Goal: Task Accomplishment & Management: Use online tool/utility

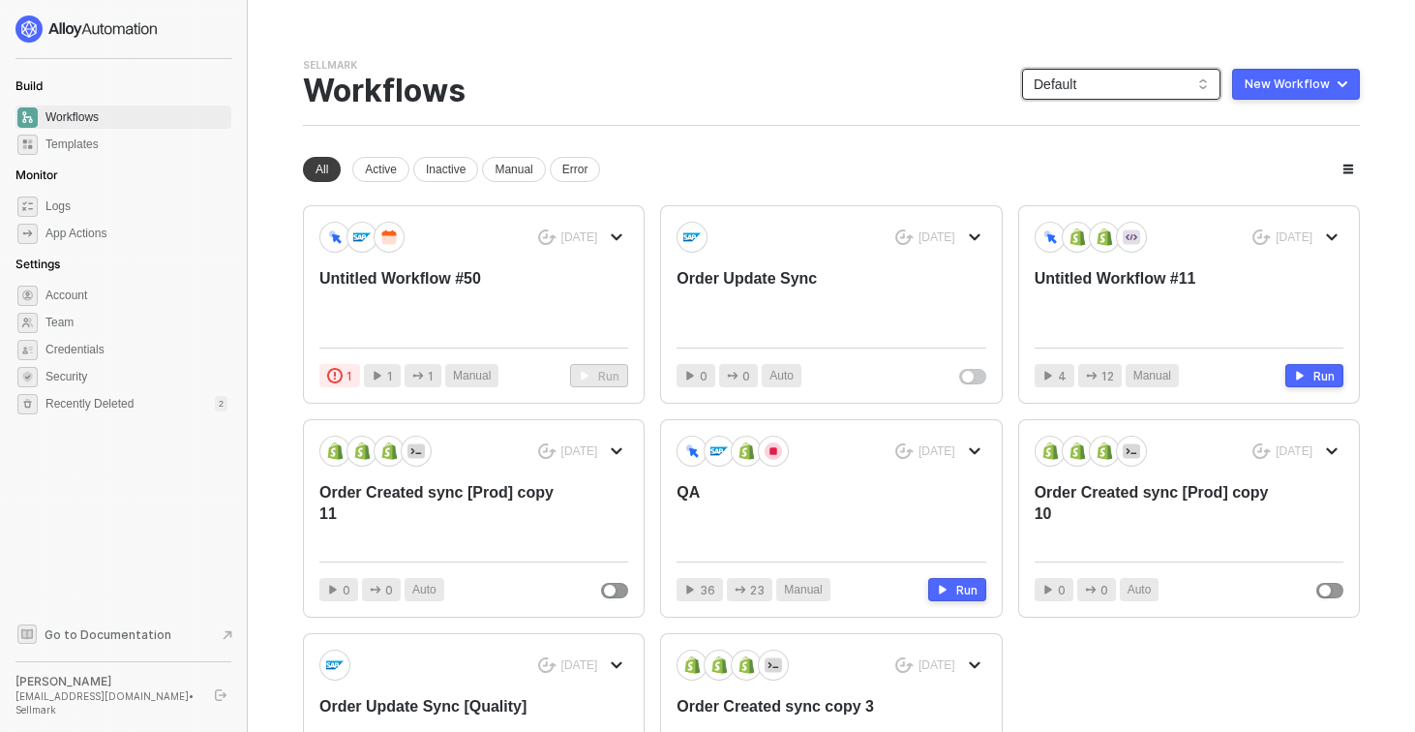
click at [1180, 96] on span "Default" at bounding box center [1120, 84] width 175 height 29
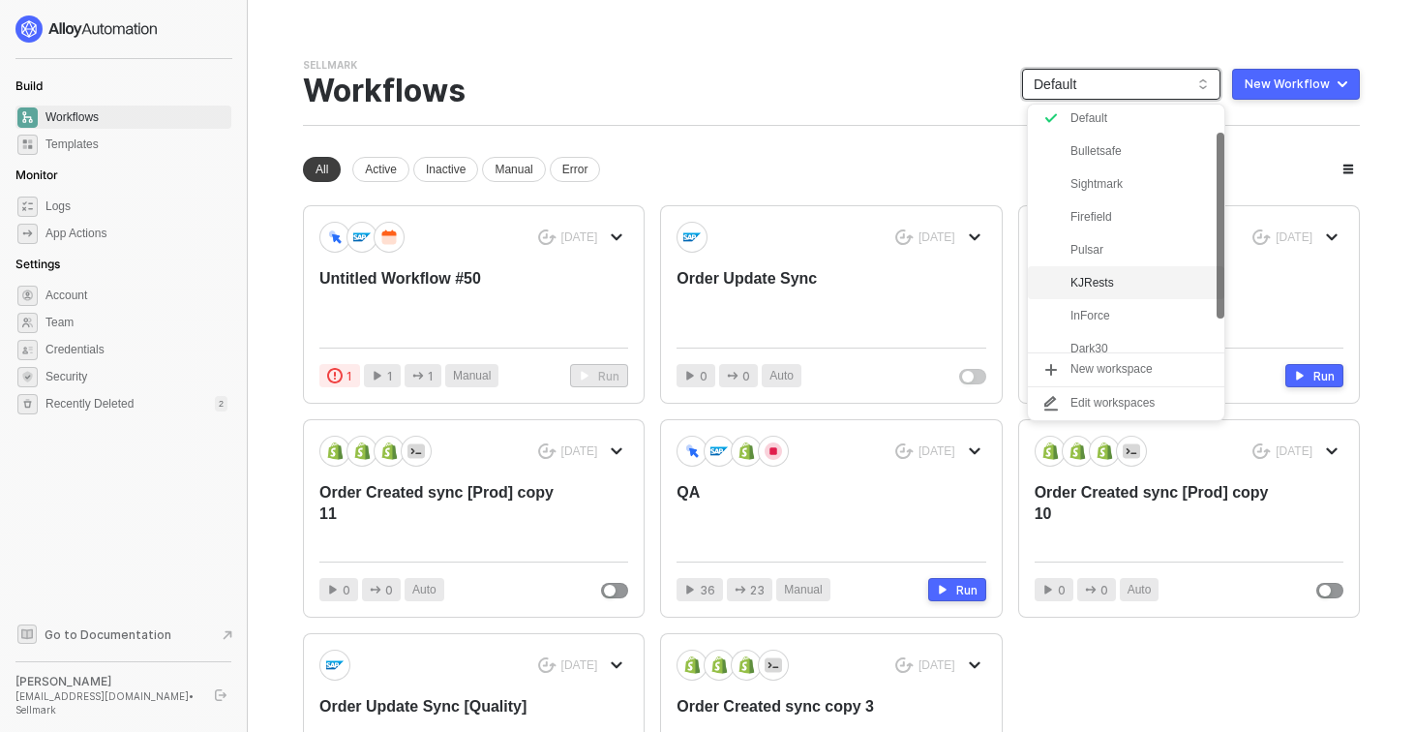
scroll to position [35, 0]
click at [1100, 279] on div "KJRests" at bounding box center [1141, 283] width 142 height 23
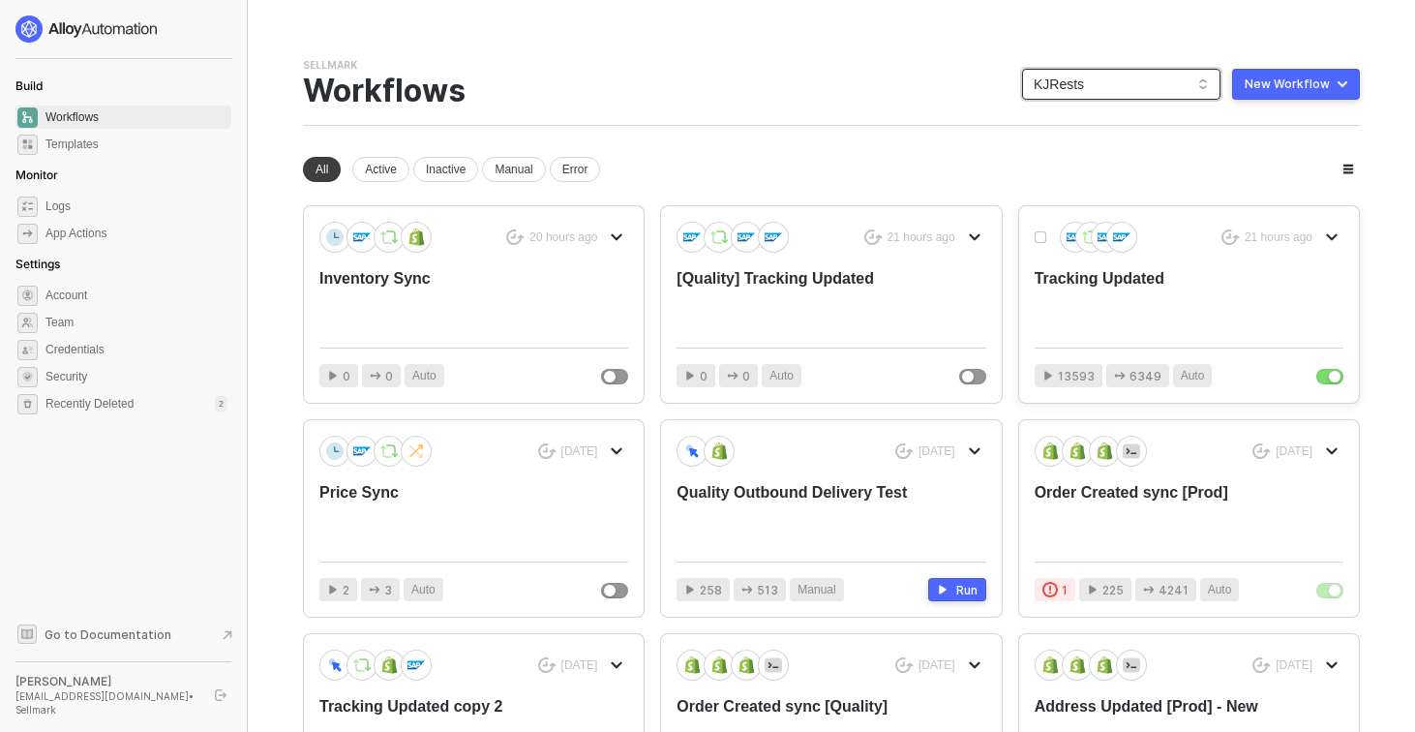
click at [1136, 290] on div "Tracking Updated" at bounding box center [1157, 300] width 247 height 64
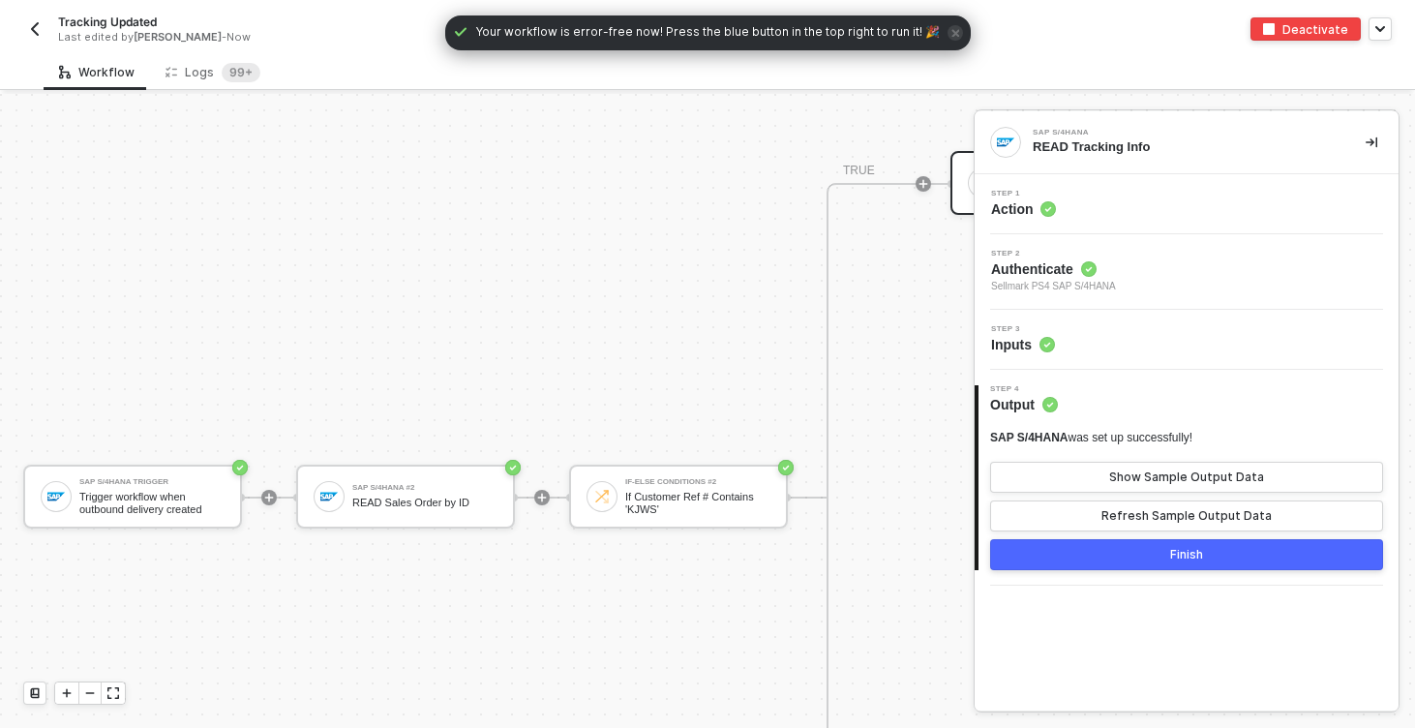
scroll to position [1001, 0]
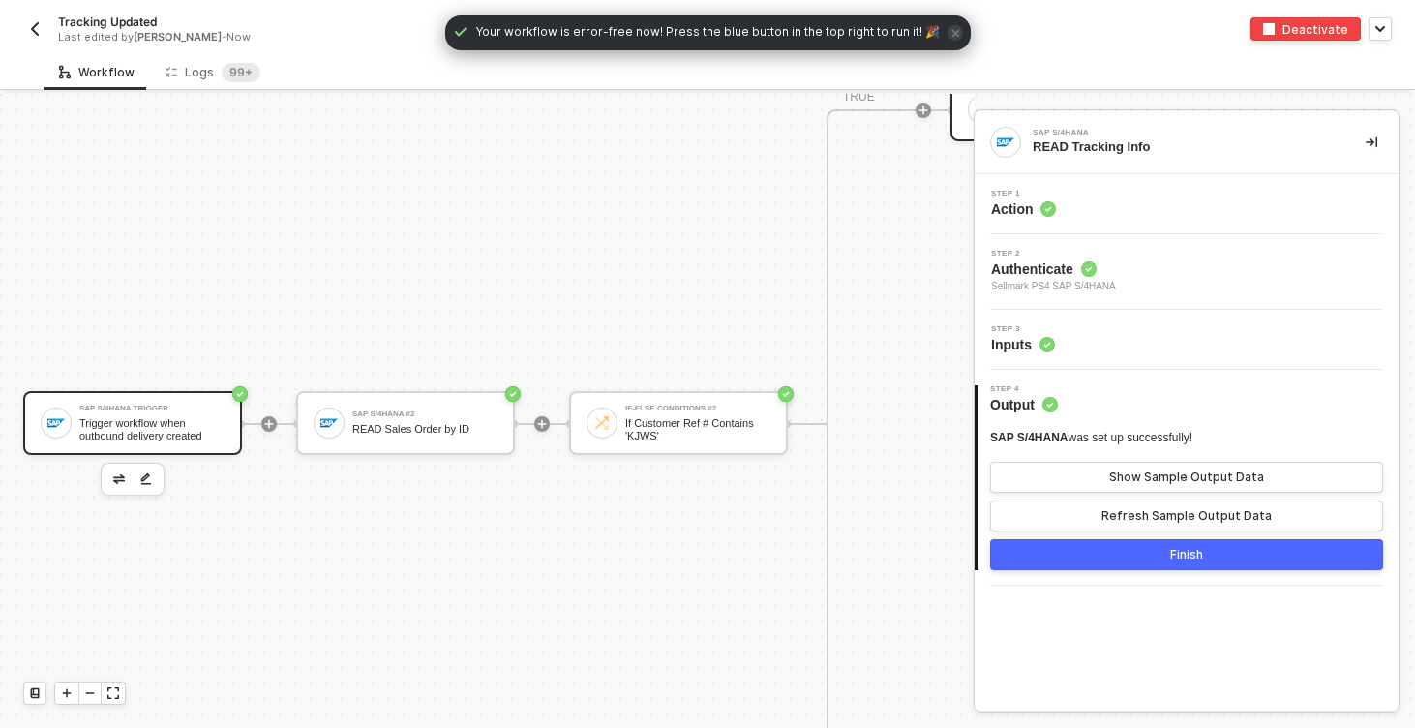
click at [204, 412] on div "SAP S/4HANA Trigger Trigger workflow when outbound delivery created" at bounding box center [151, 422] width 145 height 37
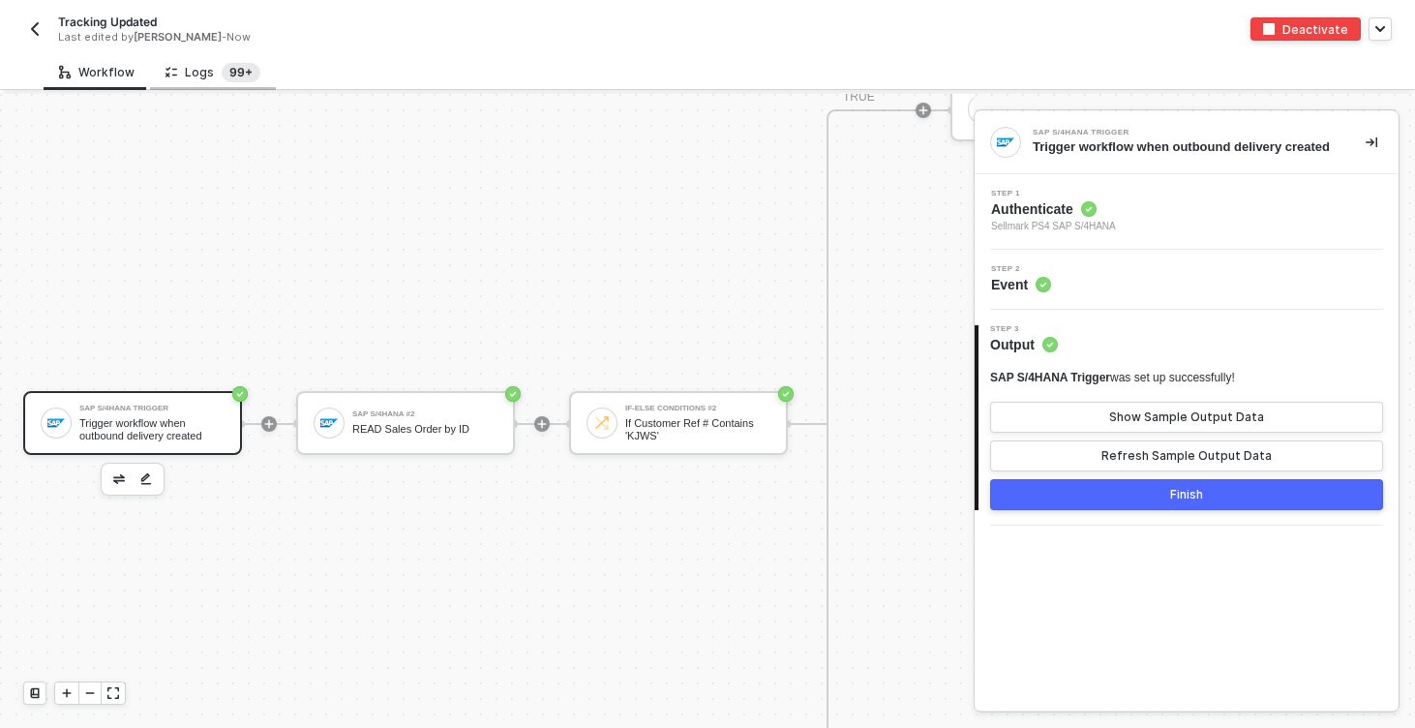
click at [231, 64] on sup "99+" at bounding box center [241, 72] width 39 height 19
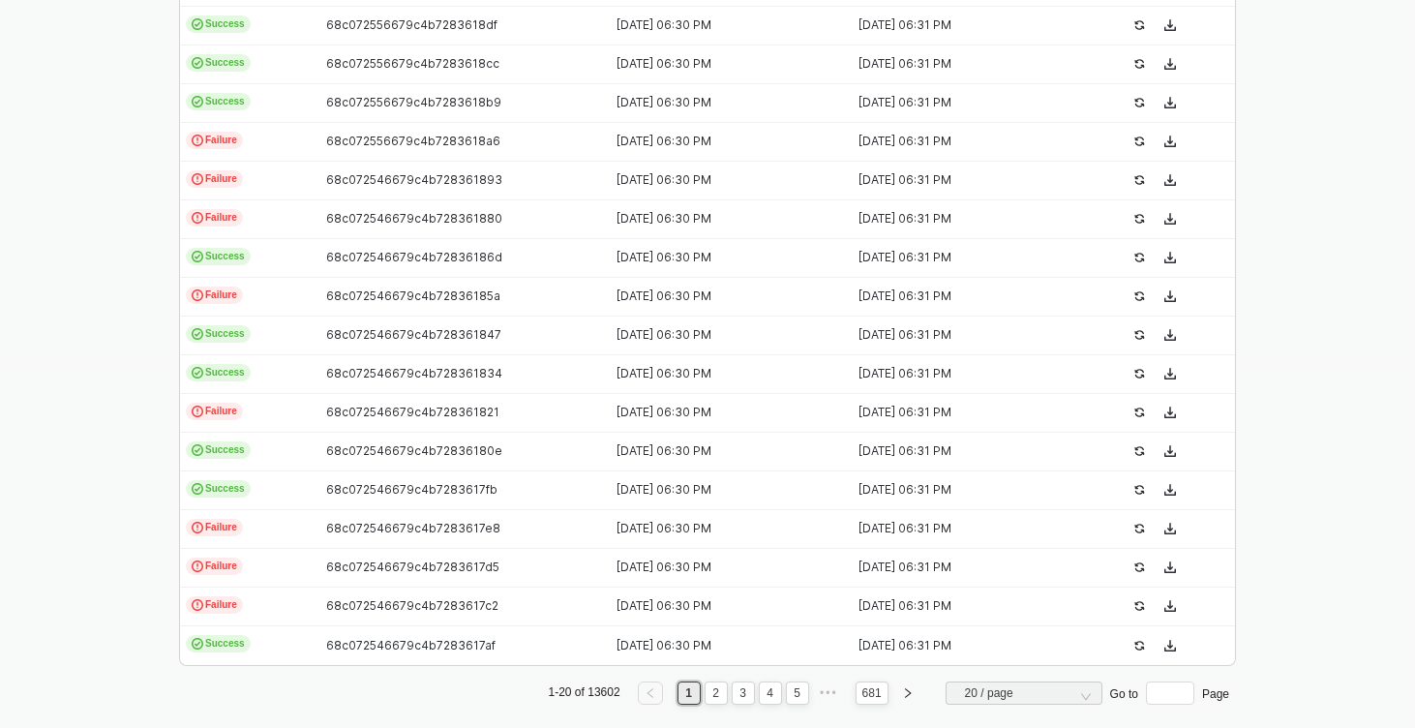
scroll to position [0, 0]
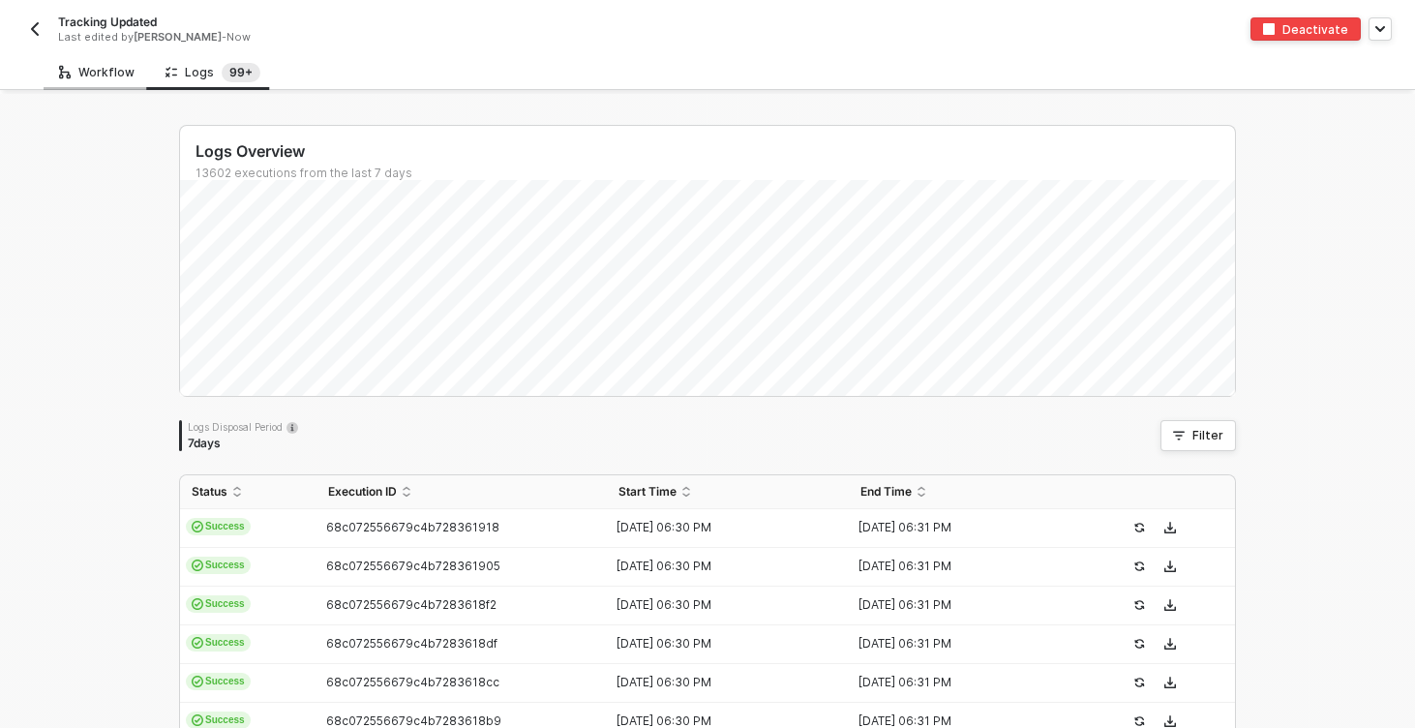
click at [114, 71] on div "Workflow" at bounding box center [96, 72] width 75 height 15
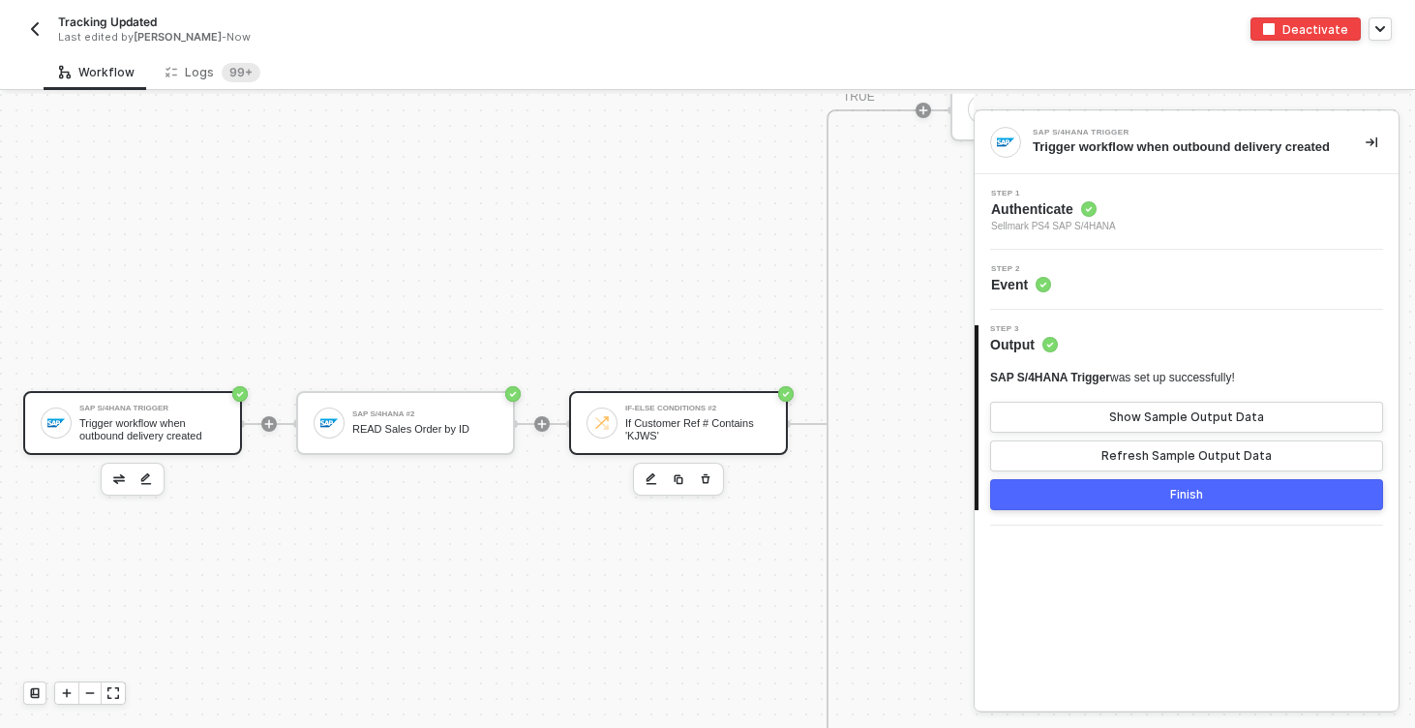
click at [654, 434] on div "If Customer Ref # Contains 'KJWS'" at bounding box center [697, 429] width 145 height 24
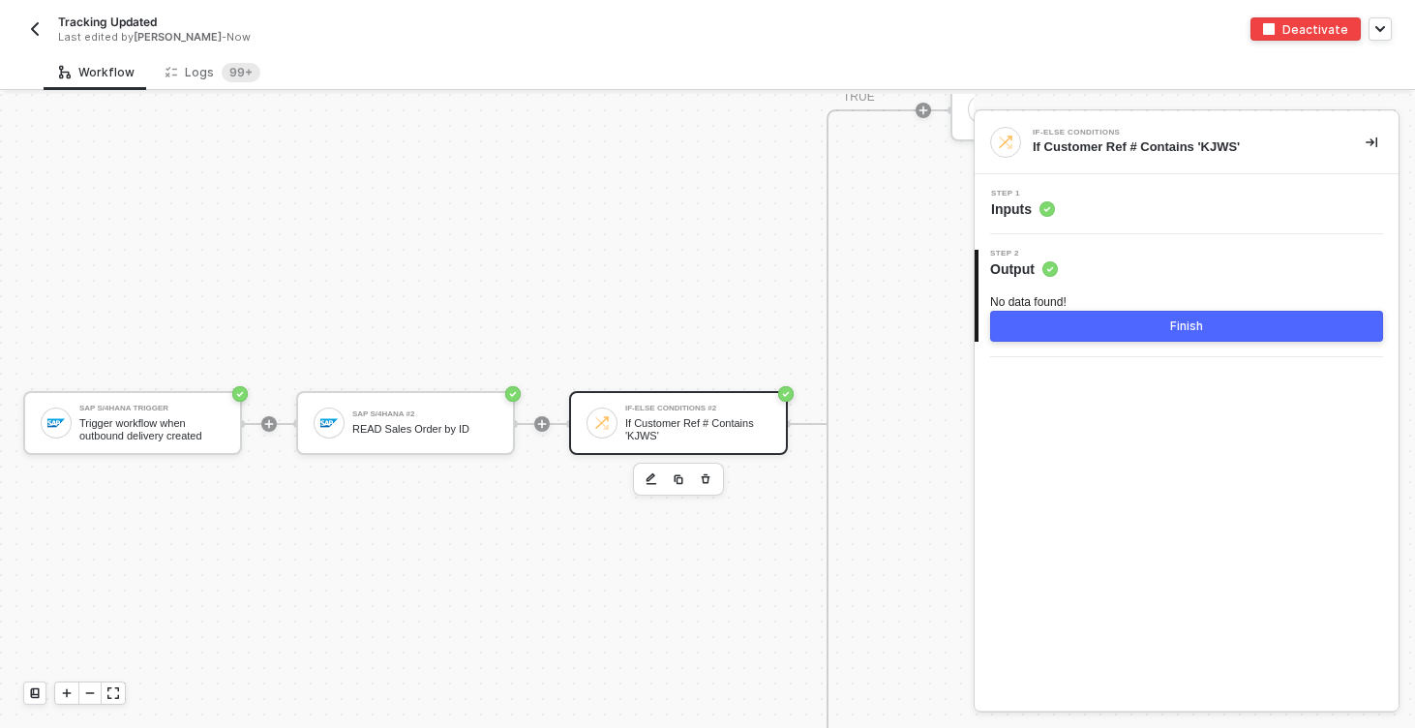
click at [654, 434] on div "If Customer Ref # Contains 'KJWS'" at bounding box center [697, 429] width 145 height 24
click at [1096, 194] on div "Step 1 Inputs" at bounding box center [1188, 204] width 419 height 29
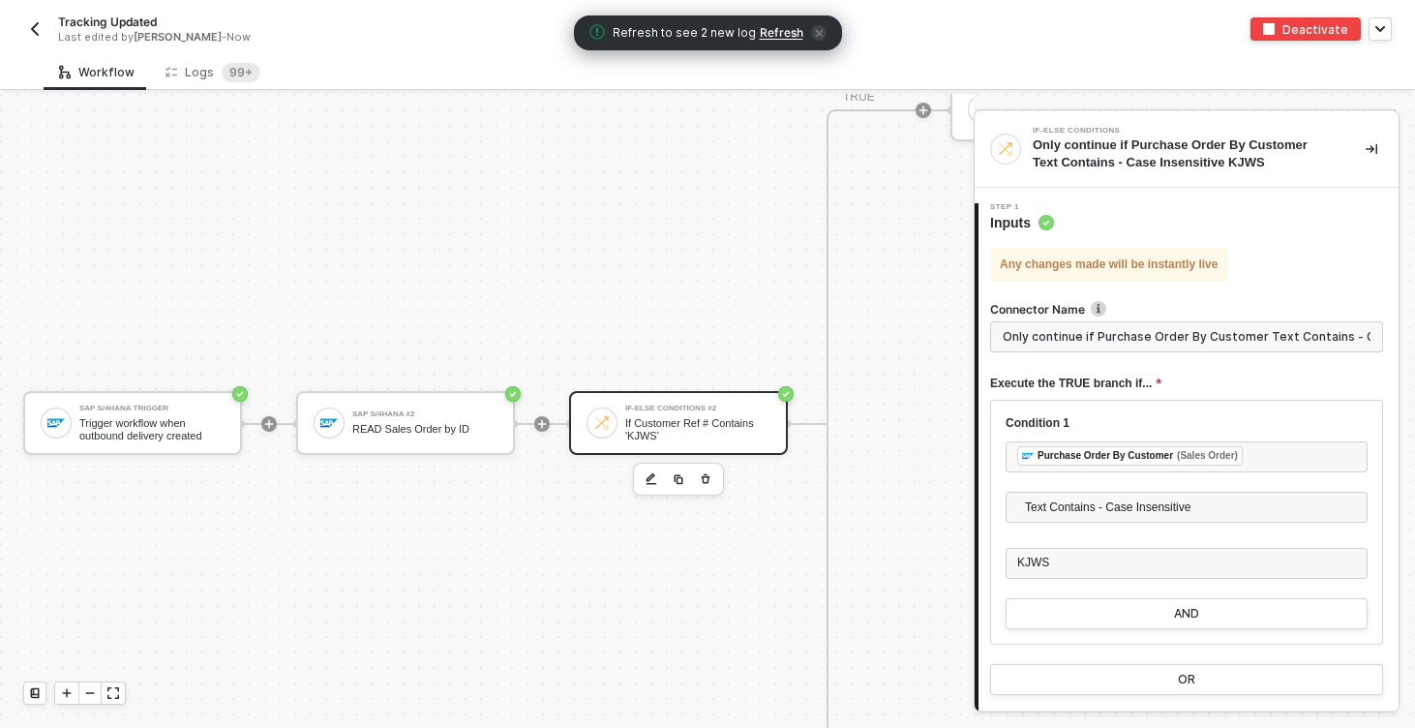
click at [209, 90] on div "Workflow Logs 99+ SAP S/4HANA Trigger Trigger workflow when outbound delivery c…" at bounding box center [707, 390] width 1415 height 673
click at [209, 83] on div "Logs 99+" at bounding box center [213, 72] width 126 height 36
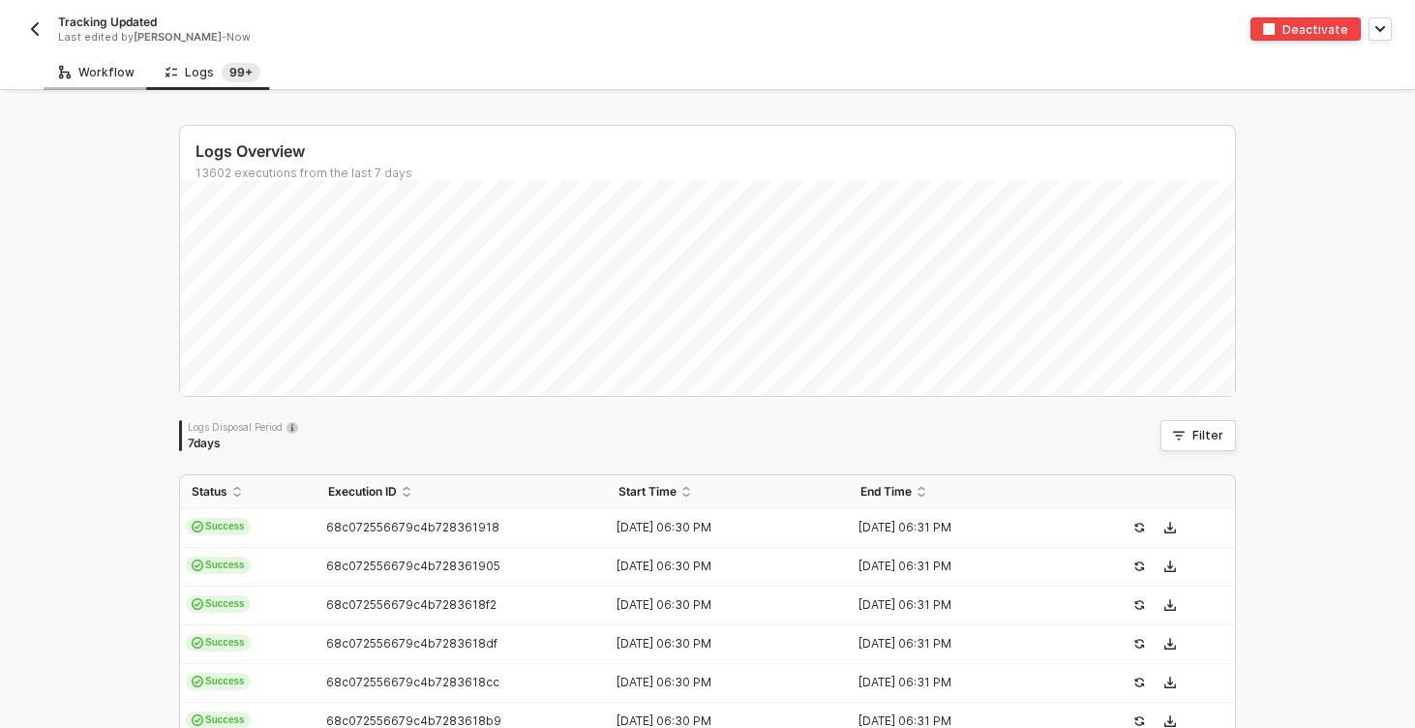
click at [129, 79] on div "Workflow" at bounding box center [96, 72] width 75 height 15
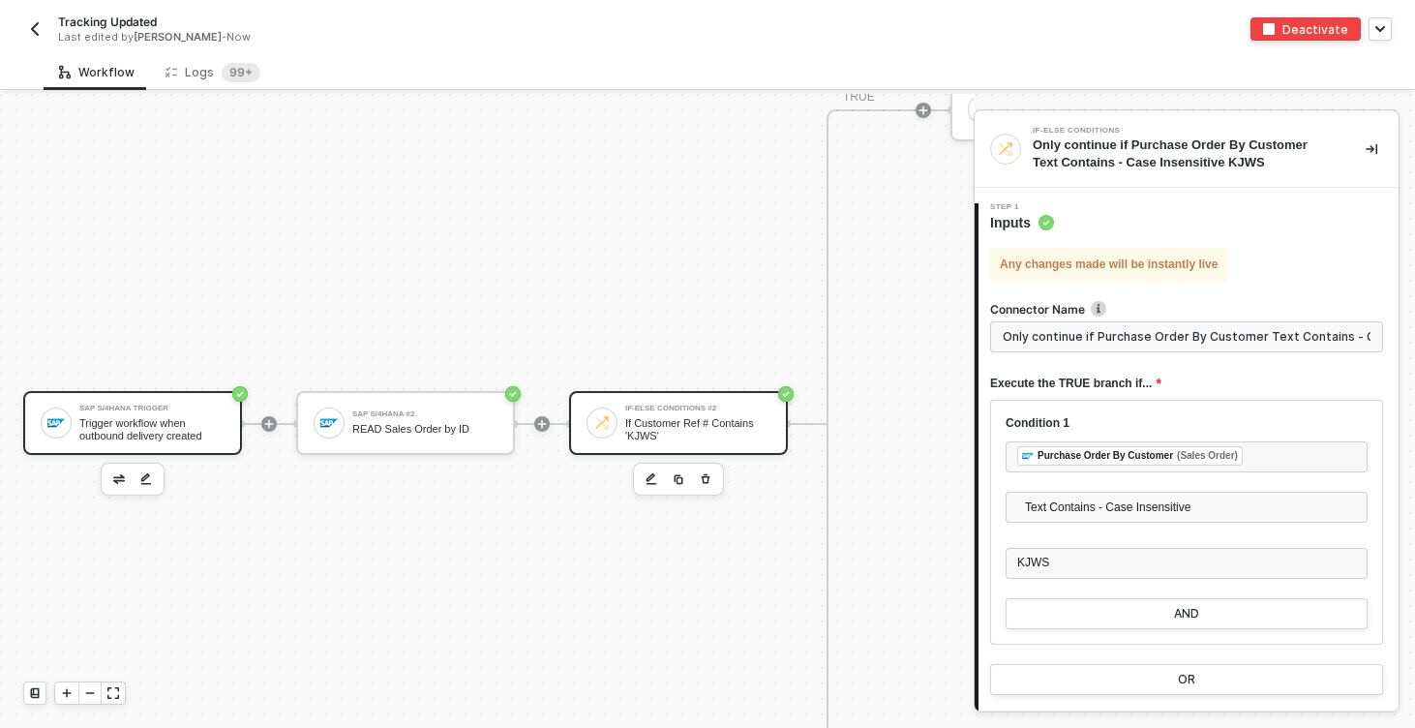
click at [172, 417] on div "Trigger workflow when outbound delivery created" at bounding box center [151, 429] width 145 height 24
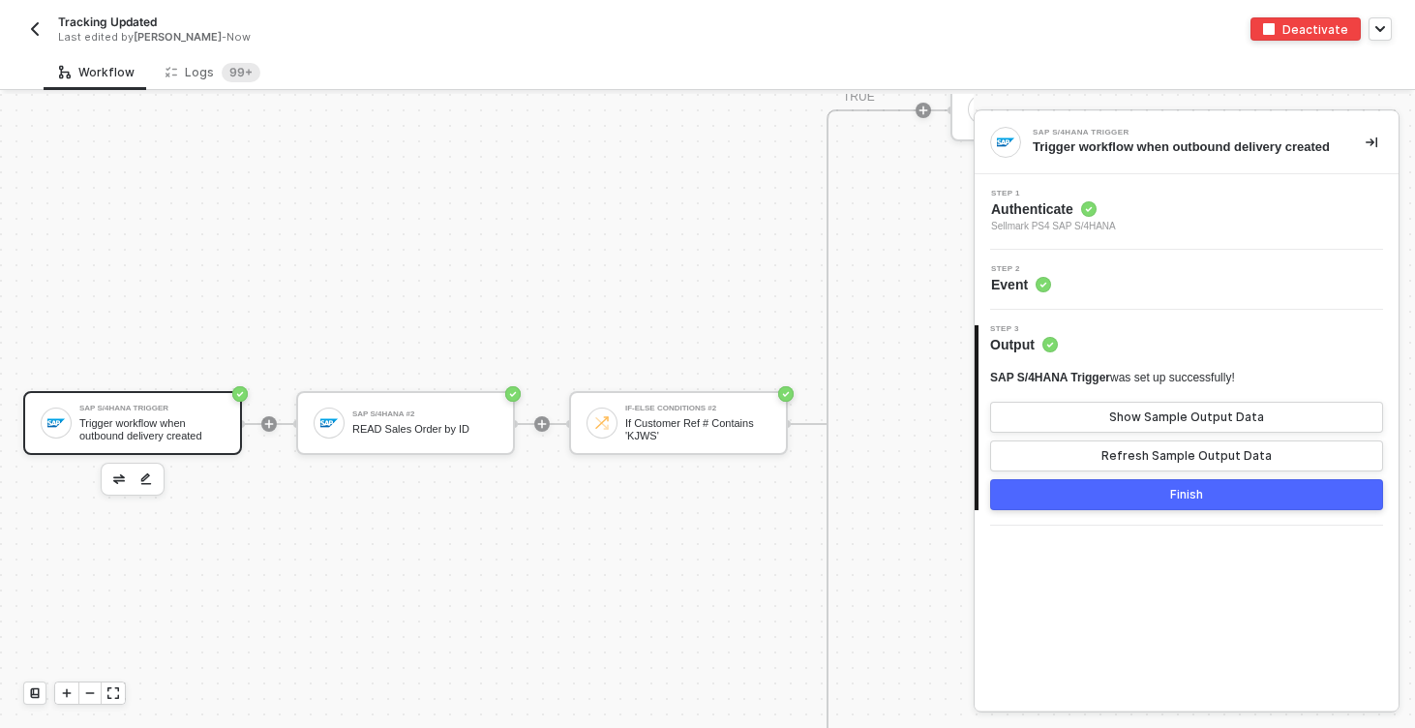
click at [91, 407] on div "SAP S/4HANA Trigger" at bounding box center [151, 408] width 145 height 8
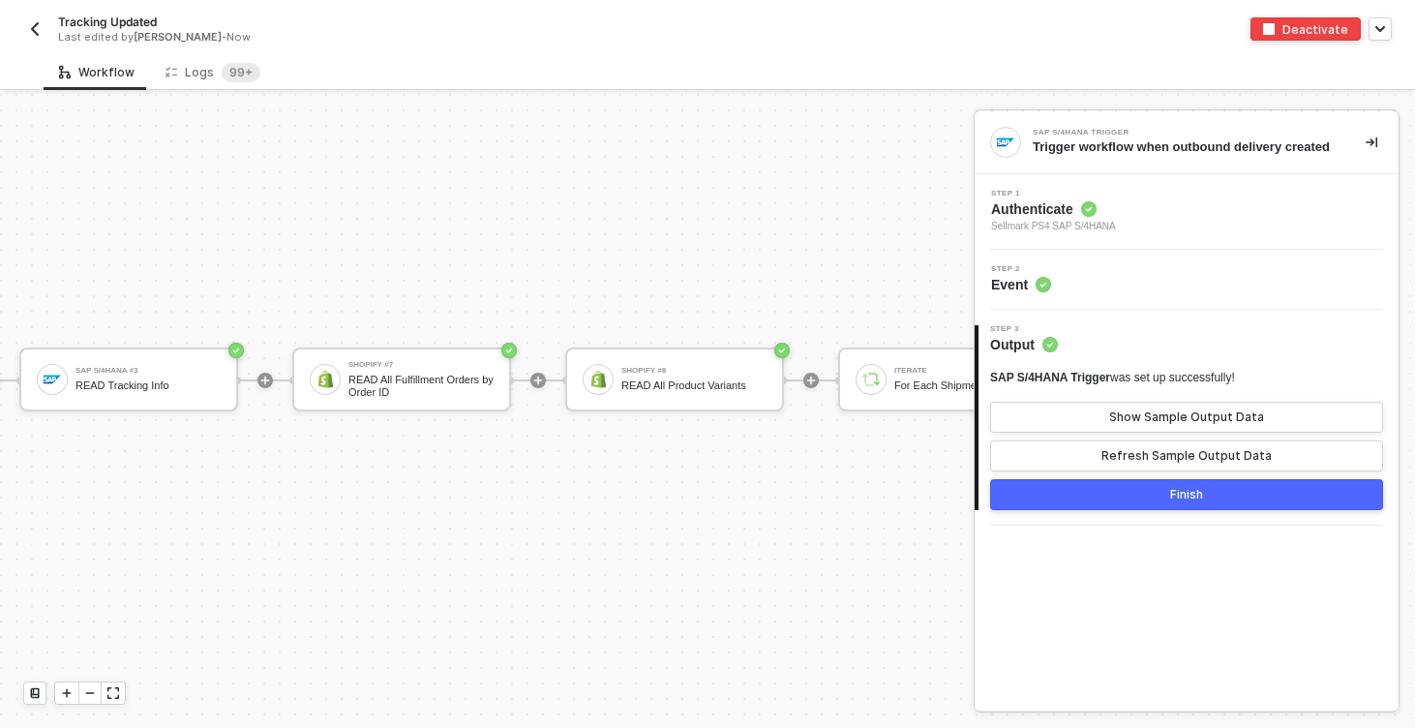
scroll to position [643, 931]
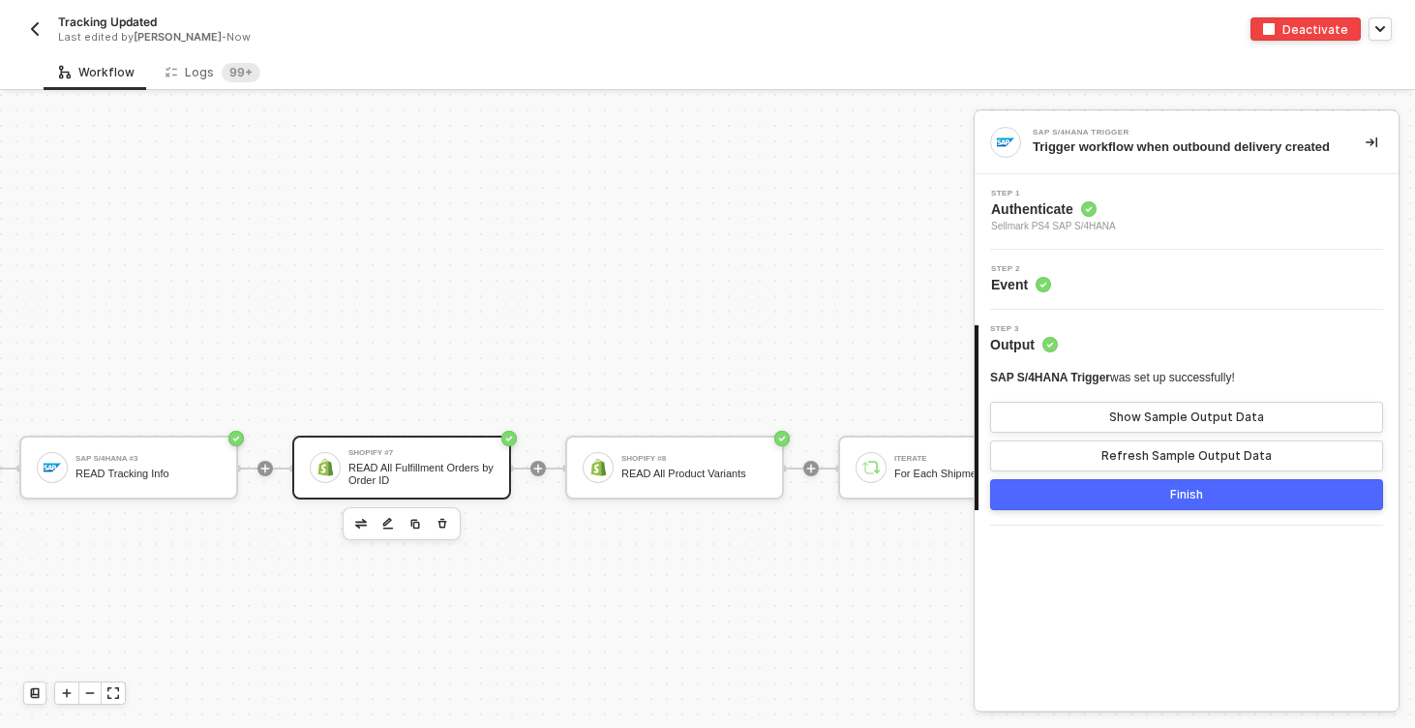
click at [408, 464] on div "READ All Fulfillment Orders by Order ID" at bounding box center [420, 474] width 145 height 24
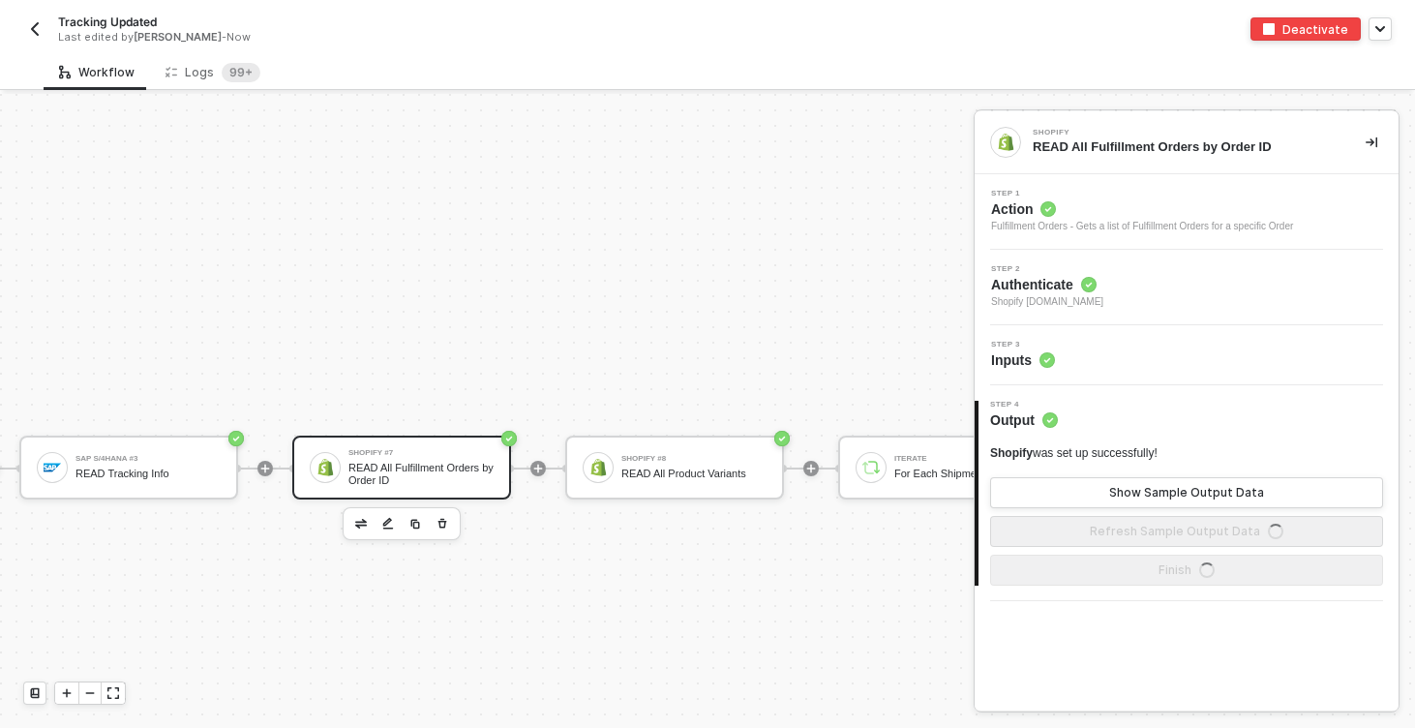
click at [1087, 302] on span "Shopify kjrests-com.myshopify.com" at bounding box center [1047, 301] width 112 height 15
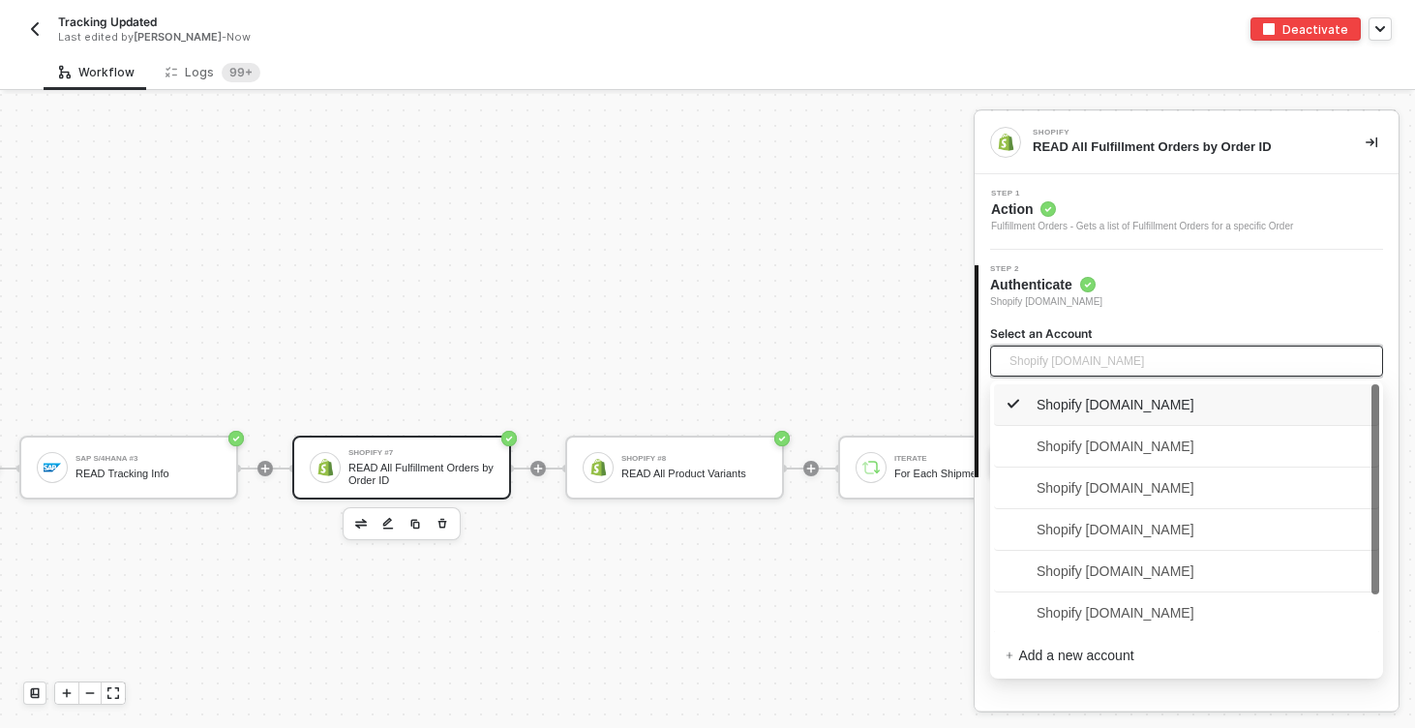
click at [1098, 361] on span "Shopify kjrests-com.myshopify.com" at bounding box center [1076, 360] width 134 height 29
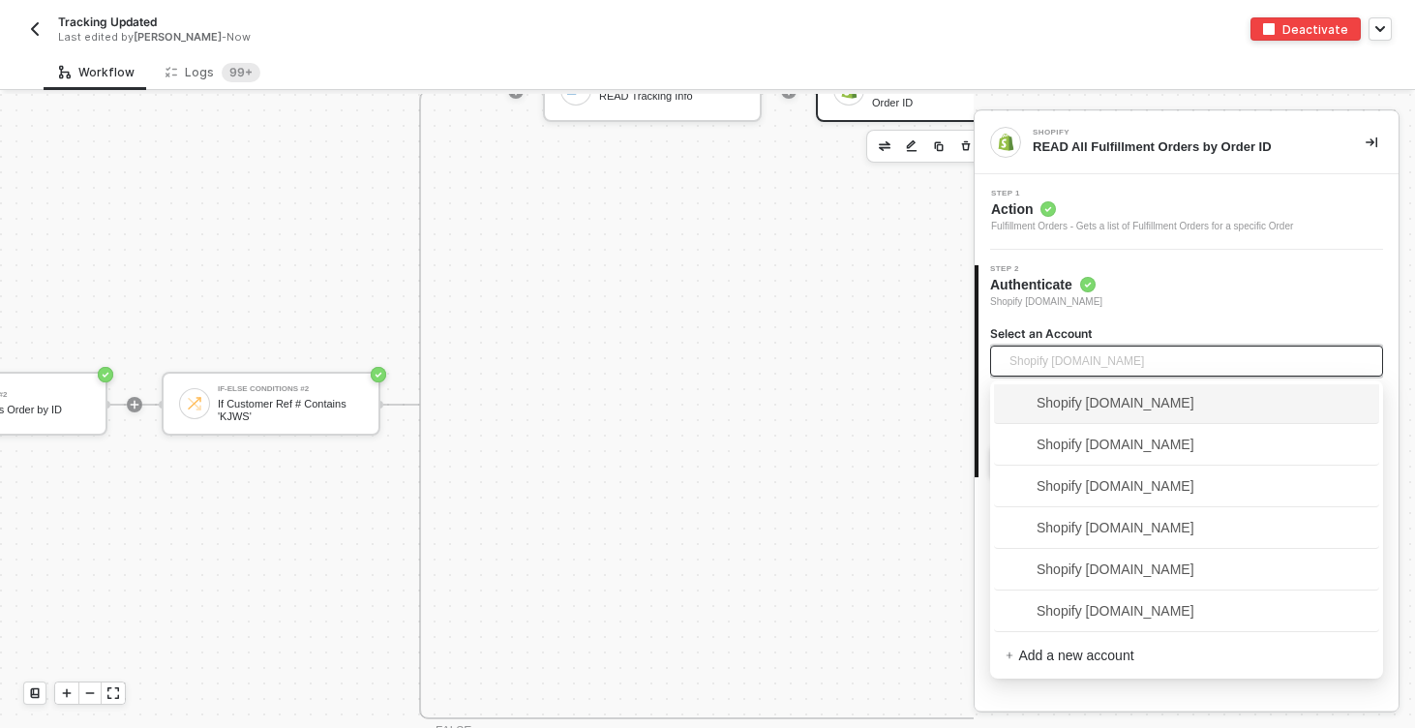
scroll to position [1021, 387]
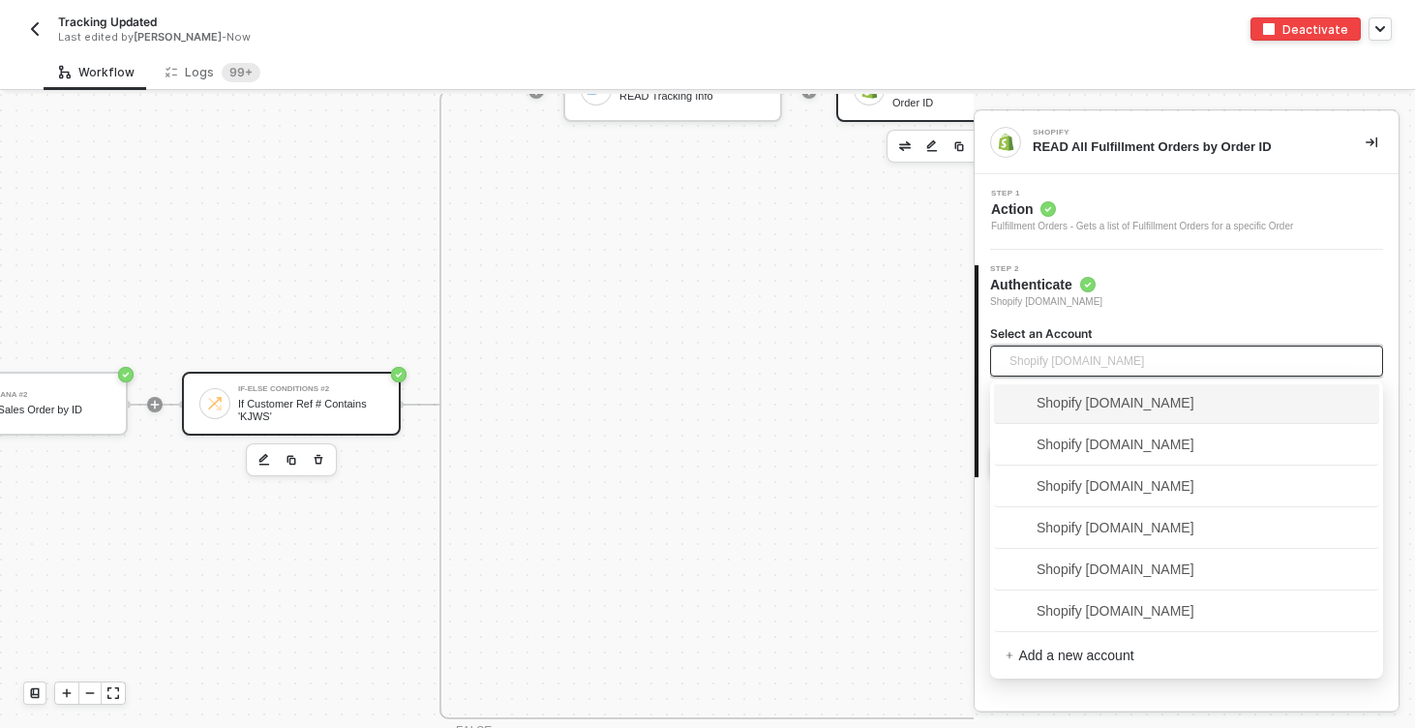
click at [374, 414] on div "If Customer Ref # Contains 'KJWS'" at bounding box center [310, 410] width 145 height 24
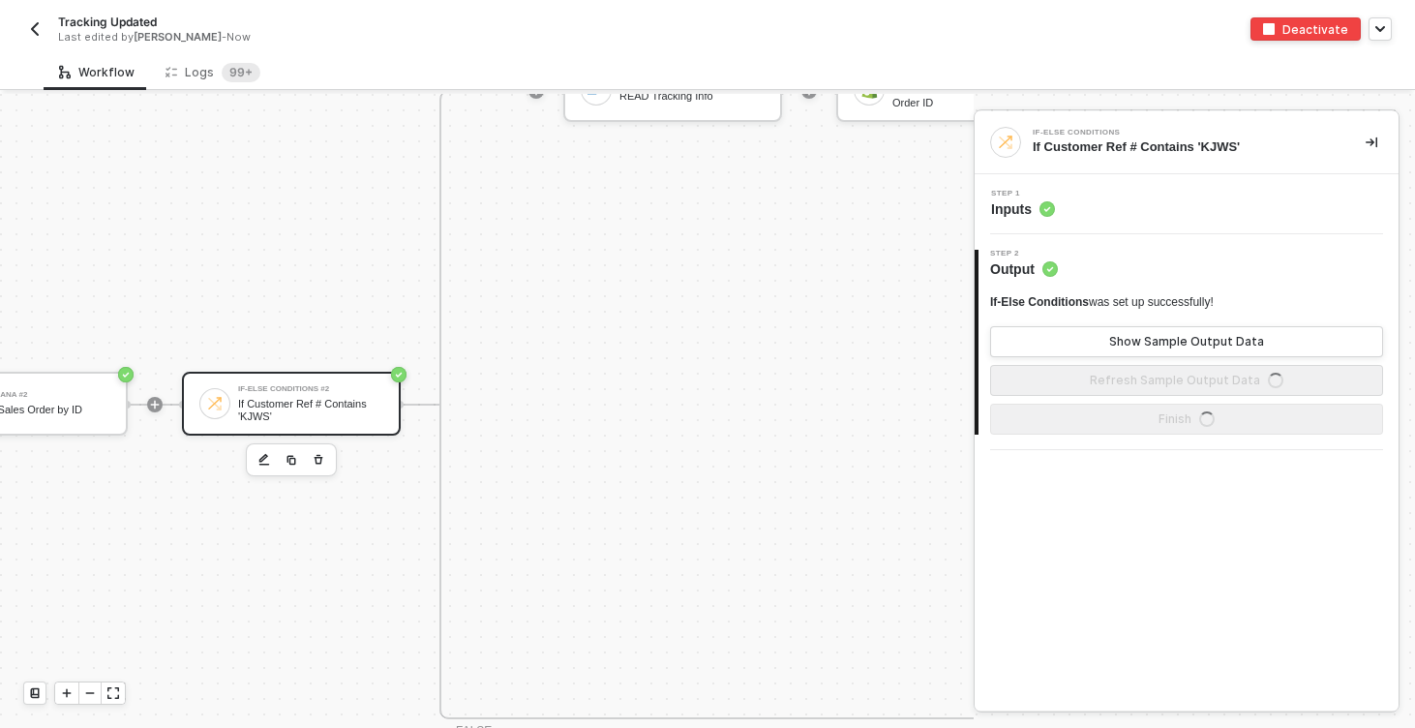
click at [1111, 215] on div "Step 1 Inputs" at bounding box center [1188, 204] width 419 height 29
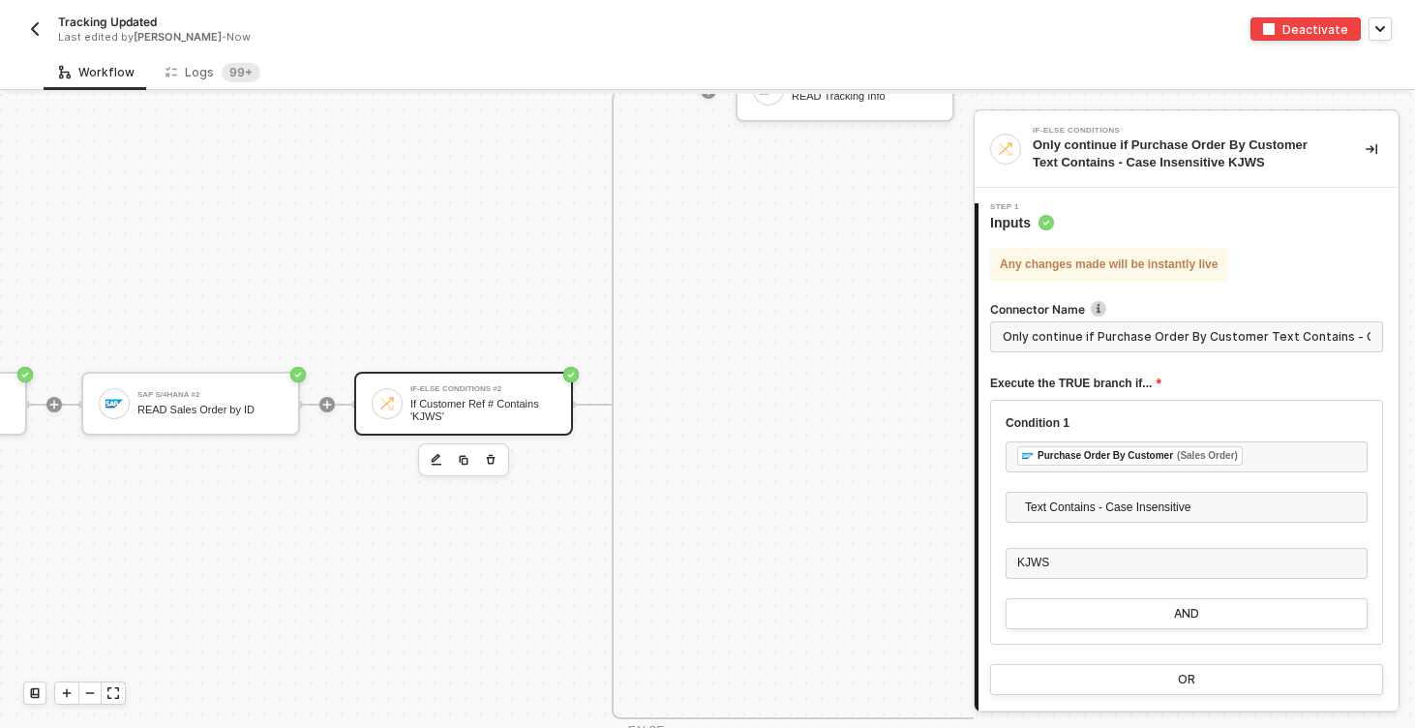
scroll to position [1021, 0]
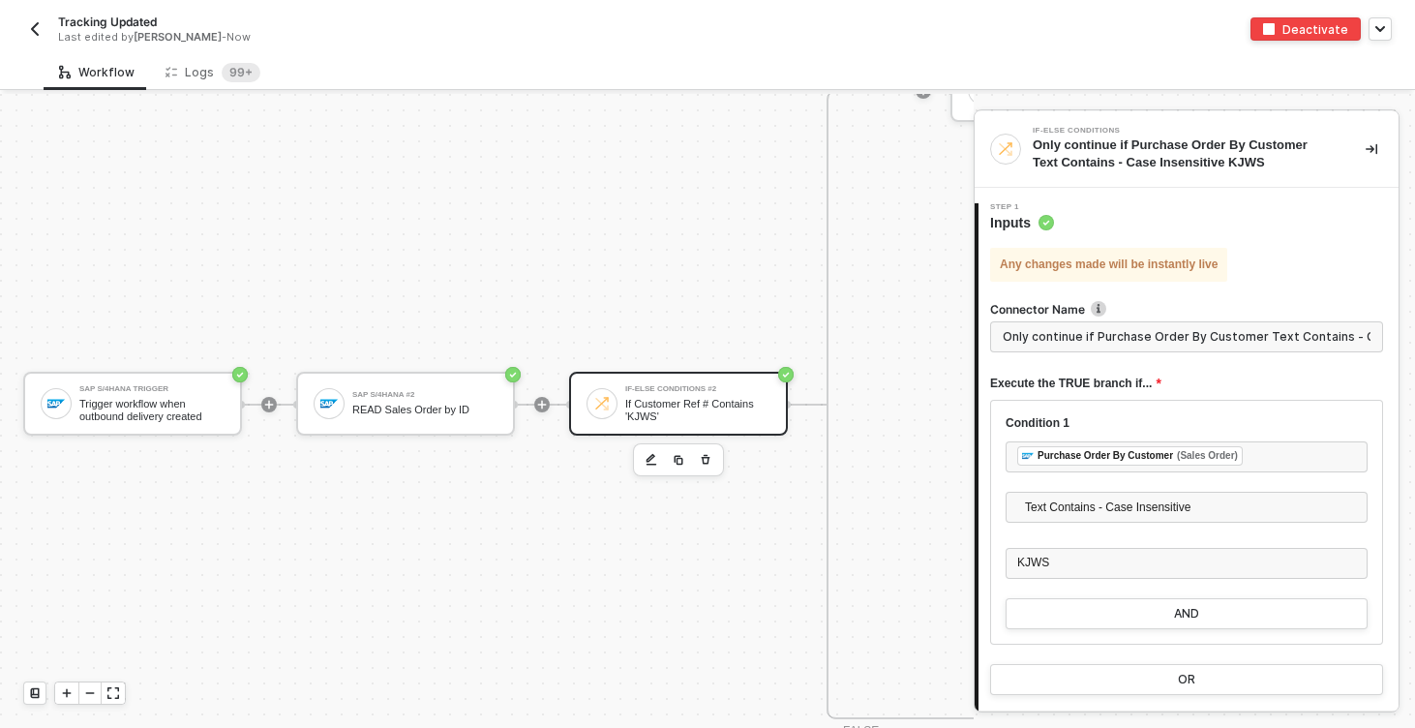
click at [206, 368] on div at bounding box center [268, 404] width 257 height 151
click at [205, 395] on div "SAP S/4HANA Trigger Trigger workflow when outbound delivery created" at bounding box center [151, 403] width 145 height 37
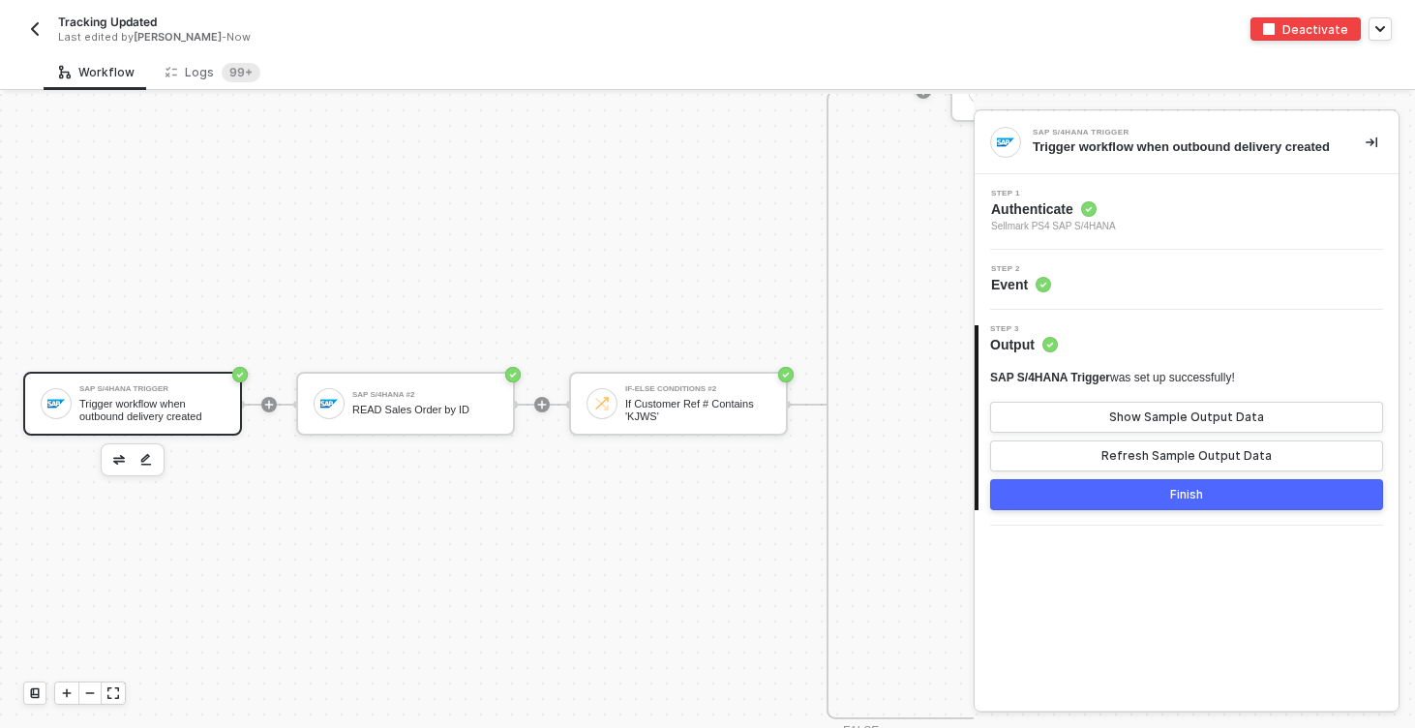
click at [1177, 289] on div "Step 2 Event" at bounding box center [1188, 279] width 419 height 29
click at [1150, 310] on div "Step 2 Event" at bounding box center [1186, 280] width 424 height 60
click at [136, 421] on div "Trigger workflow when outbound delivery created" at bounding box center [151, 410] width 145 height 24
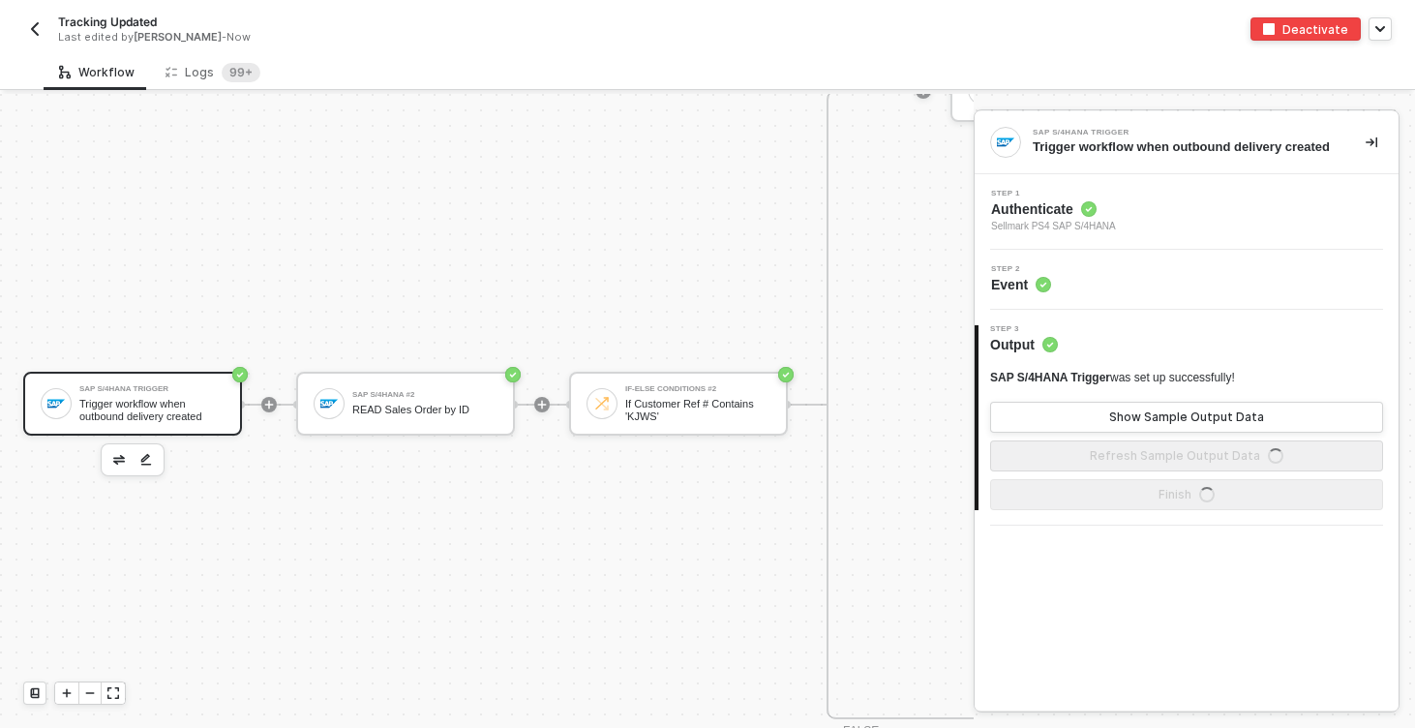
click at [1137, 288] on div "Step 2 Event" at bounding box center [1188, 279] width 419 height 29
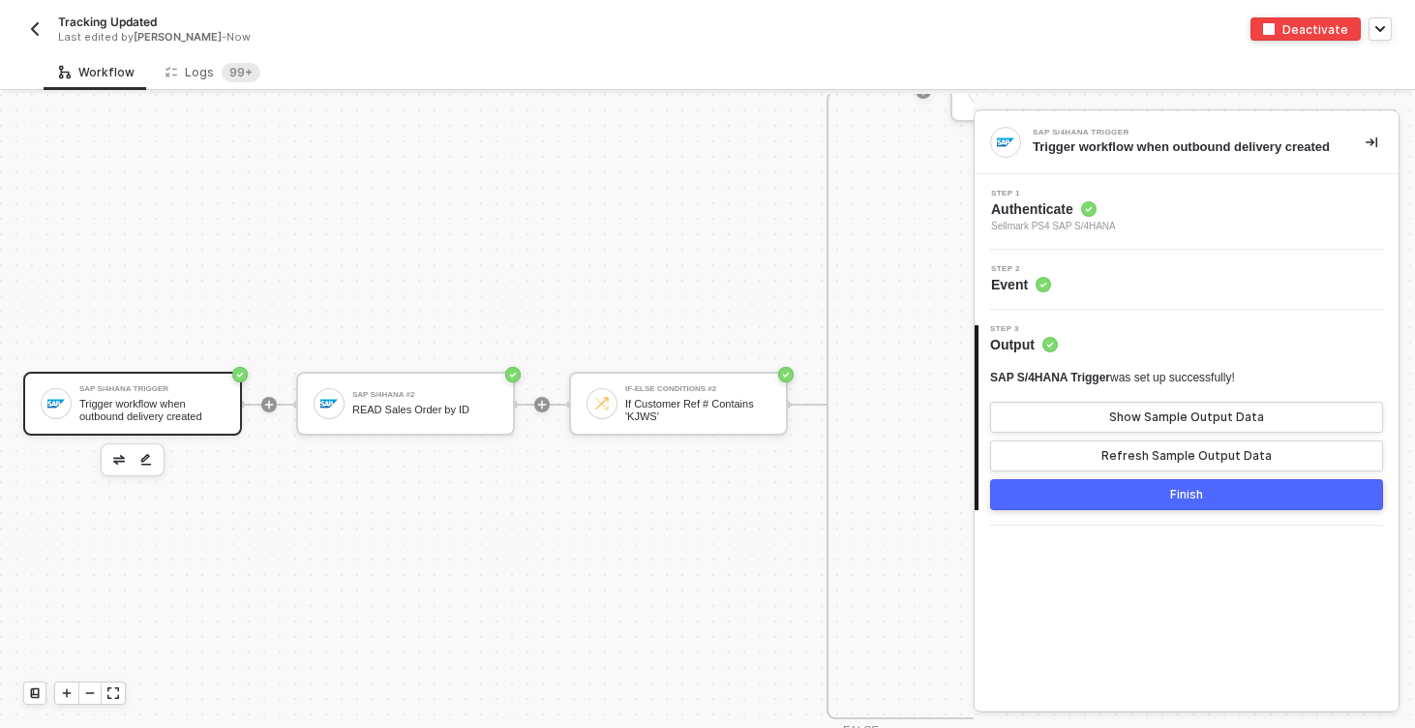
click at [27, 23] on img "button" at bounding box center [34, 28] width 15 height 15
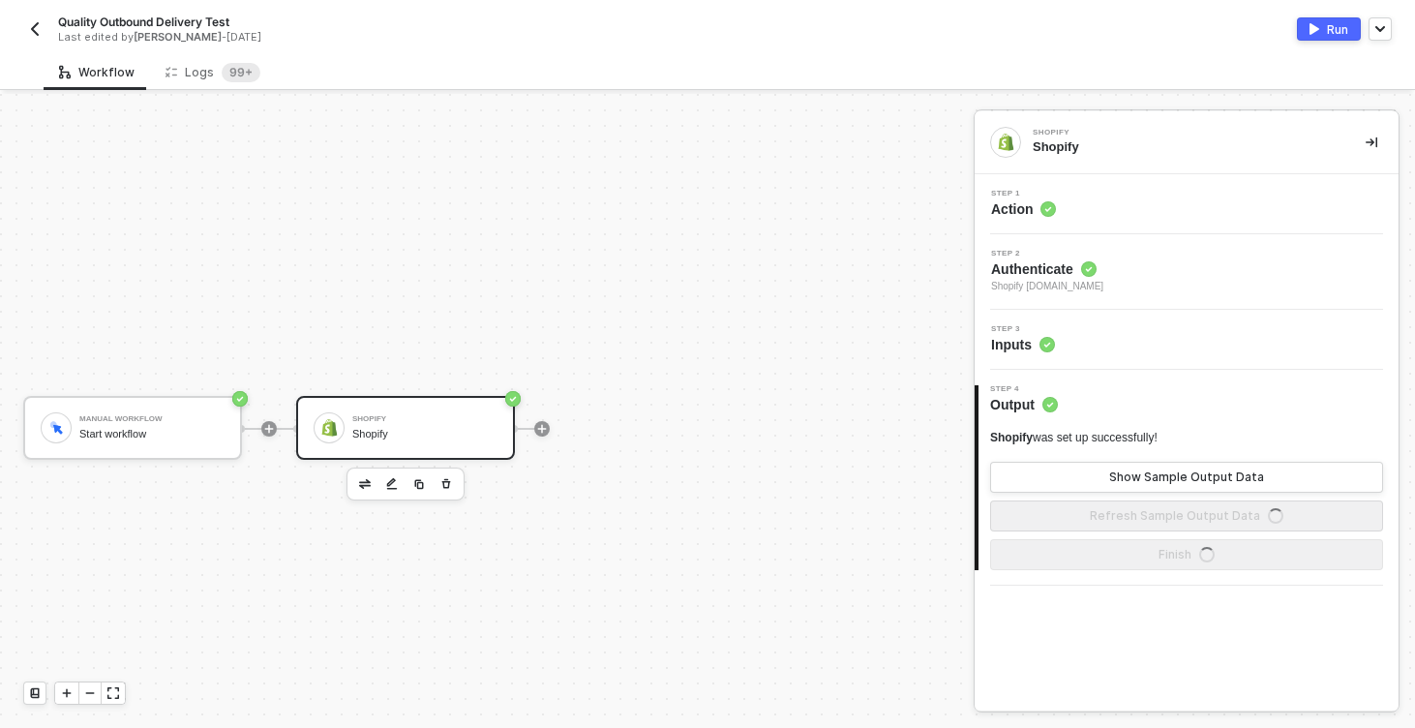
scroll to position [36, 0]
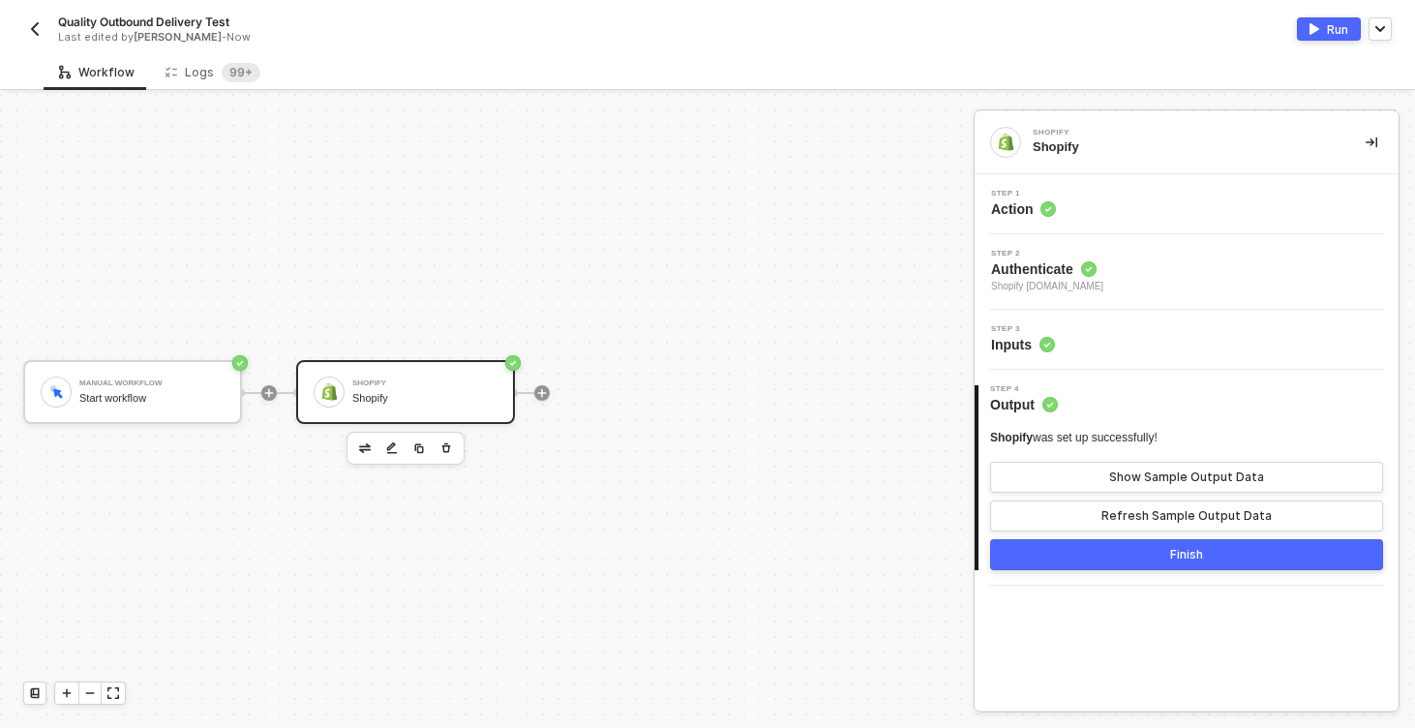
click at [37, 33] on img "button" at bounding box center [34, 28] width 15 height 15
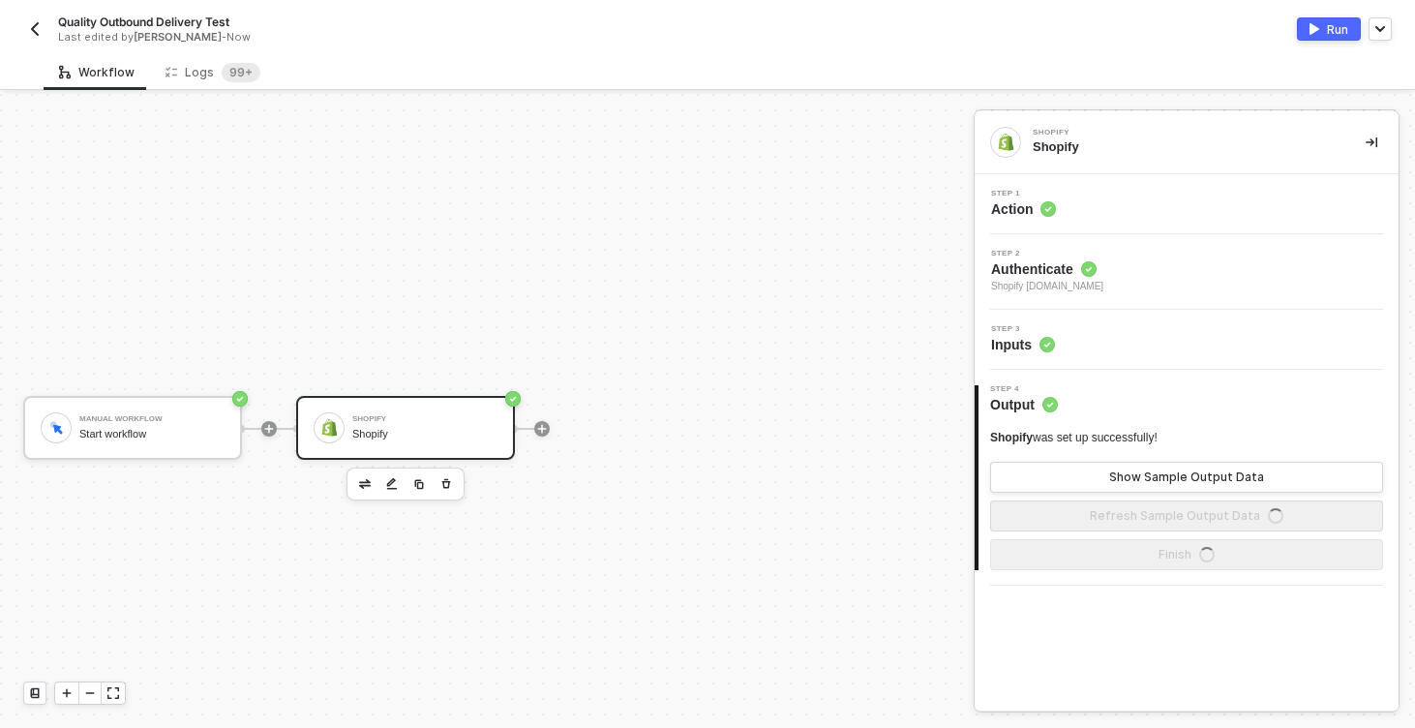
scroll to position [36, 0]
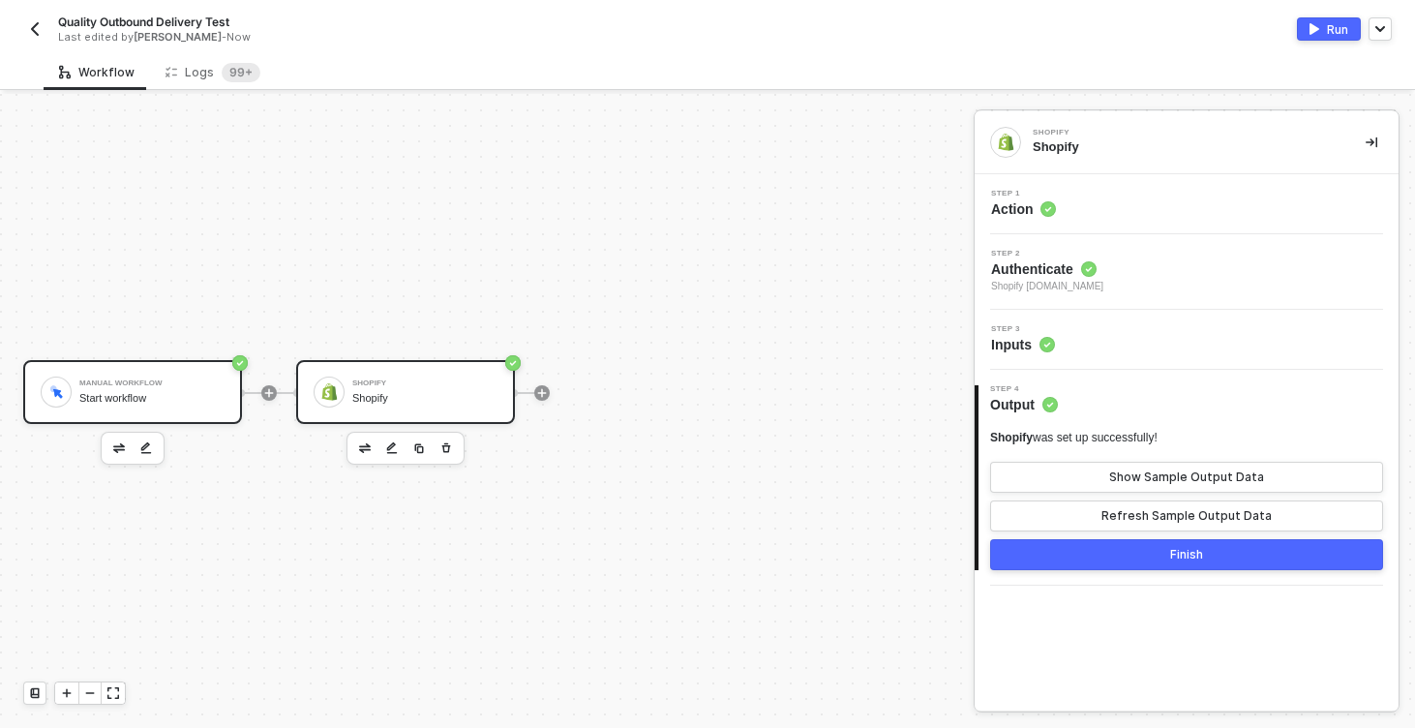
click at [127, 407] on div "Manual Workflow Start workflow" at bounding box center [151, 392] width 145 height 37
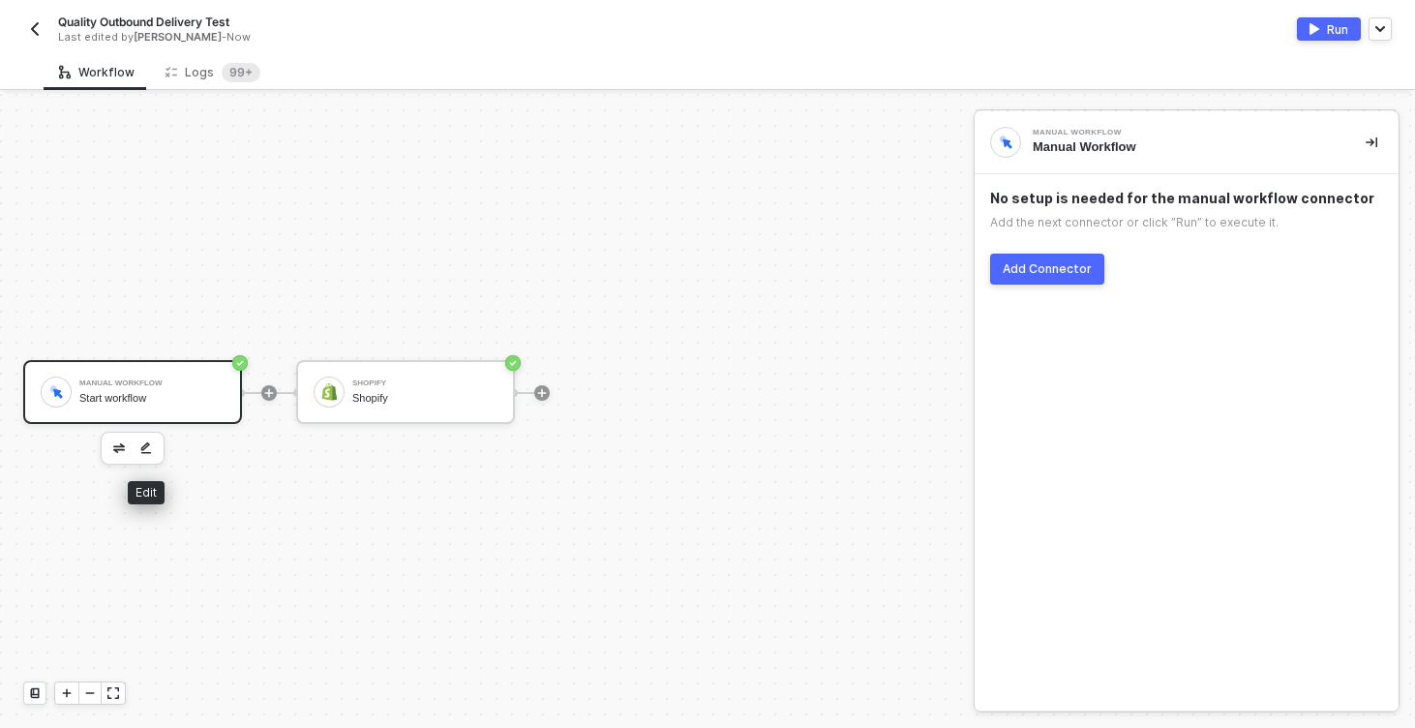
click at [129, 447] on button "button" at bounding box center [118, 447] width 23 height 23
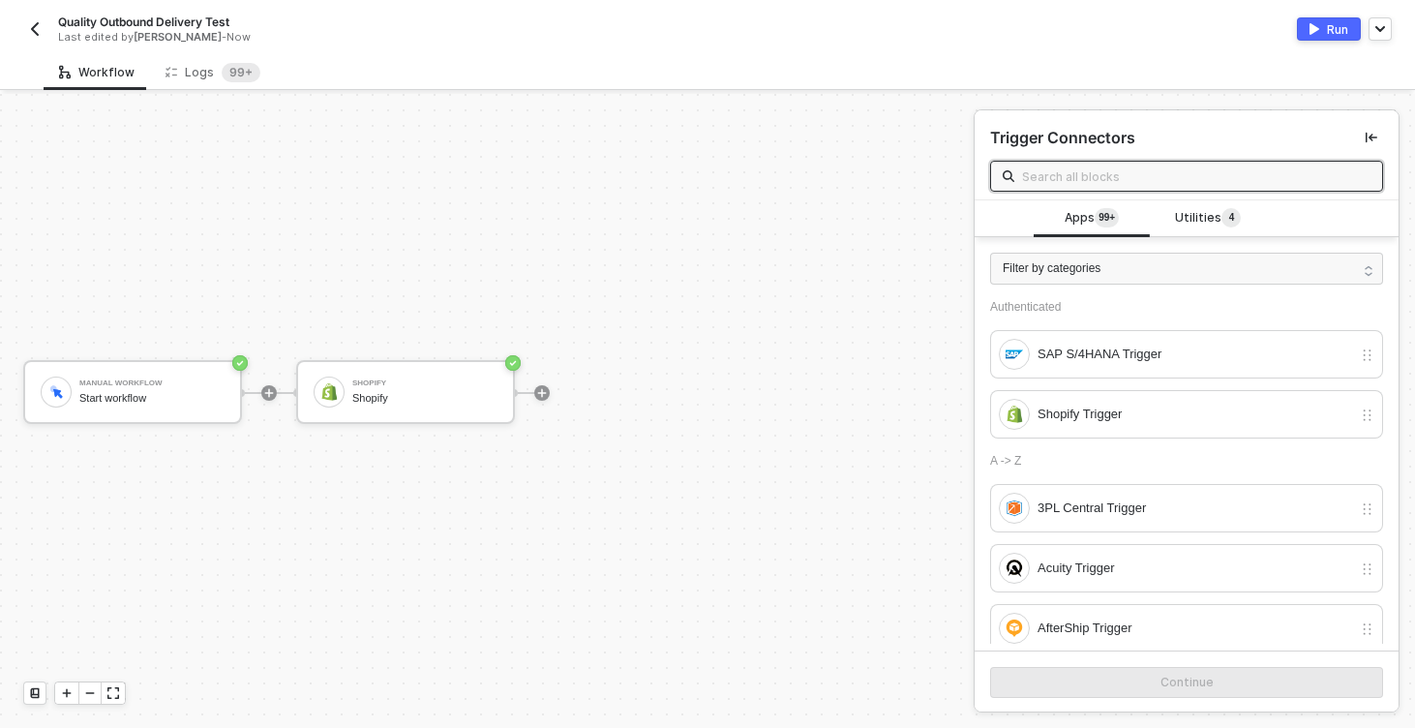
scroll to position [9, 0]
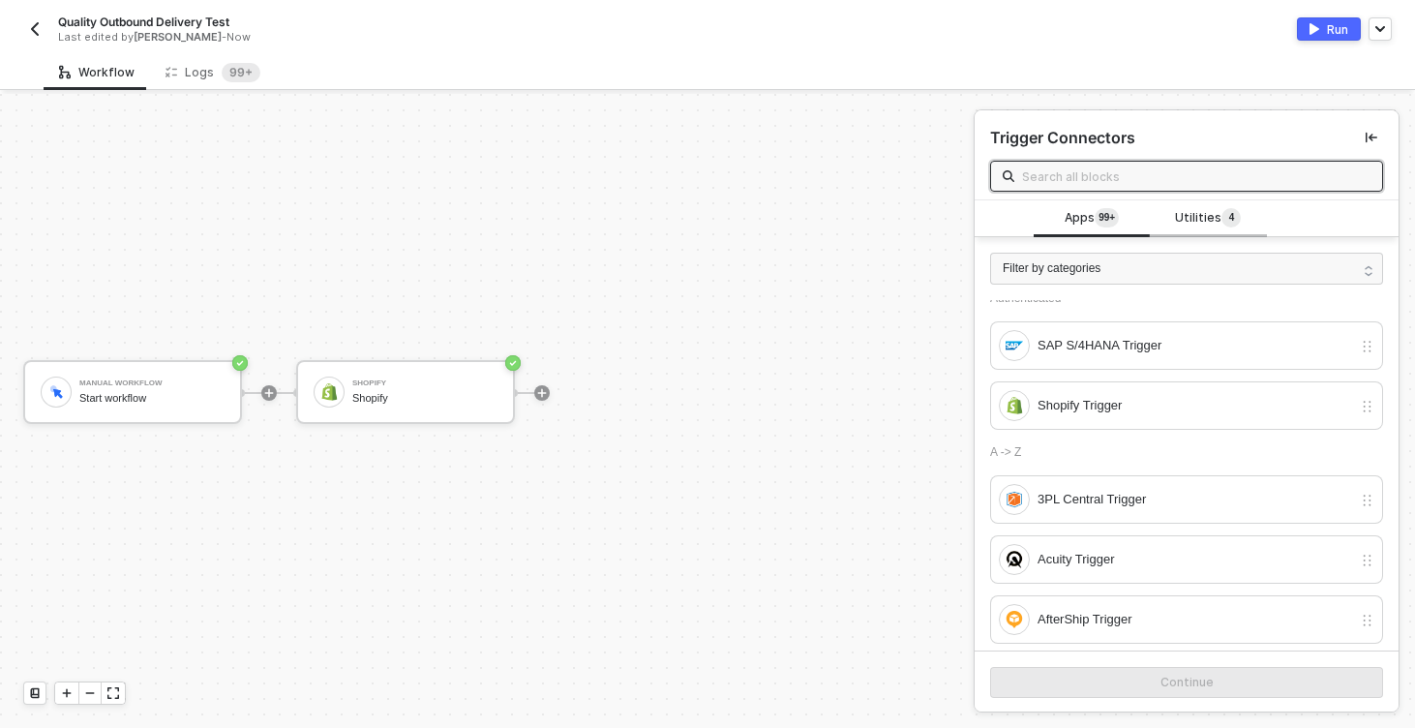
click at [1195, 225] on span "Utilities 4" at bounding box center [1208, 218] width 66 height 21
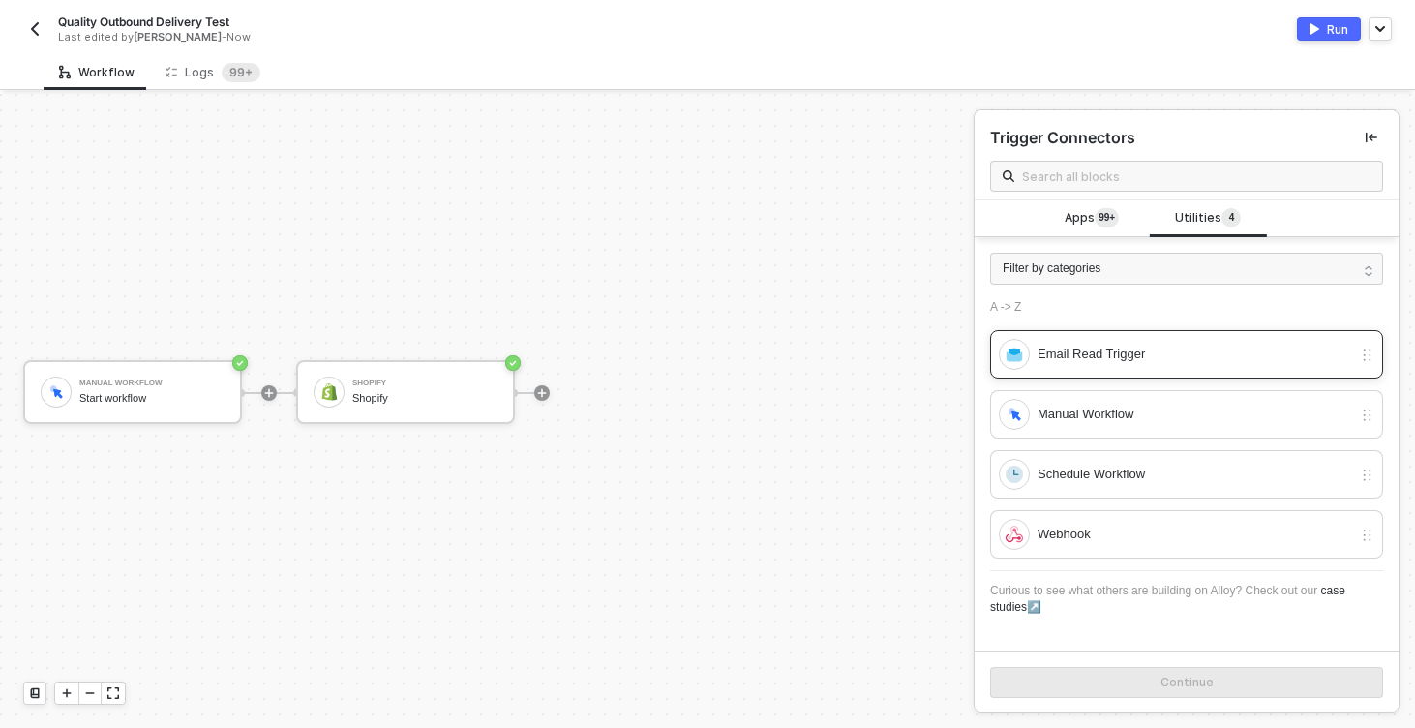
scroll to position [2, 0]
click at [1068, 228] on div "Apps 99+" at bounding box center [1091, 216] width 116 height 37
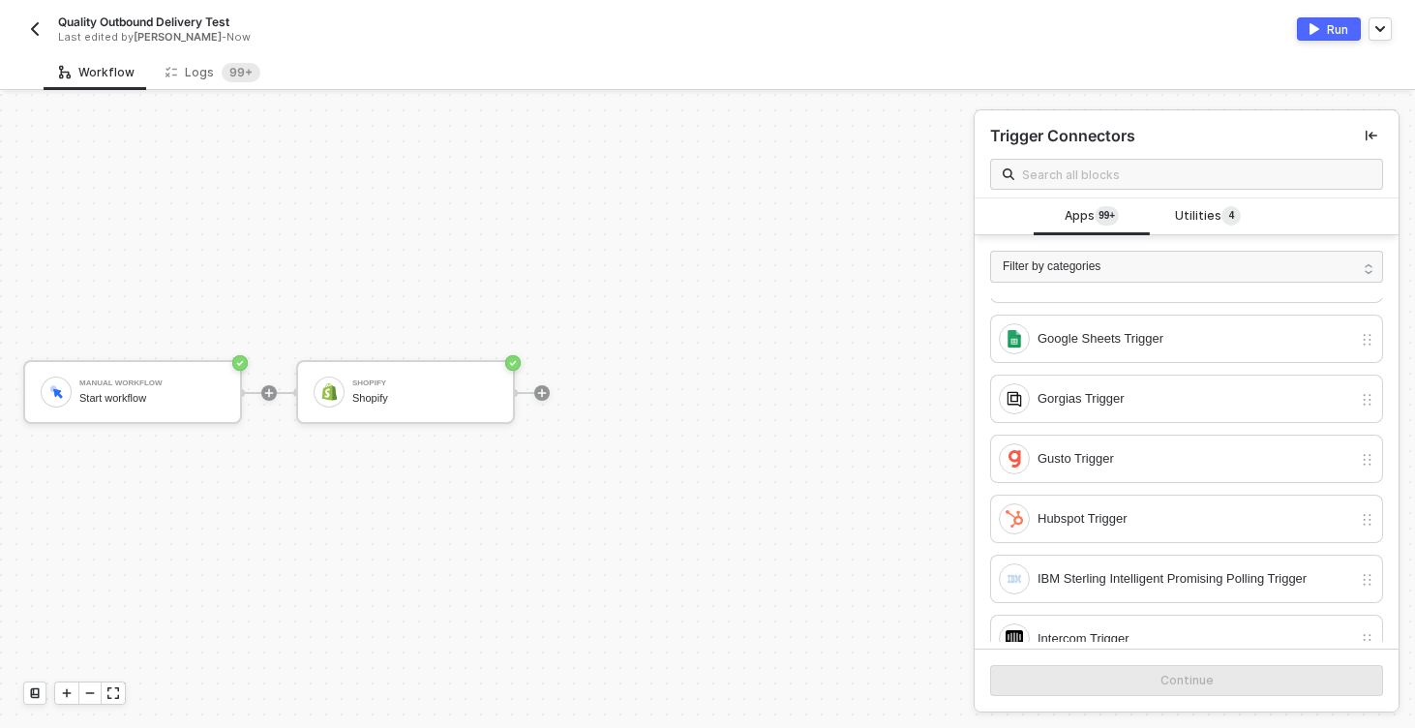
scroll to position [5957, 0]
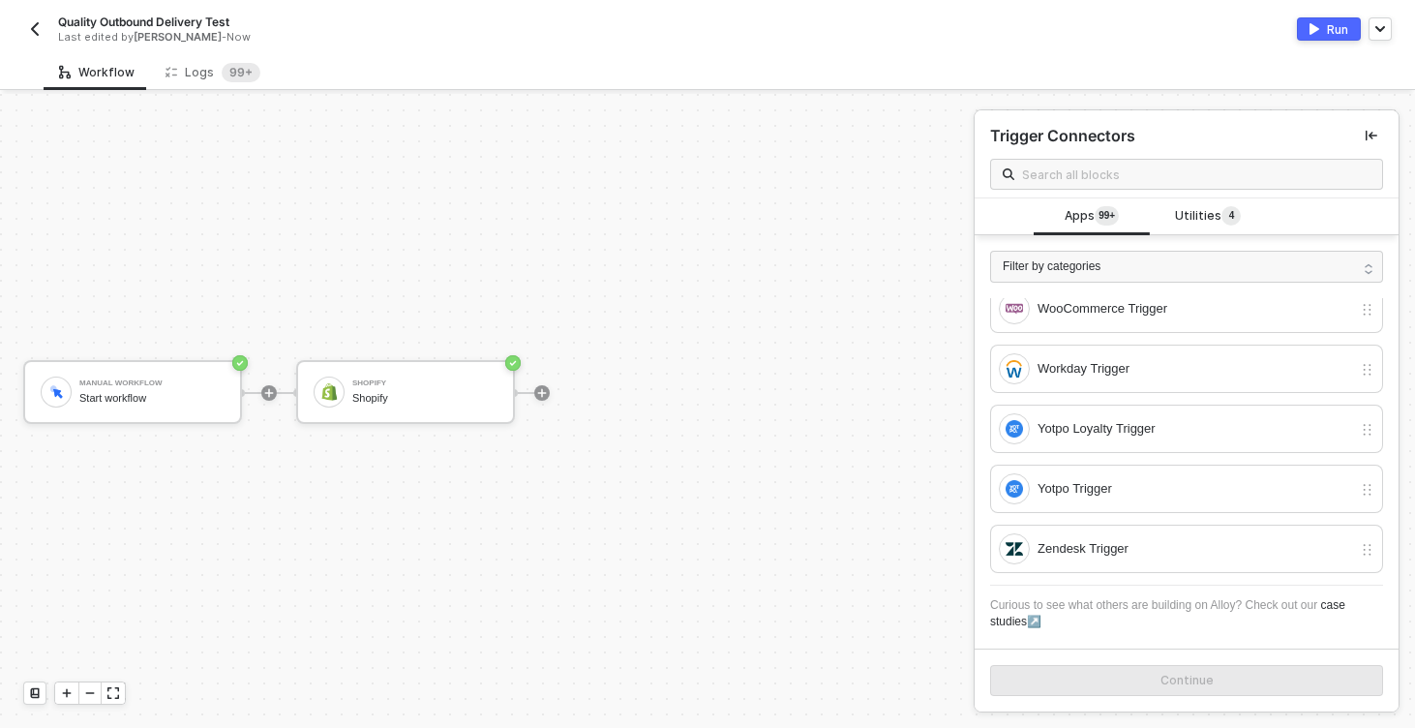
click at [644, 308] on div "Manual Workflow Start workflow Shopify Shopify" at bounding box center [482, 393] width 964 height 670
click at [542, 383] on div at bounding box center [541, 392] width 257 height 151
click at [542, 390] on icon "icon-play" at bounding box center [542, 393] width 12 height 12
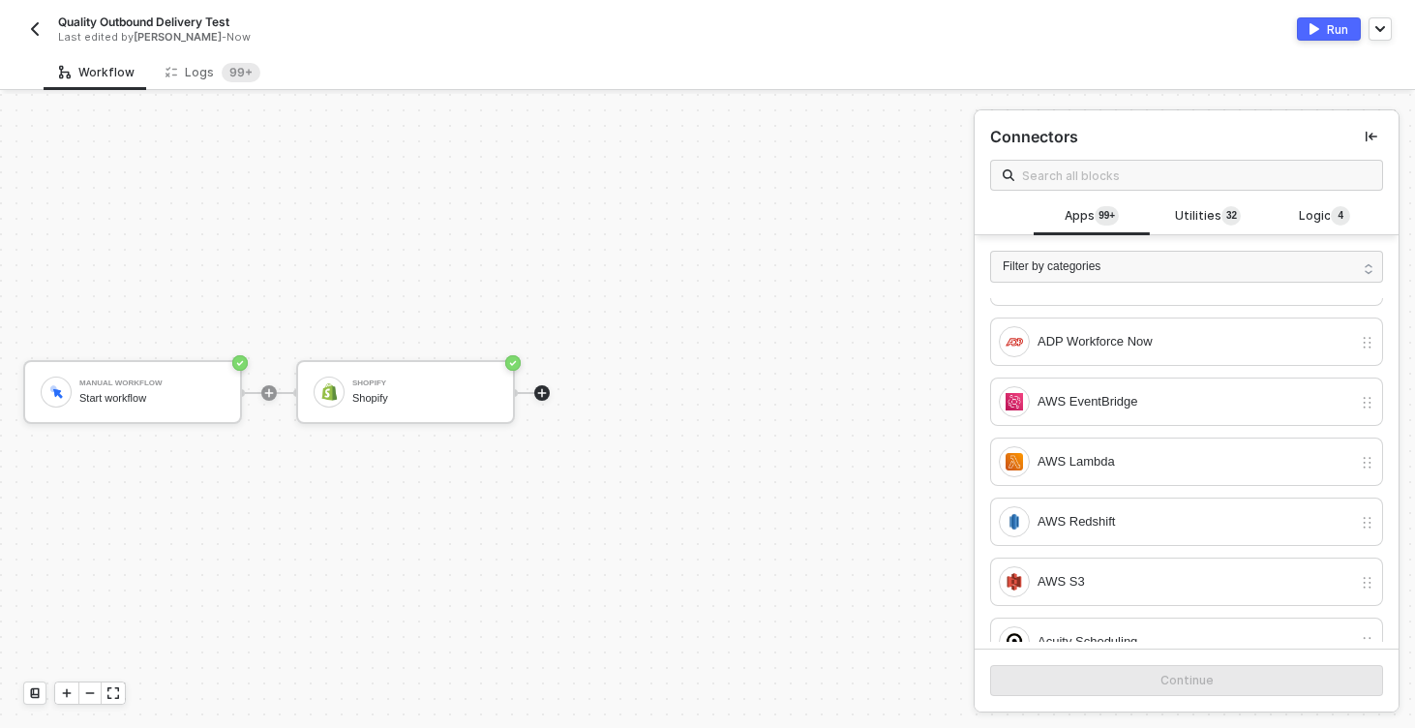
scroll to position [0, 0]
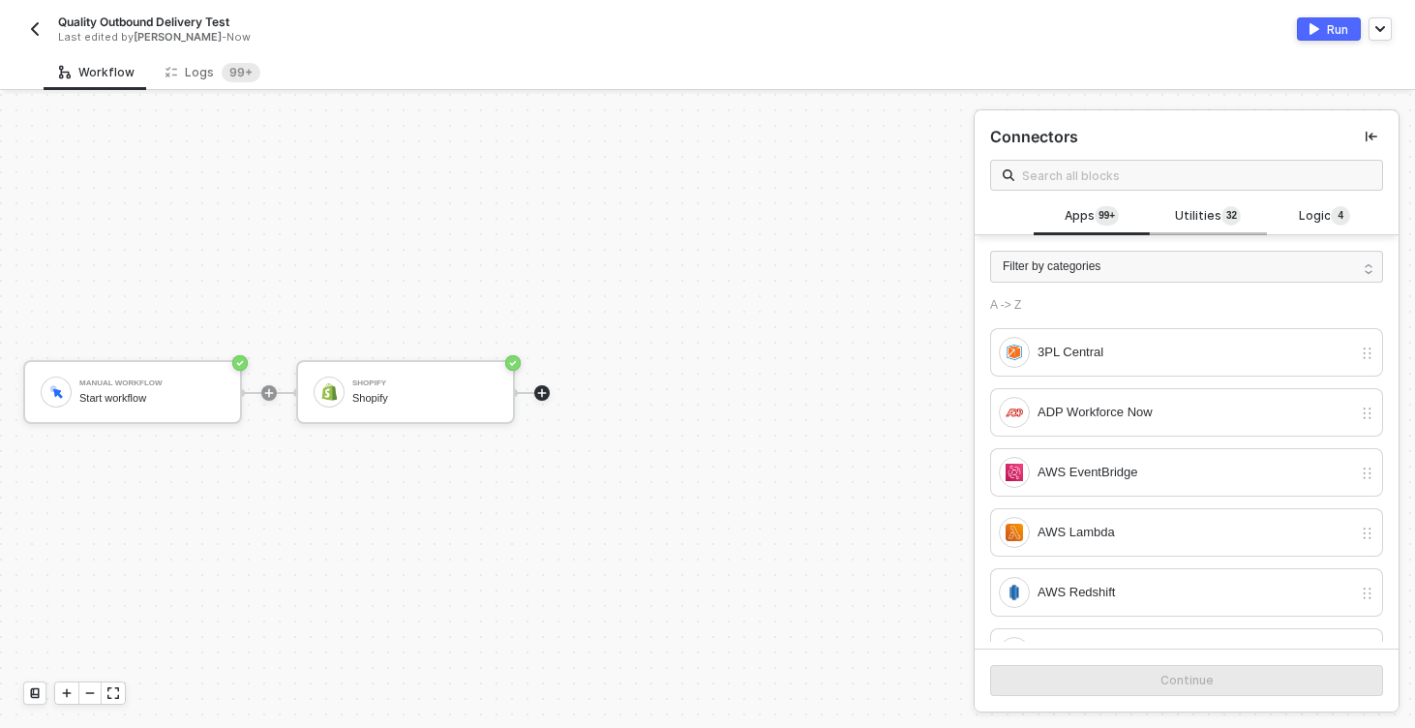
click at [1202, 206] on span "Utilities 3 2" at bounding box center [1208, 216] width 66 height 21
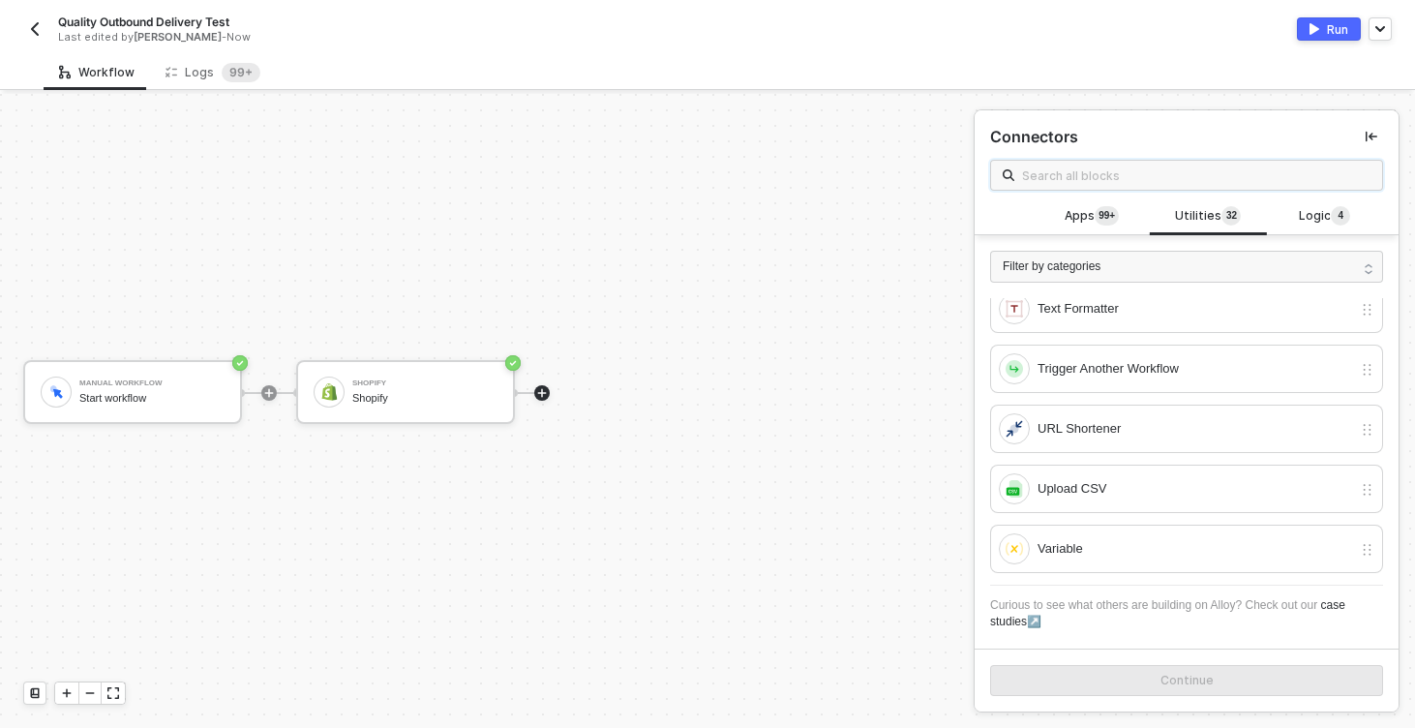
click at [1118, 179] on input "text" at bounding box center [1196, 174] width 348 height 21
click at [910, 405] on div "Manual Workflow Start workflow Shopify Shopify" at bounding box center [482, 393] width 964 height 670
click at [1143, 356] on div "Trigger Another Workflow" at bounding box center [1175, 368] width 353 height 31
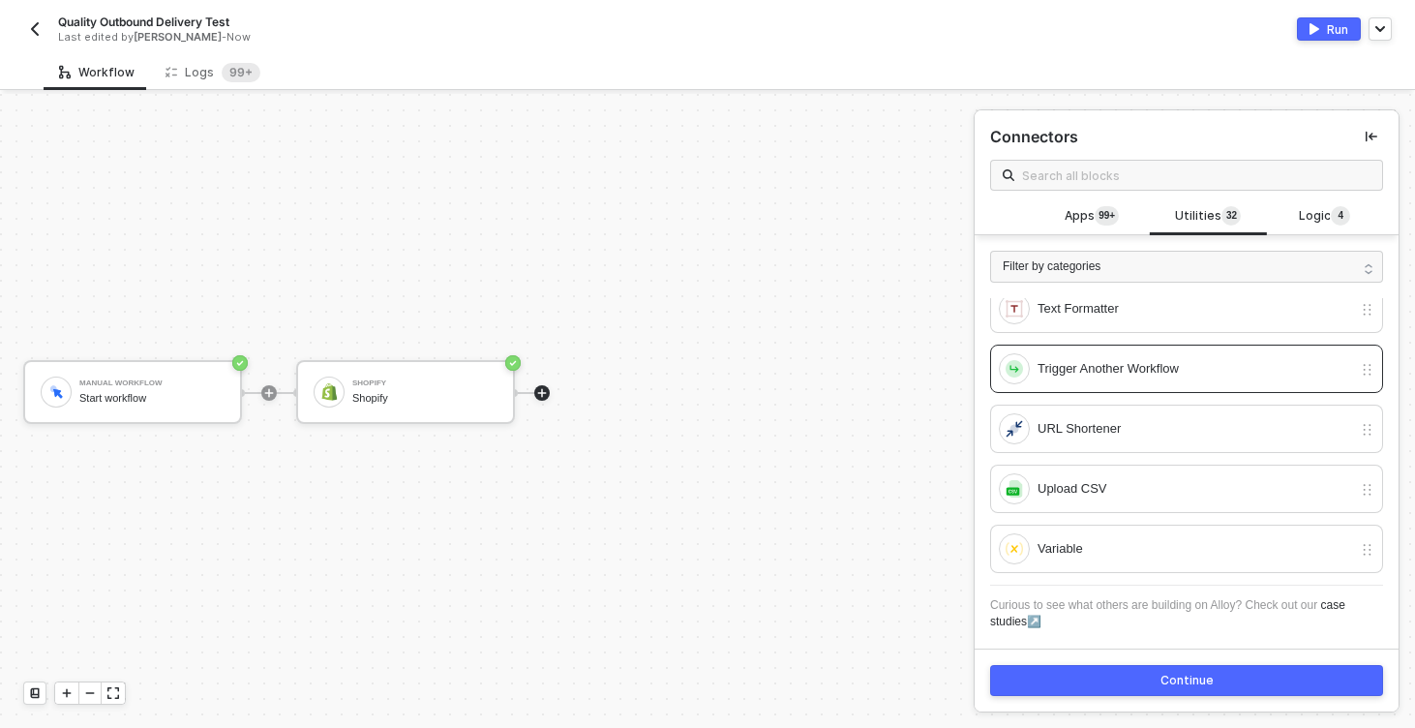
click at [1204, 686] on div "Continue" at bounding box center [1186, 679] width 53 height 15
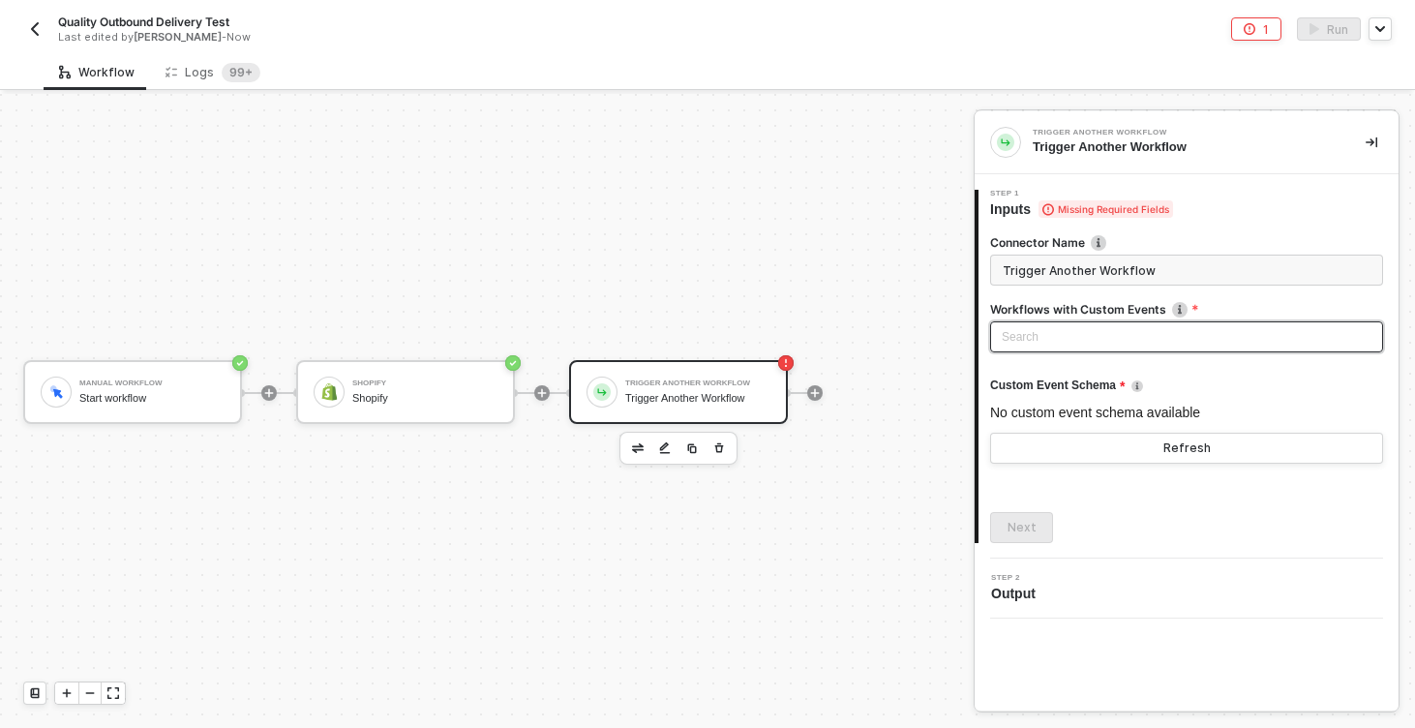
click at [1086, 339] on div "Search" at bounding box center [1186, 336] width 393 height 31
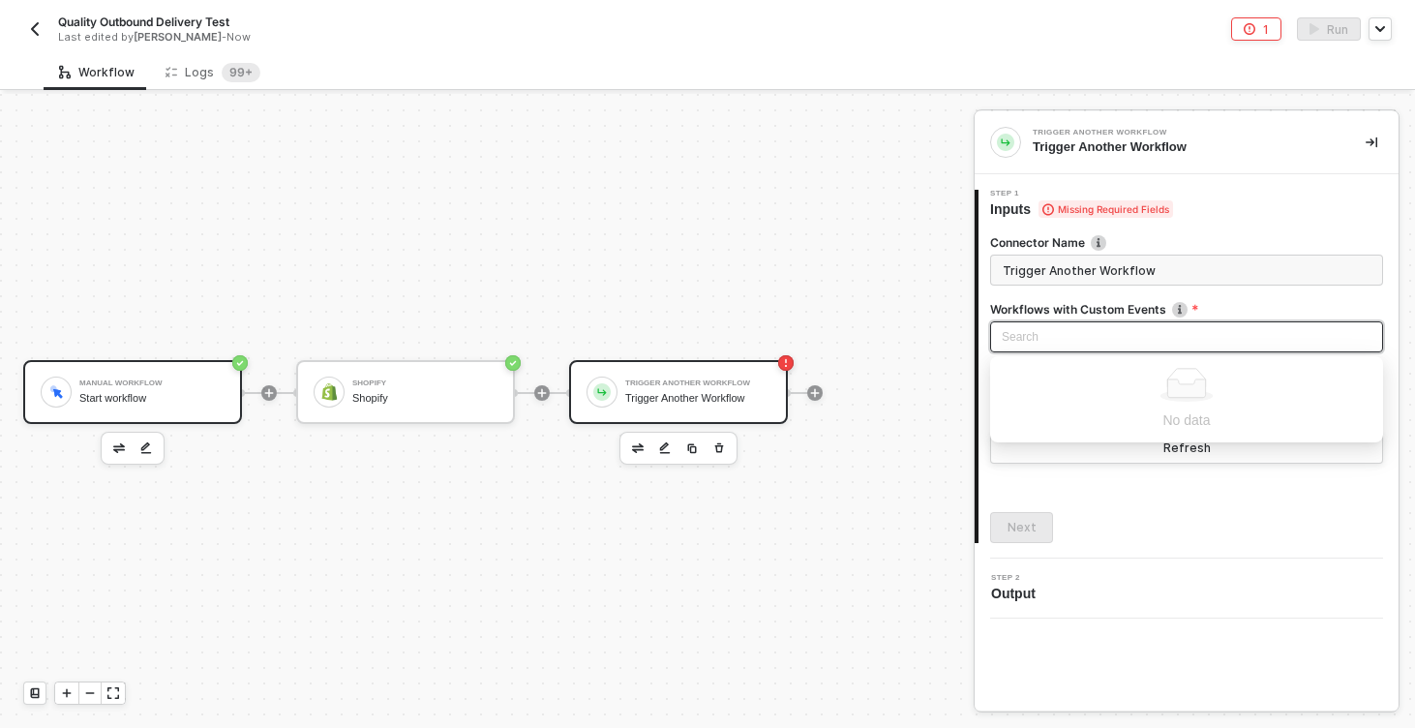
click at [92, 418] on div "Manual Workflow Start workflow" at bounding box center [132, 392] width 219 height 64
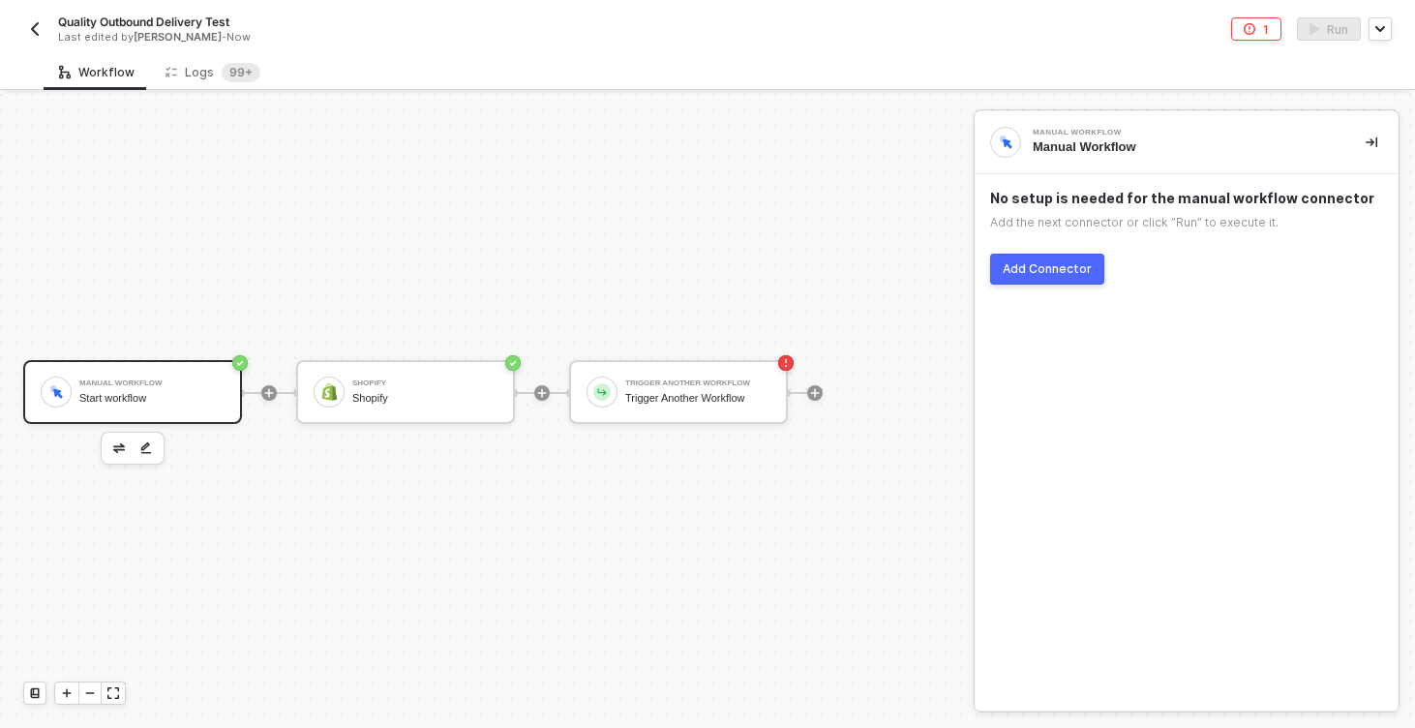
click at [131, 453] on div at bounding box center [133, 448] width 64 height 33
click at [128, 453] on button "button" at bounding box center [118, 447] width 23 height 23
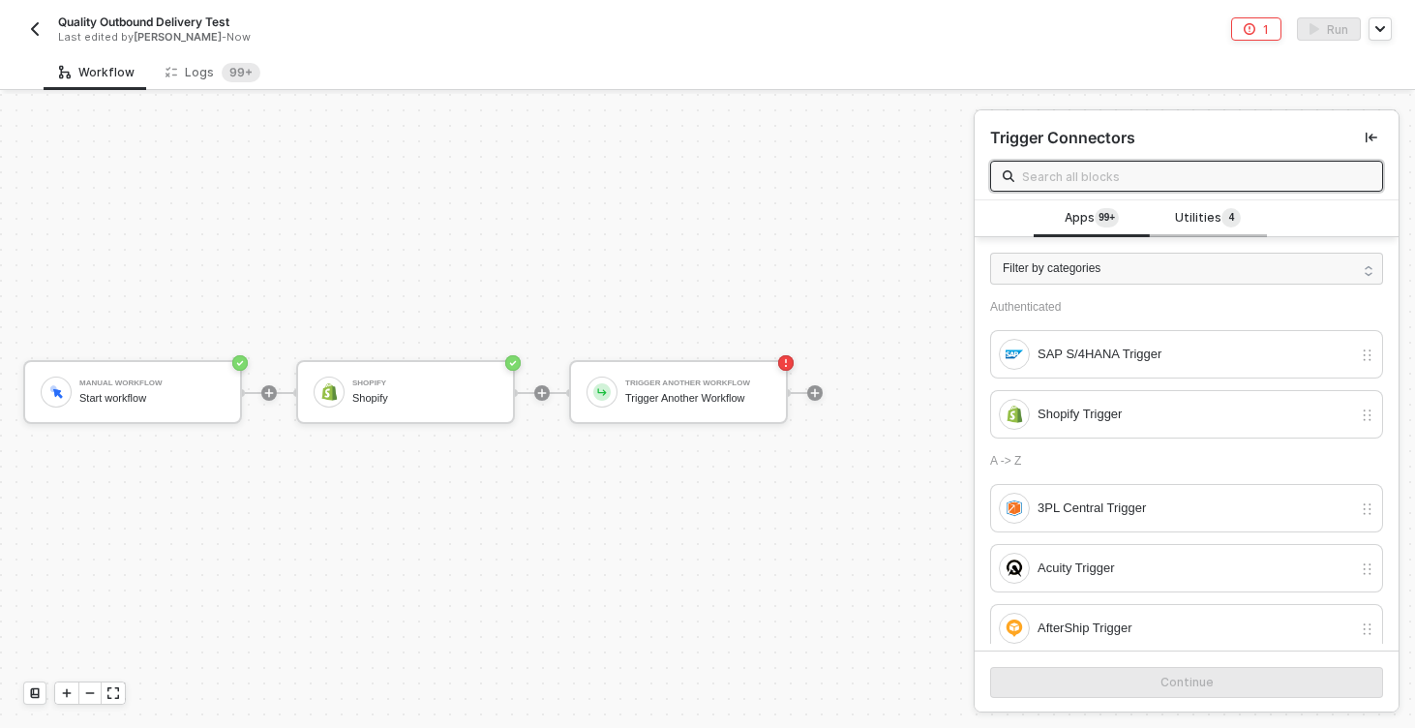
click at [1183, 212] on span "Utilities 4" at bounding box center [1208, 218] width 66 height 21
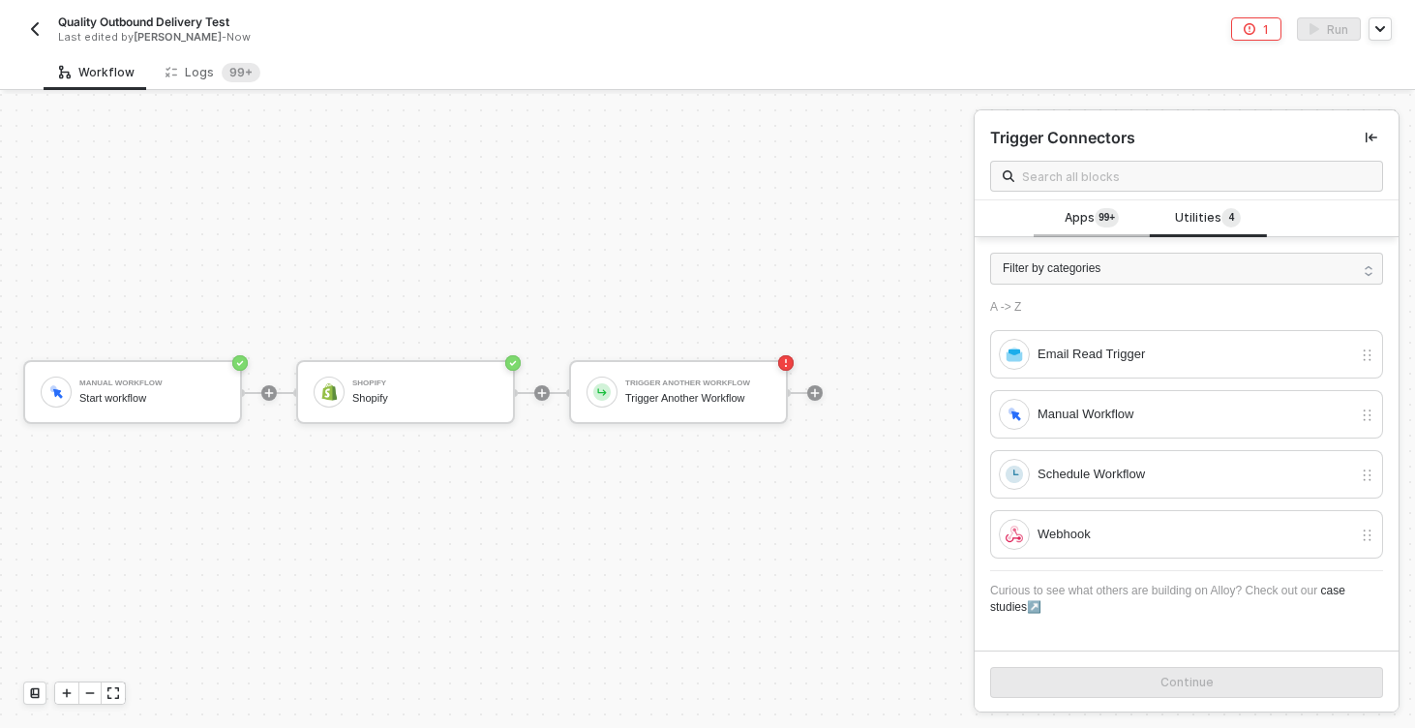
click at [1089, 221] on span "Apps 99+" at bounding box center [1091, 218] width 54 height 21
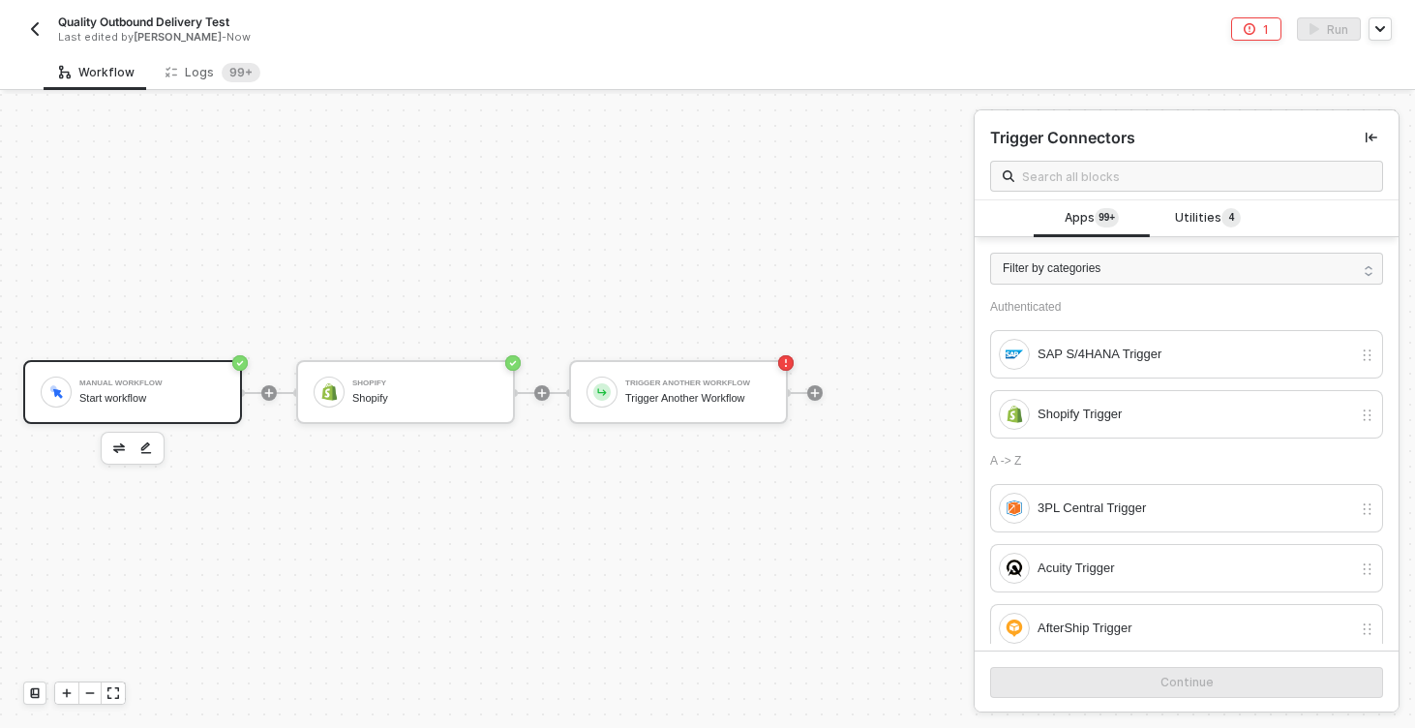
click at [152, 368] on div "Manual Workflow Start workflow" at bounding box center [132, 392] width 219 height 64
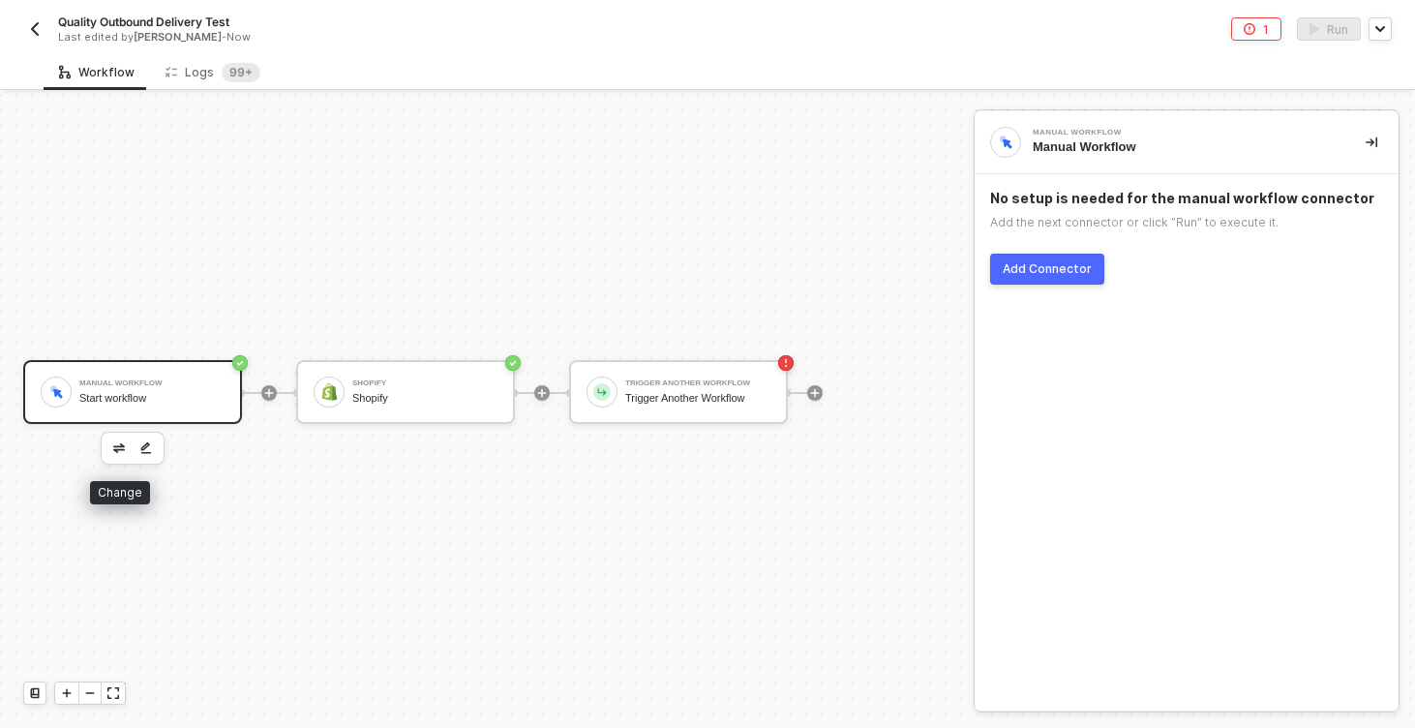
click at [121, 450] on img "button" at bounding box center [119, 448] width 12 height 10
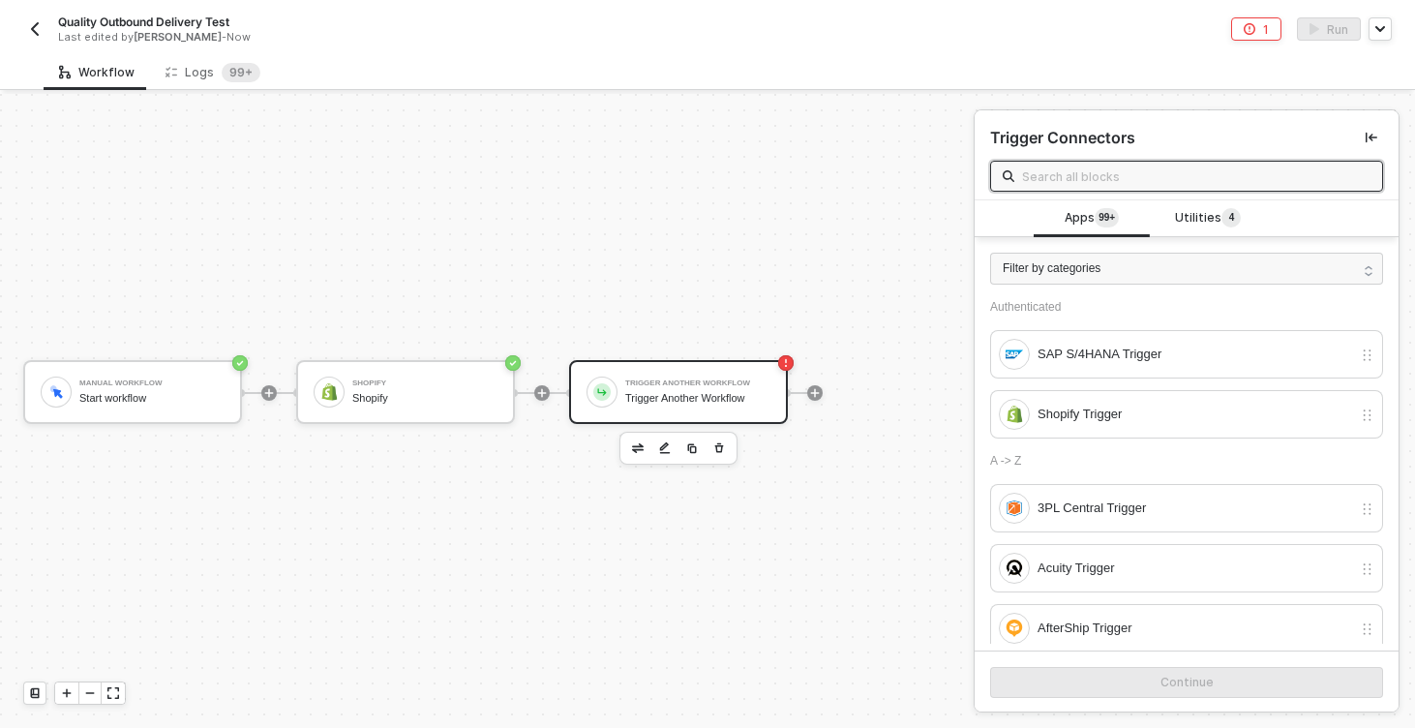
click at [722, 413] on div "Trigger Another Workflow Trigger Another Workflow" at bounding box center [678, 392] width 219 height 64
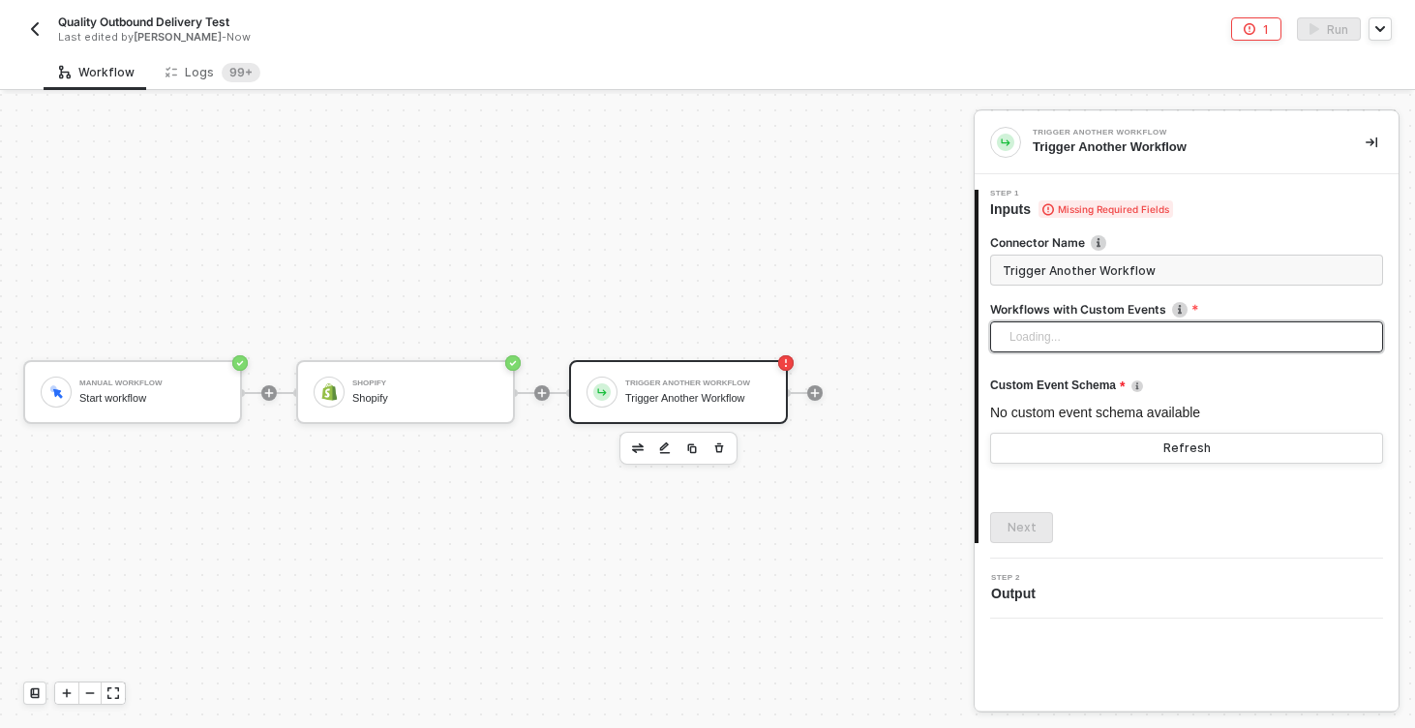
click at [1144, 347] on div "Loading..." at bounding box center [1186, 336] width 393 height 31
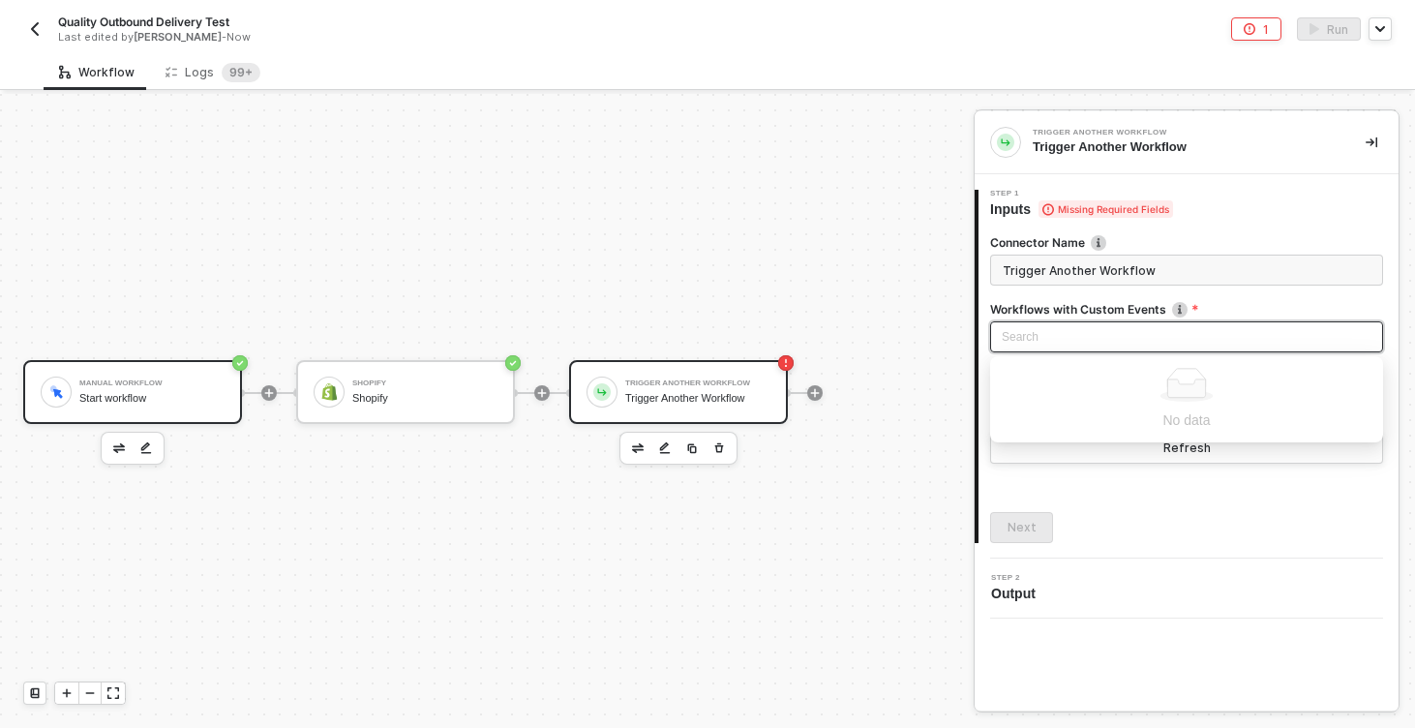
click at [130, 414] on div "Manual Workflow Start workflow" at bounding box center [132, 392] width 219 height 64
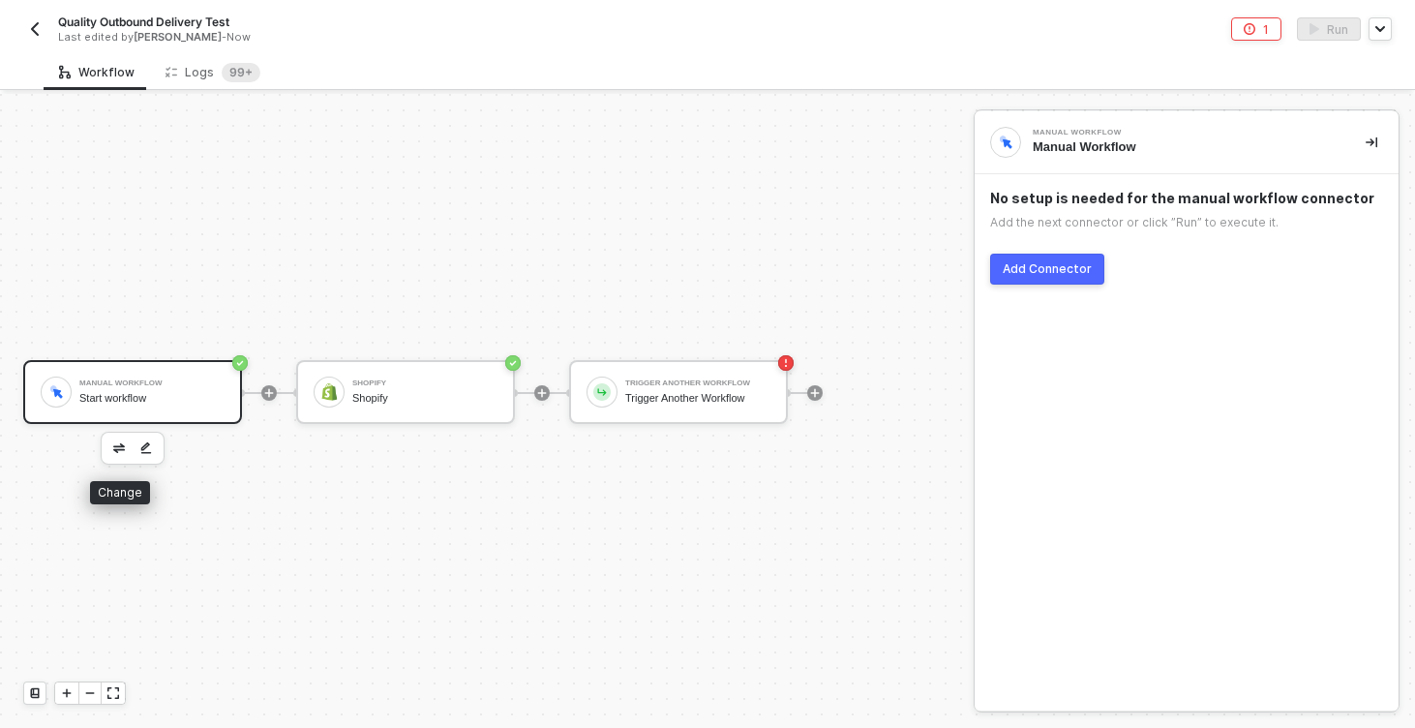
click at [116, 448] on img "button" at bounding box center [119, 448] width 12 height 10
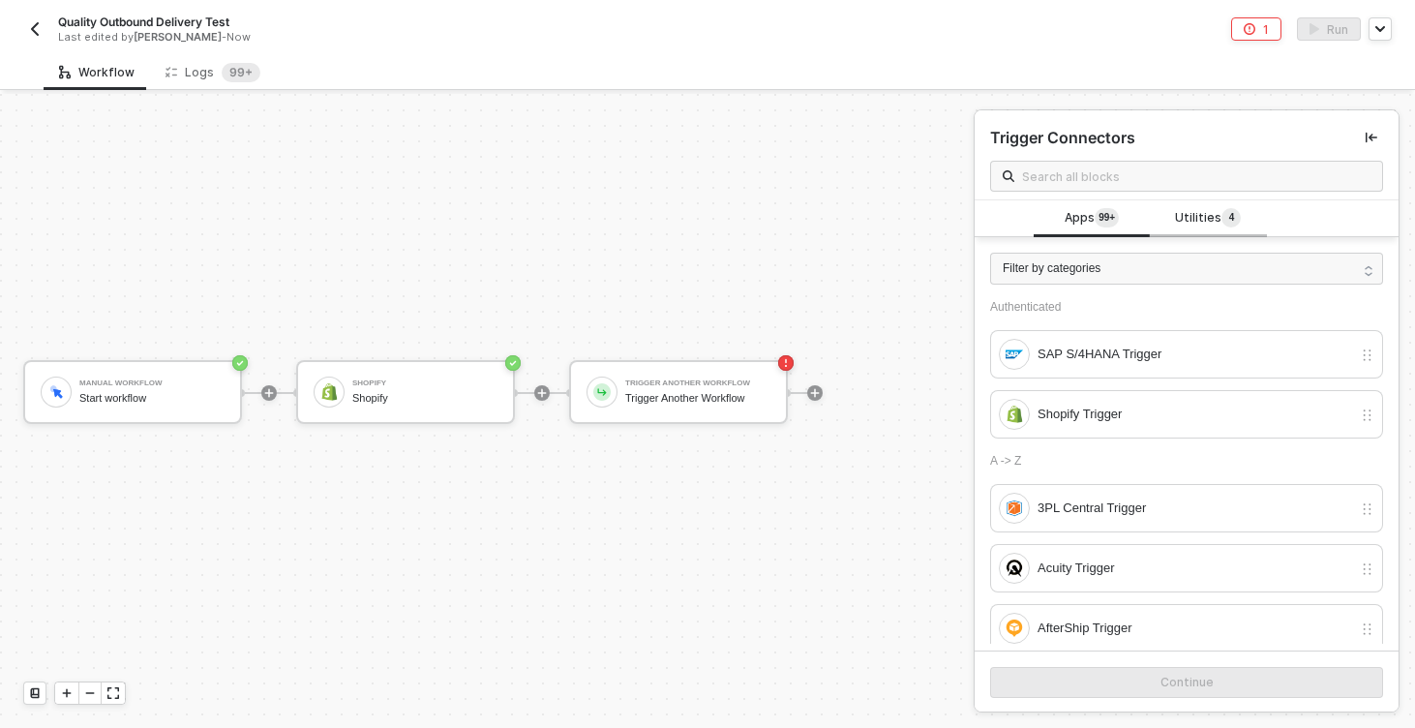
click at [1218, 214] on span "Utilities 4" at bounding box center [1208, 218] width 66 height 21
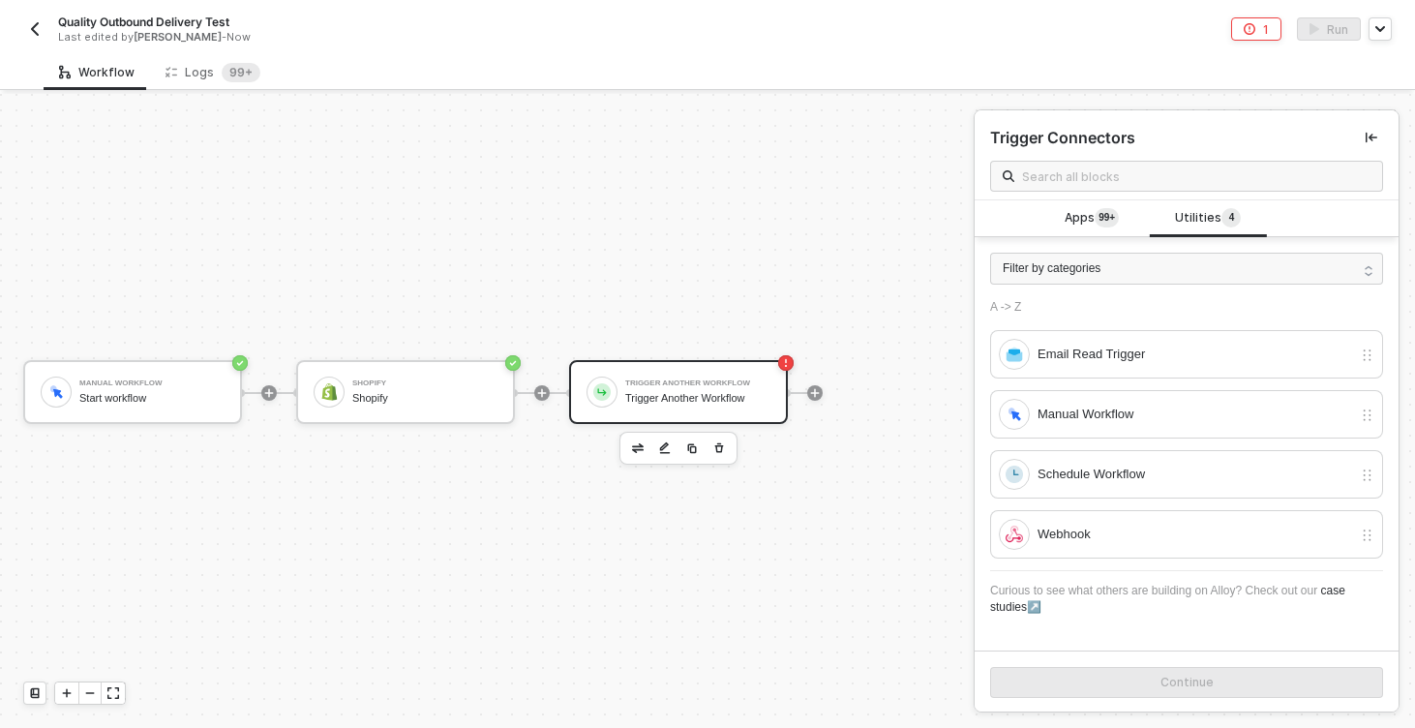
click at [668, 403] on div "Trigger Another Workflow" at bounding box center [697, 398] width 145 height 13
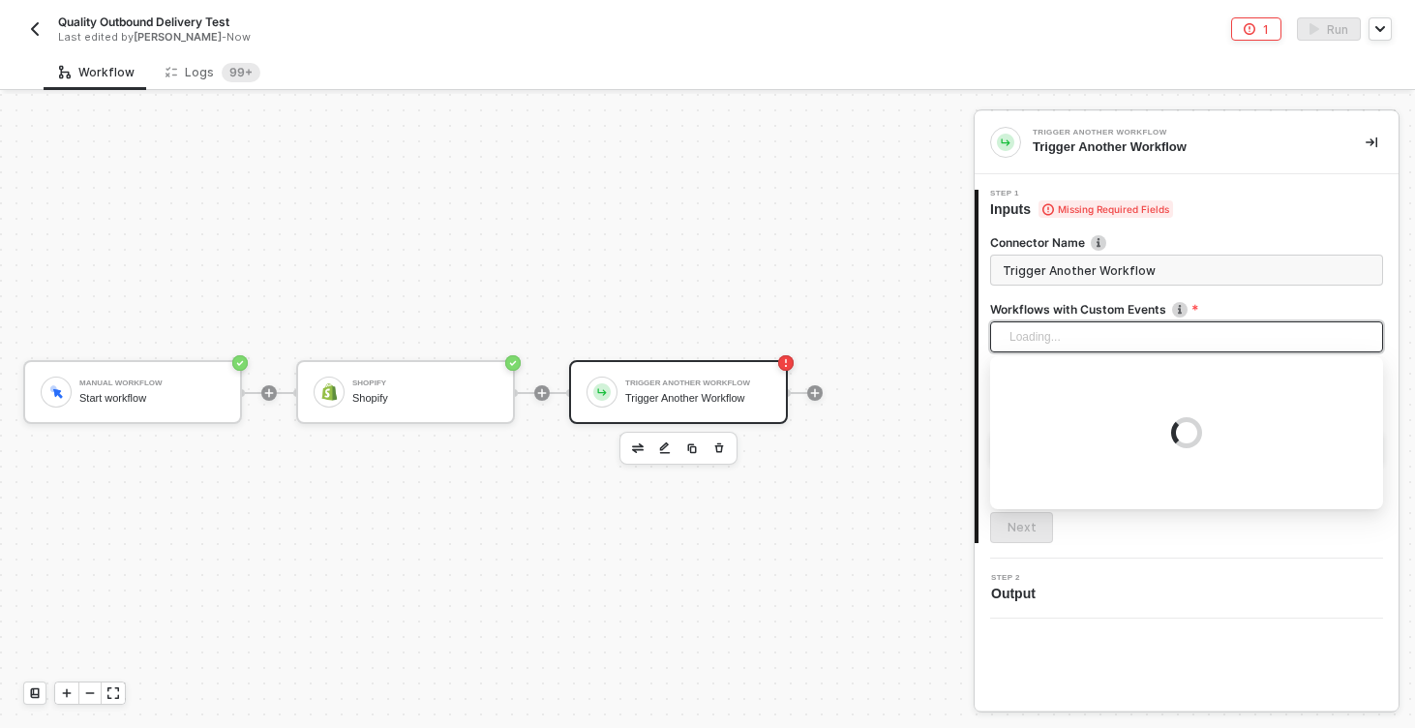
click at [1089, 344] on div "Loading..." at bounding box center [1186, 336] width 393 height 31
click at [1249, 212] on div "Step 1 Inputs Missing Required Fields" at bounding box center [1188, 204] width 420 height 29
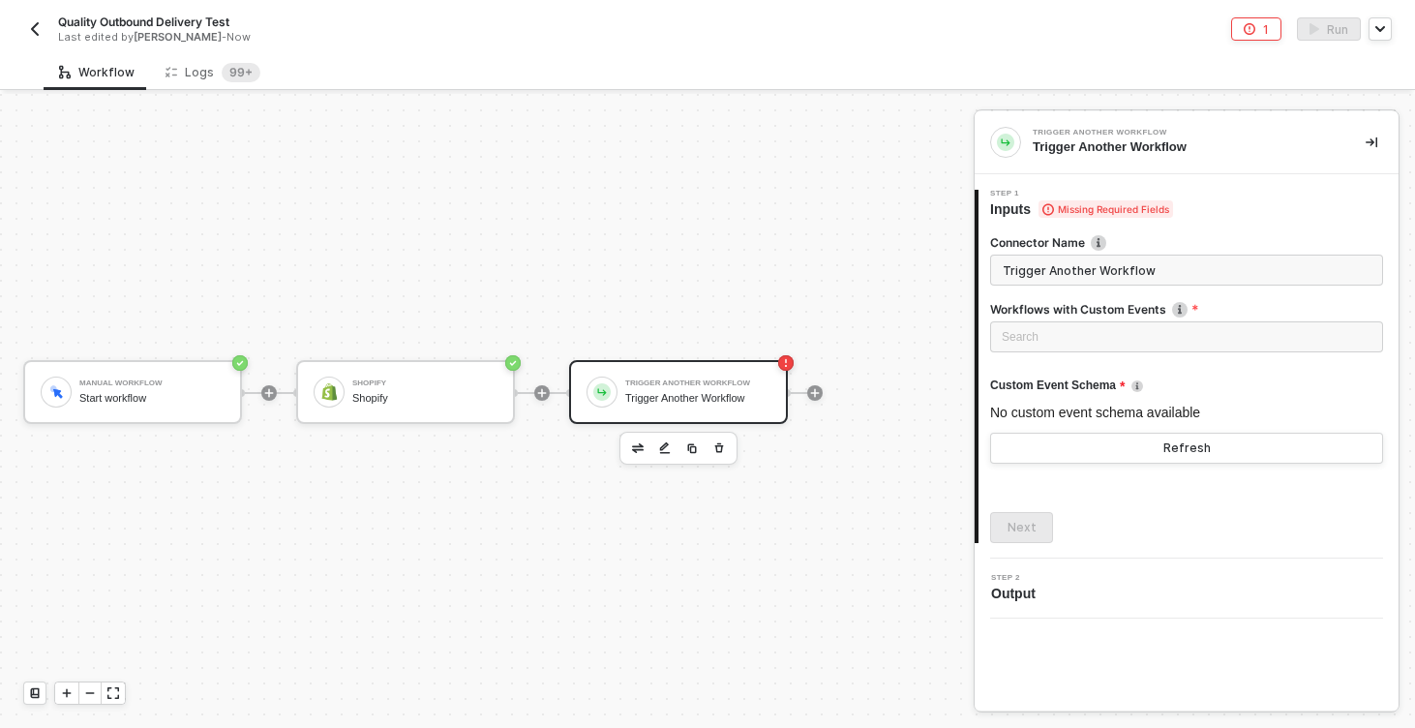
click at [25, 45] on div "Quality Outbound Delivery Test Last edited by Scott Cogswell - Now 1 Run" at bounding box center [707, 27] width 1368 height 54
click at [32, 31] on img "button" at bounding box center [34, 28] width 15 height 15
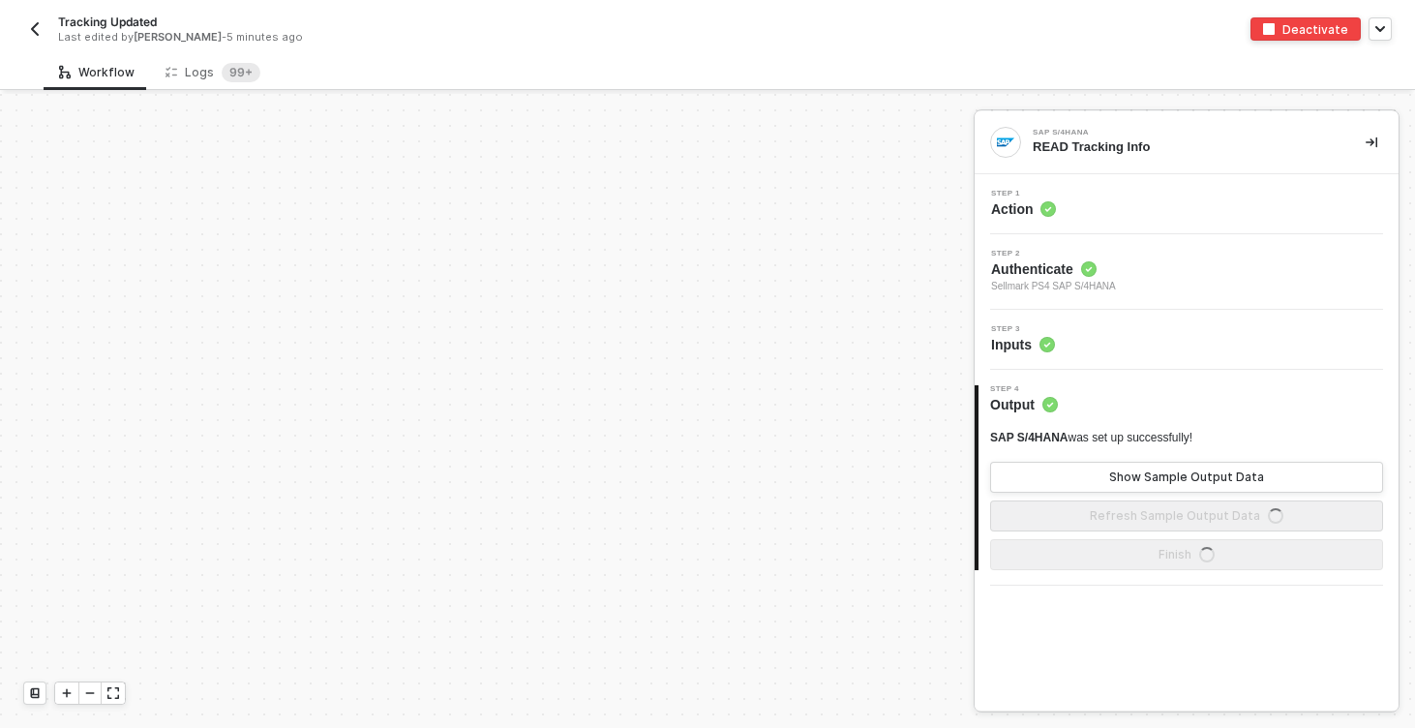
scroll to position [666, 0]
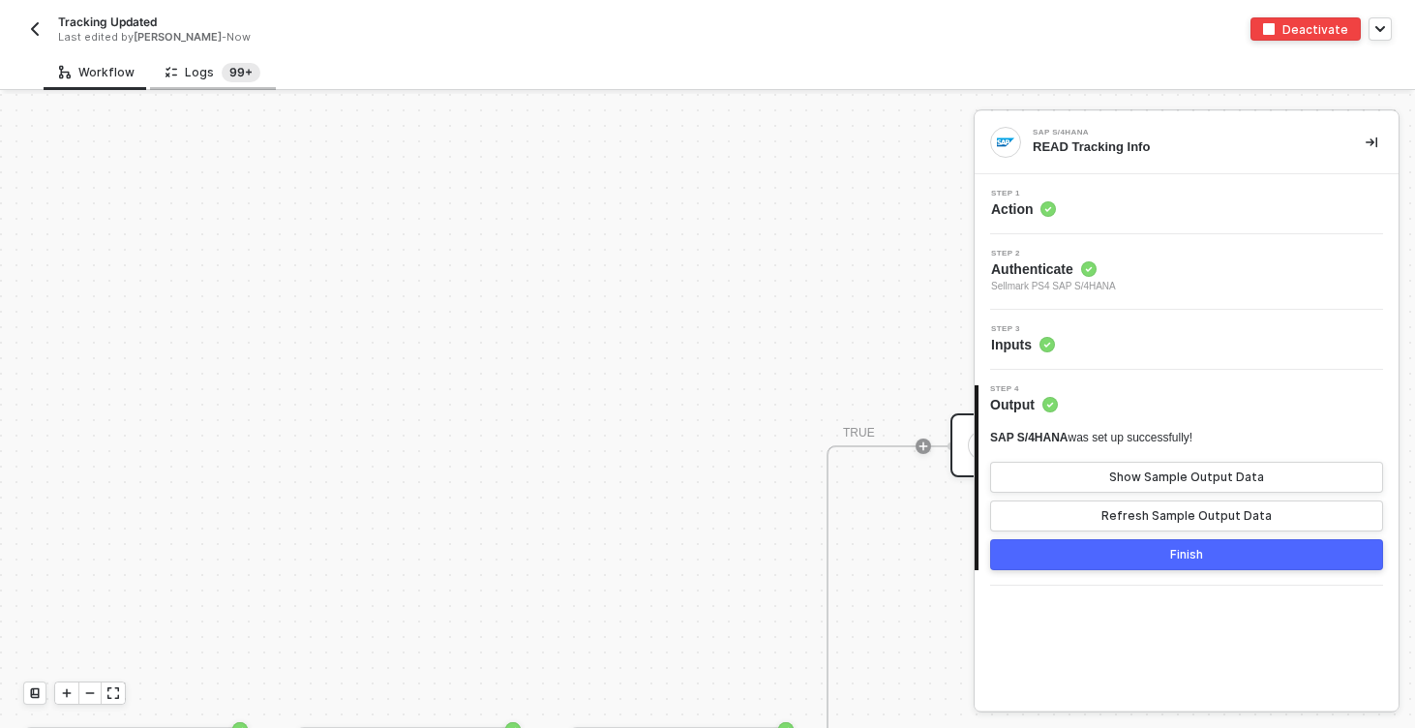
click at [241, 74] on sup "99+" at bounding box center [241, 72] width 39 height 19
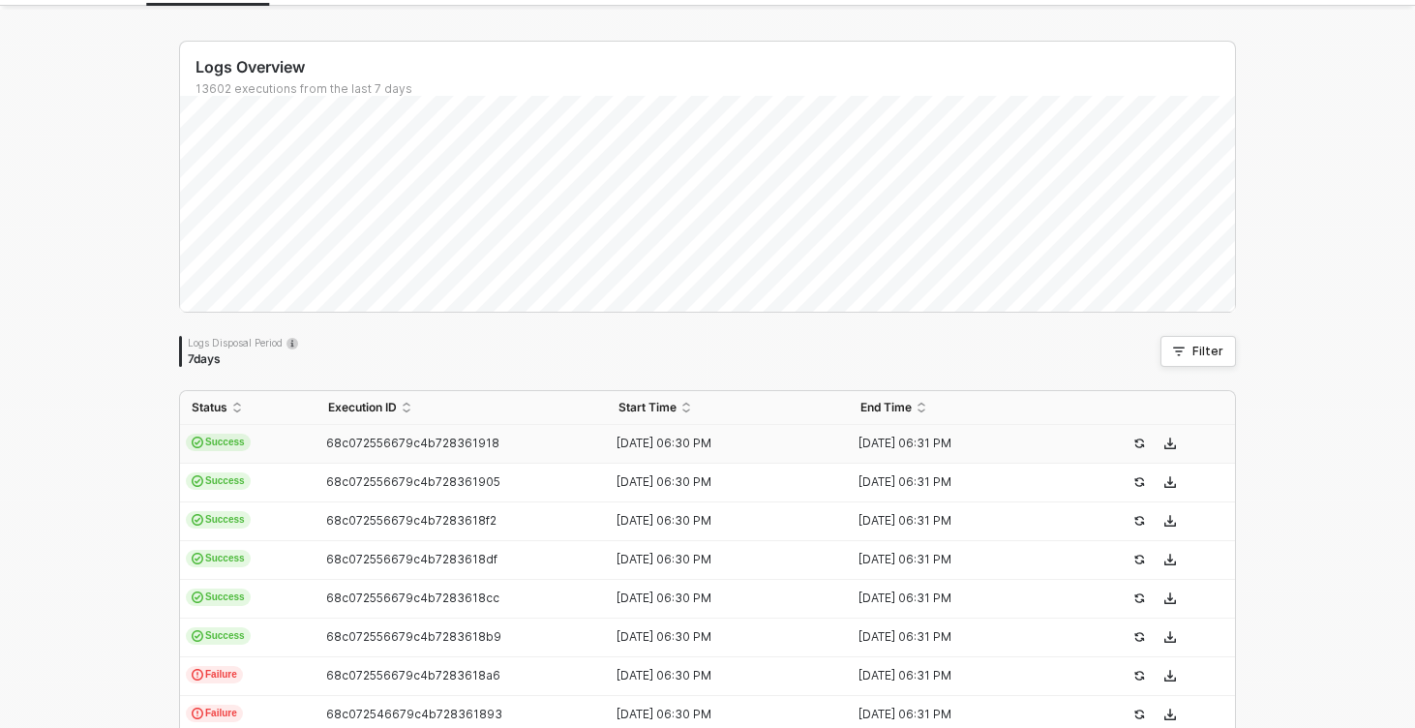
scroll to position [641, 0]
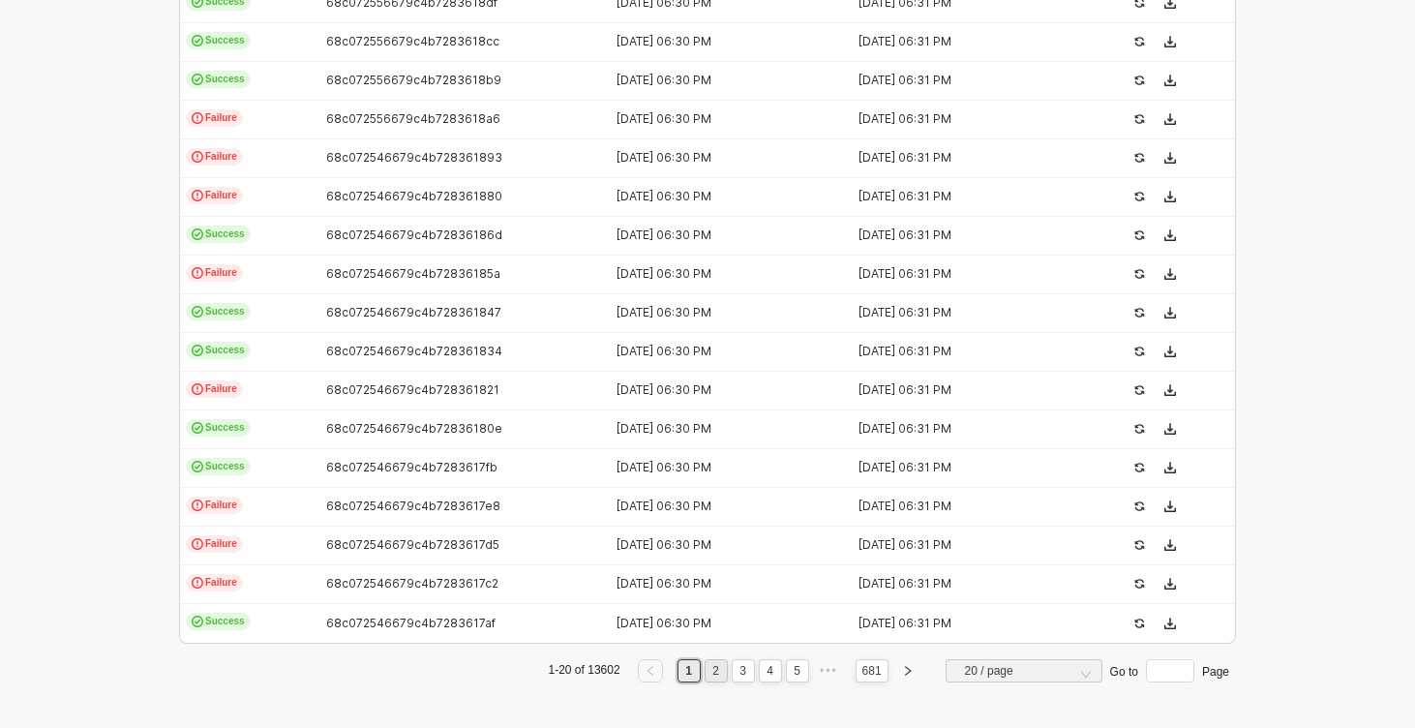
click at [718, 665] on link "2" at bounding box center [715, 670] width 18 height 21
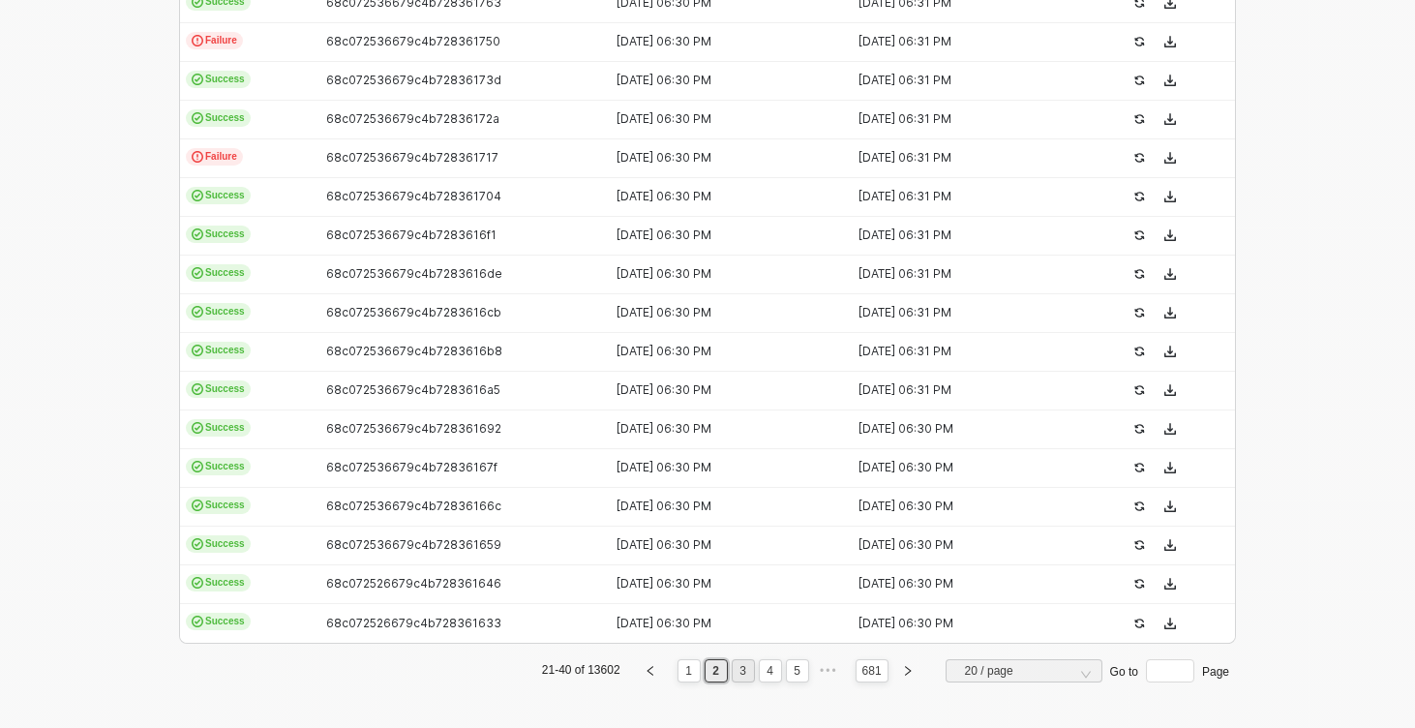
click at [743, 669] on link "3" at bounding box center [742, 670] width 18 height 21
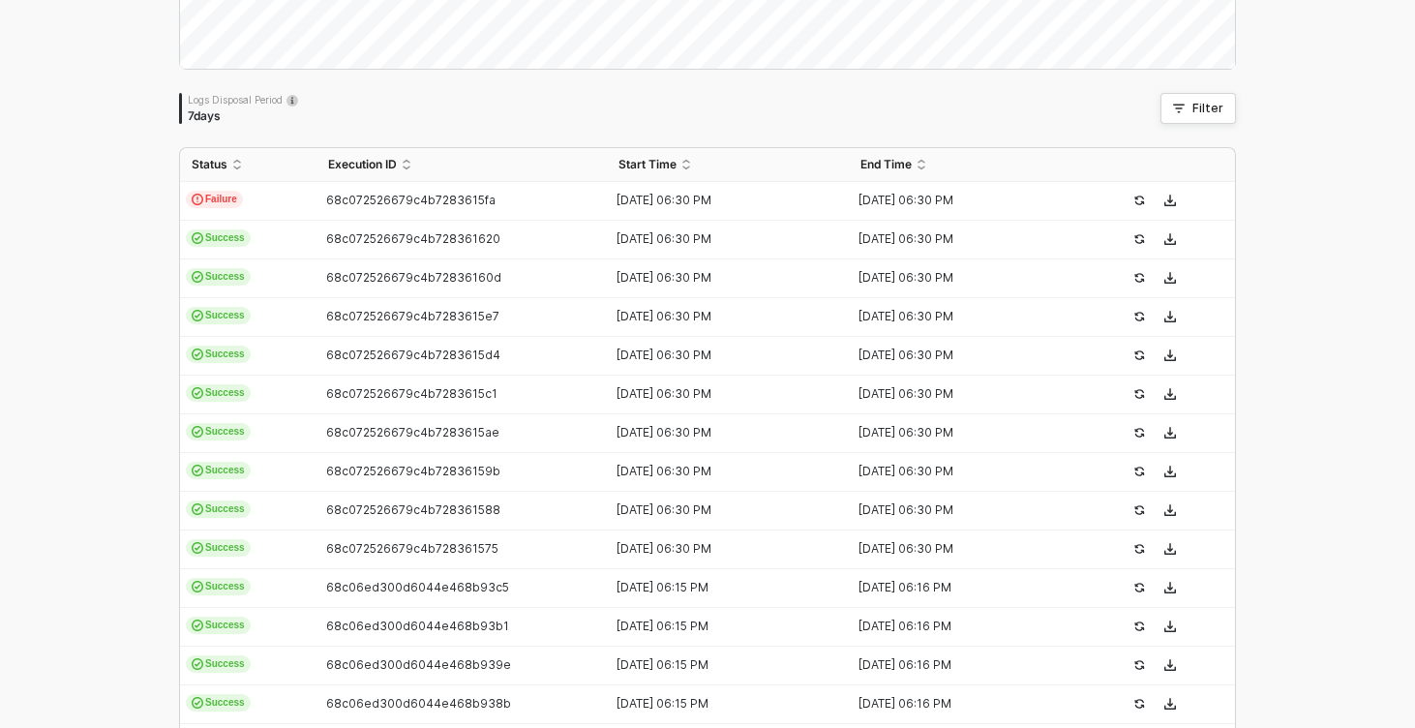
scroll to position [628, 0]
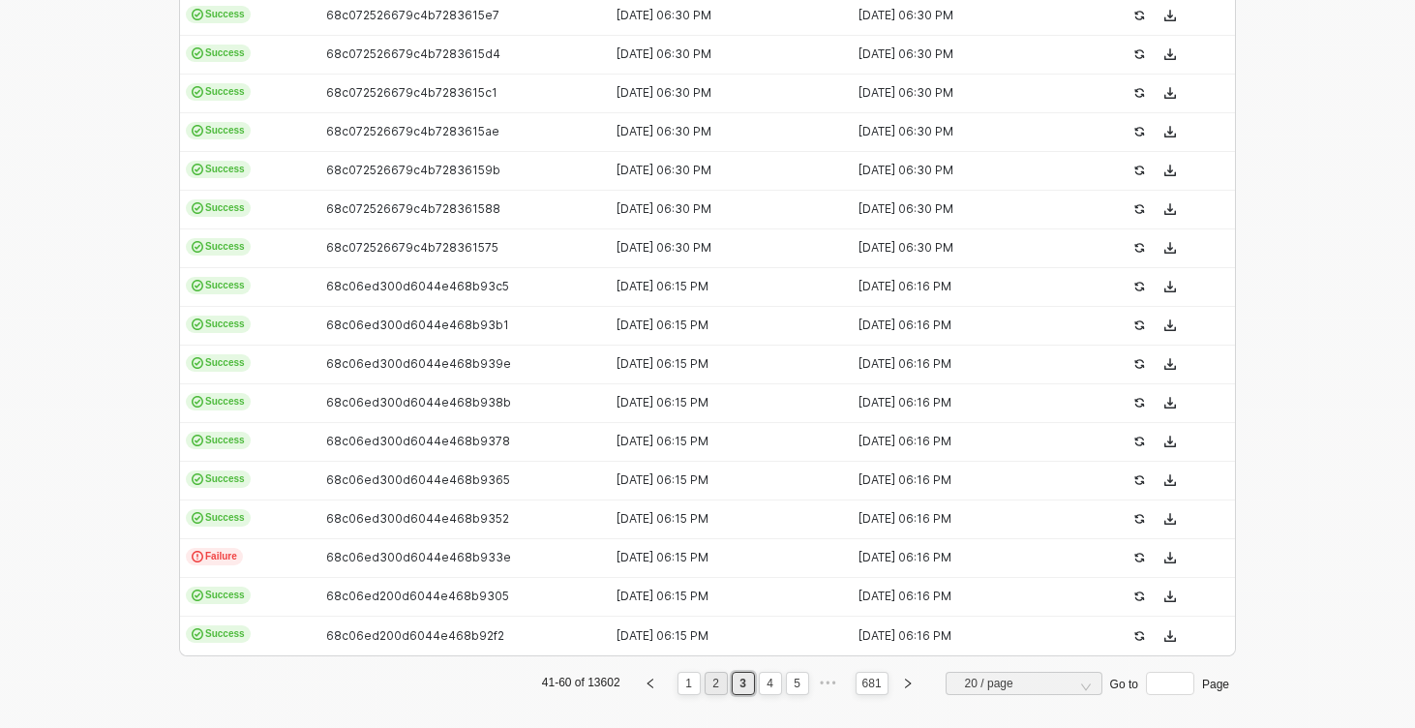
click at [712, 678] on link "2" at bounding box center [715, 682] width 18 height 21
click at [691, 686] on link "1" at bounding box center [688, 682] width 18 height 21
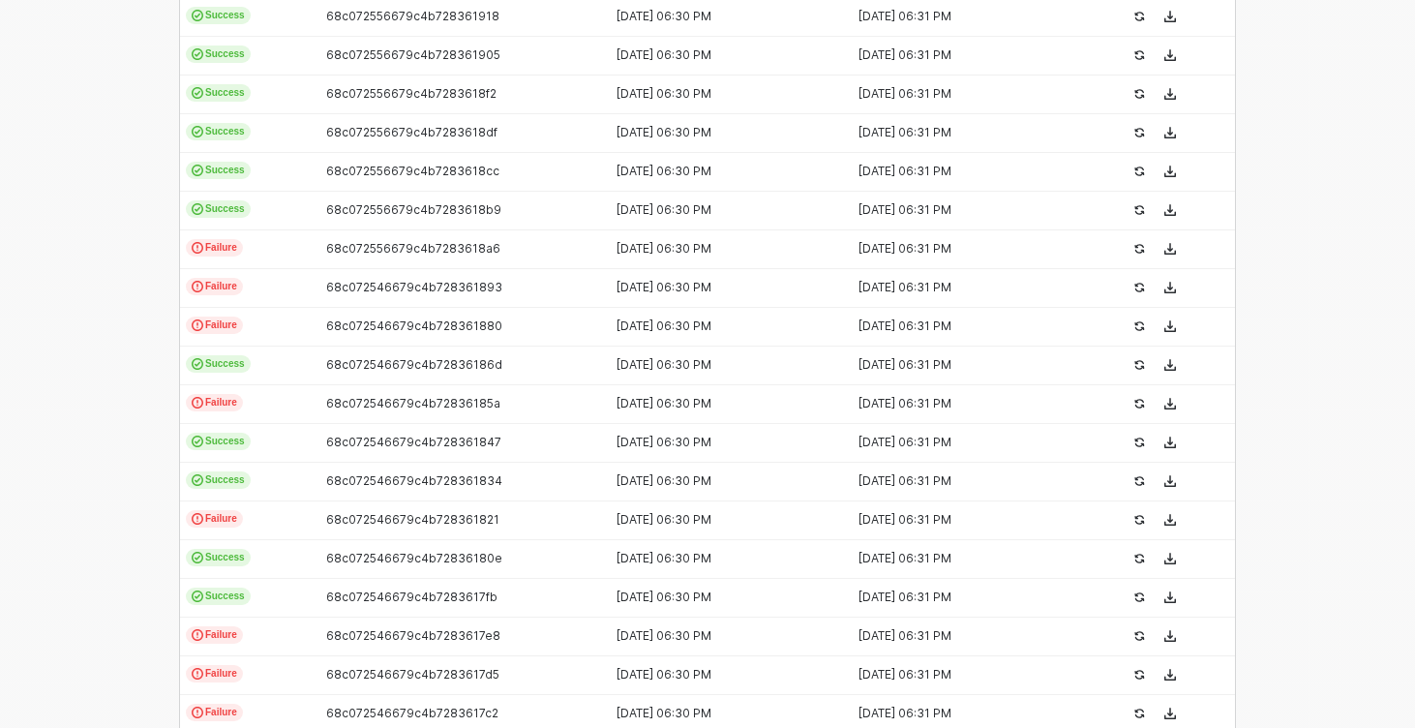
scroll to position [641, 0]
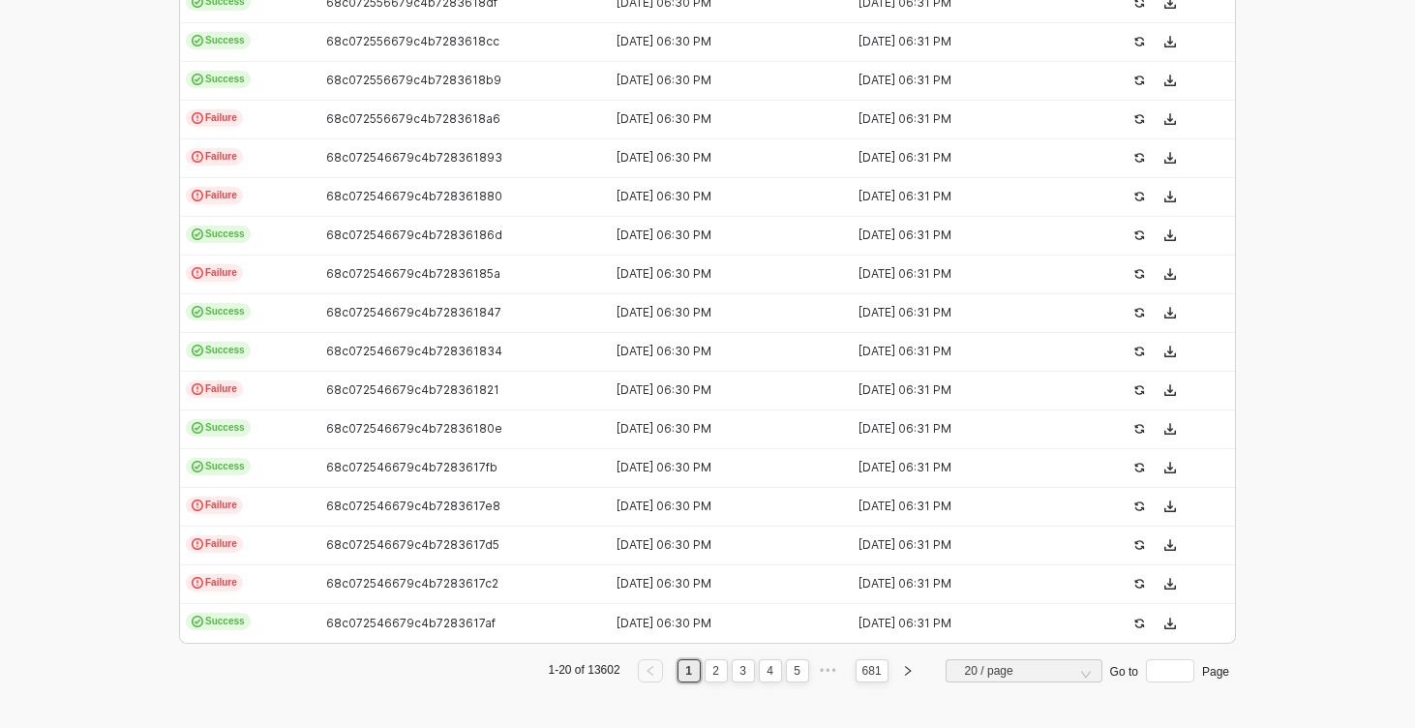
click at [62, 303] on div "Logs Overview 13602 executions from the last 7 days Tue 2 Success 0 Failure 0 L…" at bounding box center [707, 90] width 1415 height 1275
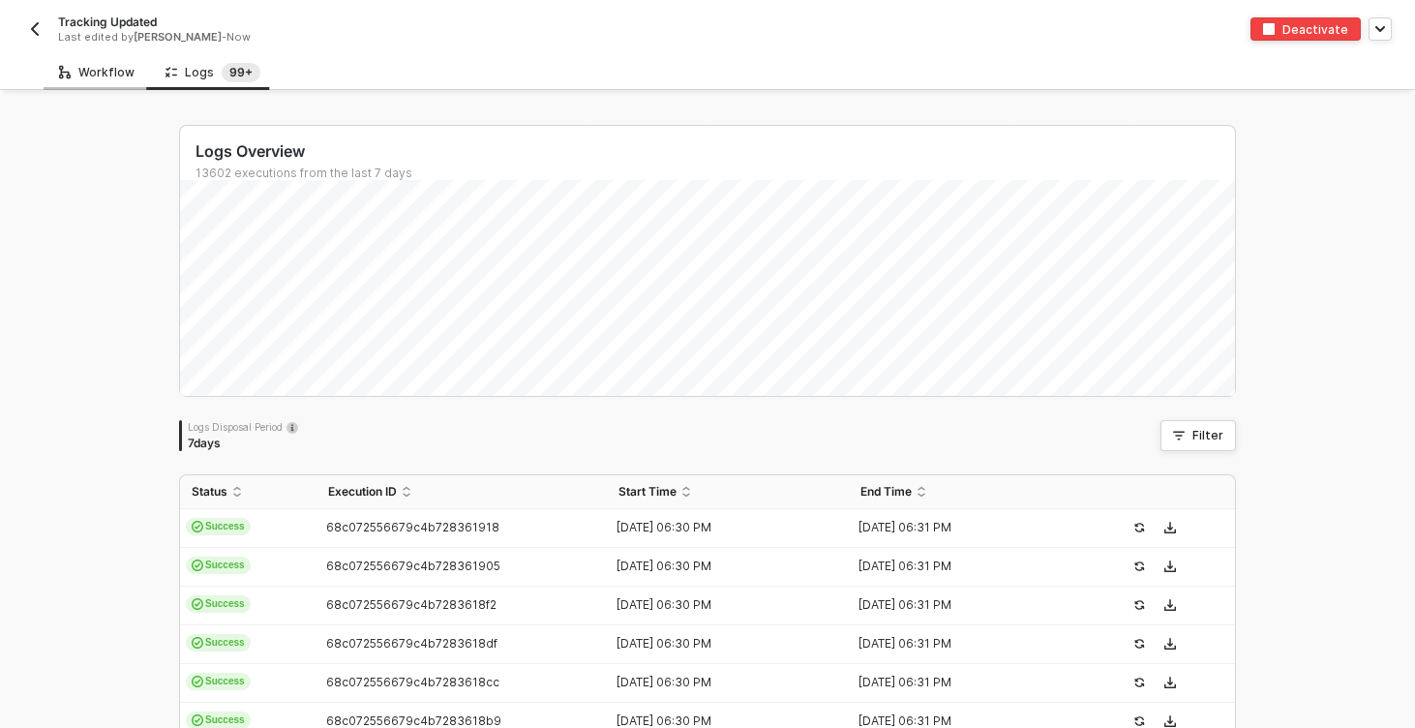
click at [105, 61] on div "Workflow" at bounding box center [97, 72] width 106 height 36
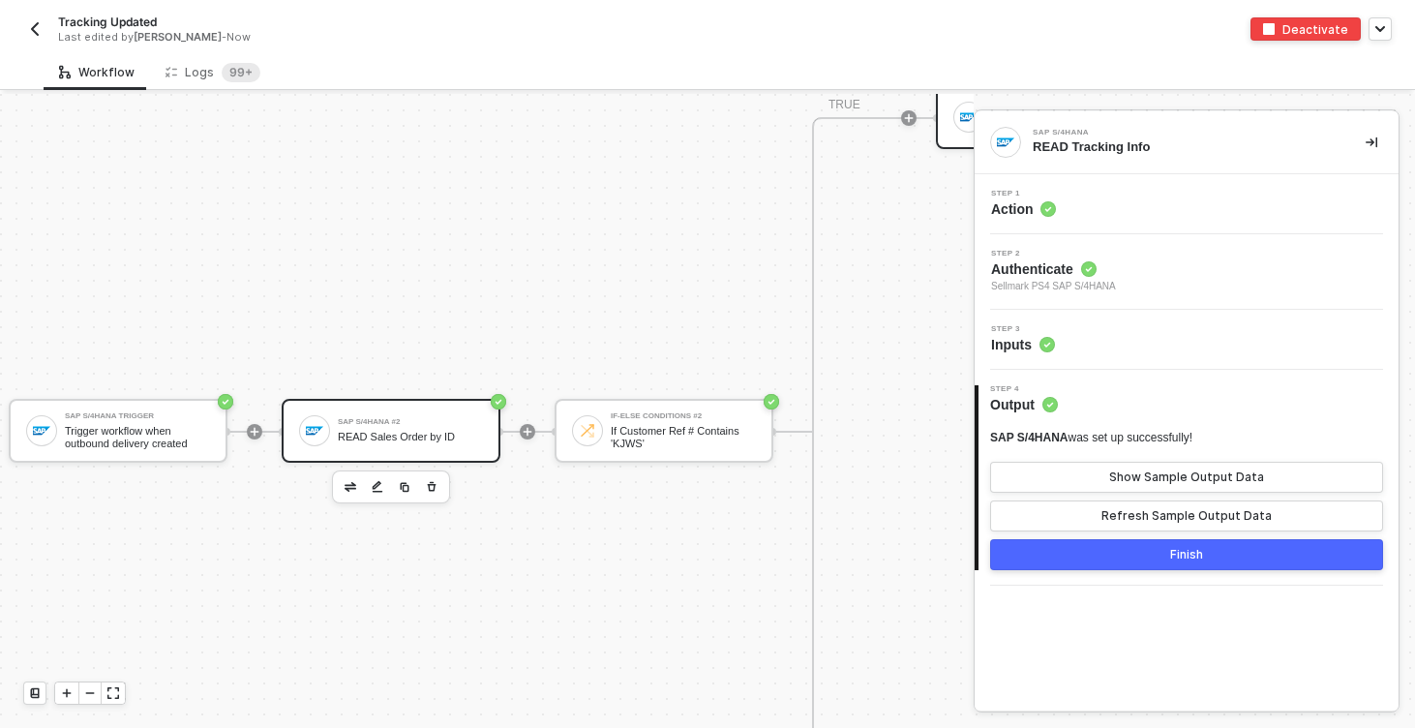
scroll to position [994, 46]
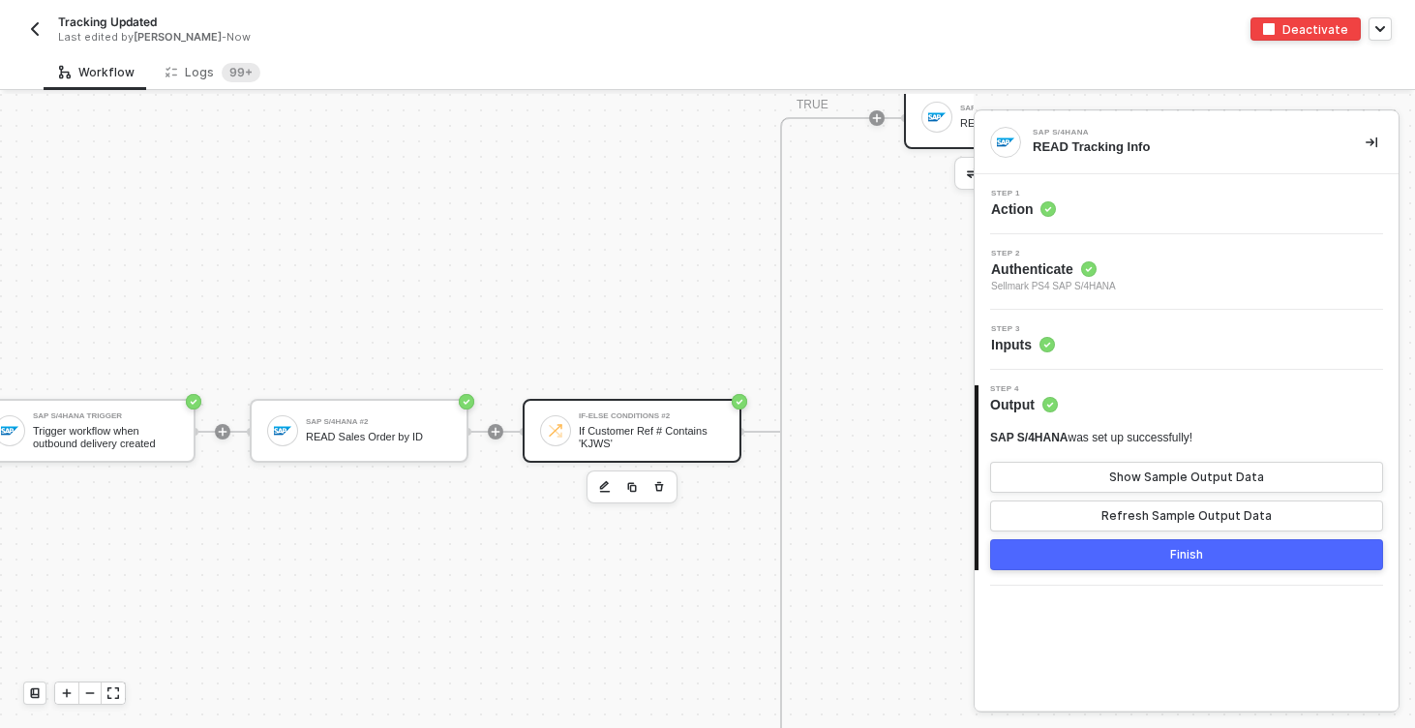
click at [682, 447] on div "If Customer Ref # Contains 'KJWS'" at bounding box center [651, 437] width 145 height 24
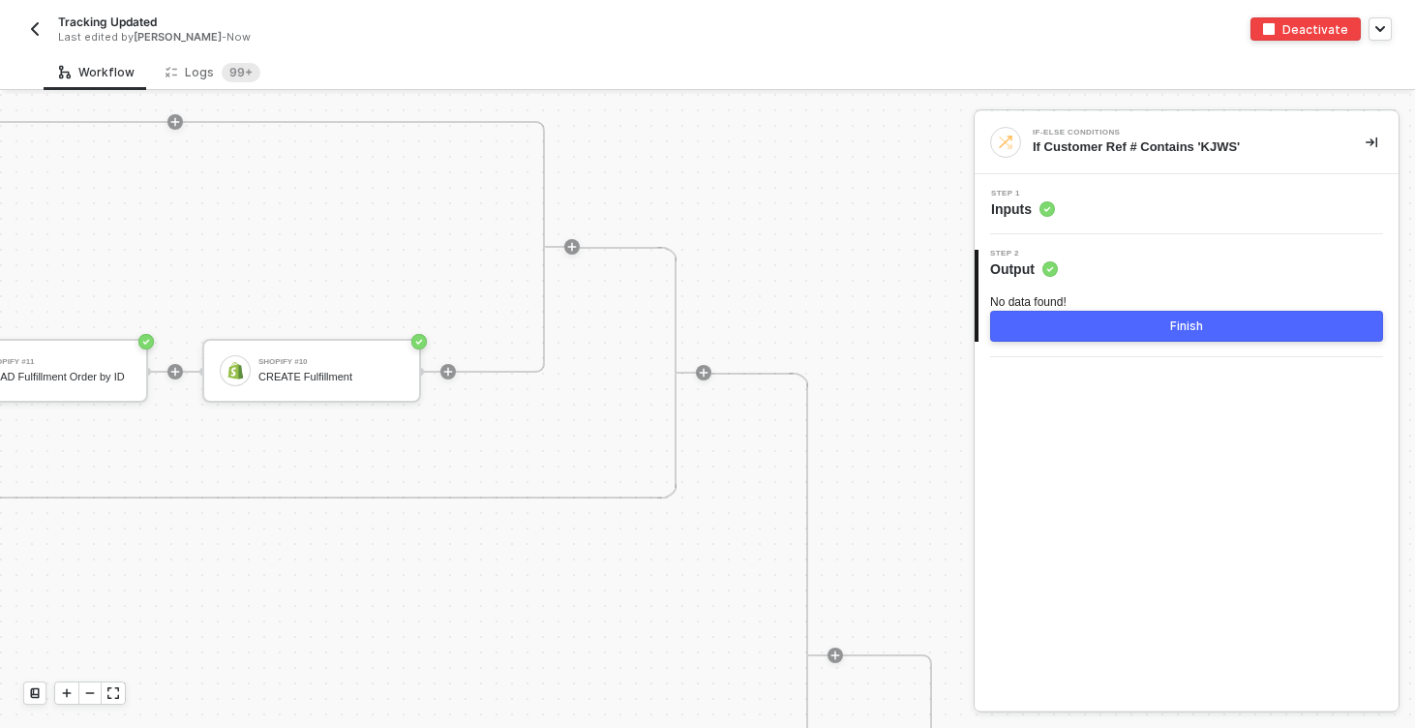
scroll to position [501, 4090]
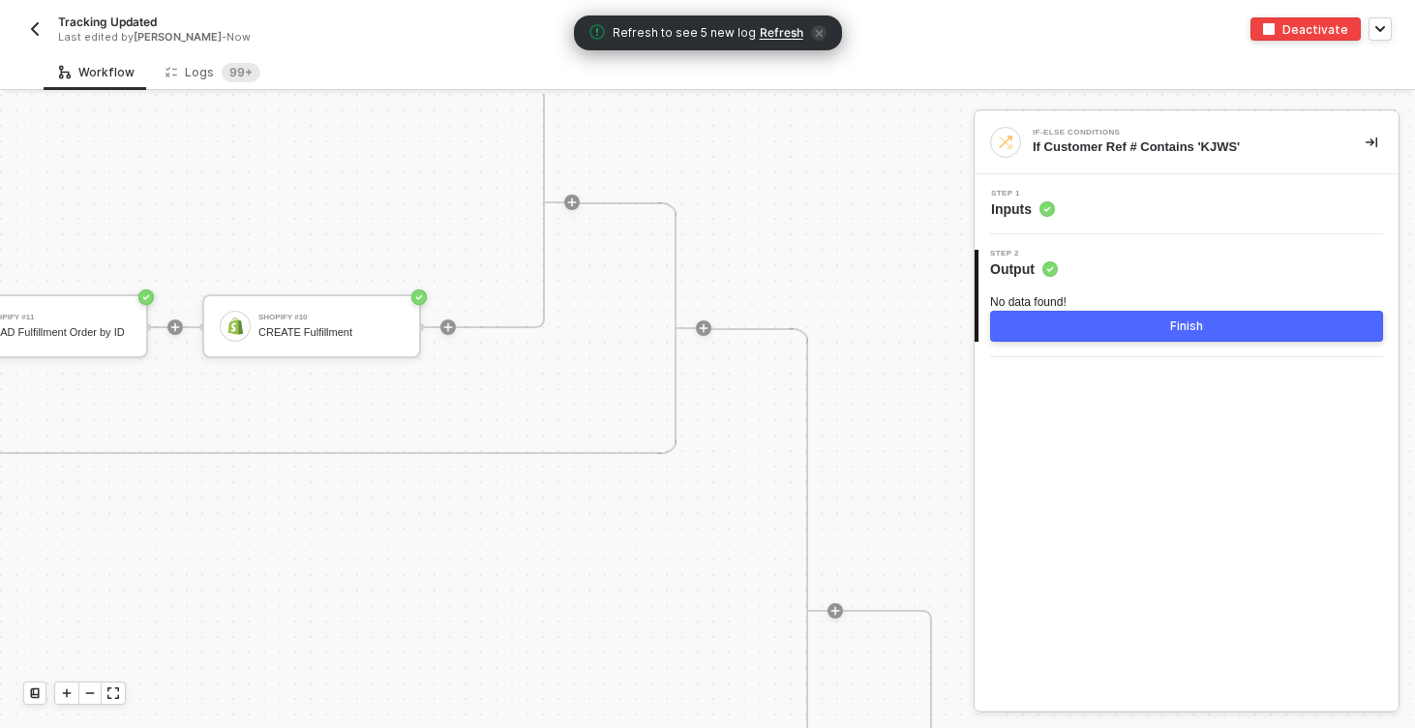
click at [223, 93] on div "TRUE FALSE Shopify #11 READ Fulfillment Order by ID Shopify #10 CREATE Fulfillm…" at bounding box center [175, 202] width 739 height 252
click at [222, 73] on sup "99+" at bounding box center [241, 72] width 39 height 19
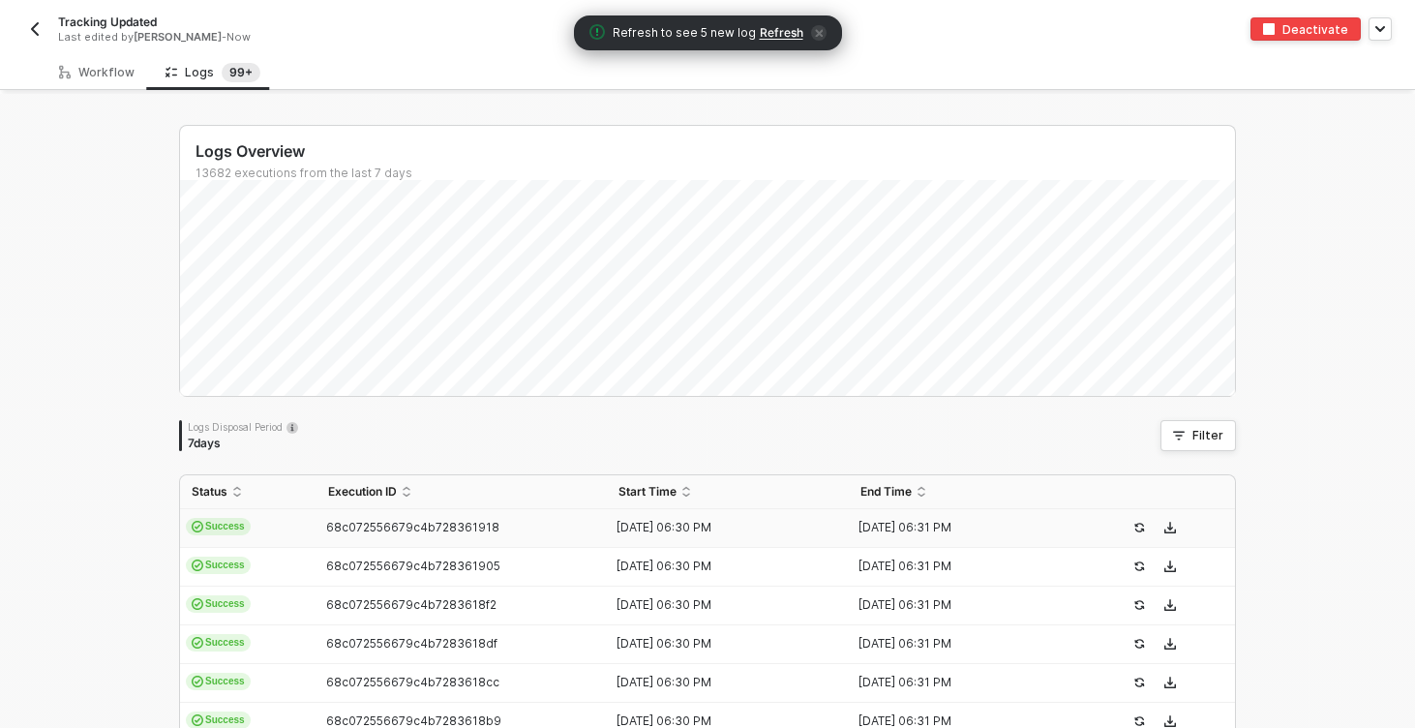
click at [390, 527] on span "68c072556679c4b728361918" at bounding box center [412, 527] width 173 height 15
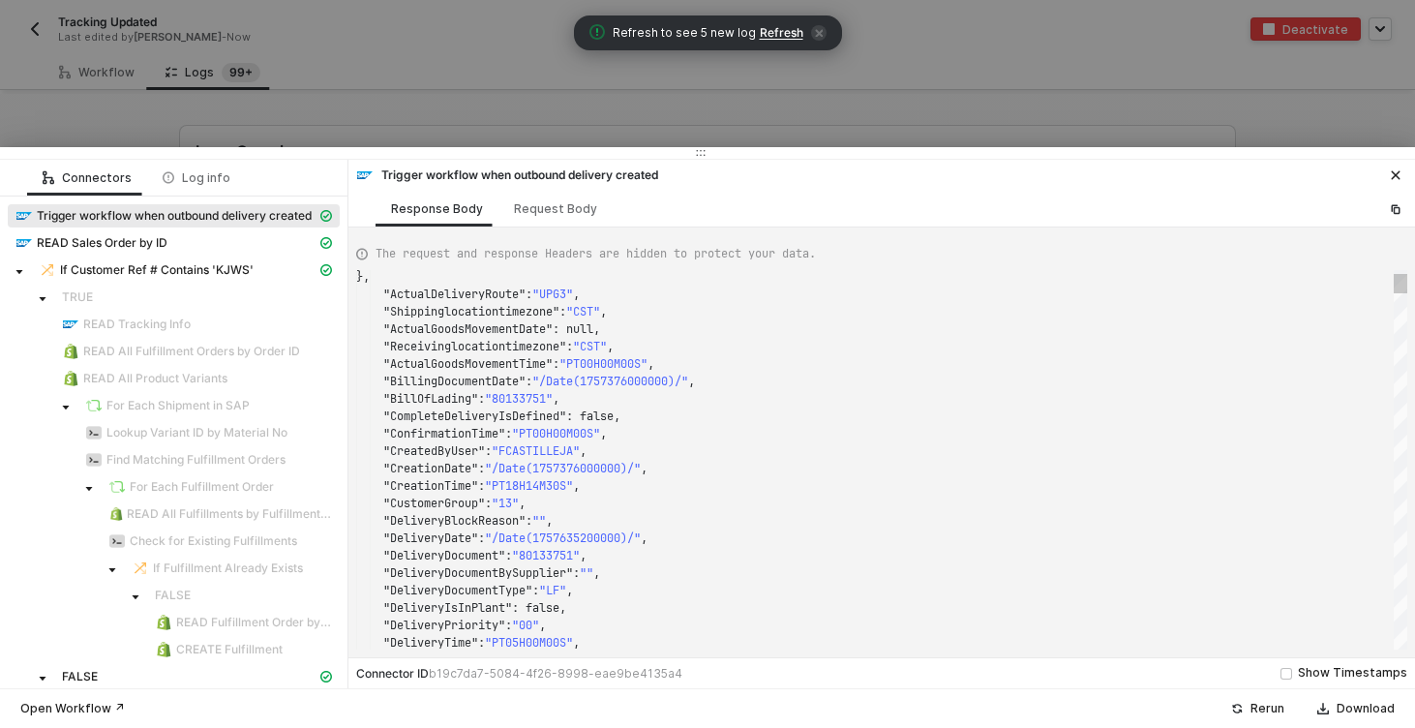
scroll to position [35, 251]
click at [608, 533] on span ""/Date(1757635200000)/"" at bounding box center [563, 537] width 156 height 15
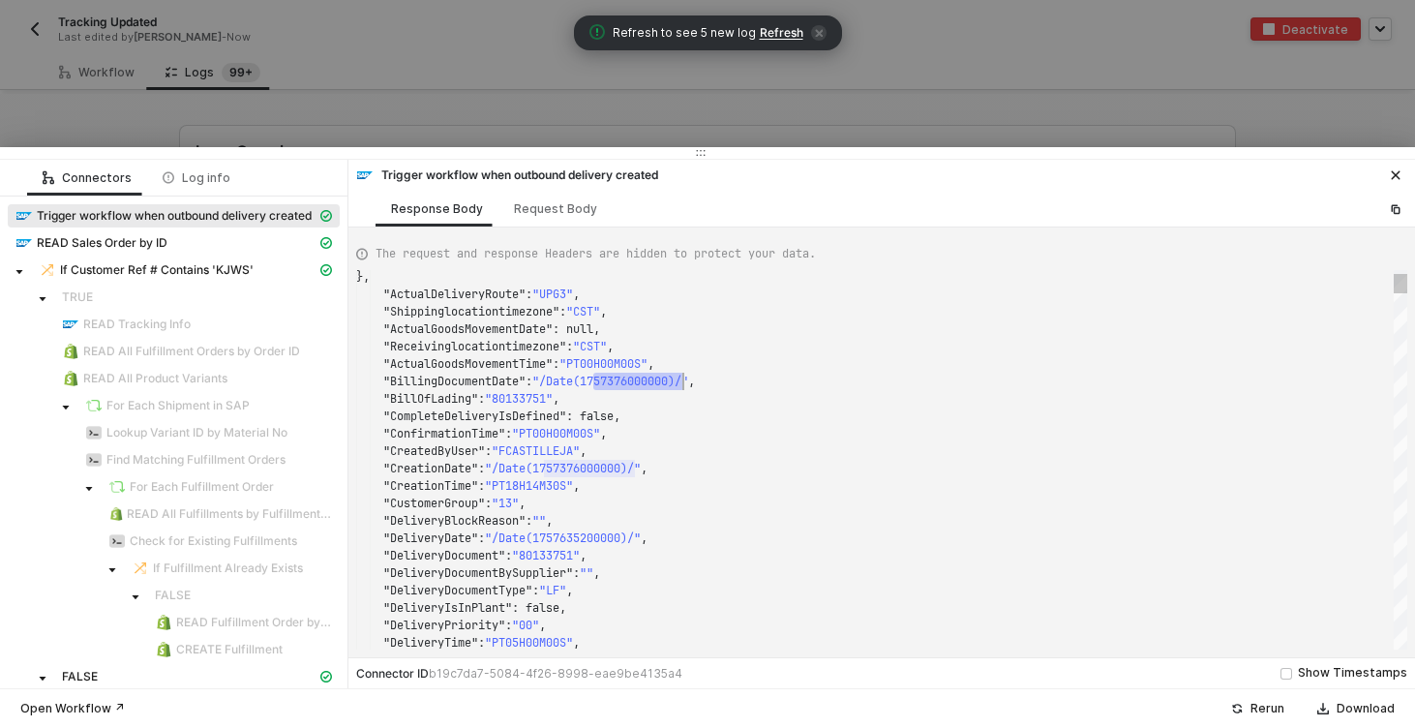
scroll to position [52, 327]
type textarea ""CustomerGroup": "13", "DeliveryBlockReason": "", "DeliveryDate": "/Date(175763…"
click at [1036, 599] on div ""DeliveryIsInPlant" : false," at bounding box center [881, 607] width 1051 height 17
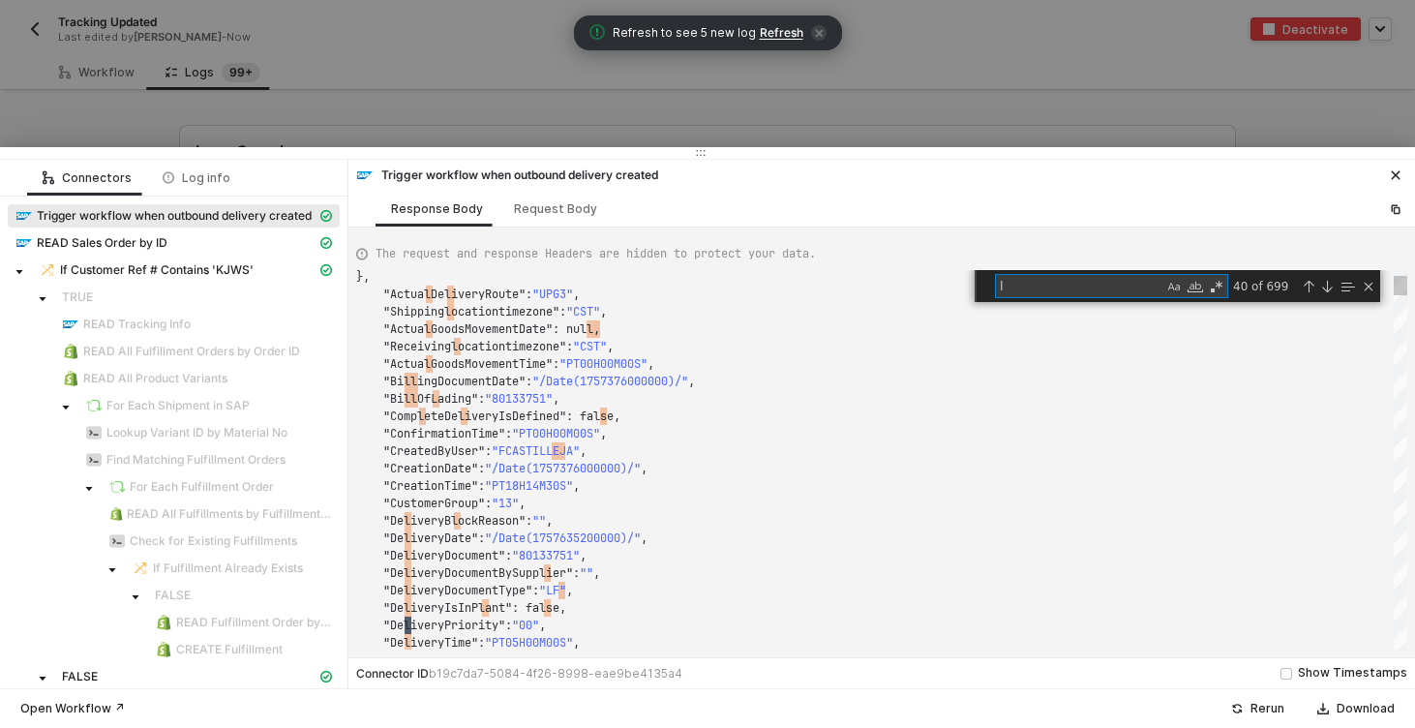
type textarea "la"
type textarea ""HeaderWeightUnit": "LB", "IncotermsClassification": "EXW", "IncotermsTransferL…"
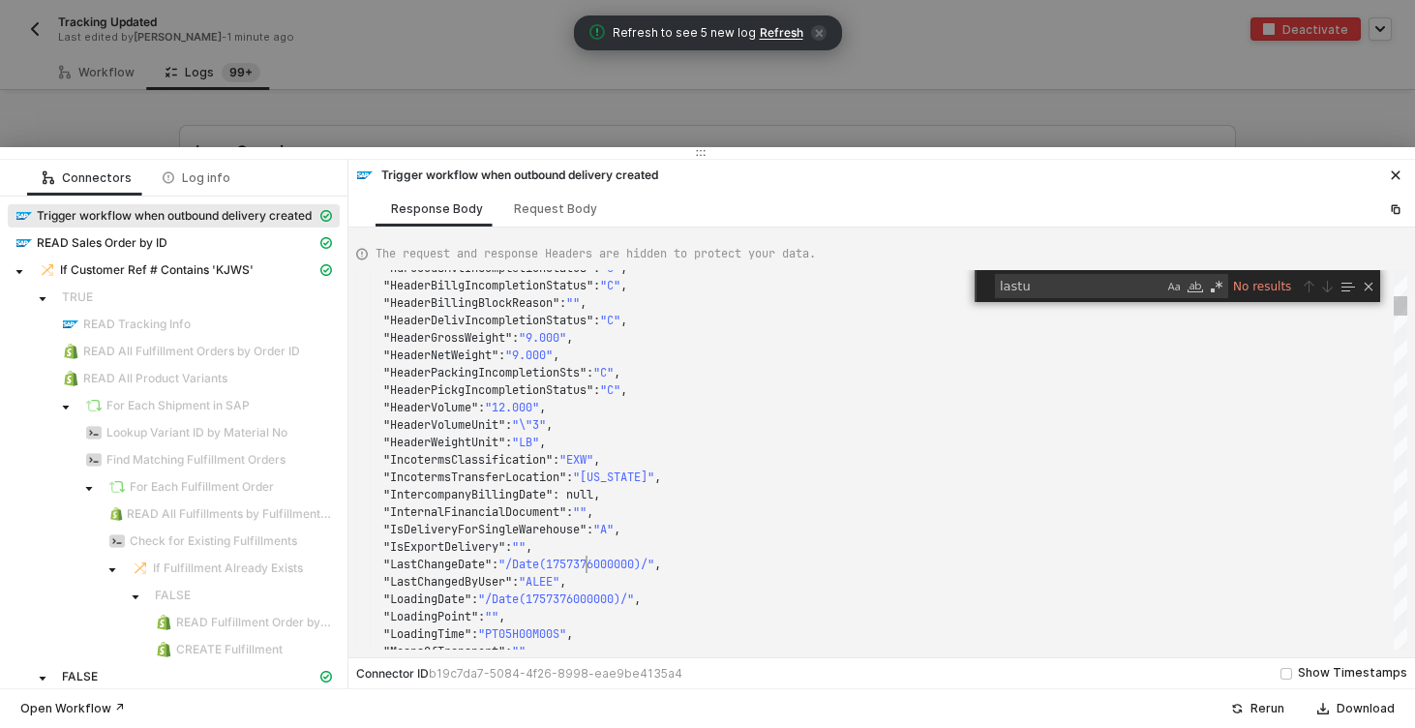
scroll to position [122, 292]
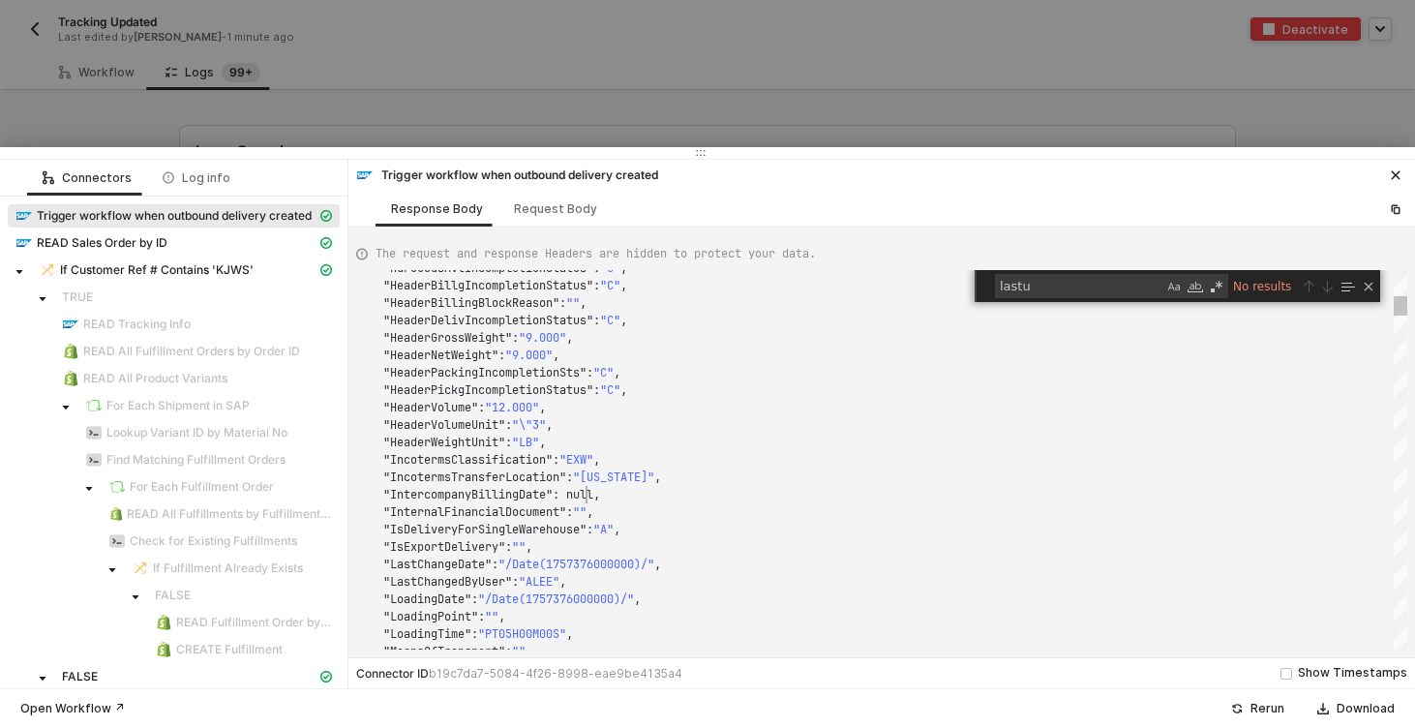
type textarea "c"
type textarea ""SoldToParty": "1009632", "SpecialProcessingCode": "", "StatisticsCurrency": "U…"
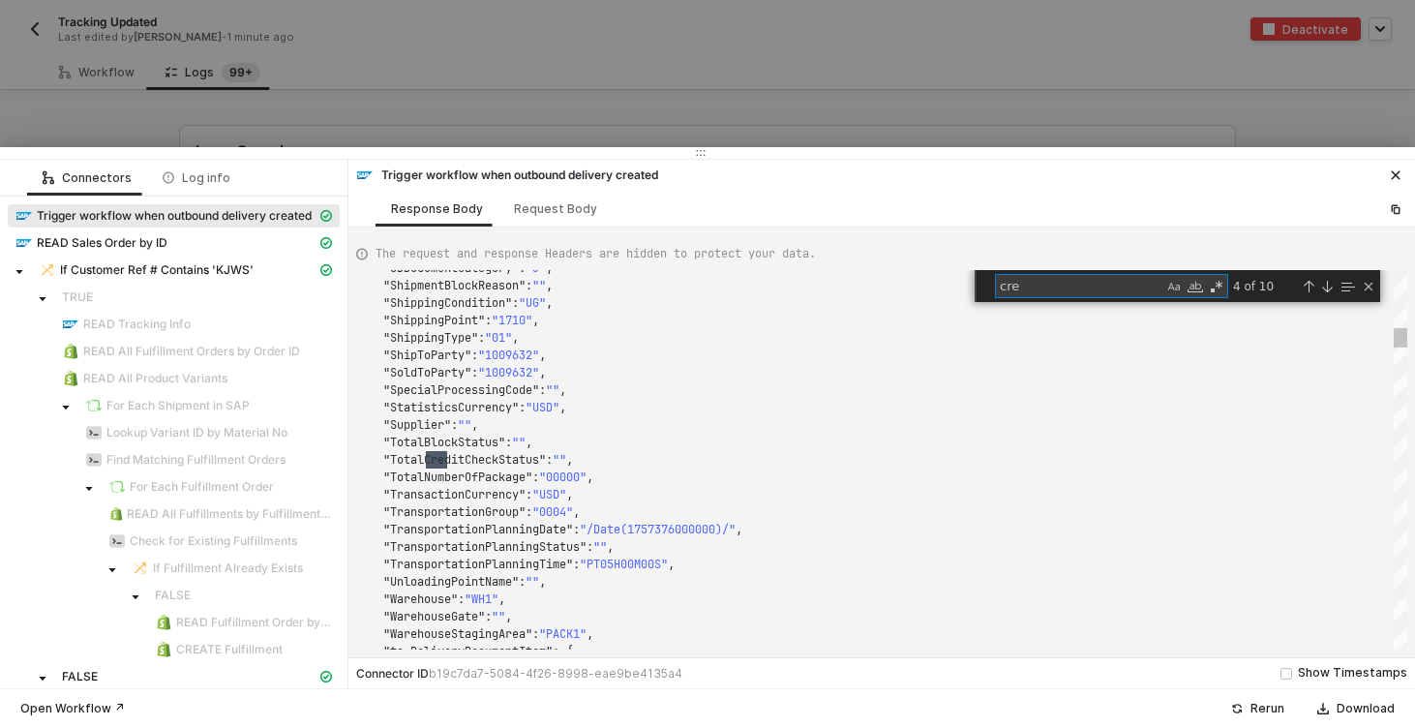
type textarea "crea"
type textarea ""BaseUnit": "EA", "Batch": "", "BatchBySupplier": "", "BatchClassification": "0…"
type textarea "creat"
type textarea ""CreationDate": "/Date(1757376000000)/", "CreationTime": "PT18H14M30S", "CustEn…"
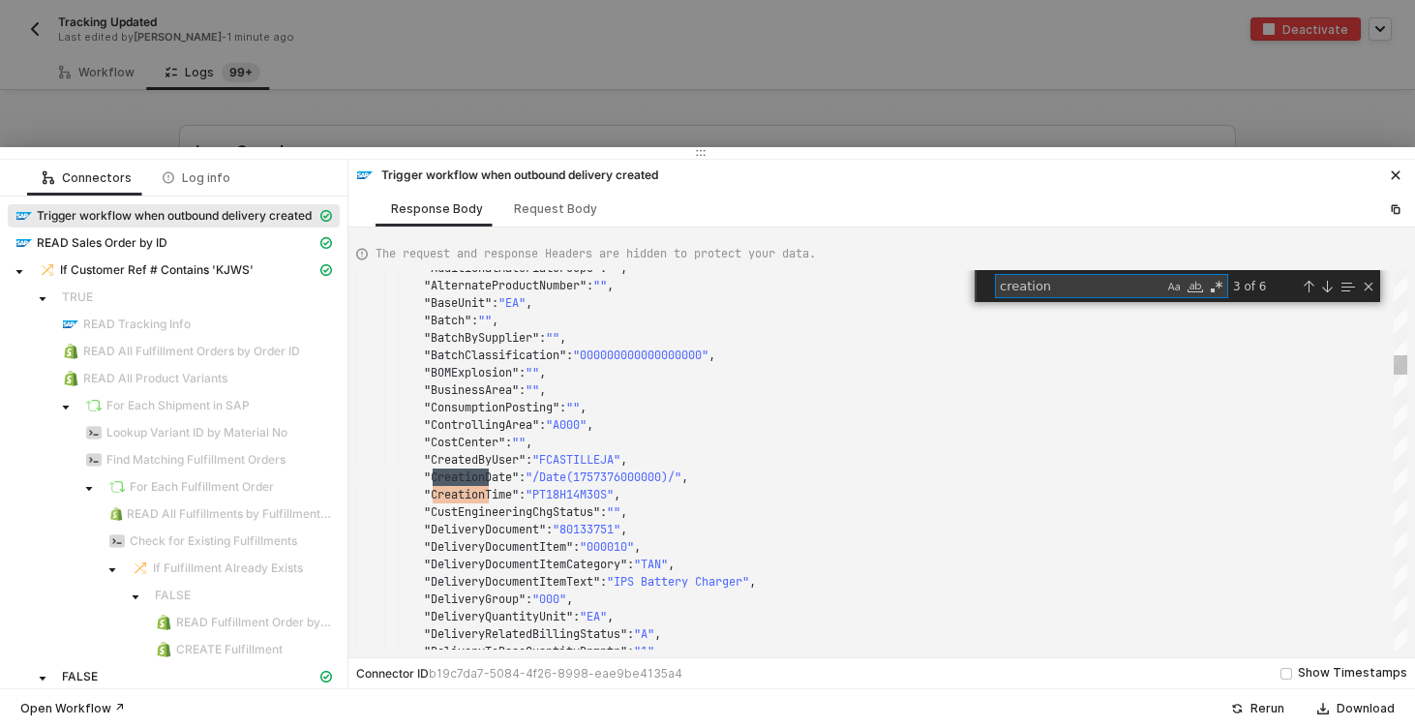
scroll to position [174, 133]
type textarea "creation"
click at [644, 476] on span ""/Date(1757376000000)/"" at bounding box center [603, 476] width 156 height 15
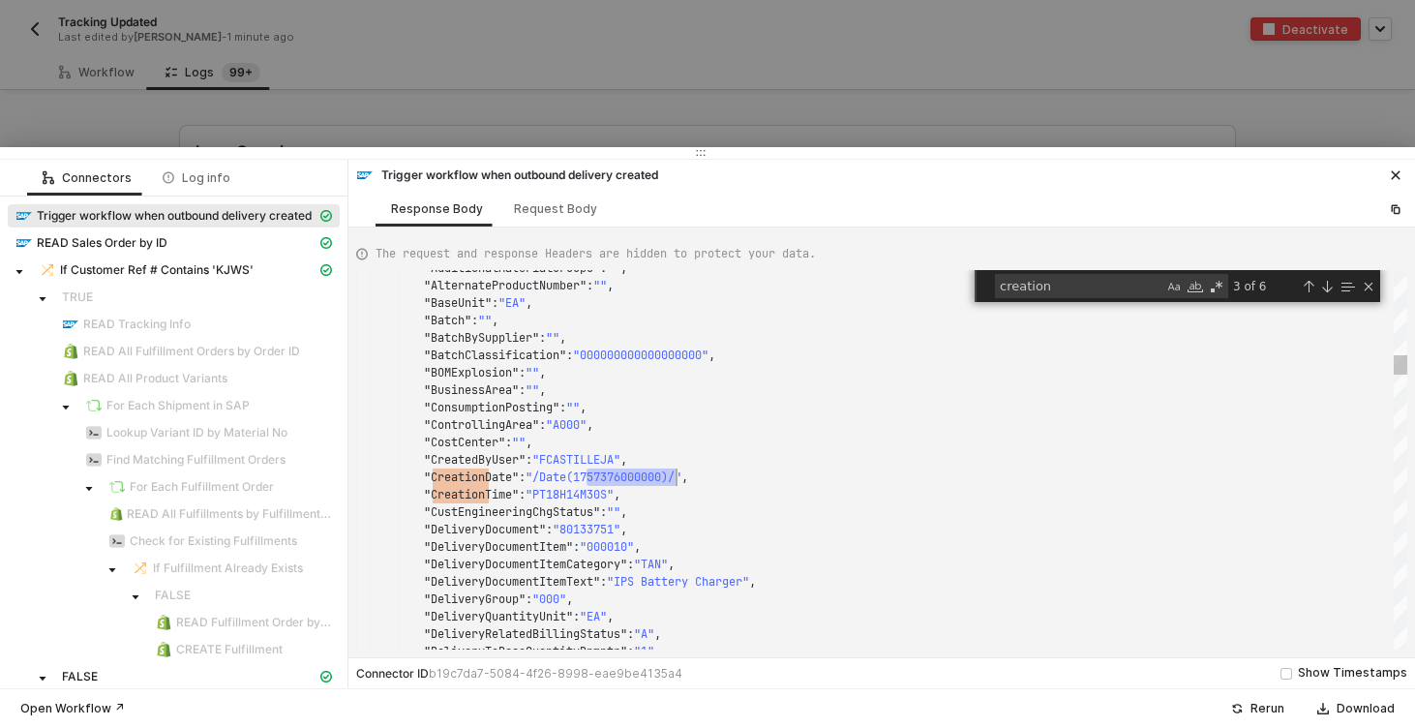
click at [598, 498] on span ""PT18H14M30S"" at bounding box center [569, 494] width 88 height 15
click at [319, 88] on div at bounding box center [707, 364] width 1415 height 728
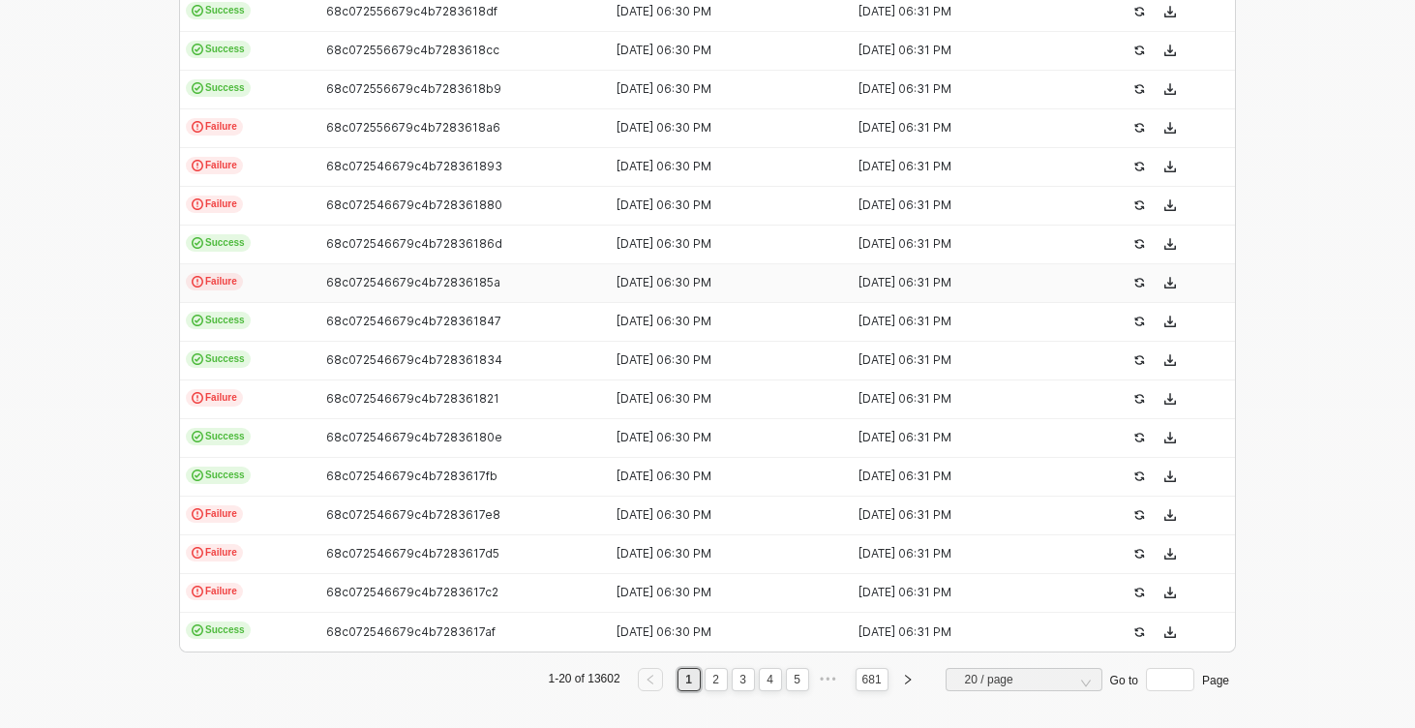
scroll to position [641, 0]
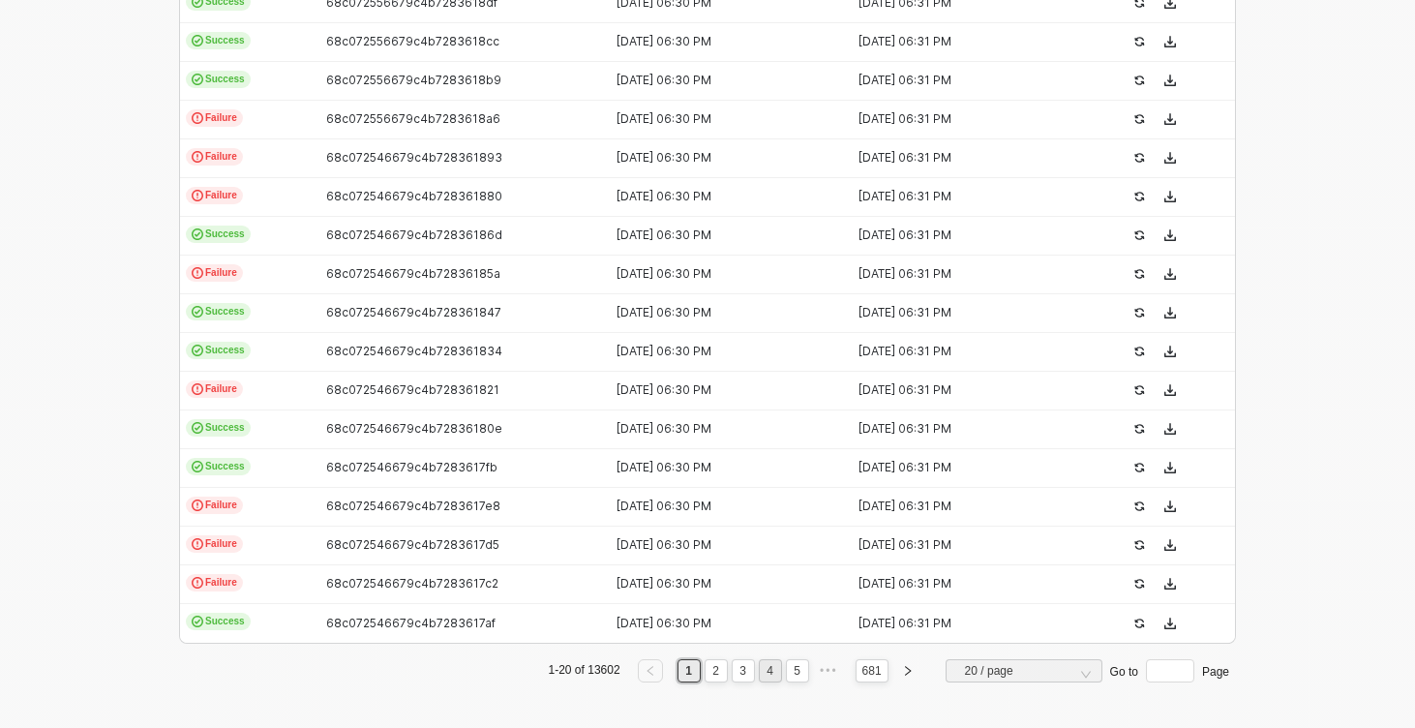
click at [761, 671] on link "4" at bounding box center [770, 670] width 18 height 21
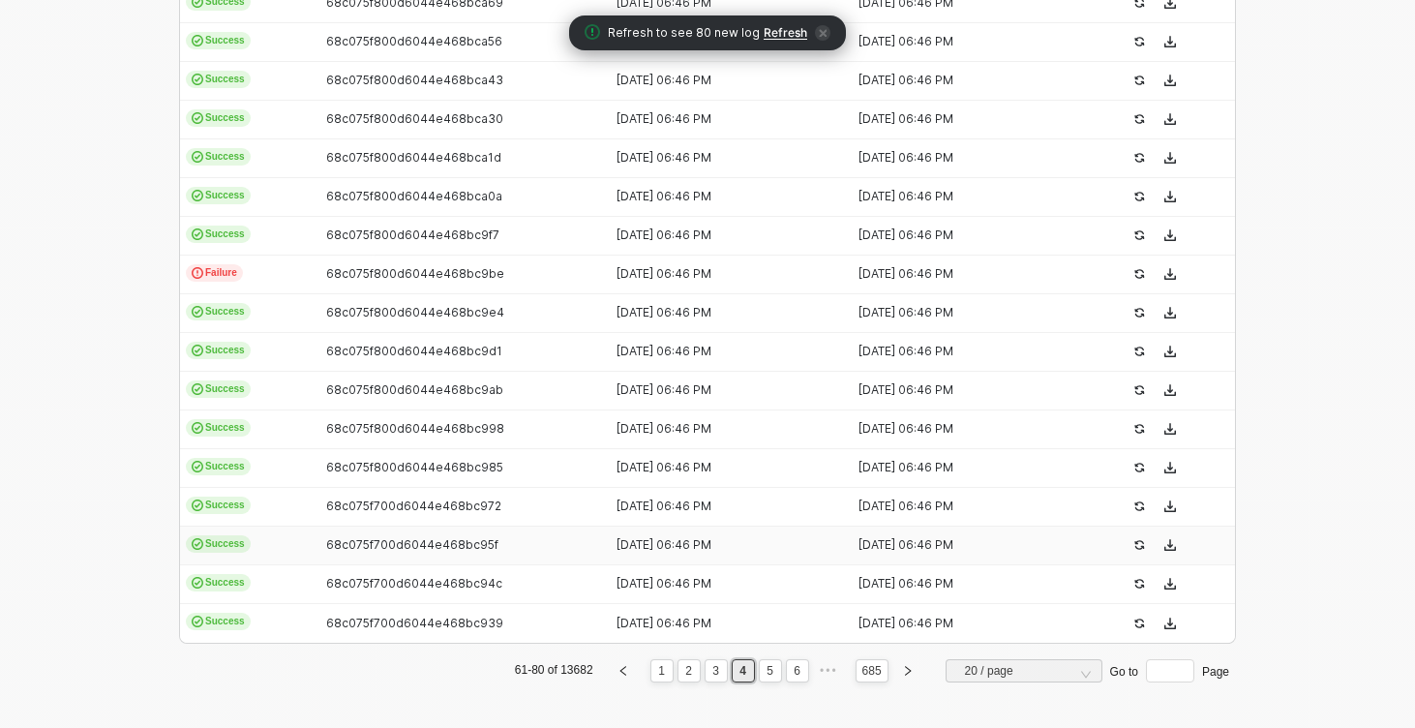
scroll to position [640, 0]
click at [794, 673] on link "6" at bounding box center [797, 671] width 18 height 21
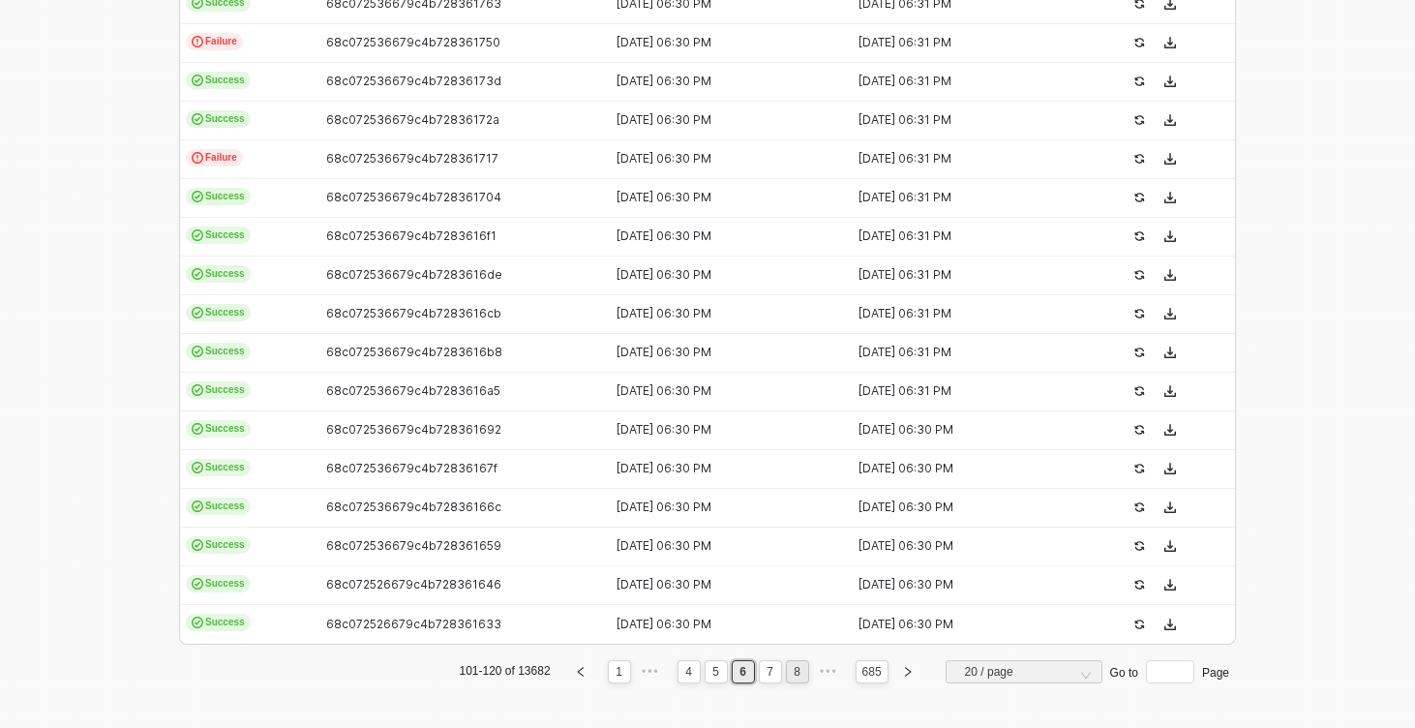
click at [792, 670] on link "8" at bounding box center [797, 671] width 18 height 21
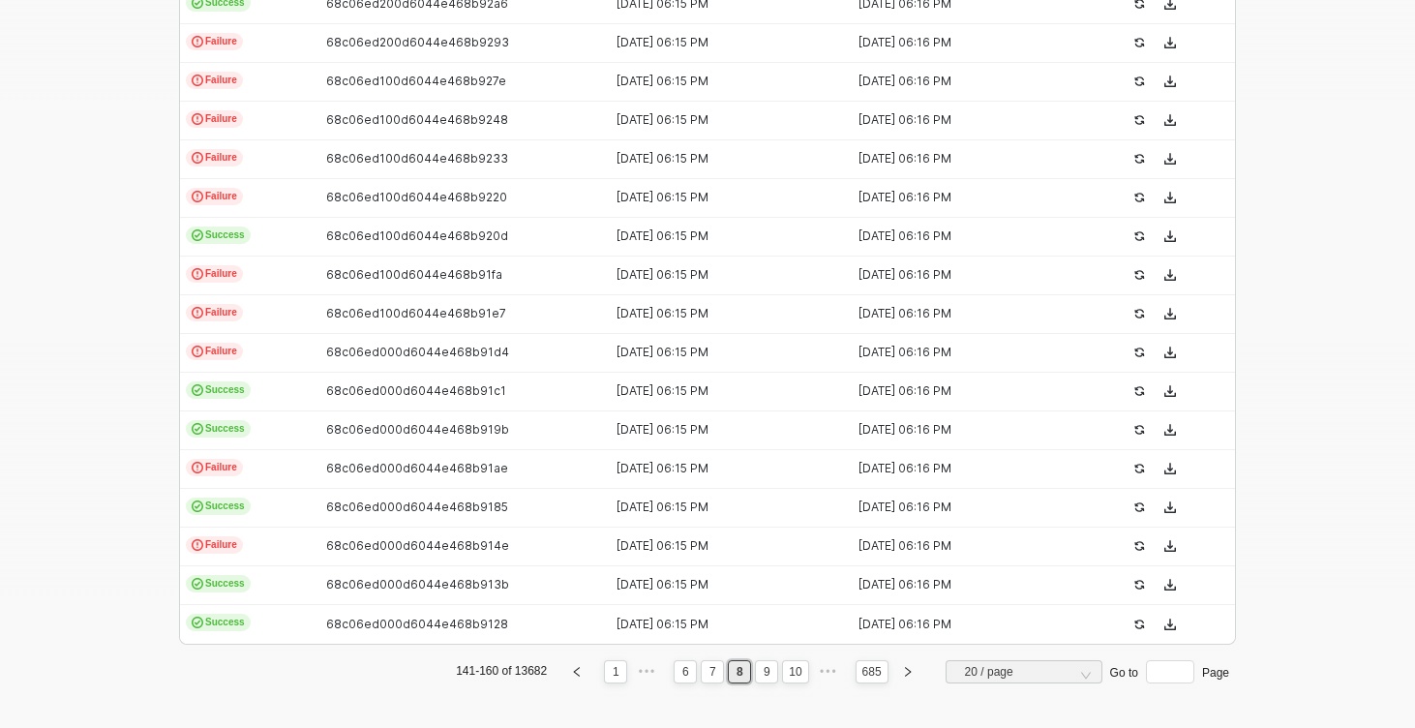
click at [792, 670] on link "10" at bounding box center [795, 671] width 24 height 21
click at [274, 507] on td "Success" at bounding box center [248, 508] width 136 height 39
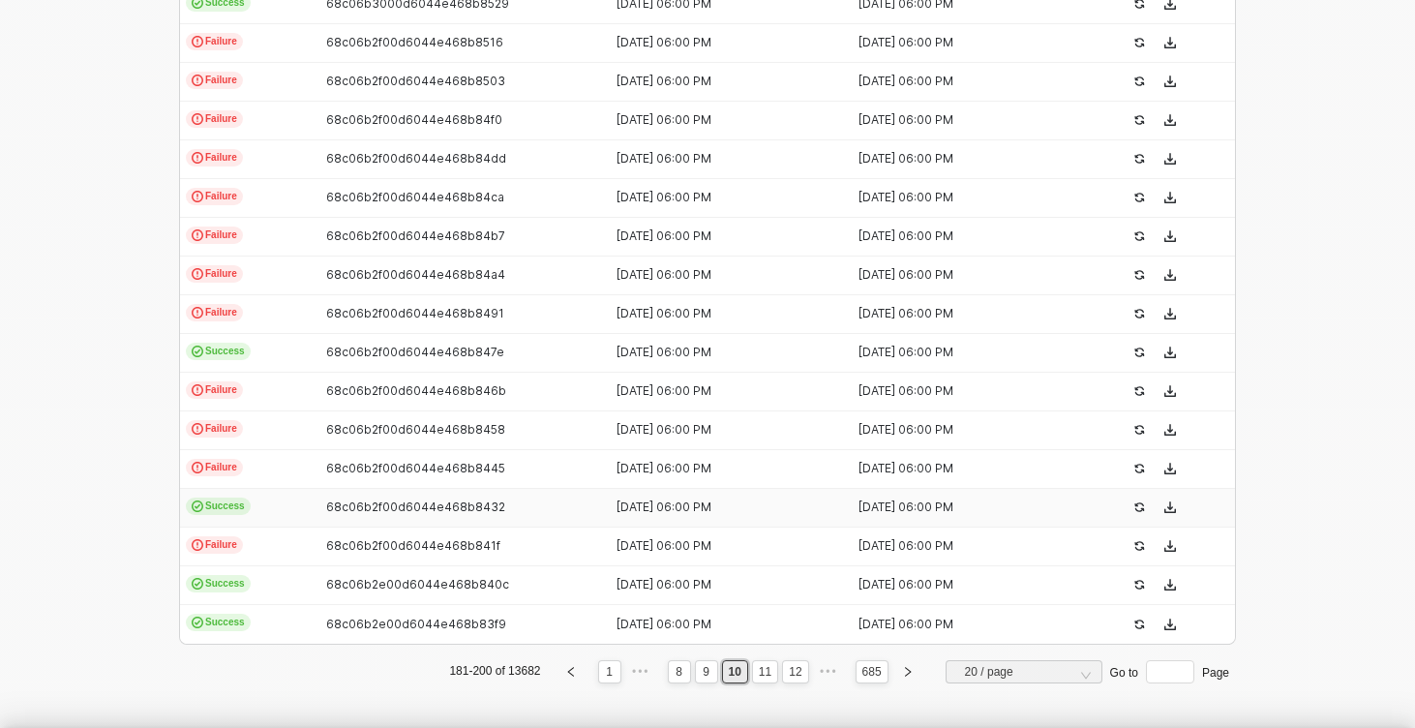
scroll to position [174, 0]
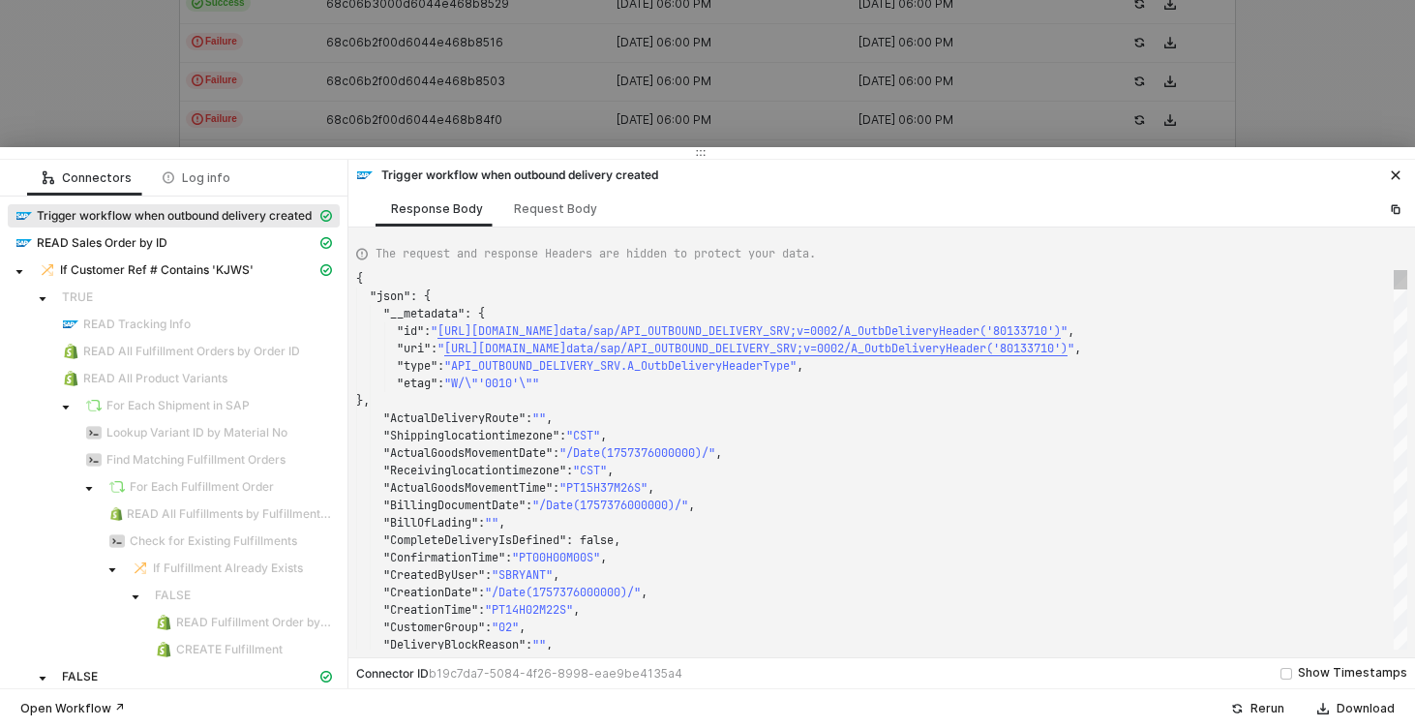
type textarea ""ActualGoodsMovementDate": "/Date(1757376000000)/", "Receivinglocationtimezone"…"
click at [752, 451] on div ""ActualGoodsMovementDate" : "/Date(1757376000000)/" ," at bounding box center [881, 452] width 1051 height 17
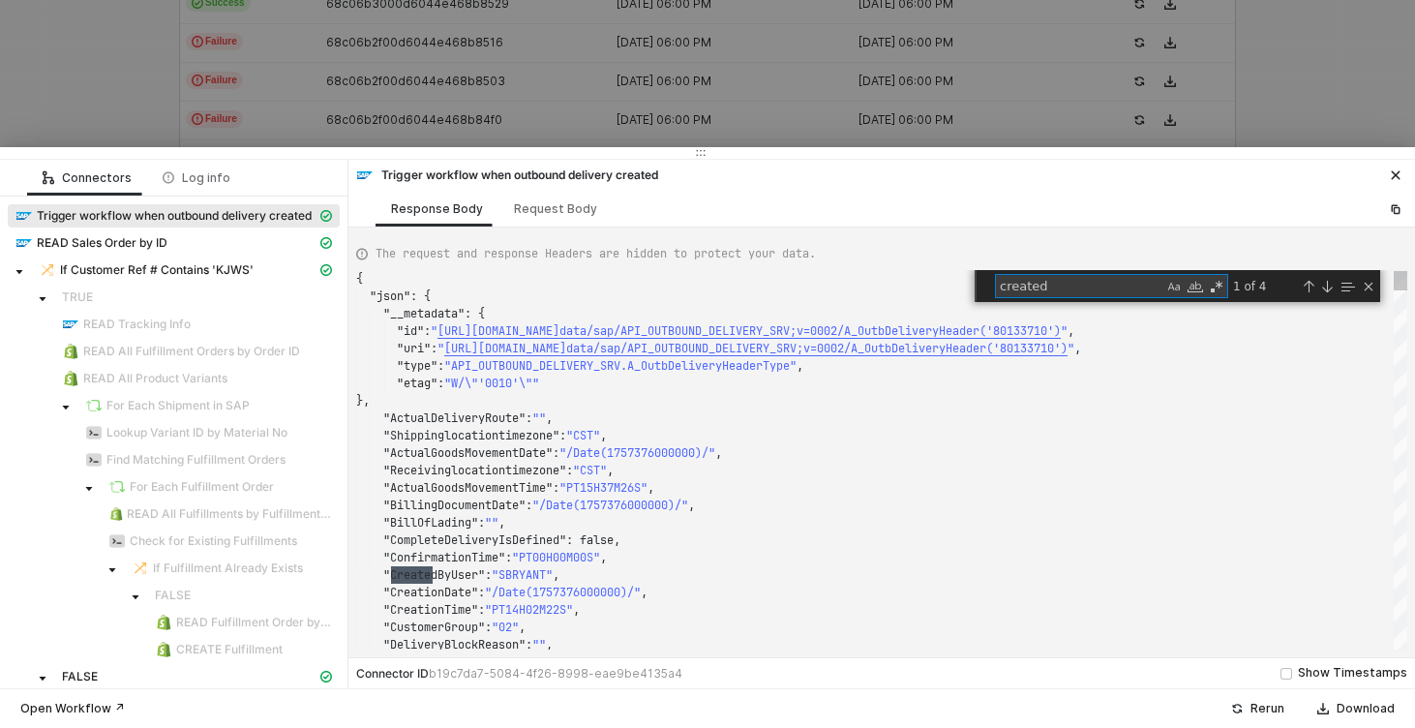
scroll to position [0, 83]
type textarea "created date"
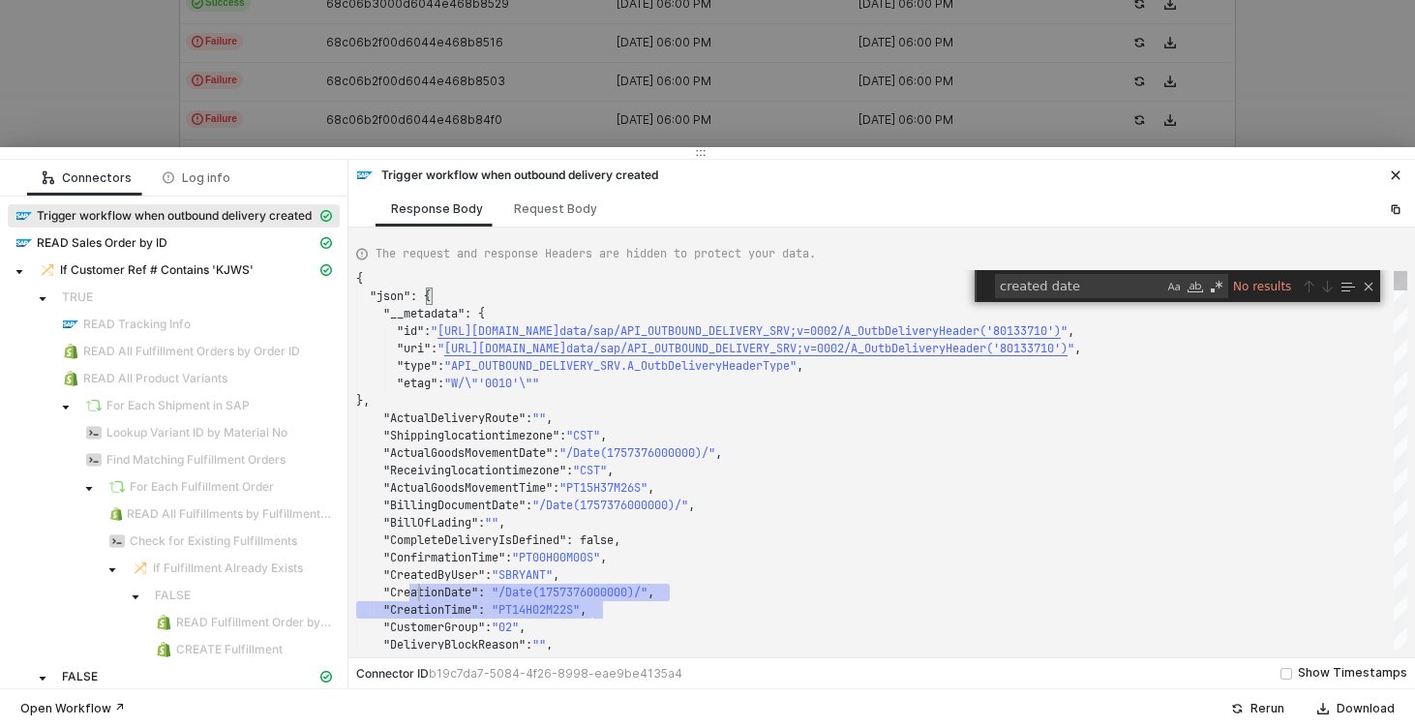
scroll to position [139, 21]
drag, startPoint x: 596, startPoint y: 613, endPoint x: 376, endPoint y: 587, distance: 221.2
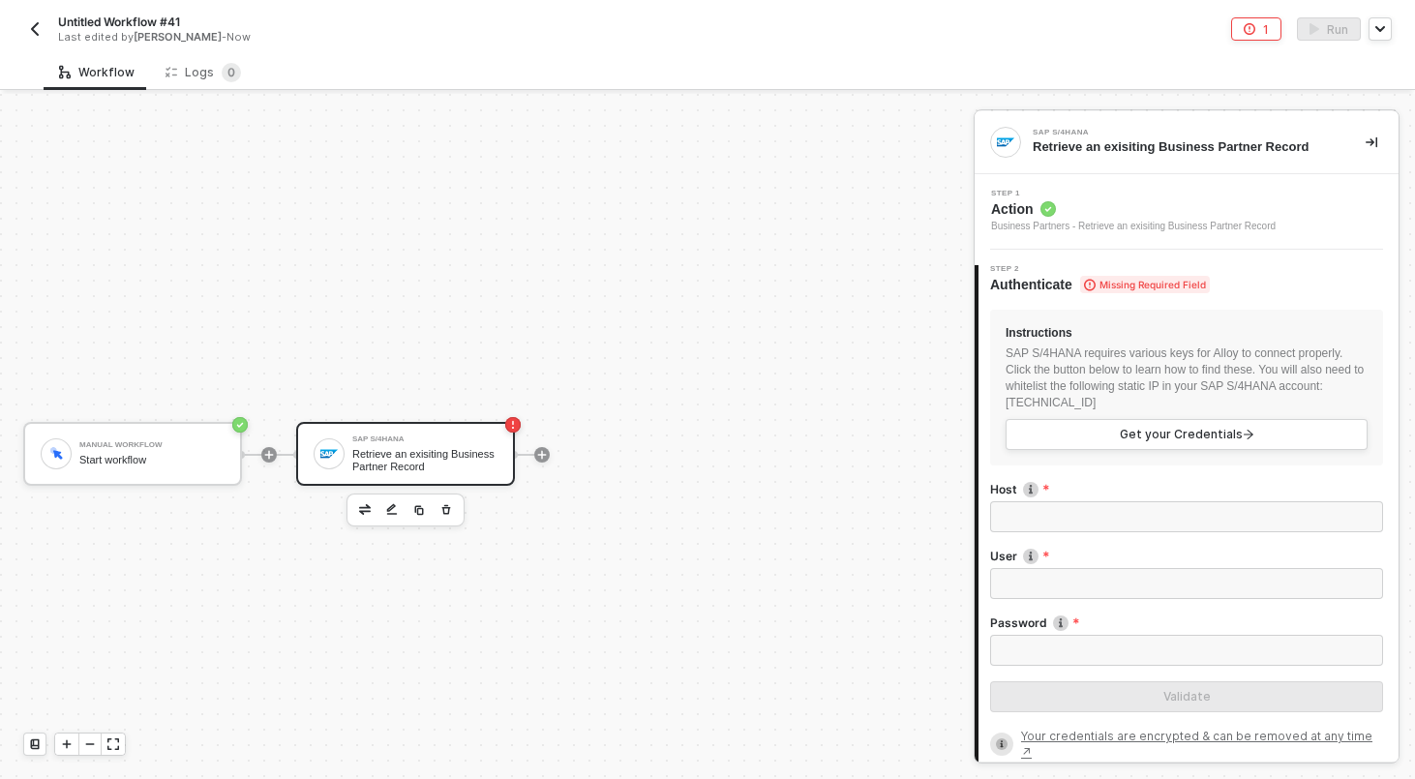
scroll to position [36, 0]
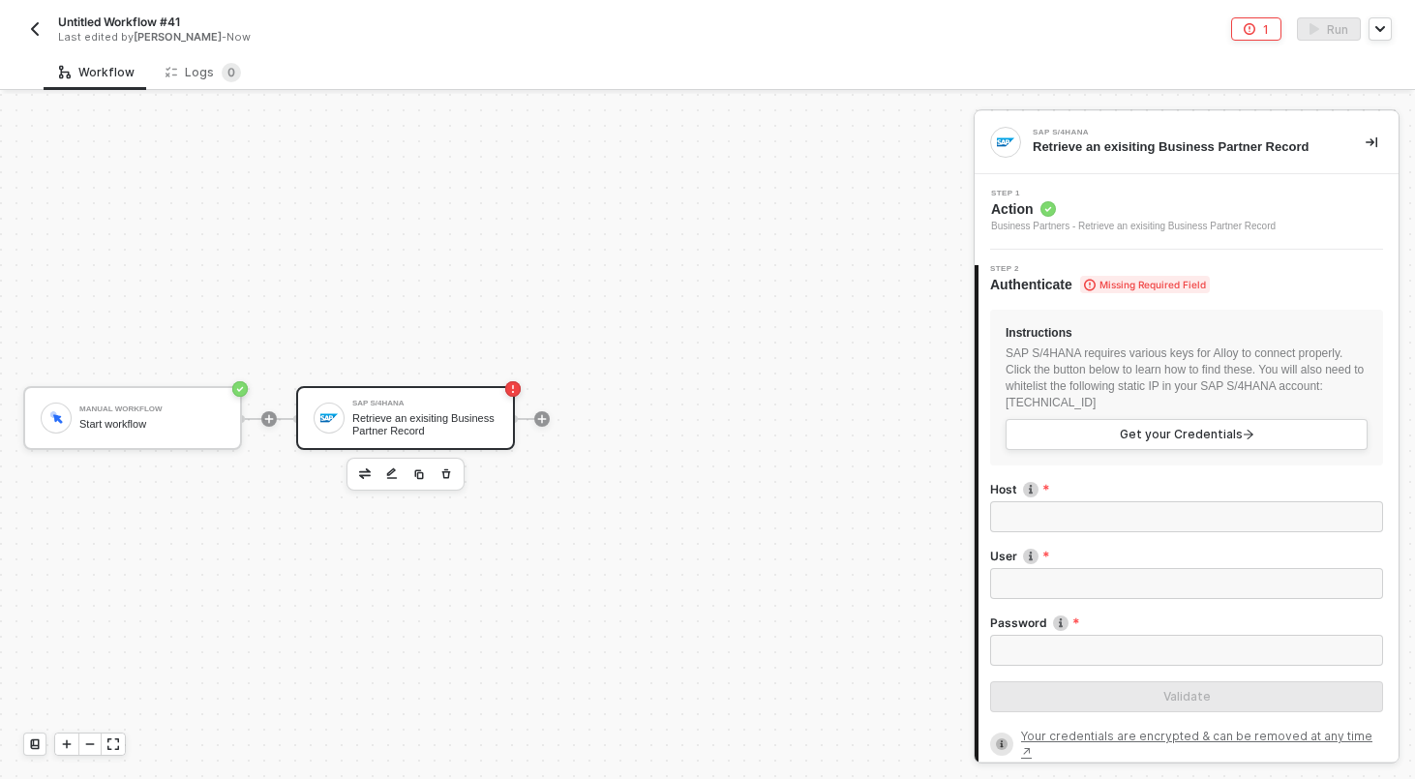
click at [562, 395] on div at bounding box center [541, 419] width 257 height 151
click at [550, 416] on div at bounding box center [541, 419] width 257 height 151
click at [547, 417] on icon "icon-play" at bounding box center [542, 419] width 12 height 12
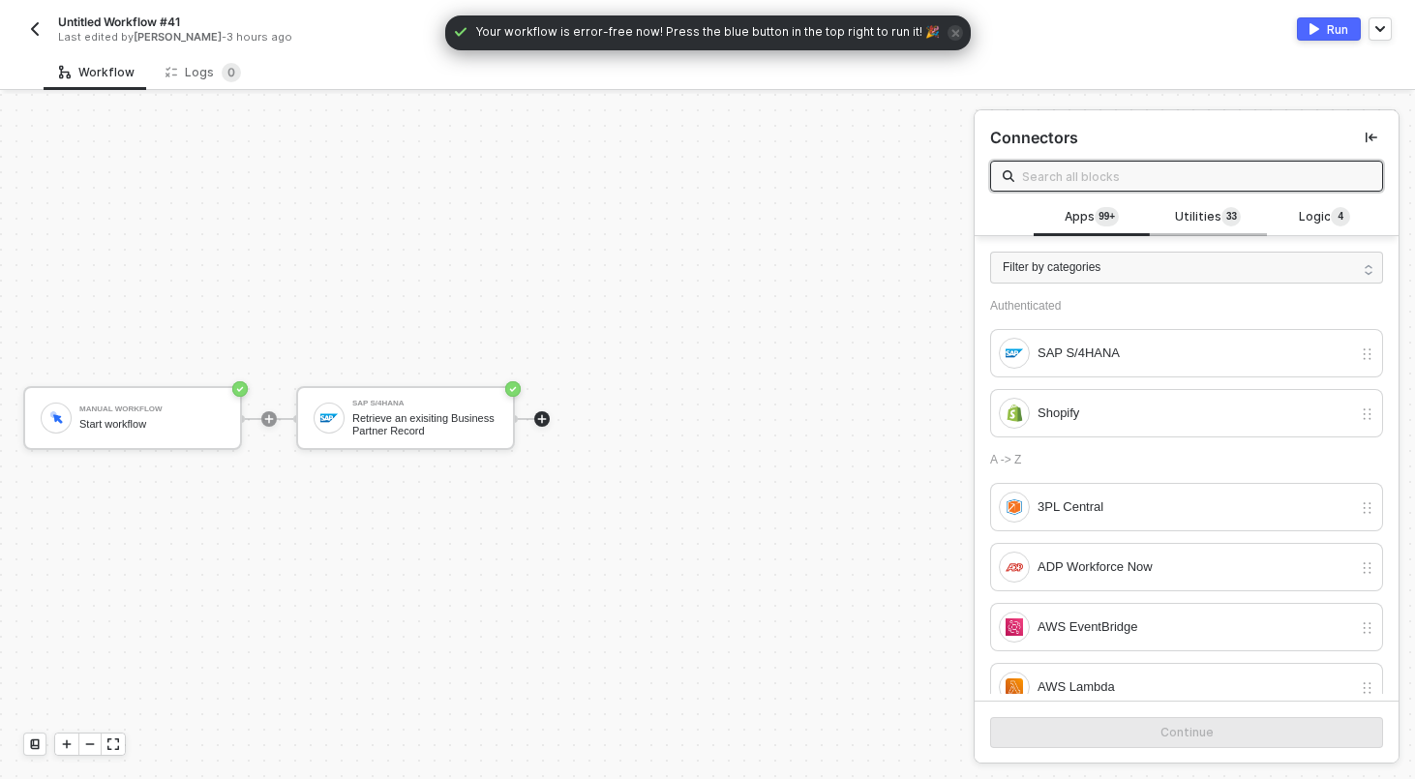
click at [1196, 214] on span "Utilities 3 3" at bounding box center [1208, 217] width 66 height 21
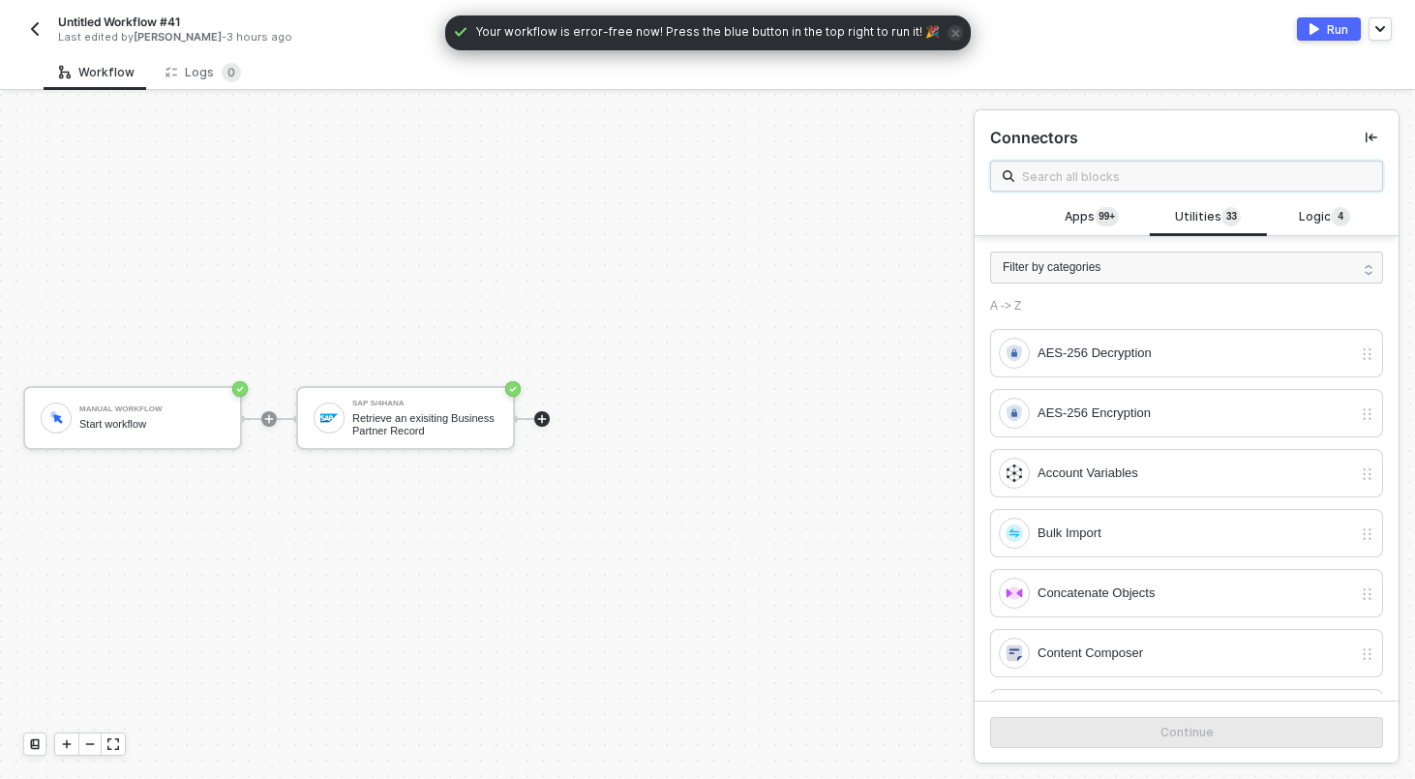
click at [1186, 175] on input "text" at bounding box center [1196, 175] width 348 height 21
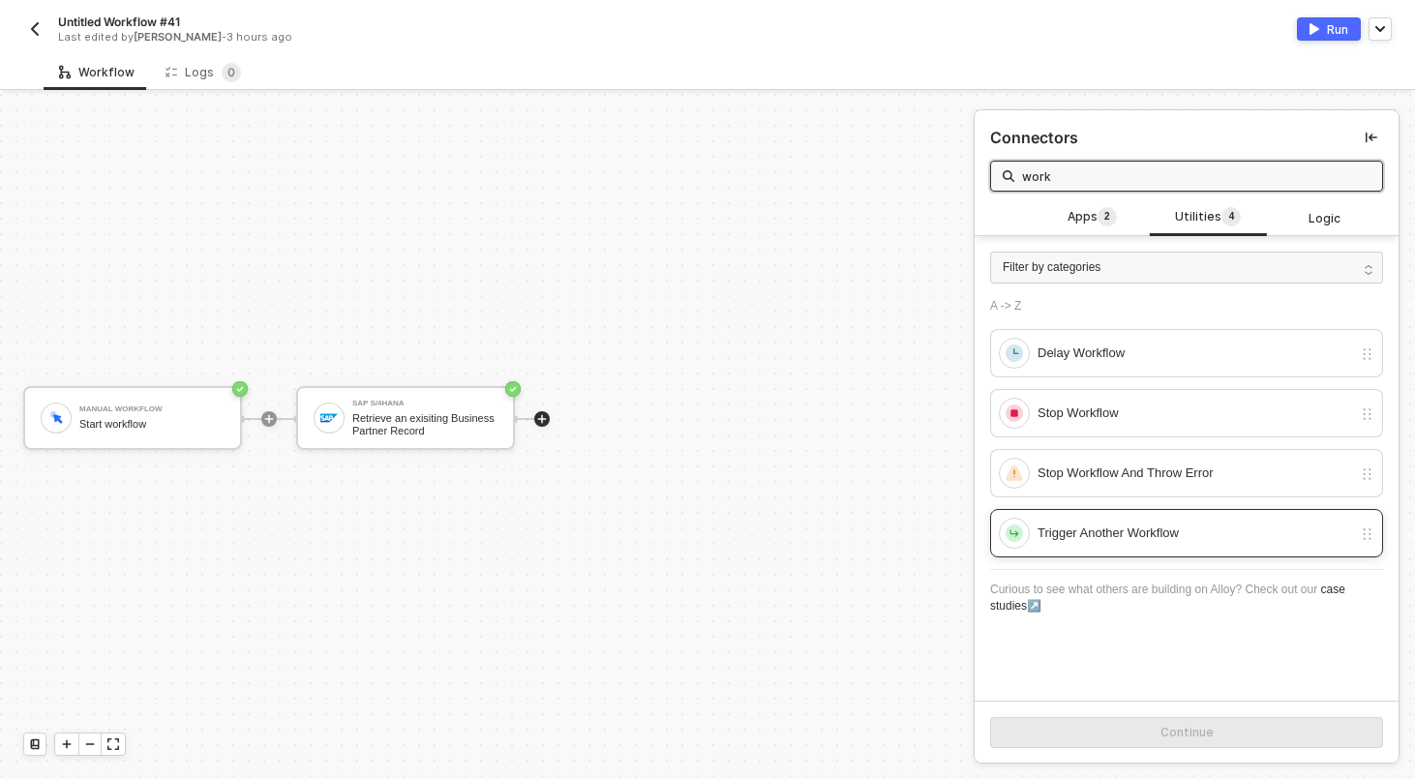
type input "work"
click at [1175, 519] on div "Trigger Another Workflow" at bounding box center [1175, 533] width 353 height 31
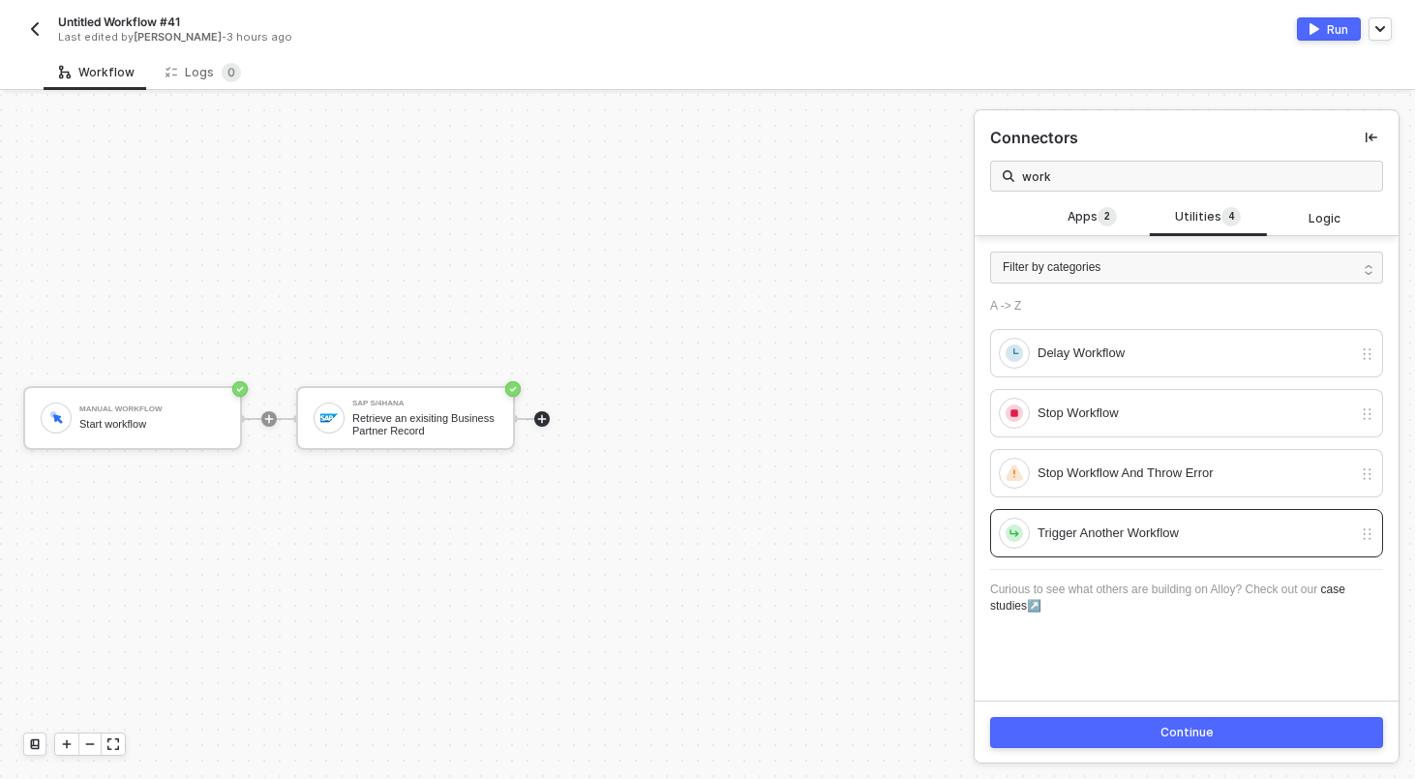
click at [1129, 735] on button "Continue" at bounding box center [1186, 732] width 393 height 31
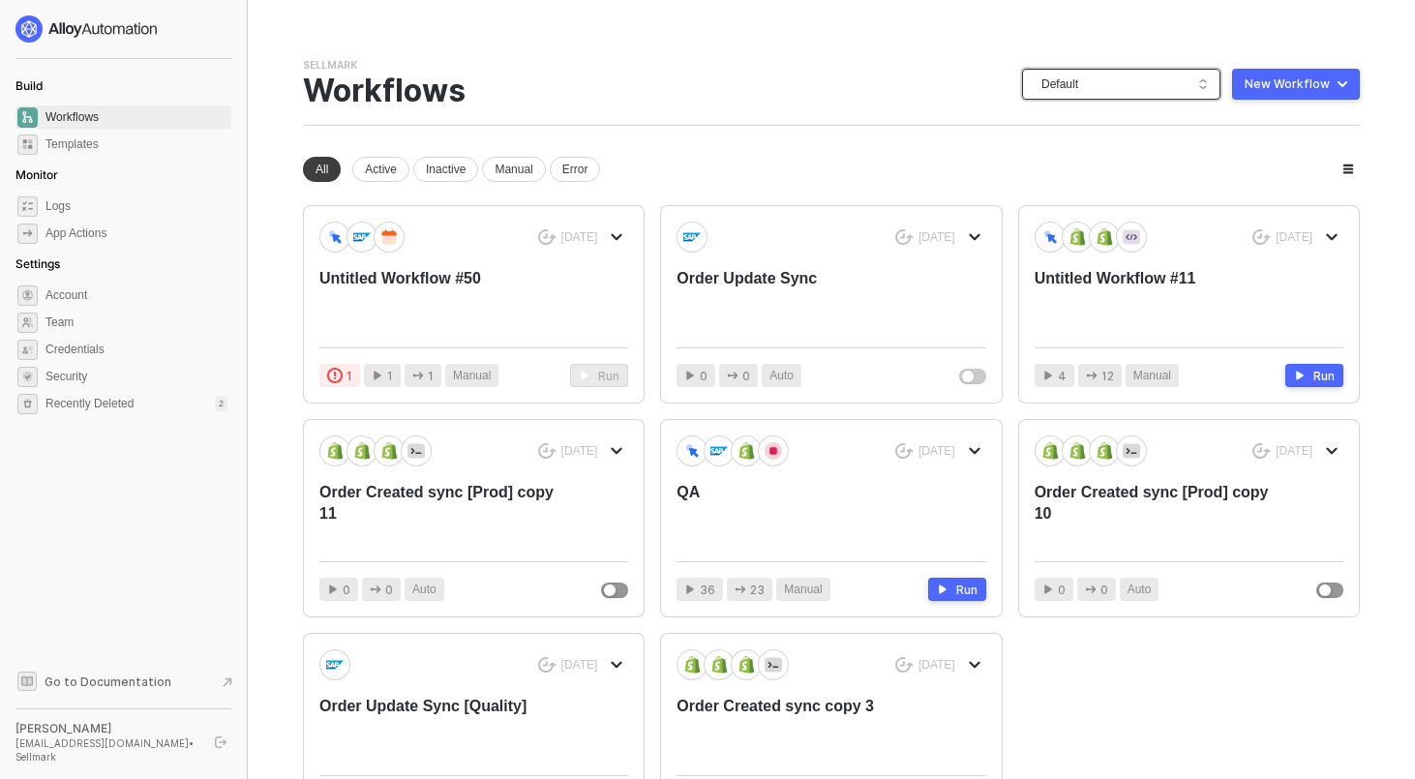
click at [1190, 83] on span "Default" at bounding box center [1124, 84] width 167 height 29
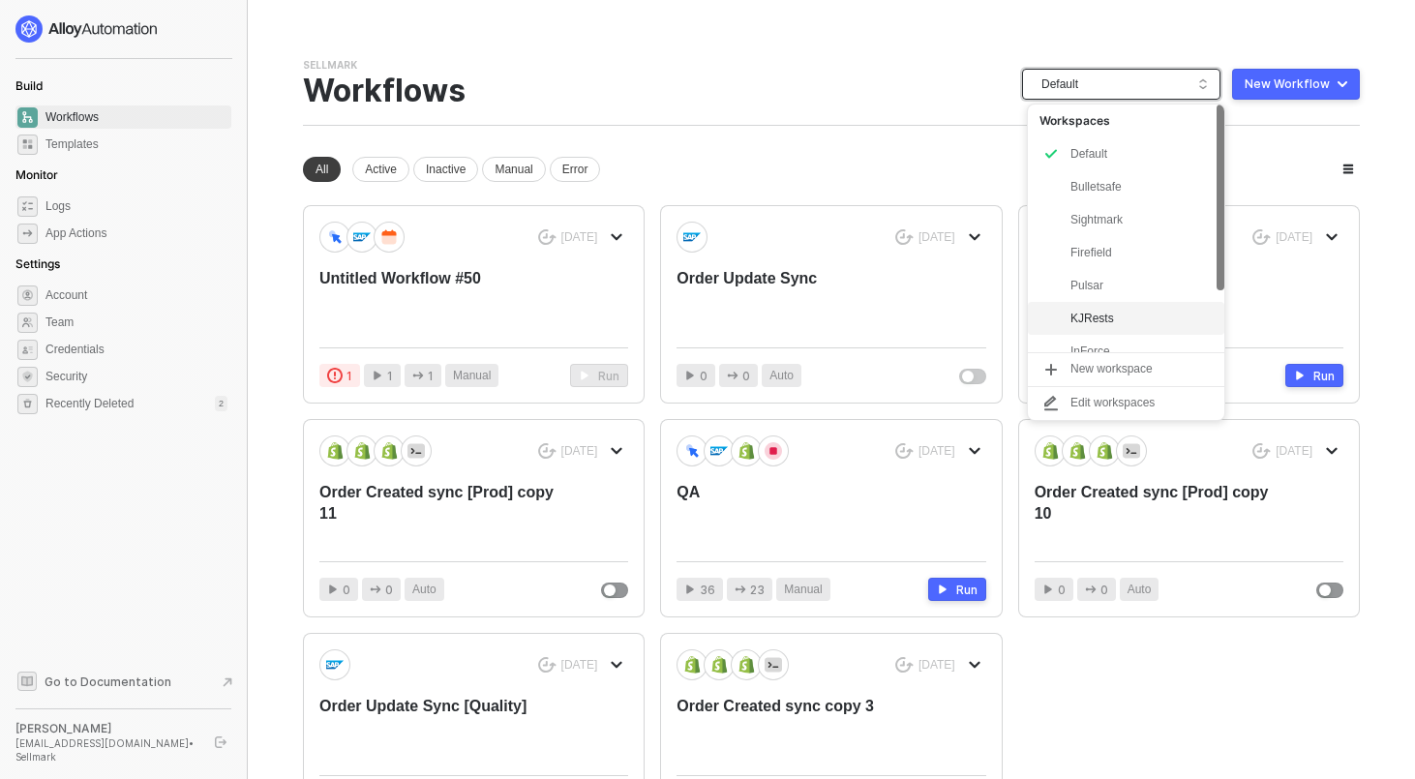
click at [1082, 319] on div "KJRests" at bounding box center [1141, 318] width 142 height 23
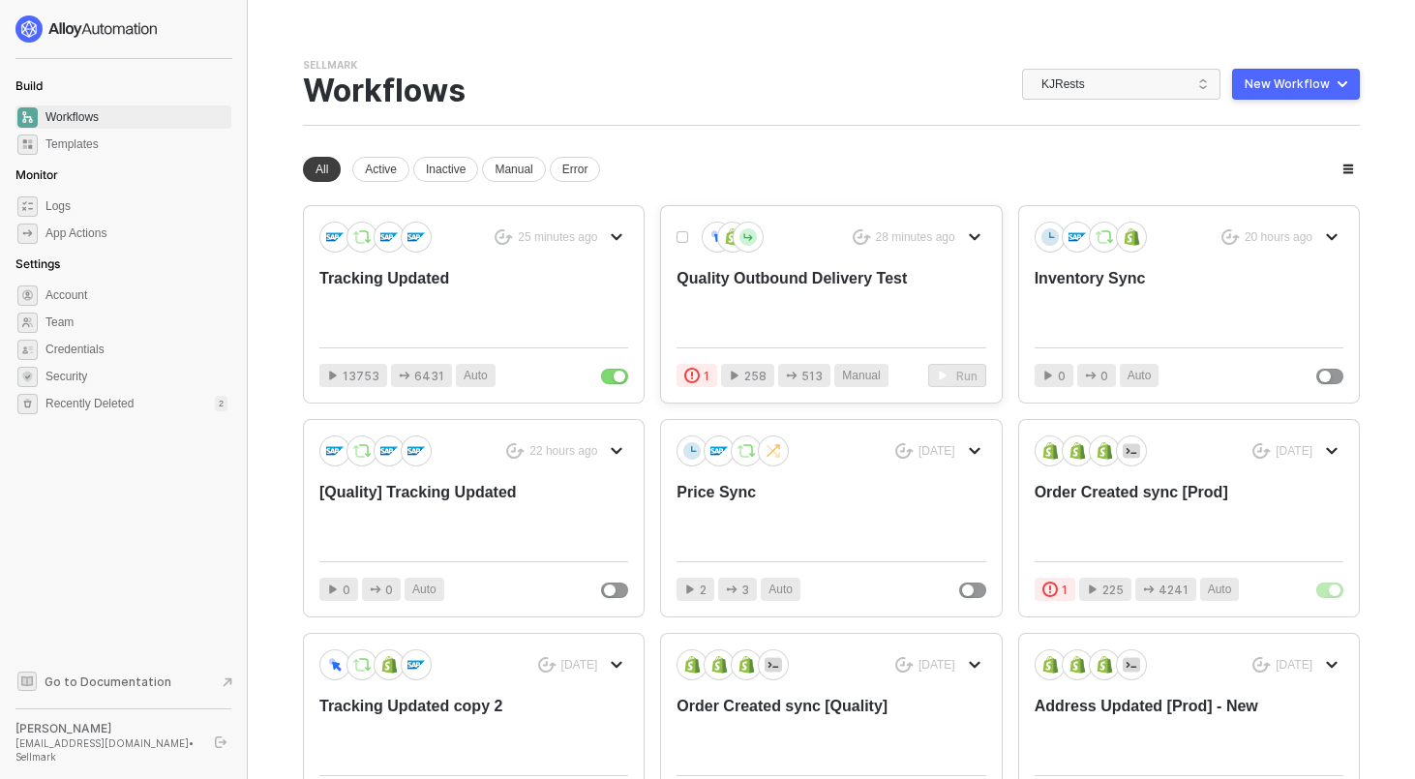
click at [846, 307] on div "Quality Outbound Delivery Test" at bounding box center [799, 300] width 247 height 64
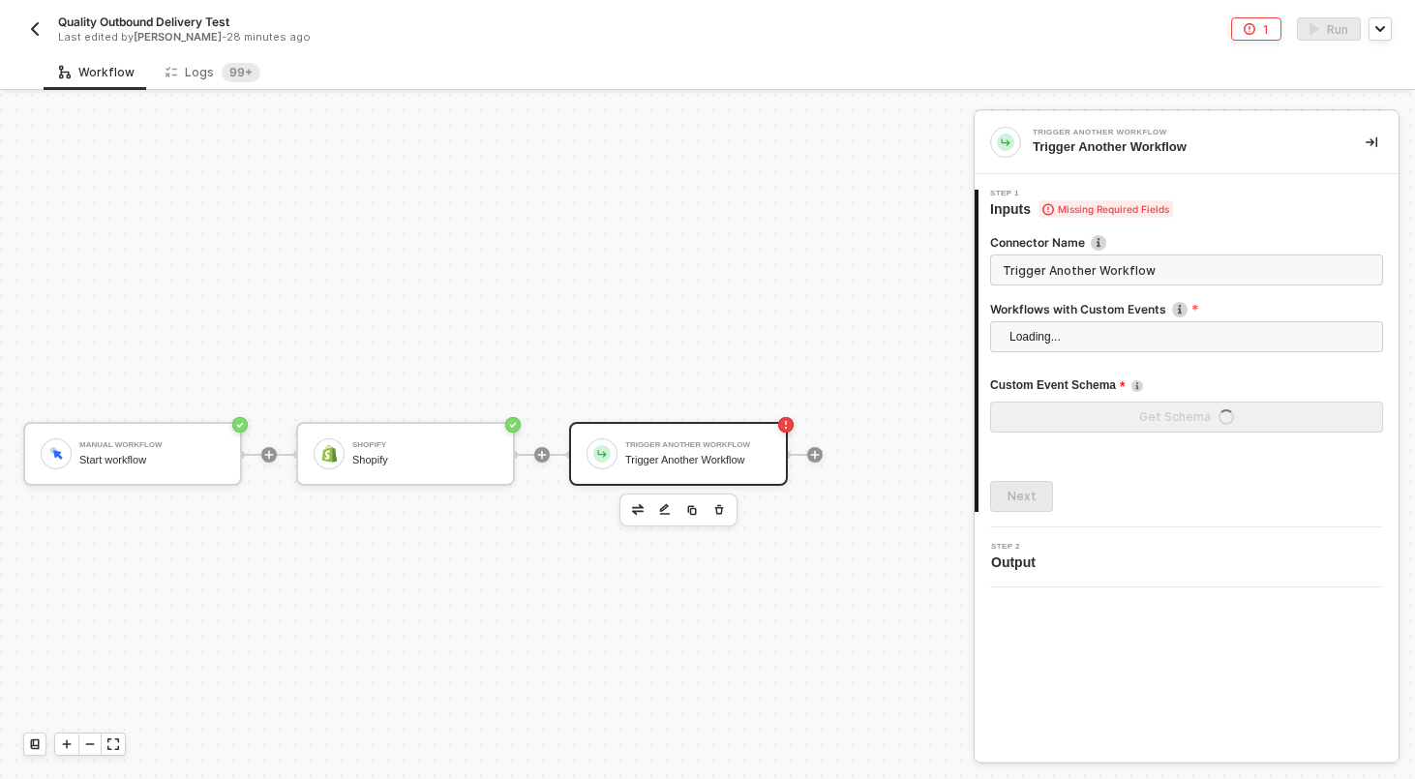
scroll to position [36, 0]
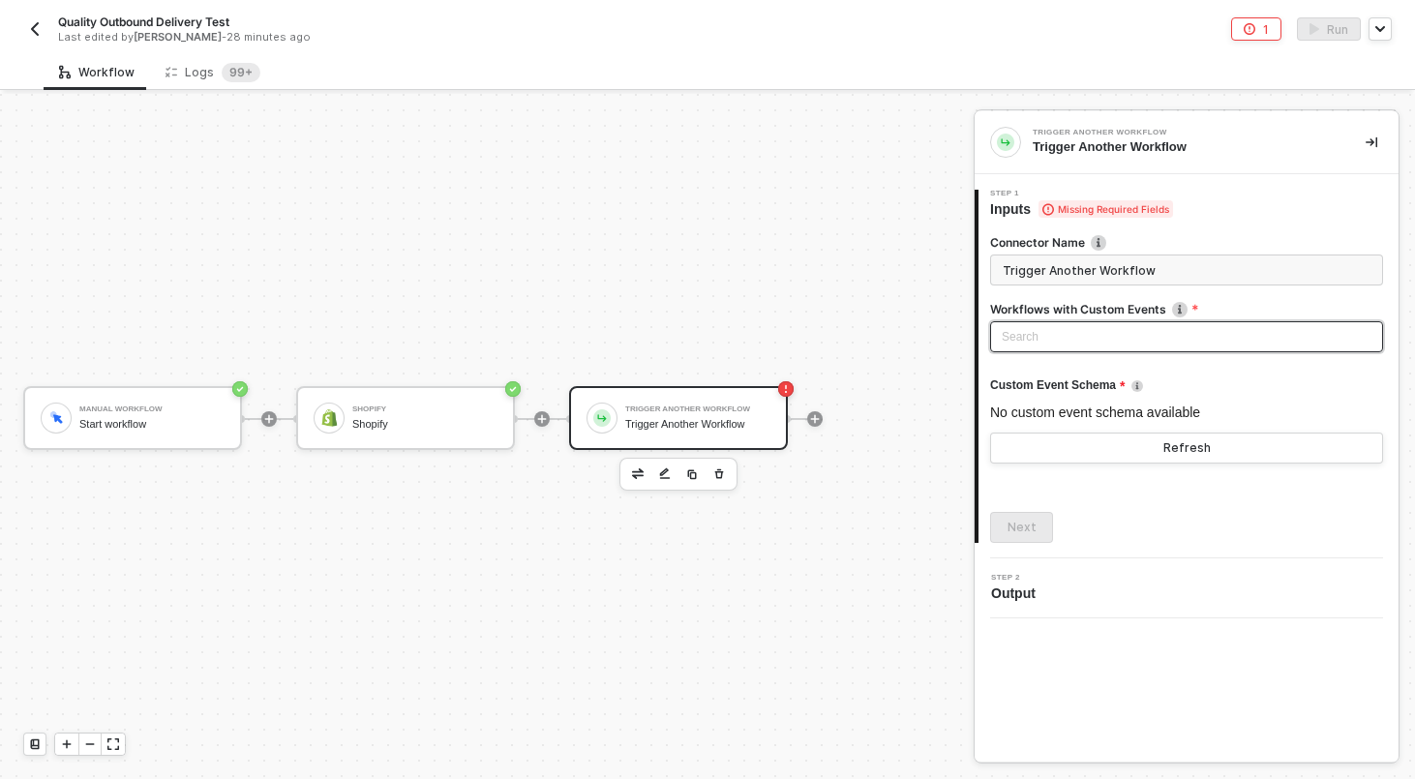
click at [1034, 343] on div "Search" at bounding box center [1186, 336] width 393 height 31
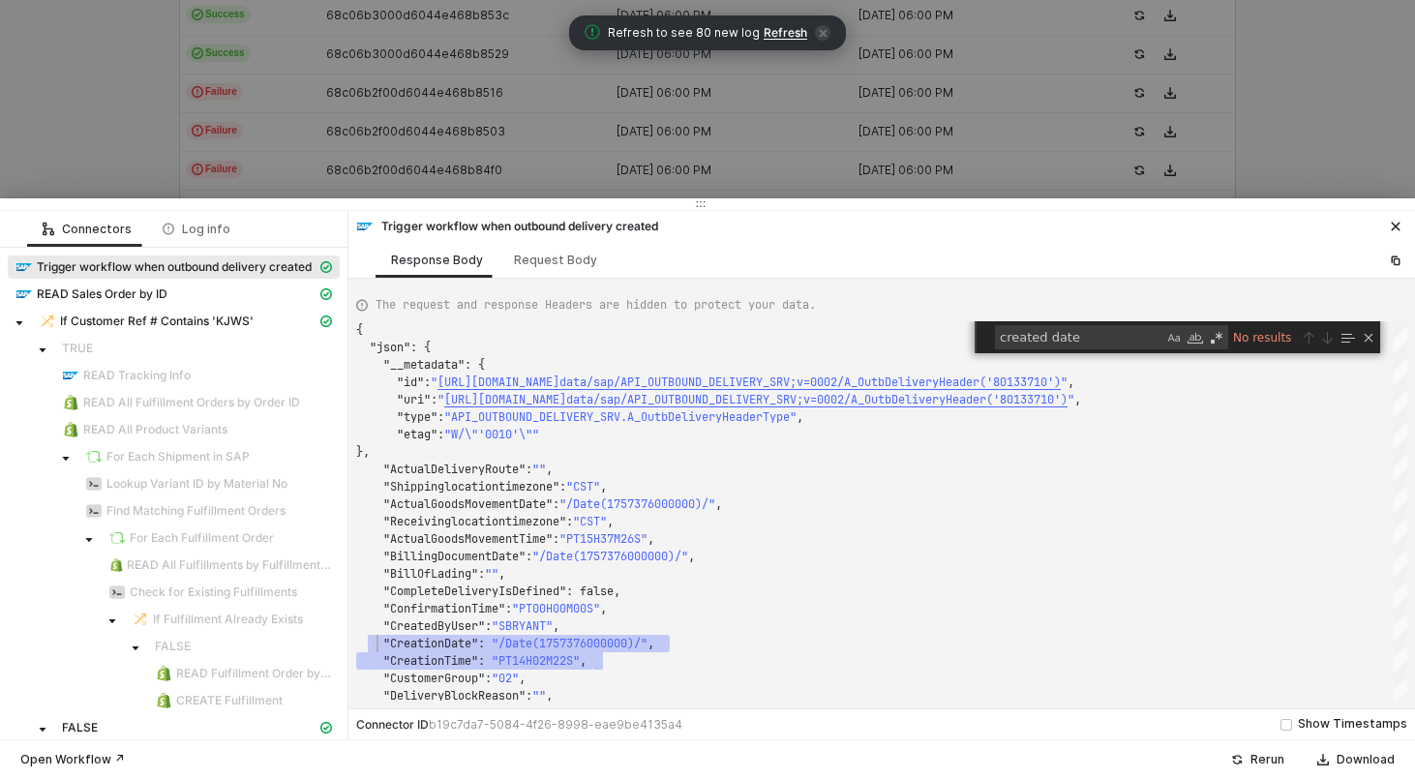
scroll to position [139, 21]
click at [442, 161] on div at bounding box center [707, 389] width 1415 height 779
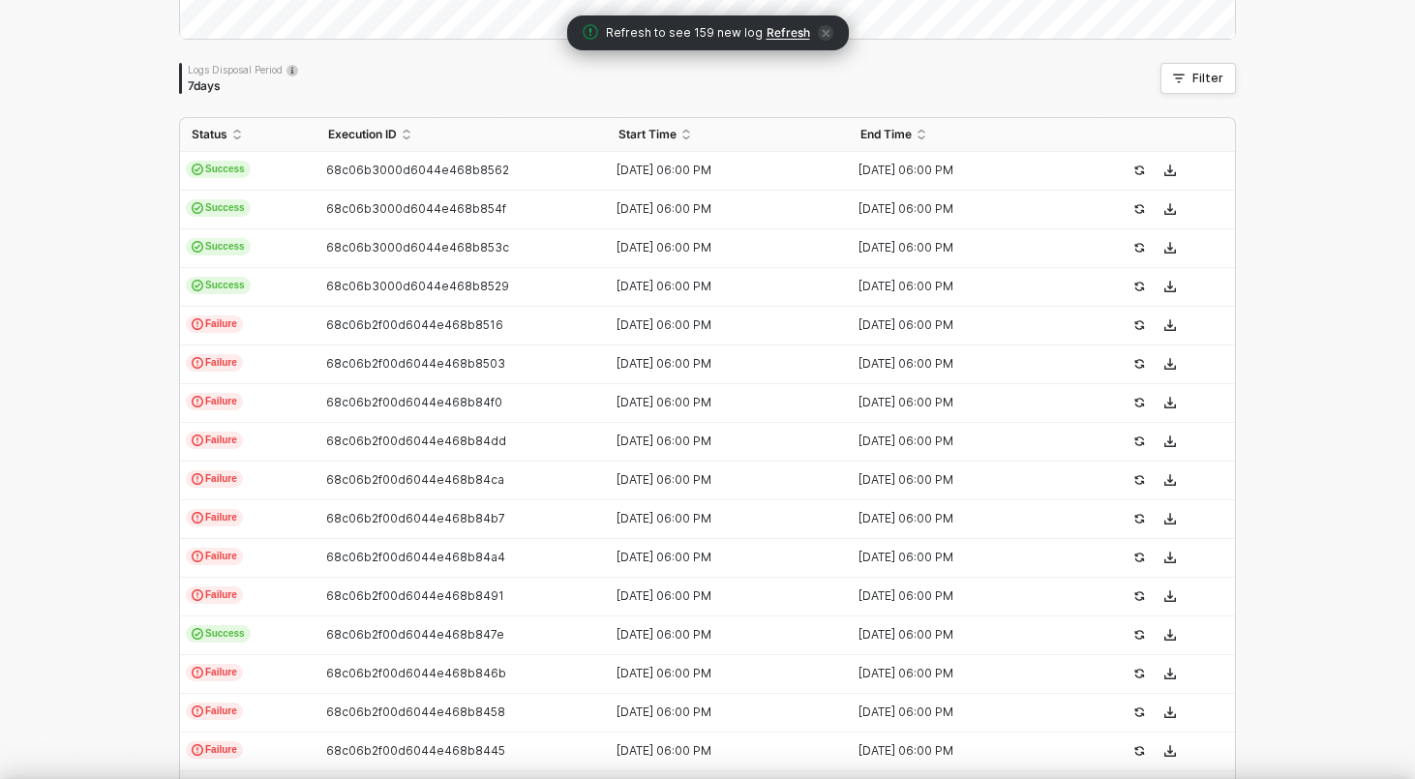
scroll to position [0, 0]
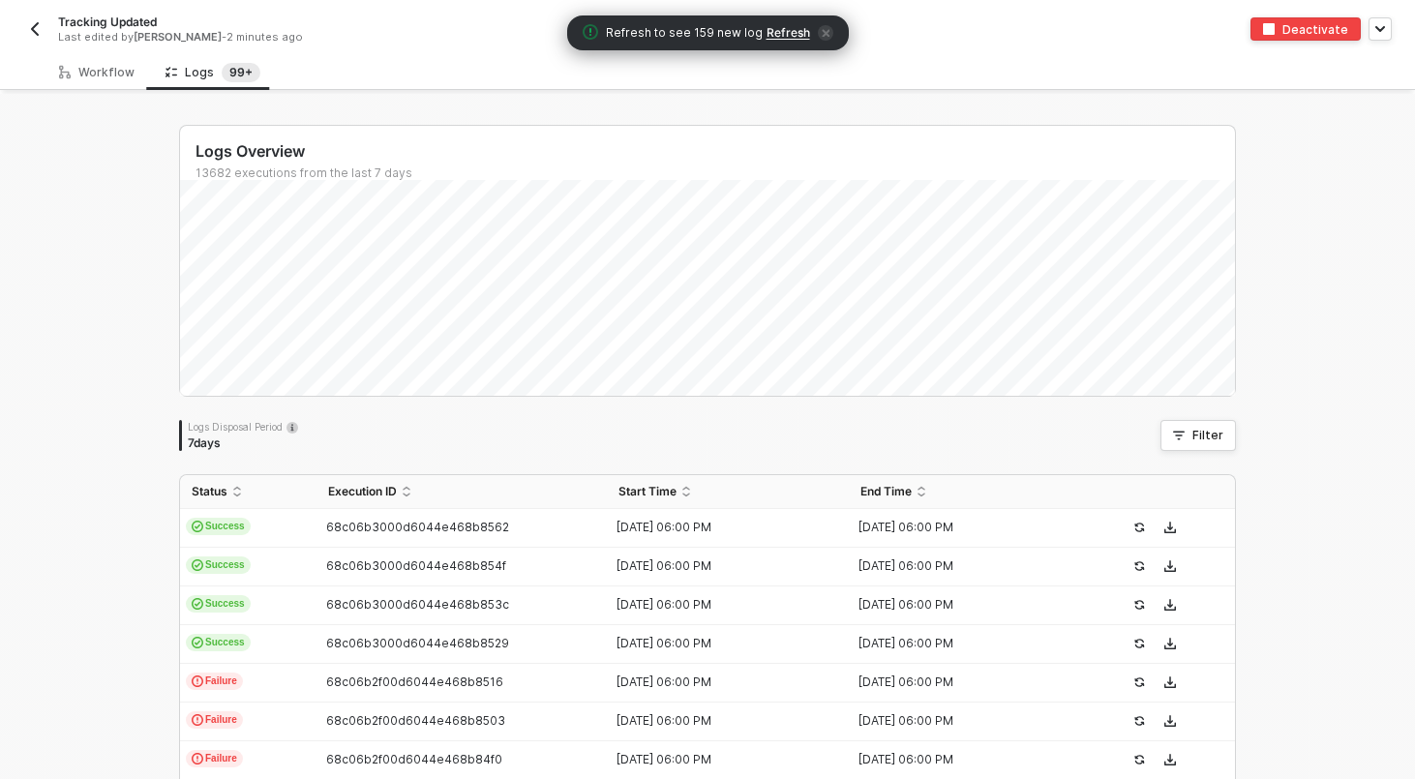
click at [106, 51] on div "Tracking Updated Last edited by [PERSON_NAME] - 2 minutes ago Deactivate" at bounding box center [707, 27] width 1368 height 54
click at [106, 65] on div "Workflow" at bounding box center [96, 72] width 75 height 15
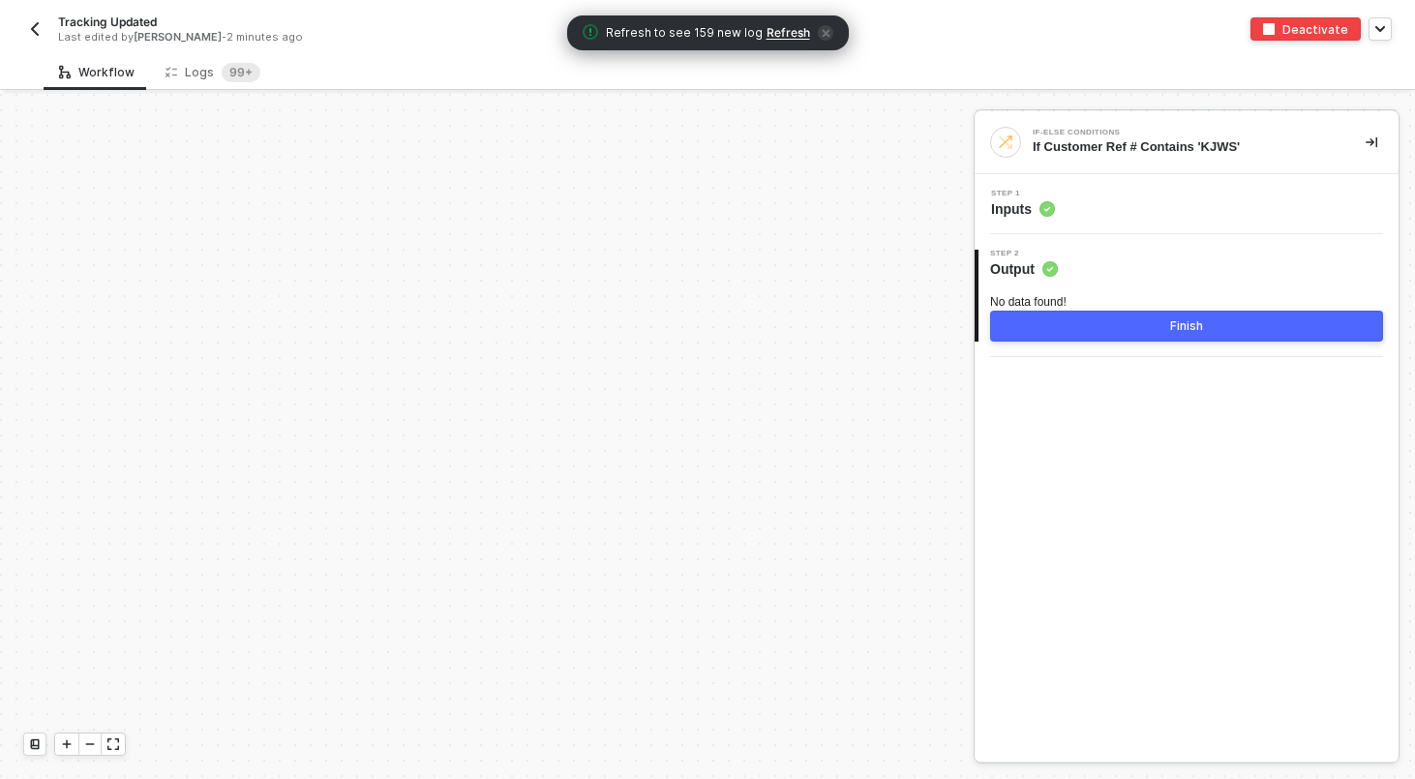
click at [33, 28] on img "button" at bounding box center [34, 28] width 15 height 15
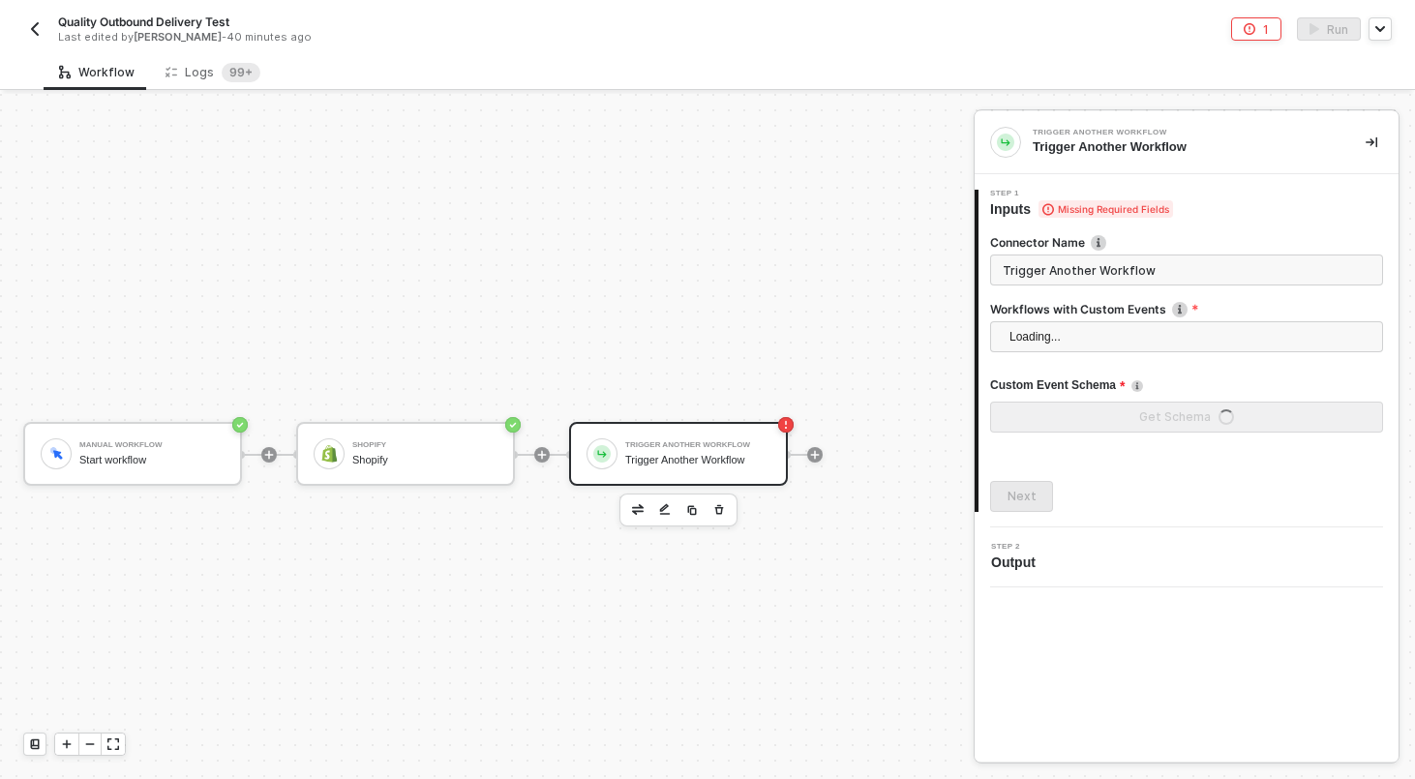
scroll to position [36, 0]
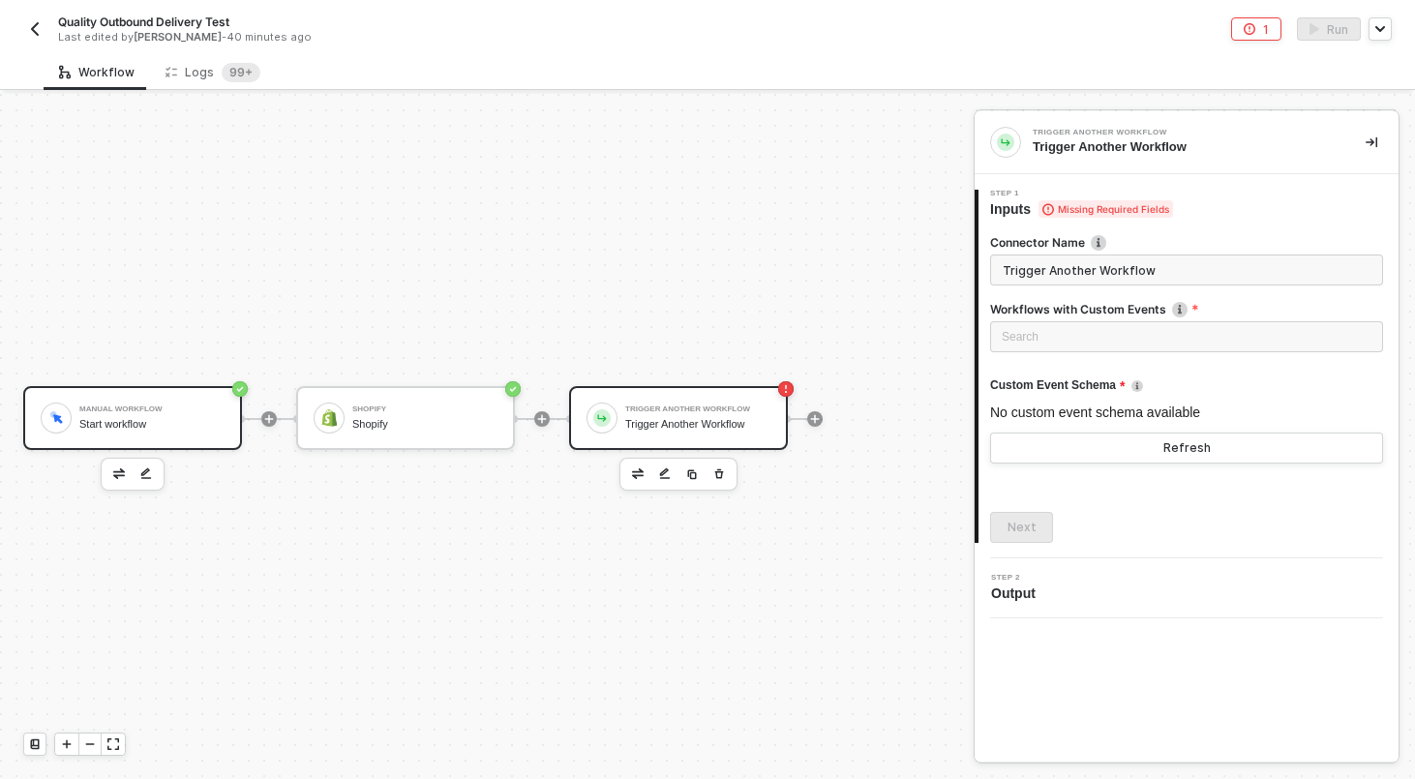
click at [217, 418] on div "Start workflow" at bounding box center [151, 424] width 145 height 13
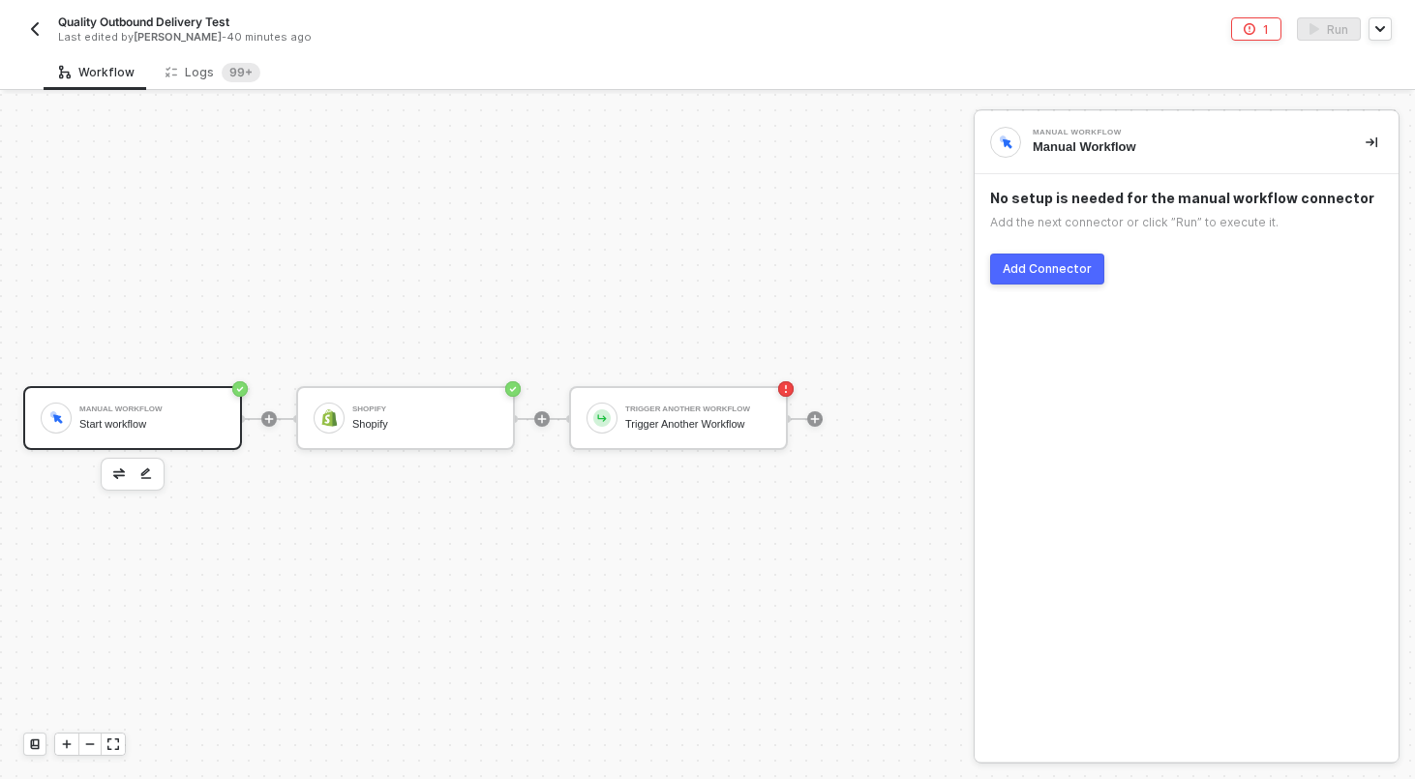
click at [124, 474] on img "button" at bounding box center [119, 473] width 12 height 10
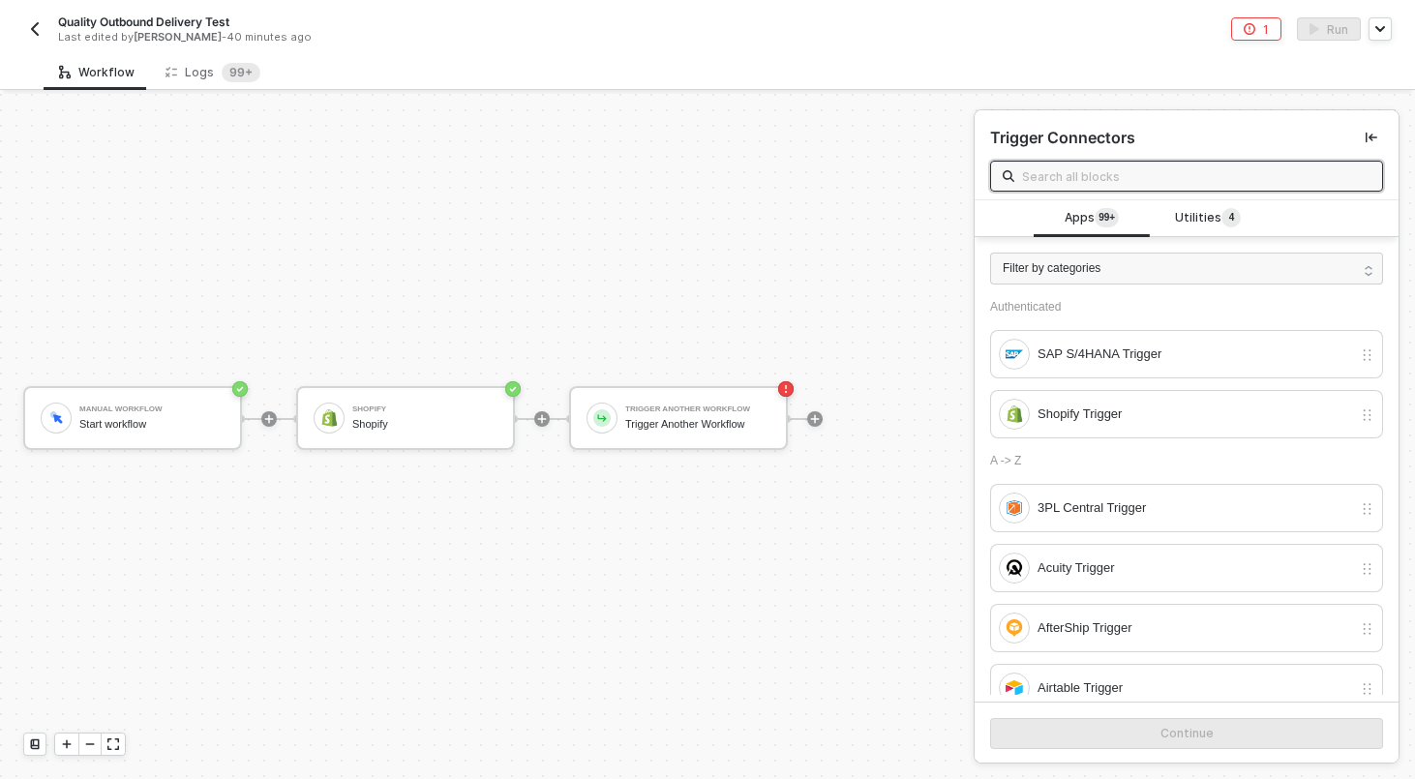
click at [1198, 179] on input "text" at bounding box center [1196, 175] width 348 height 21
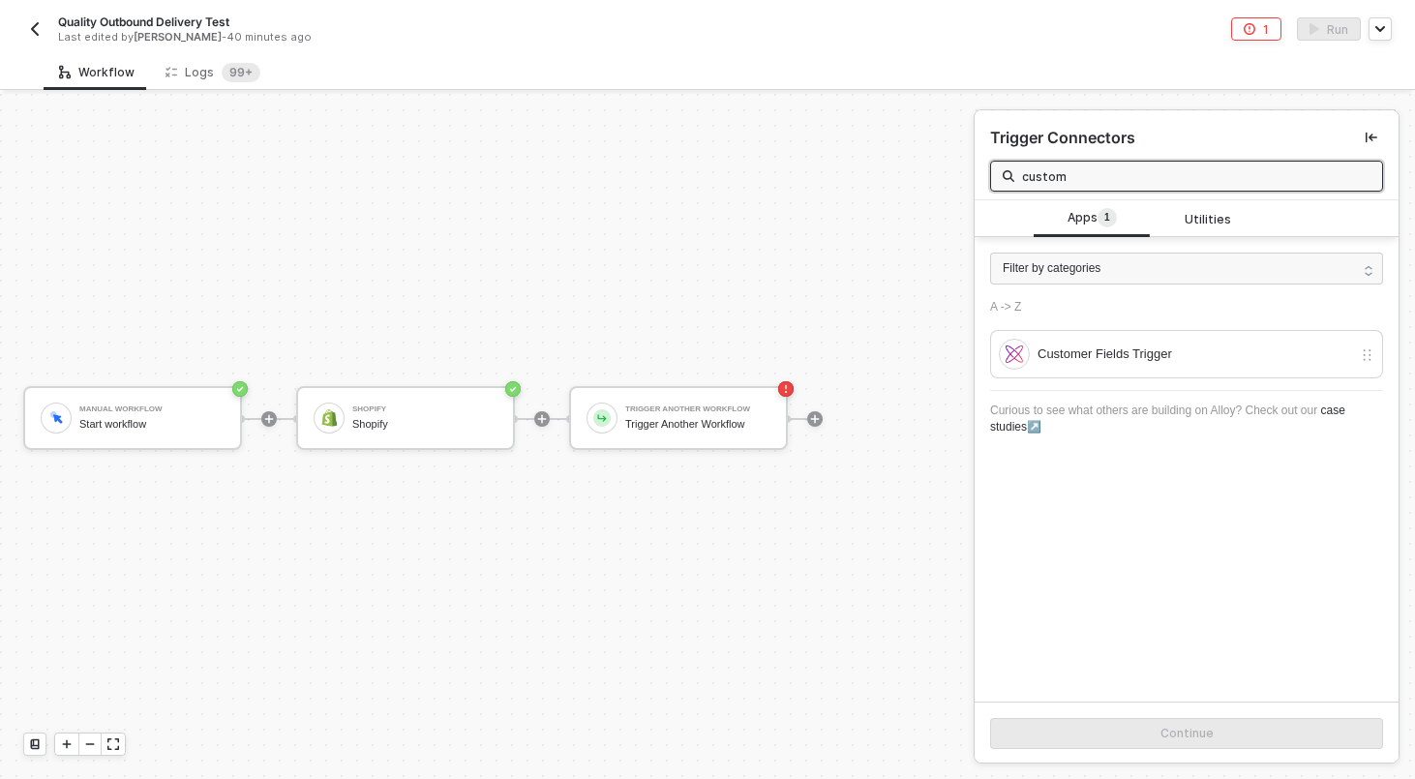
type input "custom"
click at [39, 29] on img "button" at bounding box center [34, 28] width 15 height 15
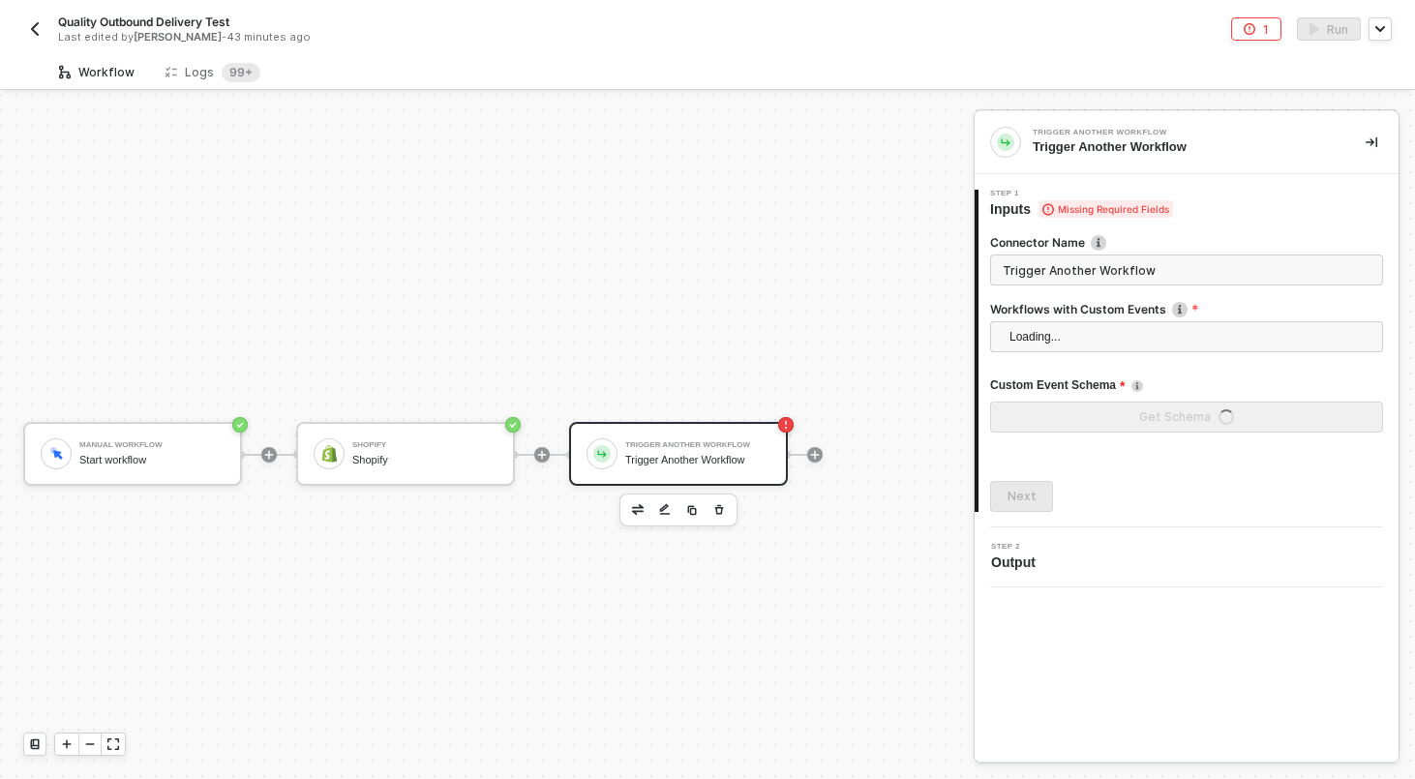
scroll to position [36, 0]
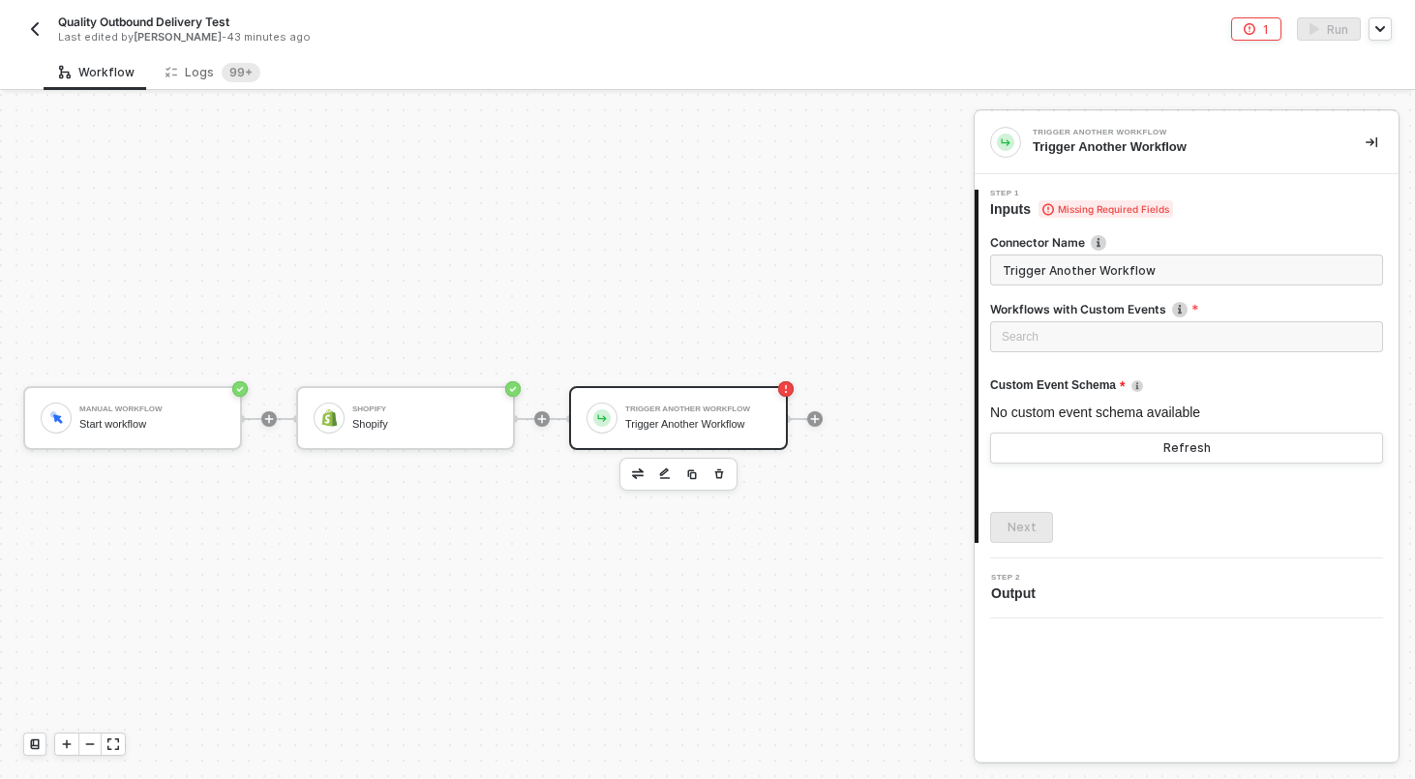
click at [32, 29] on img "button" at bounding box center [34, 28] width 15 height 15
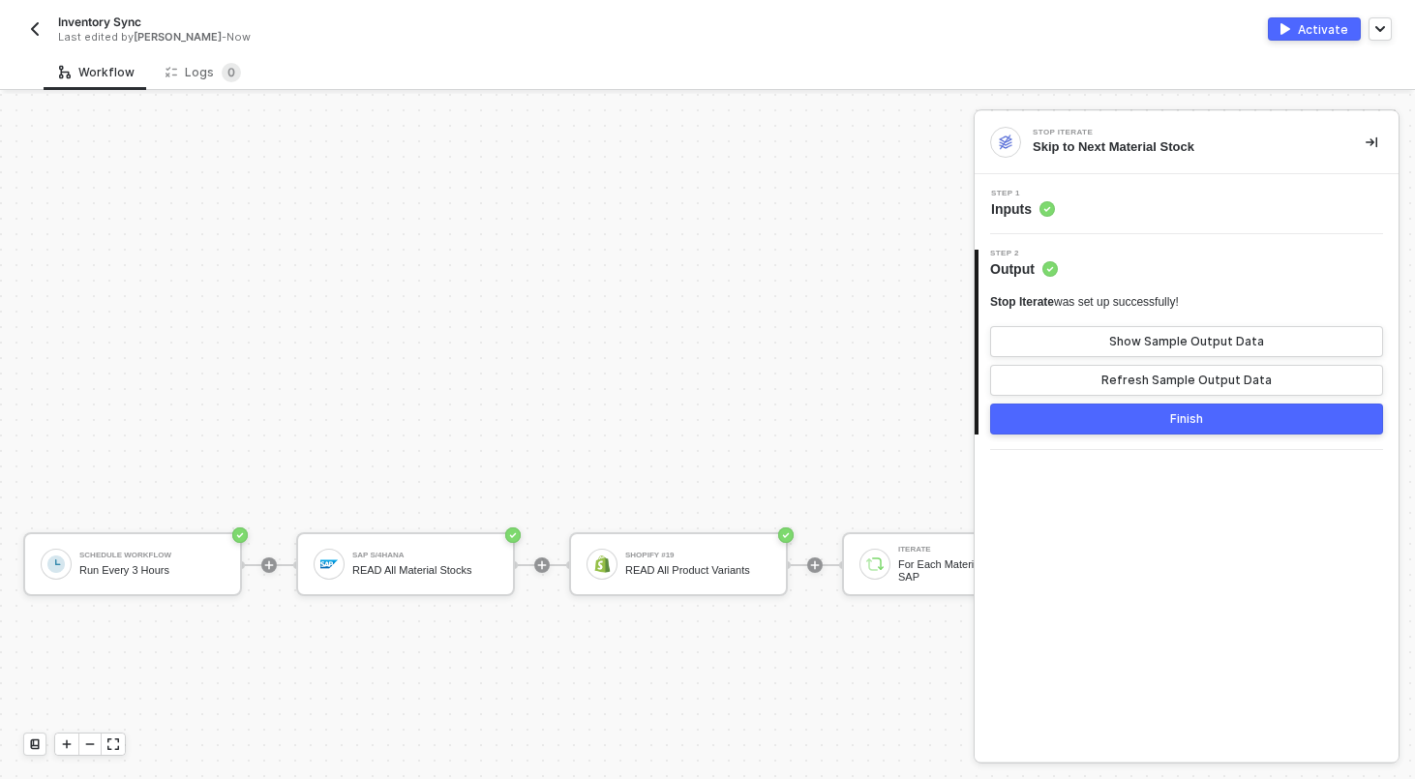
scroll to position [645, 0]
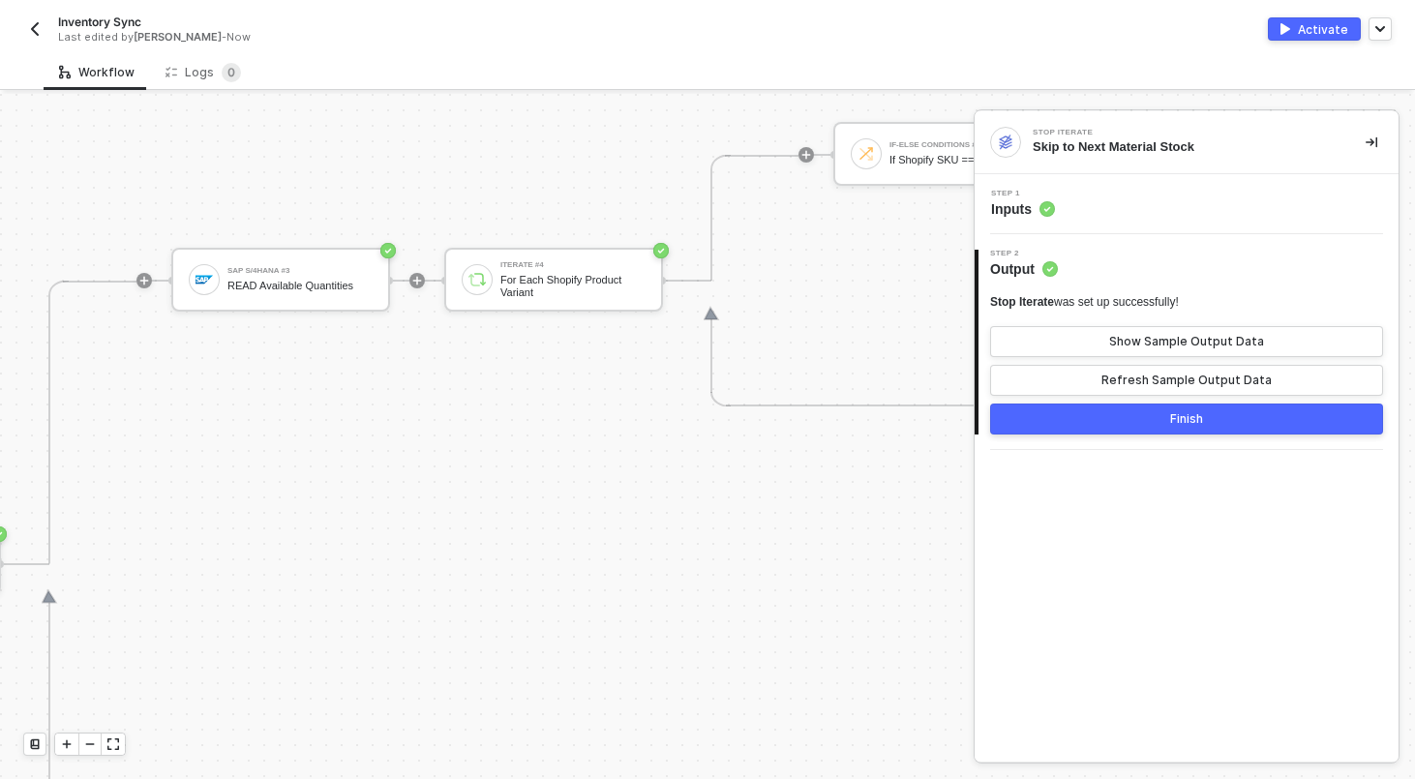
click at [531, 341] on div "SAP S/4HANA #3 READ Available Quantities Iterate #4 For Each Shopify Product Va…" at bounding box center [1356, 281] width 2371 height 566
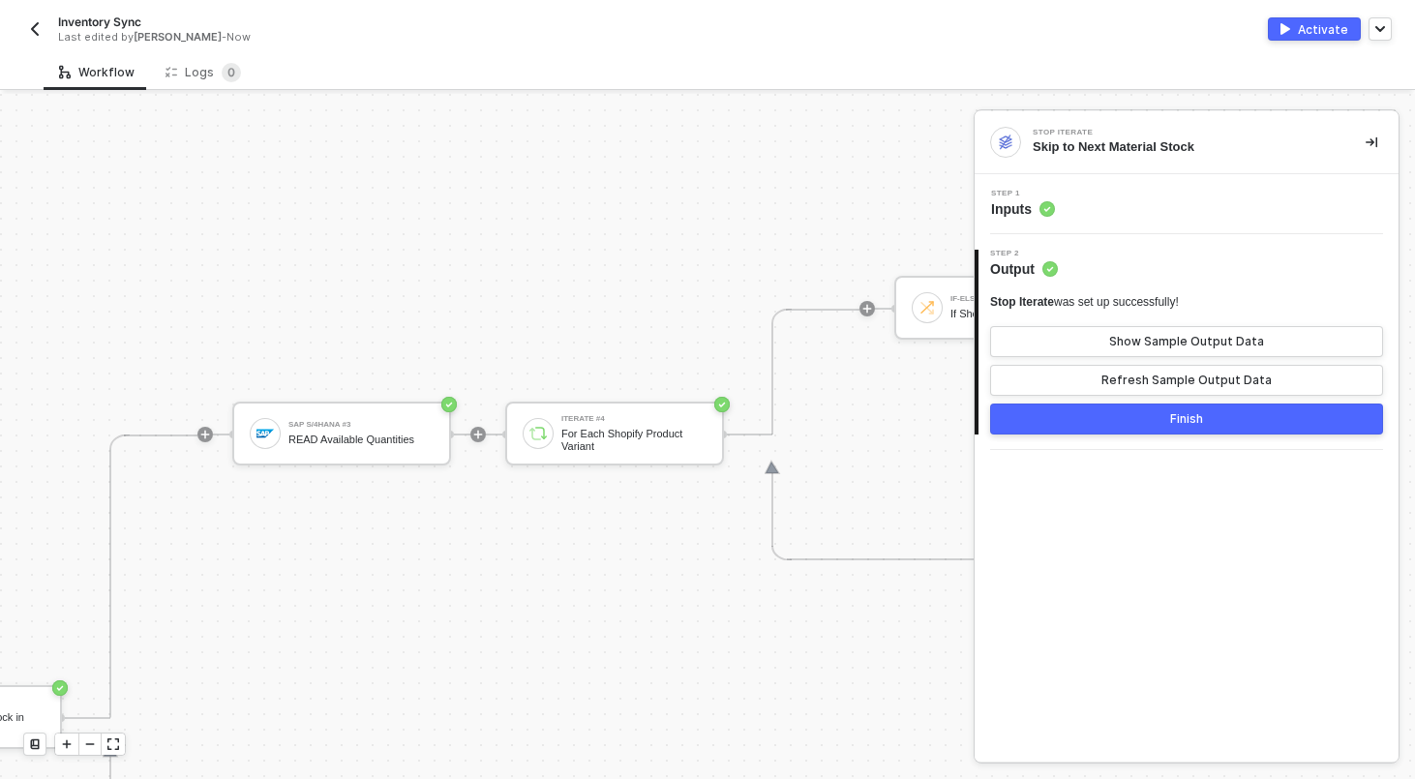
scroll to position [492, 948]
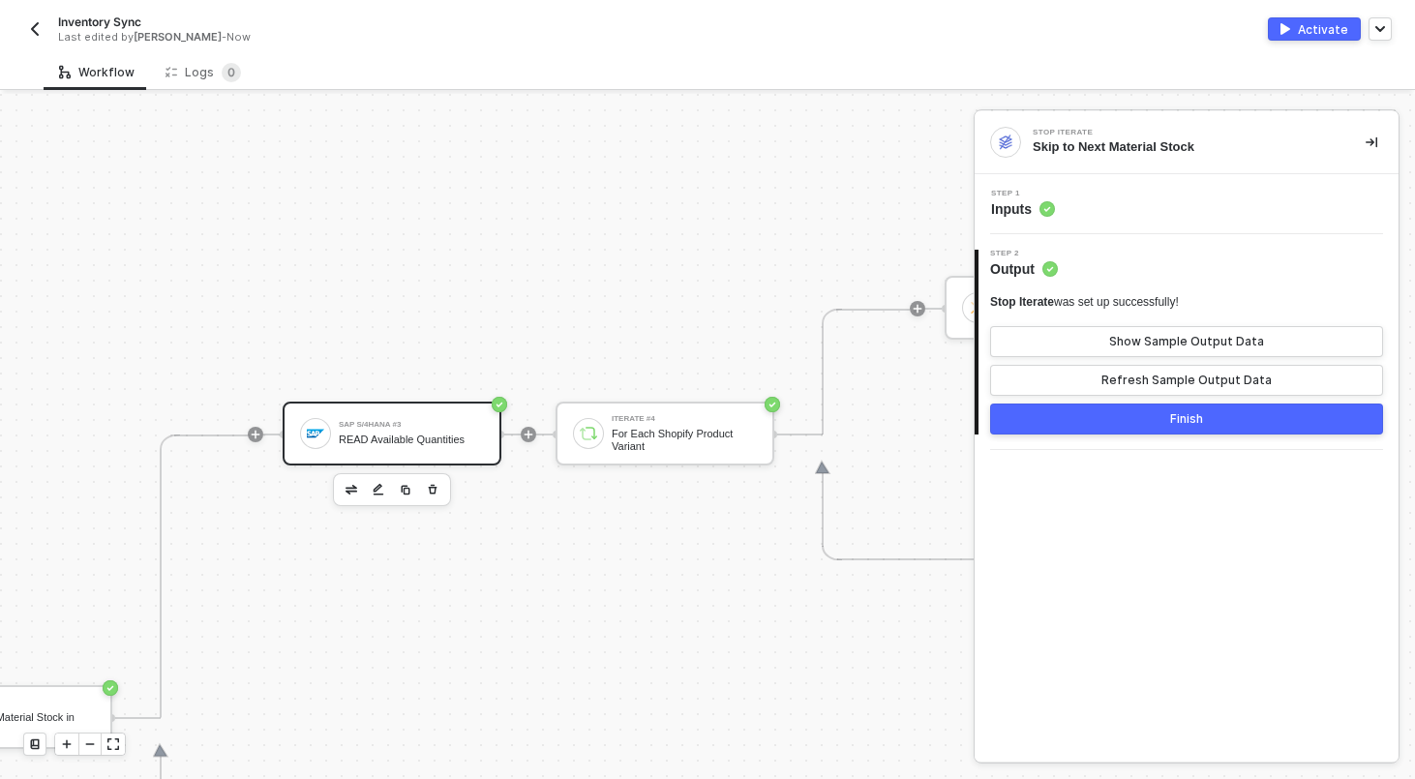
click at [456, 424] on div "SAP S/4HANA #3" at bounding box center [411, 425] width 145 height 8
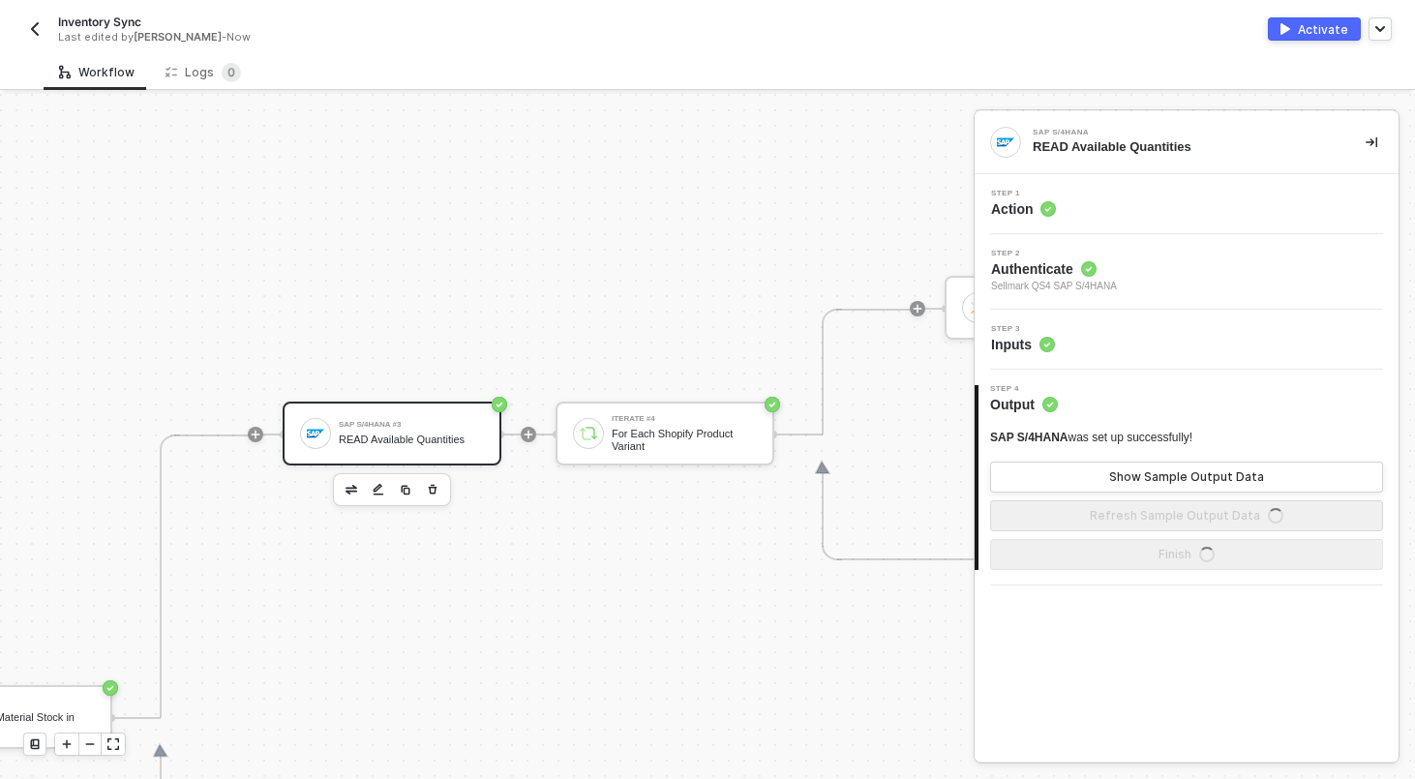
click at [1074, 344] on div "Step 3 Inputs" at bounding box center [1188, 339] width 419 height 29
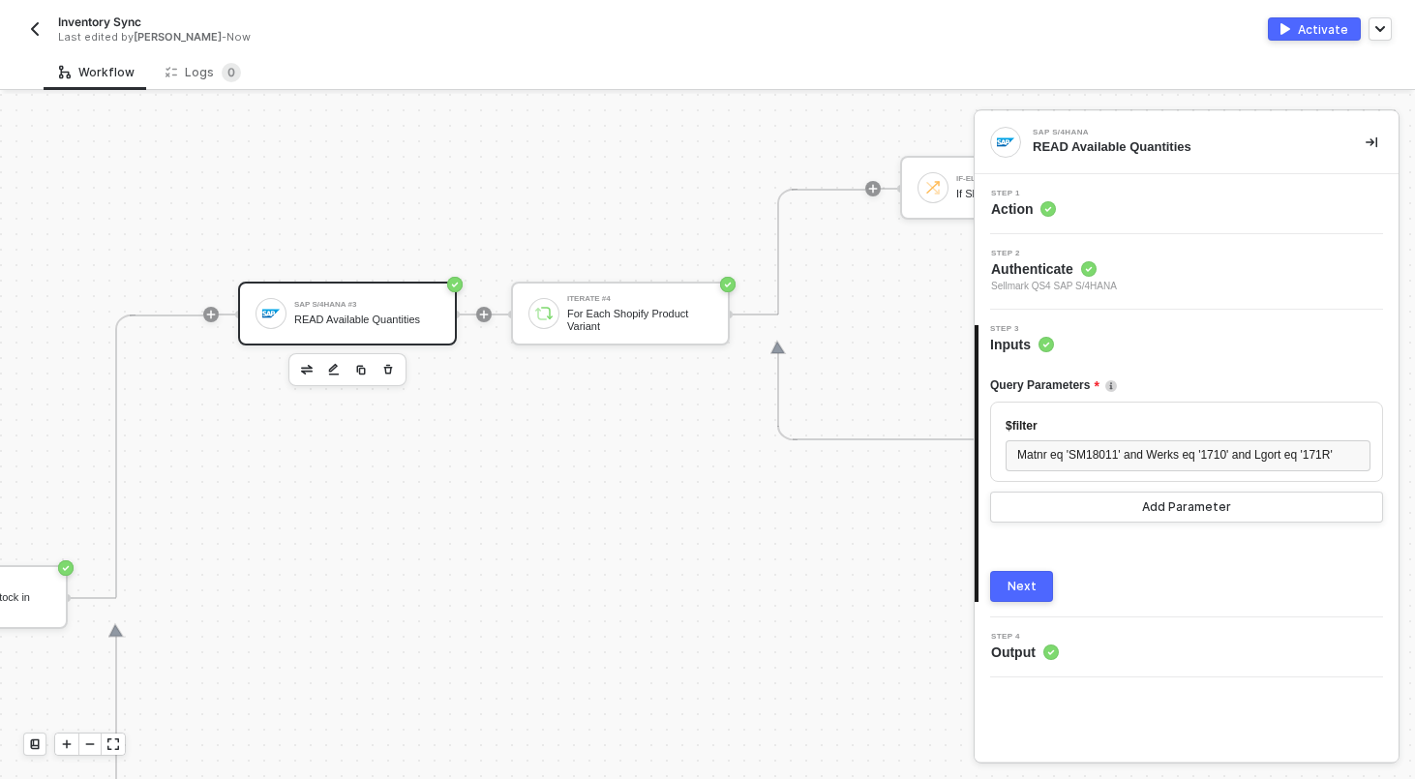
scroll to position [612, 989]
click at [31, 19] on button "button" at bounding box center [34, 28] width 23 height 23
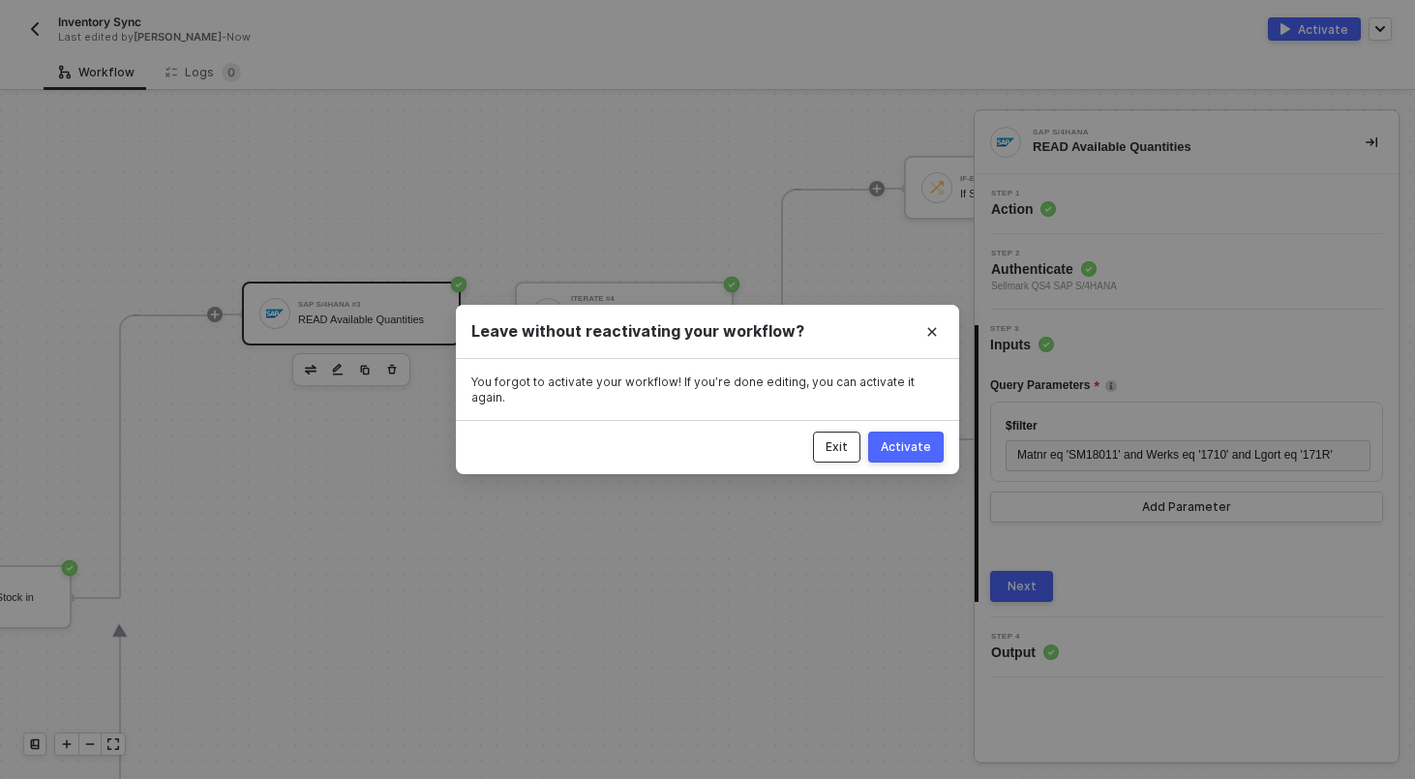
click at [842, 439] on div "Exit" at bounding box center [836, 446] width 22 height 15
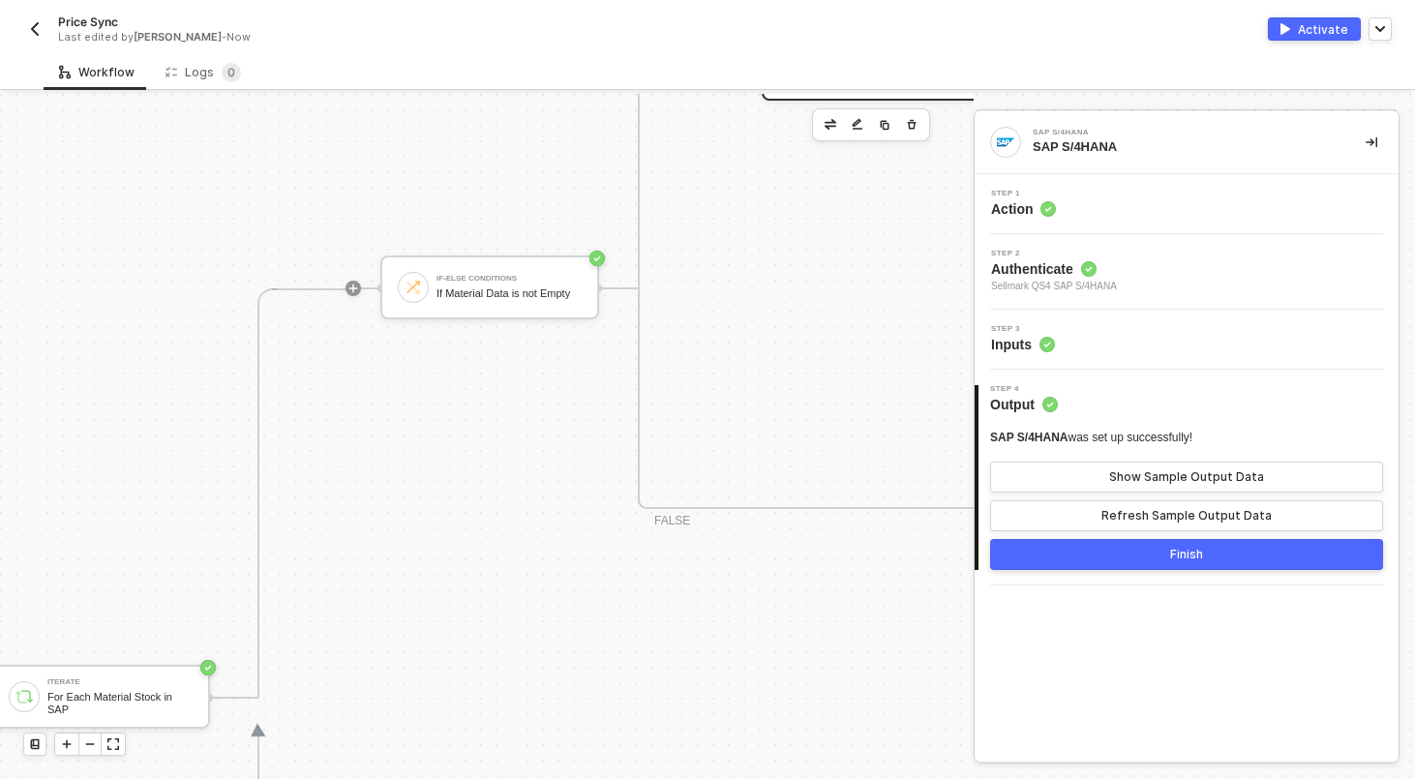
scroll to position [729, 851]
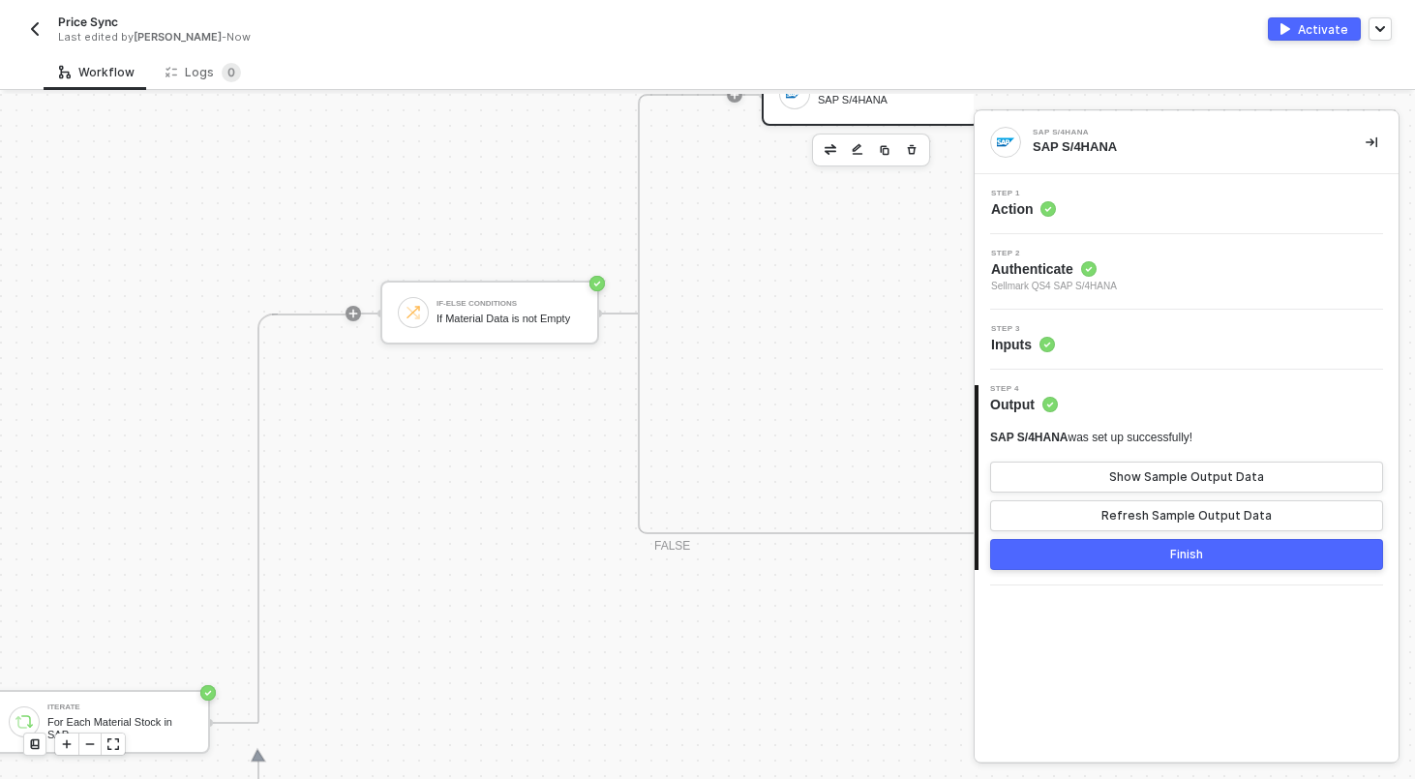
click at [22, 26] on div "Price Sync Last edited by [PERSON_NAME] - Now Activate" at bounding box center [707, 27] width 1415 height 54
click at [29, 28] on img "button" at bounding box center [34, 28] width 15 height 15
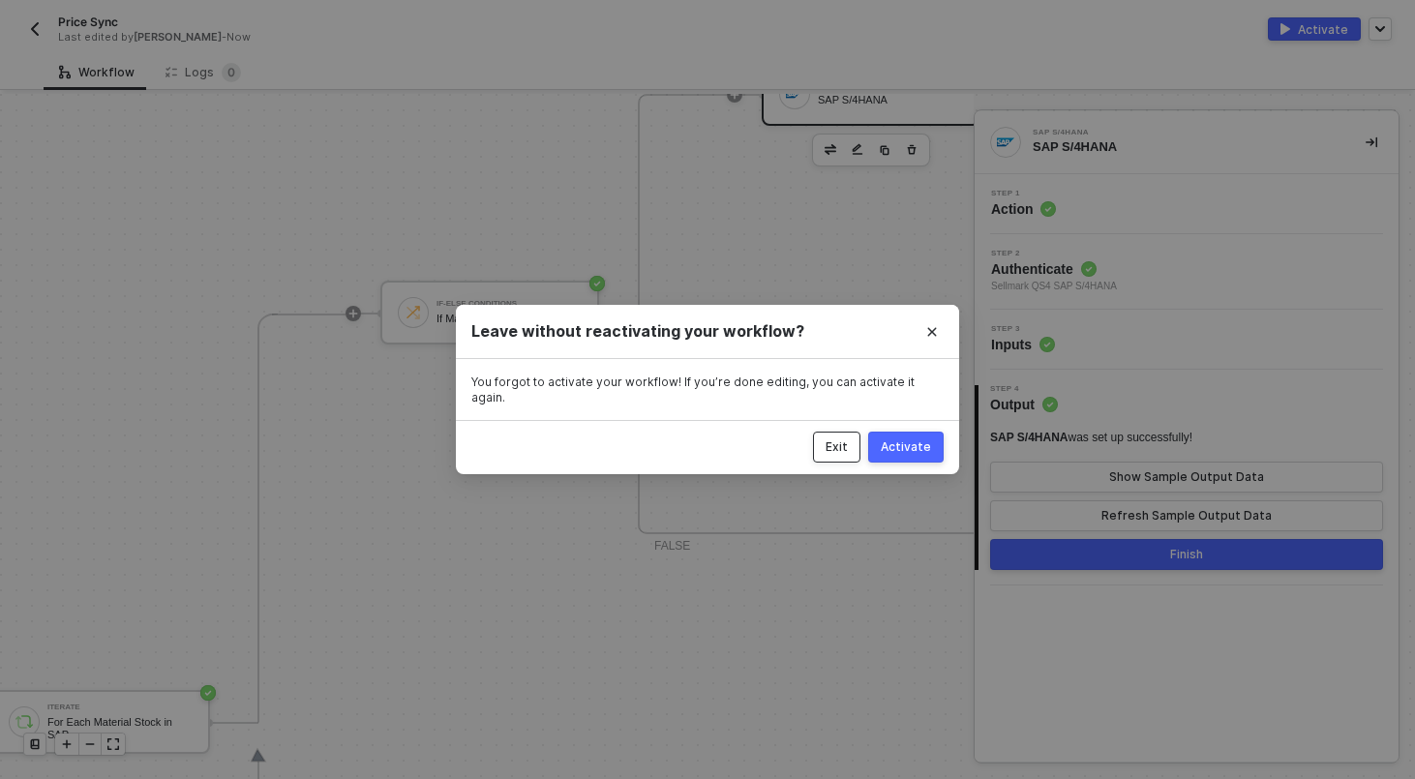
click at [846, 446] on div "Exit" at bounding box center [836, 446] width 22 height 15
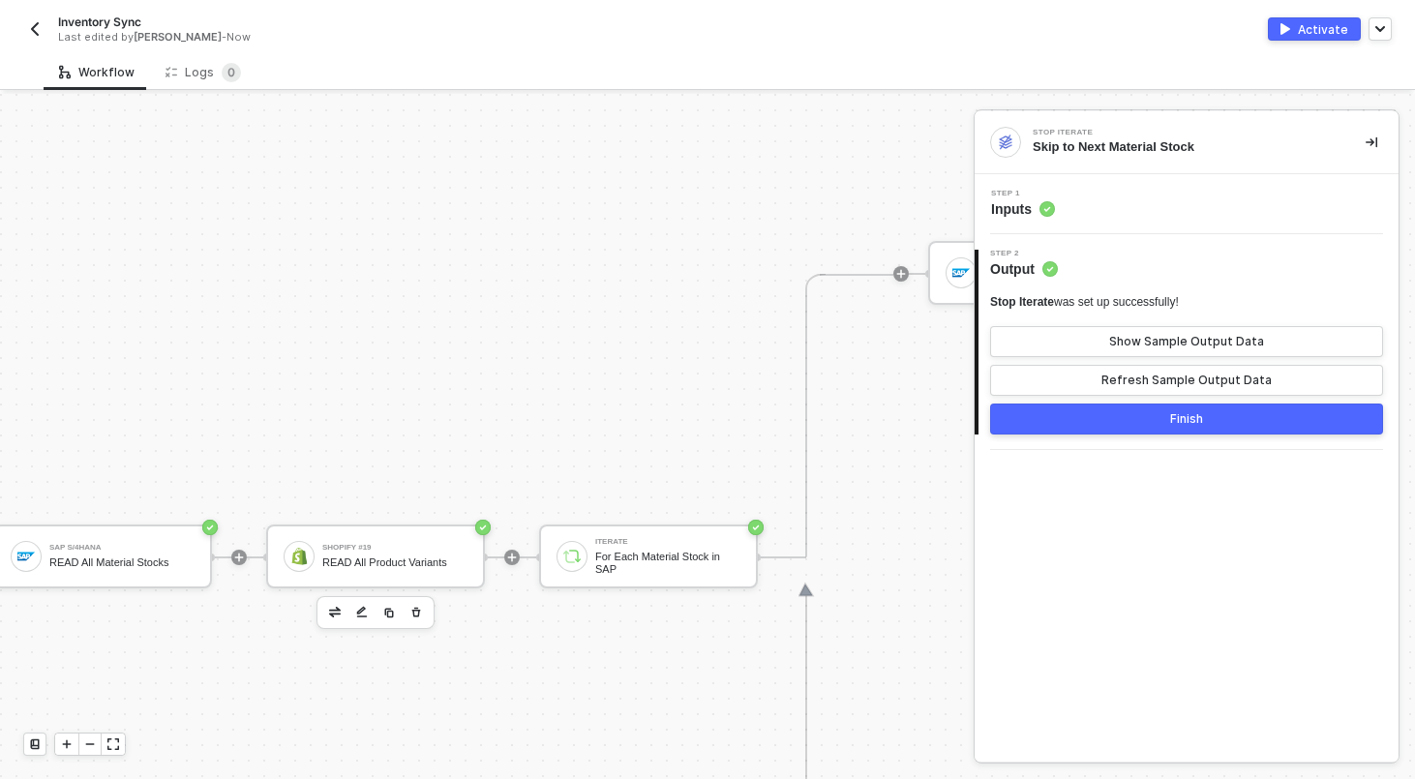
scroll to position [652, 314]
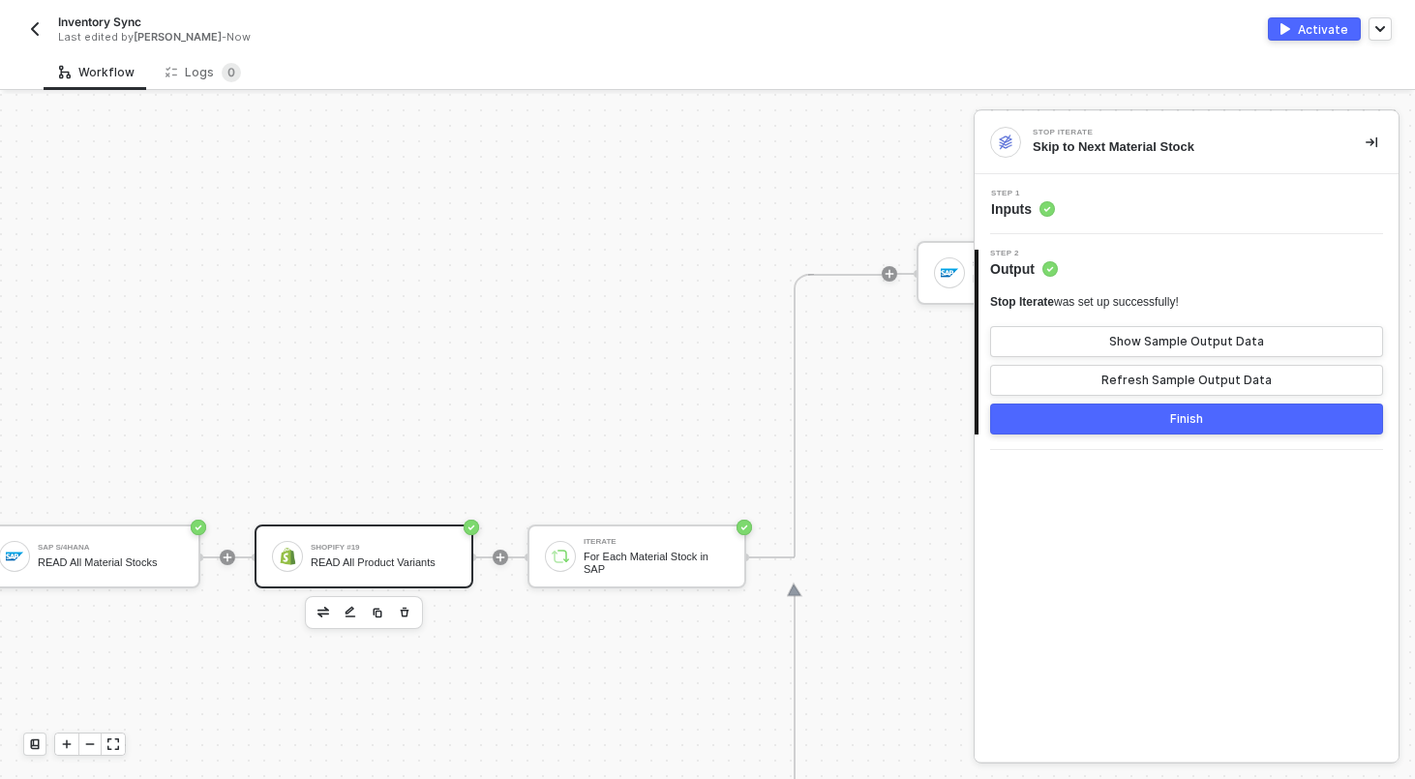
click at [446, 547] on div "Shopify #19" at bounding box center [383, 548] width 145 height 8
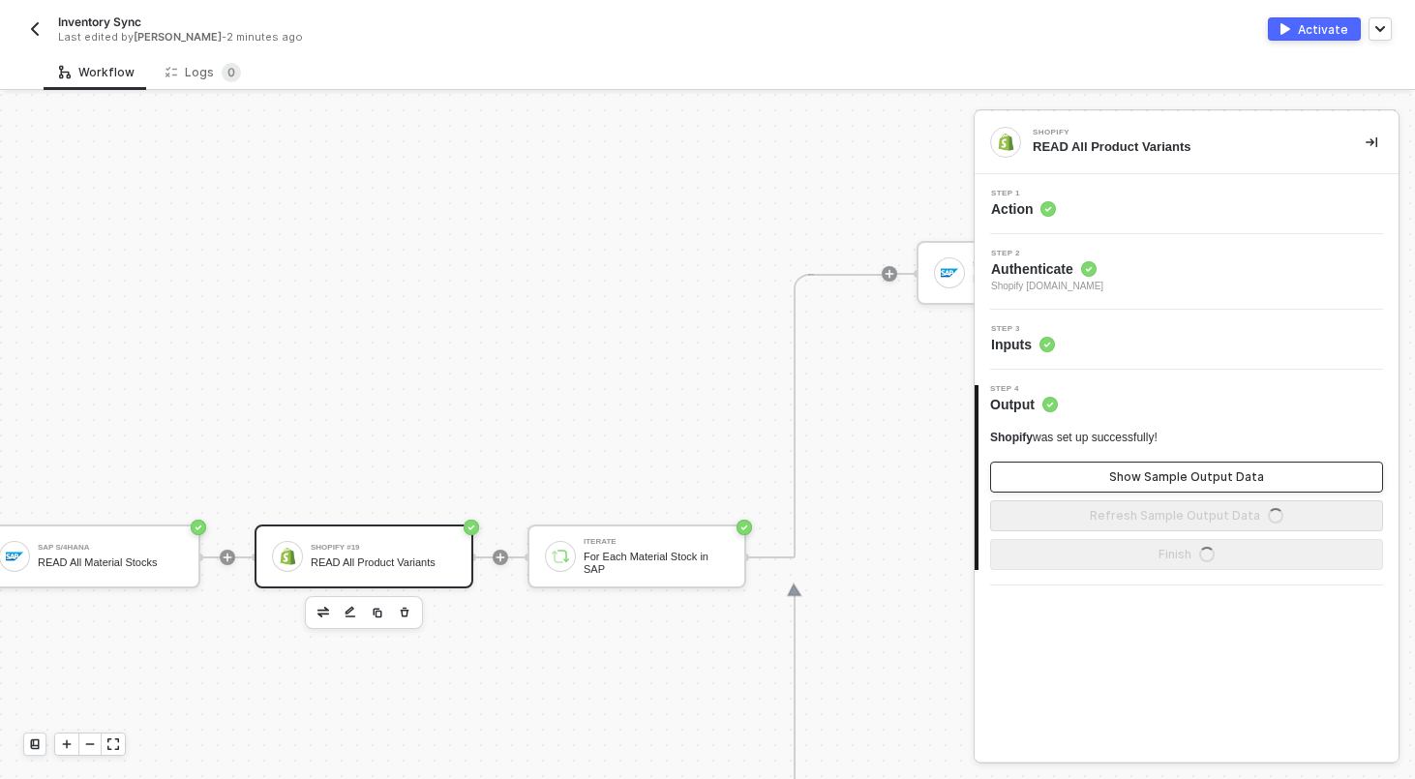
click at [1103, 486] on button "Show Sample Output Data" at bounding box center [1186, 477] width 393 height 31
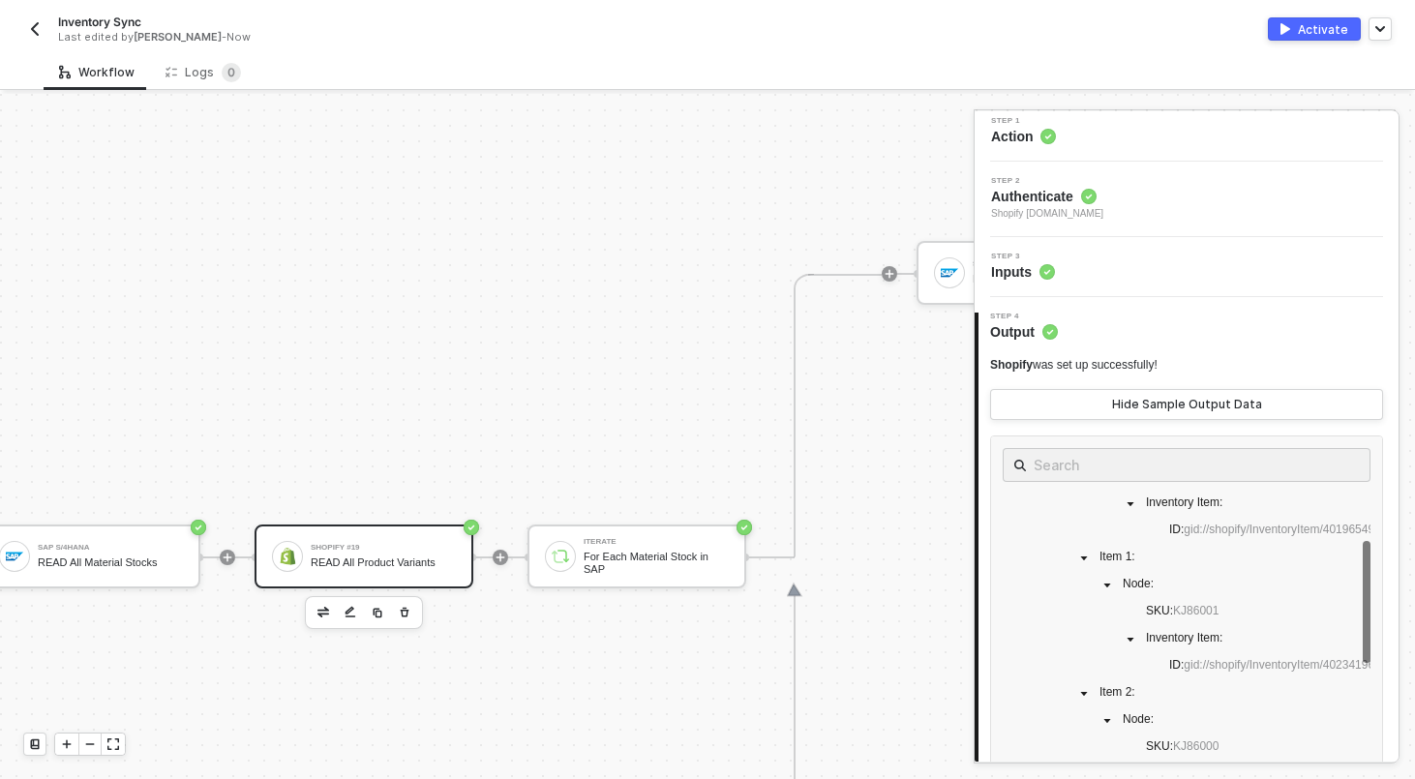
scroll to position [278, 0]
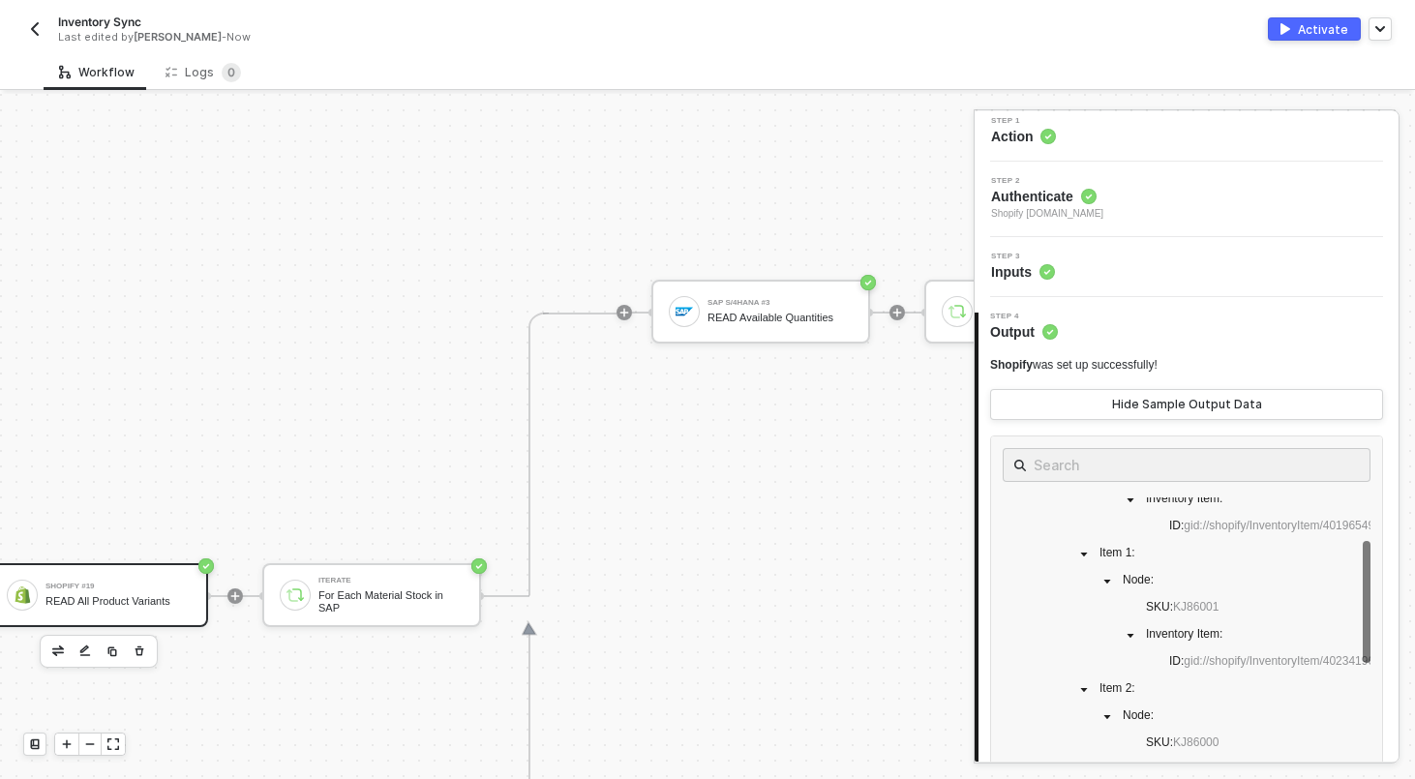
scroll to position [606, 580]
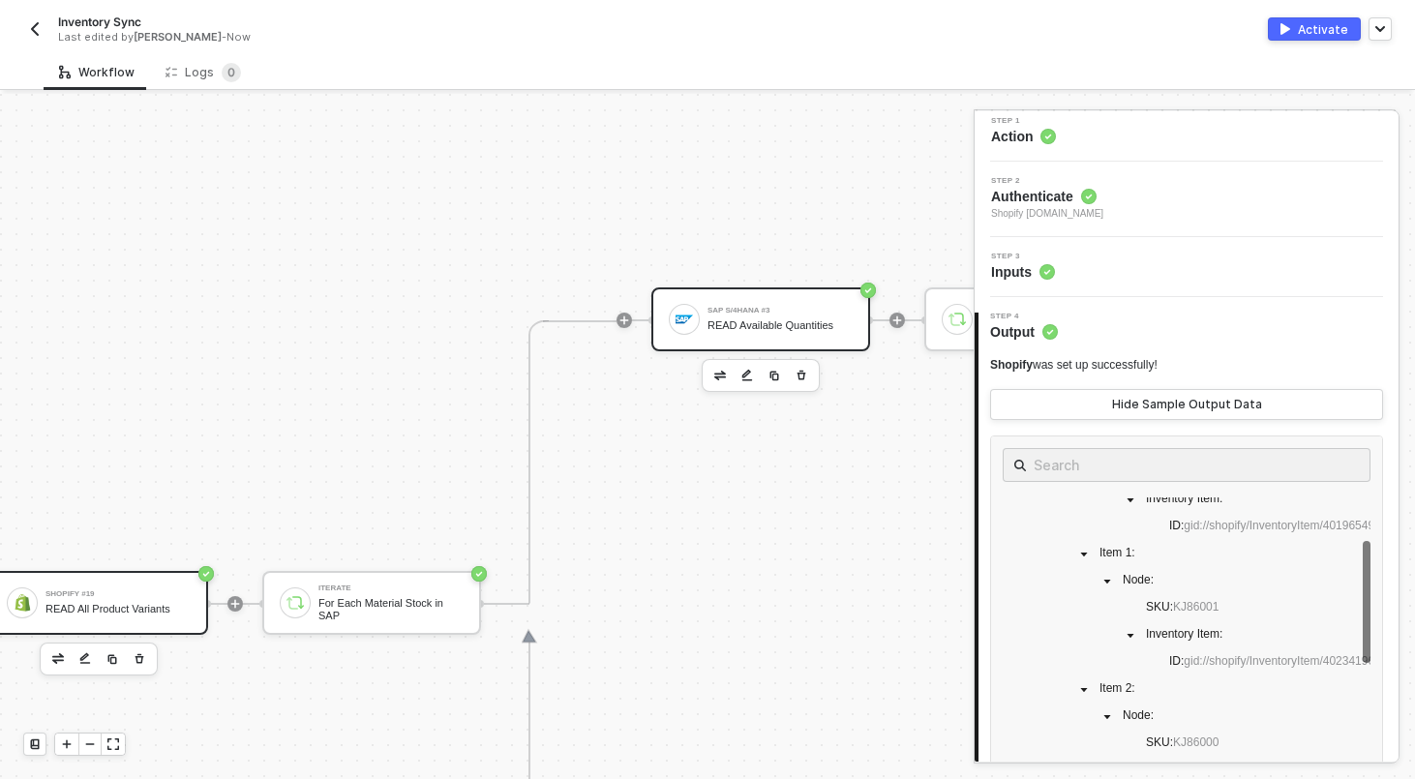
click at [764, 302] on div "SAP S/4HANA #3 READ Available Quantities" at bounding box center [779, 319] width 145 height 37
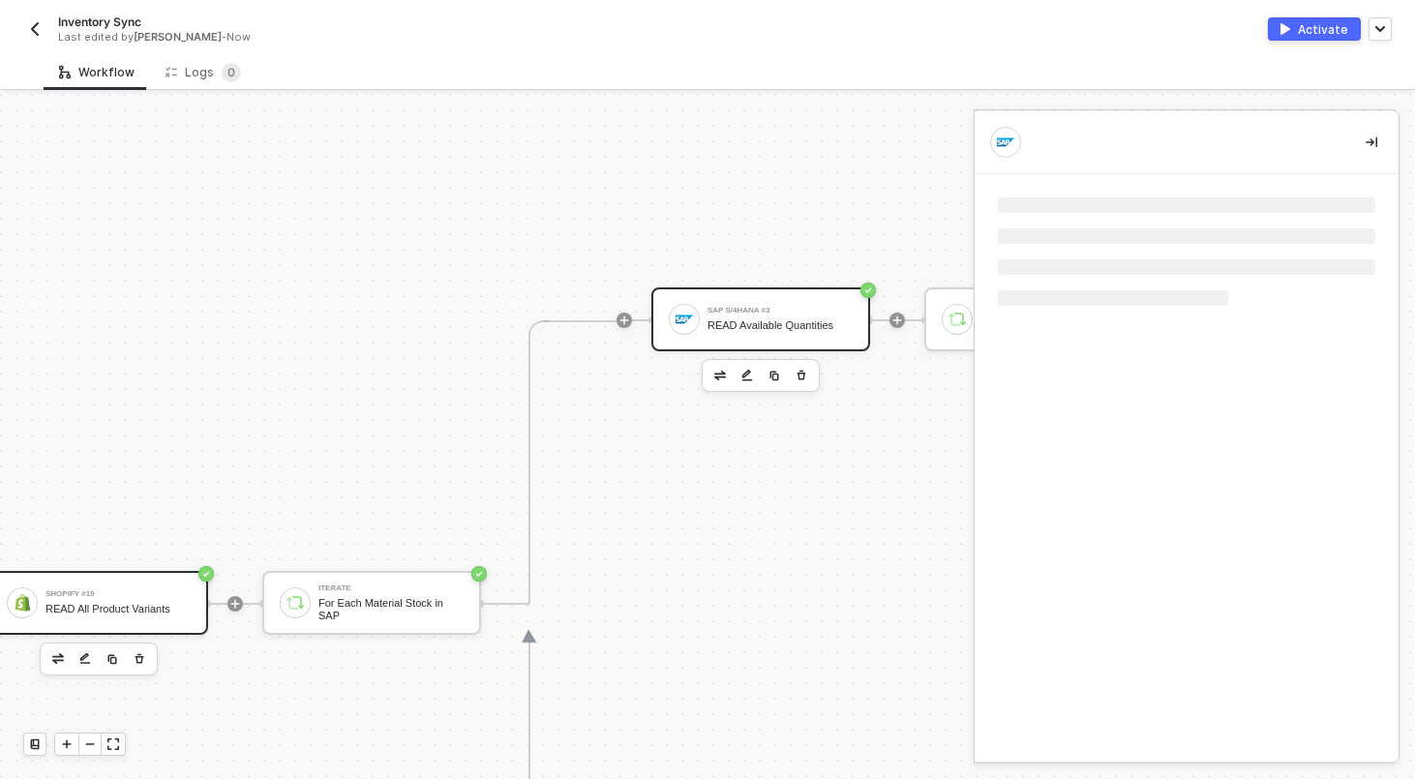
scroll to position [0, 0]
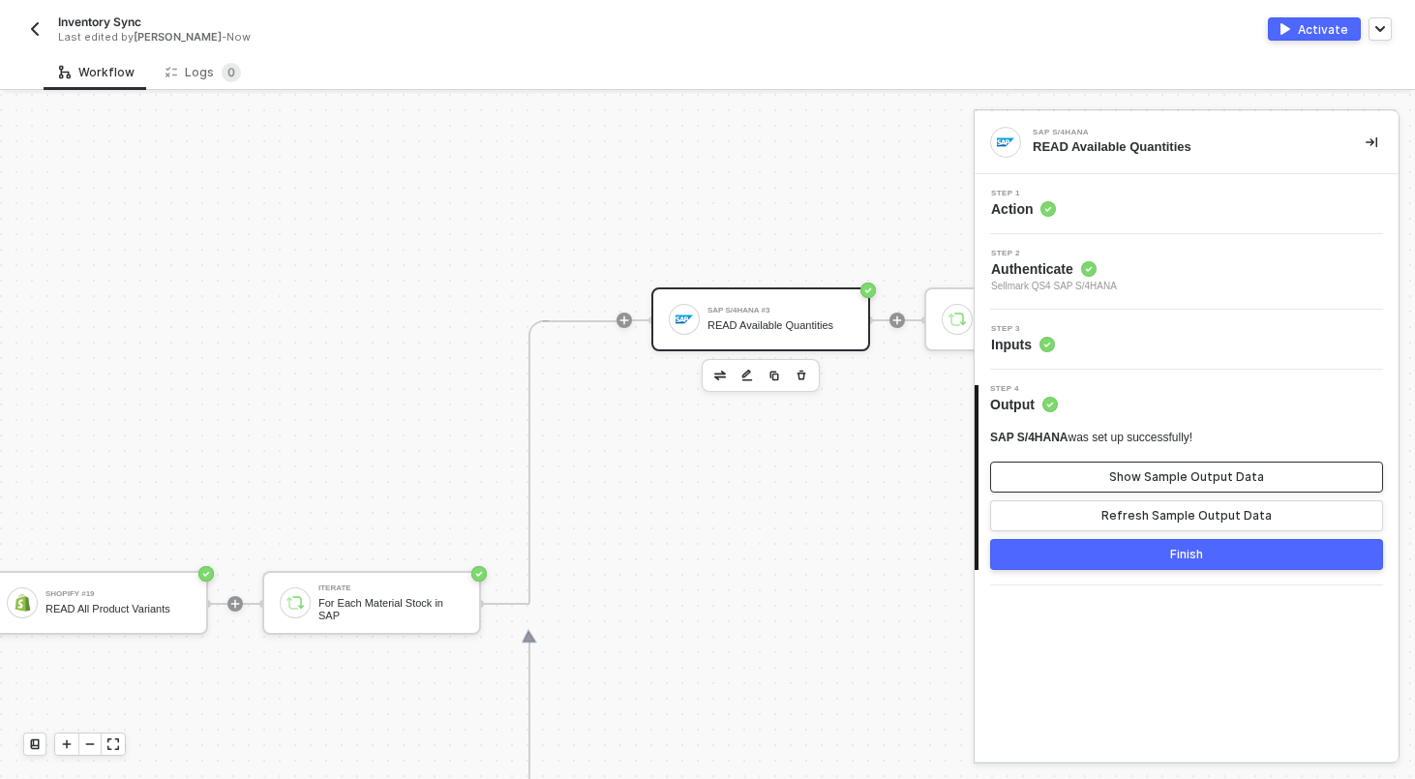
click at [1134, 483] on div "Show Sample Output Data" at bounding box center [1186, 476] width 155 height 15
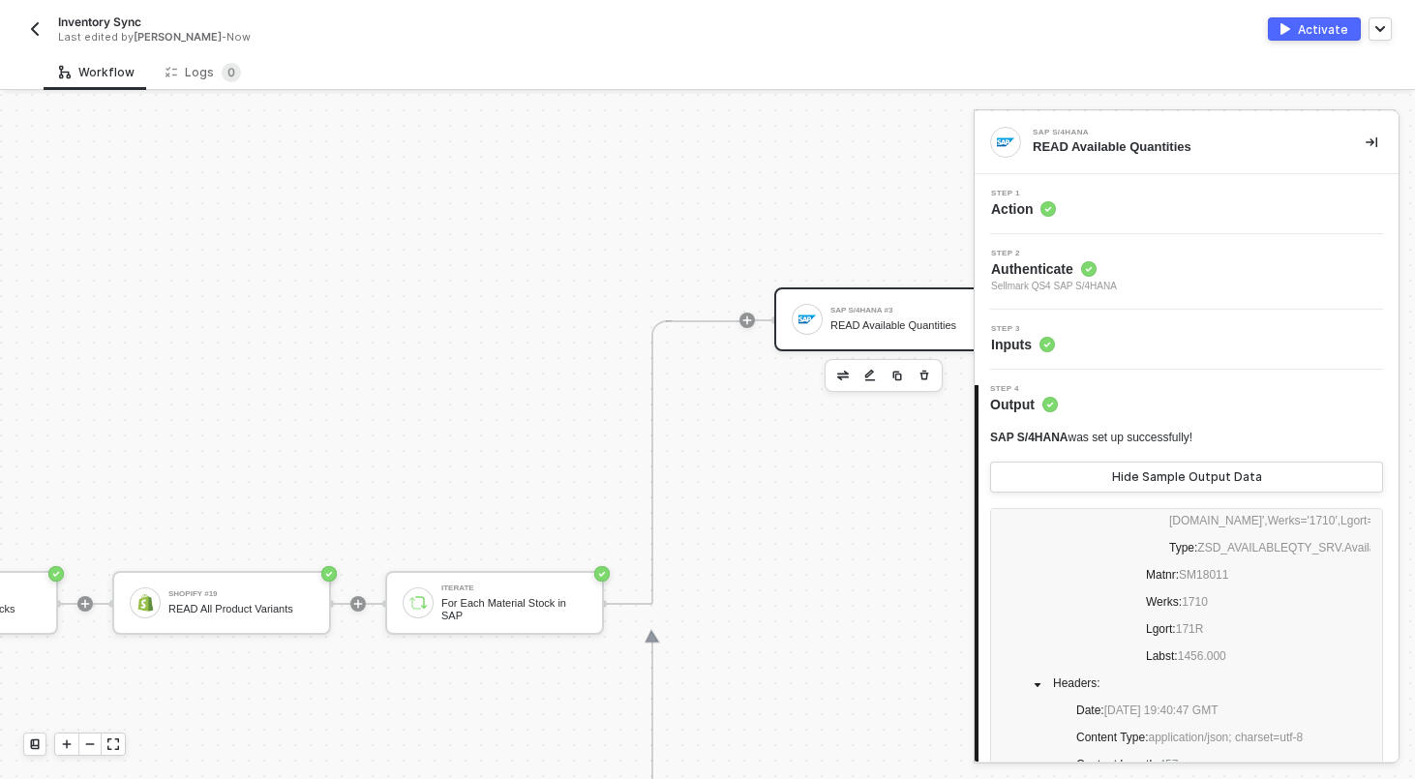
scroll to position [606, 335]
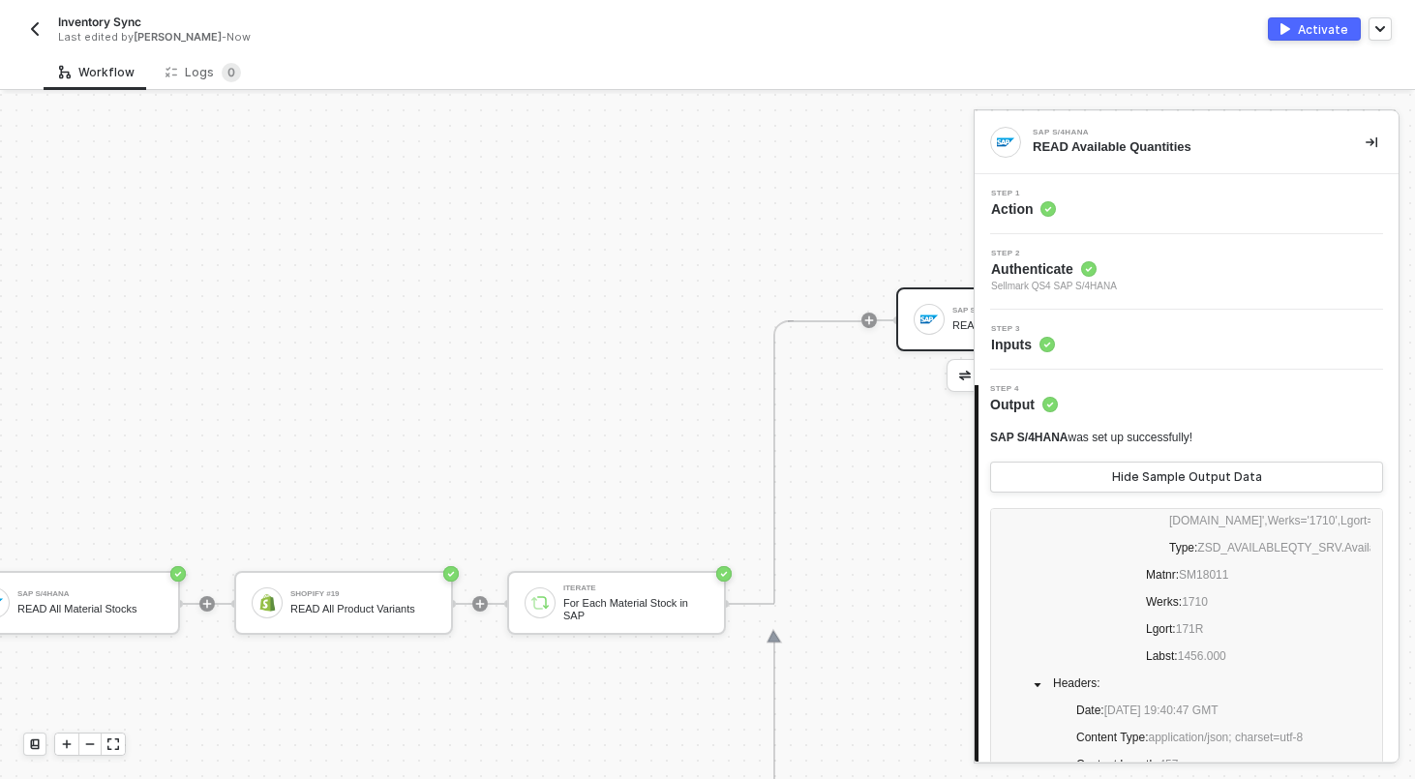
click at [922, 314] on img at bounding box center [928, 319] width 17 height 17
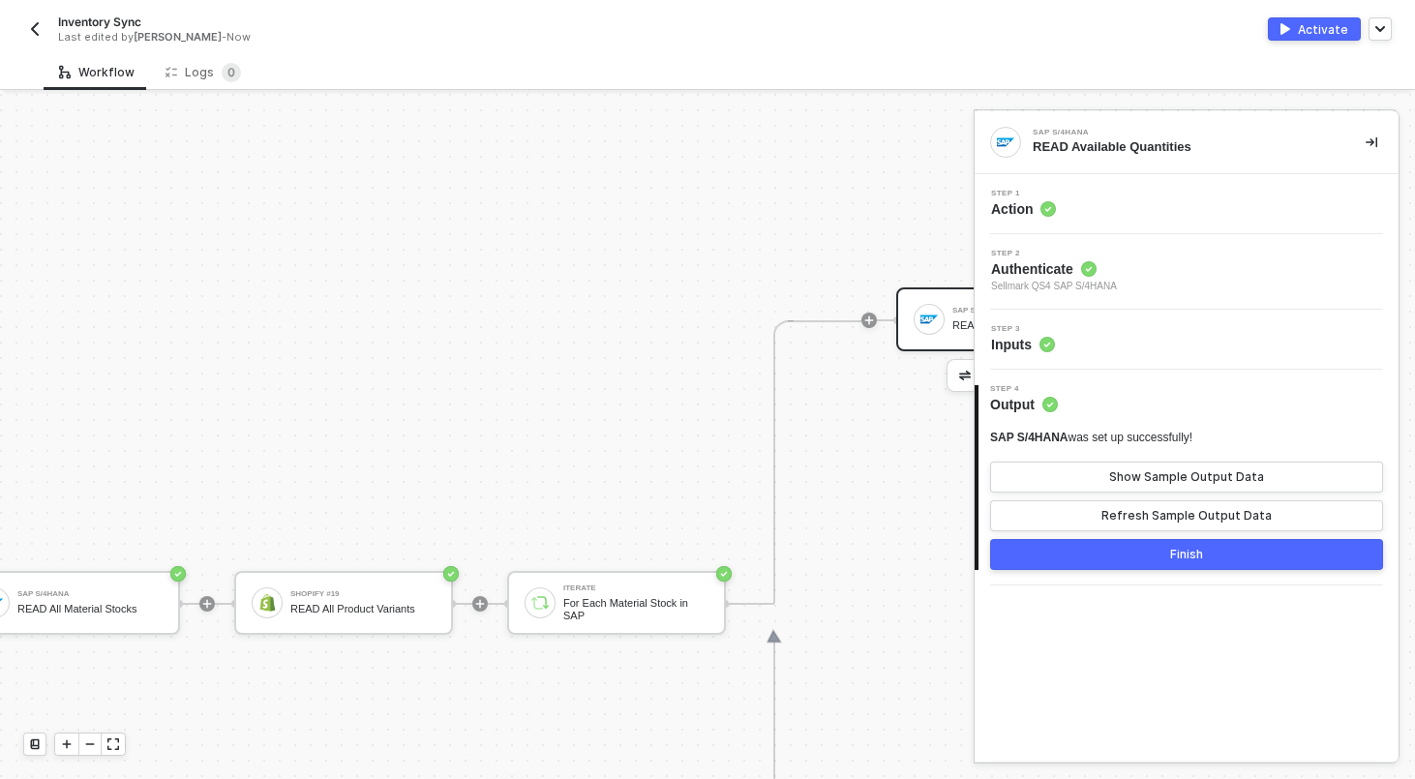
click at [1156, 337] on div "Step 3 Inputs" at bounding box center [1188, 339] width 419 height 29
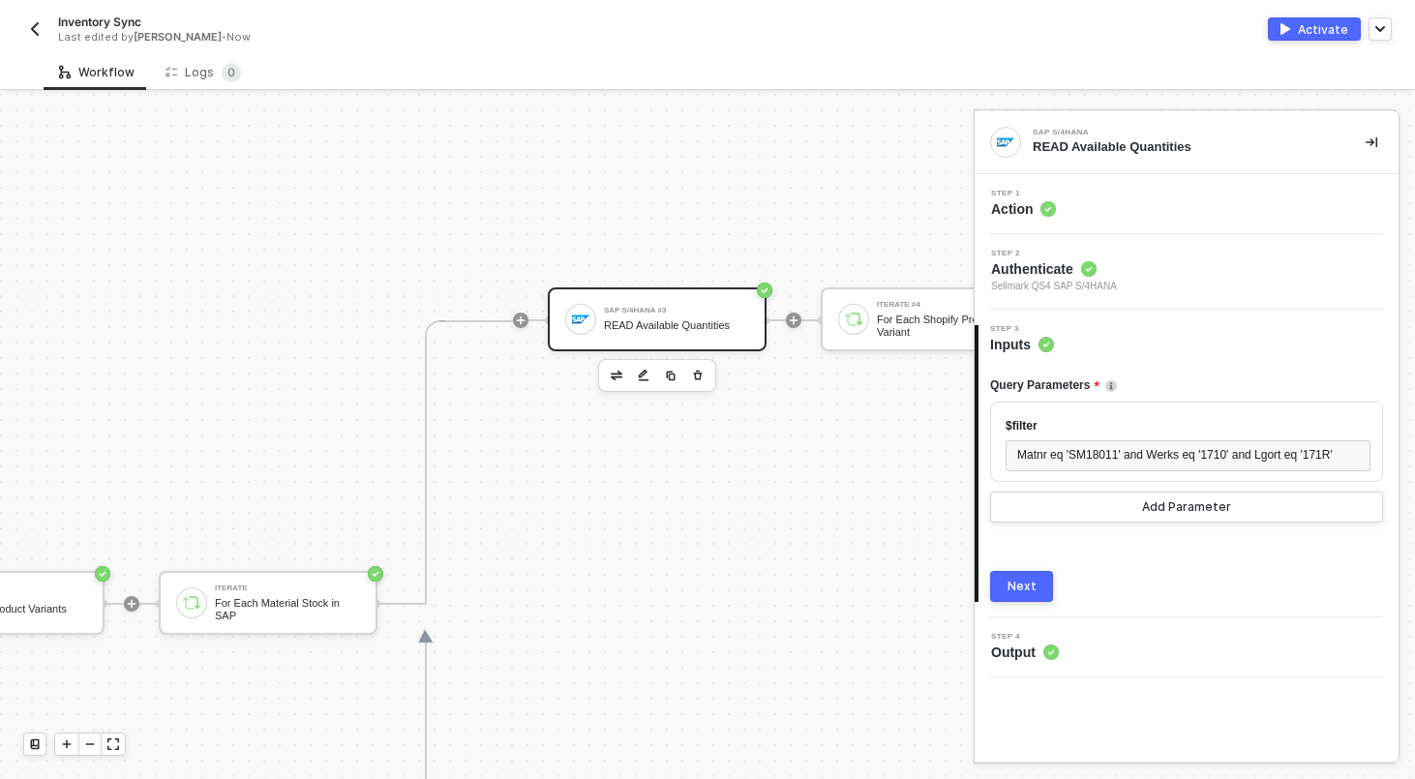
scroll to position [606, 753]
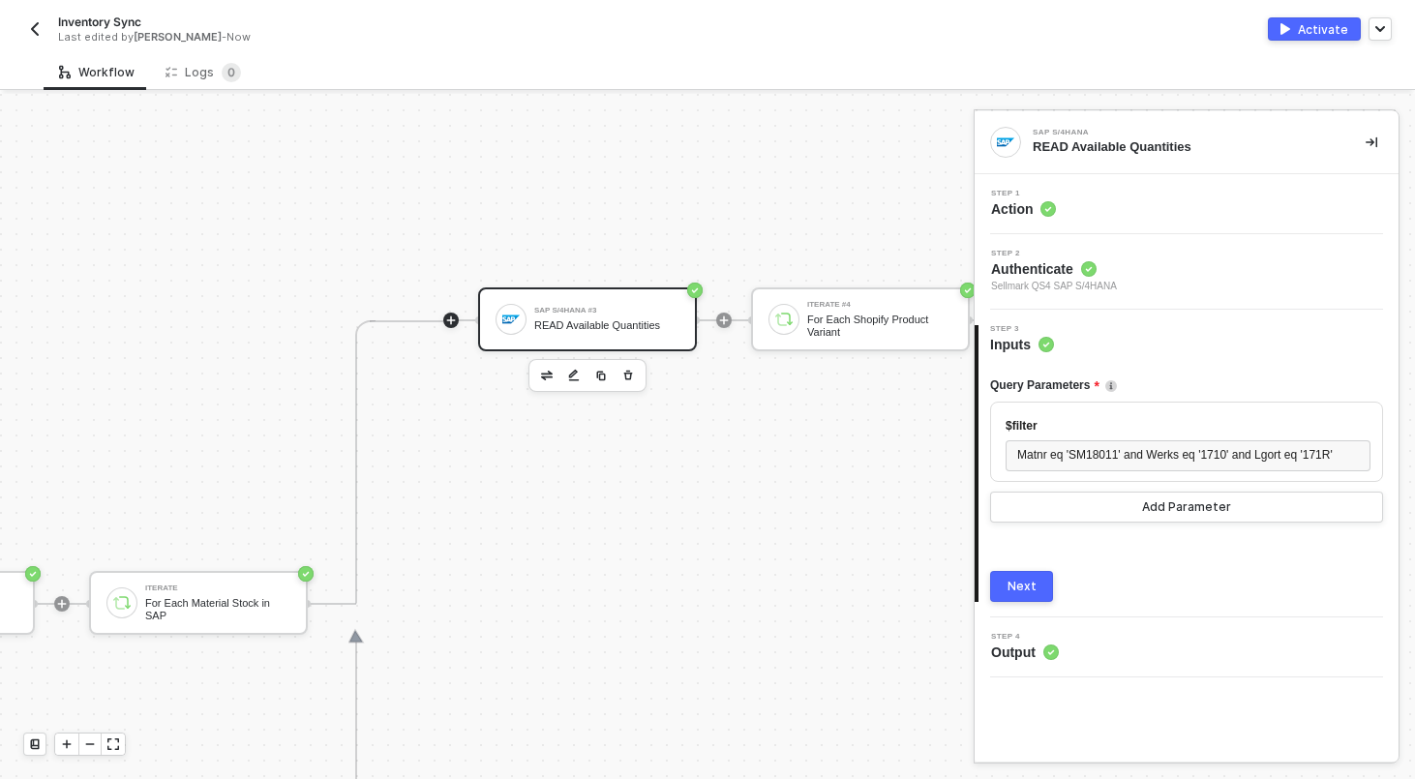
click at [451, 321] on icon "icon-play" at bounding box center [451, 320] width 9 height 9
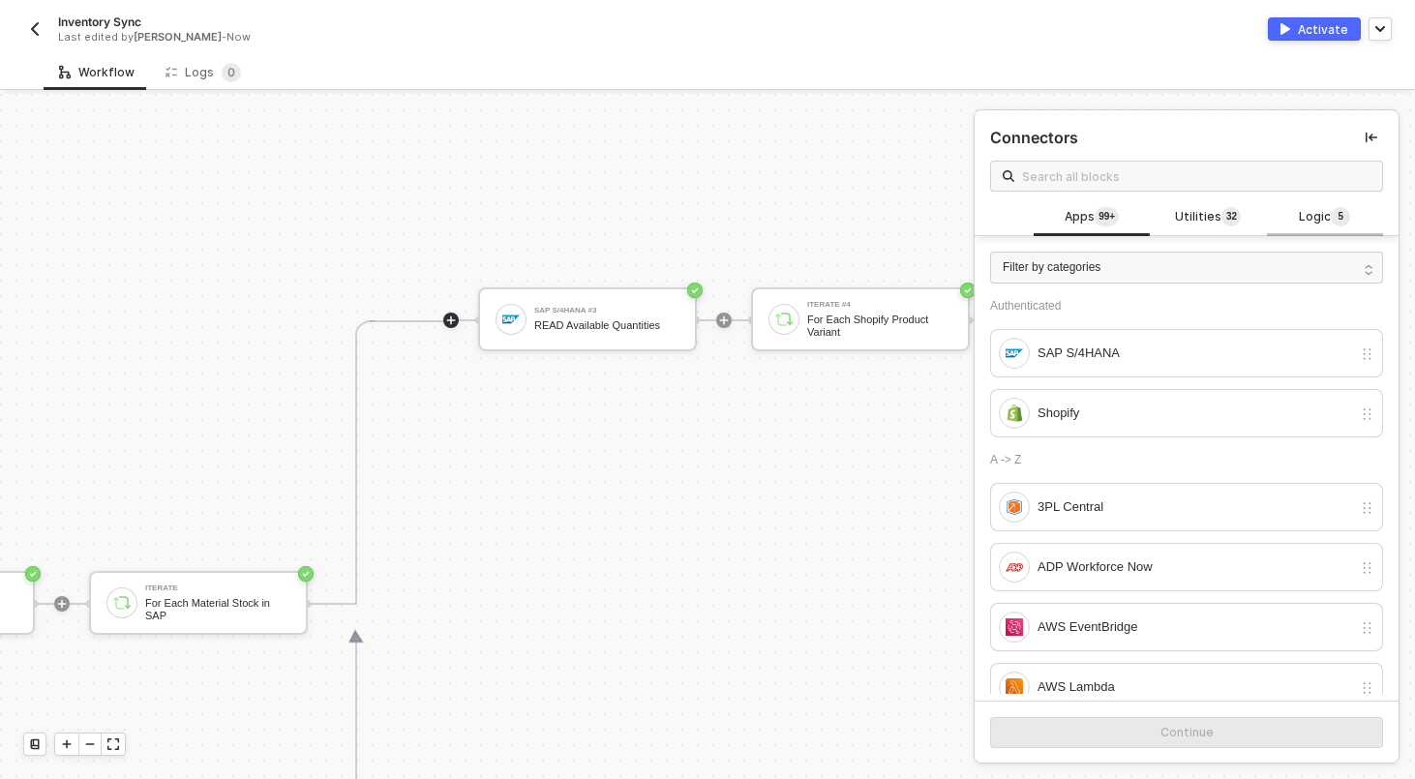
click at [1310, 215] on span "Logic 5" at bounding box center [1324, 217] width 51 height 21
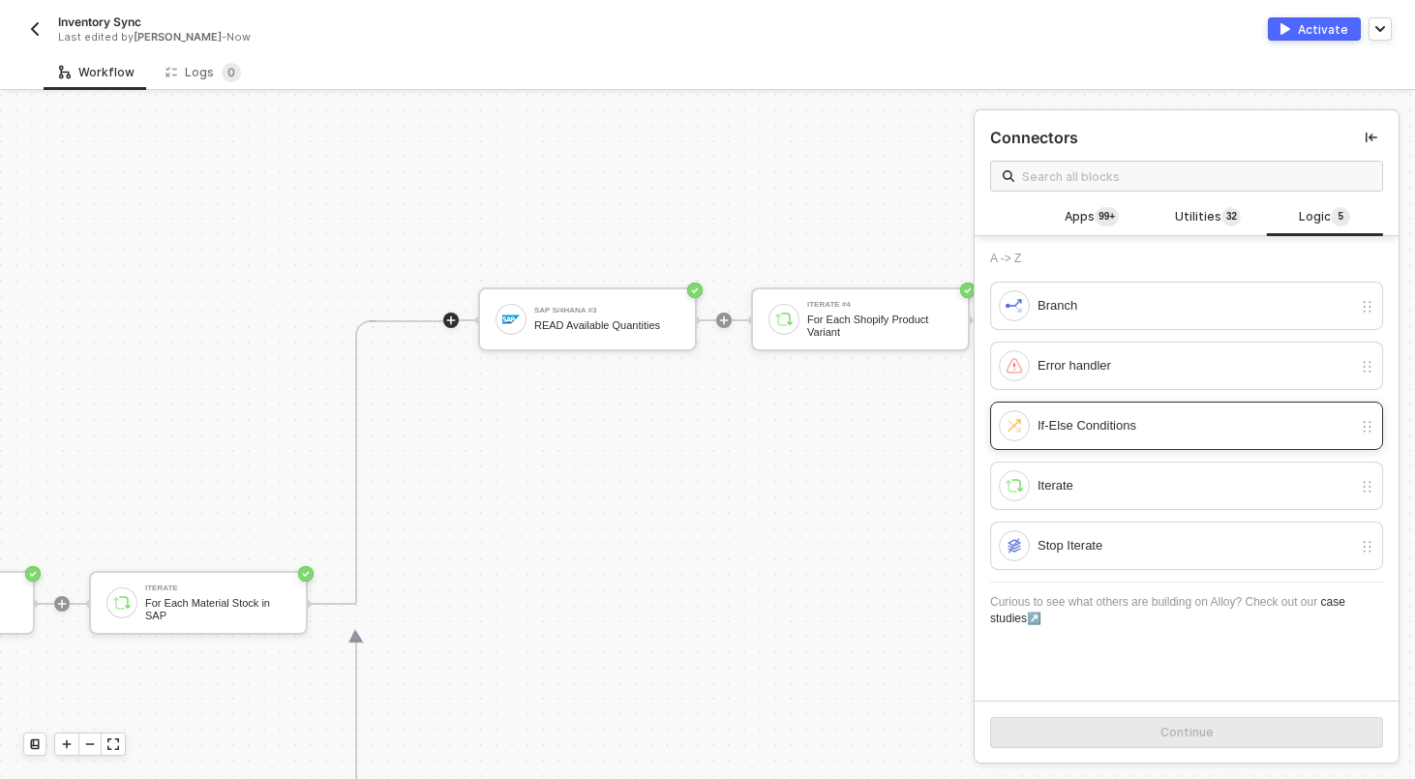
click at [1112, 422] on div "If-Else Conditions" at bounding box center [1194, 425] width 314 height 21
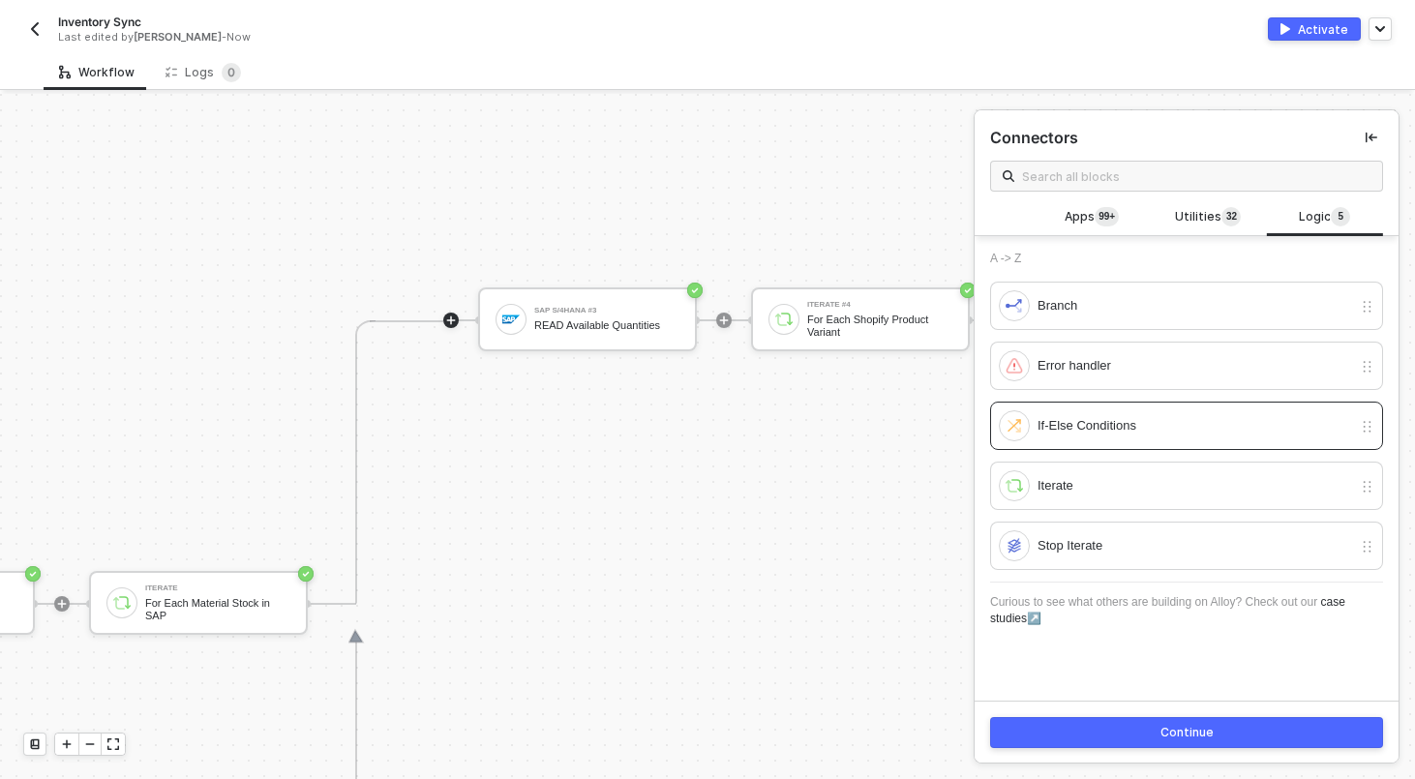
click at [1082, 739] on button "Continue" at bounding box center [1186, 732] width 393 height 31
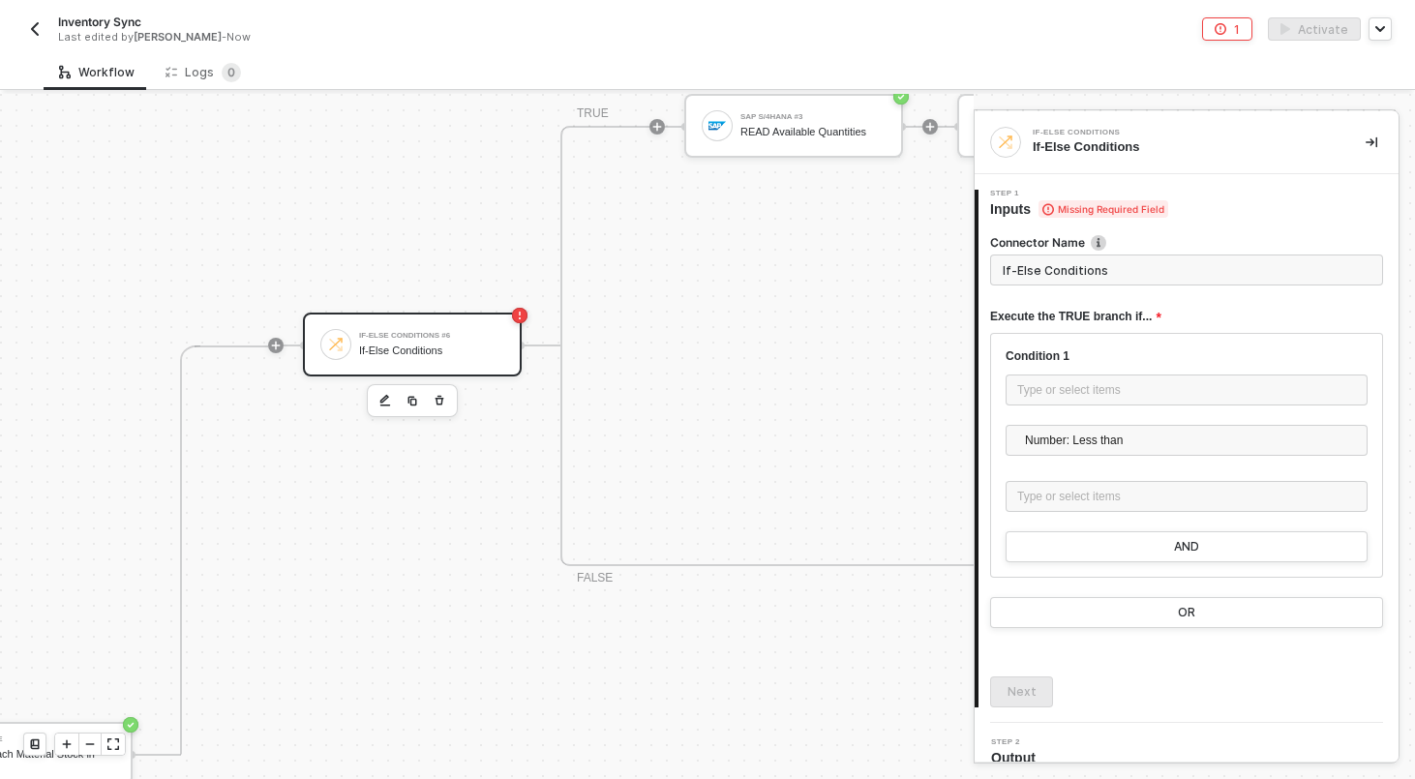
scroll to position [697, 1000]
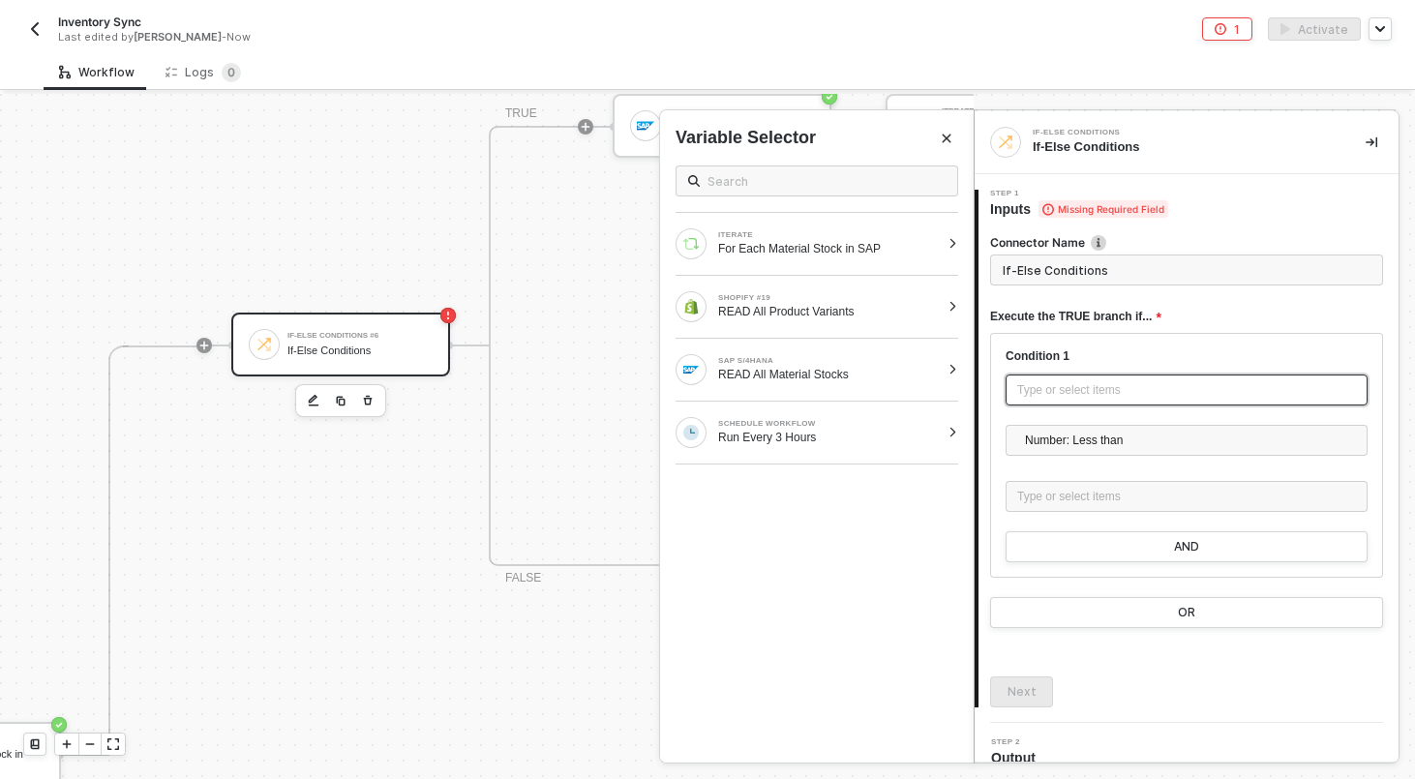
click at [1080, 403] on div "Type or select items ﻿" at bounding box center [1186, 389] width 362 height 31
click at [950, 249] on div at bounding box center [952, 244] width 11 height 12
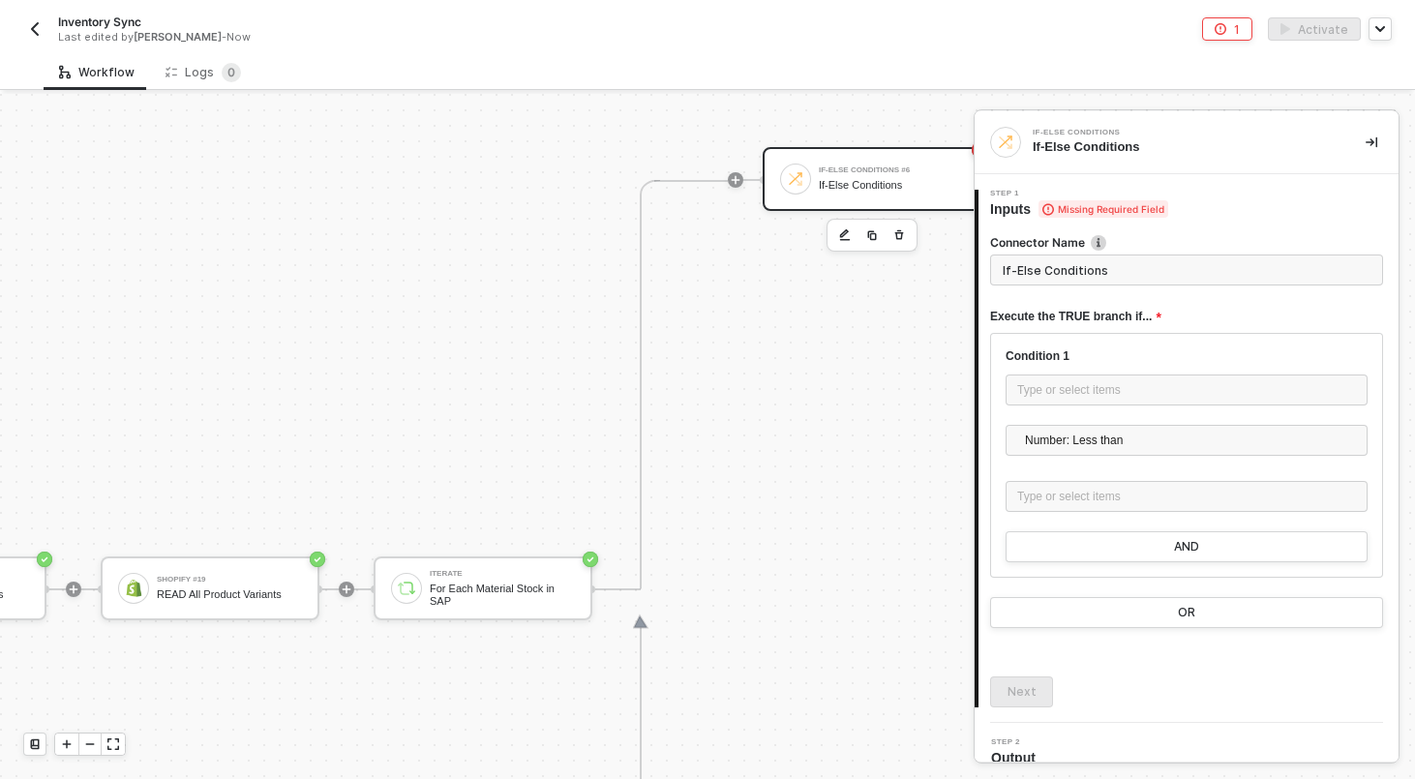
scroll to position [862, 156]
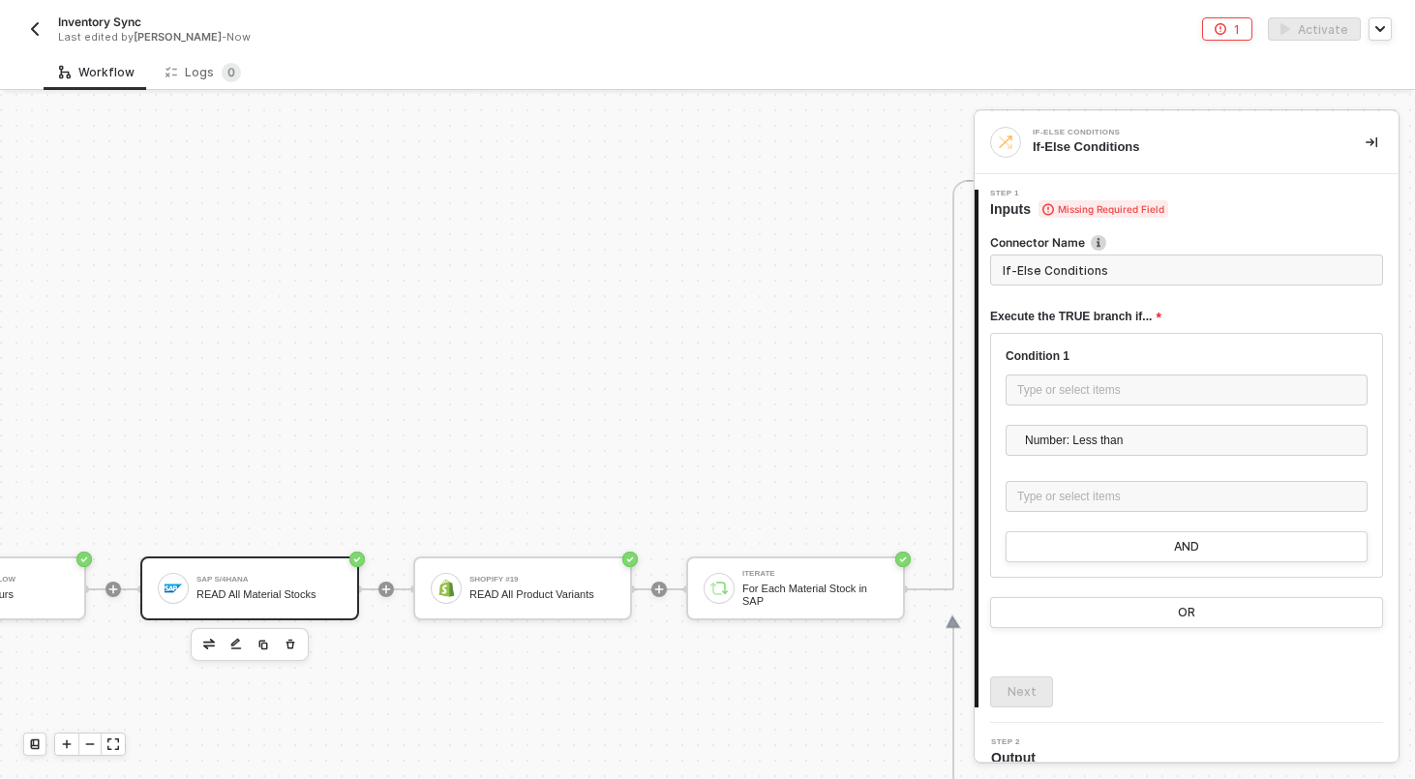
click at [252, 595] on div "READ All Material Stocks" at bounding box center [268, 594] width 145 height 13
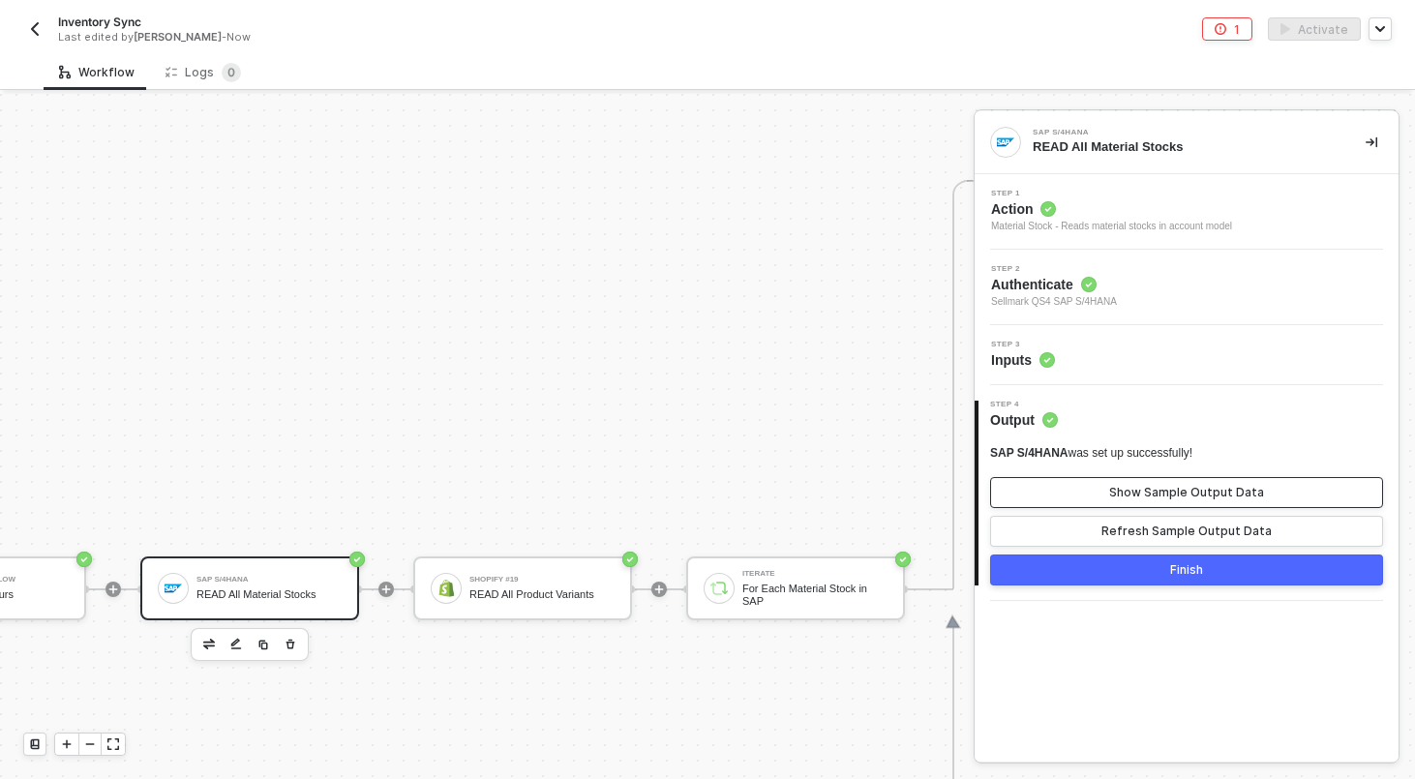
click at [1083, 484] on button "Show Sample Output Data" at bounding box center [1186, 492] width 393 height 31
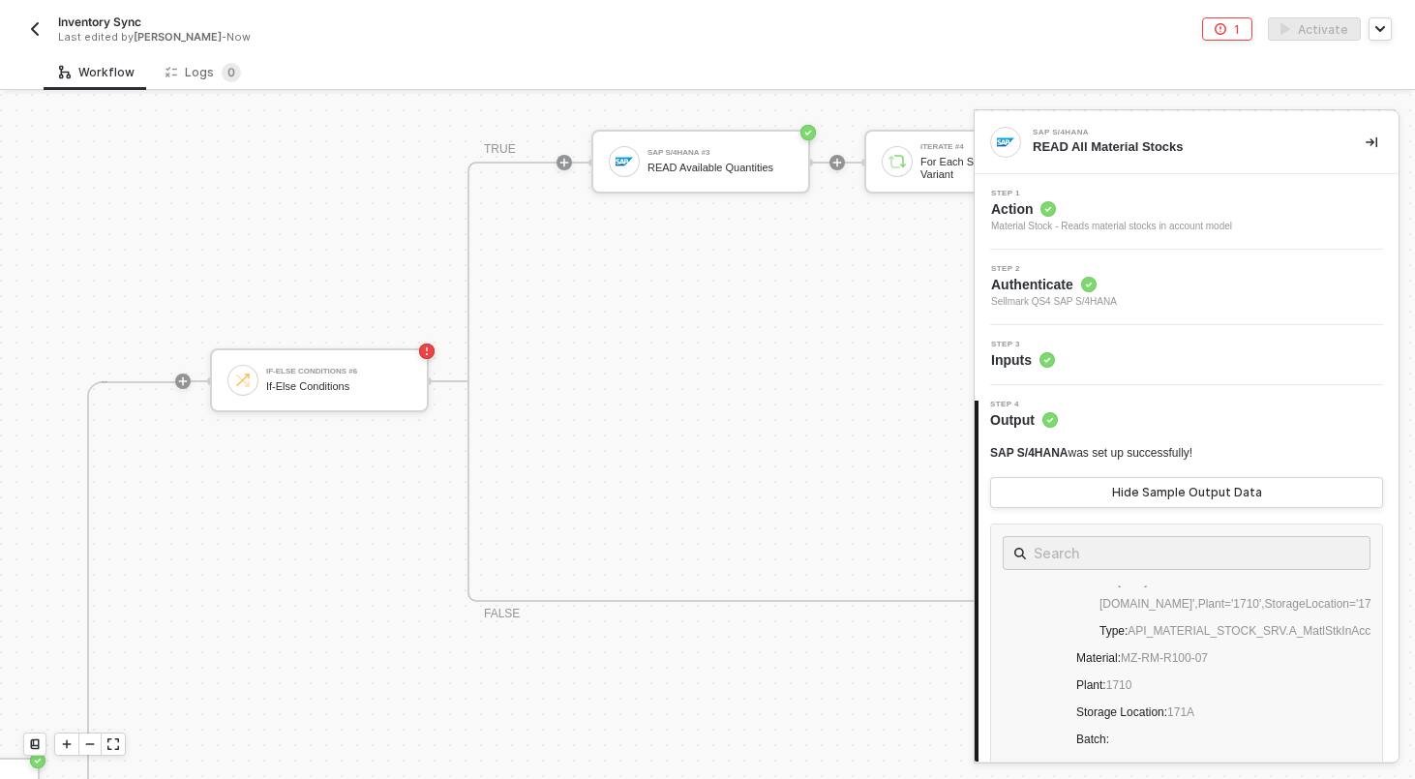
scroll to position [662, 1021]
click at [343, 372] on div "If-Else Conditions #6" at bounding box center [338, 371] width 145 height 8
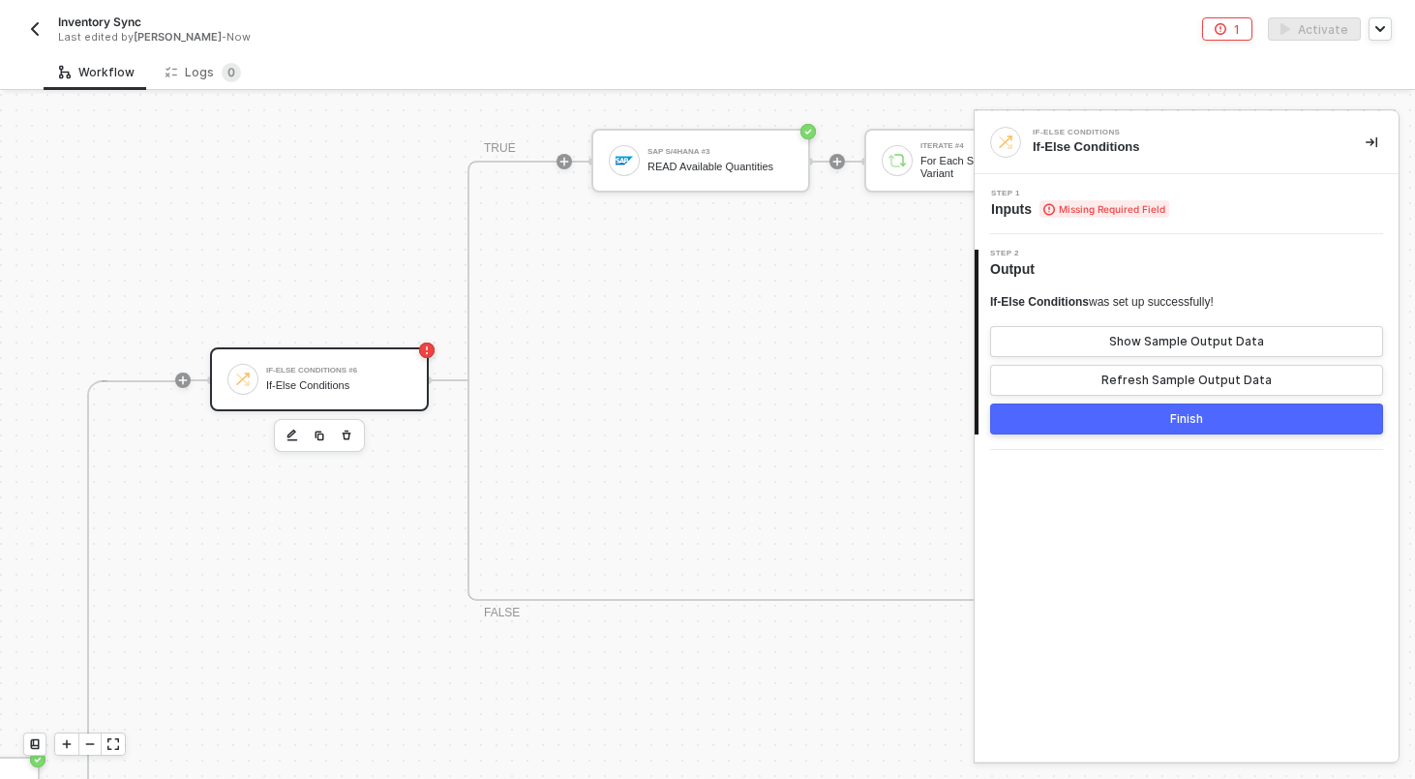
click at [1070, 211] on span "Missing Required Field" at bounding box center [1104, 208] width 130 height 17
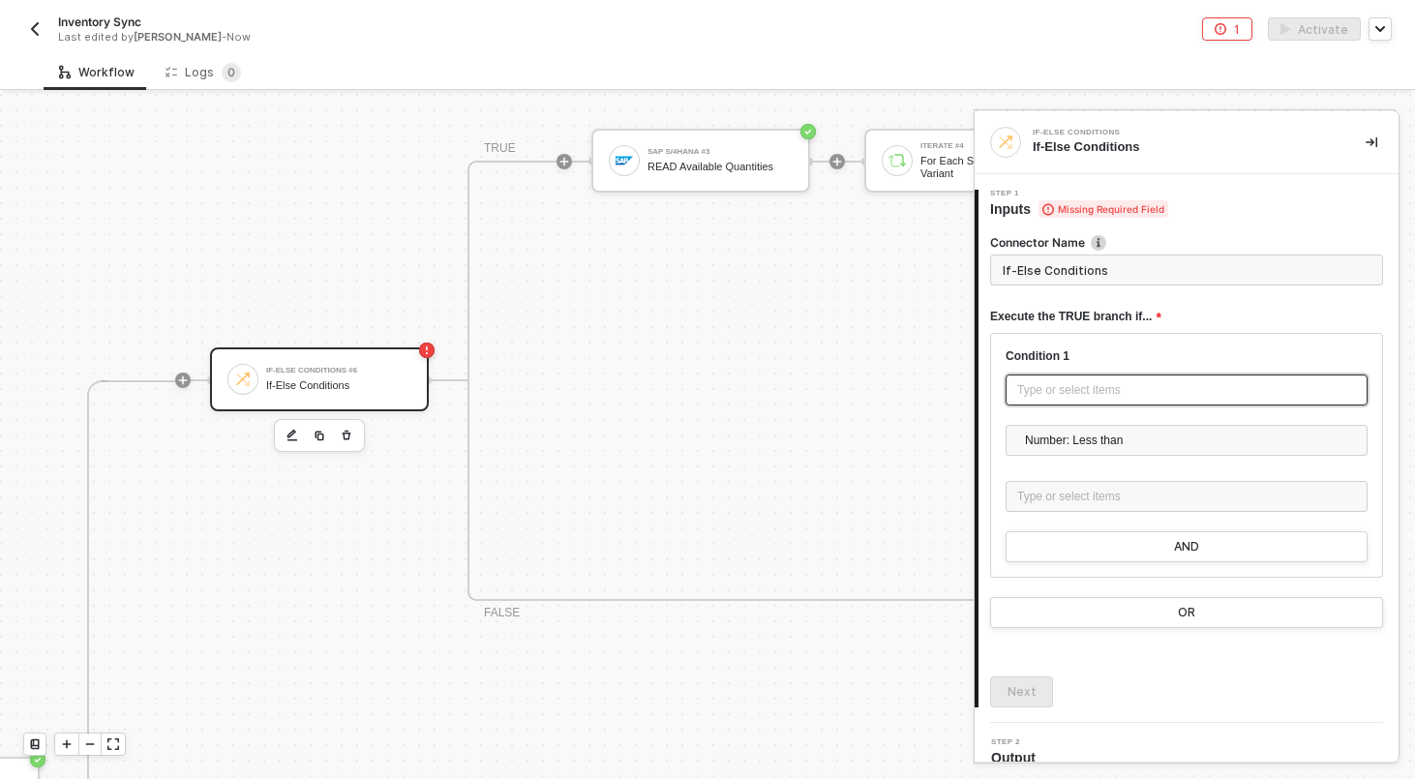
click at [1080, 402] on div "Type or select items ﻿" at bounding box center [1186, 389] width 362 height 31
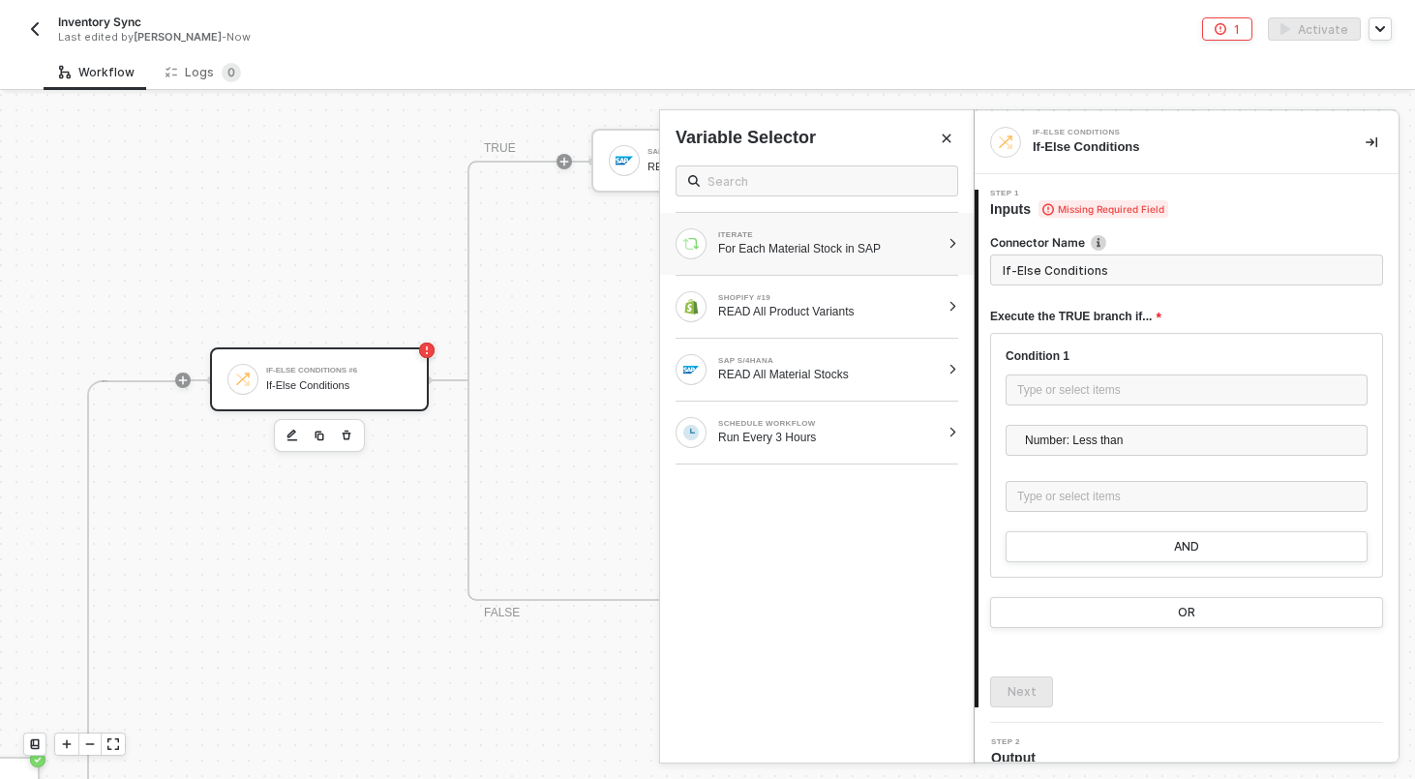
click at [864, 249] on div "For Each Material Stock in SAP" at bounding box center [829, 248] width 222 height 15
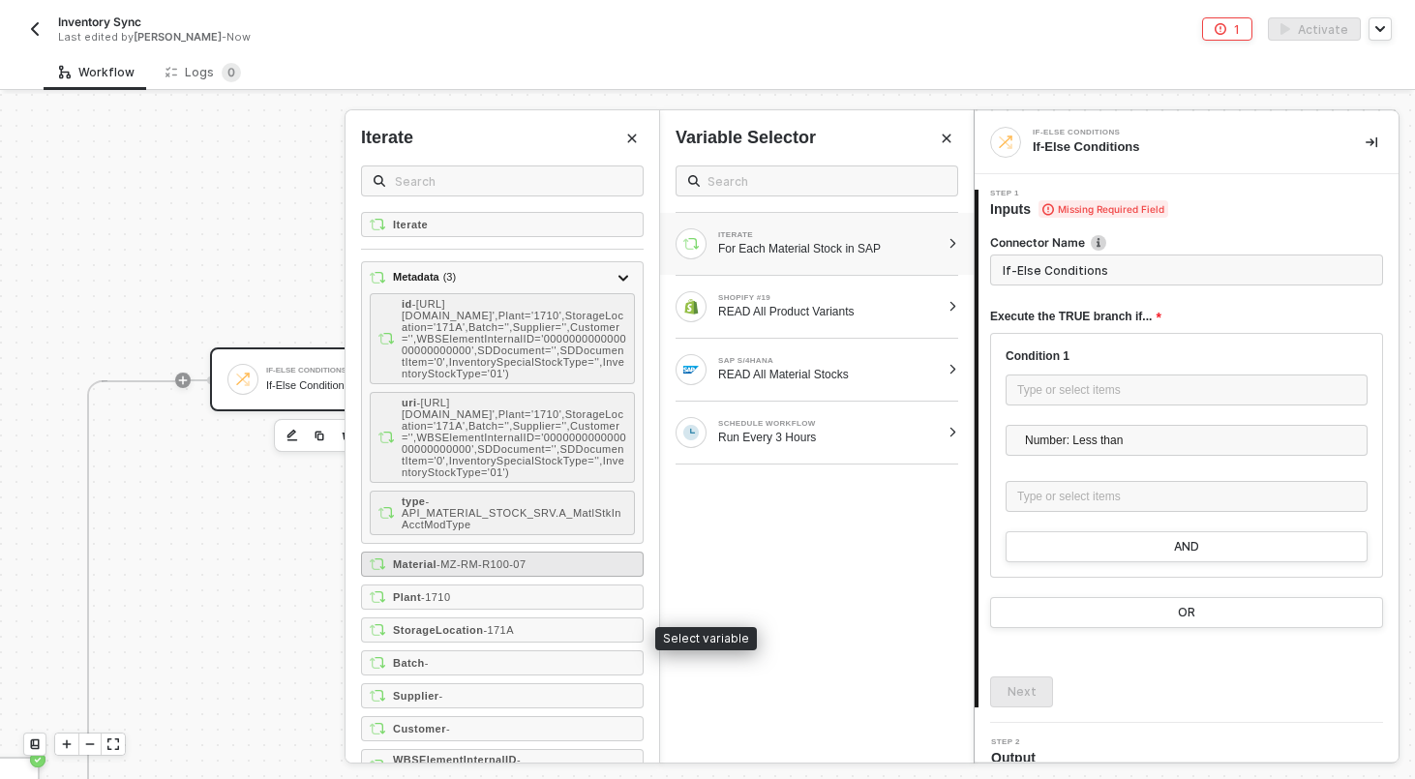
click at [519, 570] on span "- MZ-RM-R100-07" at bounding box center [480, 564] width 89 height 12
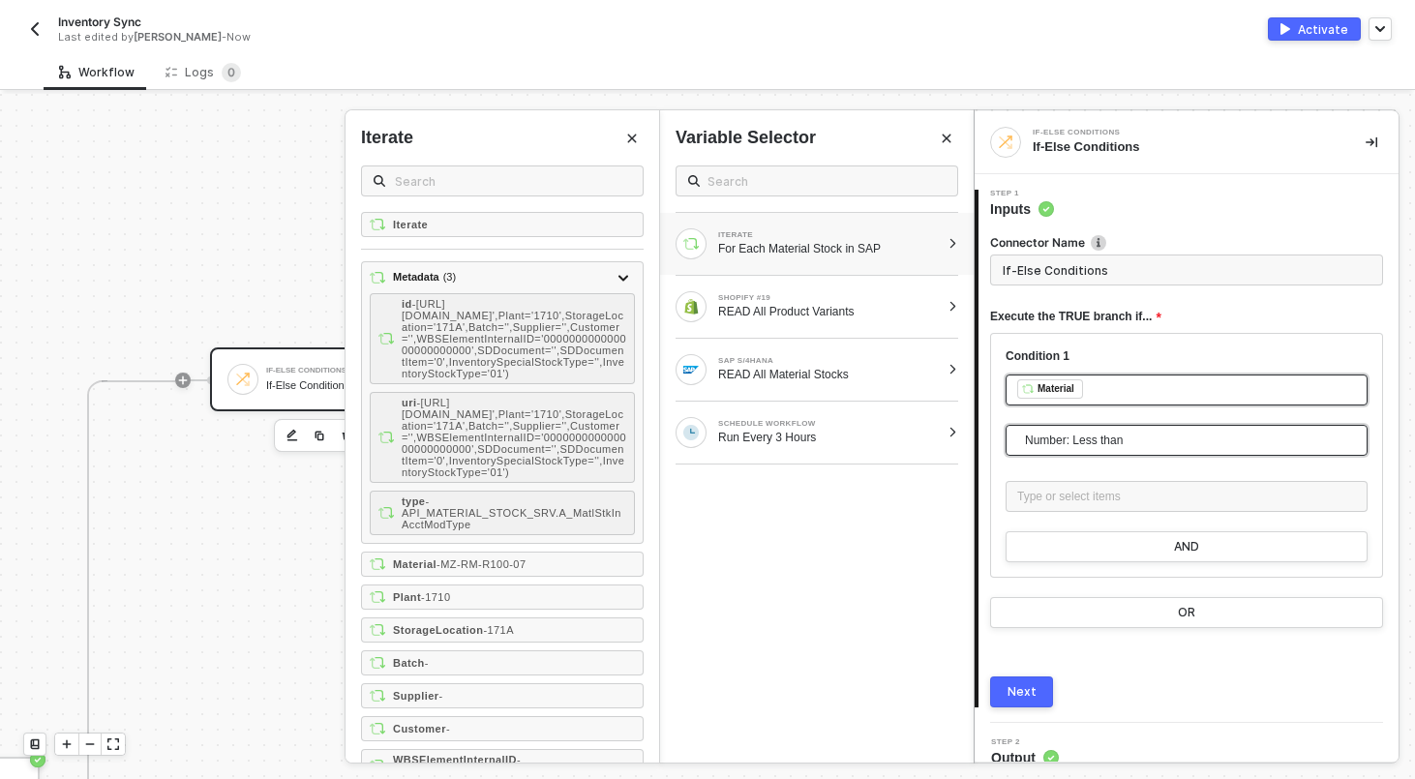
click at [1121, 437] on span "Number: Less than" at bounding box center [1190, 440] width 331 height 29
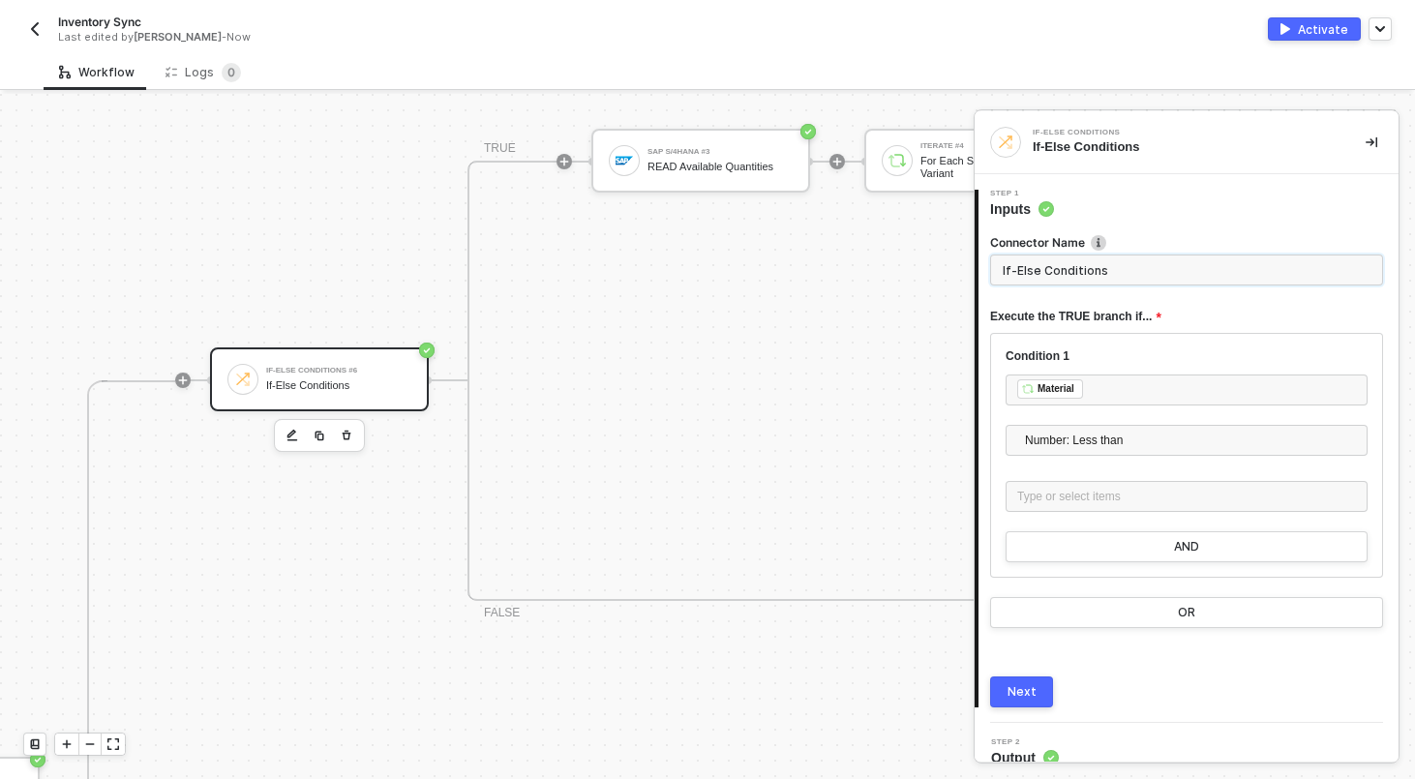
click at [1091, 270] on input "If-Else Conditions" at bounding box center [1186, 269] width 393 height 31
click at [1140, 437] on span "Number: Less than" at bounding box center [1190, 440] width 331 height 29
type input "If Material Contains 'KJWS'"
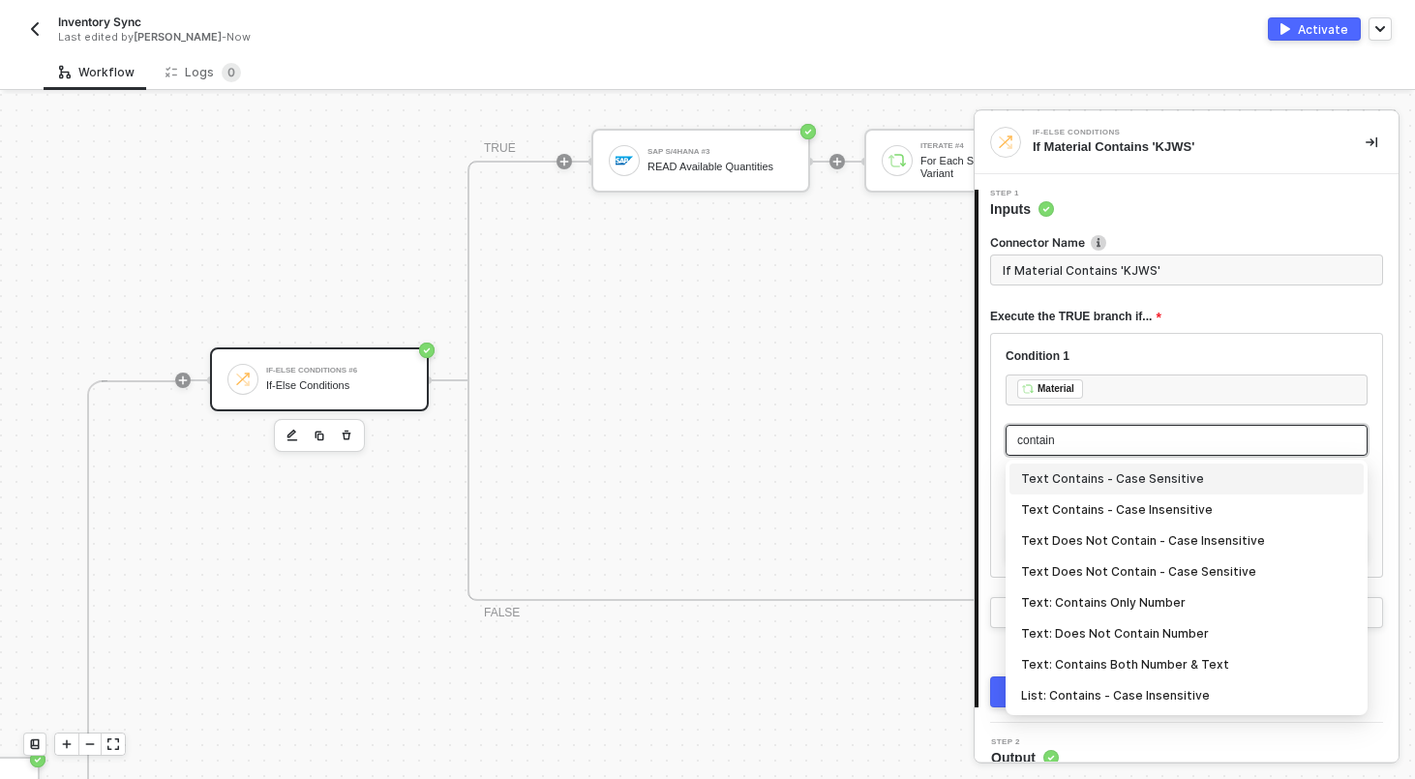
type input "contains"
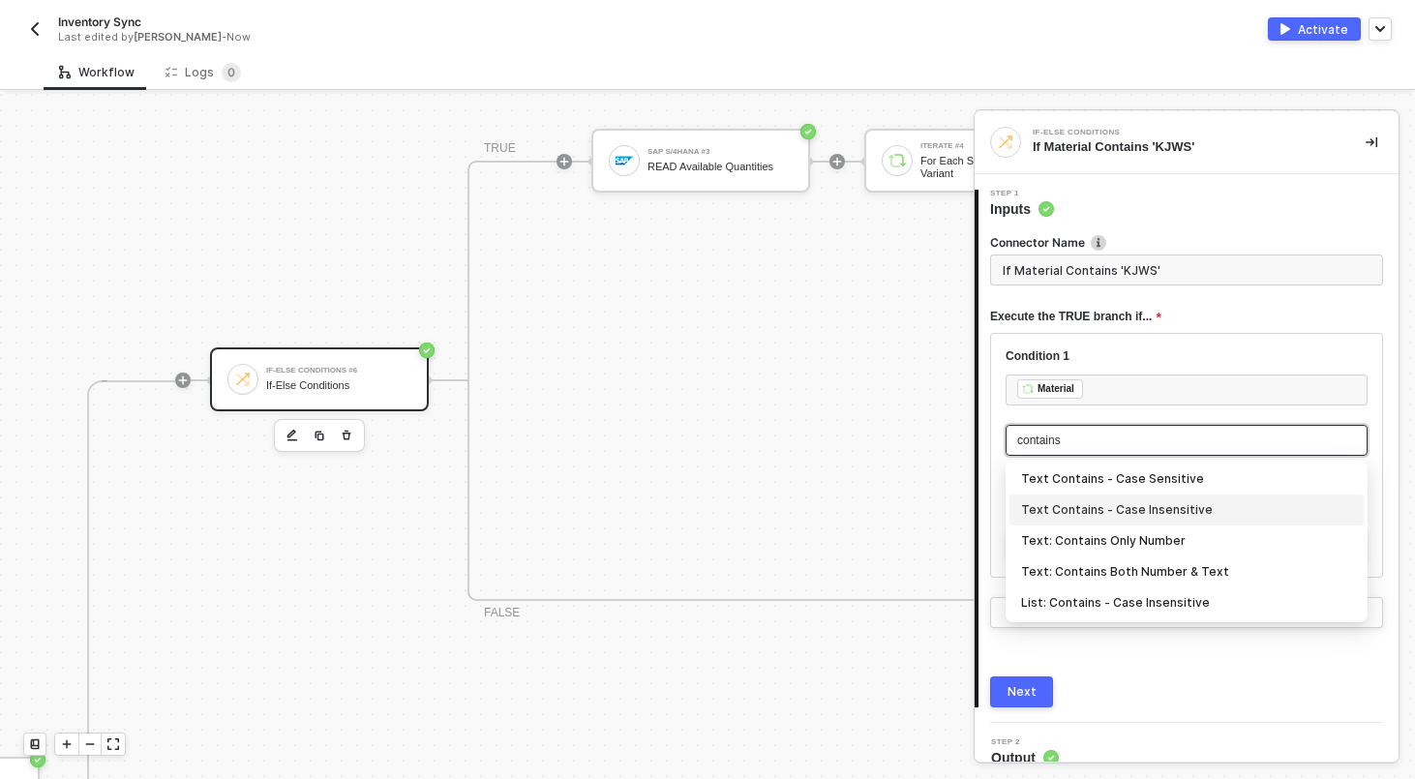
click at [1152, 509] on div "Text Contains - Case Insensitive" at bounding box center [1186, 509] width 331 height 21
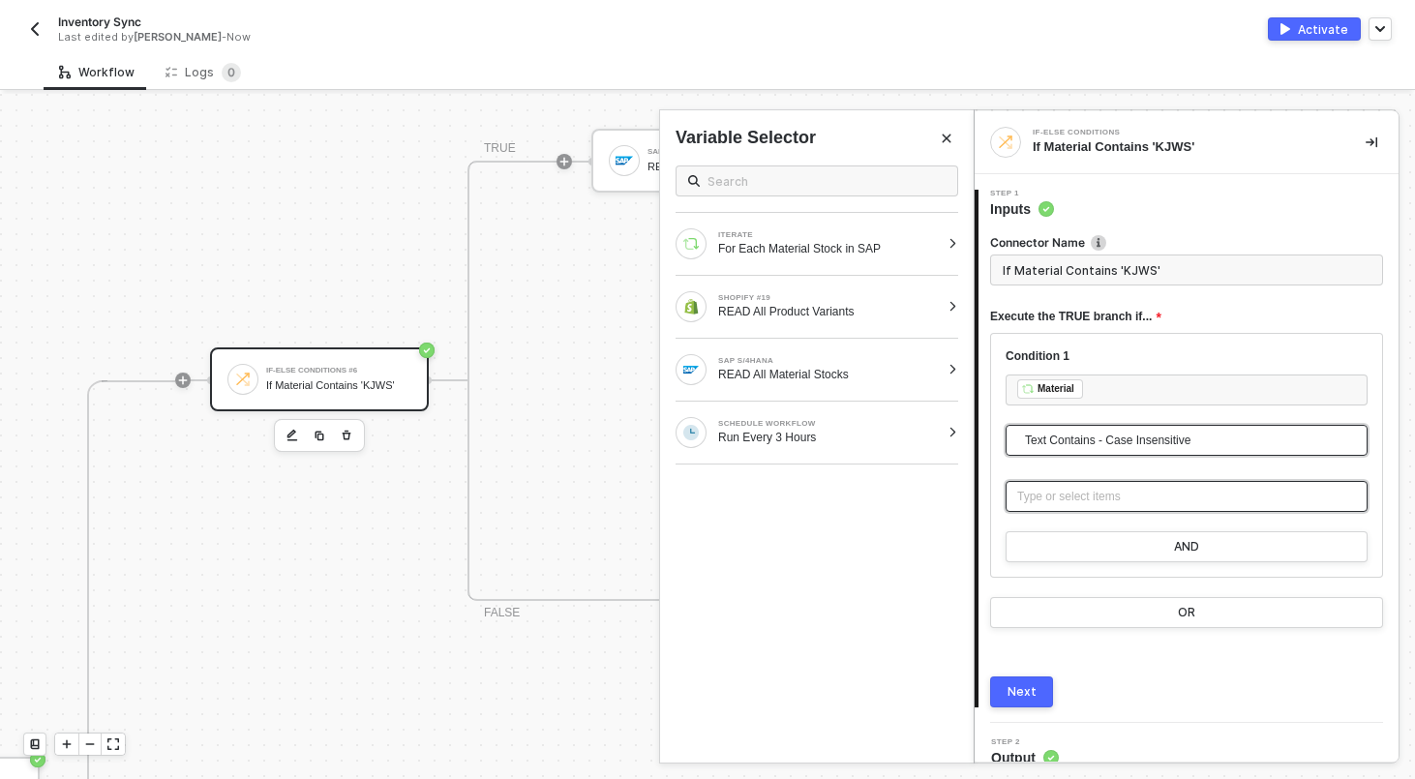
click at [1152, 509] on div "Type or select items ﻿" at bounding box center [1186, 496] width 362 height 31
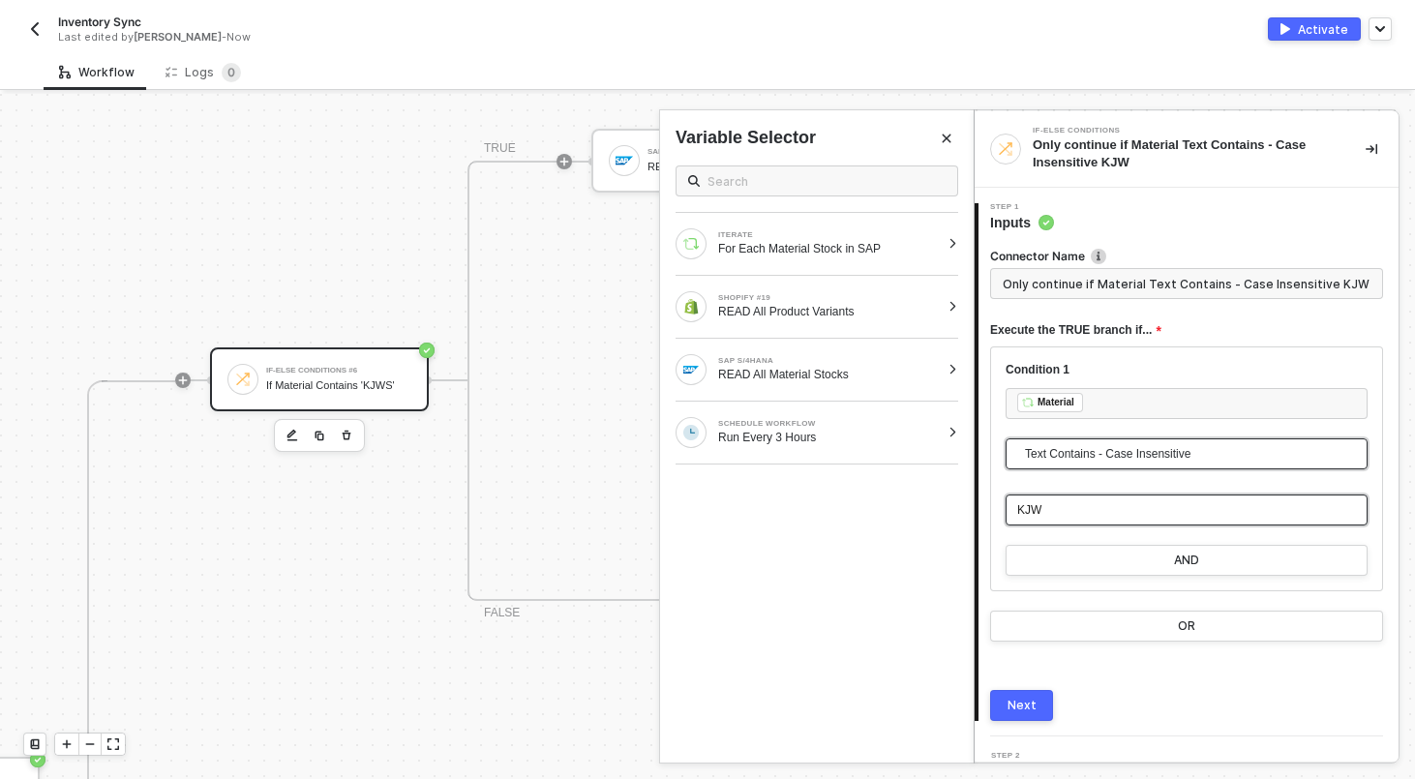
type input "Only continue if Material Text Contains - Case Insensitive KJWS"
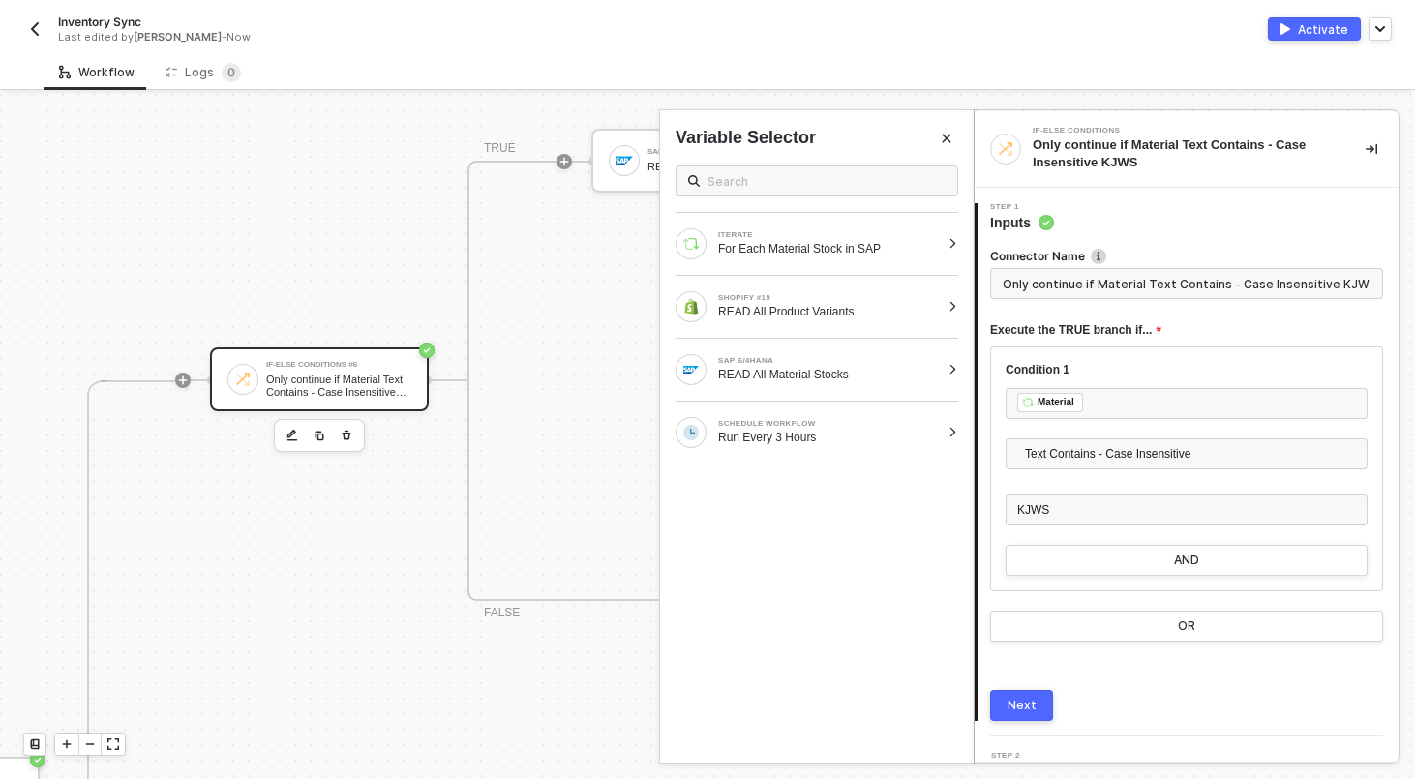
click at [1025, 719] on button "Next" at bounding box center [1021, 705] width 63 height 31
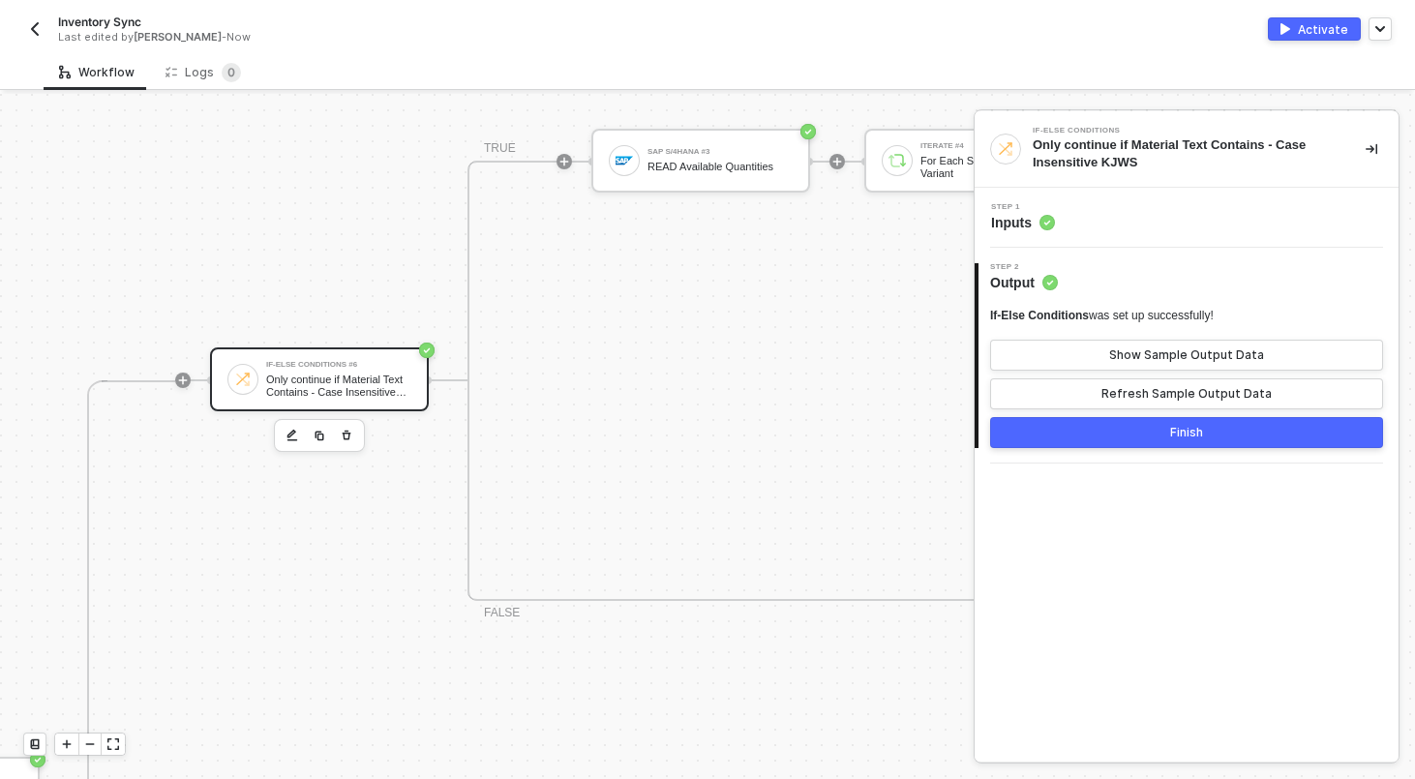
click at [1087, 221] on div "Step 1 Inputs" at bounding box center [1188, 217] width 419 height 29
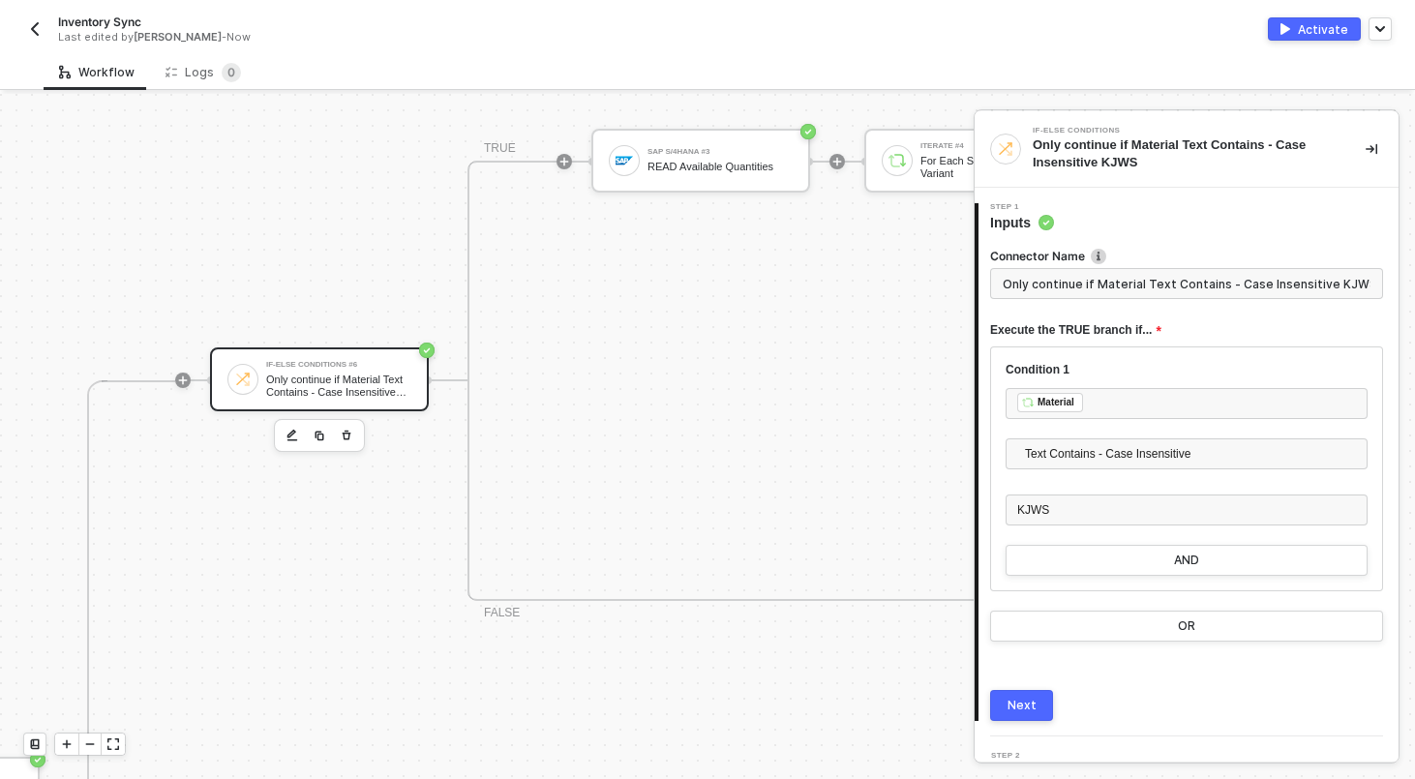
click at [1084, 266] on div "Connector Name" at bounding box center [1186, 258] width 393 height 20
click at [1084, 287] on input "Only continue if Material Text Contains - Case Insensitive KJWS" at bounding box center [1186, 283] width 393 height 31
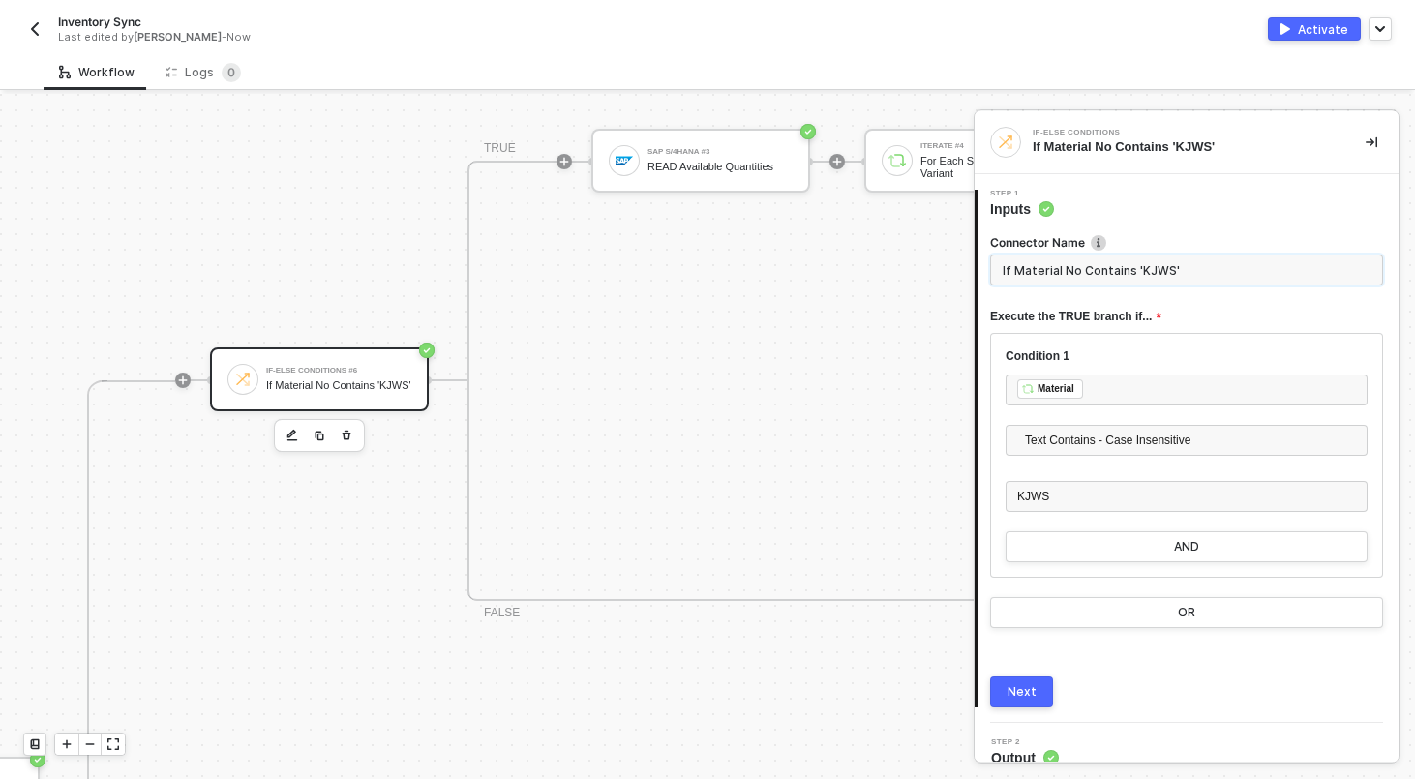
type input "If Material No Contains 'KJWS'"
click at [1026, 691] on div "Next" at bounding box center [1021, 691] width 29 height 15
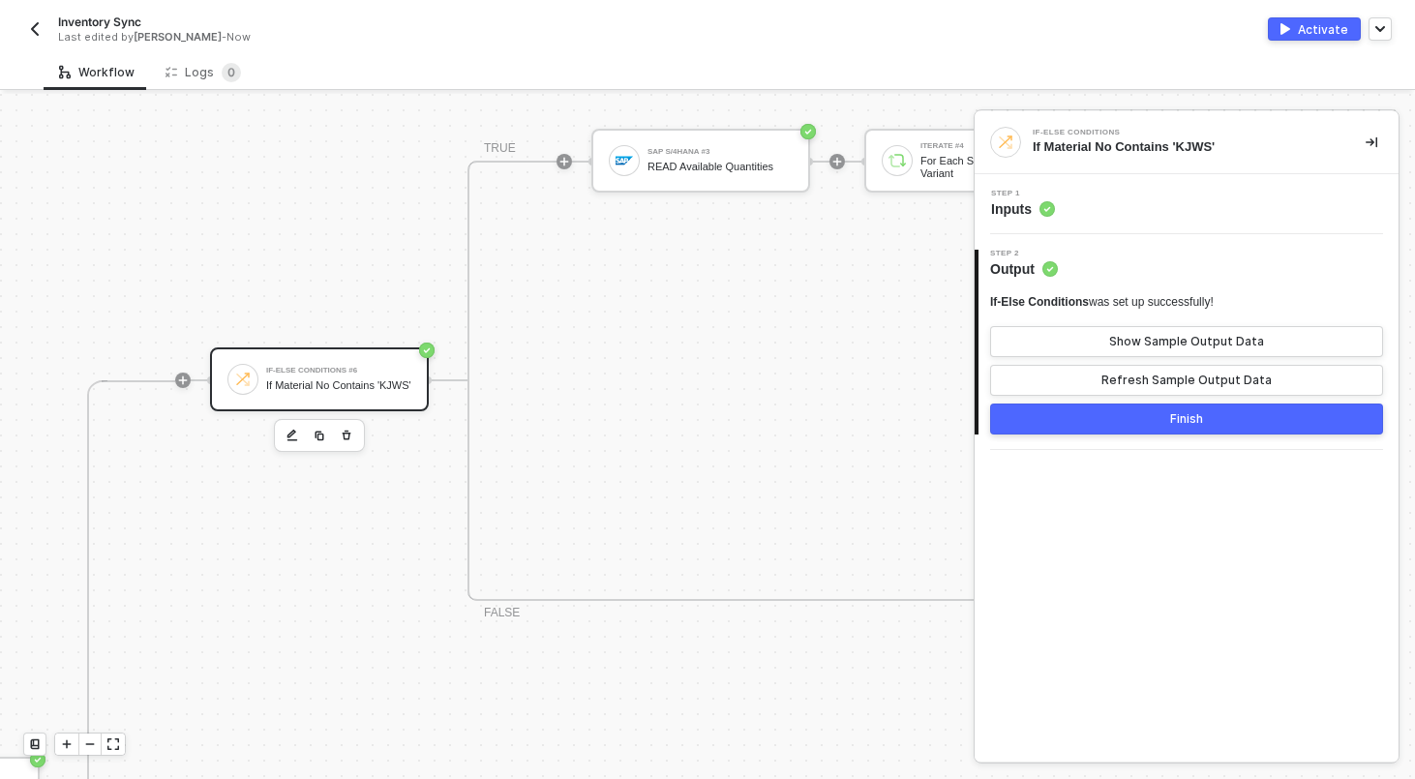
click at [1121, 422] on button "Finish" at bounding box center [1186, 418] width 393 height 31
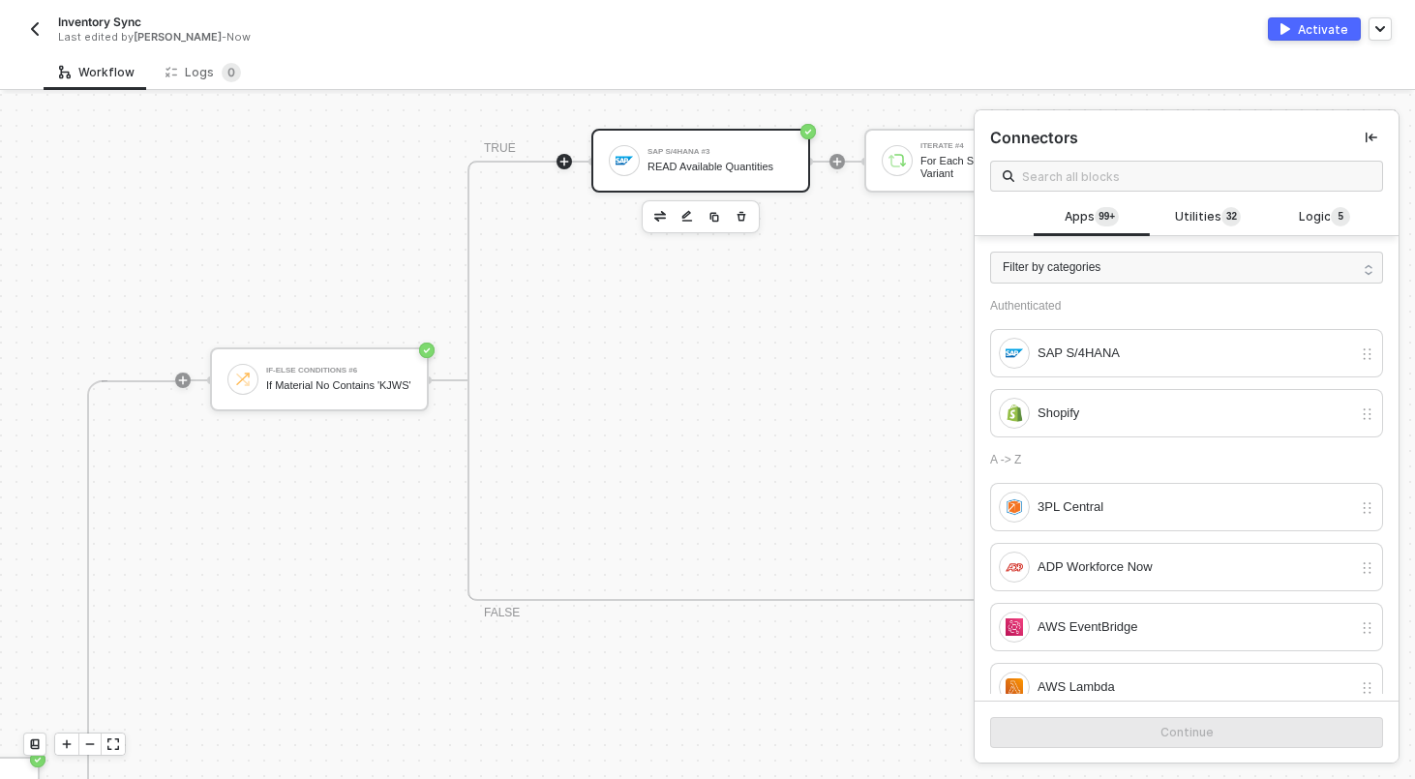
click at [722, 162] on div "READ Available Quantities" at bounding box center [719, 167] width 145 height 13
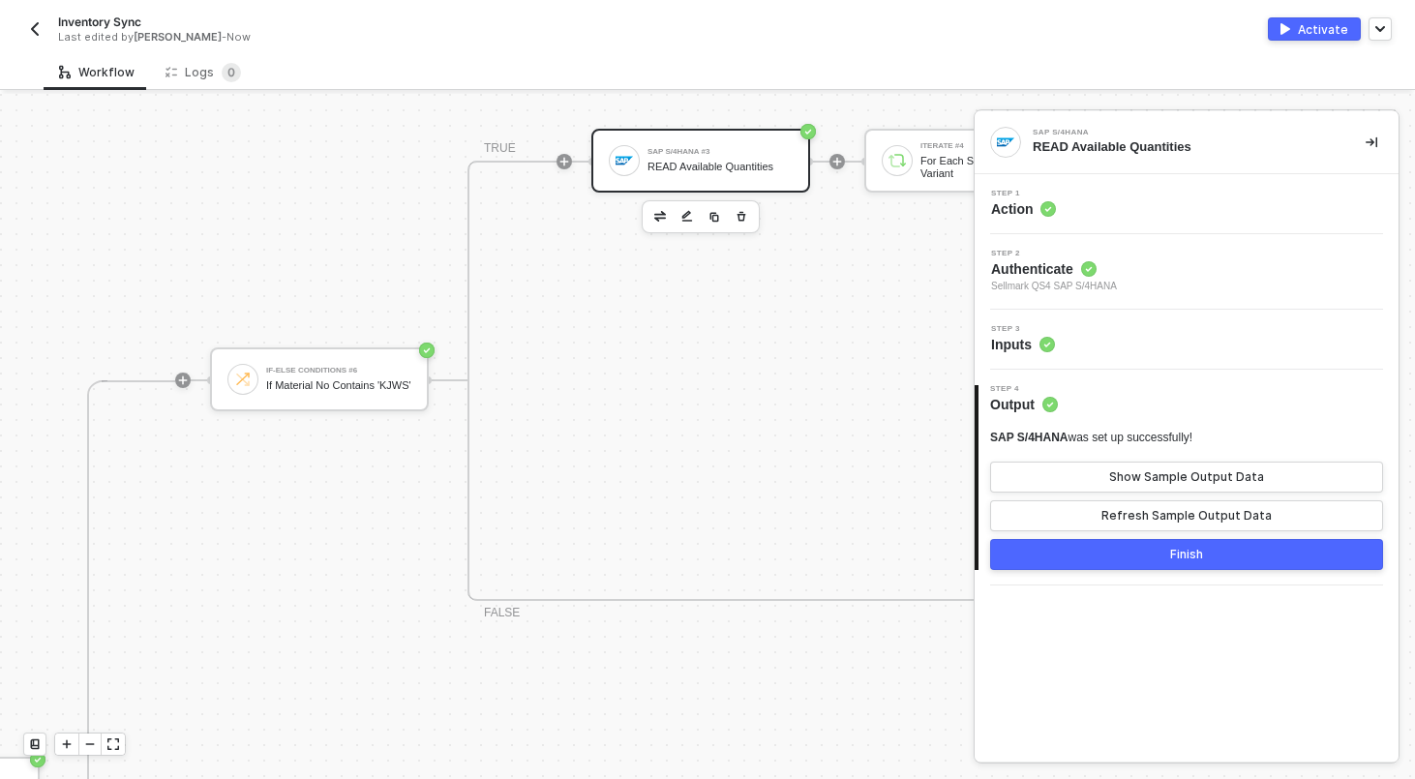
click at [1103, 344] on div "Step 3 Inputs" at bounding box center [1188, 339] width 419 height 29
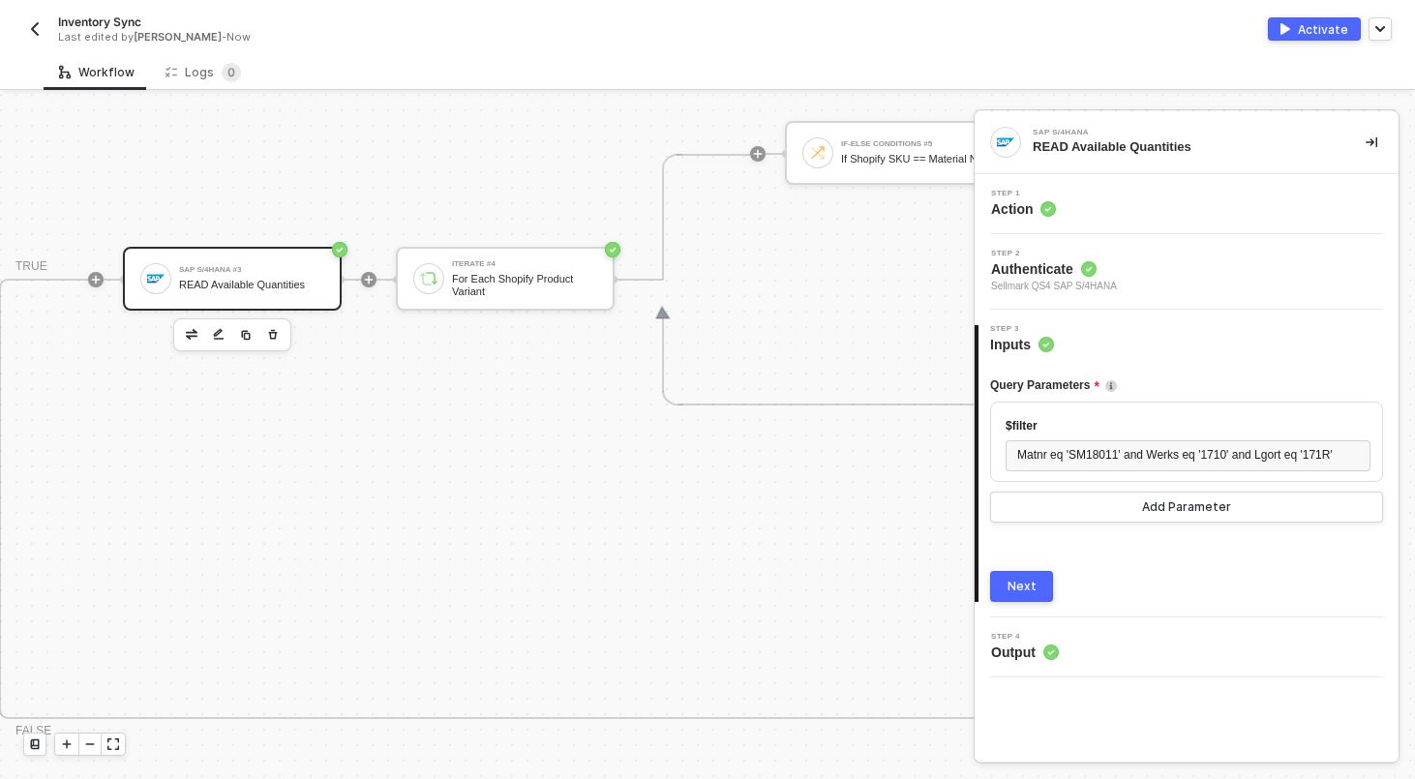
scroll to position [543, 1489]
click at [571, 275] on div "For Each Shopify Product Variant" at bounding box center [524, 286] width 145 height 24
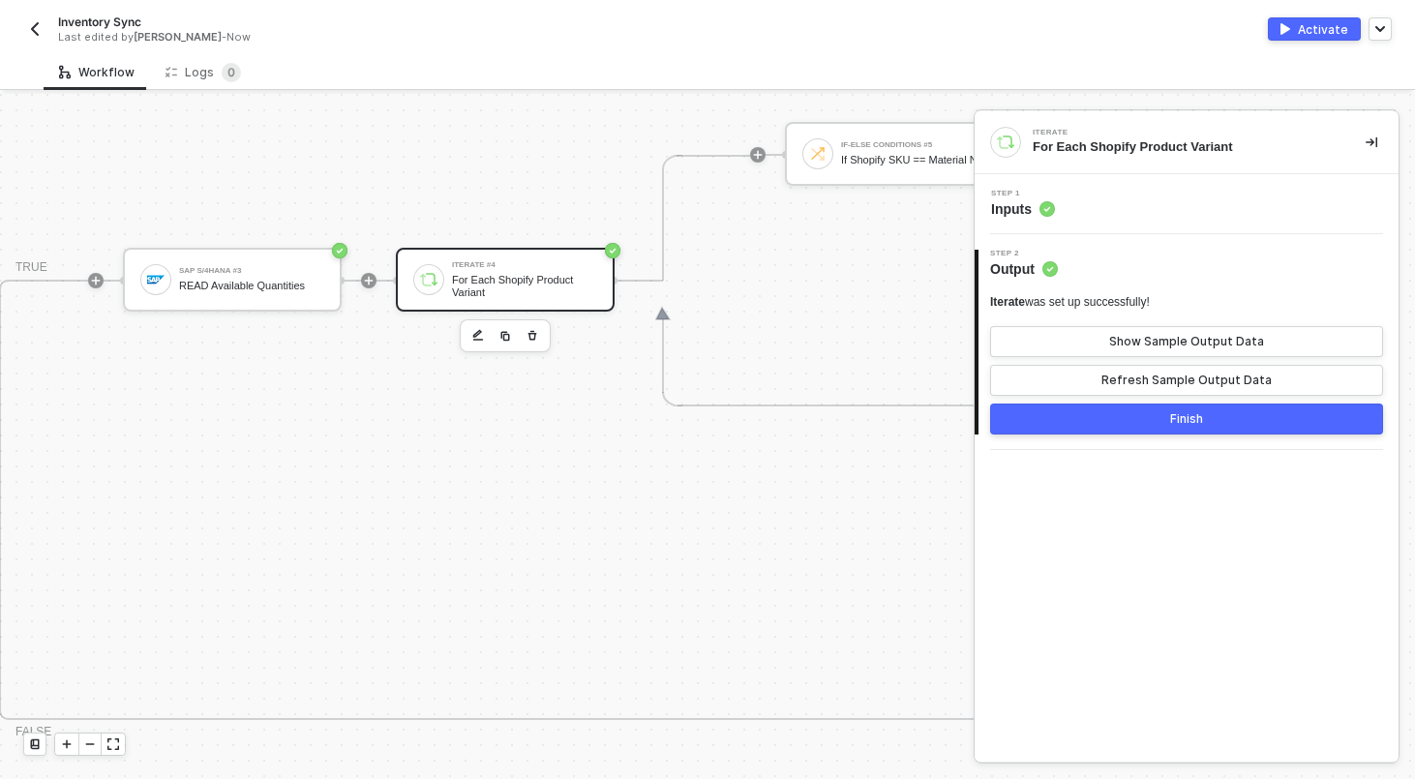
click at [1111, 215] on div "Step 1 Inputs" at bounding box center [1188, 204] width 419 height 29
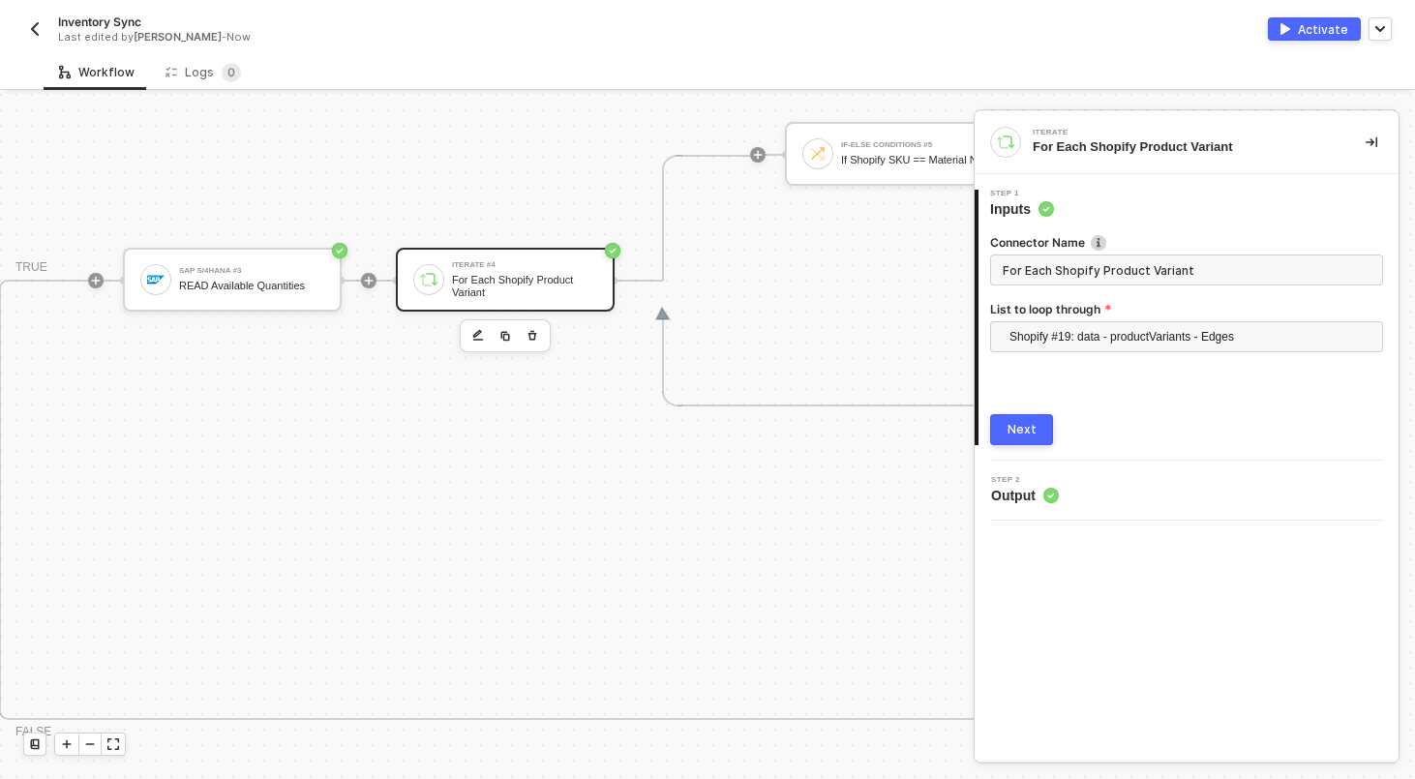
click at [1035, 440] on button "Next" at bounding box center [1021, 429] width 63 height 31
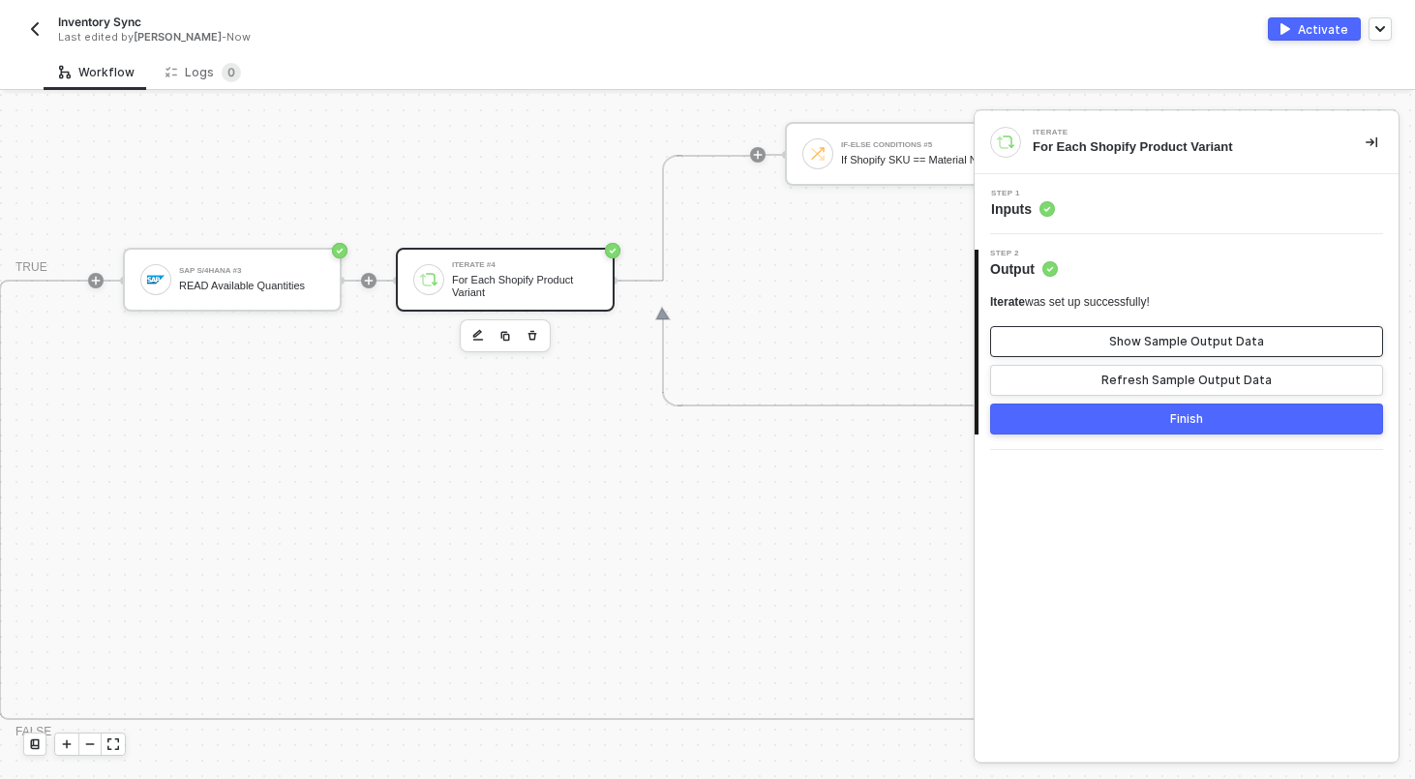
click at [1114, 334] on div "Show Sample Output Data" at bounding box center [1186, 341] width 155 height 15
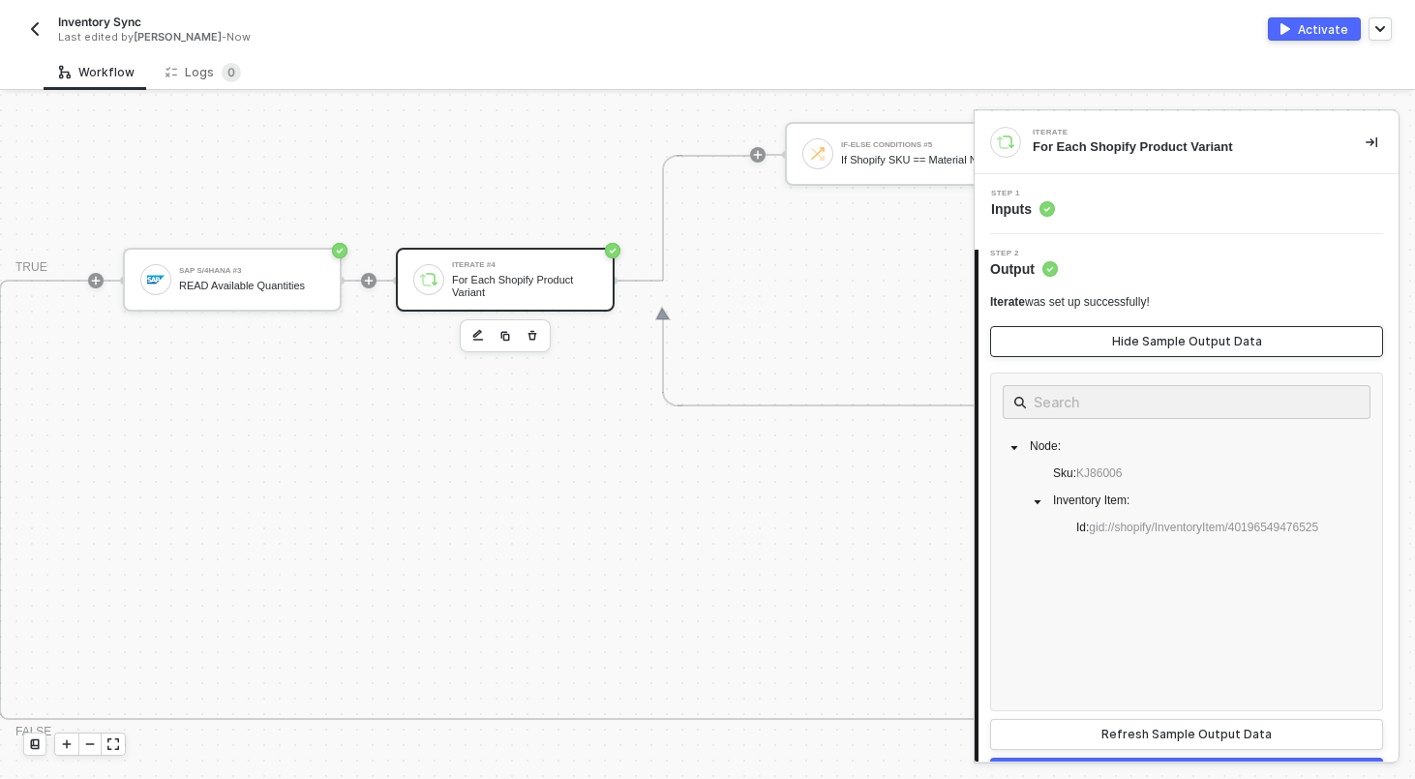
click at [1114, 334] on button "Hide Sample Output Data" at bounding box center [1186, 341] width 393 height 31
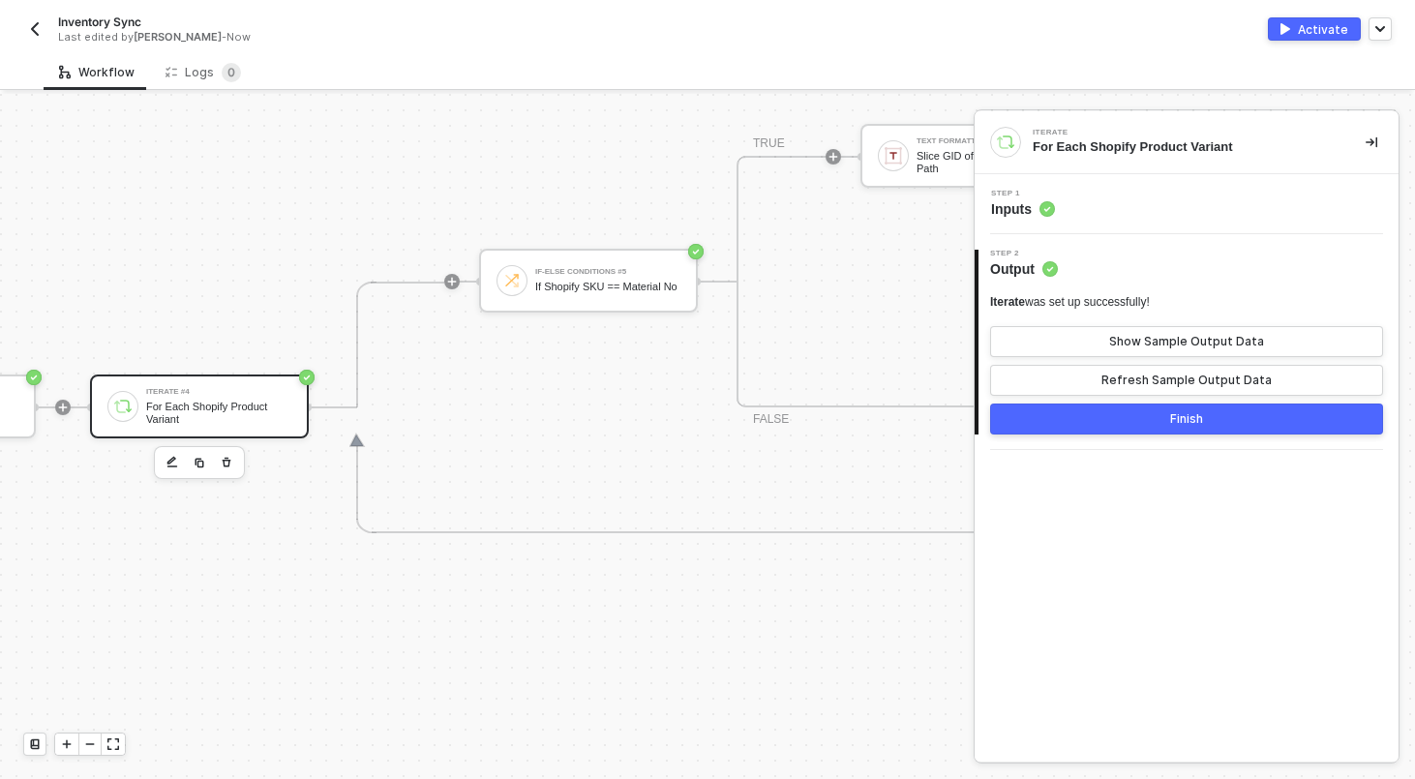
scroll to position [415, 1795]
click at [577, 299] on div "If-Else Conditions #5 If Shopify SKU == Material No" at bounding box center [588, 282] width 219 height 64
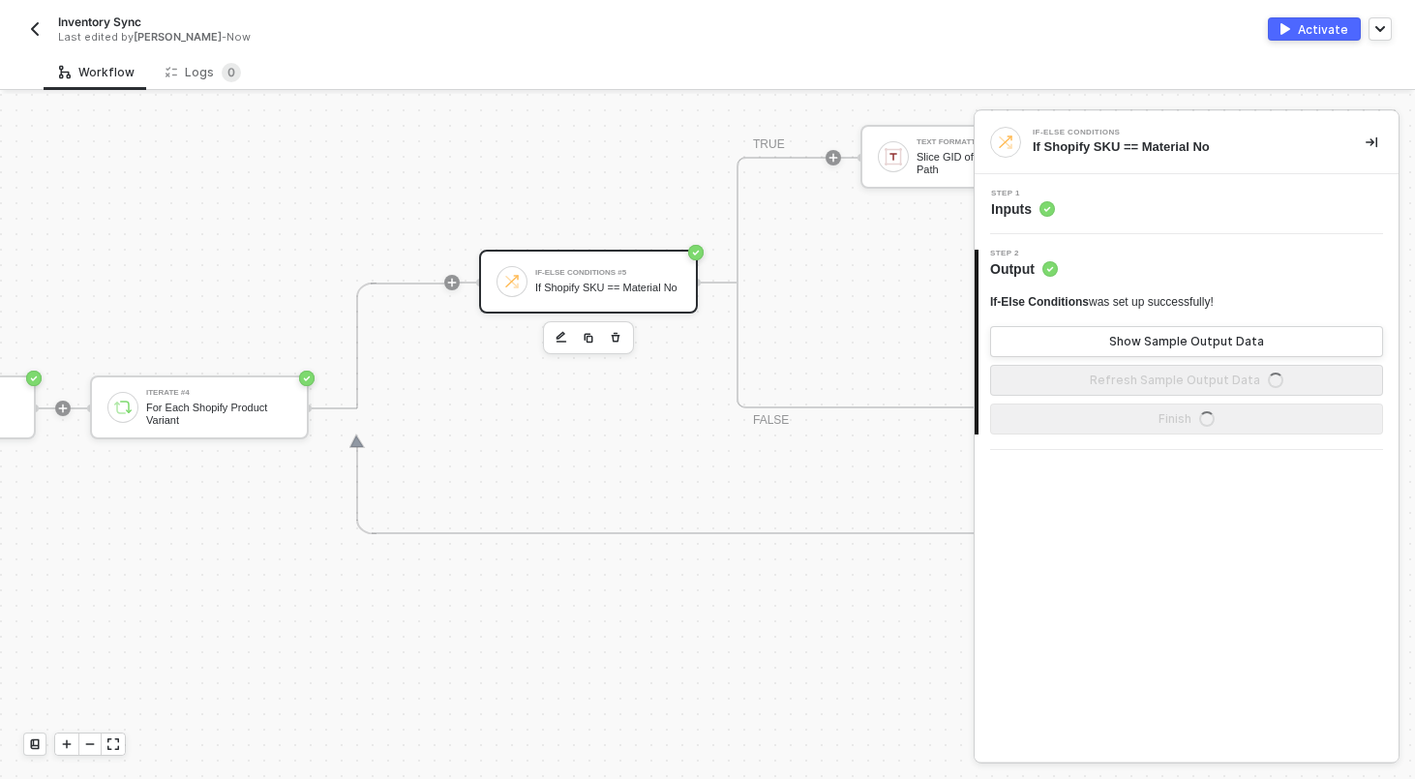
click at [1151, 218] on div "Step 1 Inputs" at bounding box center [1188, 204] width 419 height 29
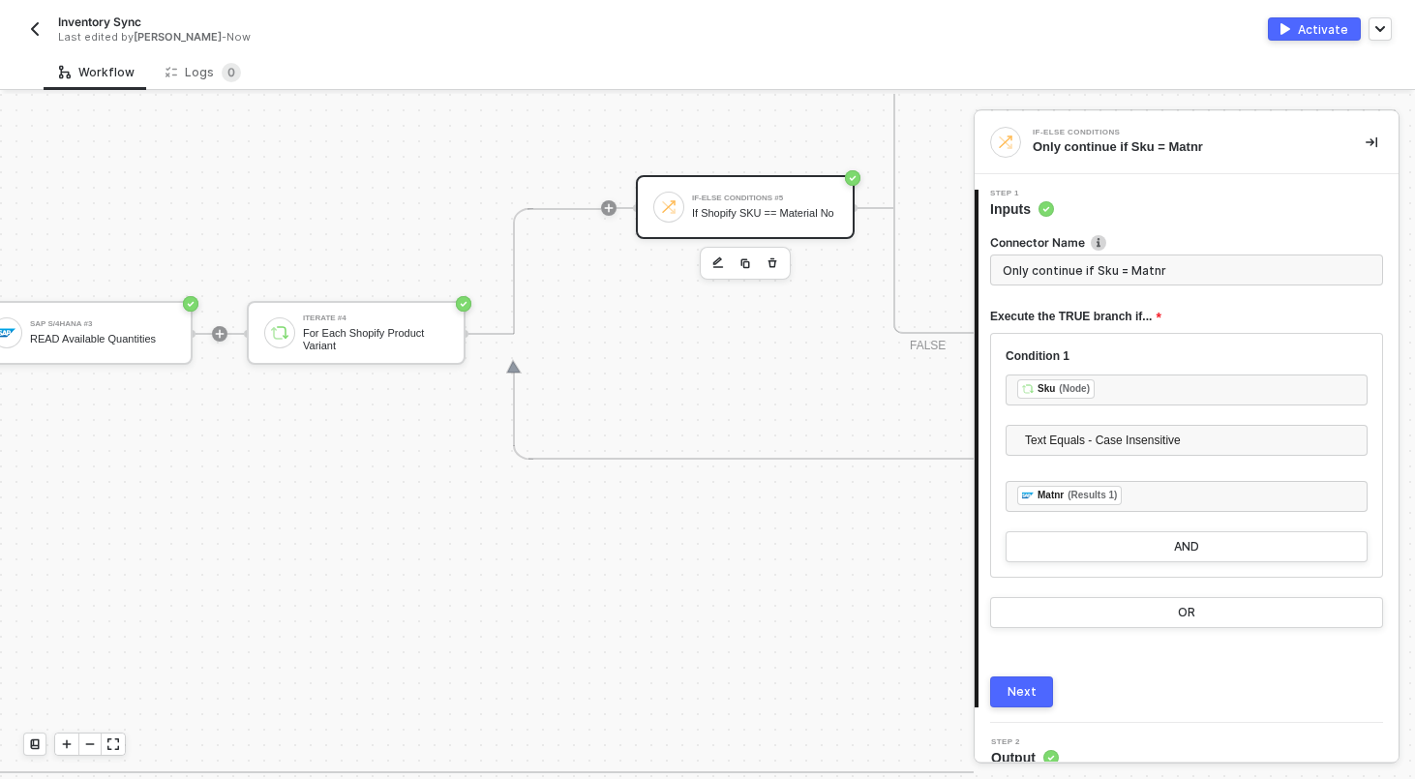
scroll to position [490, 1573]
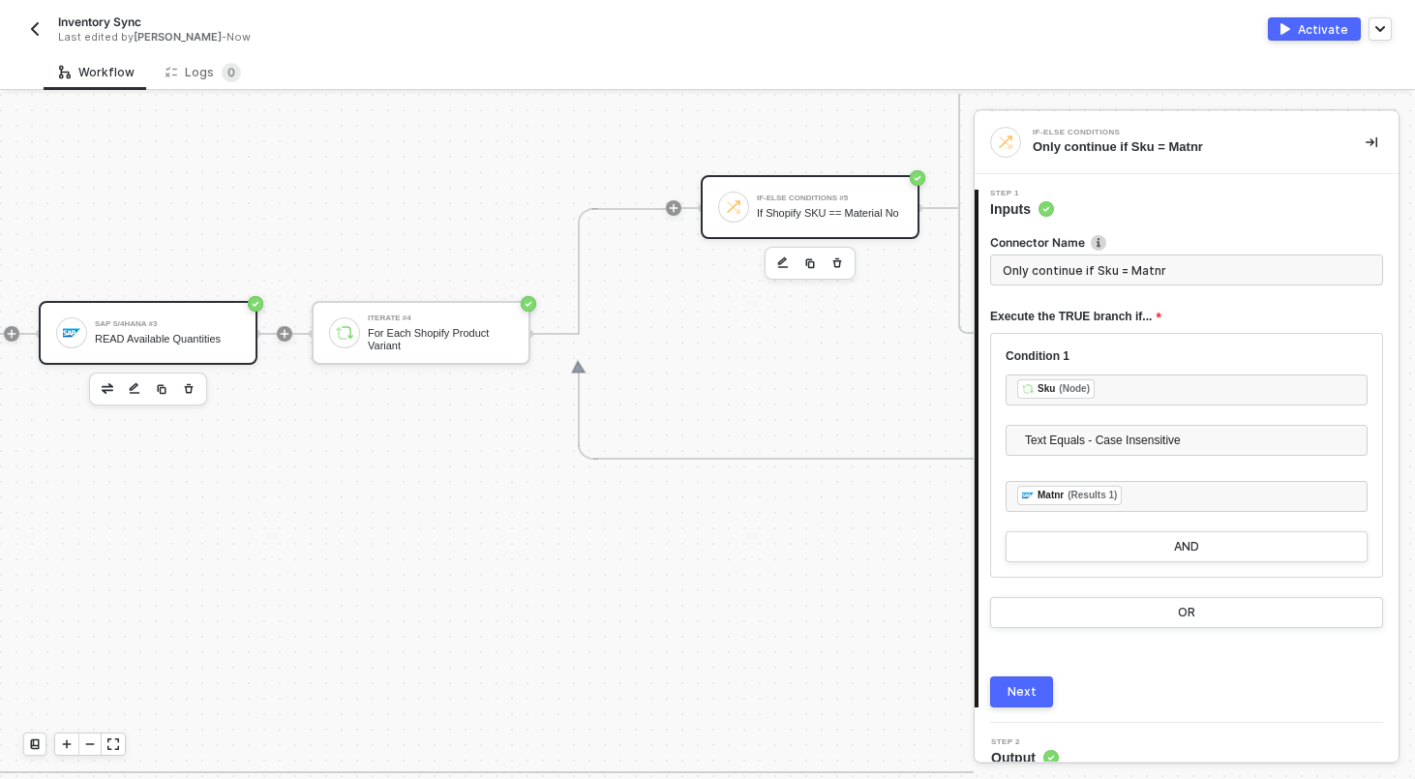
click at [188, 333] on div "READ Available Quantities" at bounding box center [167, 339] width 145 height 13
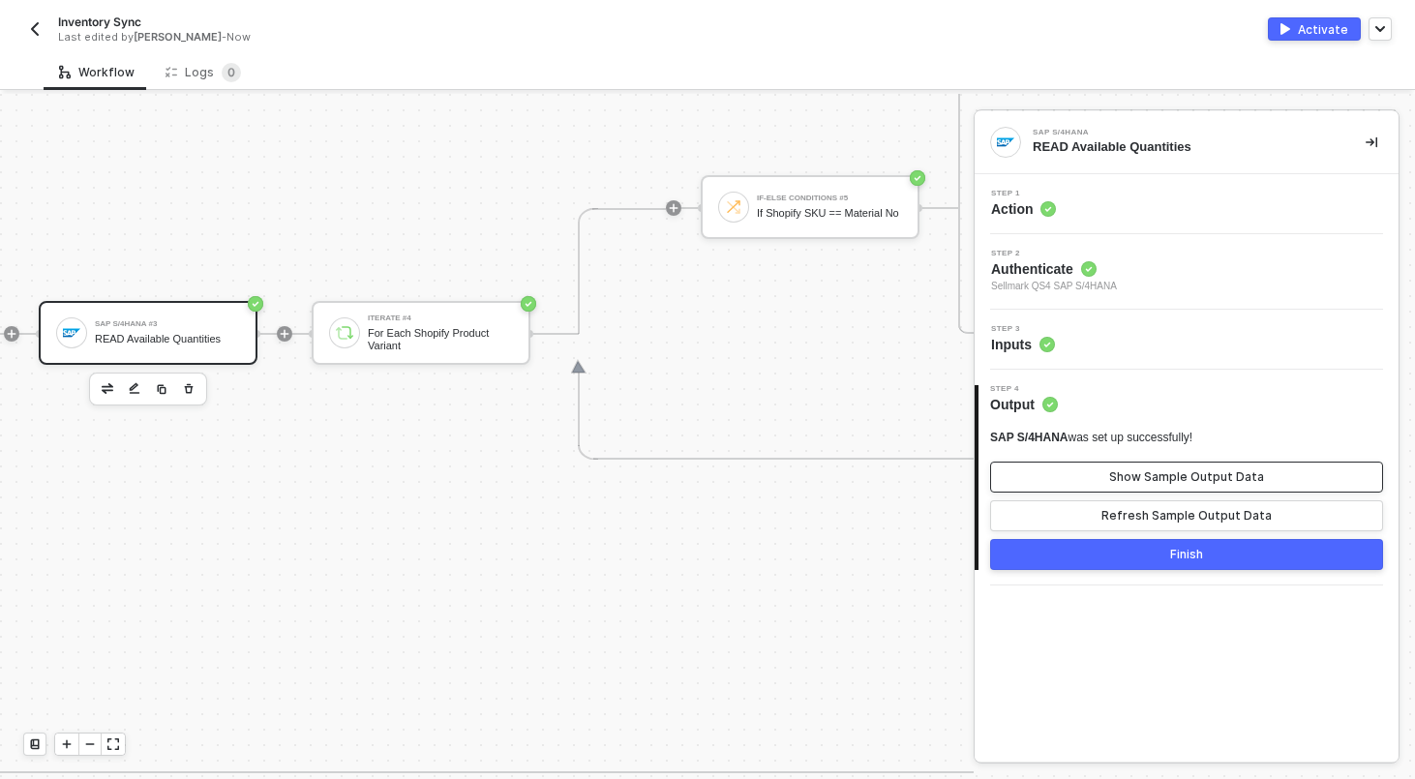
click at [1085, 481] on button "Show Sample Output Data" at bounding box center [1186, 477] width 393 height 31
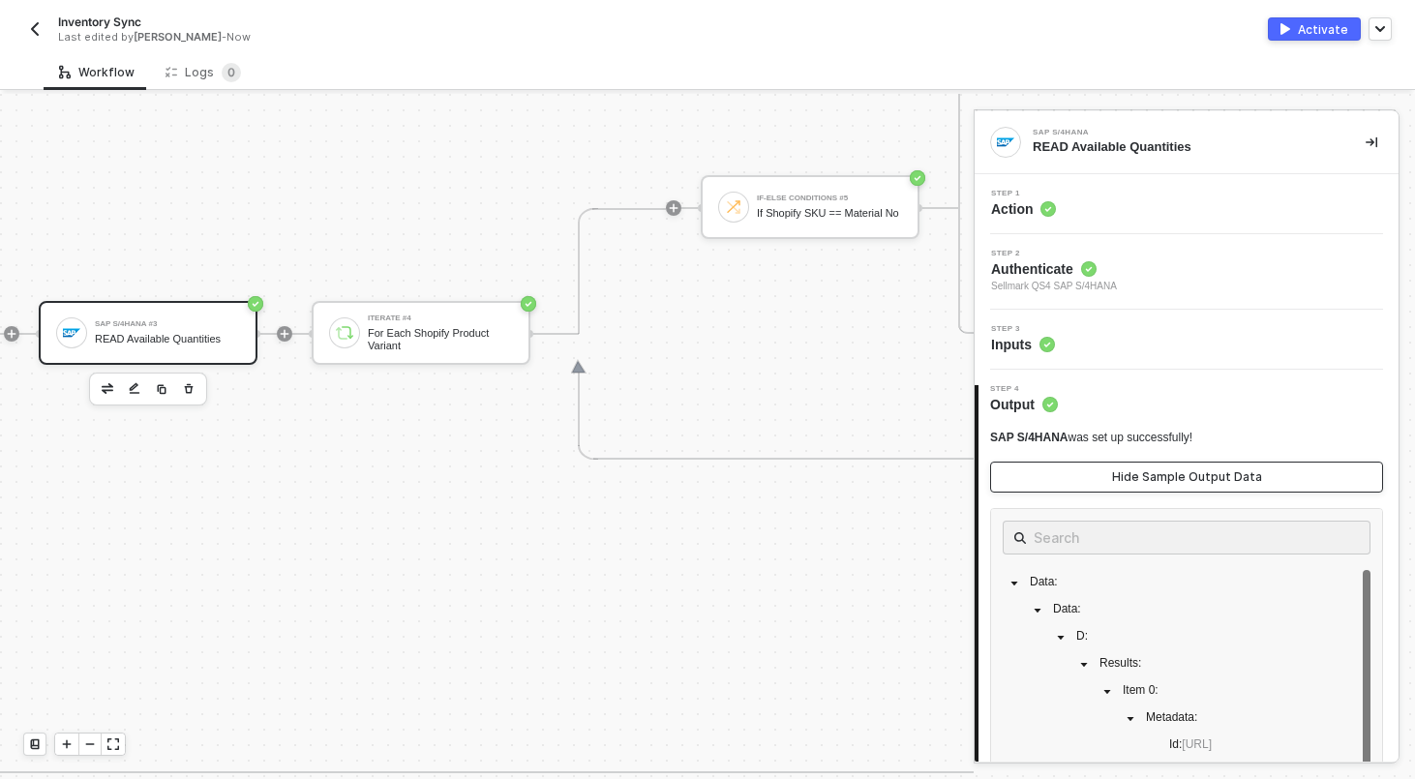
click at [1085, 481] on button "Hide Sample Output Data" at bounding box center [1186, 477] width 393 height 31
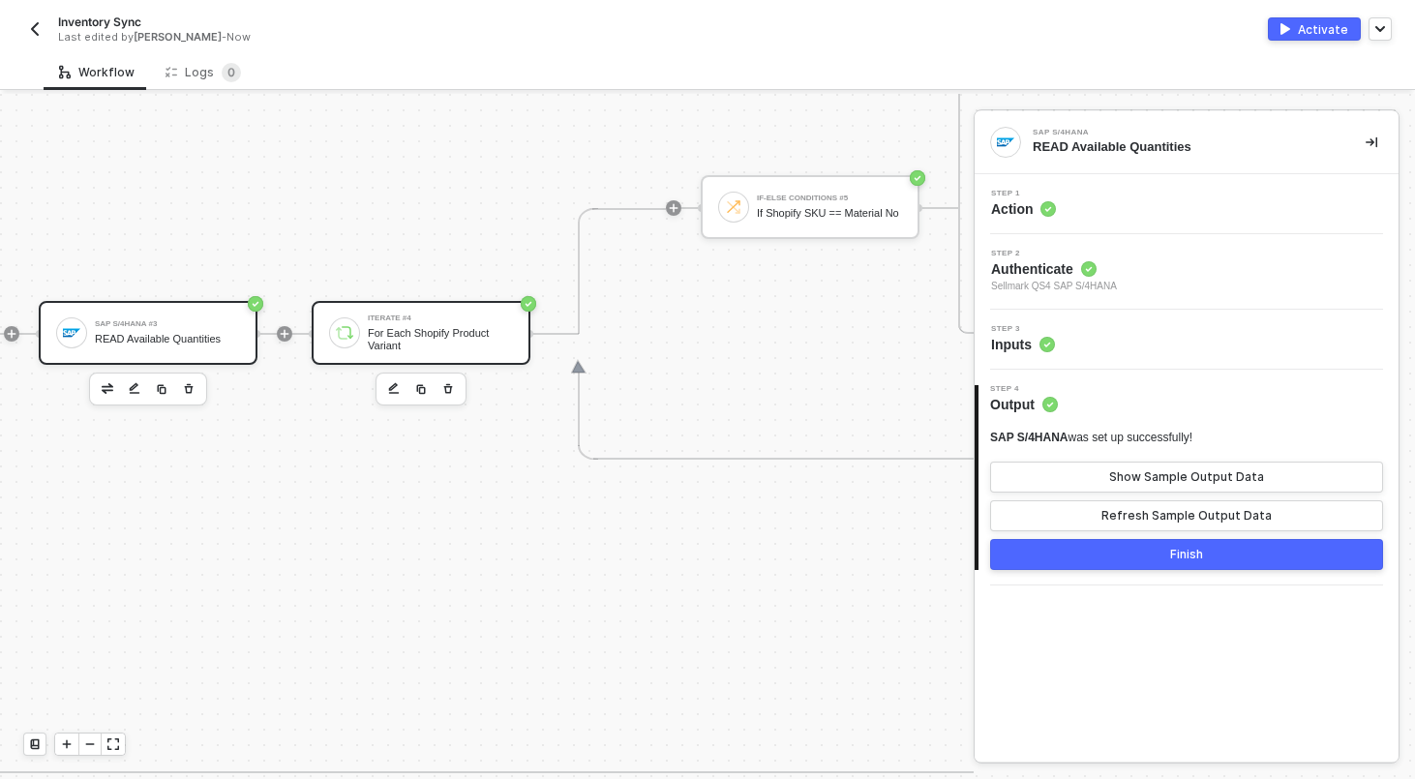
click at [427, 333] on div "For Each Shopify Product Variant" at bounding box center [440, 339] width 145 height 24
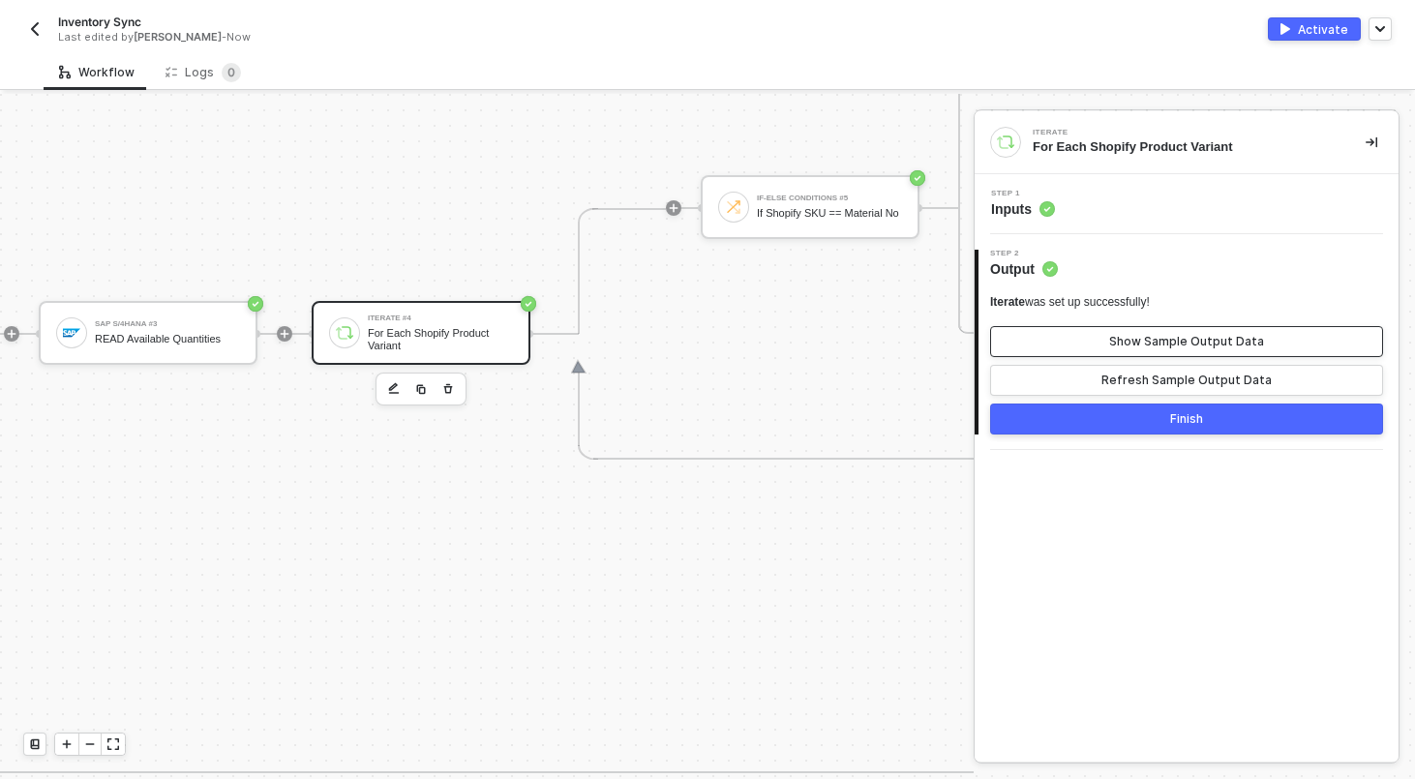
click at [1140, 353] on button "Show Sample Output Data" at bounding box center [1186, 341] width 393 height 31
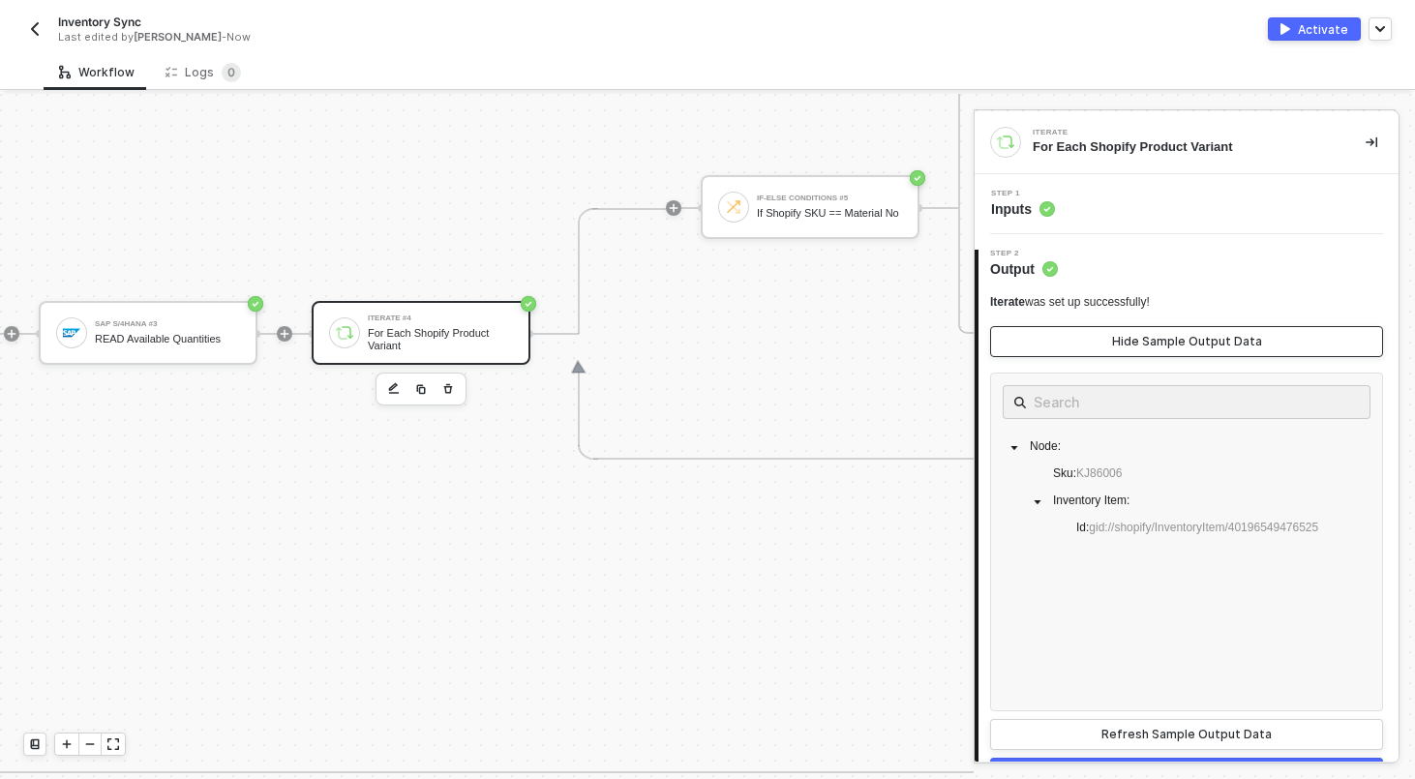
click at [1141, 353] on button "Hide Sample Output Data" at bounding box center [1186, 341] width 393 height 31
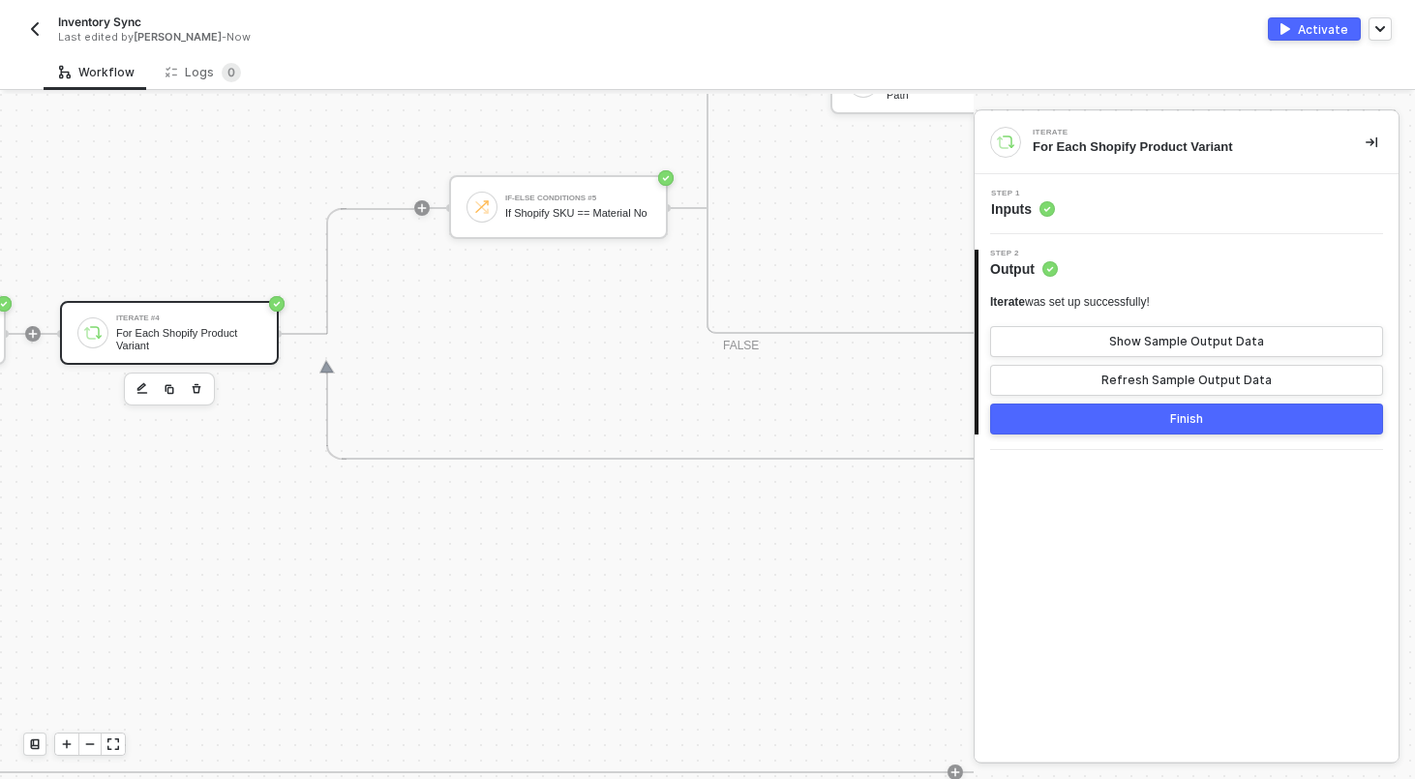
scroll to position [490, 1824]
click at [561, 218] on div "If Shopify SKU == Material No" at bounding box center [578, 213] width 145 height 13
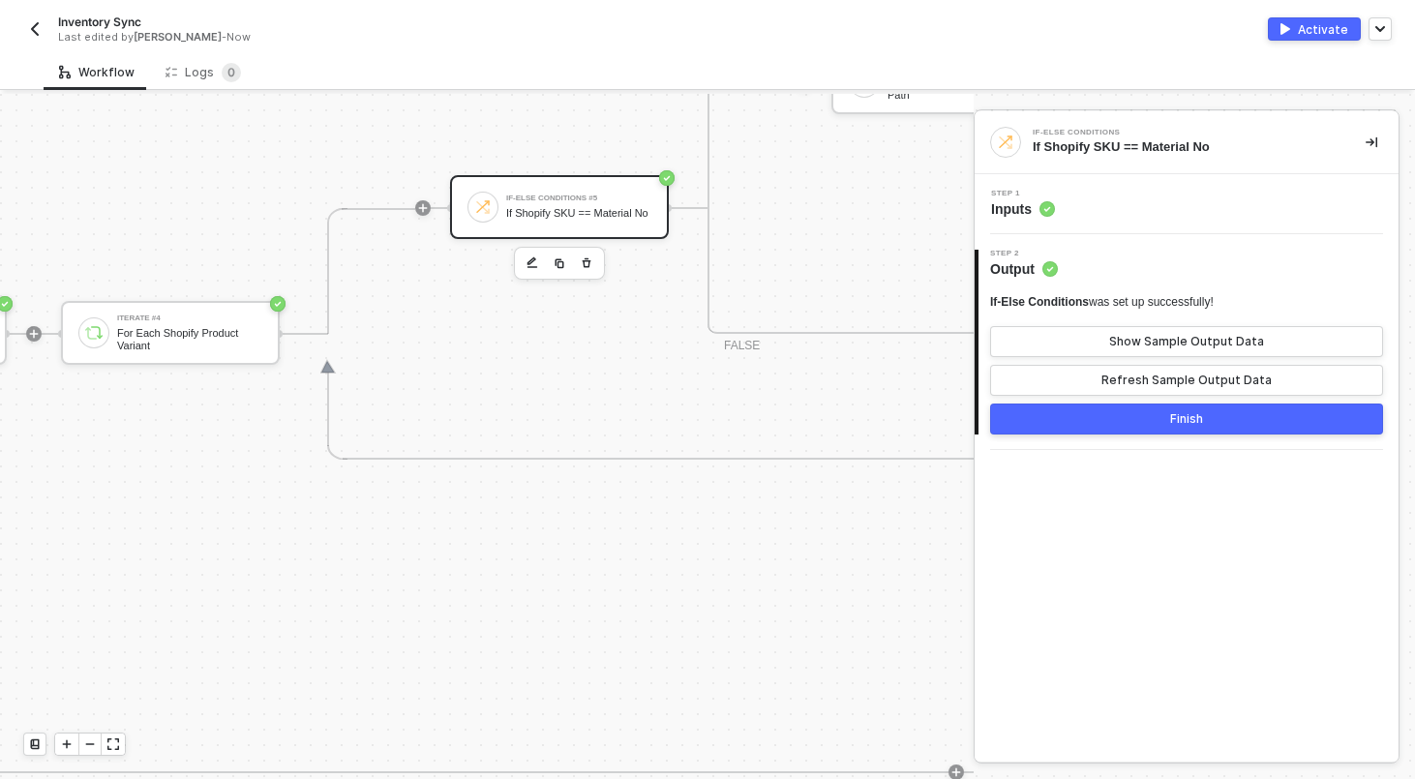
click at [1104, 199] on div "Step 1 Inputs" at bounding box center [1188, 204] width 419 height 29
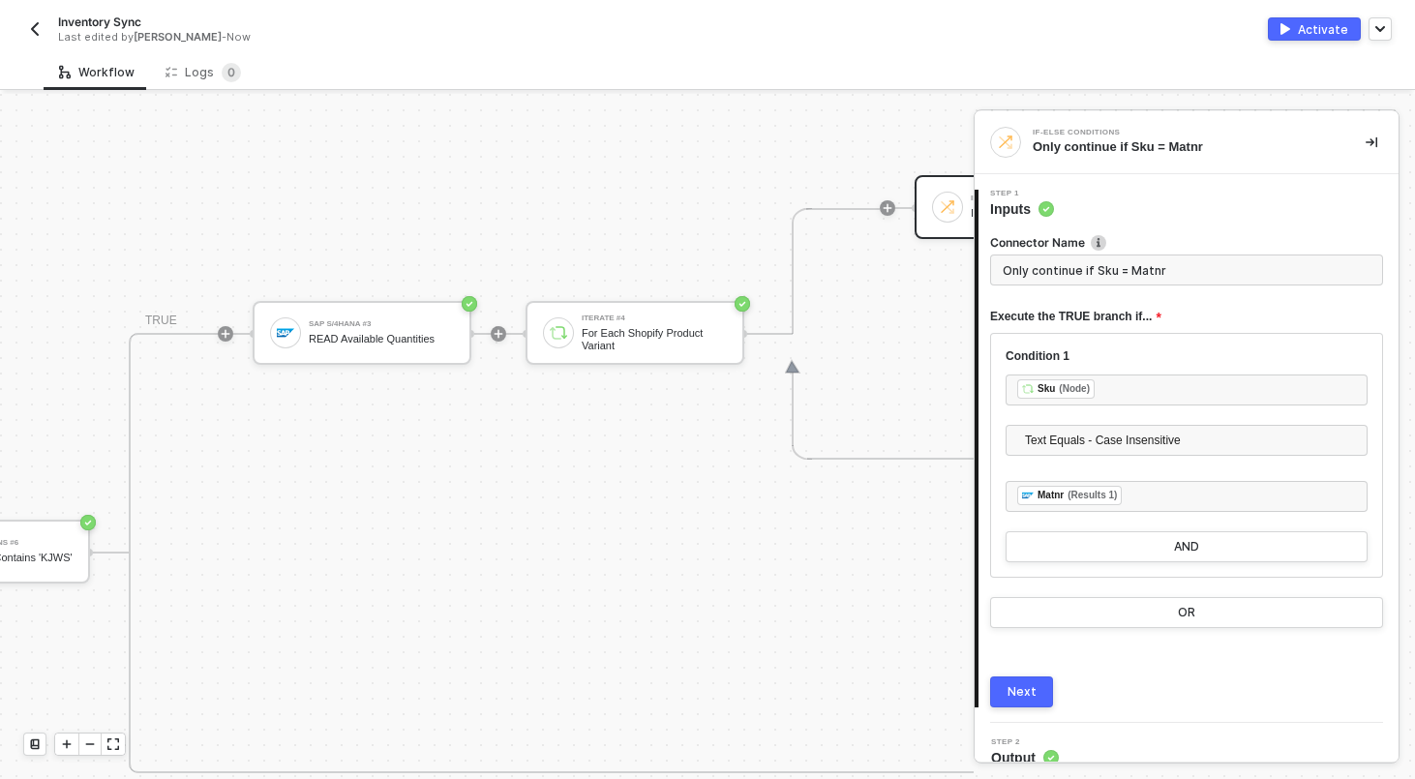
scroll to position [490, 1149]
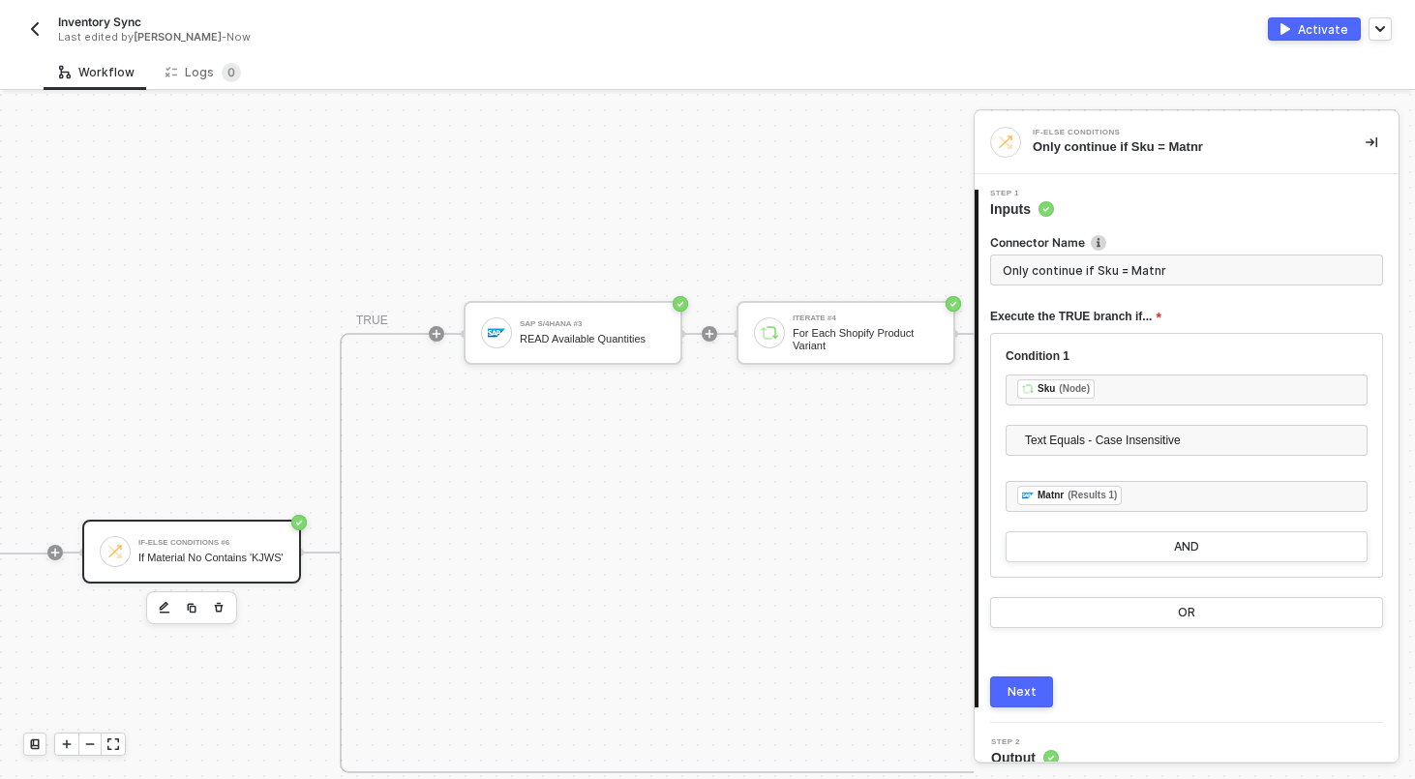
click at [178, 556] on div "If Material No Contains 'KJWS'" at bounding box center [210, 558] width 145 height 13
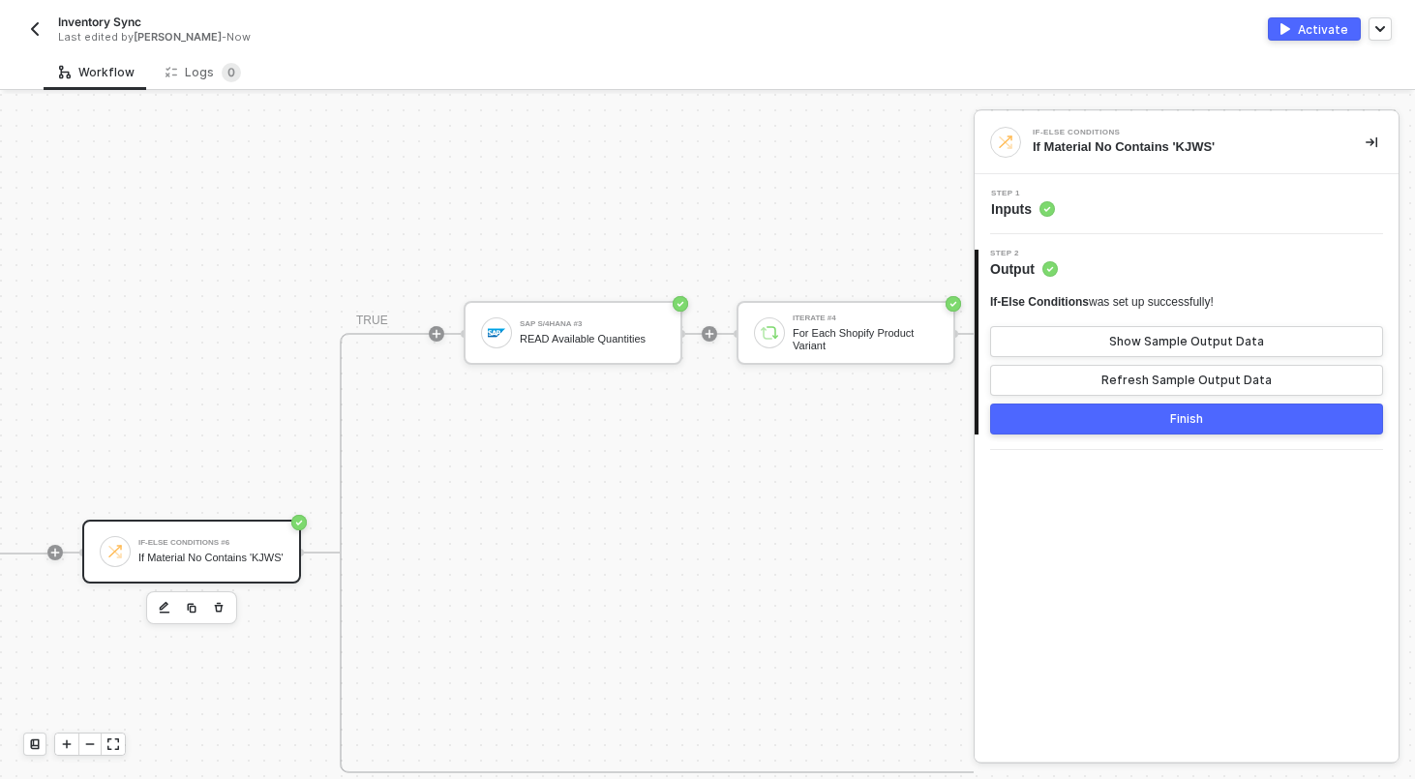
click at [1090, 222] on div "Step 1 Inputs" at bounding box center [1186, 204] width 424 height 60
click at [1106, 195] on div "Step 1 Inputs" at bounding box center [1188, 204] width 419 height 29
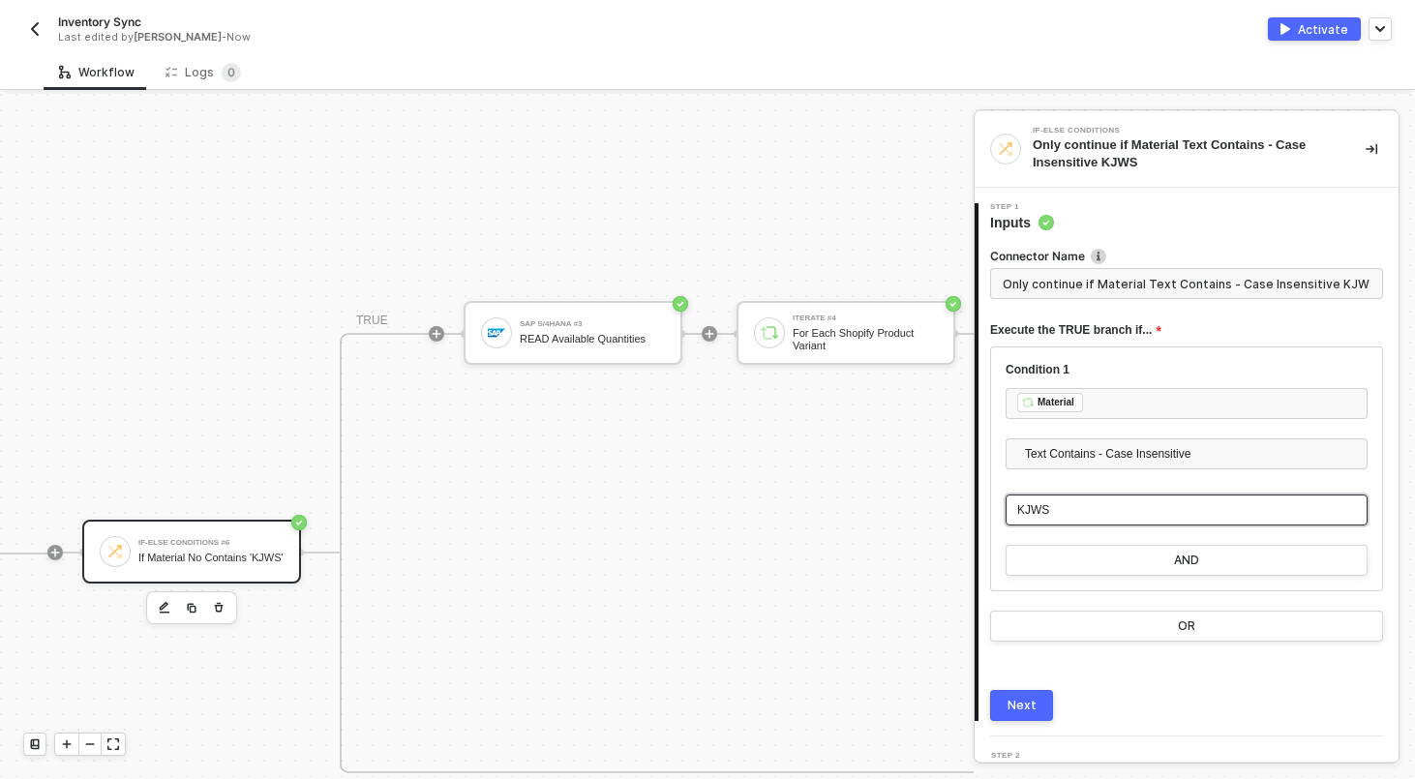
click at [1061, 497] on div "KJWS" at bounding box center [1186, 509] width 362 height 31
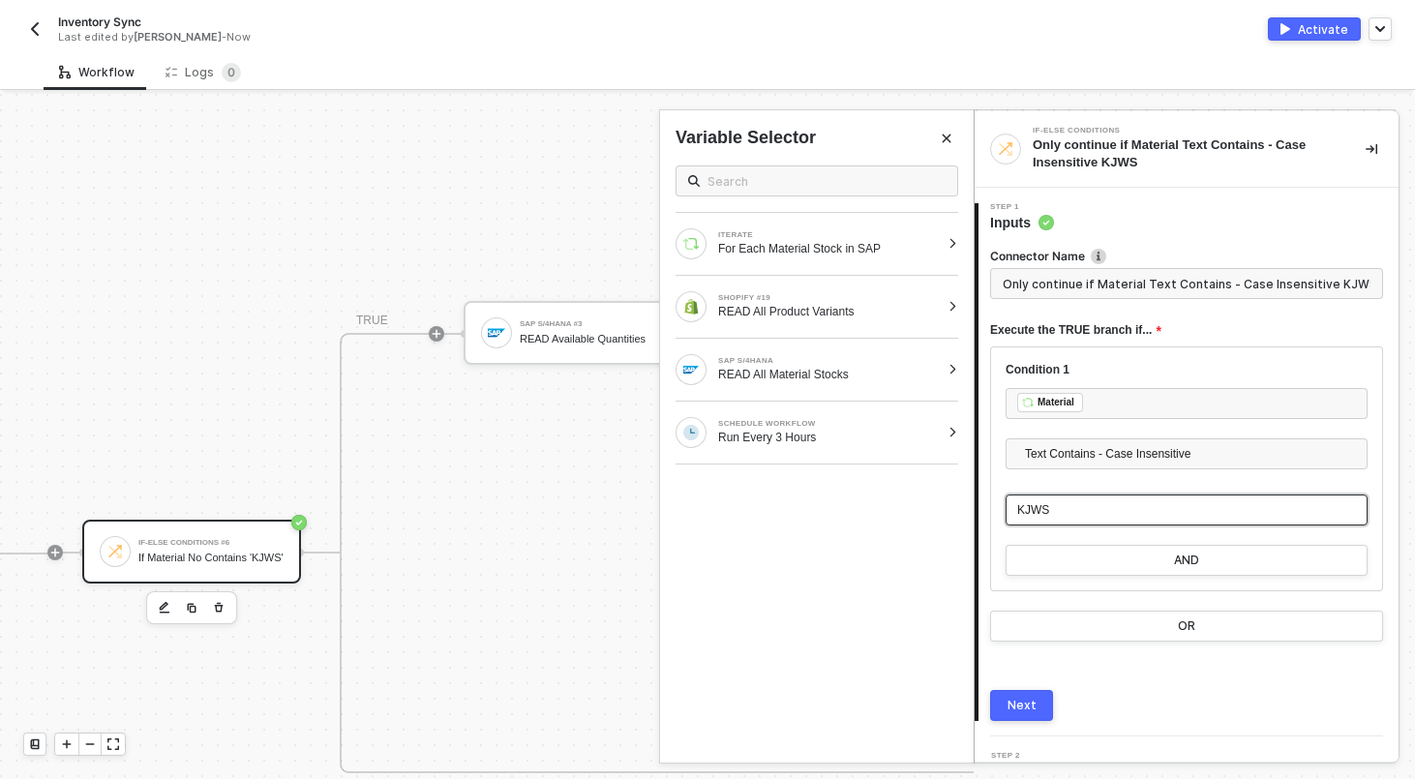
click at [1057, 517] on div "KJWS" at bounding box center [1186, 510] width 339 height 18
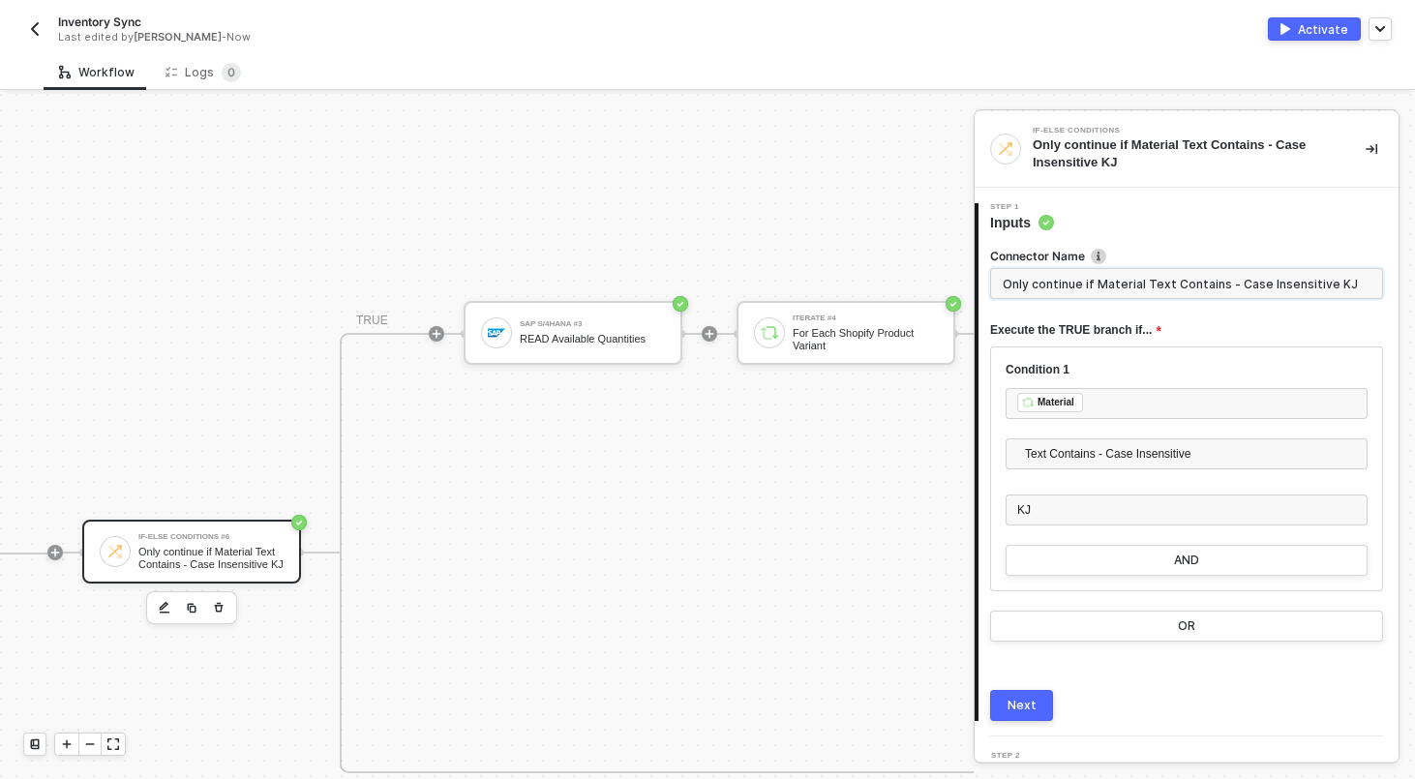
click at [1110, 284] on input "Only continue if Material Text Contains - Case Insensitive KJ" at bounding box center [1186, 283] width 393 height 31
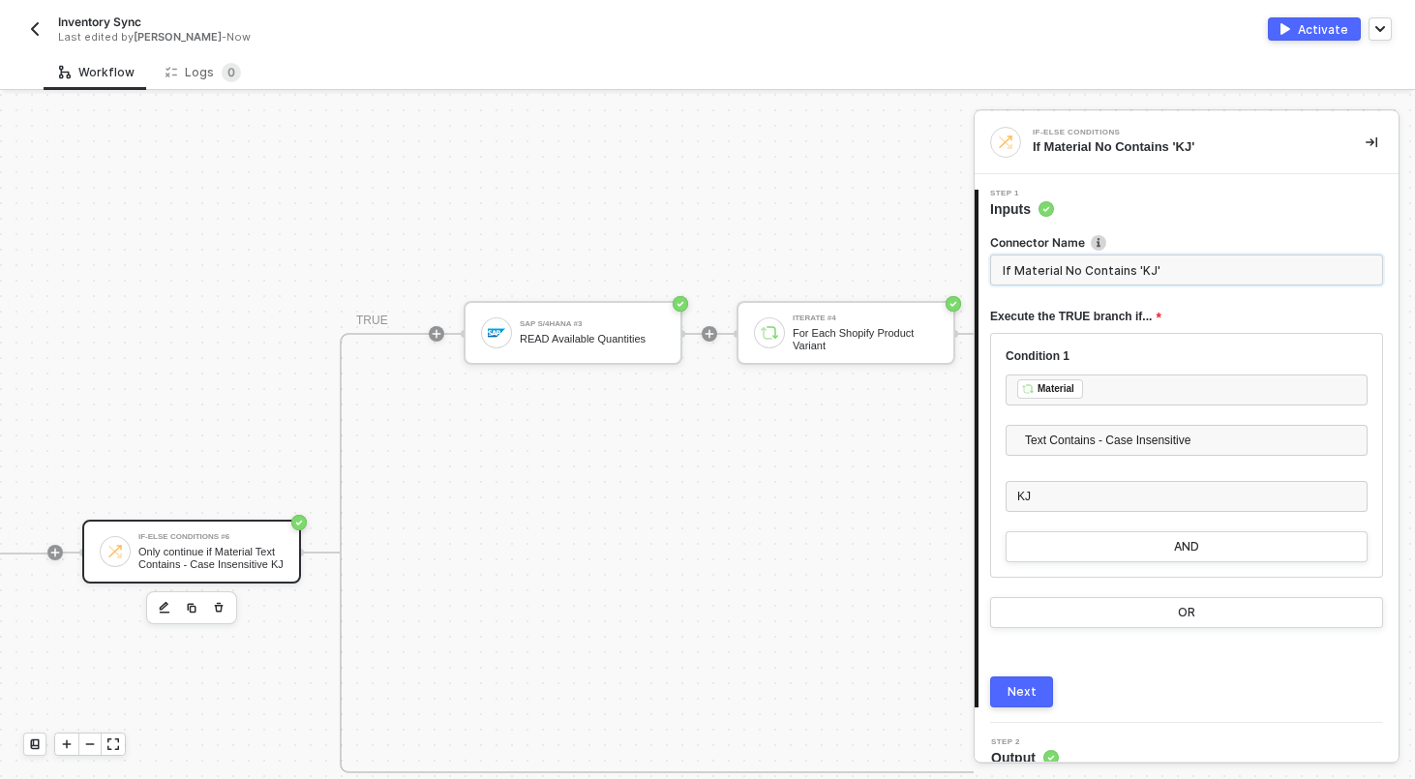
type input "If Material No Contains 'KJ'"
click at [1022, 681] on button "Next" at bounding box center [1021, 691] width 63 height 31
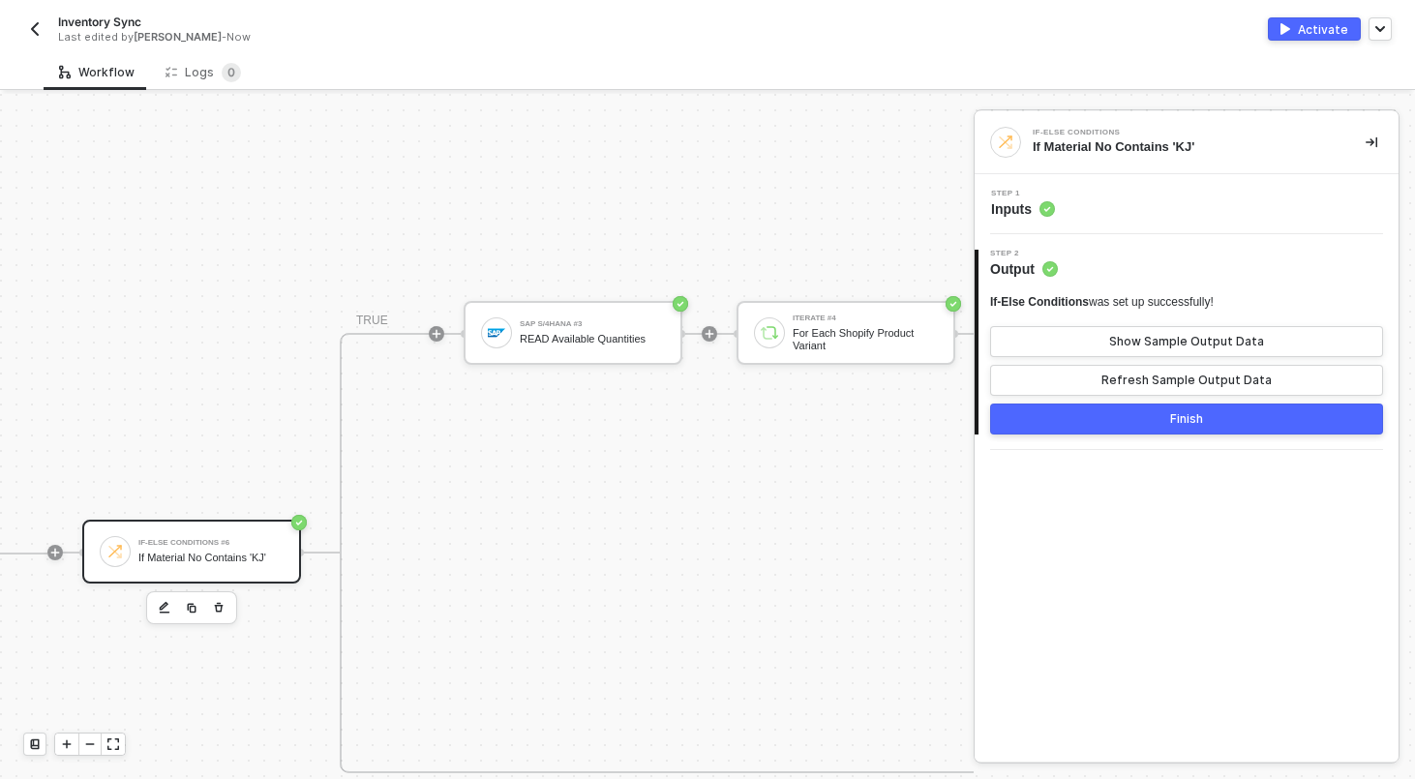
click at [1159, 421] on button "Finish" at bounding box center [1186, 418] width 393 height 31
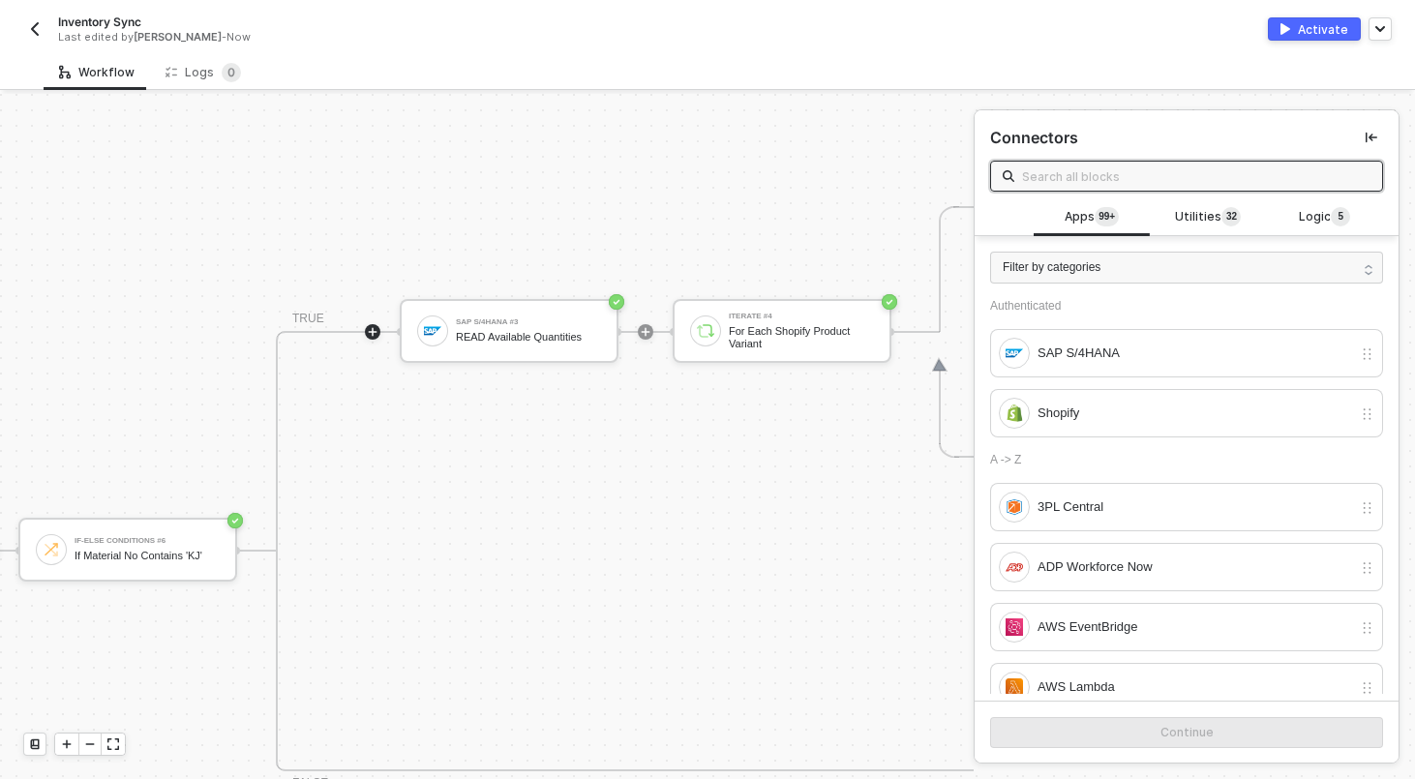
scroll to position [492, 1289]
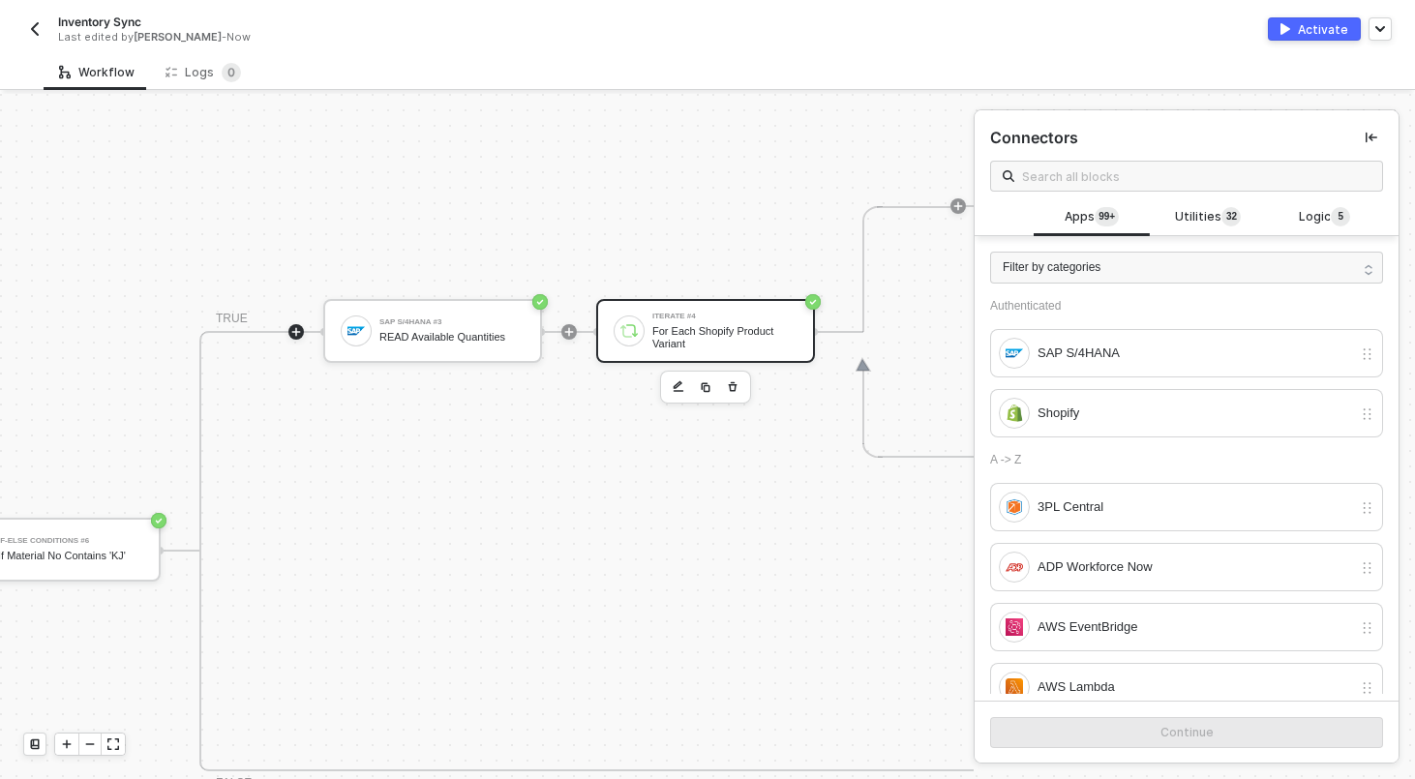
click at [697, 339] on div "For Each Shopify Product Variant" at bounding box center [724, 337] width 145 height 24
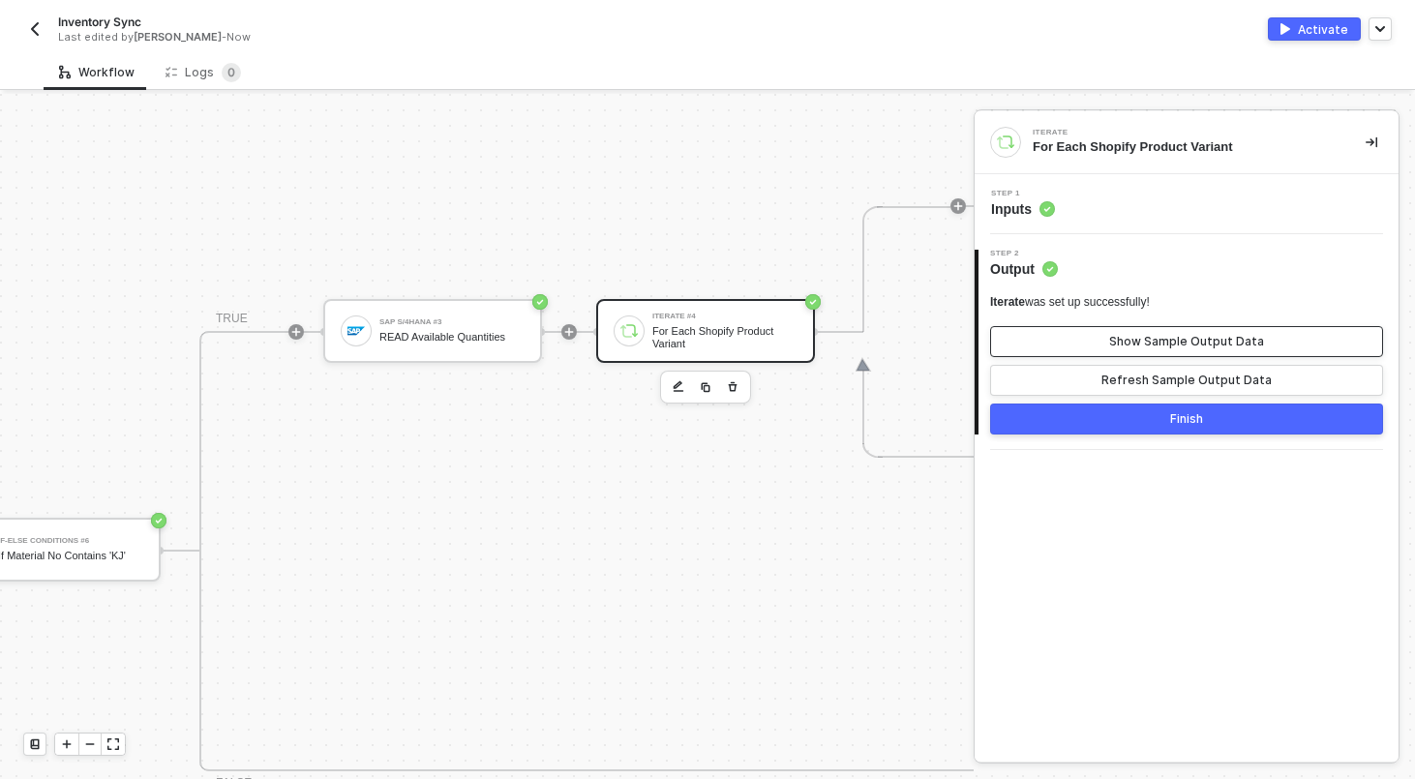
click at [1172, 337] on div "Show Sample Output Data" at bounding box center [1186, 341] width 155 height 15
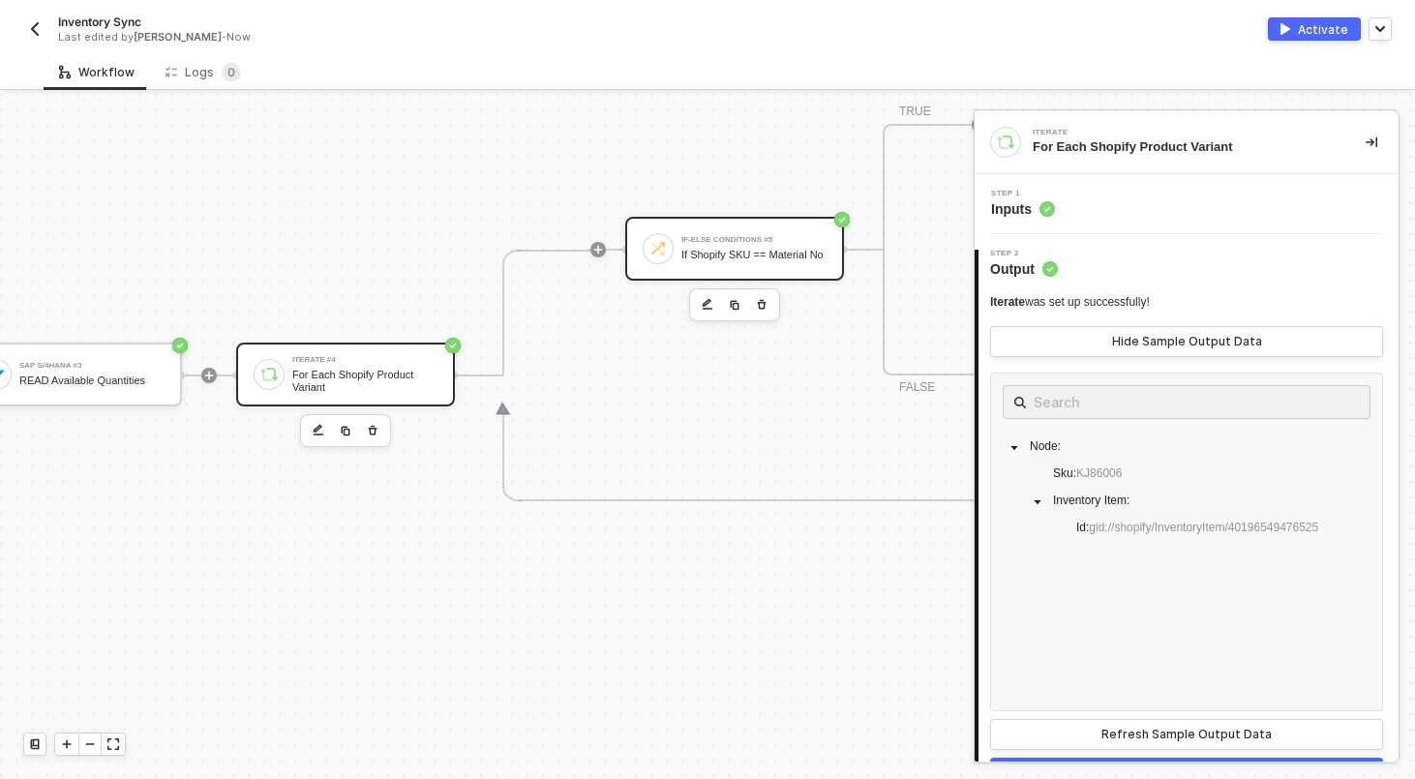
scroll to position [439, 1649]
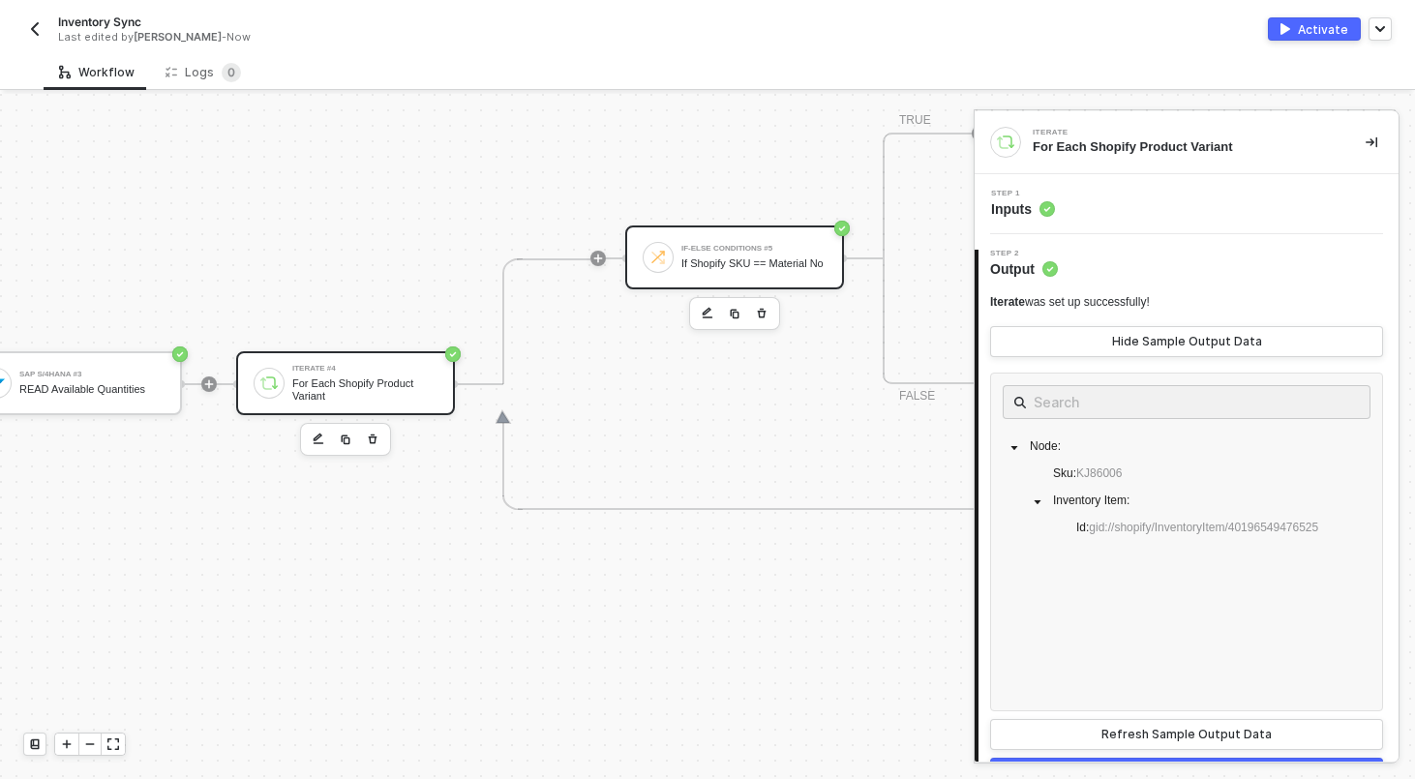
click at [824, 245] on div "If-Else Conditions #5" at bounding box center [753, 249] width 145 height 8
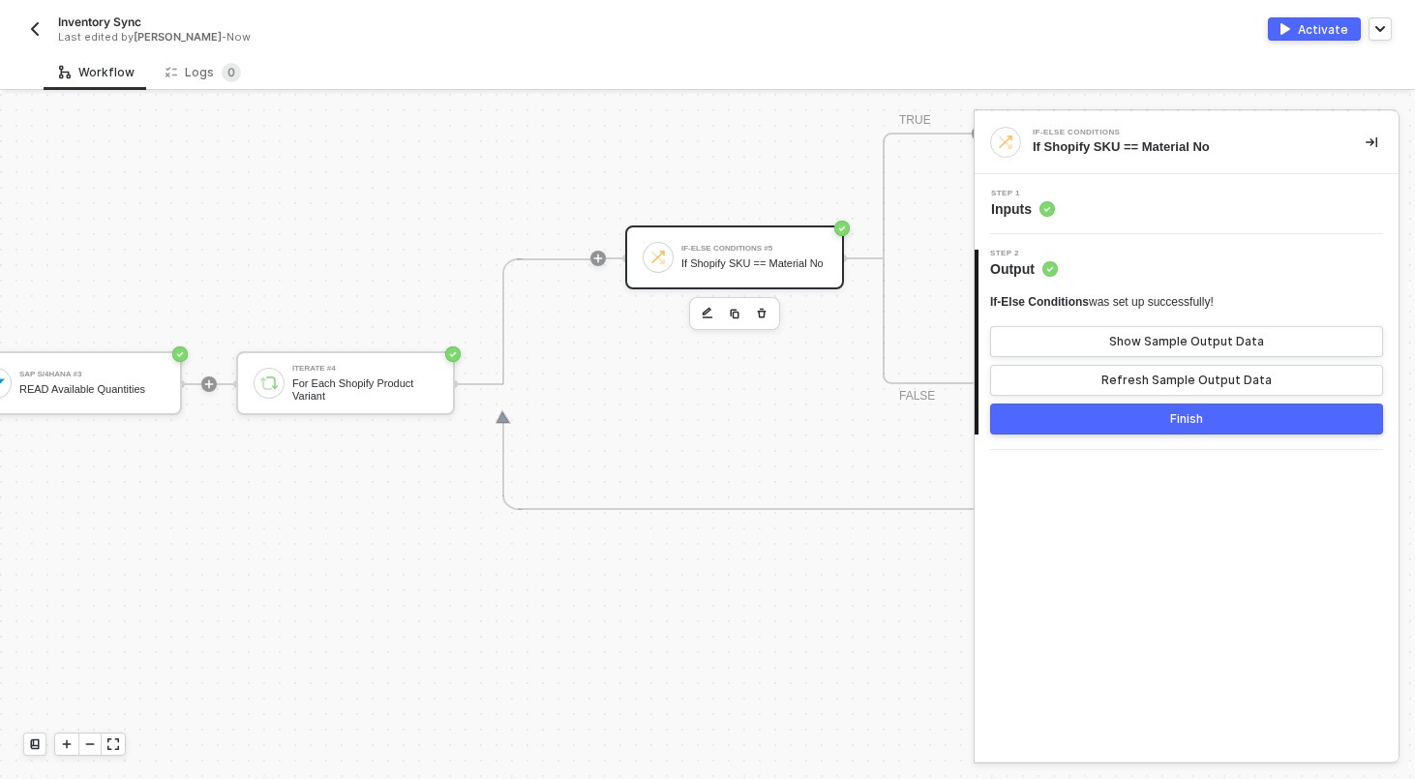
click at [1128, 212] on div "Step 1 Inputs" at bounding box center [1188, 204] width 419 height 29
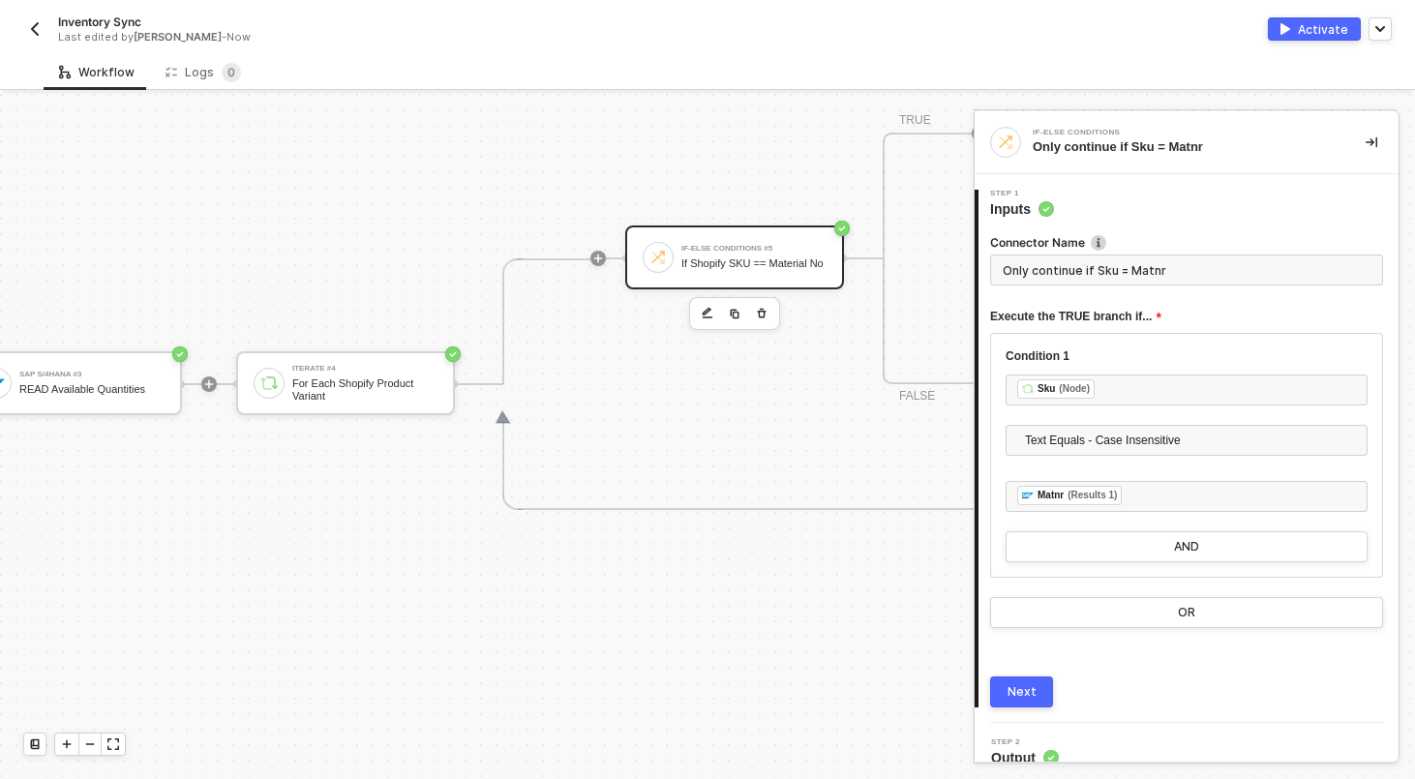
click at [1135, 282] on input "Only continue if Sku = Matnr" at bounding box center [1186, 269] width 393 height 31
click at [1135, 281] on input "Only continue if Sku = Matnr" at bounding box center [1186, 269] width 393 height 31
type input "If Shopify SKU == Material No"
click at [1015, 701] on button "Next" at bounding box center [1021, 691] width 63 height 31
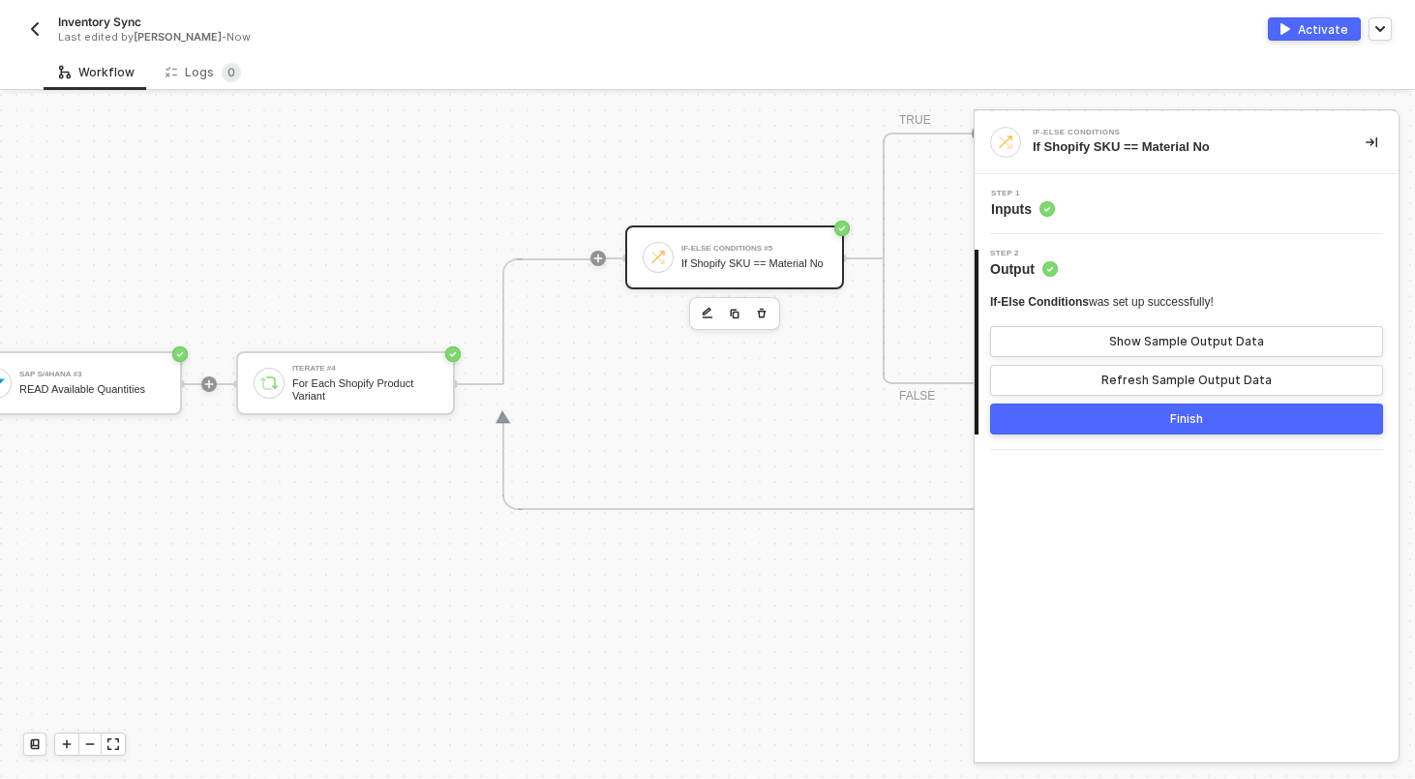
click at [1150, 414] on button "Finish" at bounding box center [1186, 418] width 393 height 31
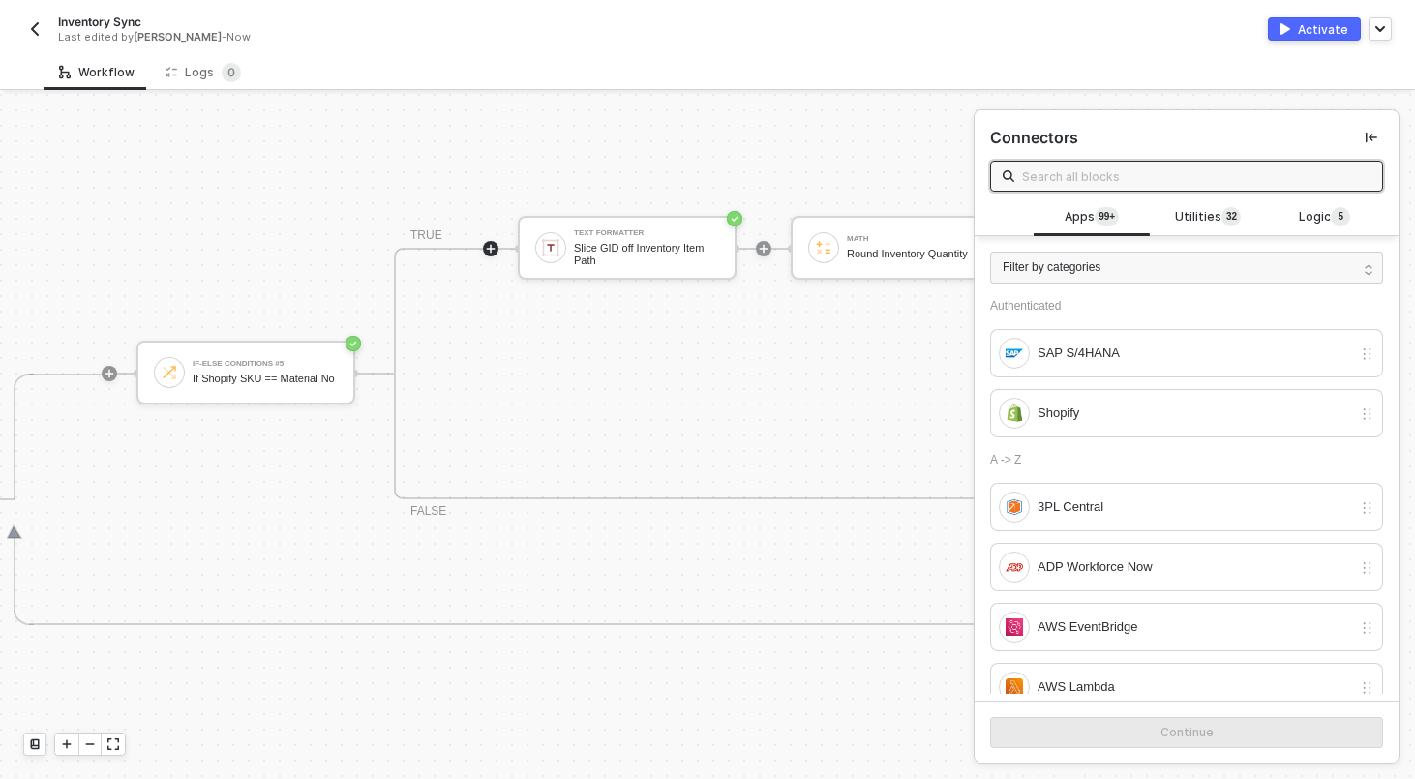
scroll to position [321, 2137]
click at [624, 236] on div "Text Formatter" at bounding box center [646, 236] width 145 height 8
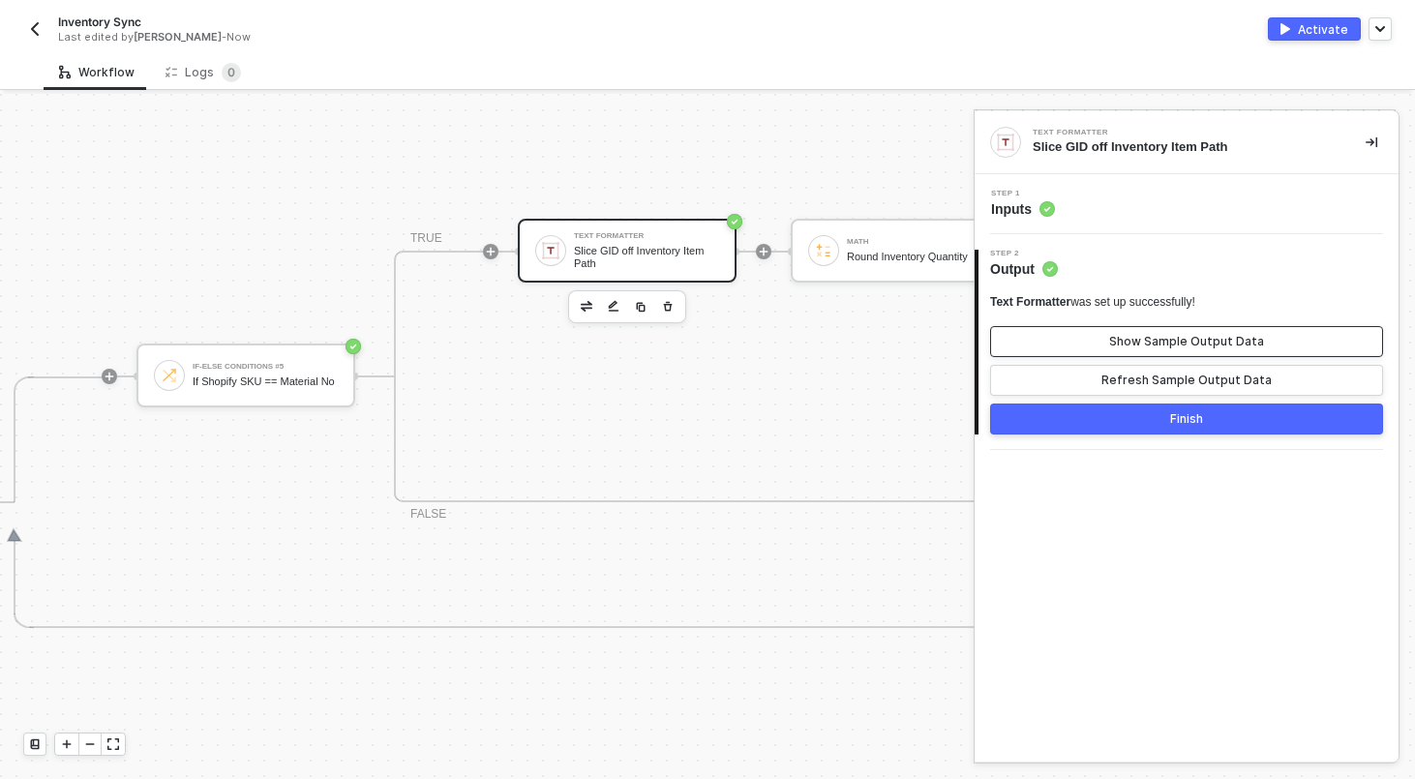
click at [1136, 337] on div "Show Sample Output Data" at bounding box center [1186, 341] width 155 height 15
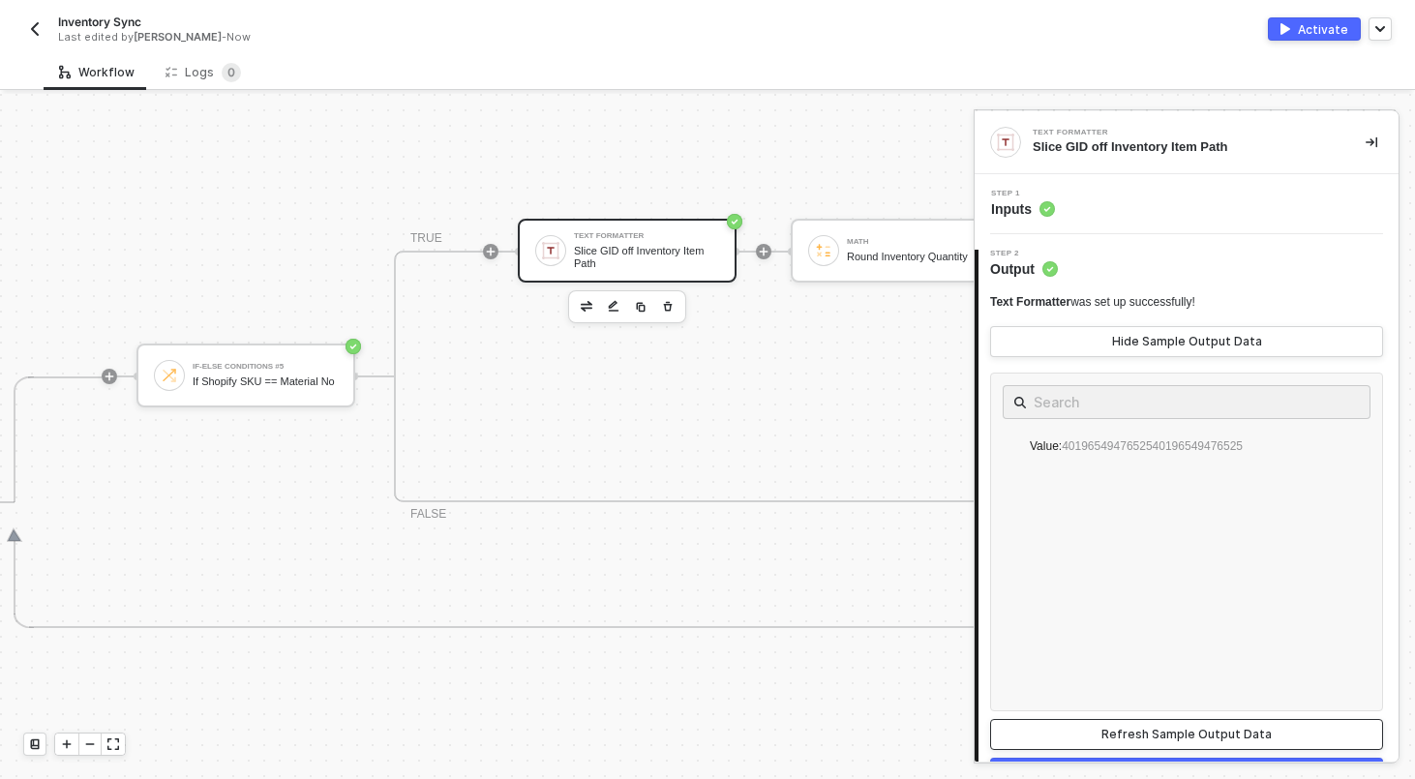
click at [1171, 735] on div "Refresh Sample Output Data" at bounding box center [1186, 734] width 170 height 15
click at [1125, 344] on div "Hide Sample Output Data" at bounding box center [1187, 341] width 150 height 15
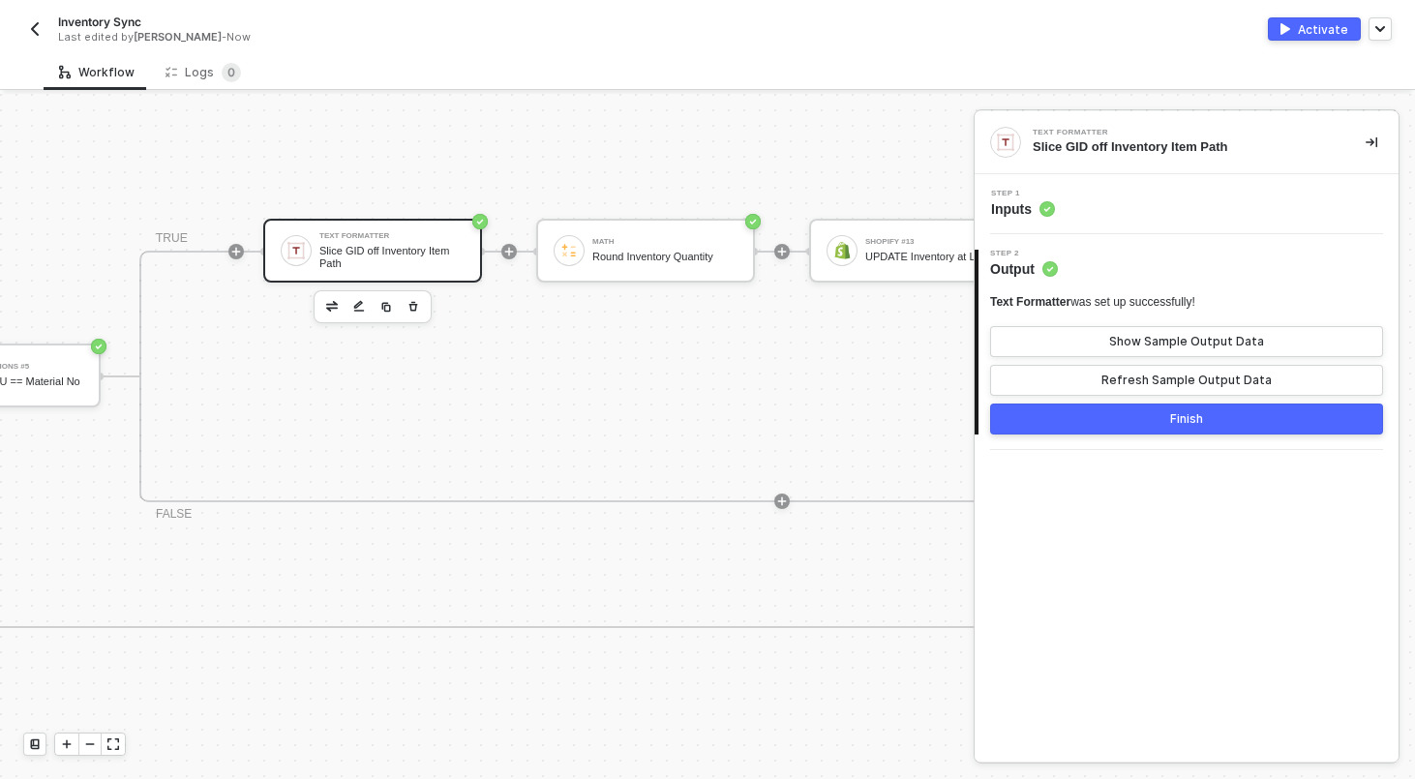
scroll to position [321, 2394]
click at [616, 243] on div "Math" at bounding box center [662, 242] width 145 height 8
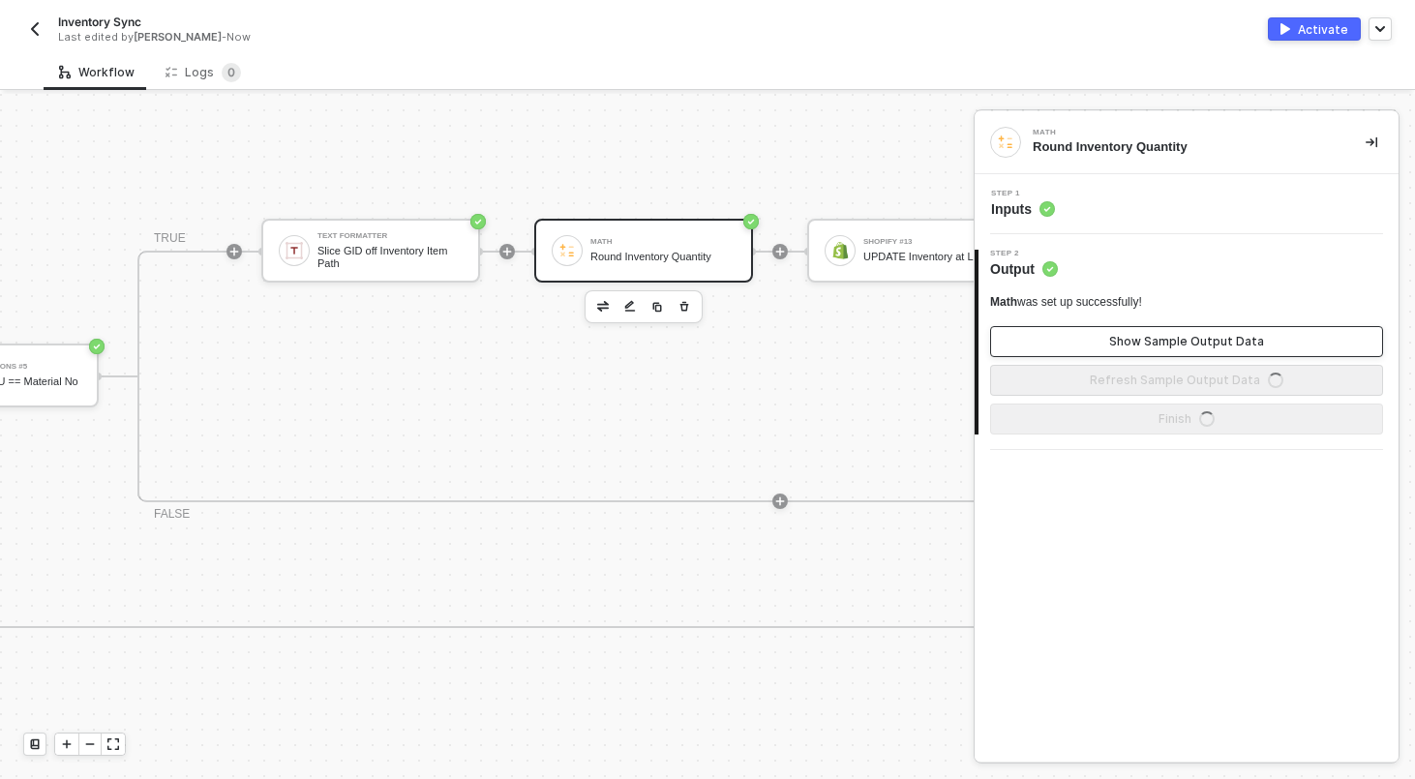
click at [1139, 342] on div "Show Sample Output Data" at bounding box center [1186, 341] width 155 height 15
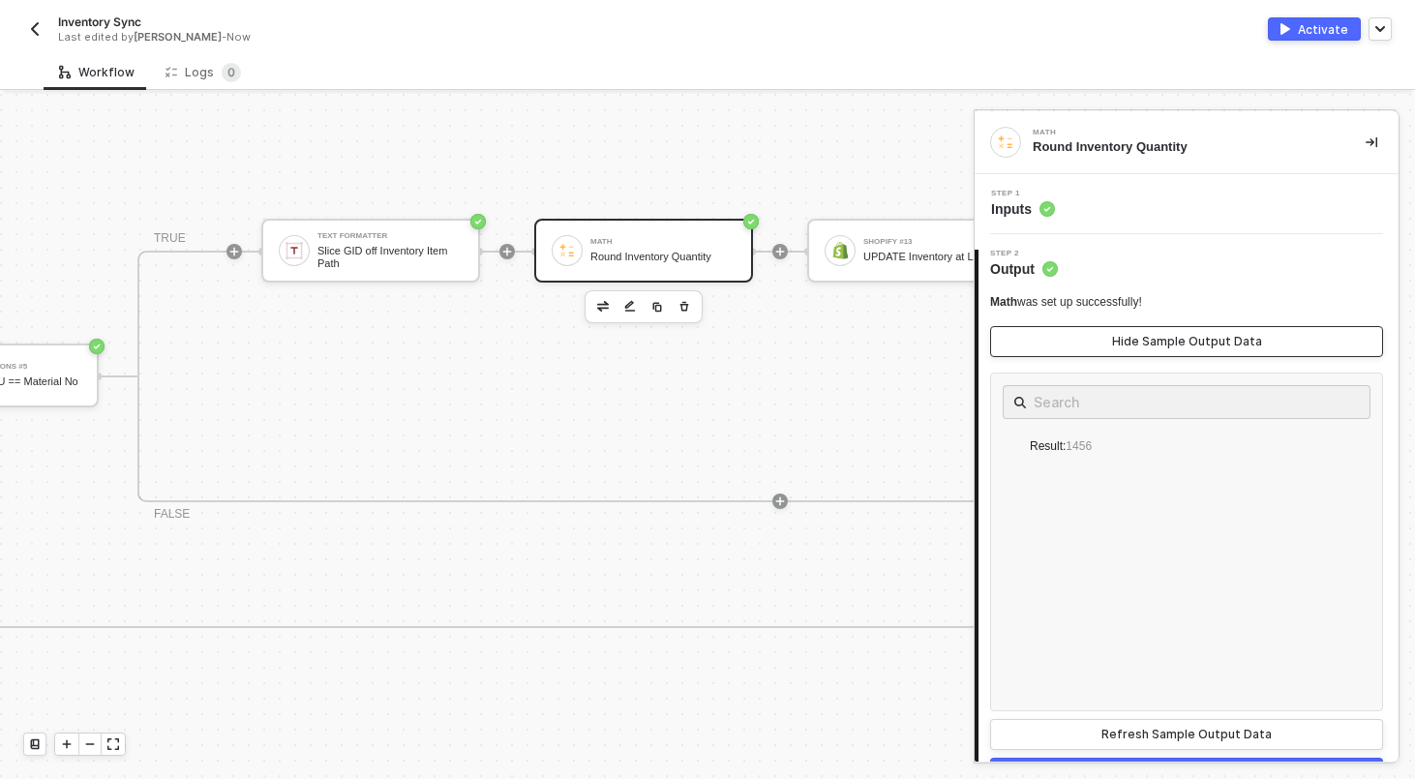
click at [1137, 345] on div "Hide Sample Output Data" at bounding box center [1187, 341] width 150 height 15
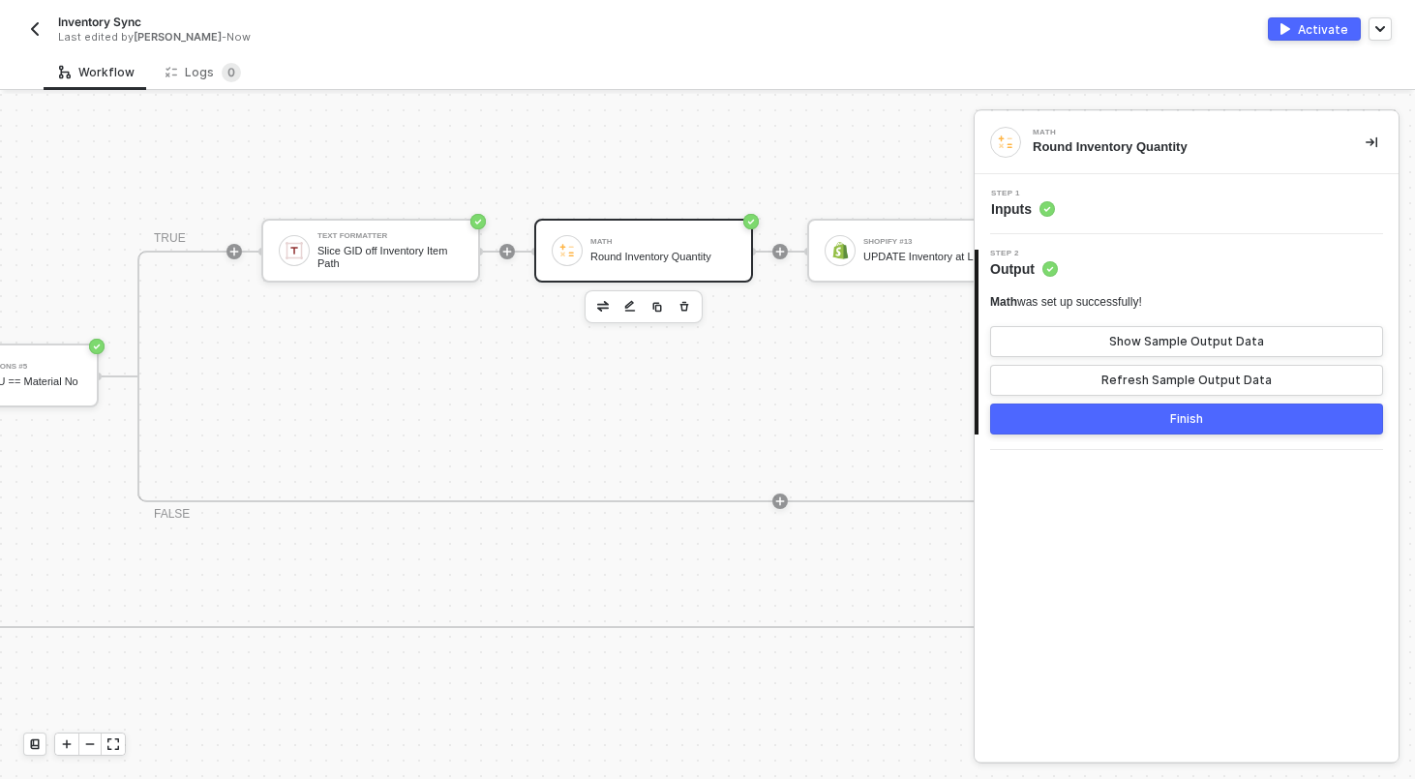
scroll to position [321, 2695]
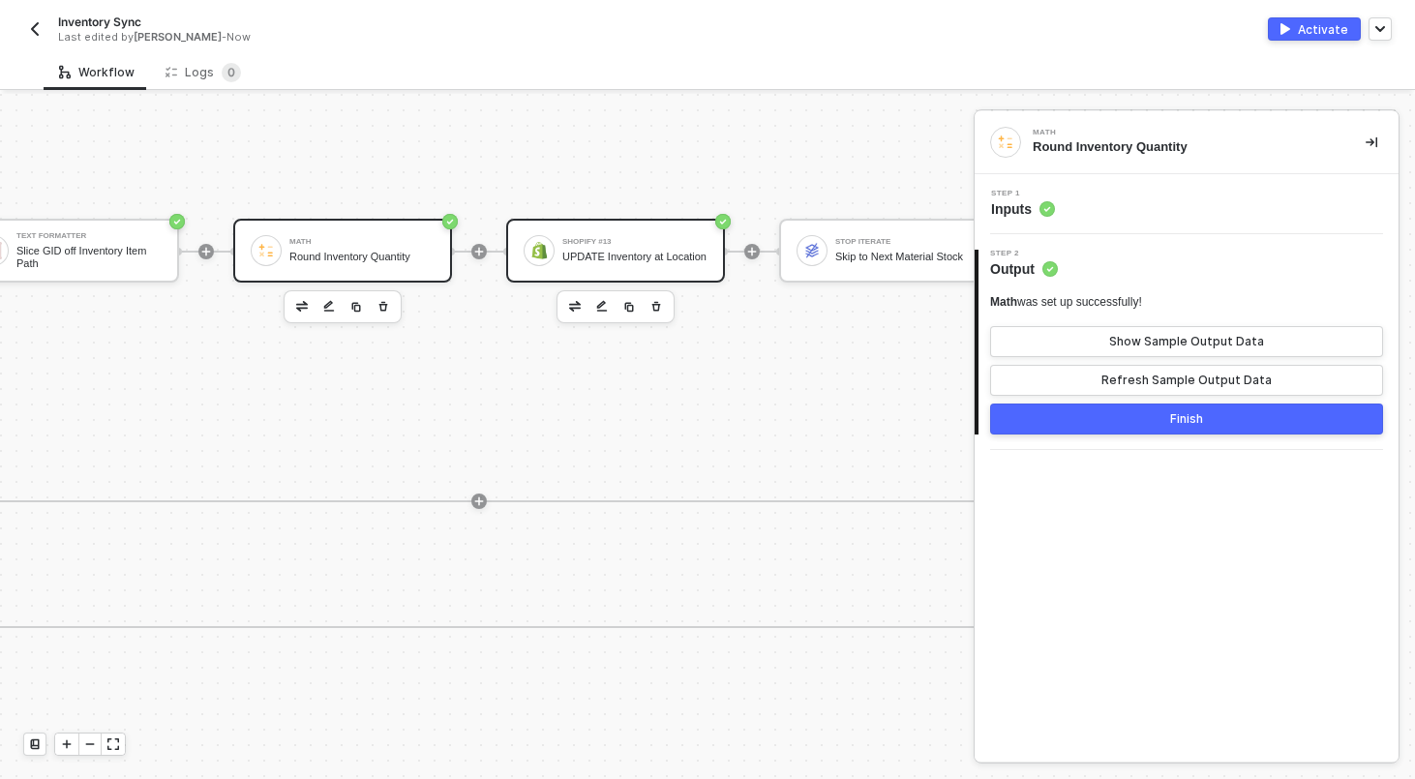
click at [631, 242] on div "Shopify #13 UPDATE Inventory at Location" at bounding box center [634, 250] width 145 height 37
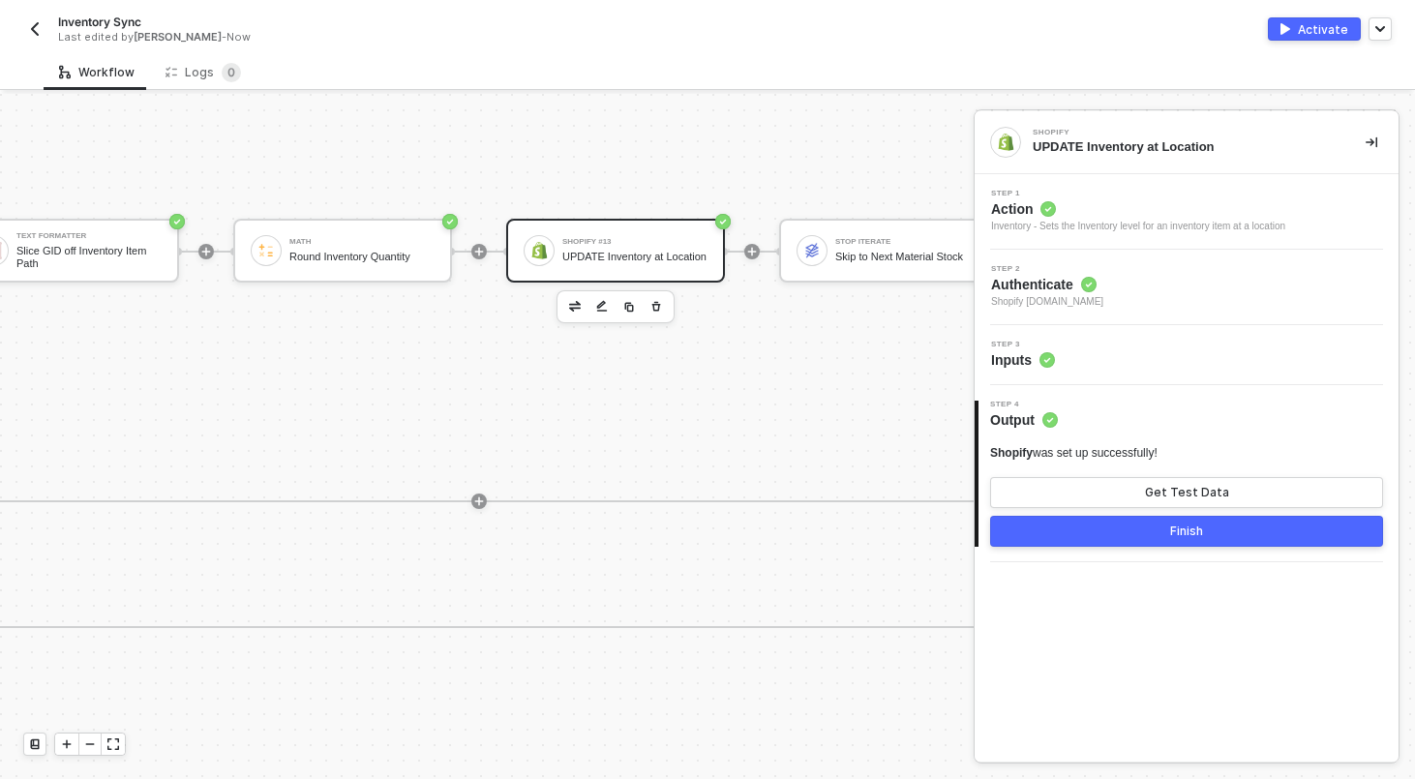
click at [1114, 357] on div "Step 3 Inputs" at bounding box center [1188, 355] width 419 height 29
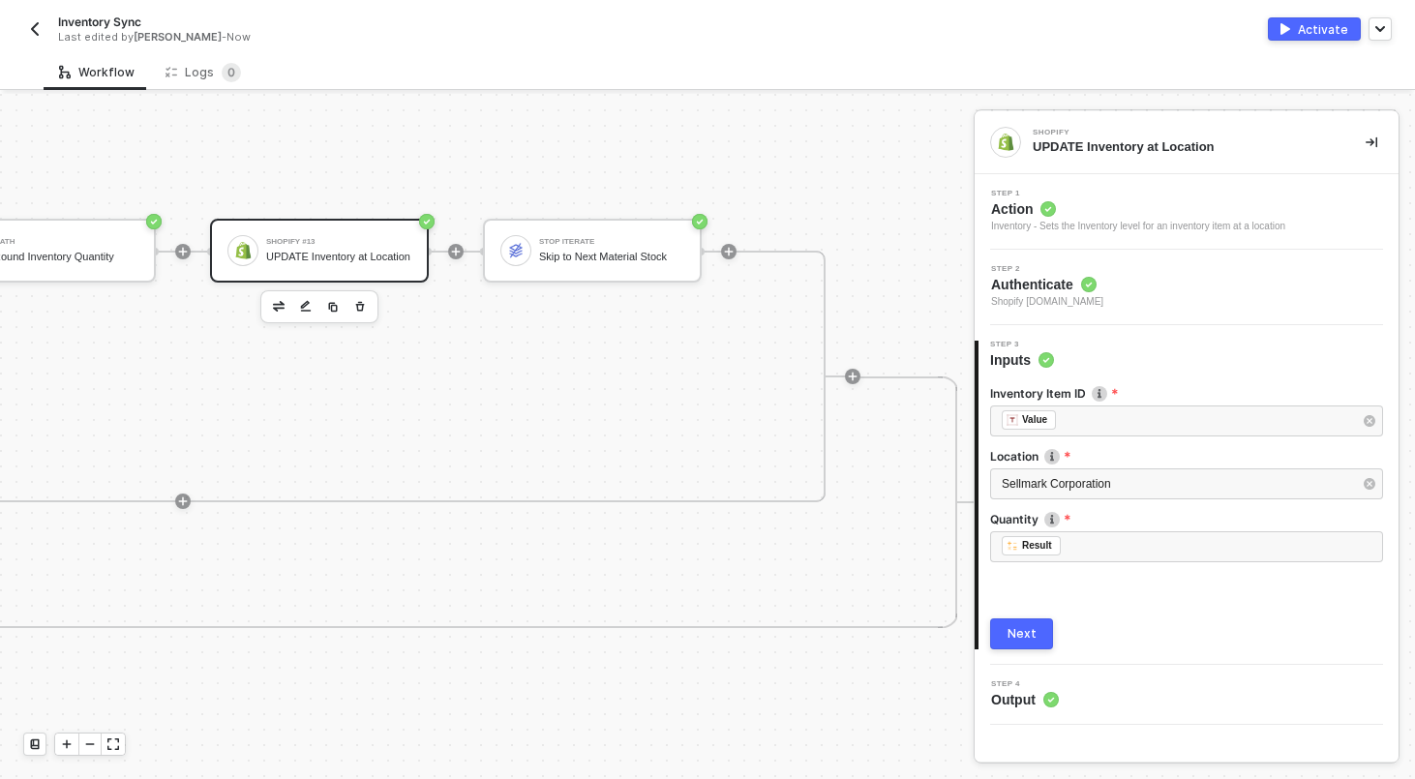
scroll to position [321, 2992]
click at [656, 403] on div "TRUE Text Formatter Slice GID off Inventory Item Path Math Round Inventory Quan…" at bounding box center [181, 377] width 1285 height 252
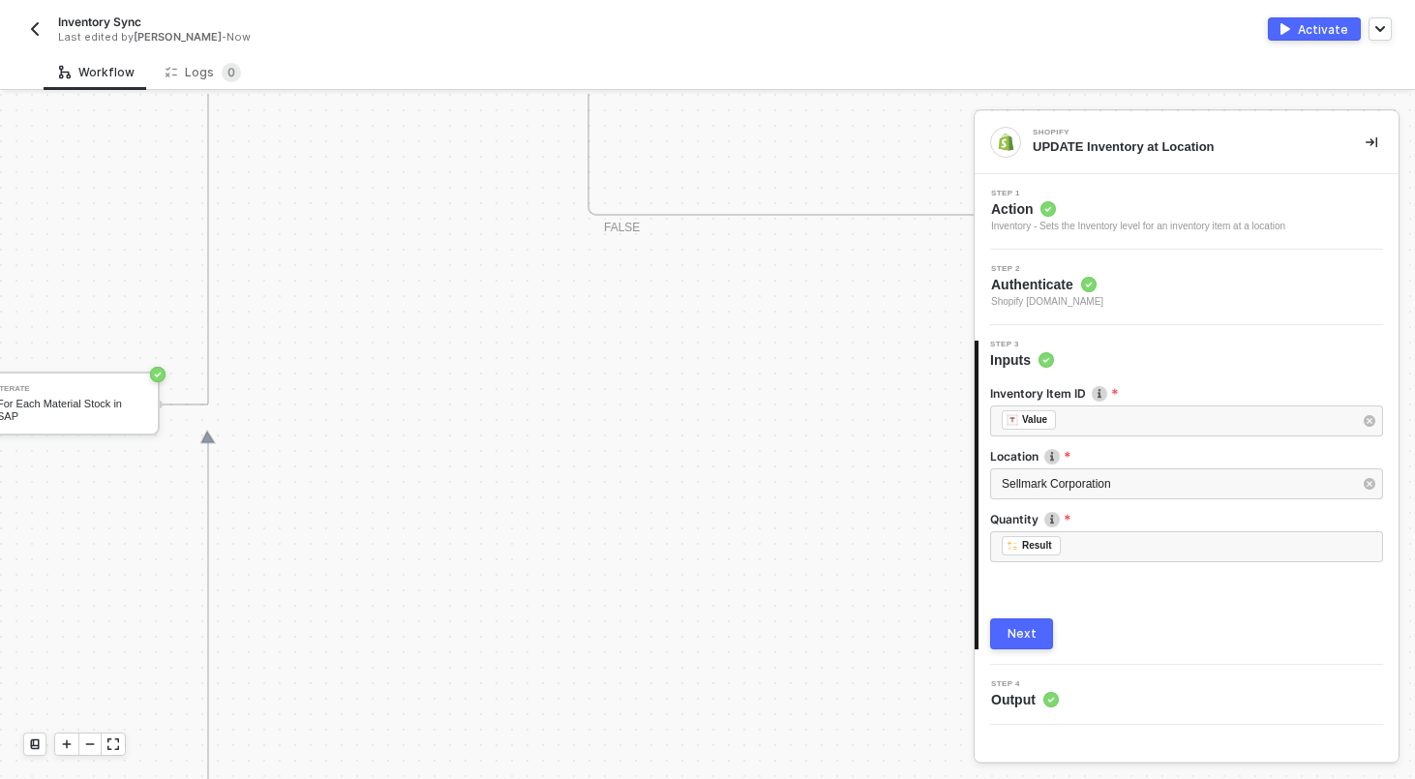
scroll to position [1047, 962]
click at [38, 30] on img "button" at bounding box center [34, 28] width 15 height 15
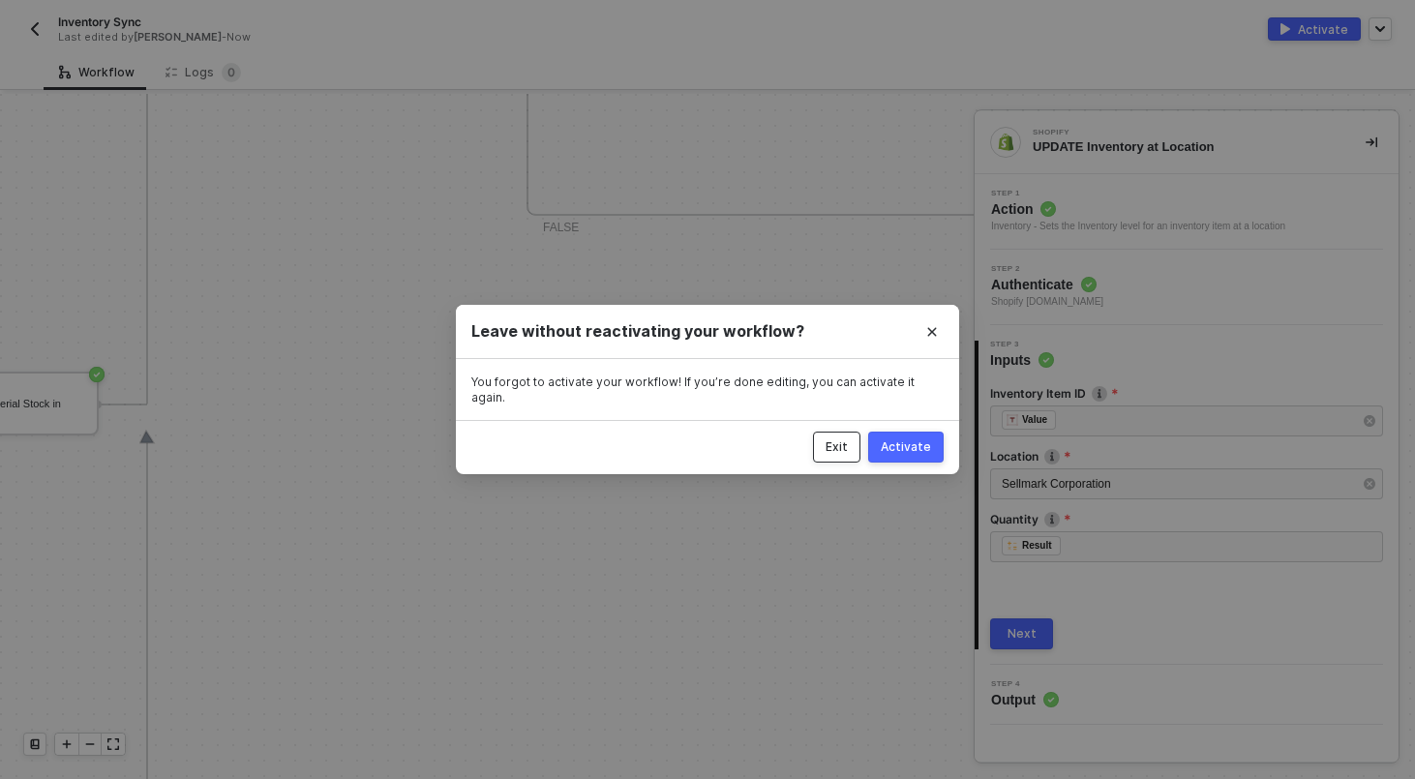
click at [842, 449] on button "Exit" at bounding box center [836, 447] width 47 height 31
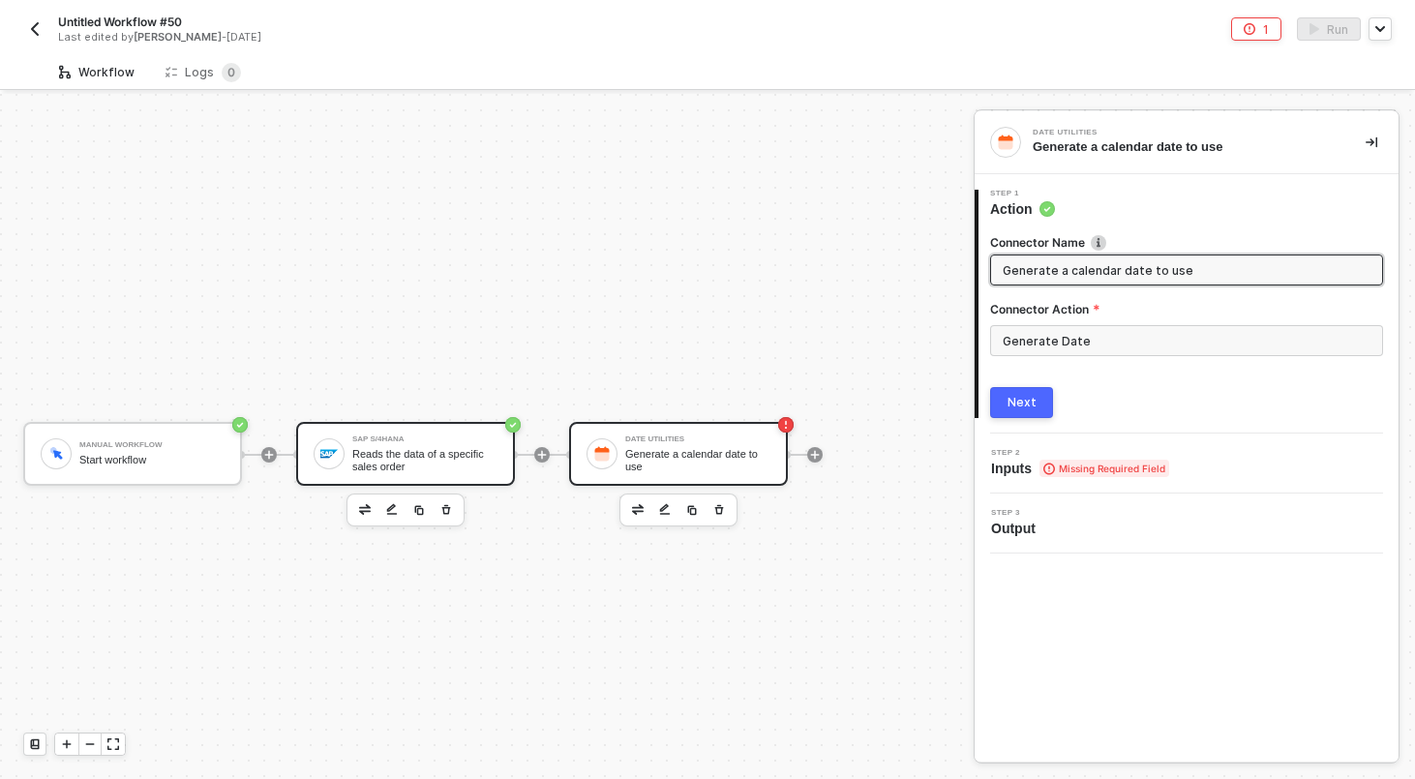
scroll to position [36, 0]
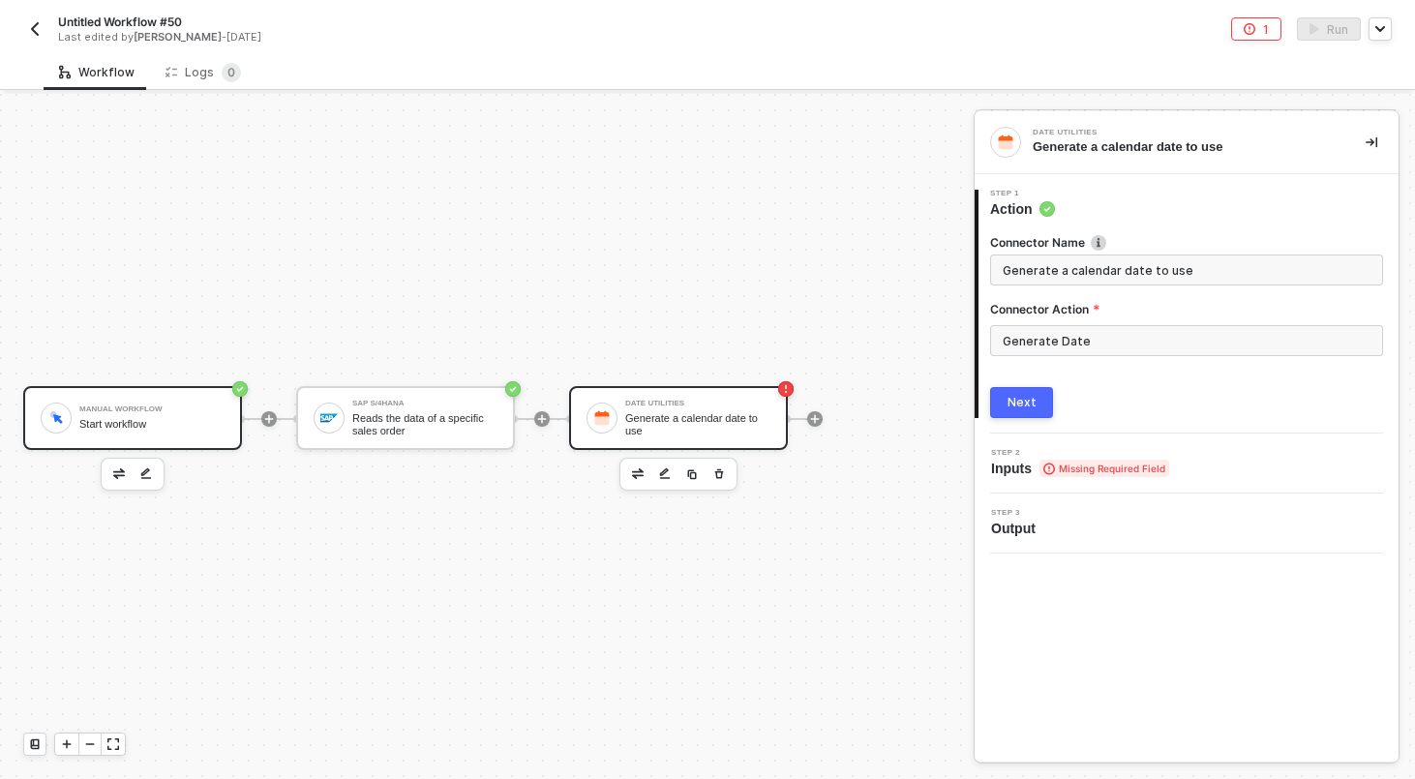
click at [183, 412] on div "Manual Workflow Start workflow" at bounding box center [151, 418] width 145 height 37
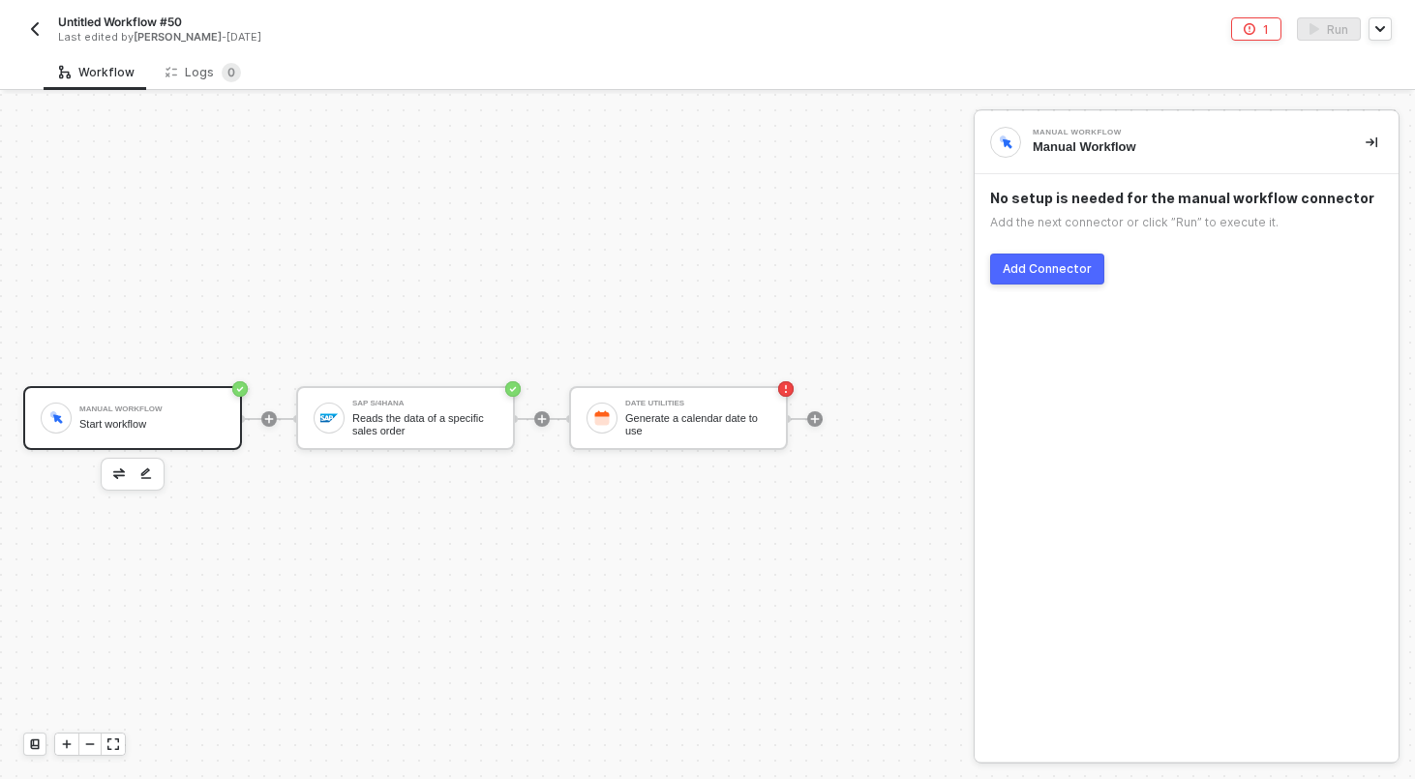
click at [118, 484] on button "button" at bounding box center [118, 474] width 23 height 23
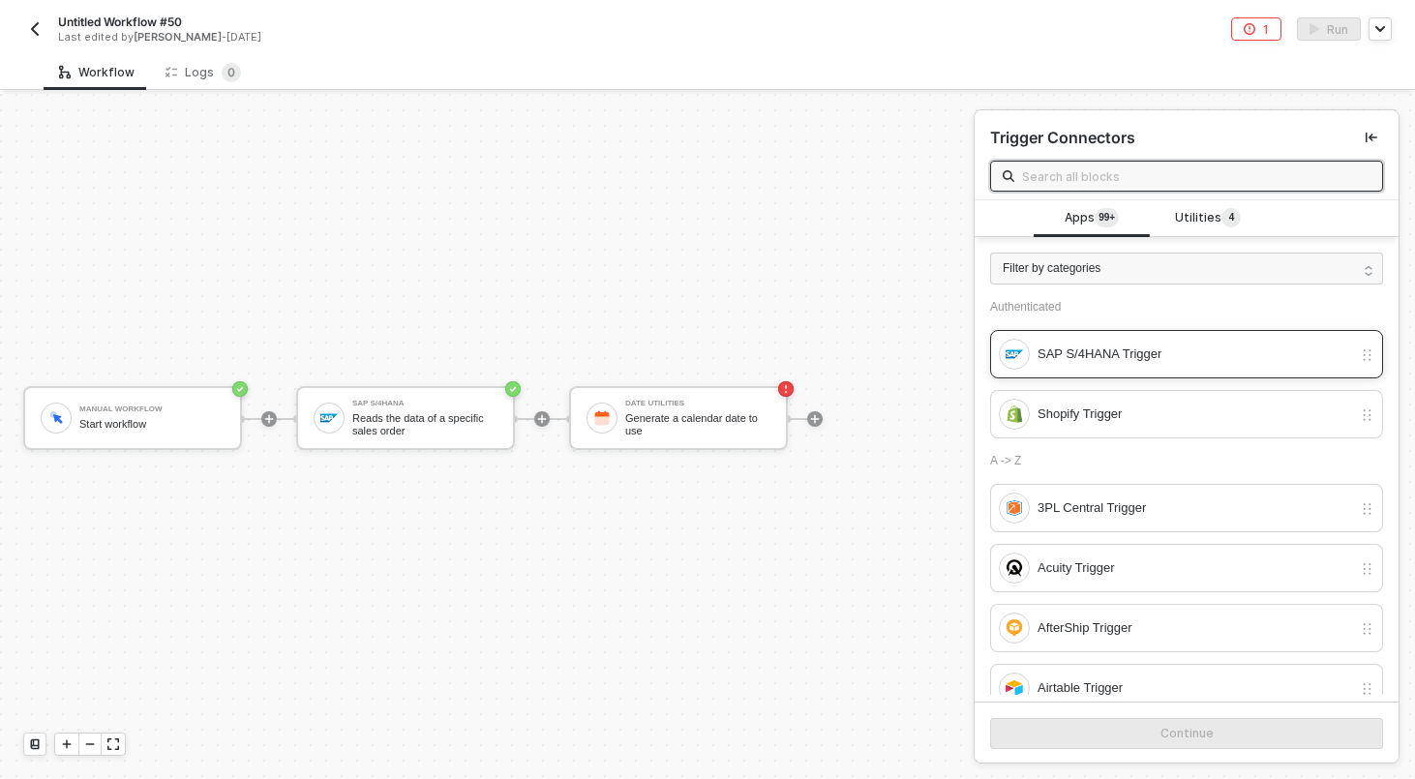
click at [1130, 374] on div "SAP S/4HANA Trigger" at bounding box center [1186, 354] width 393 height 48
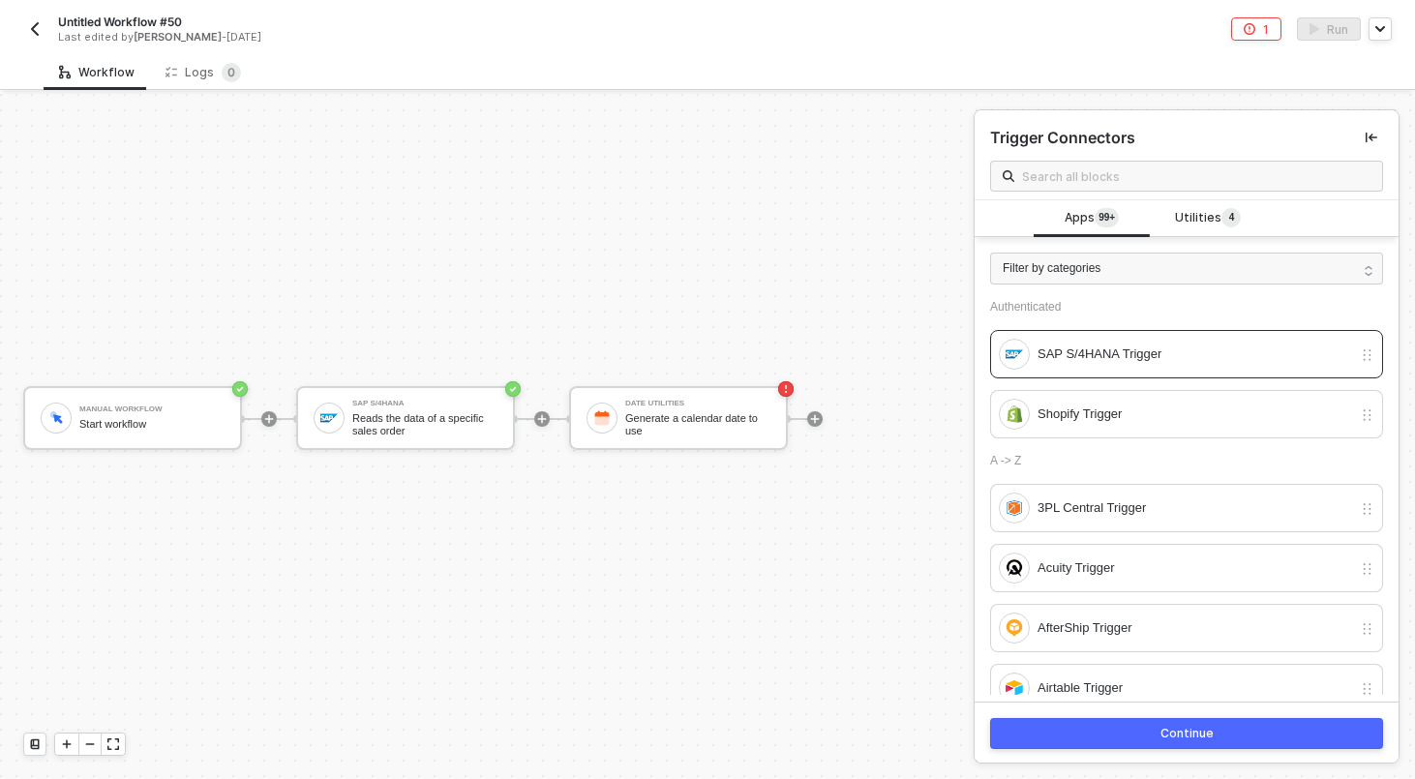
click at [1160, 753] on div "Continue" at bounding box center [1186, 733] width 424 height 63
click at [1161, 735] on div "Continue" at bounding box center [1186, 733] width 53 height 15
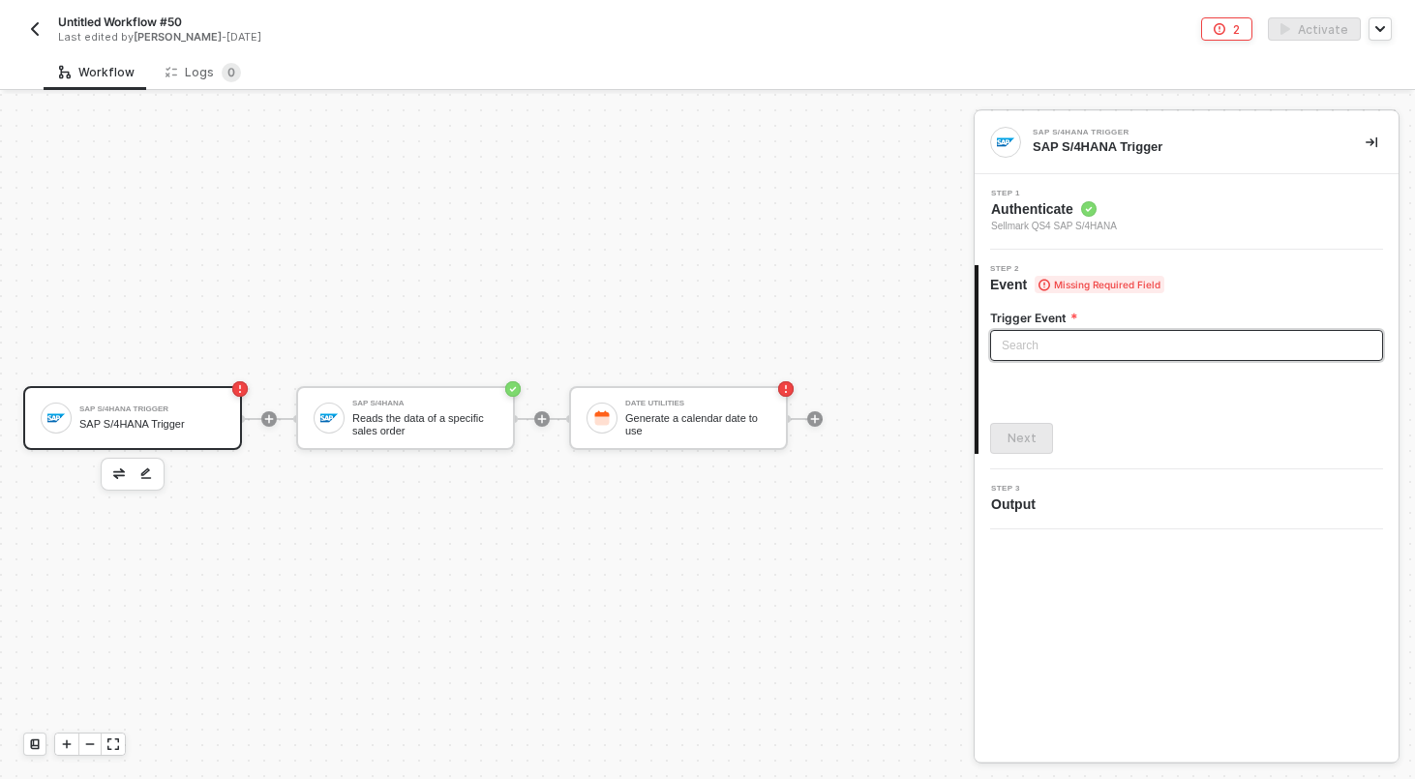
click at [1103, 333] on input "search" at bounding box center [1186, 345] width 370 height 29
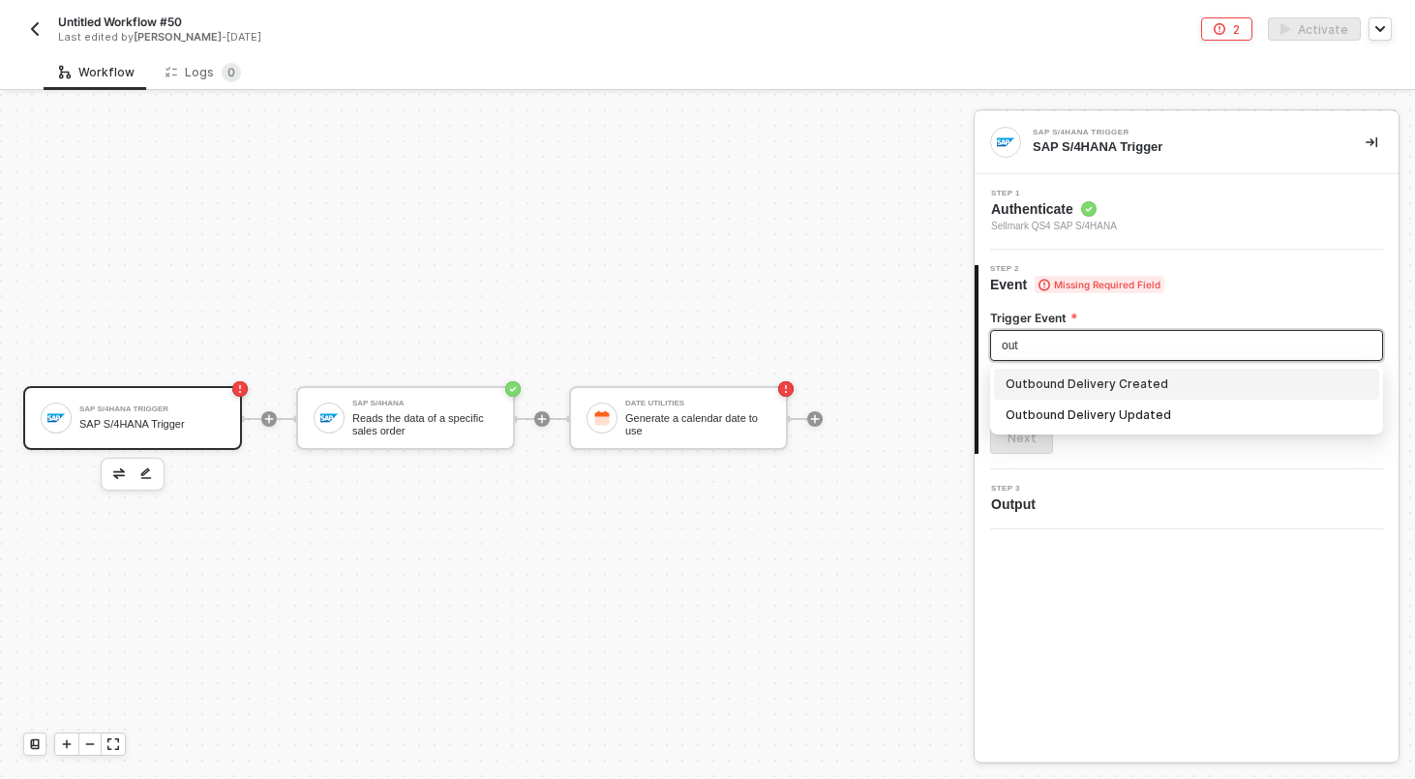
type input "outb"
click at [1115, 384] on div "Outbound Delivery Created" at bounding box center [1186, 384] width 362 height 21
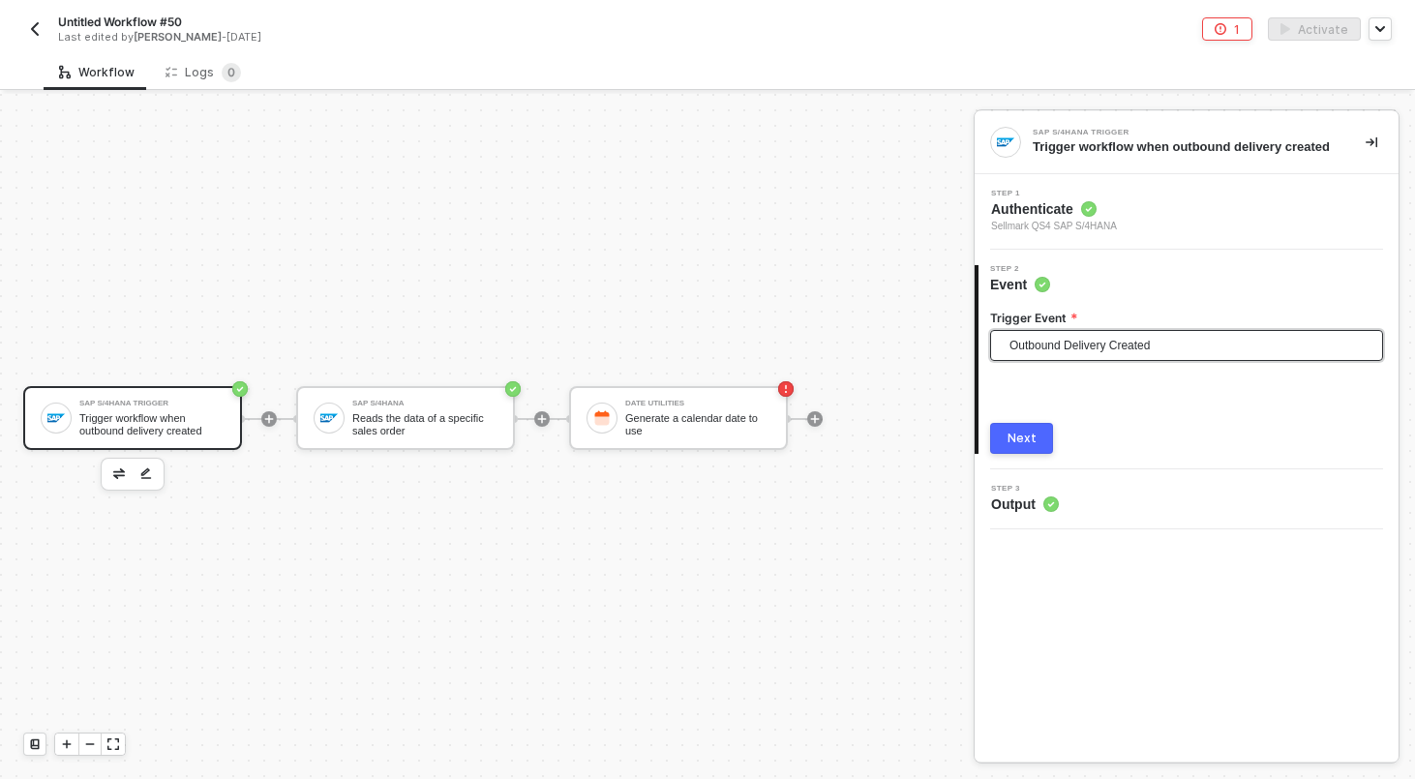
click at [1020, 446] on div "Next" at bounding box center [1021, 438] width 29 height 15
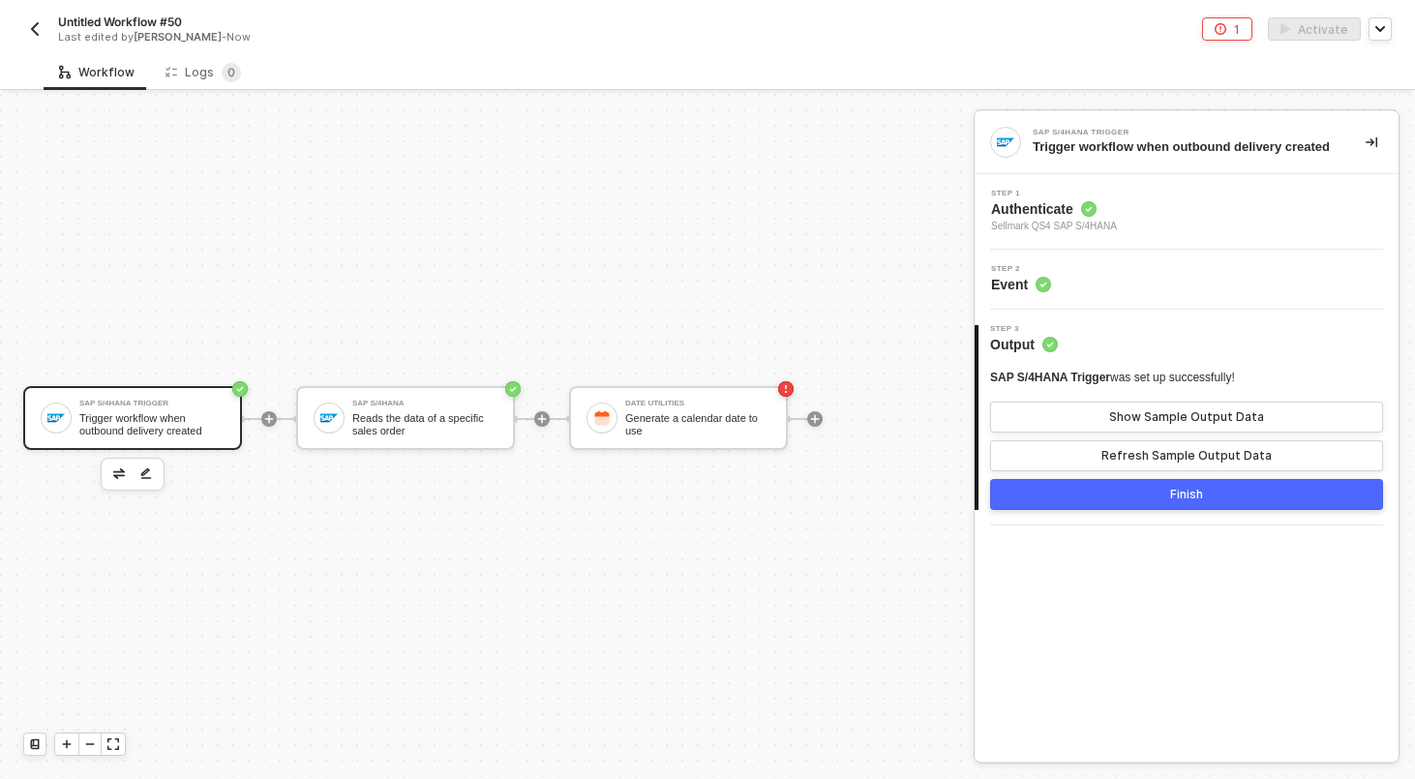
click at [1143, 224] on div "Step 1 Authenticate Sellmark QS4 SAP S/4HANA" at bounding box center [1188, 212] width 419 height 45
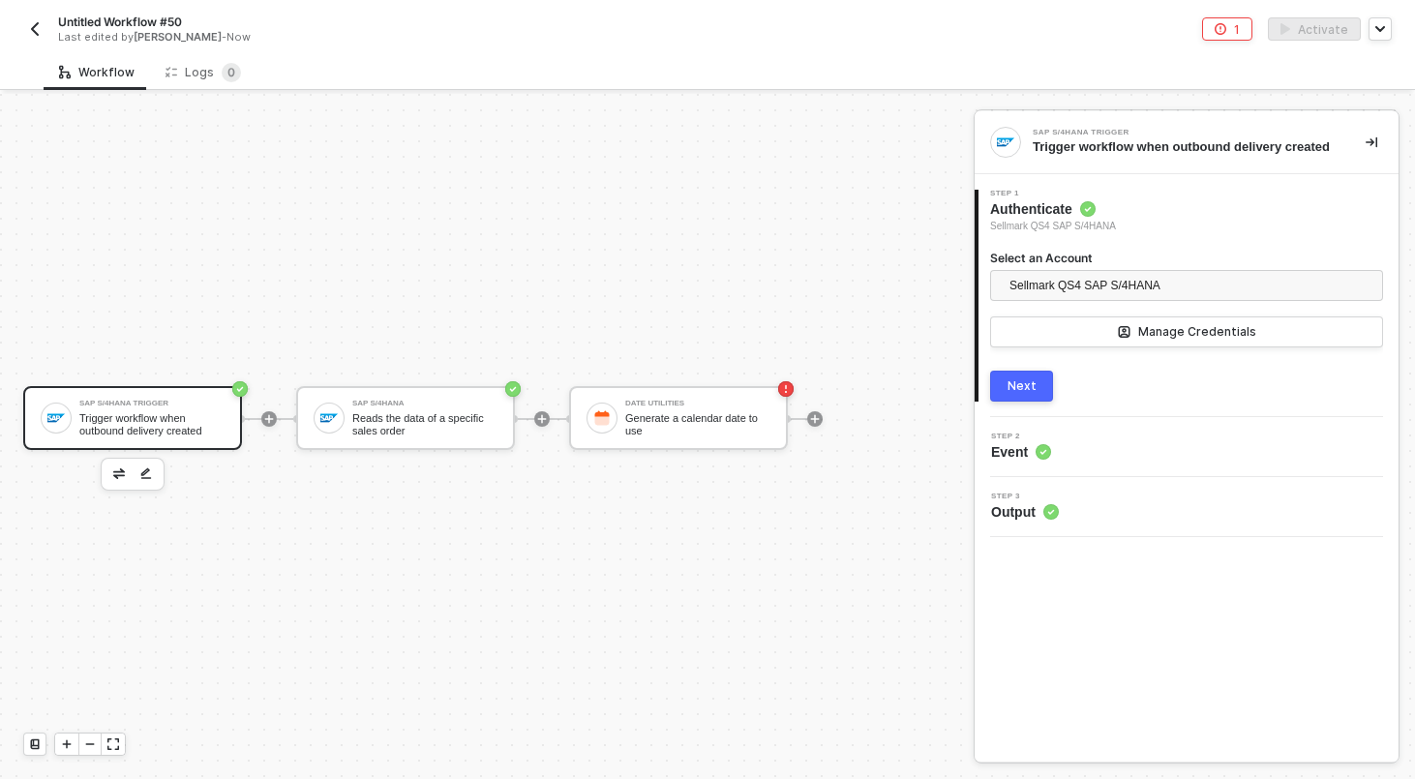
click at [618, 523] on div "SAP S/4HANA Trigger Trigger workflow when outbound delivery created SAP S/4HANA…" at bounding box center [482, 418] width 964 height 721
click at [1048, 402] on button "Next" at bounding box center [1021, 386] width 63 height 31
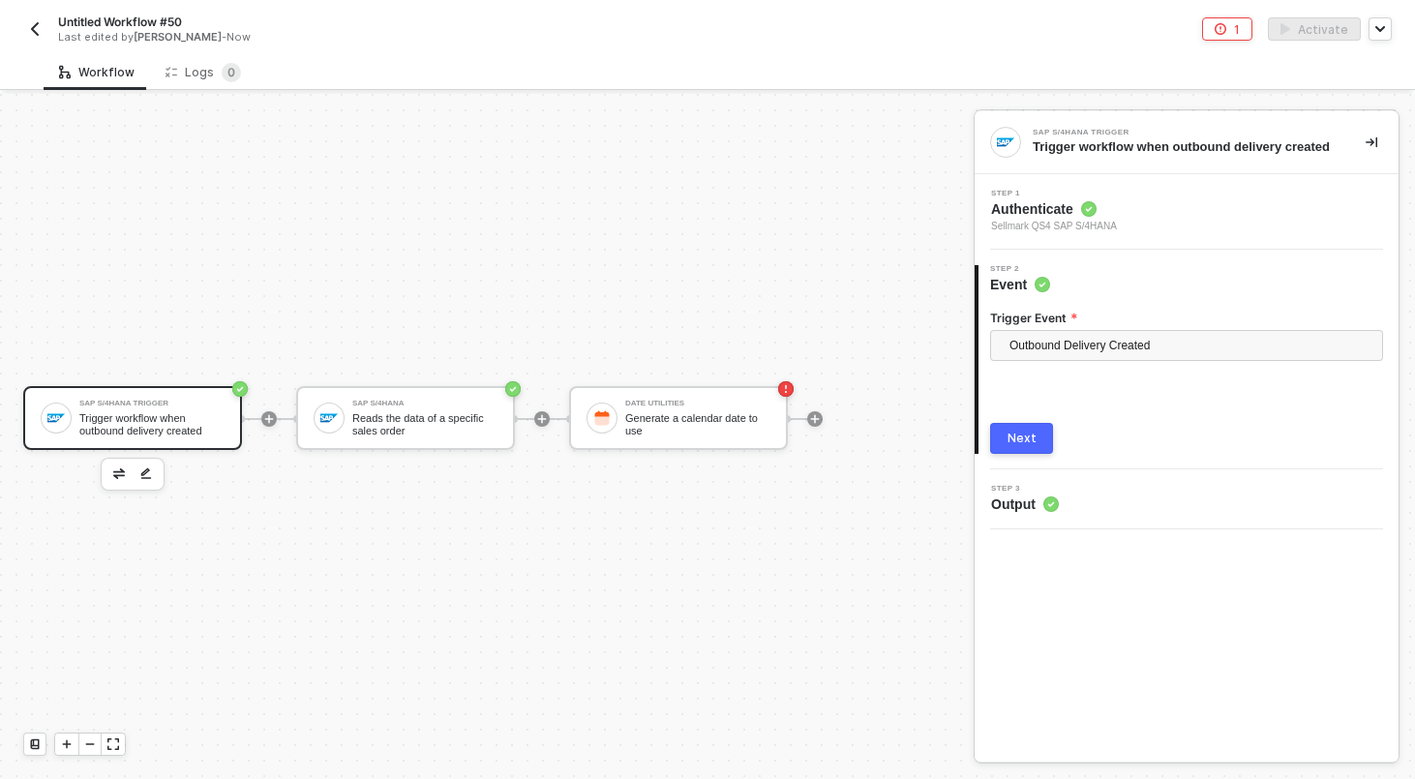
click at [1030, 454] on button "Next" at bounding box center [1021, 438] width 63 height 31
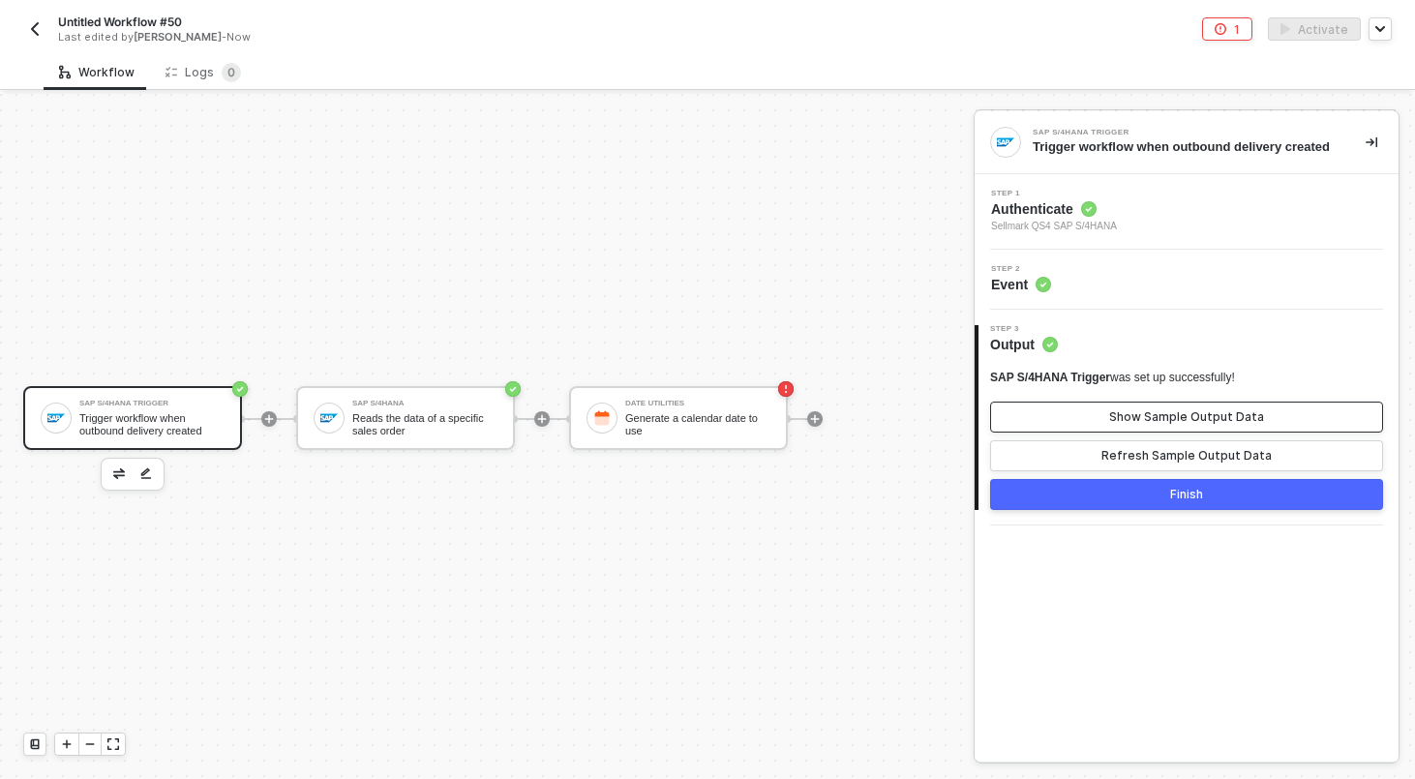
click at [1126, 433] on button "Show Sample Output Data" at bounding box center [1186, 417] width 393 height 31
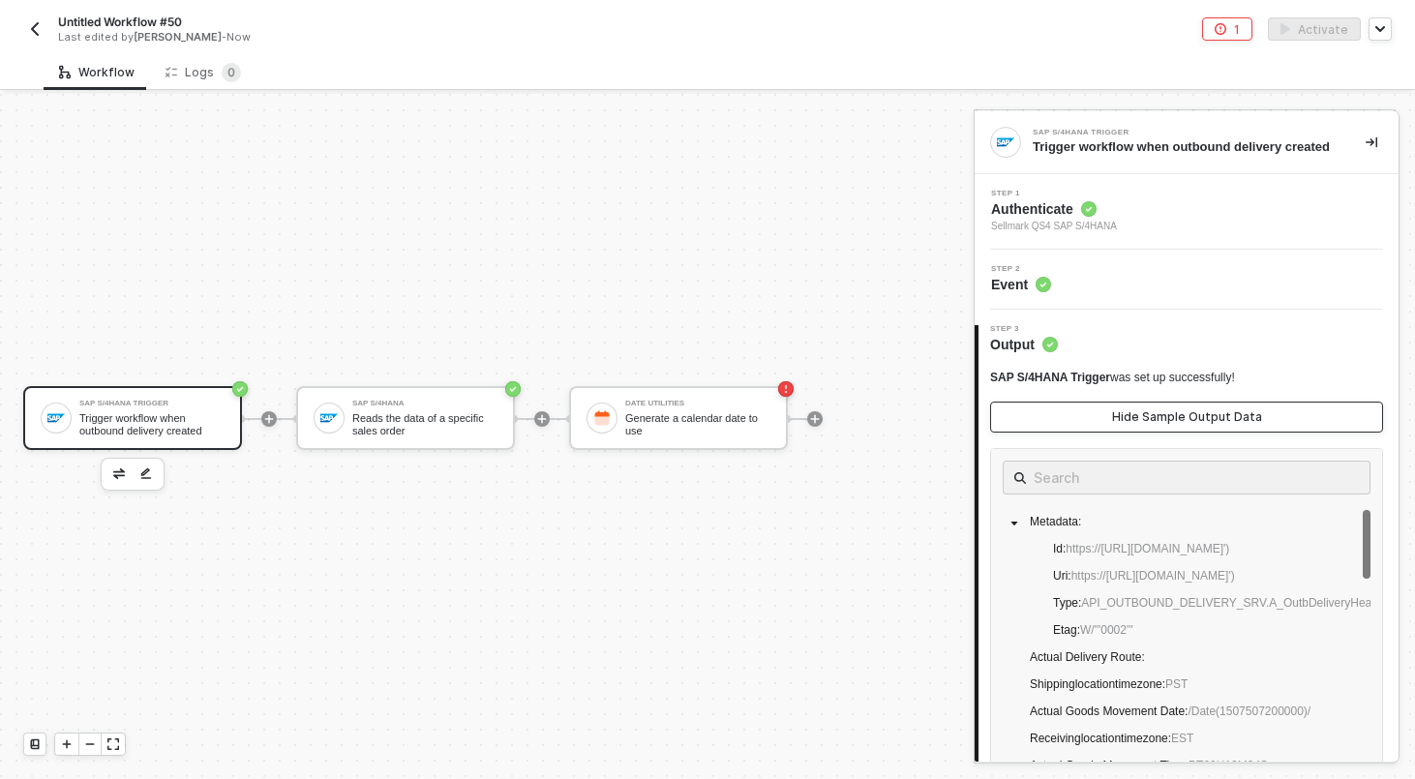
click at [1126, 433] on button "Hide Sample Output Data" at bounding box center [1186, 417] width 393 height 31
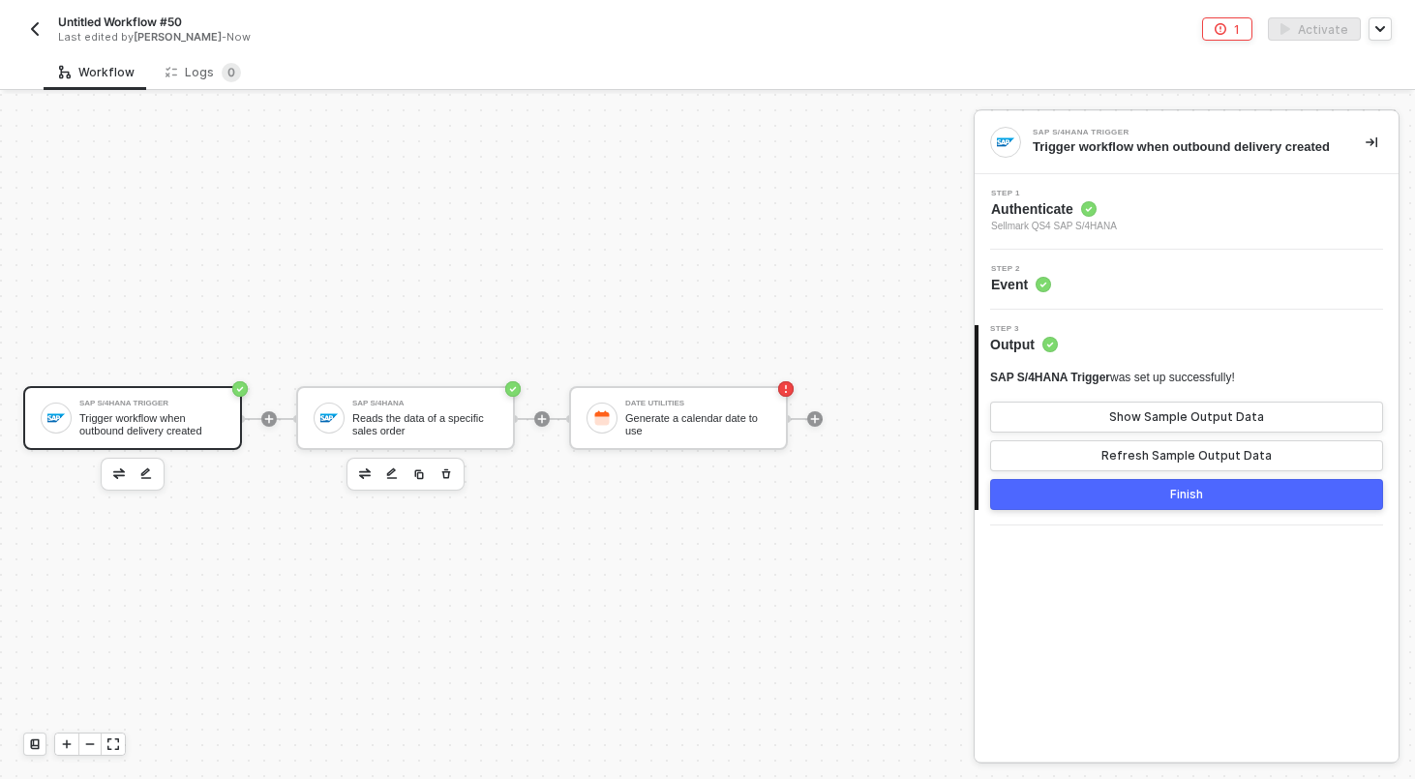
click at [444, 466] on icon "button" at bounding box center [446, 473] width 12 height 15
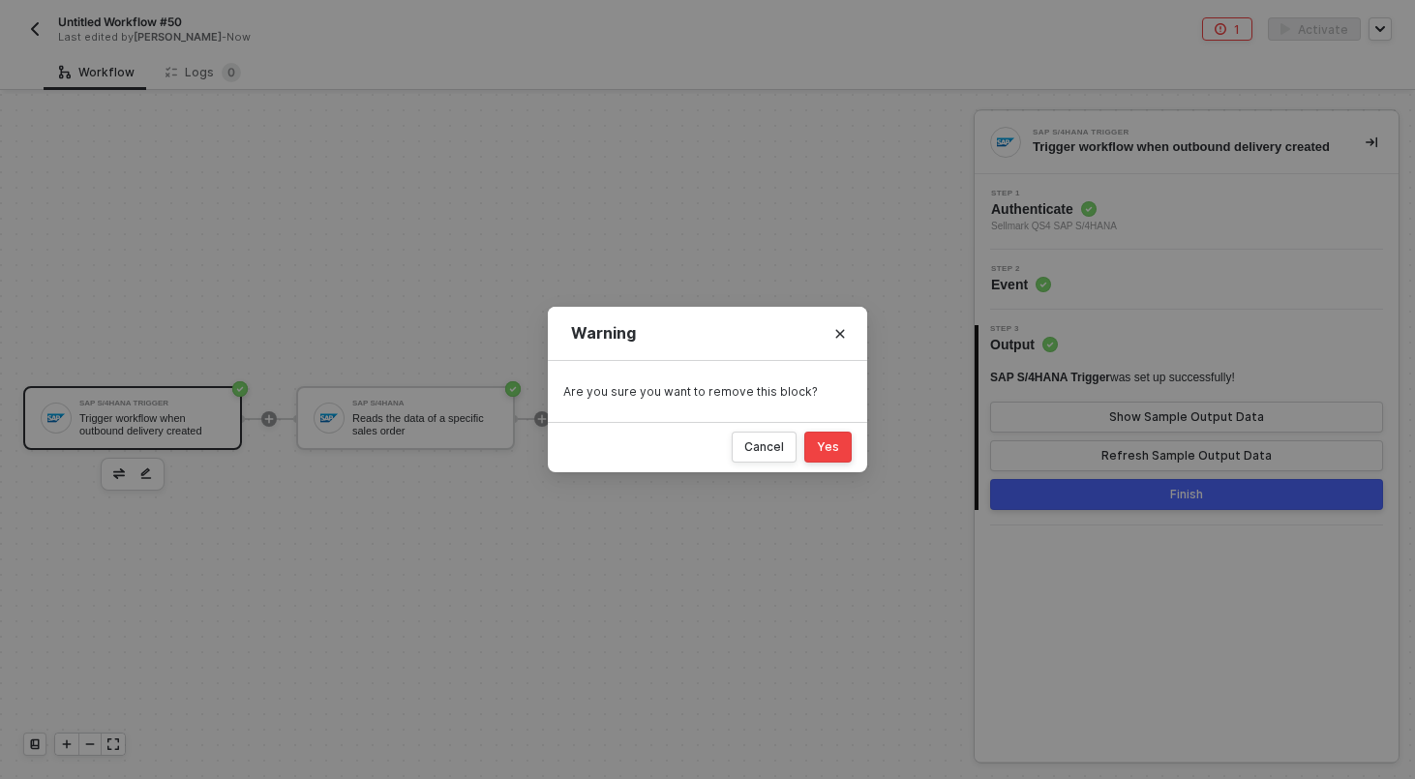
click at [841, 444] on button "Yes" at bounding box center [827, 447] width 47 height 31
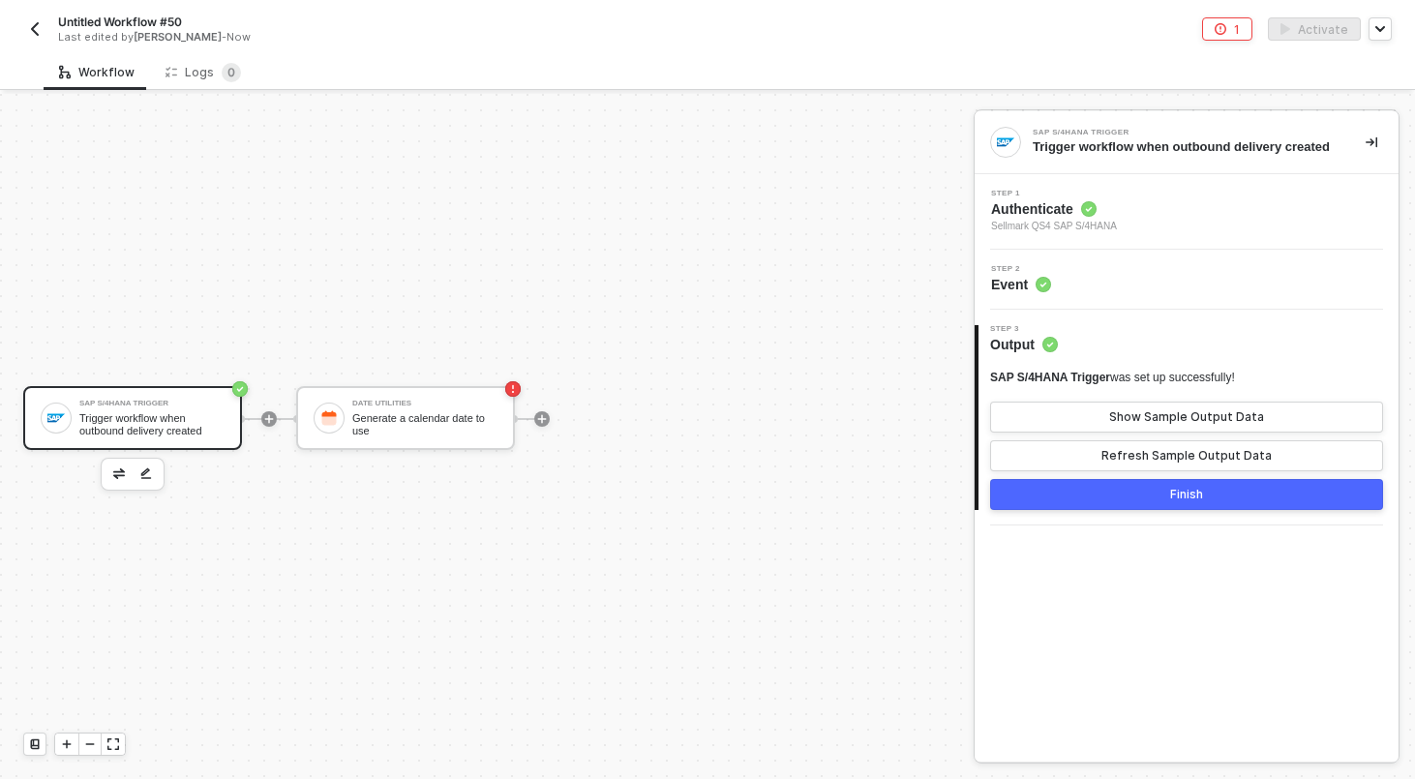
click at [277, 416] on div at bounding box center [268, 419] width 257 height 151
click at [275, 416] on div at bounding box center [268, 418] width 15 height 15
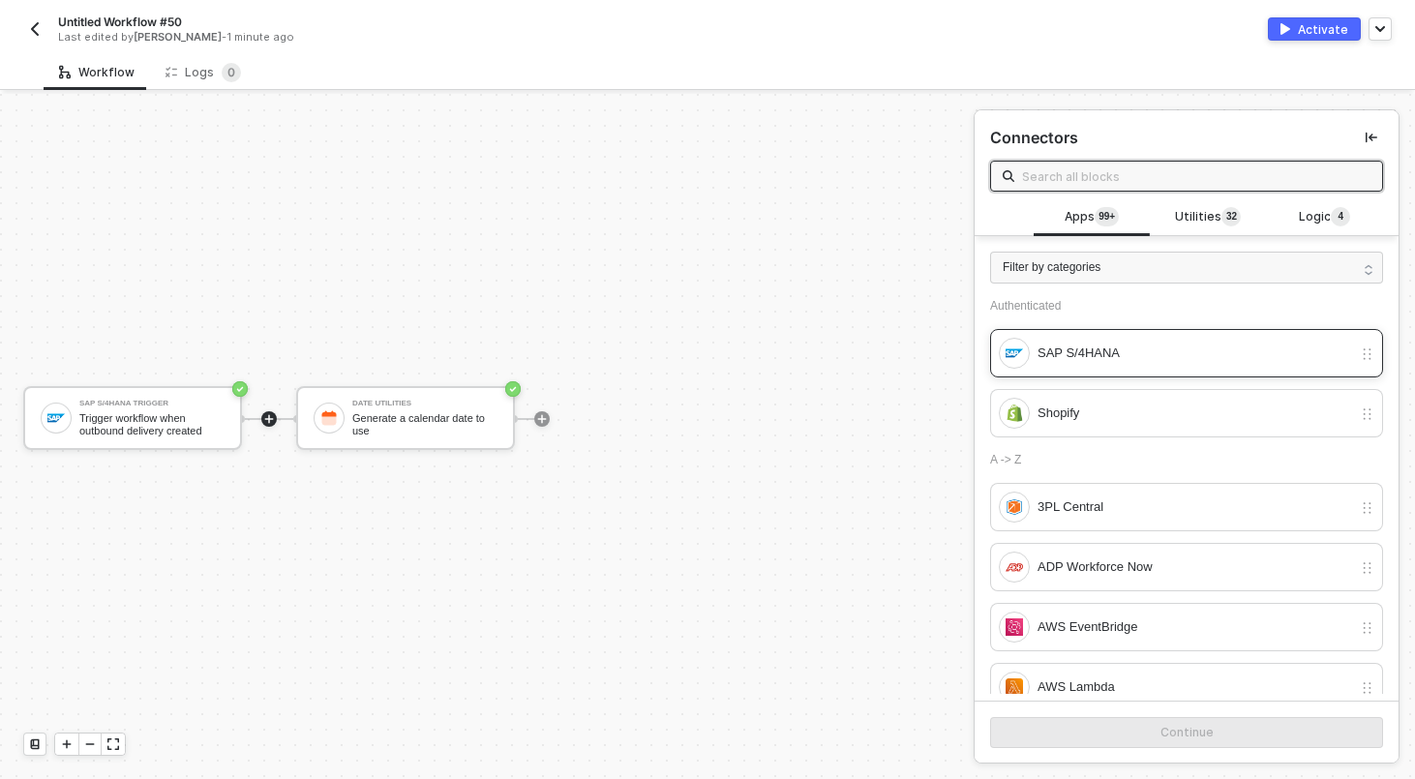
click at [1099, 360] on div "SAP S/4HANA" at bounding box center [1194, 353] width 314 height 21
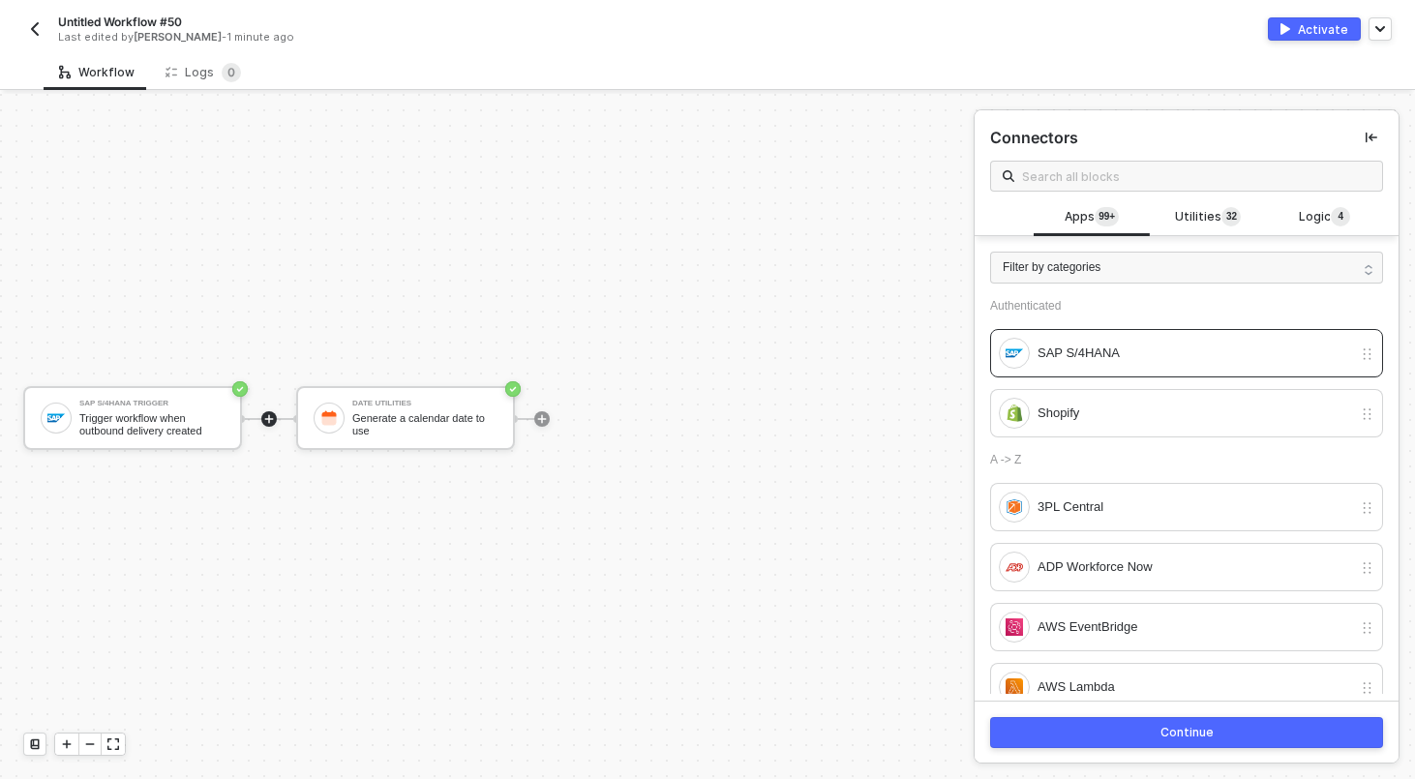
click at [1148, 737] on button "Continue" at bounding box center [1186, 732] width 393 height 31
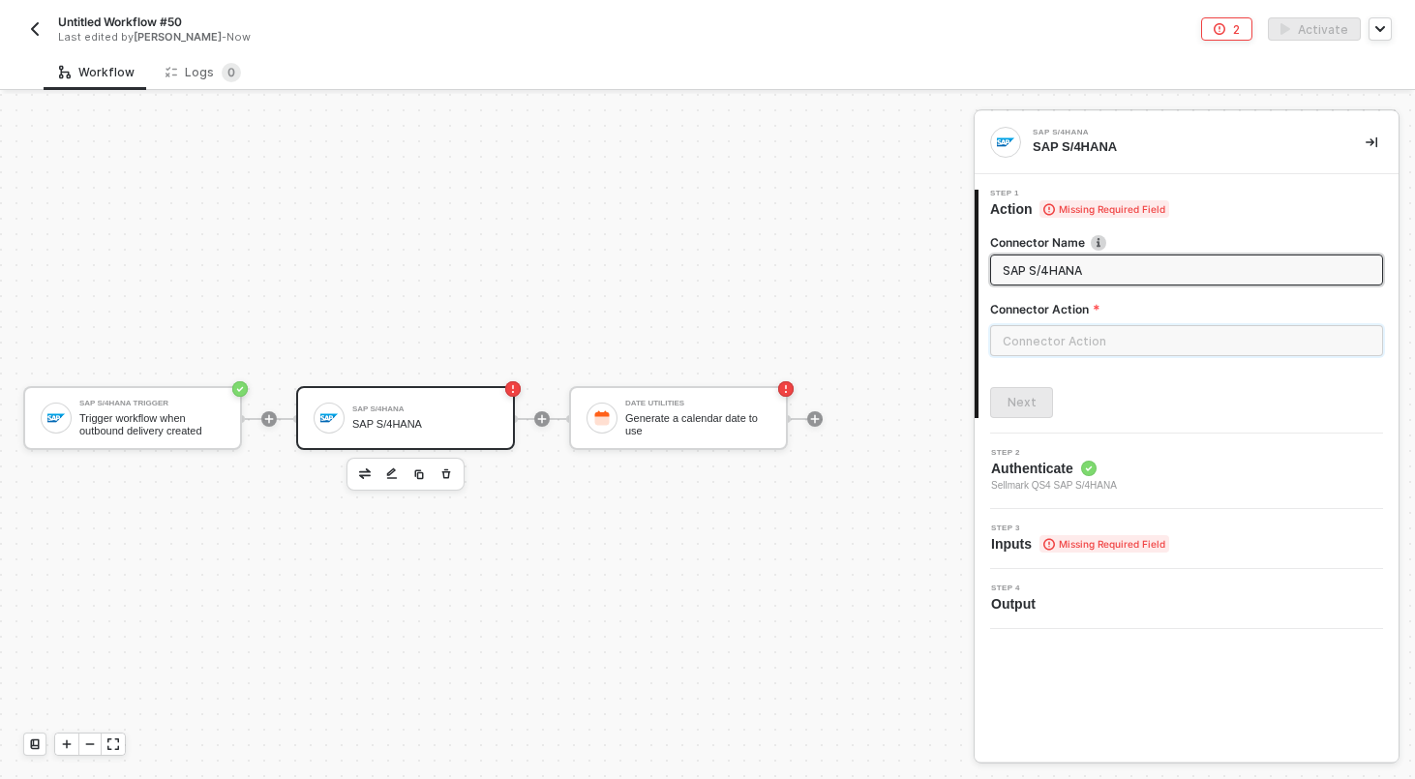
click at [1088, 353] on input "text" at bounding box center [1186, 340] width 393 height 31
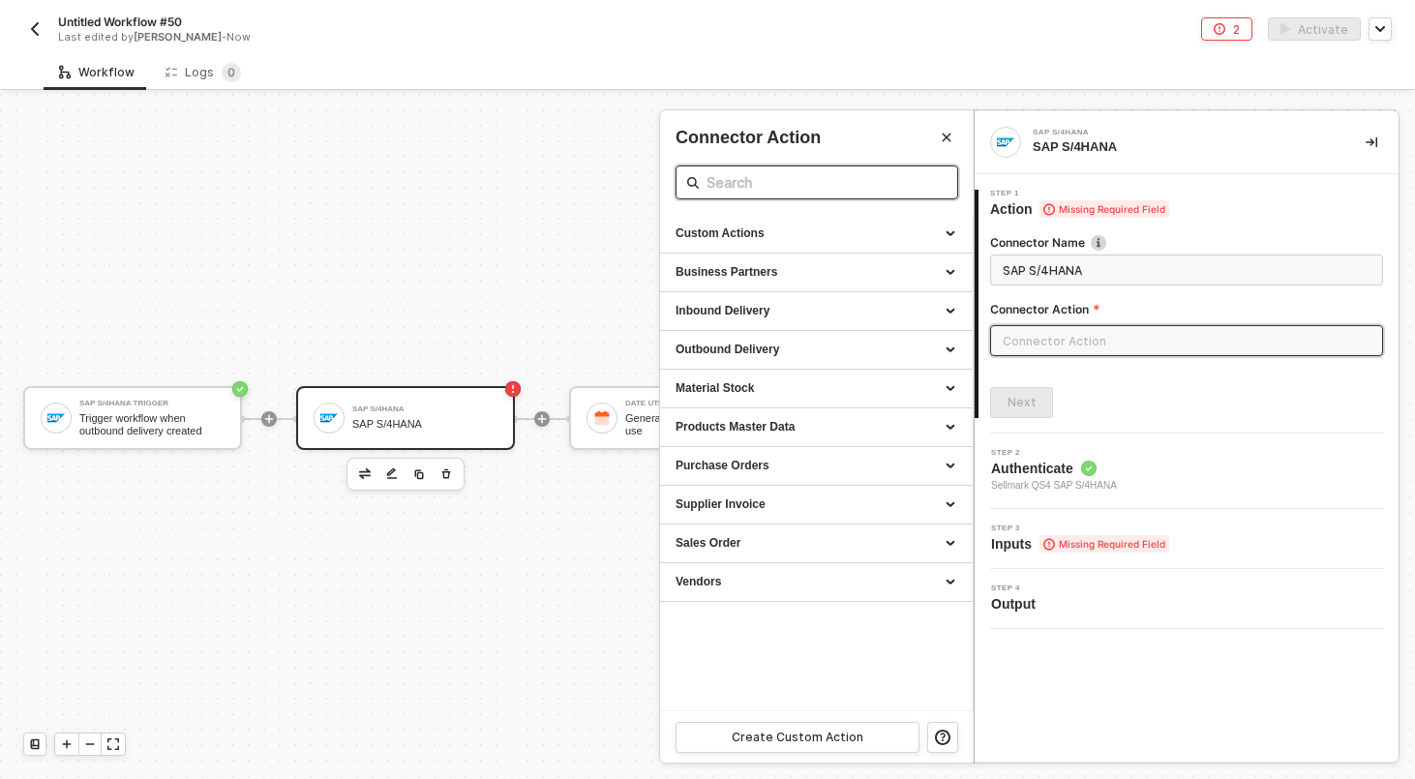
click at [850, 186] on input "text" at bounding box center [816, 182] width 221 height 24
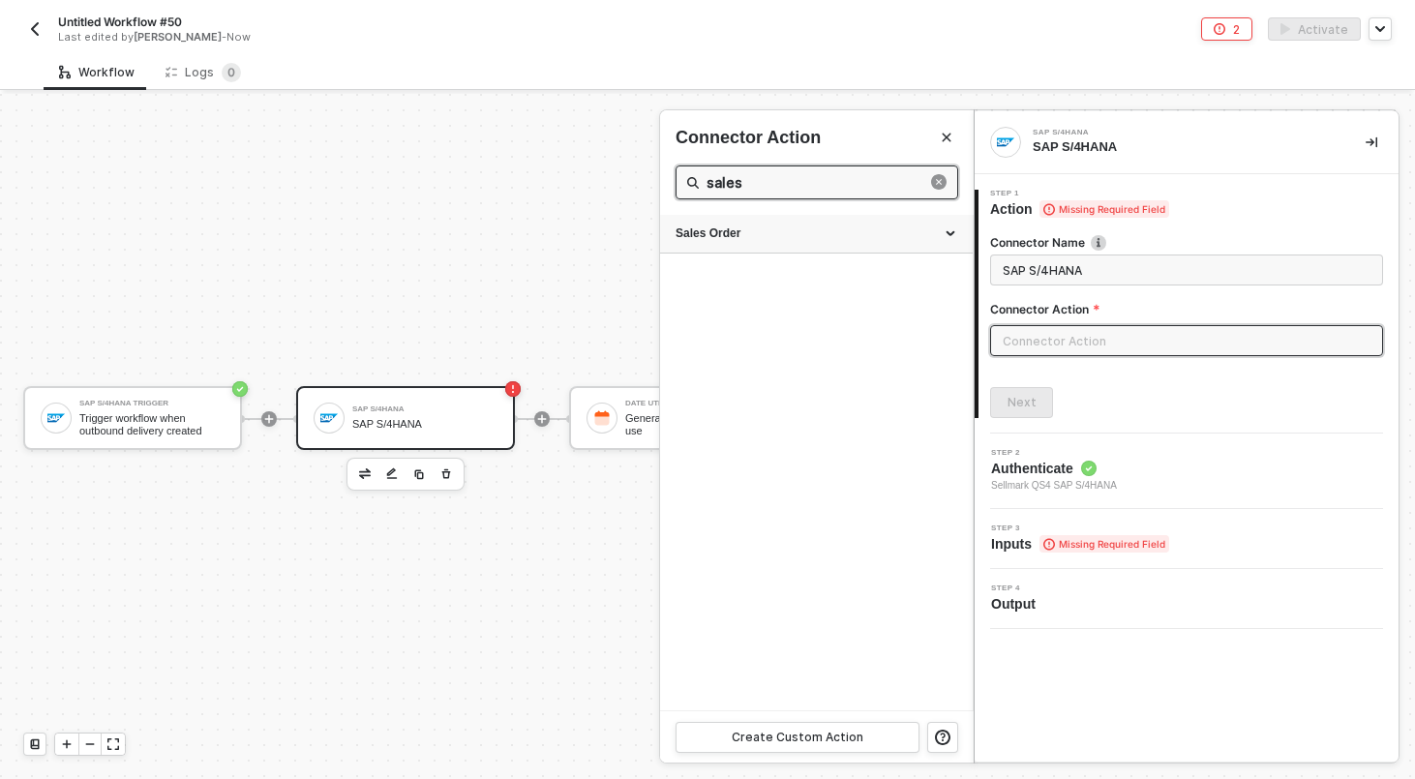
type input "sales"
click at [831, 230] on div "Sales Order" at bounding box center [816, 233] width 282 height 16
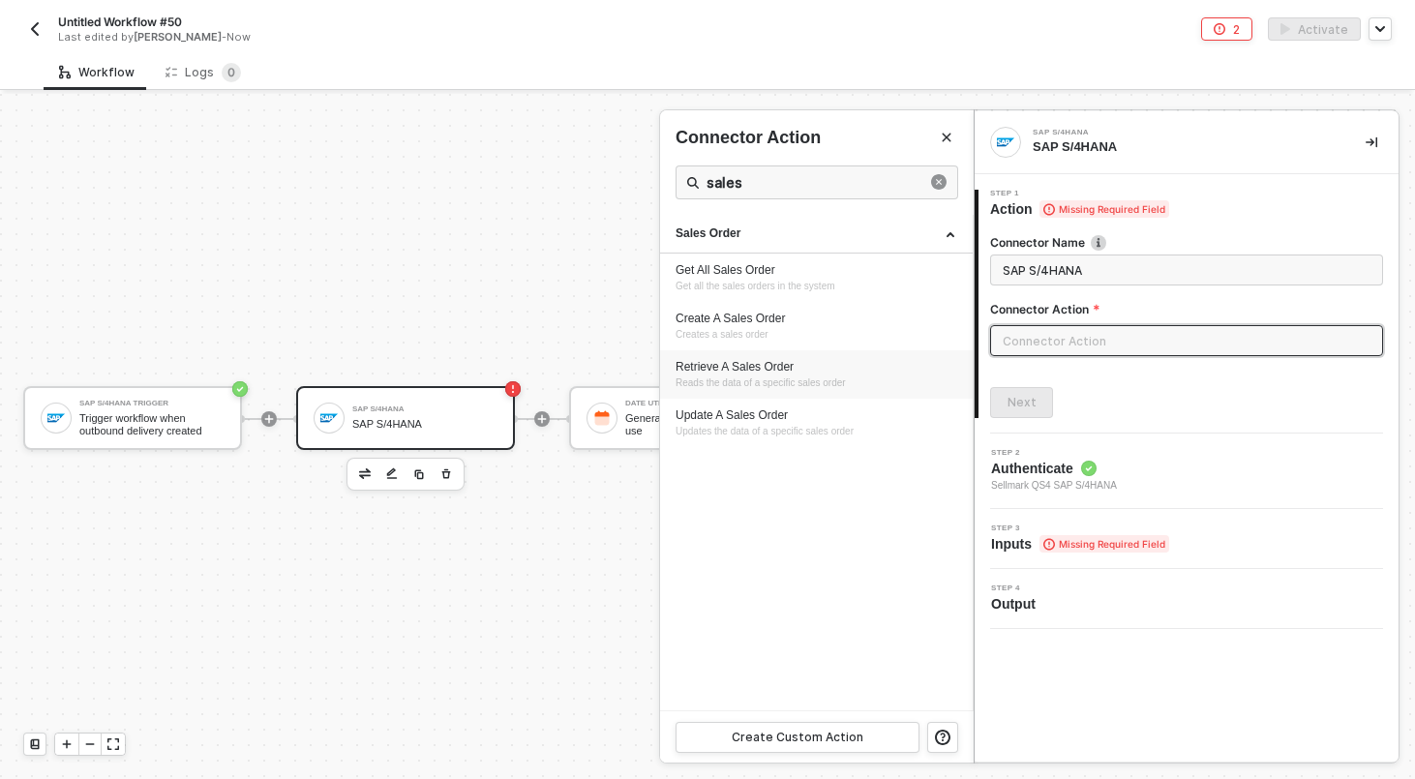
click at [770, 377] on span "Reads the data of a specific sales order" at bounding box center [760, 382] width 170 height 11
type input "Reads the data of a specific sales order"
type input "Sales Order - Retrieve A Sales Order"
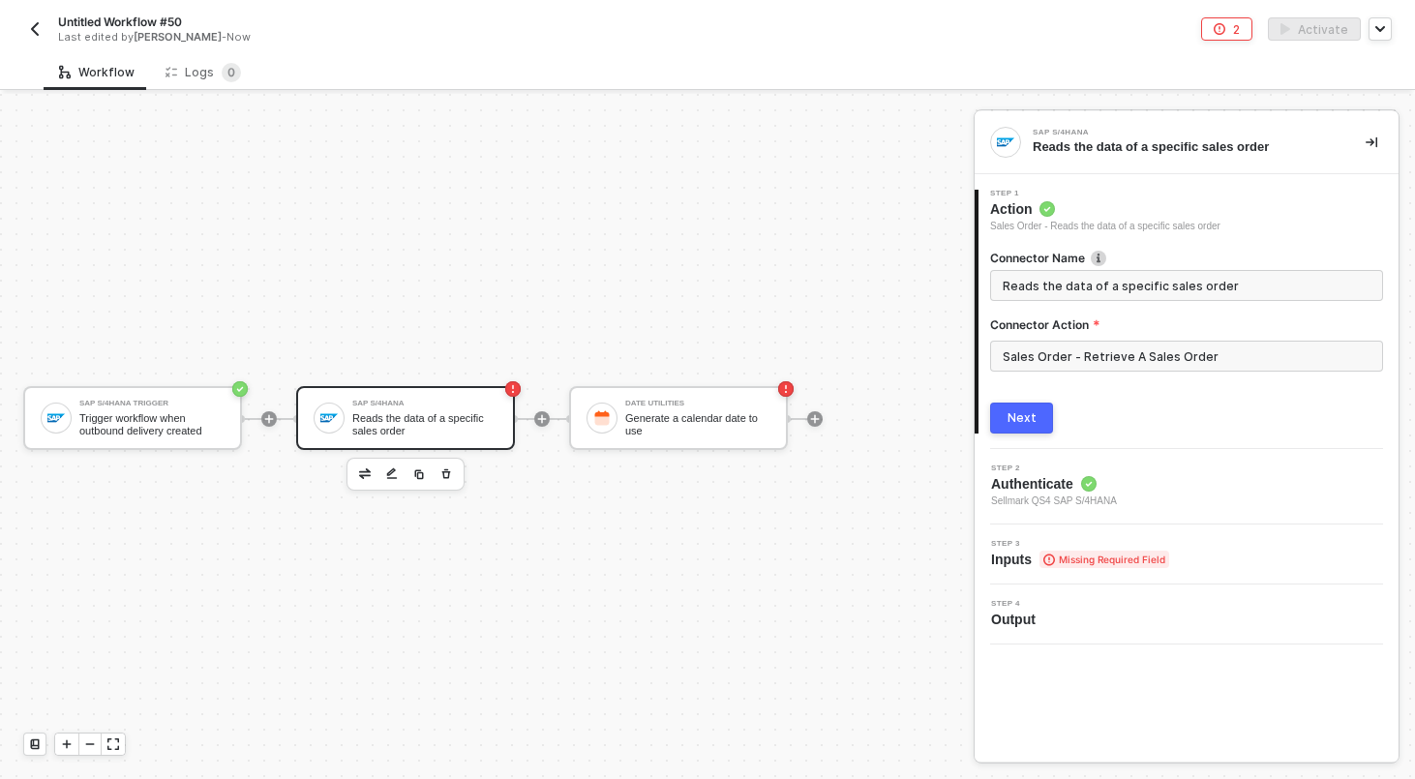
click at [424, 400] on div "SAP S/4HANA" at bounding box center [424, 404] width 145 height 8
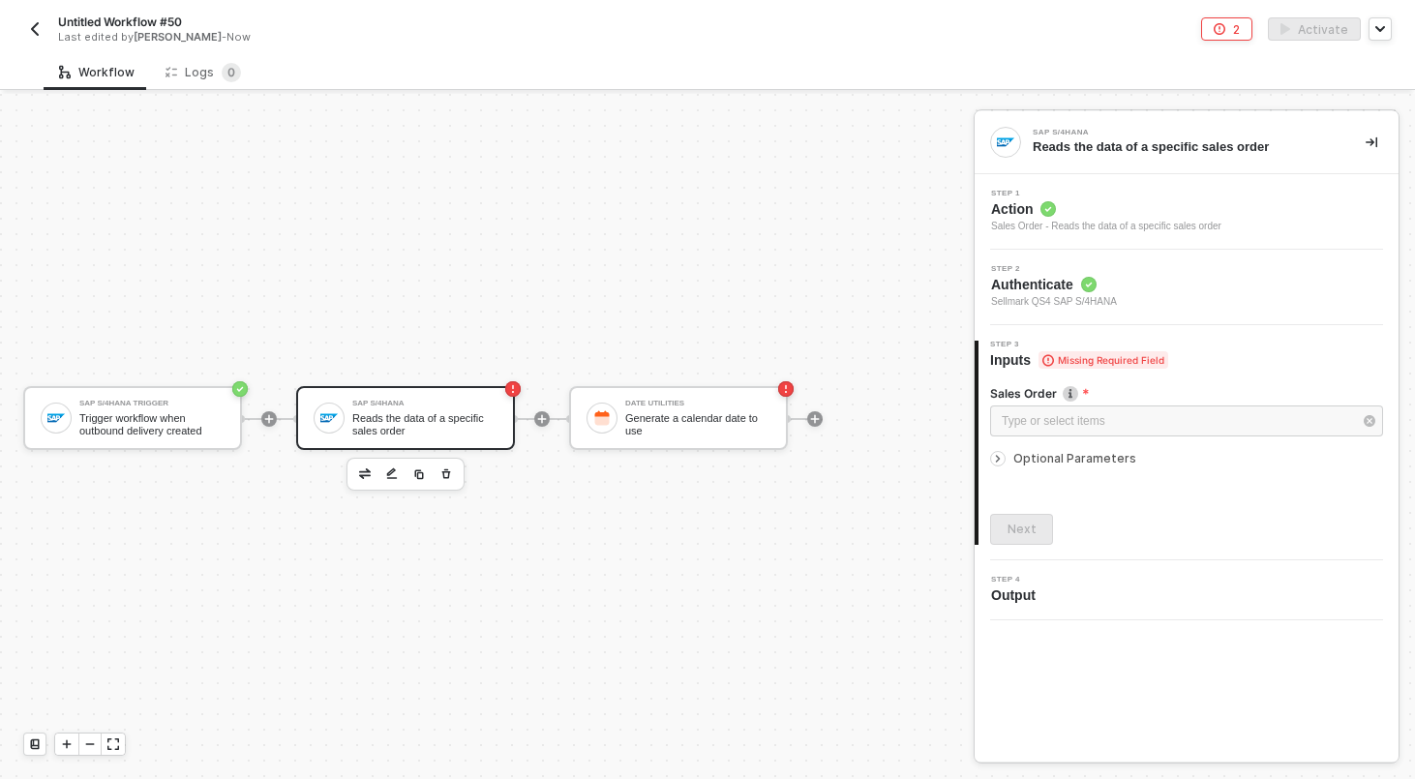
click at [1112, 206] on span "Action" at bounding box center [1106, 208] width 230 height 19
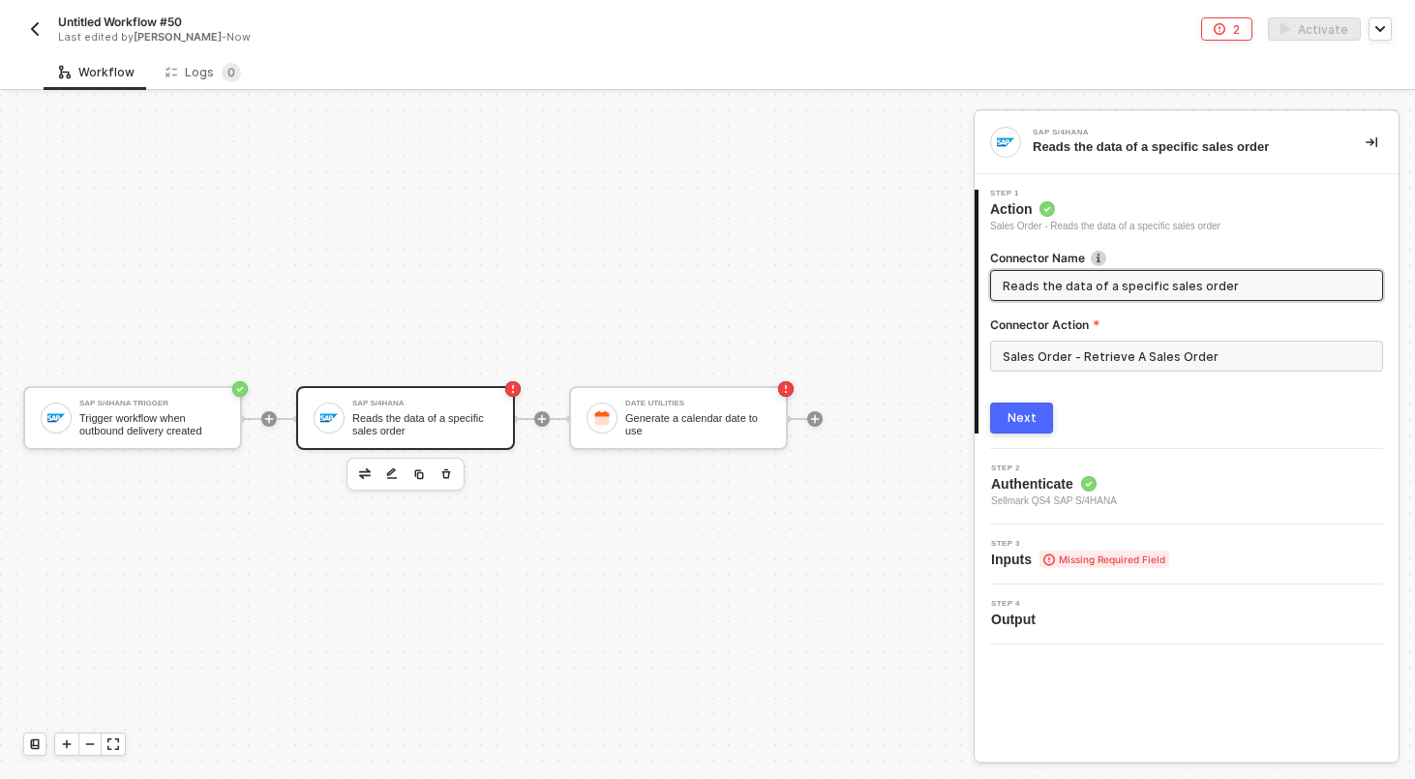
click at [1109, 276] on input "Reads the data of a specific sales order" at bounding box center [1184, 285] width 364 height 21
type input "READ Sales Order by ID"
click at [1040, 411] on button "Next" at bounding box center [1021, 418] width 63 height 31
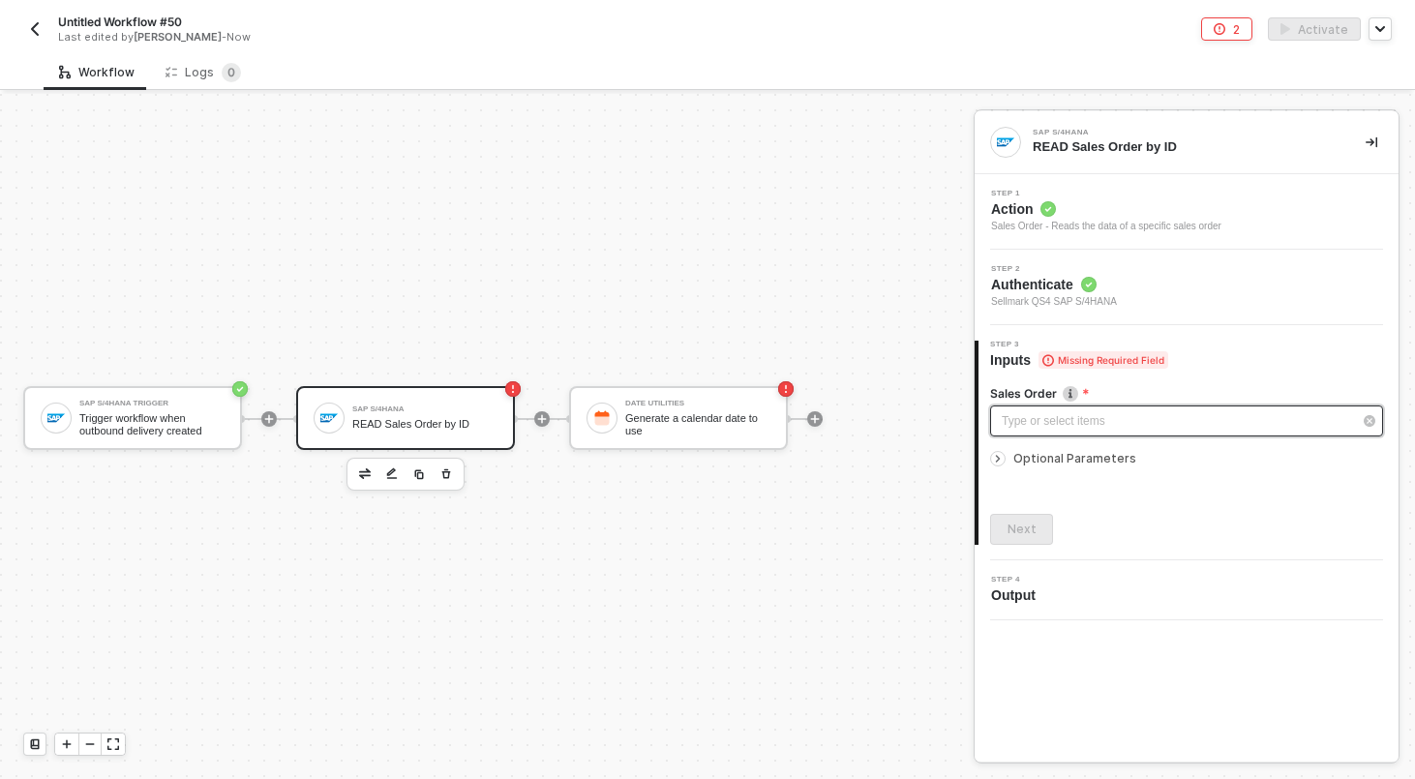
click at [1064, 417] on div "Type or select items ﻿" at bounding box center [1176, 421] width 350 height 18
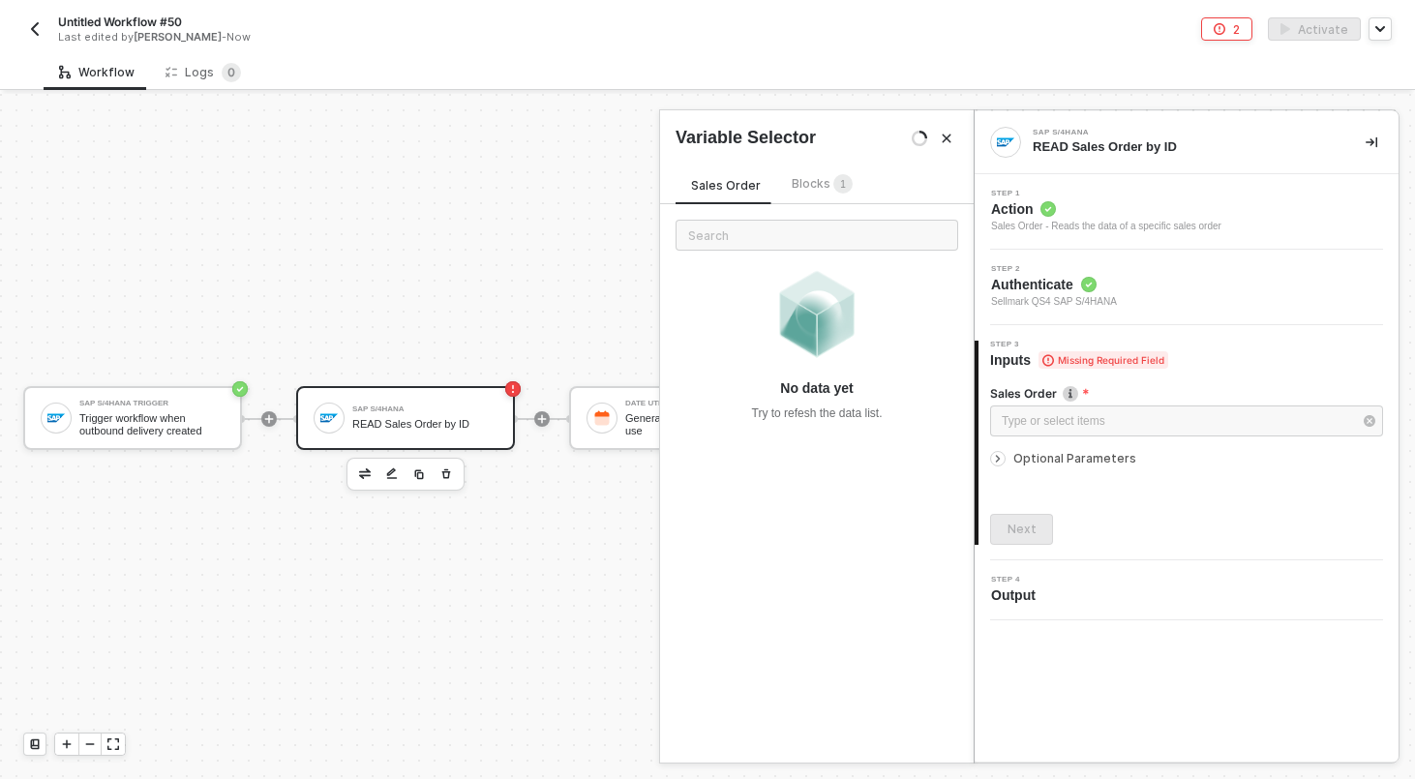
click at [819, 179] on span "Blocks 1" at bounding box center [822, 183] width 61 height 15
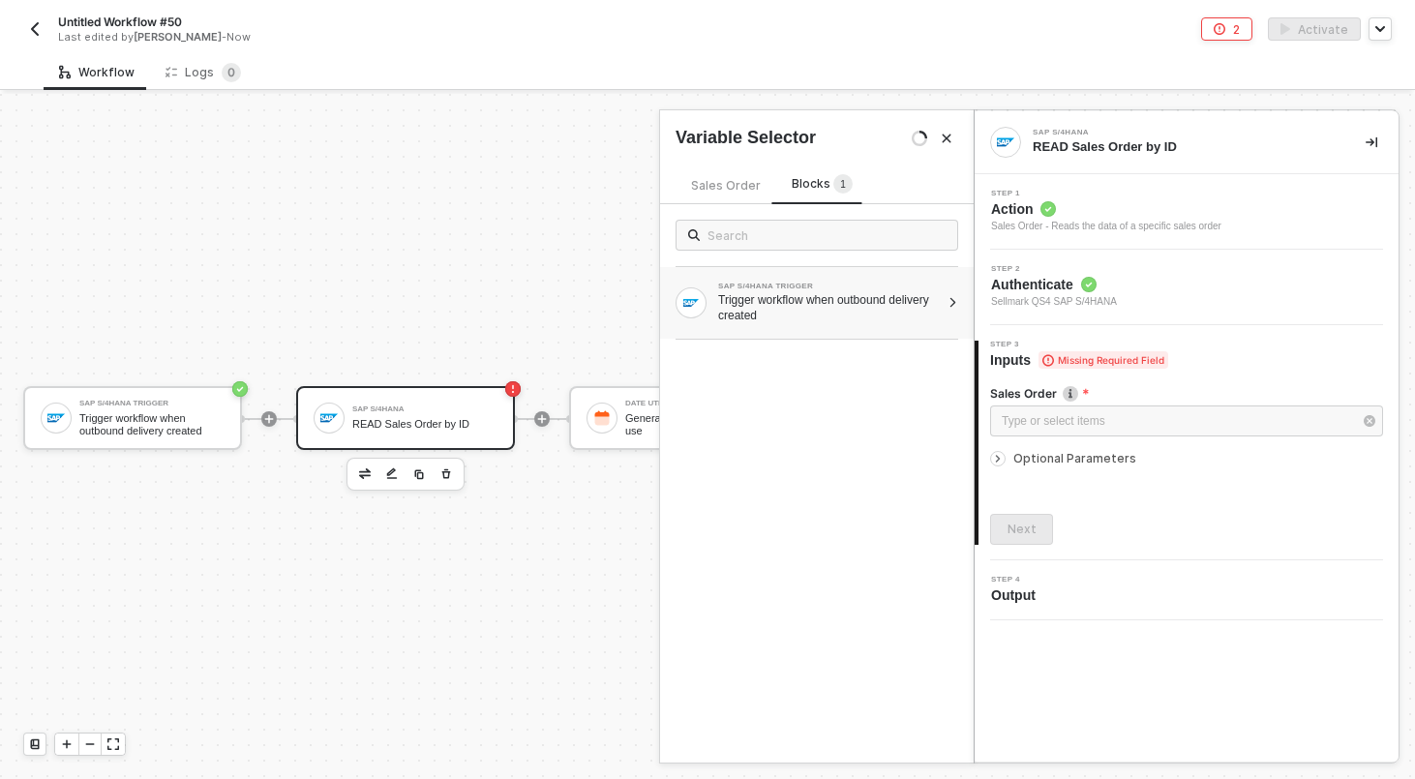
click at [789, 277] on div "SAP S/4HANA TRIGGER Trigger workflow when outbound delivery created" at bounding box center [817, 303] width 314 height 72
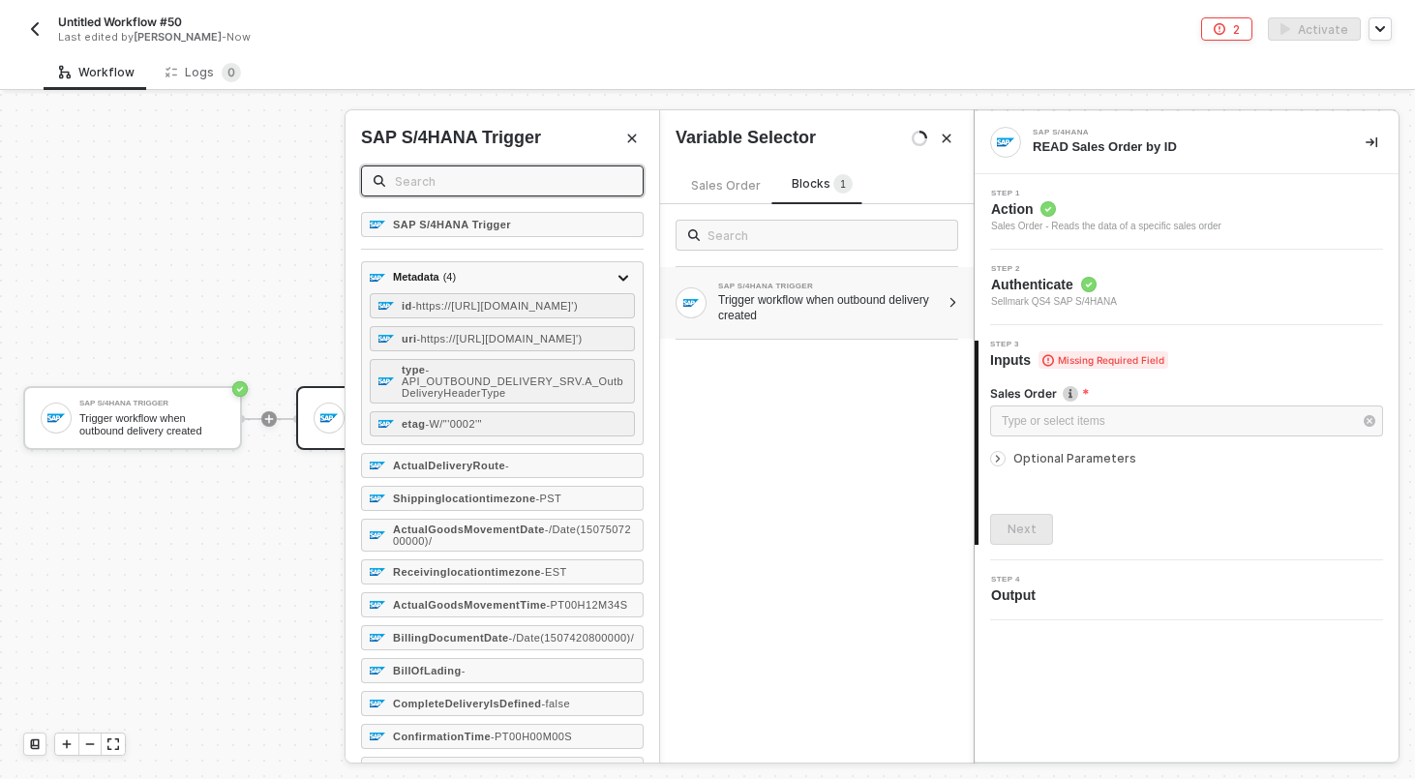
click at [520, 181] on input "text" at bounding box center [513, 180] width 236 height 21
type input "ref"
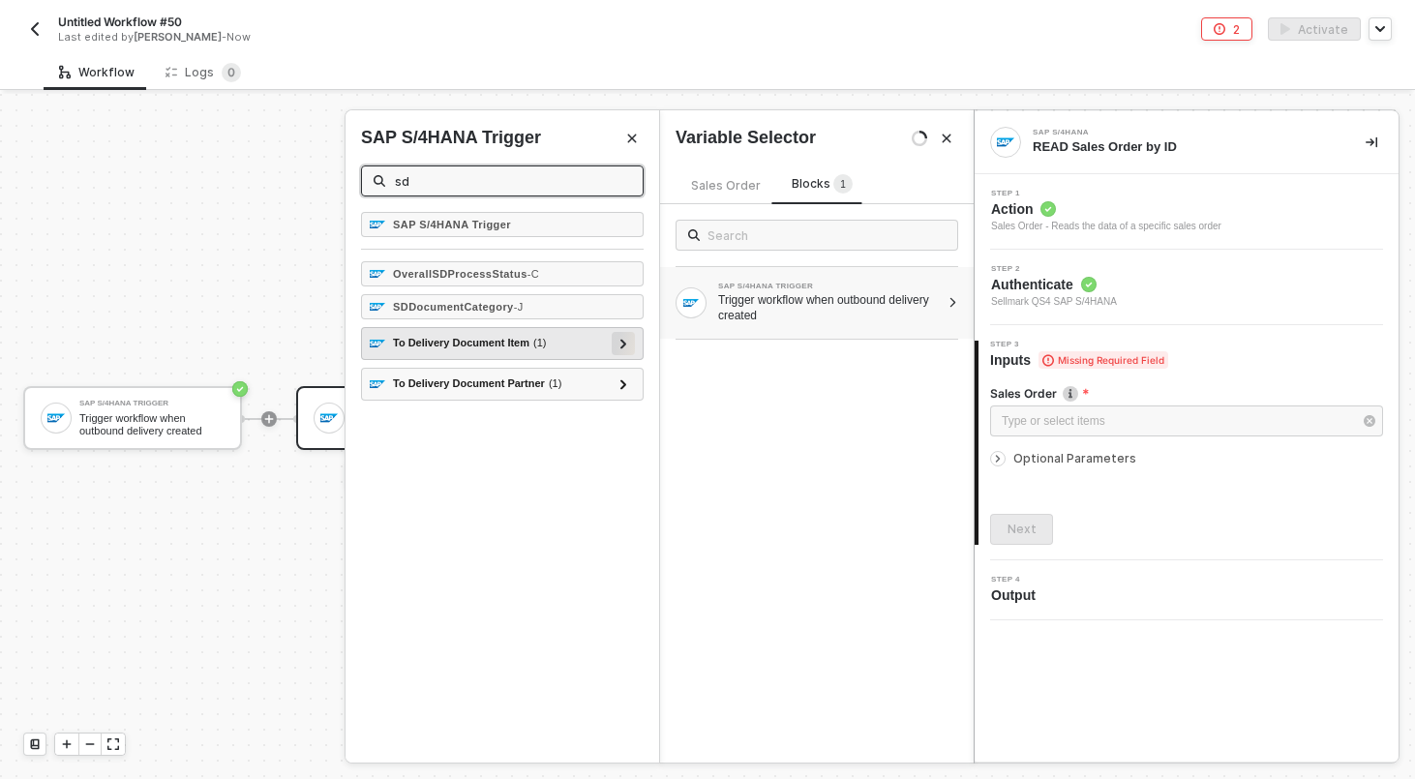
type input "sd"
click at [625, 344] on icon at bounding box center [623, 344] width 6 height 10
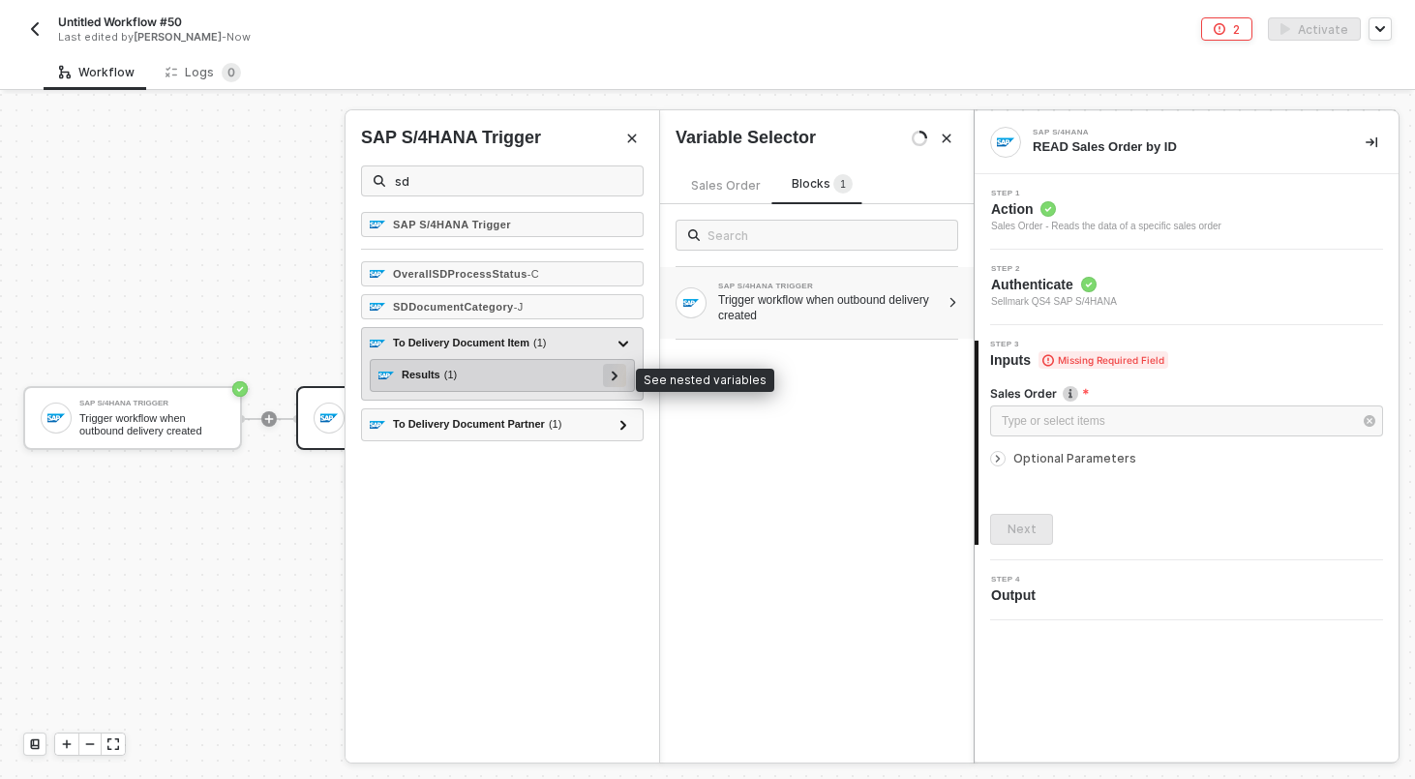
click at [619, 378] on div at bounding box center [614, 375] width 23 height 23
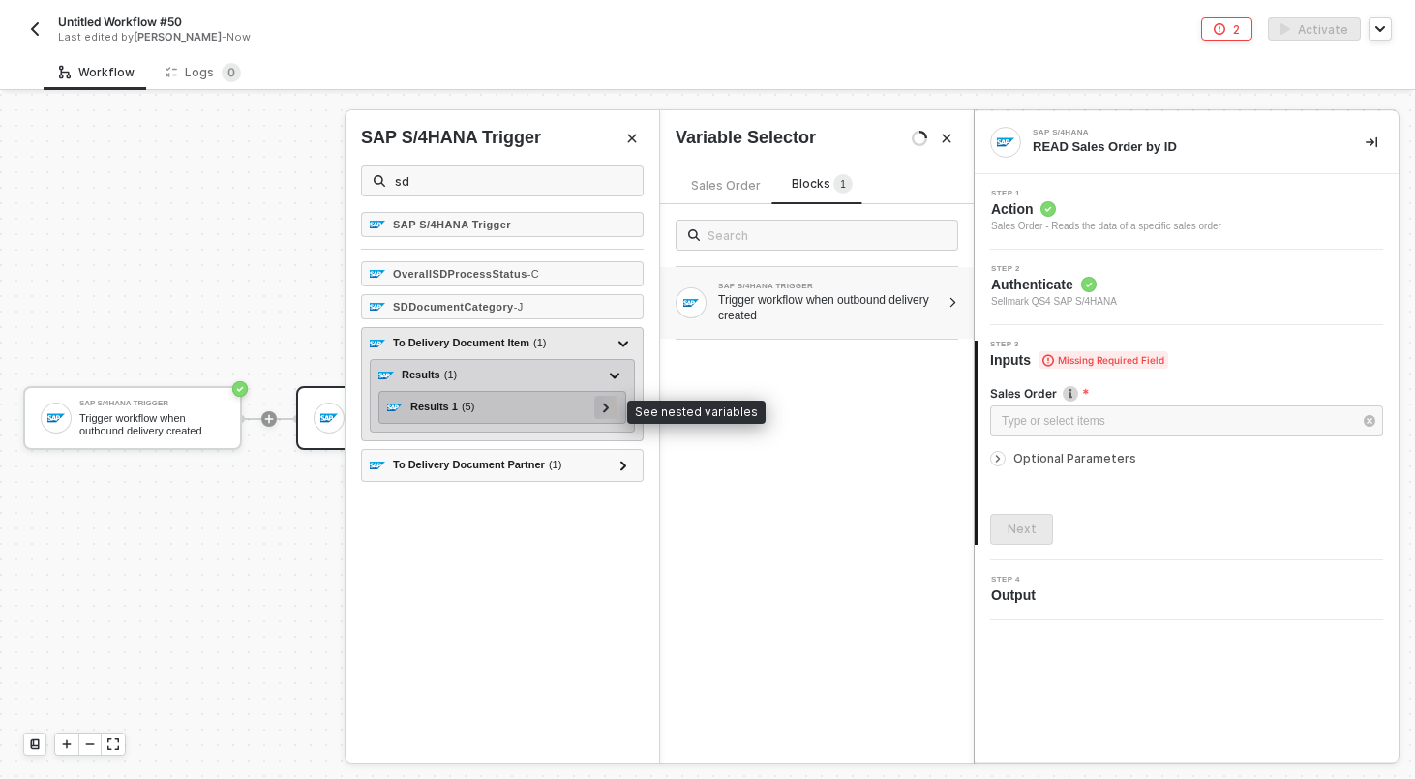
click at [608, 411] on div "Results 1 ( 5 ) ReferenceSDDocument - 22 ReferenceSDDocumentCategory - C Refere…" at bounding box center [502, 407] width 248 height 33
click at [608, 411] on icon at bounding box center [606, 408] width 7 height 10
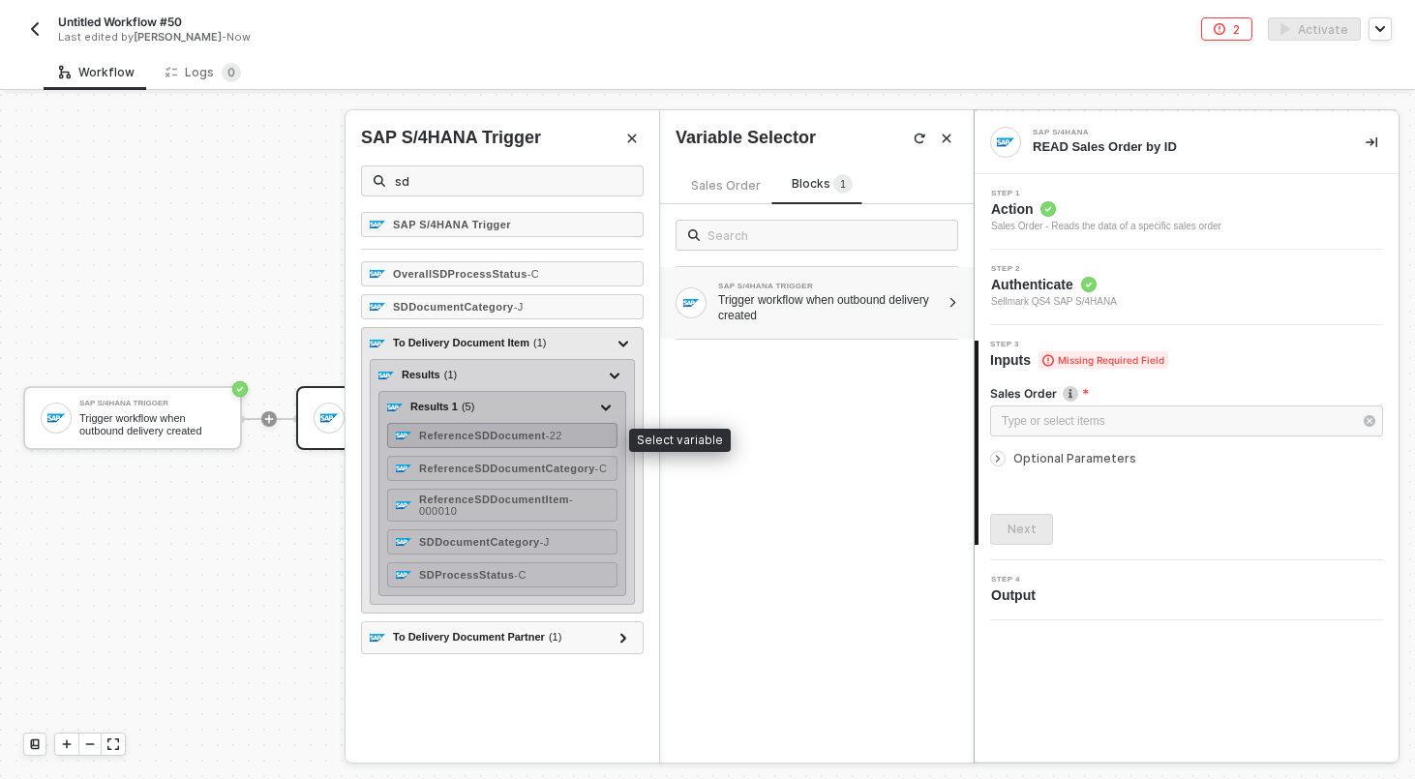
click at [580, 435] on div "ReferenceSDDocument - 22" at bounding box center [502, 435] width 230 height 25
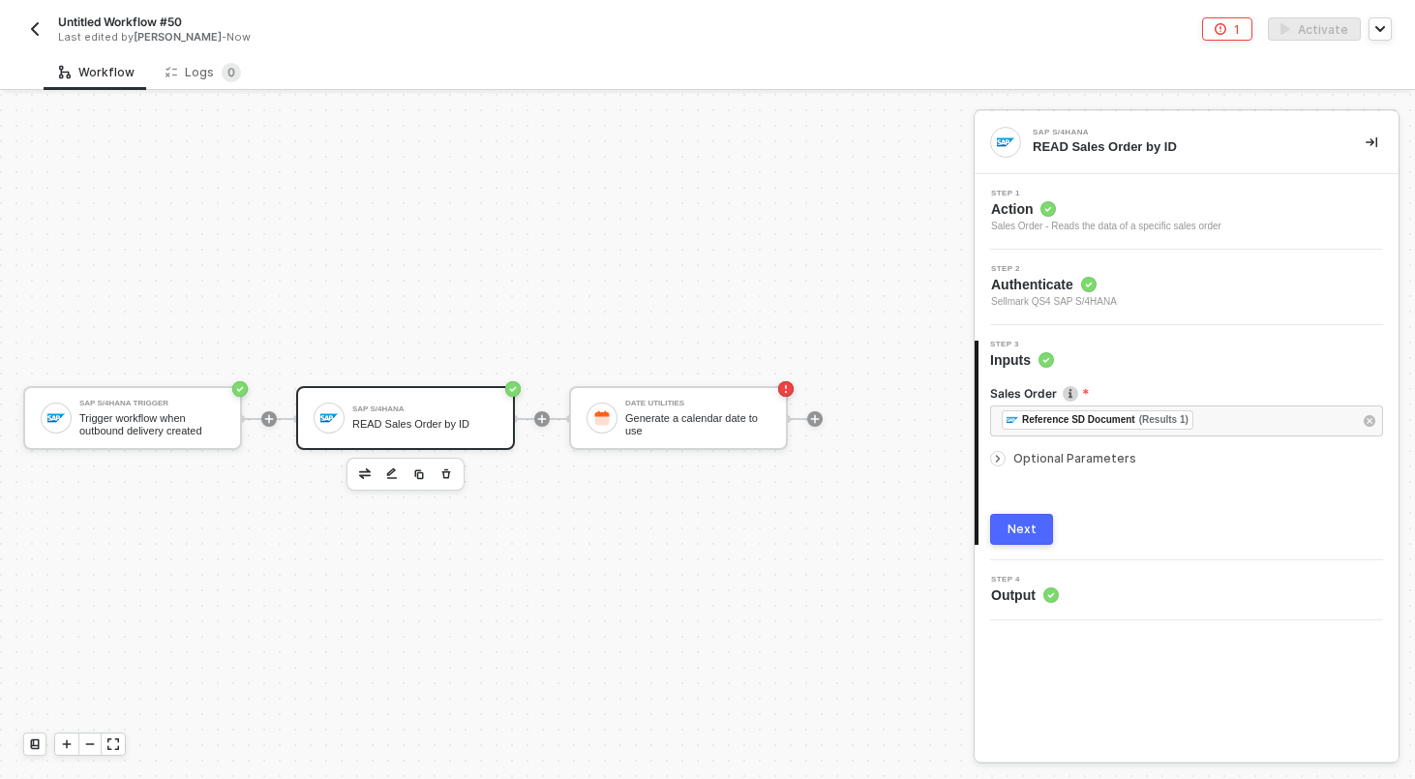
click at [1096, 463] on span "Optional Parameters" at bounding box center [1074, 458] width 123 height 15
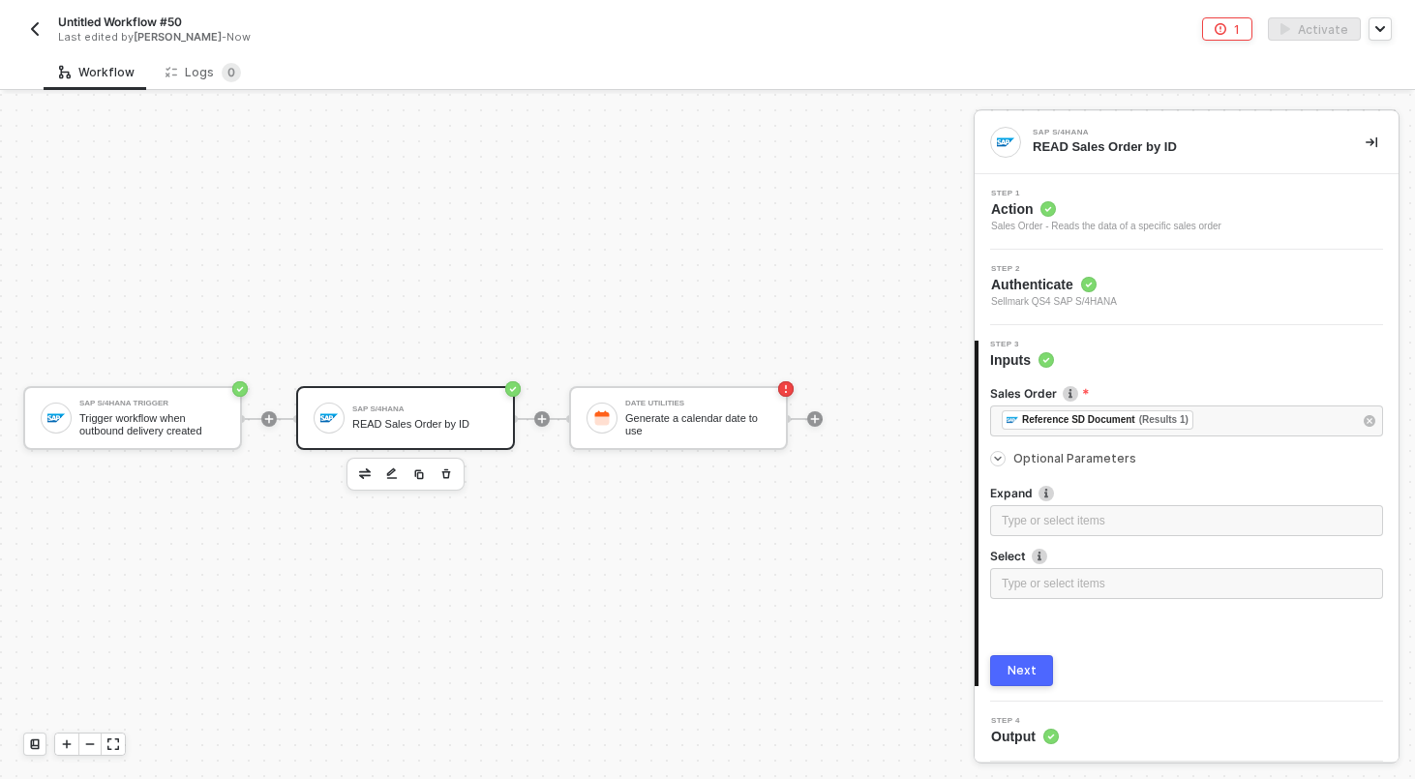
click at [1096, 463] on span "Optional Parameters" at bounding box center [1074, 458] width 123 height 15
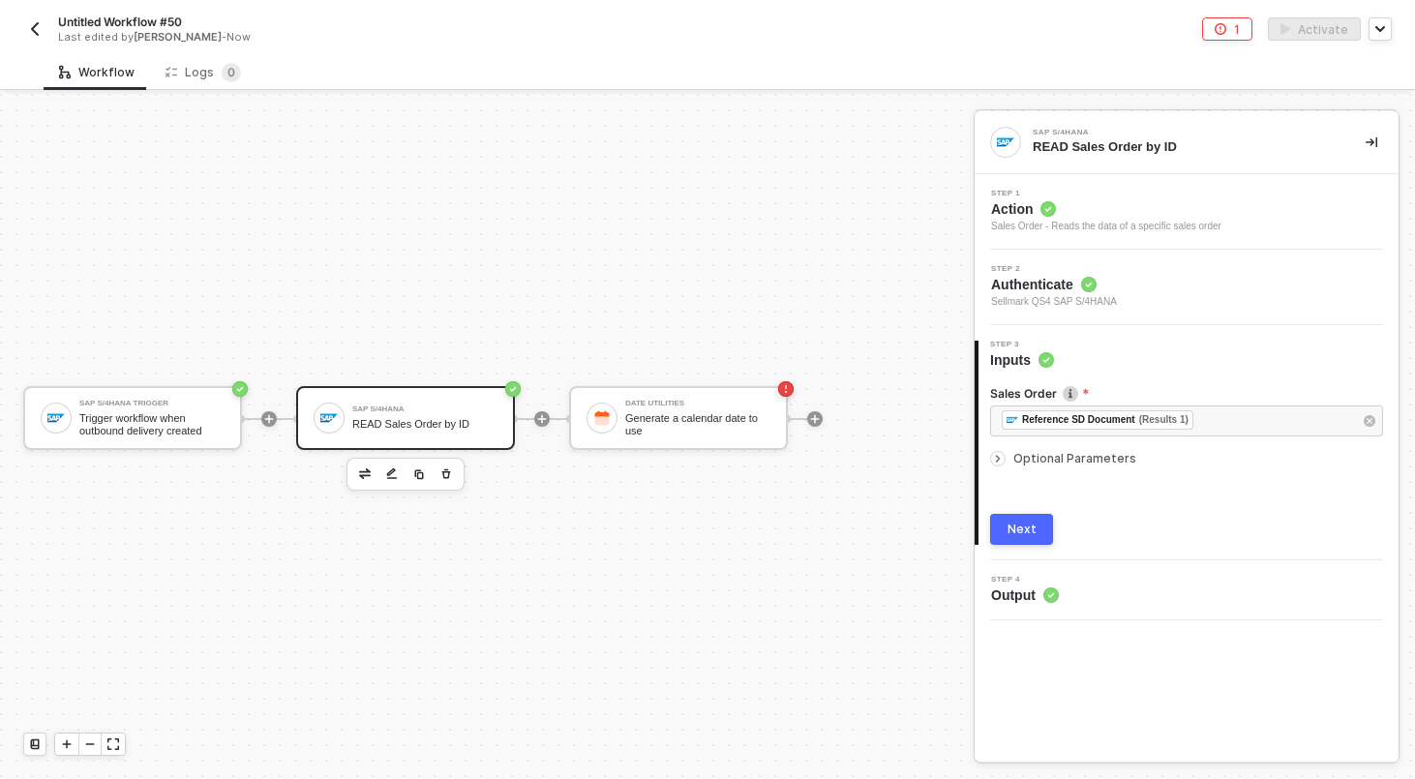
click at [1016, 542] on button "Next" at bounding box center [1021, 529] width 63 height 31
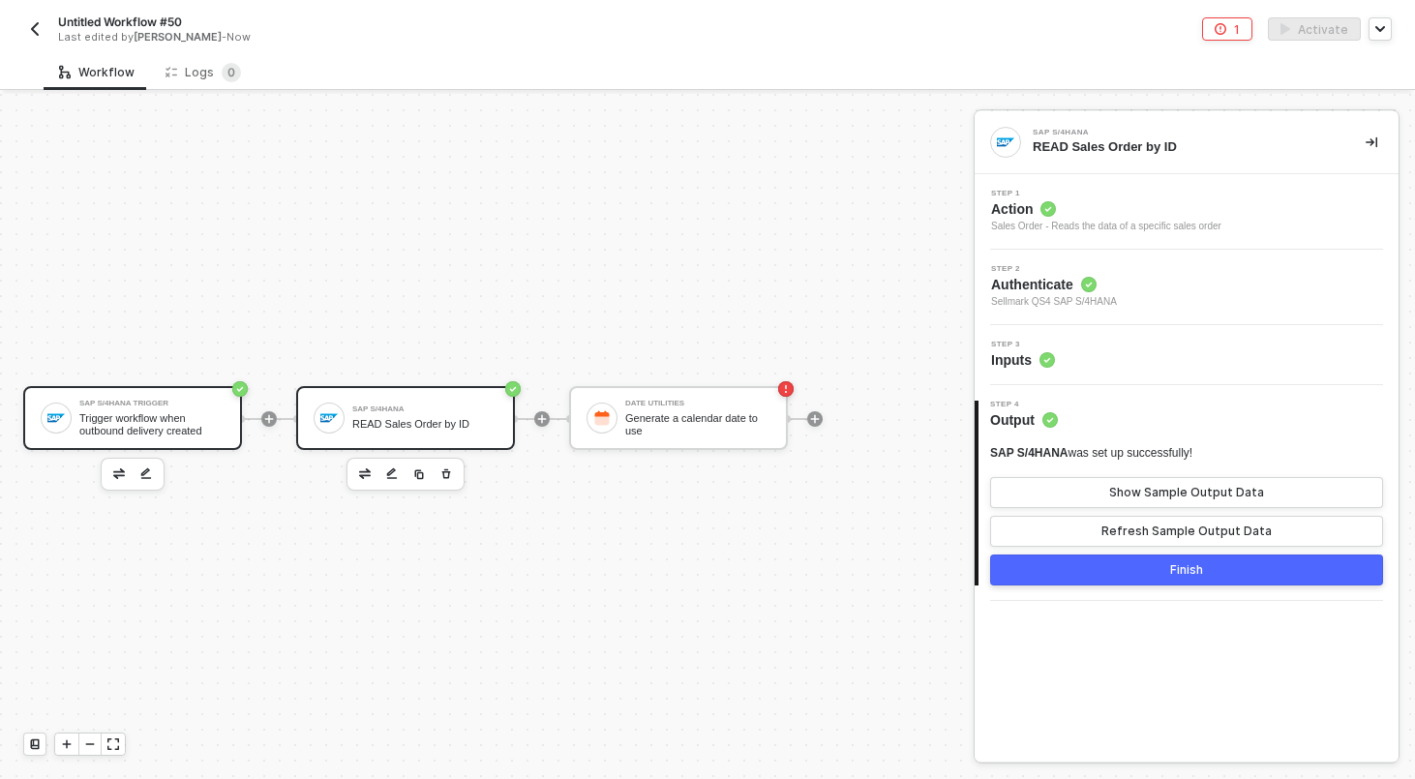
click at [88, 410] on div "SAP S/4HANA Trigger Trigger workflow when outbound delivery created" at bounding box center [151, 418] width 145 height 37
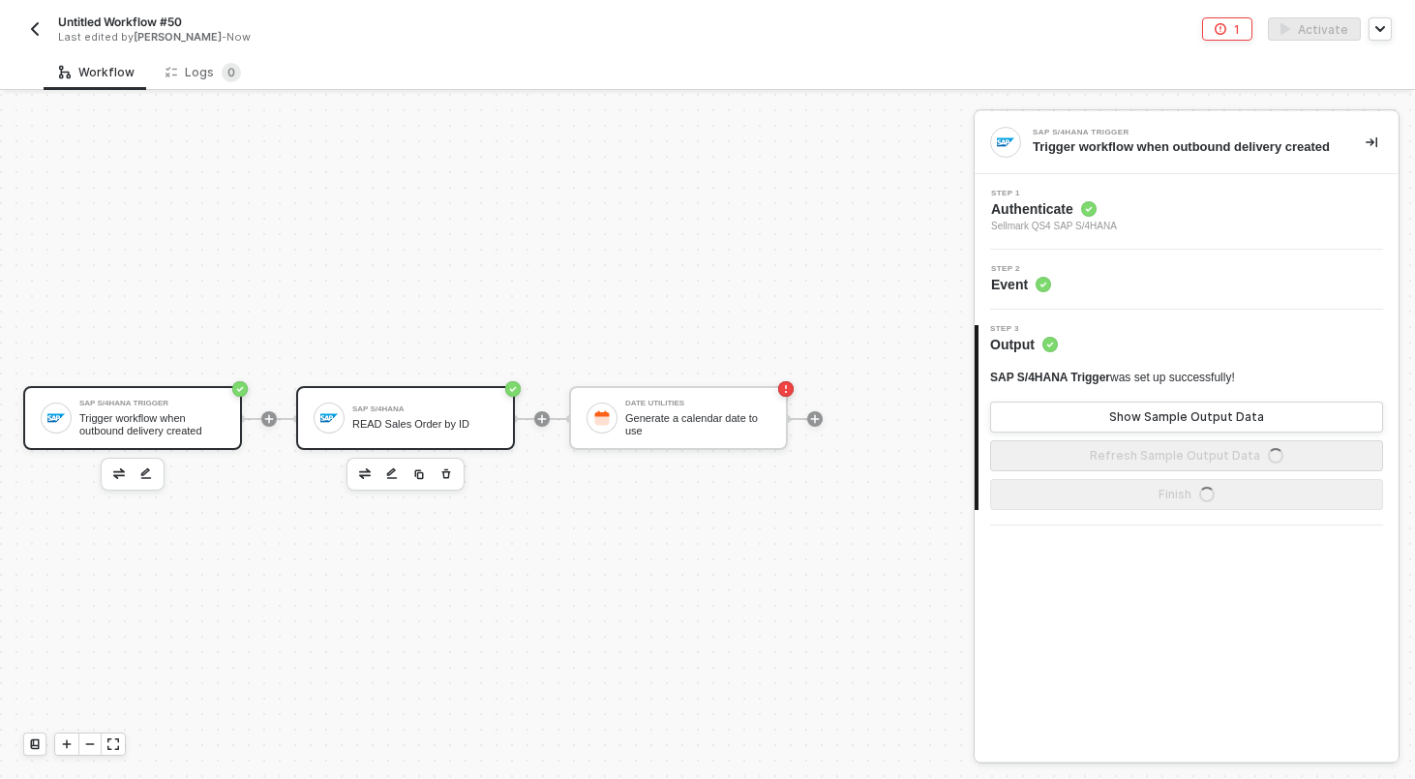
click at [386, 421] on div "READ Sales Order by ID" at bounding box center [424, 424] width 145 height 13
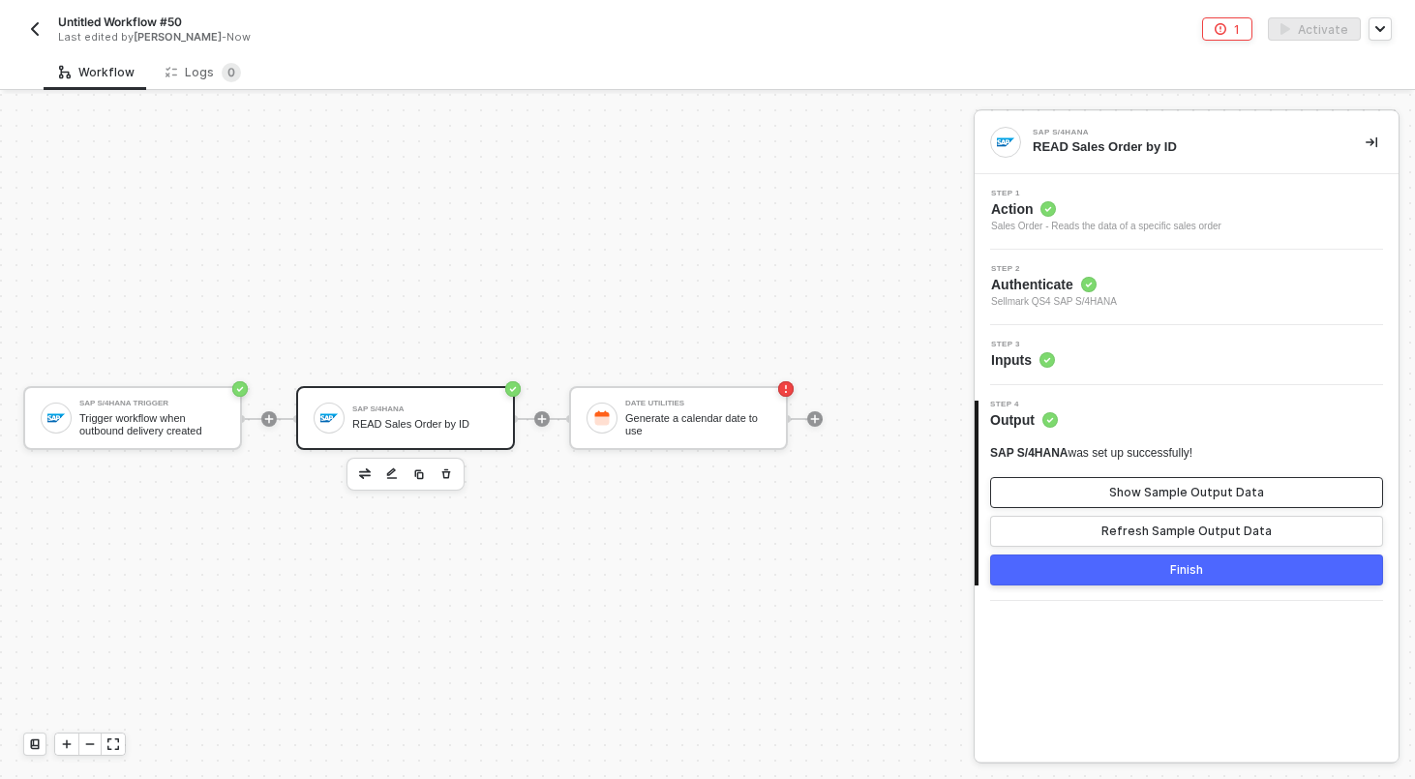
click at [1086, 483] on button "Show Sample Output Data" at bounding box center [1186, 492] width 393 height 31
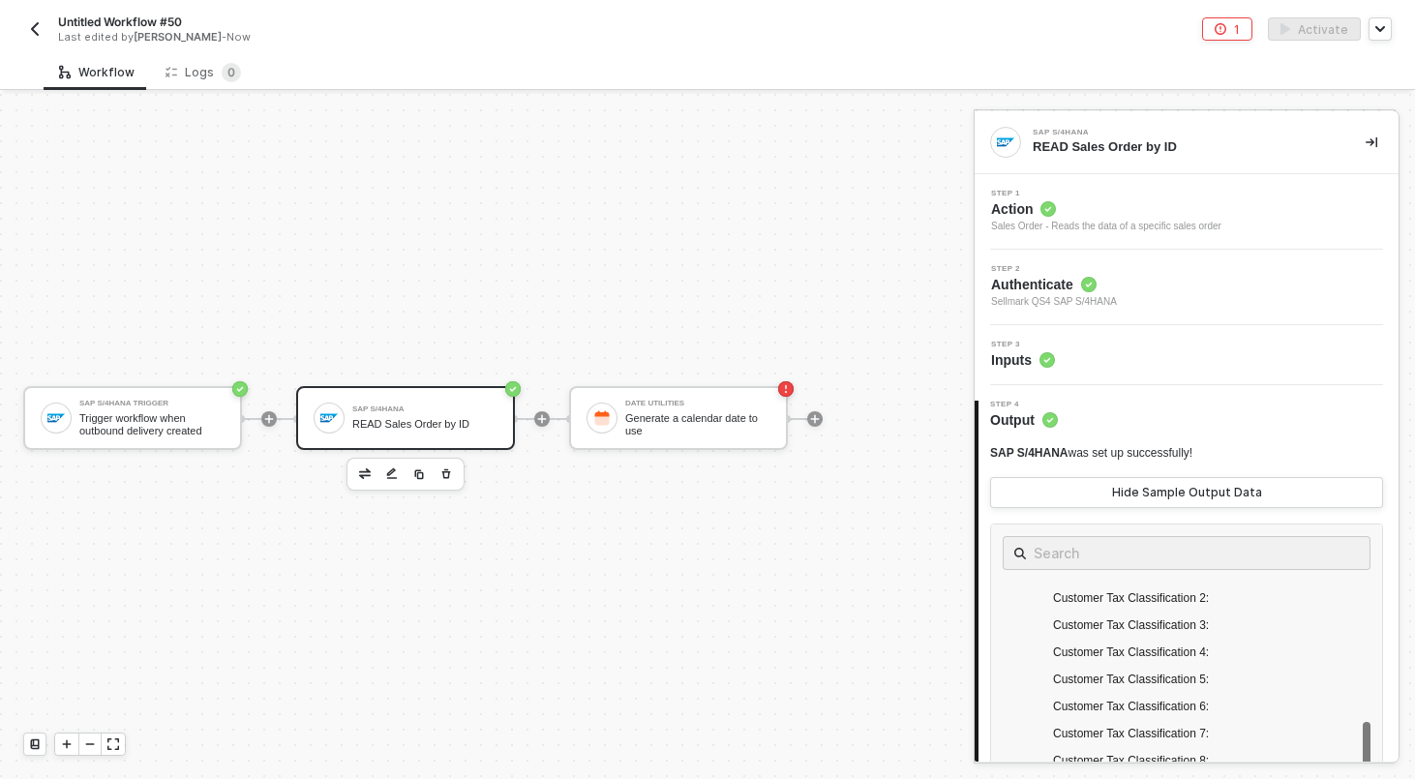
scroll to position [1952, 0]
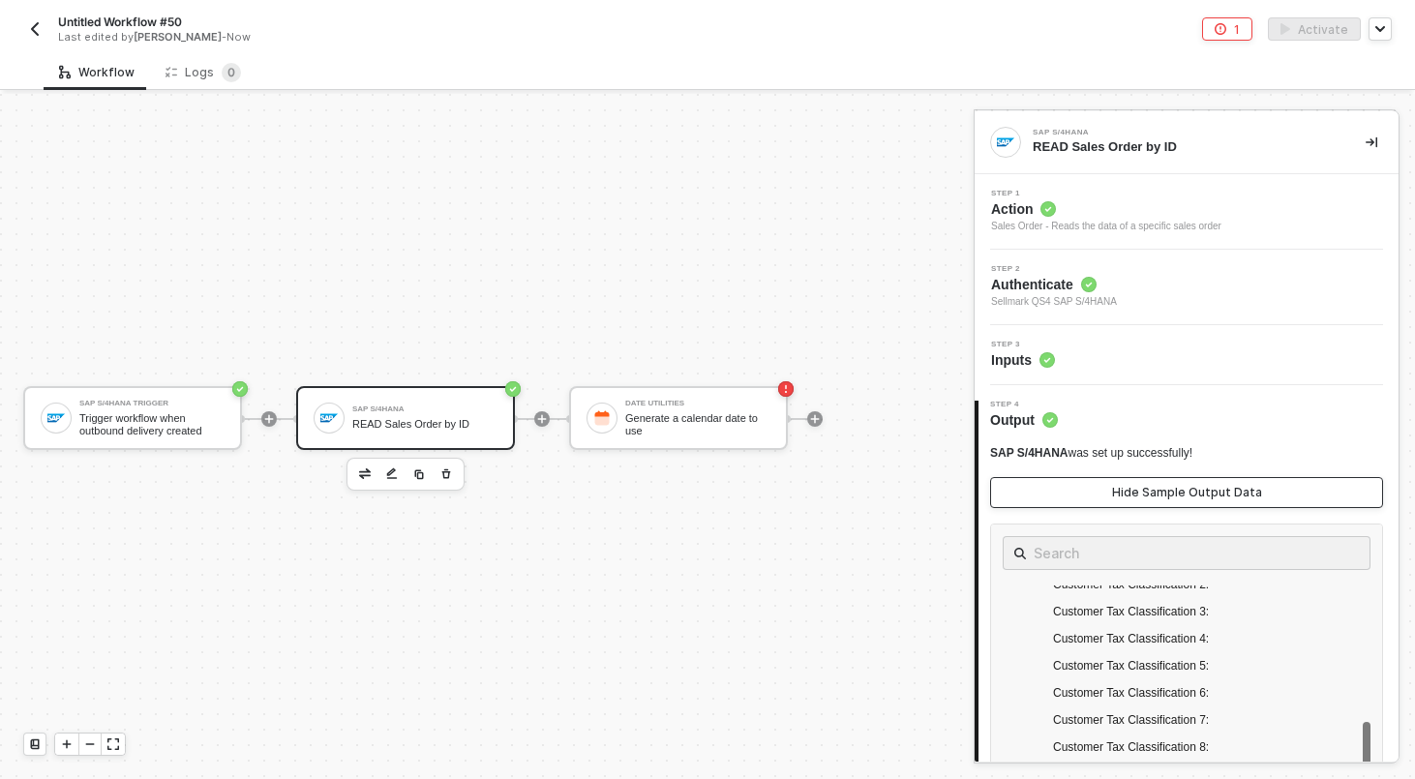
click at [1135, 487] on div "Hide Sample Output Data" at bounding box center [1187, 492] width 150 height 15
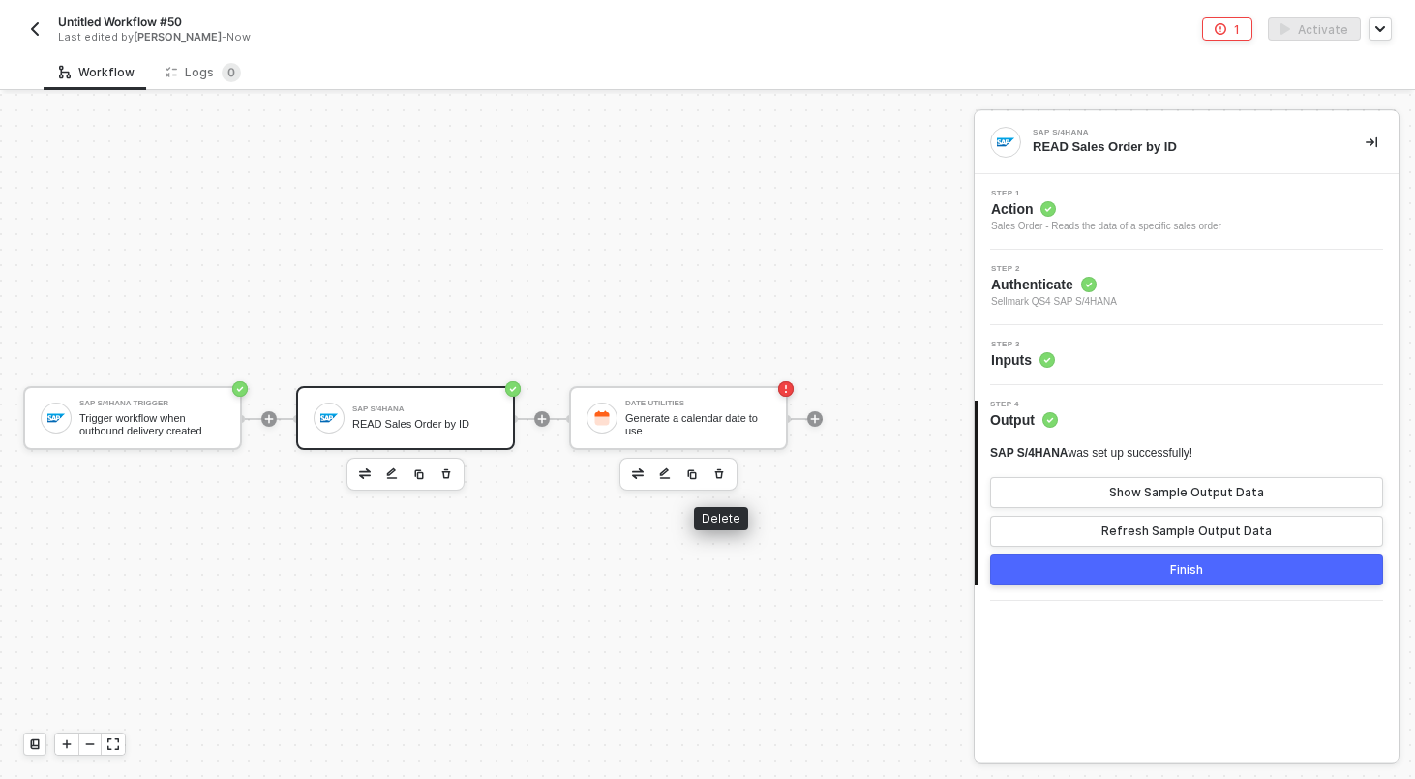
click at [722, 474] on icon "button" at bounding box center [719, 473] width 12 height 15
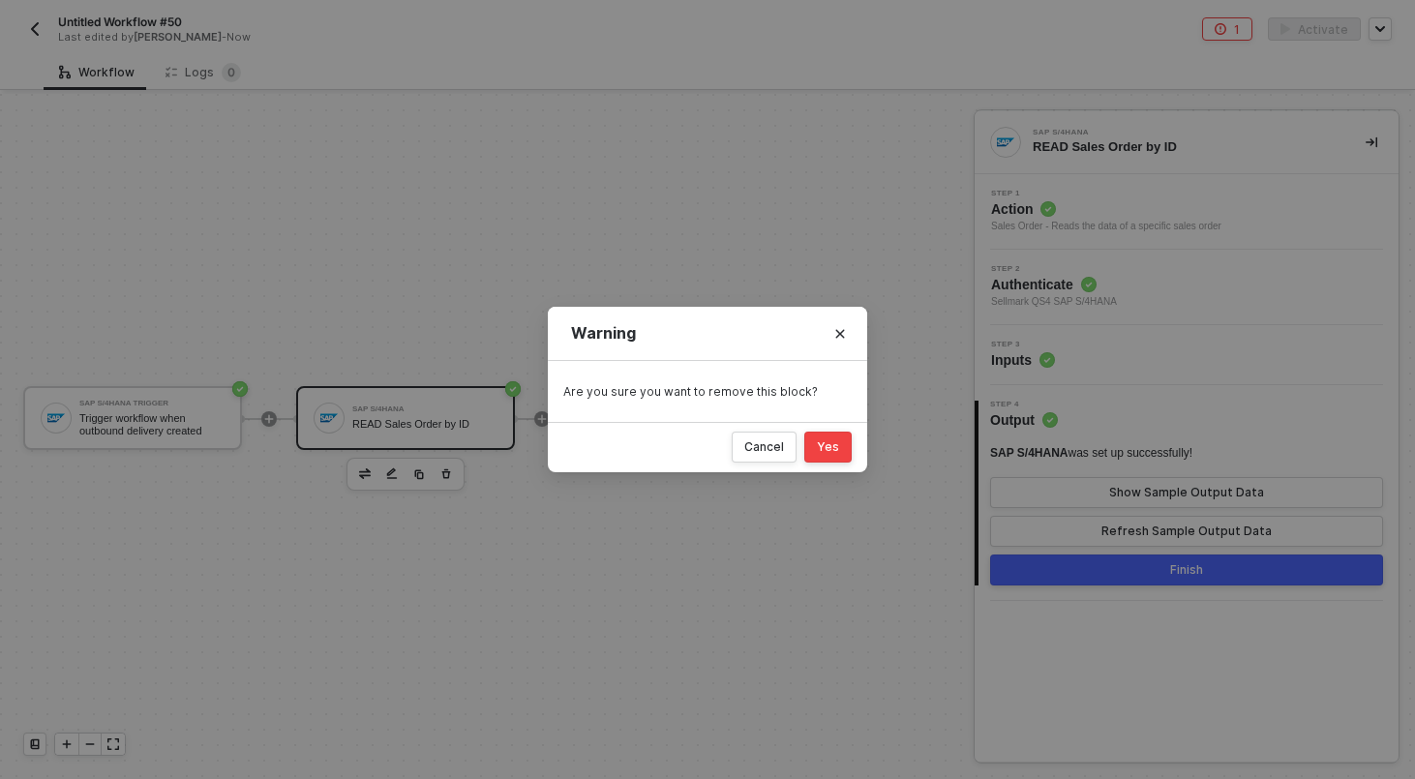
click at [834, 440] on div "Yes" at bounding box center [828, 446] width 22 height 15
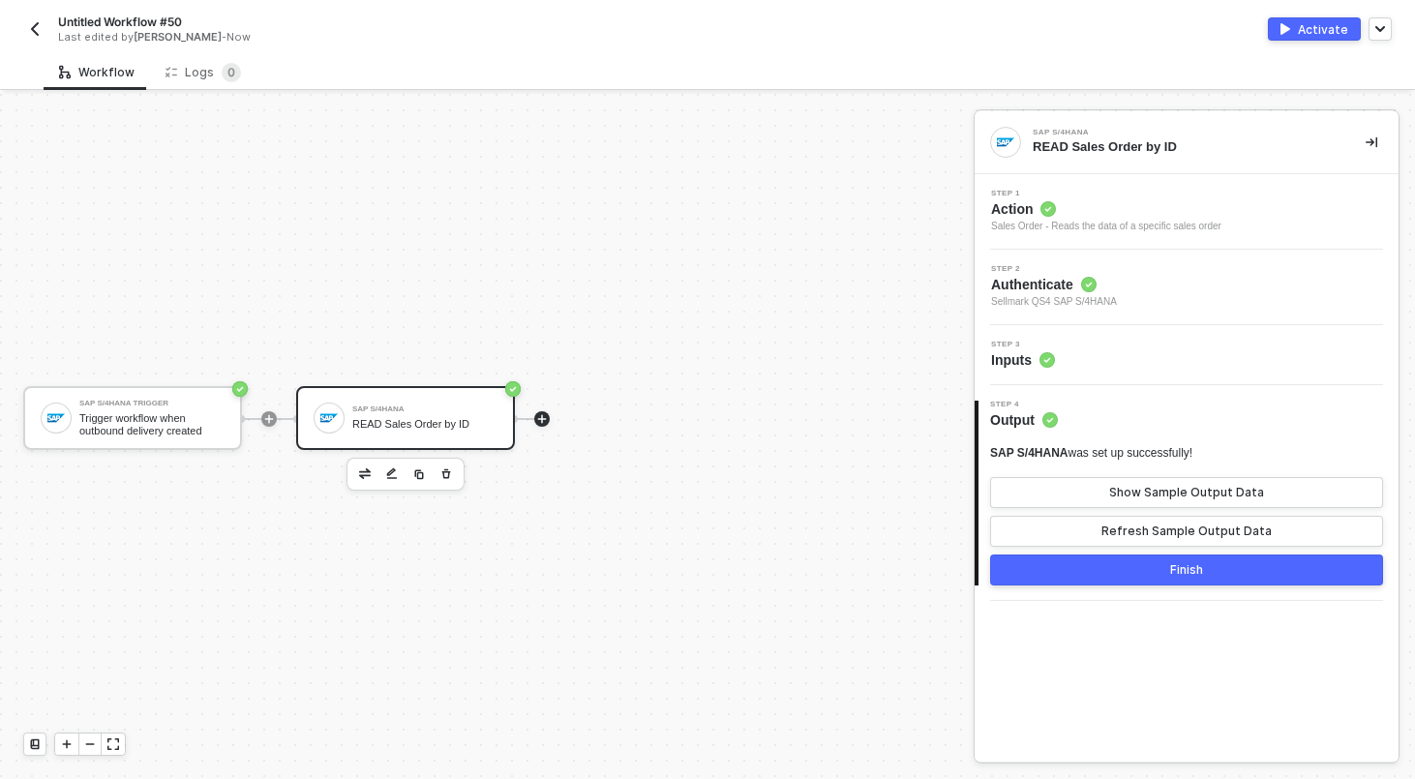
click at [547, 417] on icon "icon-play" at bounding box center [542, 419] width 12 height 12
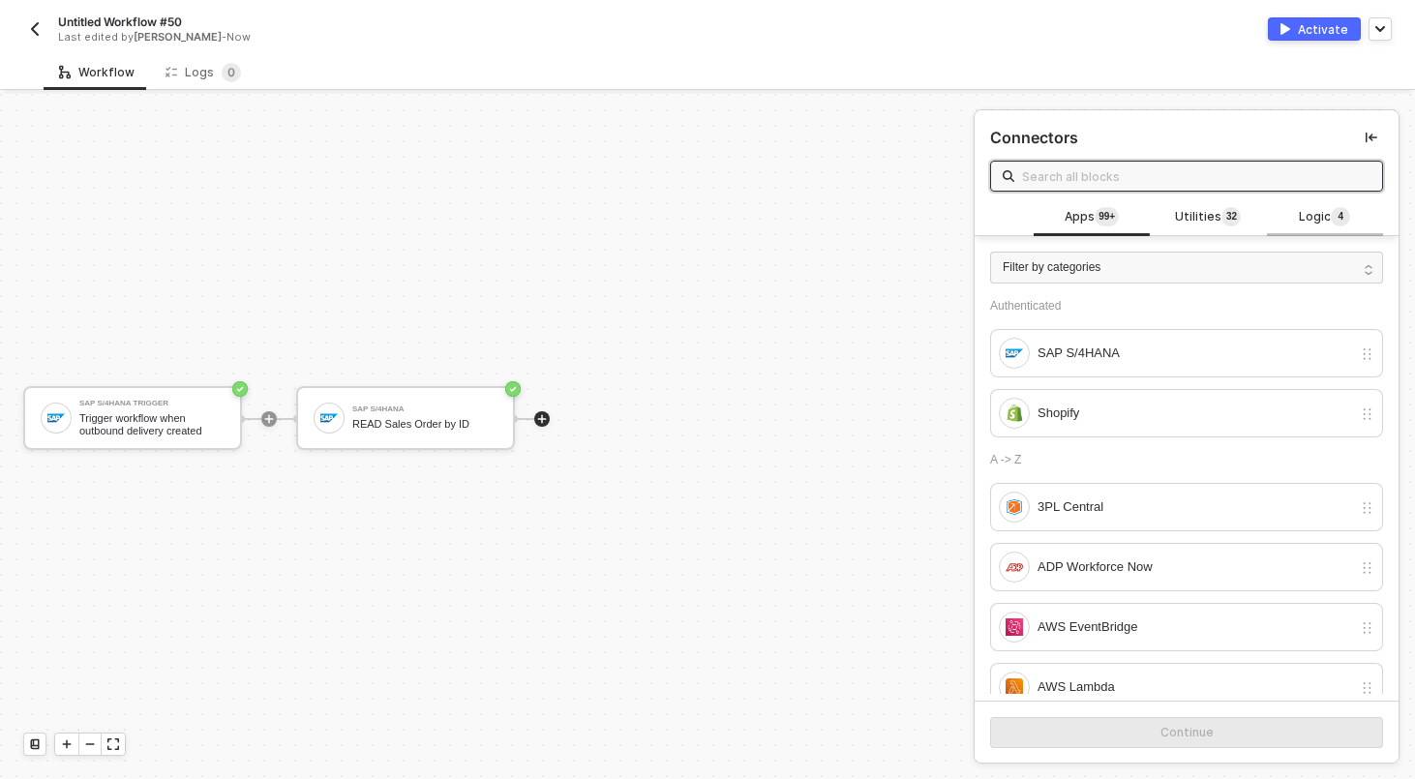
click at [1315, 216] on span "Logic 4" at bounding box center [1324, 217] width 51 height 21
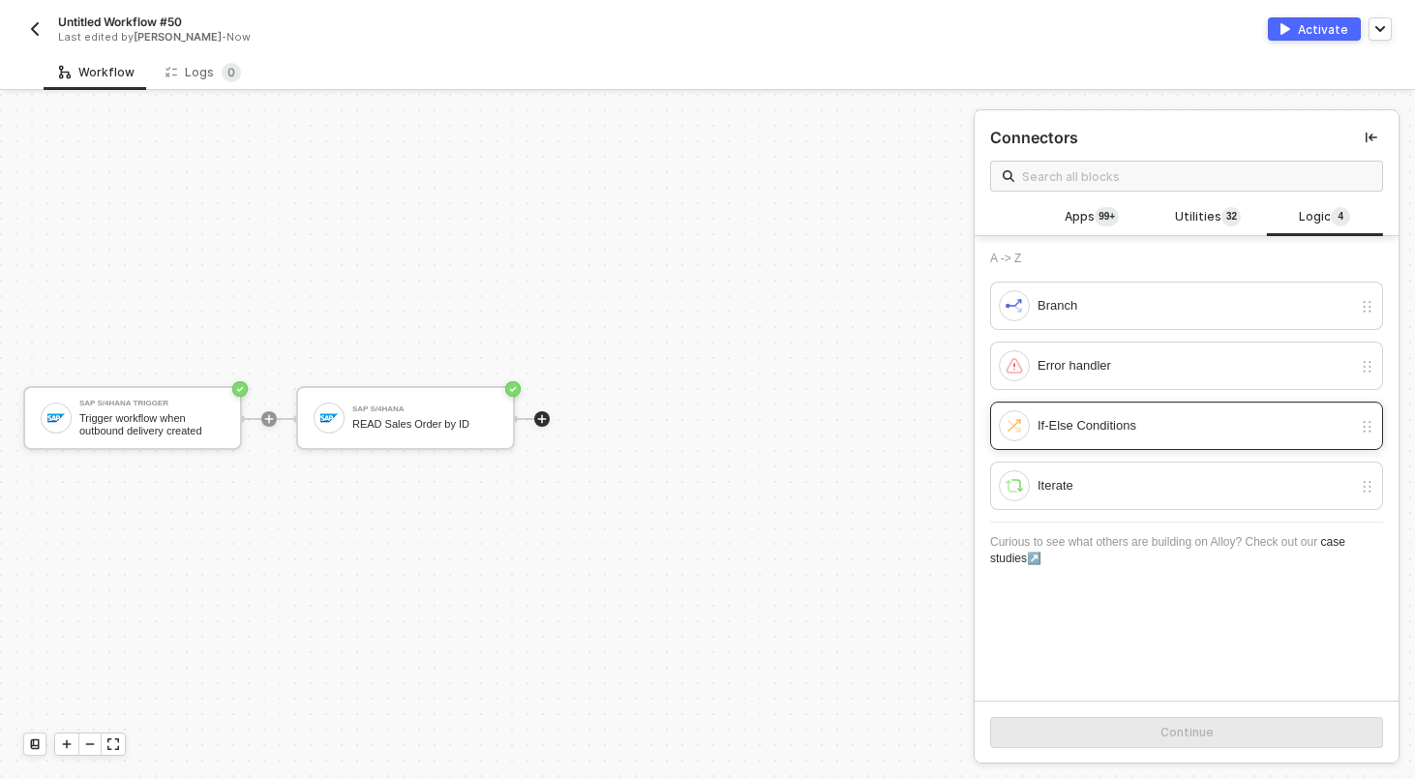
click at [1085, 413] on div "If-Else Conditions" at bounding box center [1175, 425] width 353 height 31
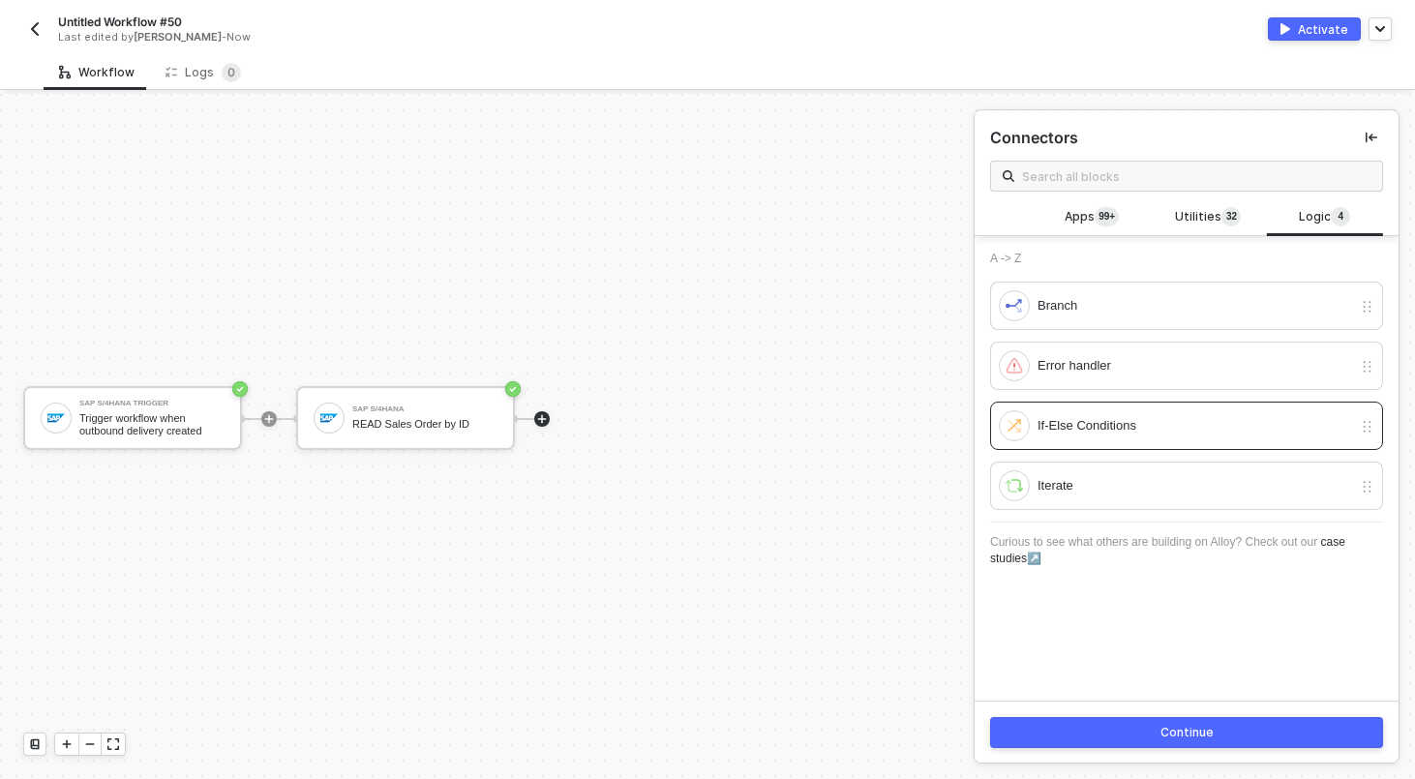
click at [1096, 731] on button "Continue" at bounding box center [1186, 732] width 393 height 31
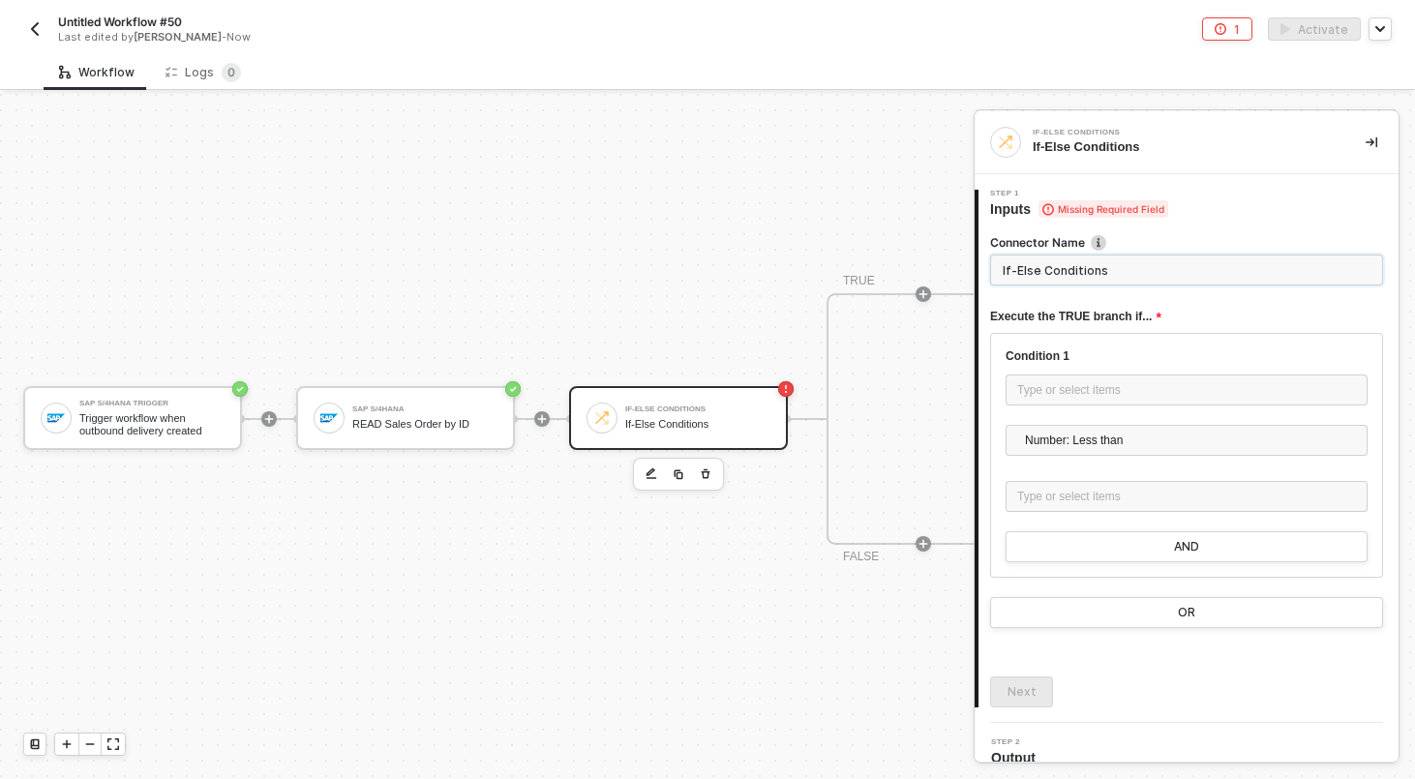
click at [1026, 270] on input "If-Else Conditions" at bounding box center [1186, 269] width 393 height 31
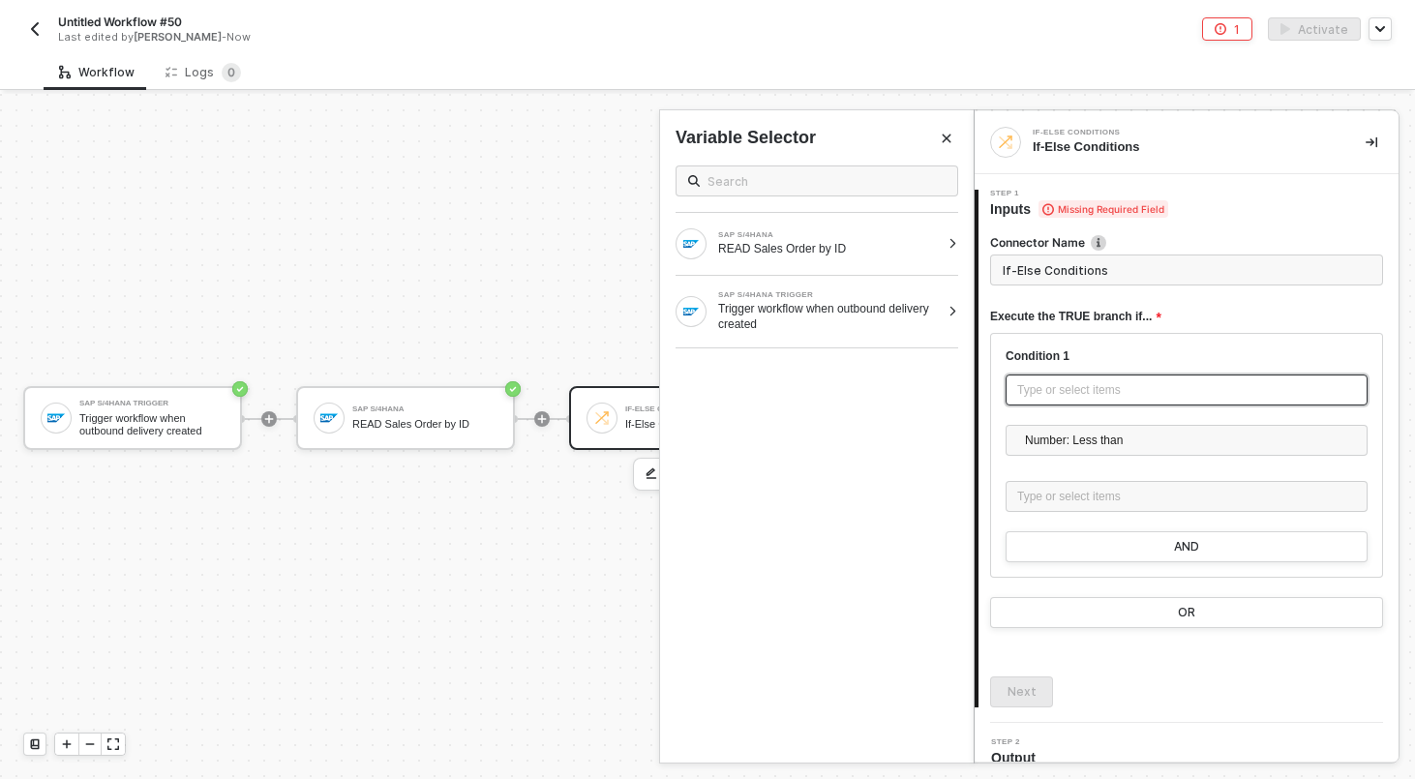
click at [1052, 396] on div "Type or select items ﻿" at bounding box center [1186, 390] width 339 height 18
click at [893, 255] on div "READ Sales Order by ID" at bounding box center [829, 248] width 222 height 15
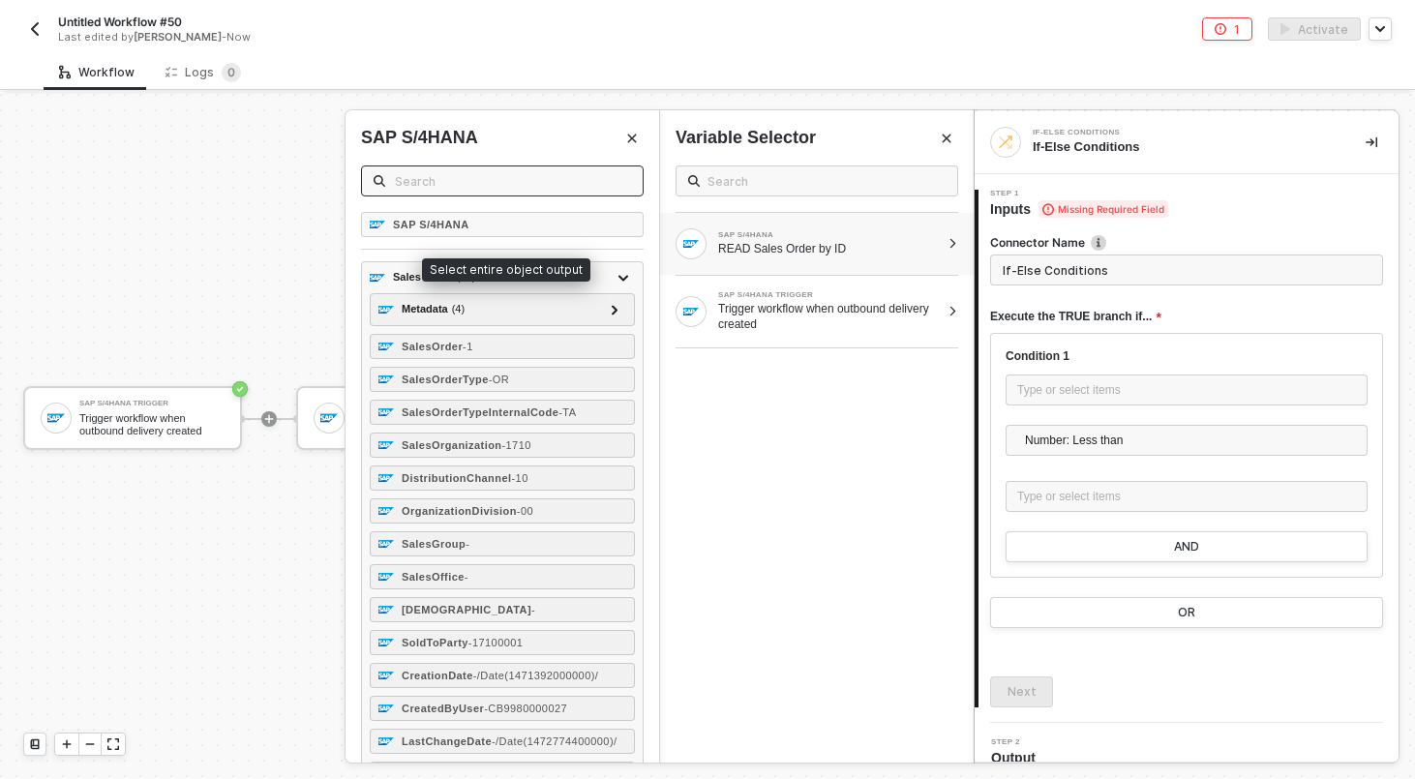
click at [523, 192] on span at bounding box center [502, 180] width 283 height 31
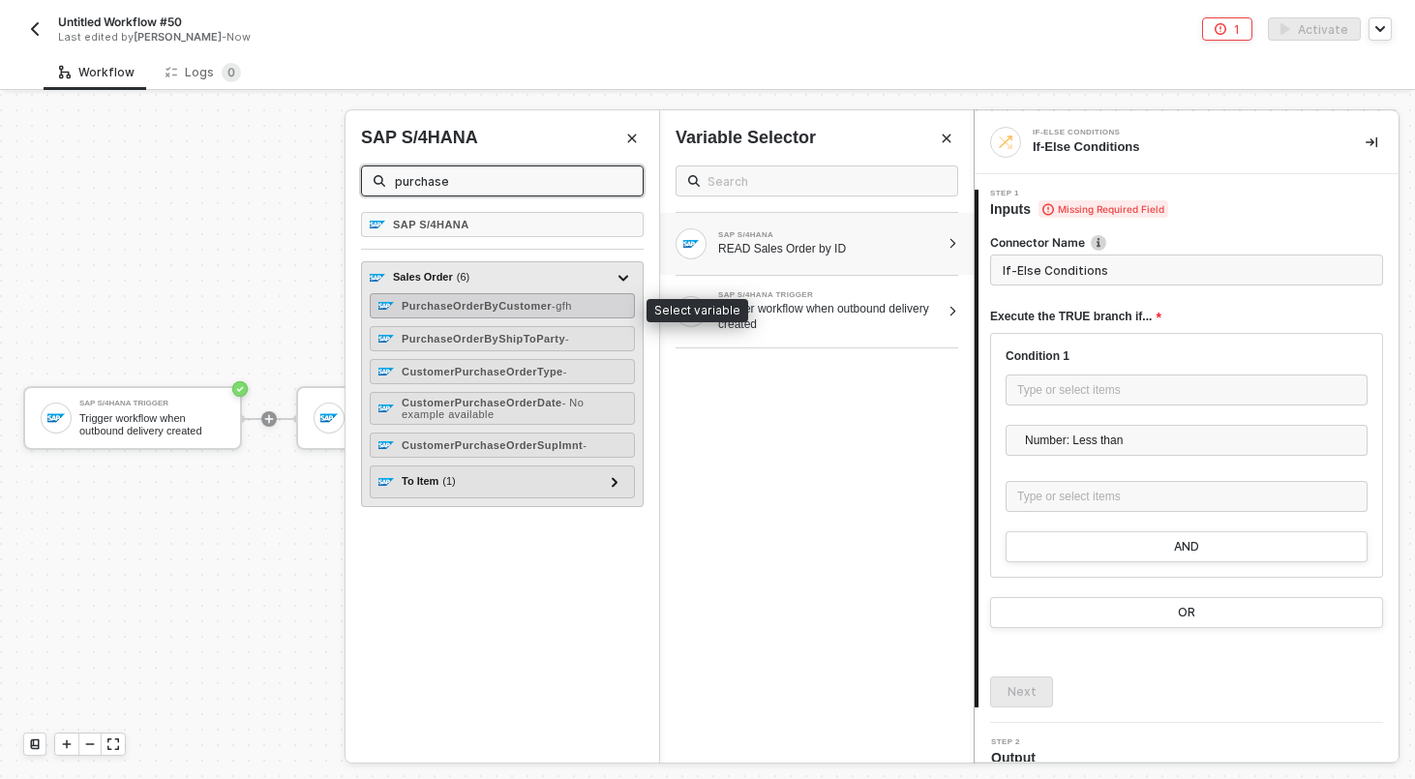
type input "purchase"
click at [514, 300] on strong "PurchaseOrderByCustomer" at bounding box center [477, 306] width 150 height 12
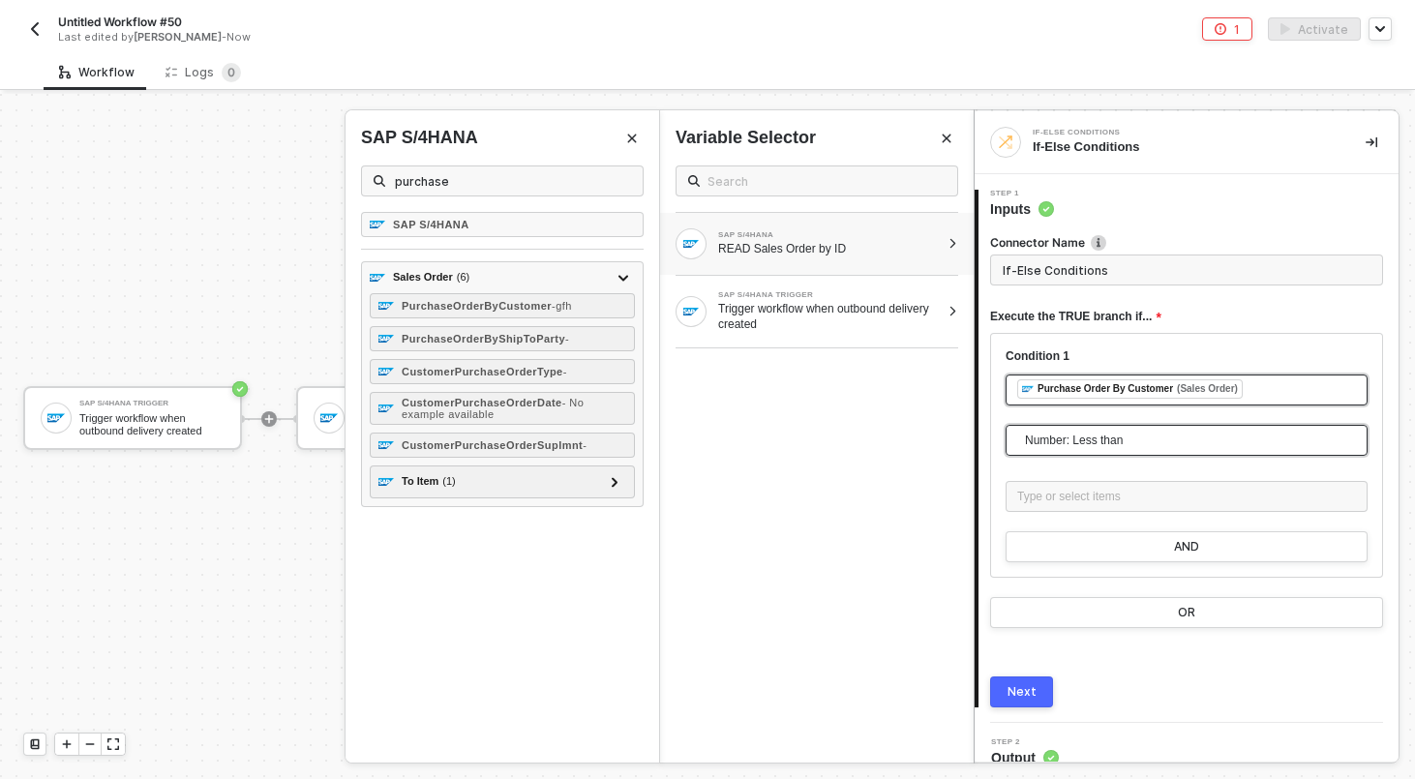
click at [1103, 448] on span "Number: Less than" at bounding box center [1190, 440] width 331 height 29
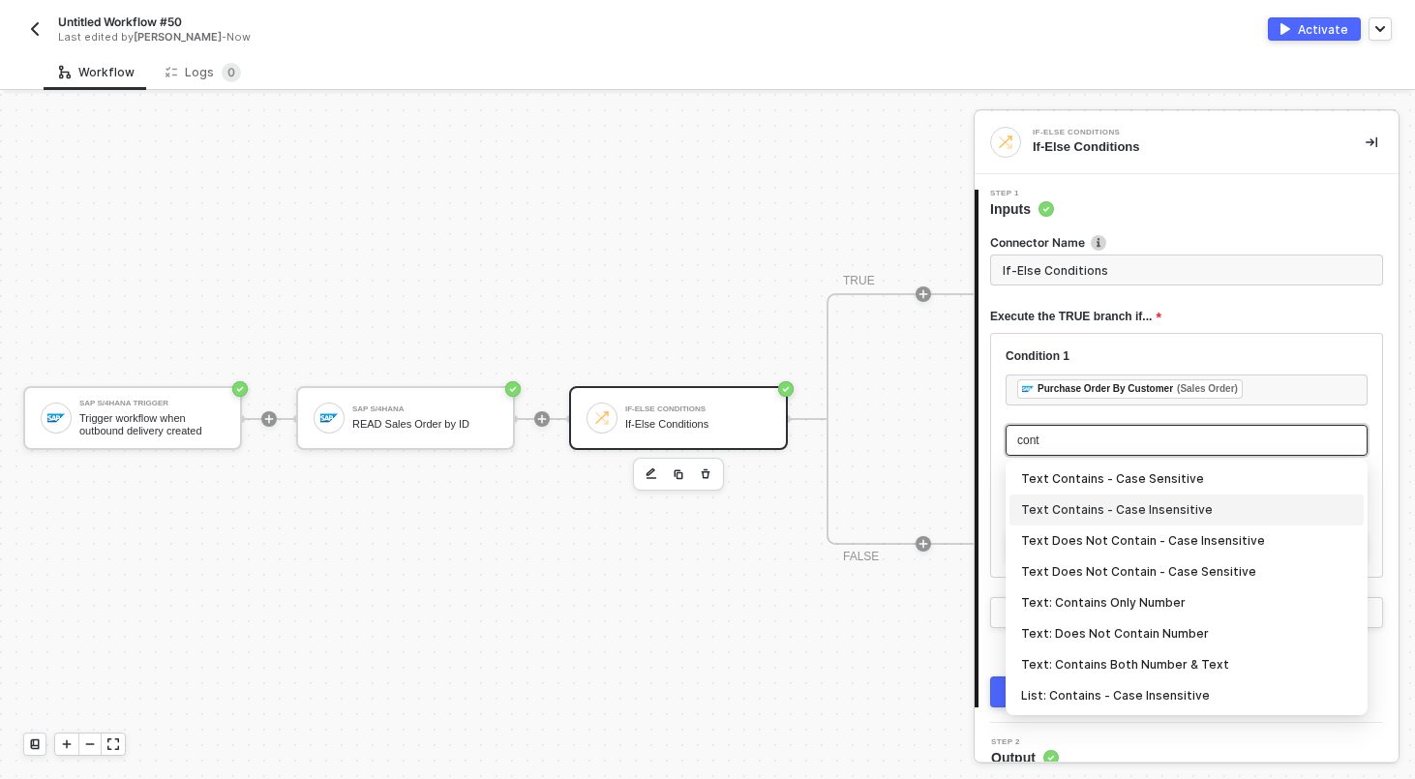
type input "cont"
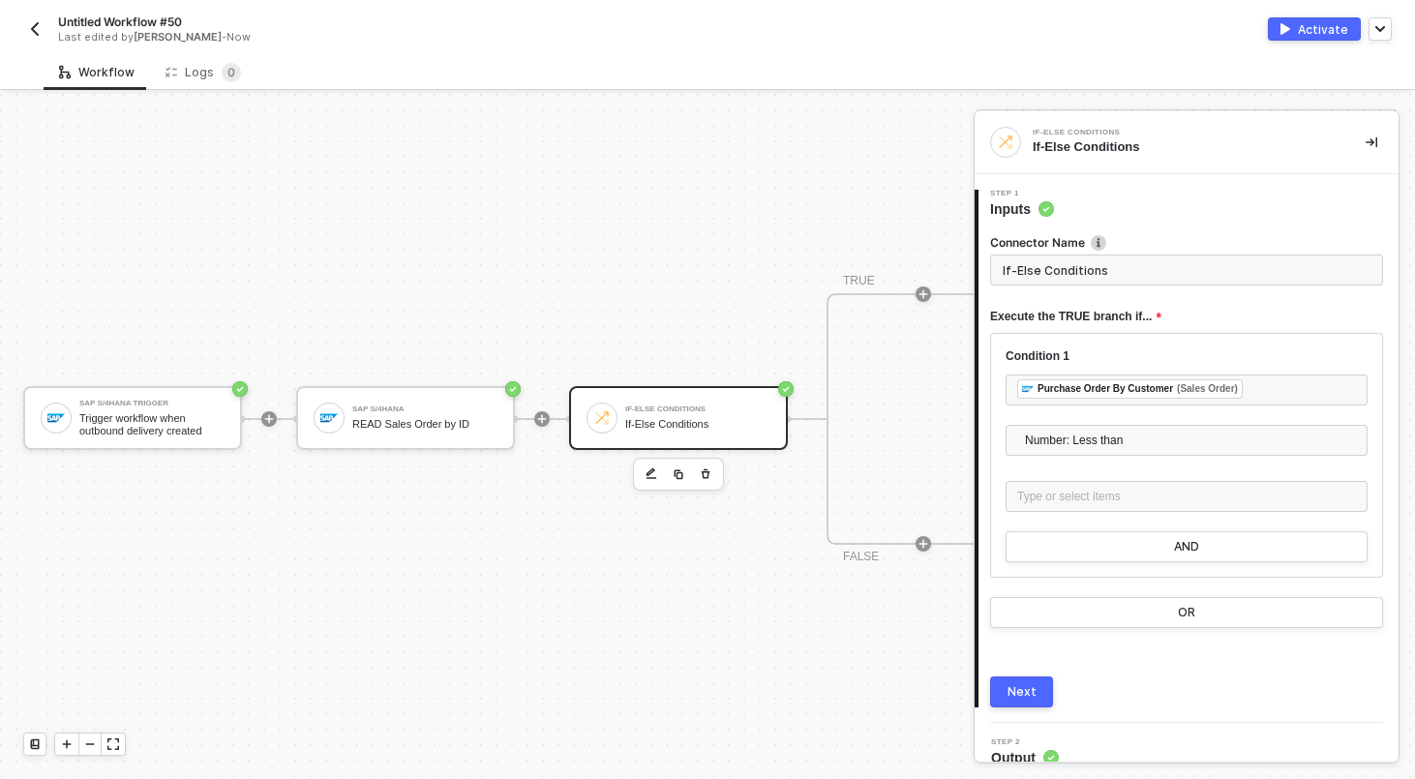
click at [807, 577] on div at bounding box center [922, 543] width 257 height 151
click at [162, 28] on span "Untitled Workflow #50" at bounding box center [120, 22] width 124 height 16
click at [162, 28] on input "Untitled Workflow #50" at bounding box center [222, 22] width 329 height 23
type input "Outbound Delivery Routing"
click at [410, 27] on div "Save" at bounding box center [415, 22] width 29 height 16
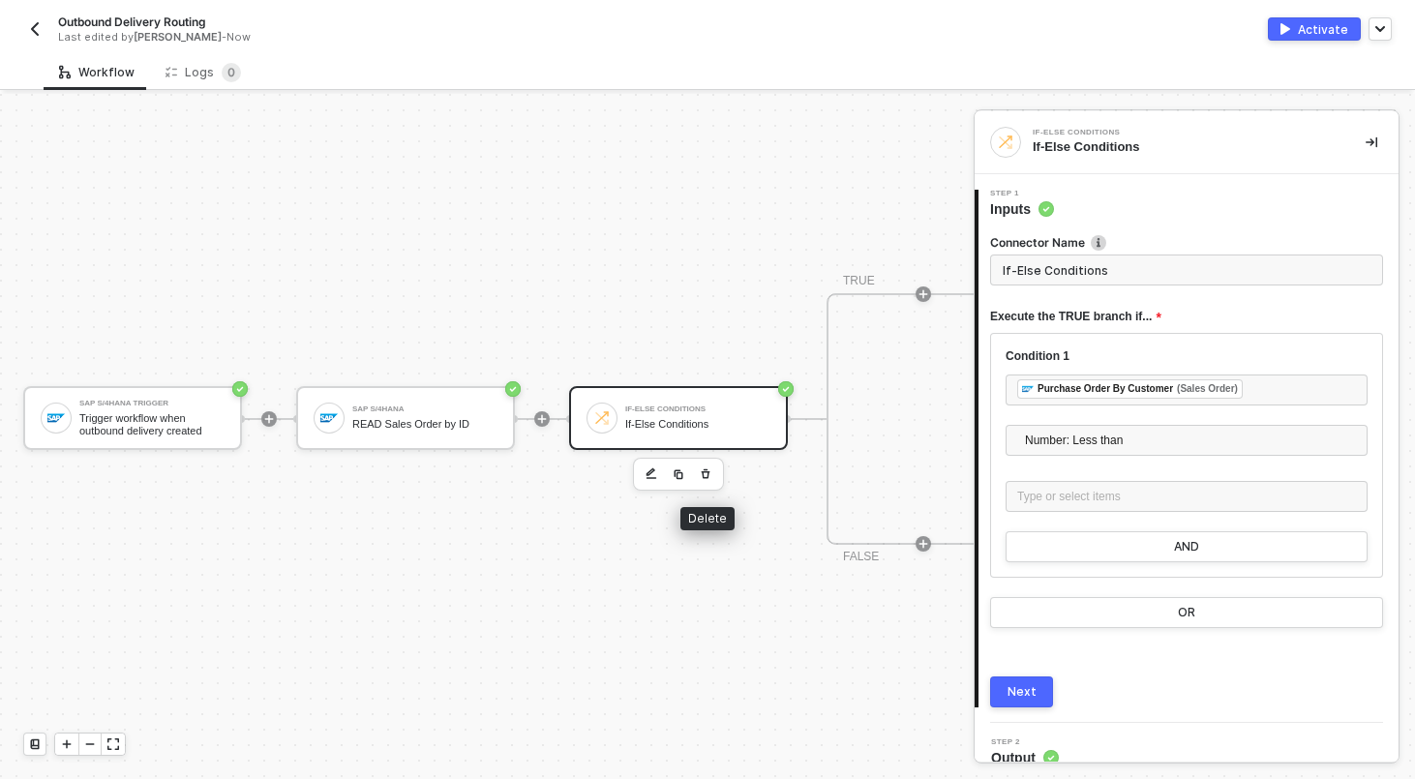
click at [710, 475] on icon "button" at bounding box center [706, 473] width 12 height 15
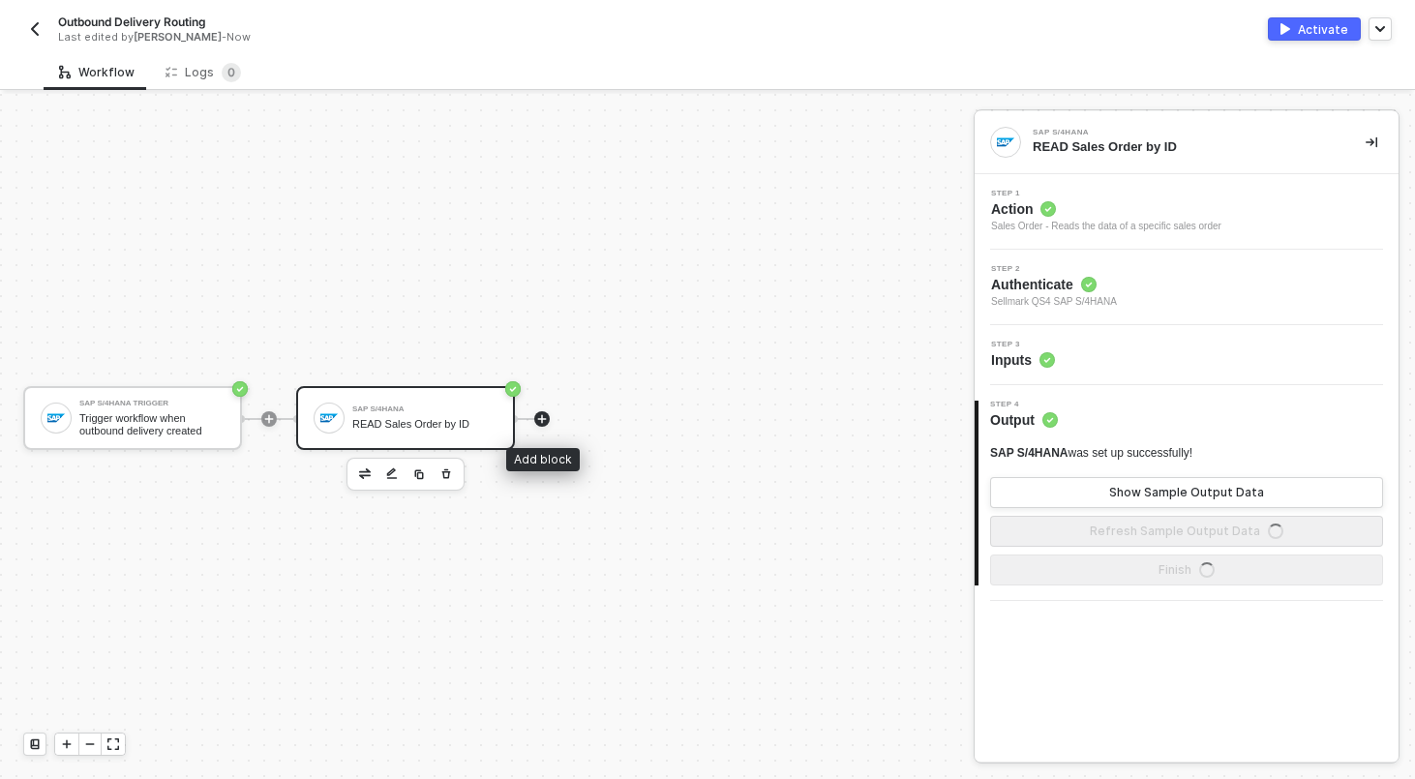
click at [539, 417] on icon "icon-play" at bounding box center [542, 419] width 12 height 12
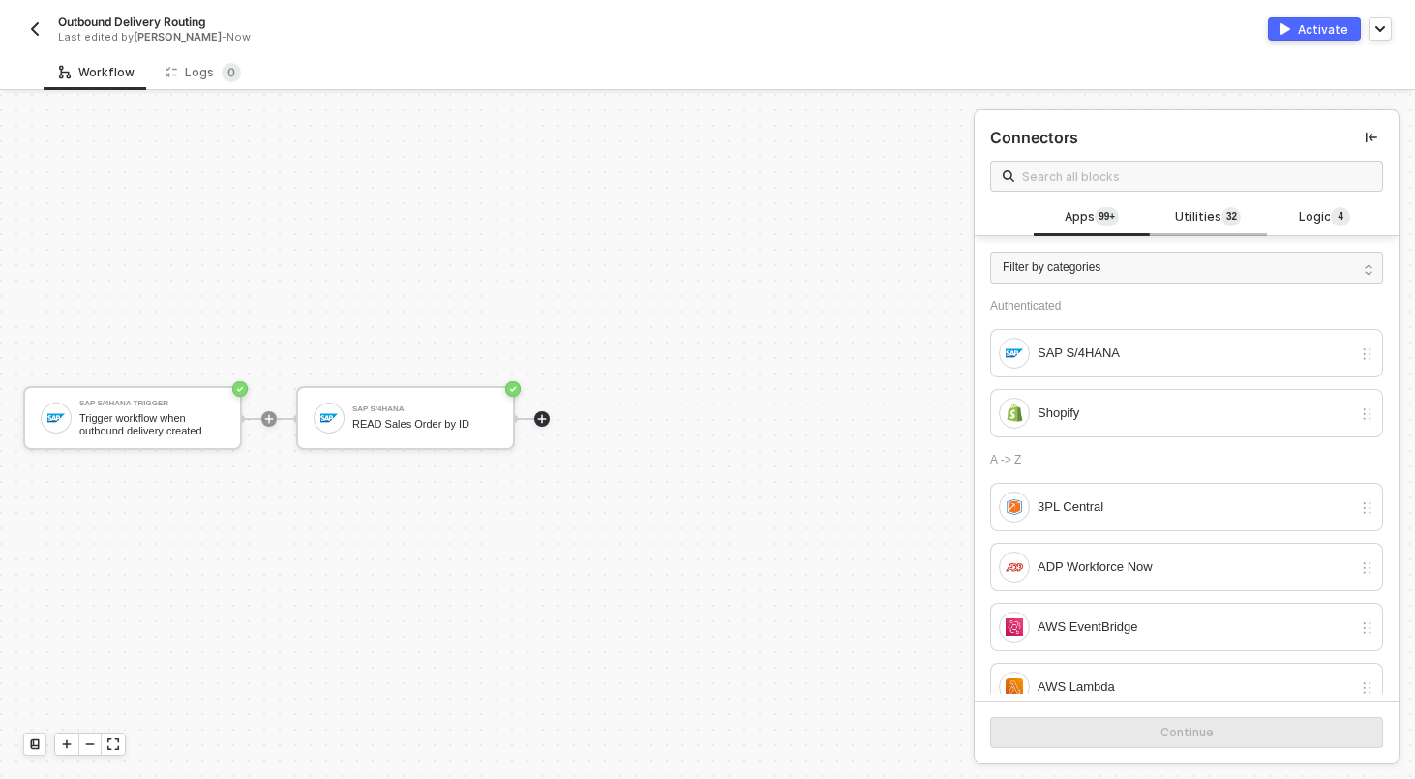
click at [1202, 212] on span "Utilities 3 2" at bounding box center [1208, 217] width 66 height 21
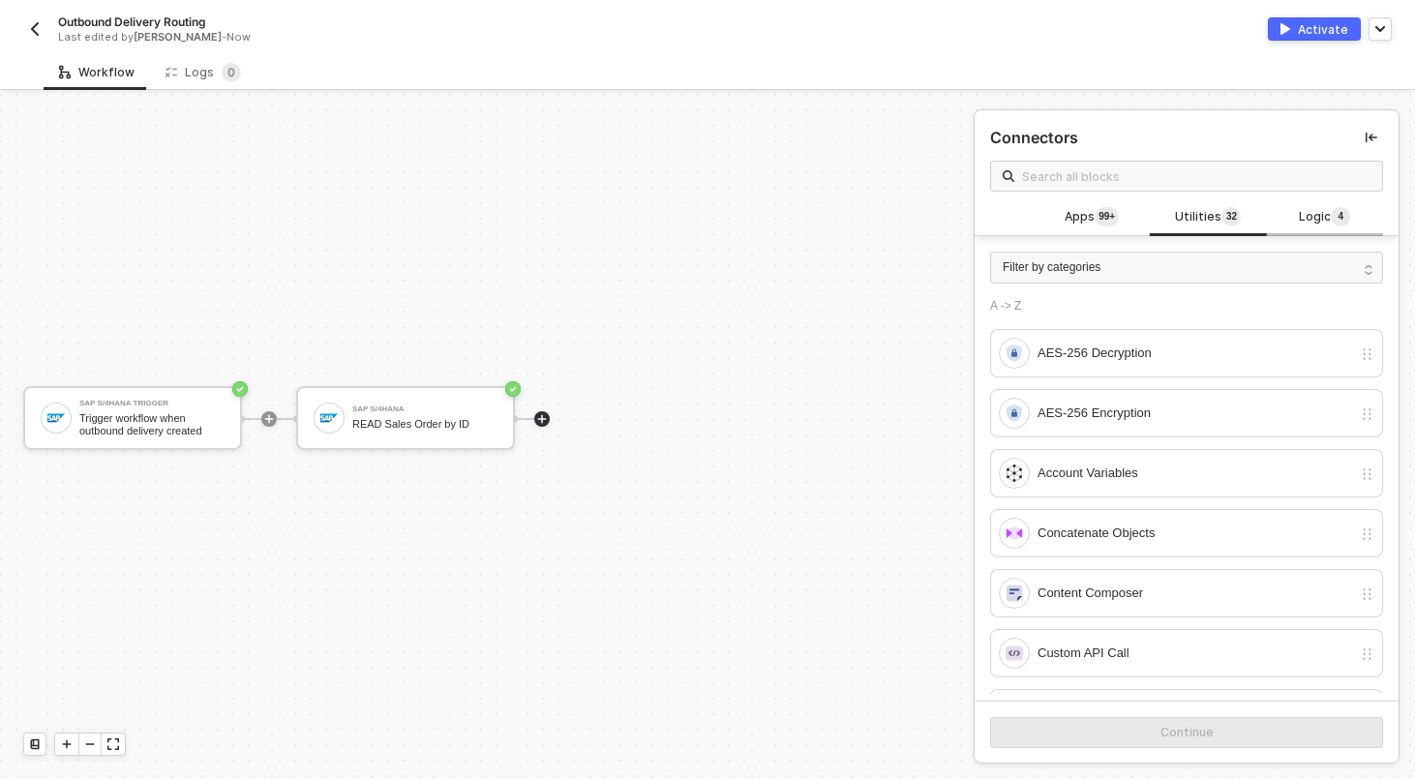
click at [1317, 203] on div "Logic 4" at bounding box center [1325, 217] width 116 height 37
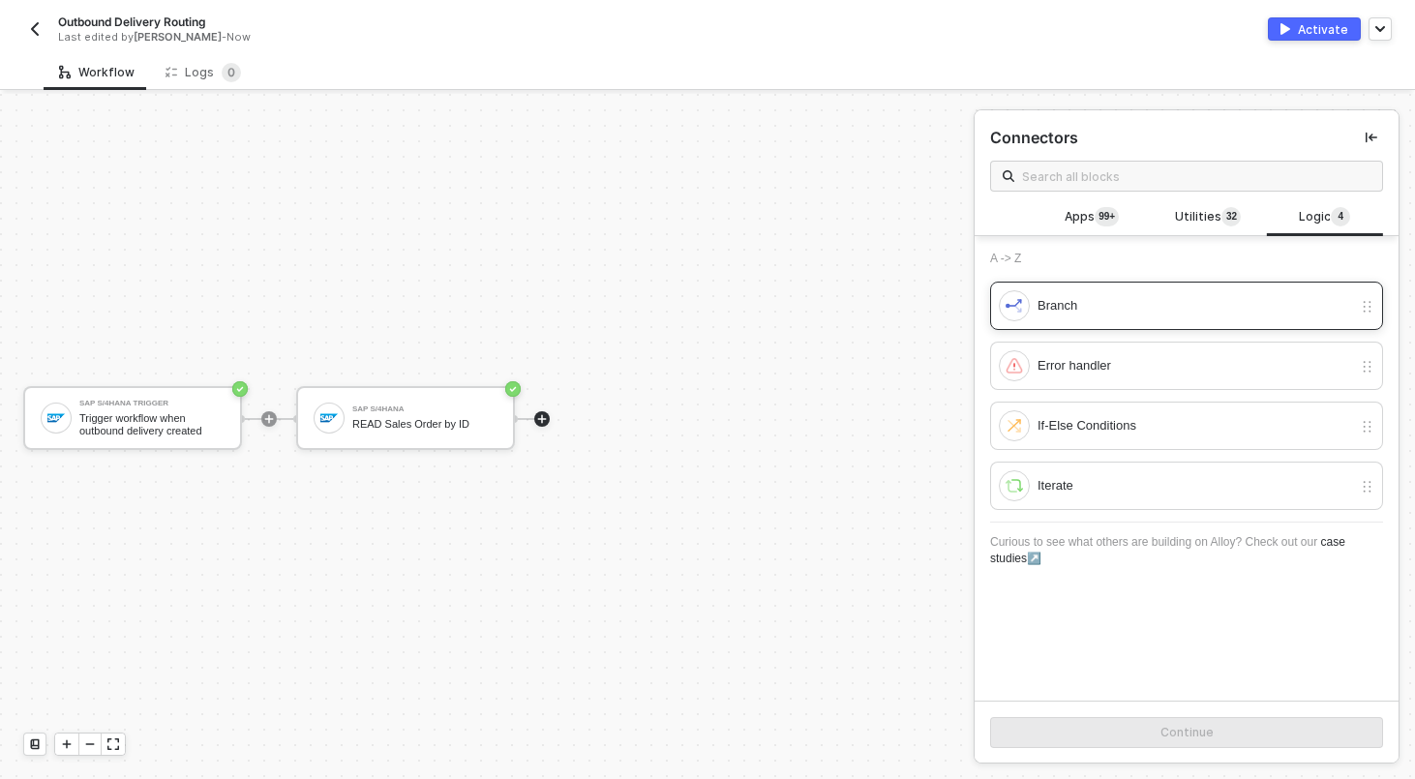
click at [1113, 299] on div "Branch" at bounding box center [1194, 305] width 314 height 21
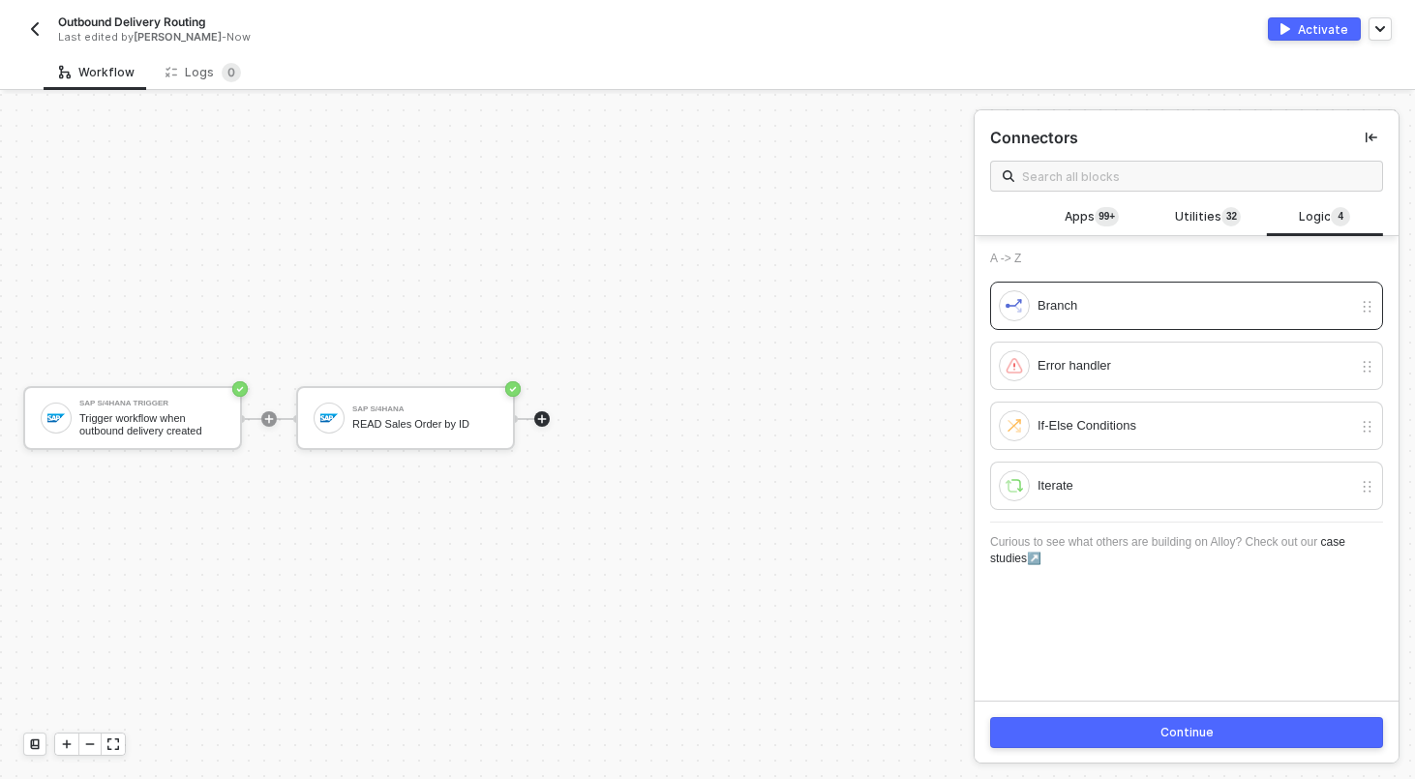
click at [1091, 728] on button "Continue" at bounding box center [1186, 732] width 393 height 31
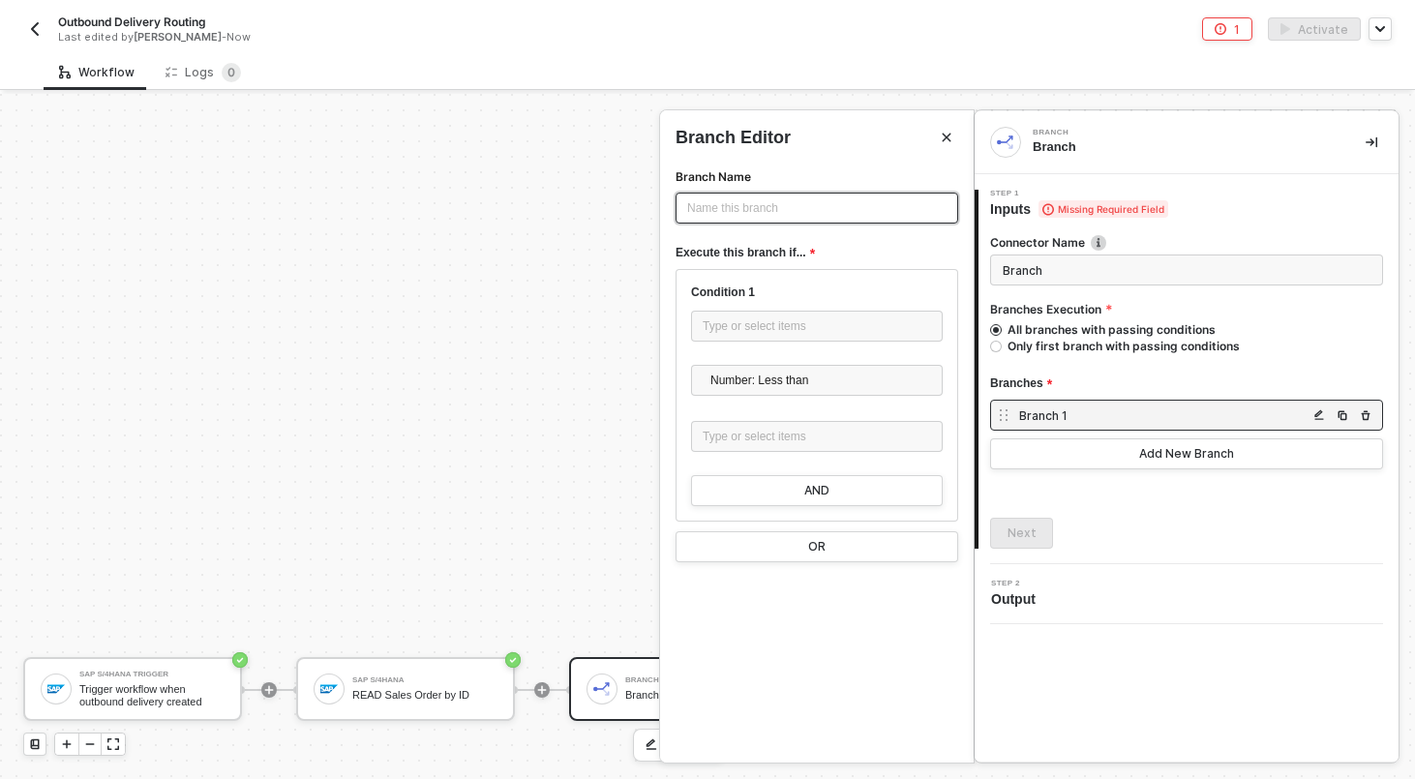
click at [813, 223] on div "Name this branch ﻿" at bounding box center [816, 208] width 283 height 31
click at [1061, 276] on input "Branch" at bounding box center [1186, 269] width 393 height 31
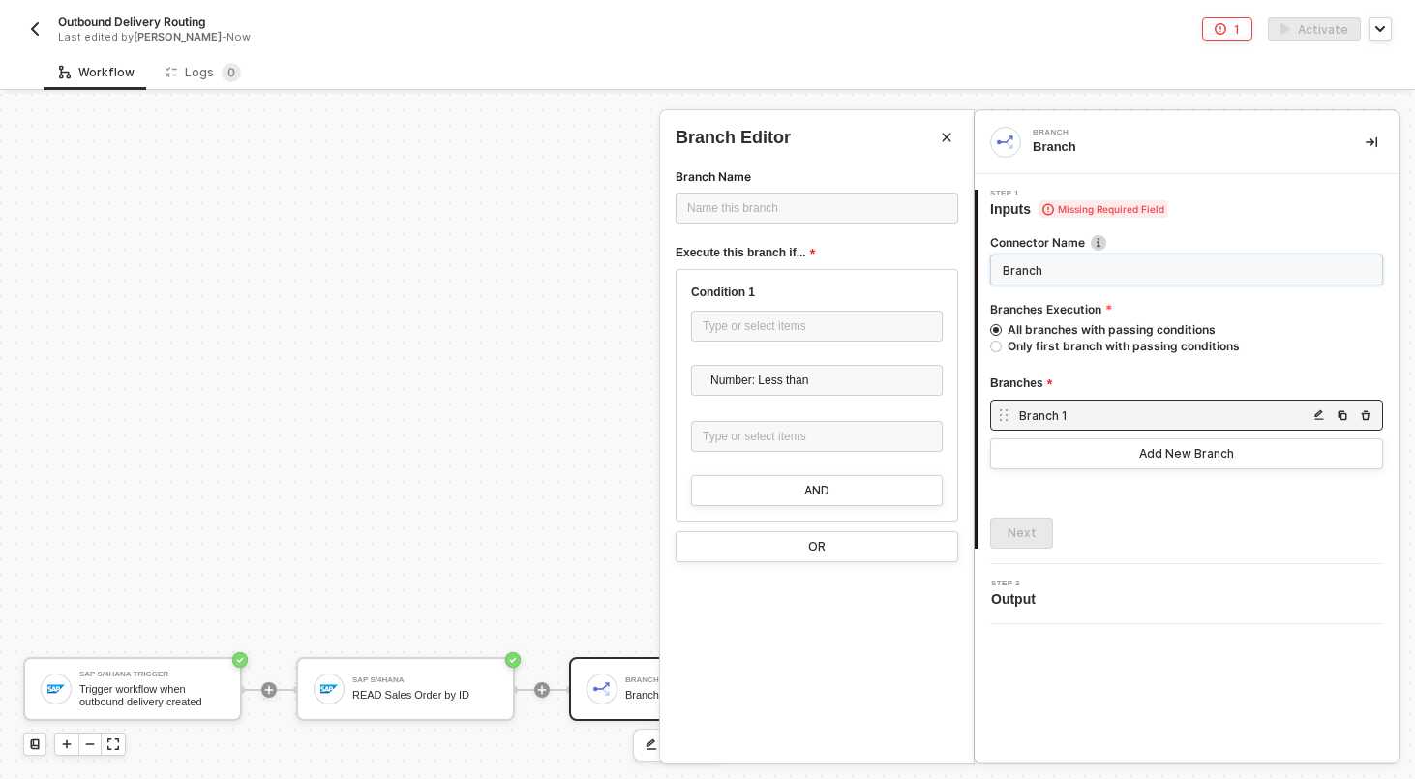
click at [1061, 276] on input "Branch" at bounding box center [1186, 269] width 393 height 31
type input "Shopify Fulfillment Routing"
click at [1049, 348] on span "Only first branch with passing conditions" at bounding box center [1120, 346] width 238 height 16
click at [1001, 348] on input "Only first branch with passing conditions" at bounding box center [996, 347] width 12 height 12
radio input "true"
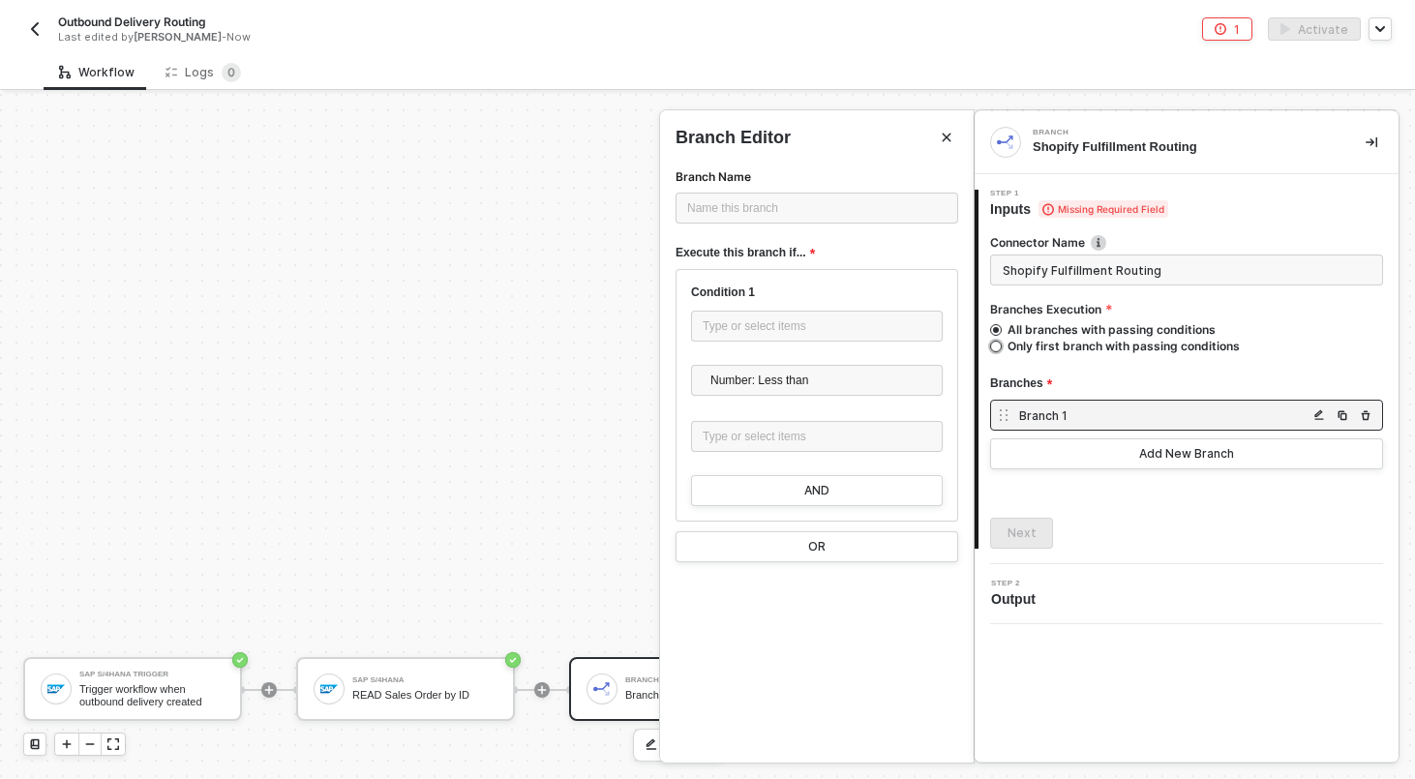
radio input "false"
click at [1043, 405] on div "Branch 1" at bounding box center [1186, 415] width 393 height 31
click at [800, 194] on div "Name this branch ﻿" at bounding box center [816, 208] width 283 height 31
click at [800, 197] on div "Name this branch ﻿" at bounding box center [816, 208] width 283 height 31
click at [799, 202] on div "Name this branch ﻿" at bounding box center [816, 208] width 259 height 18
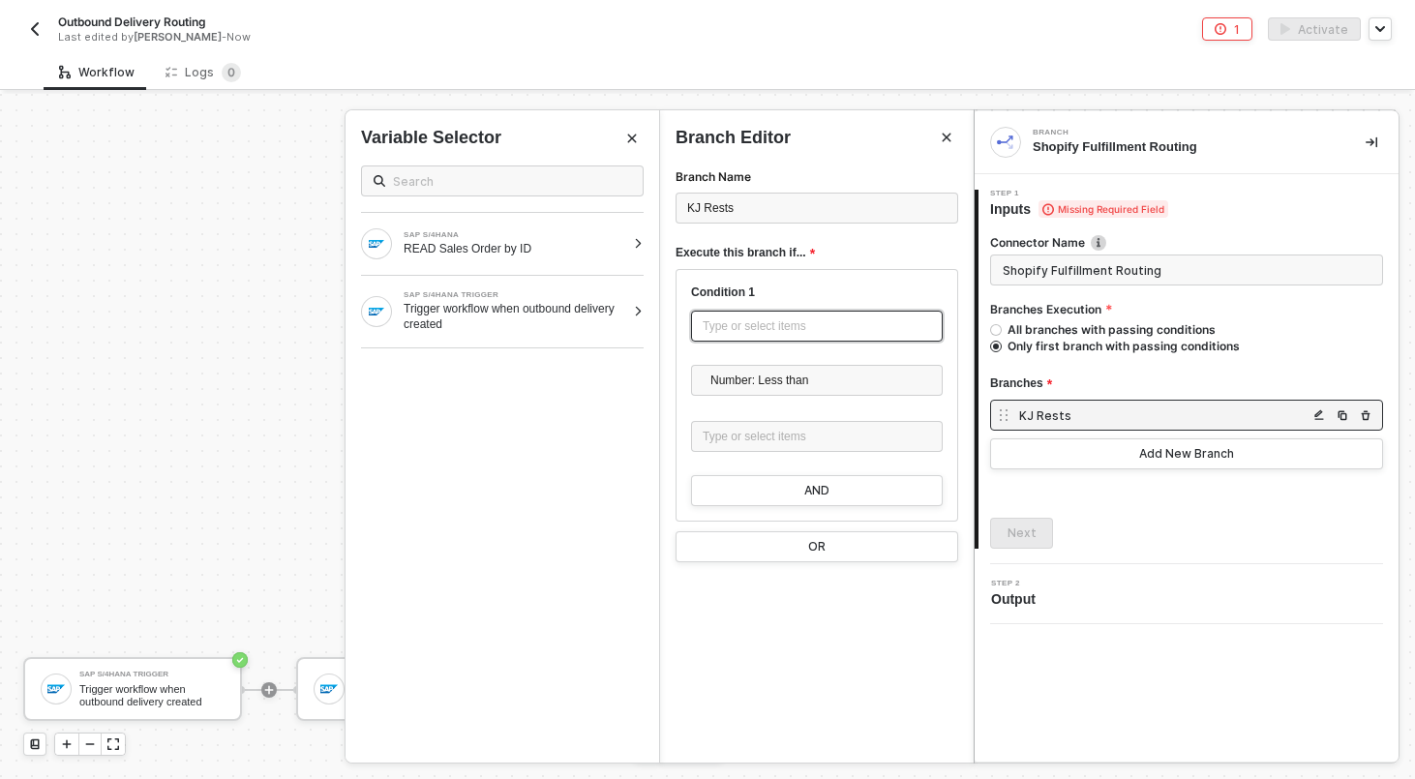
click at [744, 336] on div "Type or select items ﻿" at bounding box center [817, 326] width 252 height 31
click at [790, 324] on div "Type or select items ﻿" at bounding box center [816, 326] width 228 height 18
click at [604, 245] on div "READ Sales Order by ID" at bounding box center [514, 248] width 222 height 15
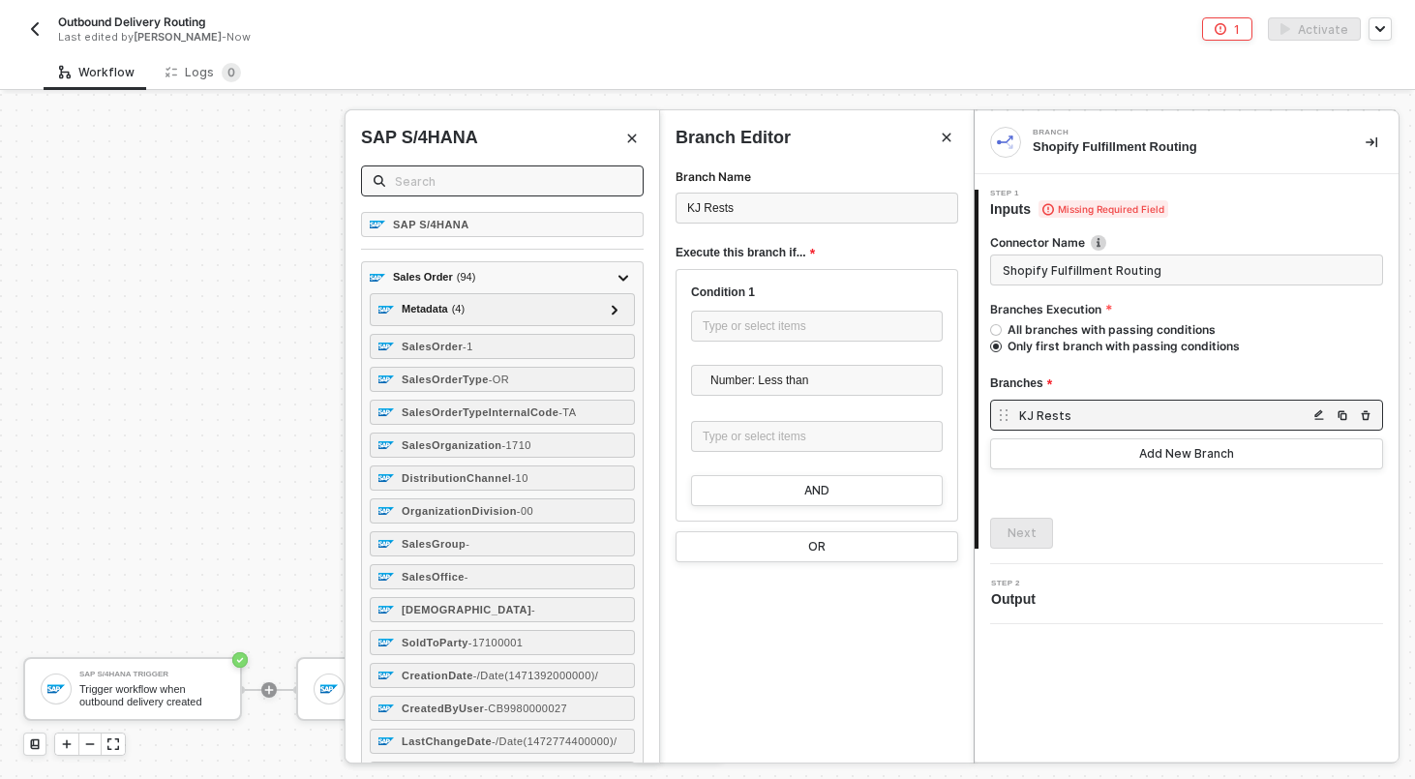
click at [585, 194] on span at bounding box center [502, 180] width 283 height 31
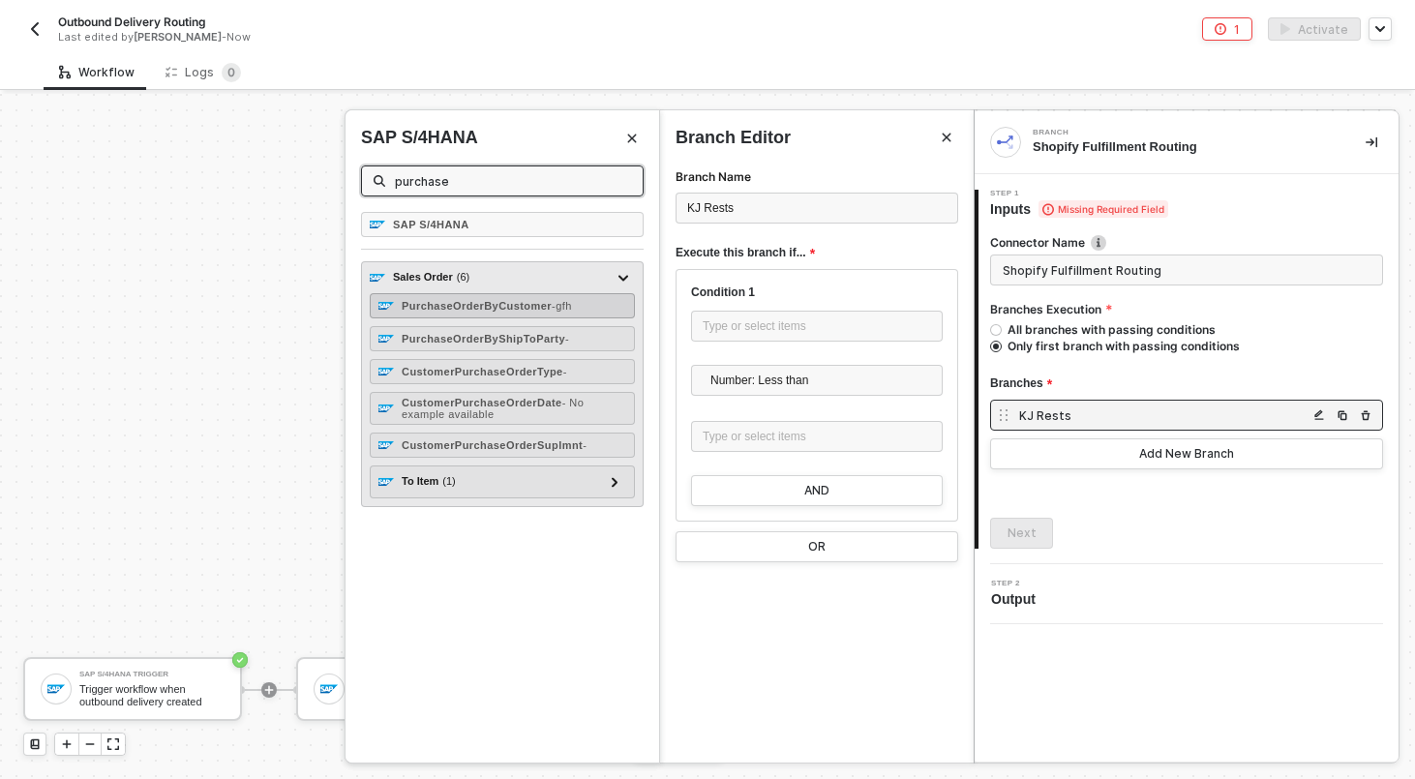
type input "purchase"
click at [550, 310] on strong "PurchaseOrderByCustomer" at bounding box center [477, 306] width 150 height 12
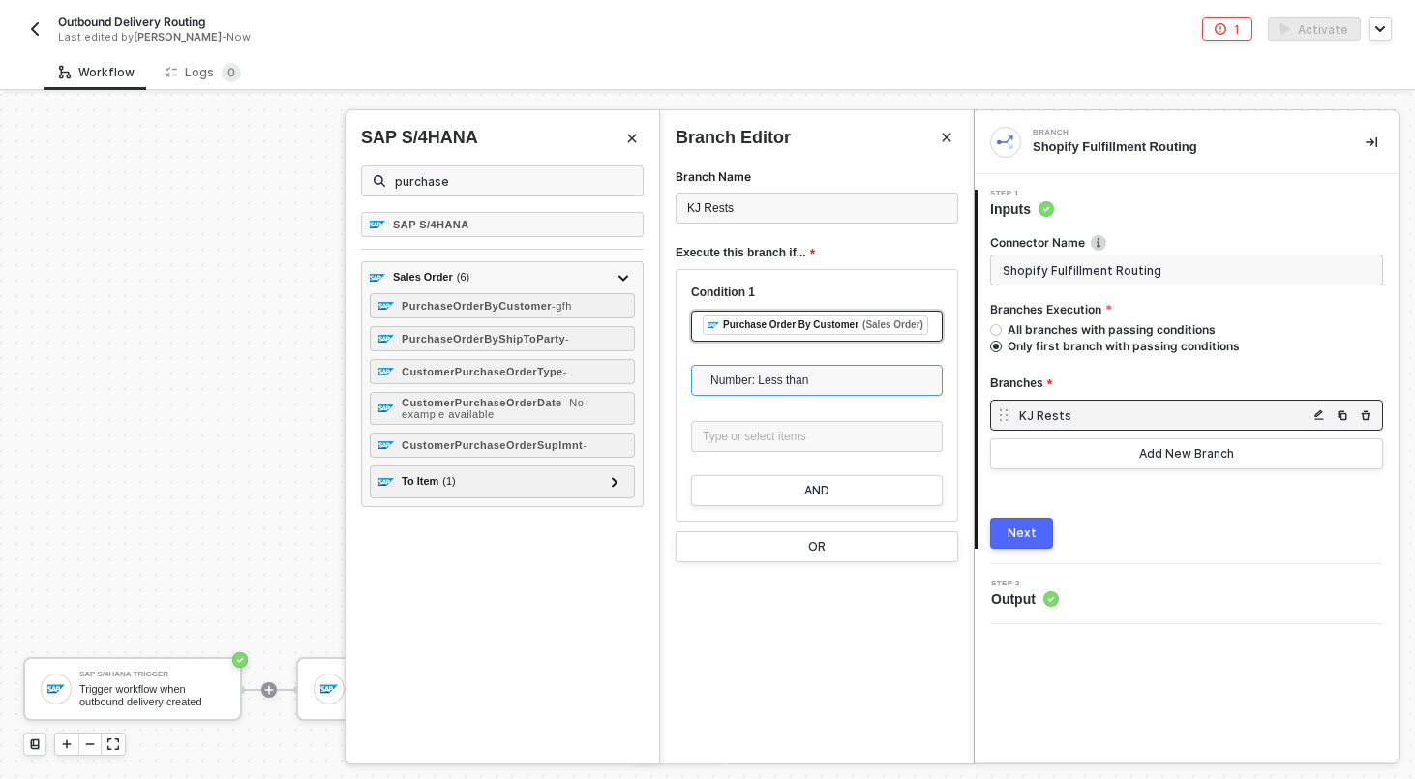
click at [787, 395] on span "Number: Less than" at bounding box center [820, 380] width 221 height 29
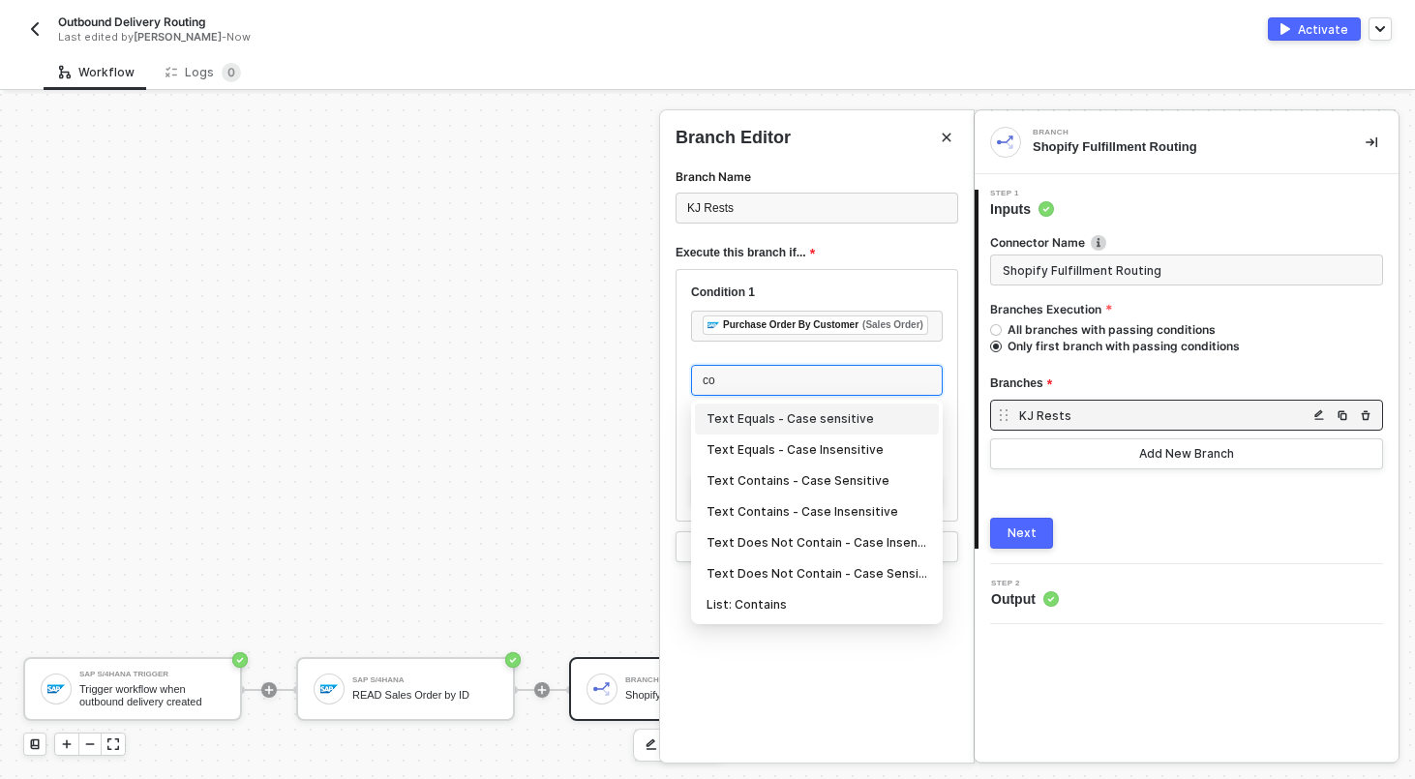
type input "con"
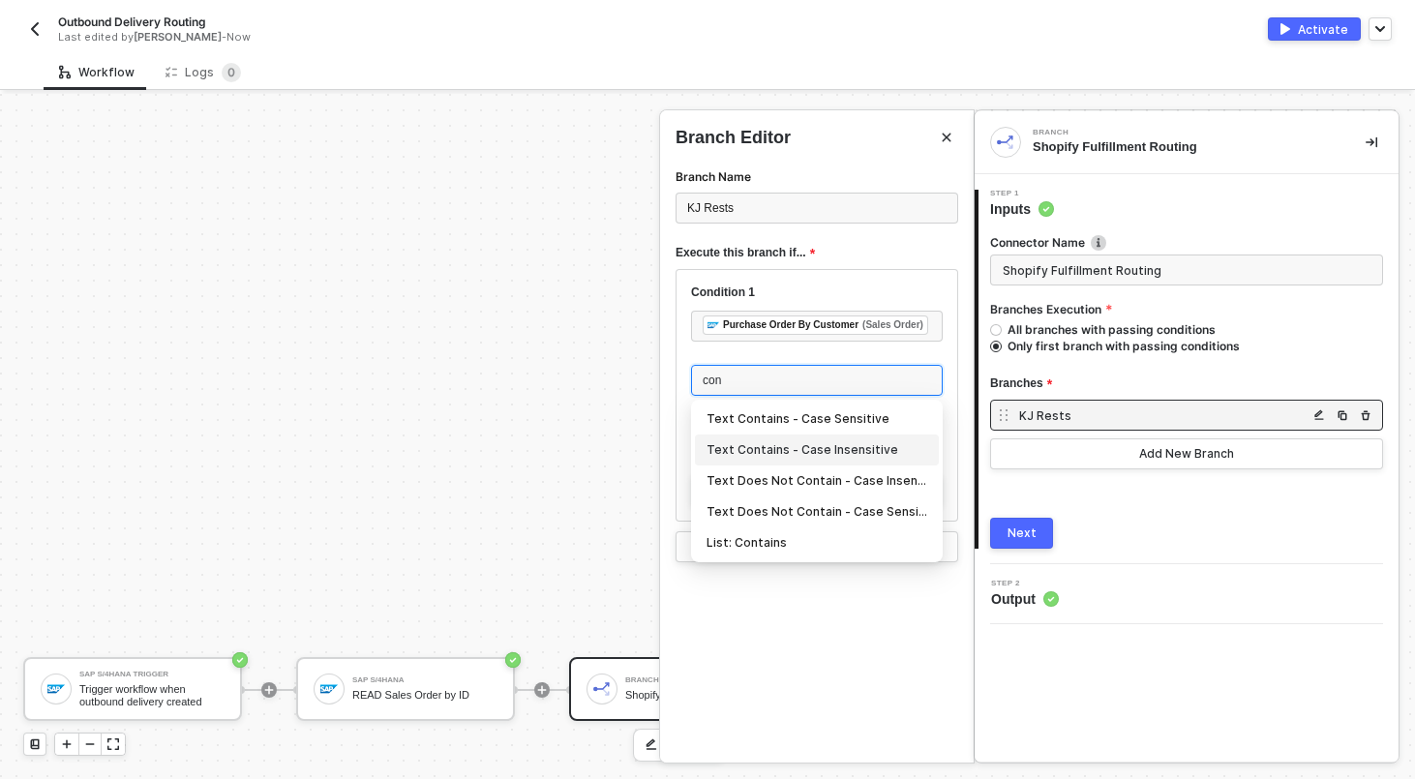
click at [798, 461] on div "Text Contains - Case Insensitive" at bounding box center [816, 449] width 221 height 21
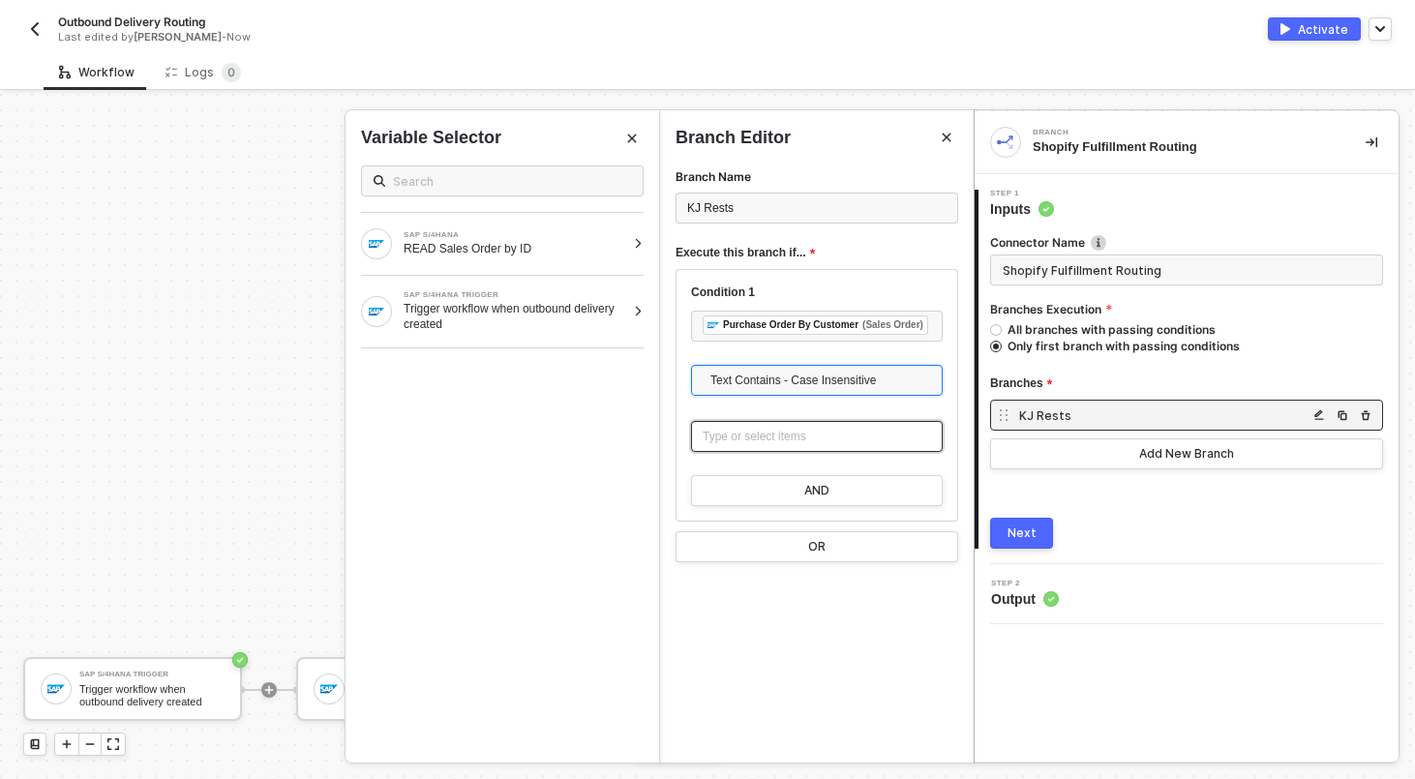
click at [786, 446] on div "Type or select items ﻿" at bounding box center [816, 437] width 228 height 18
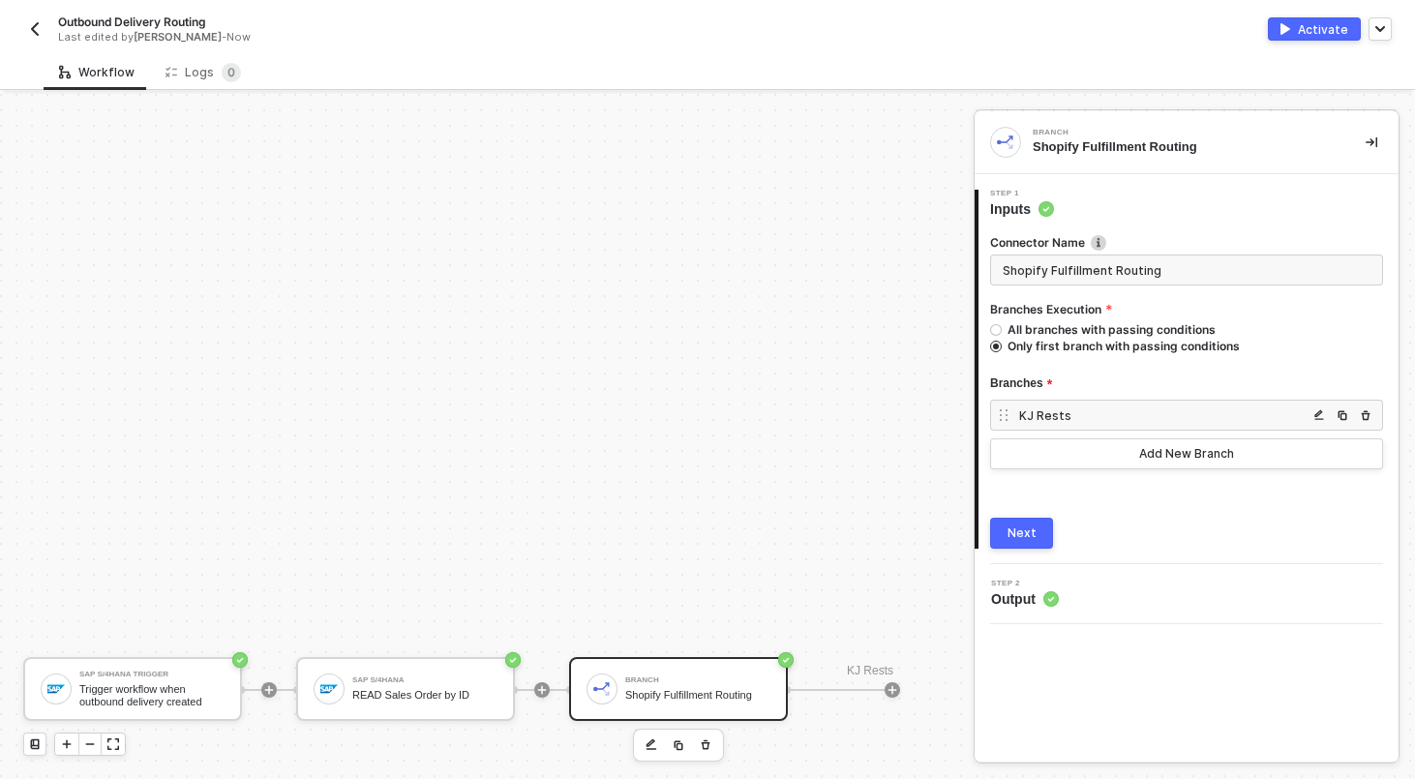
click at [1030, 540] on div "Next" at bounding box center [1021, 532] width 29 height 15
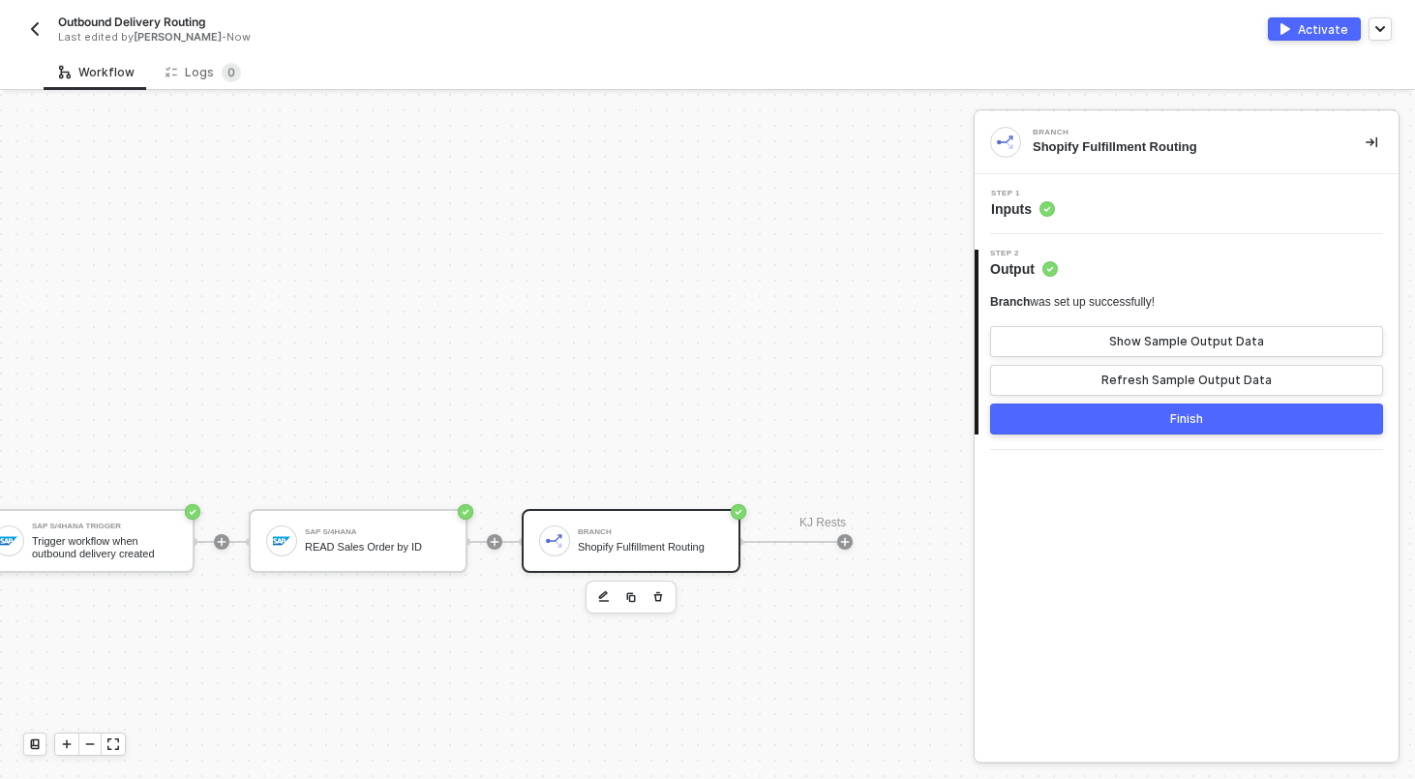
scroll to position [187, 47]
click at [1131, 414] on button "Finish" at bounding box center [1186, 418] width 393 height 31
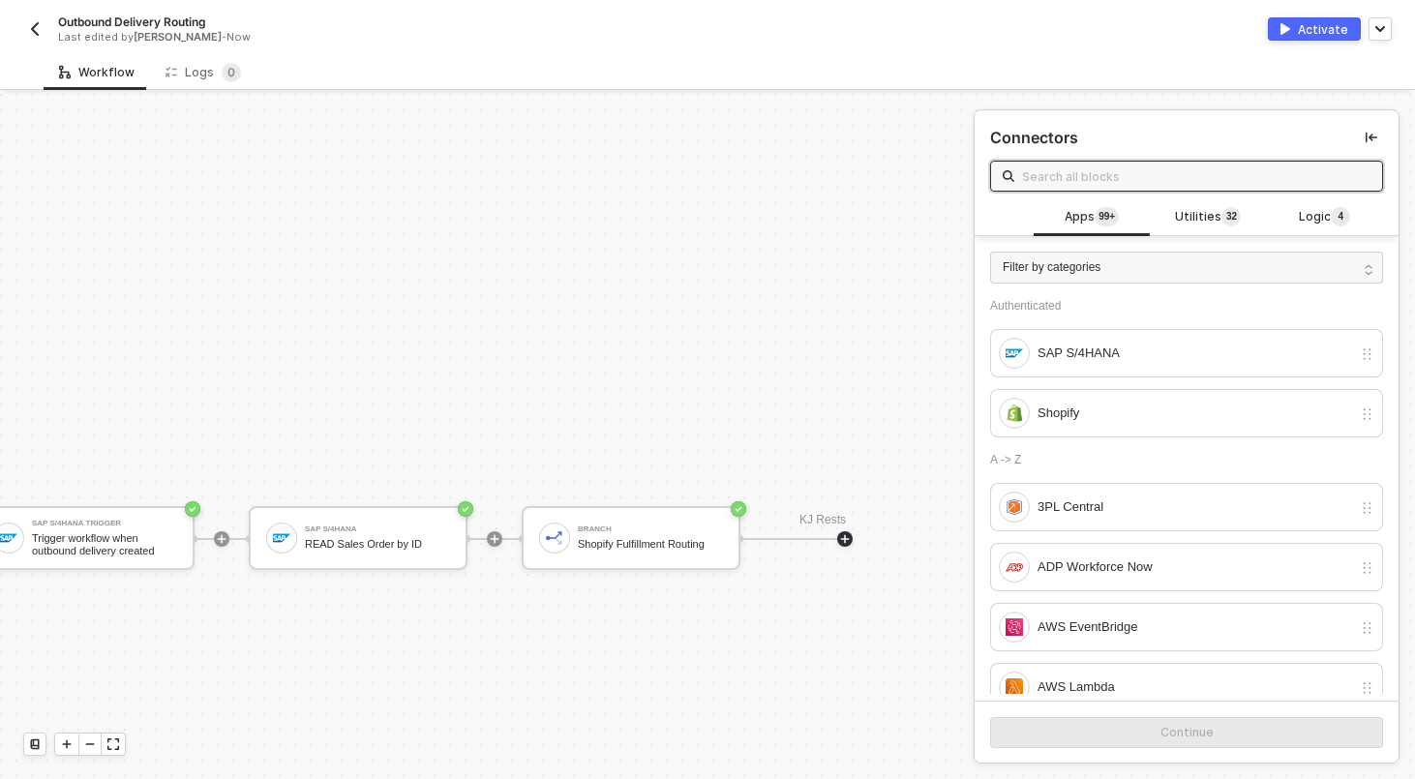
click at [839, 548] on div at bounding box center [844, 538] width 257 height 151
click at [842, 539] on icon "icon-play" at bounding box center [845, 539] width 12 height 12
click at [1337, 205] on div "Logic 4" at bounding box center [1325, 217] width 116 height 37
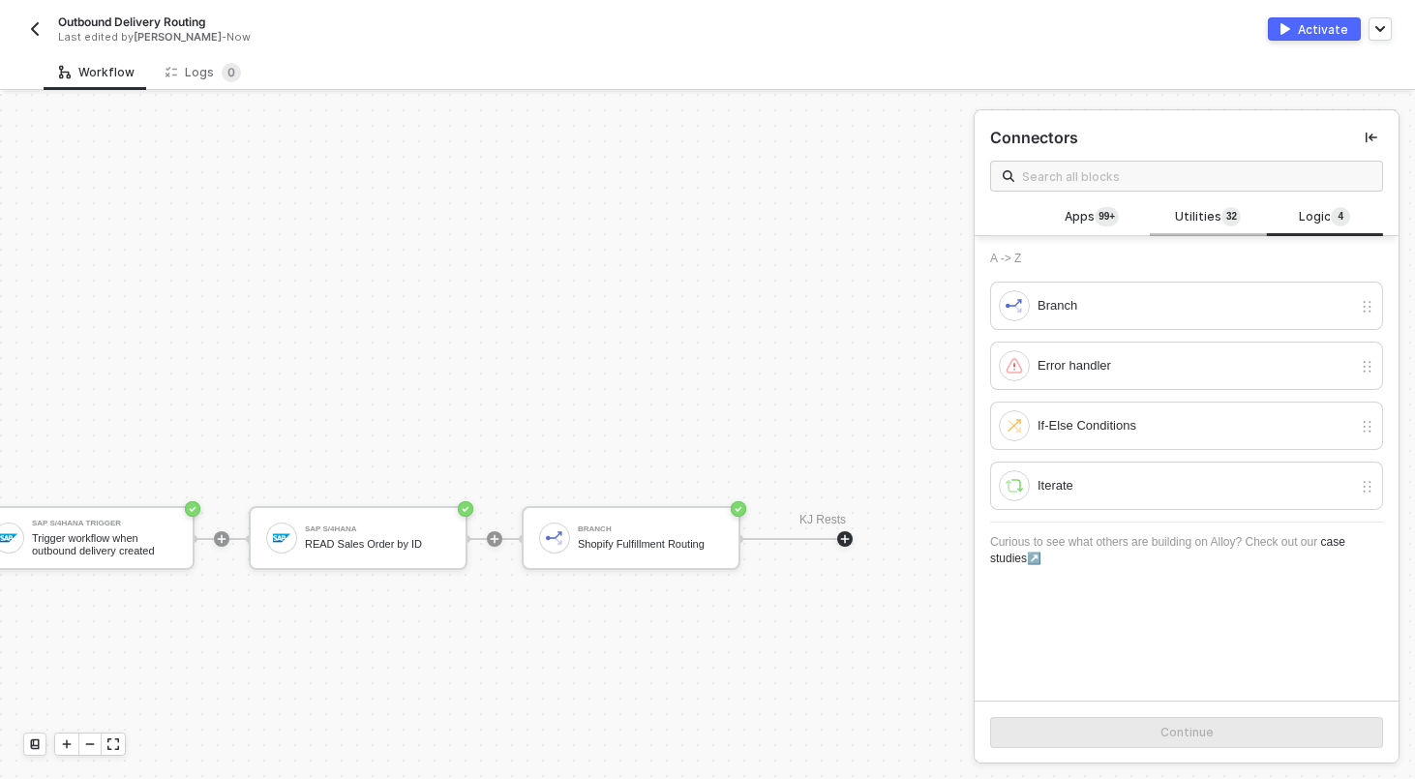
click at [1210, 219] on span "Utilities 3 2" at bounding box center [1208, 217] width 66 height 21
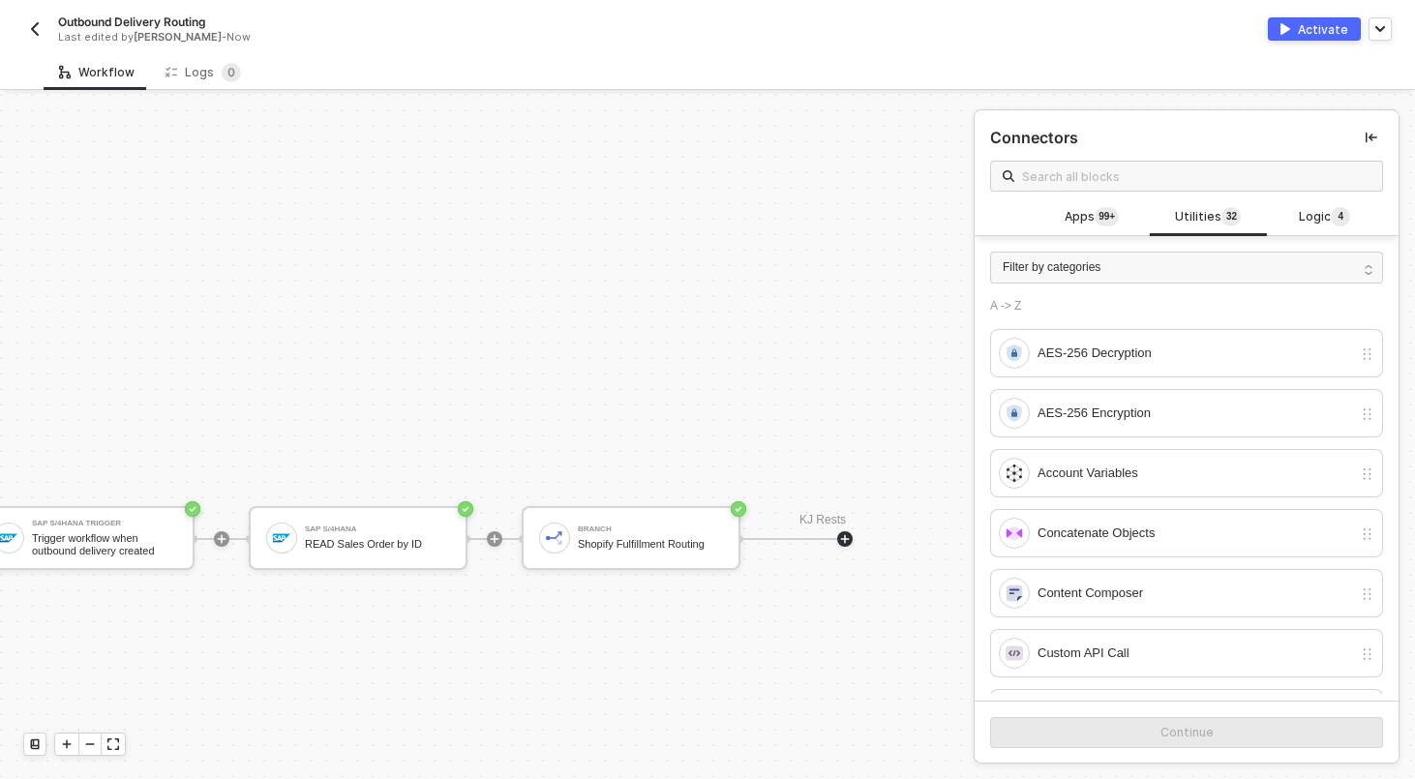
click at [1089, 192] on div "Connectors" at bounding box center [1186, 154] width 424 height 89
click at [1089, 182] on input "text" at bounding box center [1196, 175] width 348 height 21
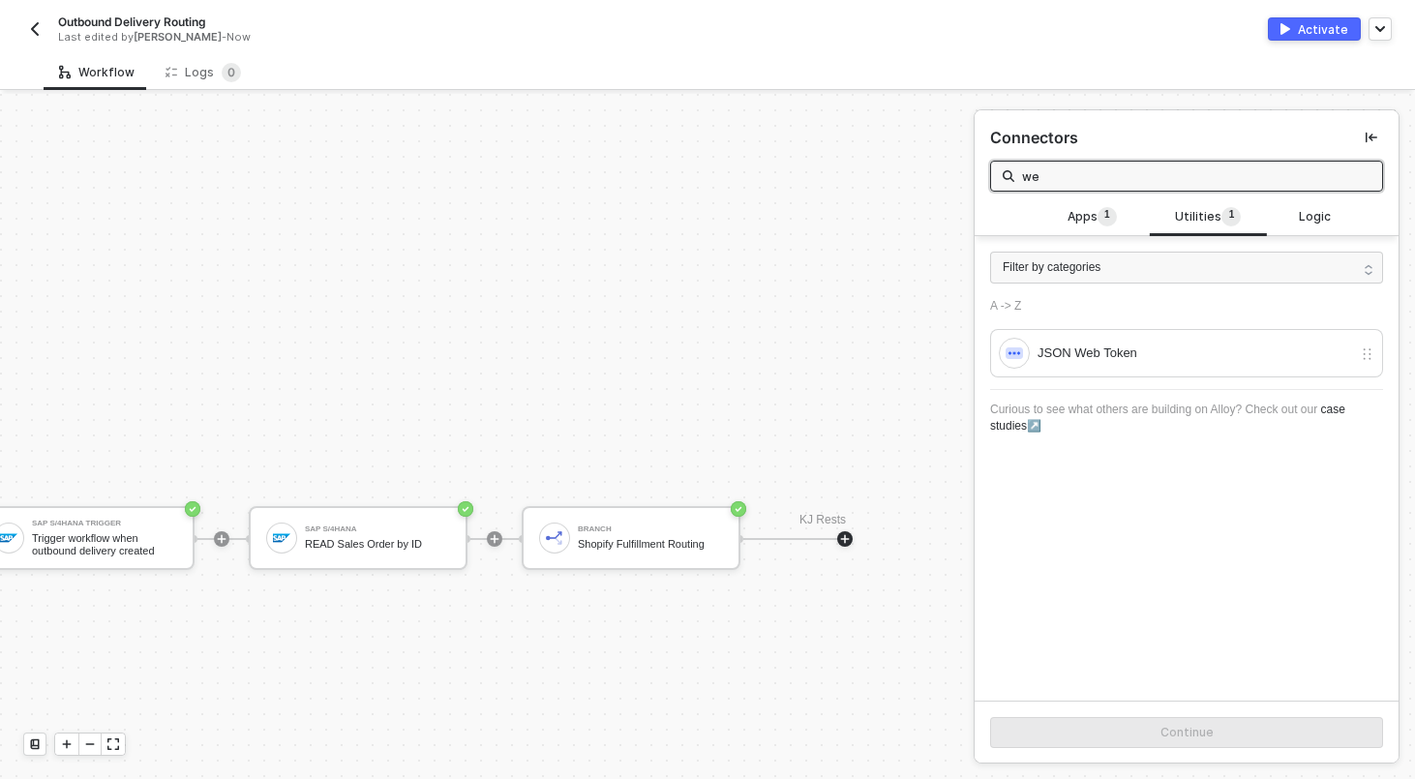
type input "web"
type input "stream"
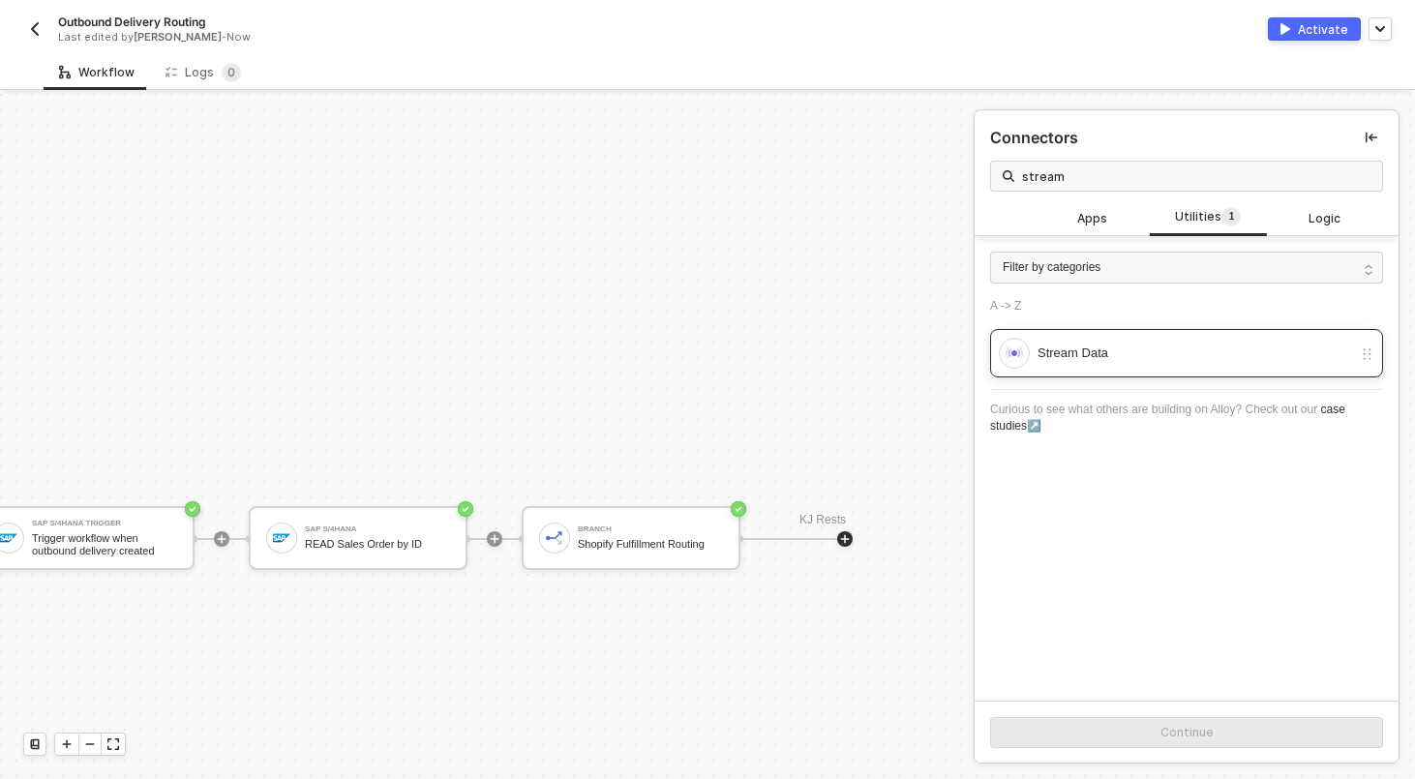
click at [1227, 348] on div "Stream Data" at bounding box center [1194, 353] width 314 height 21
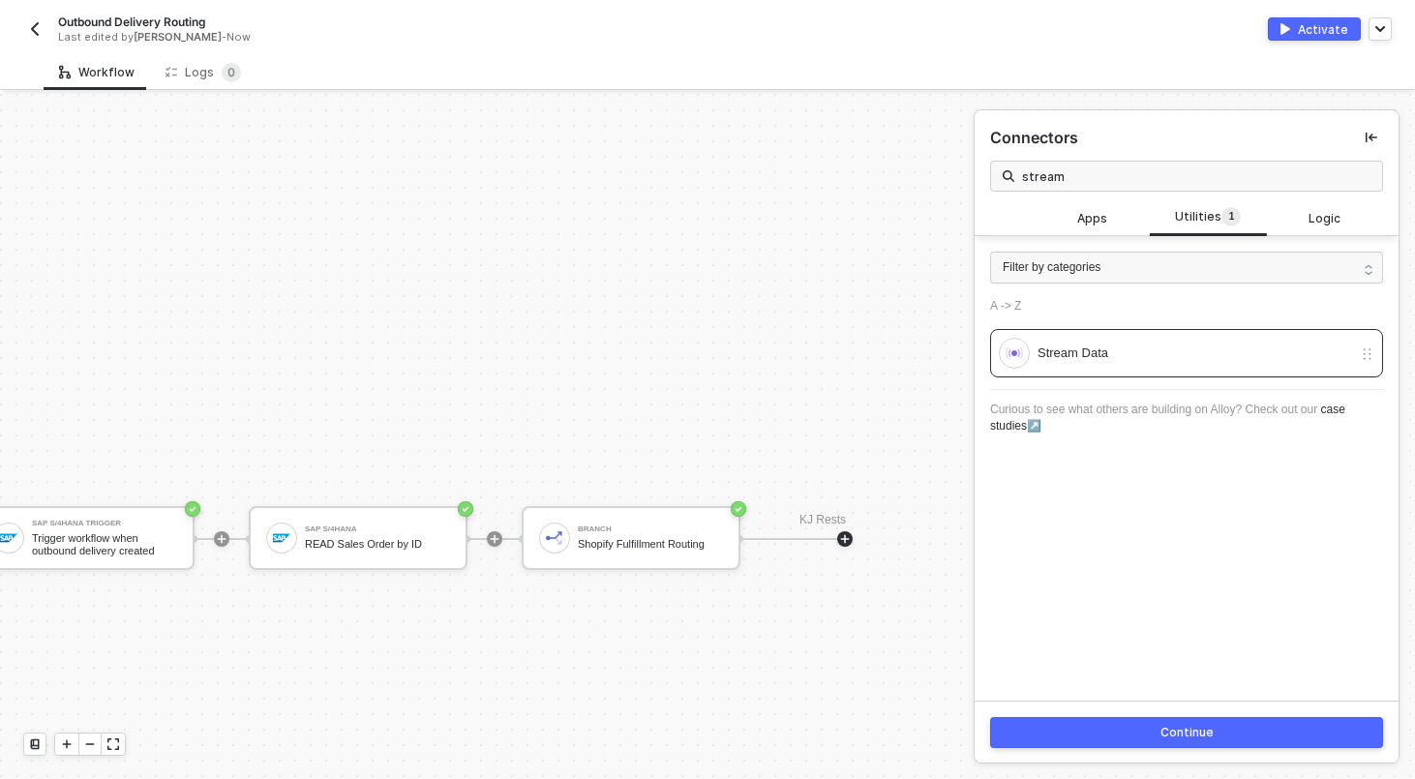
click at [1219, 731] on button "Continue" at bounding box center [1186, 732] width 393 height 31
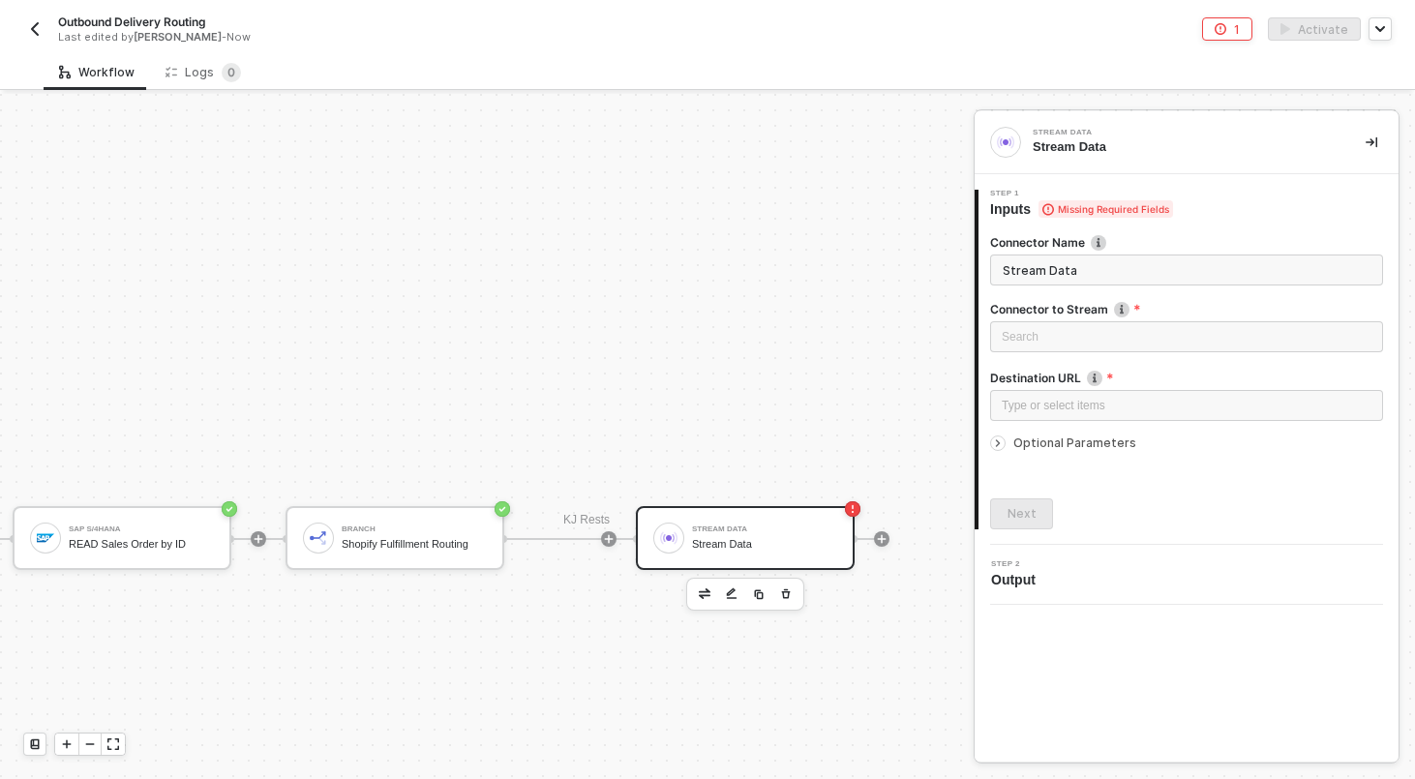
scroll to position [187, 320]
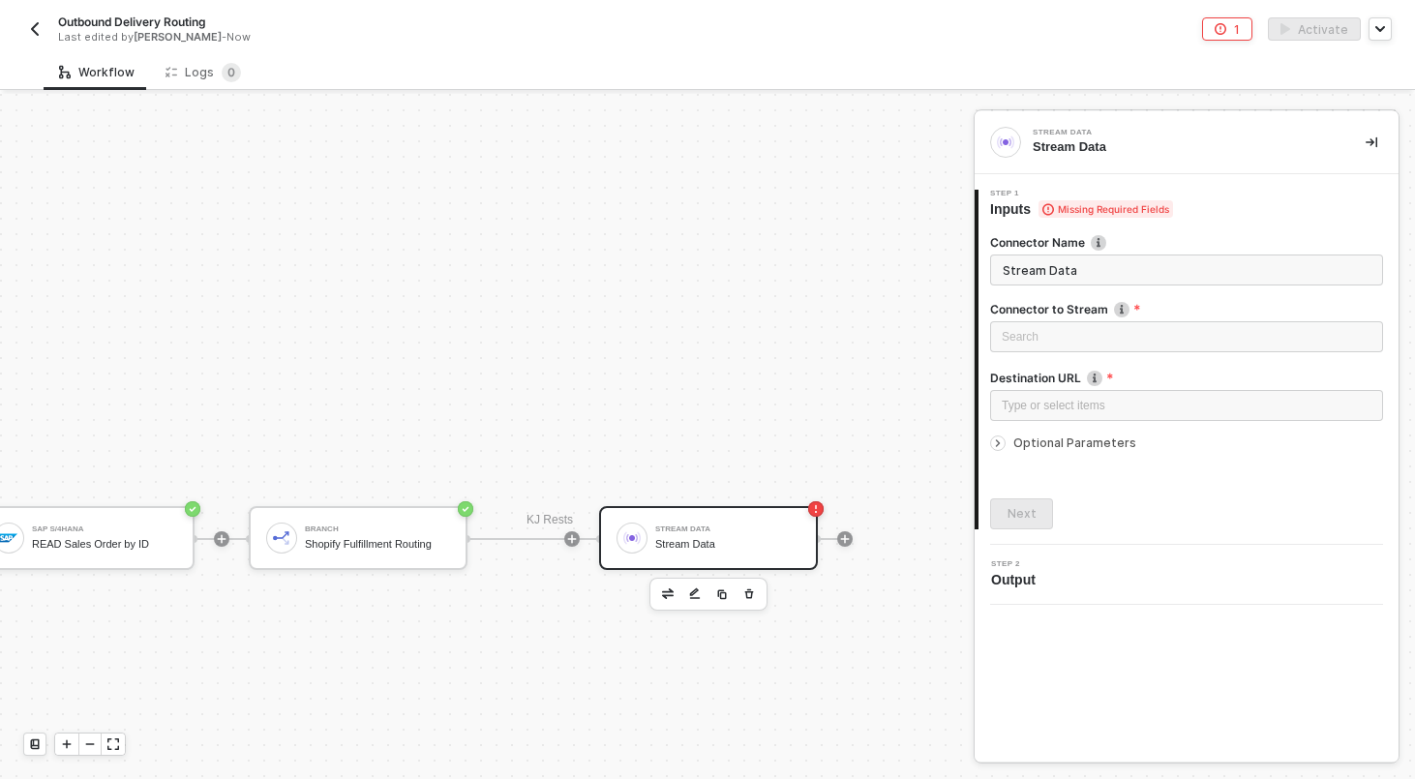
click at [1081, 268] on input "Stream Data" at bounding box center [1186, 269] width 393 height 31
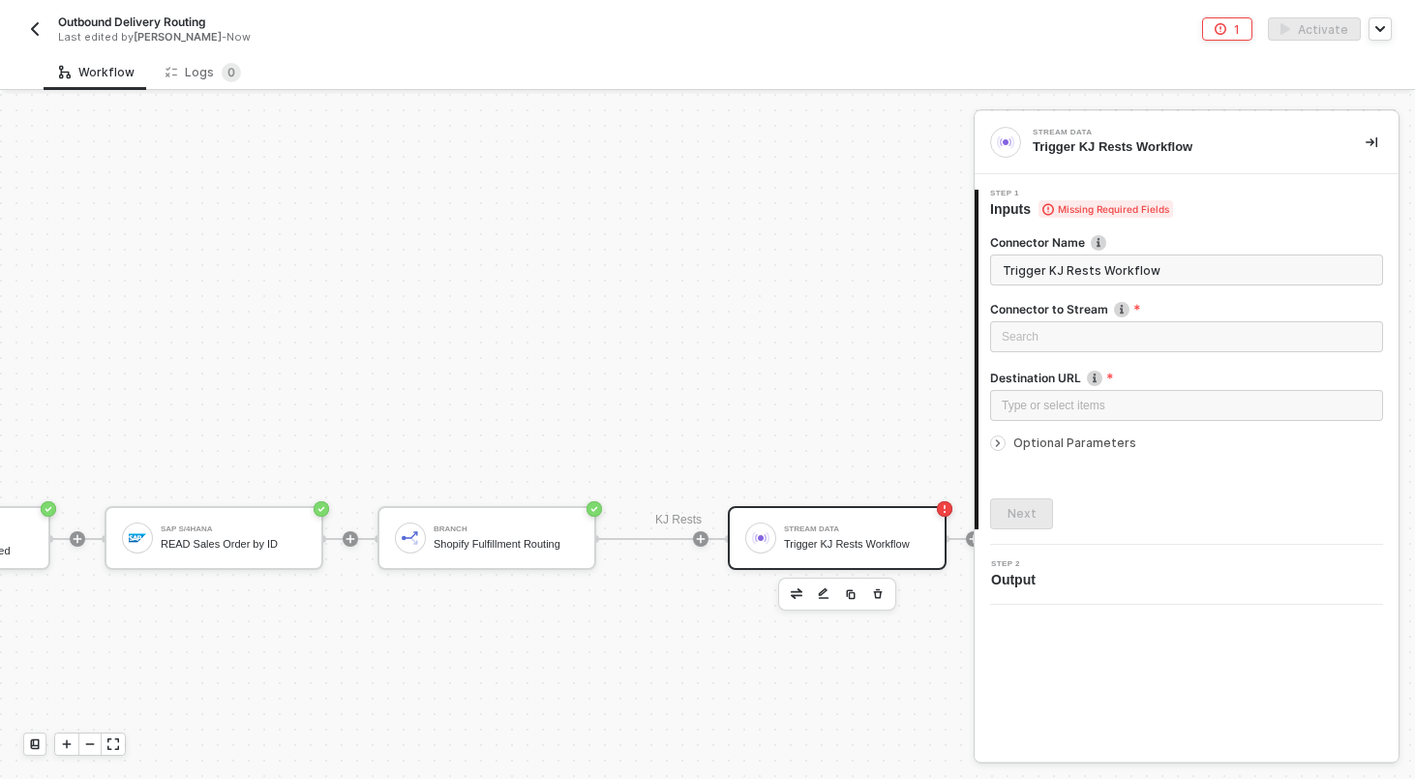
scroll to position [187, 112]
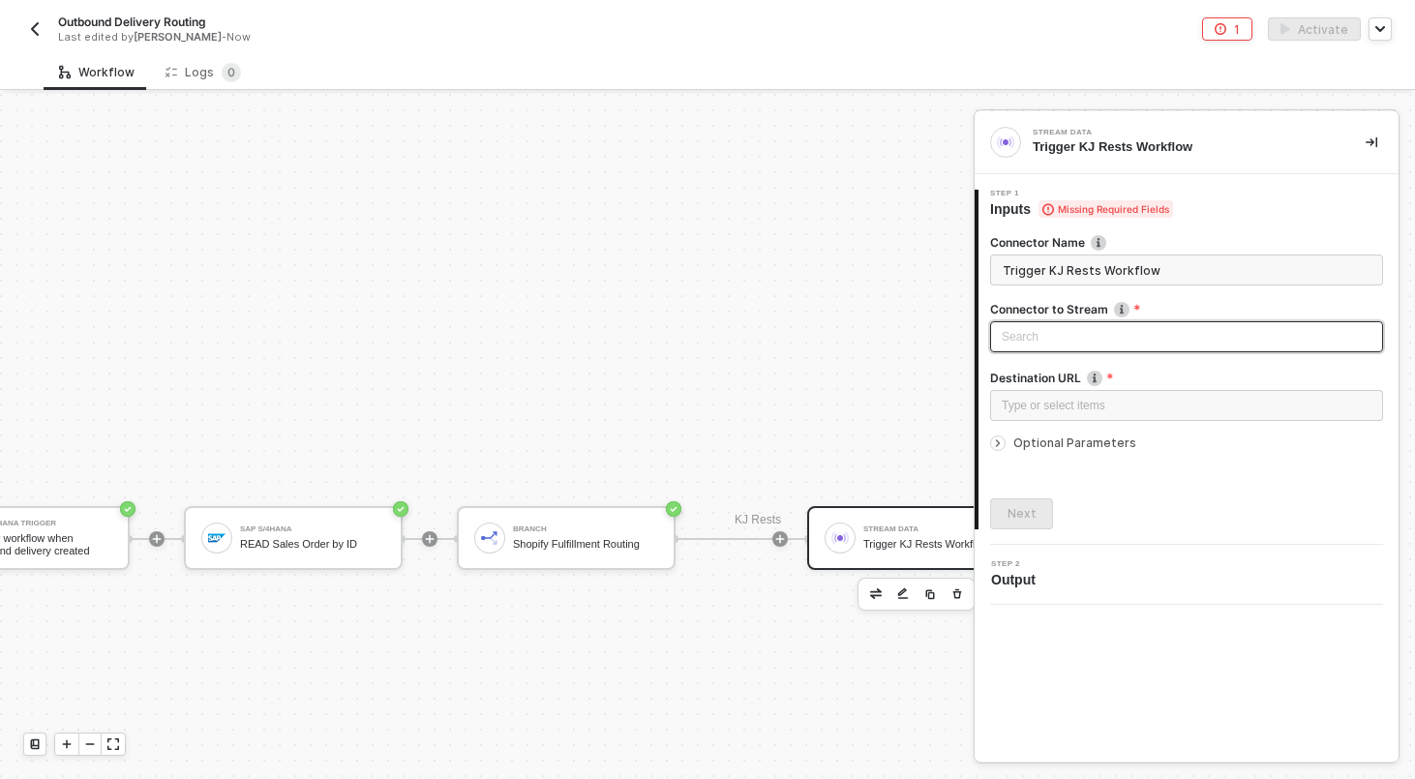
type input "Trigger KJ Rests Workflow"
click at [1049, 343] on div "Search" at bounding box center [1186, 336] width 393 height 31
click at [1045, 408] on div "SAP S/4HANA" at bounding box center [1186, 406] width 362 height 21
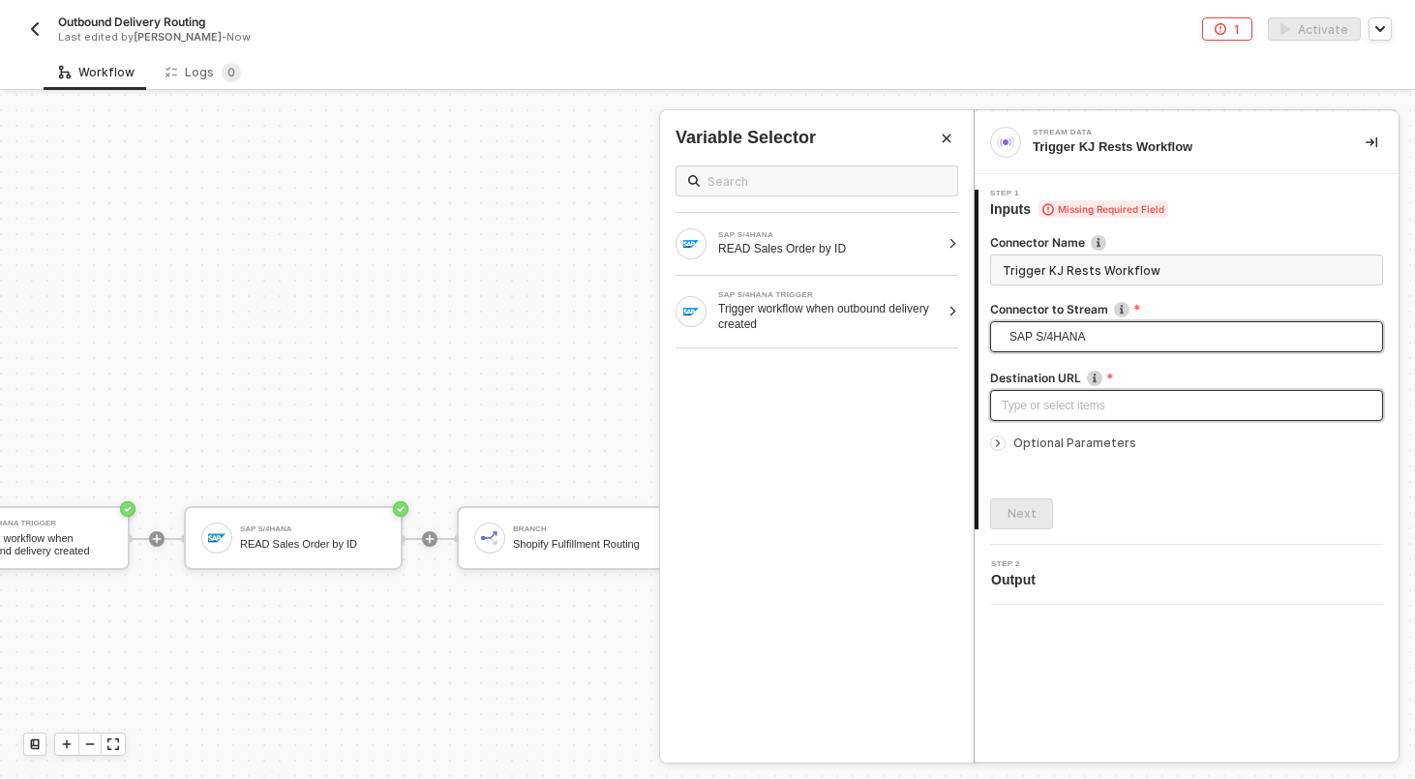
click at [1054, 405] on div "Type or select items ﻿" at bounding box center [1186, 406] width 370 height 18
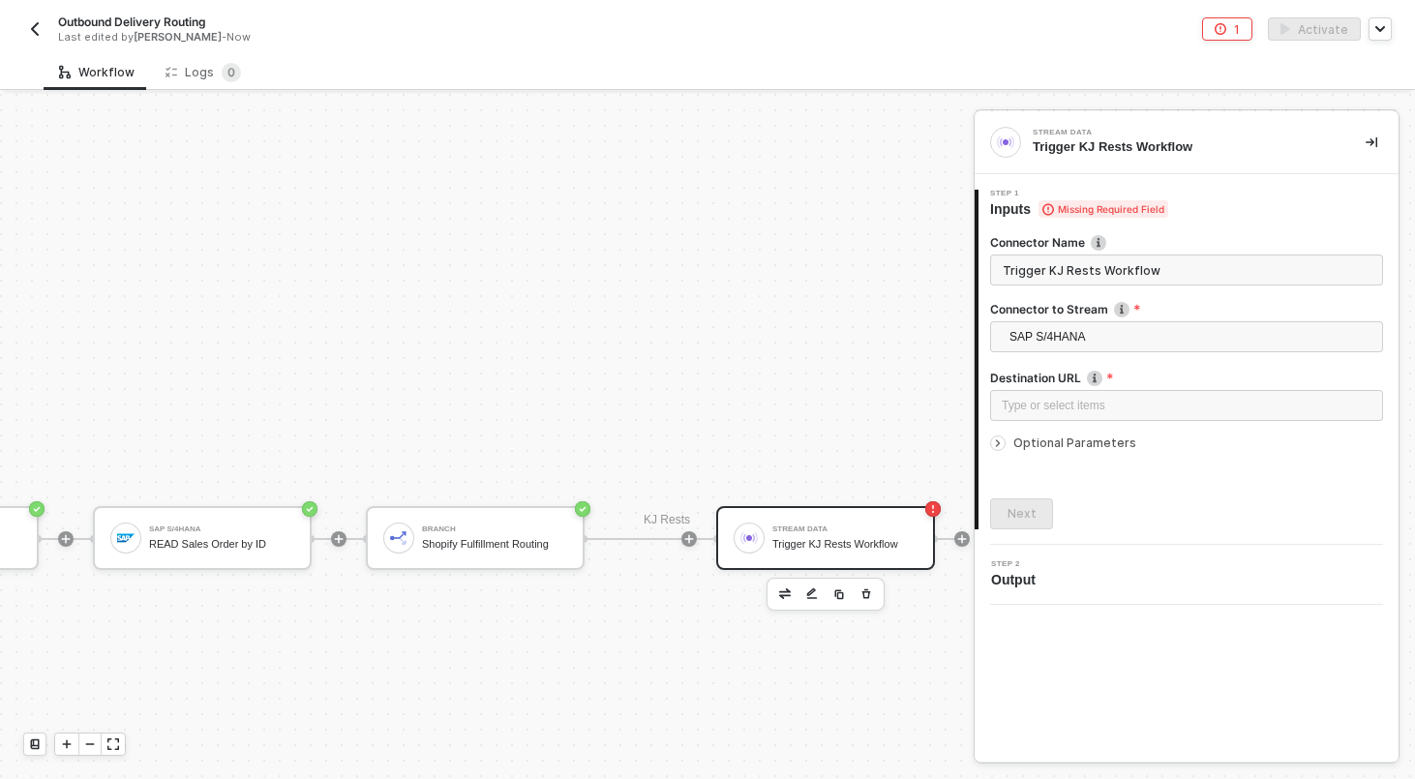
click at [561, 392] on div "SAP S/4HANA Trigger Trigger workflow when outbound delivery created SAP S/4HANA…" at bounding box center [383, 538] width 1173 height 1263
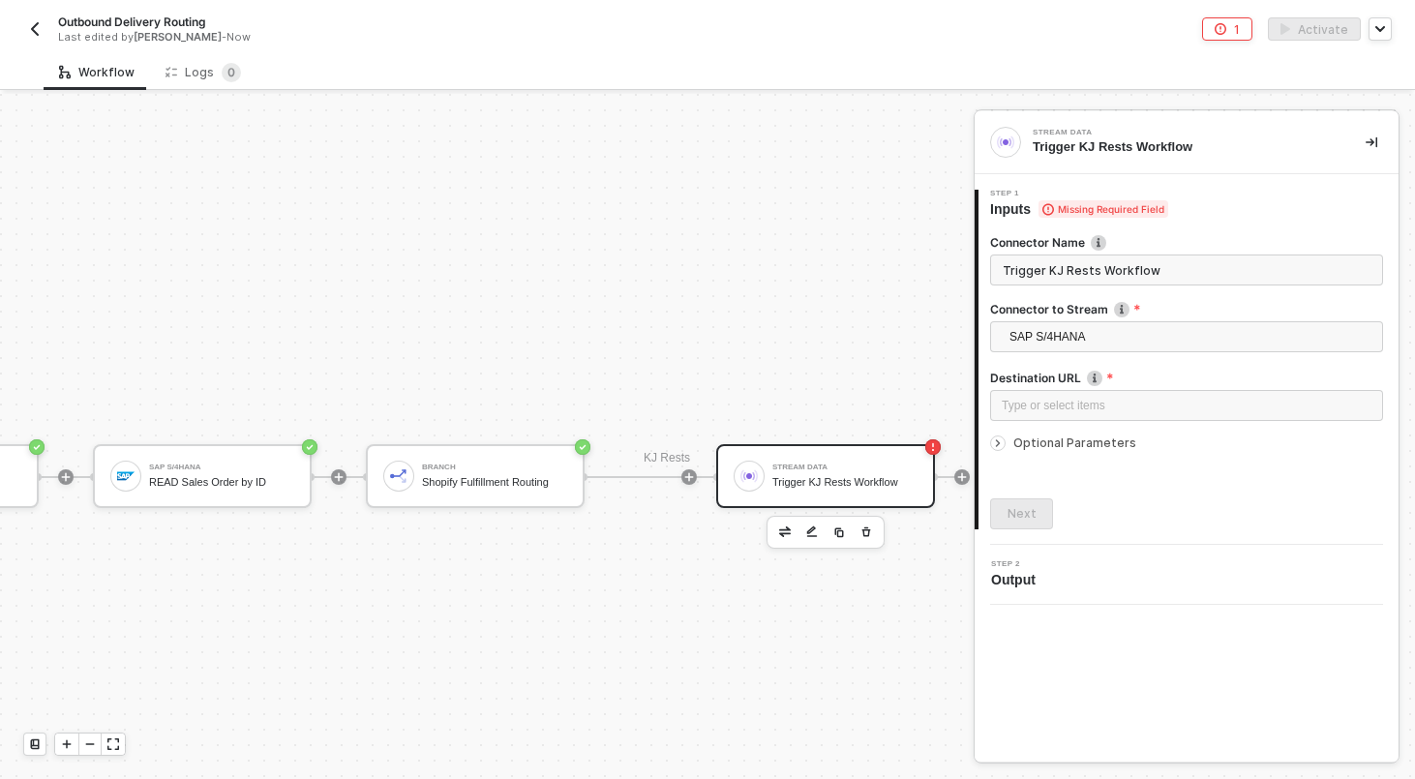
scroll to position [252, 203]
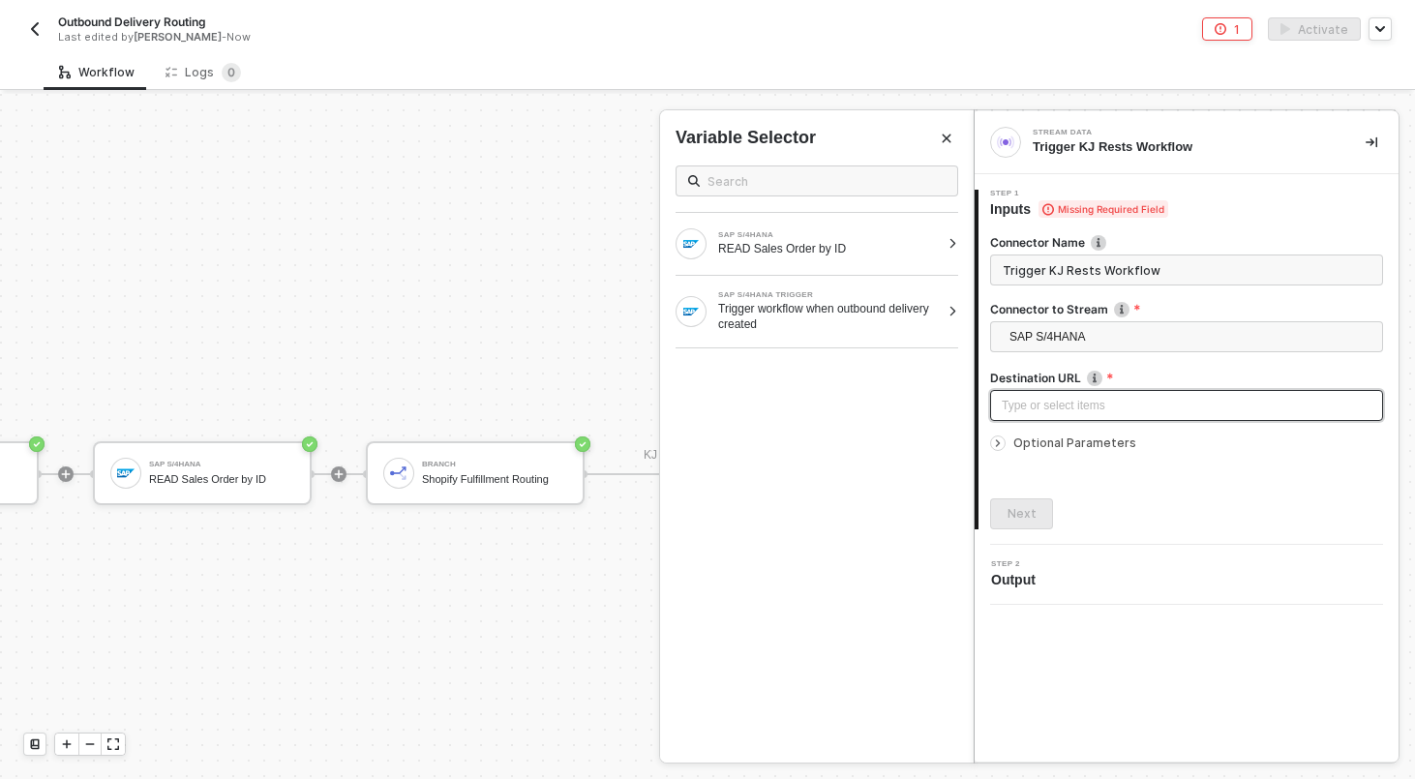
click at [1079, 403] on div "Type or select items ﻿" at bounding box center [1186, 406] width 370 height 18
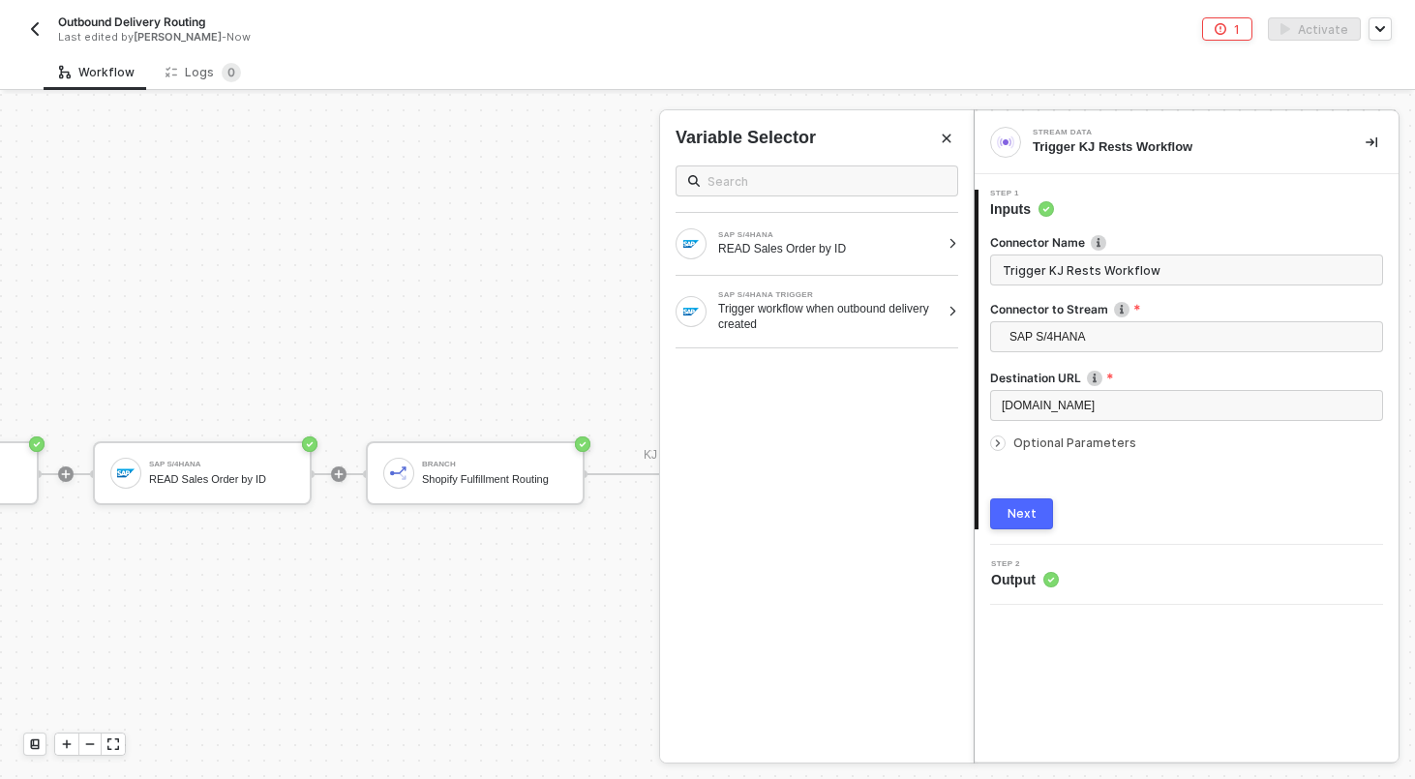
click at [1061, 440] on span "Optional Parameters" at bounding box center [1074, 442] width 123 height 15
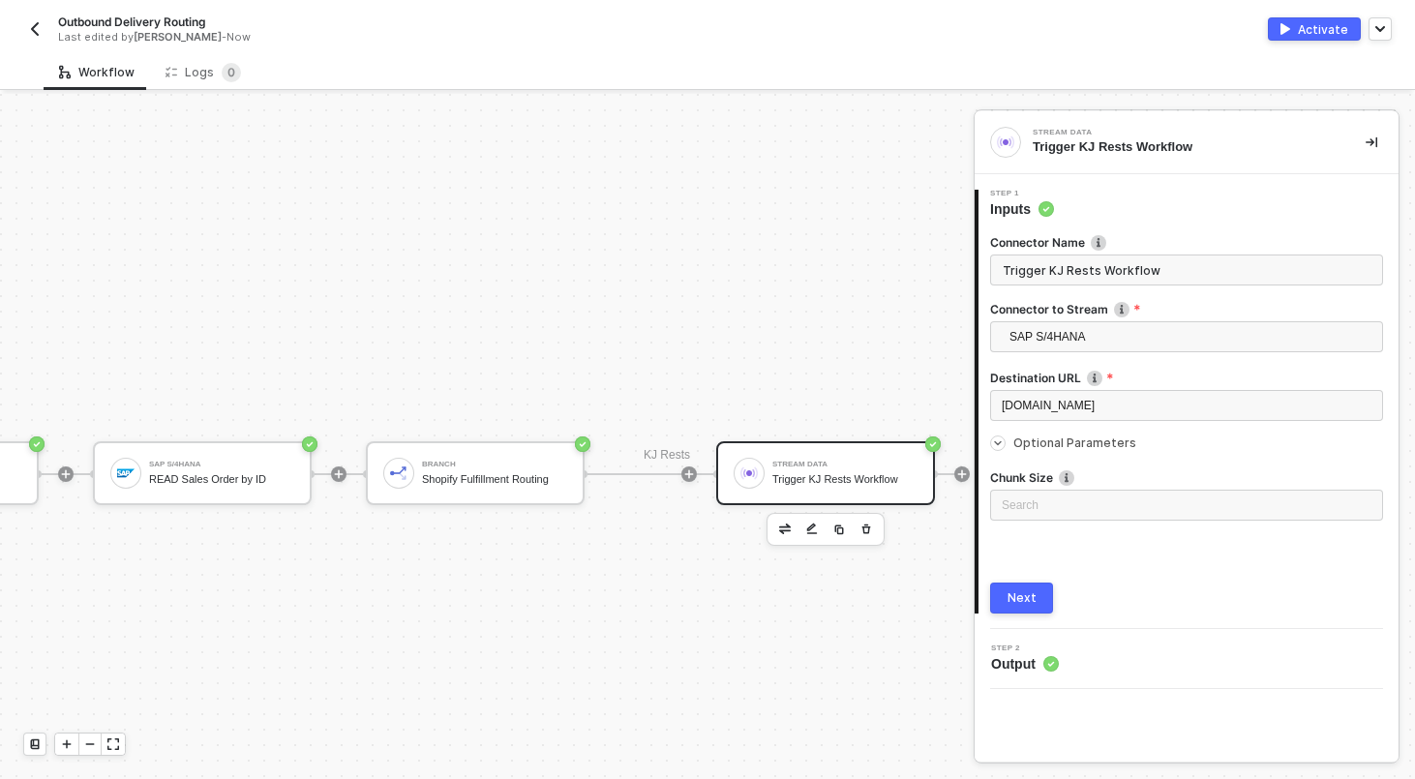
click at [1061, 440] on span "Optional Parameters" at bounding box center [1074, 442] width 123 height 15
click at [1030, 525] on button "Next" at bounding box center [1021, 513] width 63 height 31
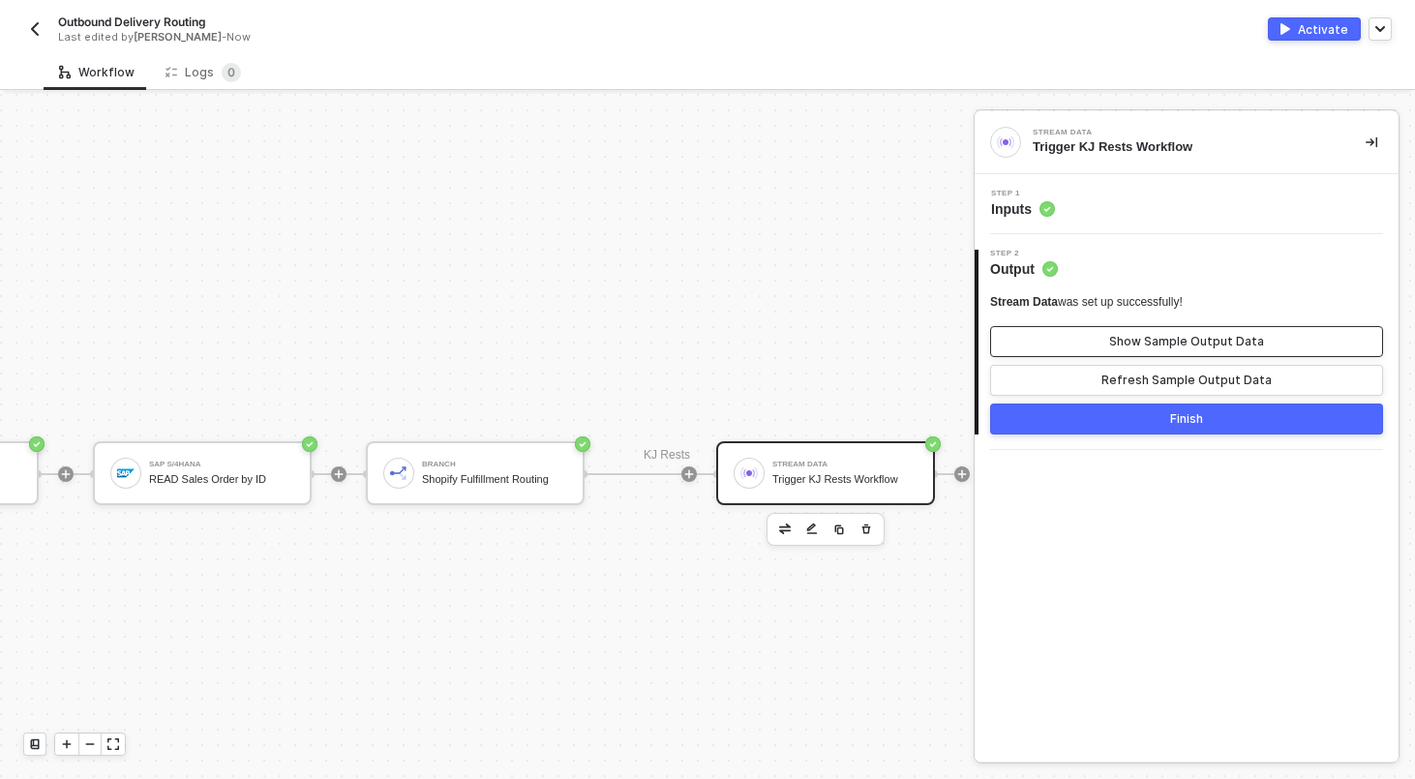
click at [1147, 349] on button "Show Sample Output Data" at bounding box center [1186, 341] width 393 height 31
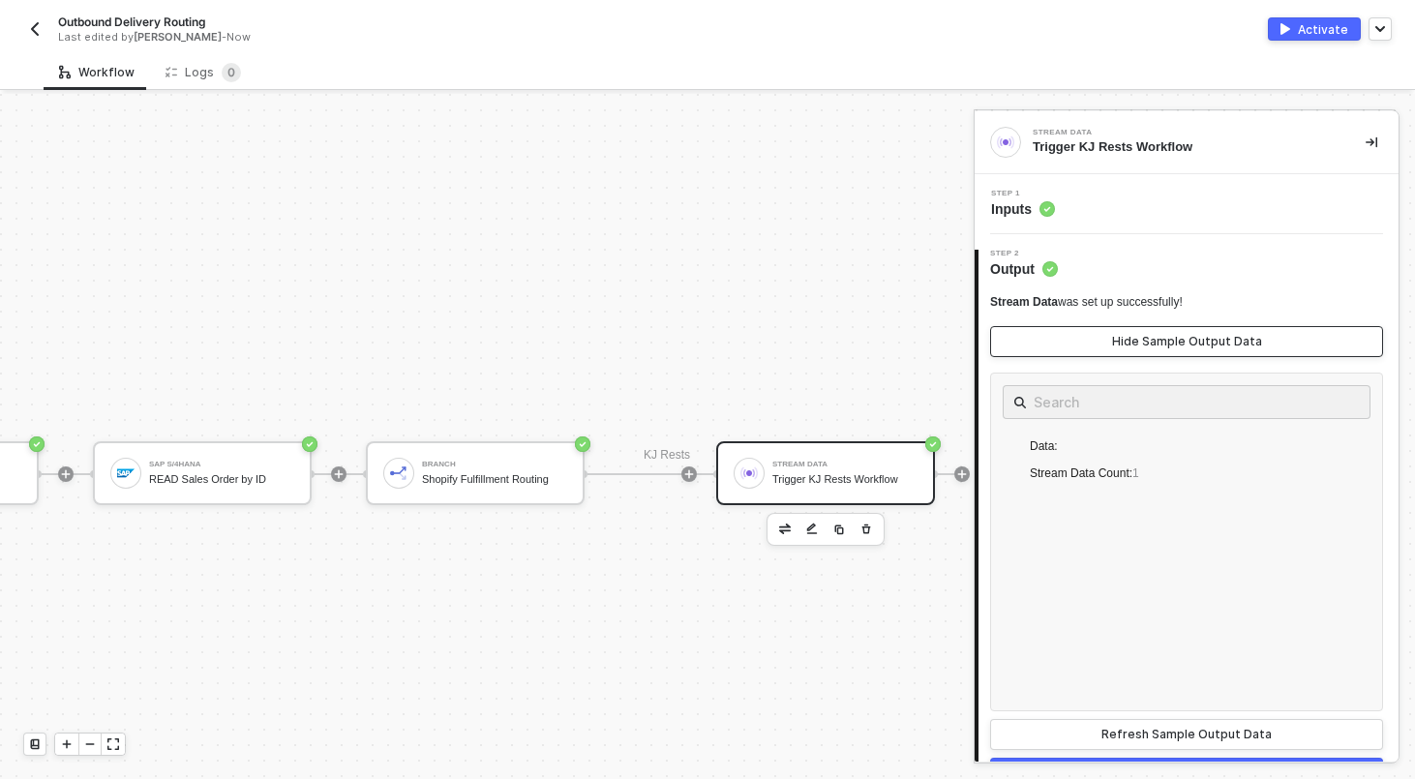
click at [1147, 349] on button "Hide Sample Output Data" at bounding box center [1186, 341] width 393 height 31
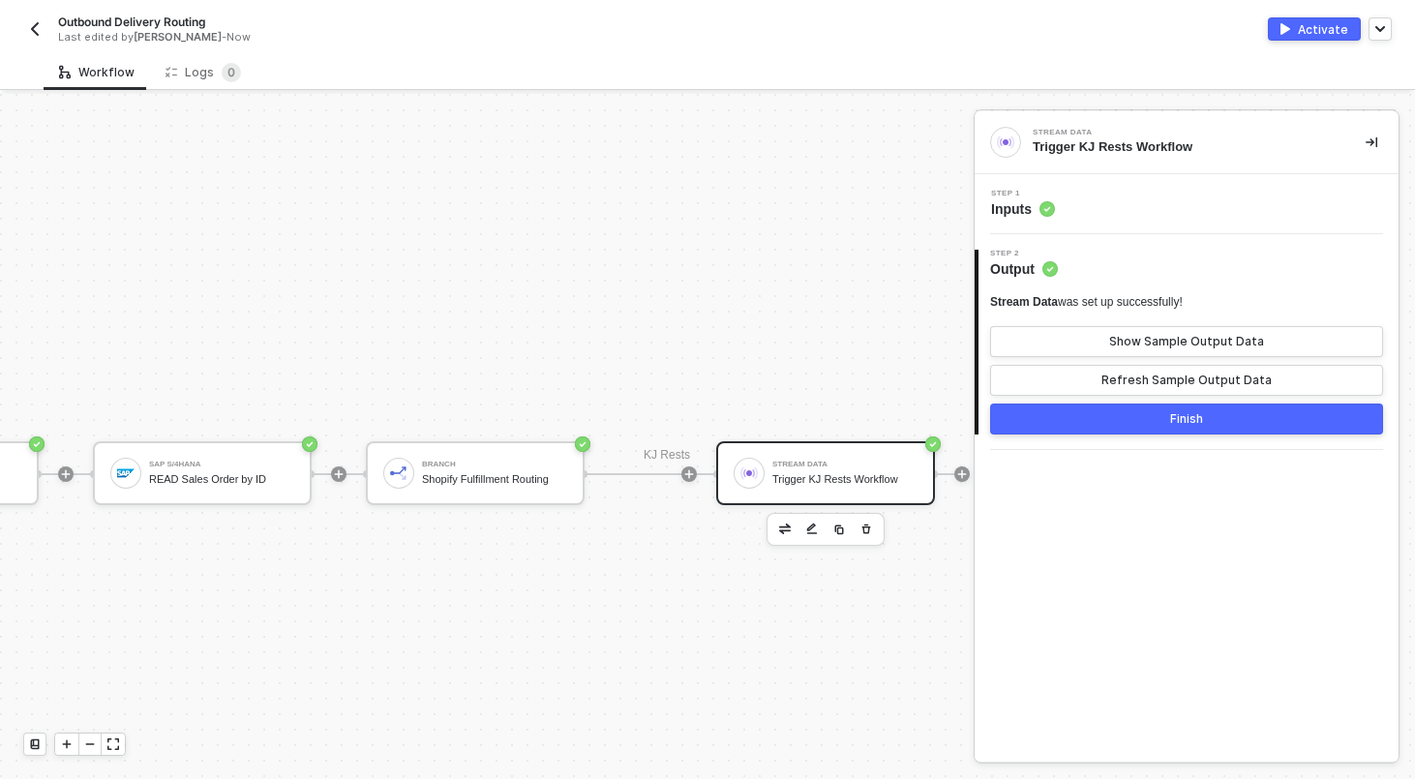
click at [1154, 428] on button "Finish" at bounding box center [1186, 418] width 393 height 31
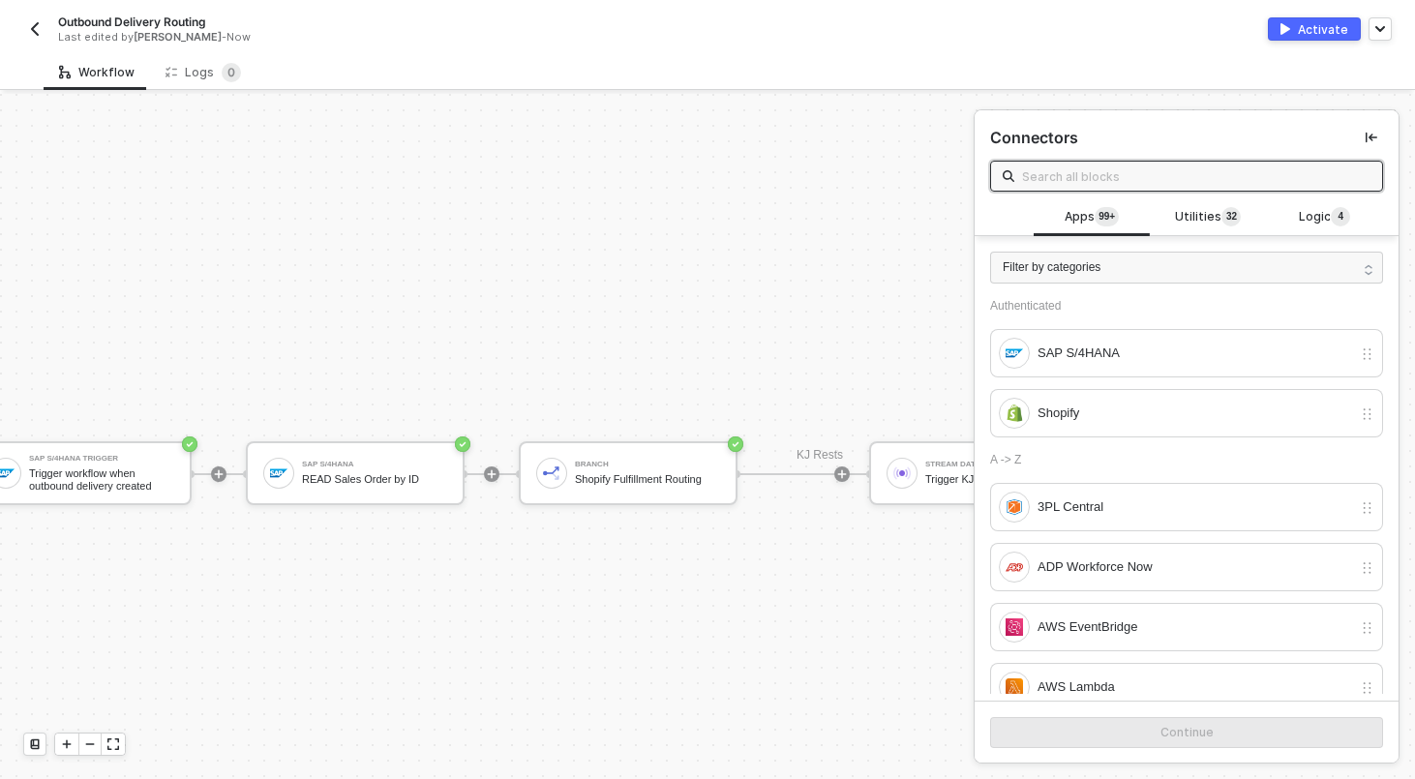
scroll to position [252, 0]
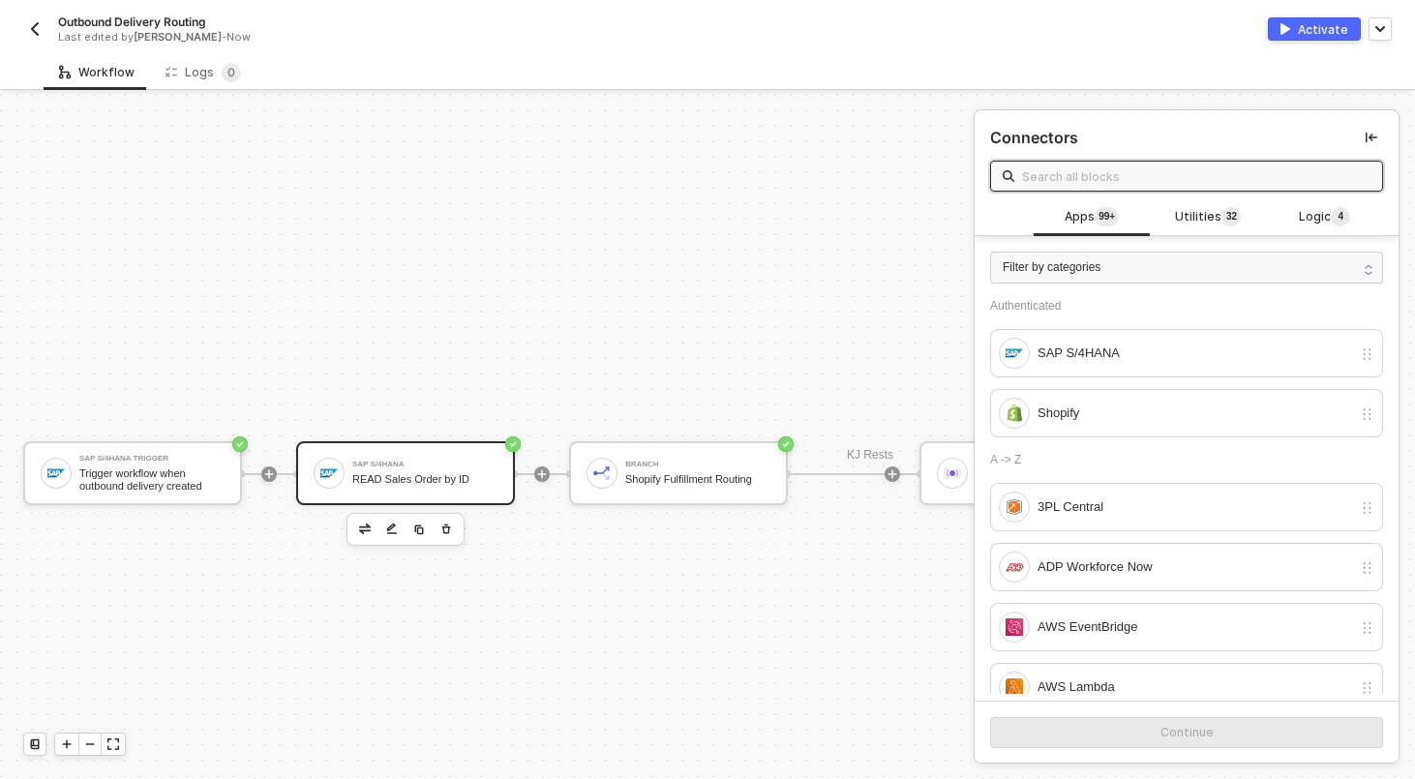
click at [462, 475] on div "READ Sales Order by ID" at bounding box center [424, 479] width 145 height 13
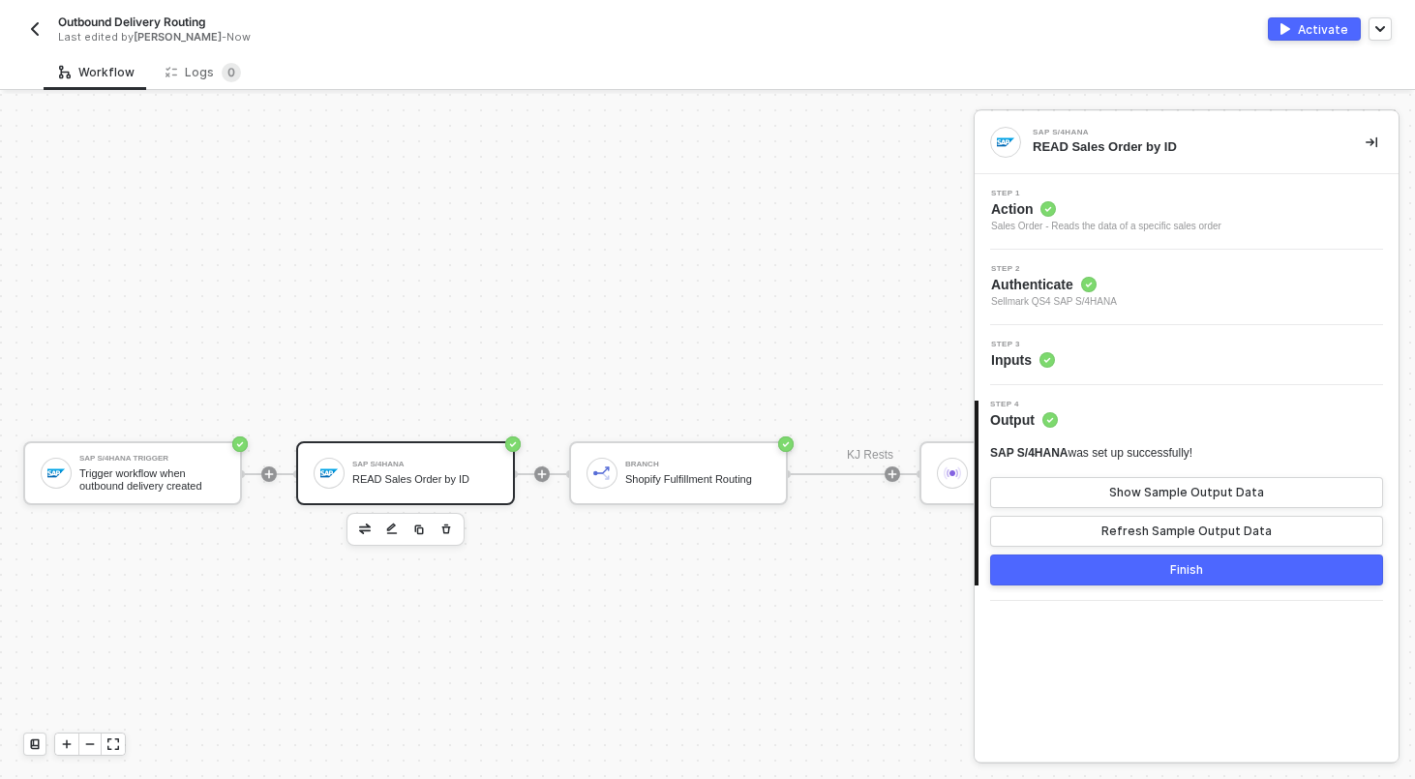
click at [424, 479] on div "READ Sales Order by ID" at bounding box center [424, 479] width 145 height 13
click at [1227, 491] on div "Show Sample Output Data" at bounding box center [1186, 492] width 155 height 15
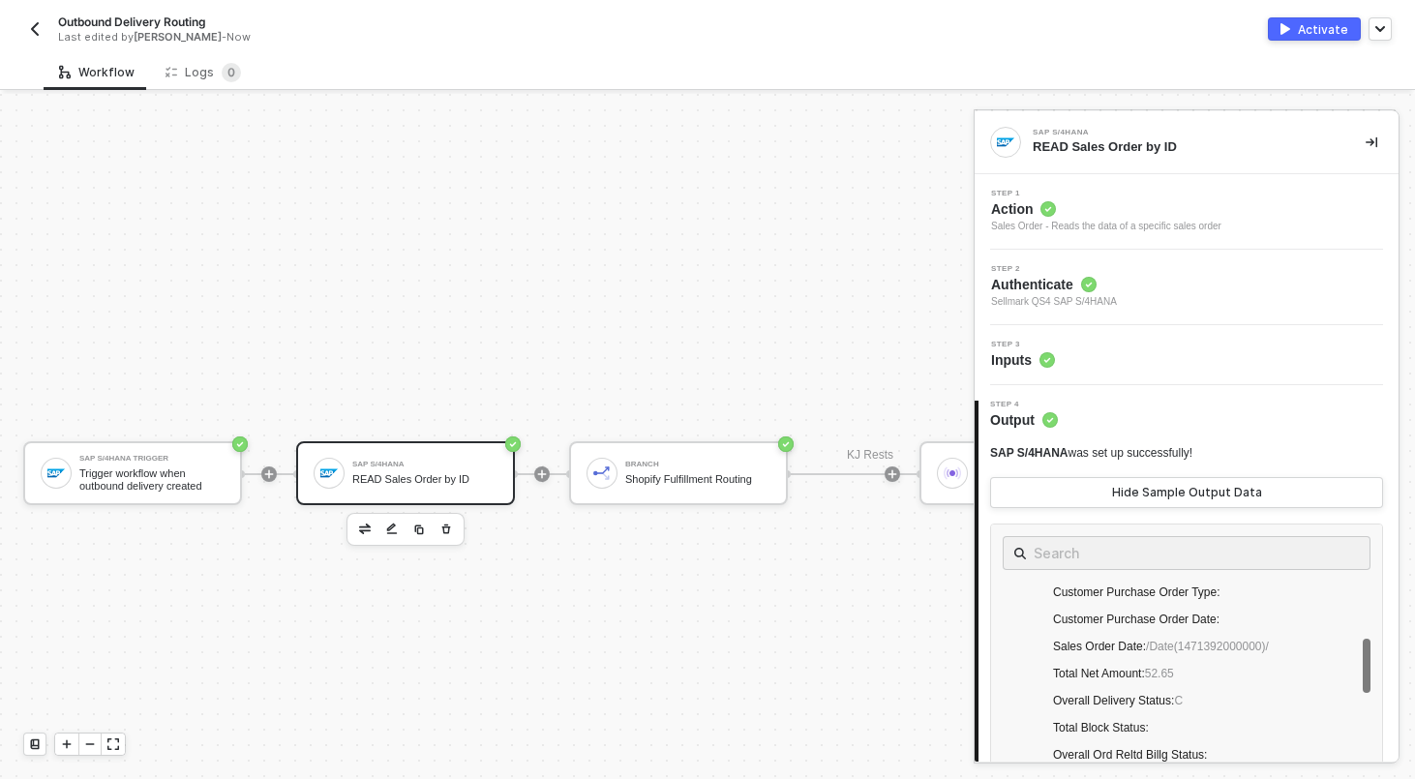
scroll to position [756, 0]
click at [717, 462] on div "Branch" at bounding box center [697, 465] width 145 height 8
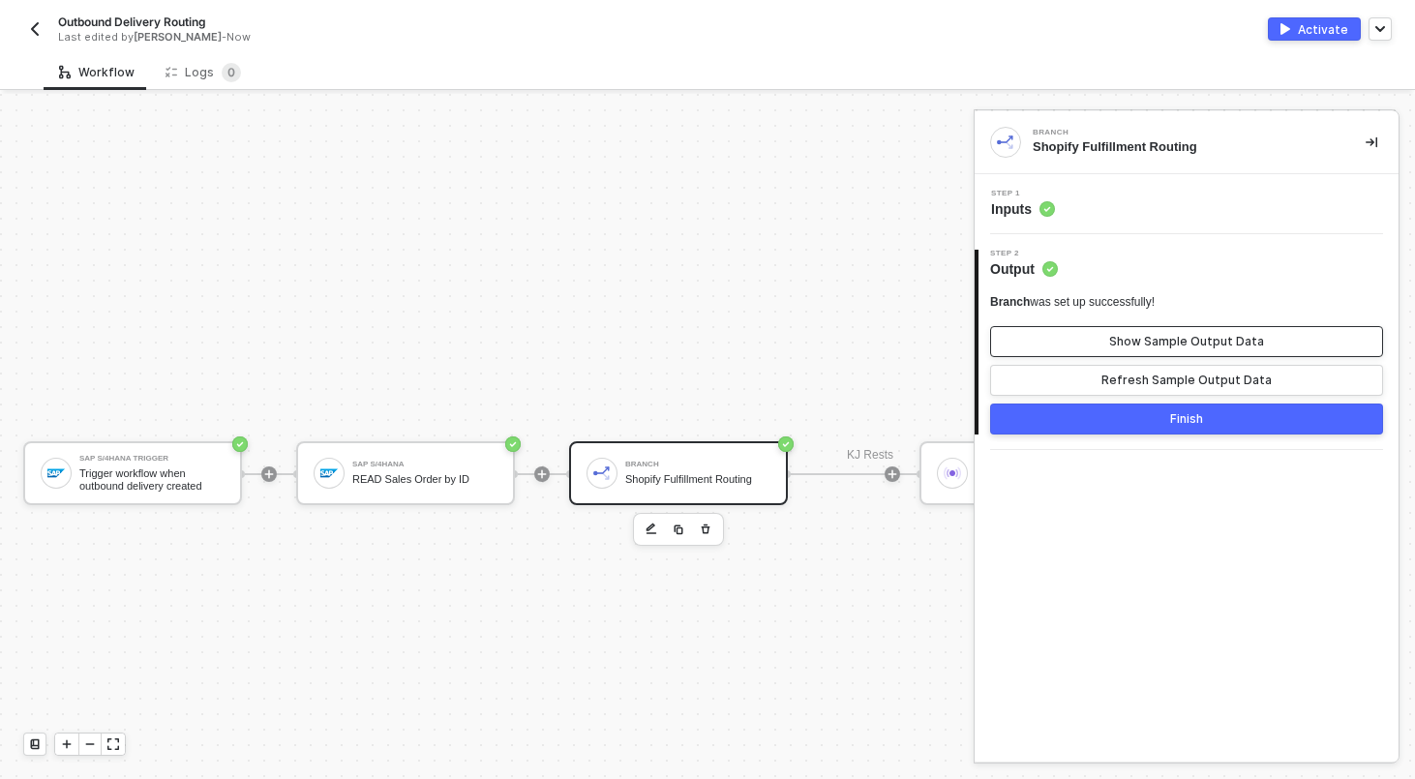
click at [1141, 343] on div "Show Sample Output Data" at bounding box center [1186, 341] width 155 height 15
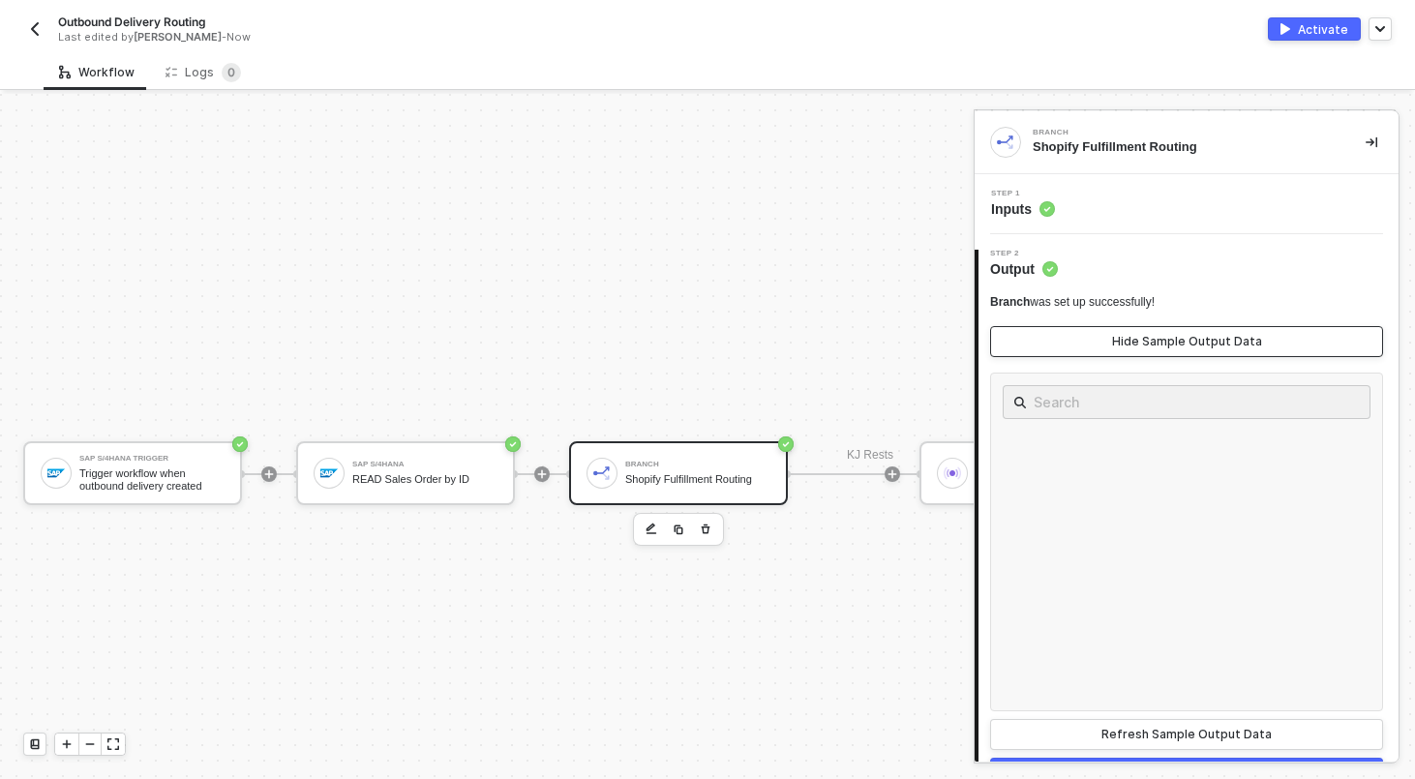
click at [1141, 343] on div "Hide Sample Output Data" at bounding box center [1187, 341] width 150 height 15
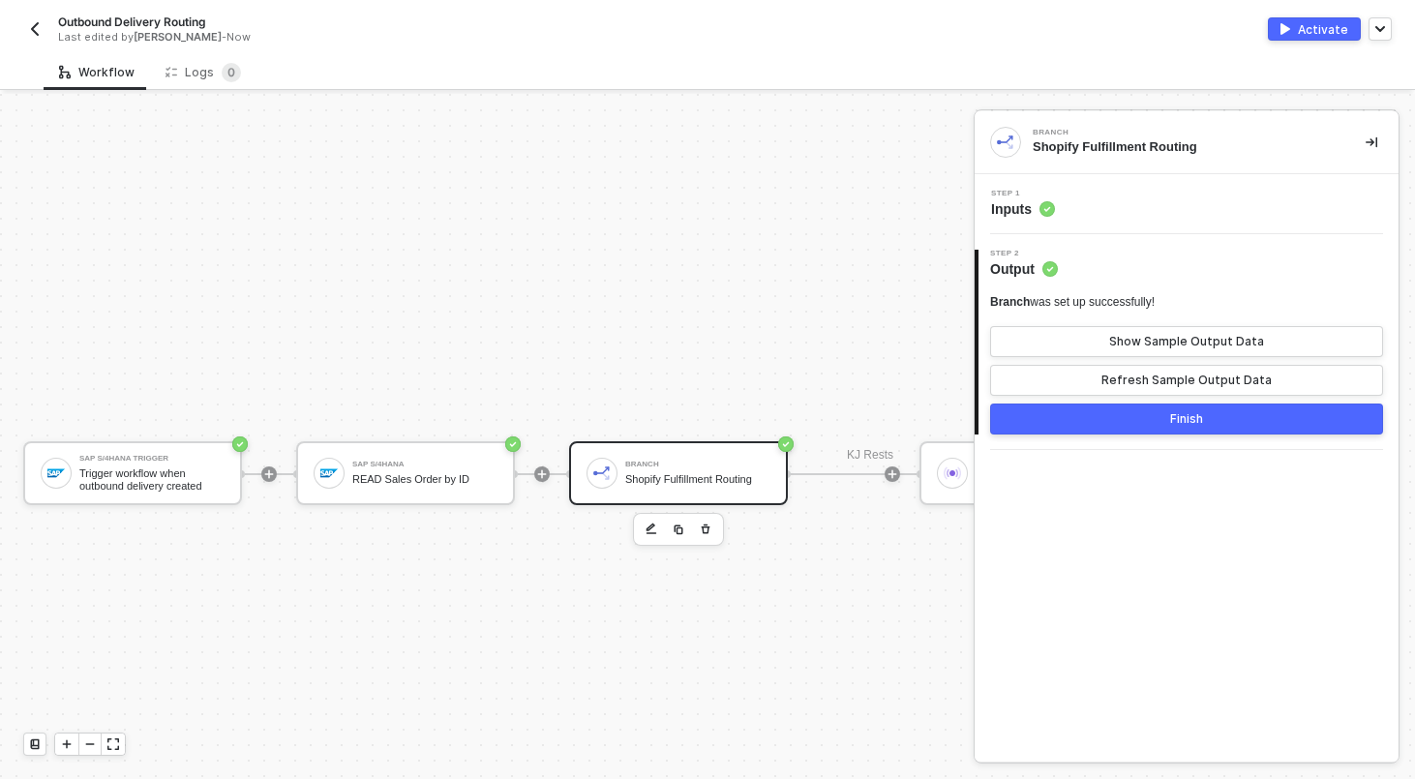
click at [1118, 217] on div "Step 1 Inputs" at bounding box center [1188, 204] width 419 height 29
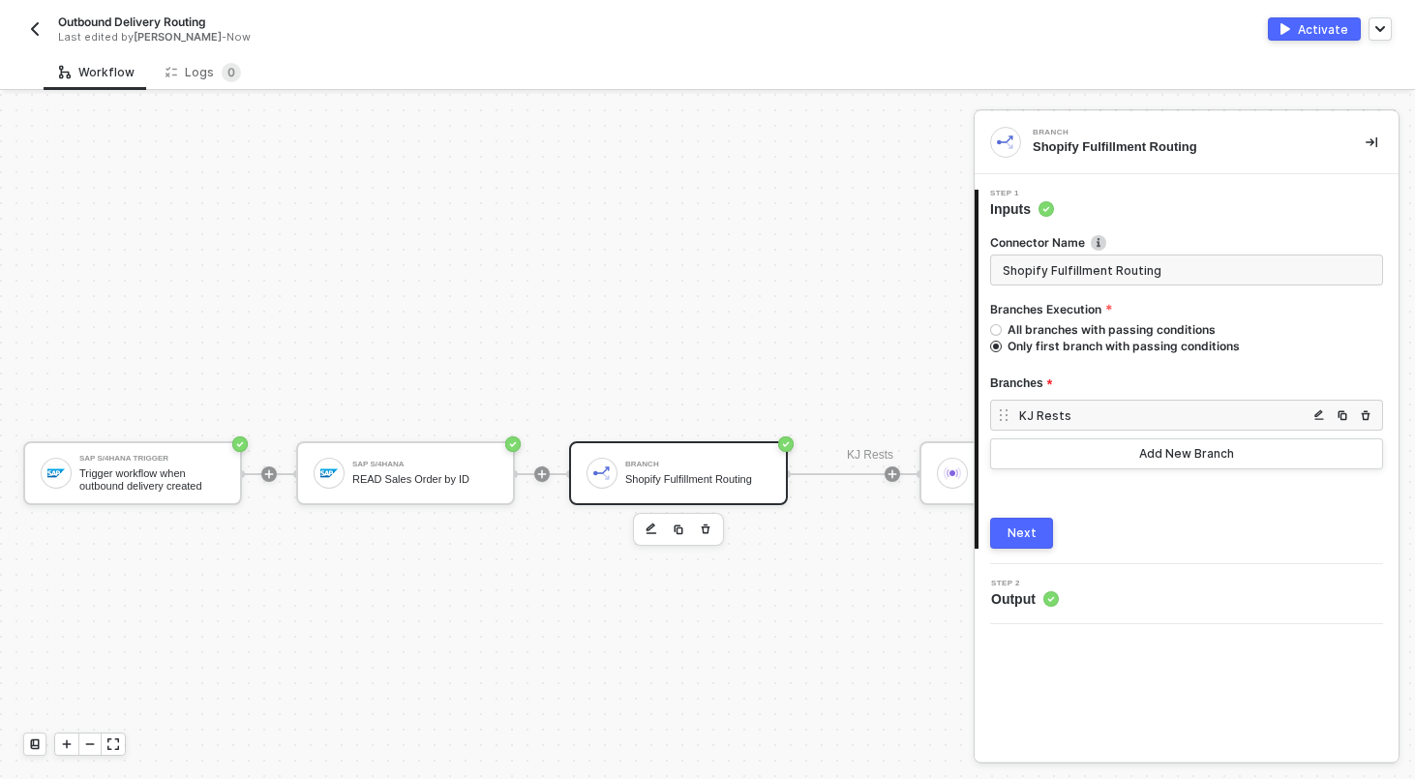
click at [1139, 418] on div "KJ Rests" at bounding box center [1163, 415] width 288 height 16
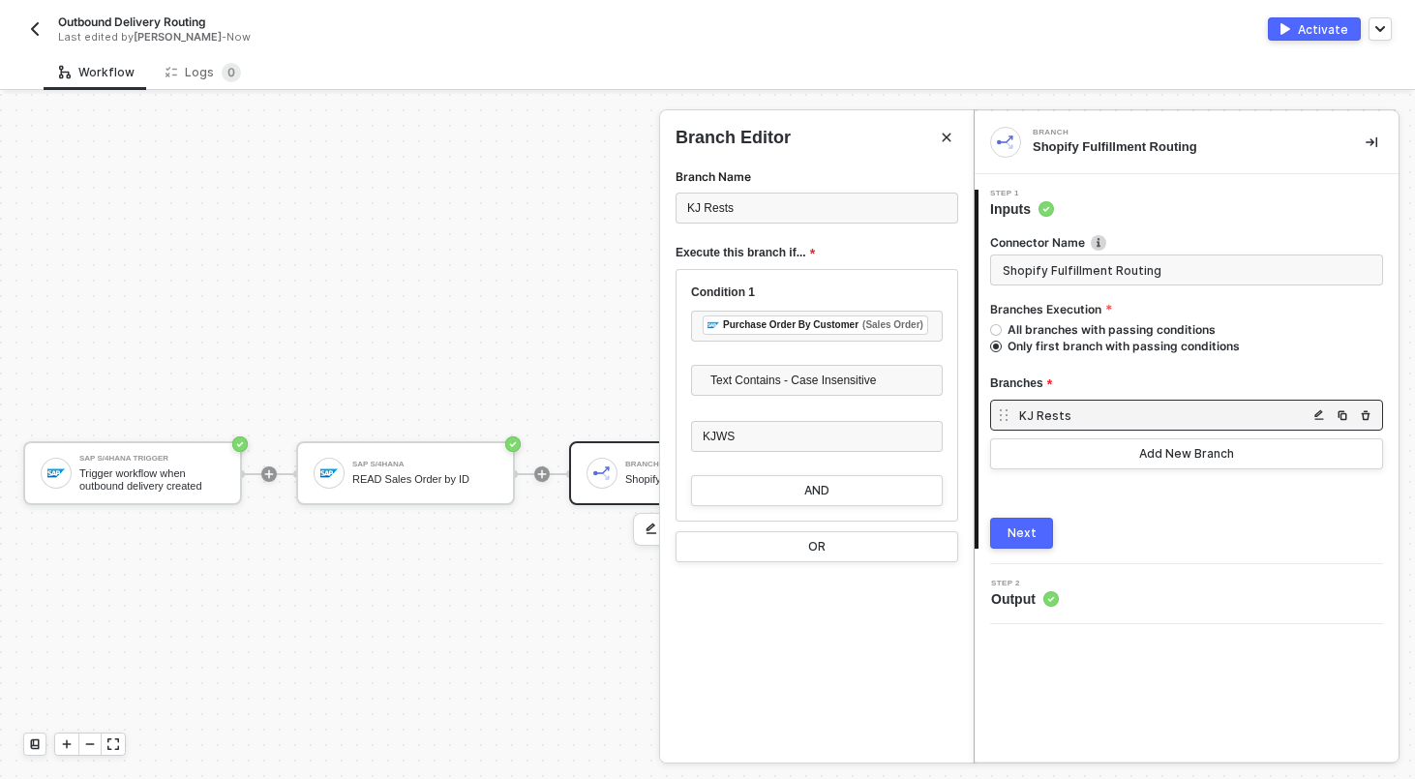
click at [501, 192] on div at bounding box center [707, 436] width 1415 height 685
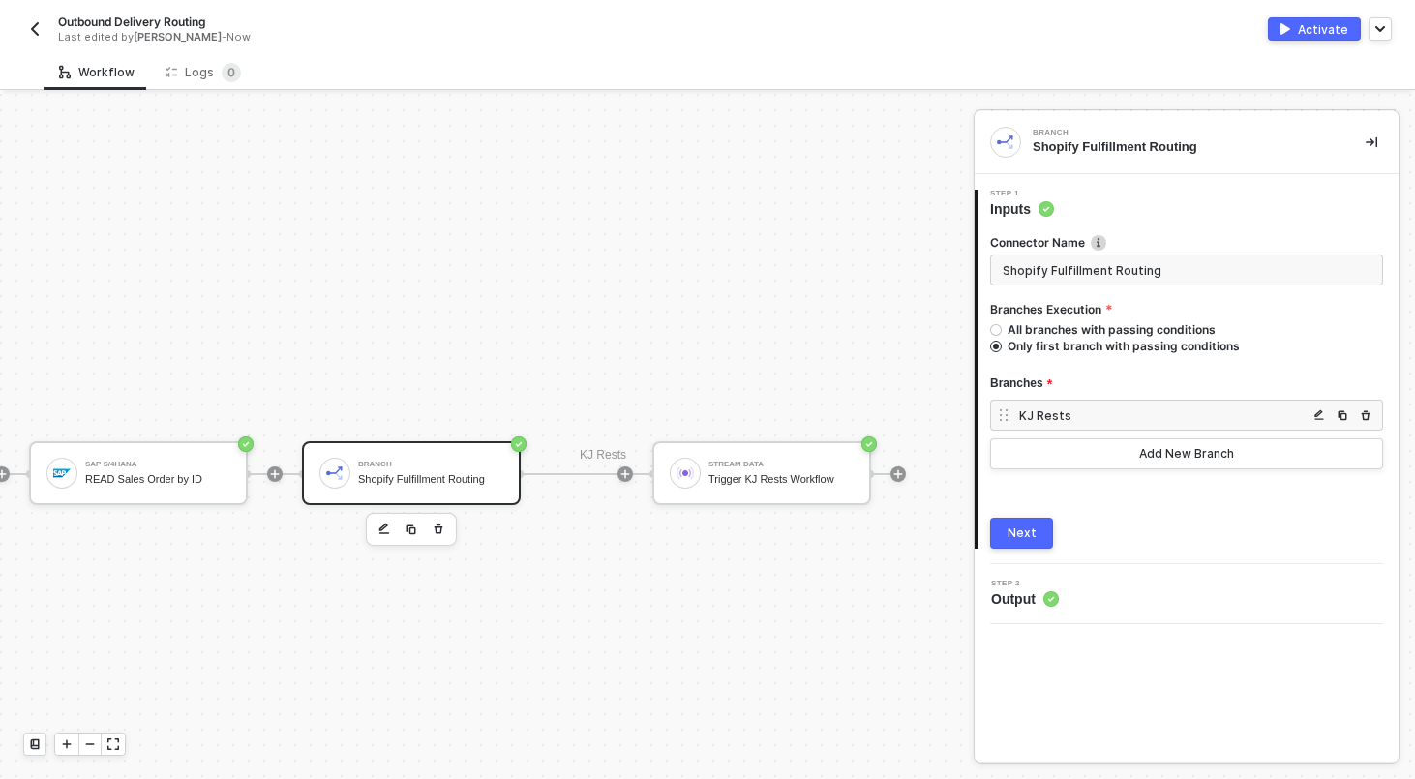
scroll to position [252, 320]
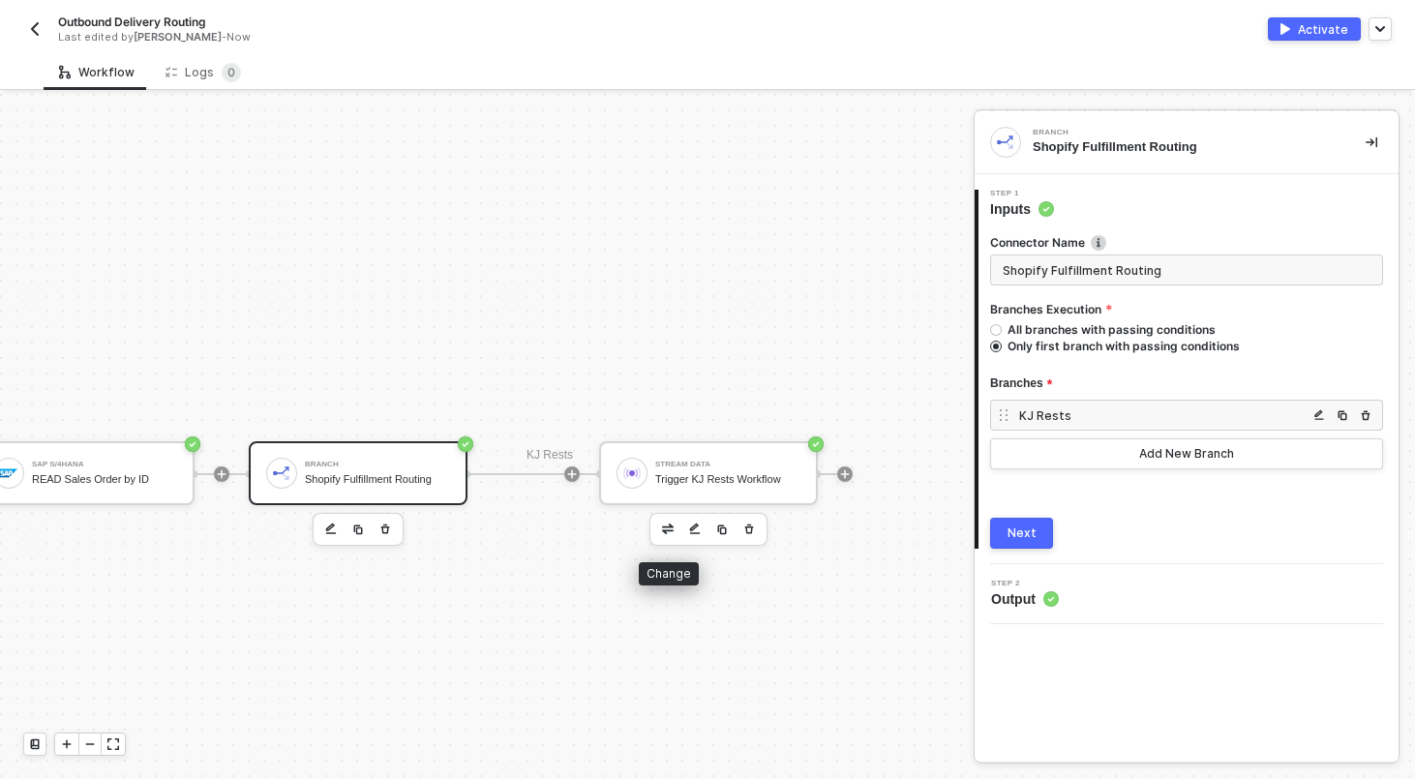
click at [656, 534] on button "button" at bounding box center [667, 529] width 23 height 23
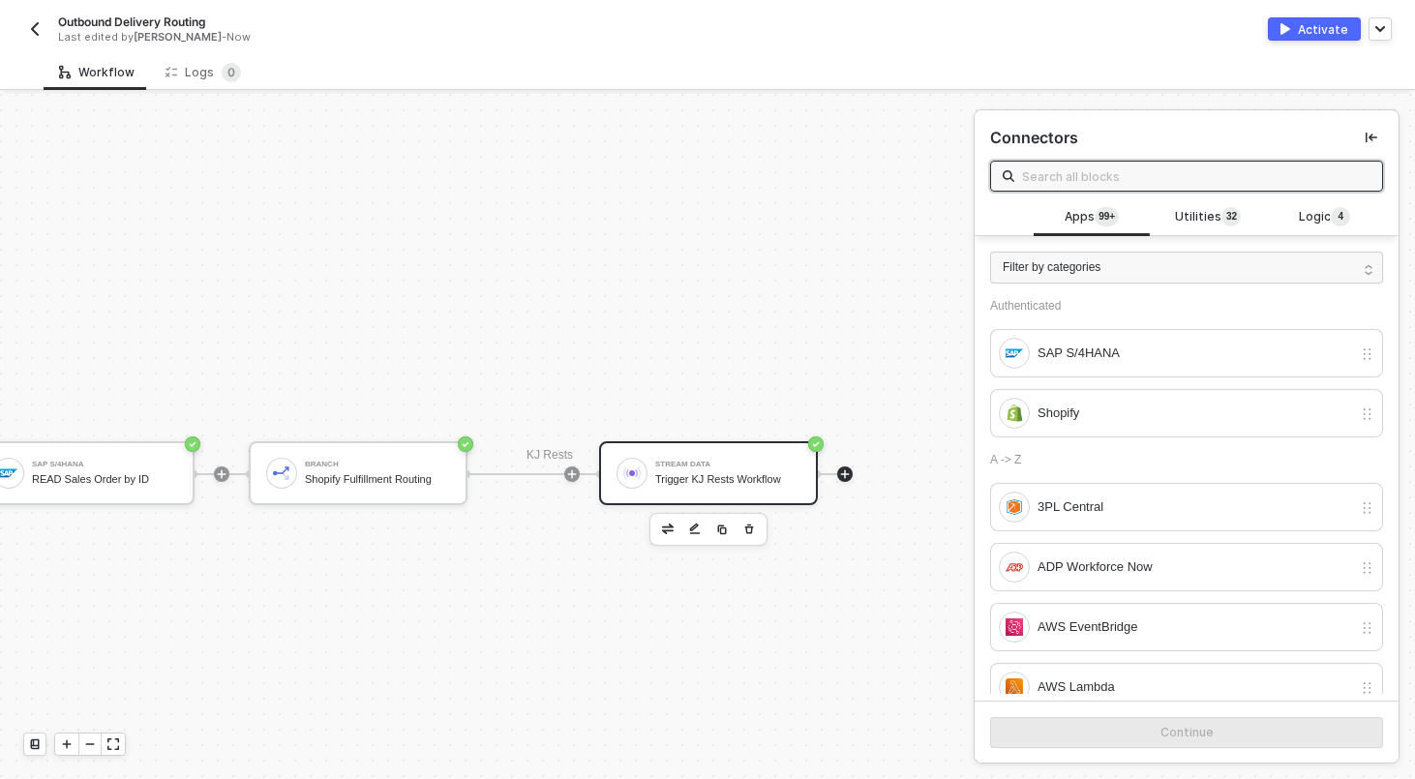
click at [1102, 182] on input "text" at bounding box center [1196, 175] width 348 height 21
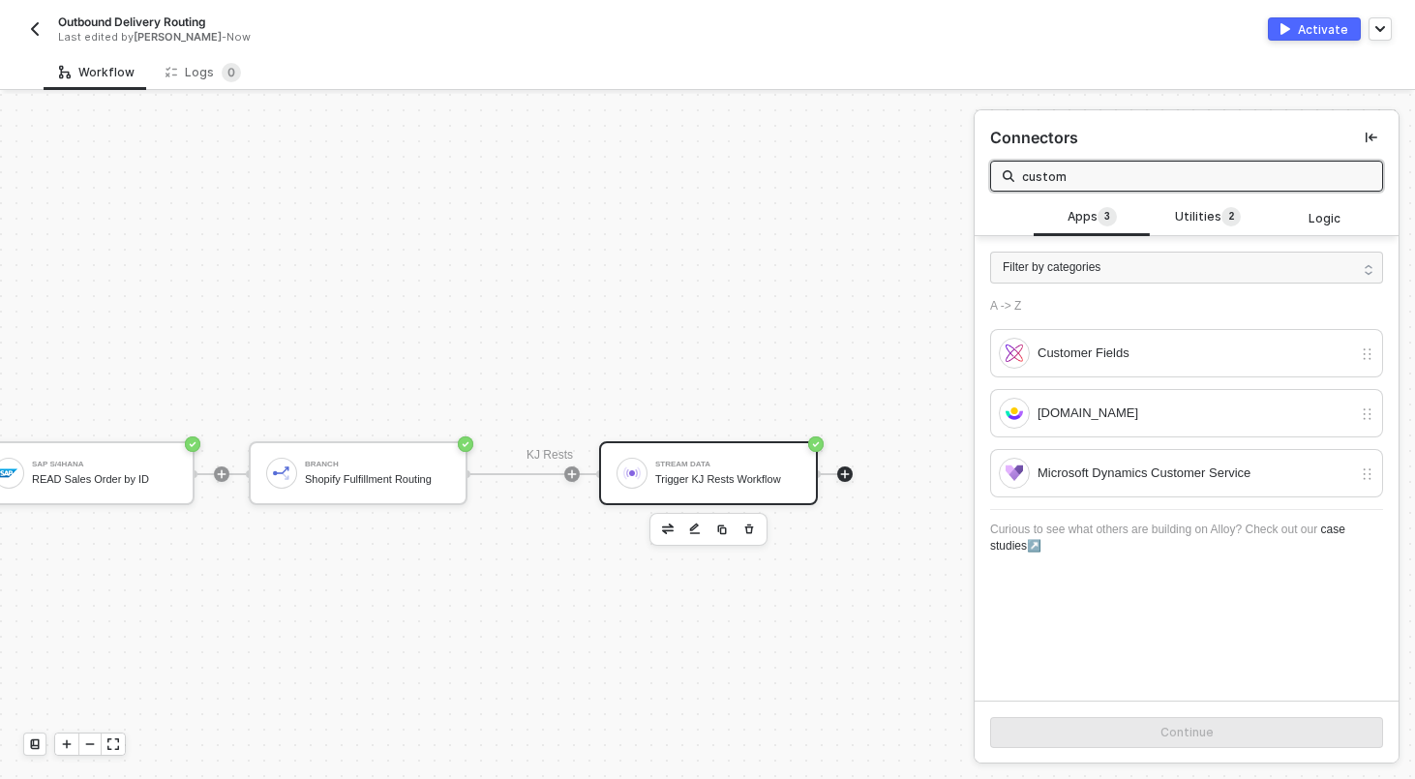
click at [1196, 186] on input "custom" at bounding box center [1196, 175] width 348 height 21
type input "custom"
click at [1196, 201] on div "Utilities 2" at bounding box center [1208, 217] width 116 height 37
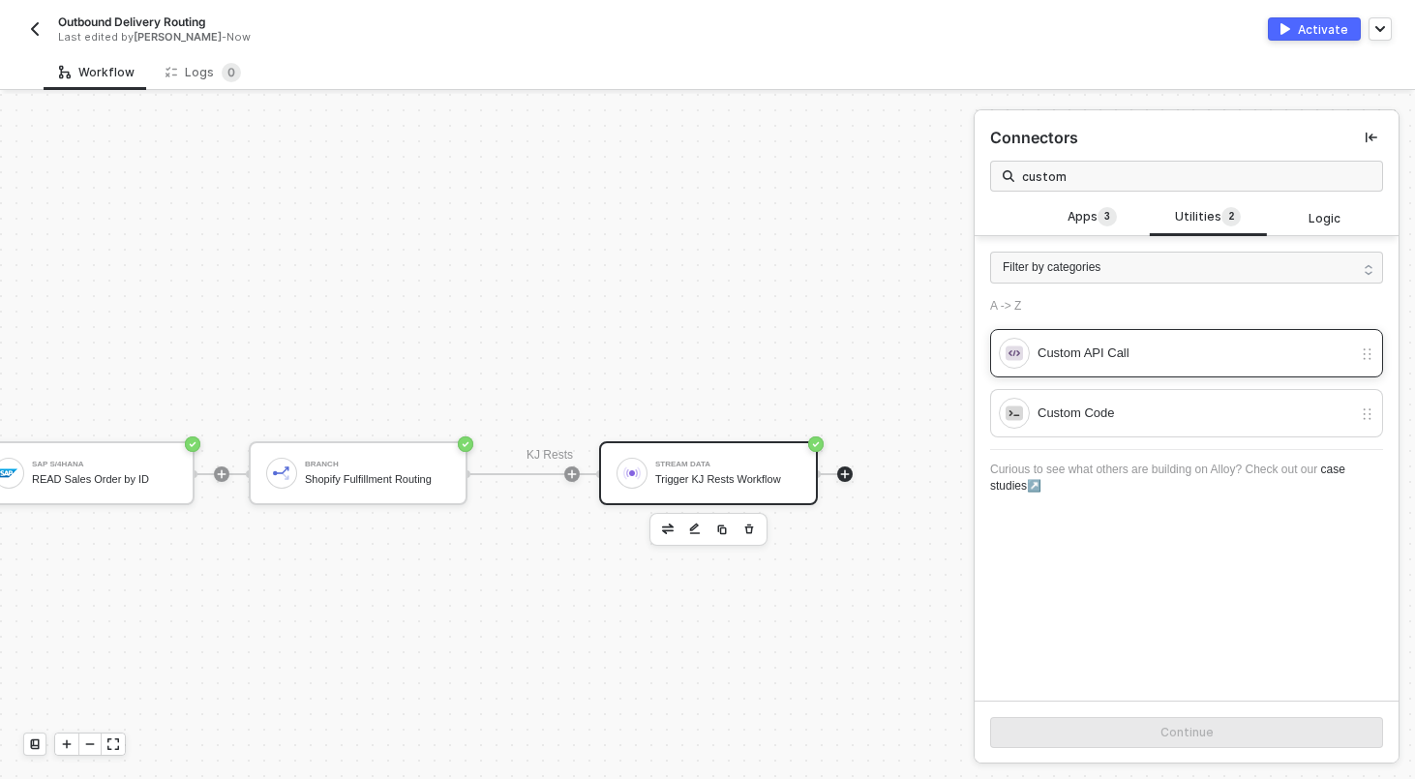
click at [1121, 351] on div "Custom API Call" at bounding box center [1194, 353] width 314 height 21
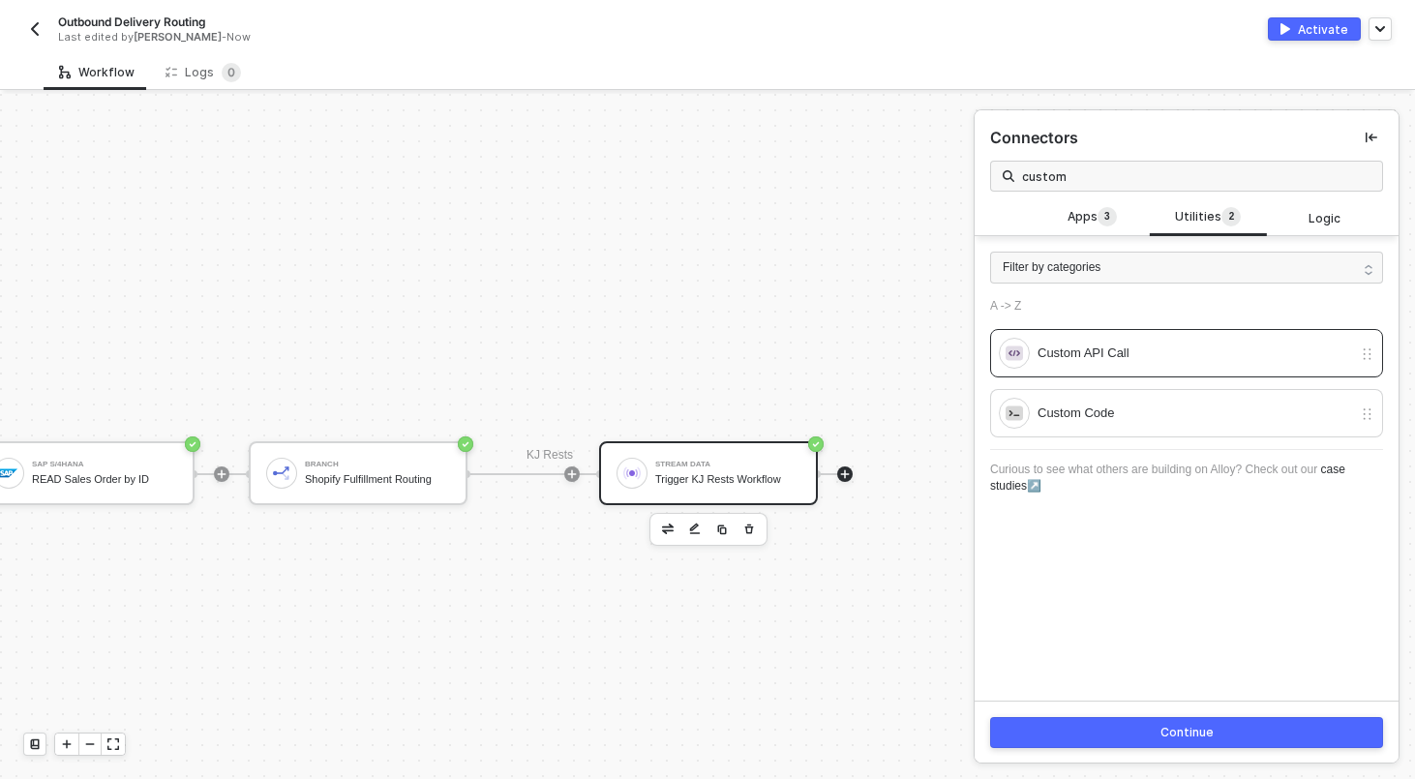
click at [1179, 732] on div "Continue" at bounding box center [1186, 732] width 53 height 15
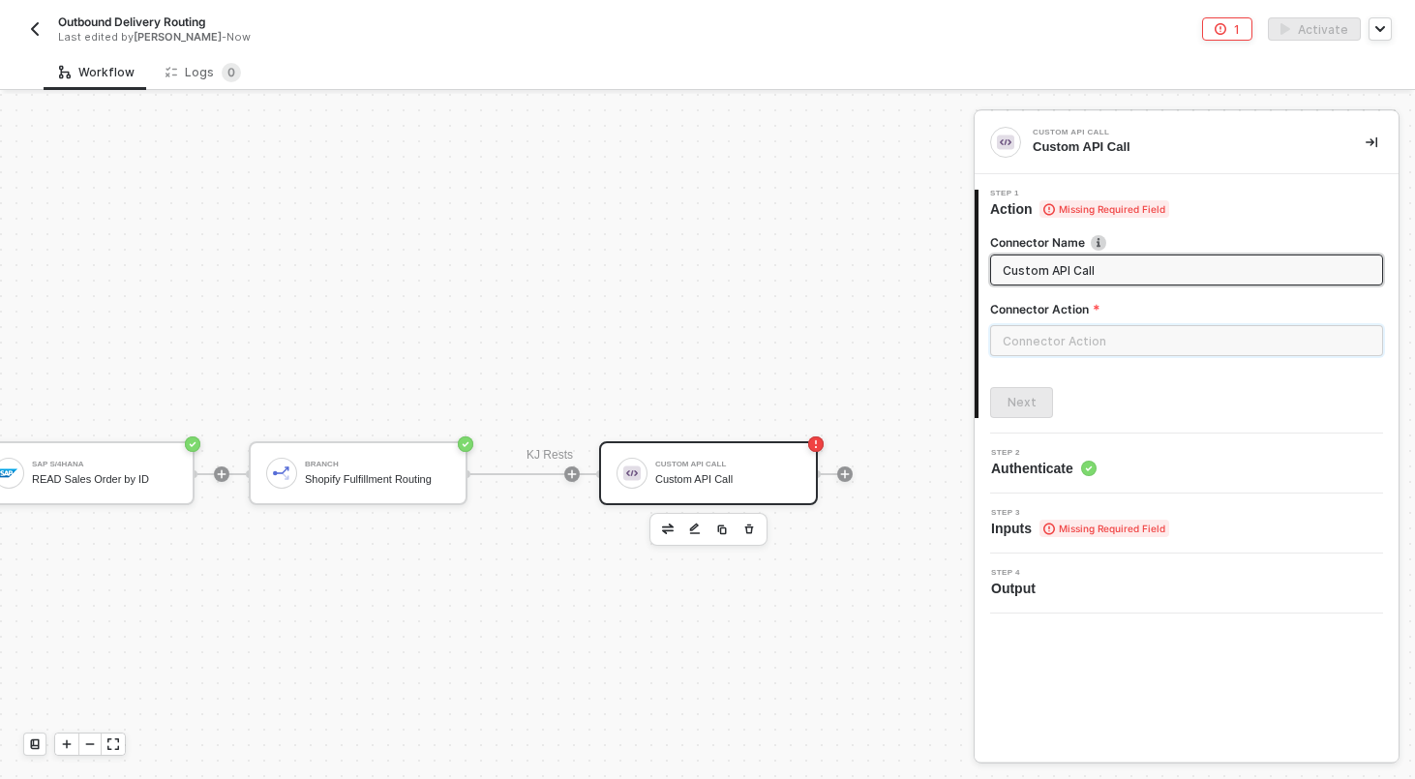
click at [1091, 349] on input "text" at bounding box center [1186, 340] width 393 height 31
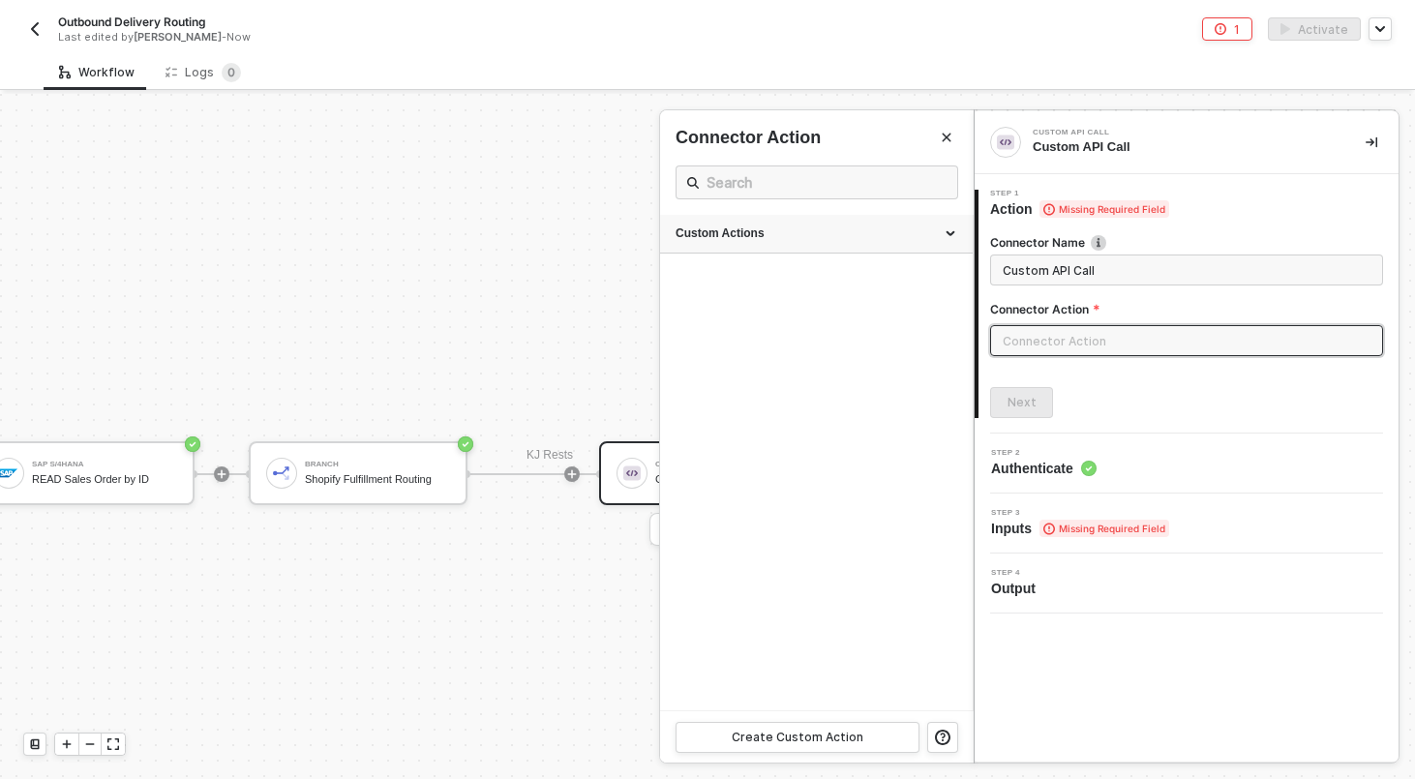
click at [826, 224] on div "Custom Actions" at bounding box center [816, 234] width 313 height 39
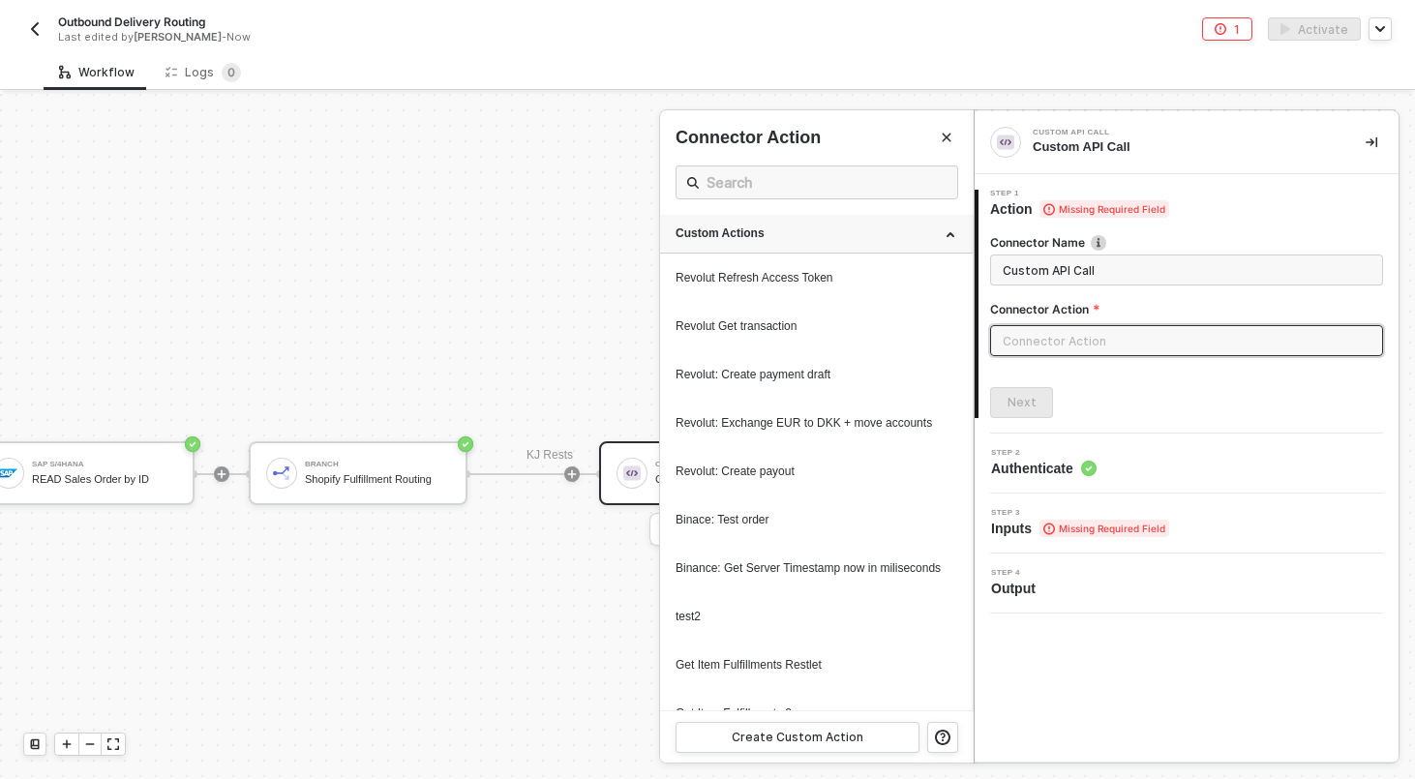
click at [826, 224] on div "Custom Actions" at bounding box center [816, 234] width 313 height 39
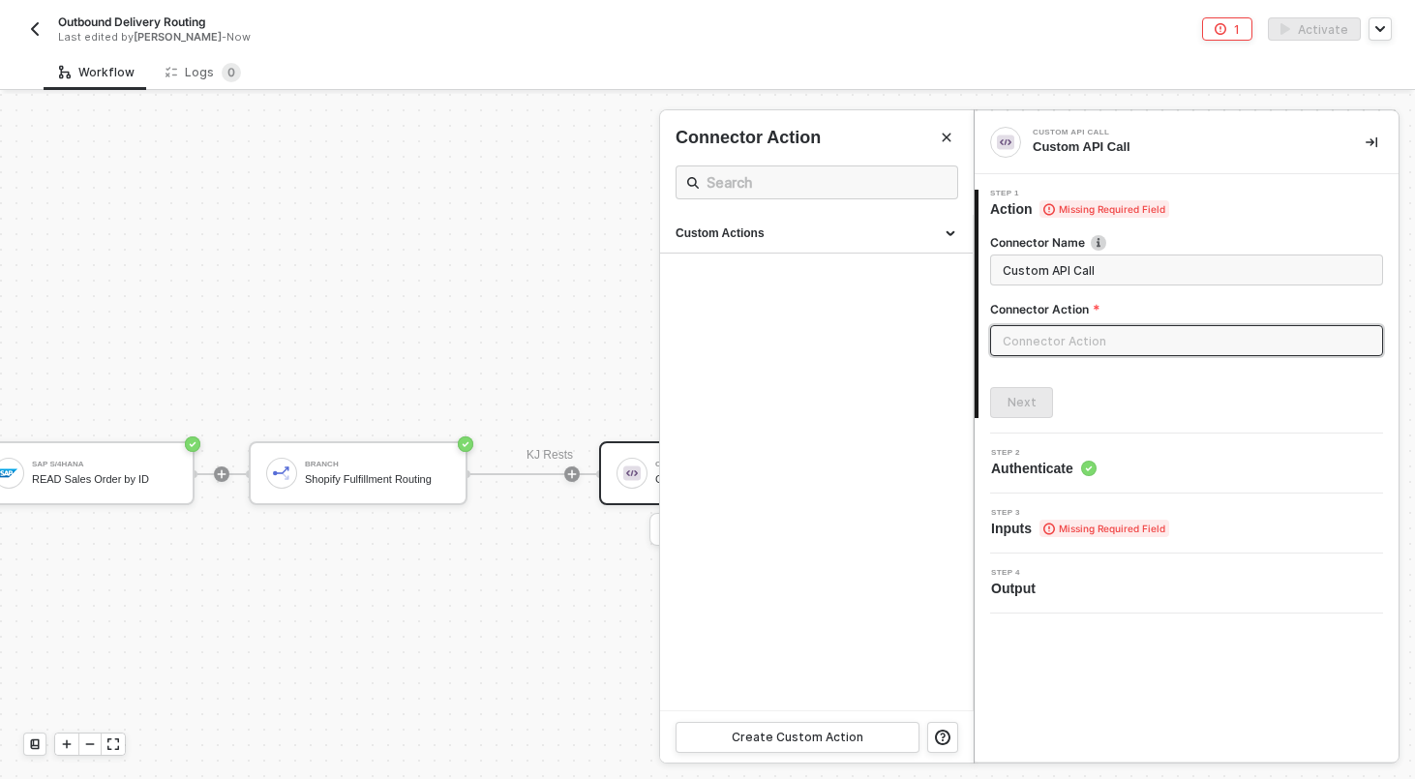
click at [459, 146] on div at bounding box center [707, 436] width 1415 height 685
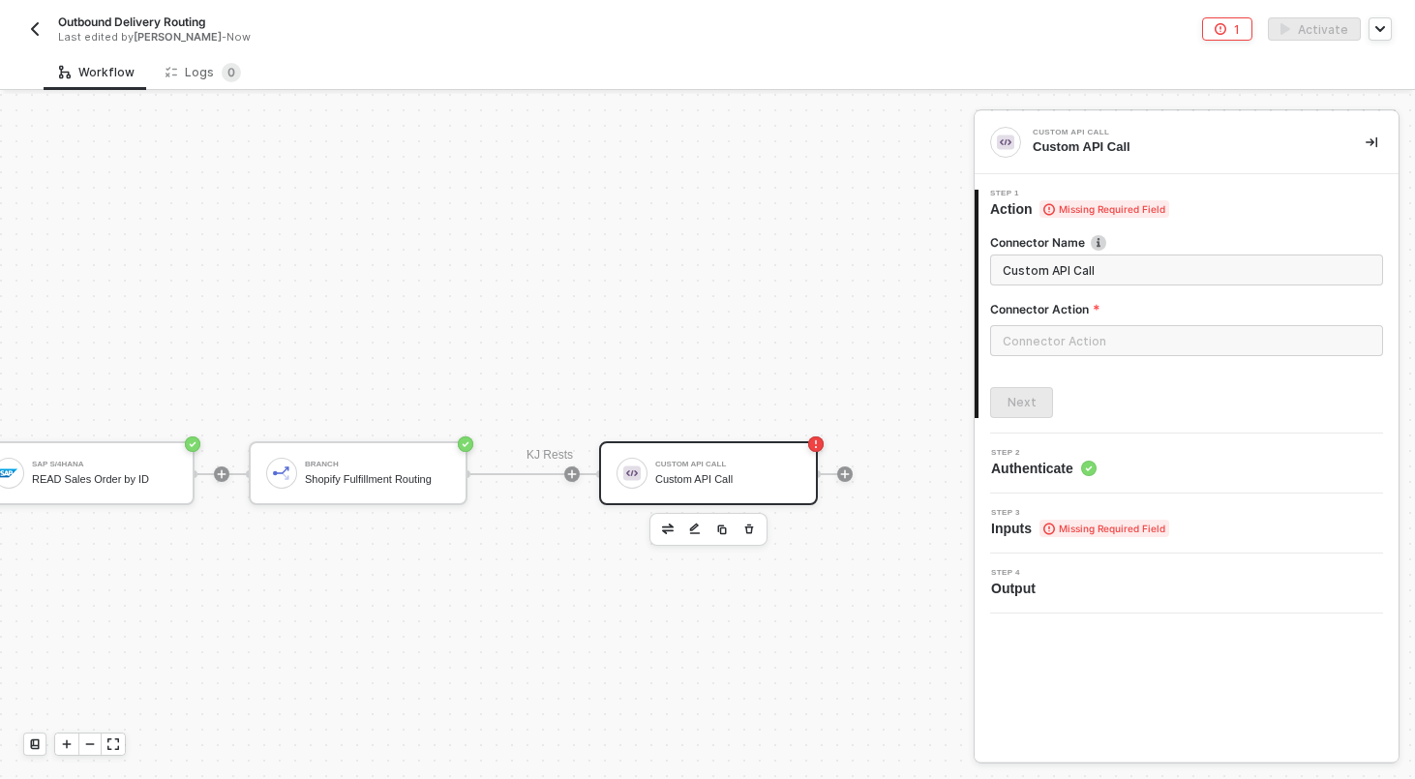
click at [1104, 284] on span "Custom API Call" at bounding box center [1186, 269] width 393 height 31
click at [1072, 286] on div "Connector Name Custom API Call Connector Action" at bounding box center [1186, 302] width 393 height 137
click at [1072, 281] on span "Custom API Call" at bounding box center [1186, 269] width 393 height 31
click at [1067, 270] on input "Custom API Call" at bounding box center [1184, 269] width 364 height 21
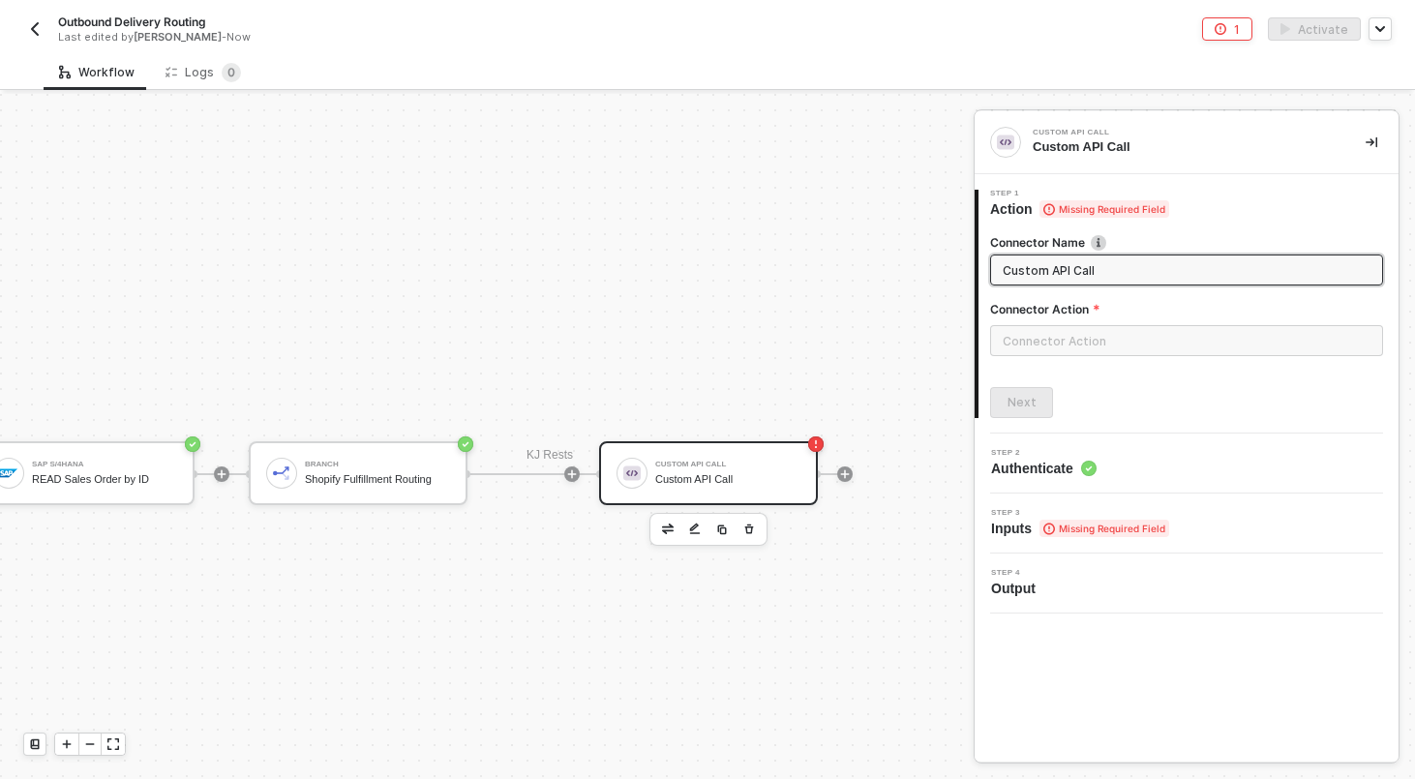
click at [1067, 270] on input "Custom API Call" at bounding box center [1184, 269] width 364 height 21
type input "Trigger KJ Rests Workflow"
click at [1031, 321] on div "Connector Action" at bounding box center [1186, 313] width 393 height 24
click at [1032, 333] on input "text" at bounding box center [1186, 340] width 393 height 31
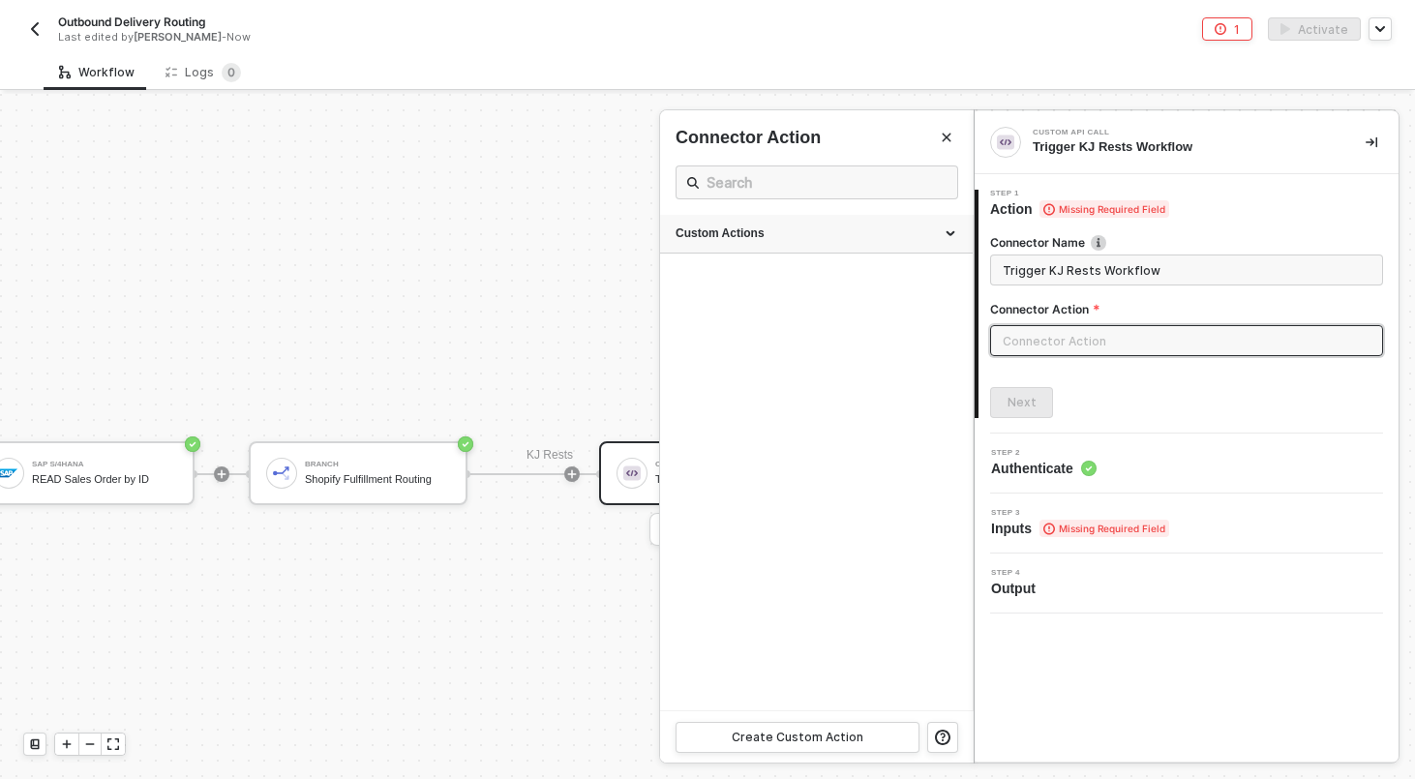
click at [951, 219] on div "Custom Actions" at bounding box center [816, 234] width 313 height 39
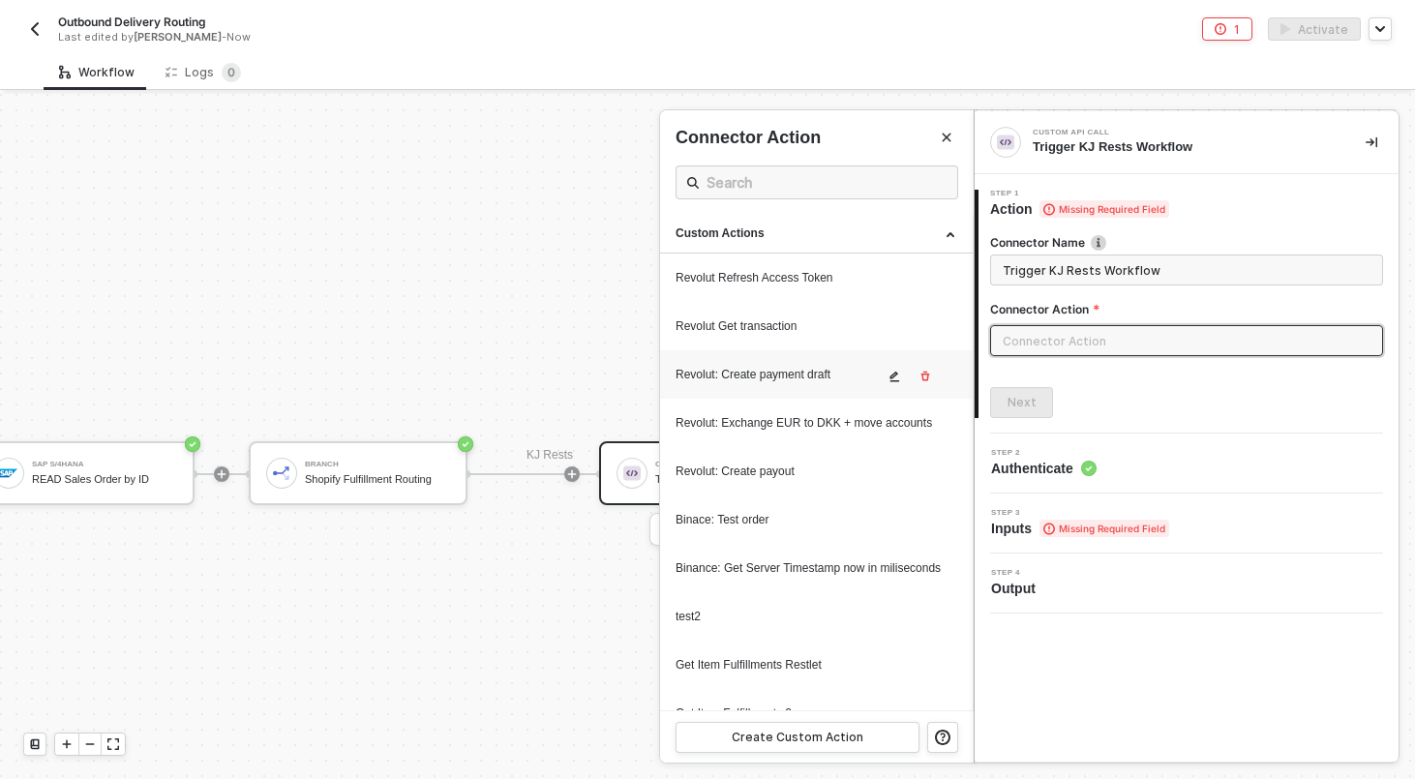
scroll to position [75, 0]
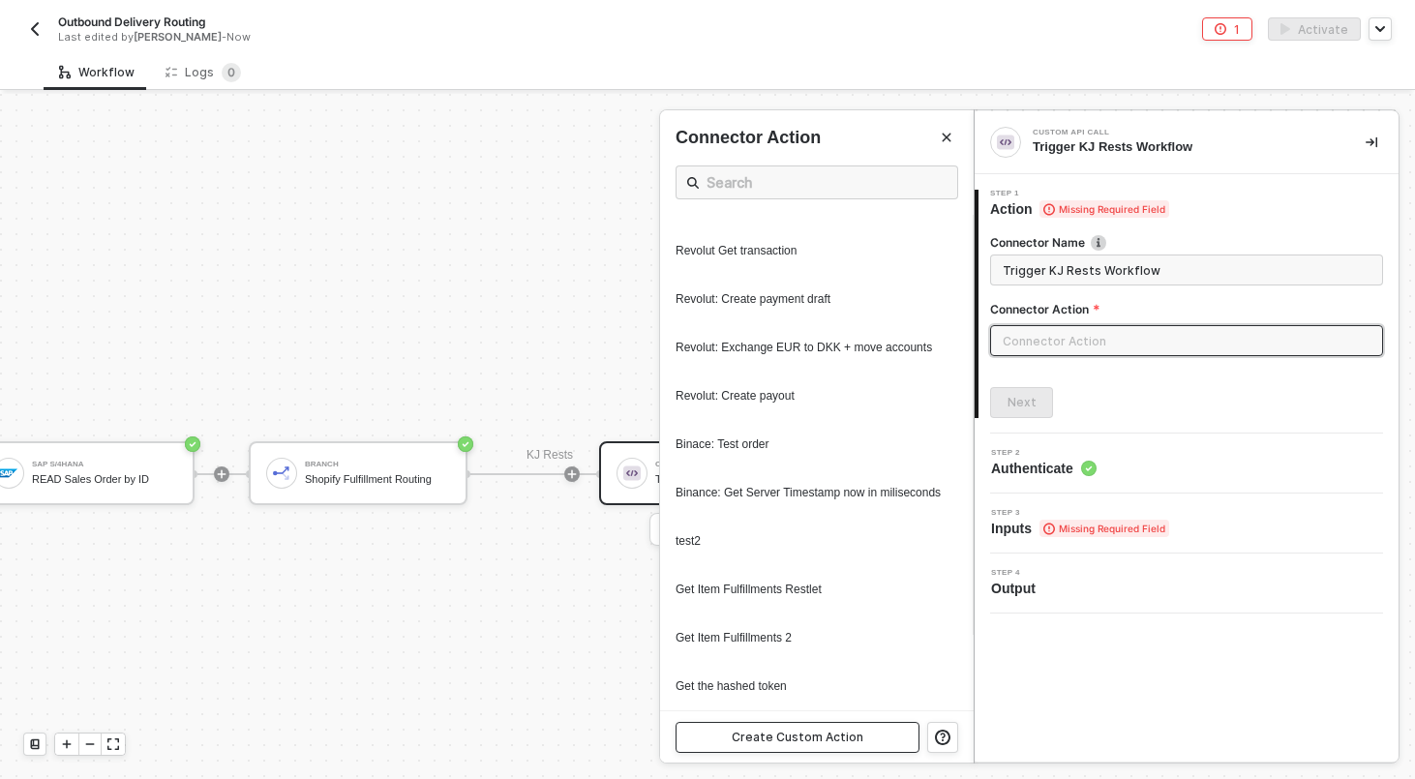
click at [830, 740] on div "Create Custom Action" at bounding box center [798, 737] width 132 height 15
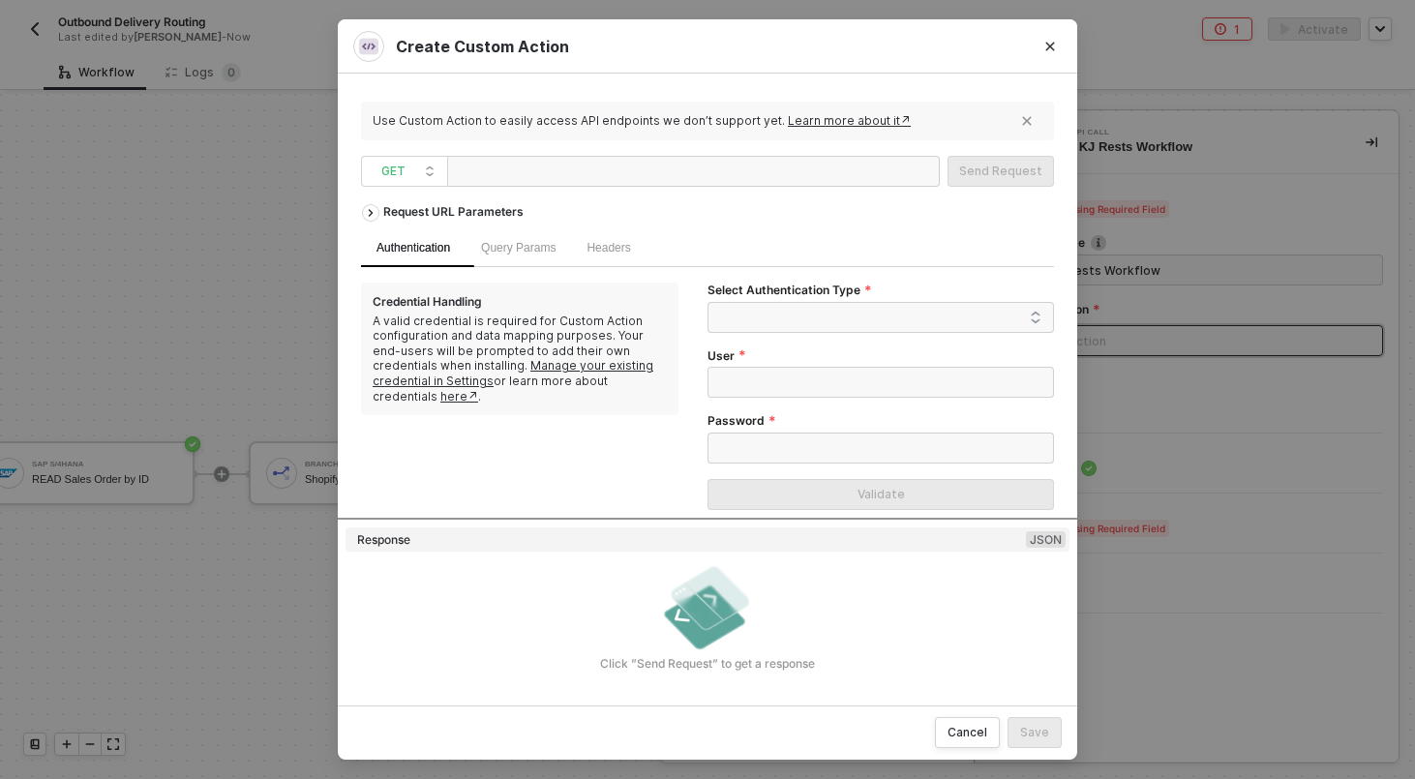
click at [496, 181] on div at bounding box center [552, 172] width 194 height 31
click at [331, 285] on div "Create Custom Action Use Custom Action to easily access API endpoints we don’t …" at bounding box center [707, 389] width 1415 height 779
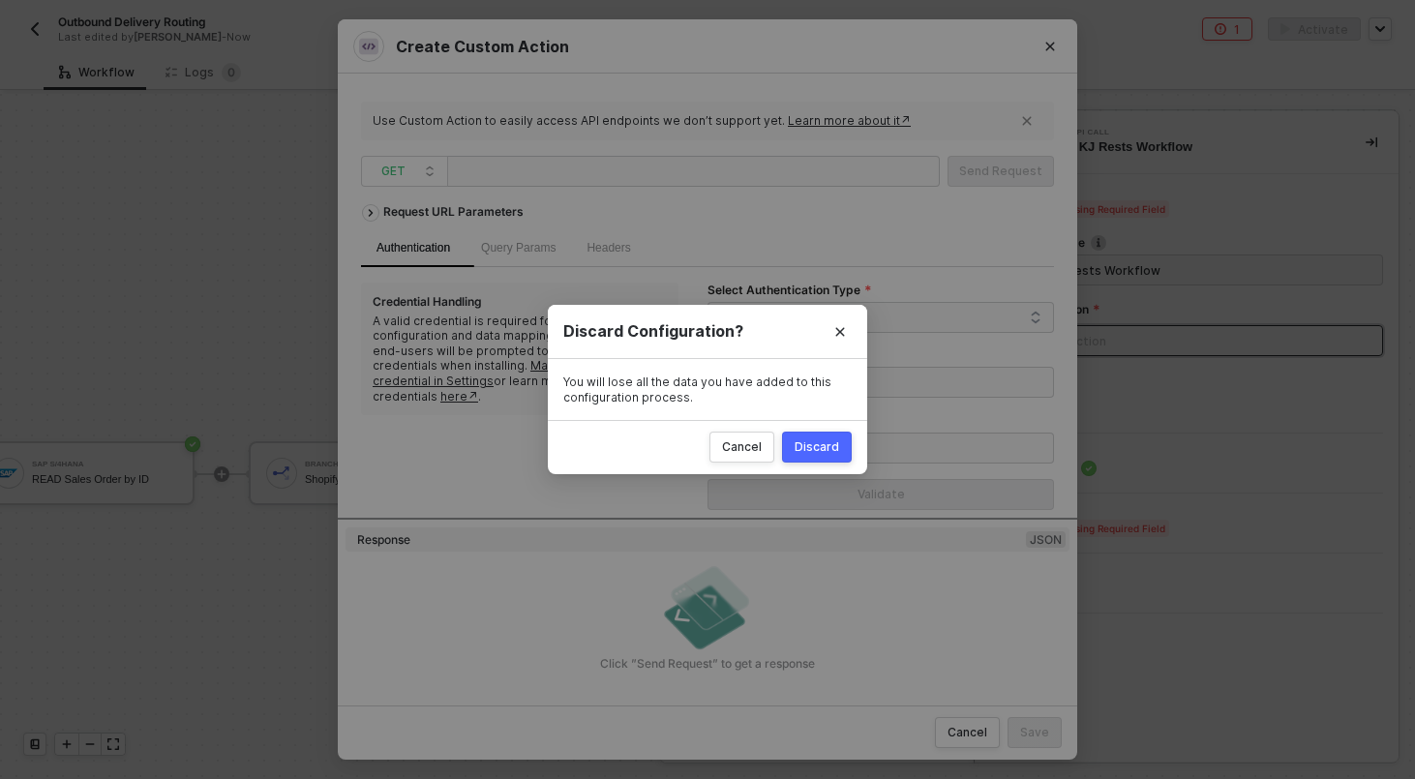
click at [810, 441] on div "Discard" at bounding box center [816, 446] width 45 height 15
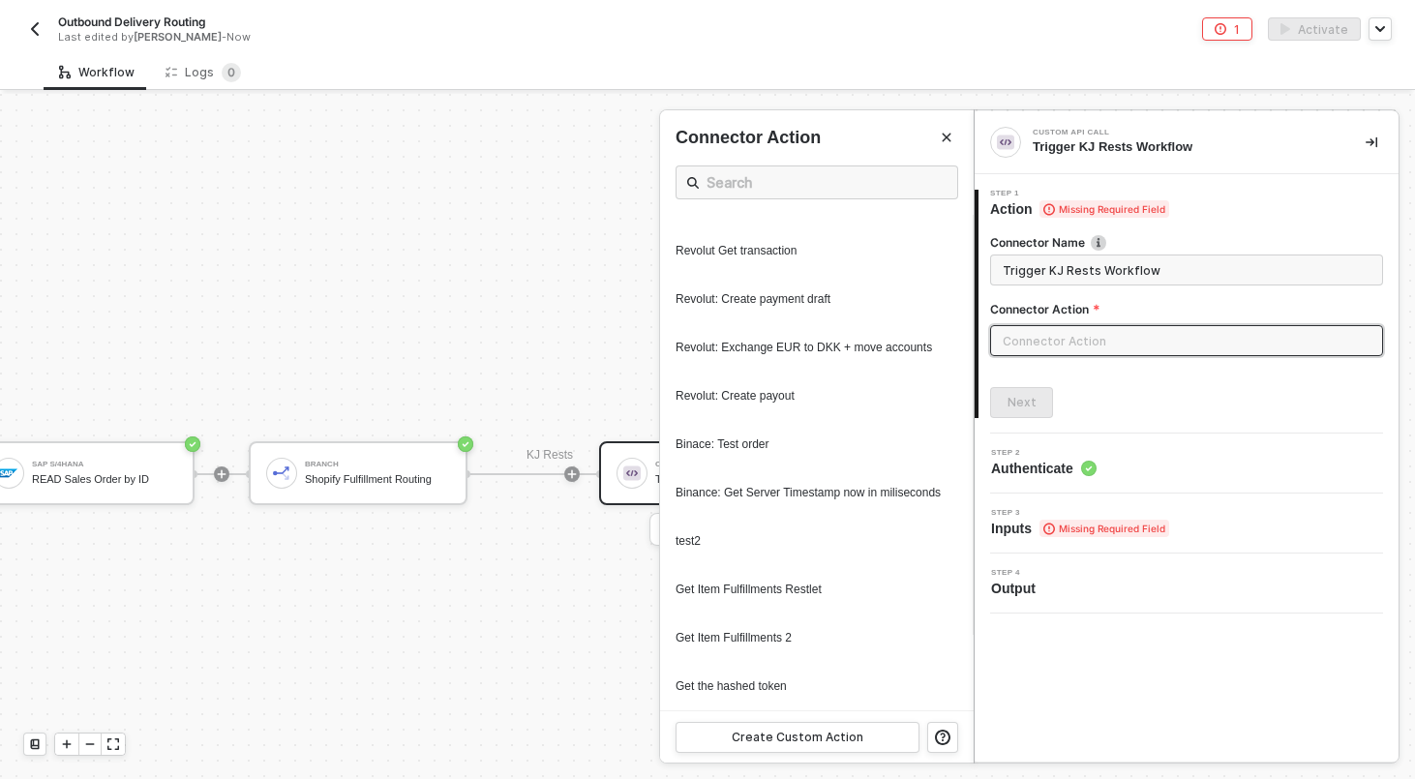
click at [514, 334] on div at bounding box center [707, 436] width 1415 height 685
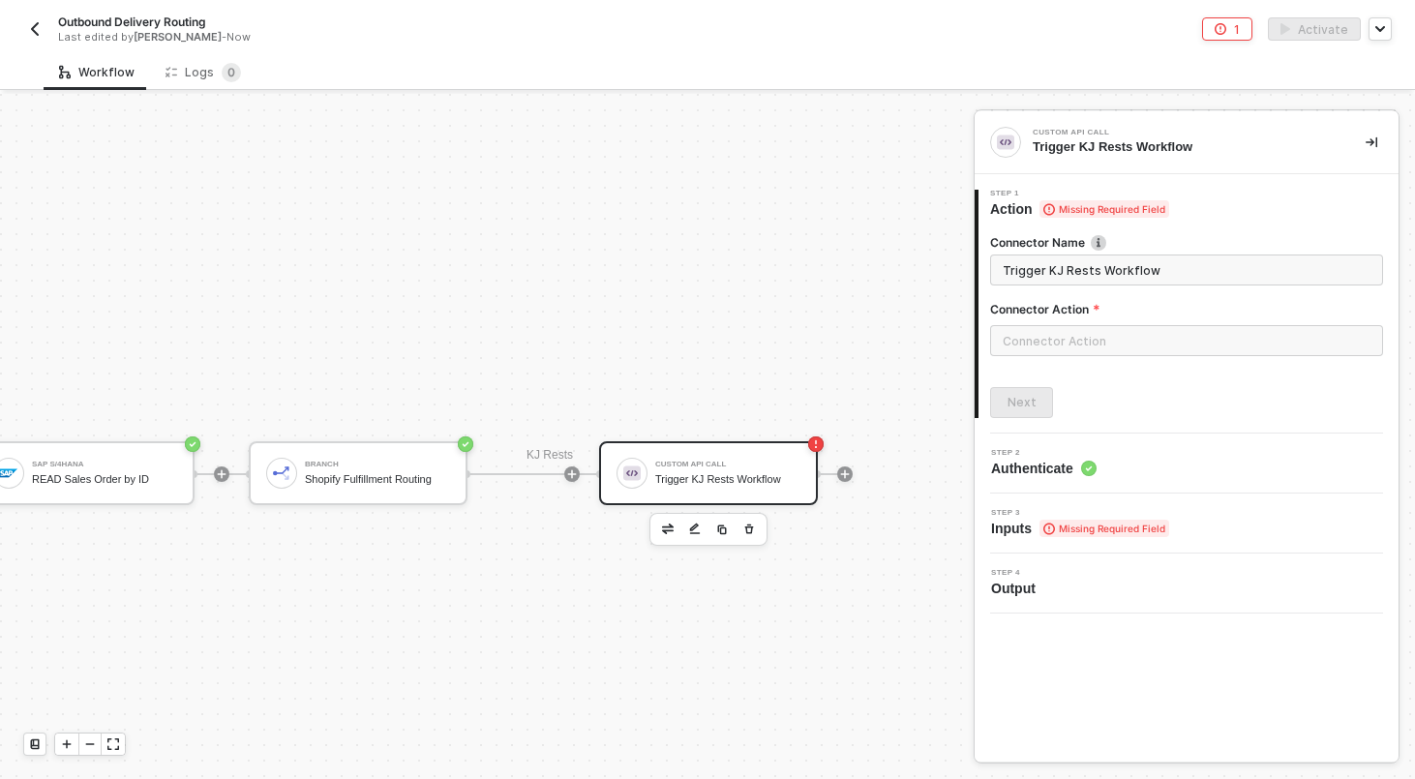
click at [44, 29] on button "button" at bounding box center [34, 28] width 23 height 23
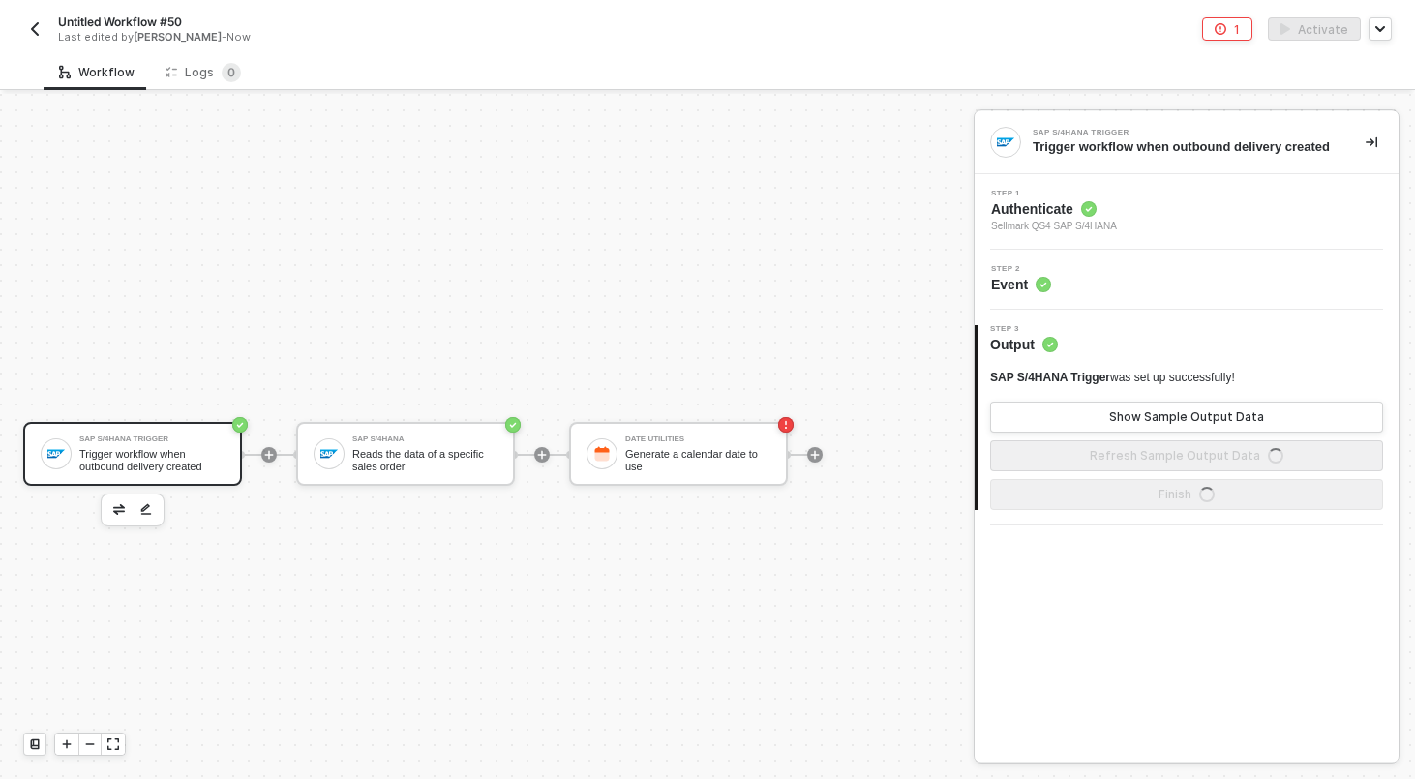
scroll to position [36, 0]
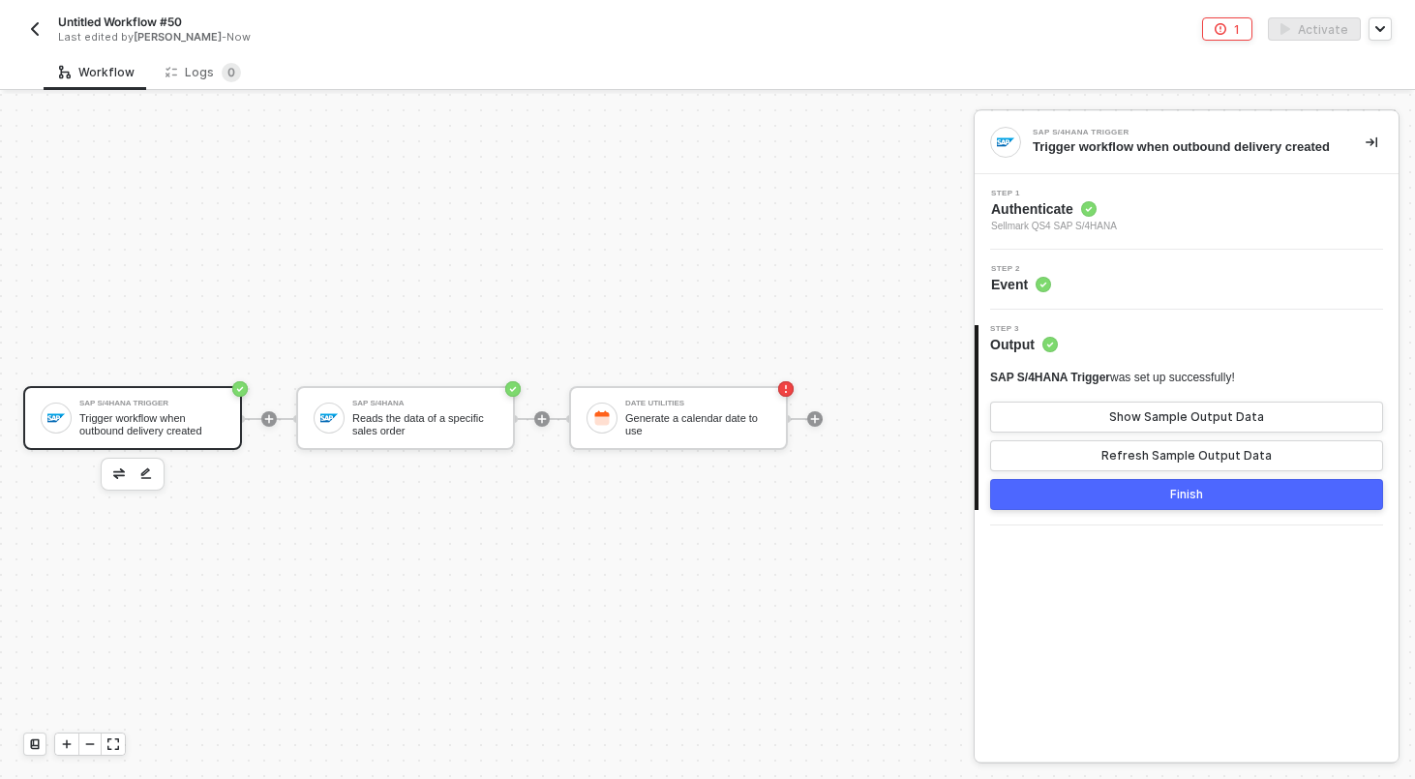
click at [30, 24] on img "button" at bounding box center [34, 28] width 15 height 15
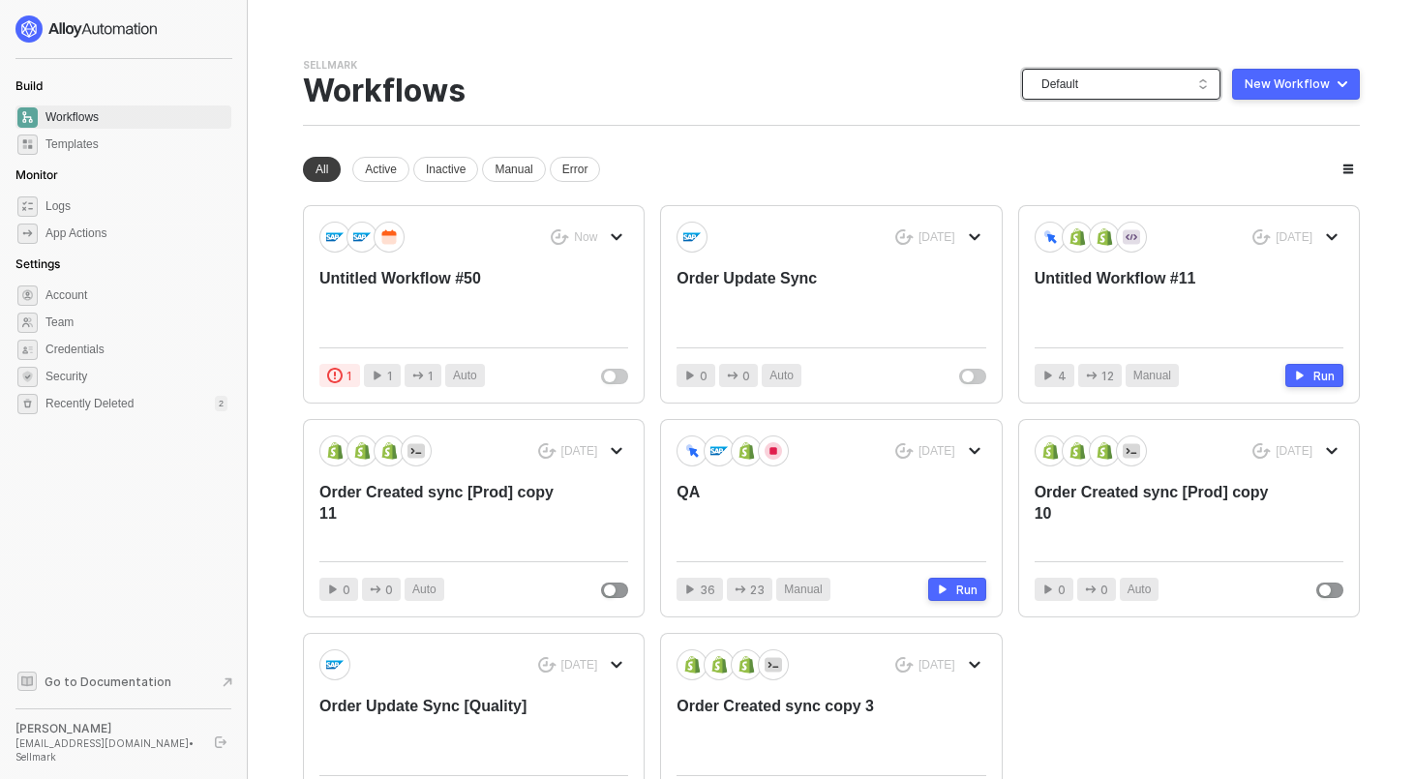
click at [1132, 86] on span "Default" at bounding box center [1124, 84] width 167 height 29
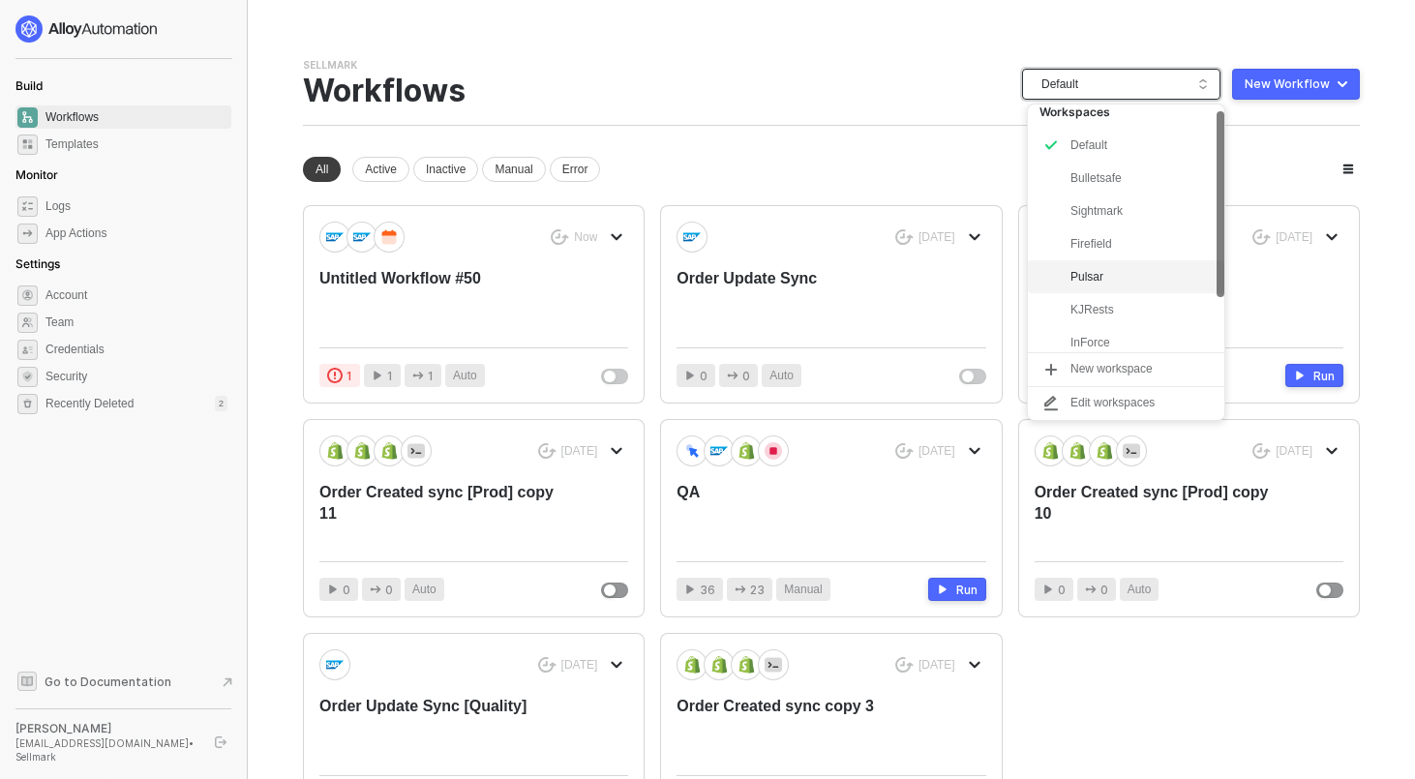
scroll to position [10, 0]
click at [1105, 297] on div "KJRests" at bounding box center [1141, 308] width 142 height 23
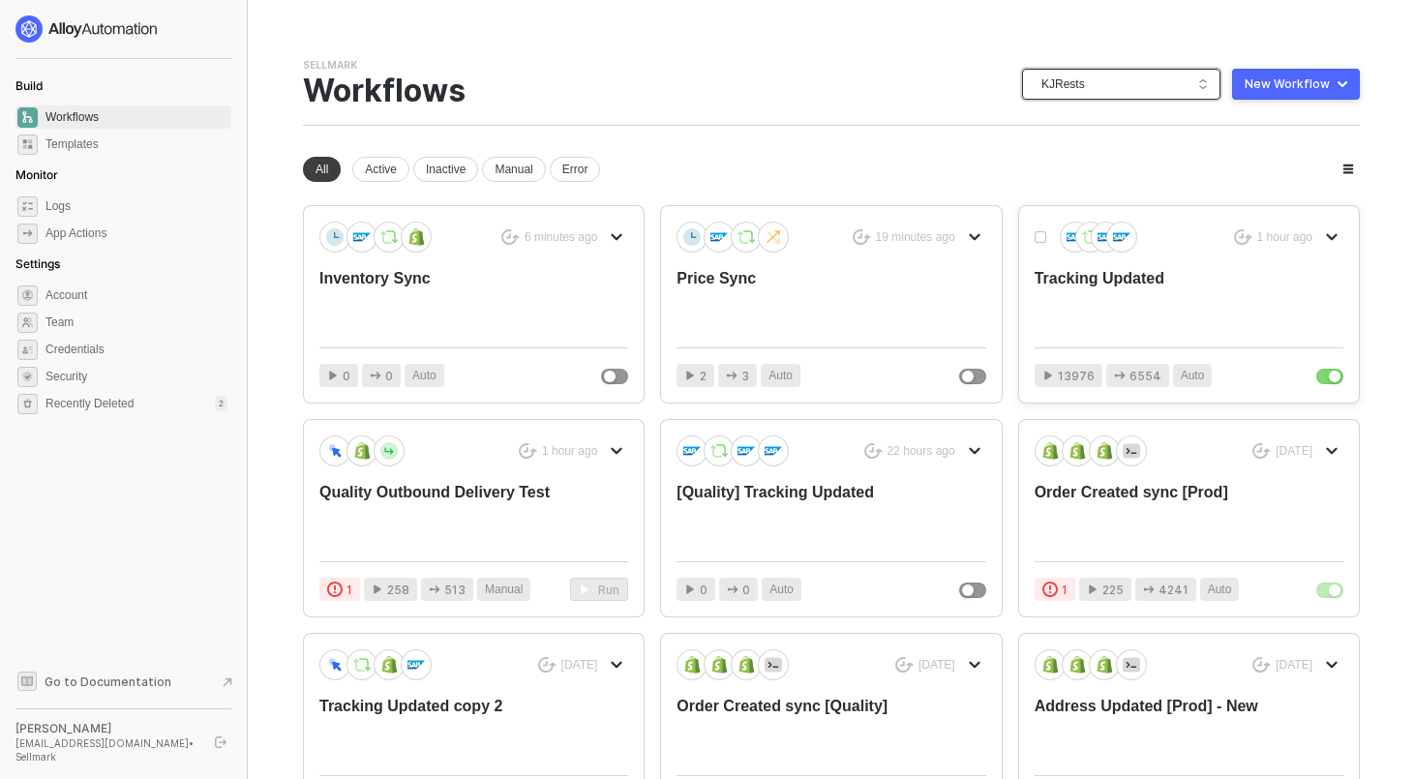
click at [1079, 276] on div "Tracking Updated" at bounding box center [1157, 300] width 247 height 64
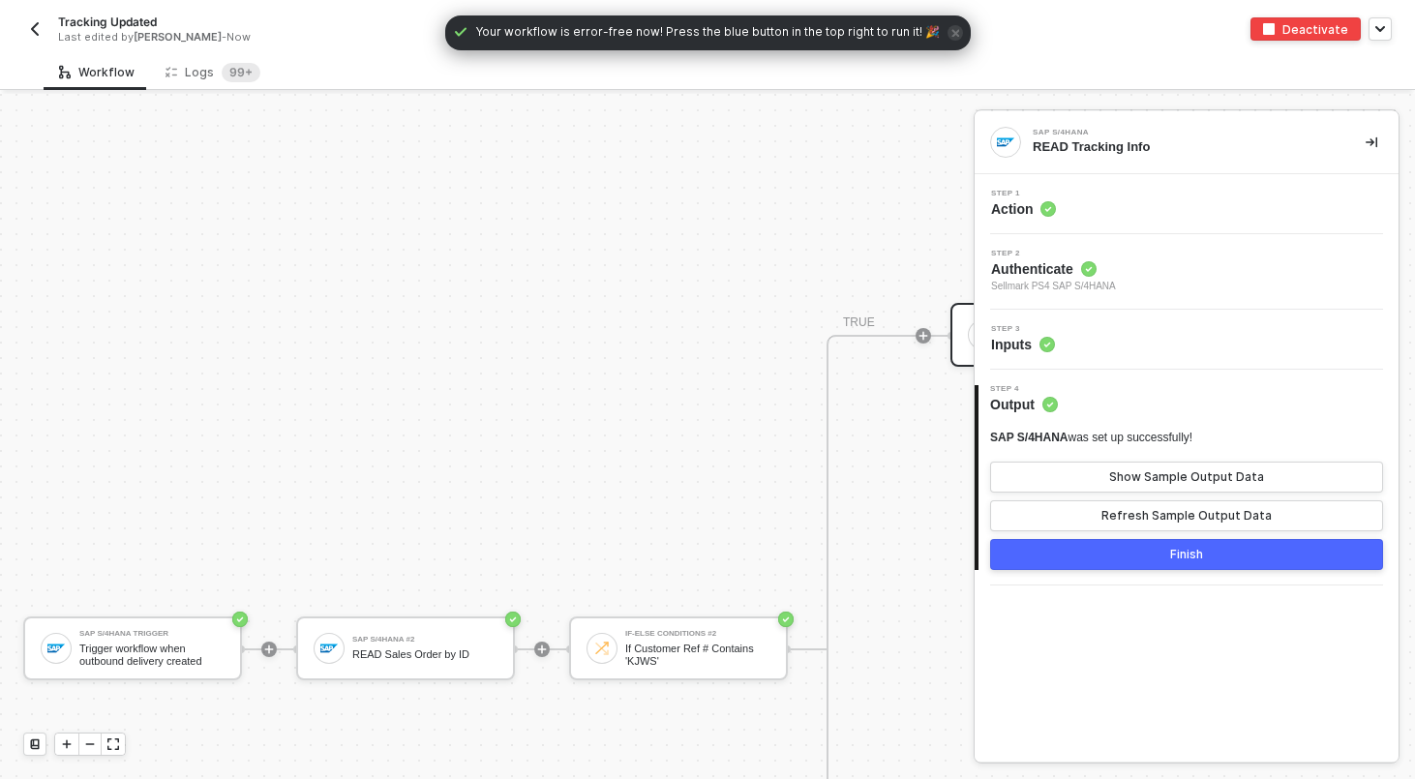
scroll to position [804, 0]
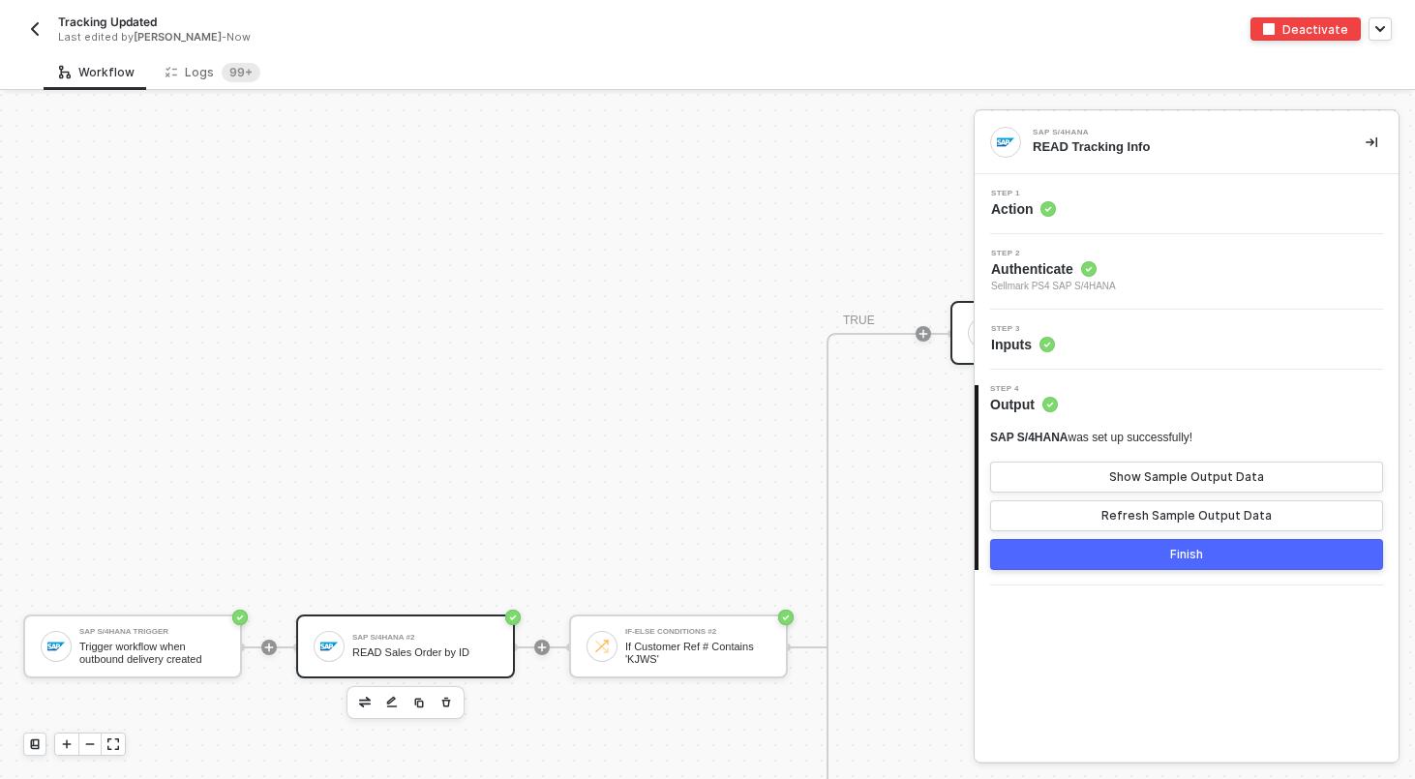
click at [406, 665] on div "SAP S/4HANA #2 READ Sales Order by ID" at bounding box center [405, 646] width 219 height 64
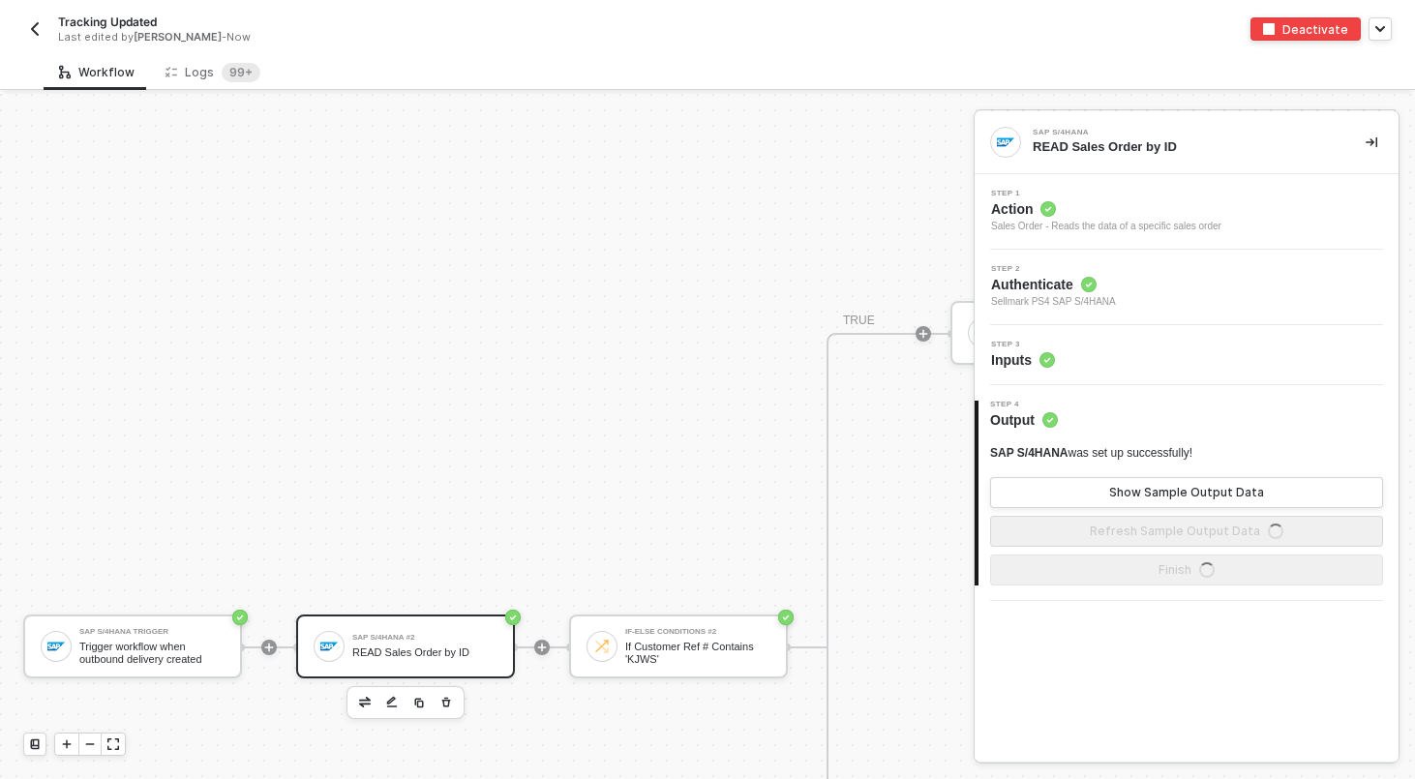
click at [1124, 213] on span "Action" at bounding box center [1106, 208] width 230 height 19
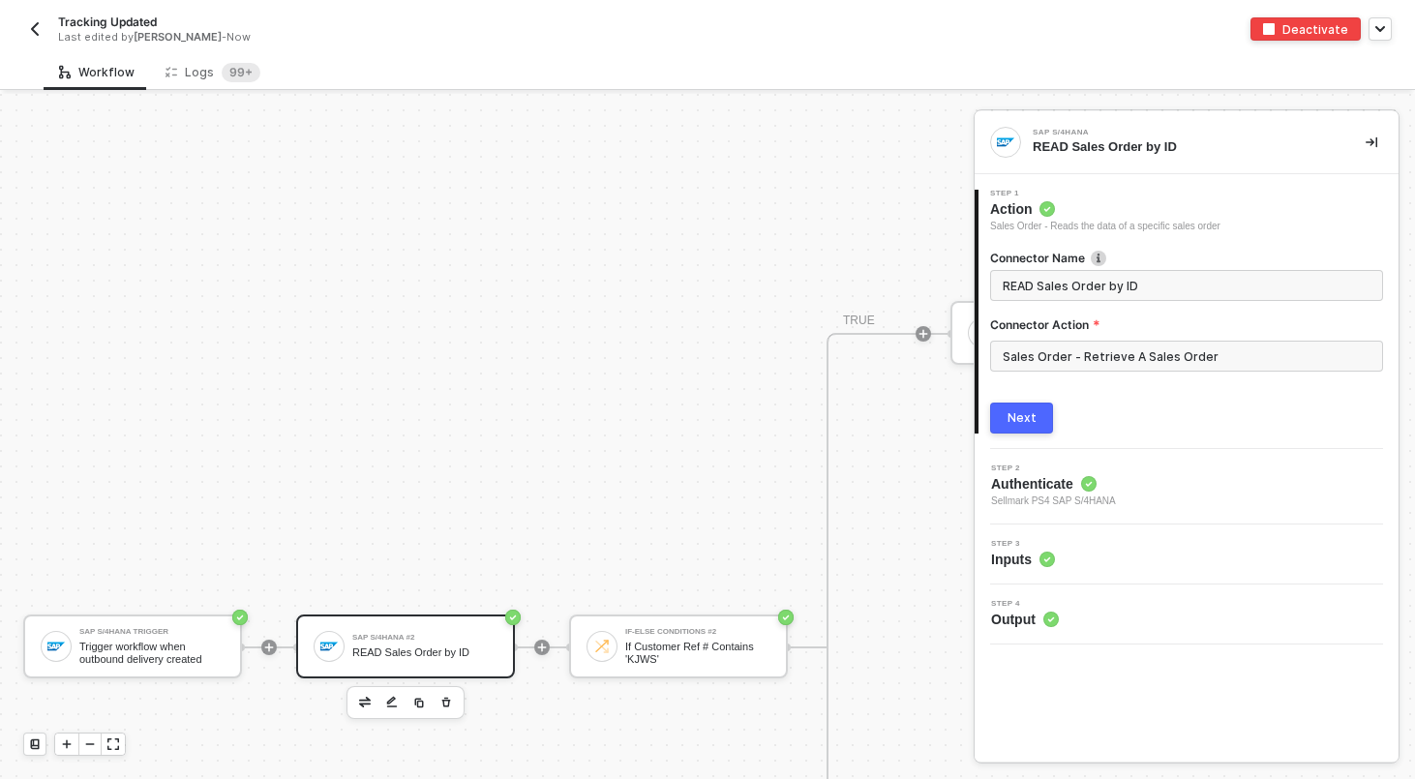
click at [31, 25] on img "button" at bounding box center [34, 28] width 15 height 15
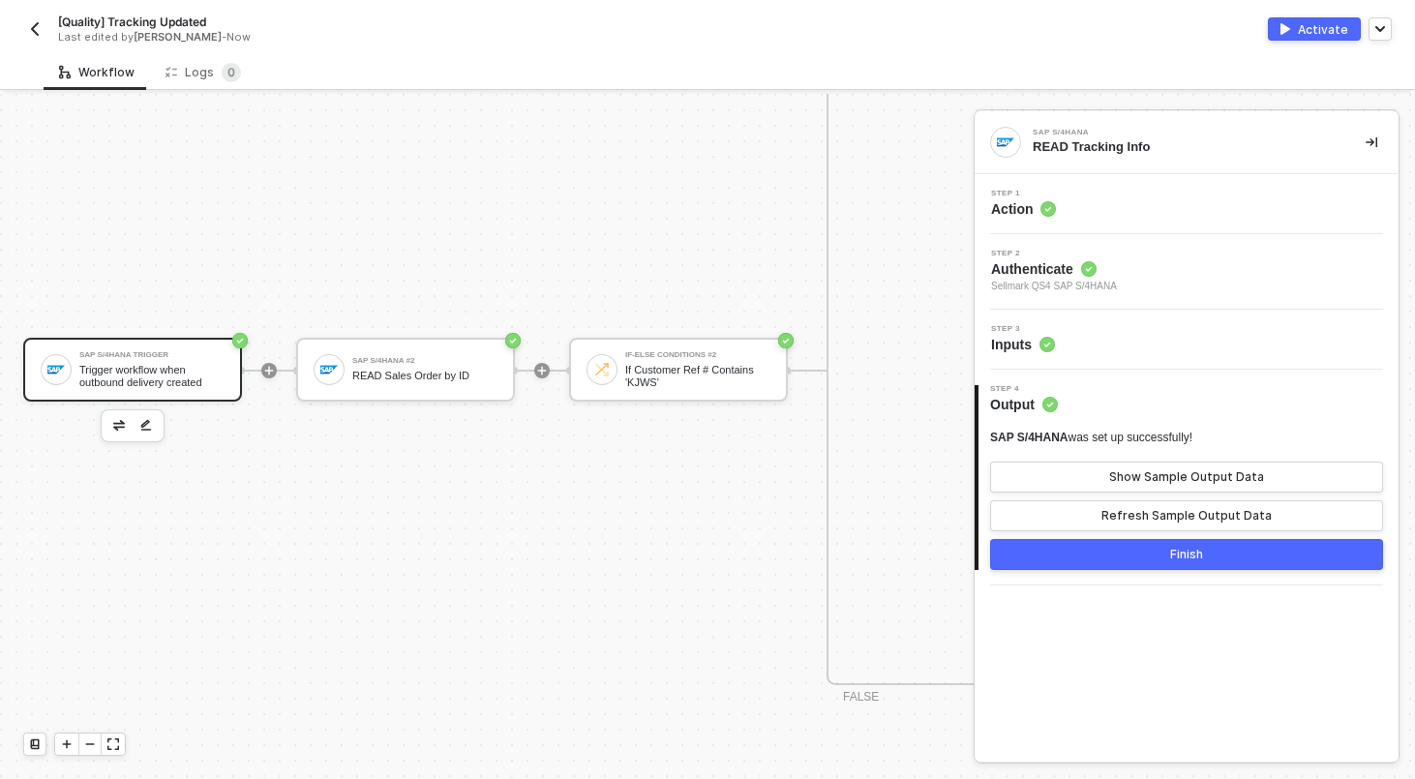
scroll to position [1113, 0]
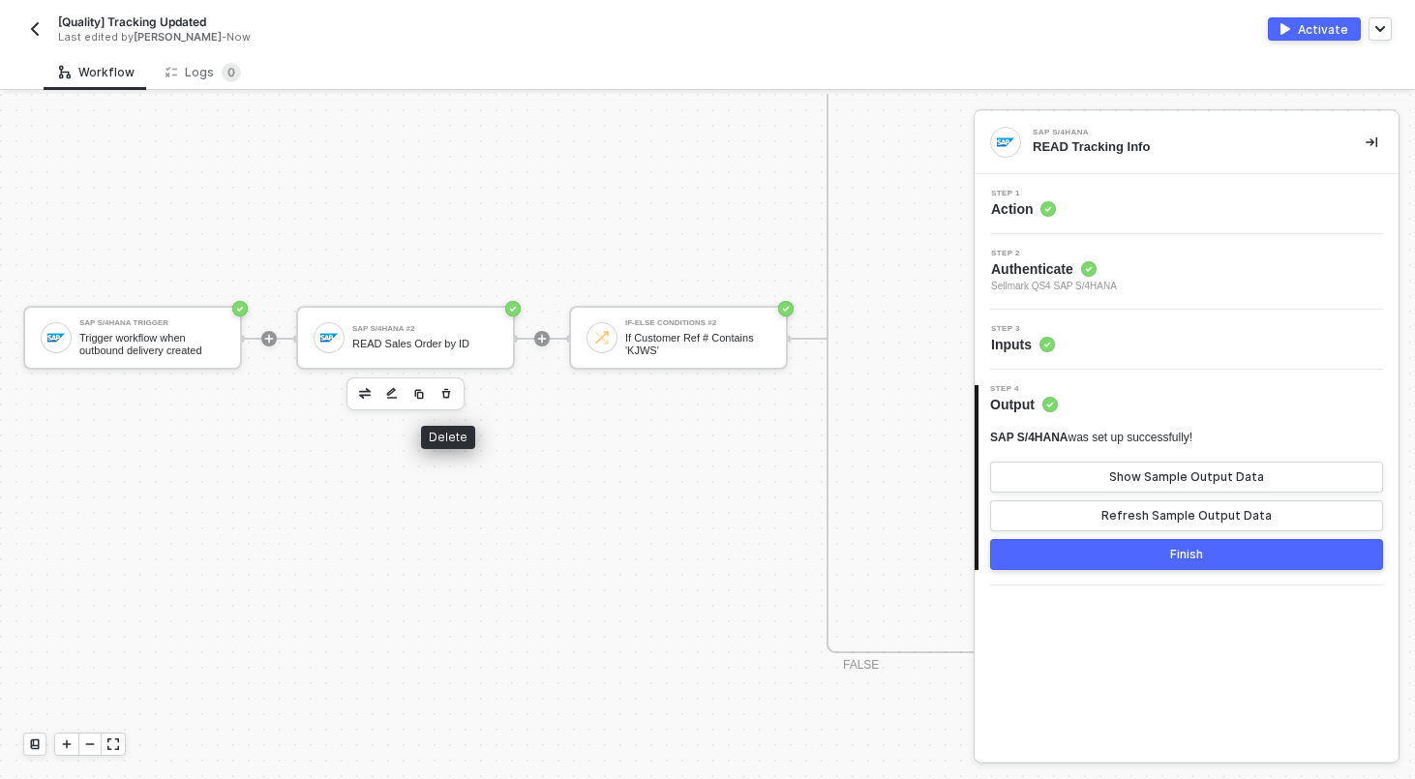
click at [455, 393] on button "button" at bounding box center [445, 393] width 23 height 23
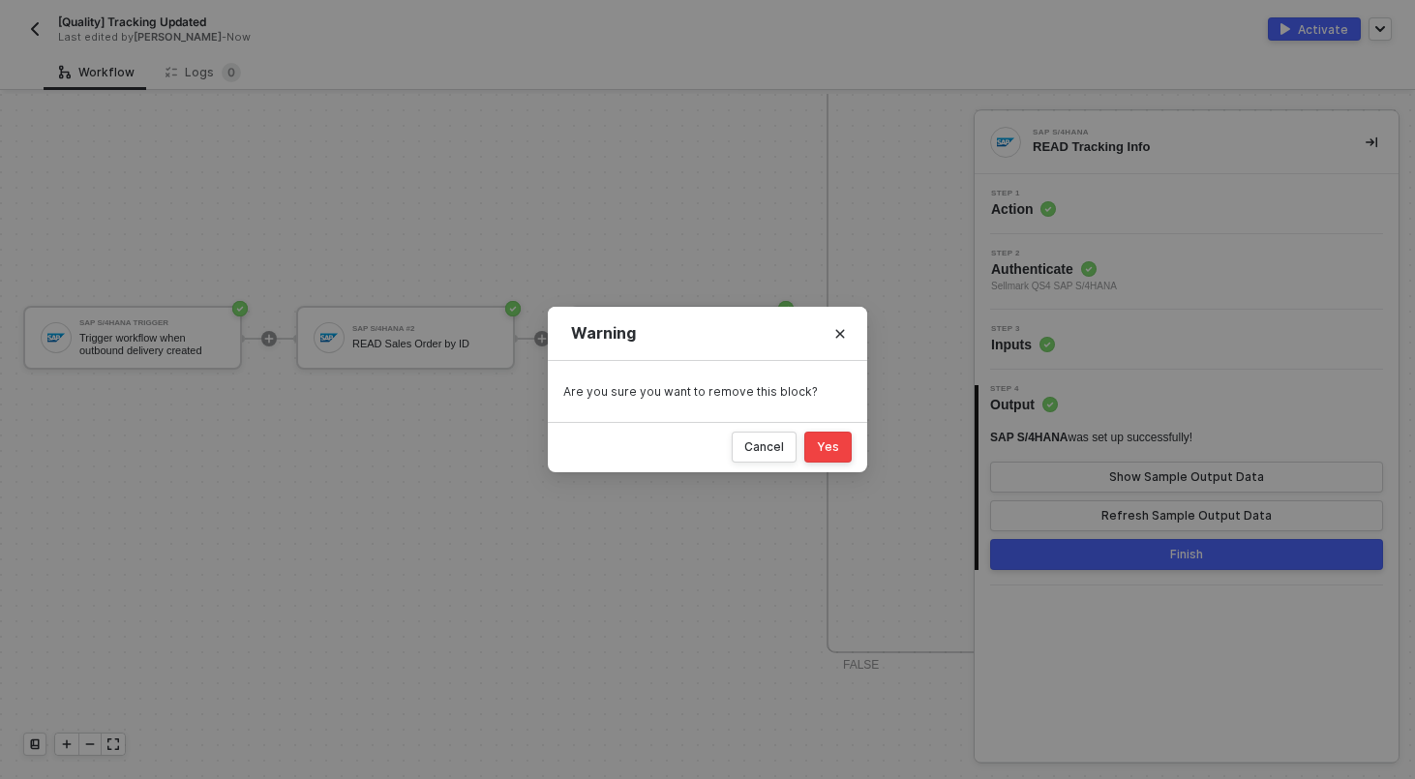
click at [837, 456] on button "Yes" at bounding box center [827, 447] width 47 height 31
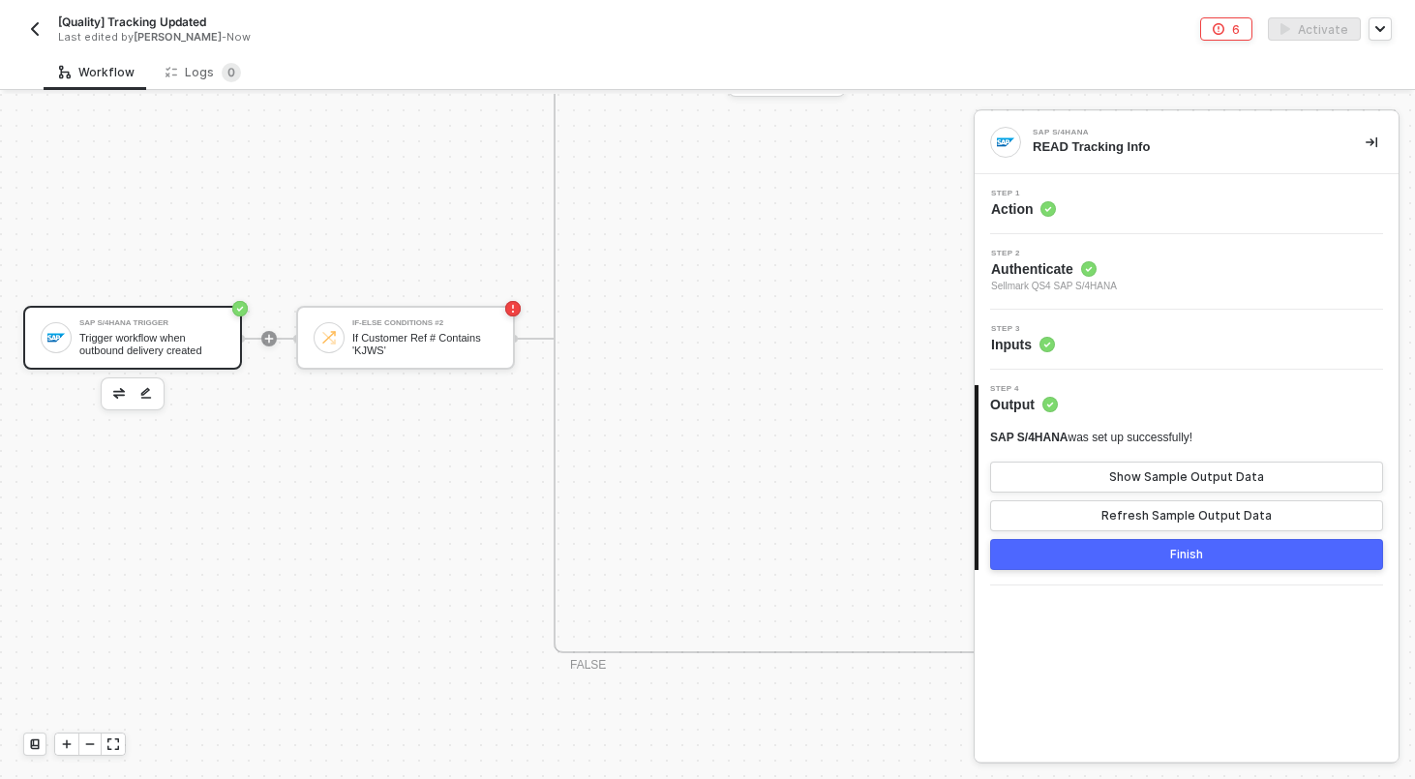
click at [99, 336] on div "Trigger workflow when outbound delivery created" at bounding box center [151, 344] width 145 height 24
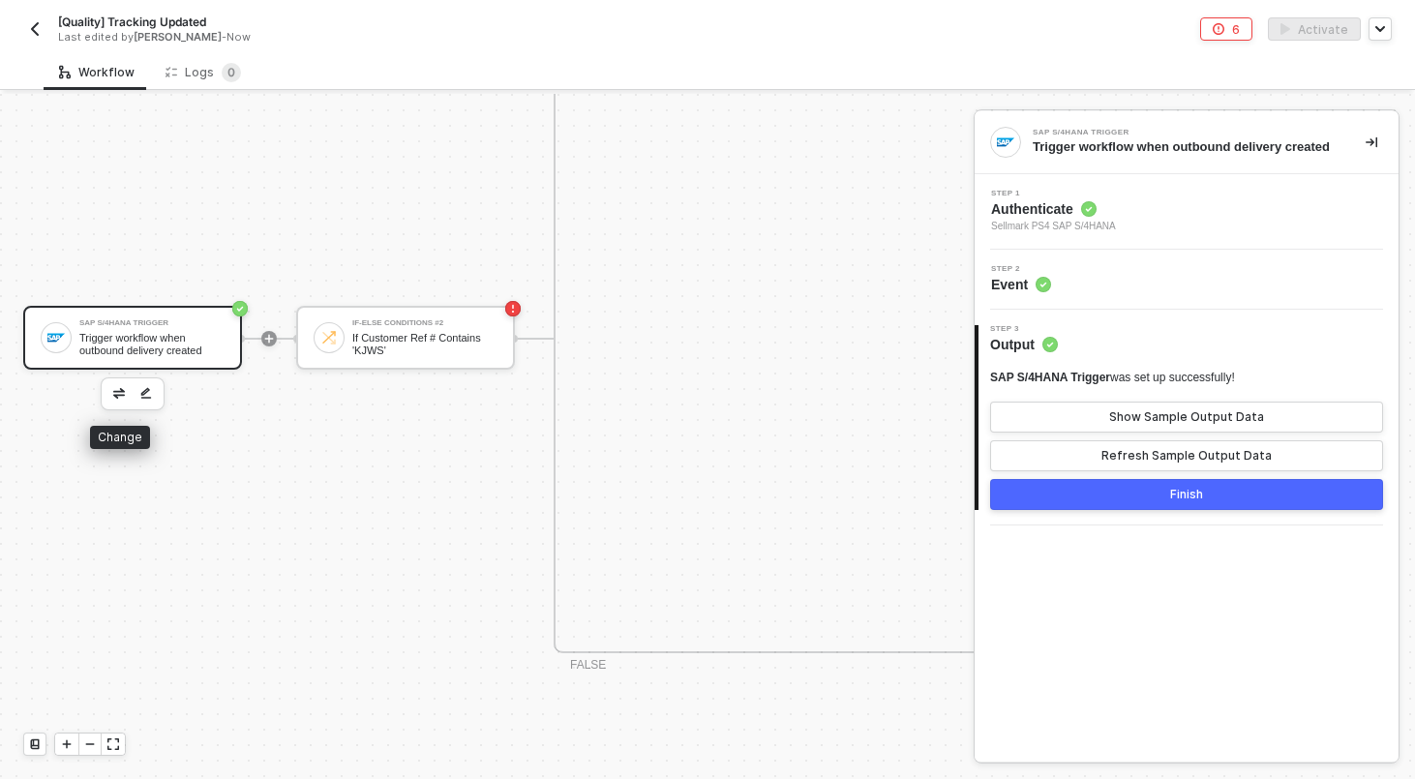
click at [120, 397] on img "button" at bounding box center [119, 393] width 12 height 10
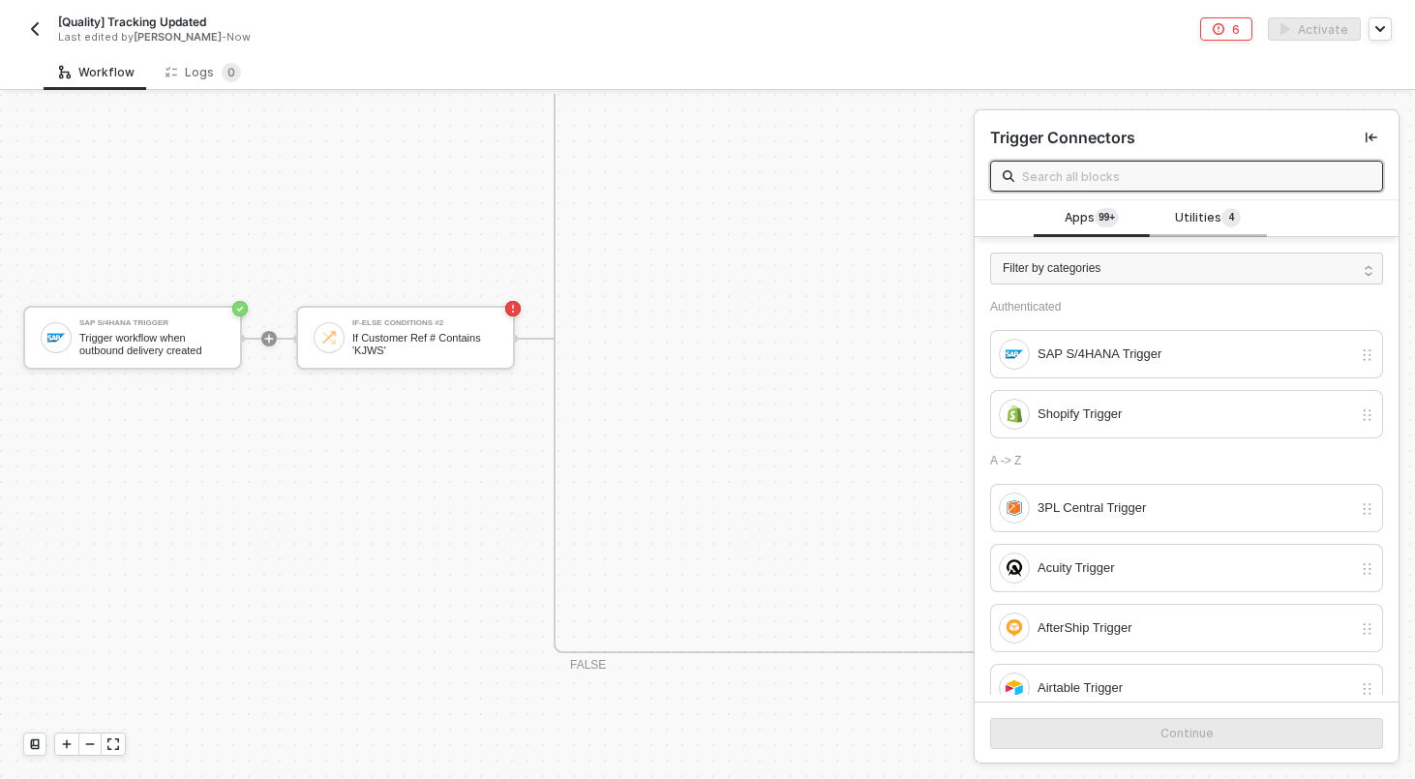
click at [1217, 211] on span "Utilities 4" at bounding box center [1208, 218] width 66 height 21
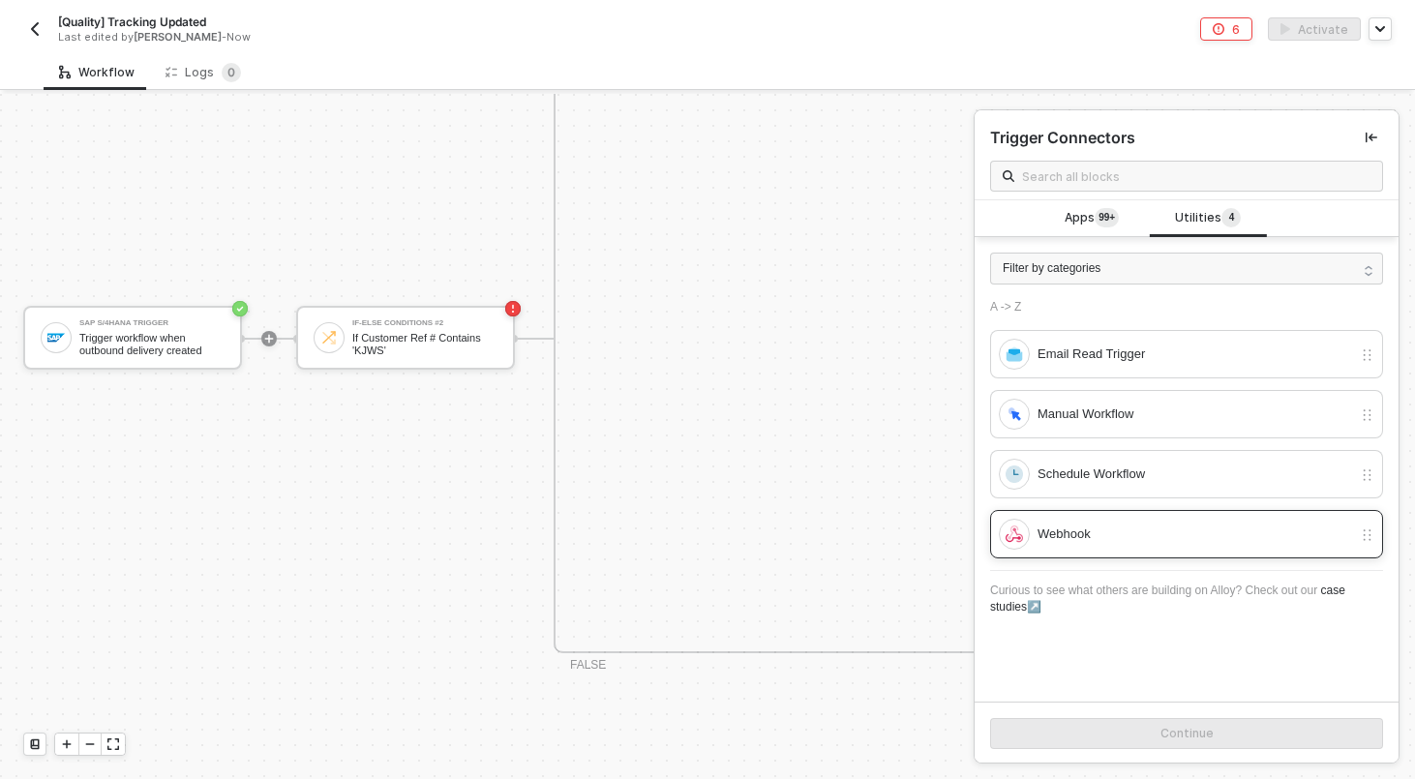
click at [1084, 530] on div "Webhook" at bounding box center [1194, 533] width 314 height 21
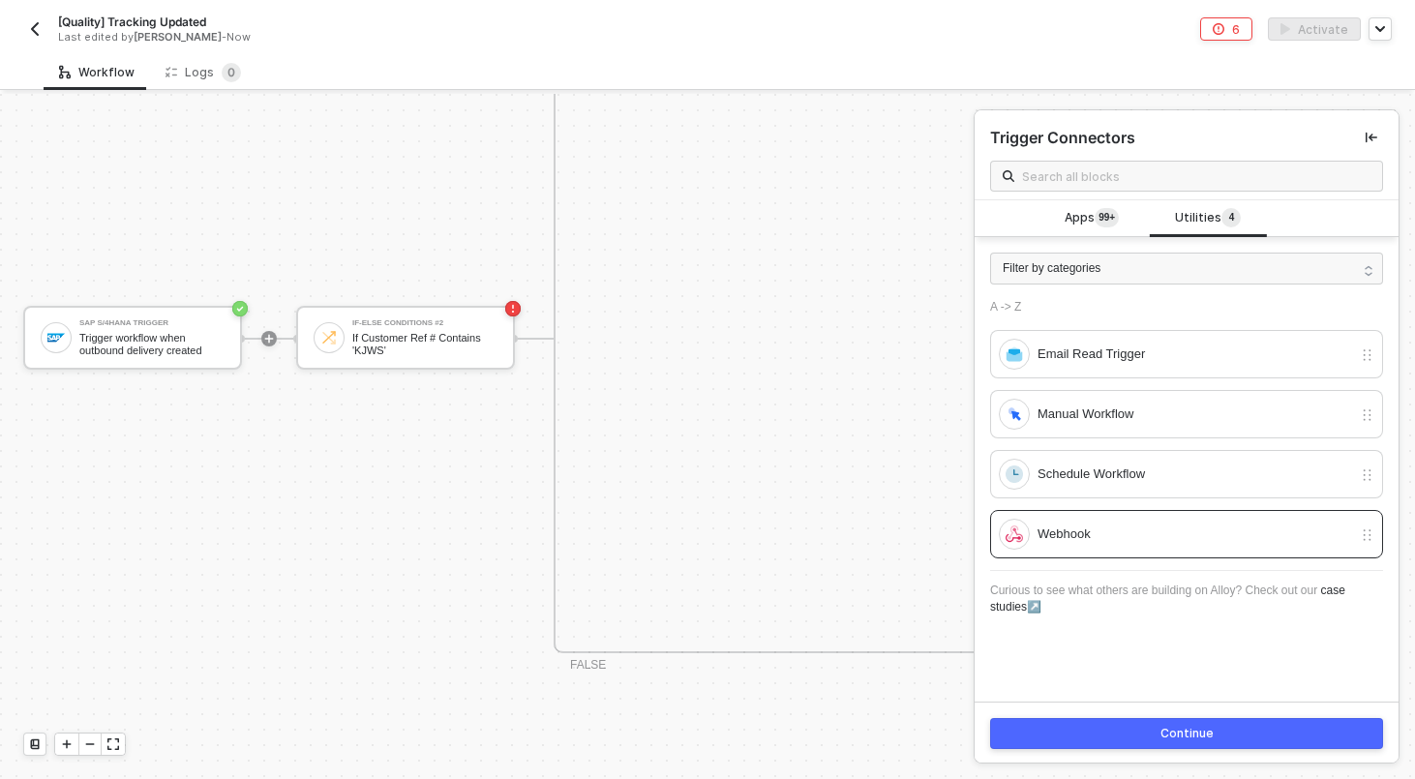
click at [1123, 720] on button "Continue" at bounding box center [1186, 733] width 393 height 31
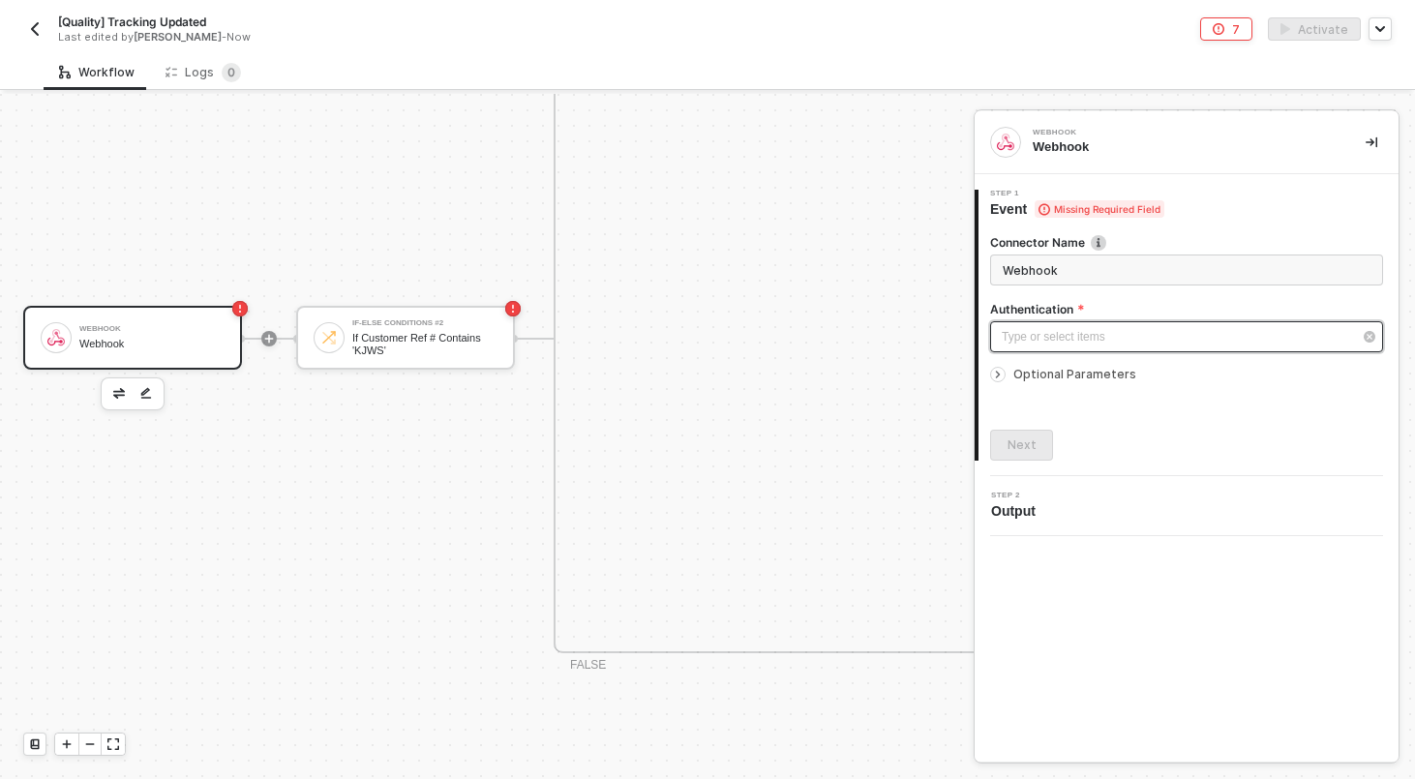
click at [1116, 345] on div "Type or select items ﻿" at bounding box center [1186, 336] width 393 height 31
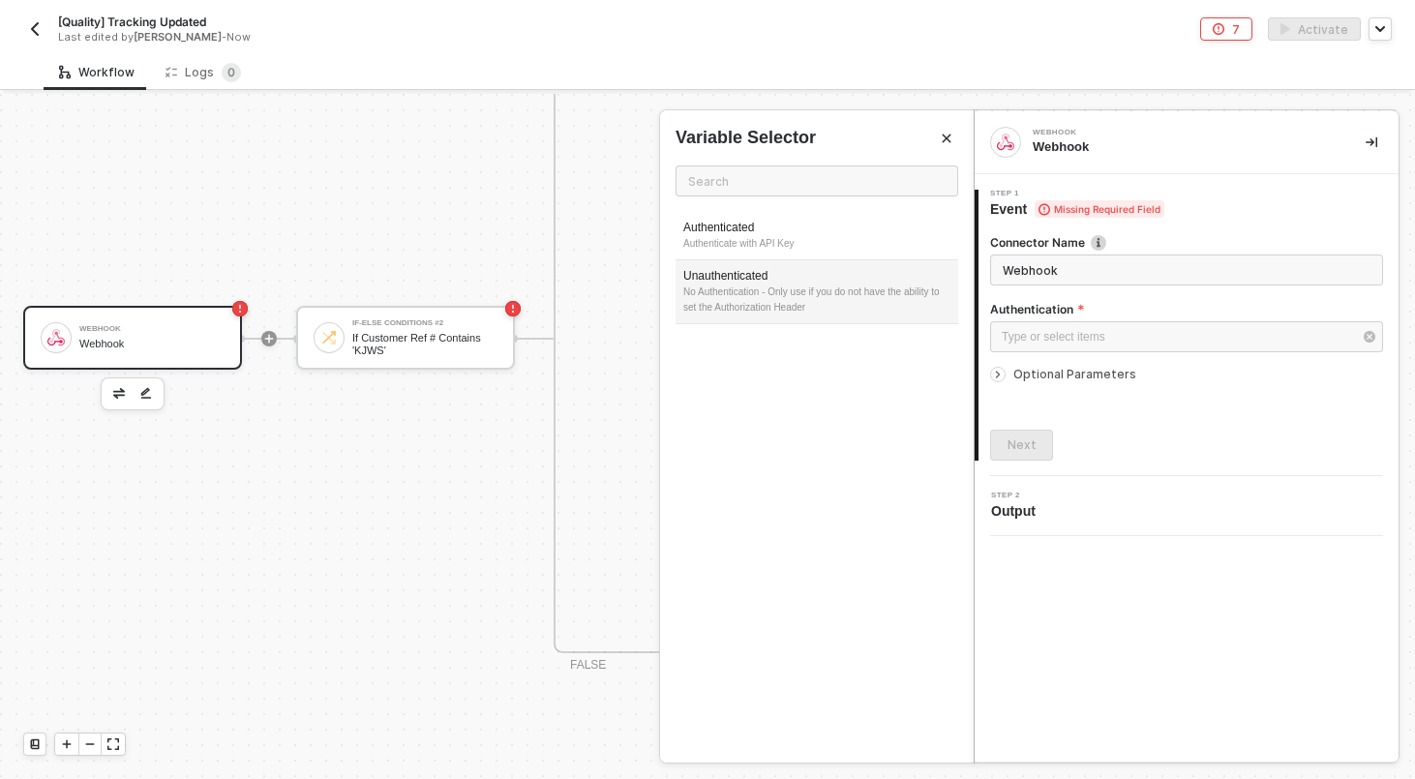
click at [796, 300] on div "No Authentication - Only use if you do not have the ability to set the Authoriz…" at bounding box center [816, 299] width 267 height 31
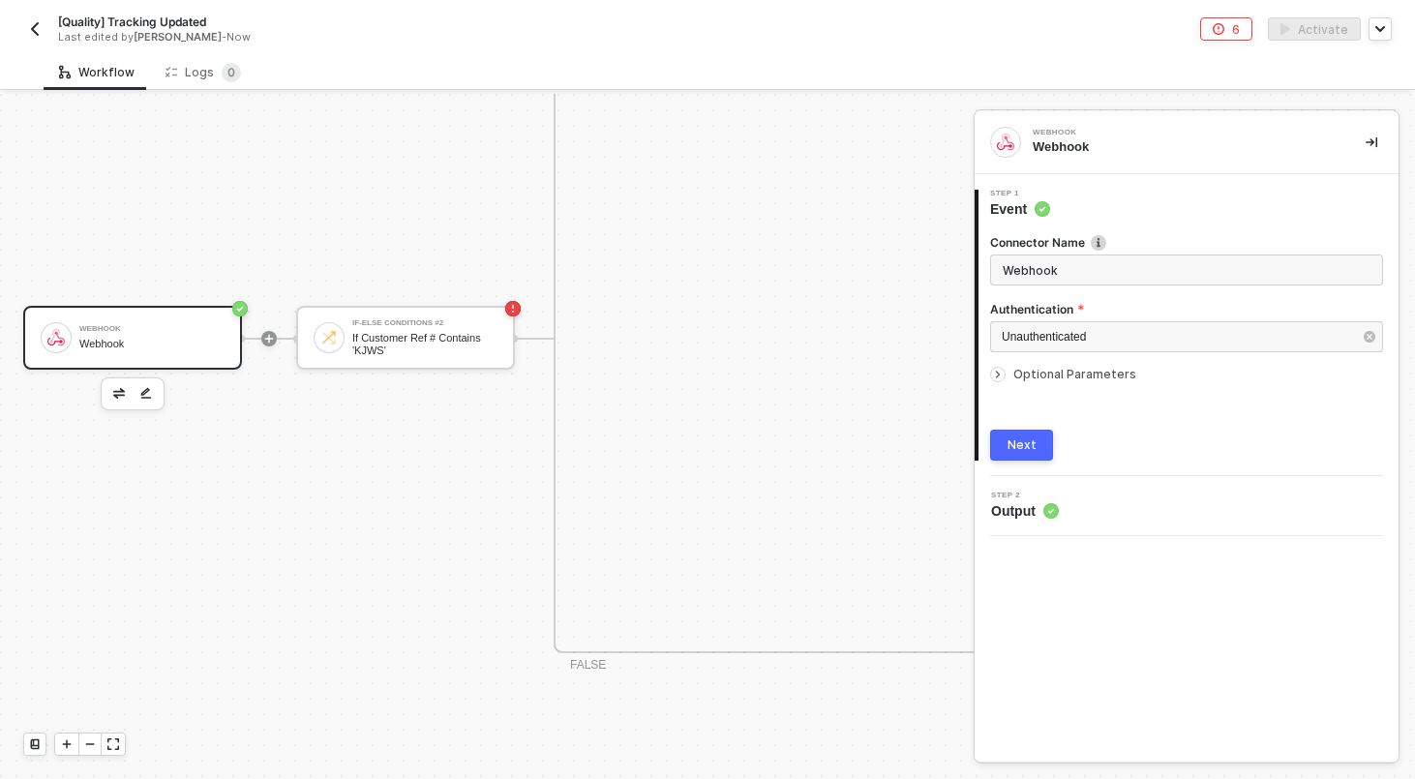
click at [1048, 372] on span "Optional Parameters" at bounding box center [1074, 374] width 123 height 15
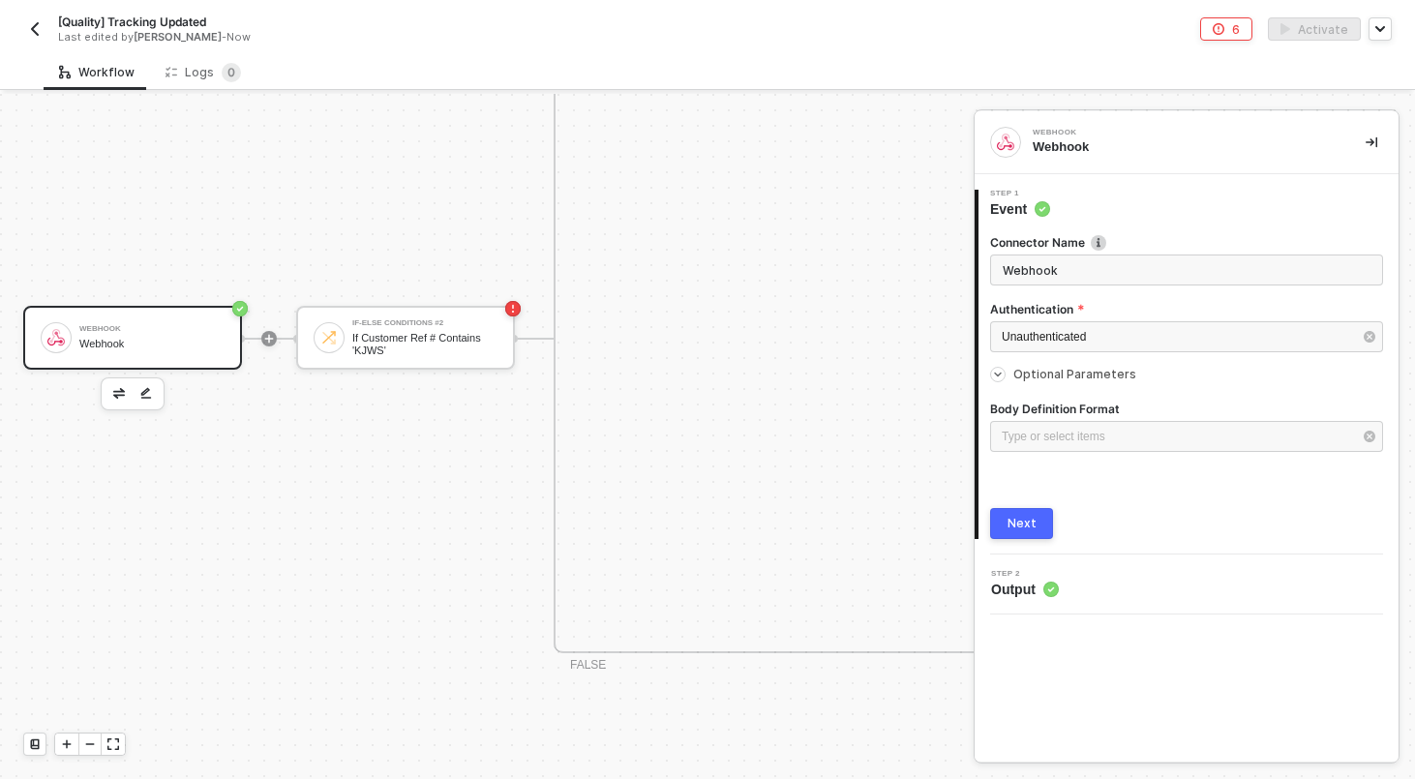
click at [1049, 369] on span "Optional Parameters" at bounding box center [1074, 374] width 123 height 15
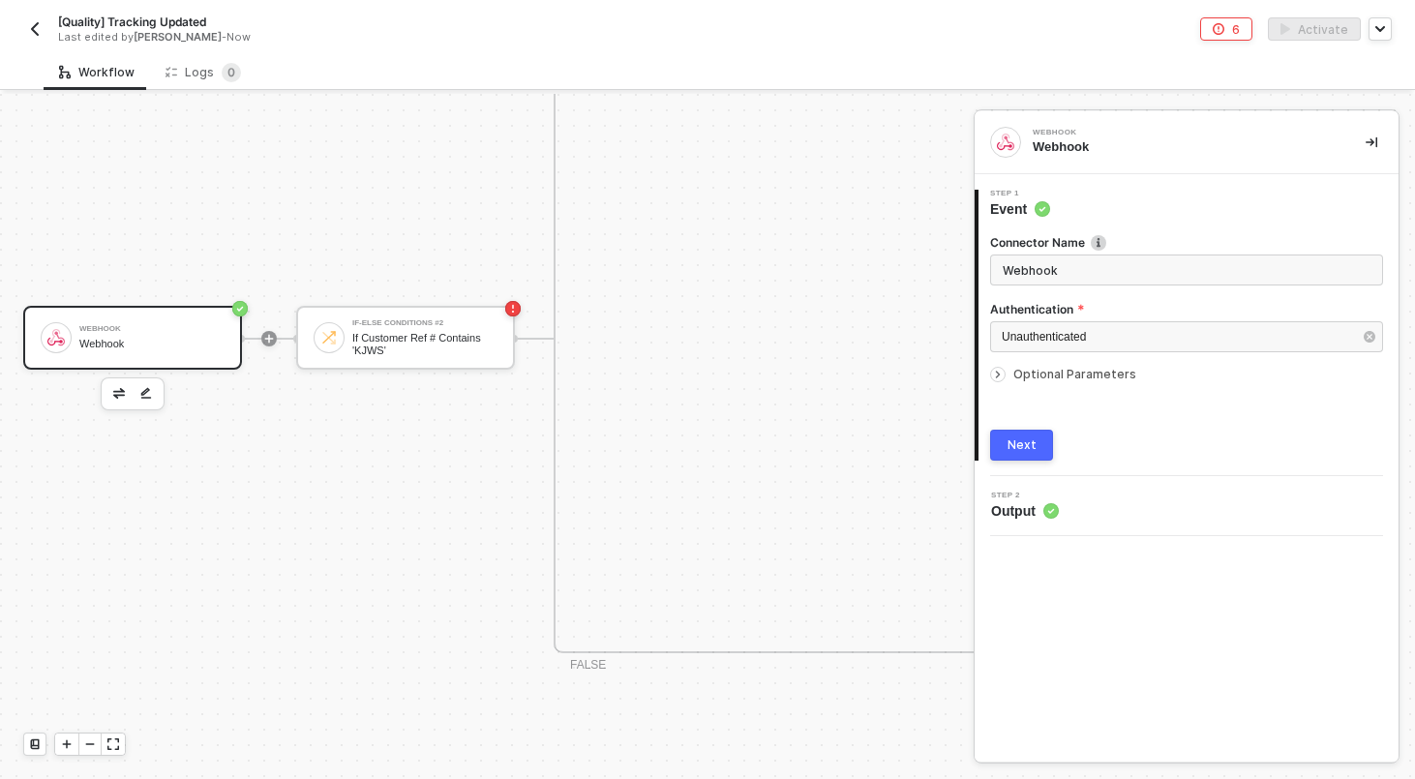
click at [1050, 372] on span "Optional Parameters" at bounding box center [1074, 374] width 123 height 15
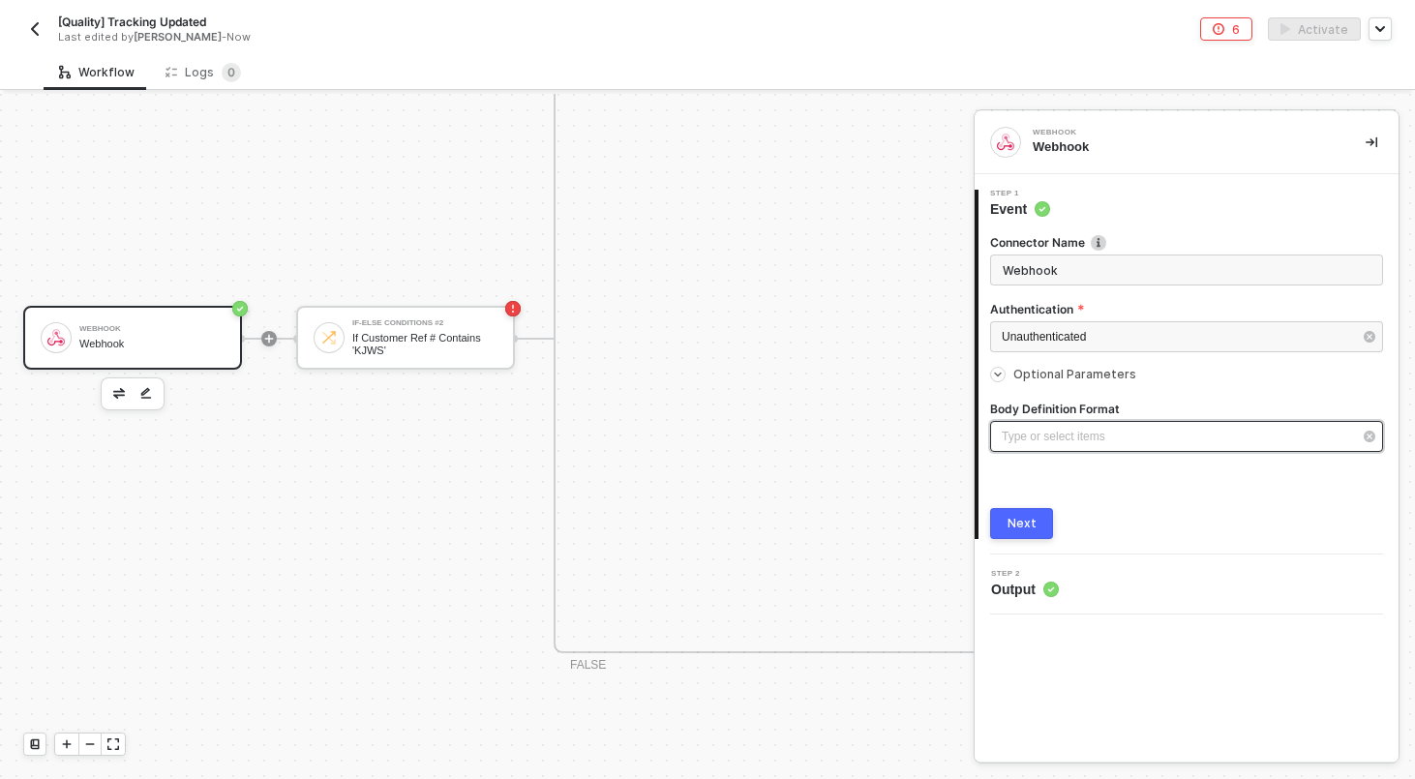
click at [1050, 421] on div "Type or select items ﻿" at bounding box center [1186, 436] width 393 height 31
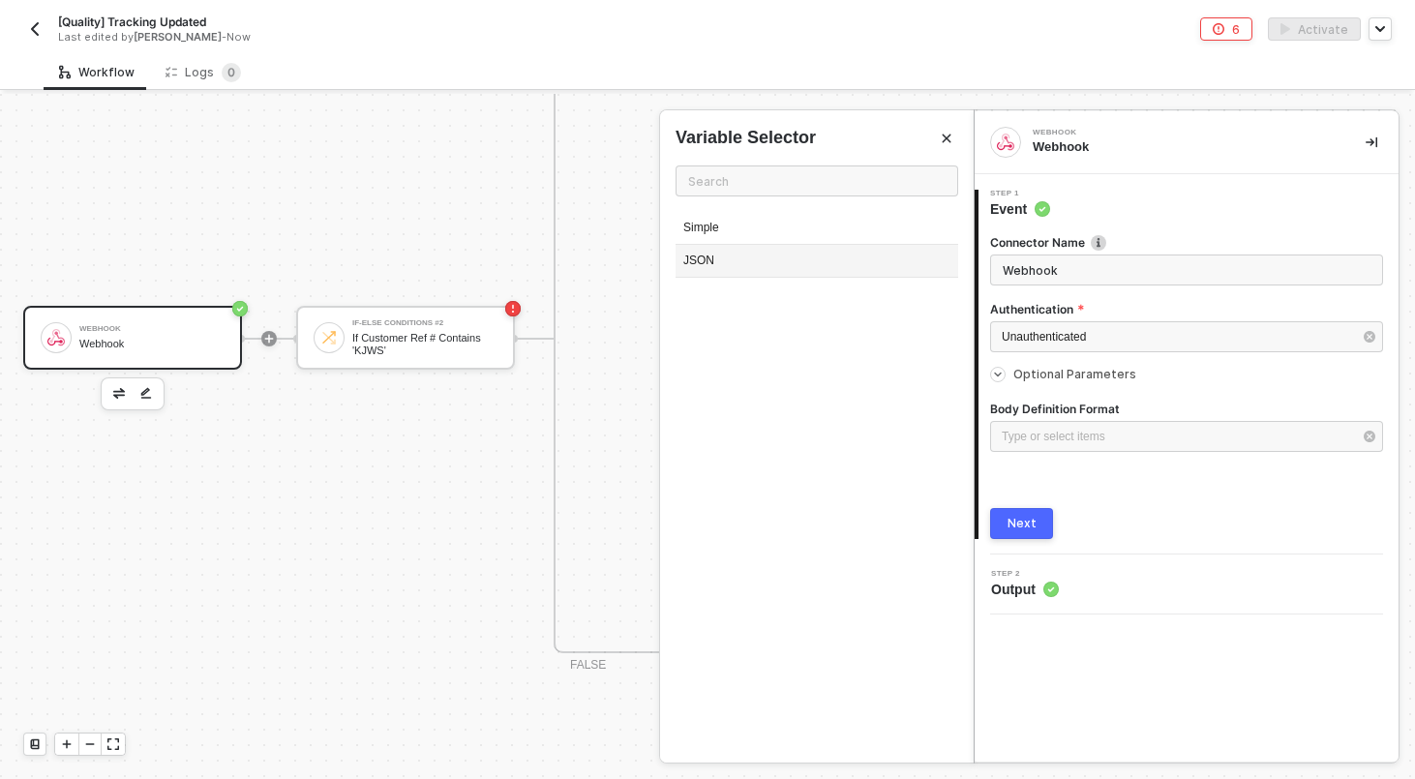
click at [860, 259] on div "JSON" at bounding box center [816, 261] width 283 height 33
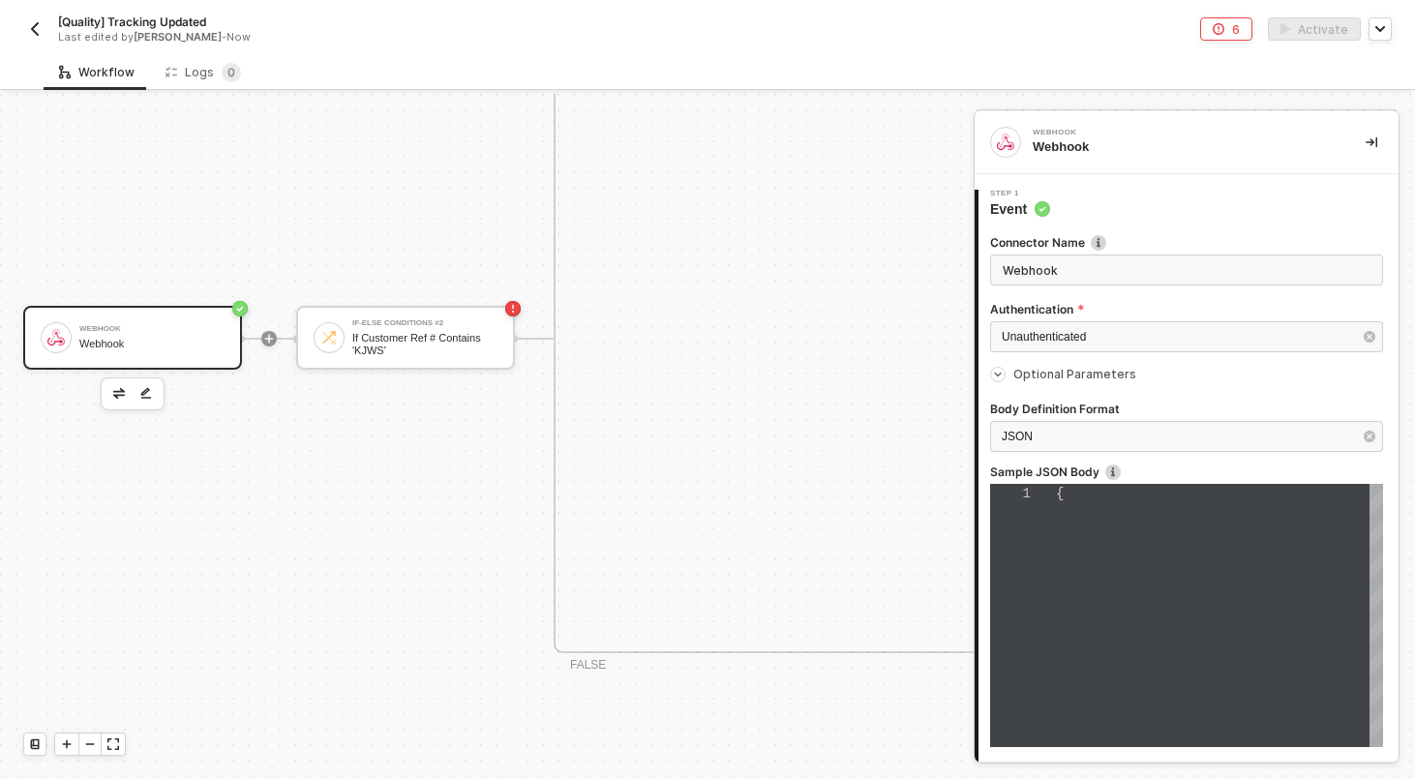
scroll to position [41, 0]
type textarea "{}"
click at [1086, 530] on div "{}" at bounding box center [1219, 615] width 327 height 263
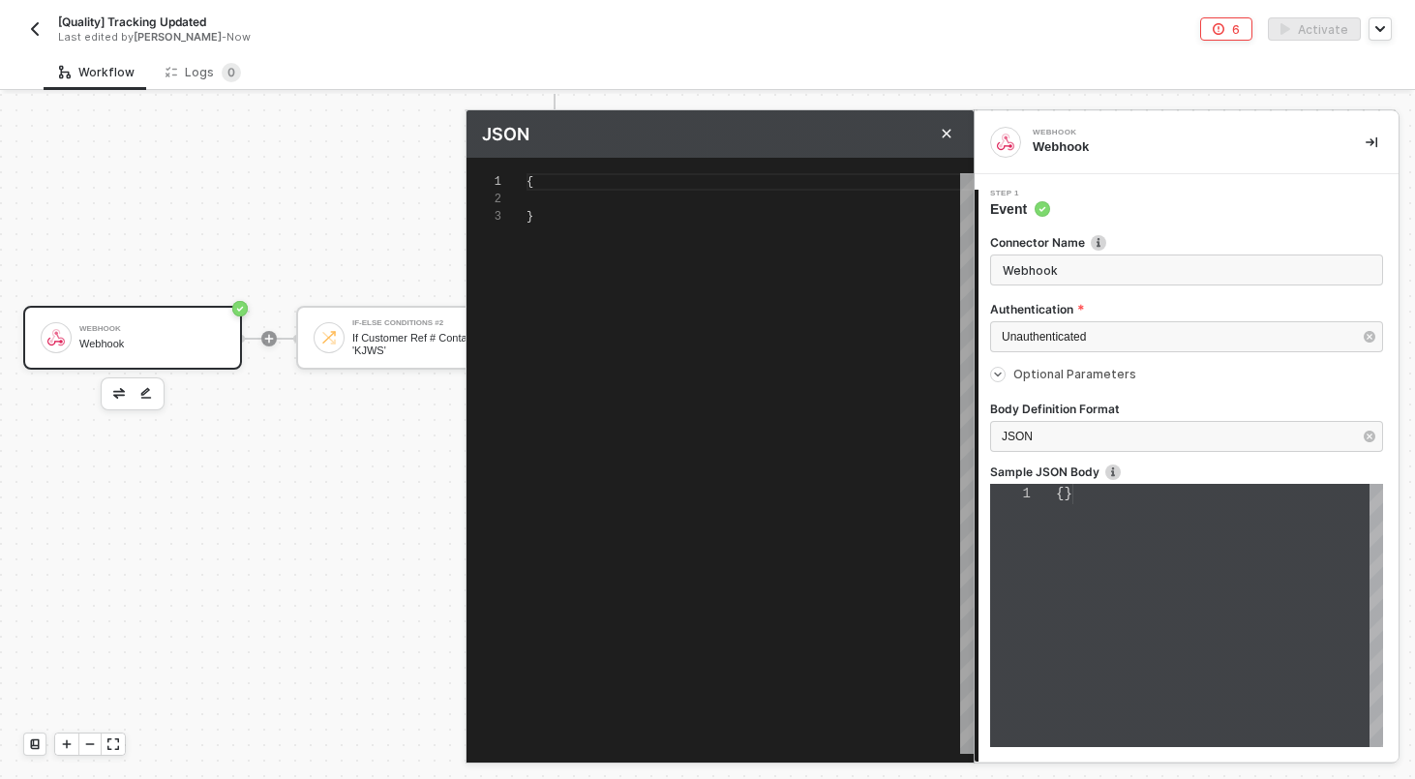
scroll to position [35, 0]
type textarea "{}"
click at [718, 177] on div "{}" at bounding box center [749, 181] width 447 height 17
paste textarea "A_SalesOrder('400127840')/to_Text" } } } }, "statusCode": 200, "id": "52ad7186-…"
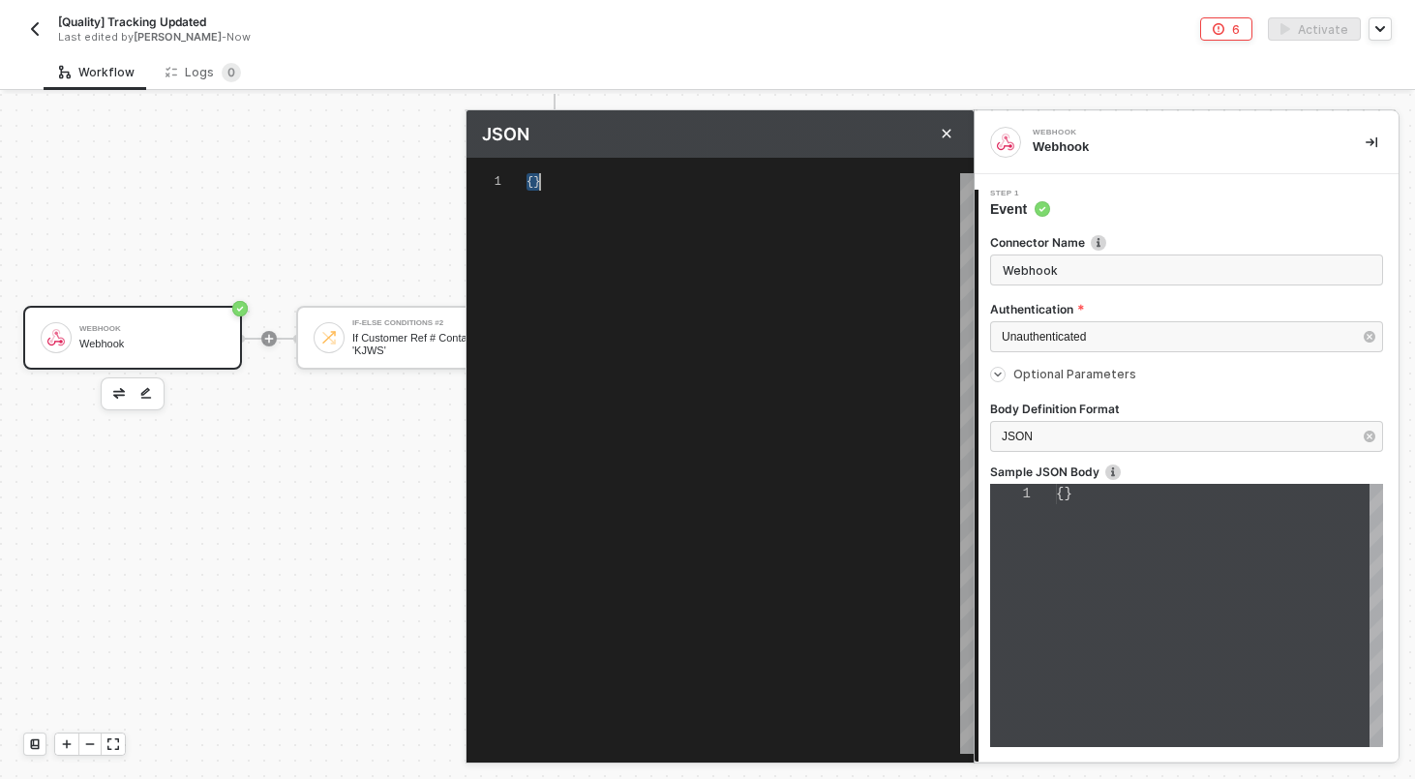
type textarea "{ "json": { "salesOrder": { "__metadata": { "id": "https://sellmarksap.sc1.hec.…"
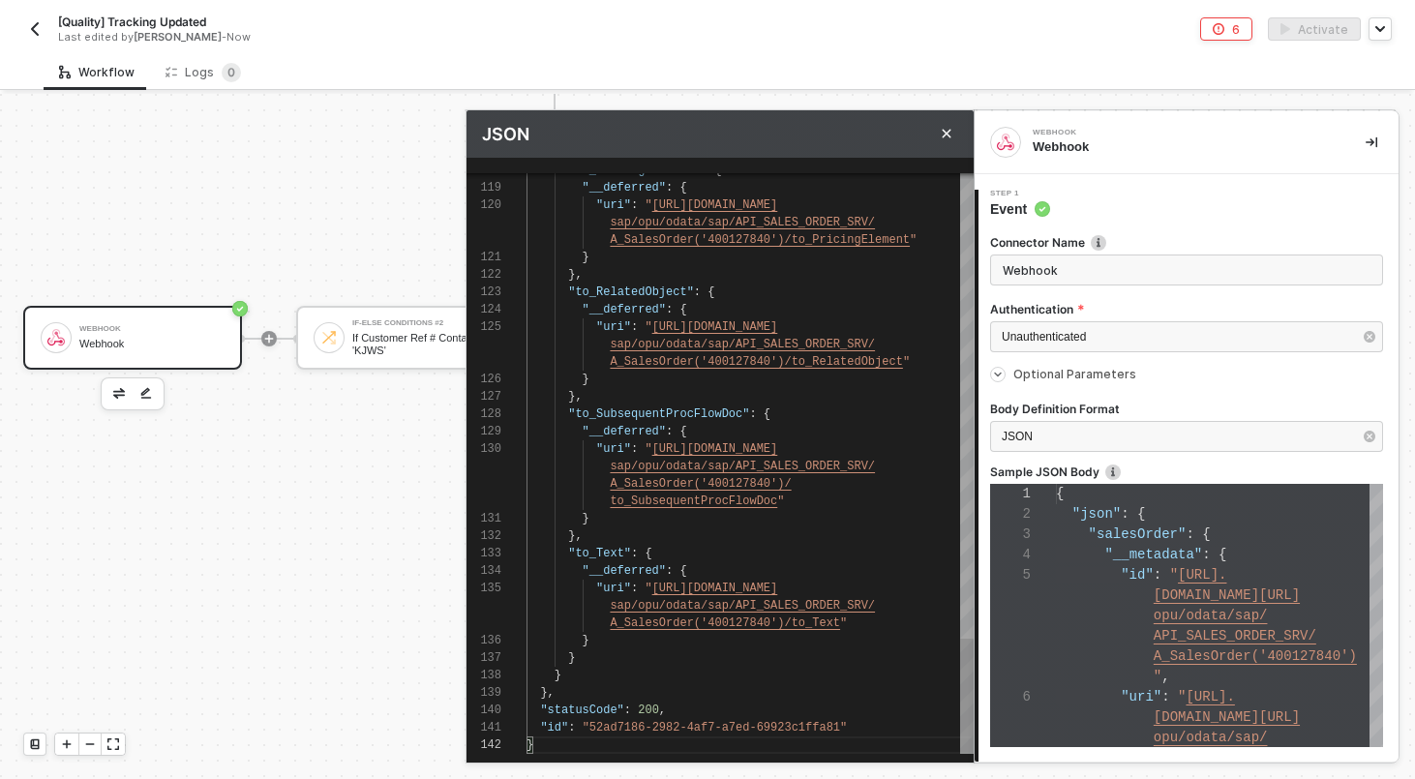
type textarea "{ "json": { "salesOrder": { "__metadata": { "id": "https://sellmarksap.sc1.hec.…"
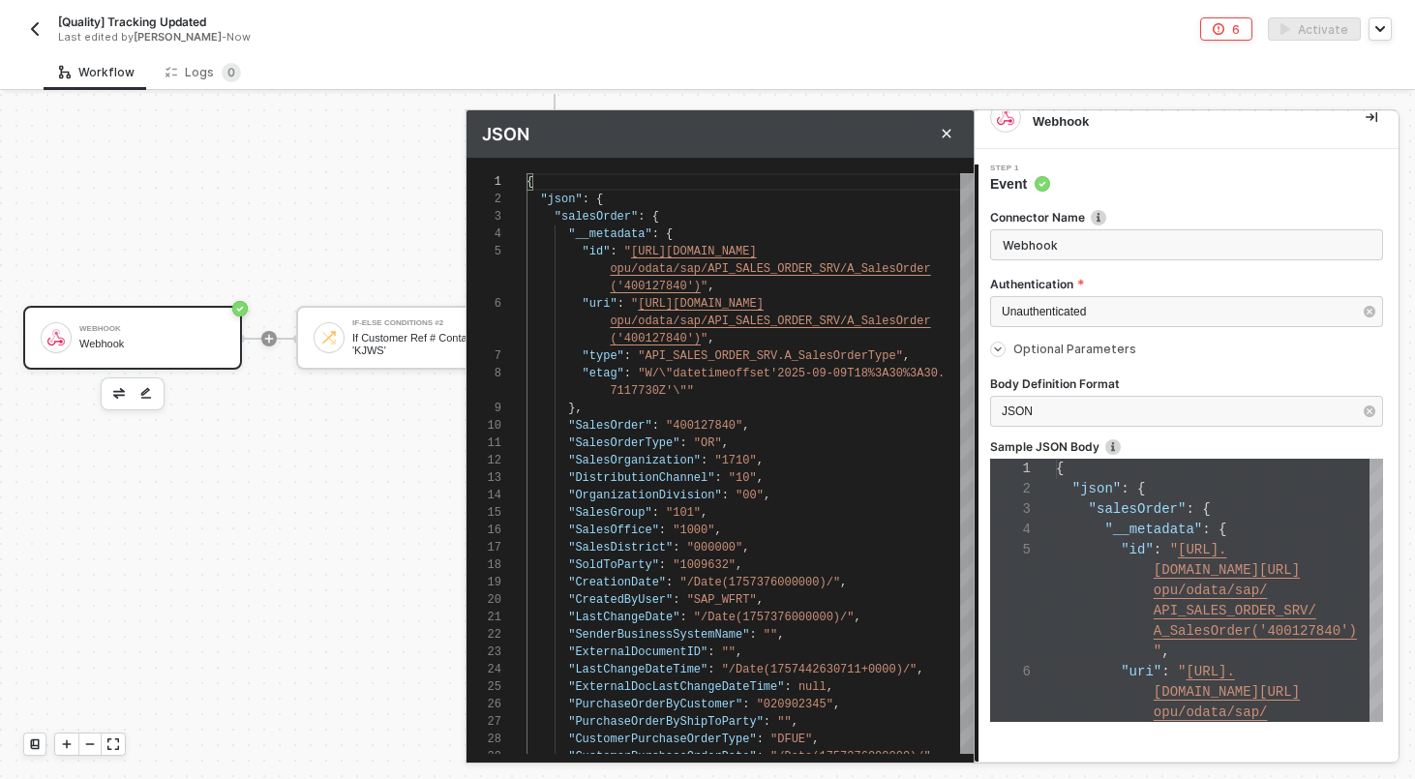
scroll to position [144, 0]
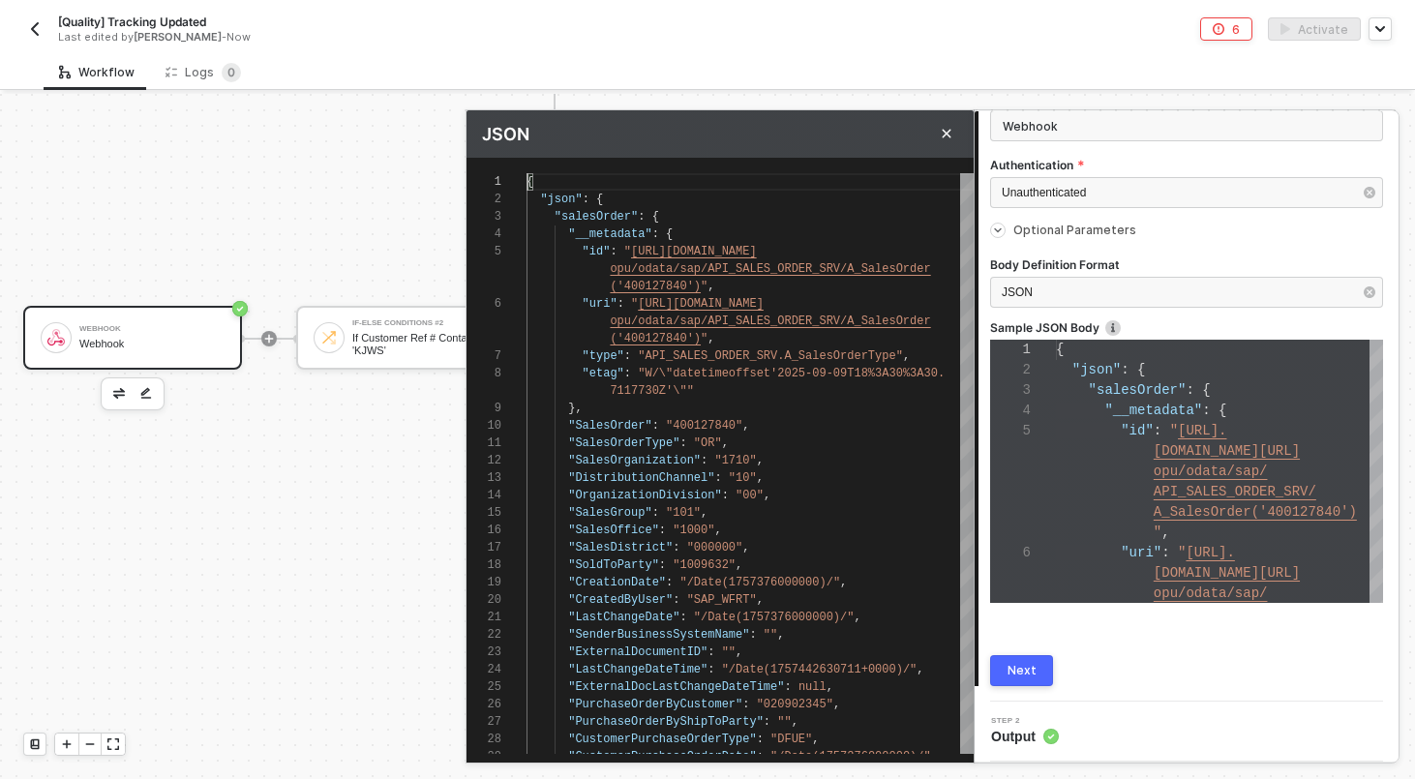
click at [1026, 668] on div "Next" at bounding box center [1021, 670] width 29 height 15
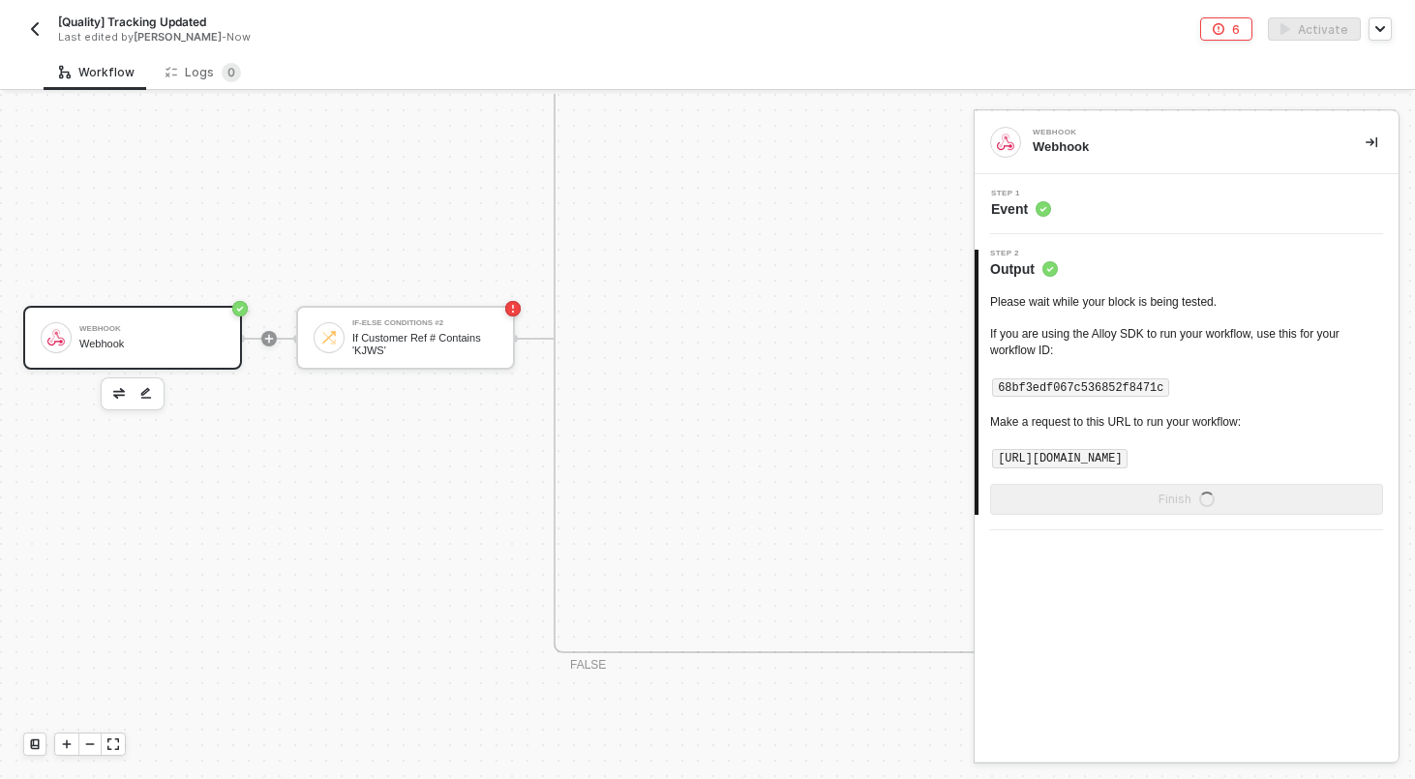
scroll to position [0, 0]
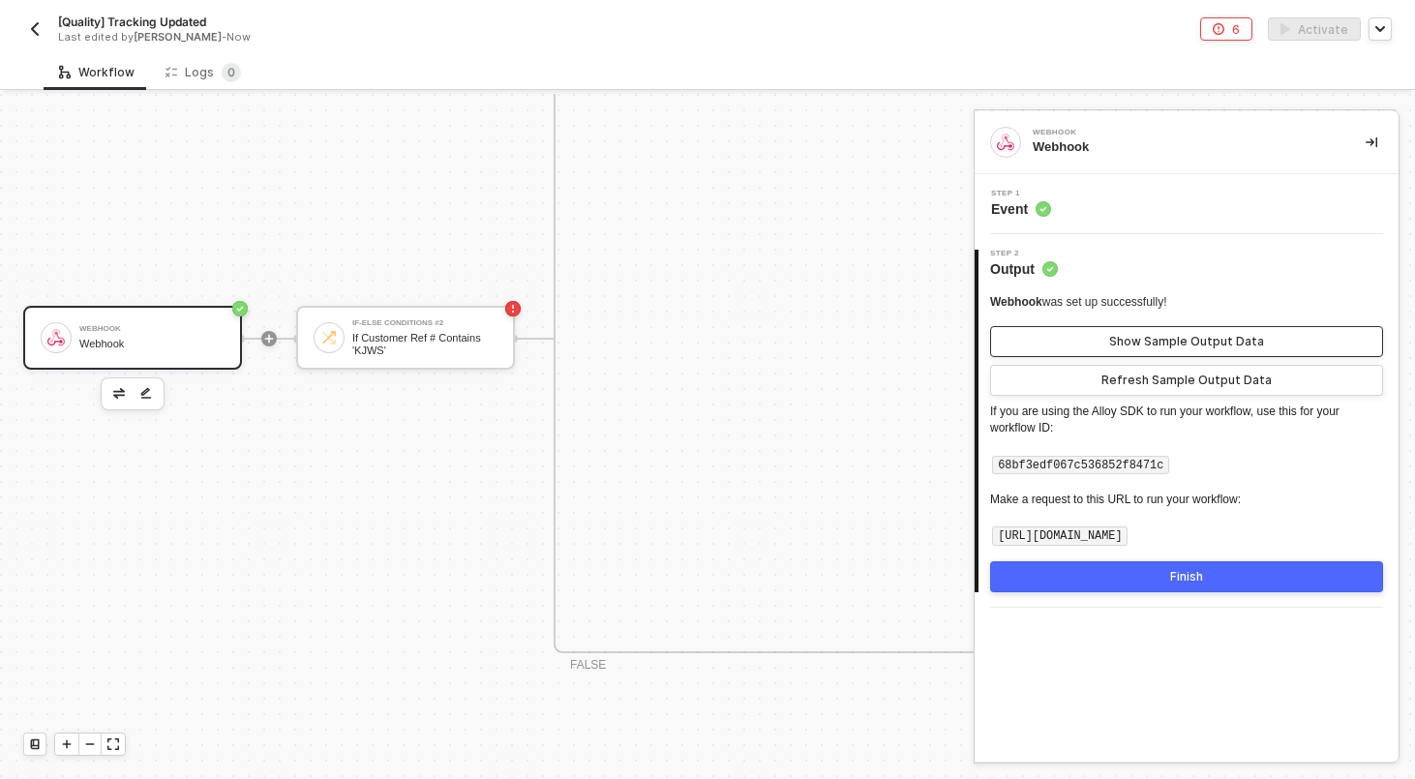
click at [1192, 334] on div "Show Sample Output Data" at bounding box center [1186, 341] width 155 height 15
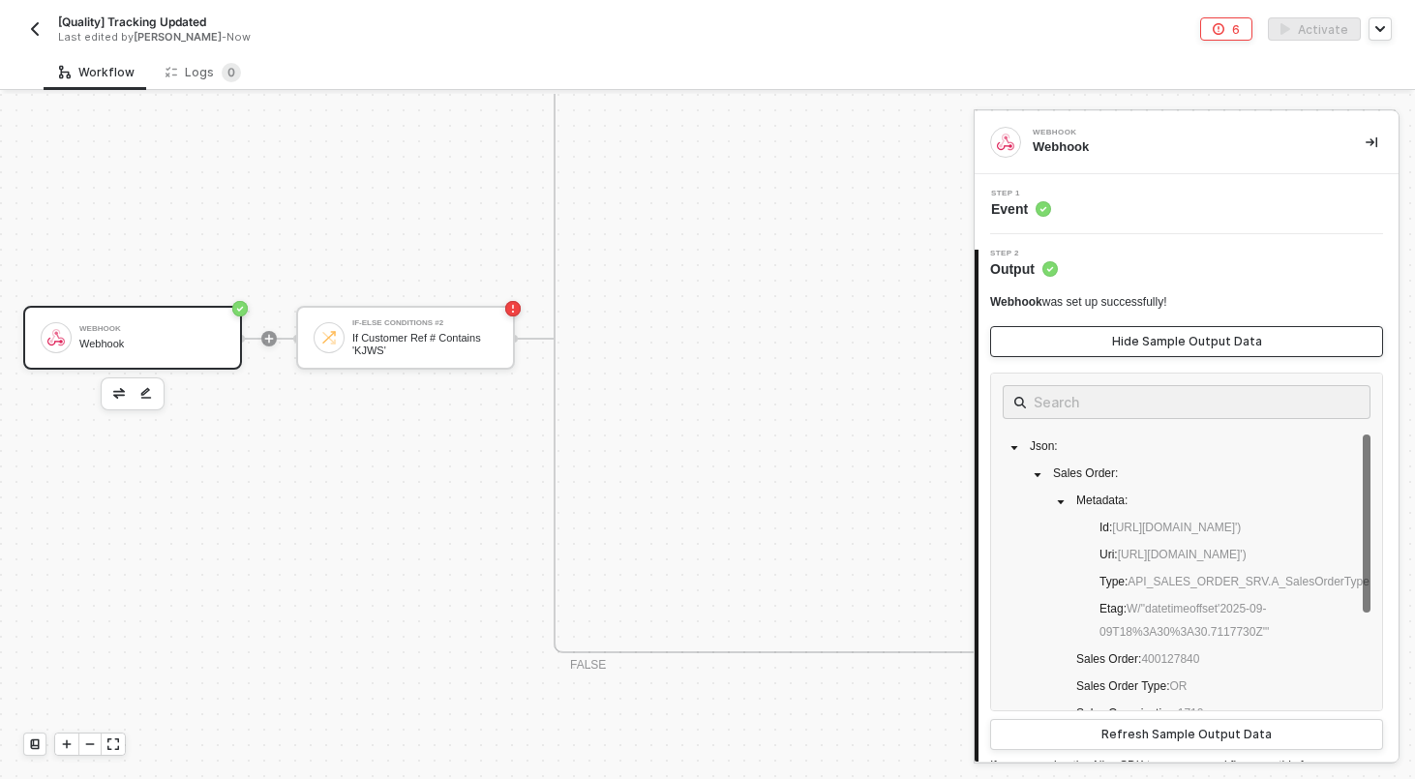
click at [1192, 334] on div "Hide Sample Output Data" at bounding box center [1187, 341] width 150 height 15
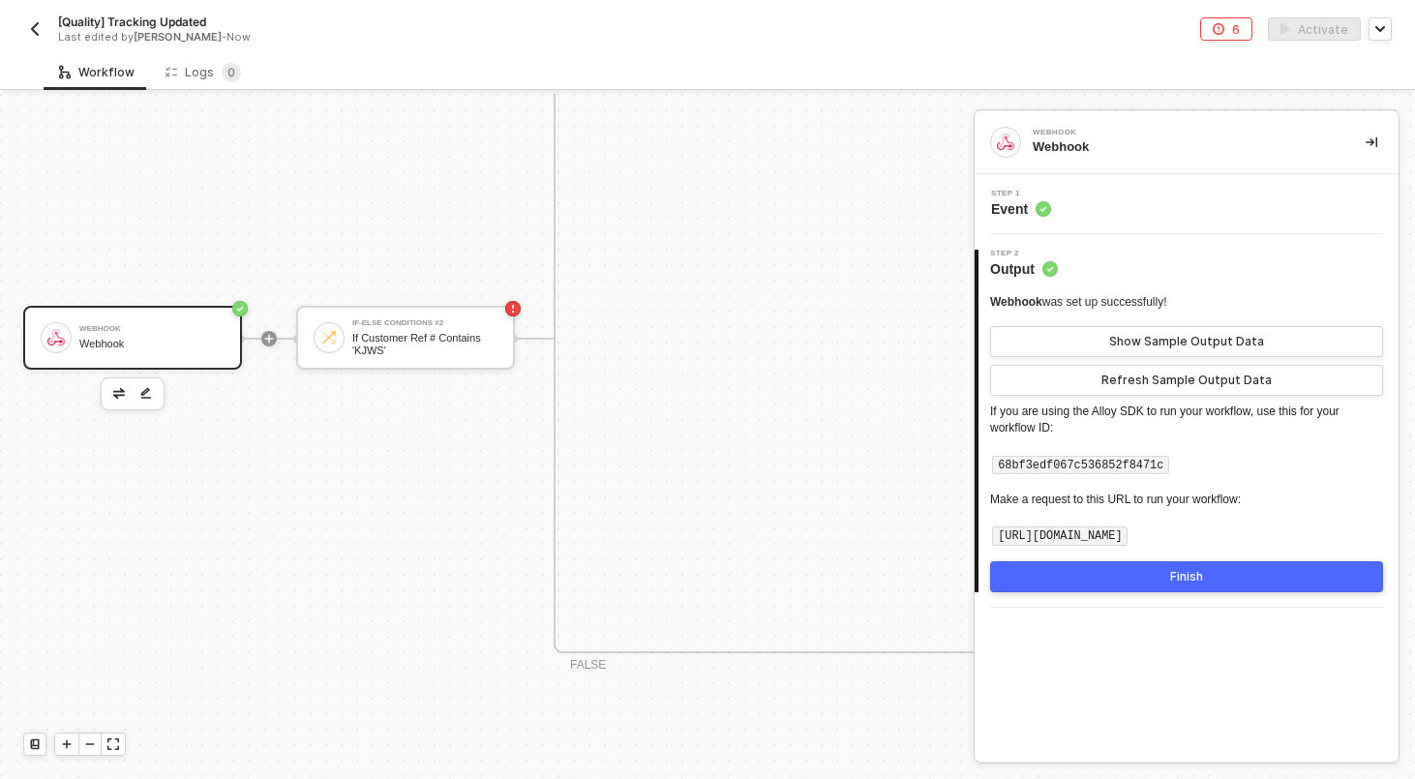
click at [1146, 202] on div "Step 1 Event" at bounding box center [1188, 204] width 419 height 29
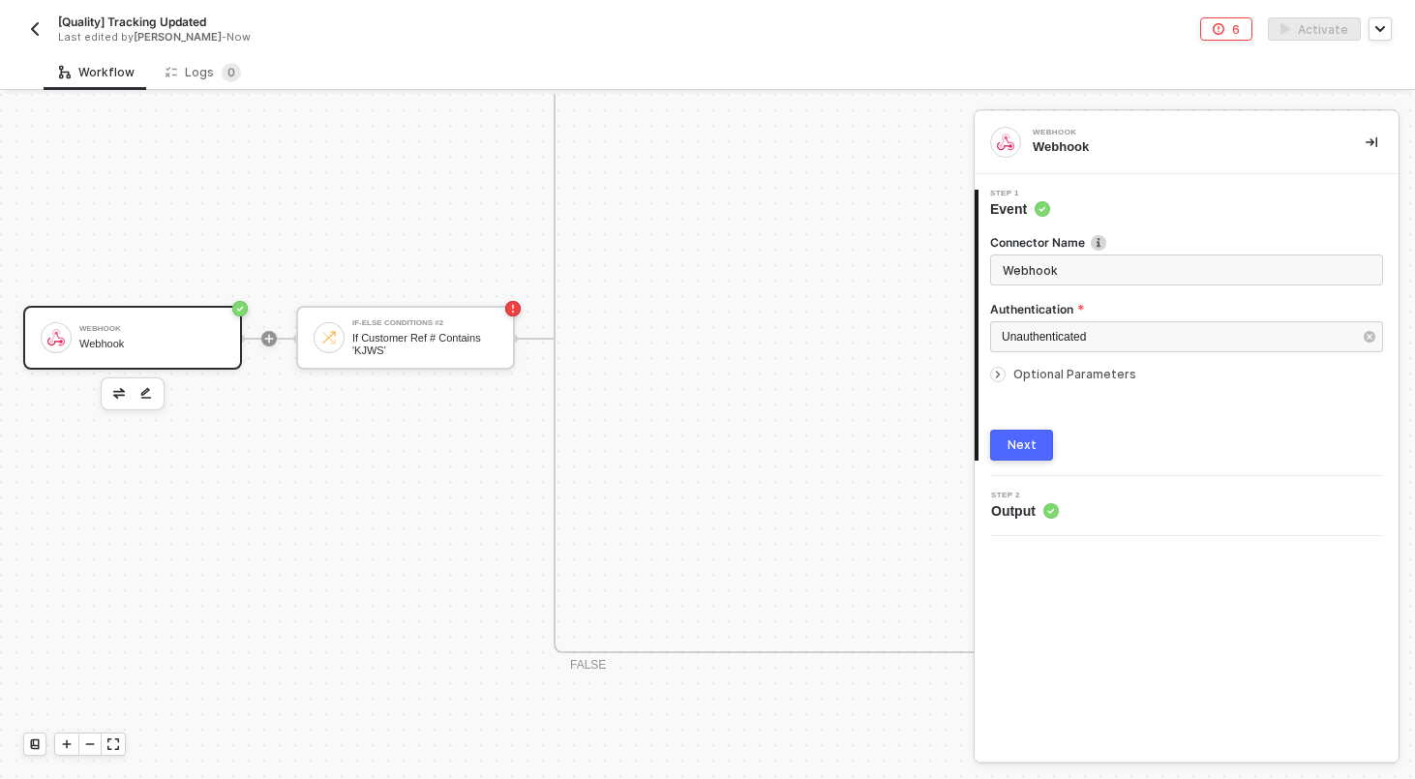
click at [1113, 278] on input "Webhook" at bounding box center [1186, 269] width 393 height 31
type input "Workflow Triggered"
click at [1032, 447] on div "Next" at bounding box center [1021, 444] width 29 height 15
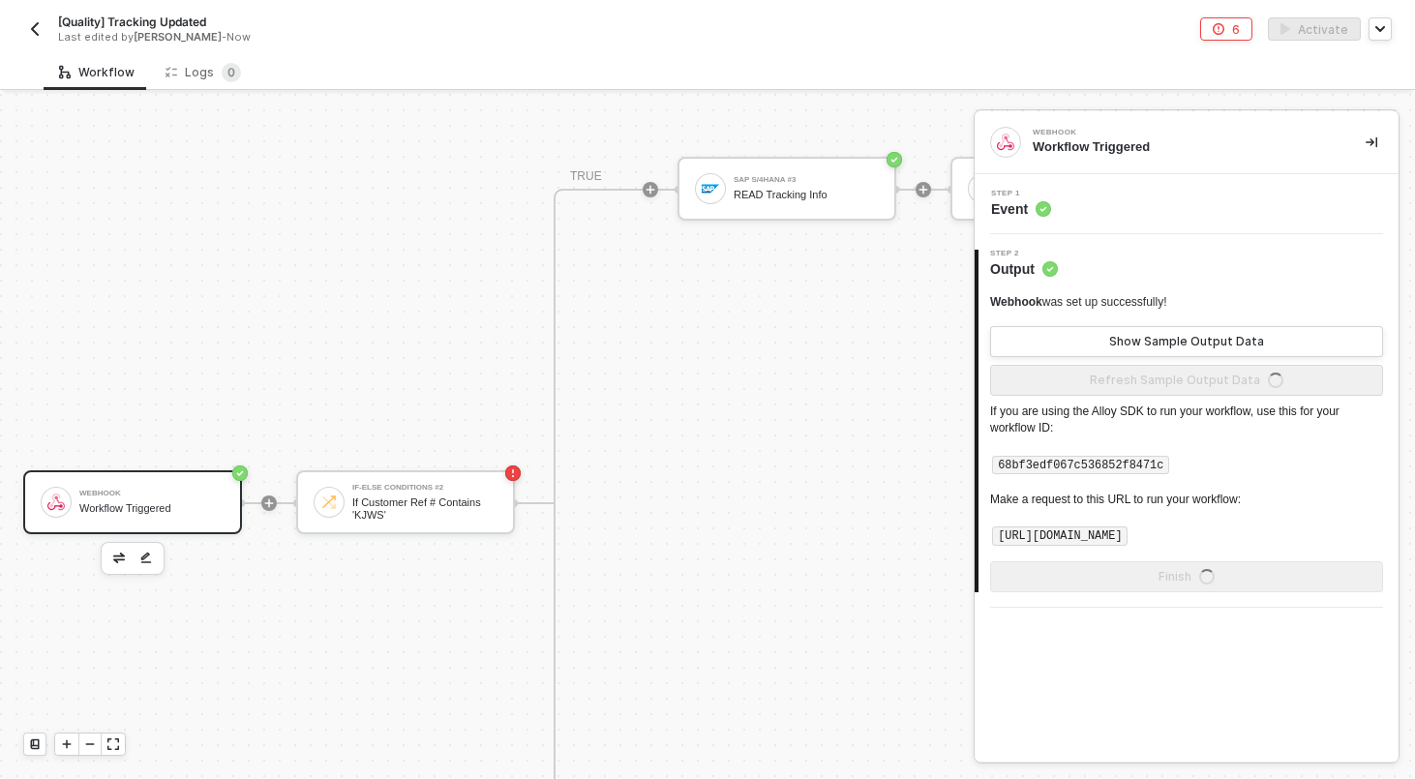
scroll to position [946, 0]
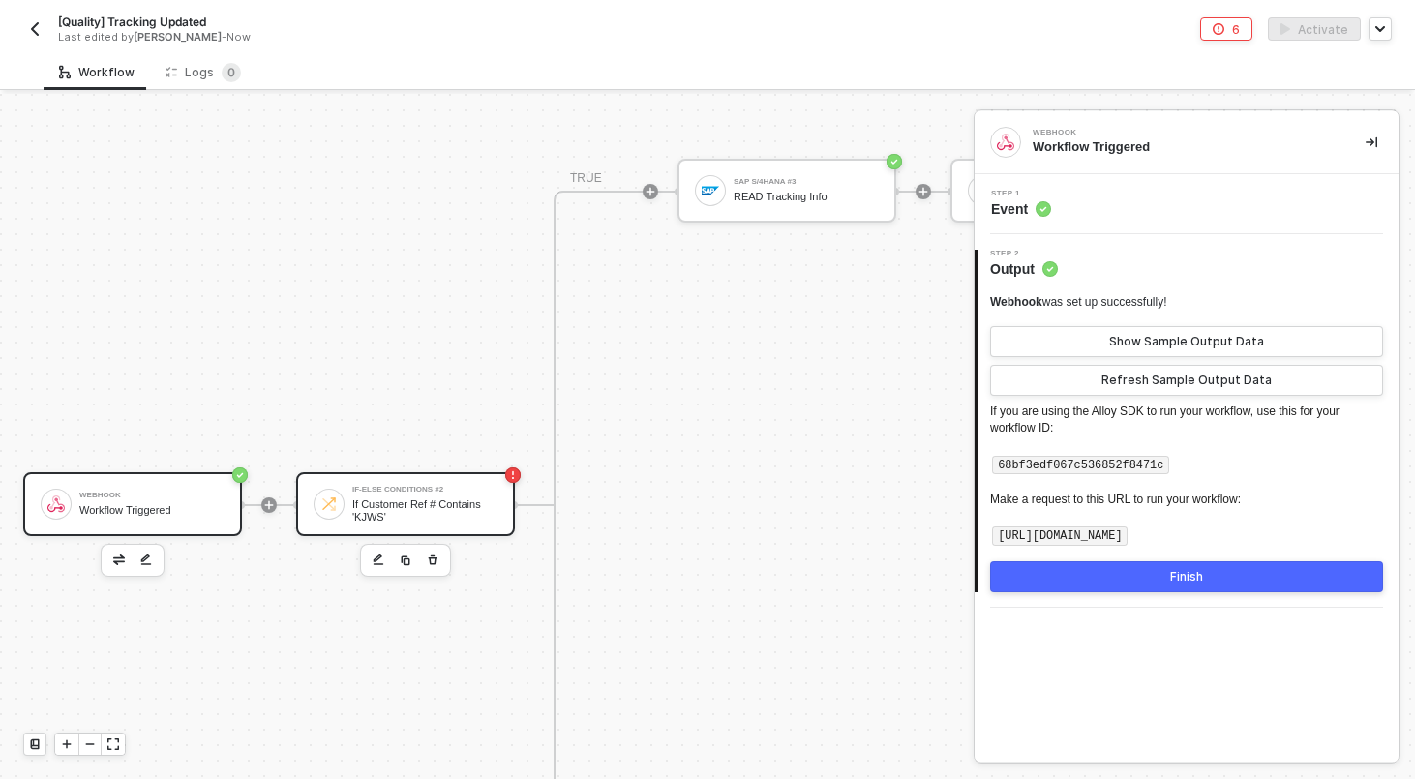
click at [419, 493] on div "If-Else Conditions #2 If Customer Ref # Contains 'KJWS'" at bounding box center [424, 504] width 145 height 37
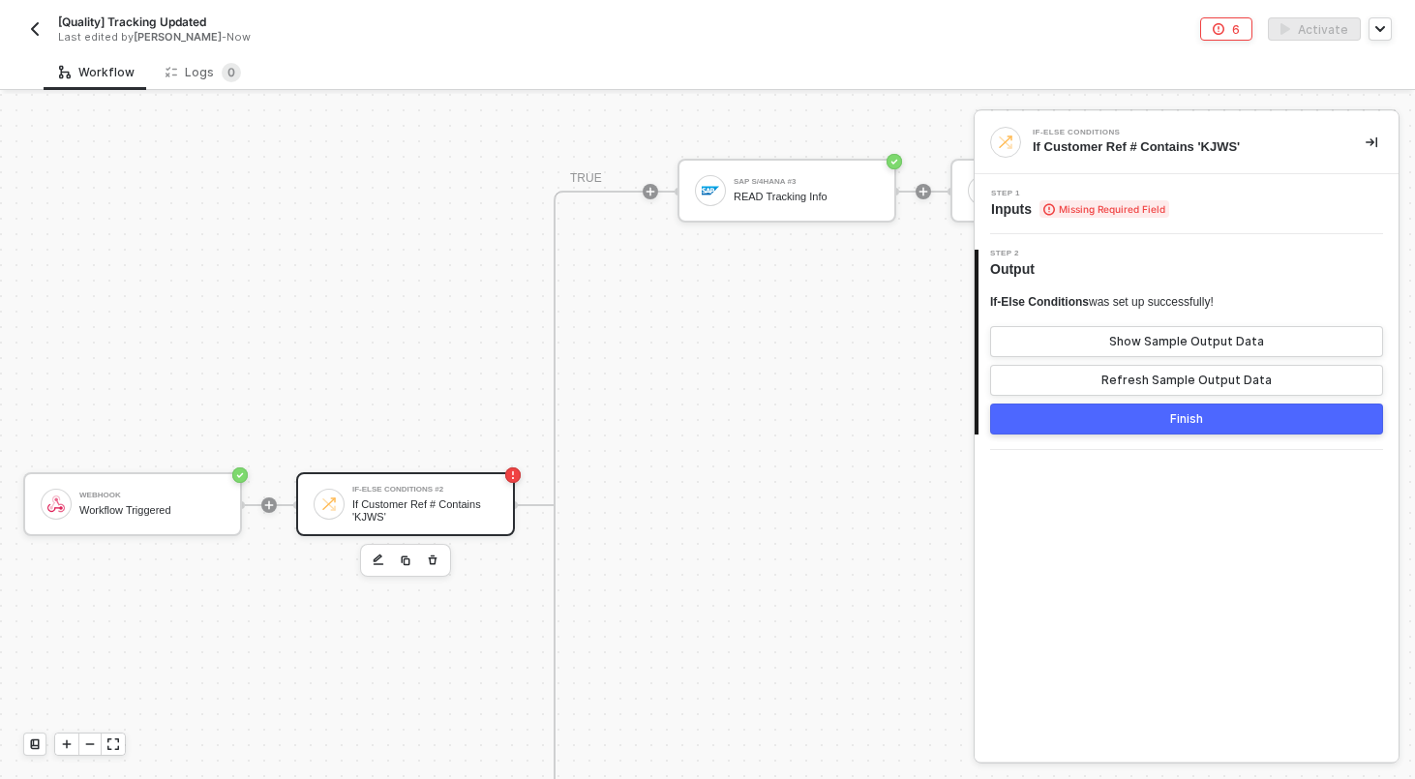
click at [1197, 200] on div "Step 1 Inputs Missing Required Field" at bounding box center [1188, 204] width 419 height 29
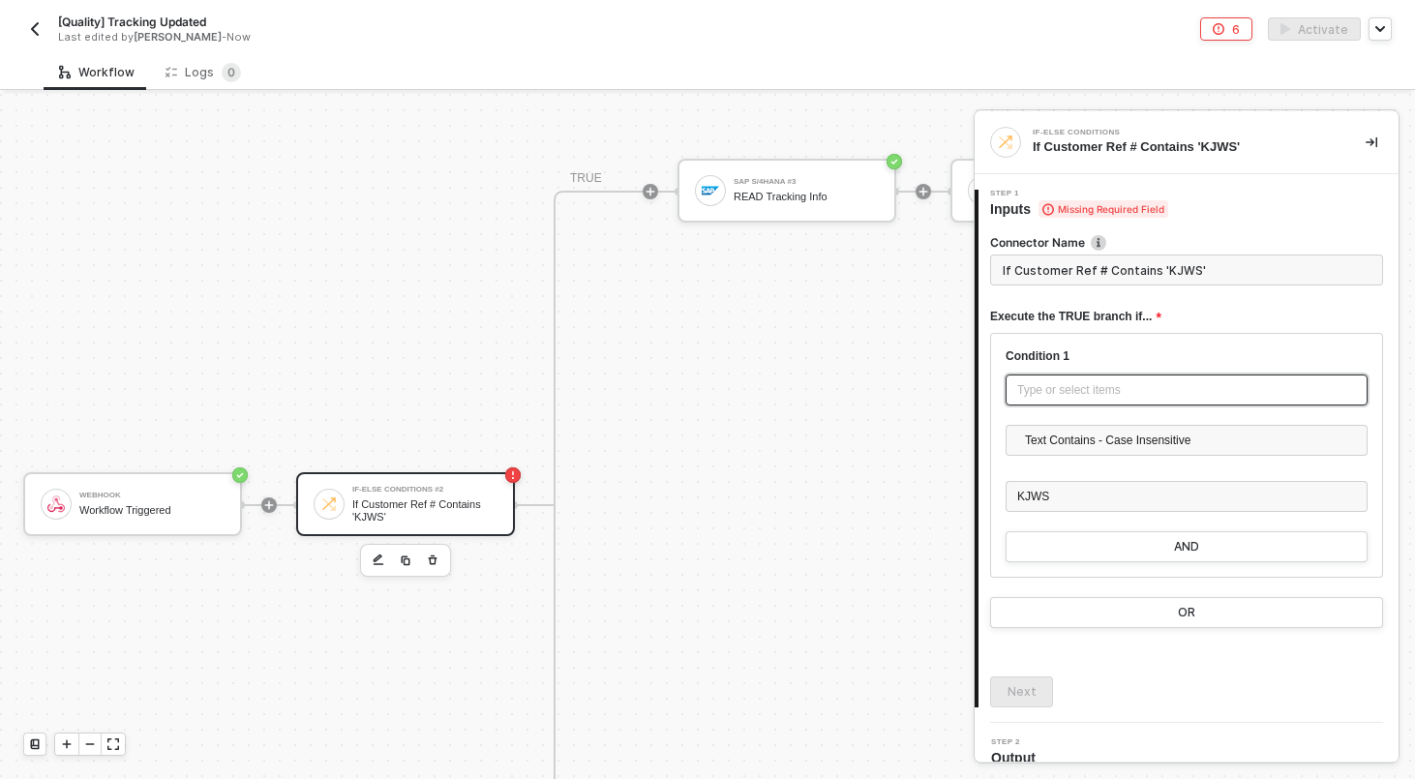
click at [1062, 396] on div "Type or select items ﻿" at bounding box center [1186, 390] width 339 height 18
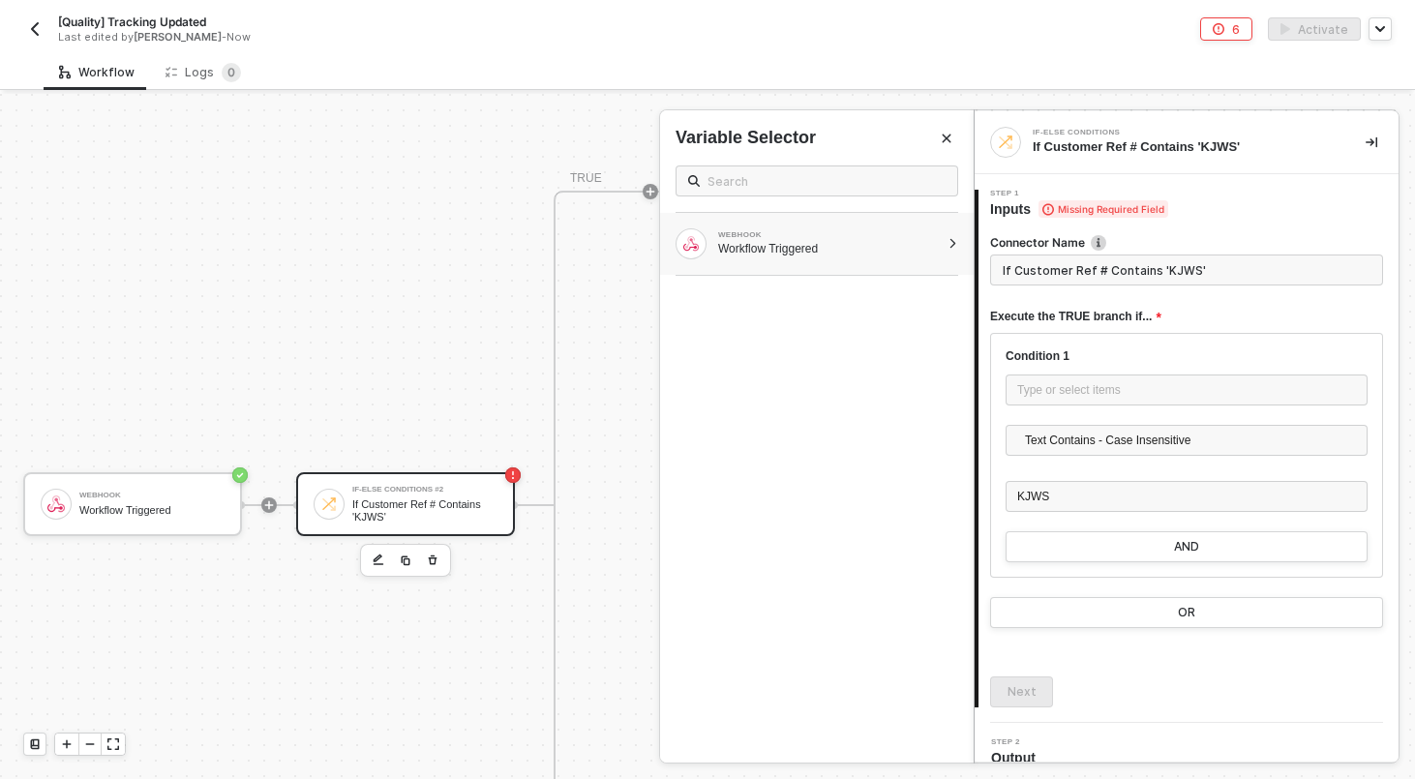
click at [823, 239] on div "WEBHOOK Workflow Triggered" at bounding box center [829, 243] width 222 height 25
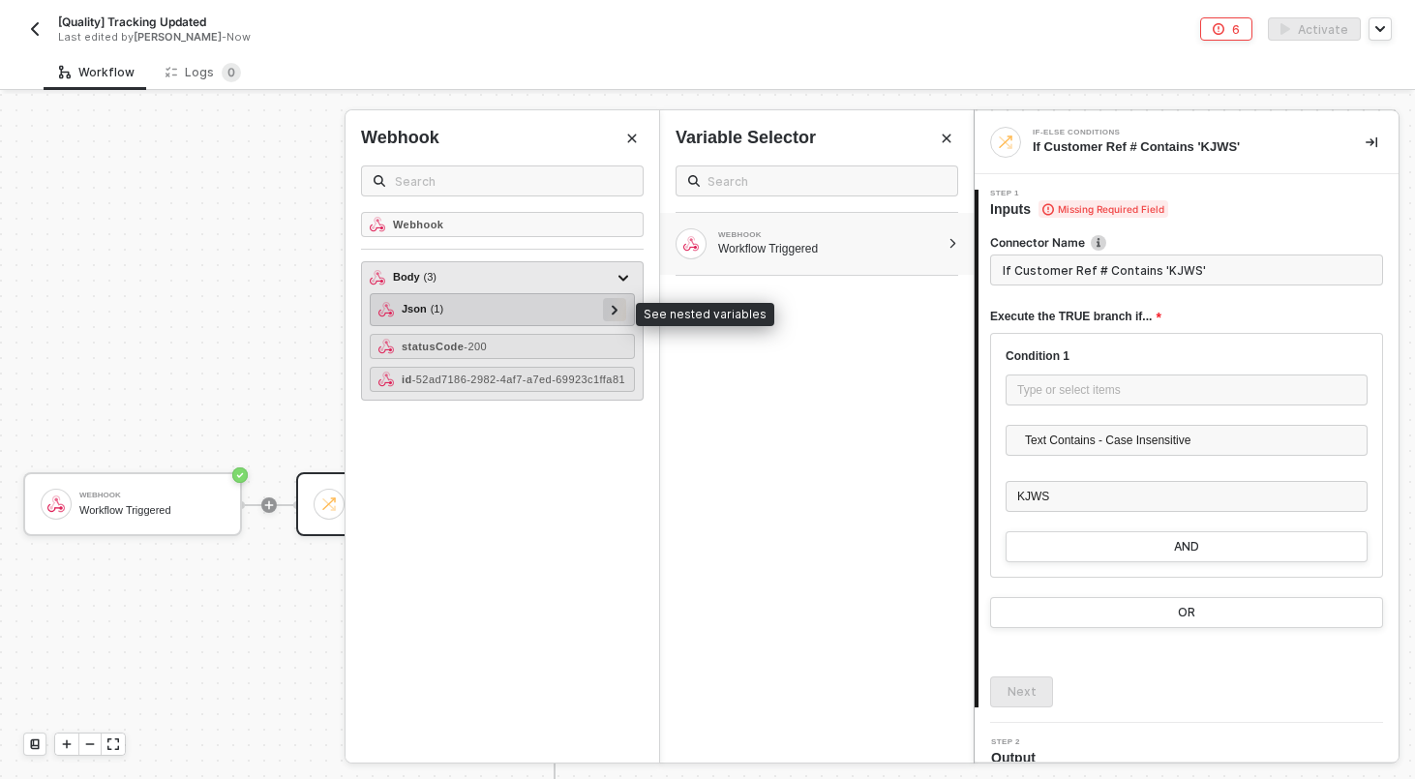
click at [618, 304] on div at bounding box center [615, 308] width 10 height 21
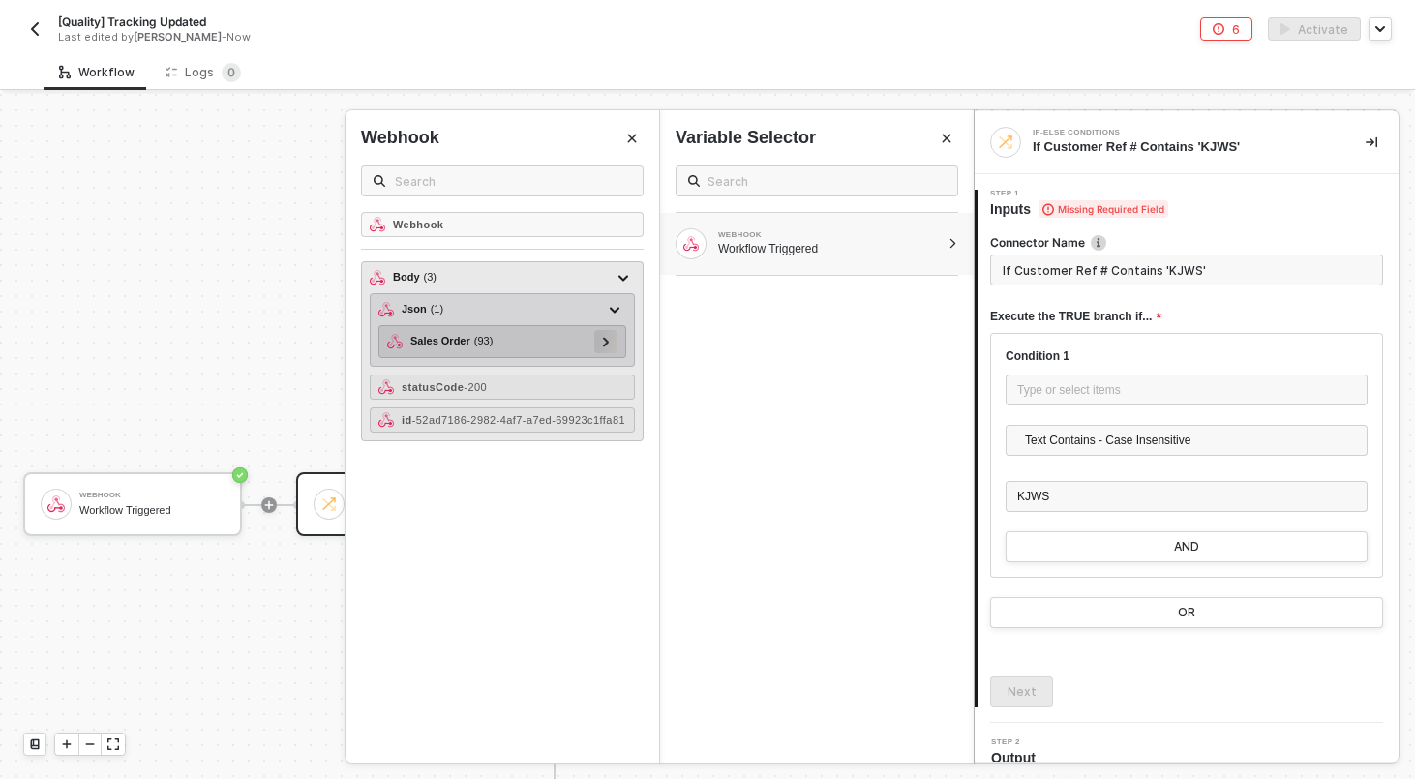
click at [610, 341] on div at bounding box center [606, 340] width 10 height 21
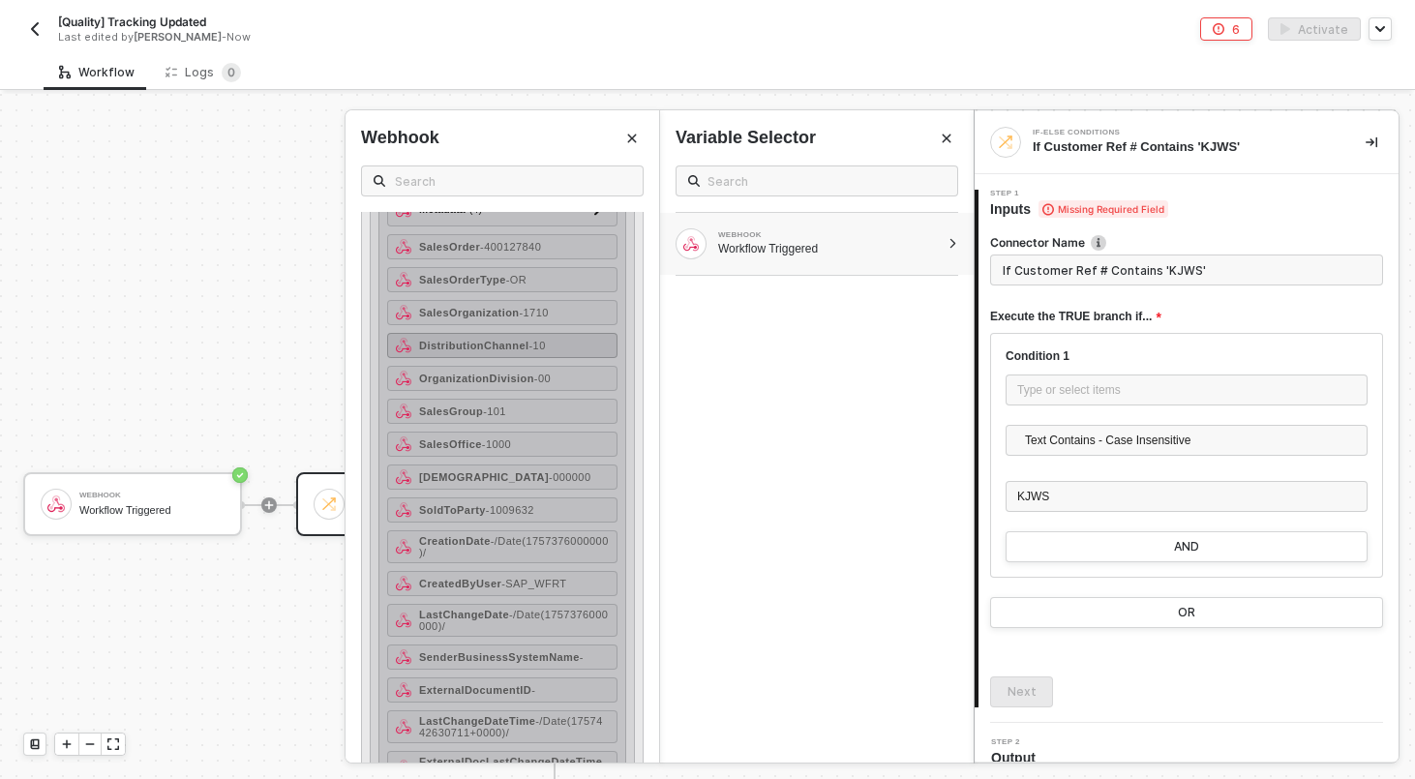
scroll to position [192, 0]
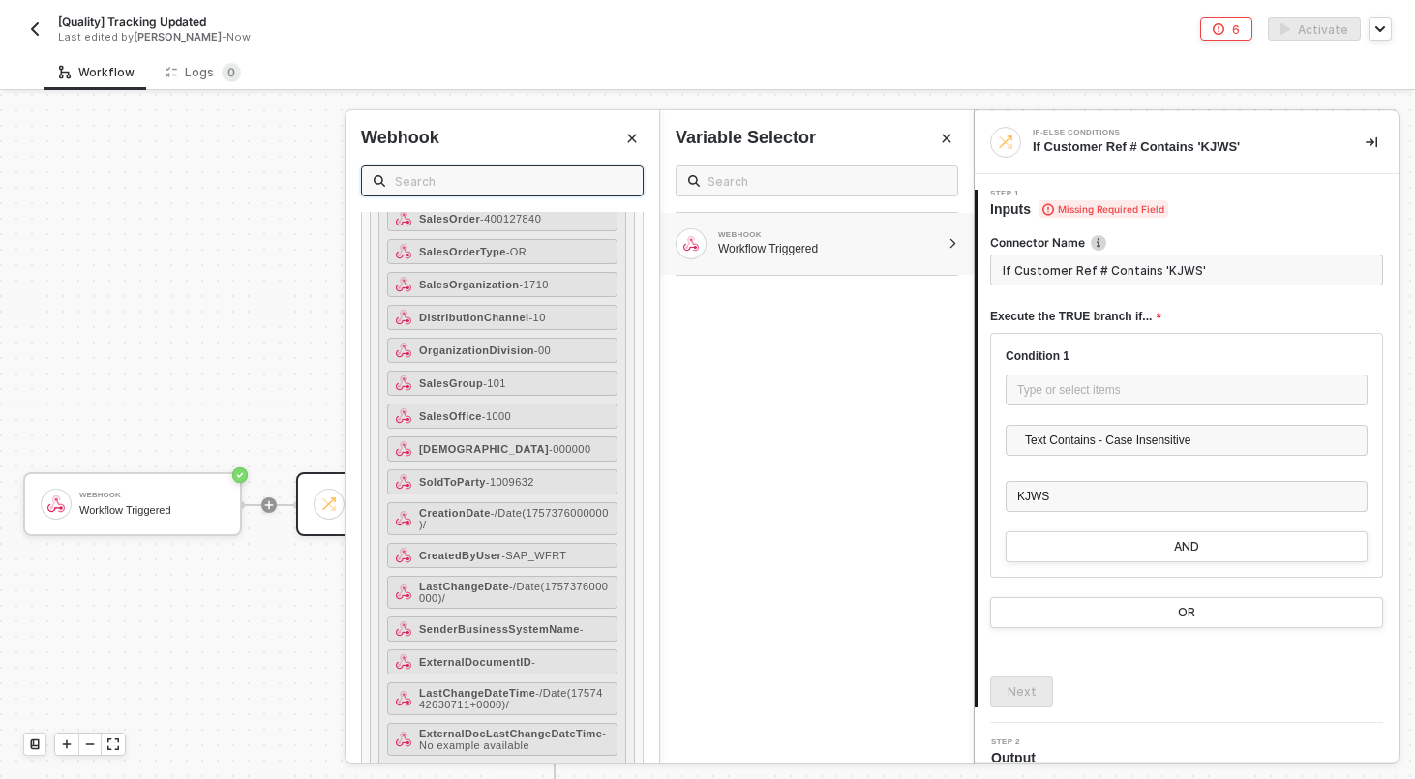
click at [503, 172] on input "text" at bounding box center [513, 180] width 236 height 21
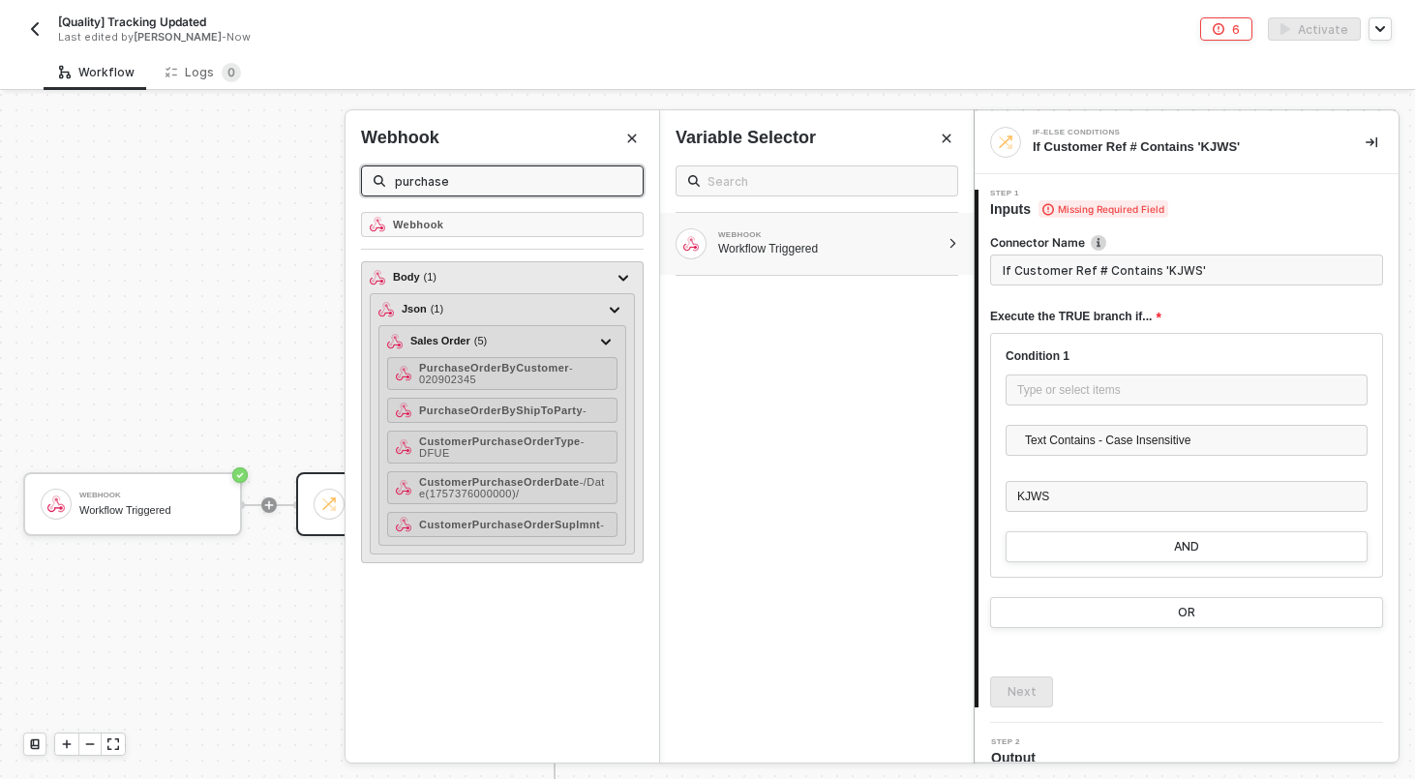
scroll to position [0, 0]
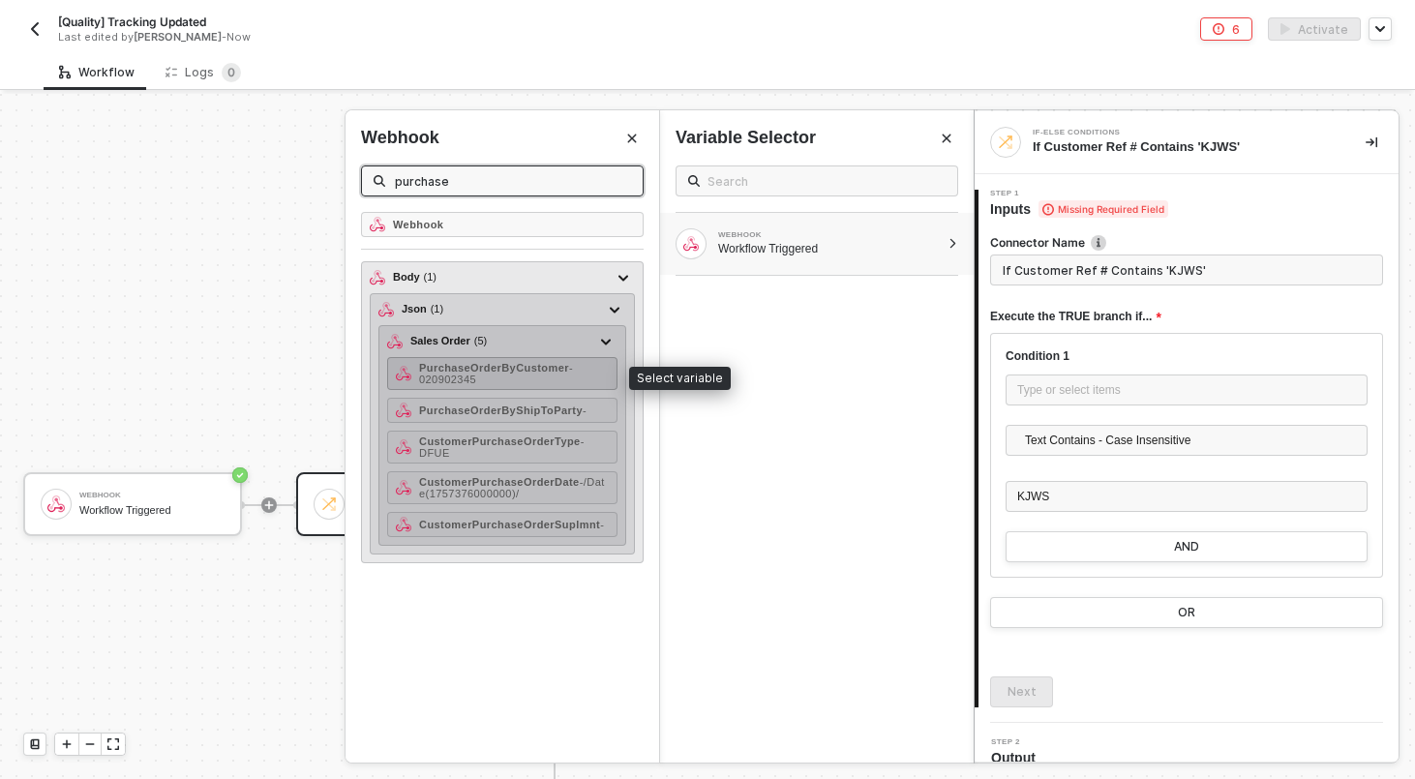
type input "purchase"
click at [534, 371] on strong "PurchaseOrderByCustomer" at bounding box center [494, 368] width 150 height 12
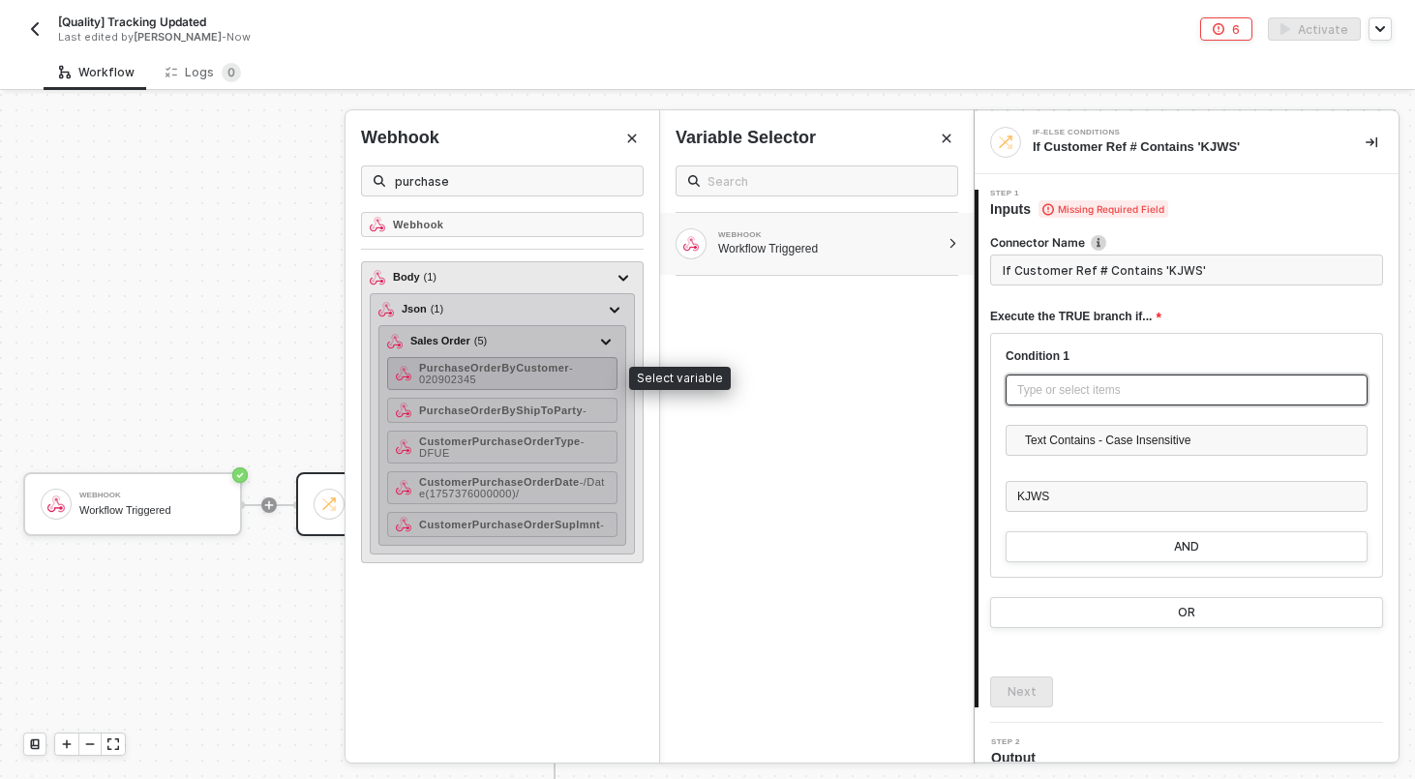
type input "Only continue if Purchase Order By Customer Text Contains - Case Insensitive KJ…"
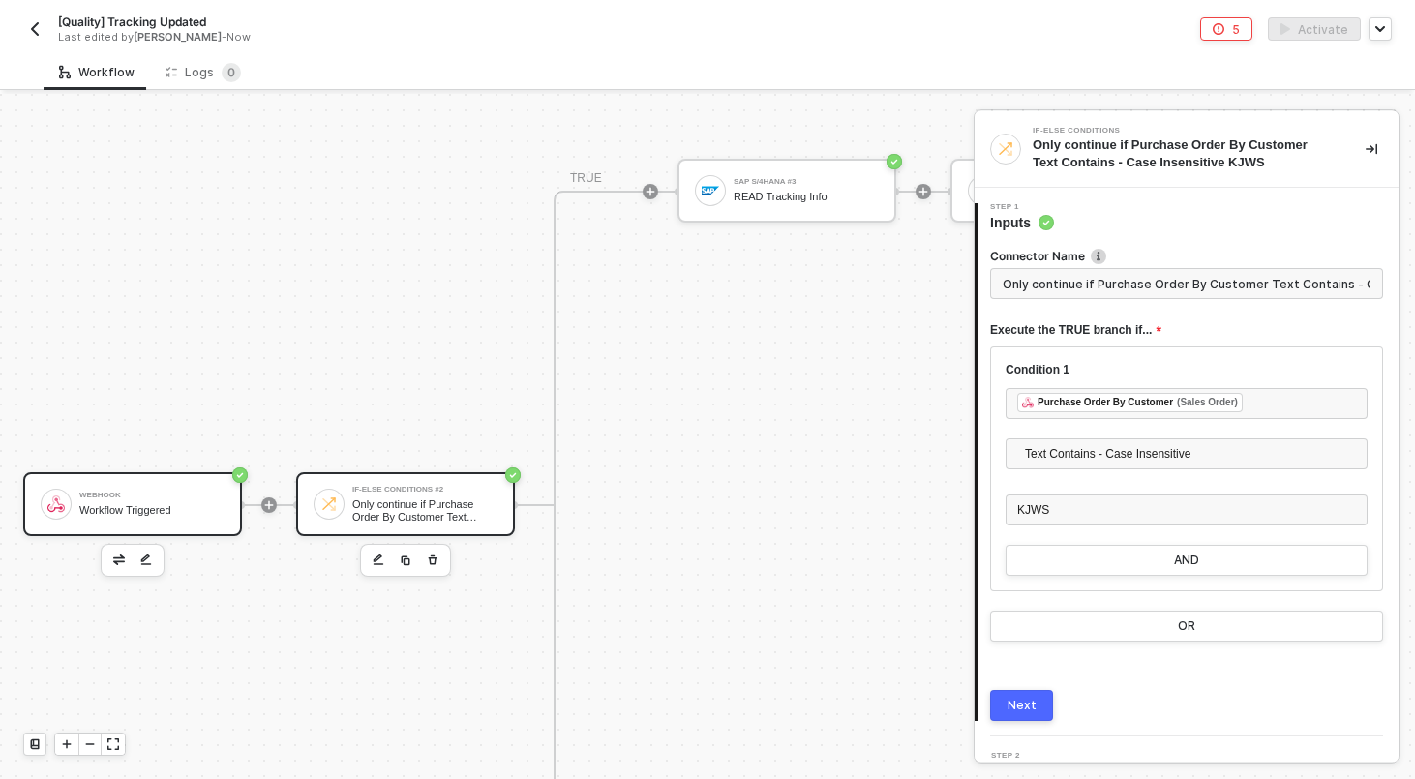
click at [153, 501] on div "Webhook Workflow Triggered" at bounding box center [151, 504] width 145 height 37
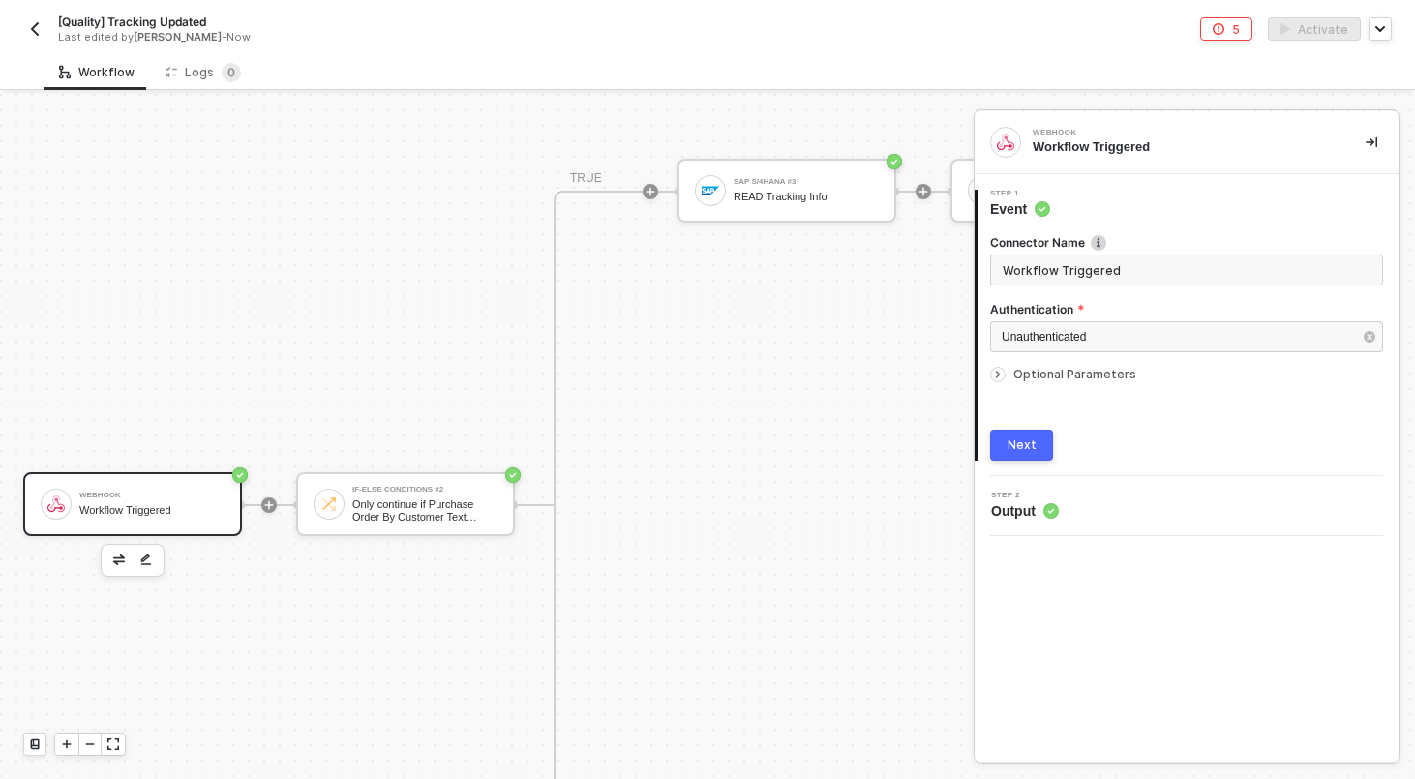
click at [1053, 374] on span "Optional Parameters" at bounding box center [1074, 374] width 123 height 15
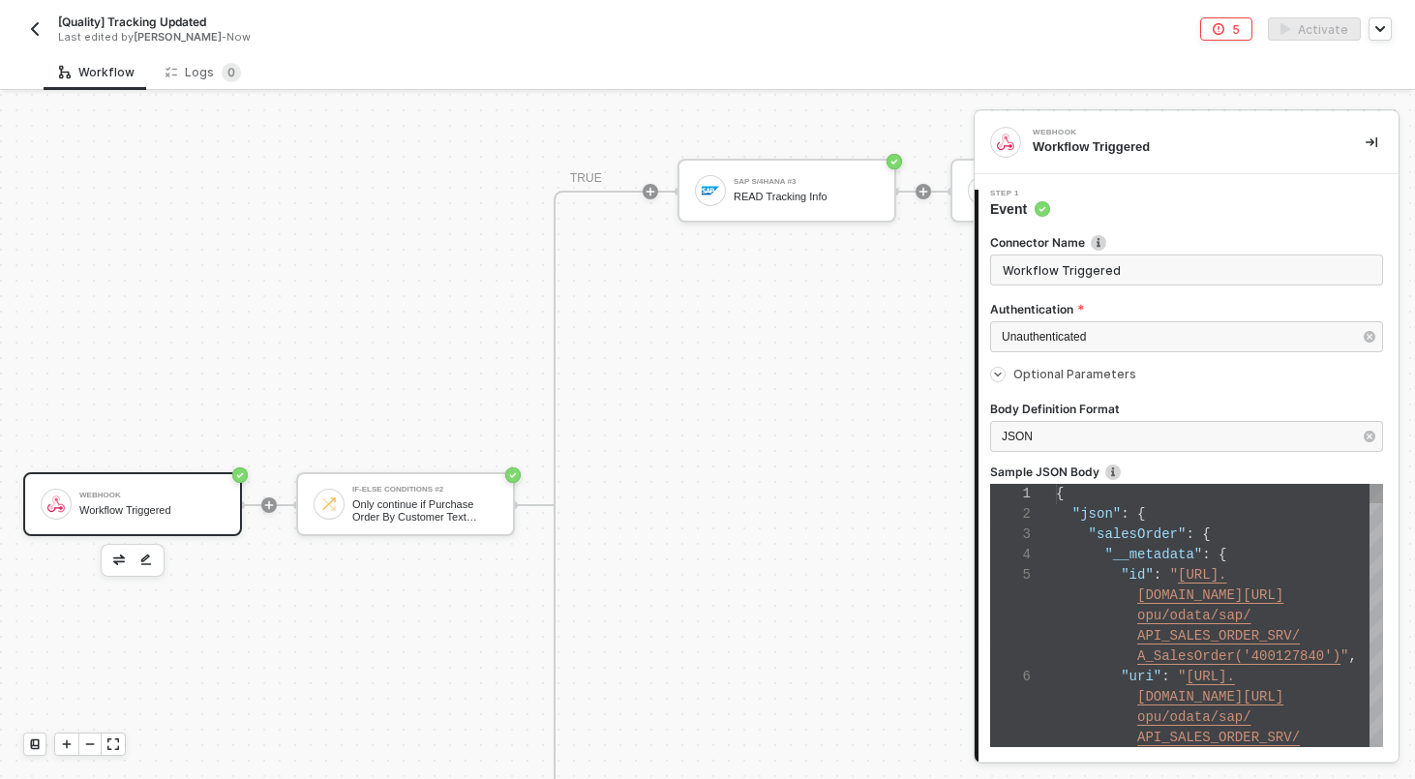
scroll to position [102, 0]
click at [1091, 553] on span at bounding box center [1080, 554] width 48 height 15
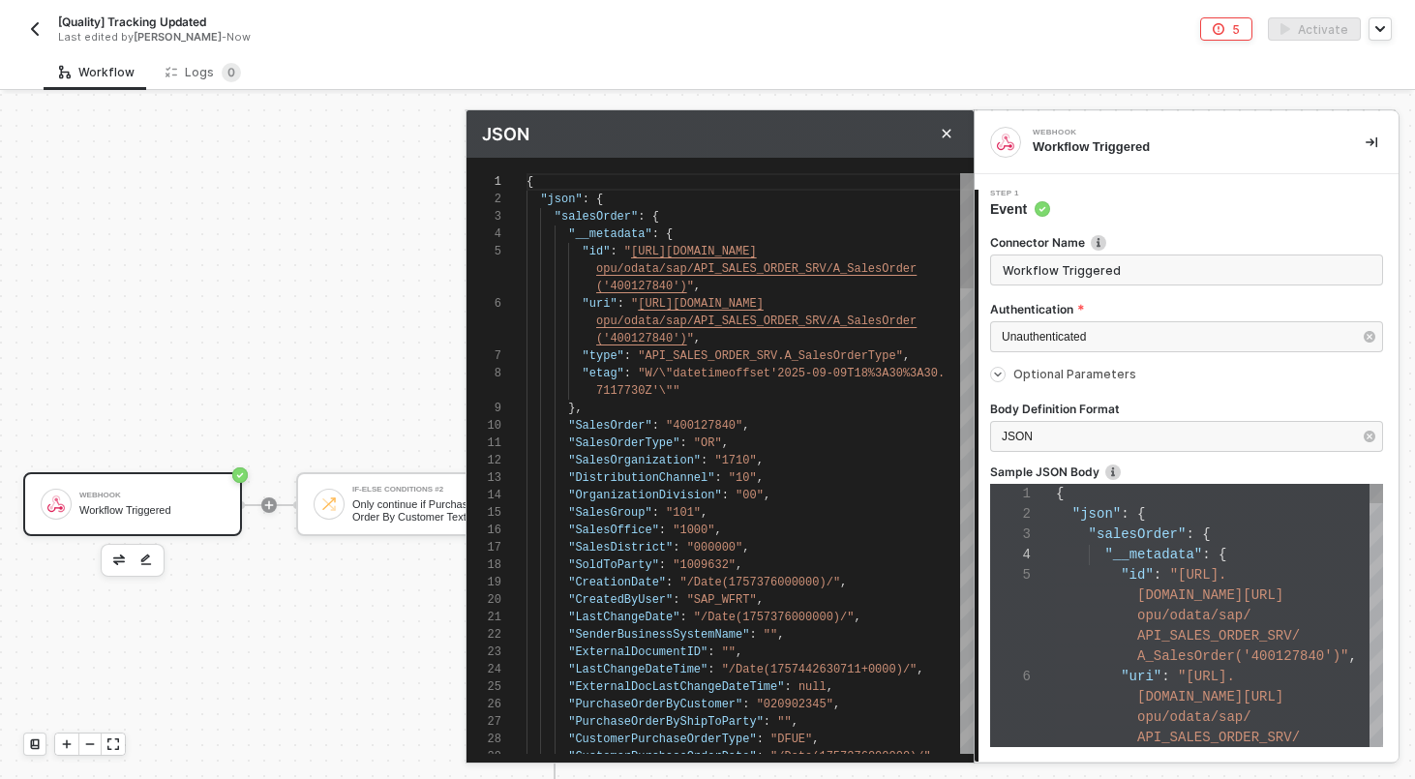
scroll to position [105, 0]
click at [852, 273] on span "opu/odata/sap/API_SALES_ORDER_SRV/A_SalesOrder" at bounding box center [756, 269] width 320 height 14
type textarea "{ "json": { "salesOrder": { "__metadata": { "id": "https://sellmarksap.sc1.hec.…"
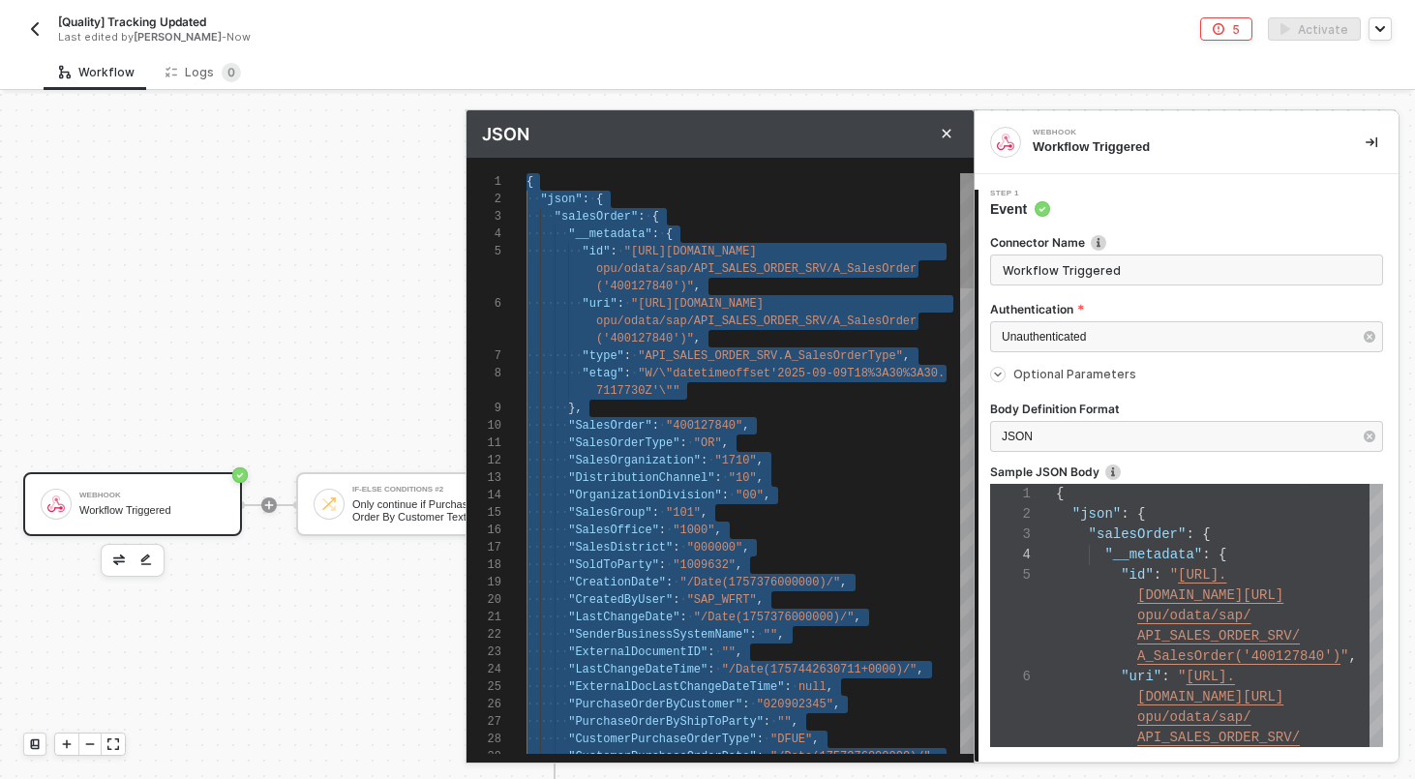
paste textarea "A_SalesOrder('400127822')/to_Text" } } } }, "statusCode": 200, "id": "159128f5-…"
type textarea "{ "json": { "salesOrder": { "__metadata": { "id": "https://sellmarksap.sc1.hec.…"
type textarea "A_SalesOrder('400127822')/to_Text" } } } }, "statusCode": 200, "id": "159128f5-…"
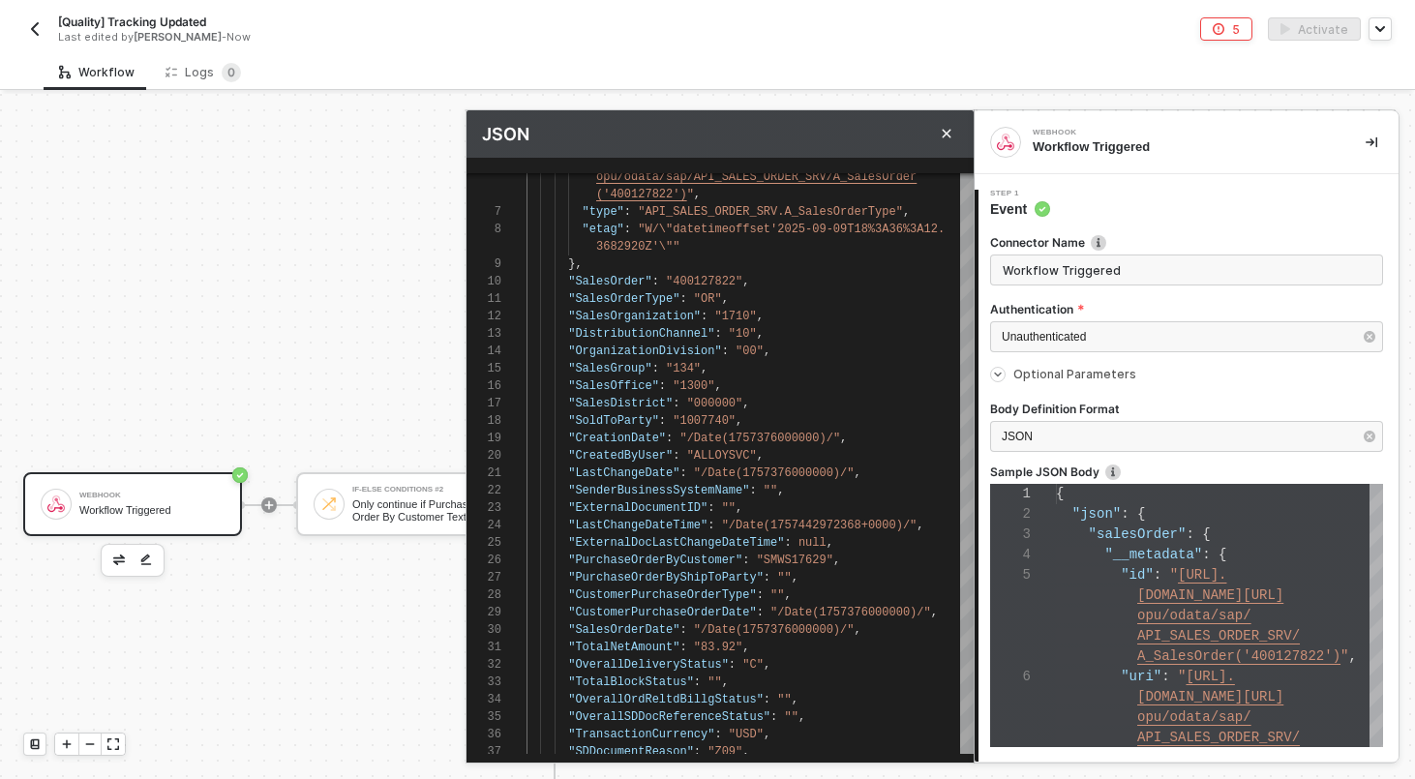
scroll to position [144, 0]
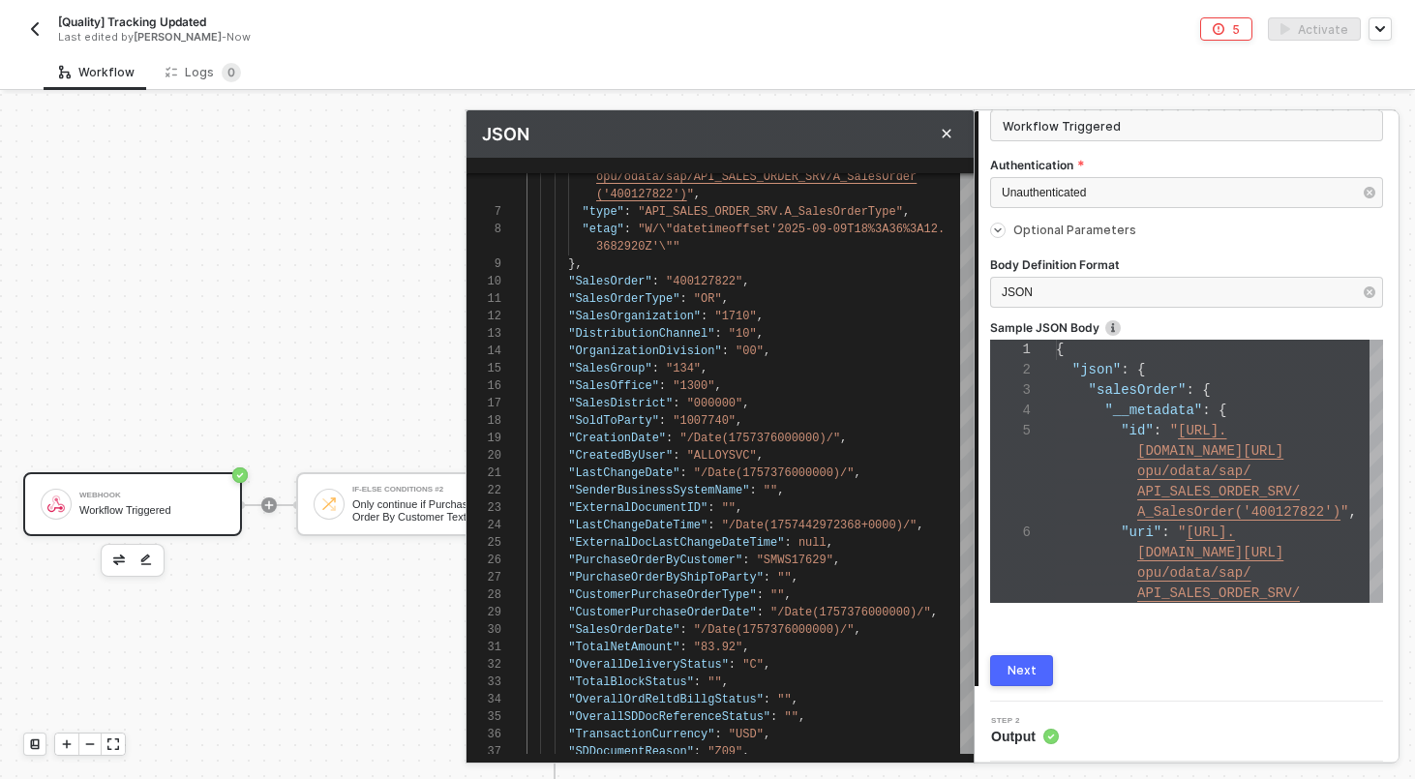
click at [1006, 659] on button "Next" at bounding box center [1021, 670] width 63 height 31
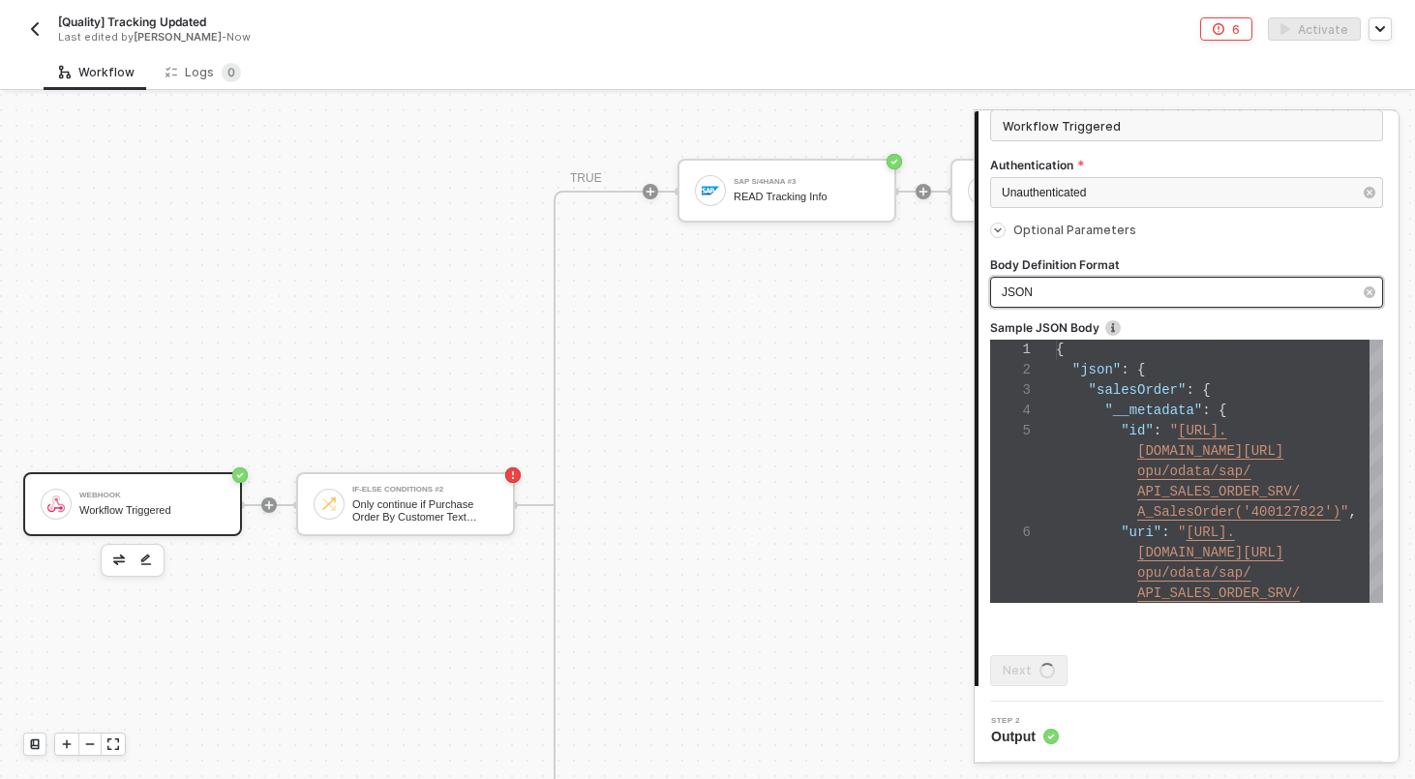
scroll to position [0, 0]
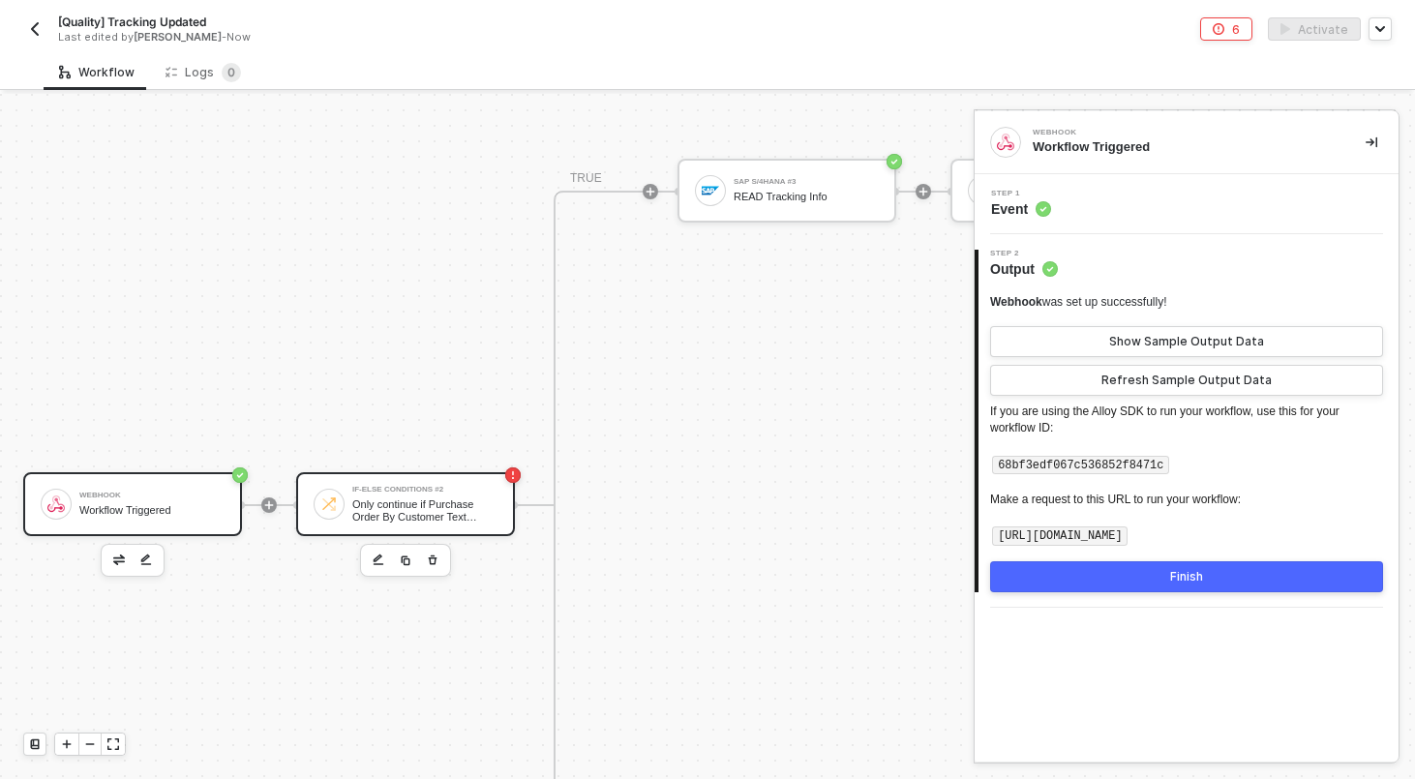
click at [380, 498] on div "Only continue if Purchase Order By Customer Text Contains - Case Insensitive KJ…" at bounding box center [424, 510] width 145 height 24
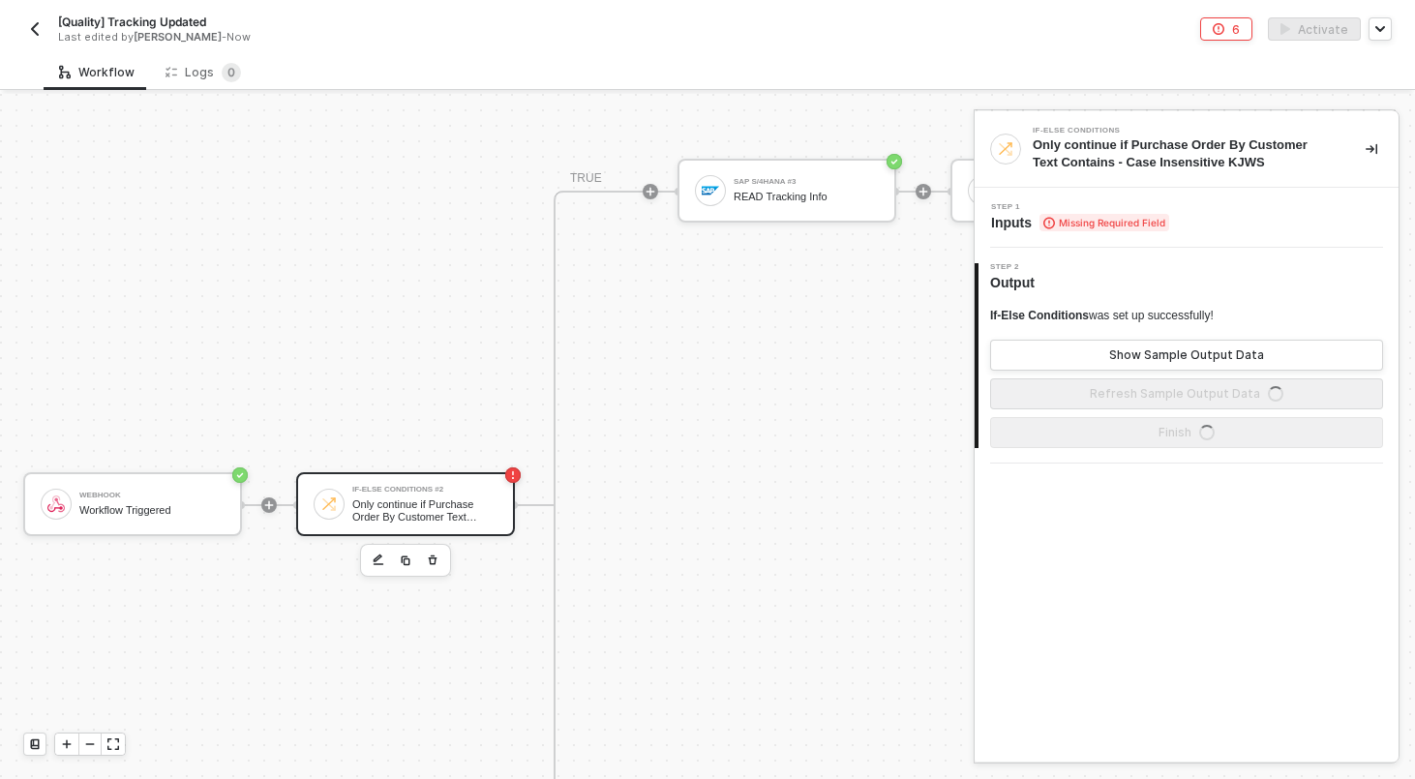
click at [1125, 218] on span "Missing Required Field" at bounding box center [1104, 222] width 130 height 17
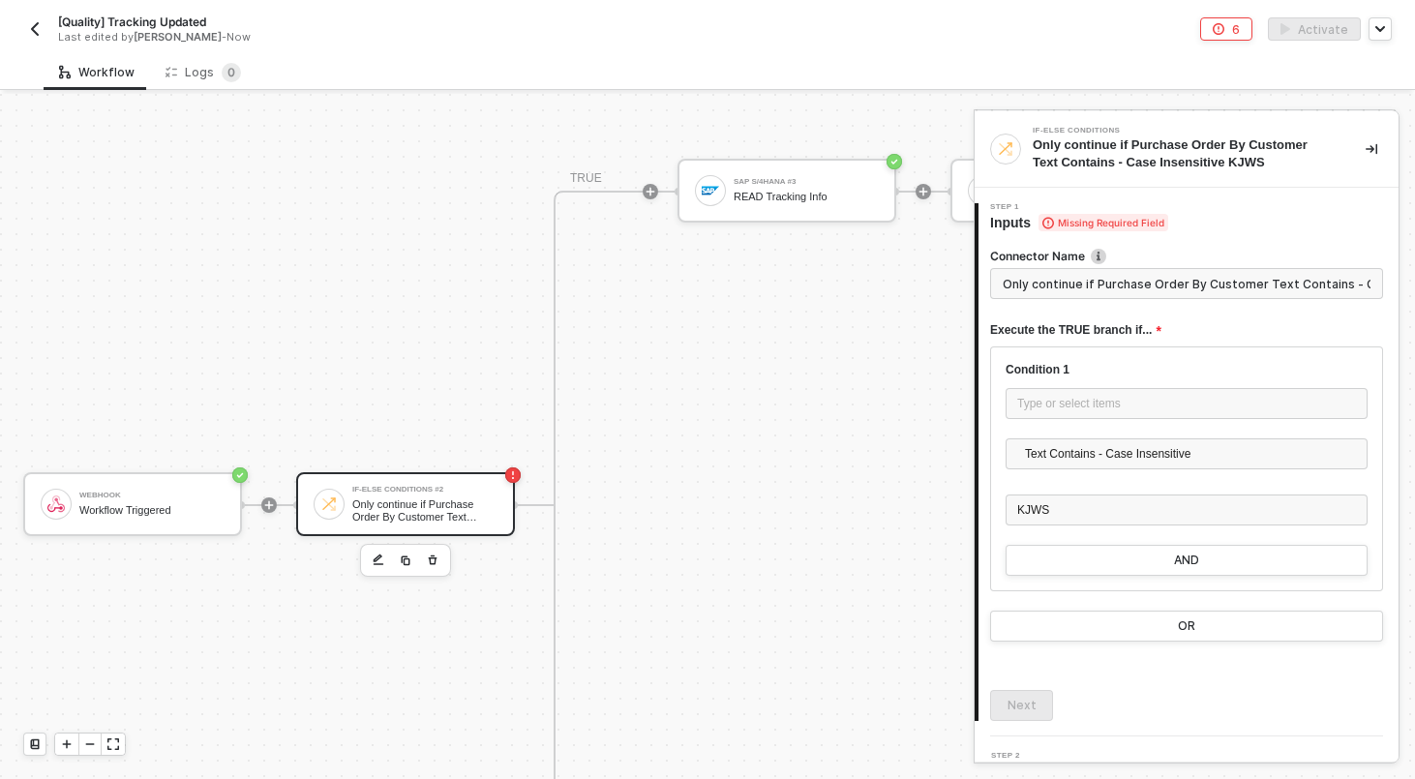
scroll to position [0, 102]
click at [1080, 392] on div "Type or select items ﻿" at bounding box center [1186, 403] width 362 height 31
click at [956, 239] on div at bounding box center [952, 244] width 11 height 12
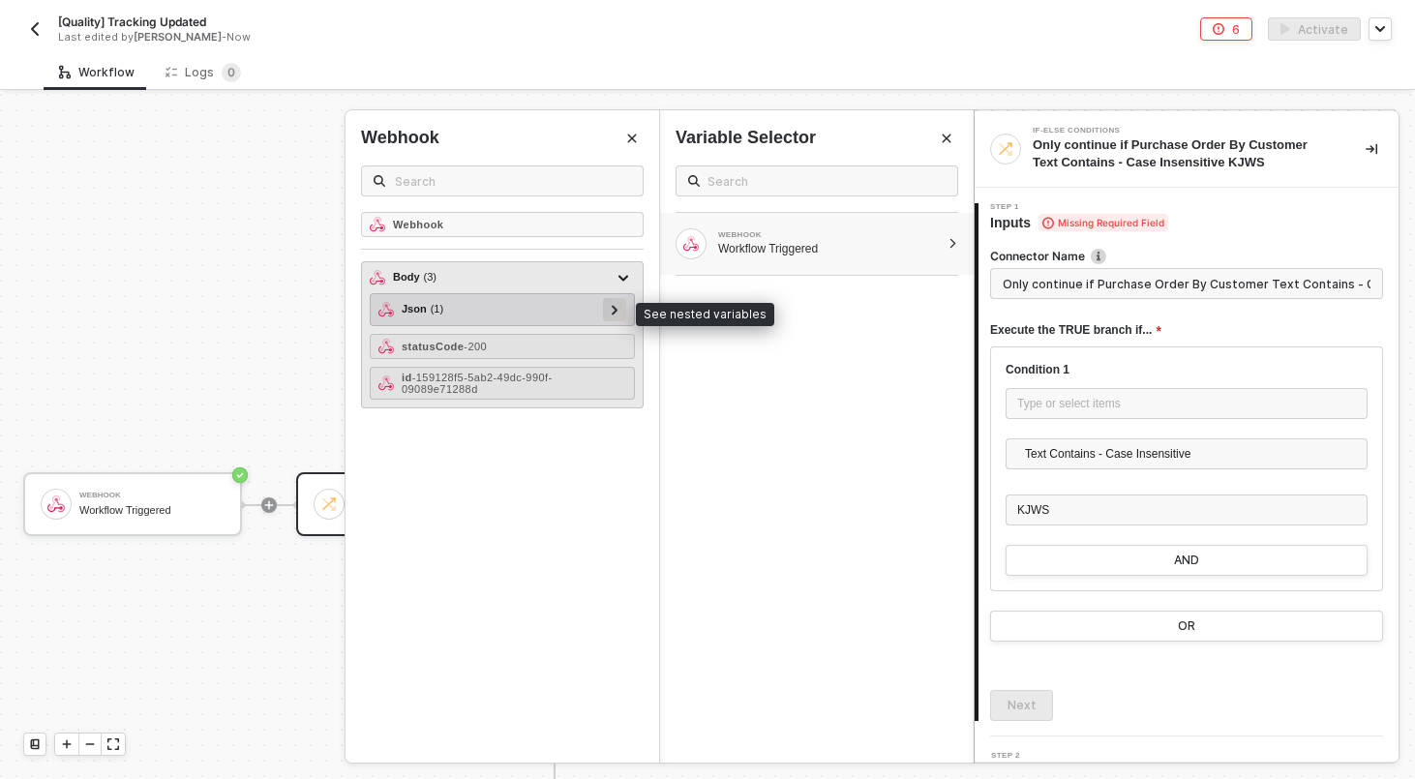
click at [609, 304] on div at bounding box center [614, 309] width 23 height 23
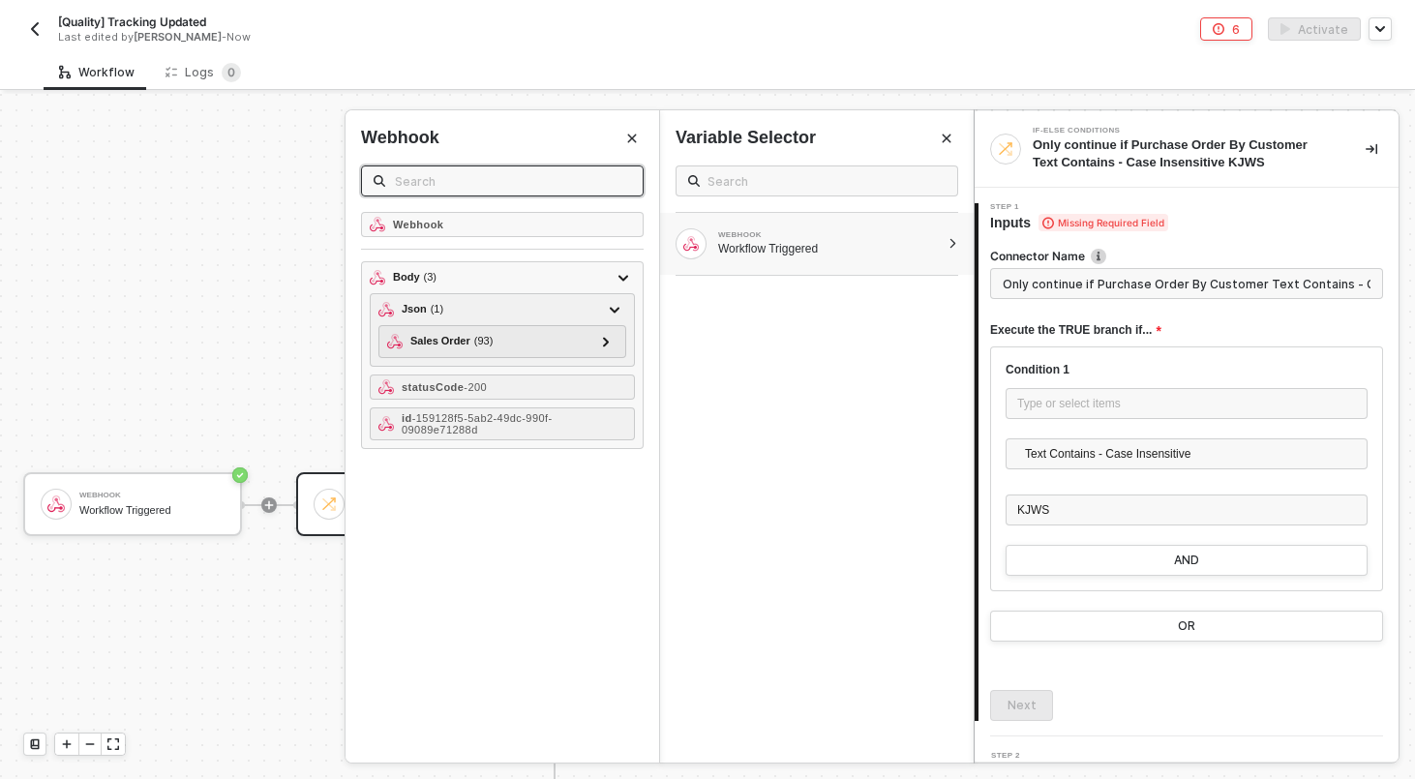
click at [507, 175] on input "text" at bounding box center [513, 180] width 236 height 21
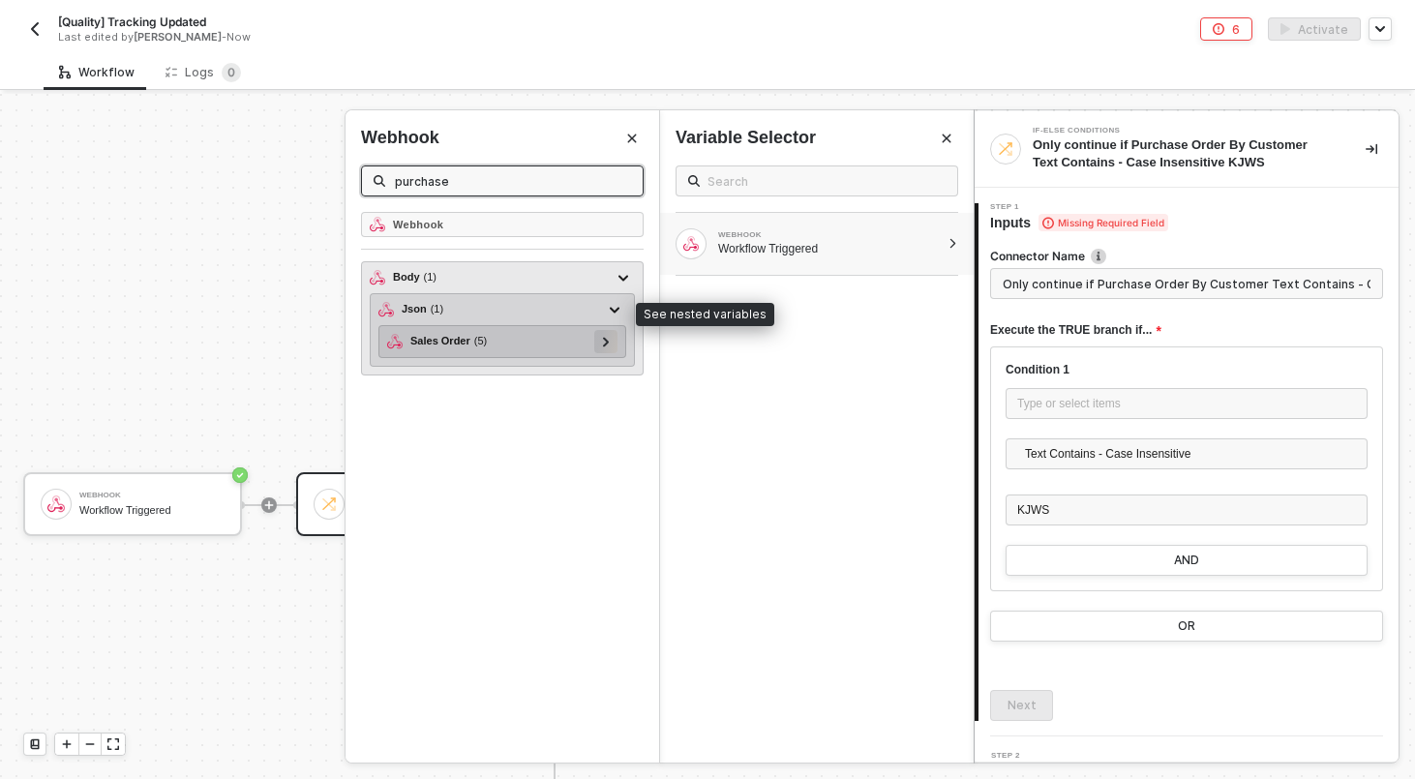
type input "purchase"
click at [601, 344] on div at bounding box center [606, 340] width 10 height 21
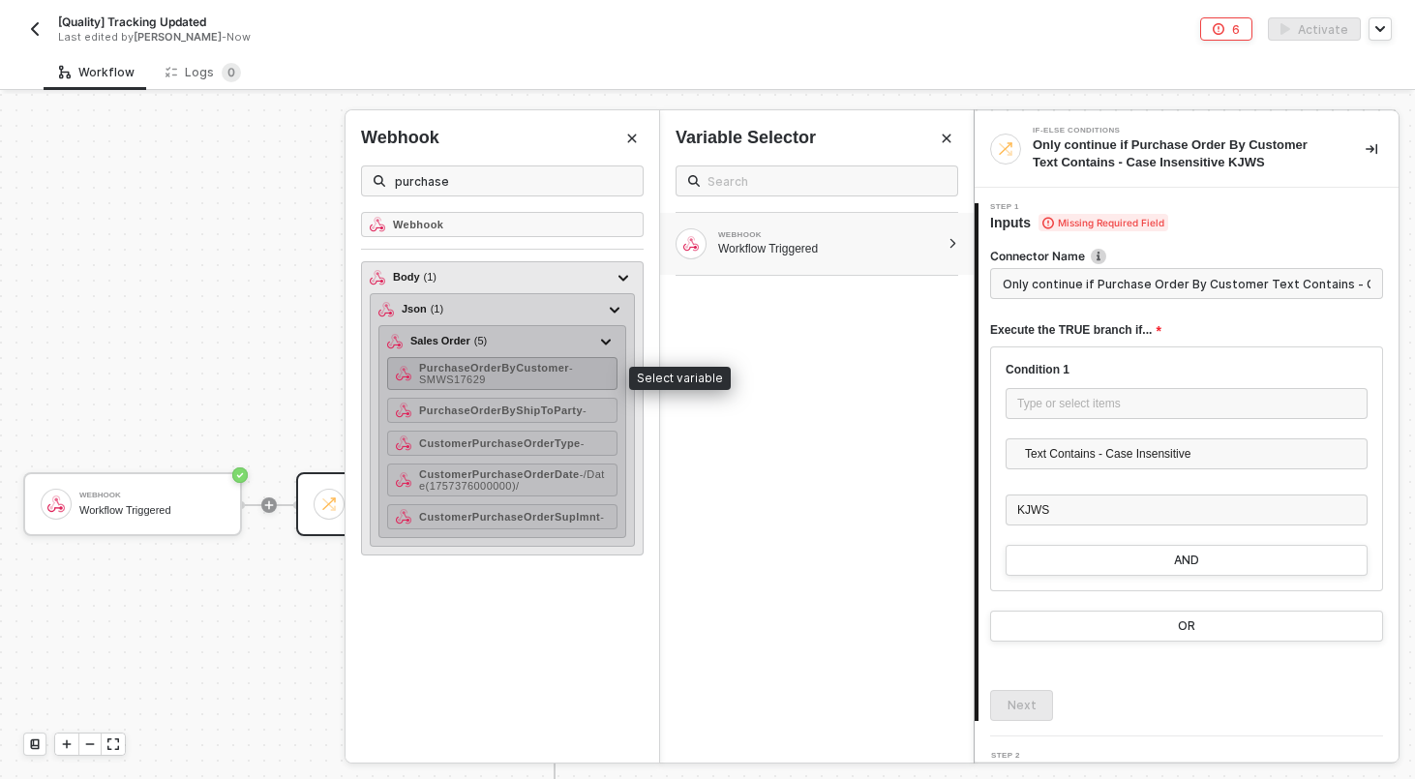
click at [510, 381] on div "PurchaseOrderByCustomer - SMWS17629" at bounding box center [514, 373] width 190 height 23
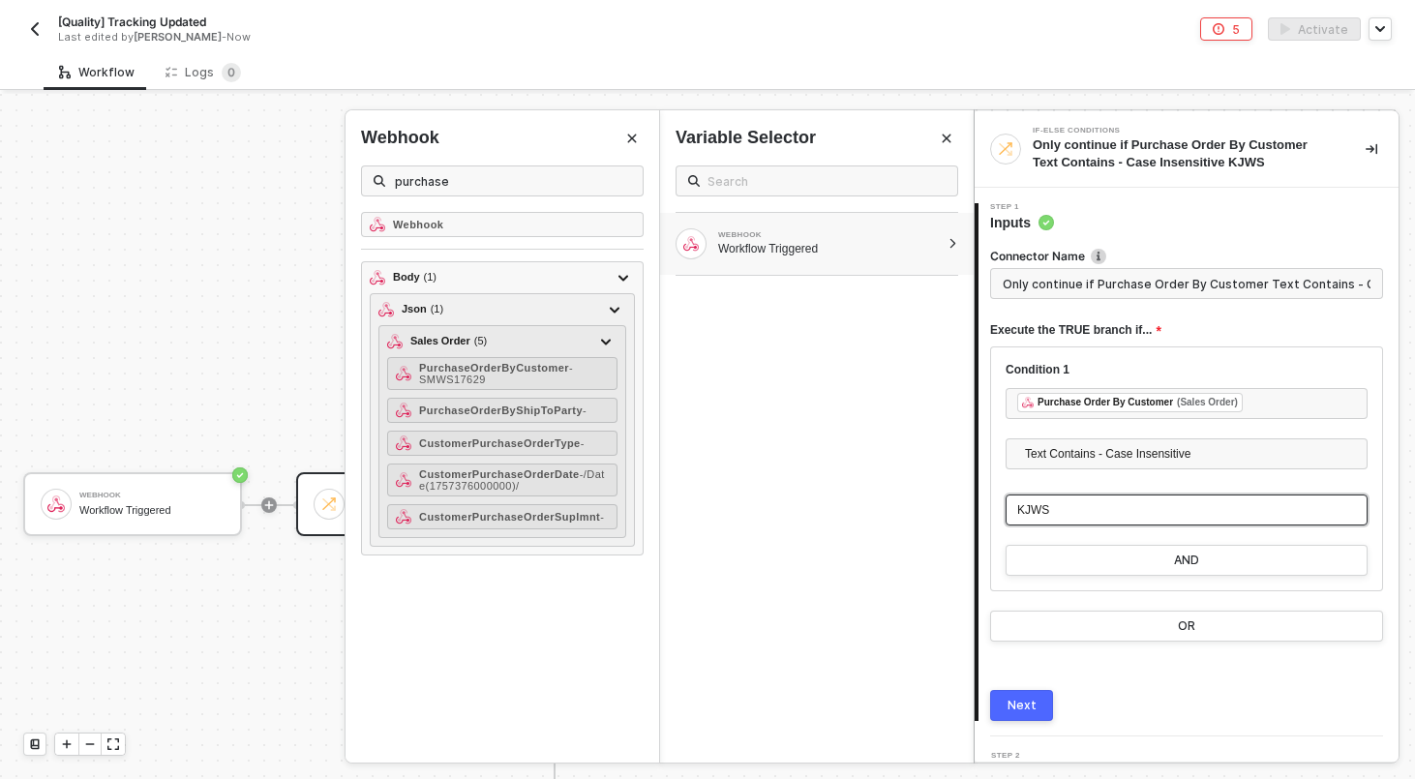
click at [1159, 502] on div "KJWS" at bounding box center [1186, 510] width 339 height 18
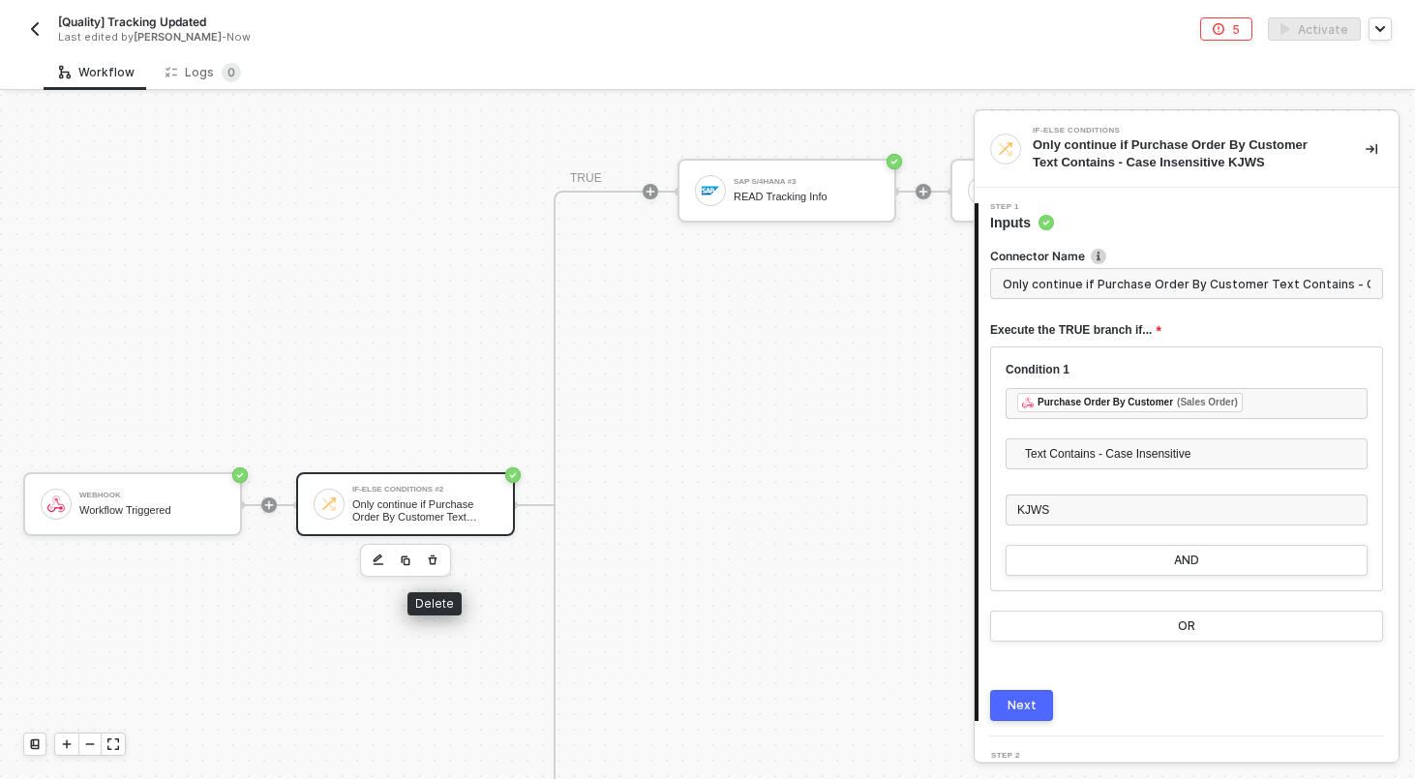
click at [437, 559] on icon "button" at bounding box center [433, 560] width 12 height 15
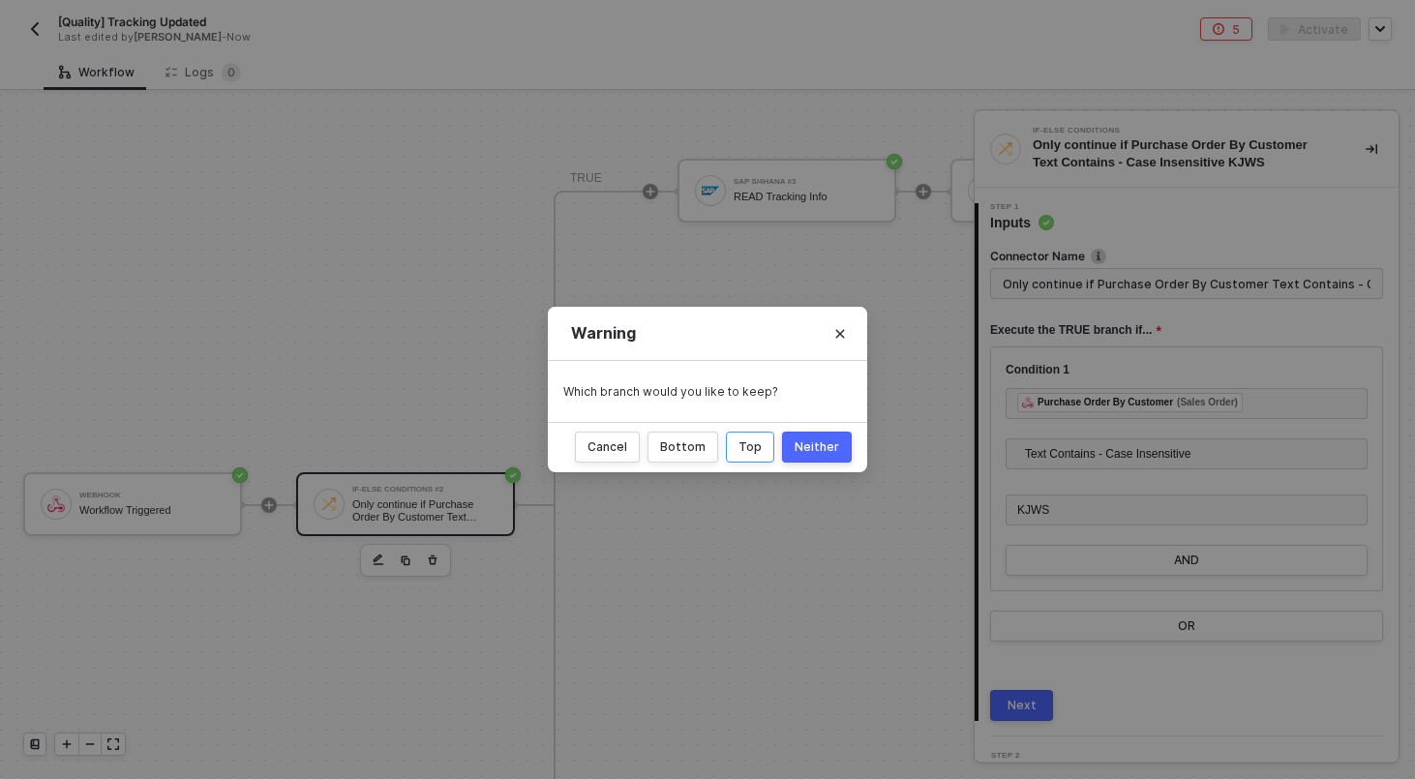
click at [759, 441] on div "Top" at bounding box center [749, 446] width 23 height 15
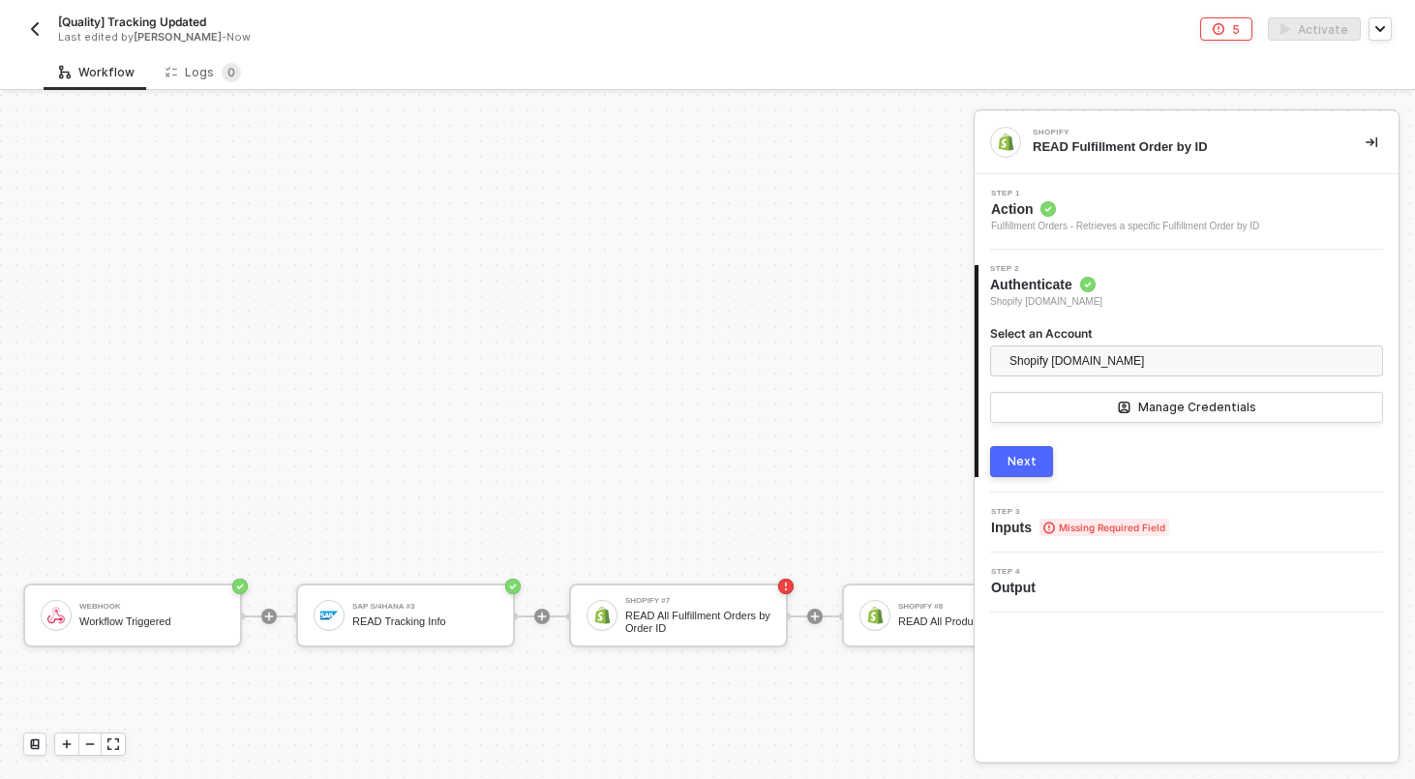
scroll to position [778, 0]
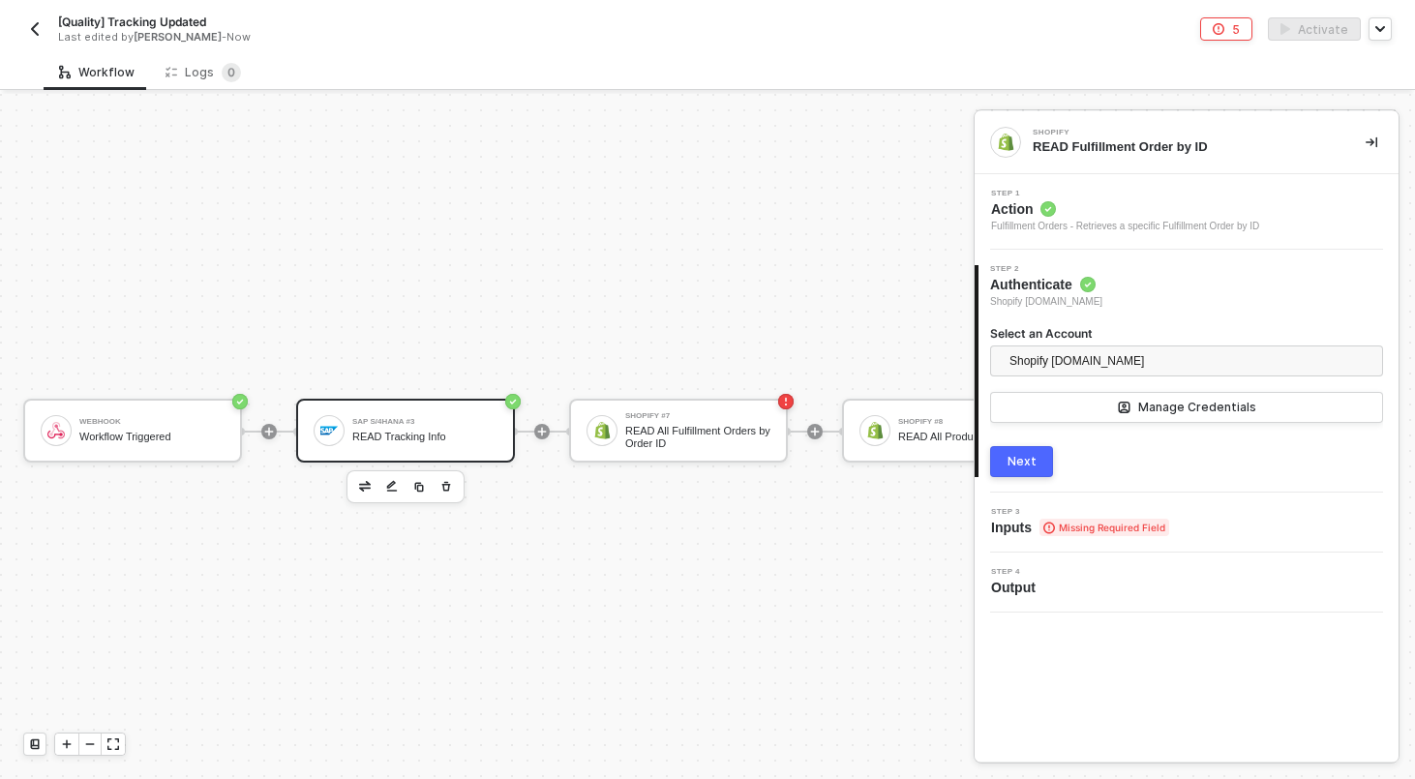
click at [392, 421] on div "SAP S/4HANA #3" at bounding box center [424, 422] width 145 height 8
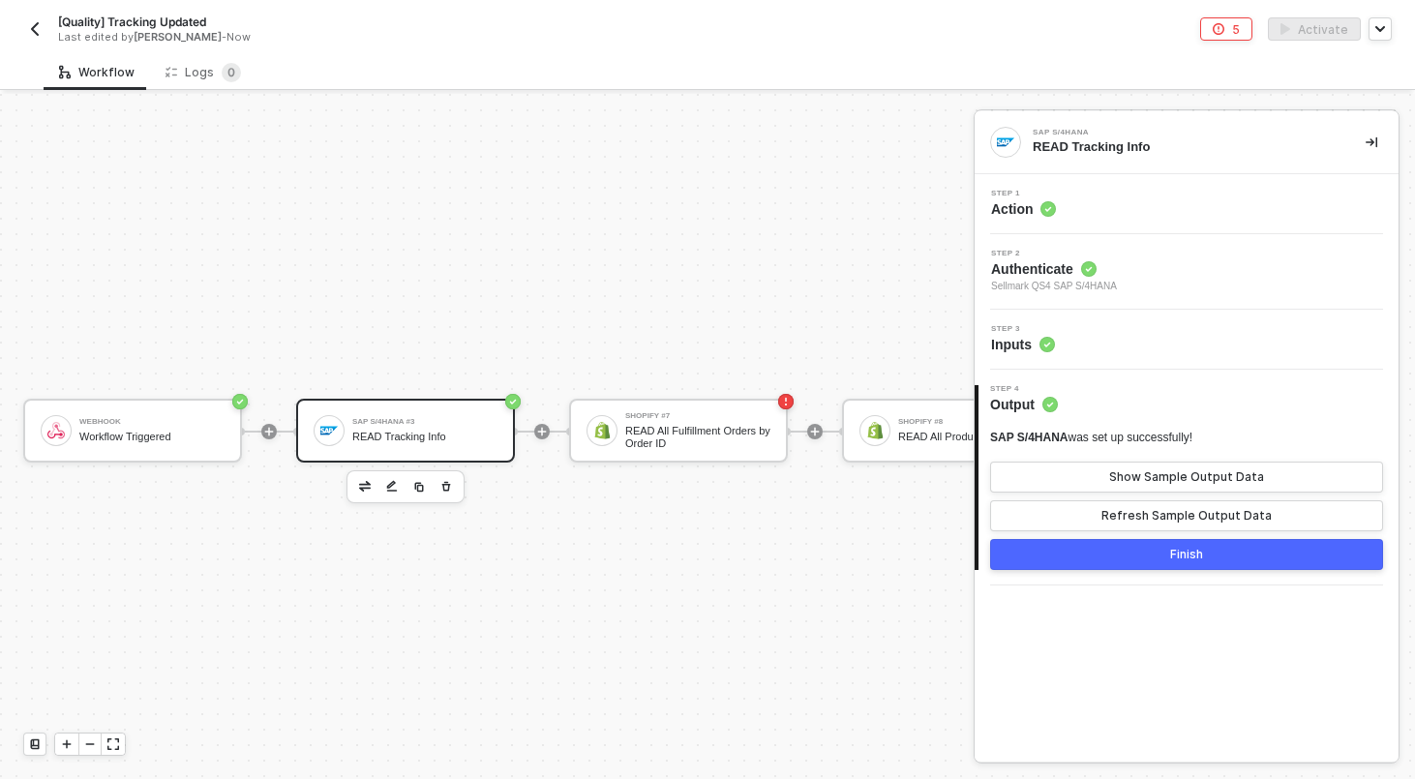
click at [1124, 329] on div "Step 3 Inputs" at bounding box center [1188, 339] width 419 height 29
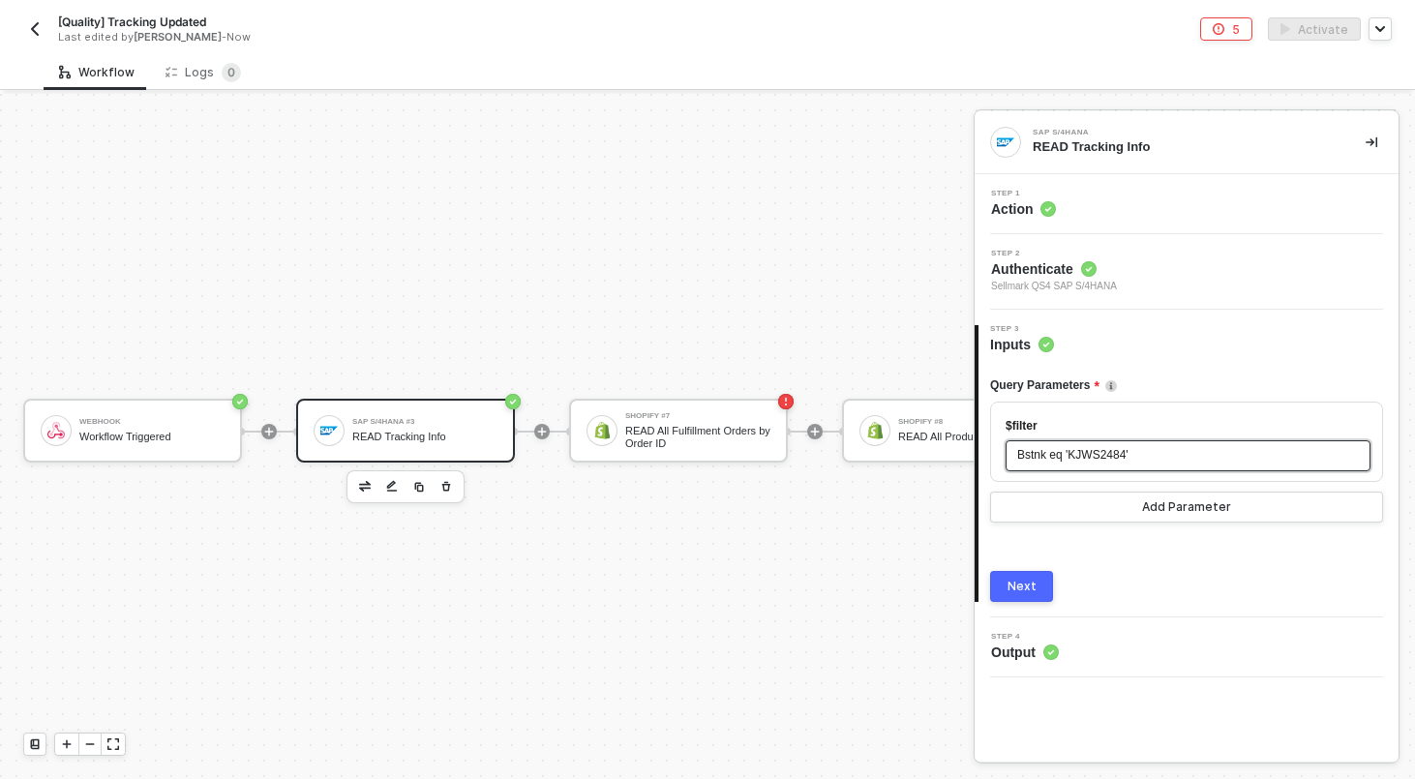
click at [1102, 452] on span "Bstnk eq 'KJWS2484'" at bounding box center [1072, 455] width 111 height 14
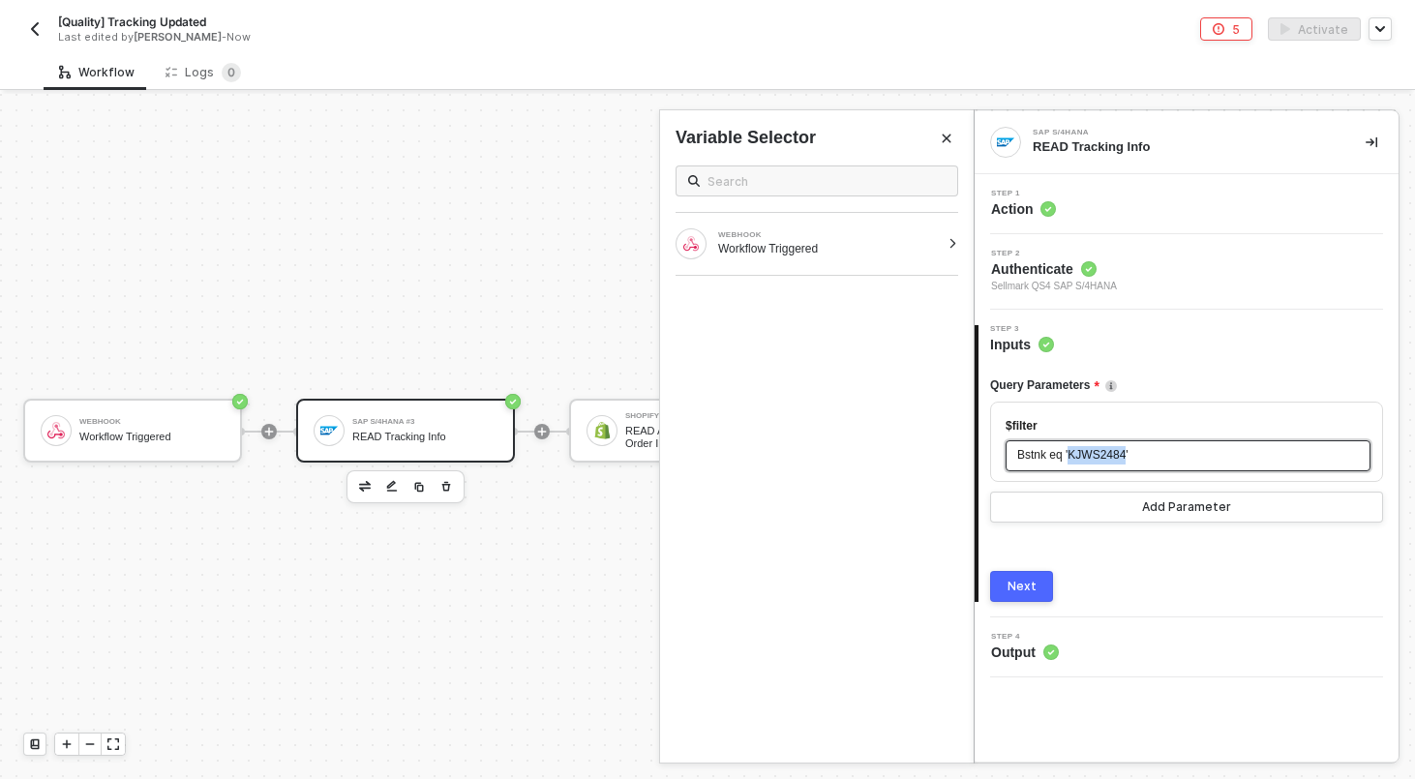
click at [1102, 452] on span "Bstnk eq 'KJWS2484'" at bounding box center [1072, 455] width 111 height 14
click at [911, 231] on div "WEBHOOK" at bounding box center [829, 235] width 222 height 8
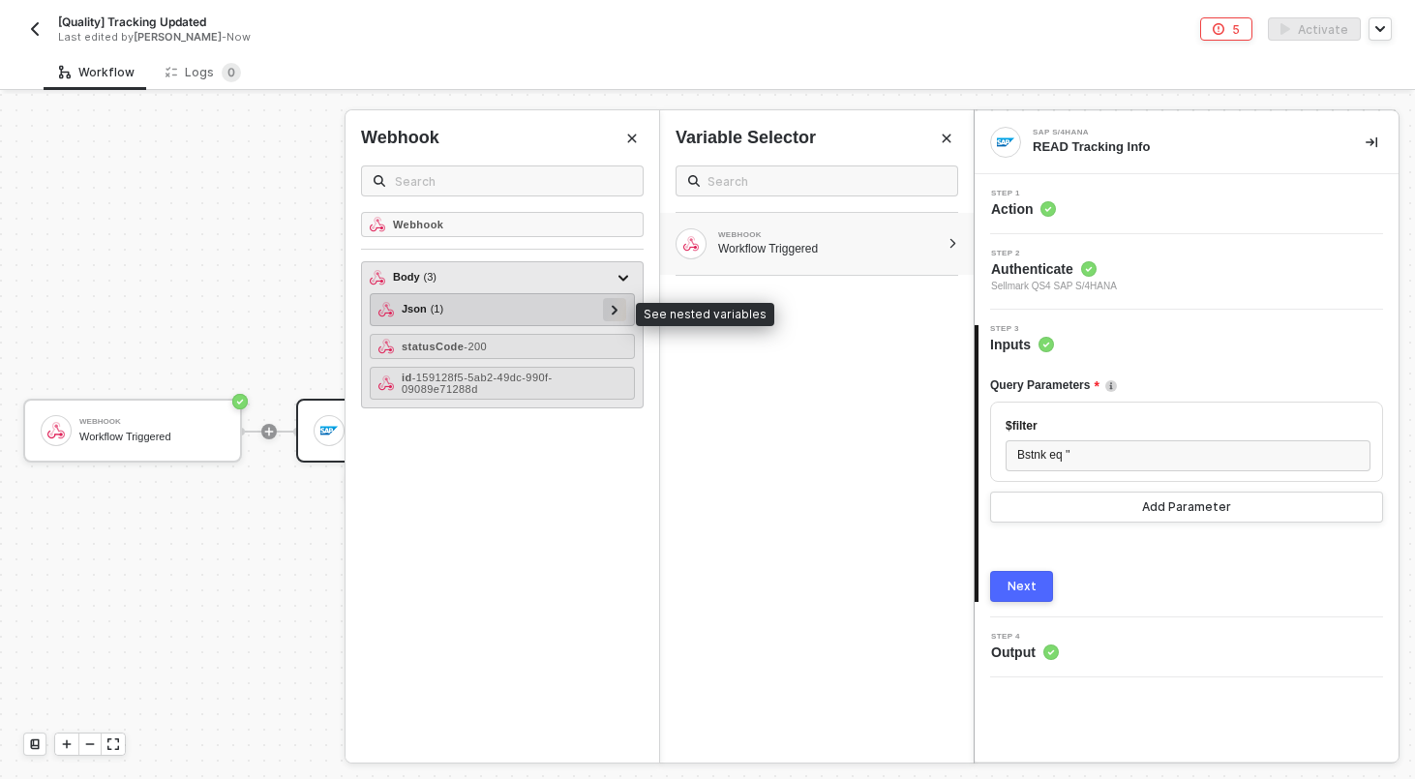
click at [621, 314] on div at bounding box center [614, 309] width 23 height 23
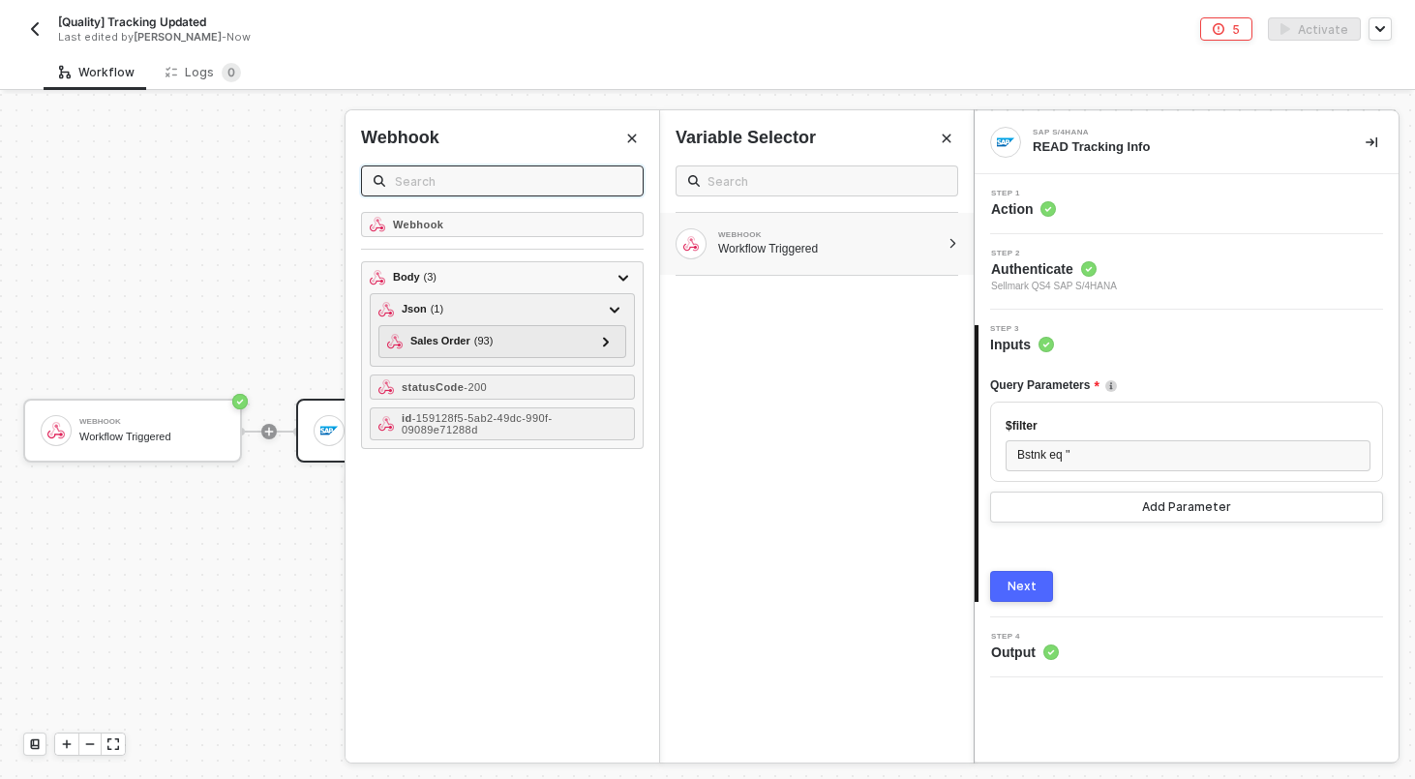
click at [534, 170] on input "text" at bounding box center [513, 180] width 236 height 21
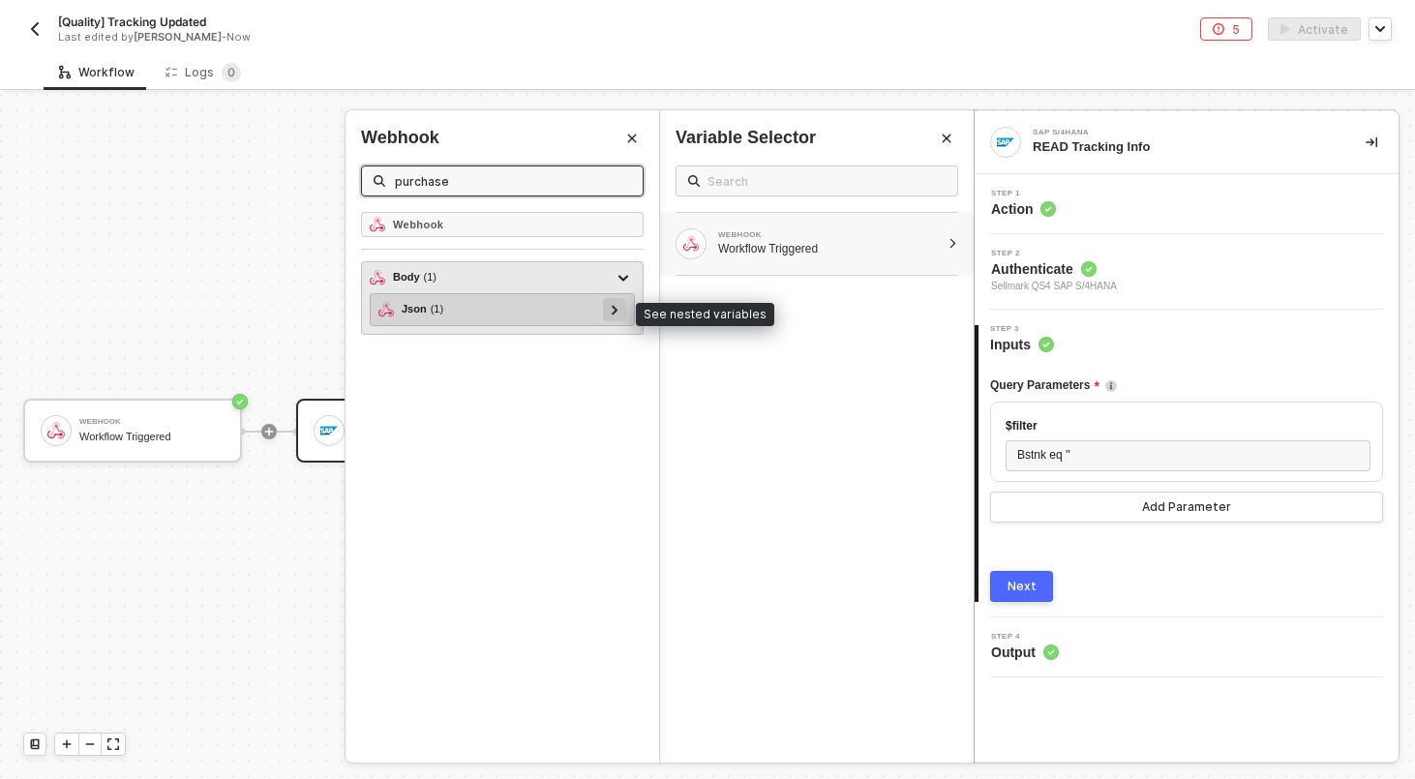
type input "purchase"
click at [610, 304] on div at bounding box center [615, 308] width 10 height 21
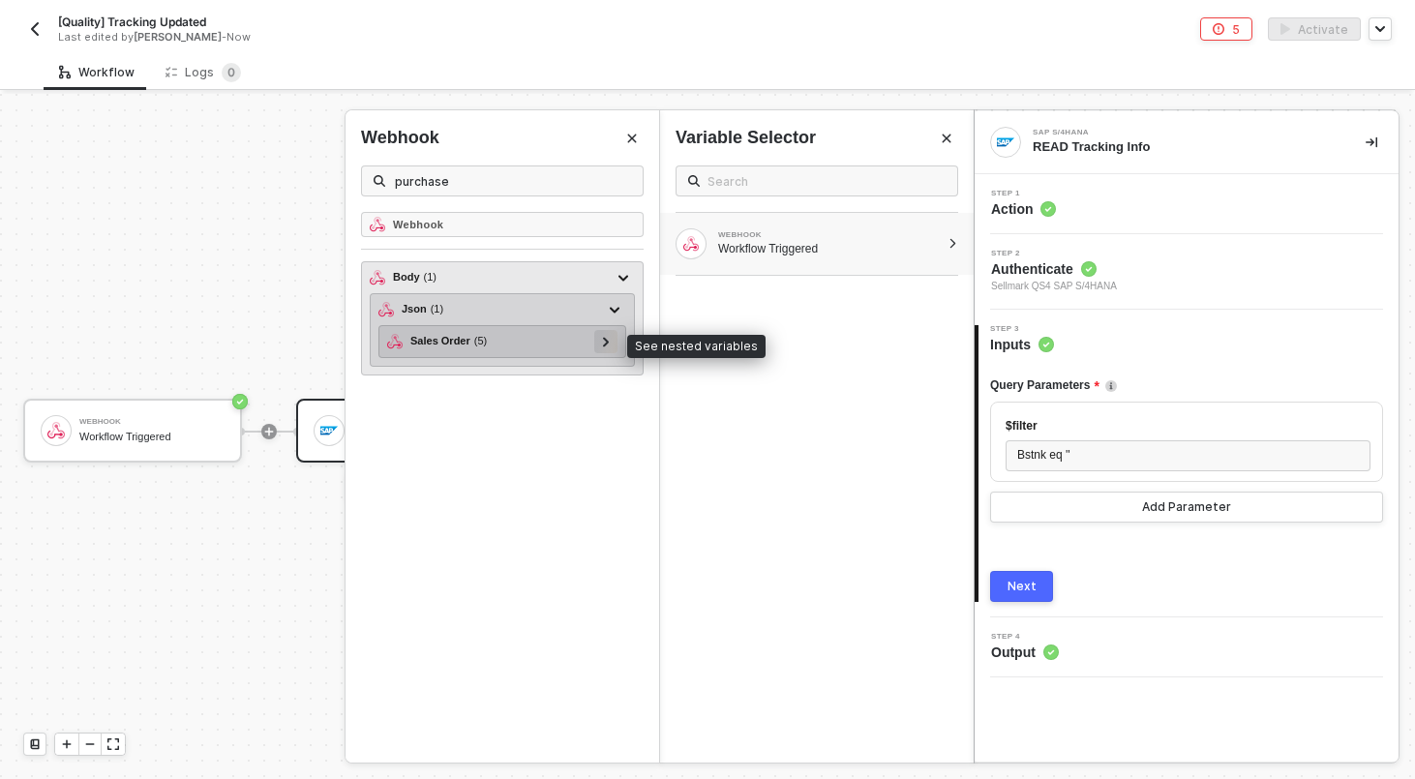
click at [615, 343] on div at bounding box center [605, 341] width 23 height 23
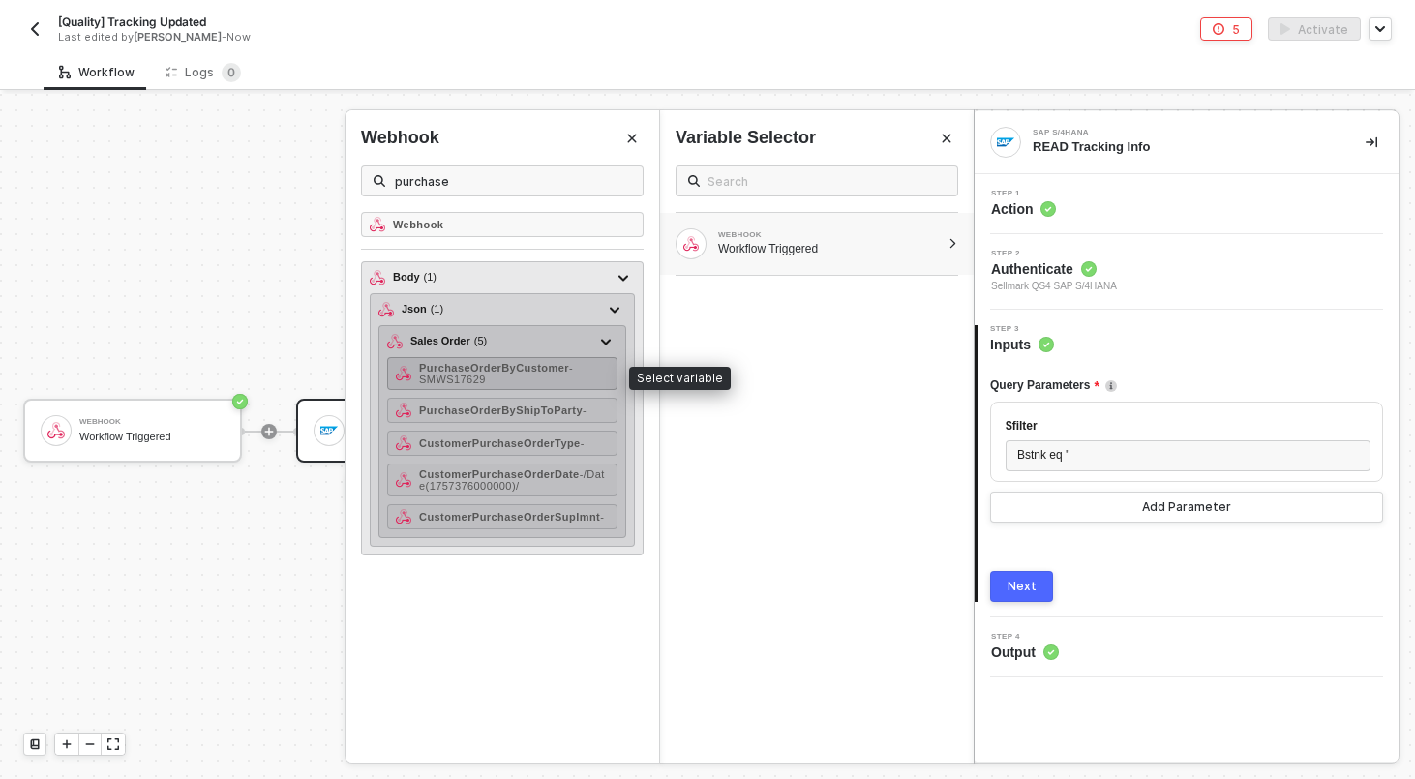
click at [536, 364] on strong "PurchaseOrderByCustomer" at bounding box center [494, 368] width 150 height 12
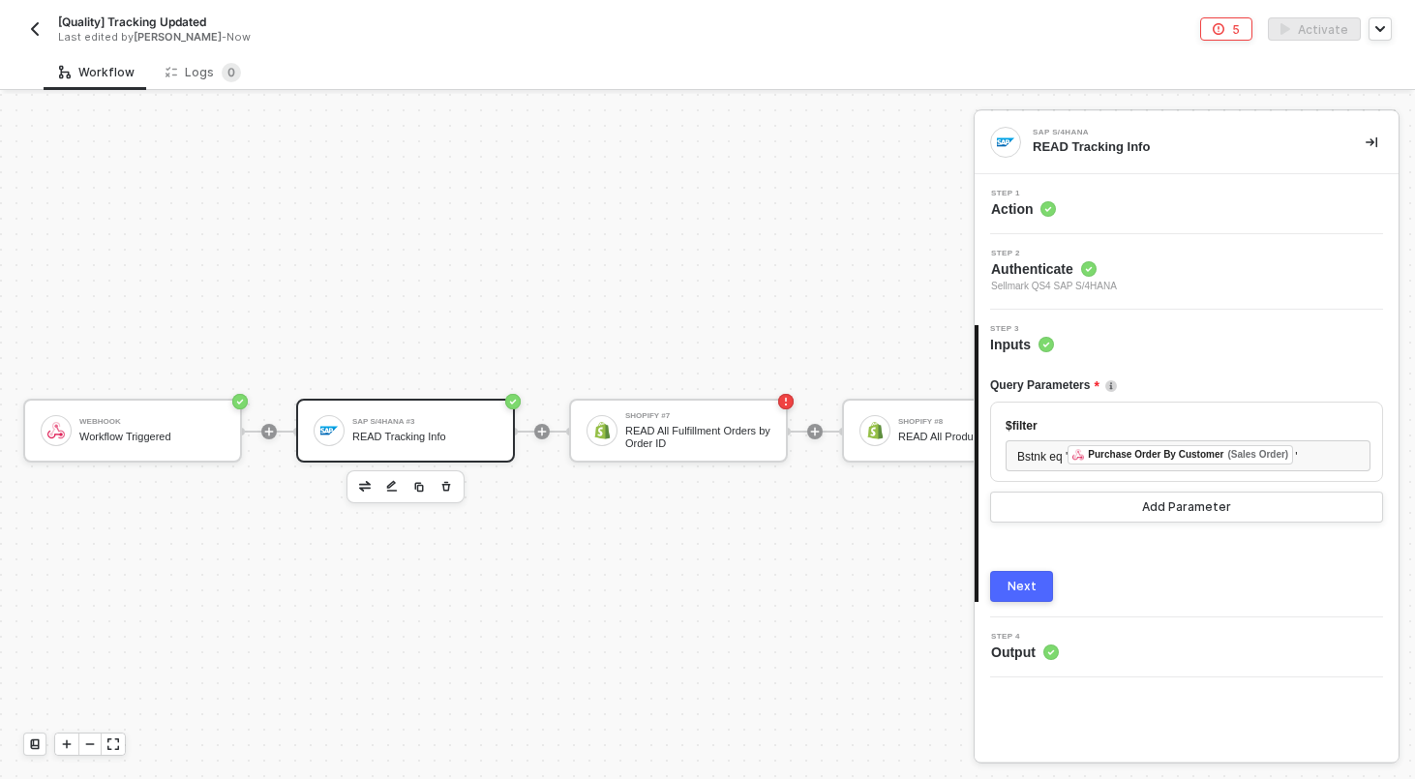
click at [1013, 590] on div "Next" at bounding box center [1021, 586] width 29 height 15
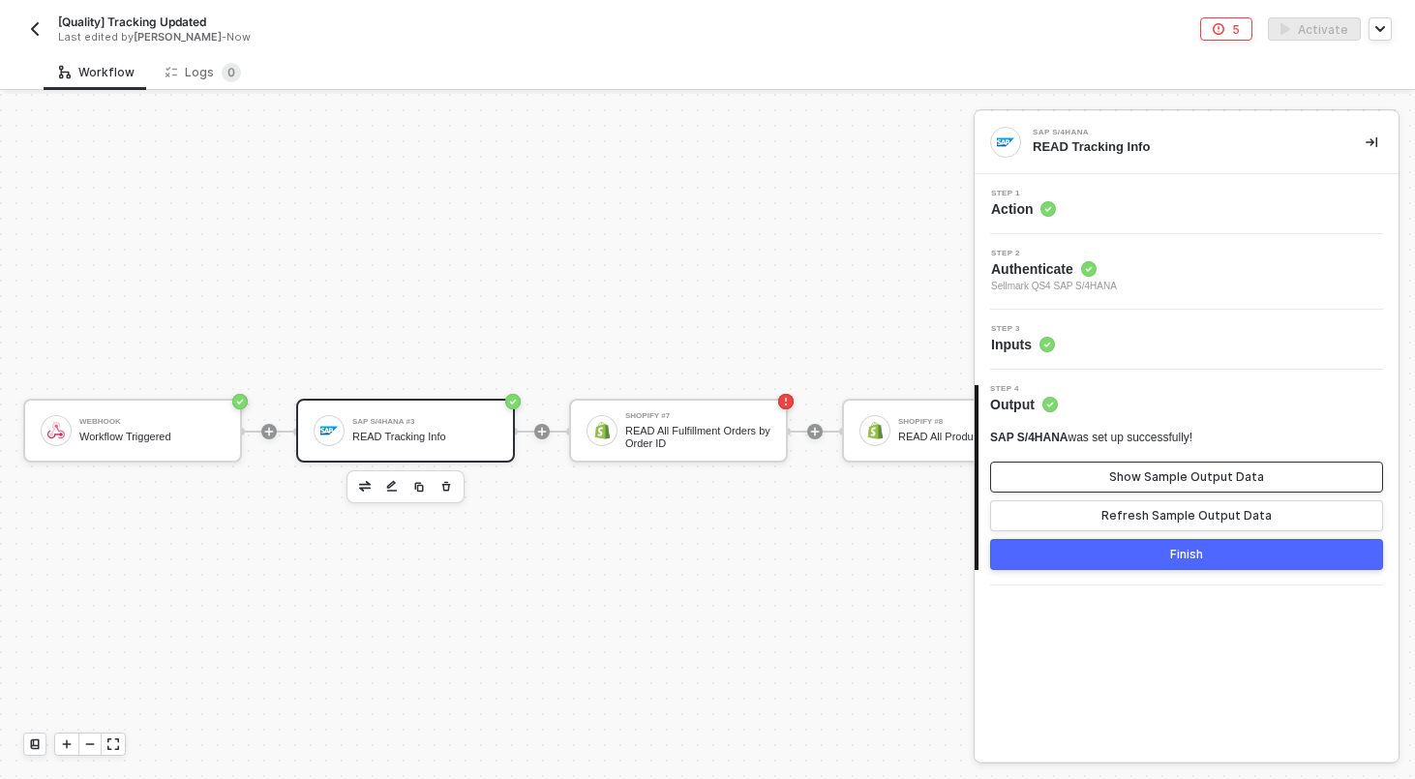
click at [1120, 472] on div "Show Sample Output Data" at bounding box center [1186, 476] width 155 height 15
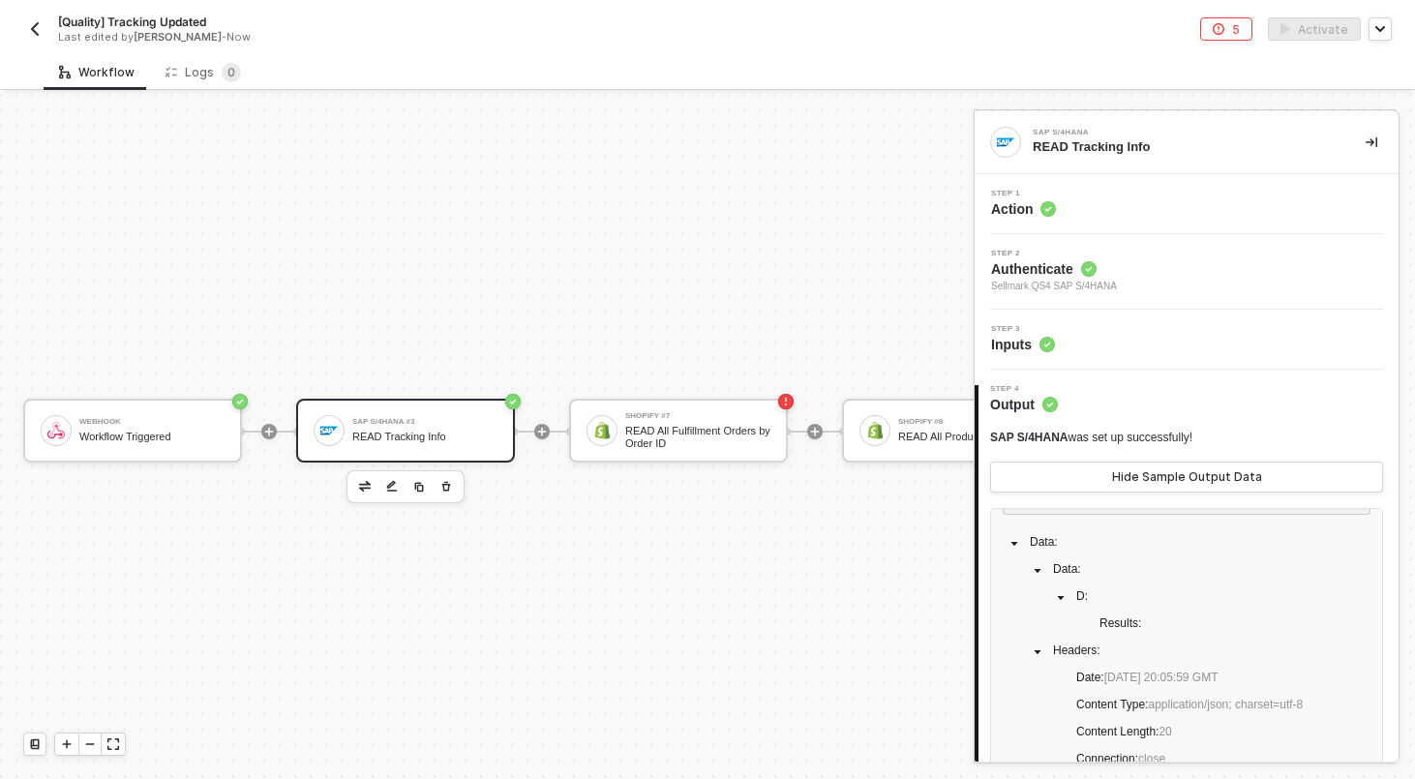
scroll to position [44, 0]
click at [1148, 360] on div "Step 3 Inputs" at bounding box center [1186, 340] width 424 height 60
click at [1140, 340] on div "Step 3 Inputs" at bounding box center [1188, 339] width 419 height 29
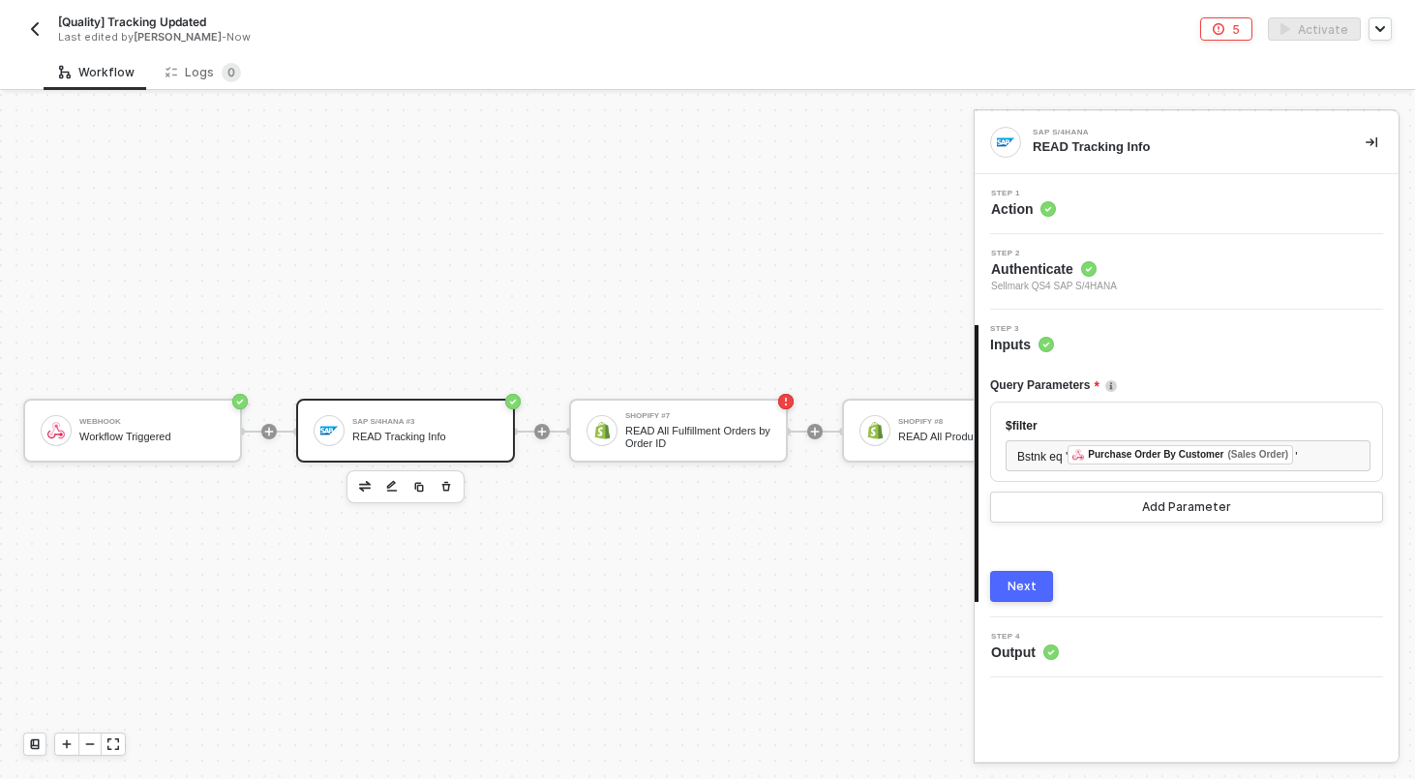
click at [1136, 211] on div "Step 1 Action" at bounding box center [1188, 204] width 419 height 29
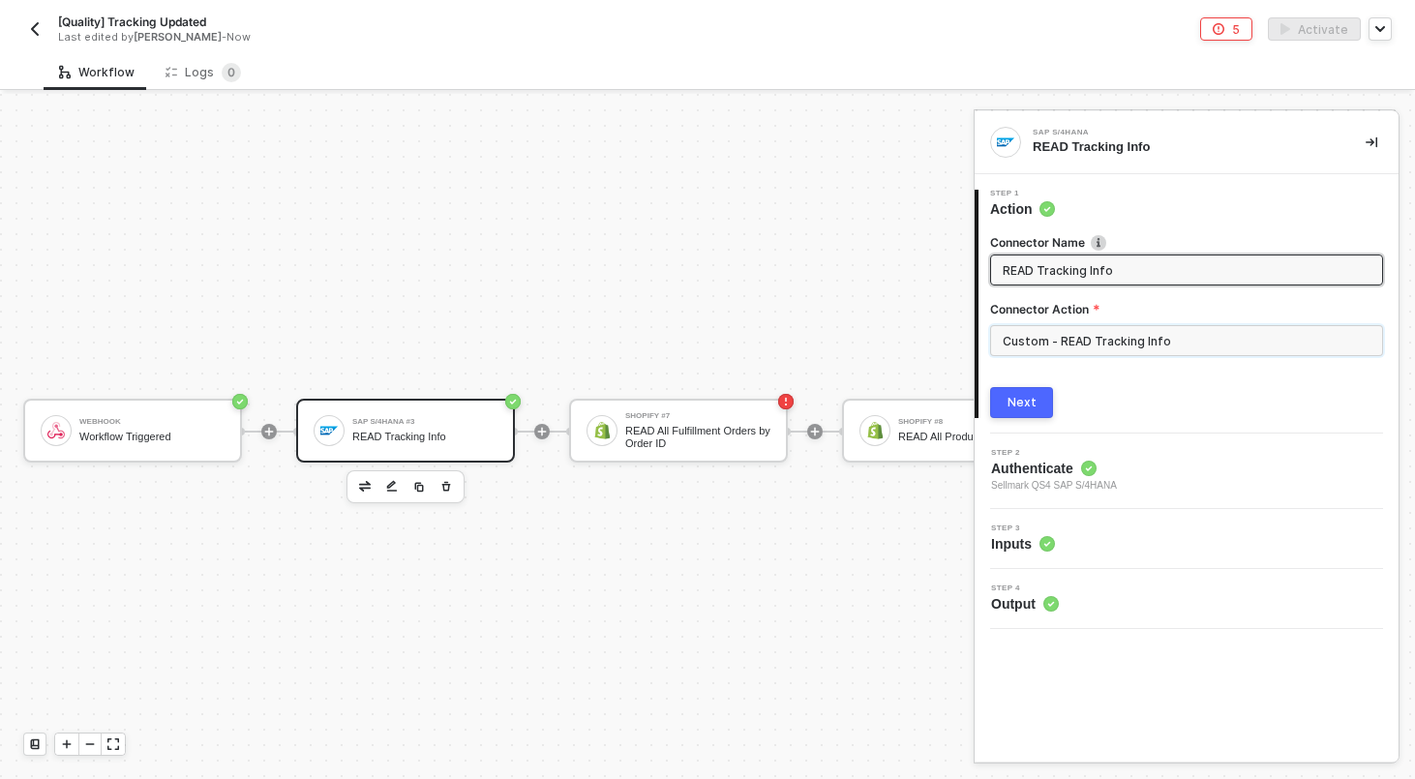
click at [1163, 340] on input "Custom - READ Tracking Info" at bounding box center [1186, 340] width 393 height 31
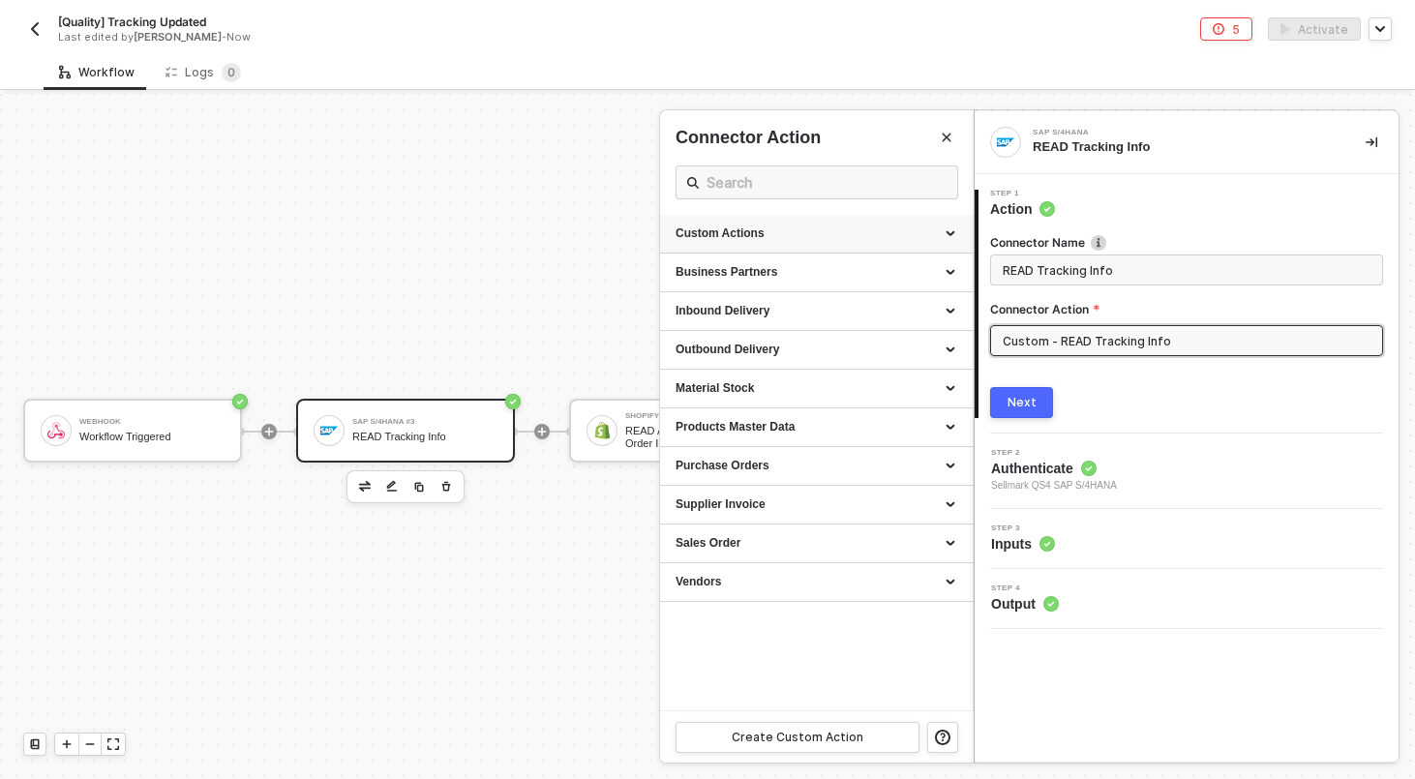
click at [955, 232] on div "Custom Actions" at bounding box center [816, 233] width 282 height 16
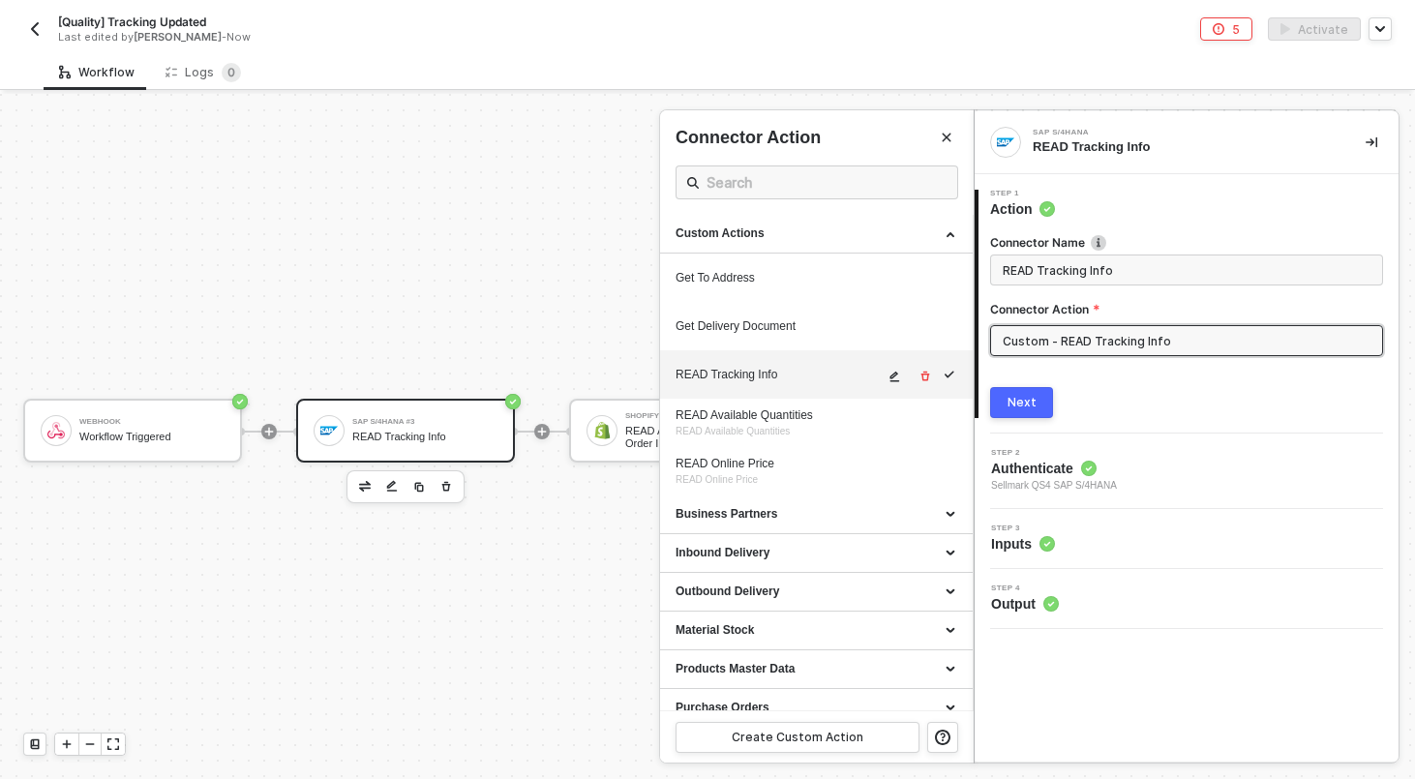
click at [895, 378] on icon "icon-edit" at bounding box center [894, 377] width 12 height 12
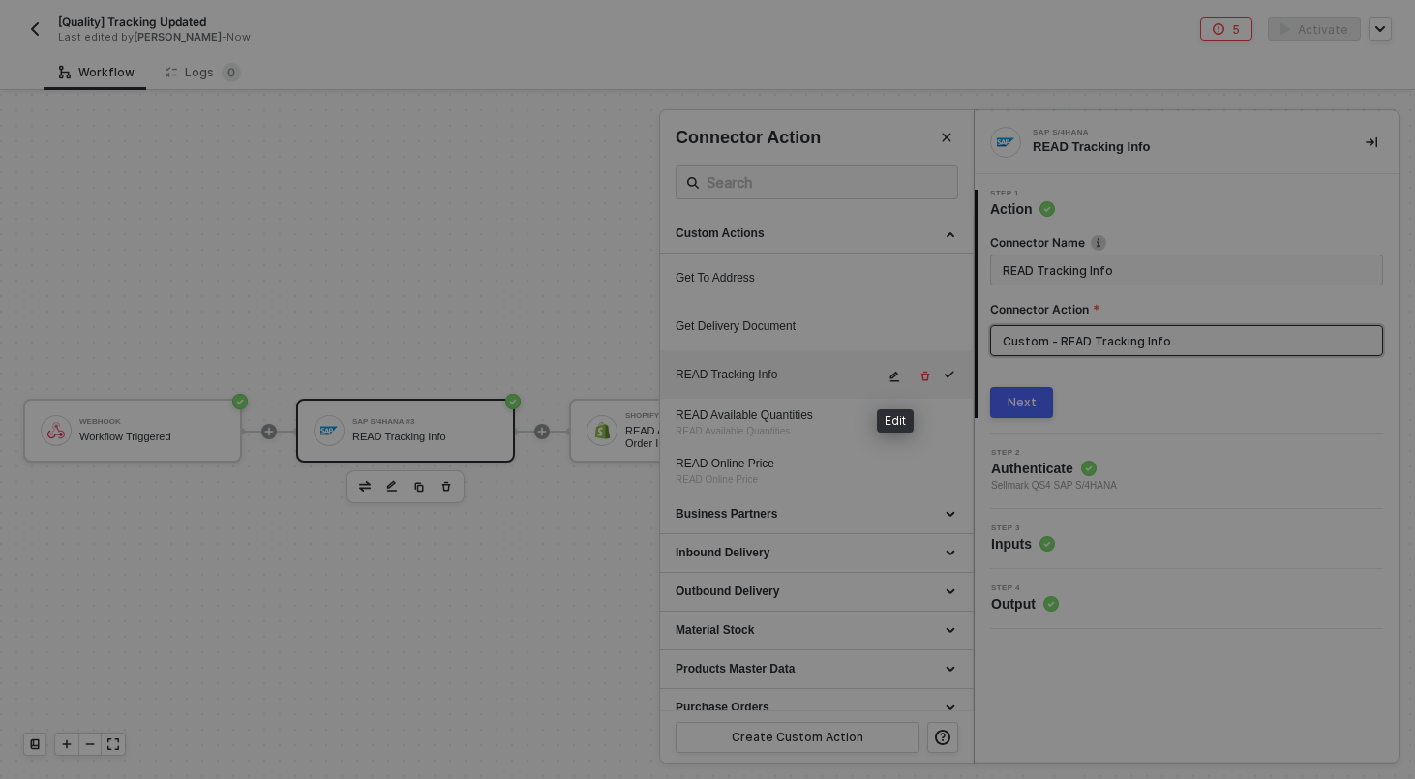
scroll to position [157, 0]
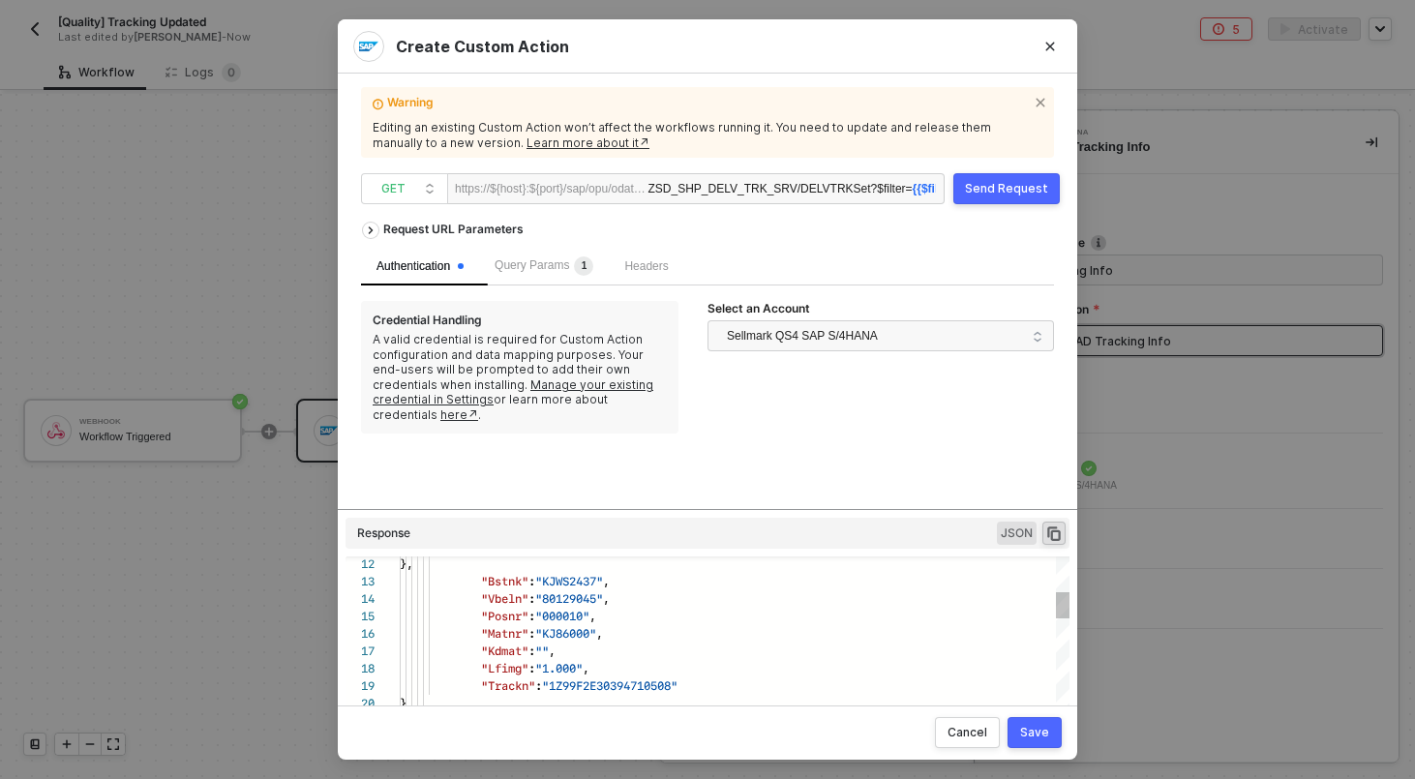
type textarea ""uri": "https://sellmarksap.sc1.hec.ondemand.com/sap/opu/odata/sap/ZSD_SHP_DELV…"
click at [1054, 42] on icon "Close" at bounding box center [1050, 47] width 12 height 12
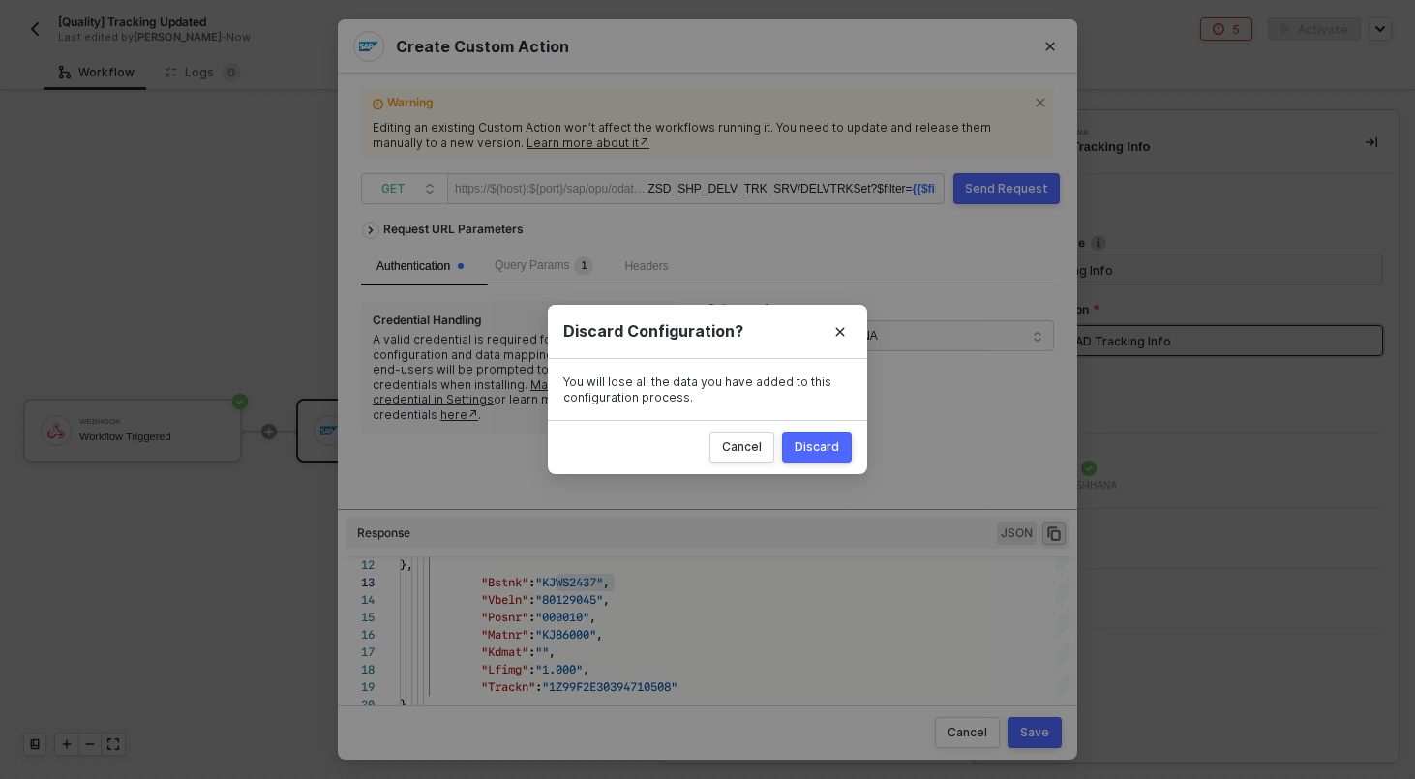
click at [819, 440] on div "Discard" at bounding box center [816, 446] width 45 height 15
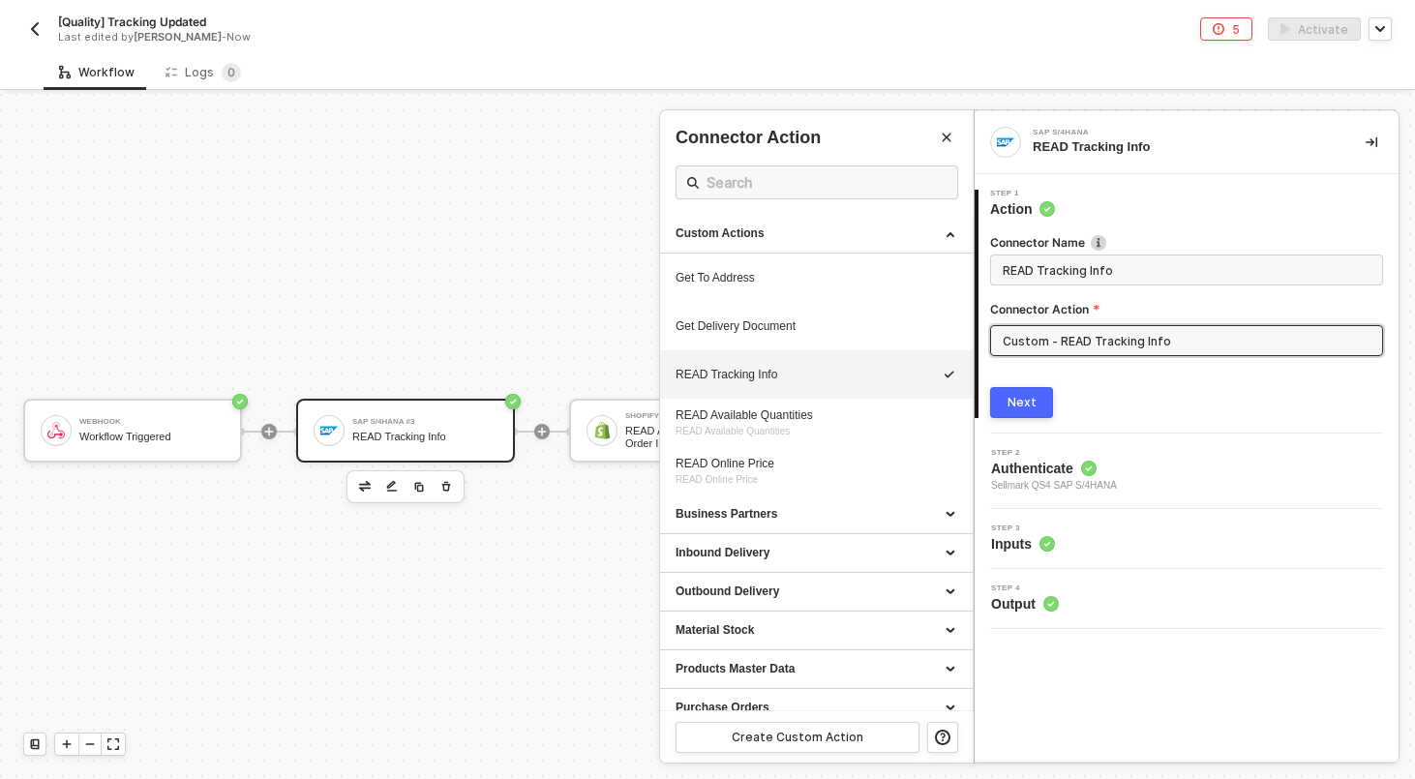
click at [1075, 537] on div "Step 3 Inputs" at bounding box center [1188, 538] width 419 height 29
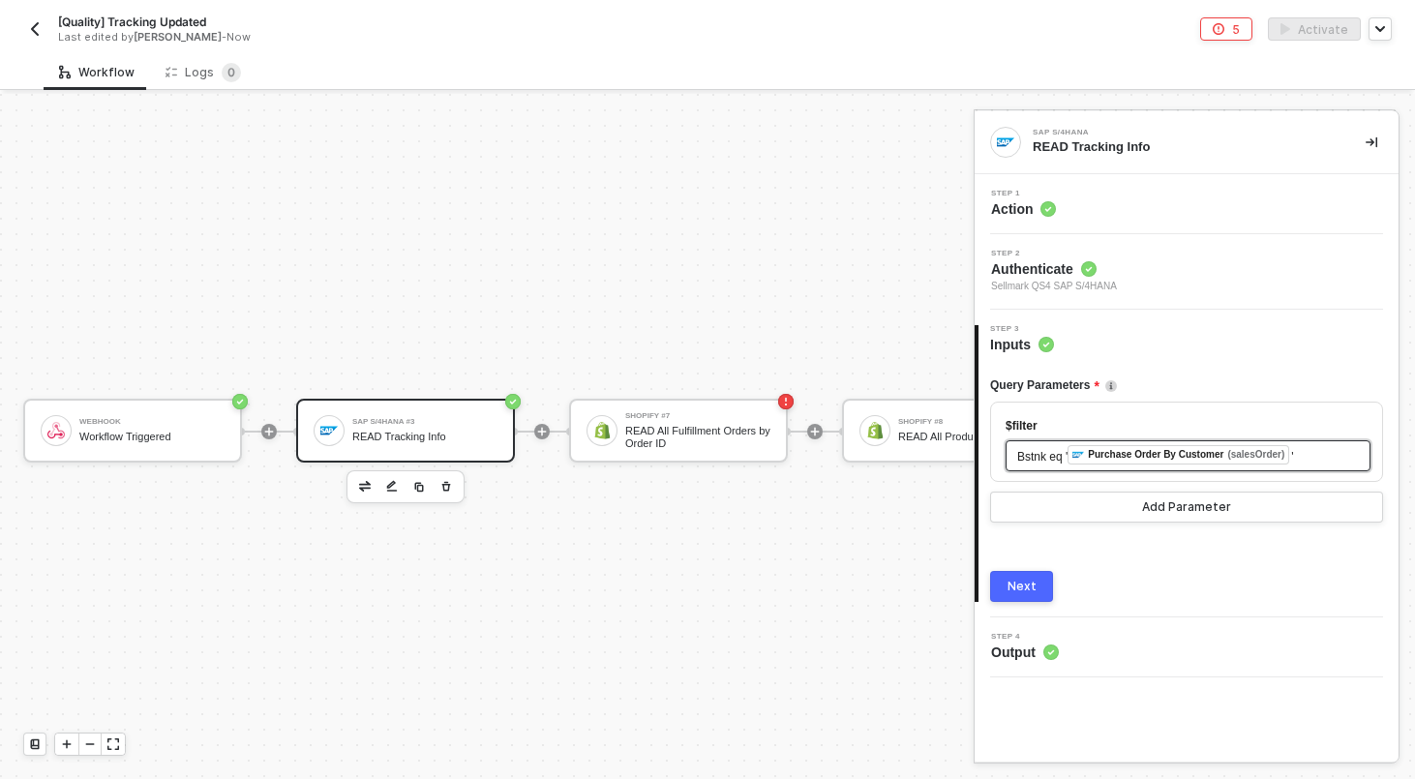
click at [1318, 455] on div "Bstnk eq ' ﻿ Purchase Order By Customer (salesOrder) '" at bounding box center [1188, 455] width 342 height 21
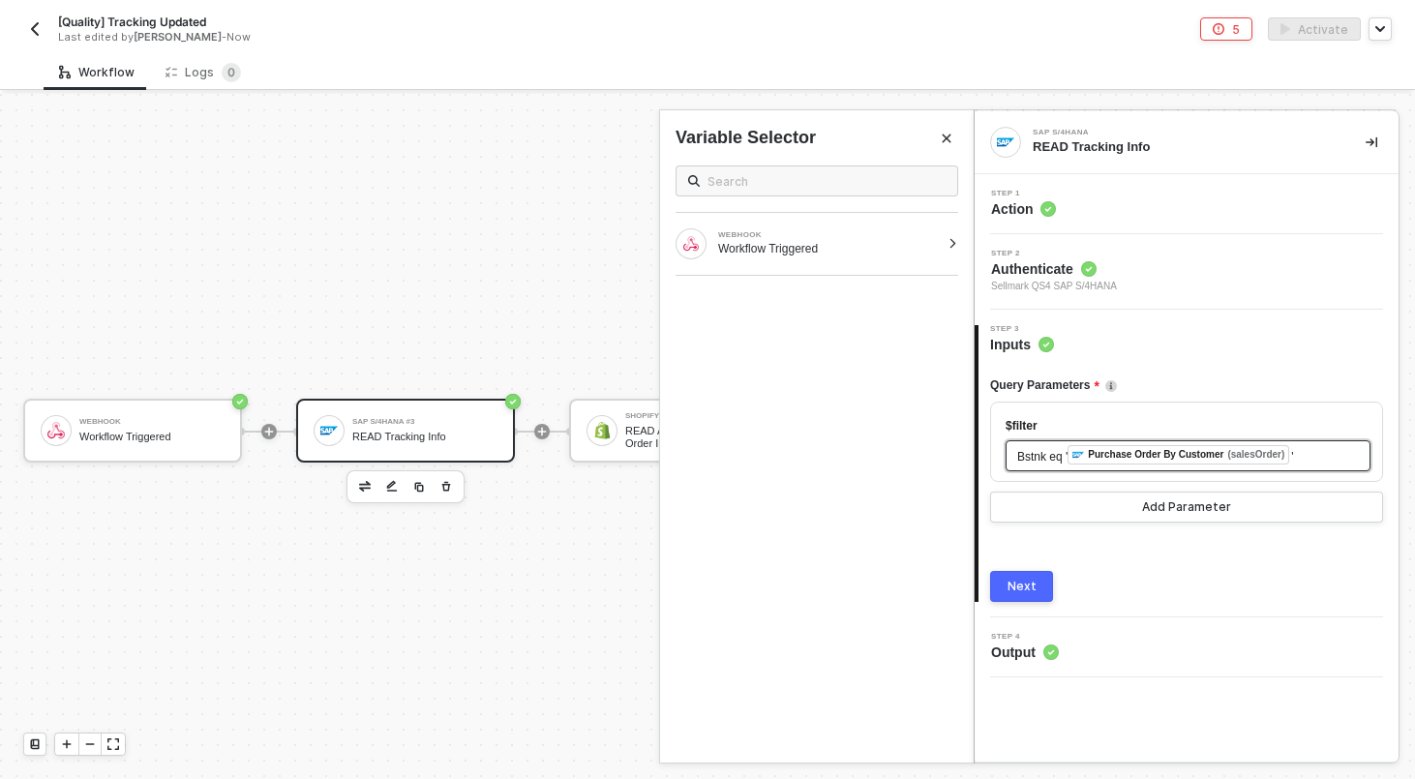
click at [1318, 455] on div "Bstnk eq ' ﻿ Purchase Order By Customer (salesOrder) '" at bounding box center [1188, 455] width 342 height 21
click at [1016, 596] on button "Next" at bounding box center [1021, 586] width 63 height 31
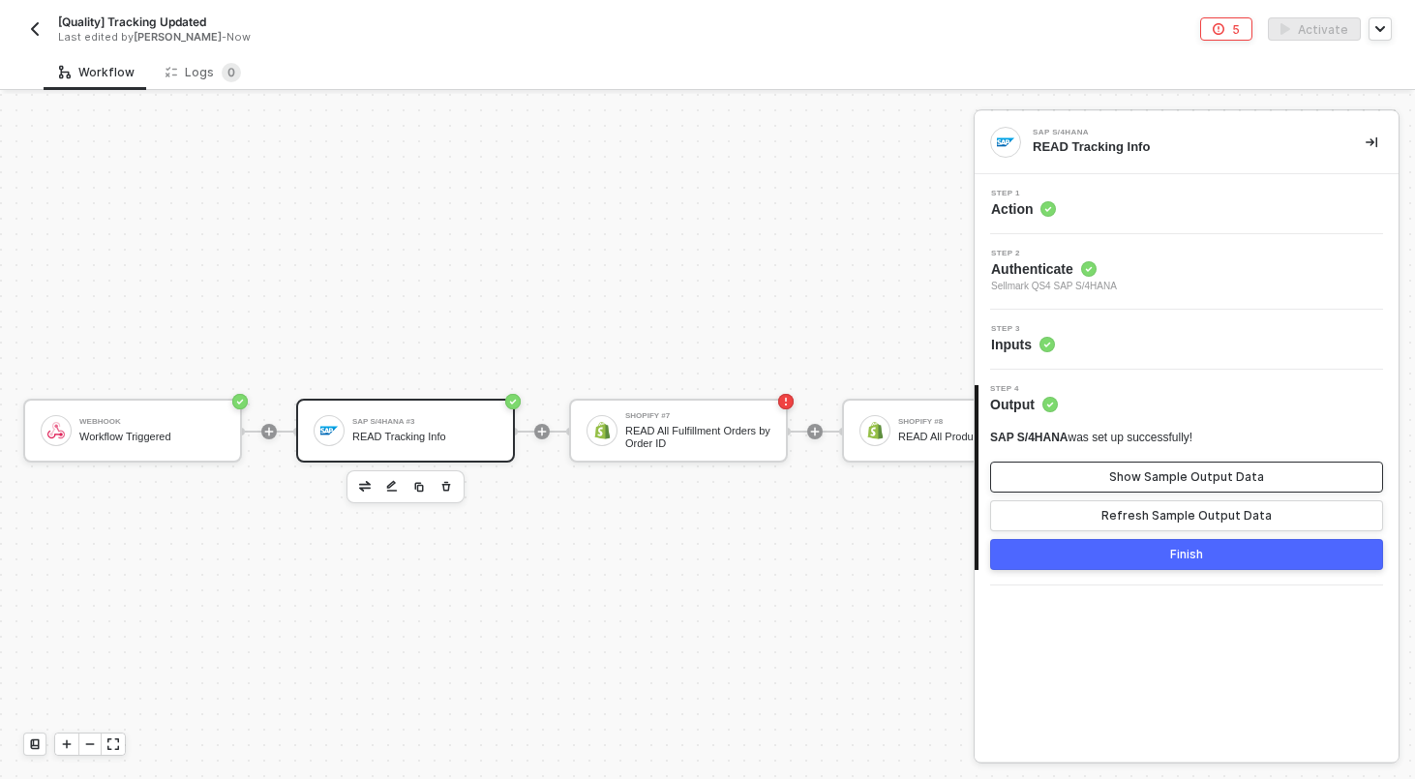
click at [1144, 474] on div "Show Sample Output Data" at bounding box center [1186, 476] width 155 height 15
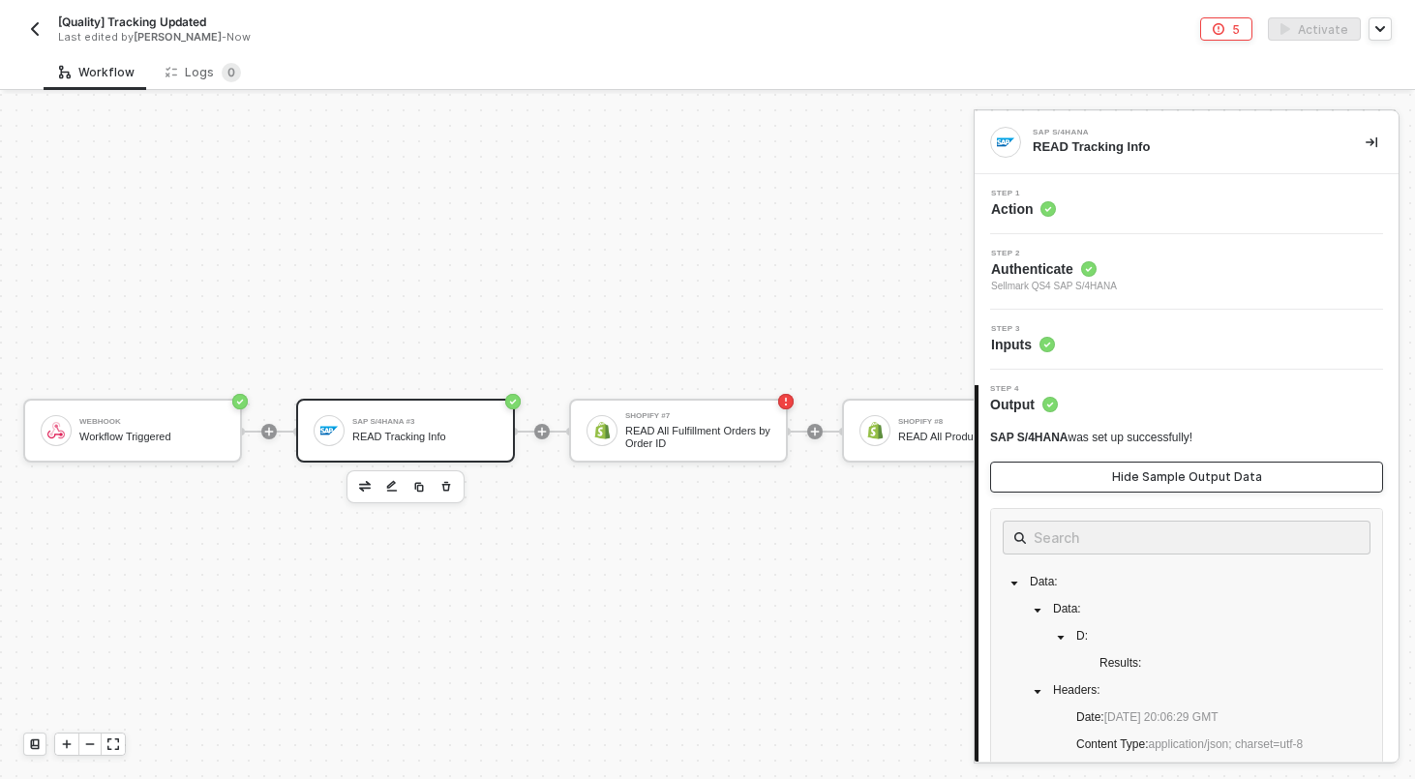
click at [1144, 474] on div "Hide Sample Output Data" at bounding box center [1187, 476] width 150 height 15
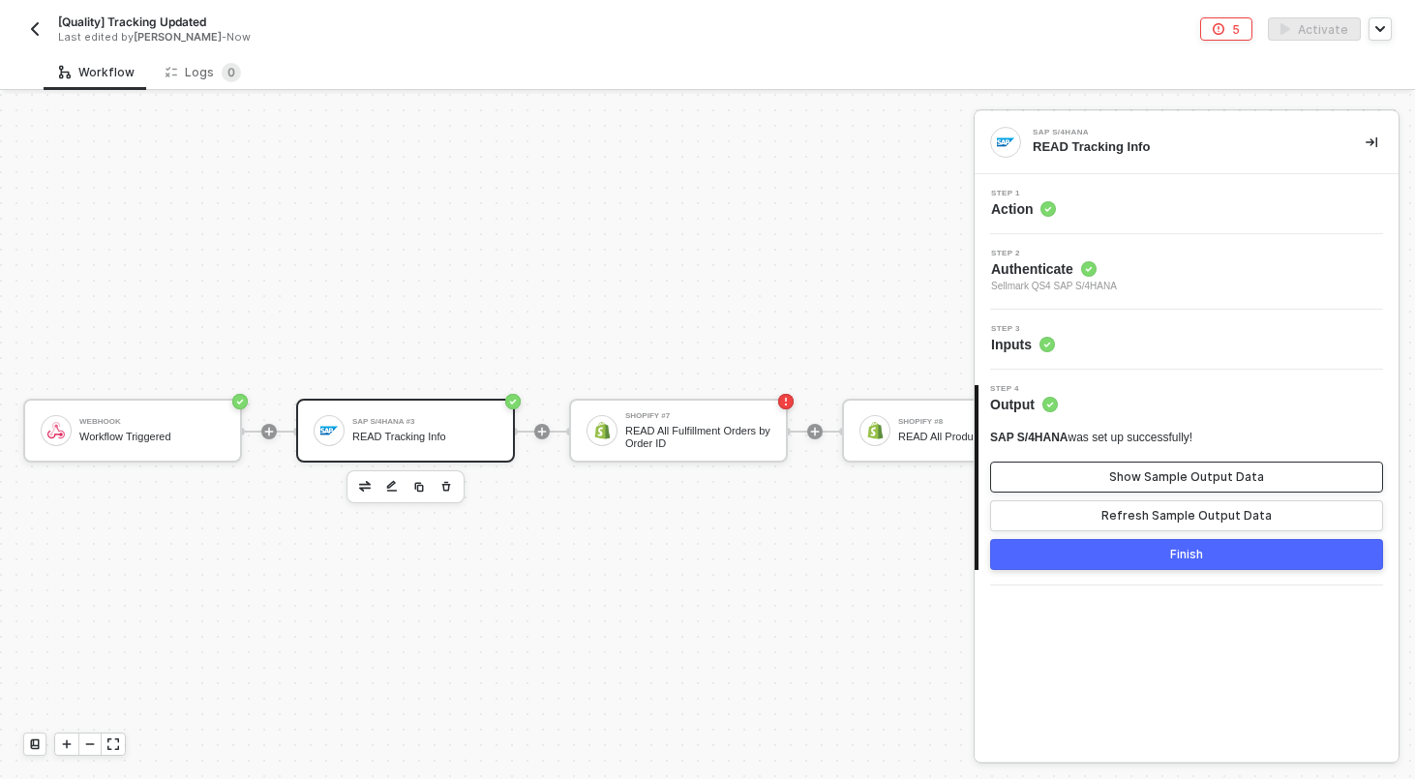
click at [1144, 474] on div "Show Sample Output Data" at bounding box center [1186, 476] width 155 height 15
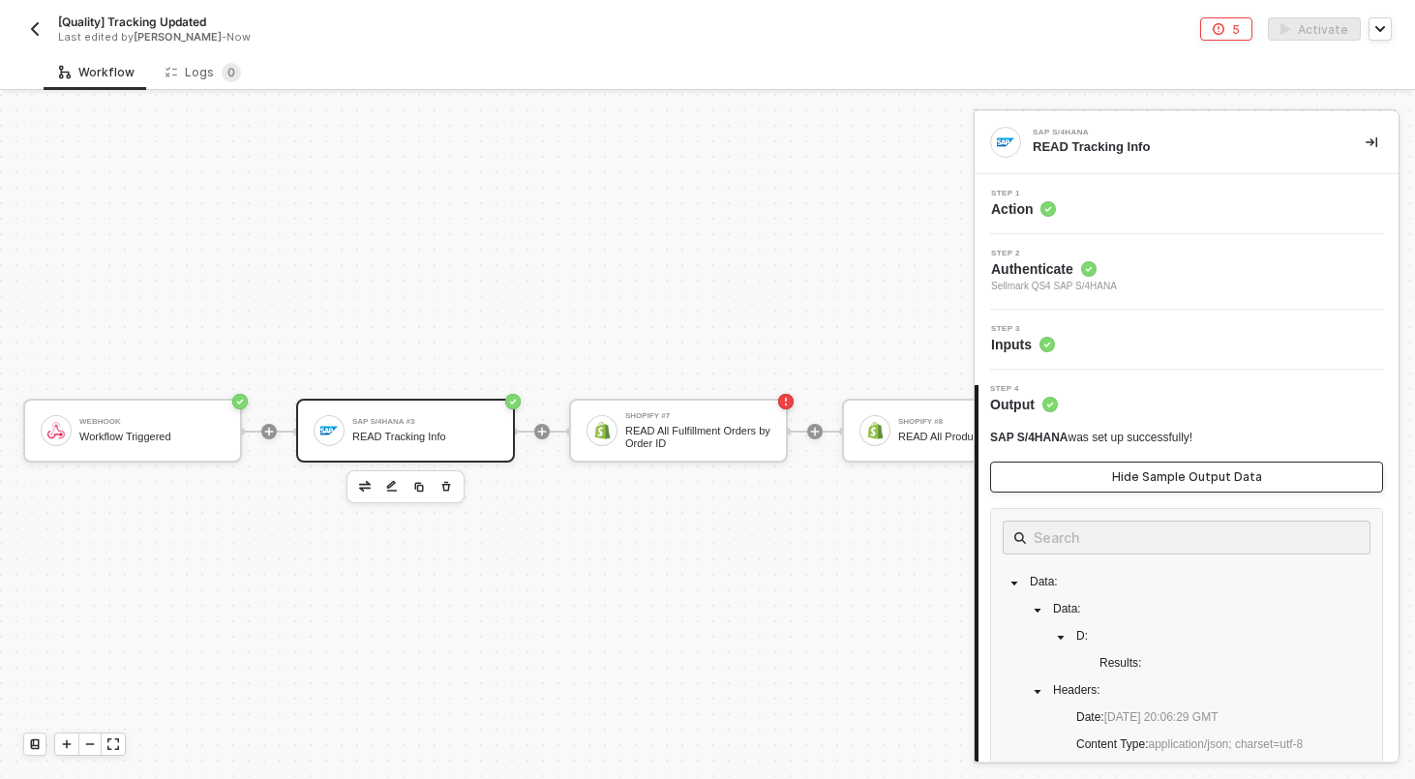
click at [1144, 474] on div "Hide Sample Output Data" at bounding box center [1187, 476] width 150 height 15
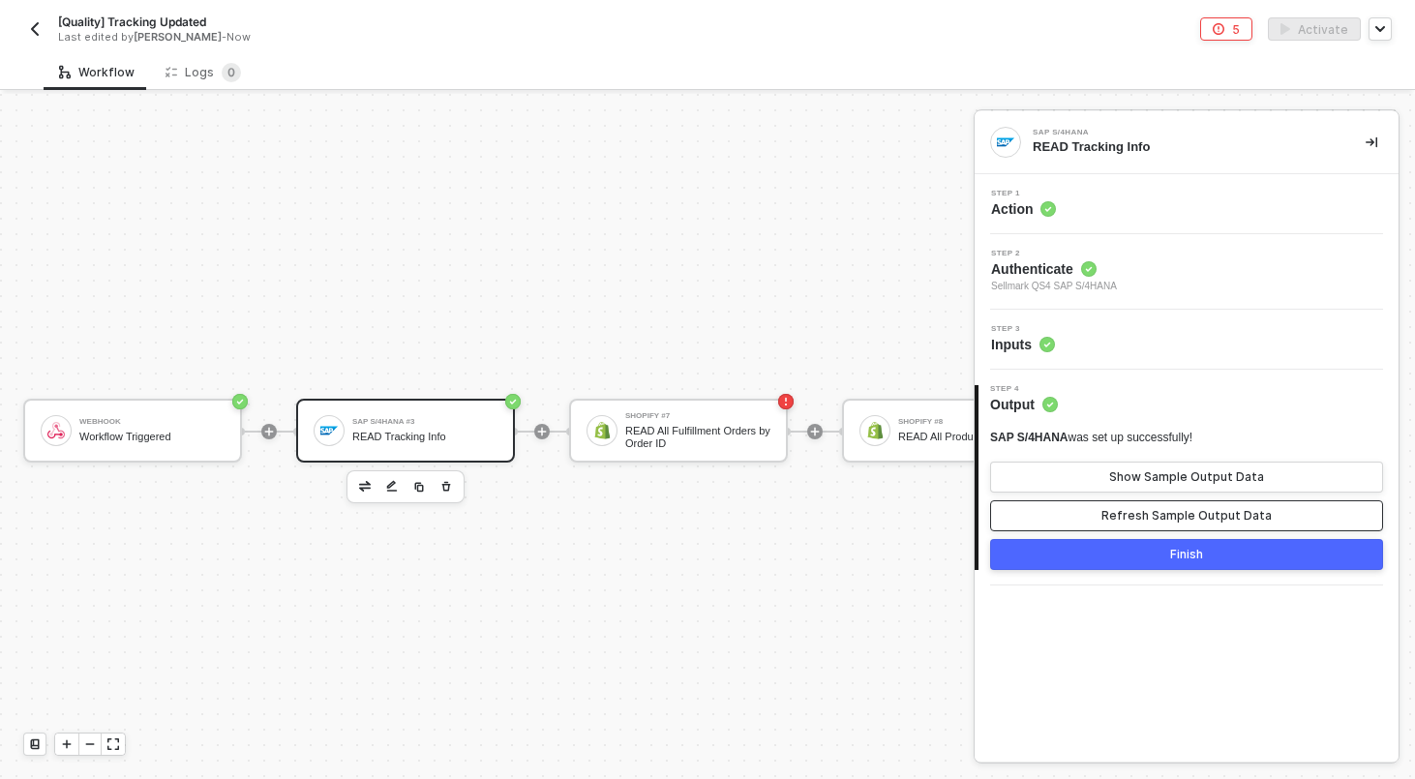
click at [1147, 516] on div "Refresh Sample Output Data" at bounding box center [1186, 515] width 170 height 15
click at [1170, 483] on div "Show Sample Output Data" at bounding box center [1186, 476] width 155 height 15
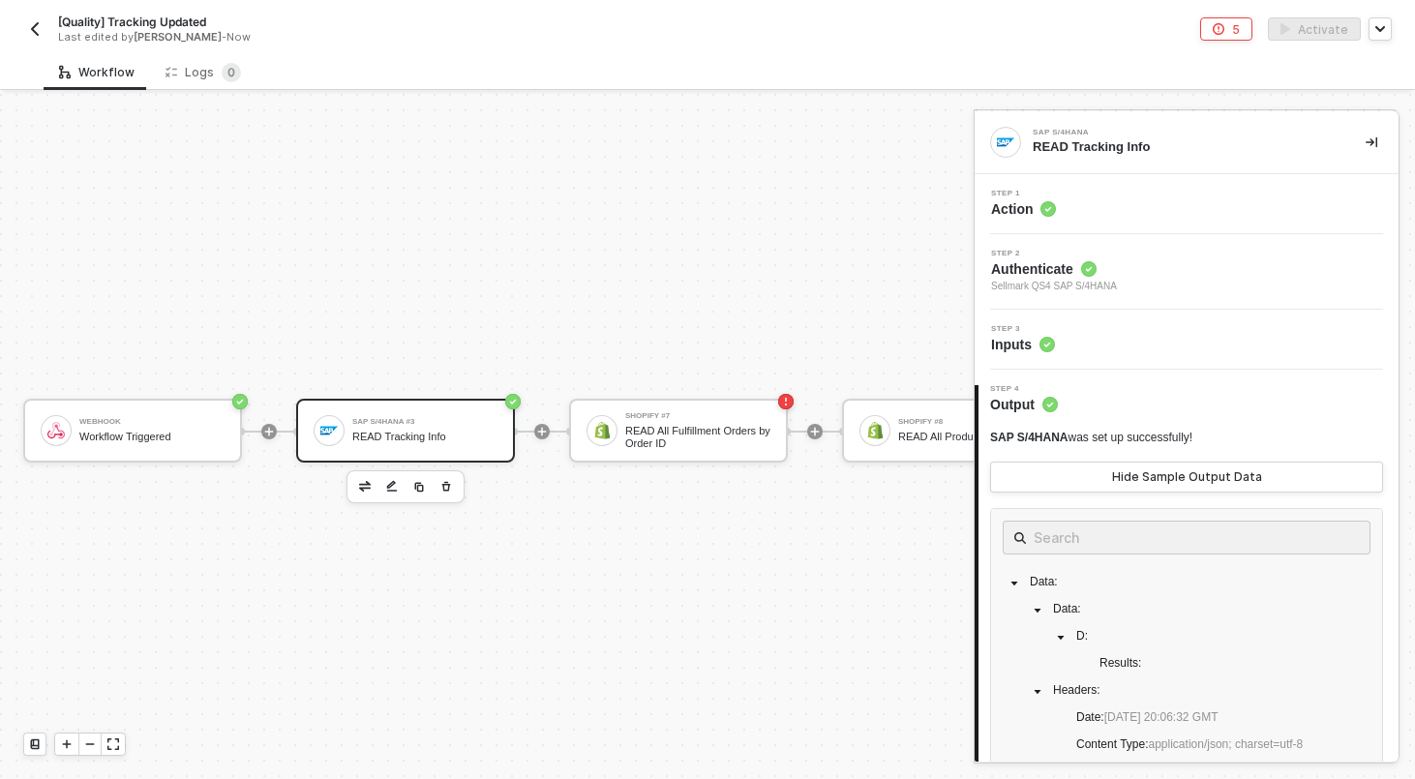
click at [1150, 203] on div "Step 1 Action" at bounding box center [1188, 204] width 419 height 29
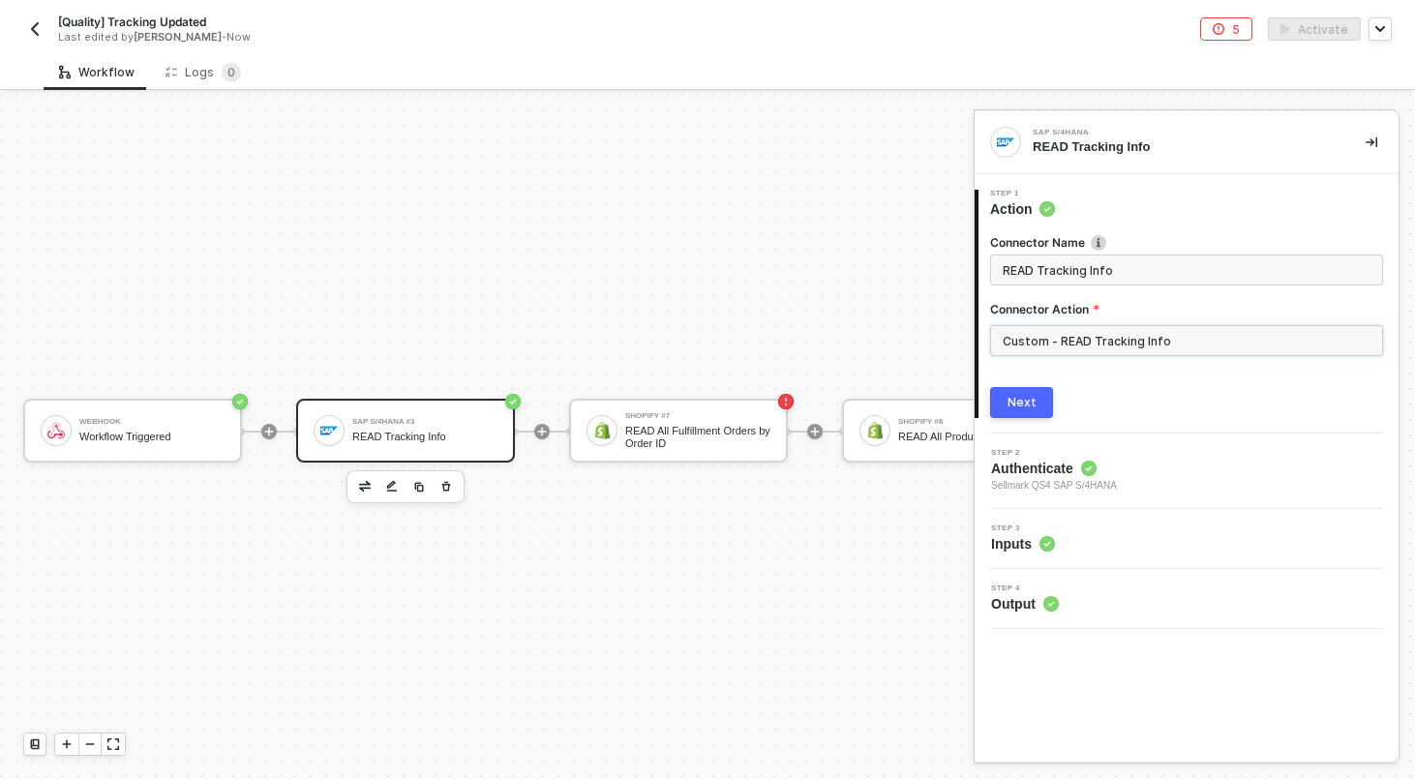
click at [1135, 331] on input "Custom - READ Tracking Info" at bounding box center [1186, 340] width 393 height 31
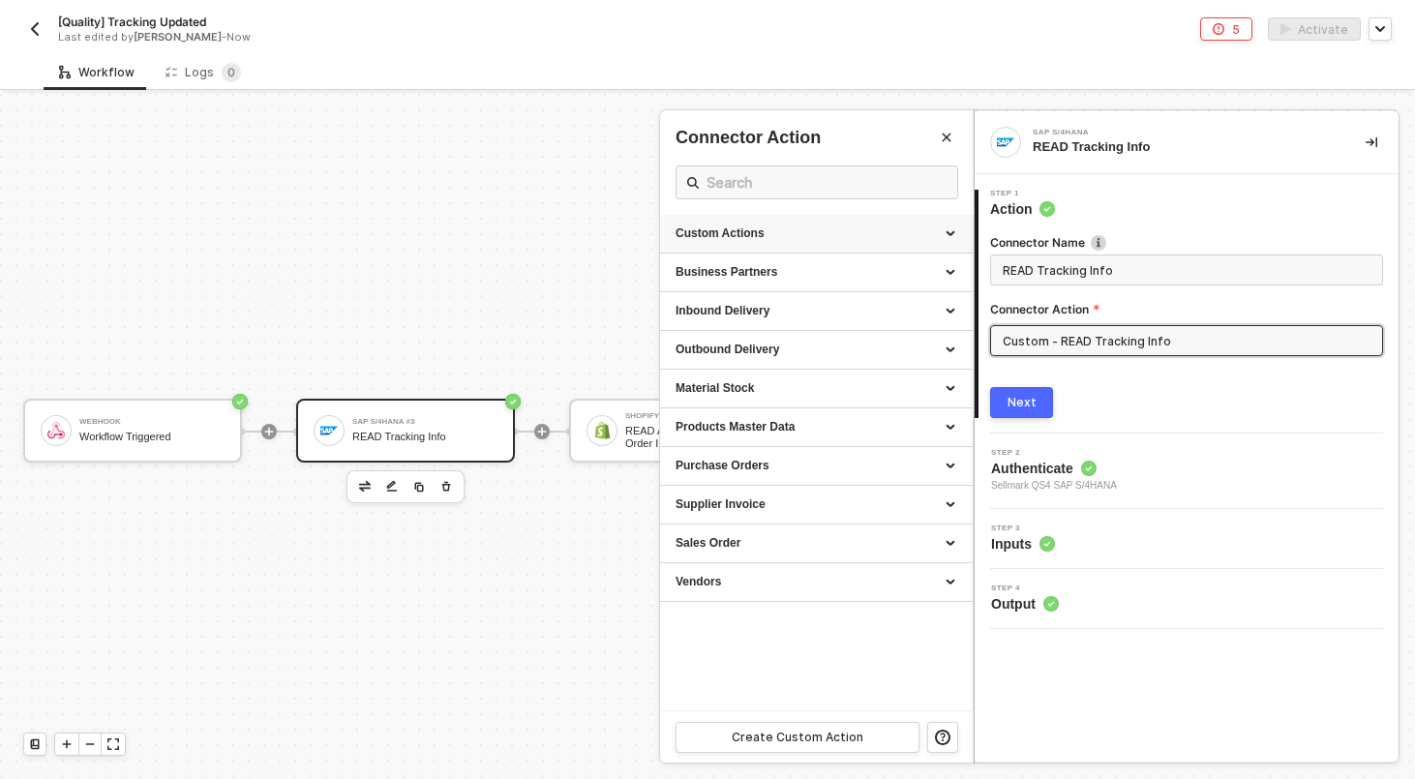
click at [931, 228] on div "Custom Actions" at bounding box center [816, 233] width 282 height 16
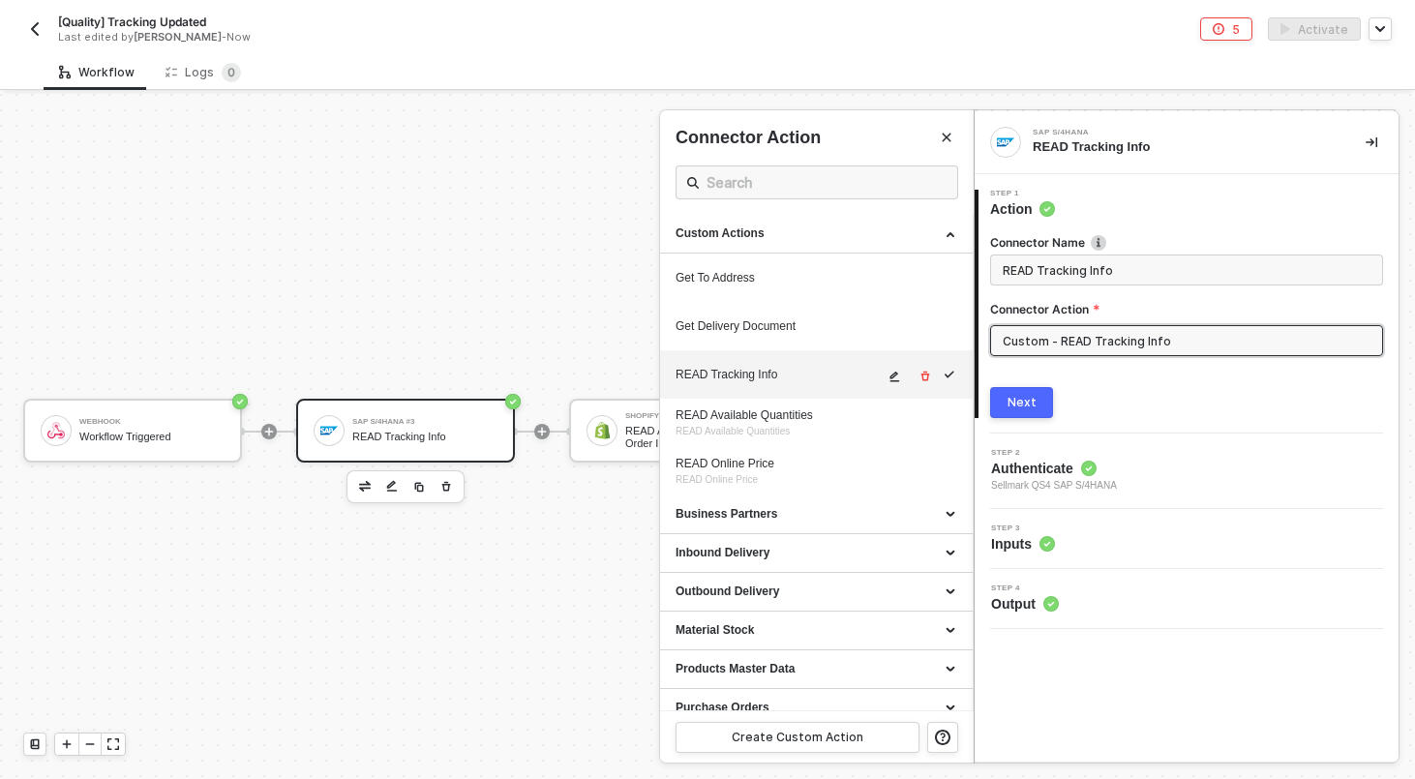
click at [895, 375] on icon "icon-edit" at bounding box center [895, 377] width 10 height 11
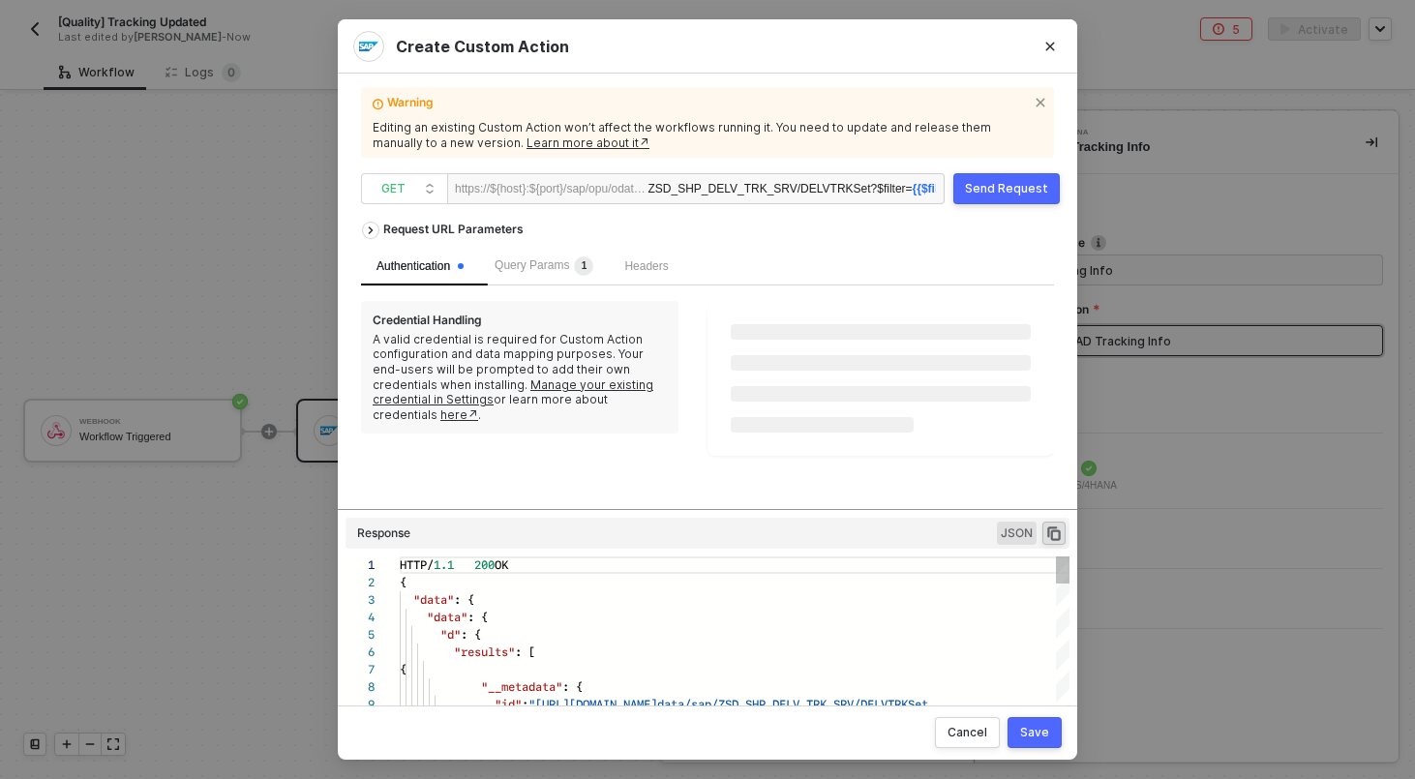
scroll to position [157, 0]
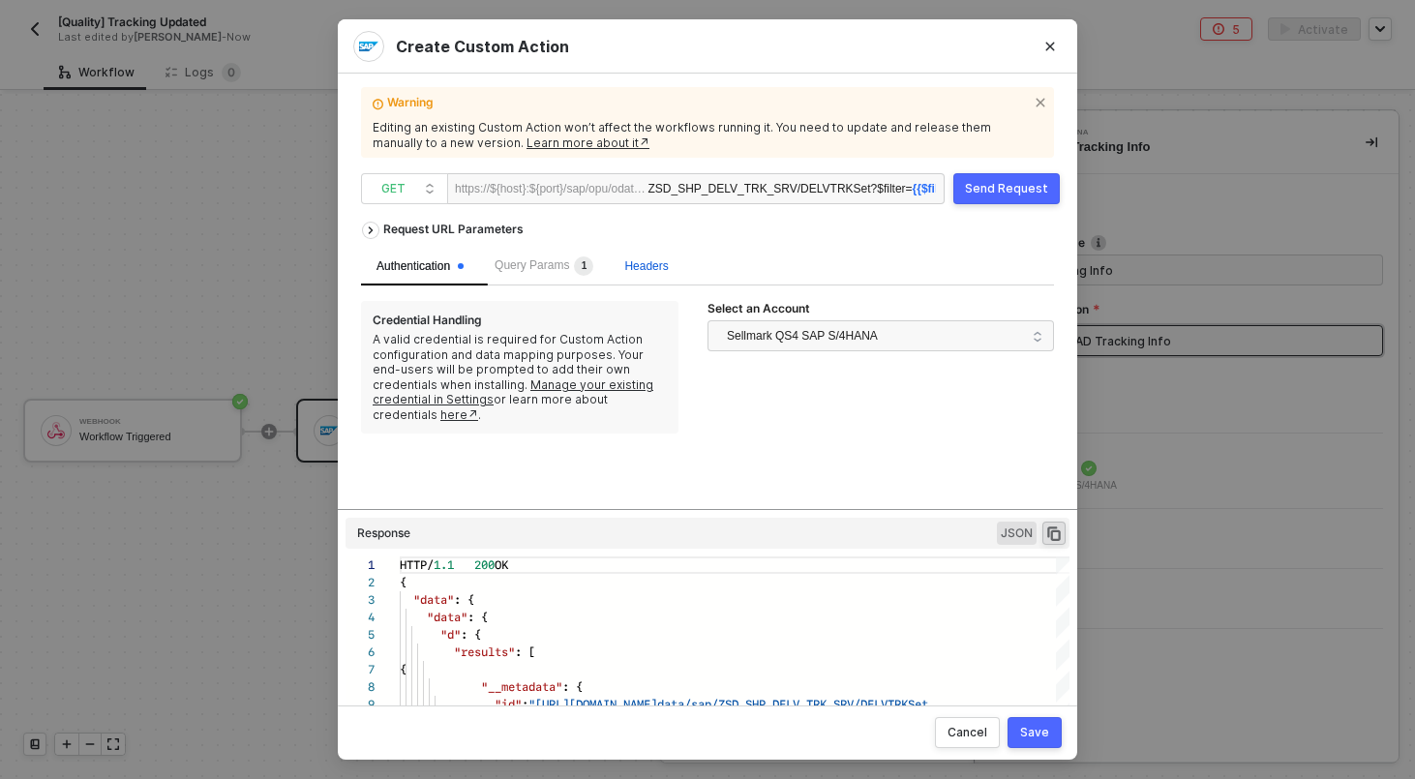
click at [659, 264] on span "Headers" at bounding box center [646, 266] width 44 height 14
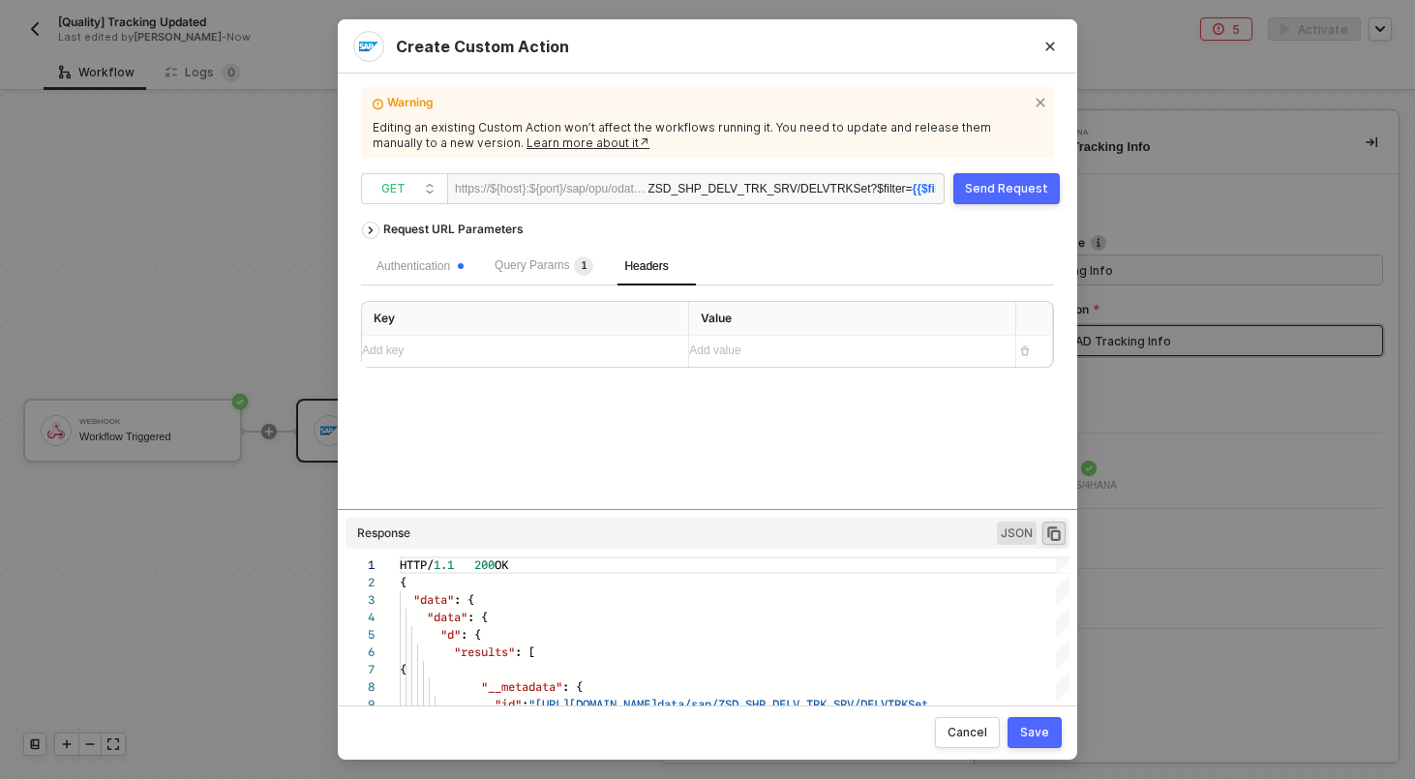
click at [433, 207] on div "Warning Editing an existing Custom Action won’t affect the workflows running it…" at bounding box center [707, 389] width 693 height 585
click at [433, 232] on div "Request URL Parameters" at bounding box center [454, 229] width 160 height 35
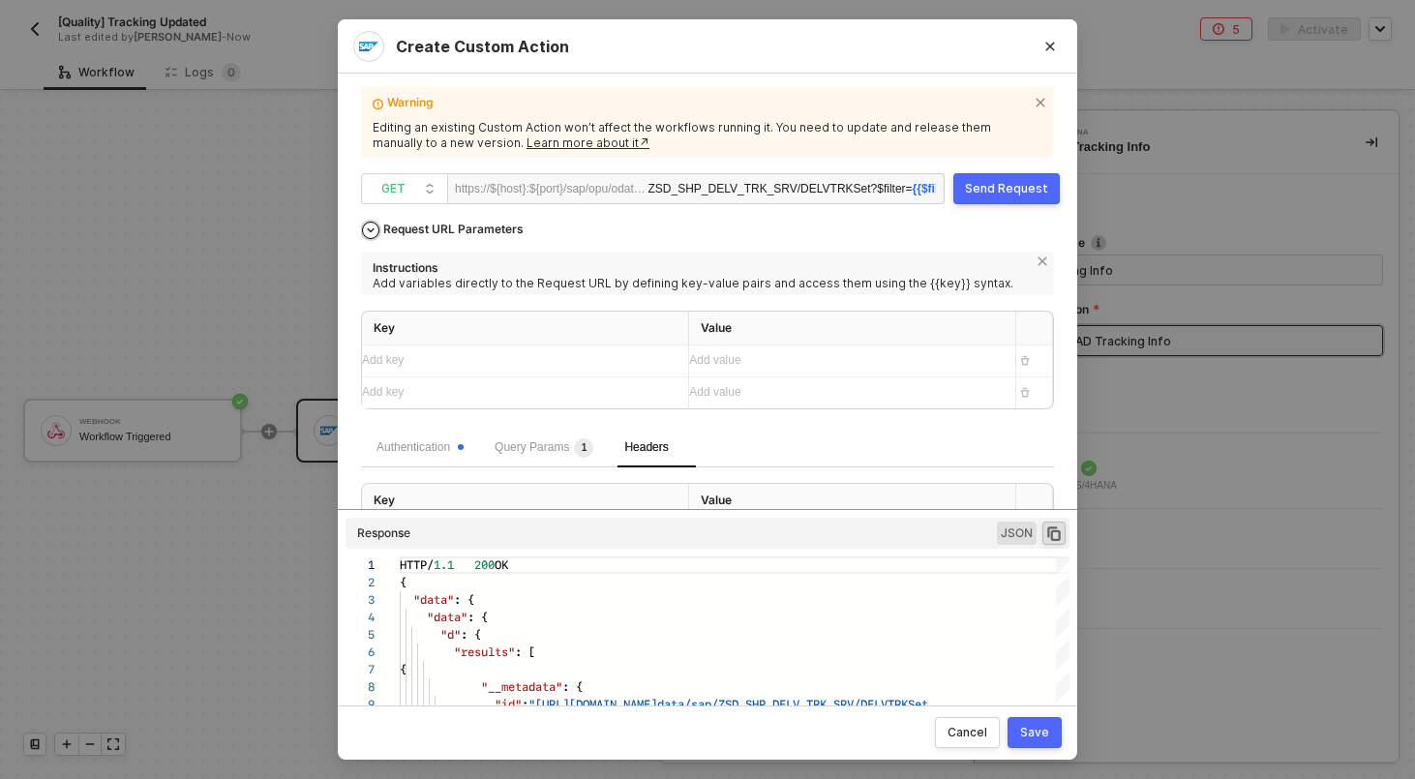
click at [450, 222] on div "Request URL Parameters" at bounding box center [454, 229] width 160 height 35
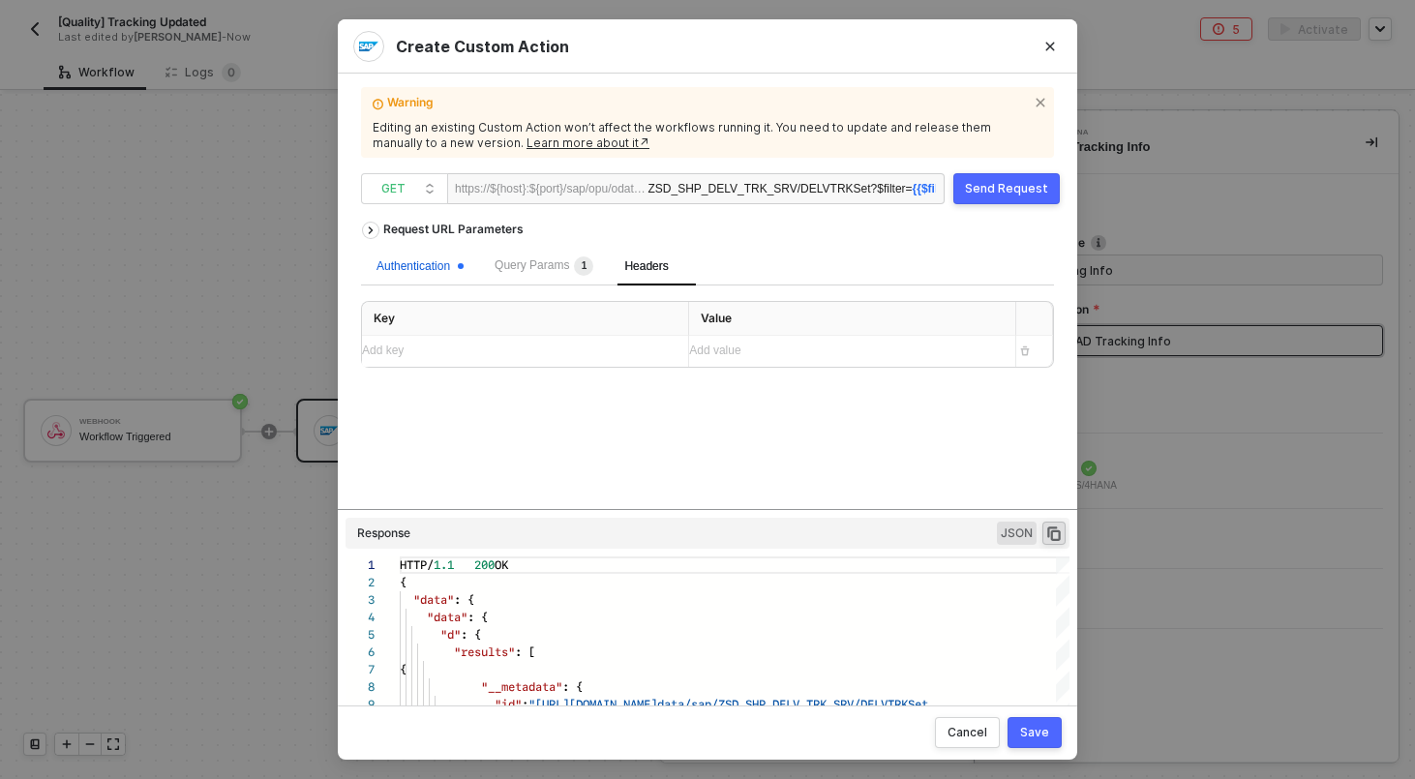
click at [440, 265] on div "Authentication" at bounding box center [419, 266] width 87 height 18
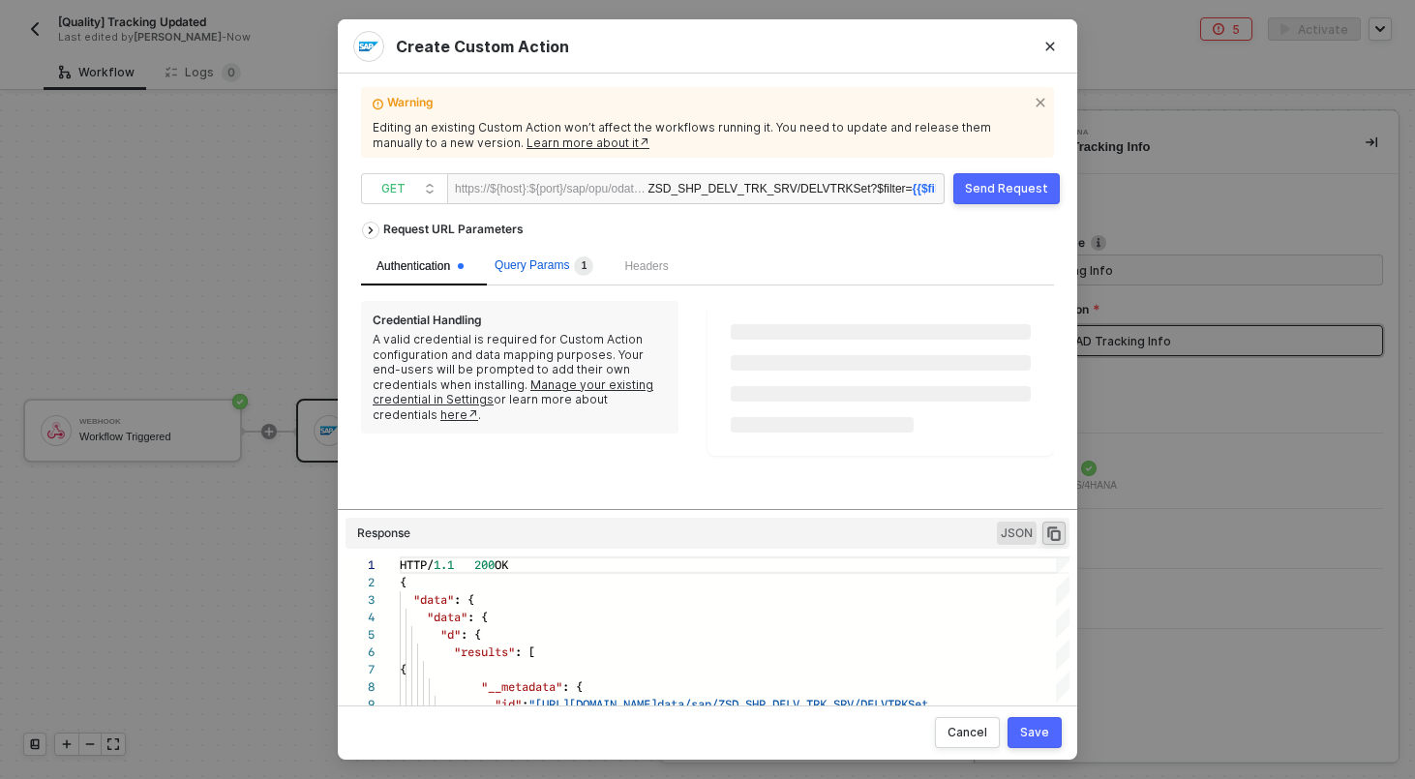
click at [550, 264] on span "Query Params 1" at bounding box center [543, 265] width 99 height 14
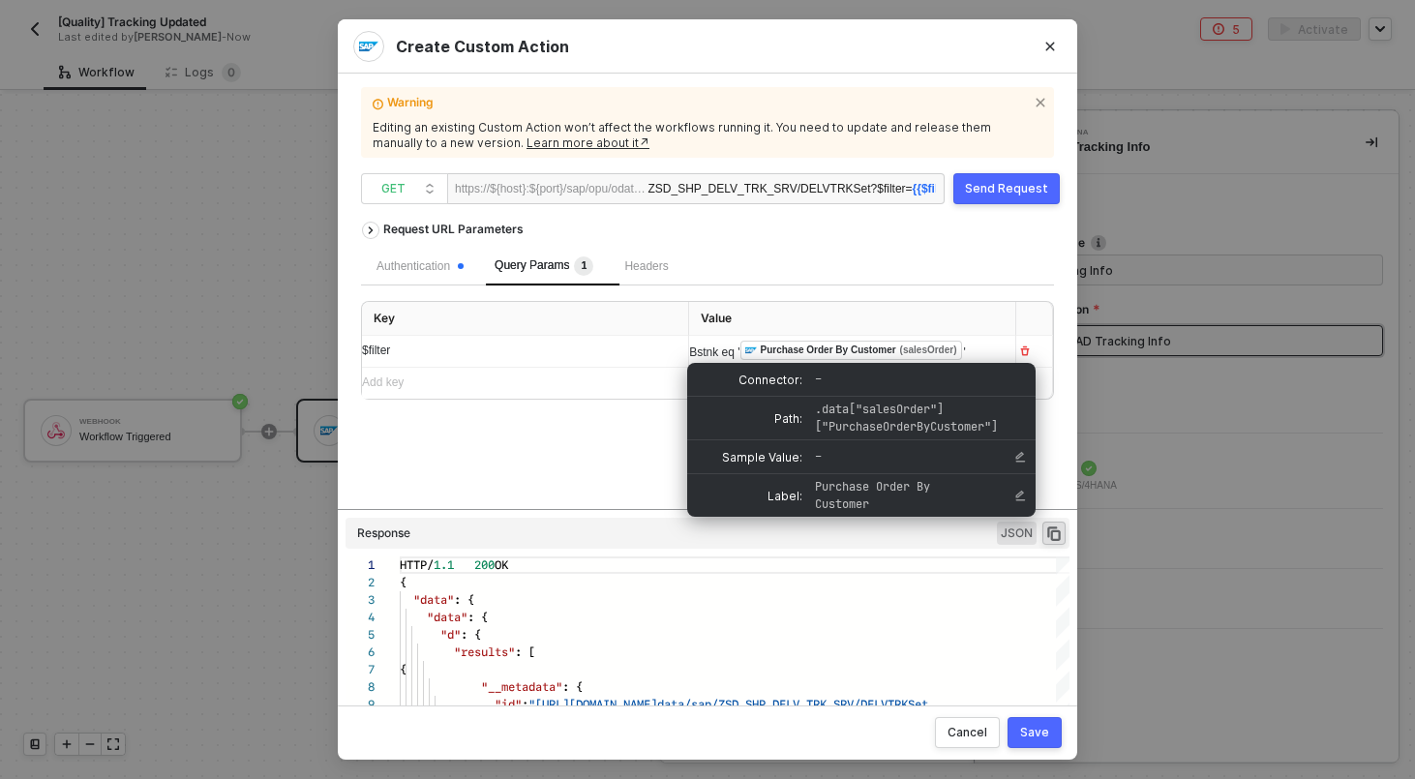
click at [823, 352] on div "Bstnk eq ' ﻿ Purchase Order By Customer (salesOrder) '" at bounding box center [844, 351] width 311 height 21
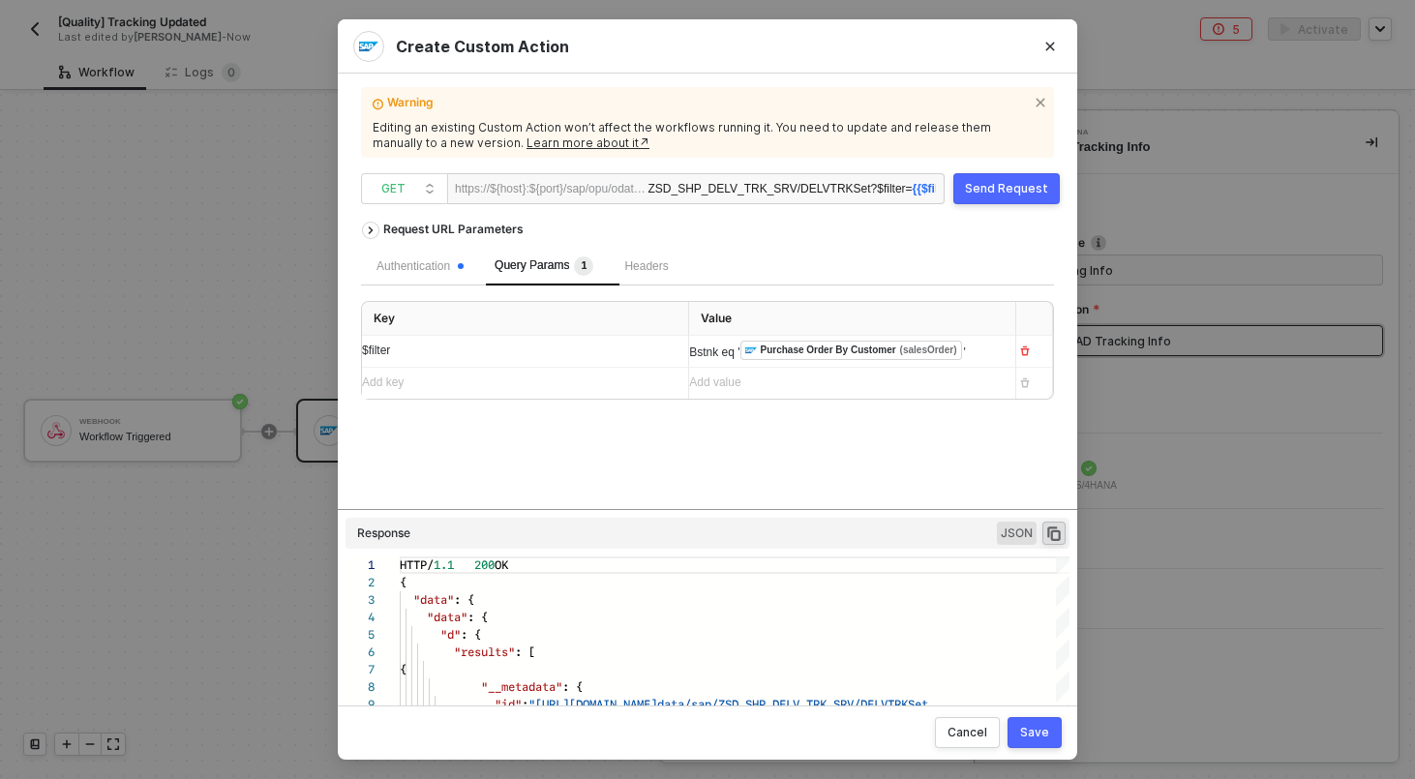
click at [897, 316] on th "Value" at bounding box center [852, 319] width 327 height 34
click at [1040, 734] on div "Save" at bounding box center [1034, 732] width 29 height 15
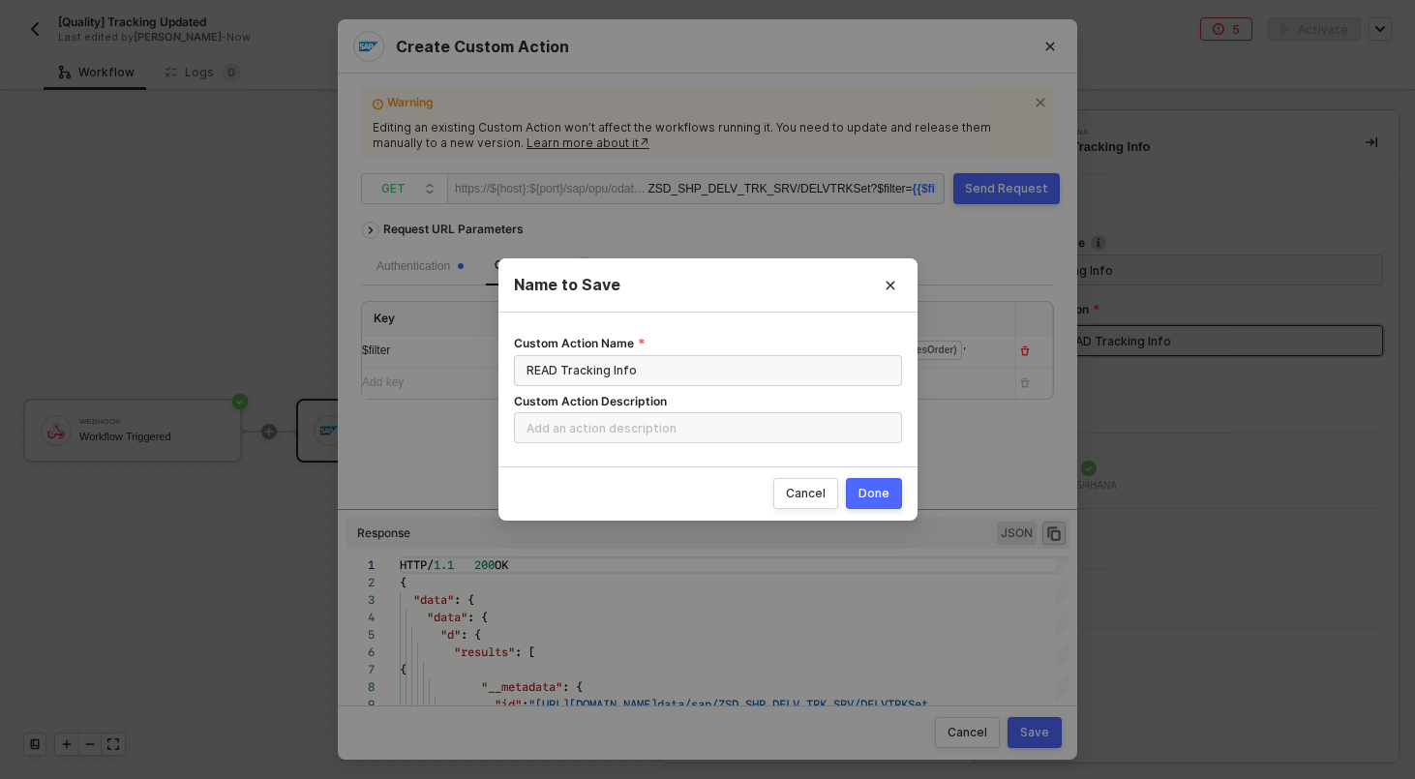
click at [879, 501] on button "Done" at bounding box center [874, 493] width 56 height 31
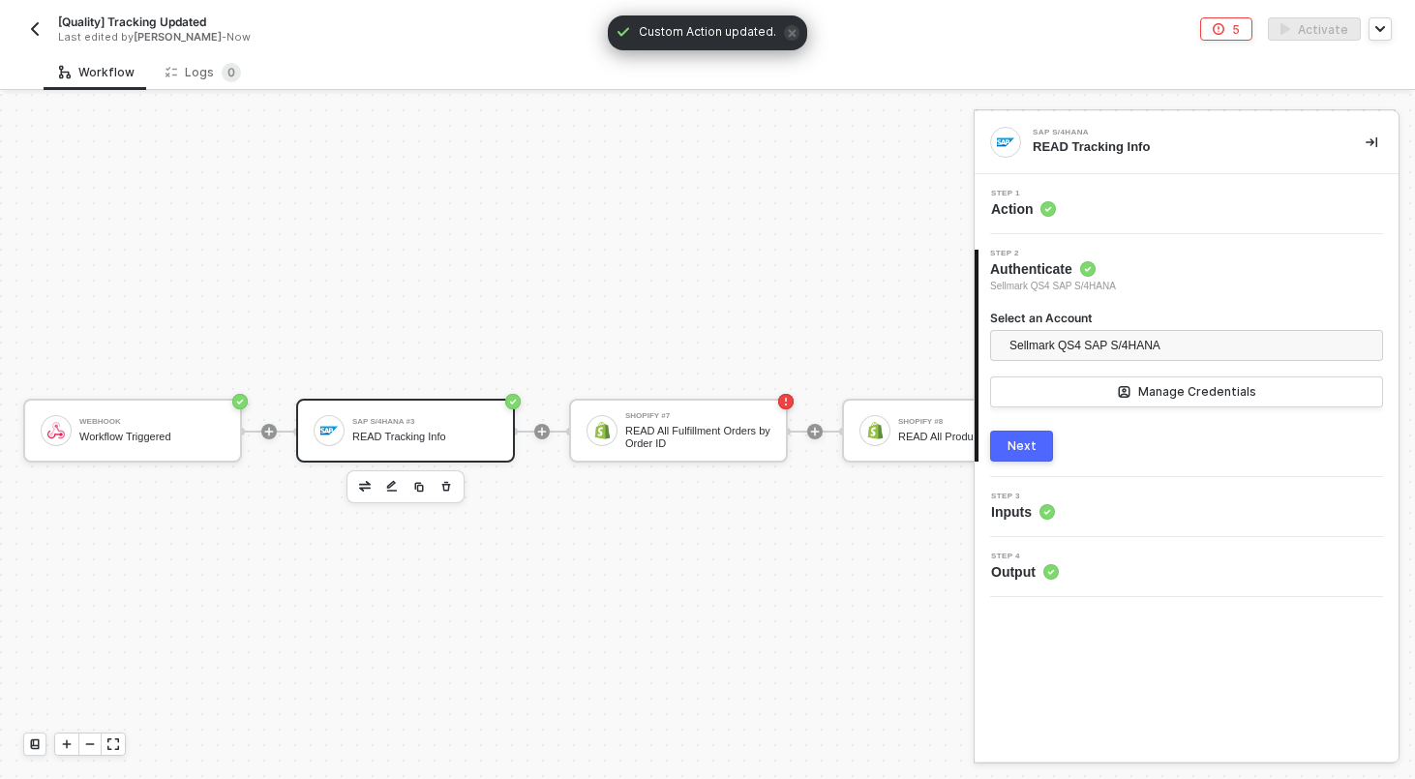
click at [1062, 488] on div "3 Step 3 Inputs" at bounding box center [1186, 507] width 424 height 60
click at [1063, 502] on div "Step 3 Inputs" at bounding box center [1188, 507] width 419 height 29
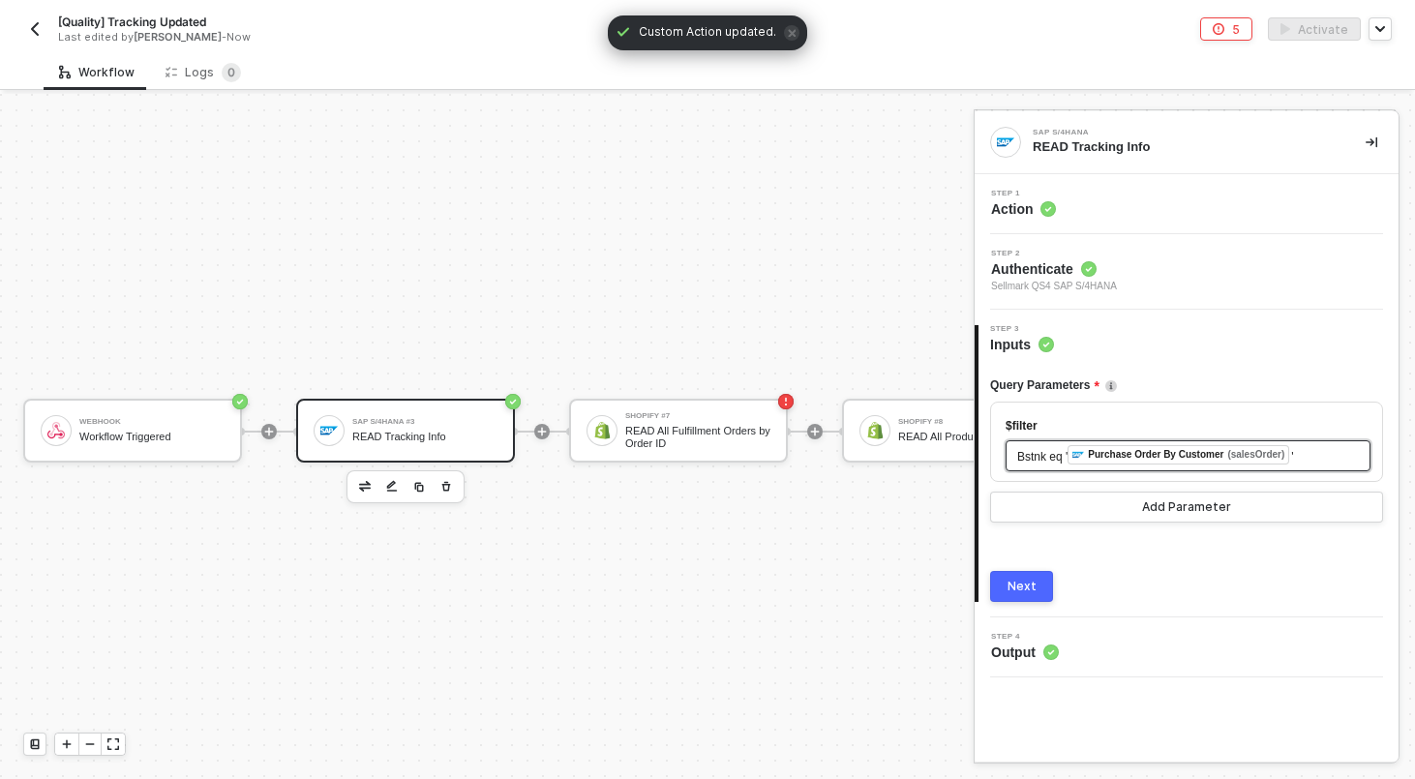
click at [1136, 445] on div "Purchase Order By Customer (salesOrder)" at bounding box center [1178, 454] width 222 height 19
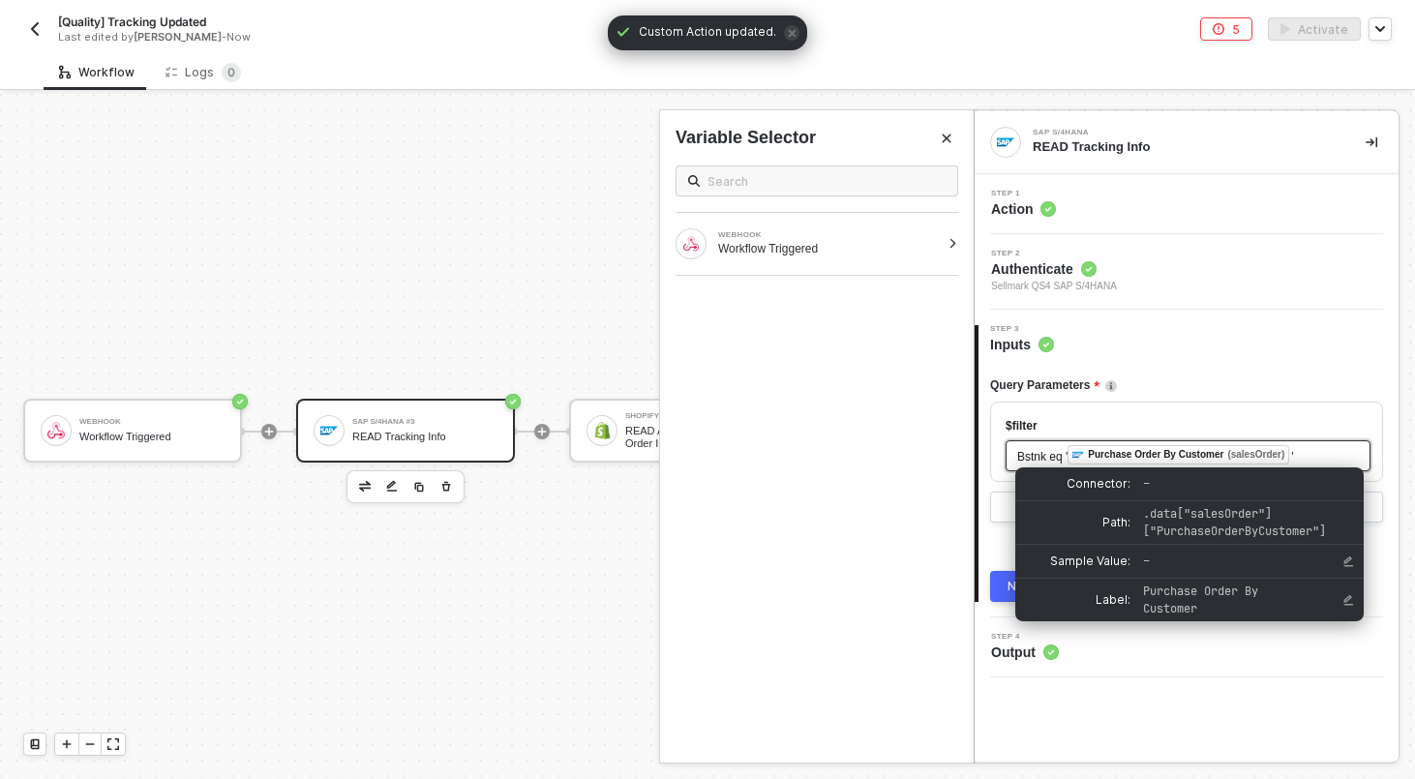
click at [1136, 445] on div "Purchase Order By Customer (salesOrder)" at bounding box center [1178, 454] width 222 height 19
click at [1137, 463] on div "Purchase Order By Customer" at bounding box center [1155, 454] width 135 height 17
click at [1293, 454] on span "'" at bounding box center [1292, 457] width 2 height 14
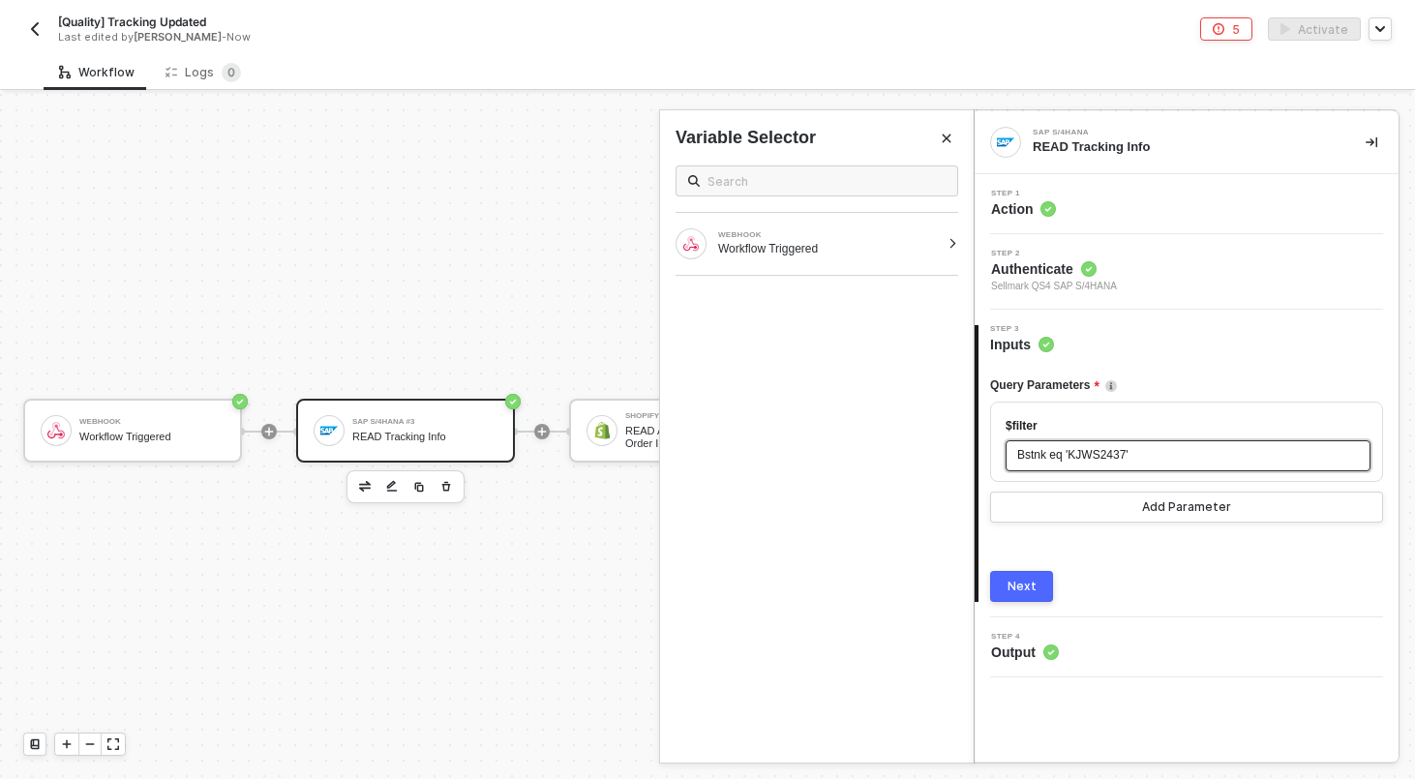
click at [1029, 579] on div "Next" at bounding box center [1021, 586] width 29 height 15
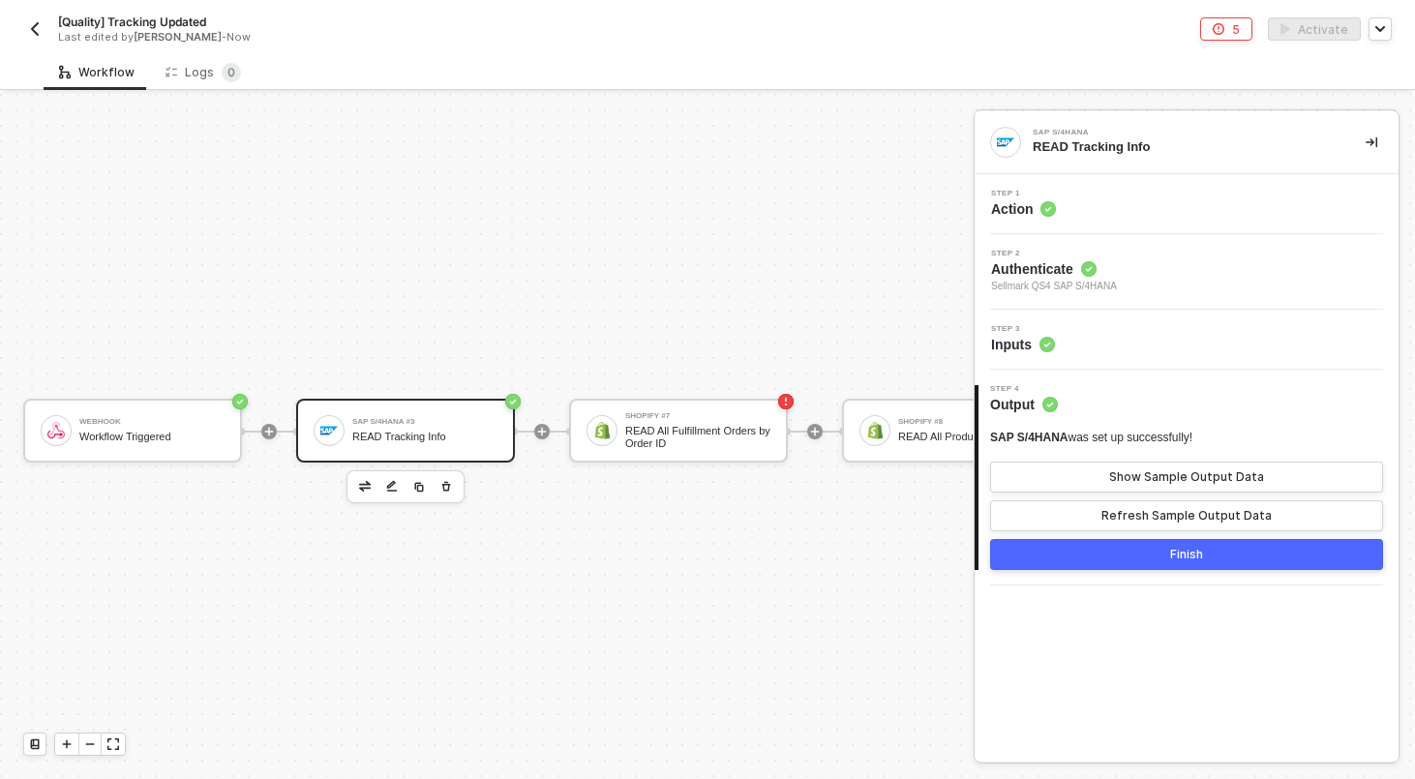
click at [1143, 444] on div "SAP S/4HANA was set up successfully!" at bounding box center [1091, 438] width 202 height 16
click at [1158, 475] on div "Show Sample Output Data" at bounding box center [1186, 476] width 155 height 15
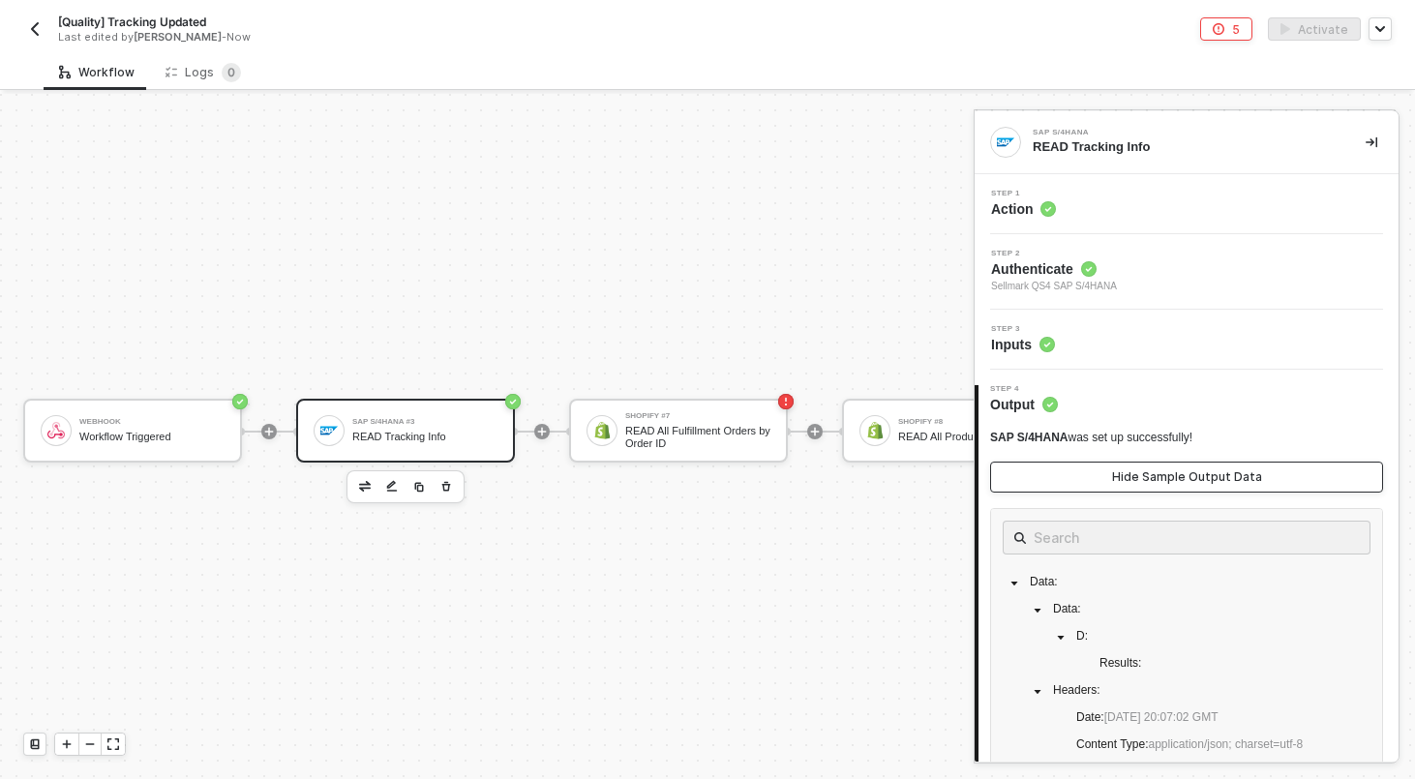
click at [1156, 480] on div "Hide Sample Output Data" at bounding box center [1187, 476] width 150 height 15
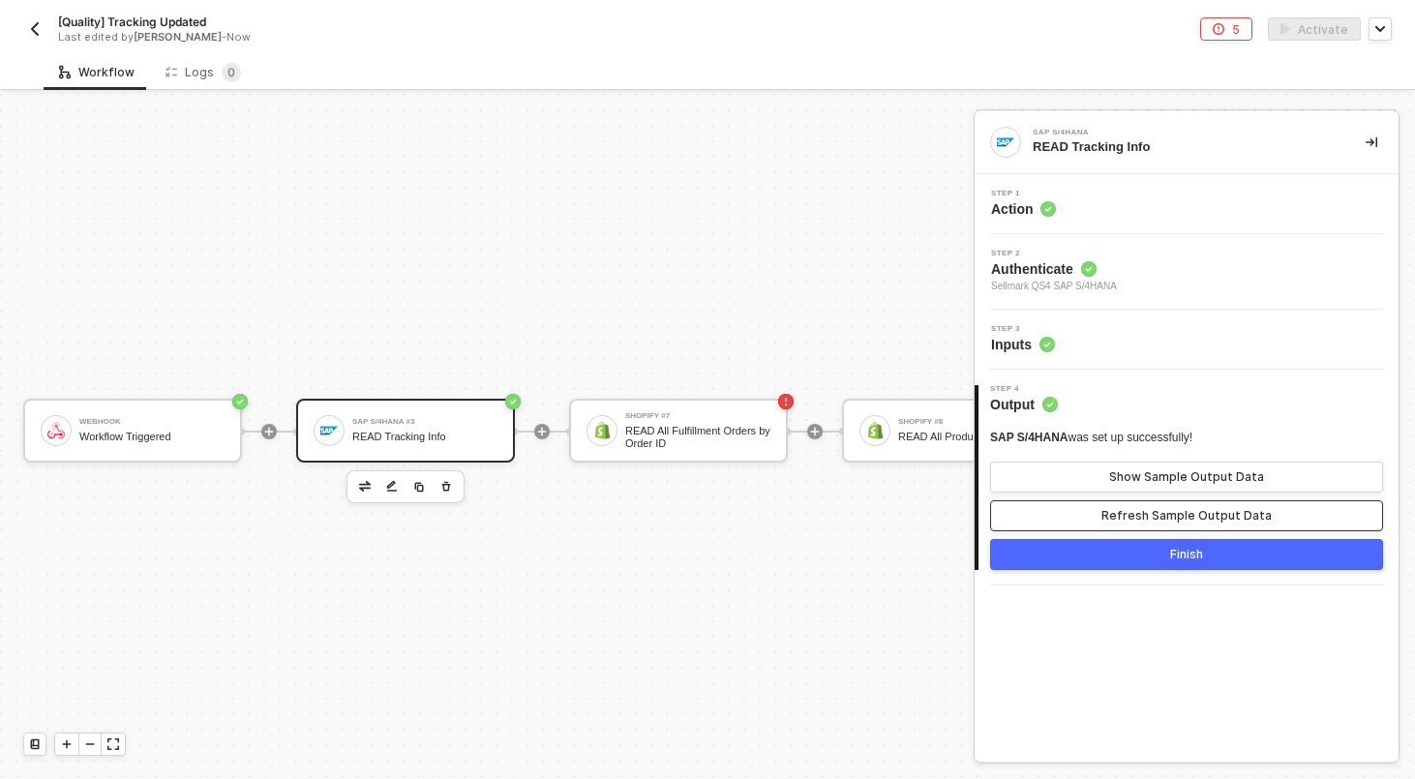
click at [1149, 524] on button "Refresh Sample Output Data" at bounding box center [1186, 515] width 393 height 31
click at [1106, 339] on div "Step 3 Inputs" at bounding box center [1188, 339] width 419 height 29
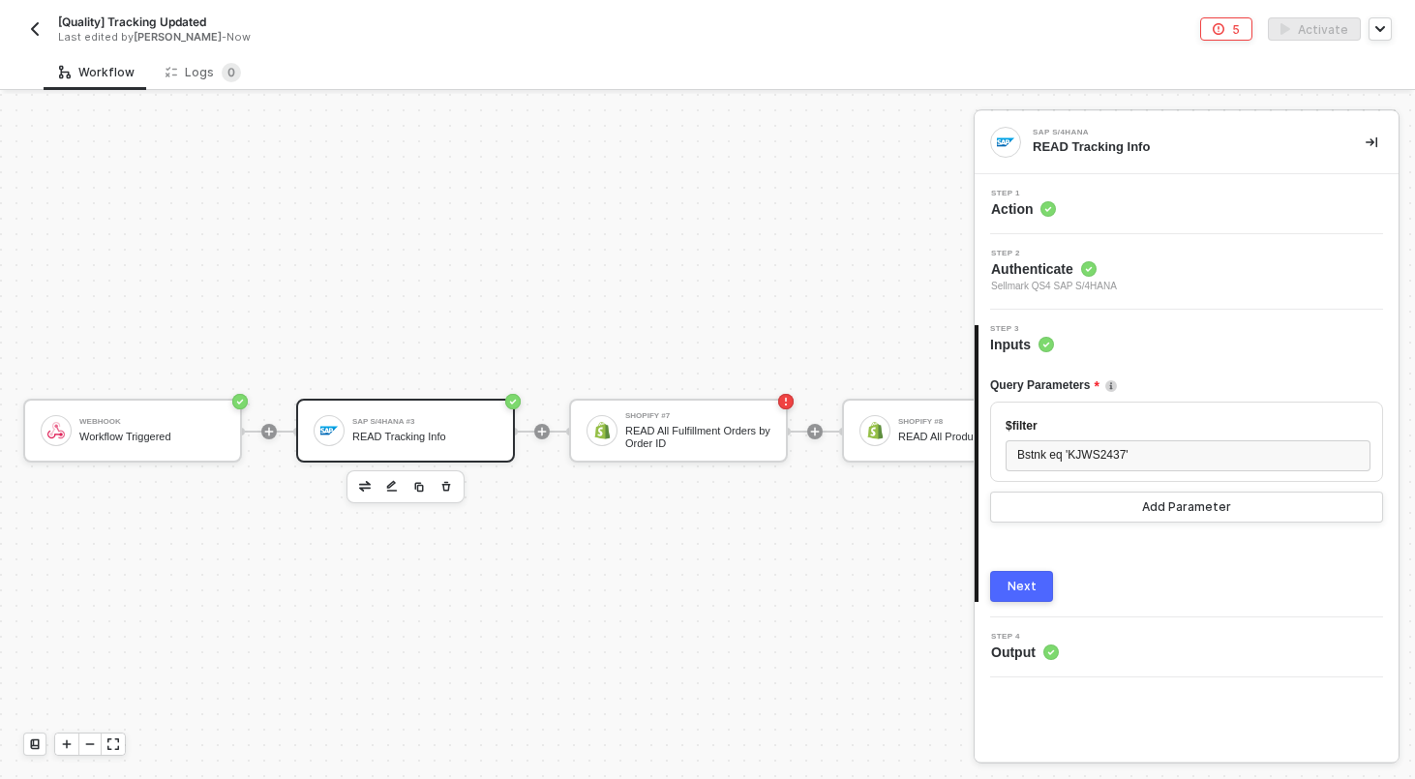
click at [1034, 583] on button "Next" at bounding box center [1021, 586] width 63 height 31
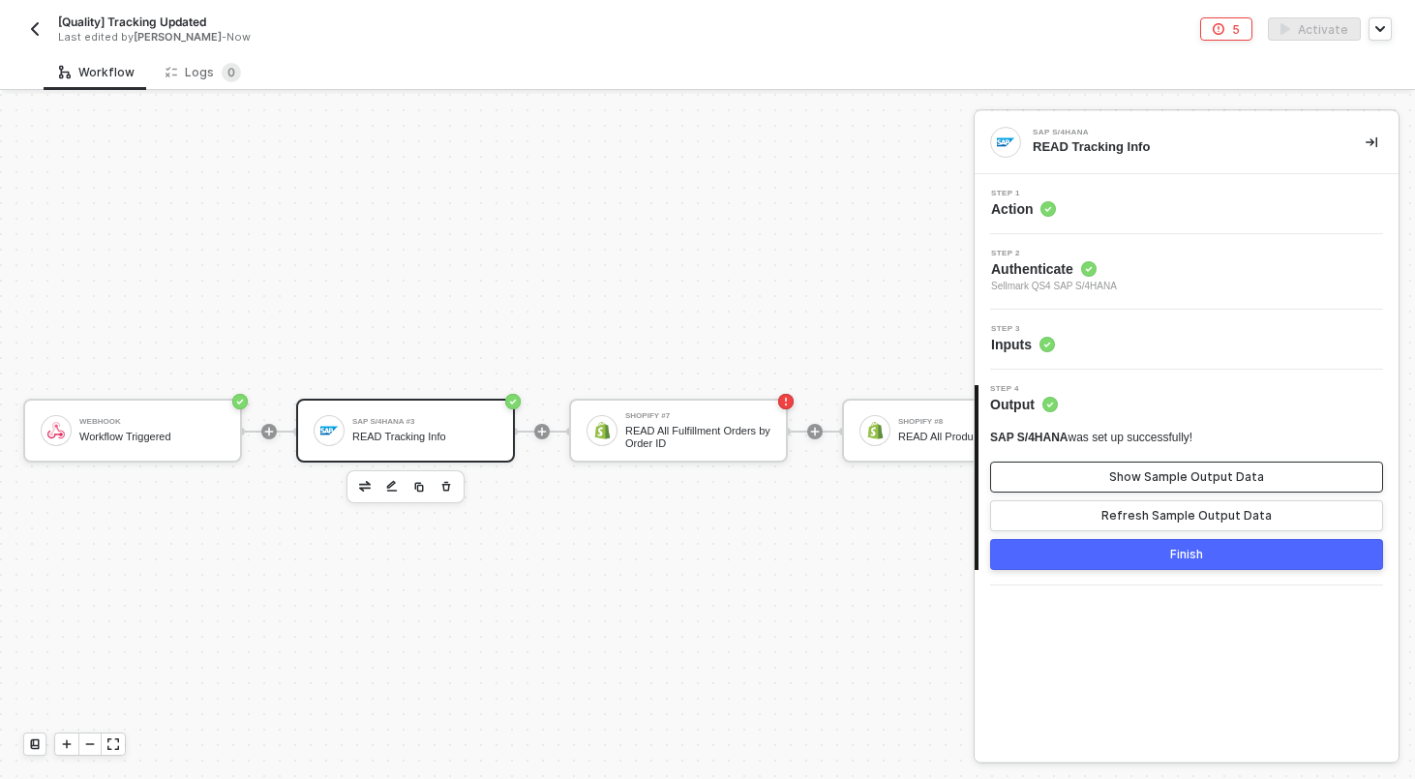
click at [1078, 478] on button "Show Sample Output Data" at bounding box center [1186, 477] width 393 height 31
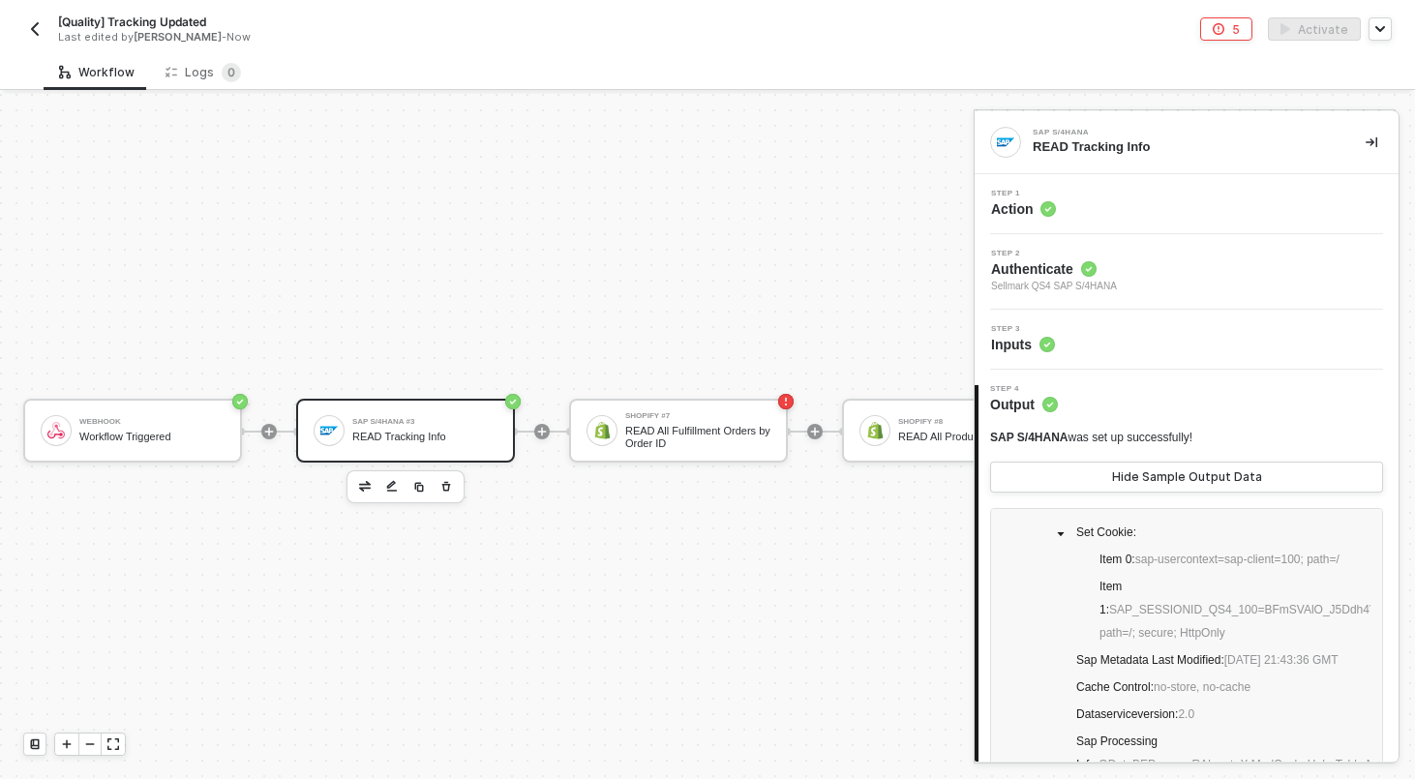
scroll to position [0, 0]
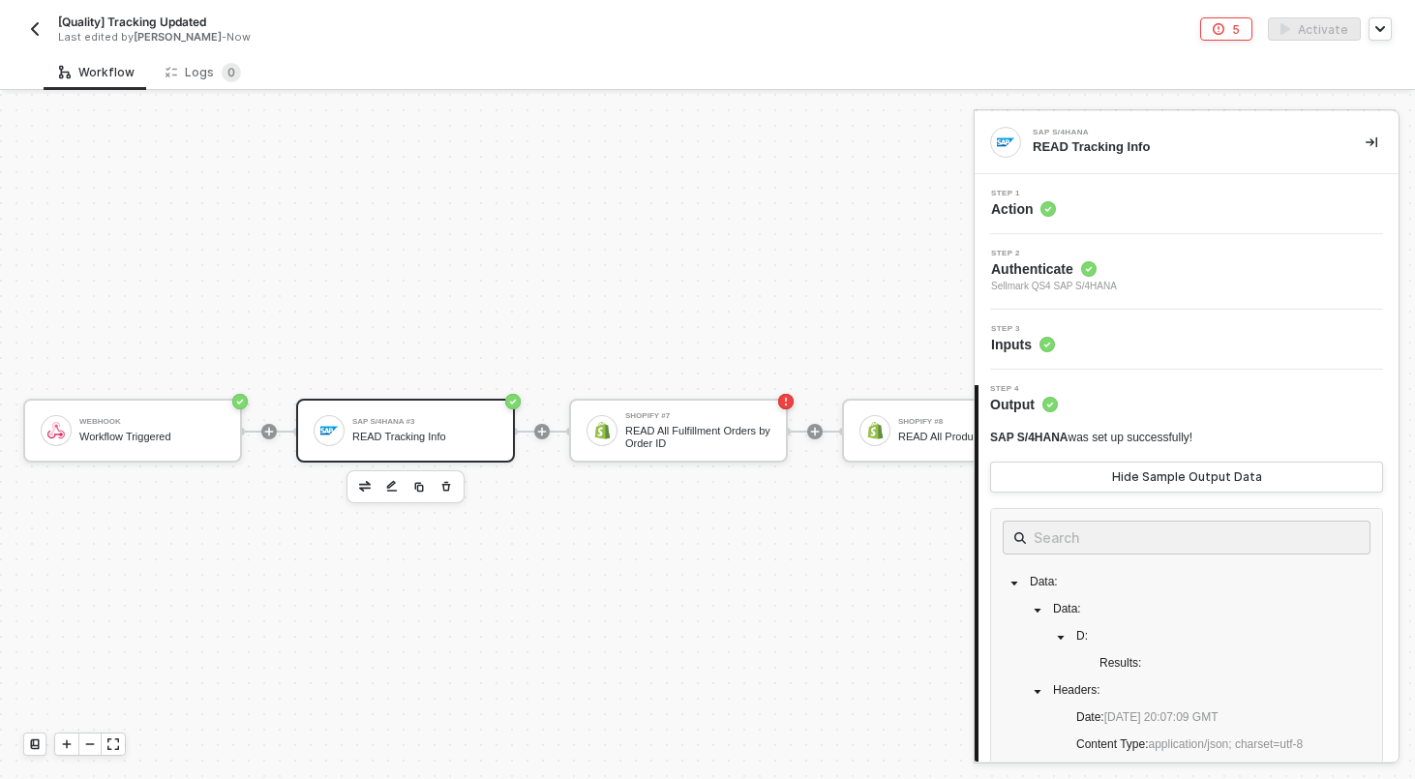
click at [1115, 334] on div "Step 3 Inputs" at bounding box center [1188, 339] width 419 height 29
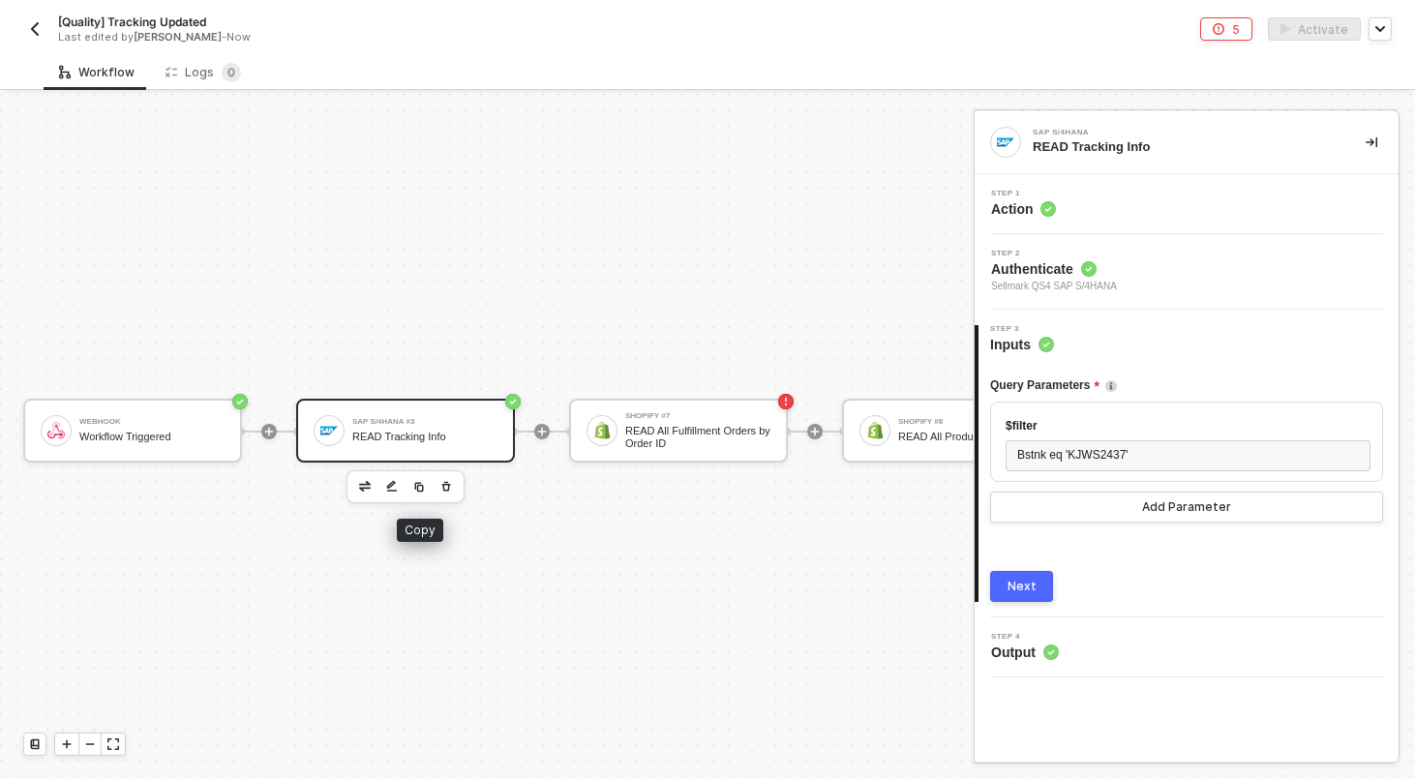
click at [426, 485] on button "button" at bounding box center [418, 486] width 23 height 23
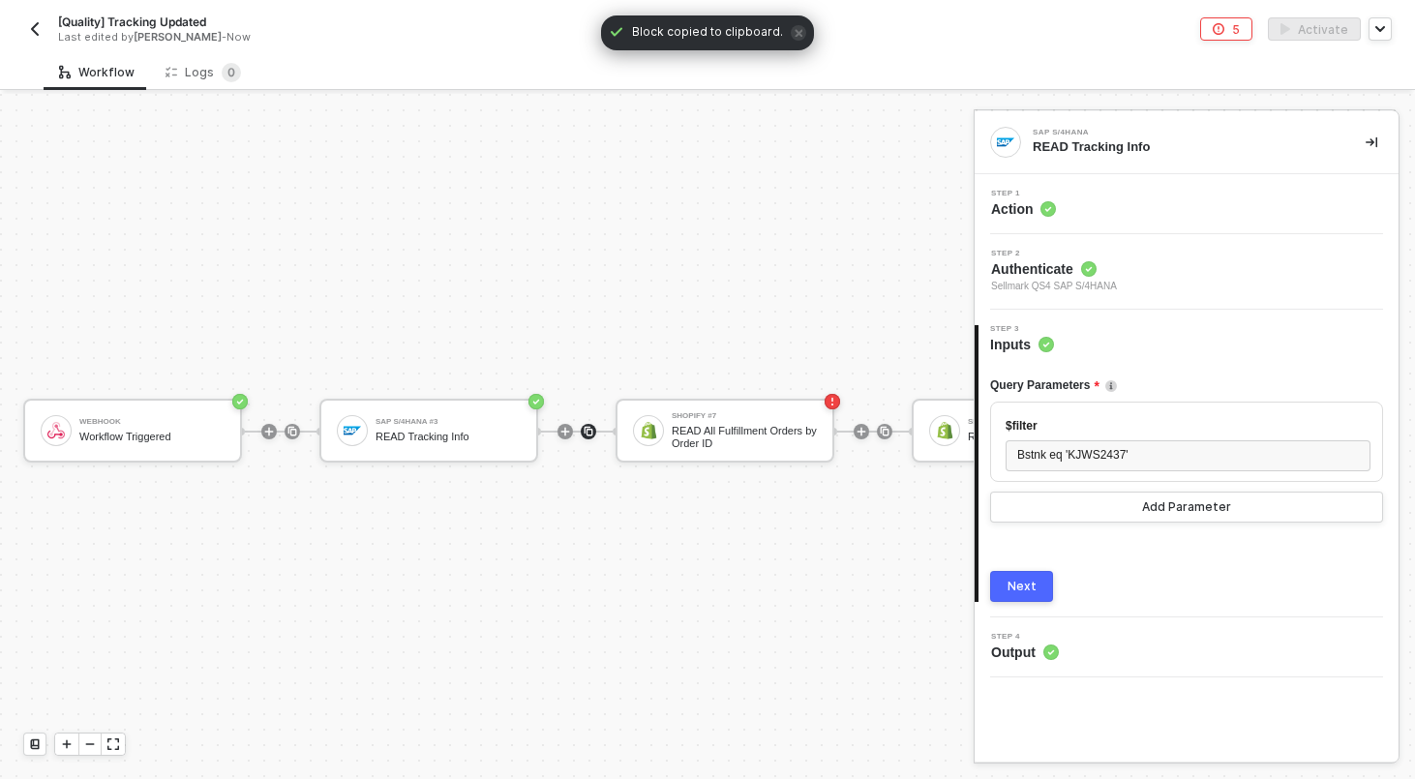
click at [583, 432] on img at bounding box center [589, 432] width 12 height 12
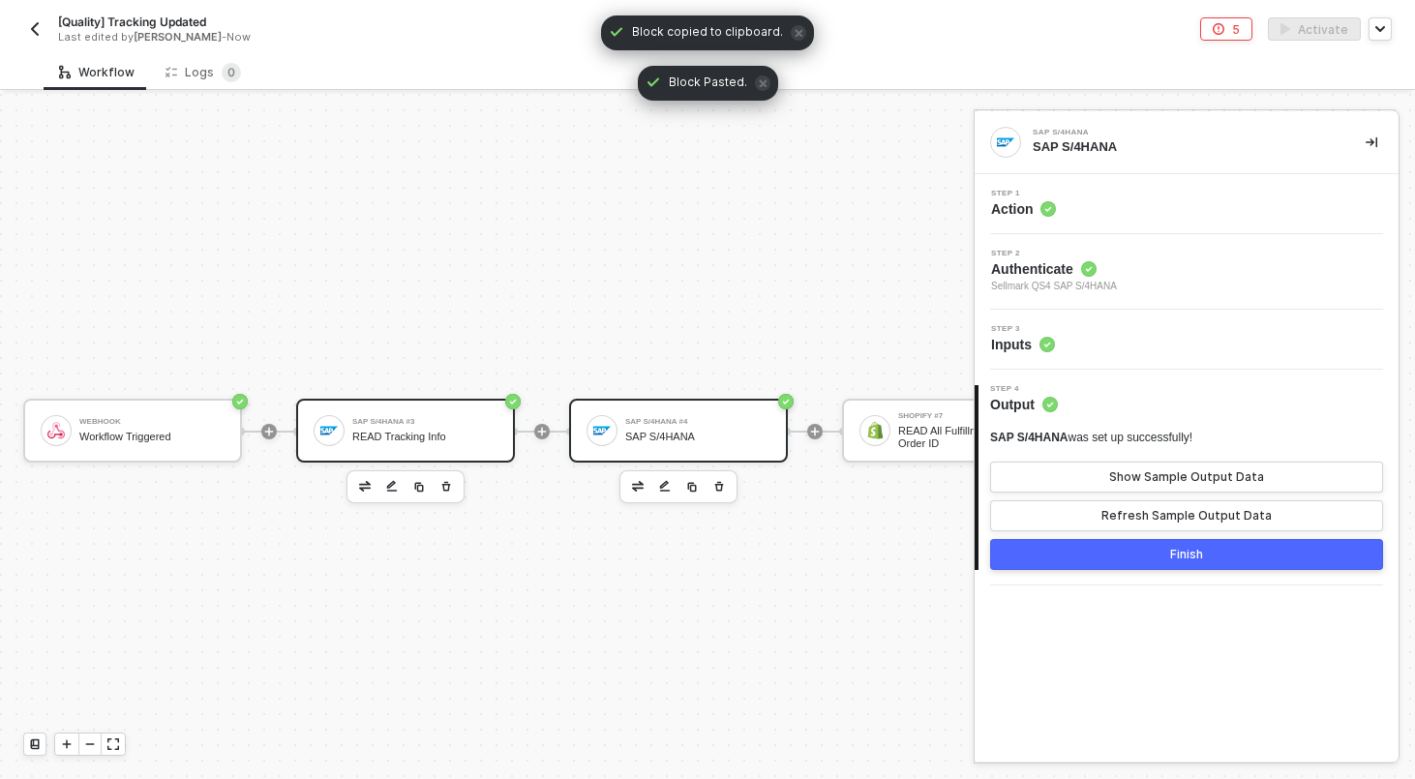
click at [444, 443] on div "SAP S/4HANA #3 READ Tracking Info" at bounding box center [424, 430] width 145 height 37
click at [437, 493] on button "button" at bounding box center [445, 486] width 23 height 23
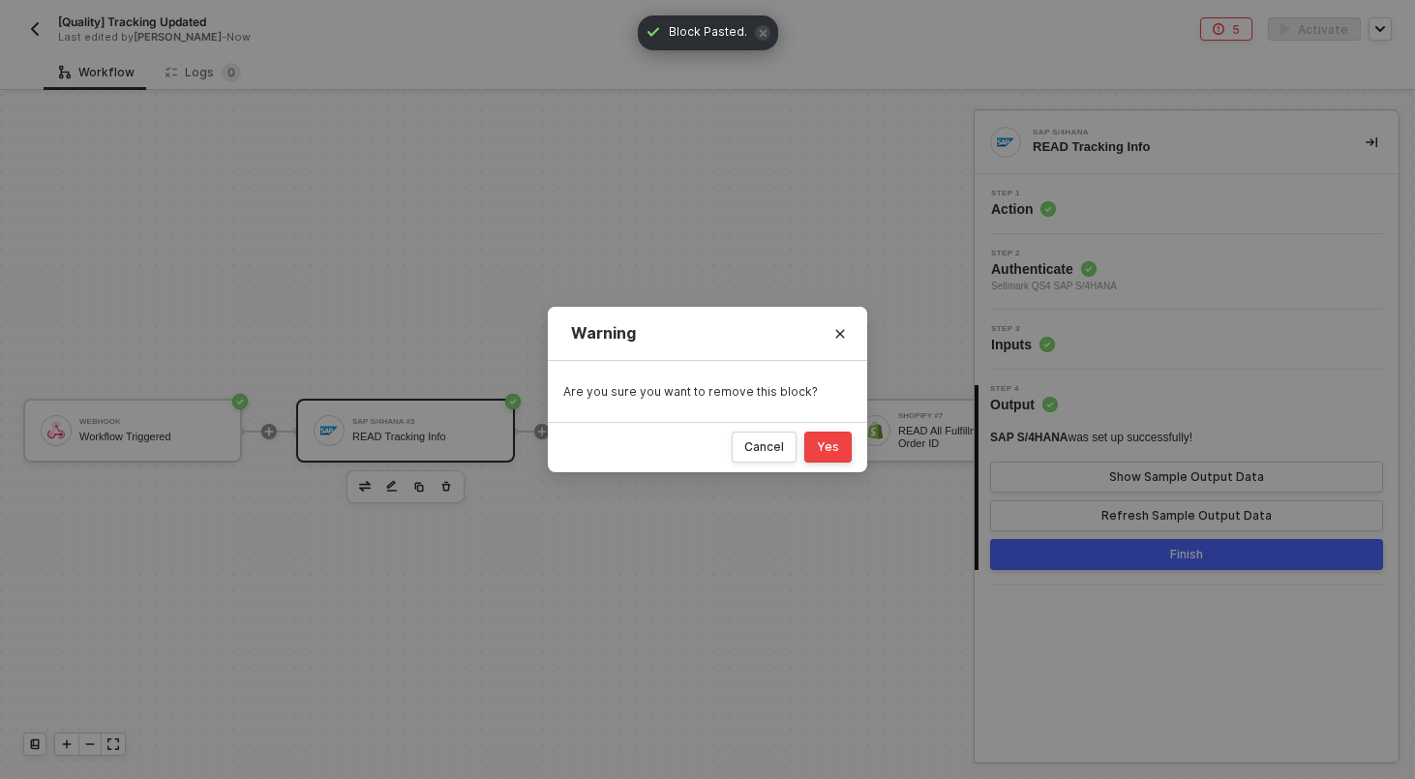
click at [836, 451] on div "Yes" at bounding box center [828, 446] width 22 height 15
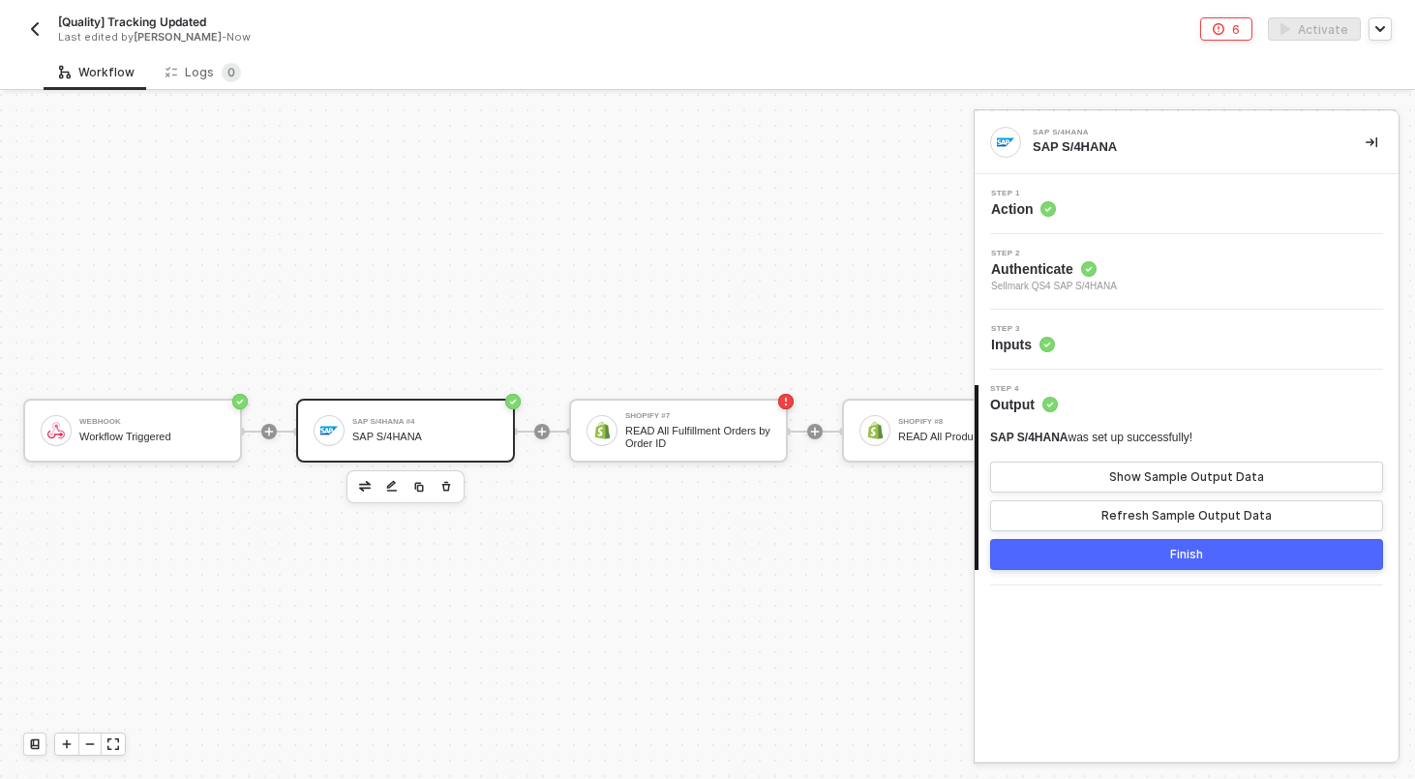
click at [366, 445] on div "SAP S/4HANA #4 SAP S/4HANA" at bounding box center [424, 430] width 145 height 37
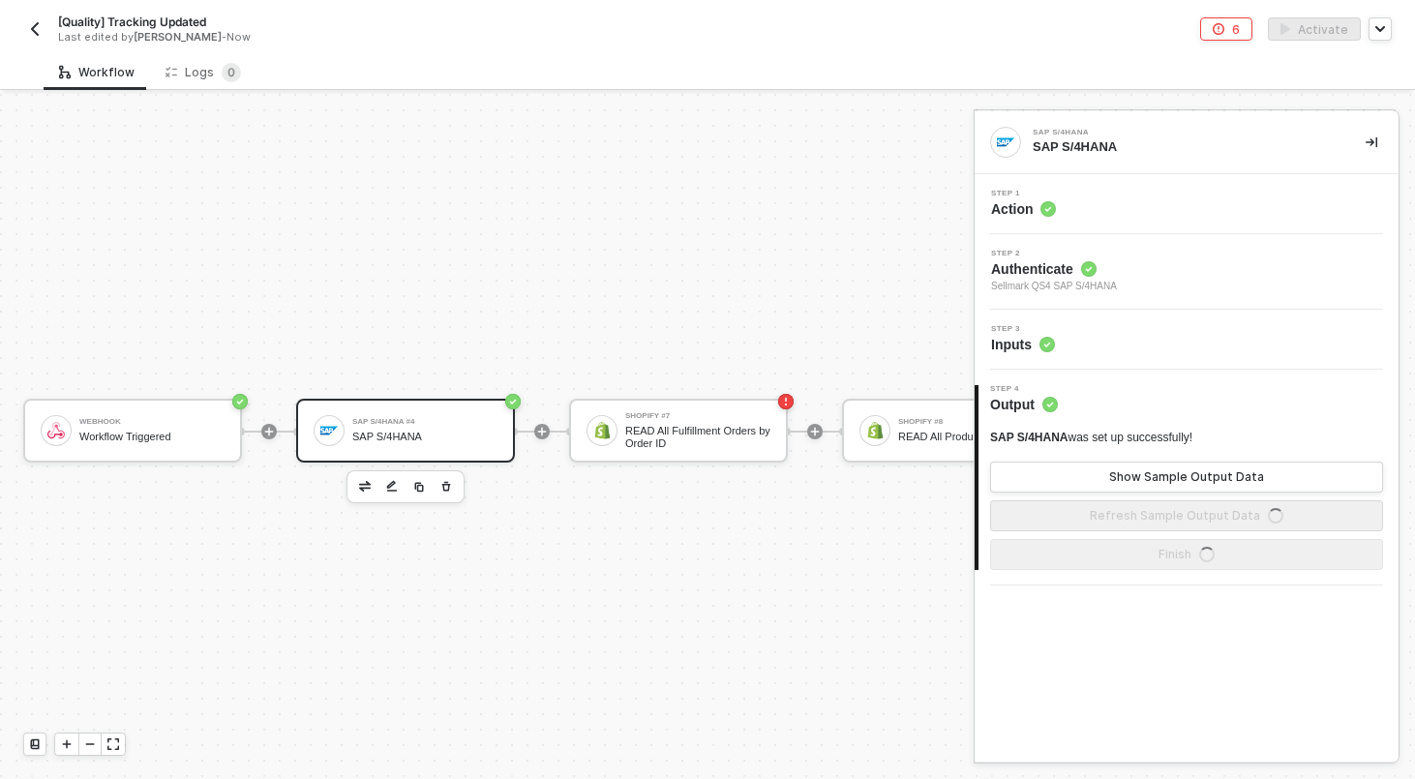
click at [1114, 207] on div "Step 1 Action" at bounding box center [1188, 204] width 419 height 29
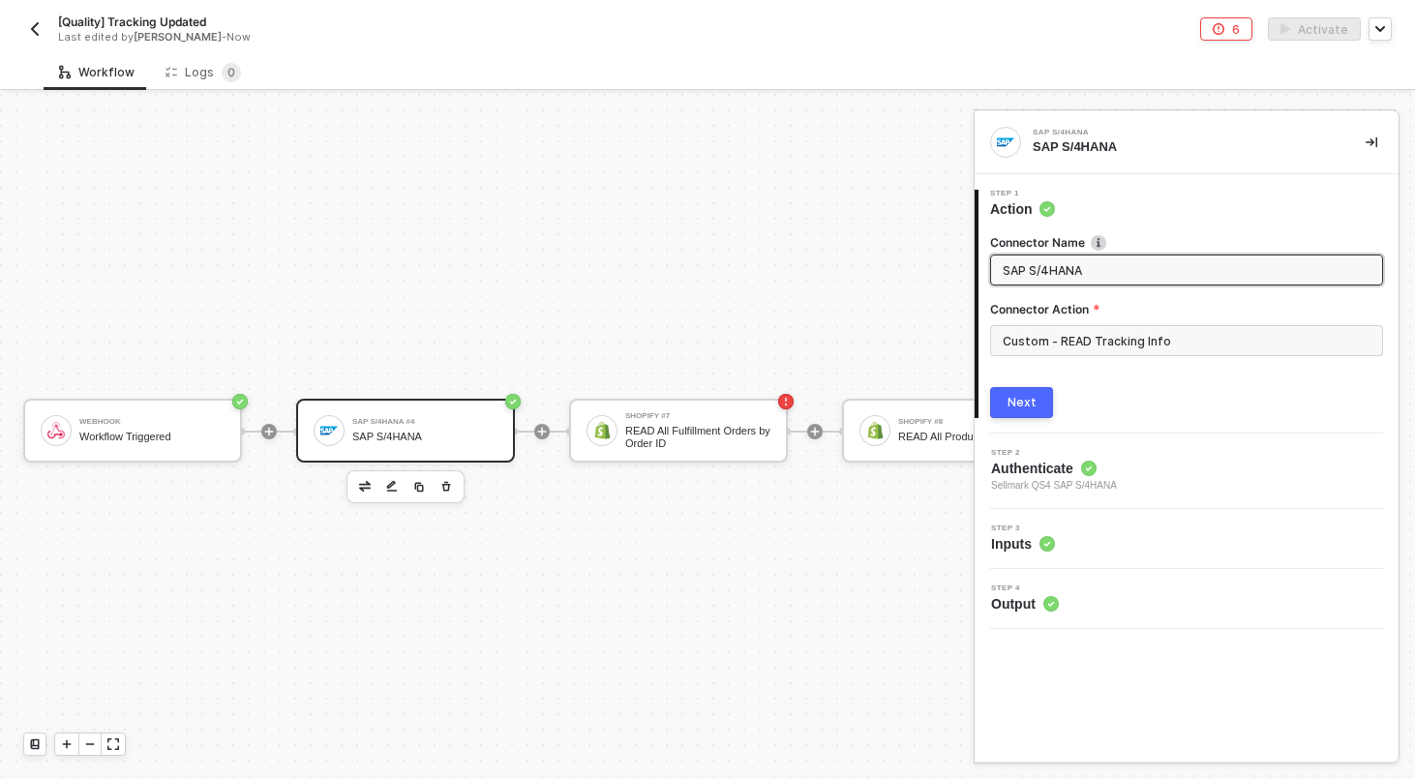
click at [1095, 283] on span "SAP S/4HANA" at bounding box center [1186, 269] width 393 height 31
click at [1095, 270] on input "SAP S/4HANA" at bounding box center [1184, 269] width 364 height 21
type input "READ Tracking Info"
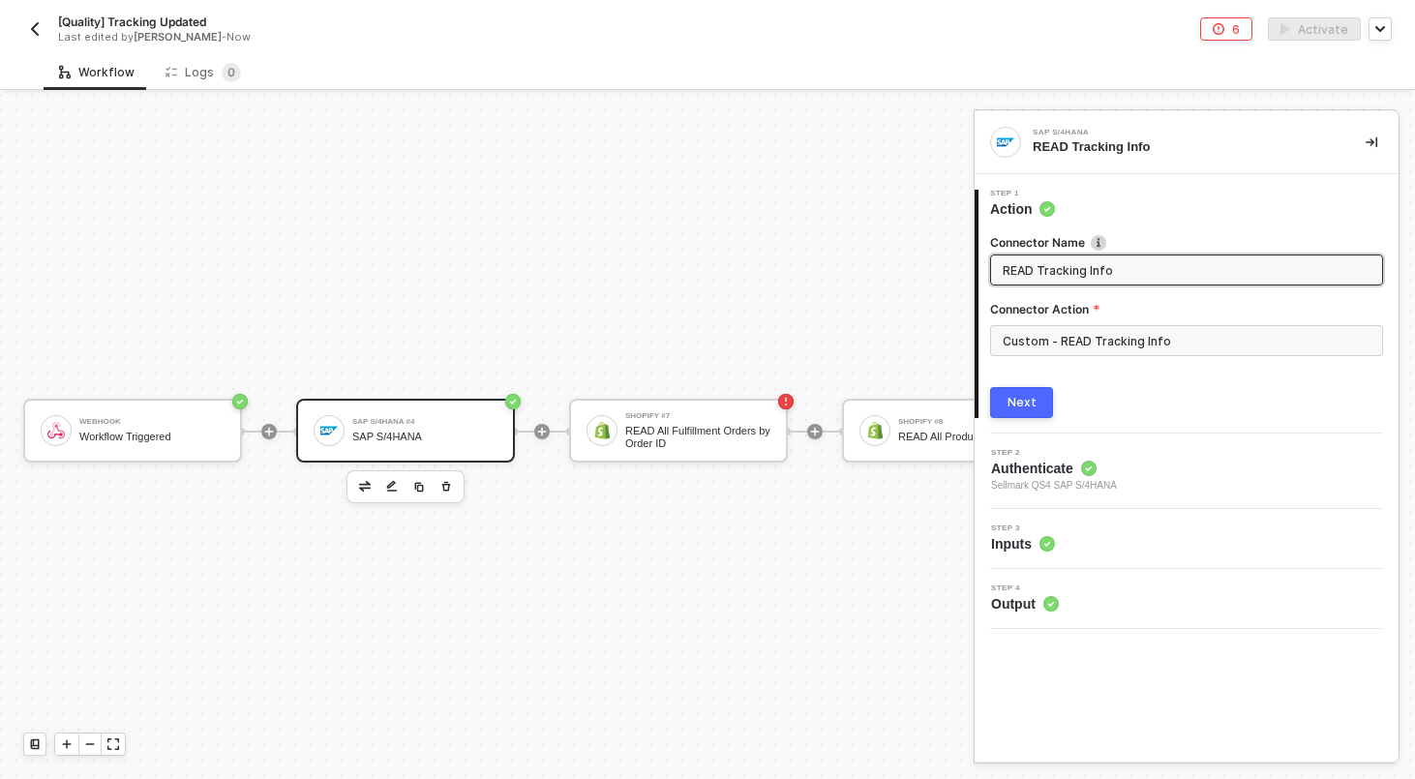
click at [1018, 412] on button "Next" at bounding box center [1021, 402] width 63 height 31
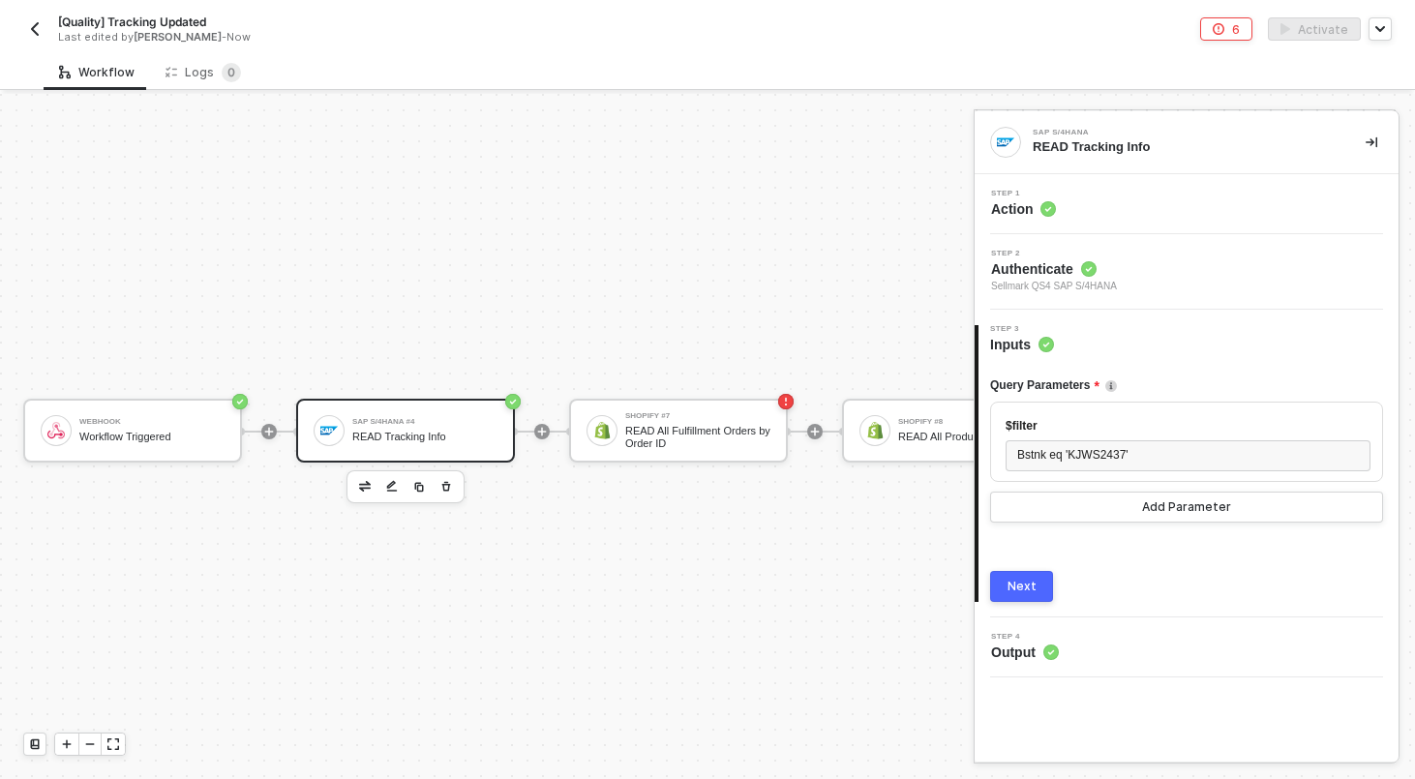
click at [1027, 596] on button "Next" at bounding box center [1021, 586] width 63 height 31
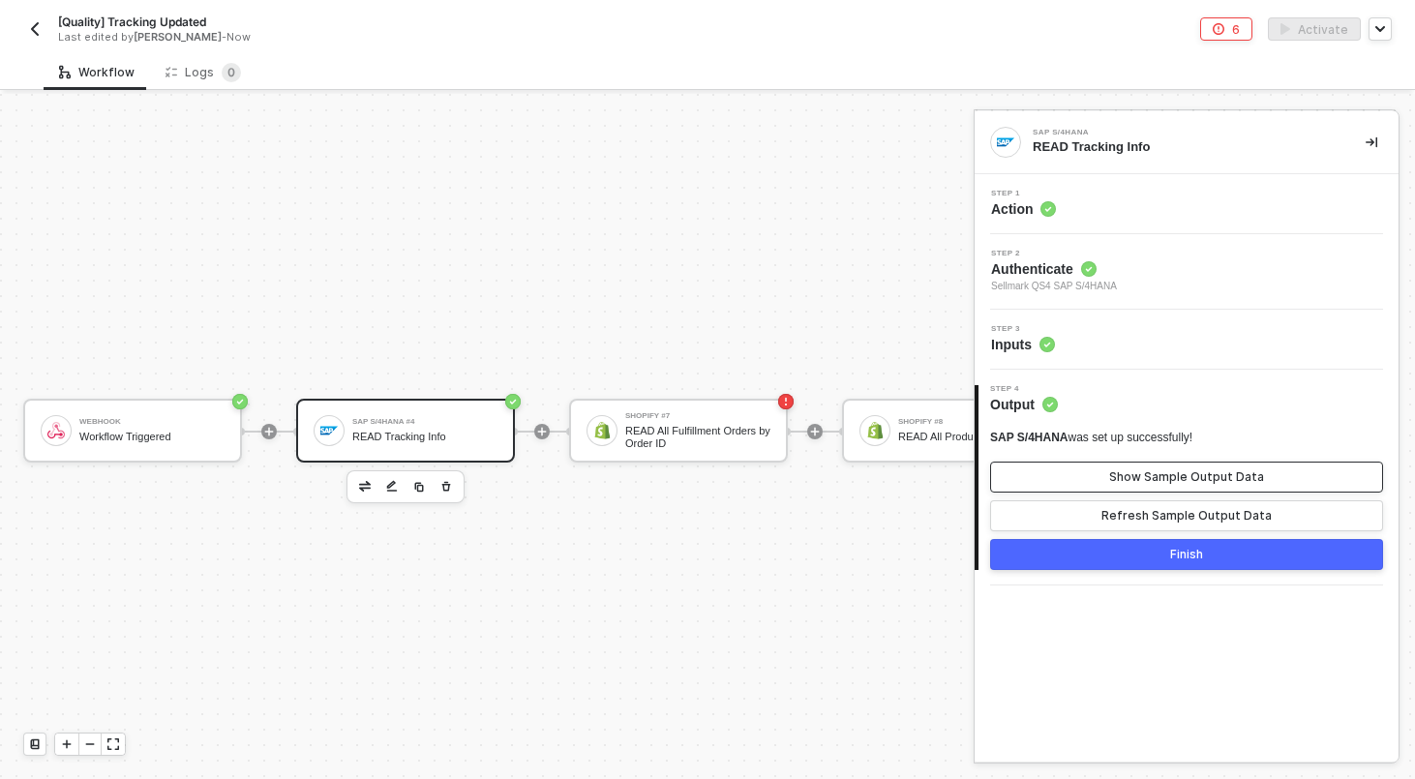
click at [1098, 476] on button "Show Sample Output Data" at bounding box center [1186, 477] width 393 height 31
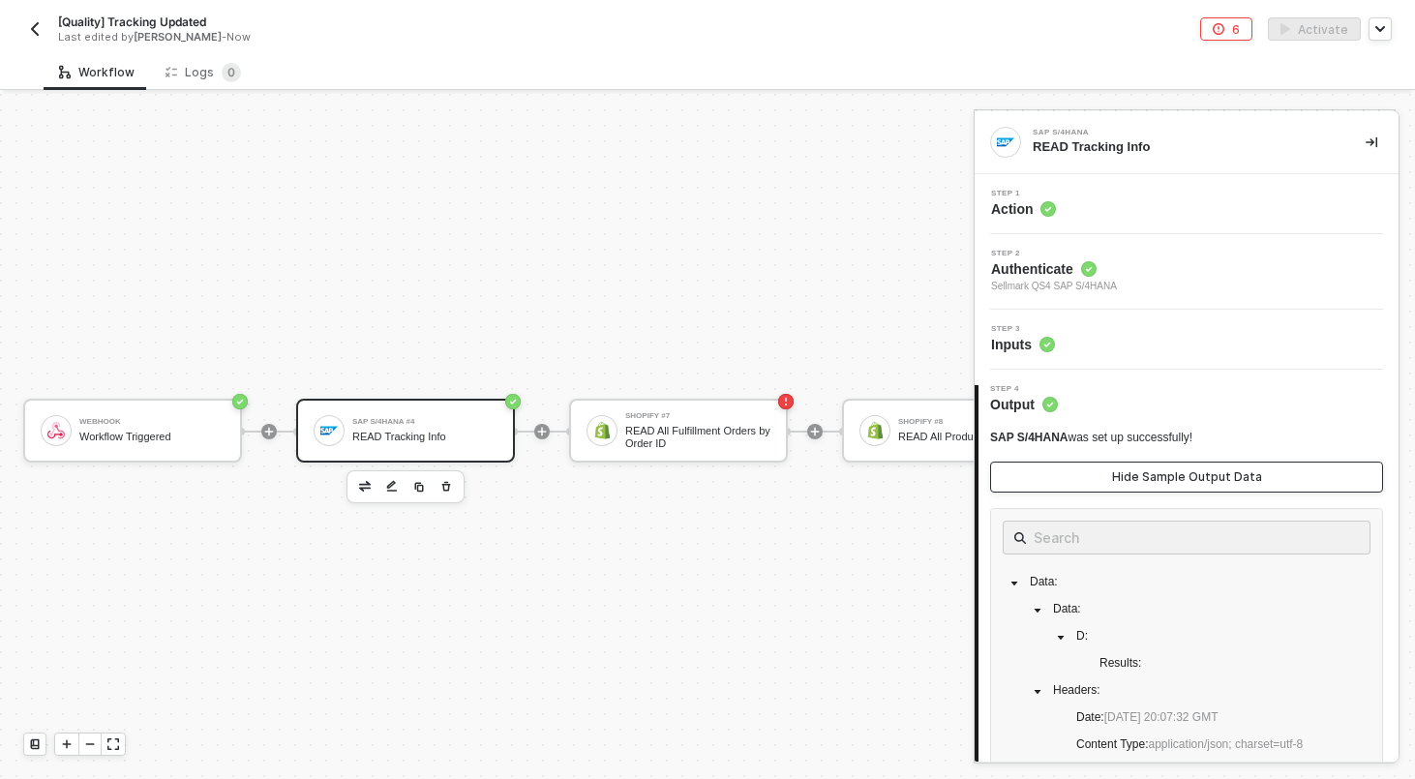
click at [1098, 476] on button "Hide Sample Output Data" at bounding box center [1186, 477] width 393 height 31
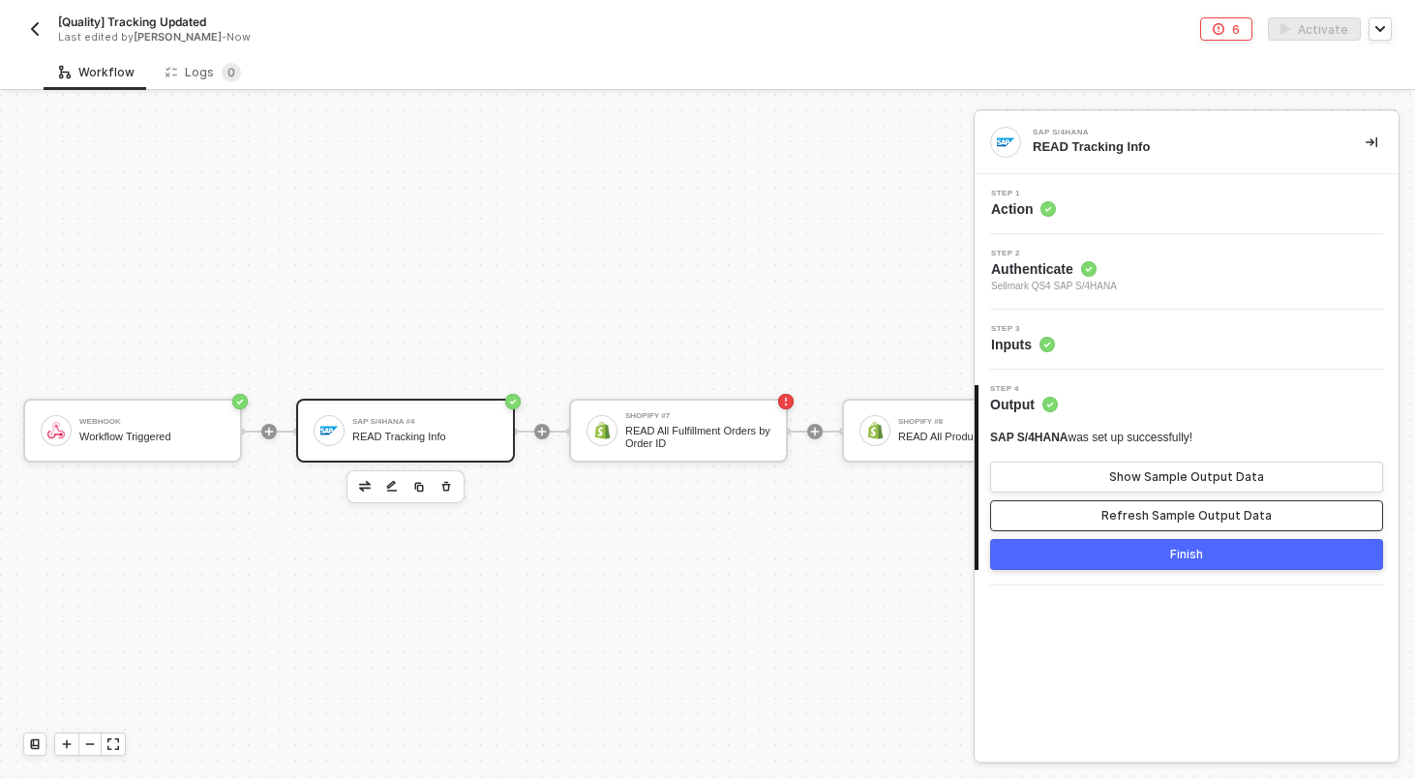
click at [1098, 509] on button "Refresh Sample Output Data" at bounding box center [1186, 515] width 393 height 31
click at [1091, 474] on button "Show Sample Output Data" at bounding box center [1186, 477] width 393 height 31
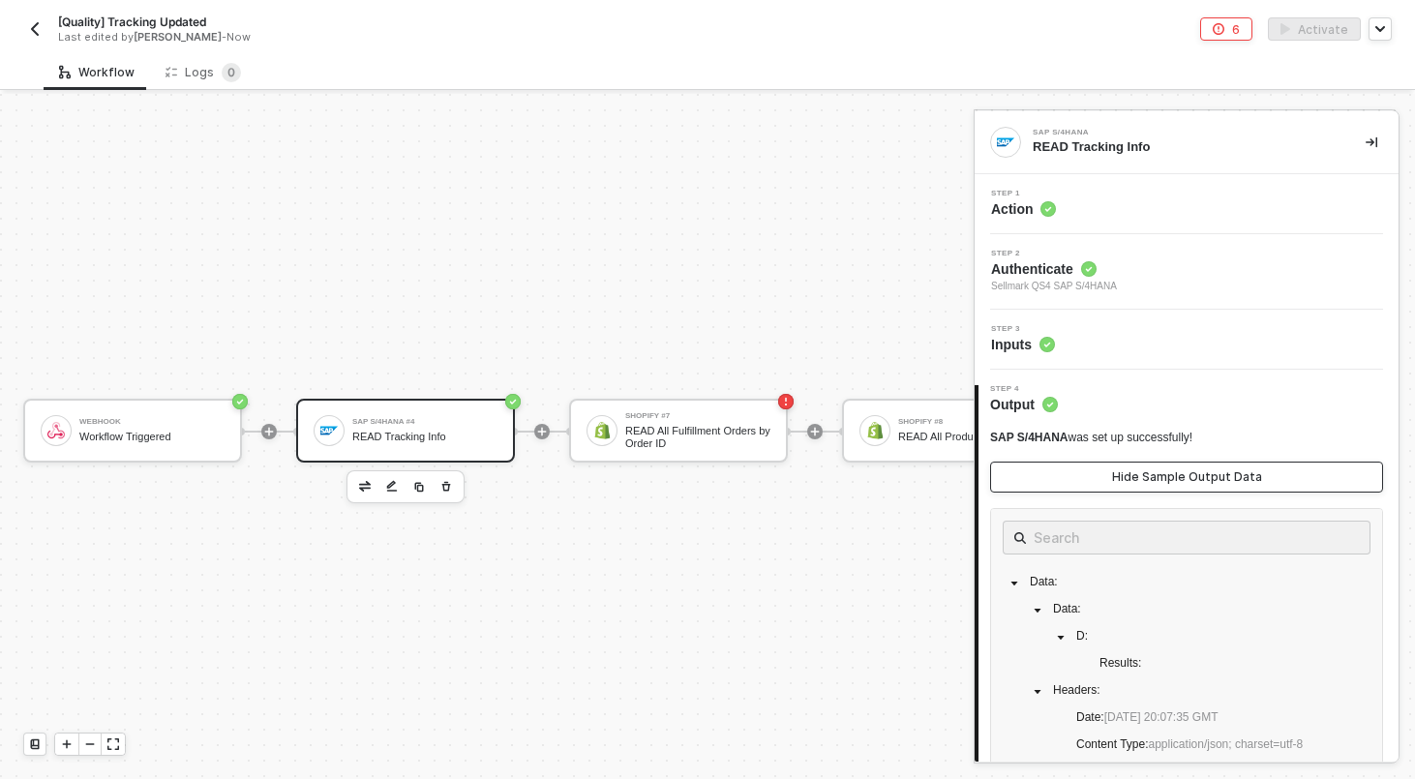
click at [1095, 484] on button "Hide Sample Output Data" at bounding box center [1186, 477] width 393 height 31
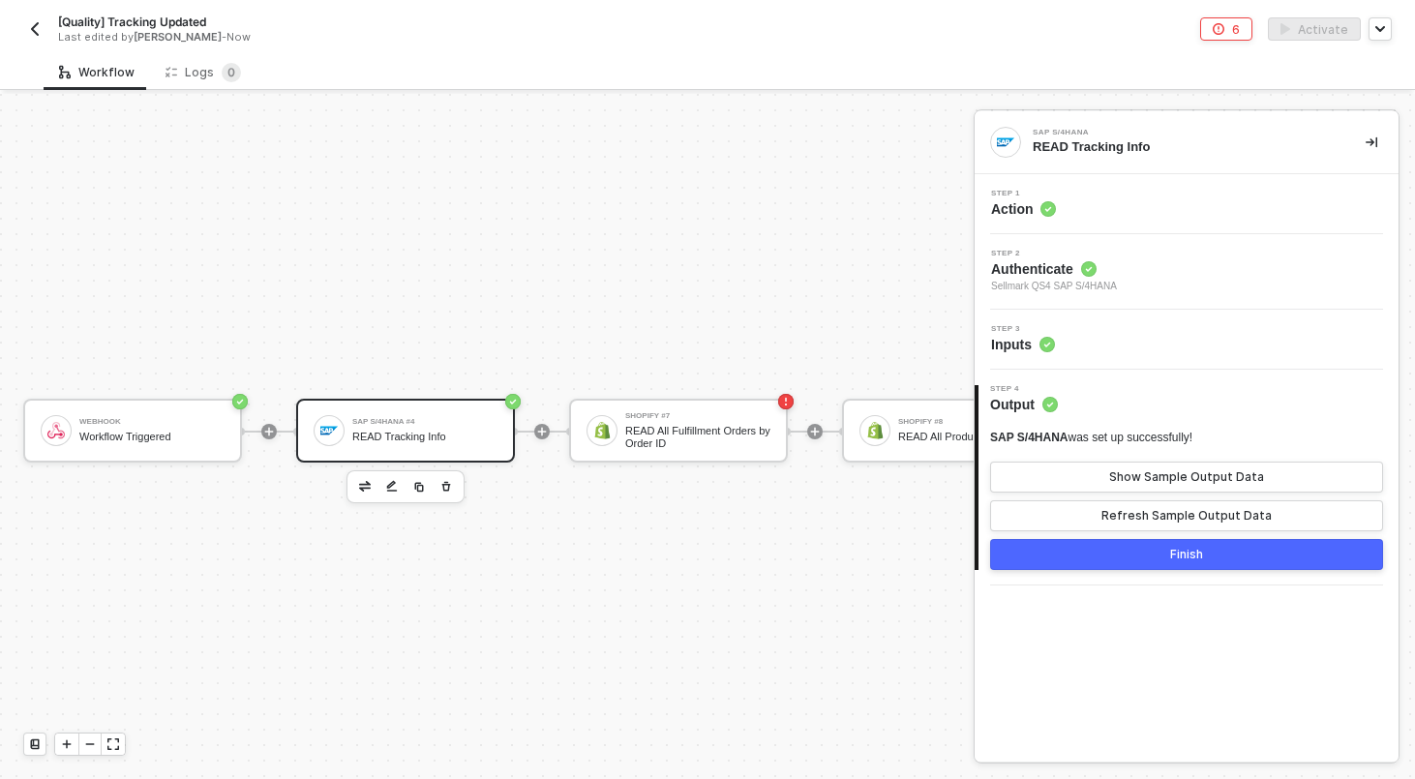
click at [1142, 188] on div "Step 1 Action" at bounding box center [1186, 204] width 424 height 60
click at [1133, 200] on div "Step 1 Action" at bounding box center [1188, 204] width 419 height 29
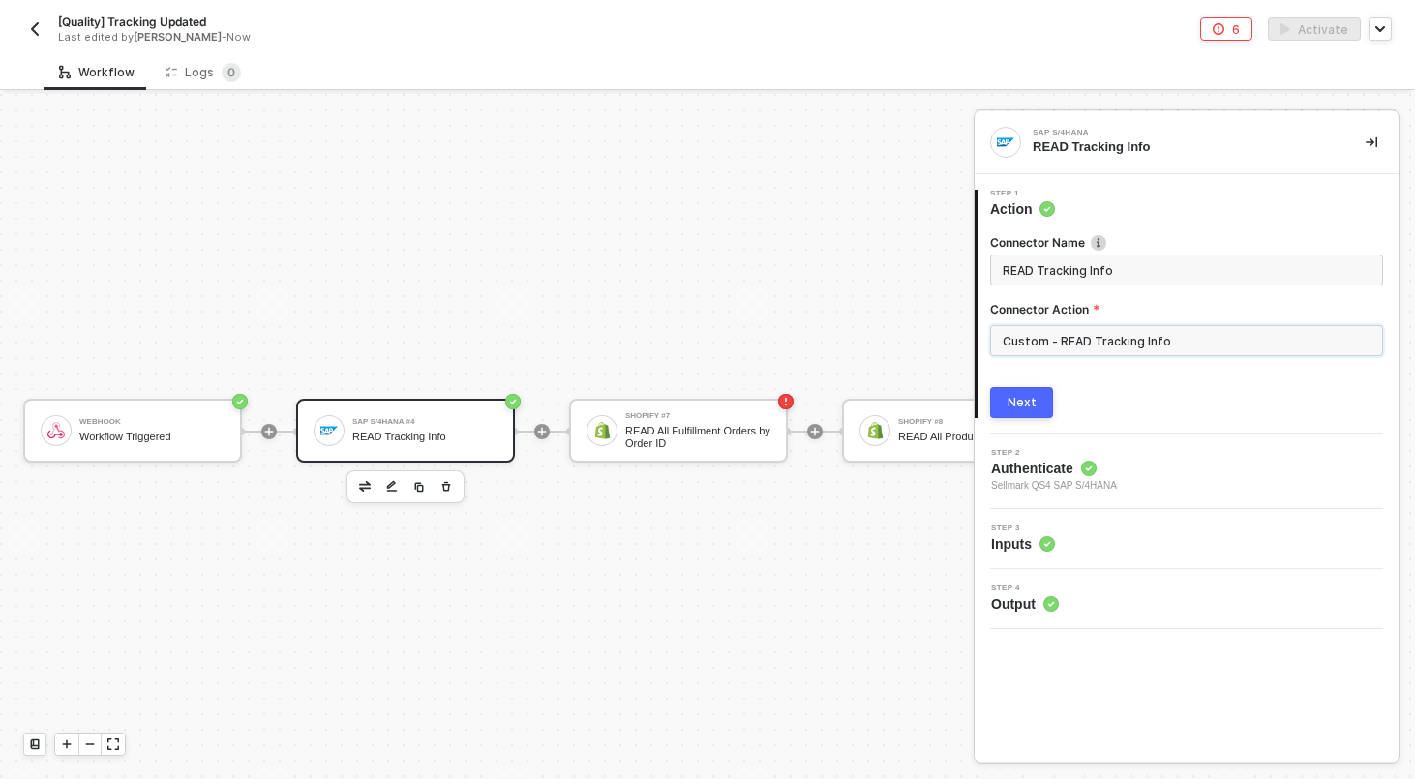
click at [1118, 342] on input "Custom - READ Tracking Info" at bounding box center [1186, 340] width 393 height 31
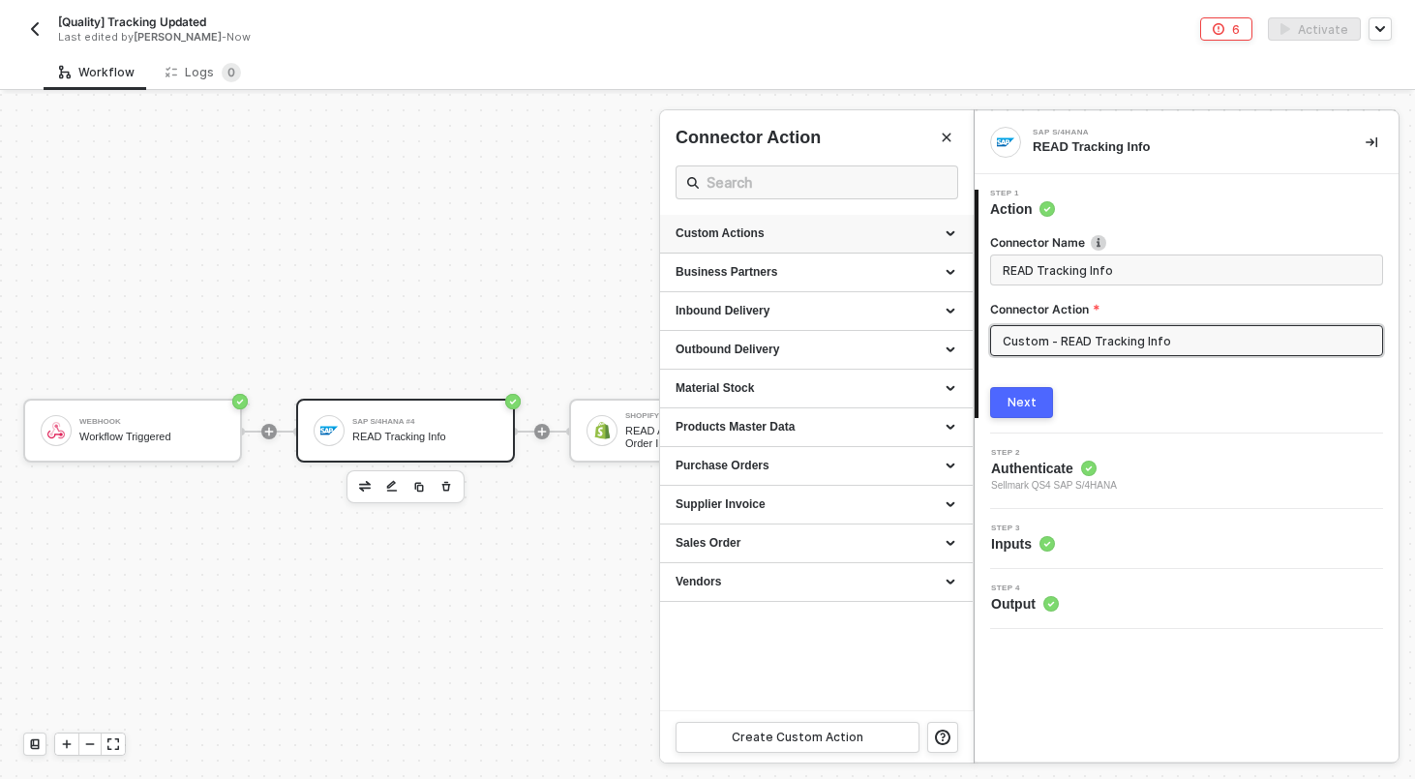
click at [949, 235] on div "Custom Actions" at bounding box center [816, 233] width 282 height 16
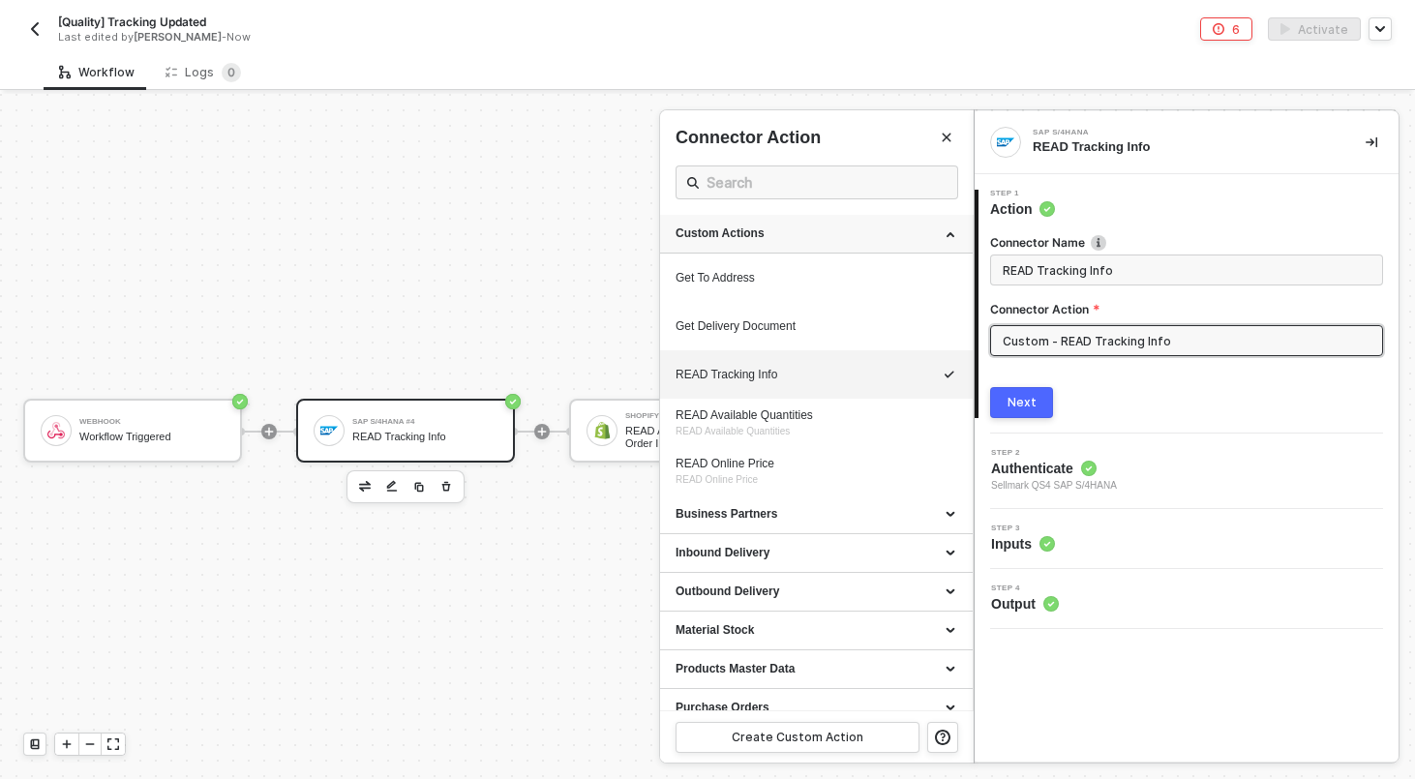
click at [951, 232] on icon at bounding box center [952, 232] width 10 height 0
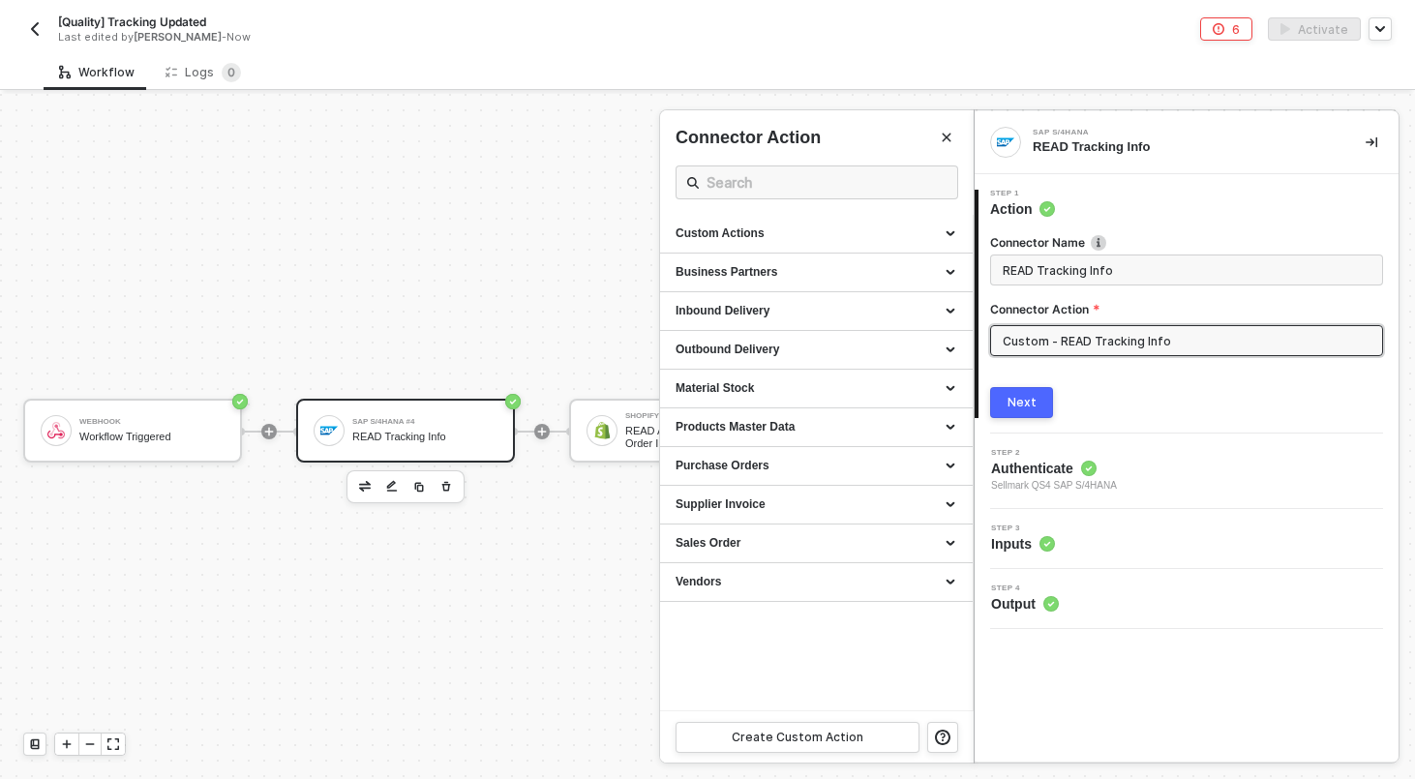
click at [1096, 466] on circle at bounding box center [1088, 468] width 15 height 15
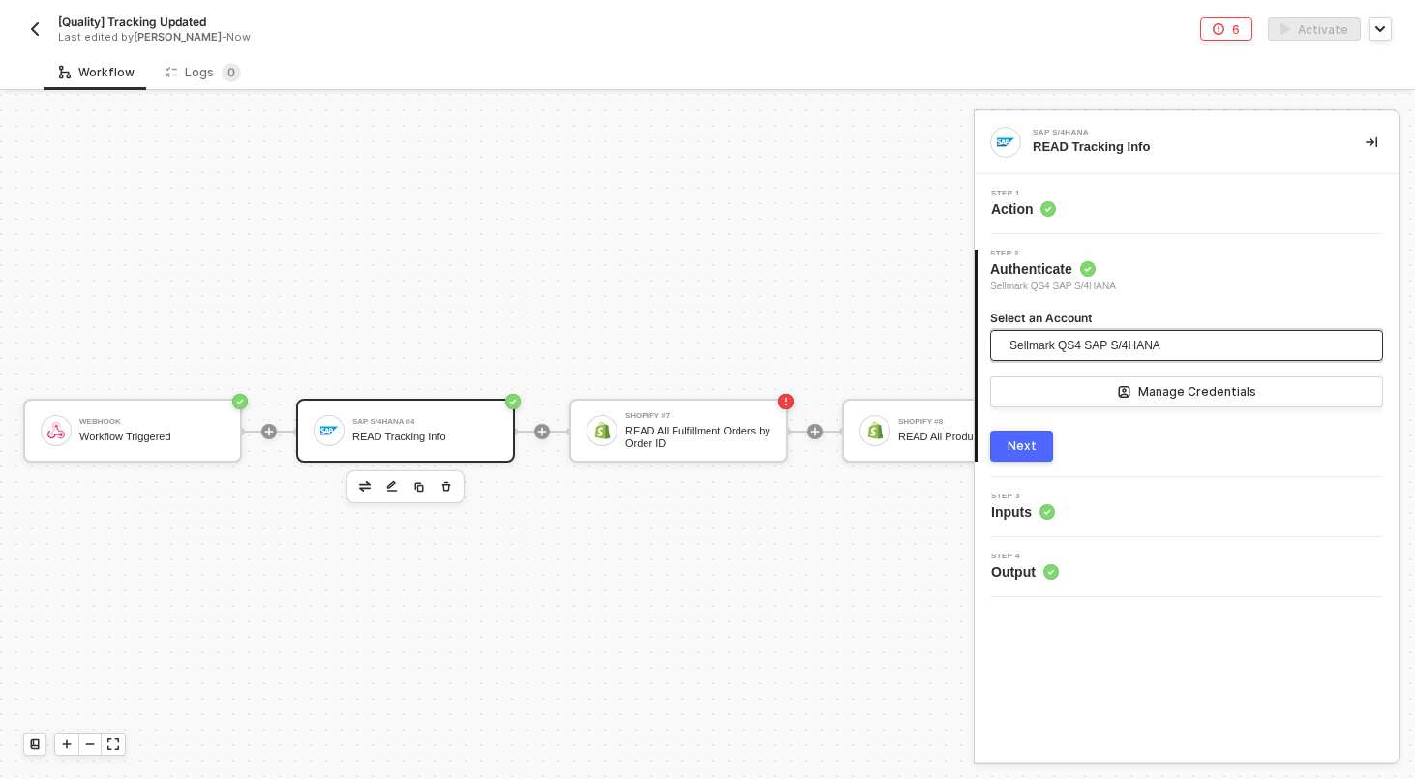
click at [1093, 344] on span "Sellmark QS4 SAP S/4HANA" at bounding box center [1084, 345] width 151 height 29
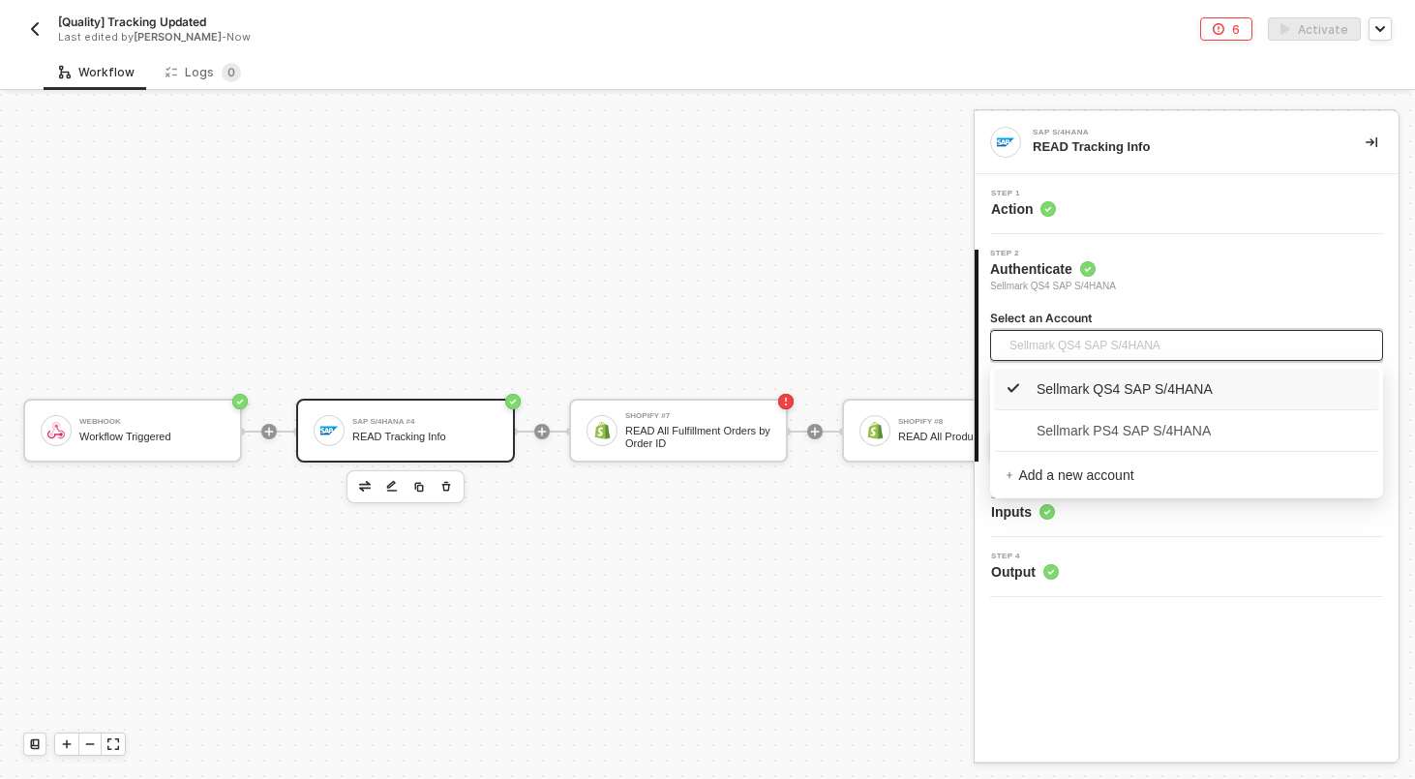
click at [1084, 417] on span "Sellmark PS4 SAP S/4HANA" at bounding box center [1186, 430] width 362 height 31
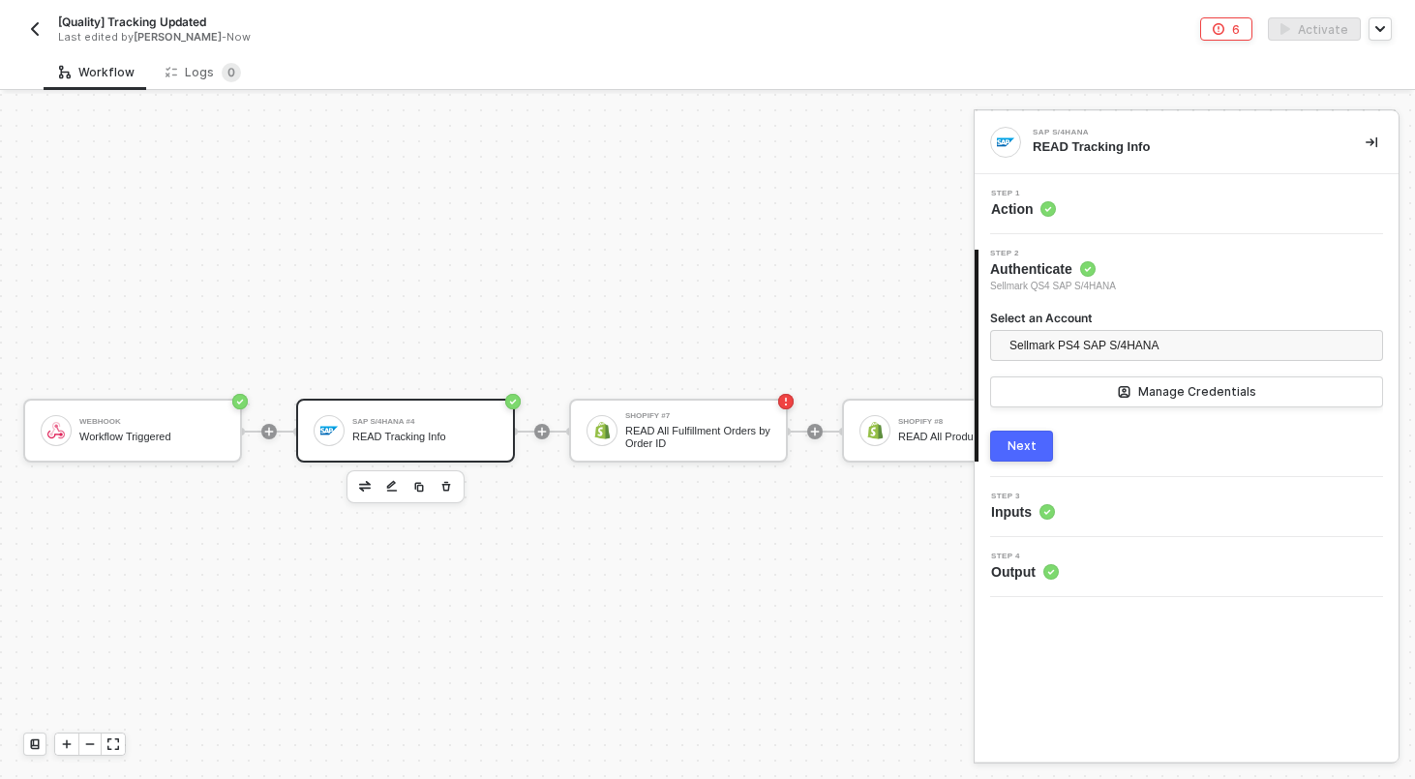
click at [1038, 437] on button "Next" at bounding box center [1021, 446] width 63 height 31
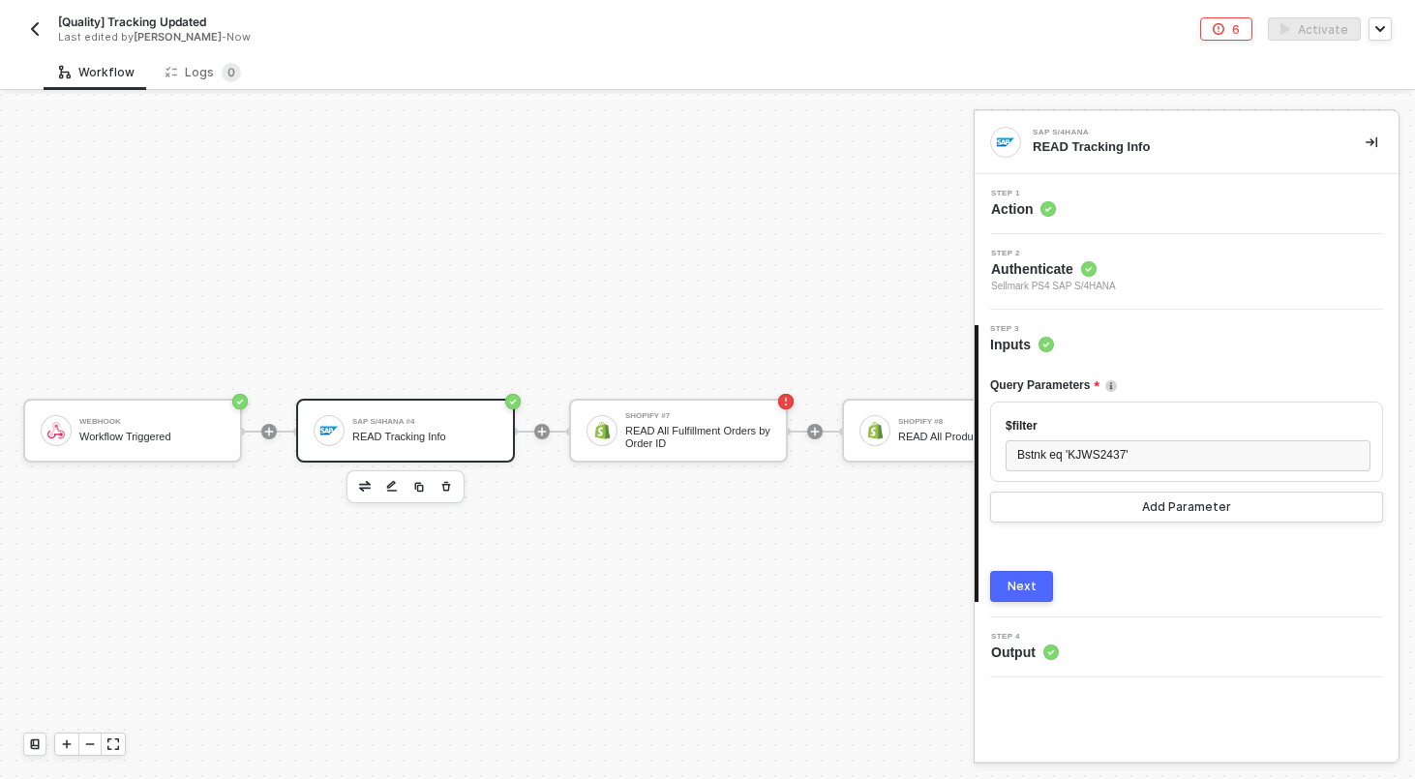
click at [1029, 590] on div "Next" at bounding box center [1021, 586] width 29 height 15
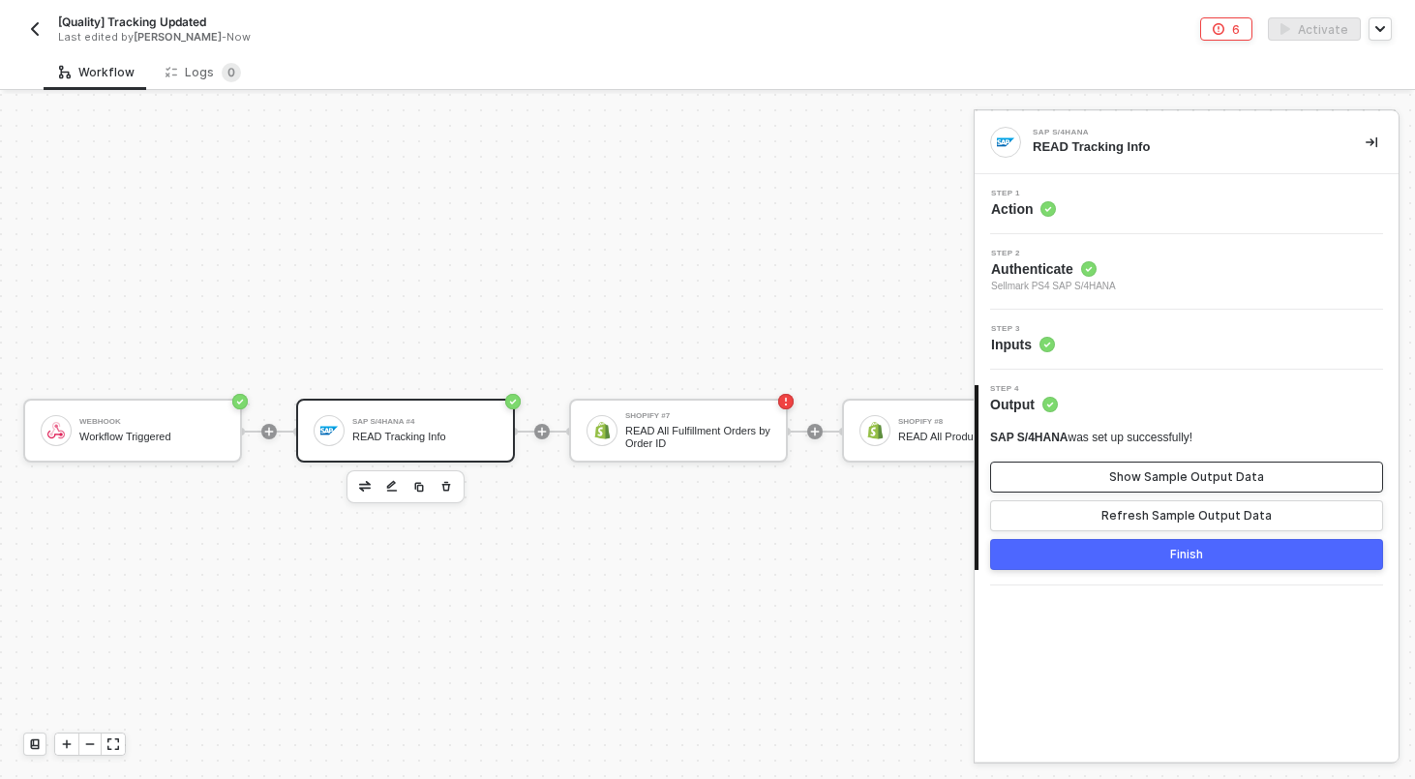
click at [1098, 480] on button "Show Sample Output Data" at bounding box center [1186, 477] width 393 height 31
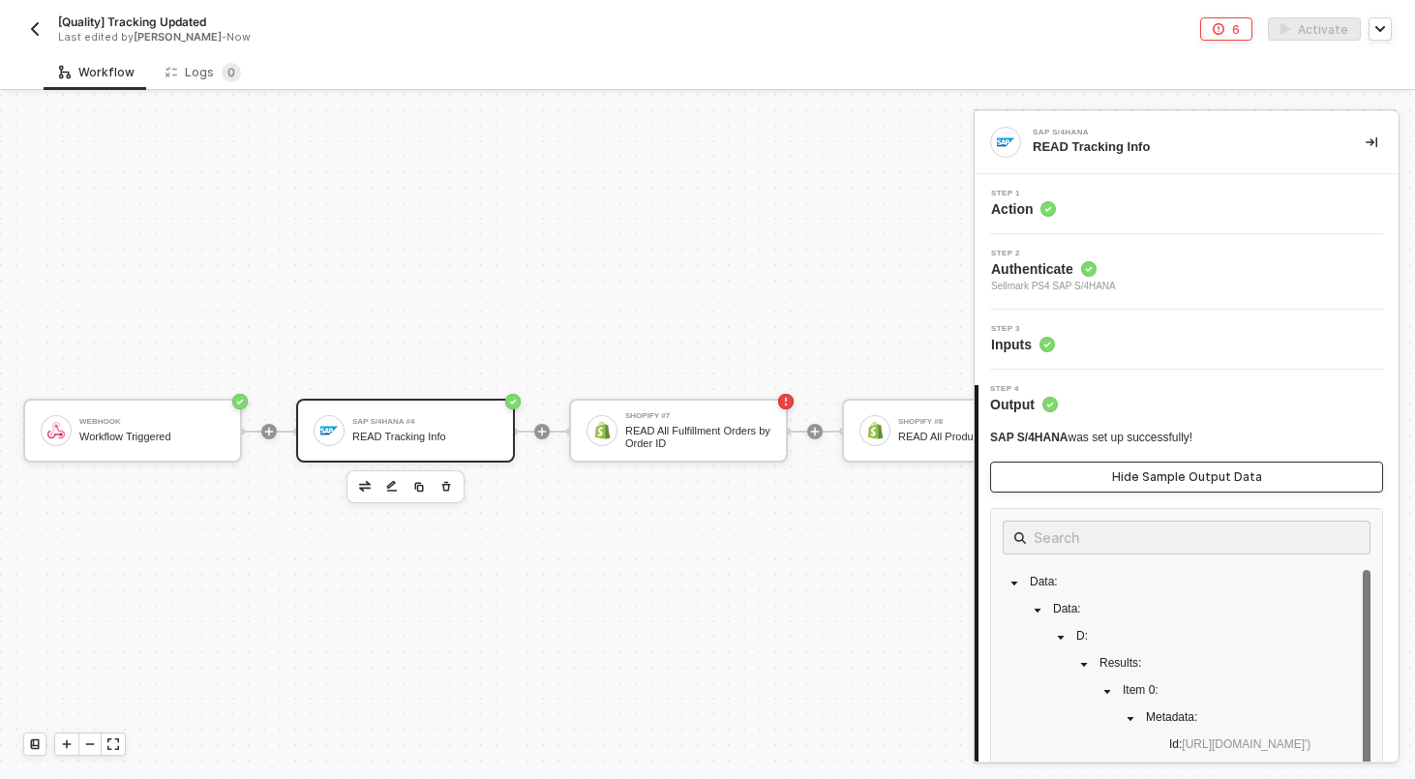
click at [1113, 462] on button "Hide Sample Output Data" at bounding box center [1186, 477] width 393 height 31
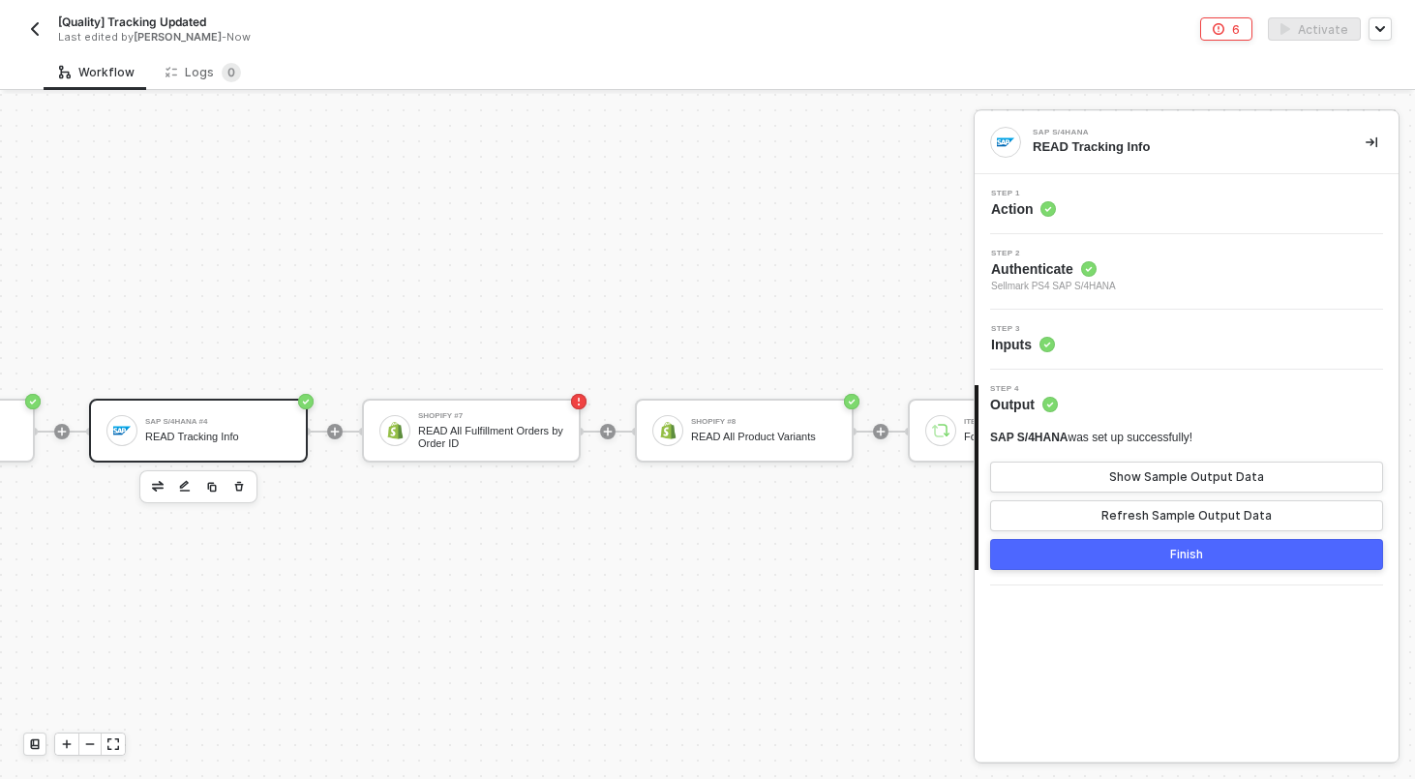
scroll to position [778, 226]
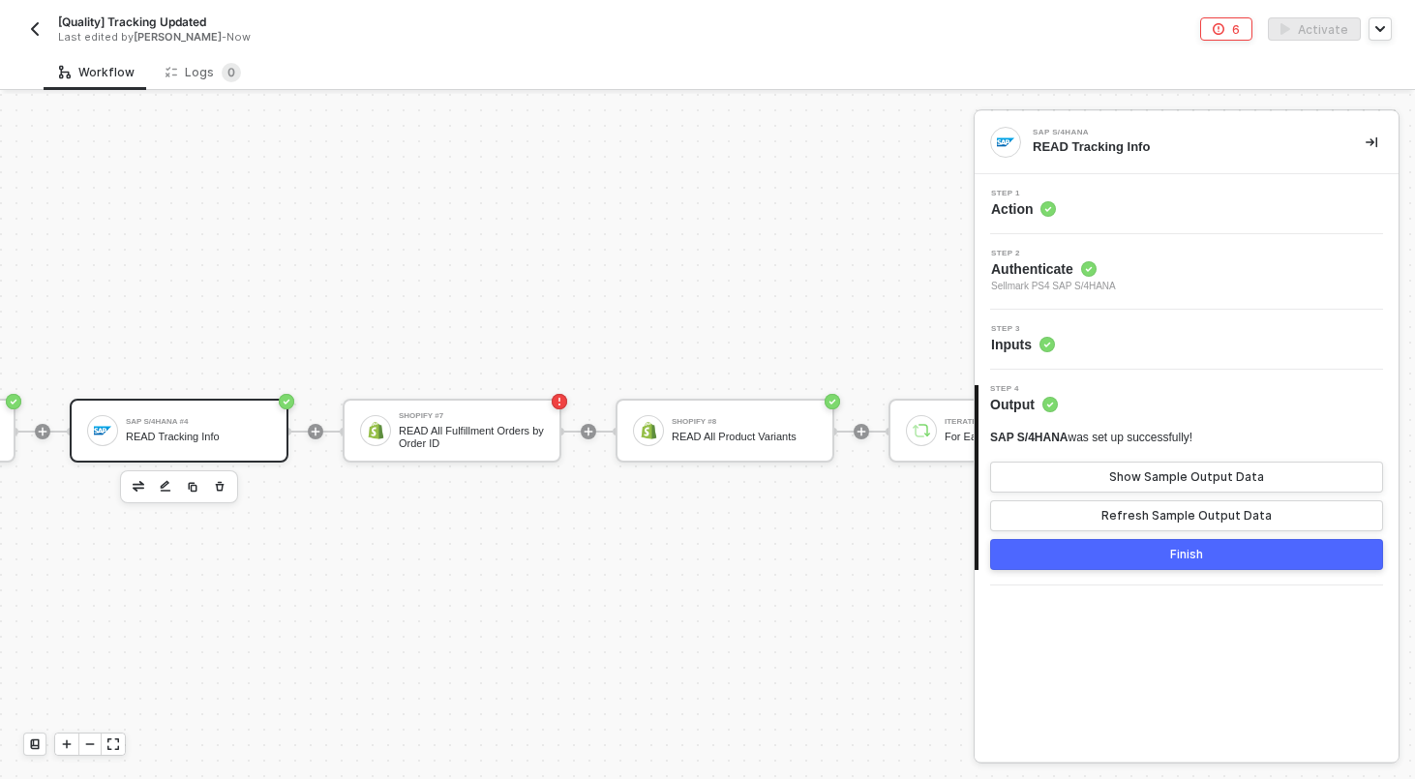
click at [415, 381] on div at bounding box center [315, 431] width 257 height 151
click at [431, 458] on div "Shopify #7 READ All Fulfillment Orders by Order ID" at bounding box center [452, 431] width 219 height 64
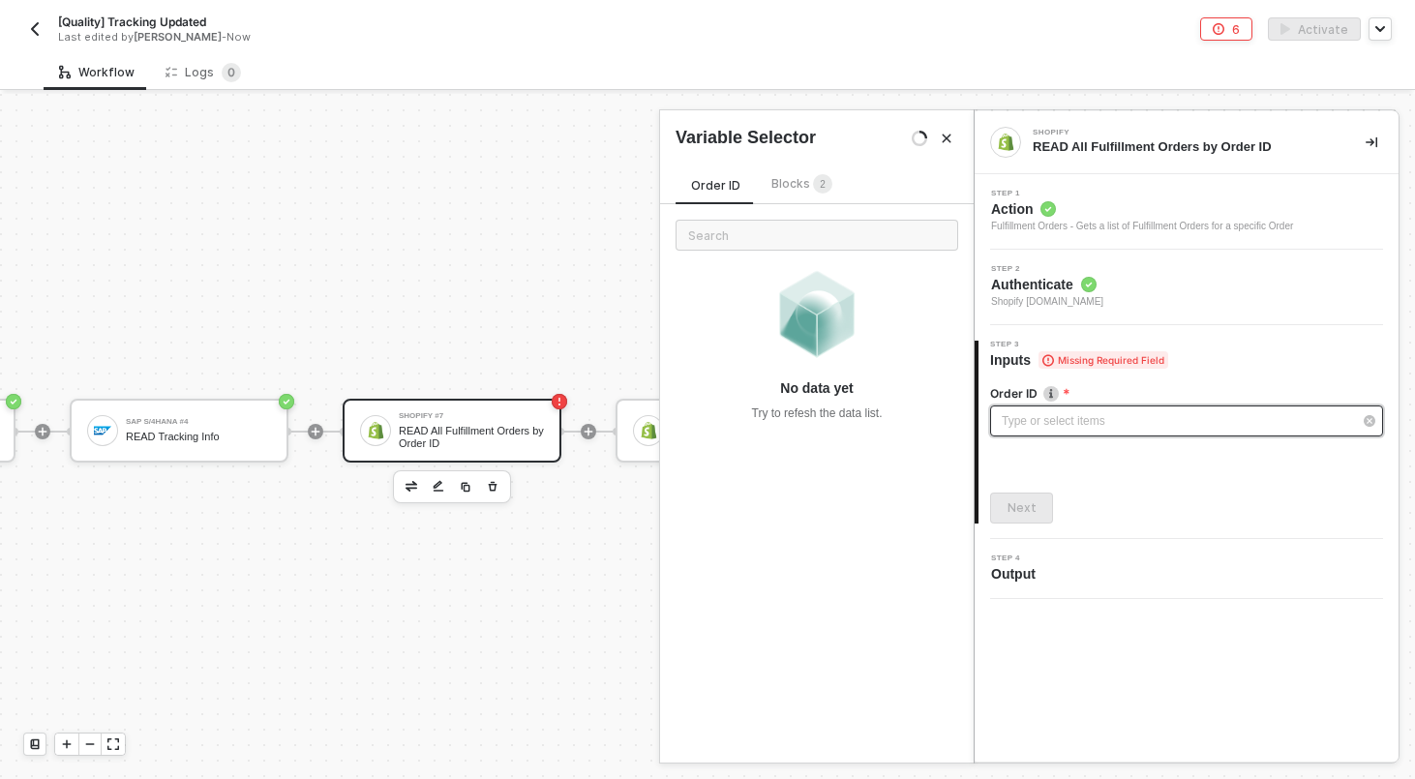
click at [1136, 422] on div "Type or select items ﻿" at bounding box center [1176, 421] width 350 height 18
click at [784, 178] on span "Blocks 2" at bounding box center [801, 183] width 61 height 15
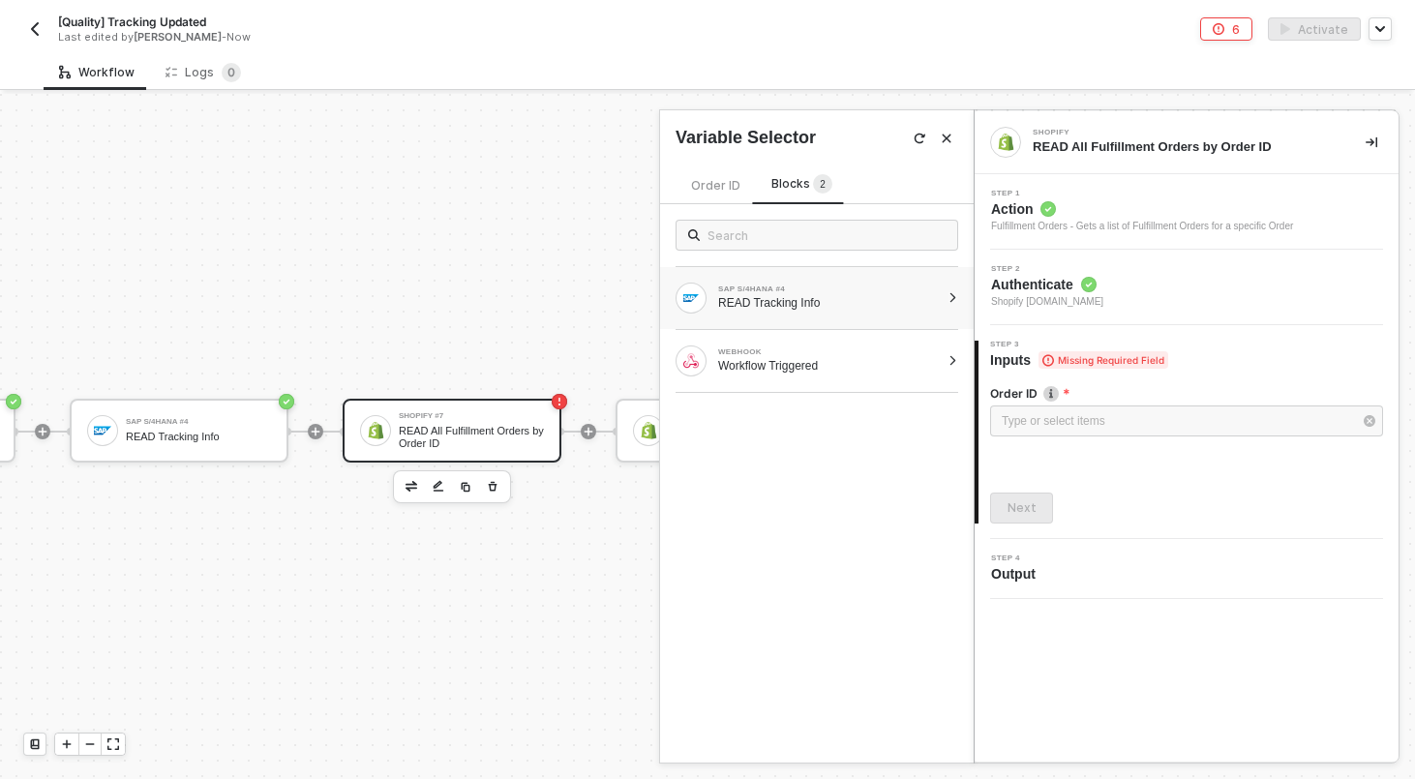
click at [792, 305] on div "READ Tracking Info" at bounding box center [829, 302] width 222 height 15
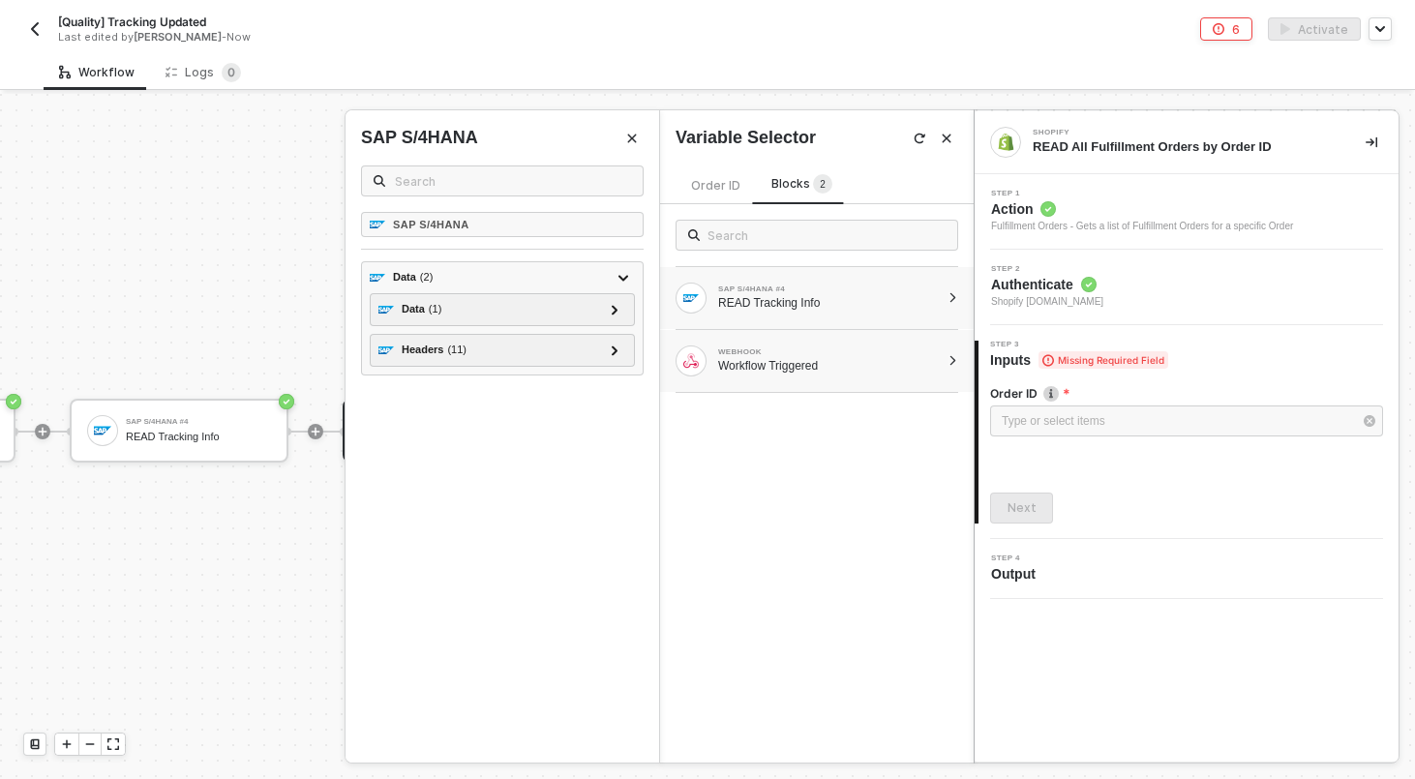
click at [815, 374] on div "WEBHOOK Workflow Triggered" at bounding box center [807, 360] width 264 height 31
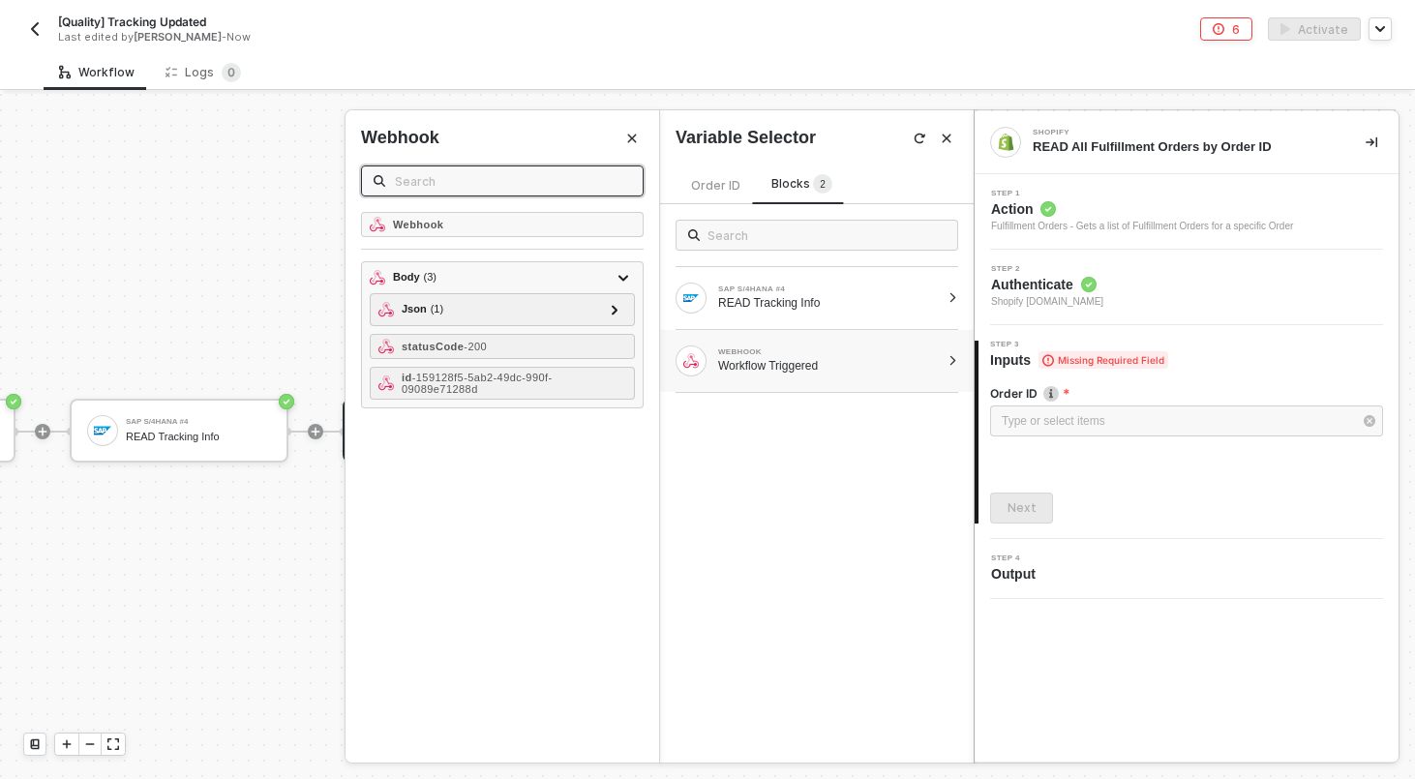
click at [542, 175] on input "text" at bounding box center [513, 180] width 236 height 21
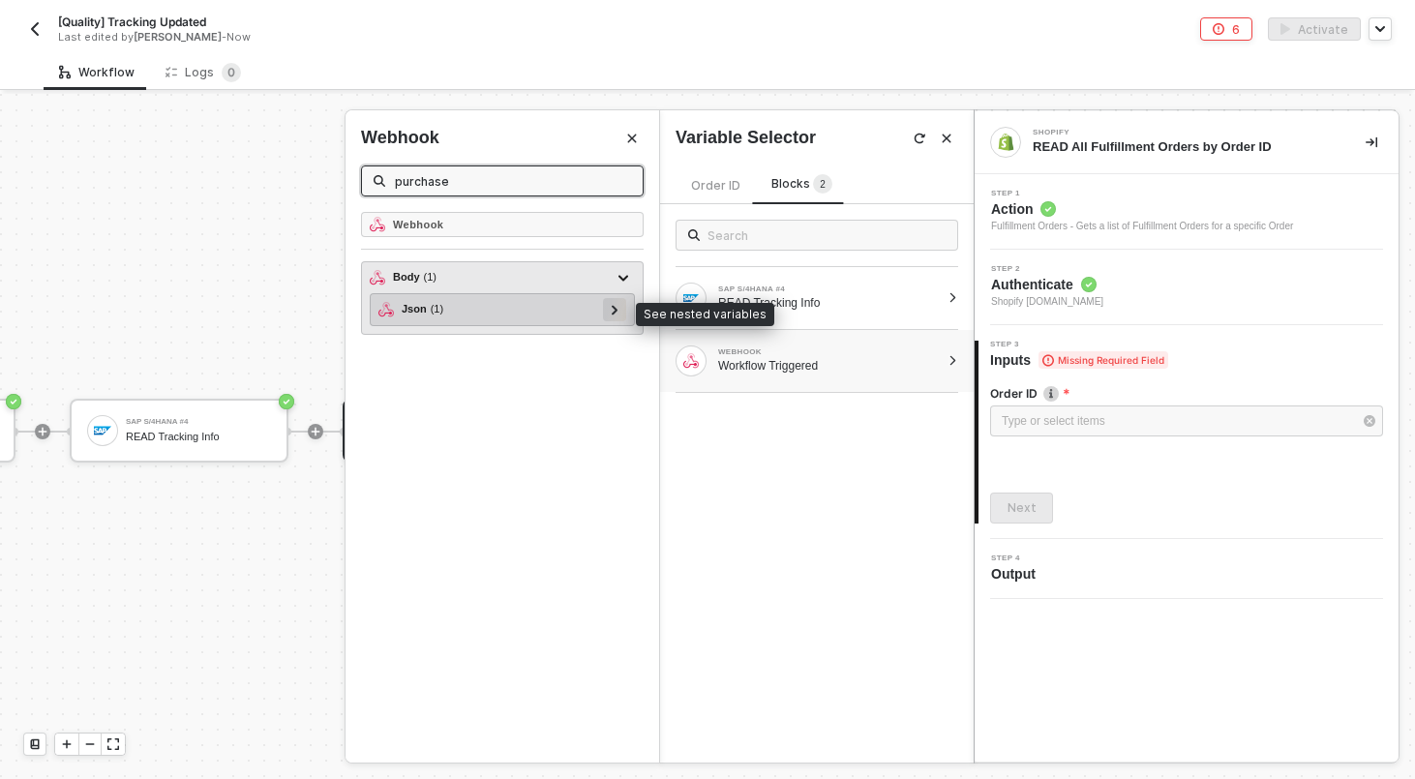
type input "purchase"
click at [612, 303] on div at bounding box center [615, 308] width 10 height 21
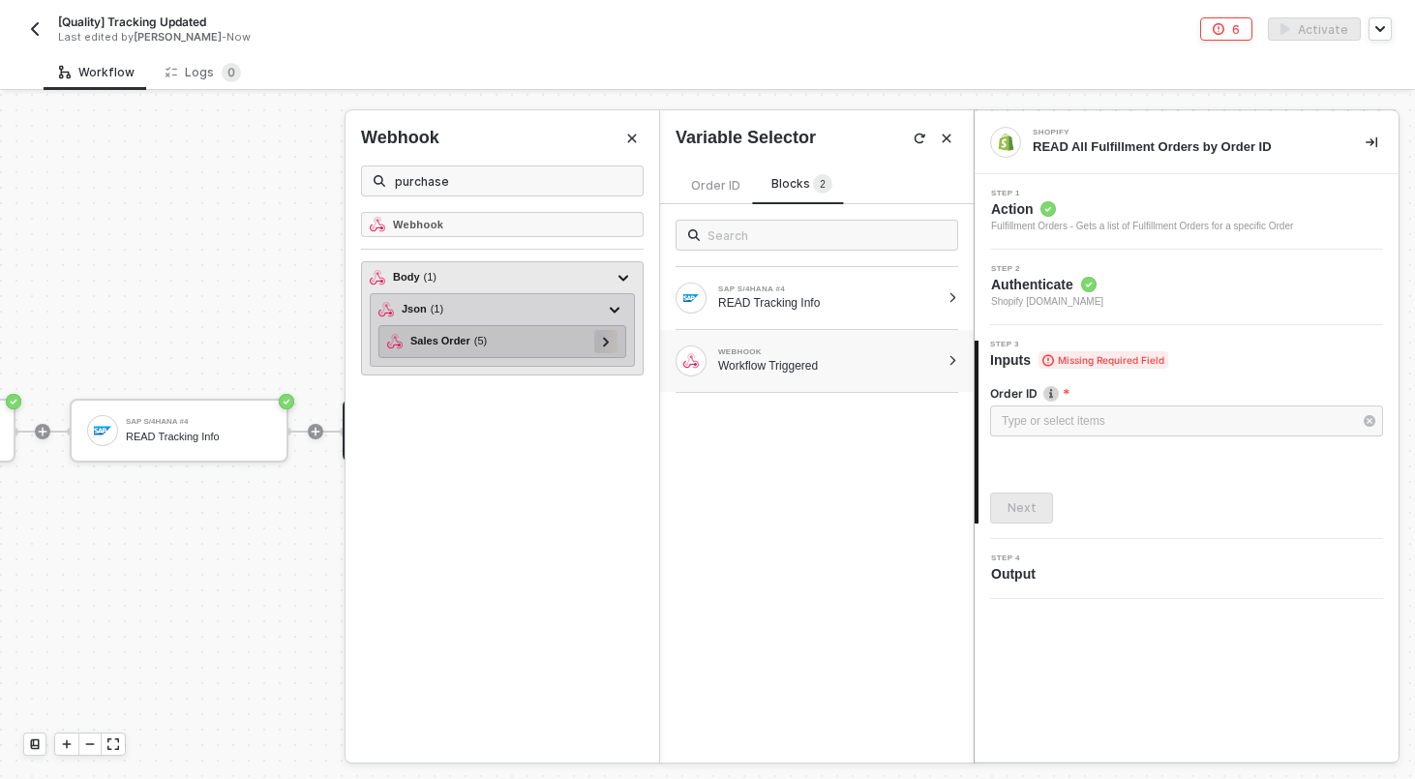
click at [604, 344] on icon at bounding box center [606, 342] width 6 height 10
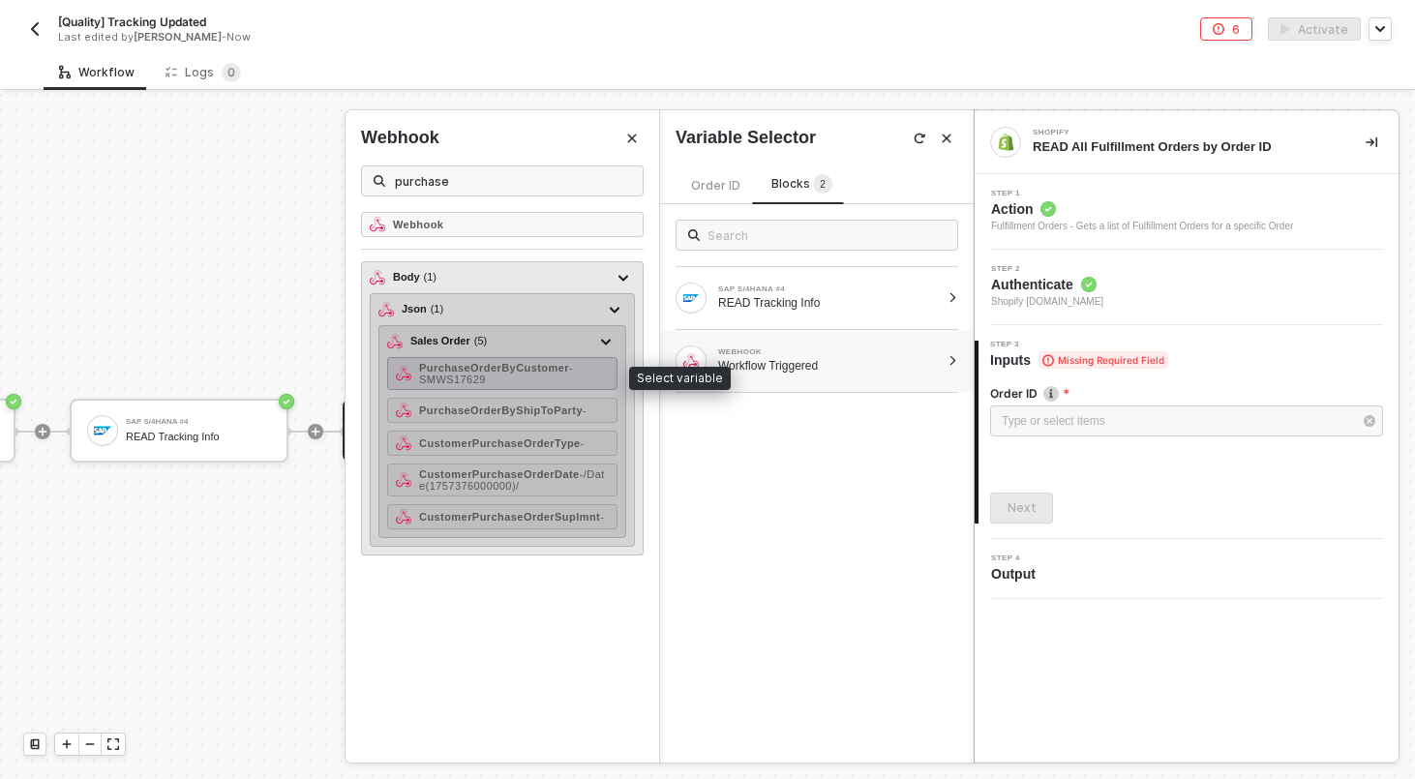
click at [508, 376] on div "PurchaseOrderByCustomer - SMWS17629" at bounding box center [514, 373] width 190 height 23
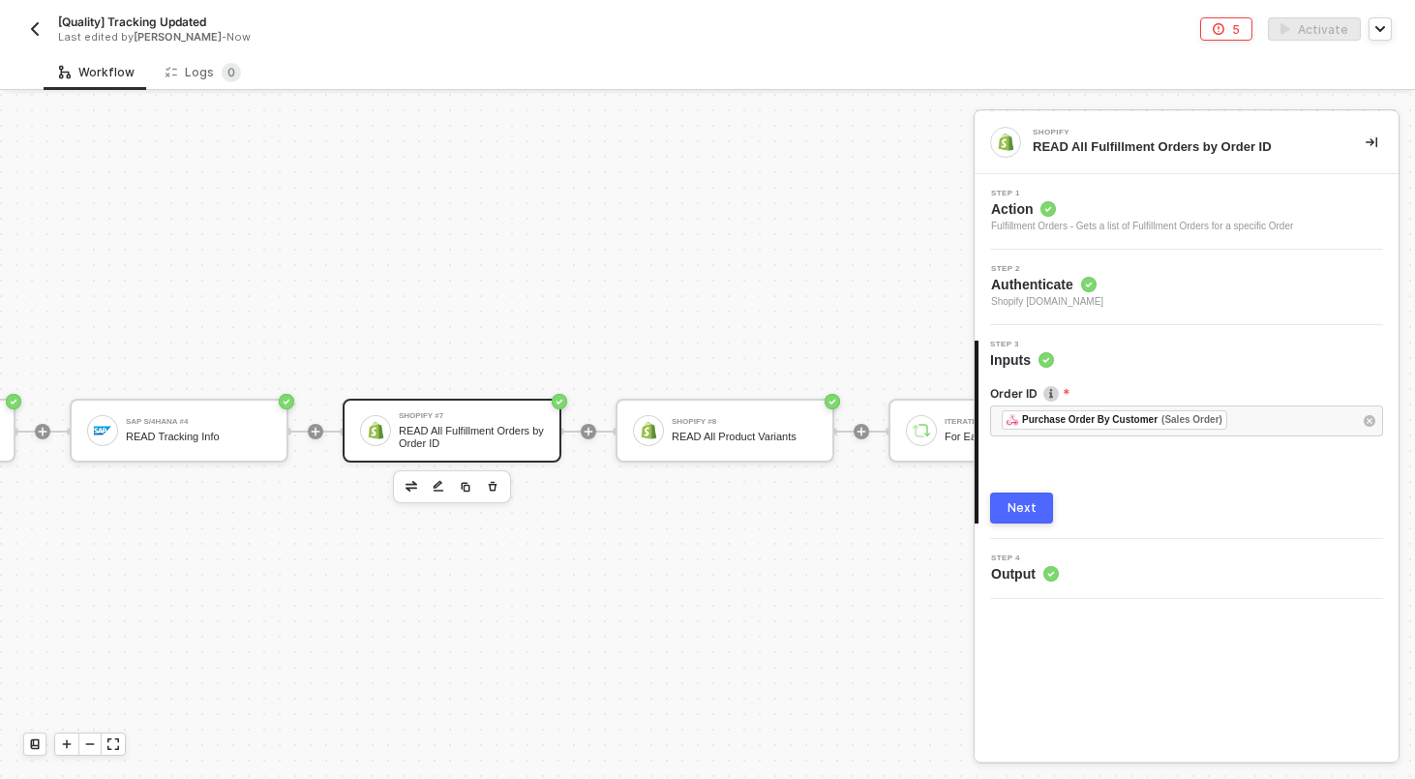
click at [1031, 514] on div "Next" at bounding box center [1021, 507] width 29 height 15
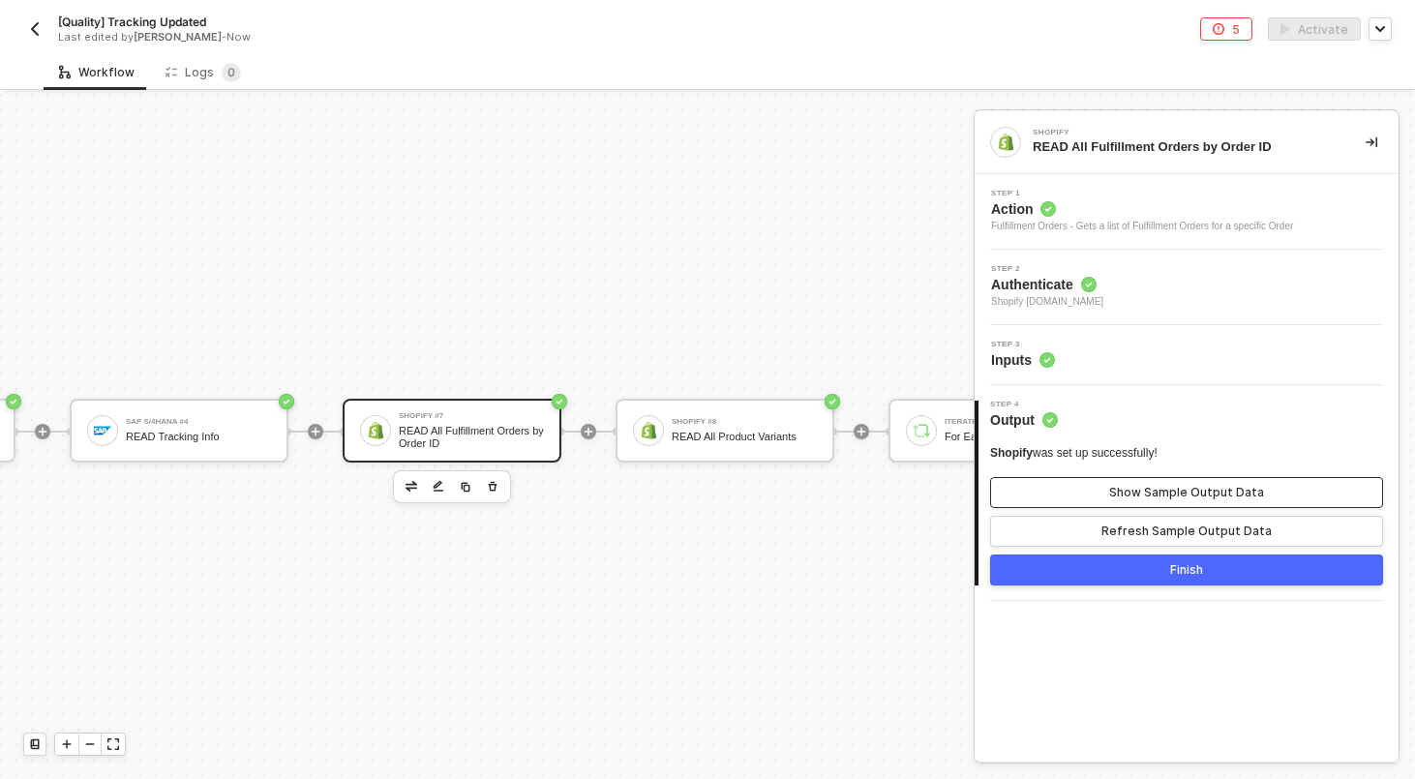
click at [1061, 486] on button "Show Sample Output Data" at bounding box center [1186, 492] width 393 height 31
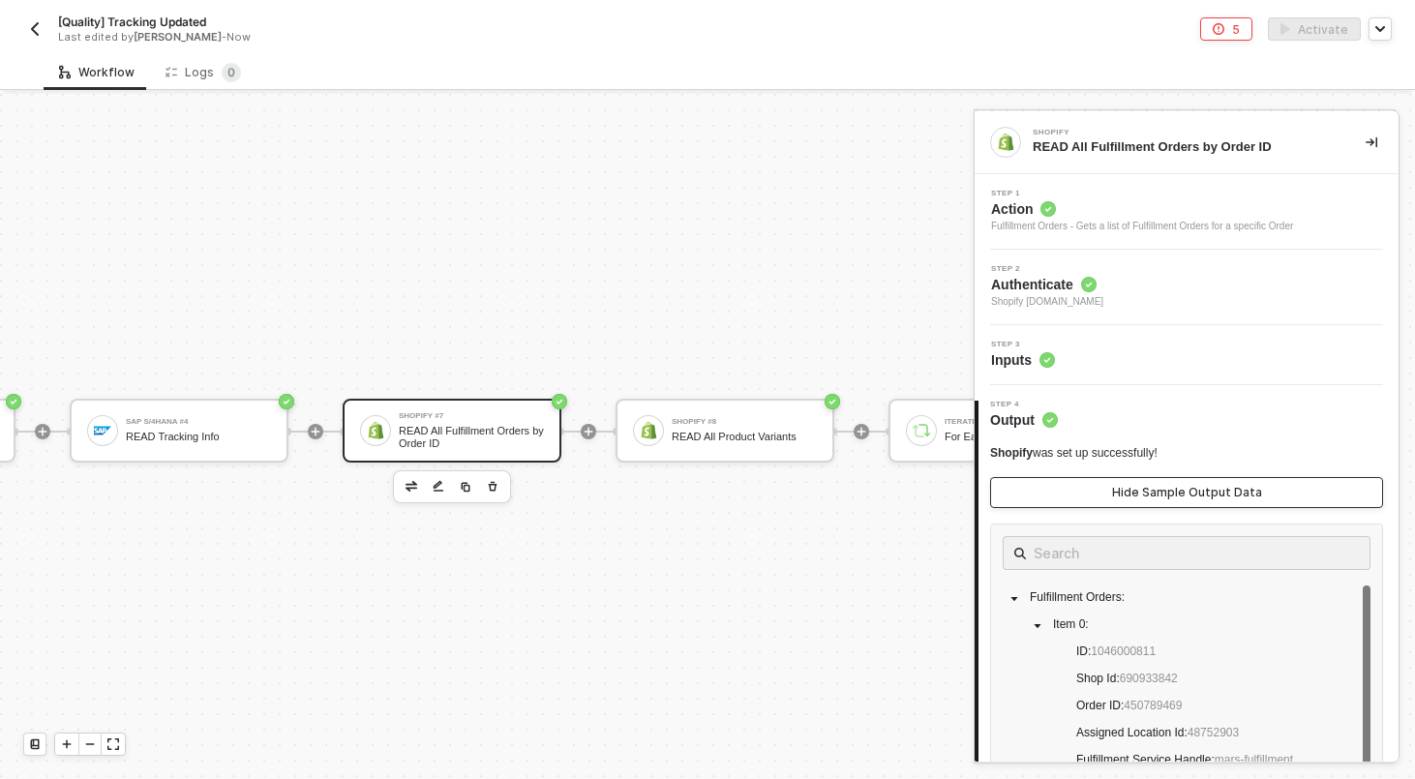
click at [1061, 486] on button "Hide Sample Output Data" at bounding box center [1186, 492] width 393 height 31
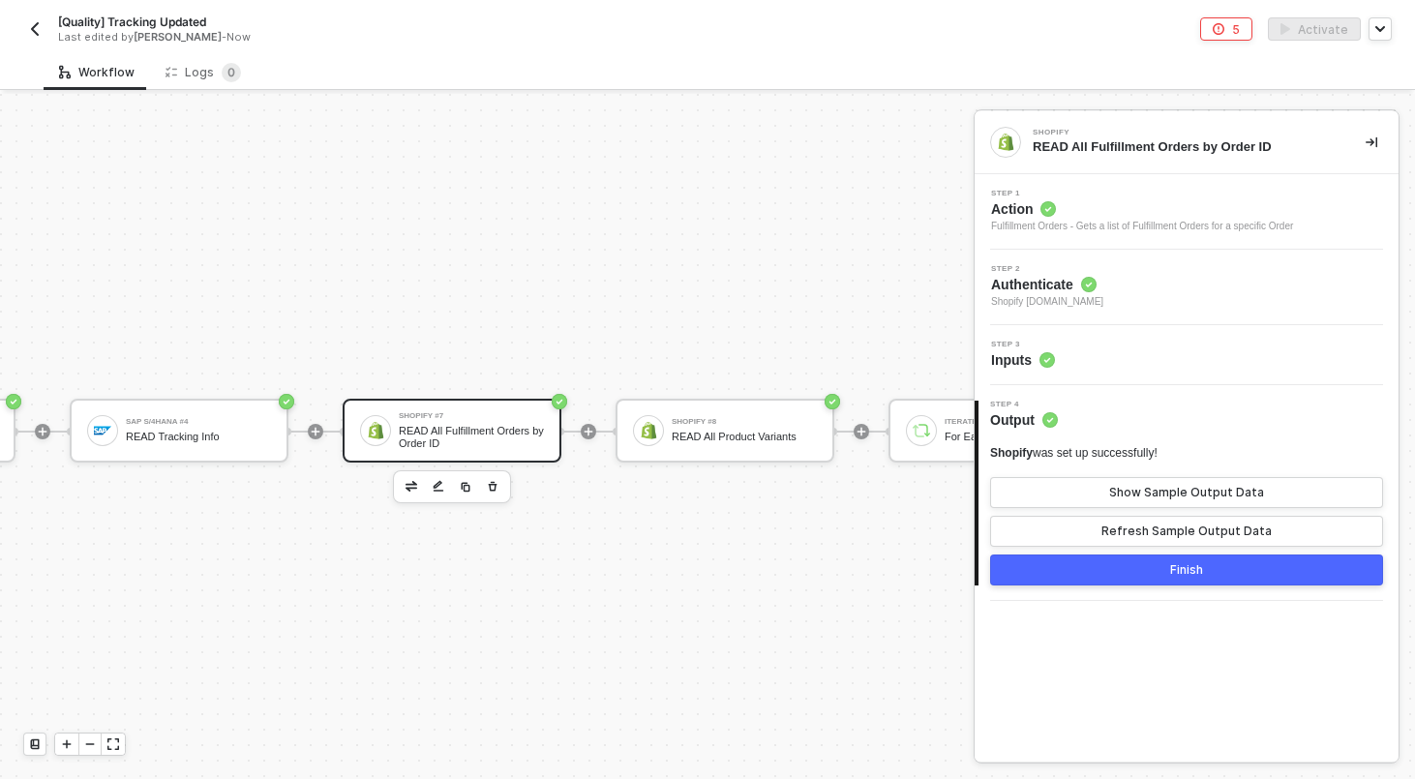
click at [1103, 368] on div "Step 3 Inputs" at bounding box center [1188, 355] width 419 height 29
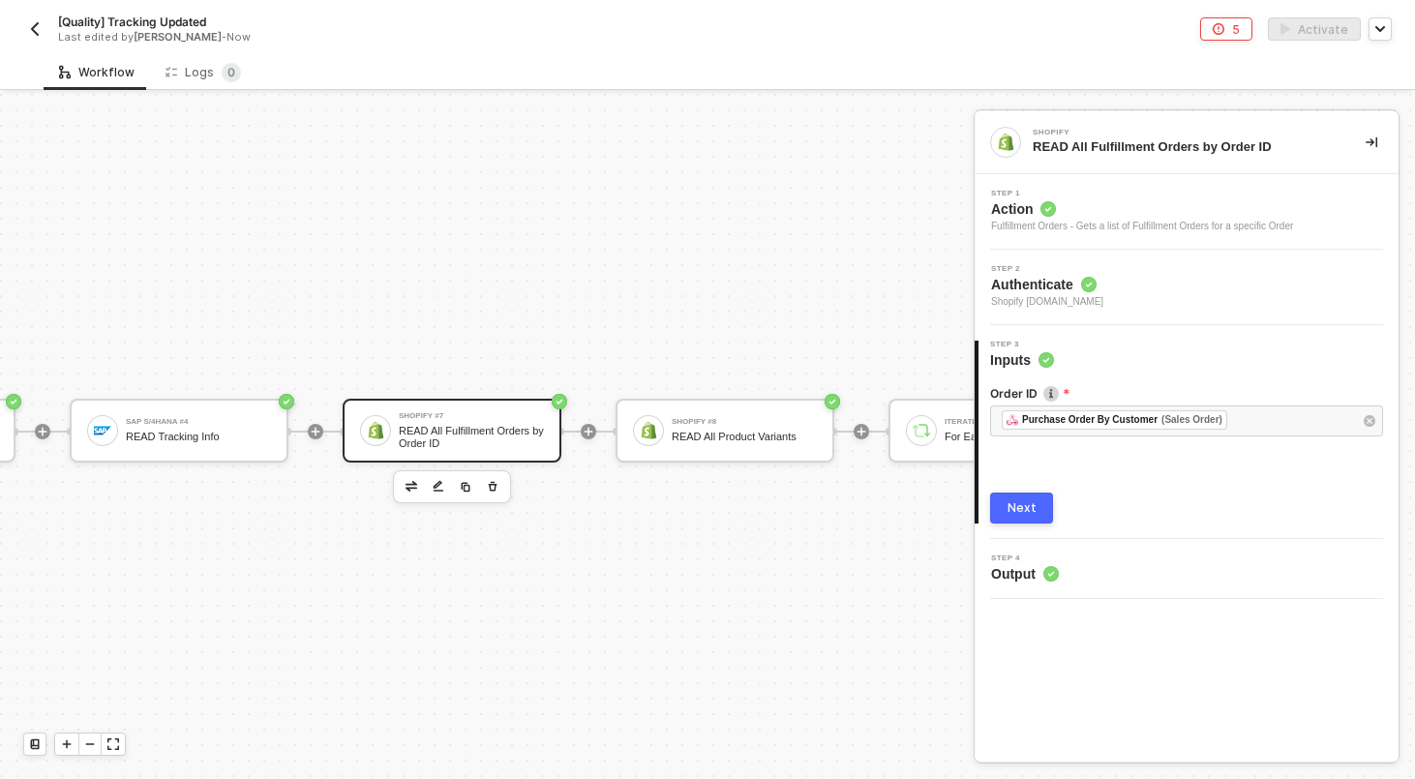
click at [1018, 523] on button "Next" at bounding box center [1021, 508] width 63 height 31
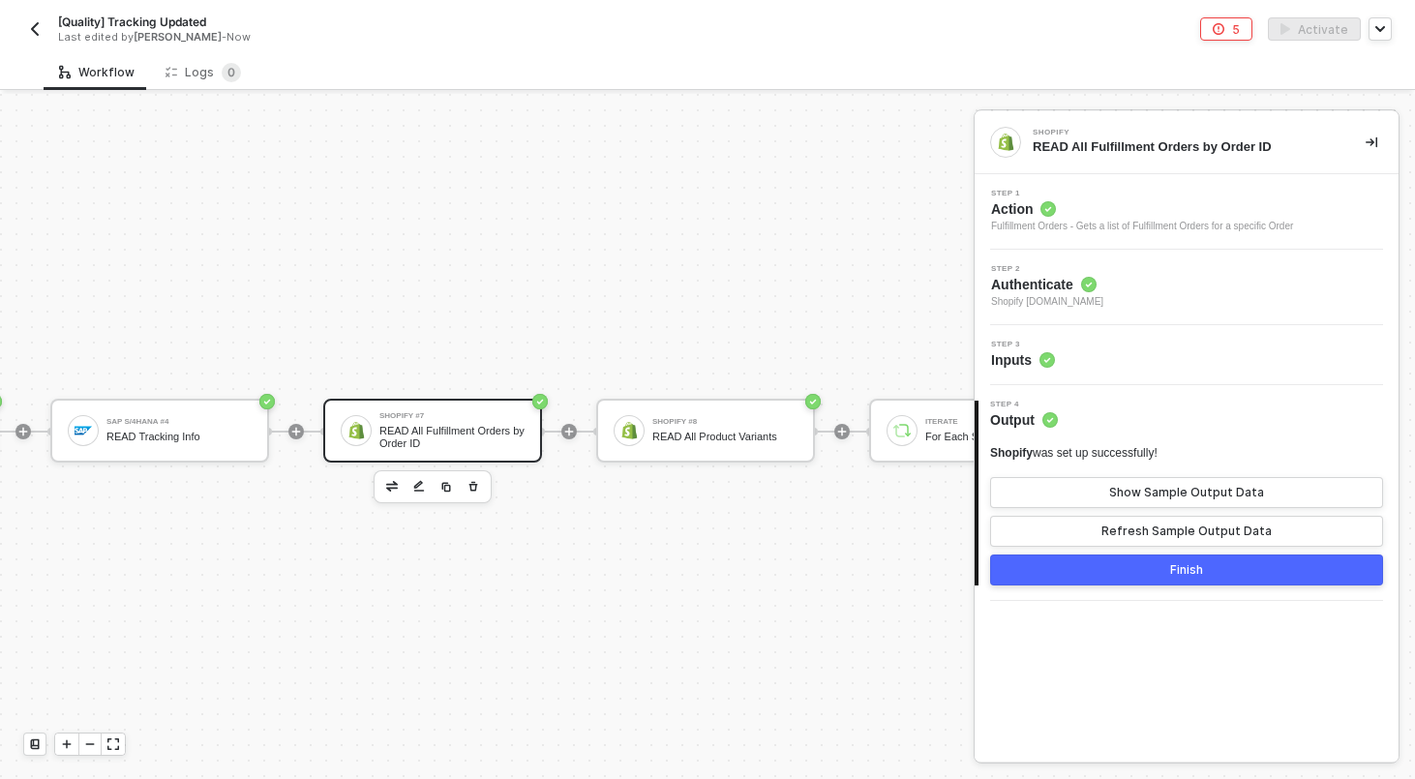
scroll to position [778, 336]
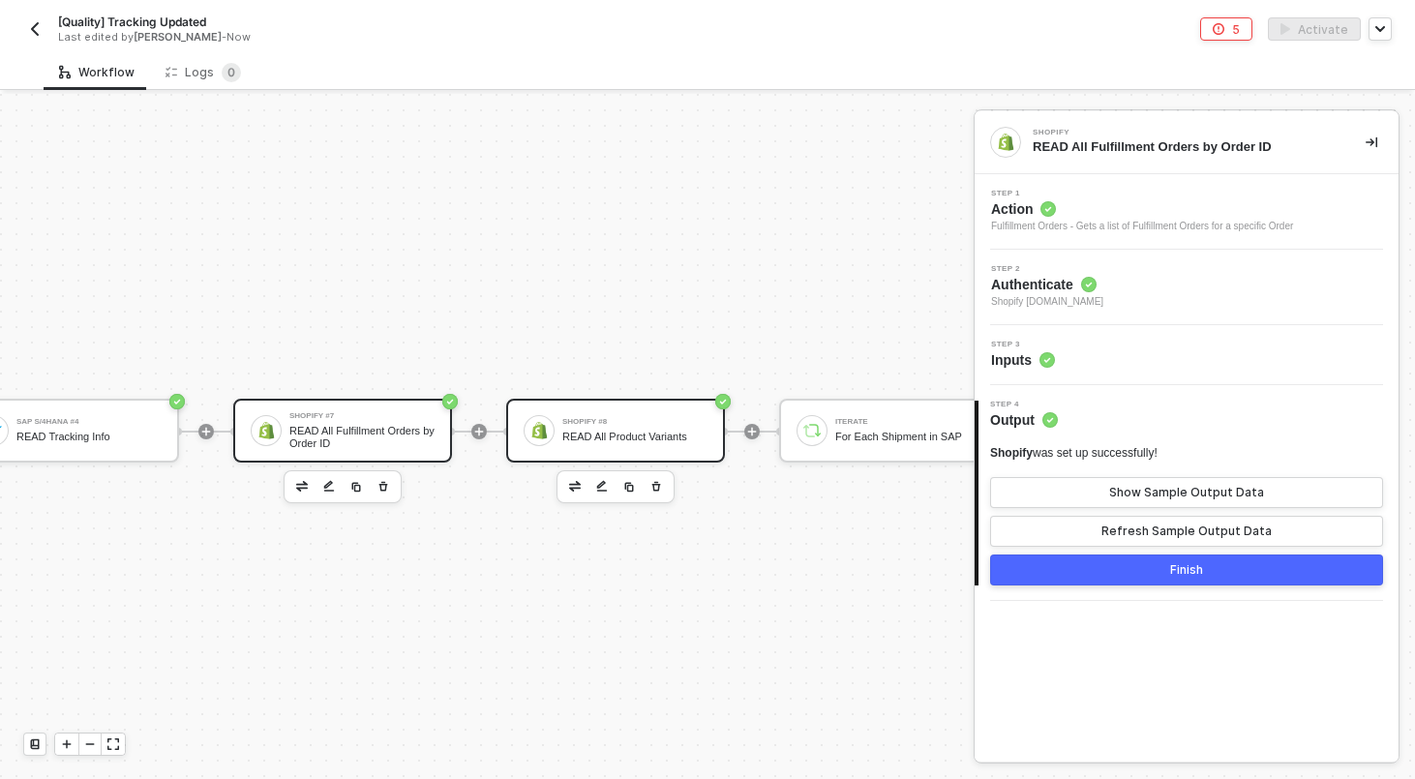
click at [669, 421] on div "Shopify #8" at bounding box center [634, 422] width 145 height 8
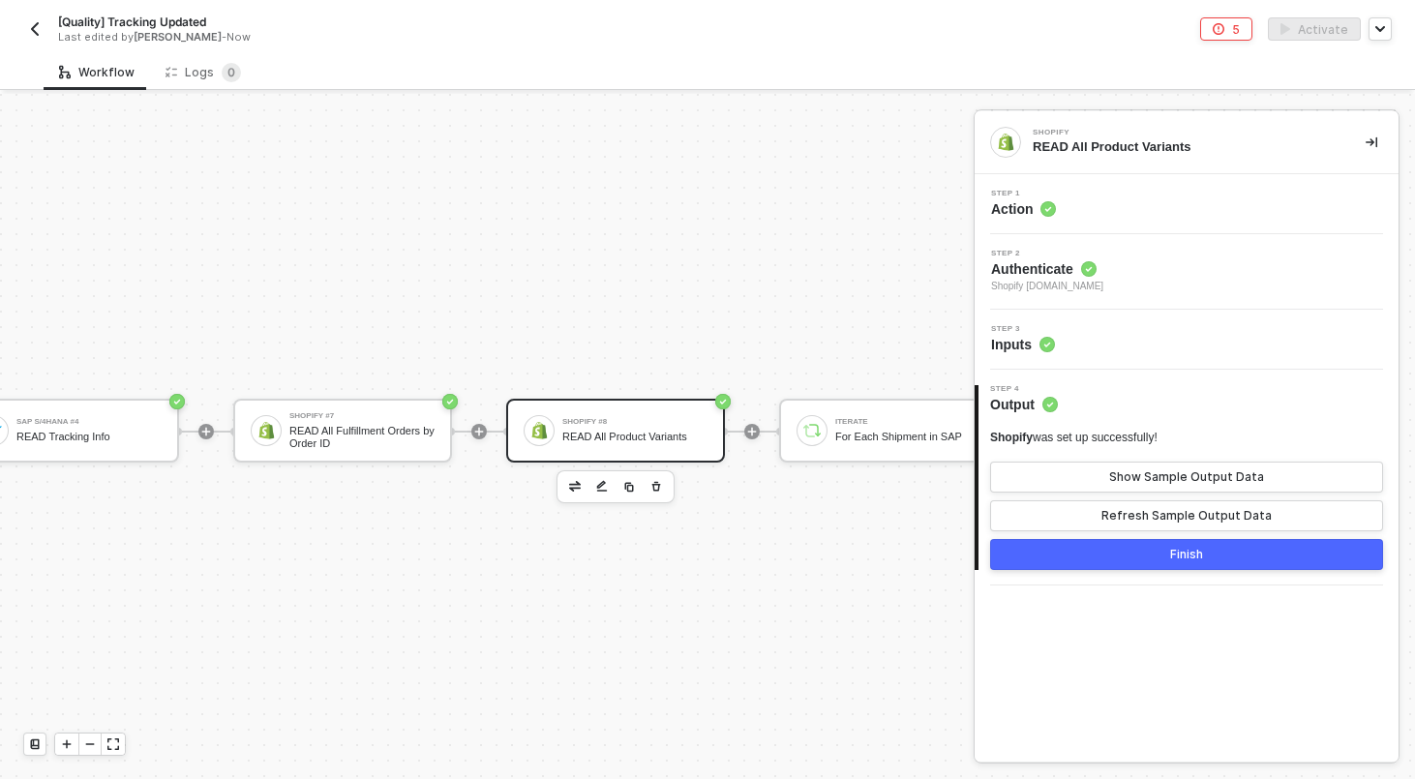
click at [1205, 212] on div "Step 1 Action" at bounding box center [1188, 204] width 419 height 29
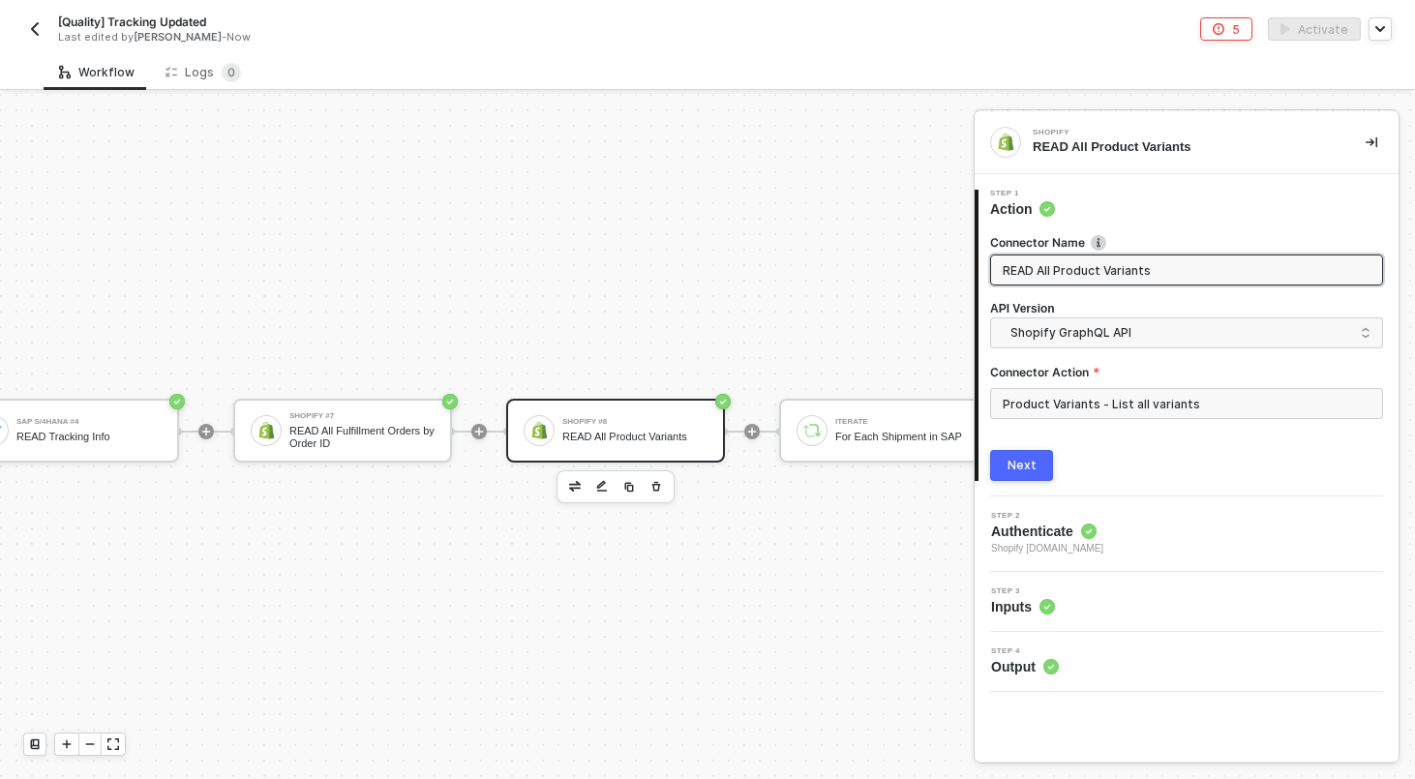
click at [1024, 470] on div "Next" at bounding box center [1021, 465] width 29 height 15
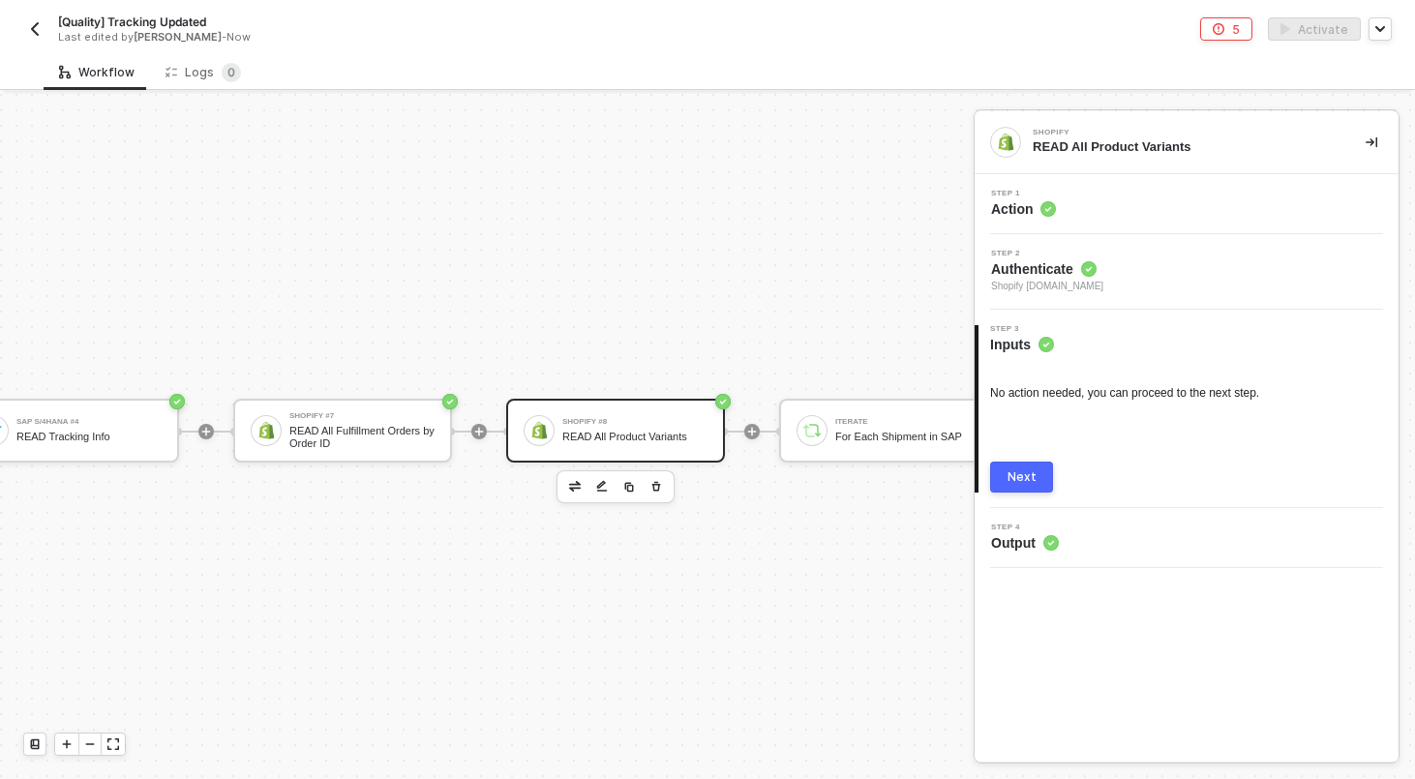
click at [1030, 480] on div "Next" at bounding box center [1021, 476] width 29 height 15
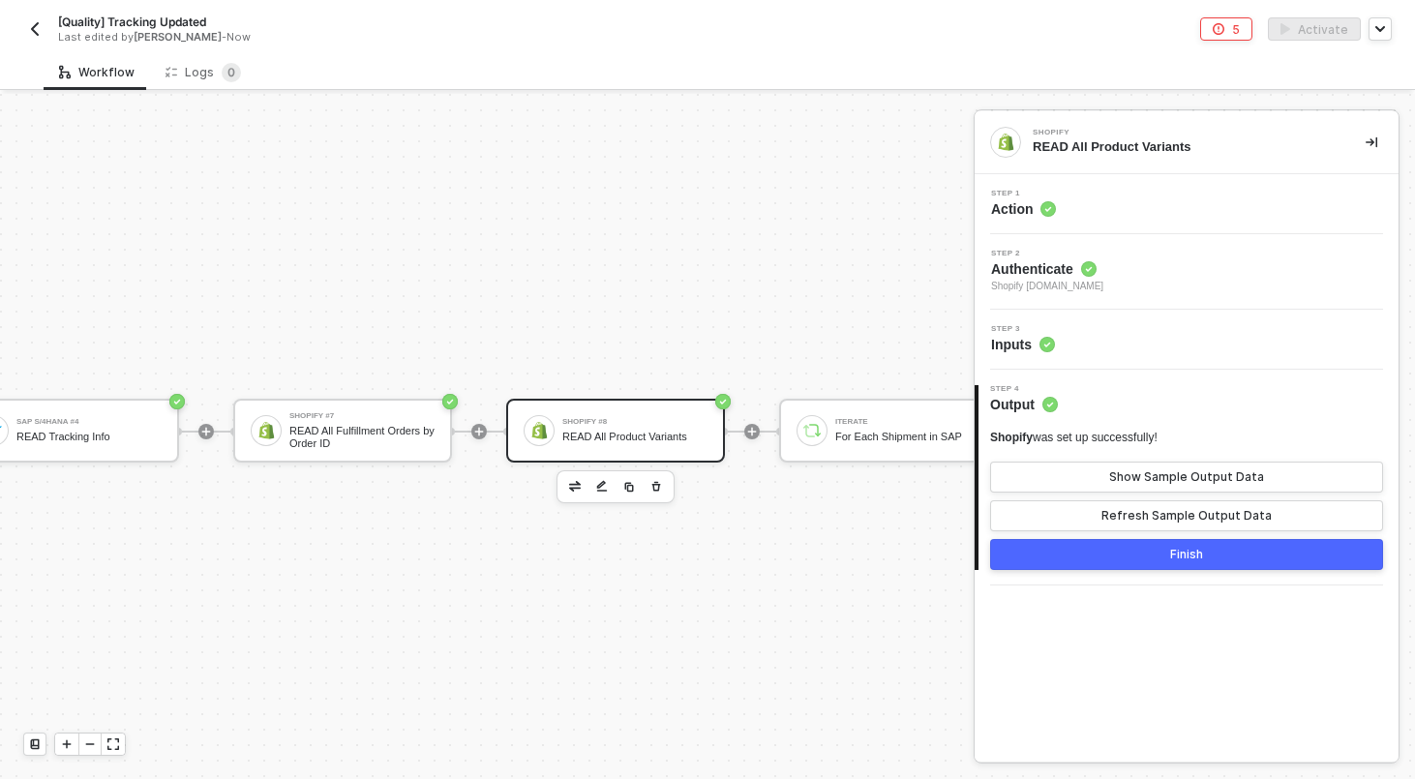
click at [1175, 206] on div "Step 1 Action" at bounding box center [1188, 204] width 419 height 29
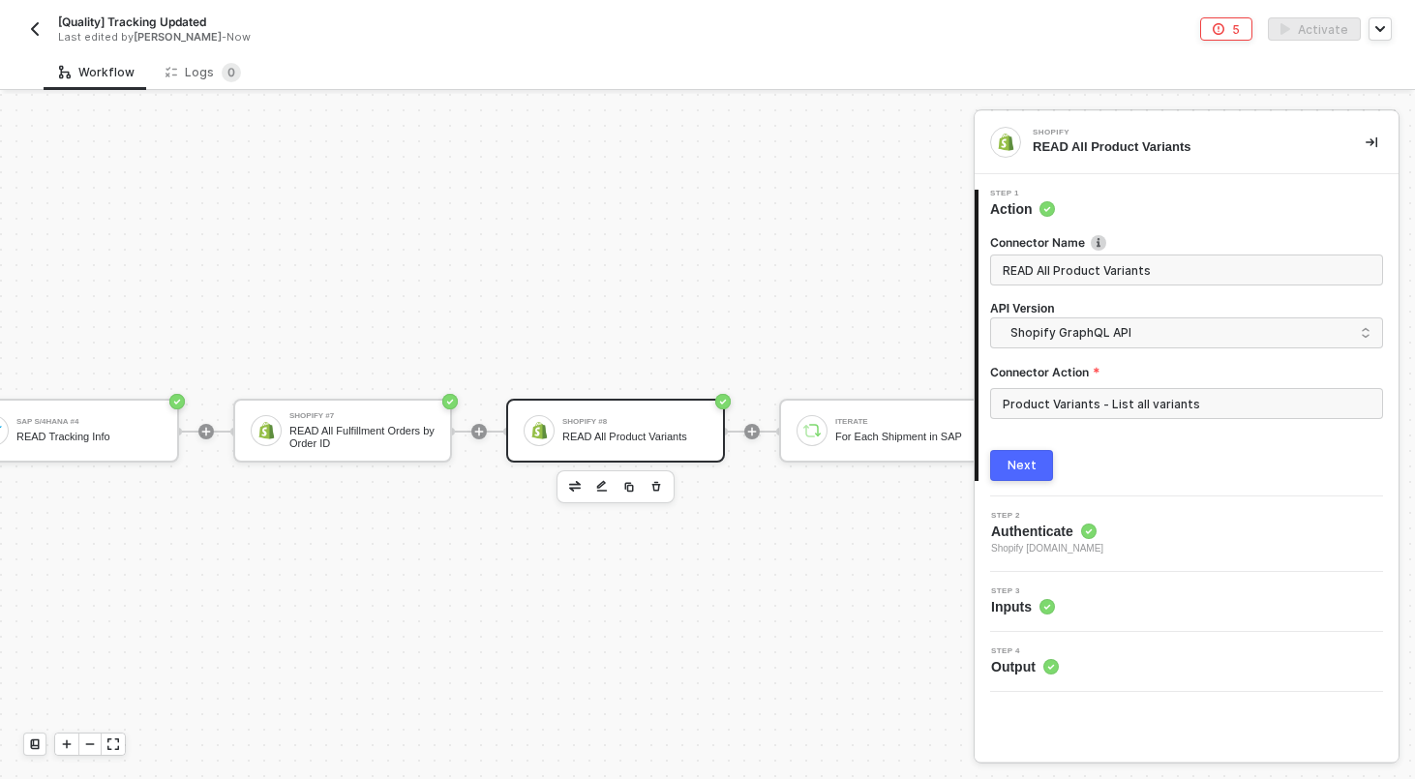
click at [1045, 467] on button "Next" at bounding box center [1021, 465] width 63 height 31
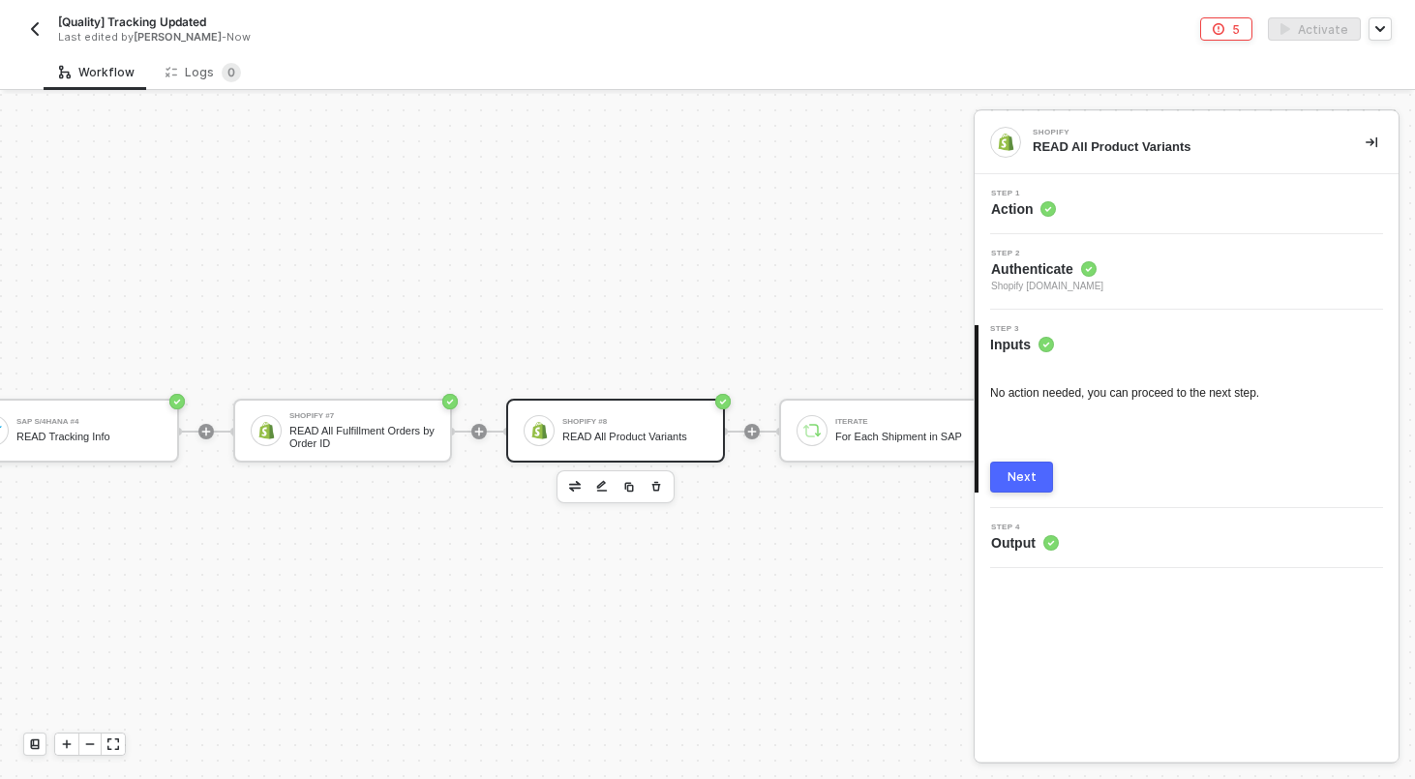
click at [1044, 479] on button "Next" at bounding box center [1021, 477] width 63 height 31
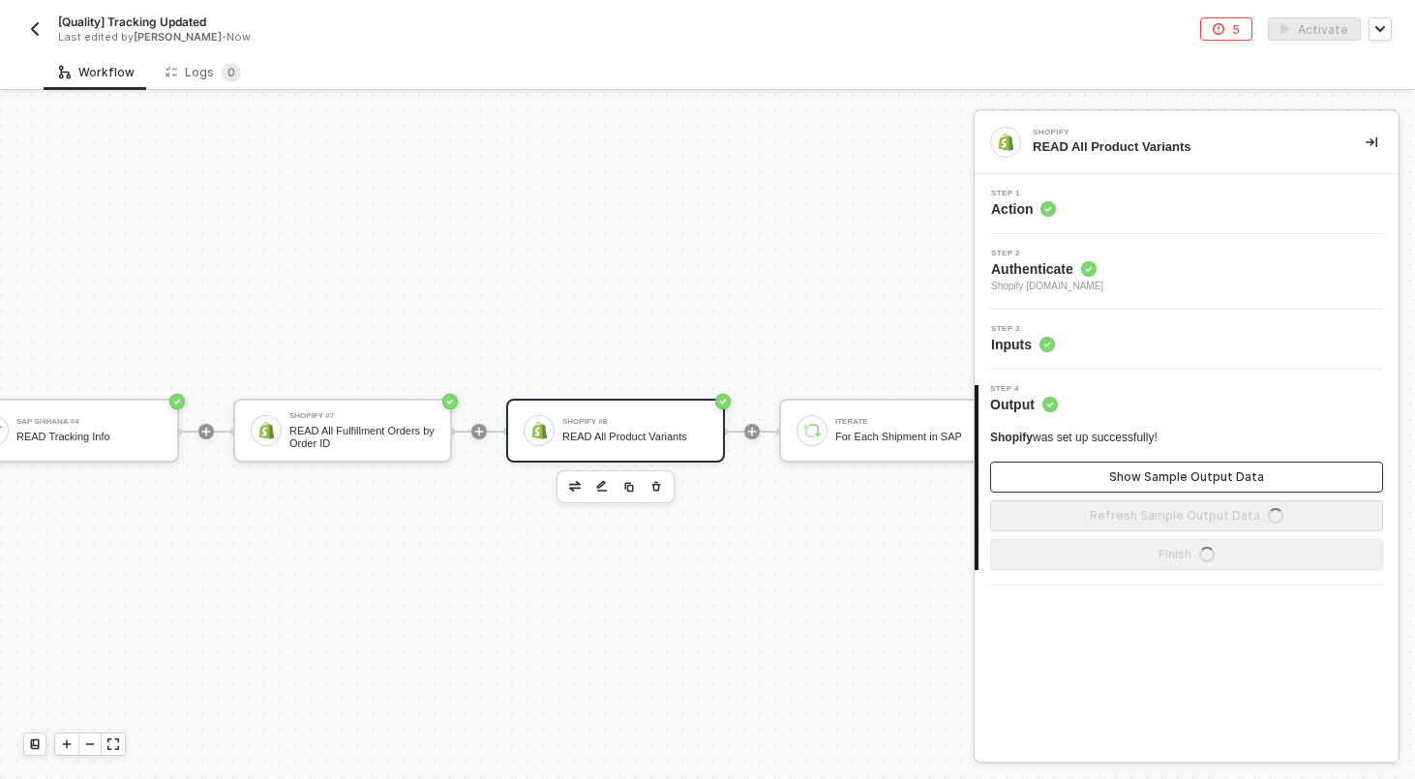
click at [1061, 466] on button "Show Sample Output Data" at bounding box center [1186, 477] width 393 height 31
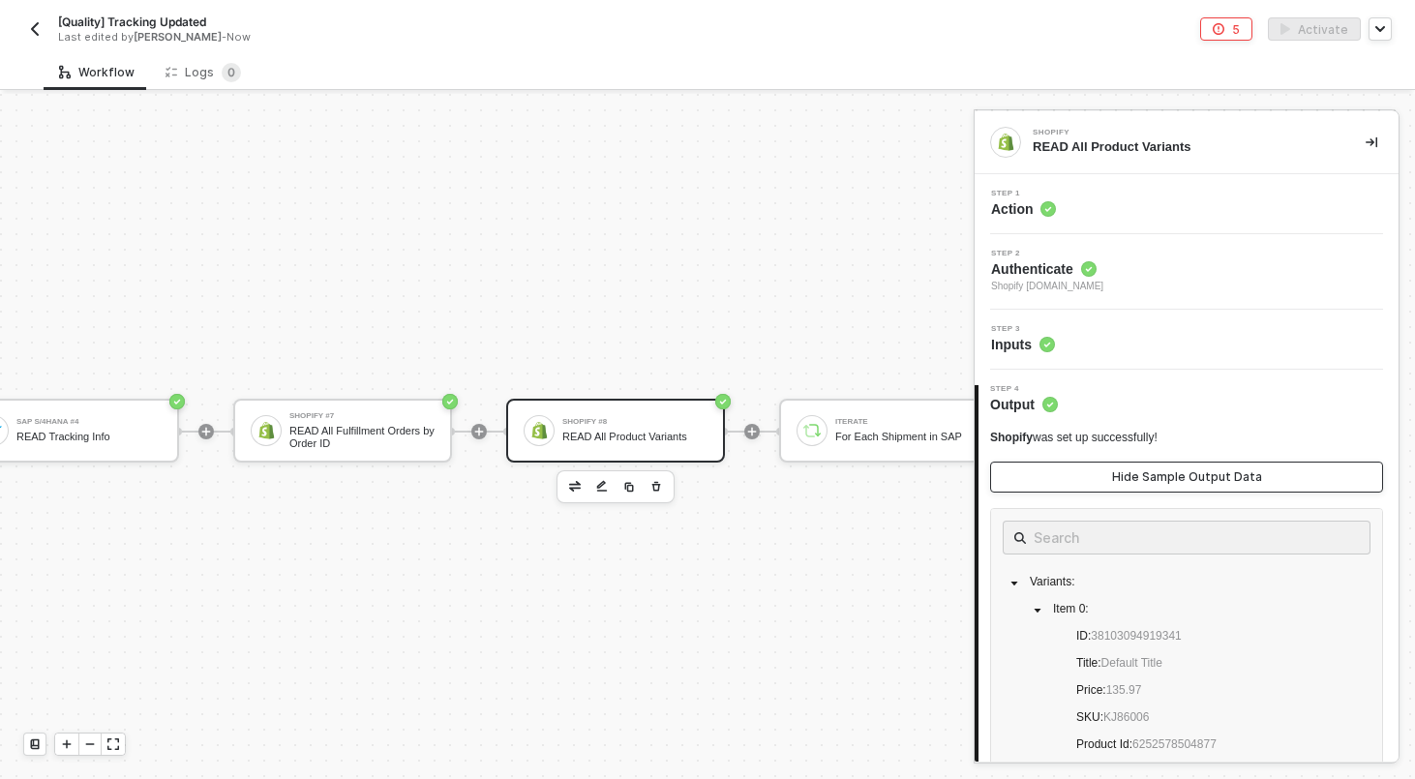
click at [1061, 471] on button "Hide Sample Output Data" at bounding box center [1186, 477] width 393 height 31
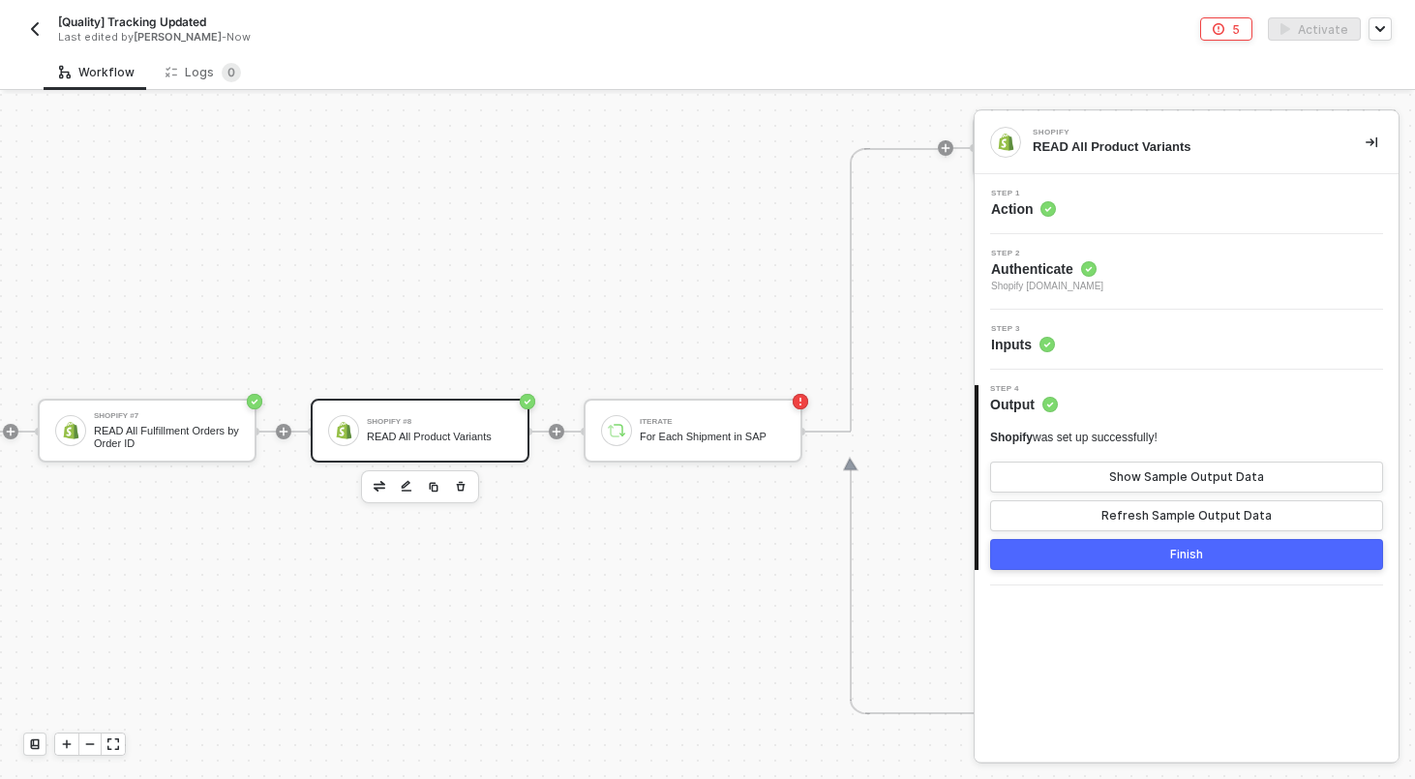
scroll to position [778, 542]
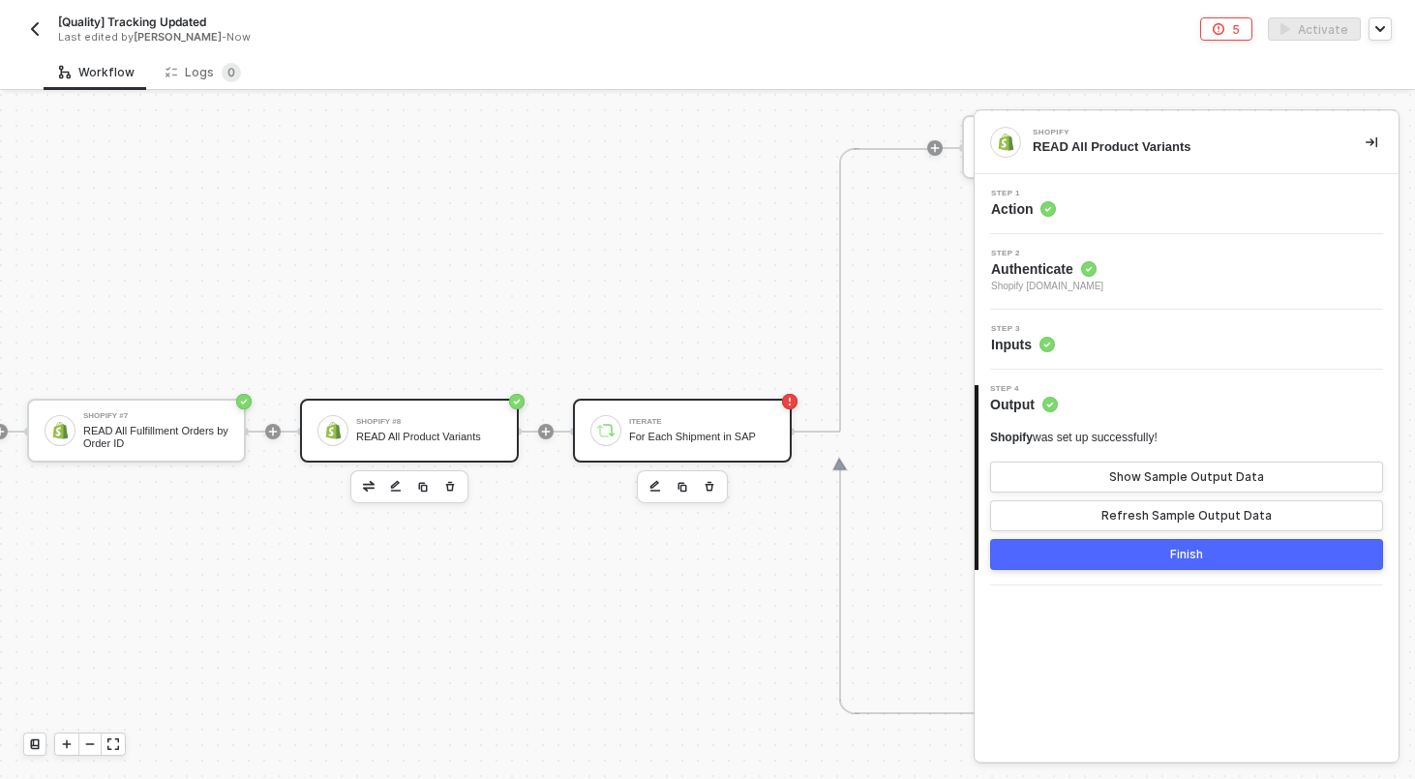
click at [708, 406] on div "Iterate For Each Shipment in SAP" at bounding box center [682, 431] width 219 height 64
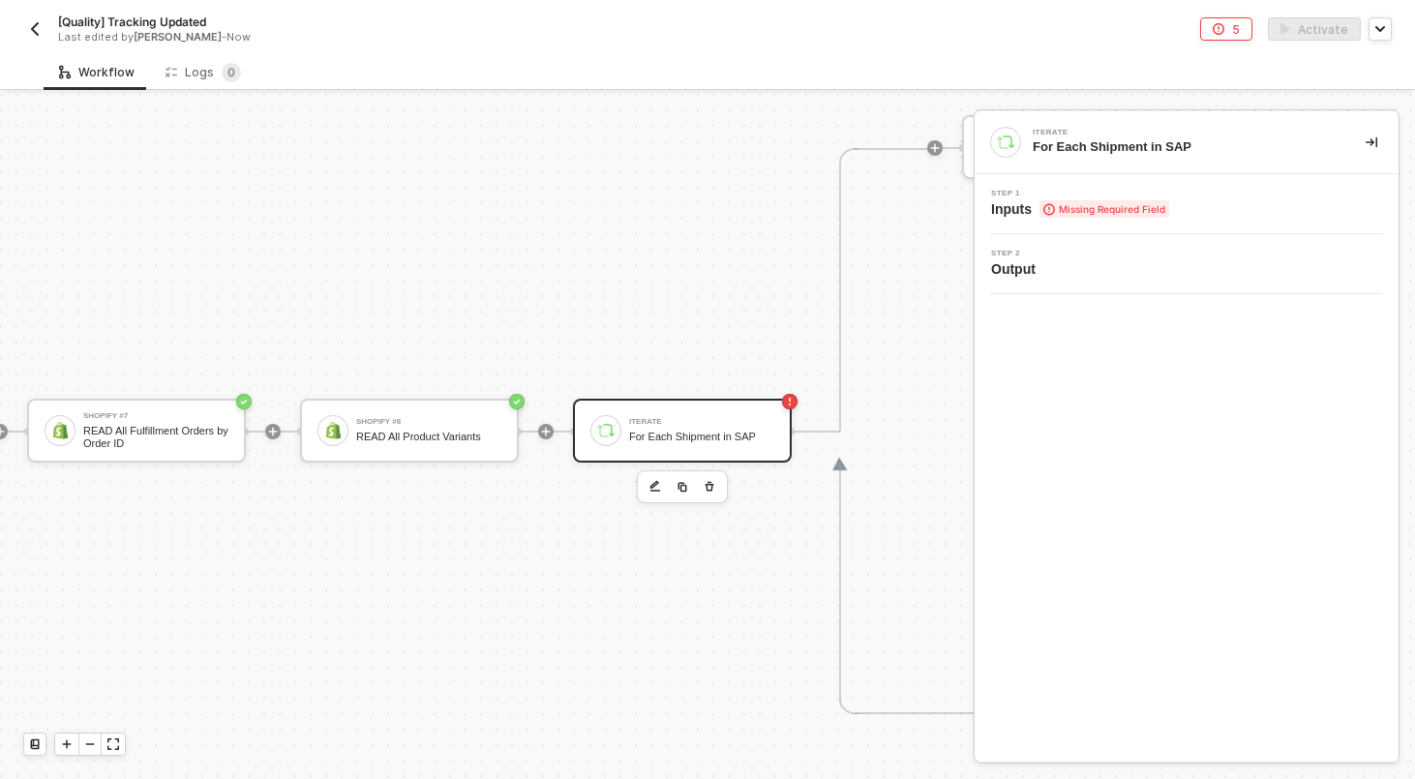
click at [1223, 166] on div "Iterate For Each Shipment in SAP" at bounding box center [1186, 142] width 424 height 63
click at [1198, 203] on div "Step 1 Inputs Missing Required Field" at bounding box center [1188, 204] width 419 height 29
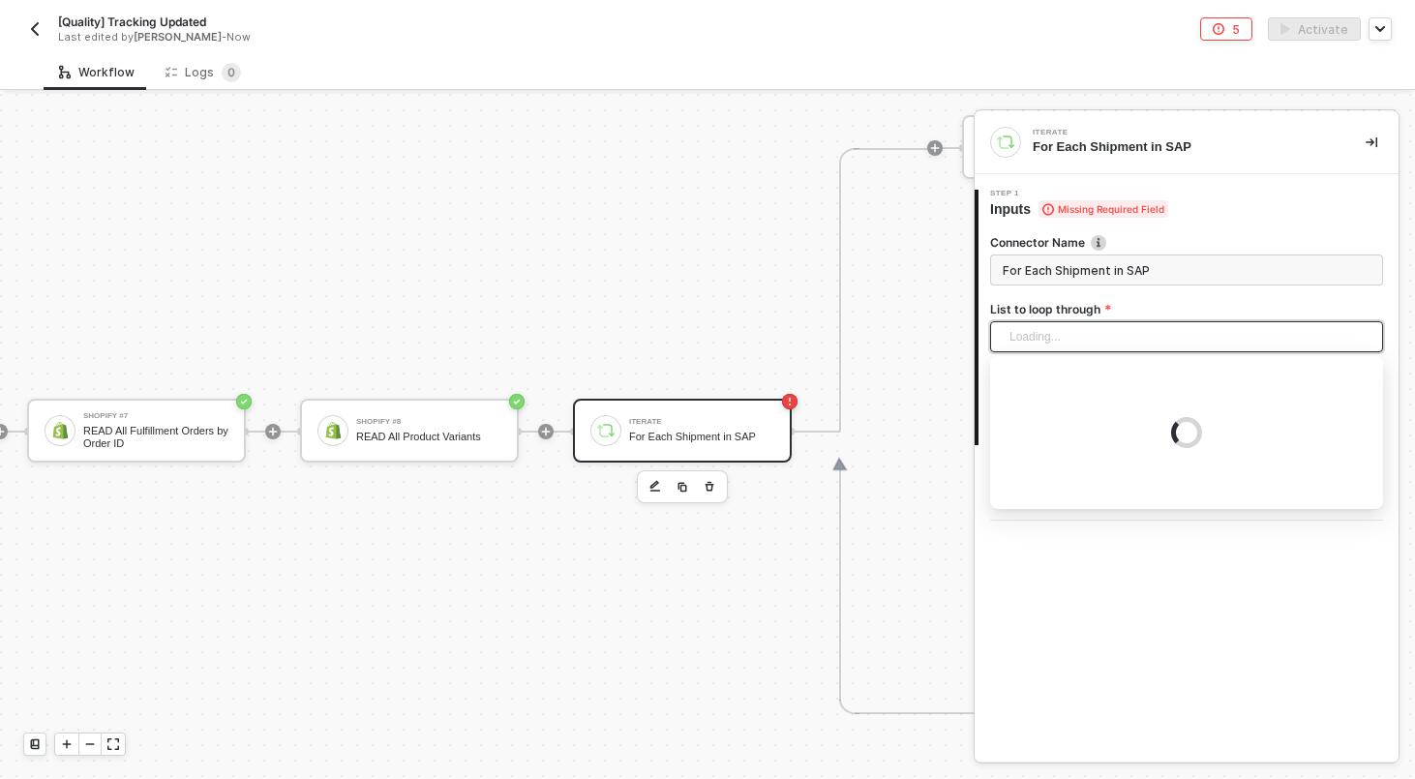
click at [1134, 343] on div "Loading..." at bounding box center [1186, 336] width 393 height 31
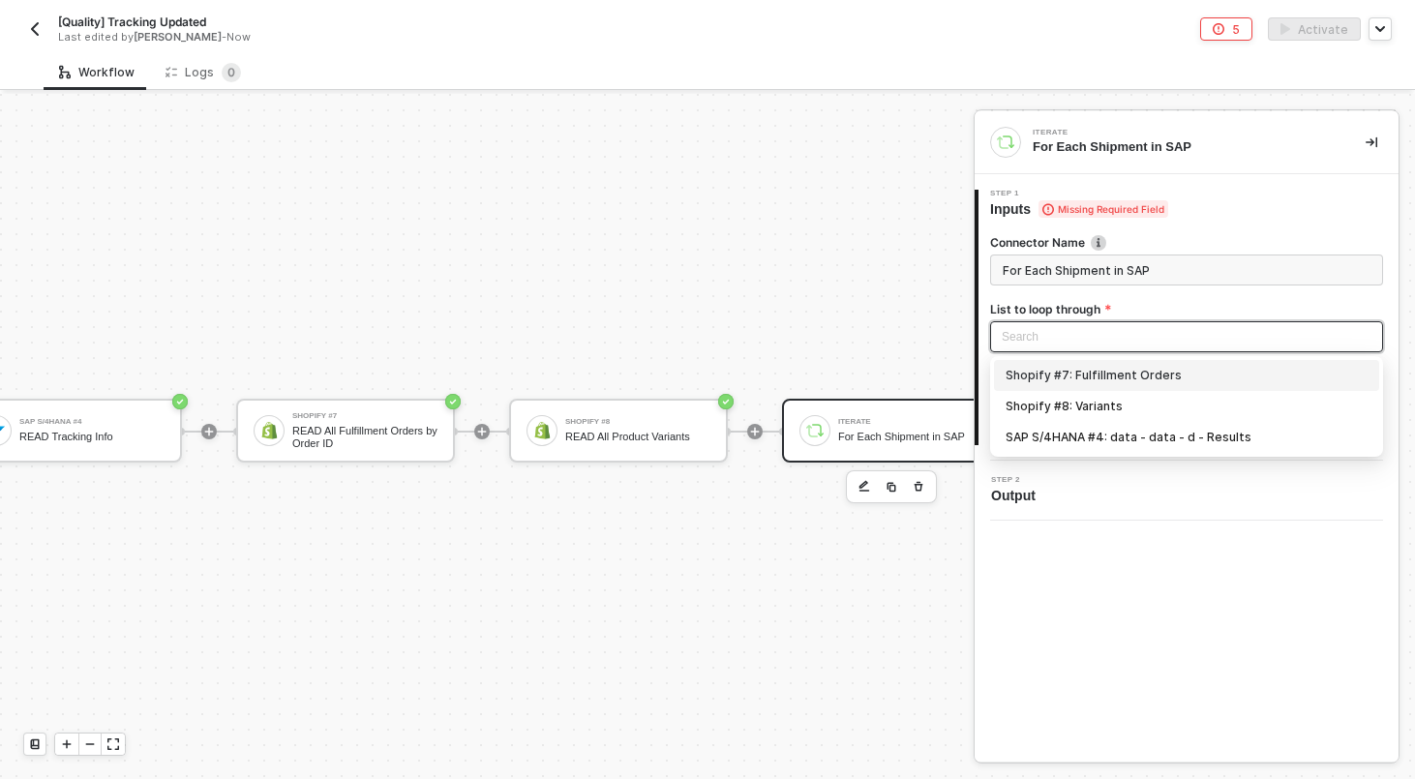
scroll to position [778, 336]
click at [1136, 439] on div "SAP S/4HANA #4: data - data - d - Results" at bounding box center [1186, 437] width 362 height 21
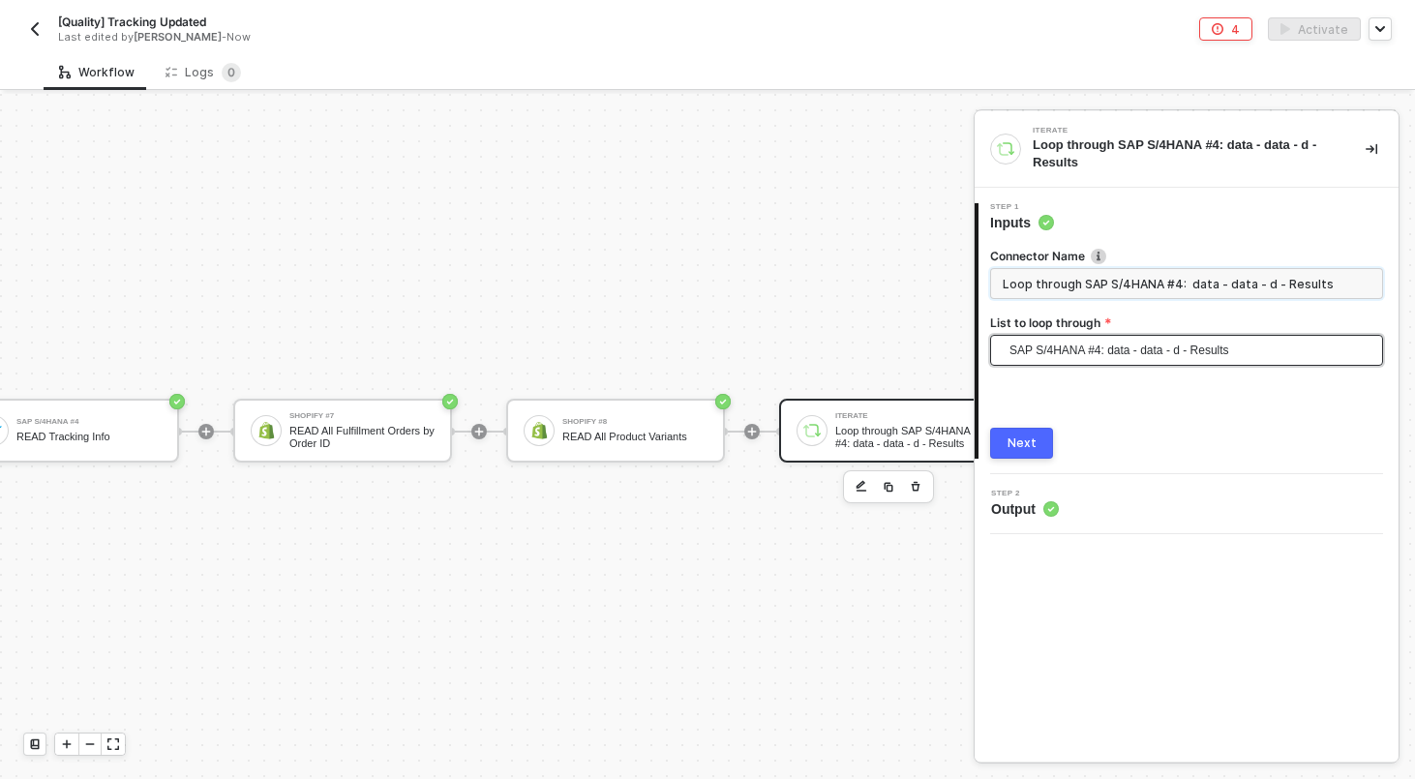
click at [1119, 277] on input "Loop through SAP S/4HANA #4: data - data - d - Results" at bounding box center [1186, 283] width 393 height 31
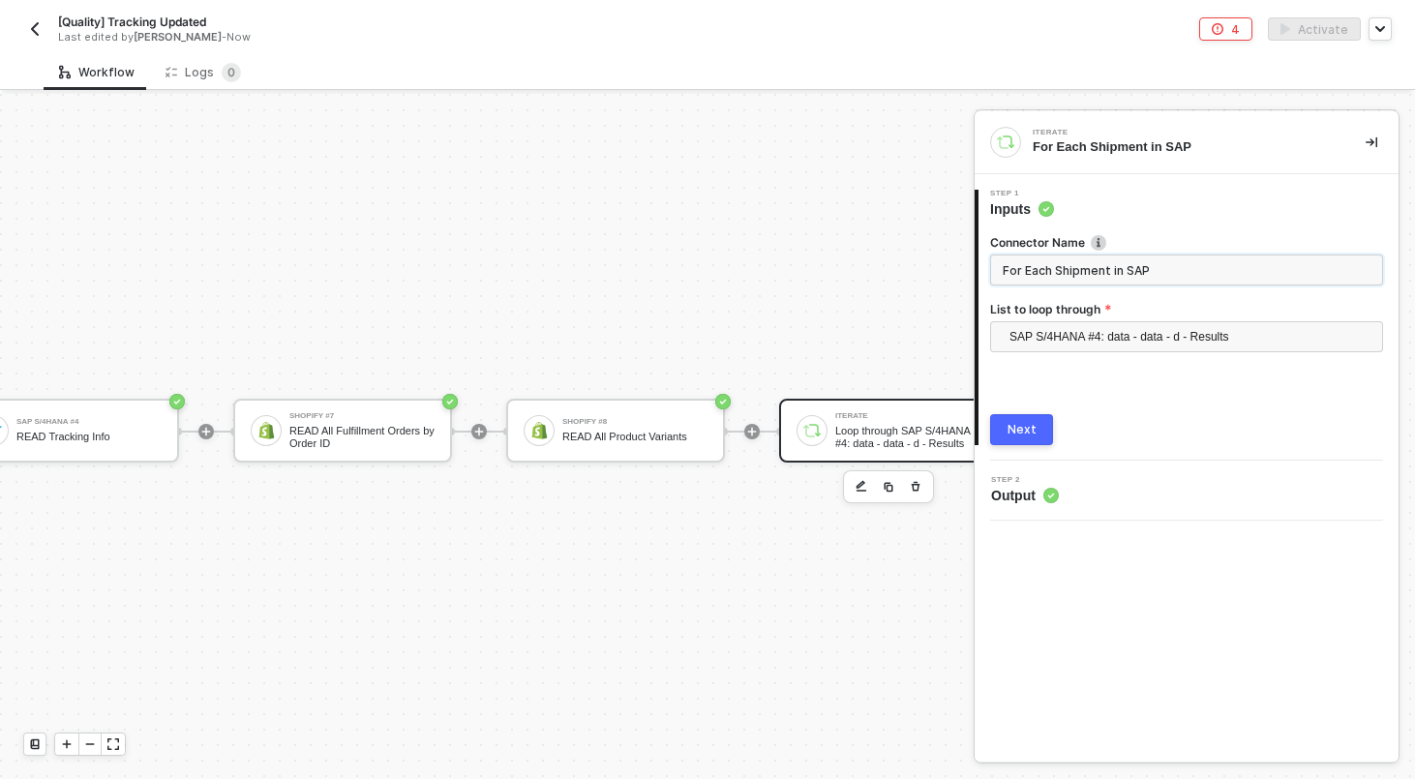
type input "For Each Shipment in SAP"
click at [1013, 431] on div "Next" at bounding box center [1021, 429] width 29 height 15
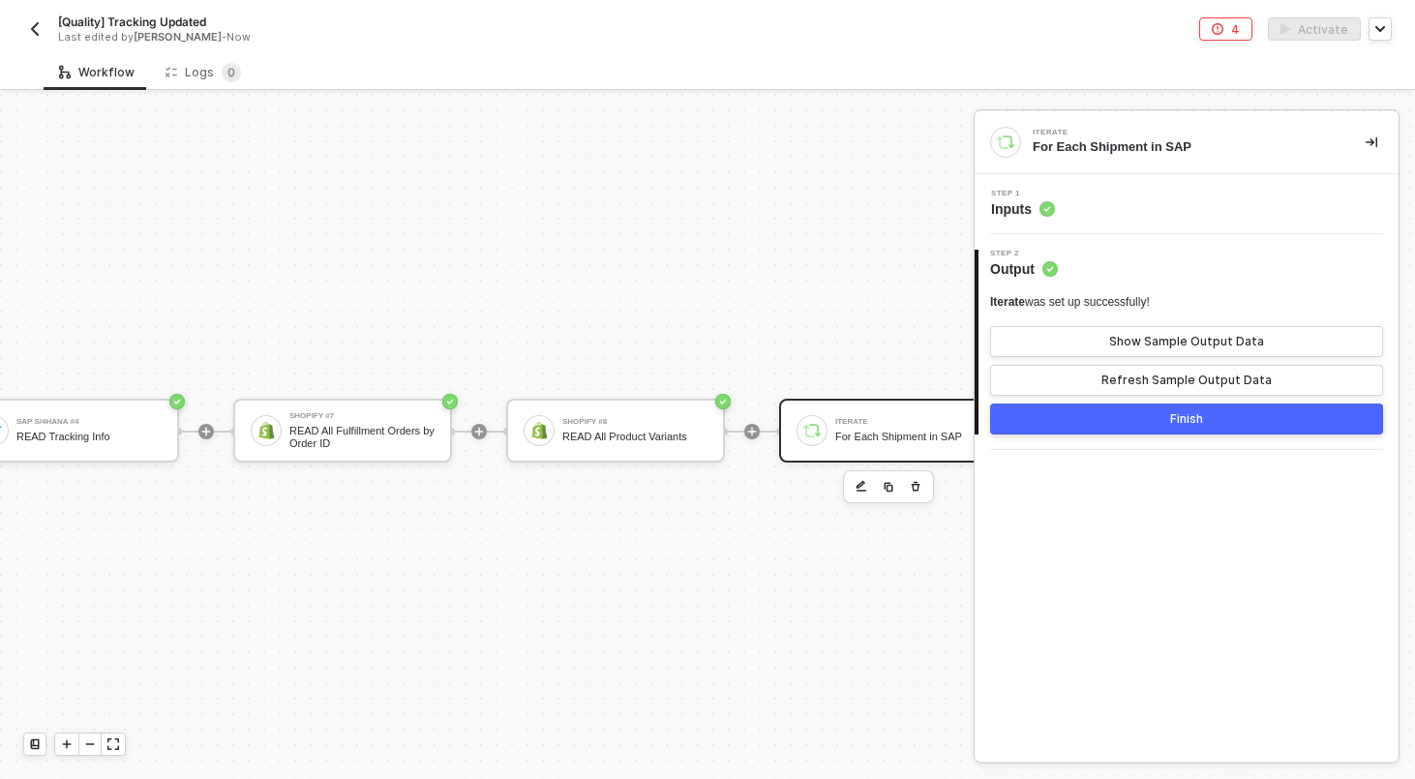
click at [1170, 424] on div "Finish" at bounding box center [1186, 418] width 33 height 15
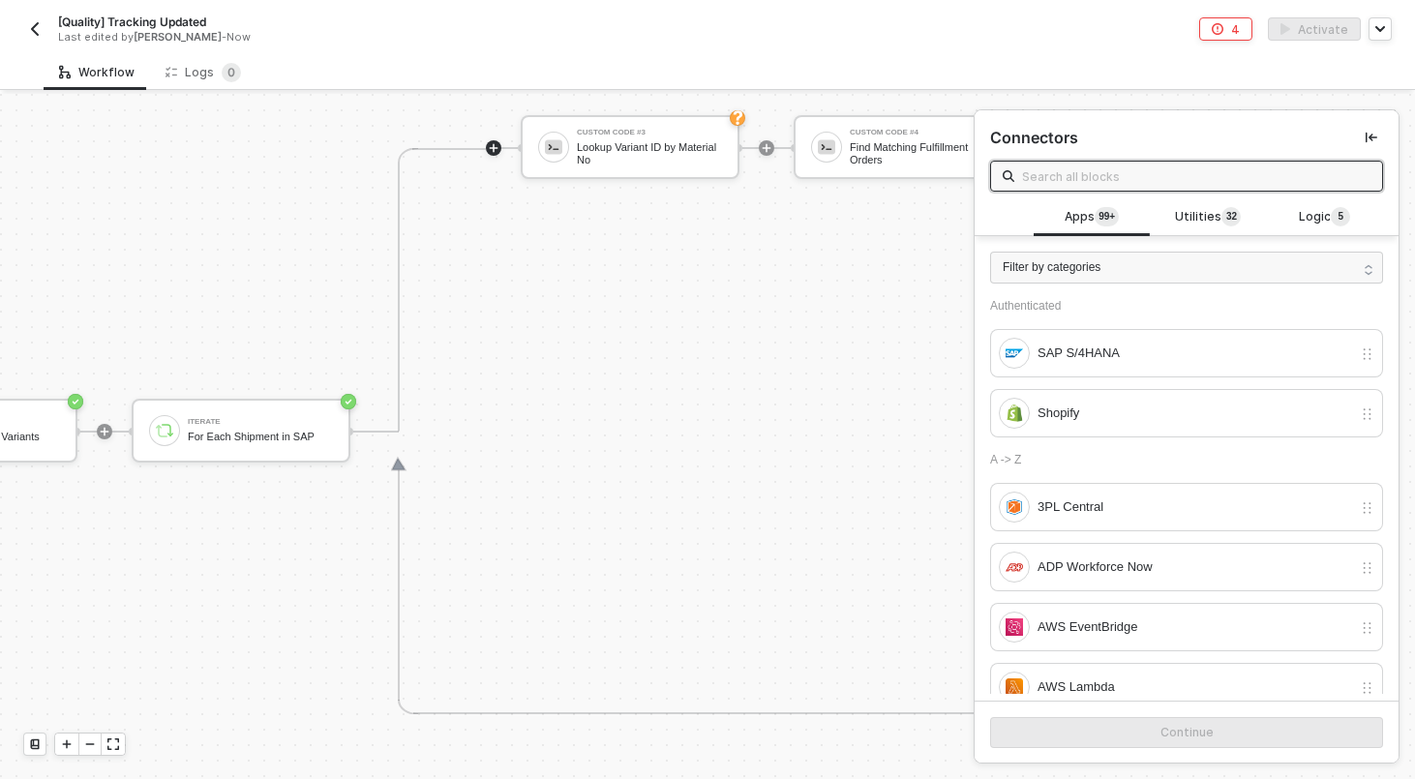
scroll to position [701, 983]
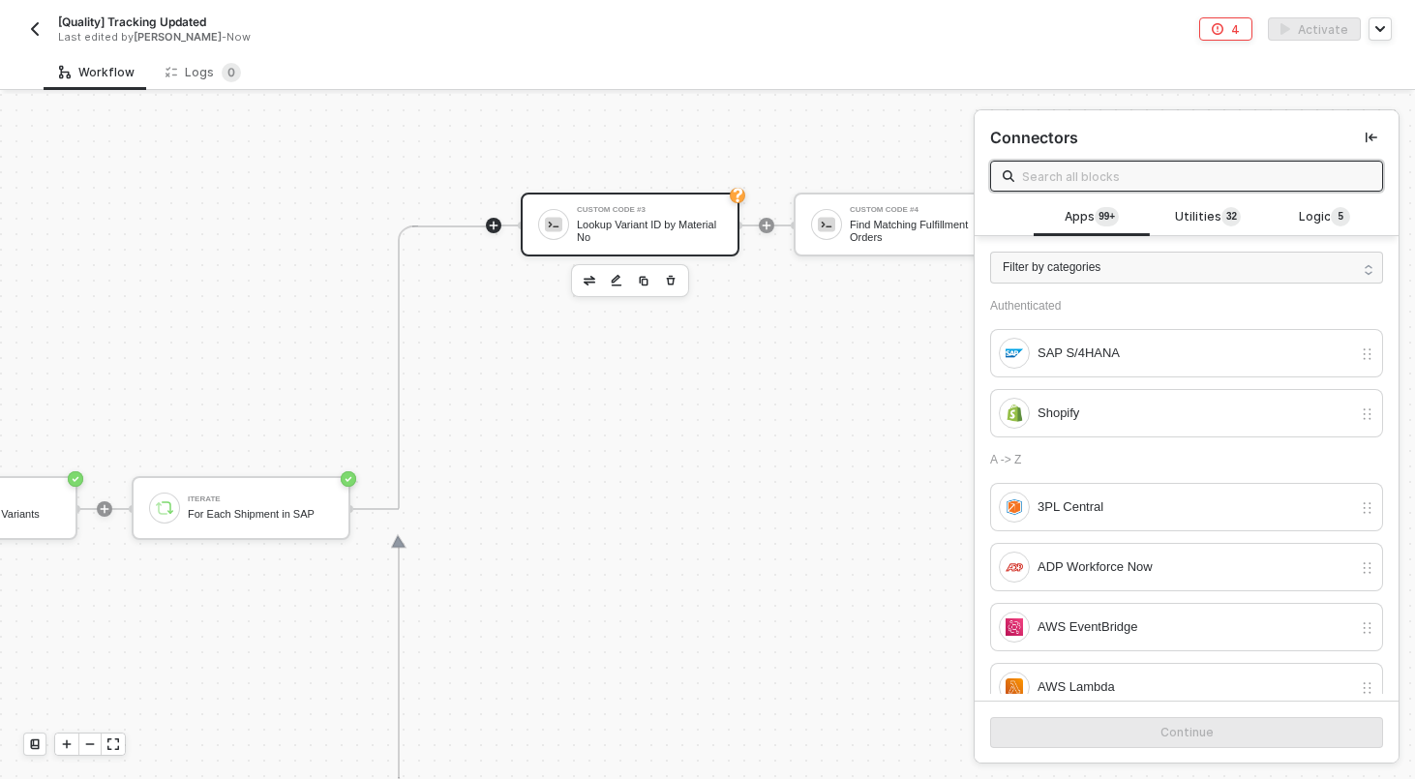
click at [715, 216] on div "Custom Code #3 Lookup Variant ID by Material No" at bounding box center [649, 224] width 145 height 37
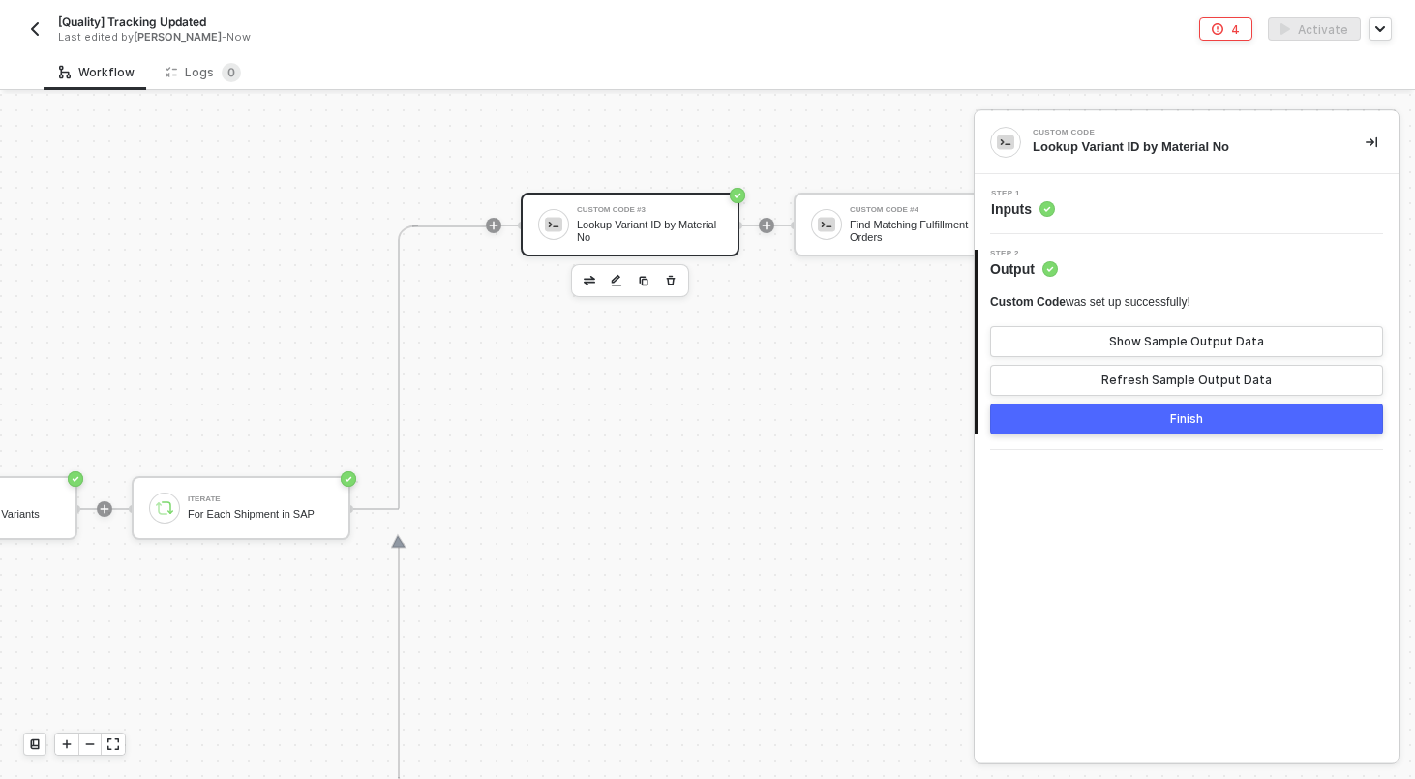
click at [1134, 213] on div "Step 1 Inputs" at bounding box center [1188, 204] width 419 height 29
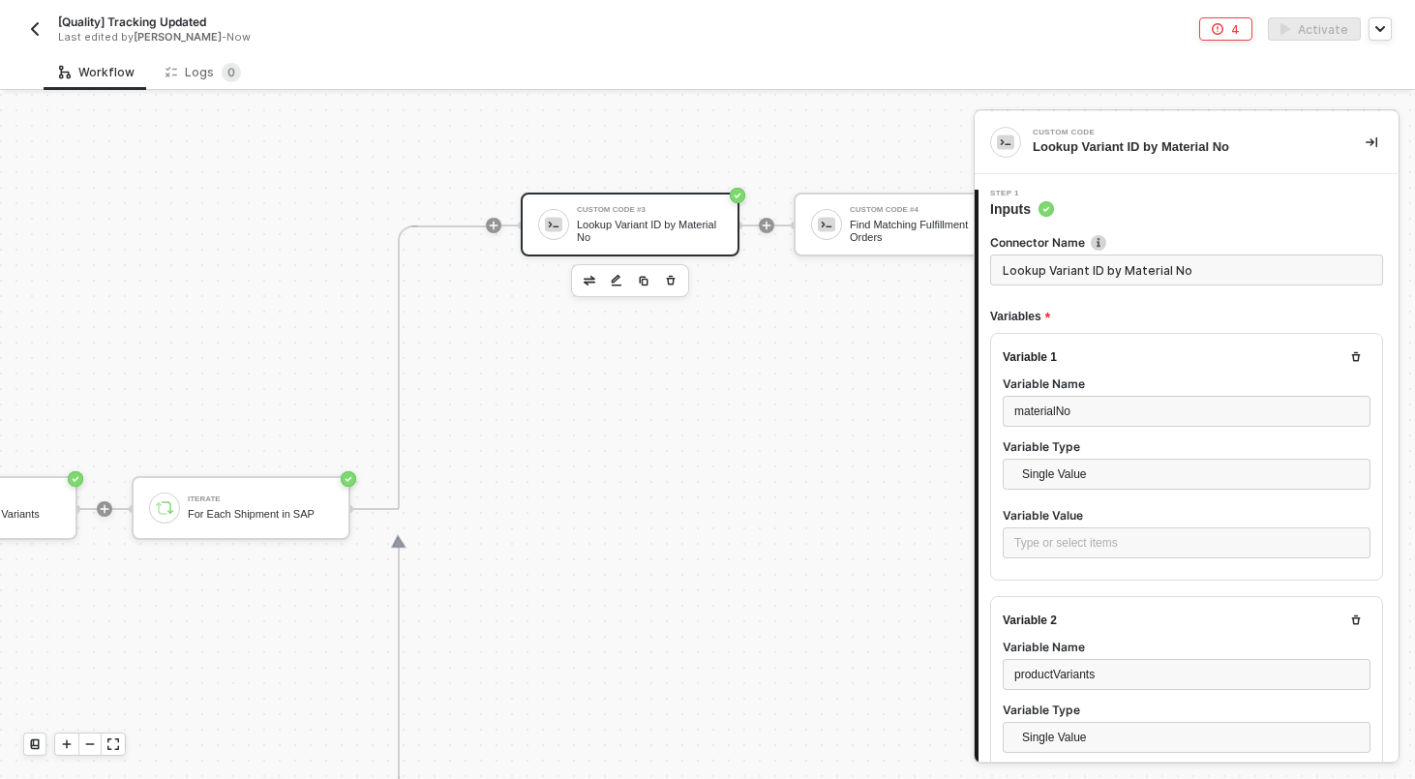
scroll to position [102, 0]
click at [1072, 538] on div "Type or select items ﻿" at bounding box center [1186, 543] width 344 height 18
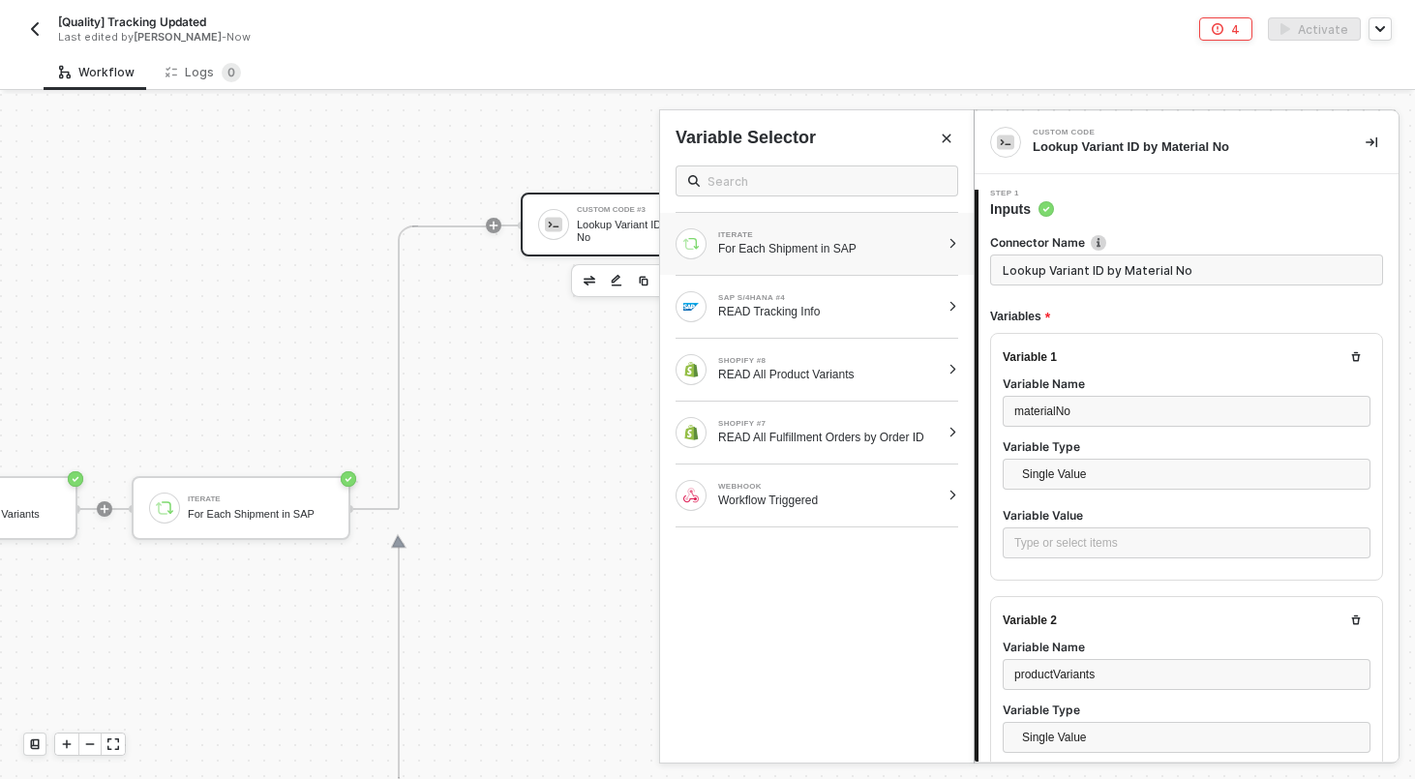
click at [954, 247] on div at bounding box center [952, 244] width 11 height 12
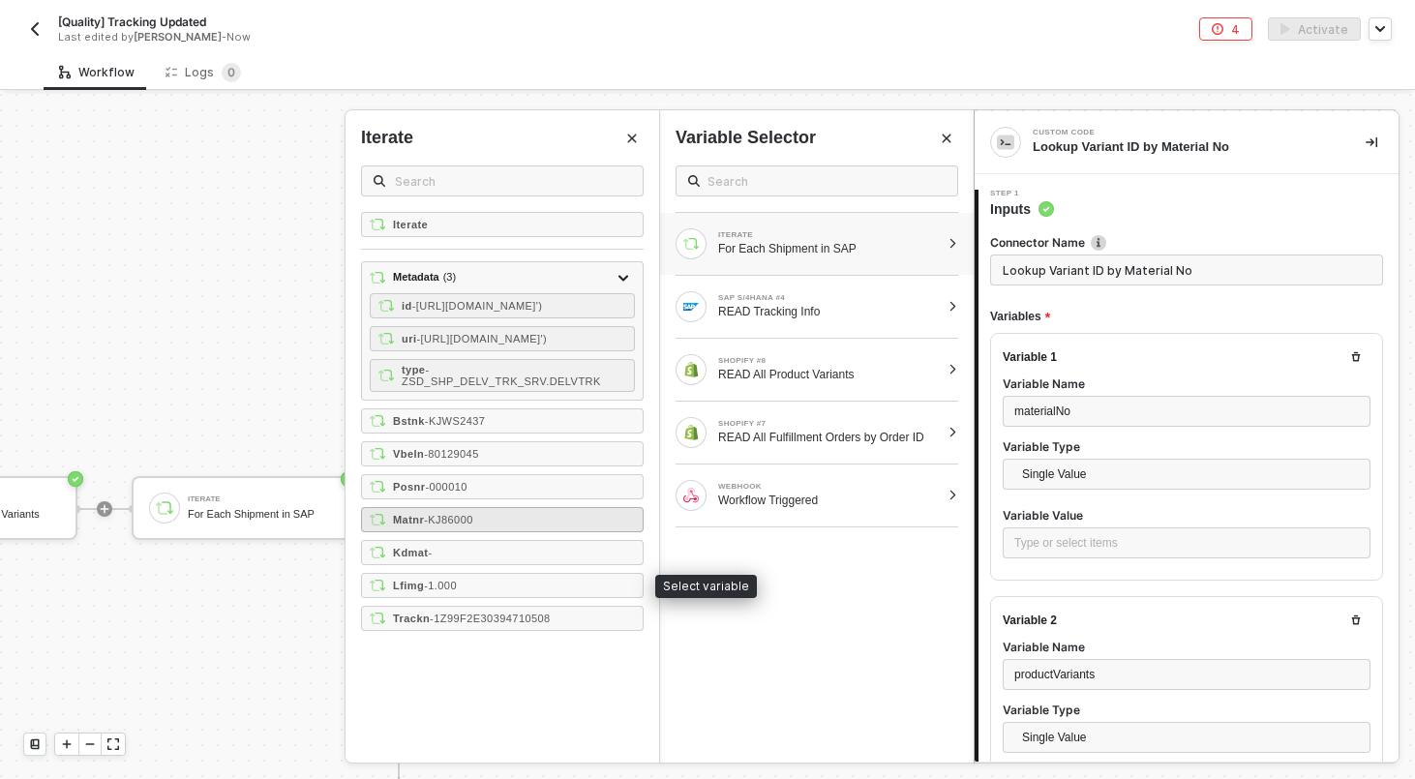
click at [475, 532] on div "Matnr - KJ86000" at bounding box center [502, 519] width 283 height 25
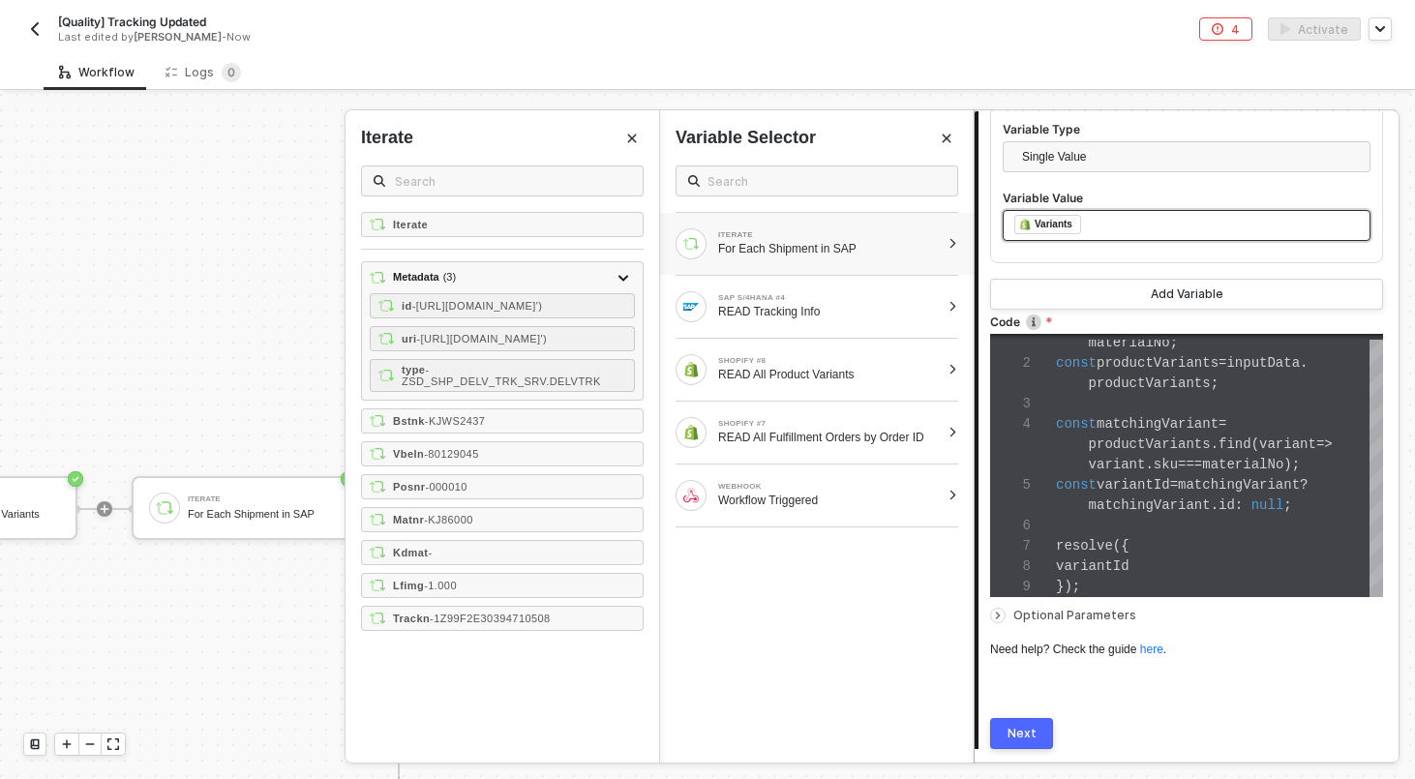
scroll to position [642, 0]
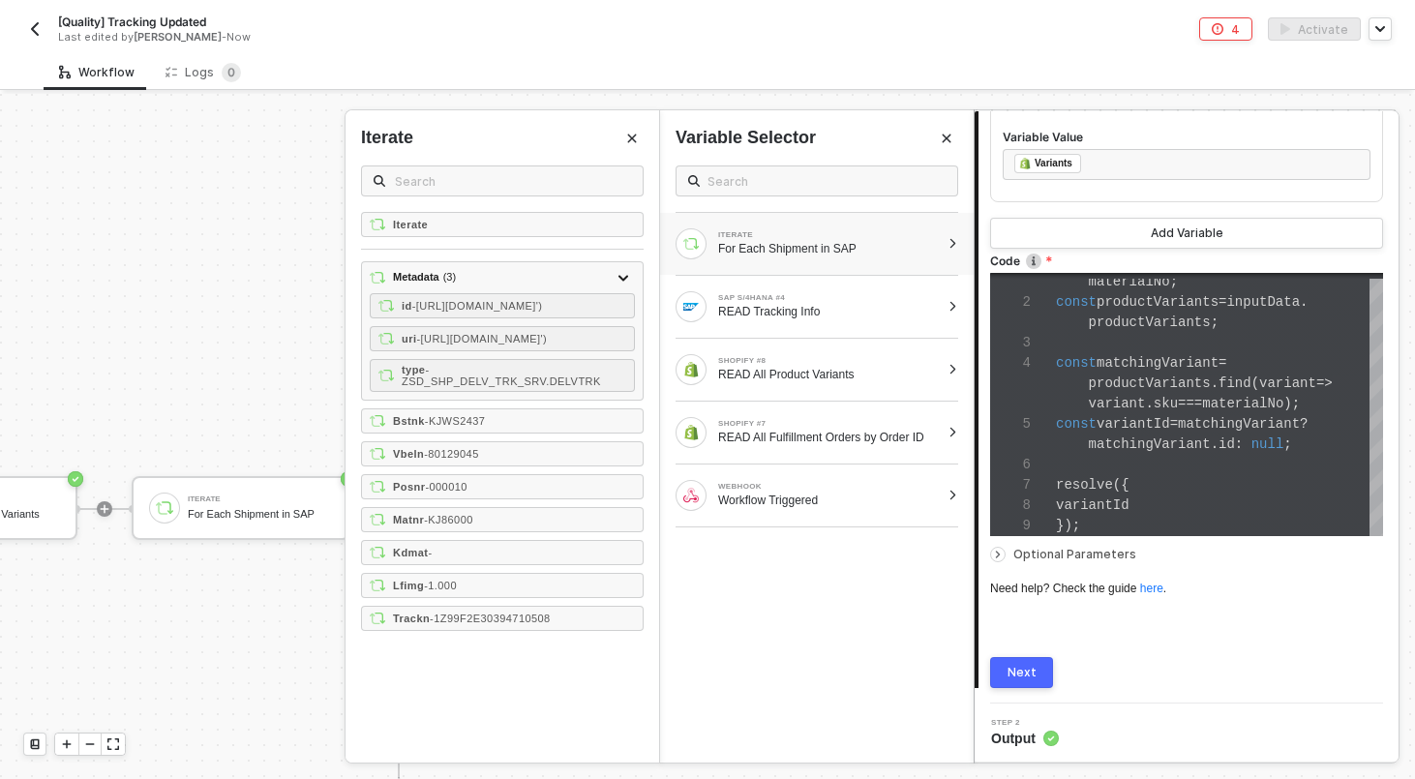
click at [1032, 673] on div "Next" at bounding box center [1021, 672] width 29 height 15
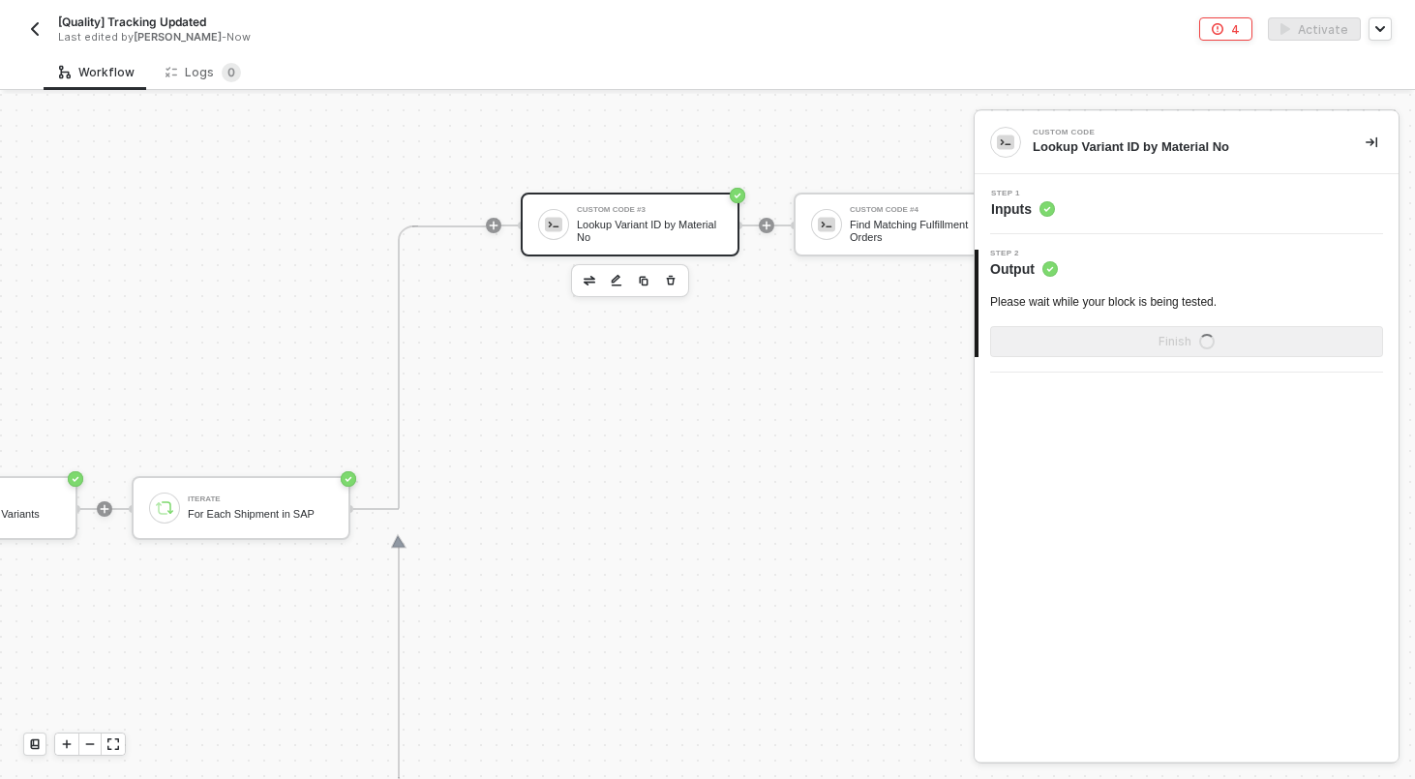
scroll to position [0, 0]
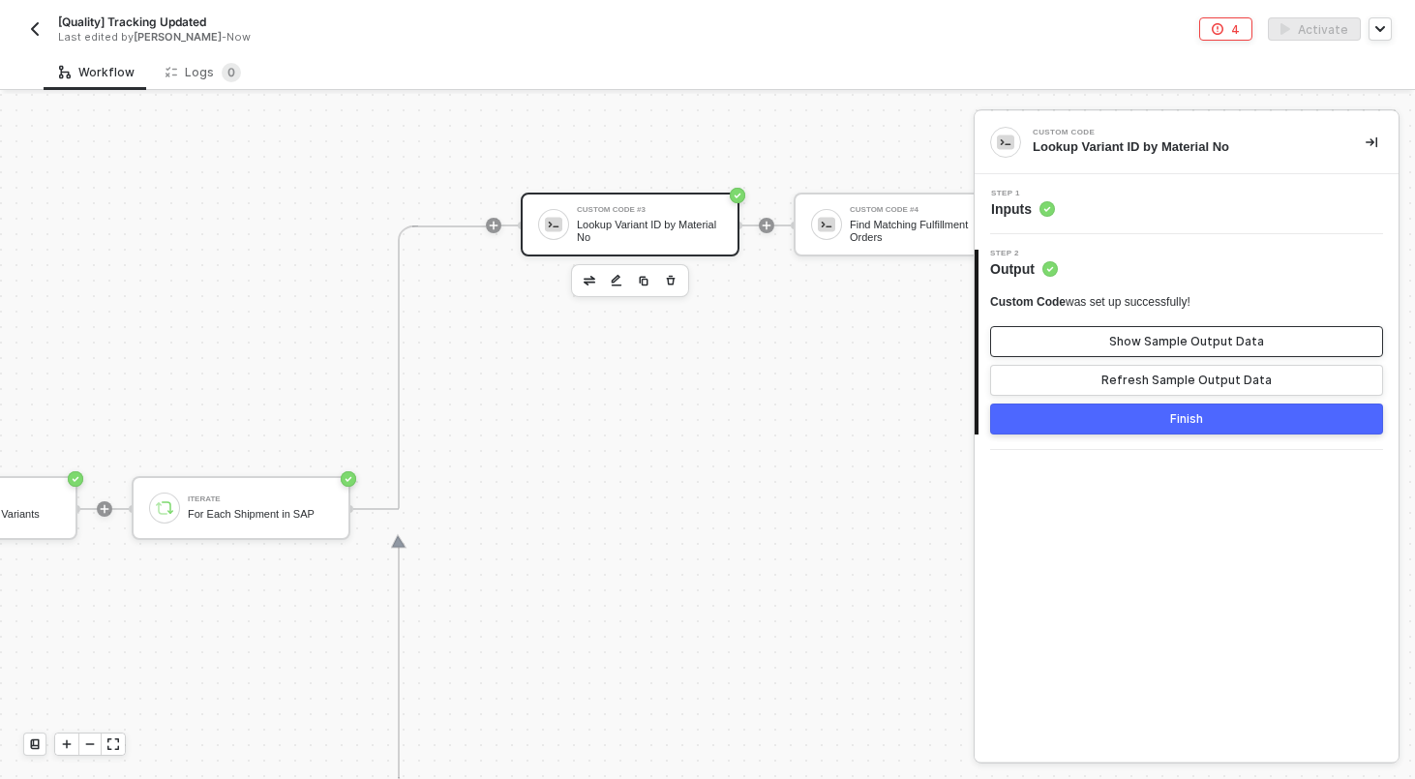
click at [1137, 329] on button "Show Sample Output Data" at bounding box center [1186, 341] width 393 height 31
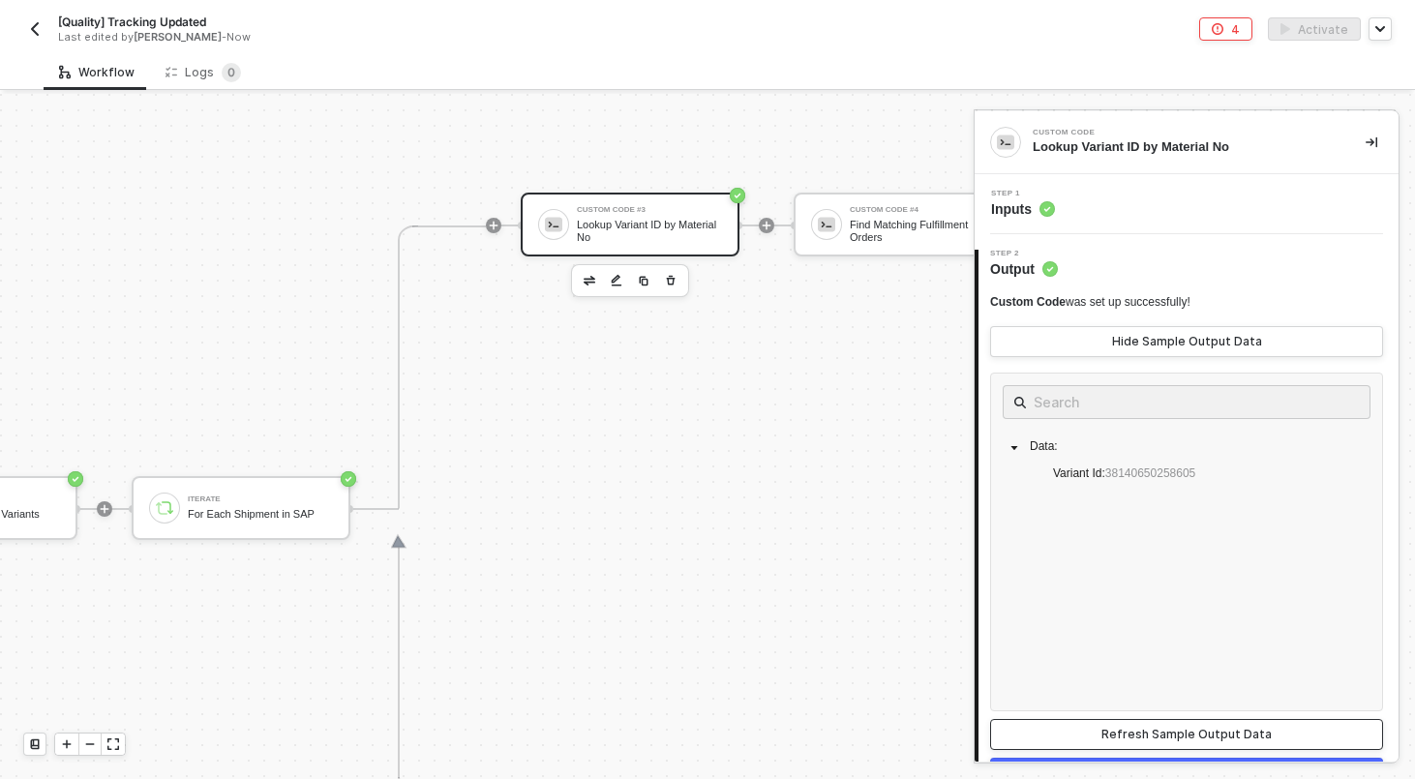
click at [1162, 729] on div "Refresh Sample Output Data" at bounding box center [1186, 734] width 170 height 15
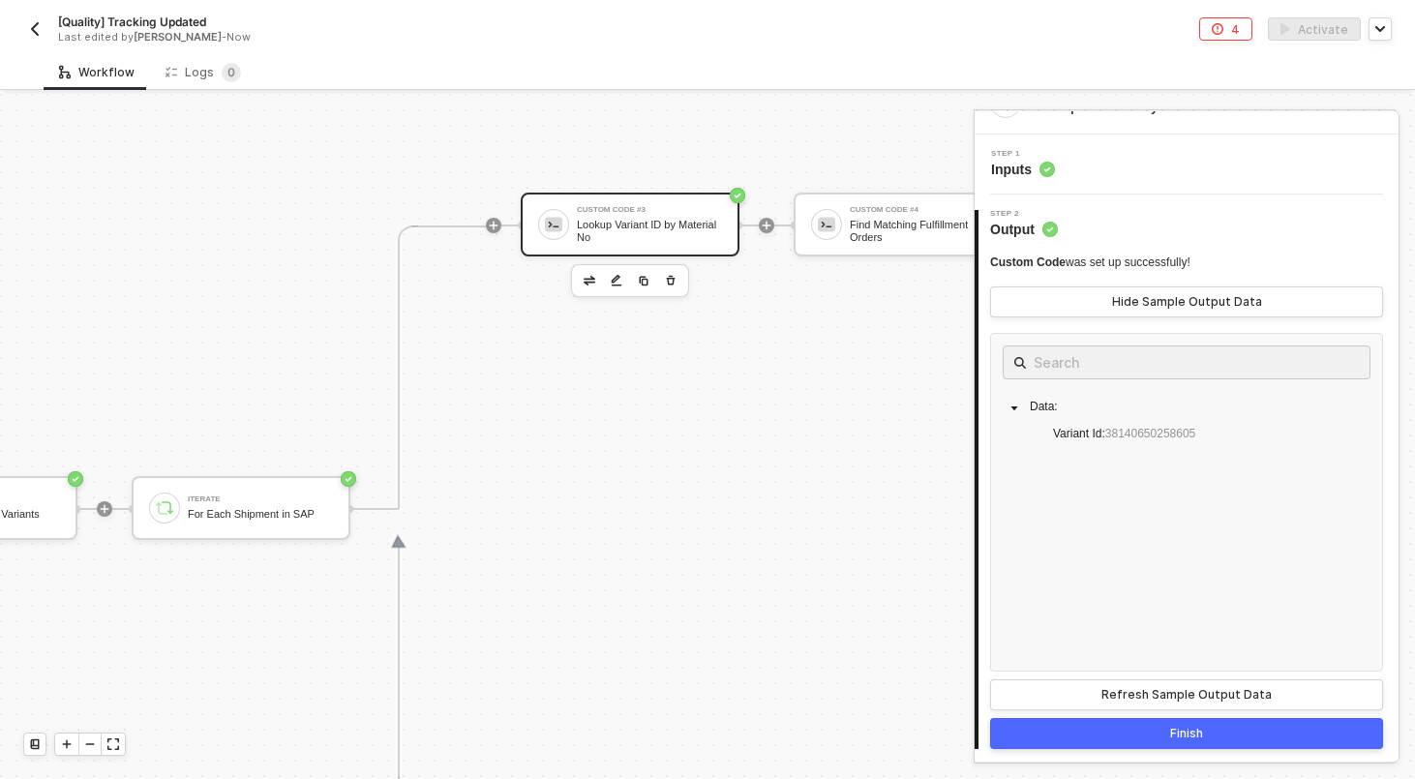
scroll to position [43, 0]
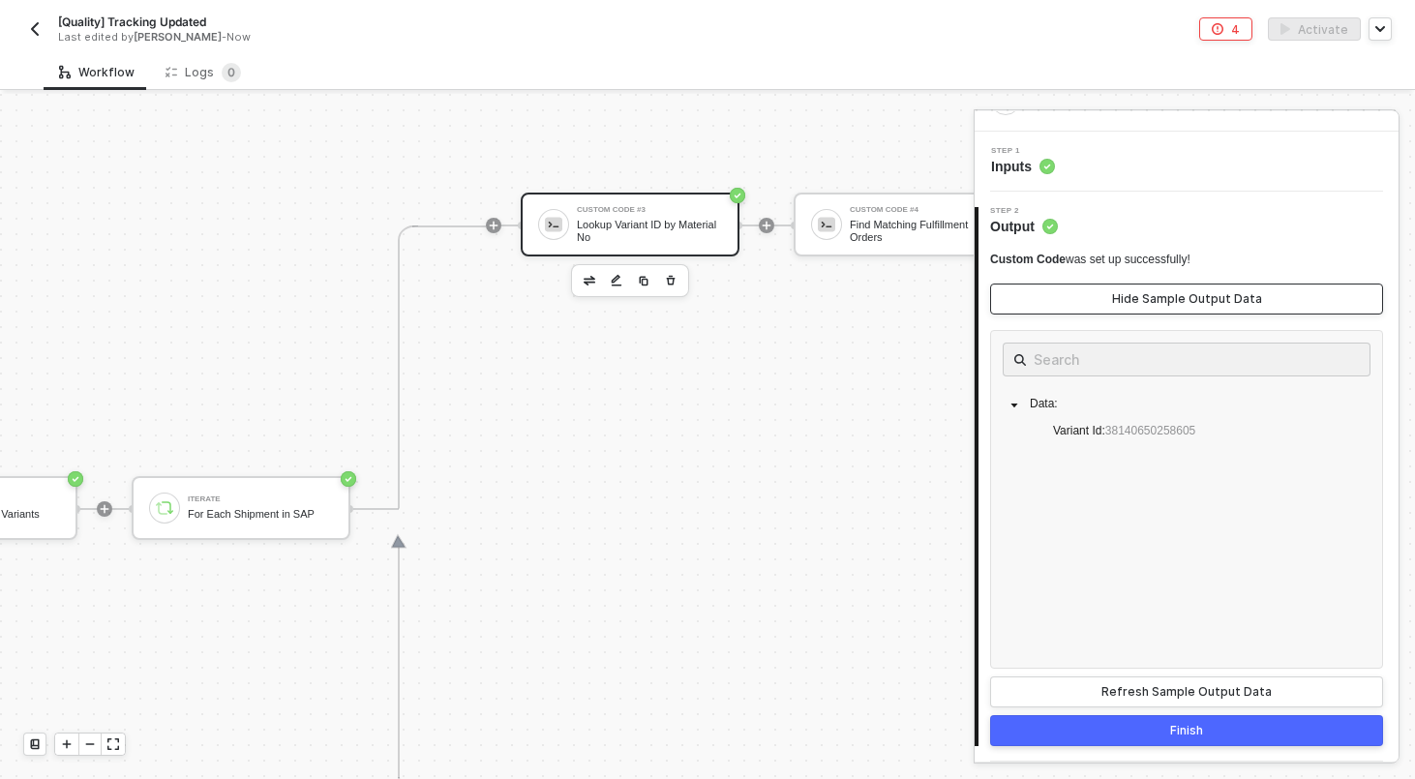
click at [1146, 309] on button "Hide Sample Output Data" at bounding box center [1186, 299] width 393 height 31
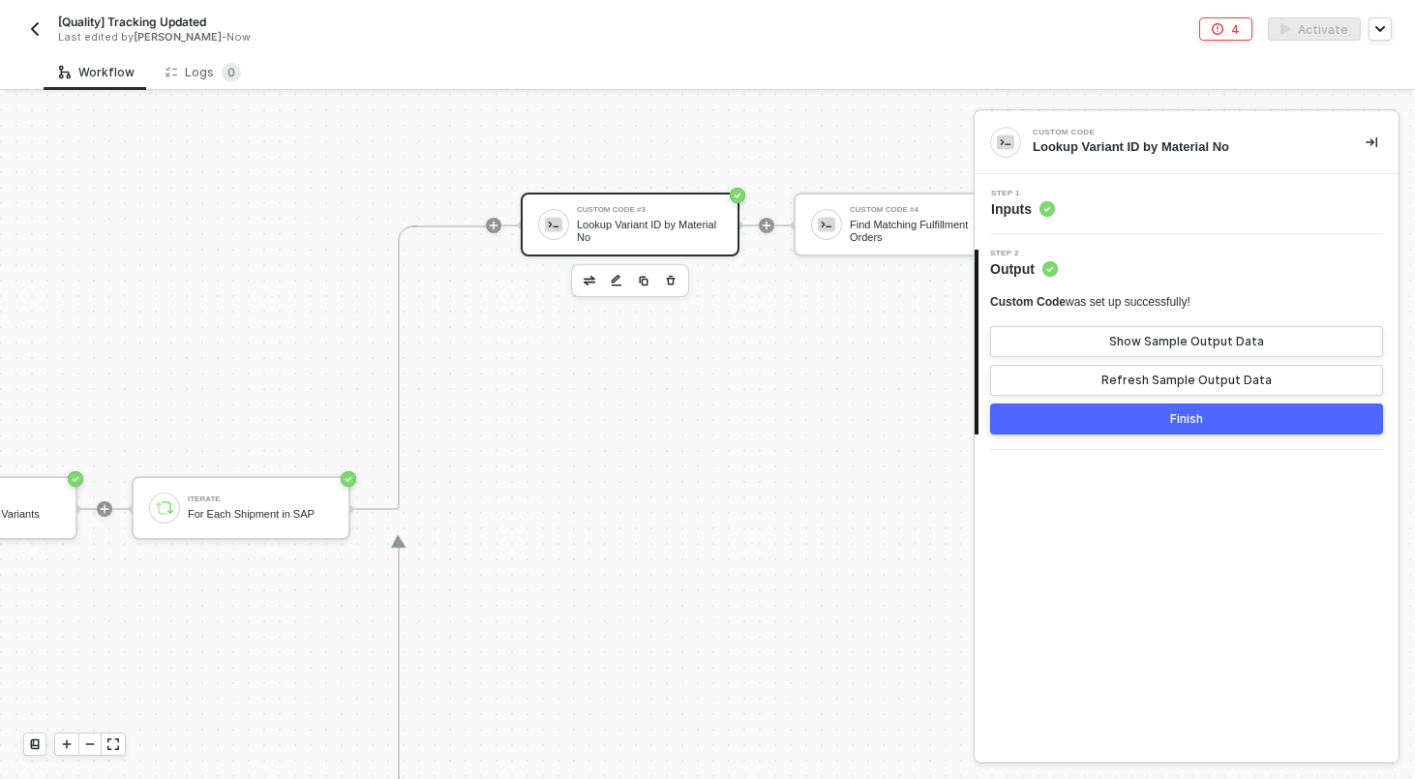
scroll to position [0, 0]
click at [1147, 344] on div "Show Sample Output Data" at bounding box center [1186, 341] width 155 height 15
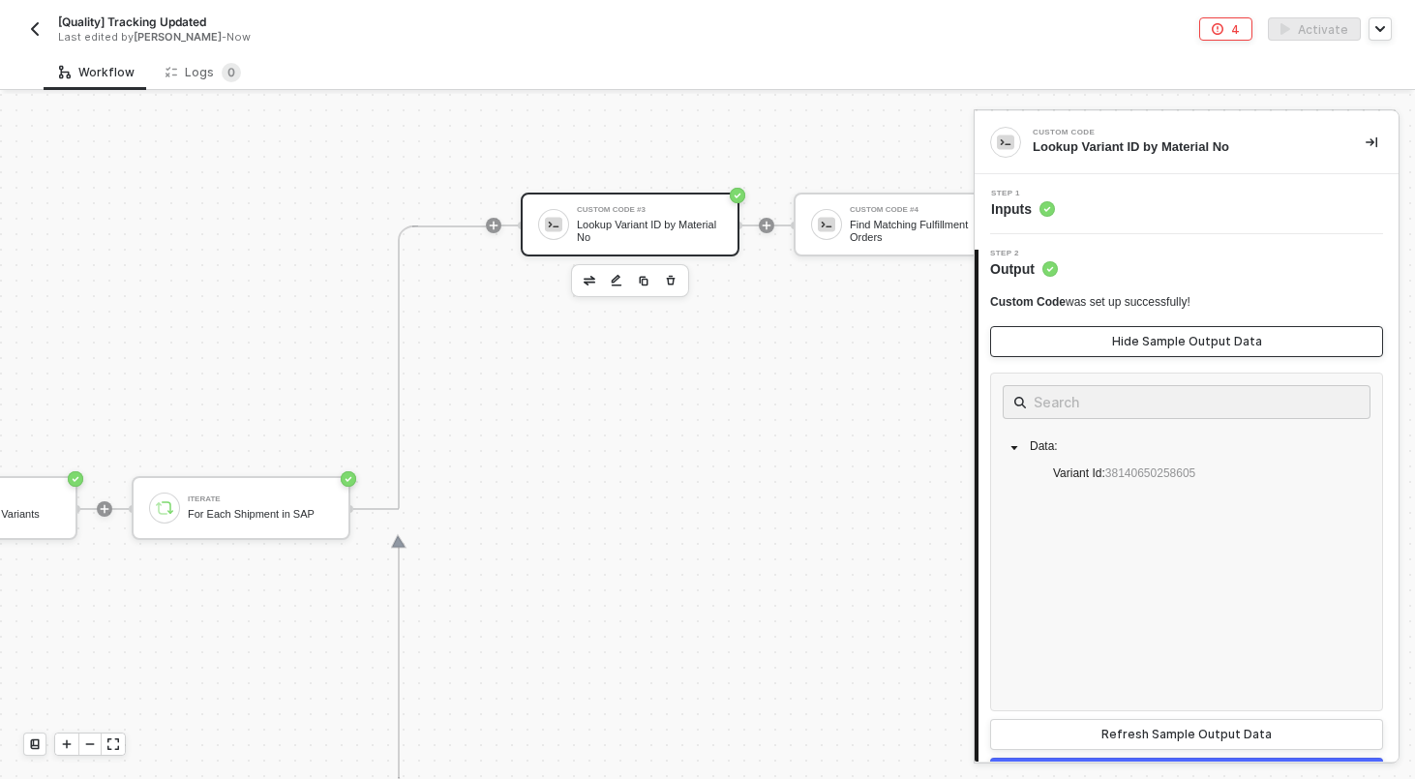
click at [1136, 343] on div "Hide Sample Output Data" at bounding box center [1187, 341] width 150 height 15
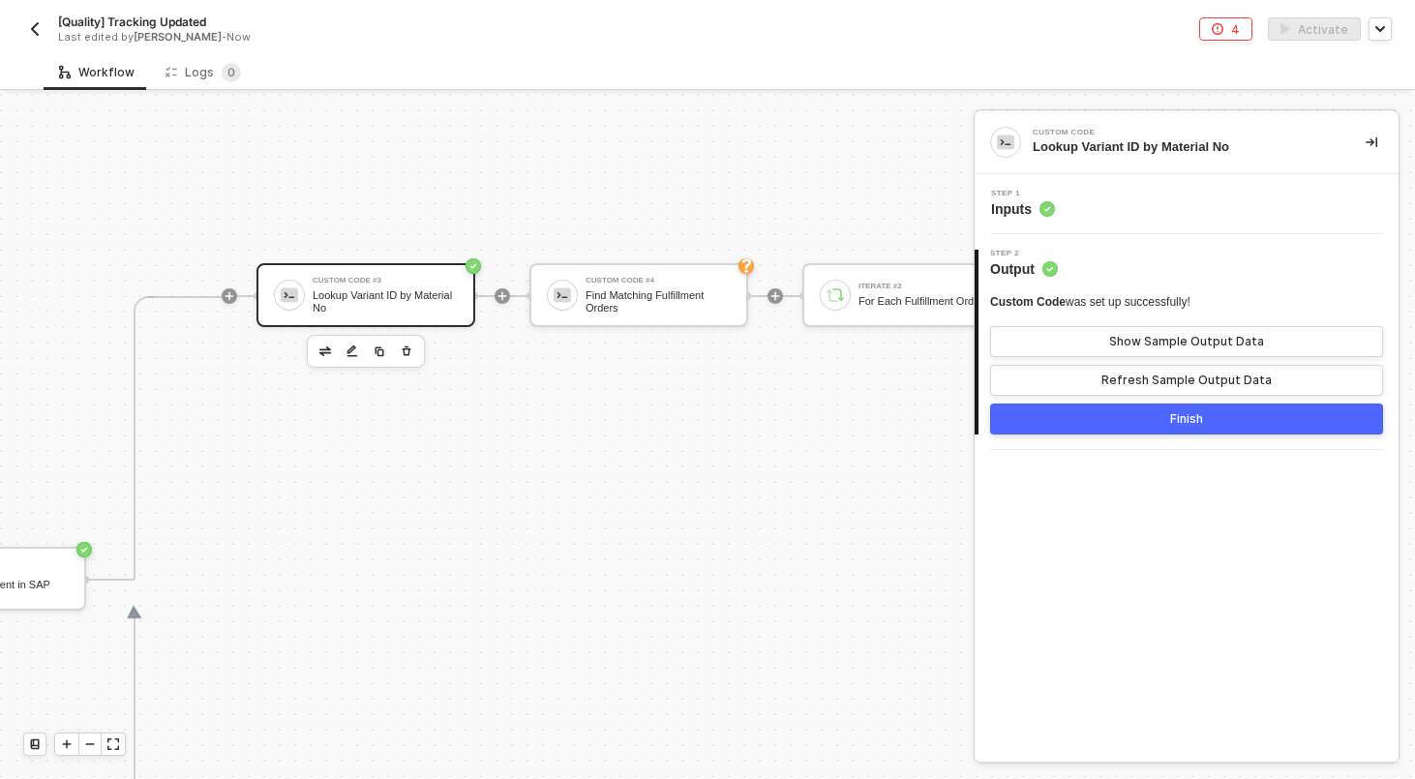
scroll to position [629, 1247]
click at [699, 307] on div "Find Matching Fulfillment Orders" at bounding box center [657, 302] width 145 height 24
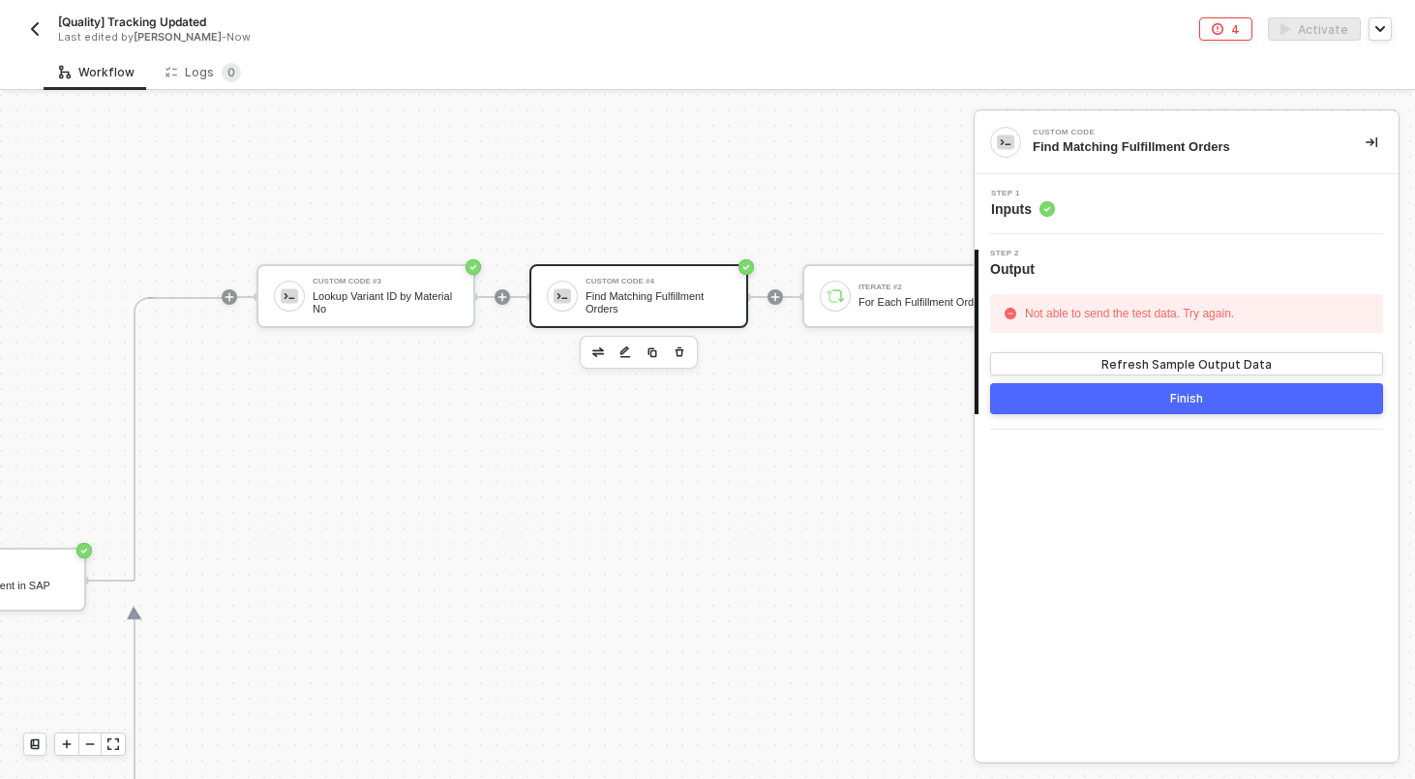
click at [1153, 199] on div "Step 1 Inputs" at bounding box center [1188, 204] width 419 height 29
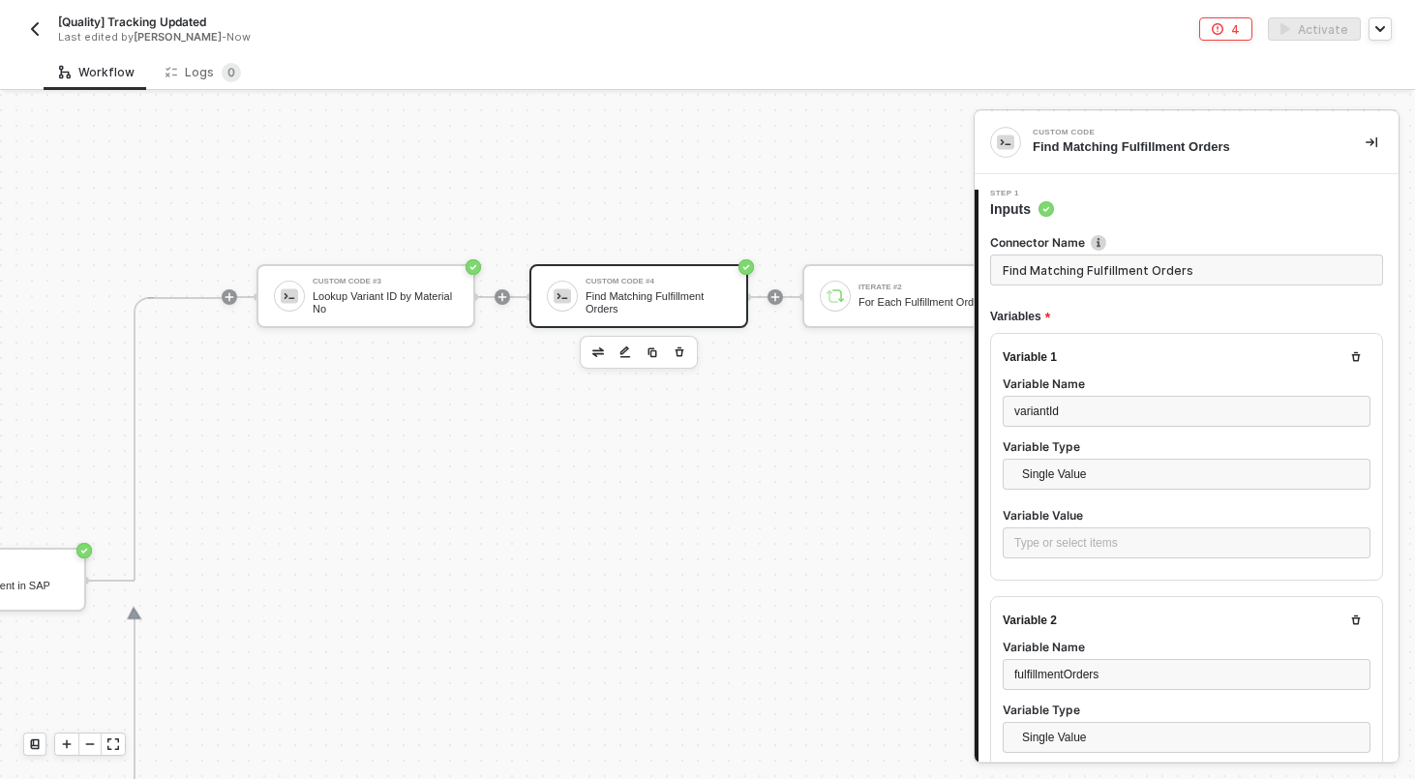
type textarea "const variantId = inputData.variantId; const fulfillmentOrders = inputData.fulf…"
click at [1088, 552] on div "Type or select items ﻿" at bounding box center [1186, 542] width 368 height 31
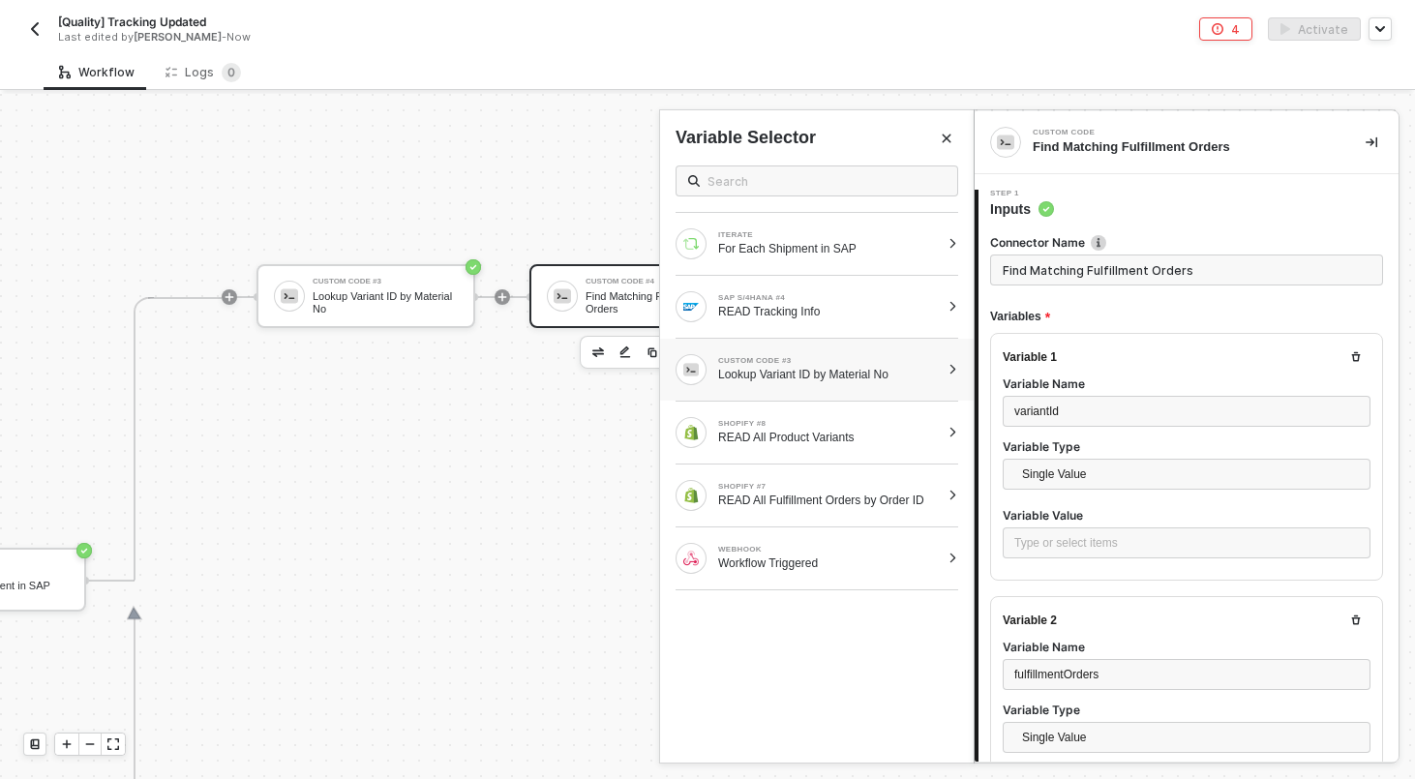
click at [955, 368] on div at bounding box center [952, 370] width 11 height 12
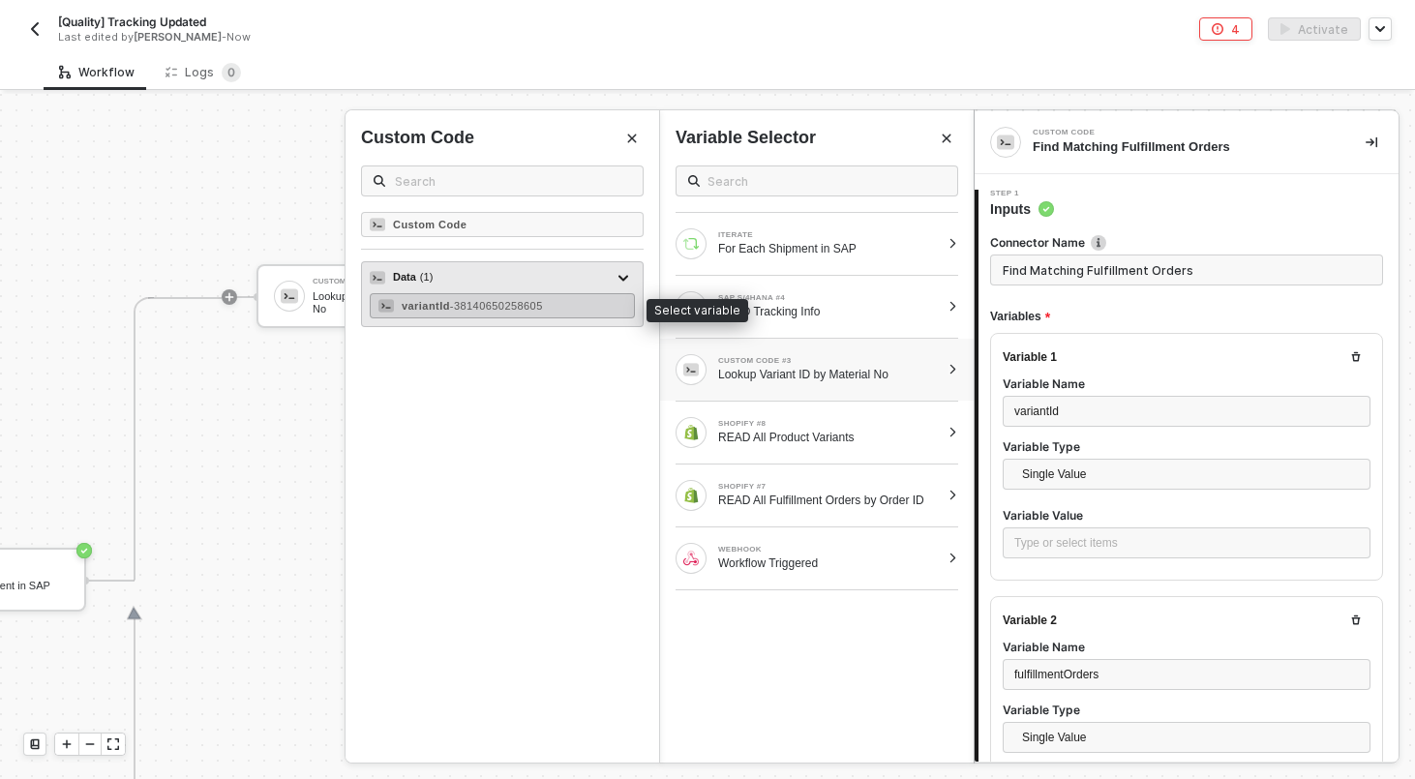
click at [586, 313] on div "variantId - 38140650258605" at bounding box center [502, 305] width 265 height 25
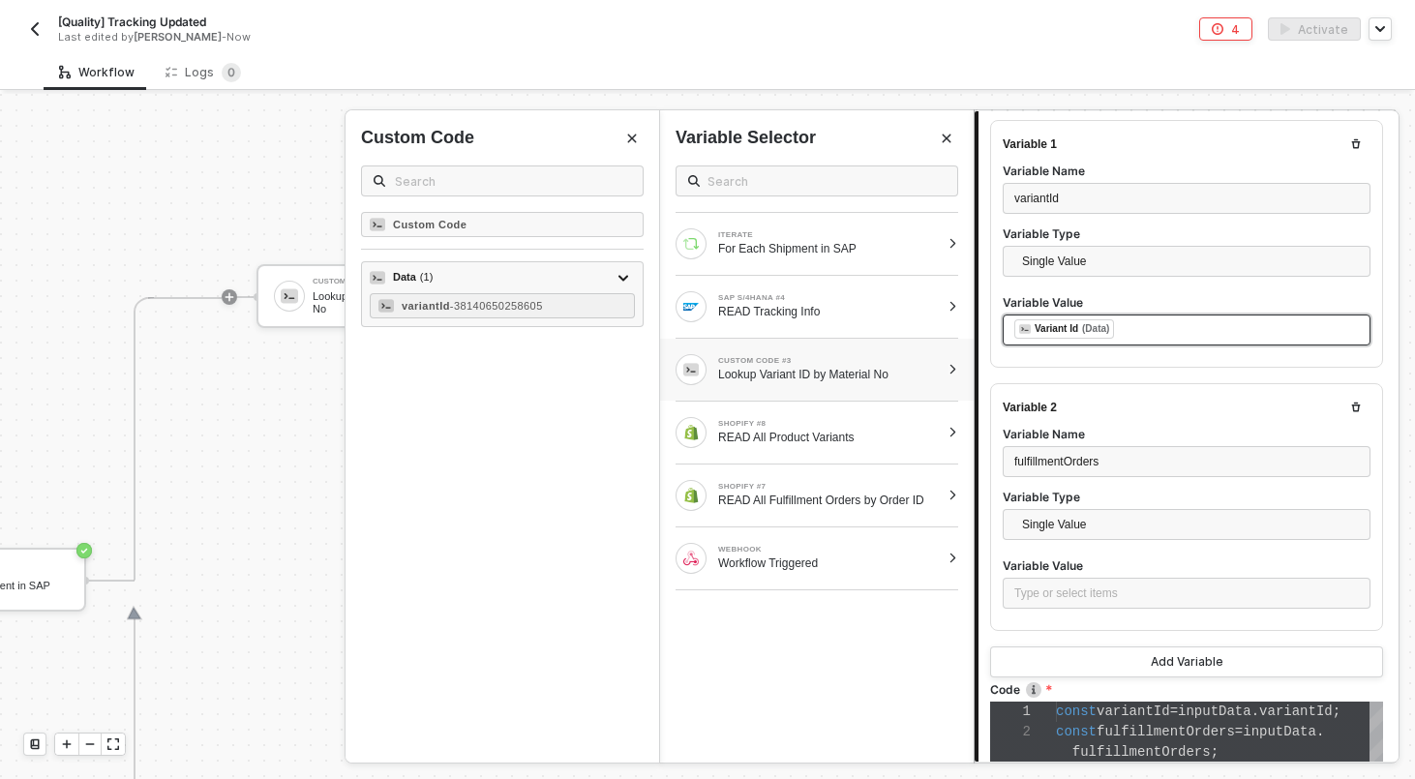
scroll to position [233, 0]
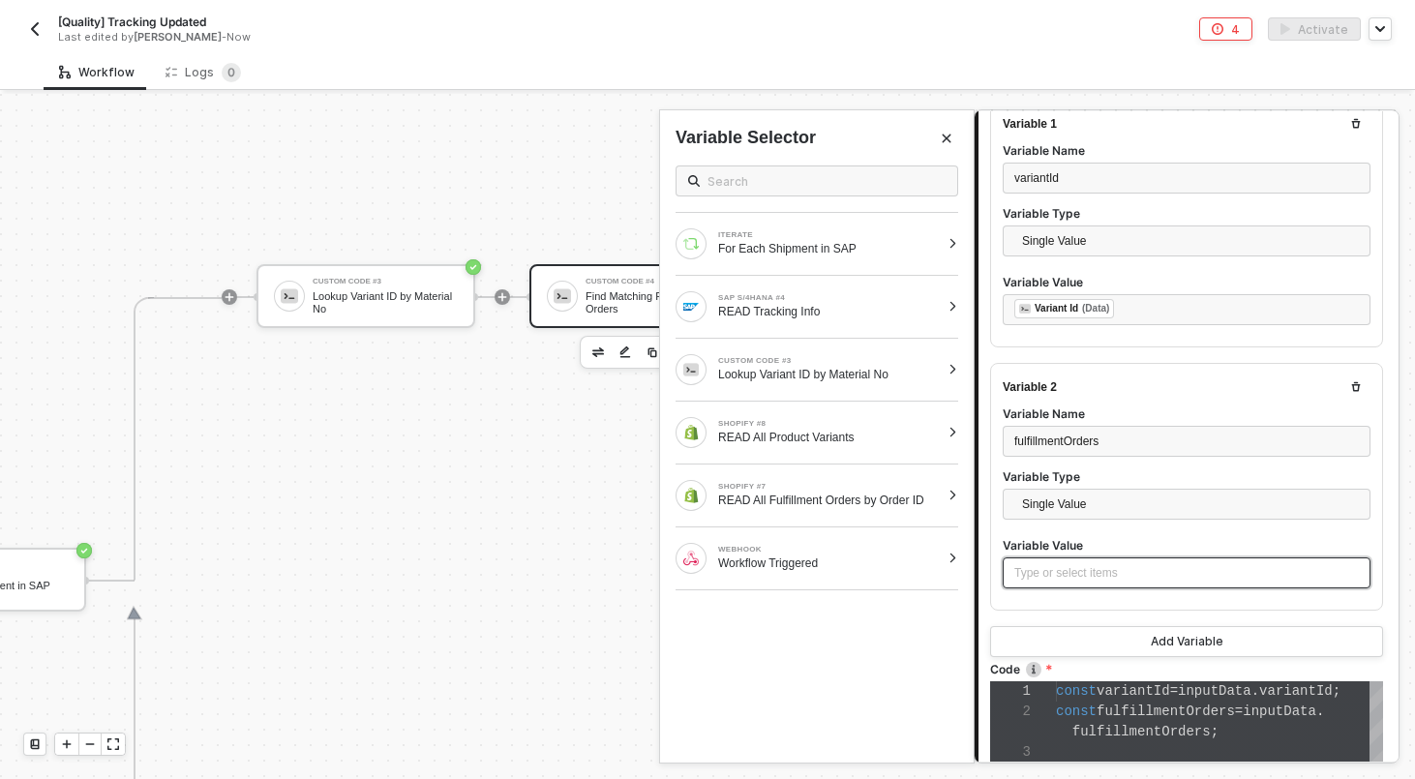
click at [1082, 579] on div "Type or select items ﻿" at bounding box center [1186, 573] width 344 height 18
click at [948, 497] on div at bounding box center [952, 496] width 11 height 12
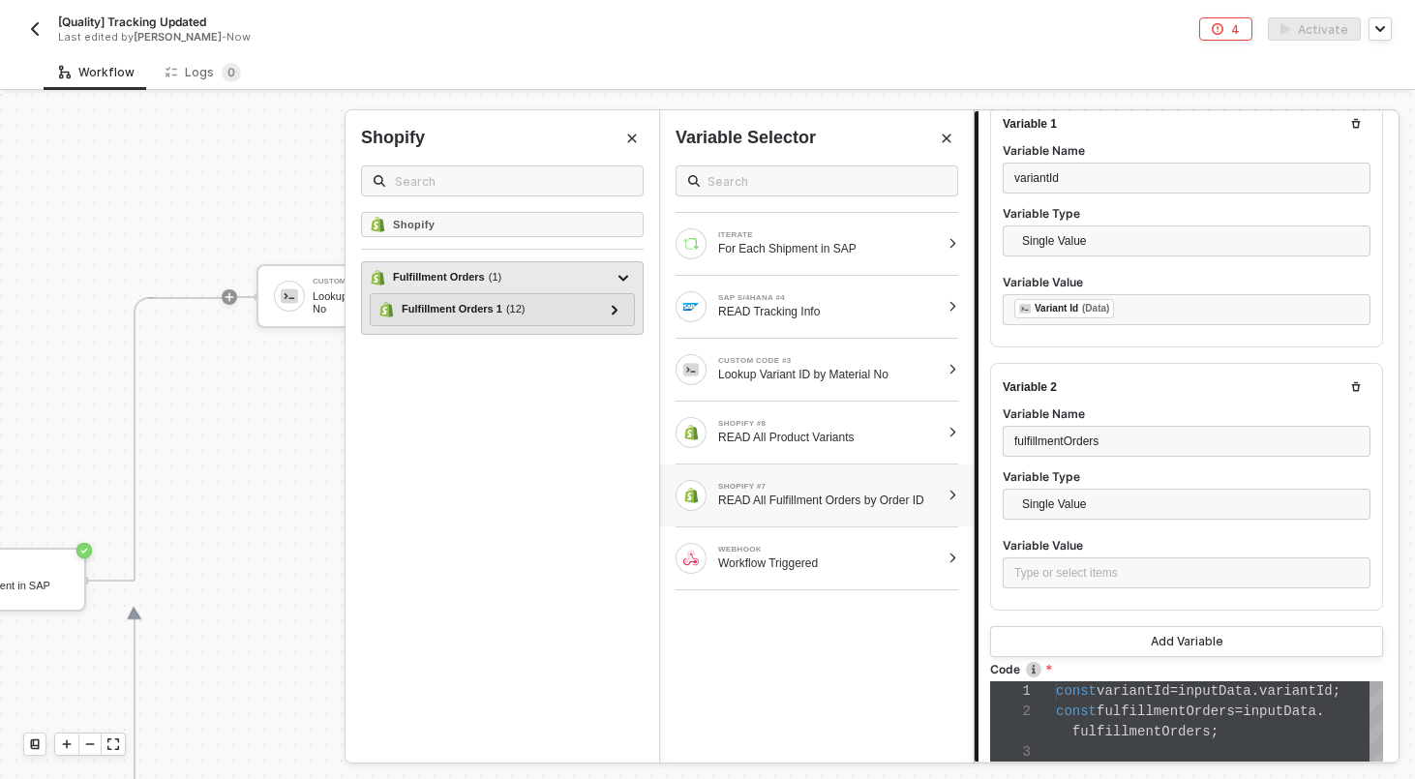
click at [490, 278] on div "Fulfillment Orders ( 1 )" at bounding box center [447, 277] width 108 height 16
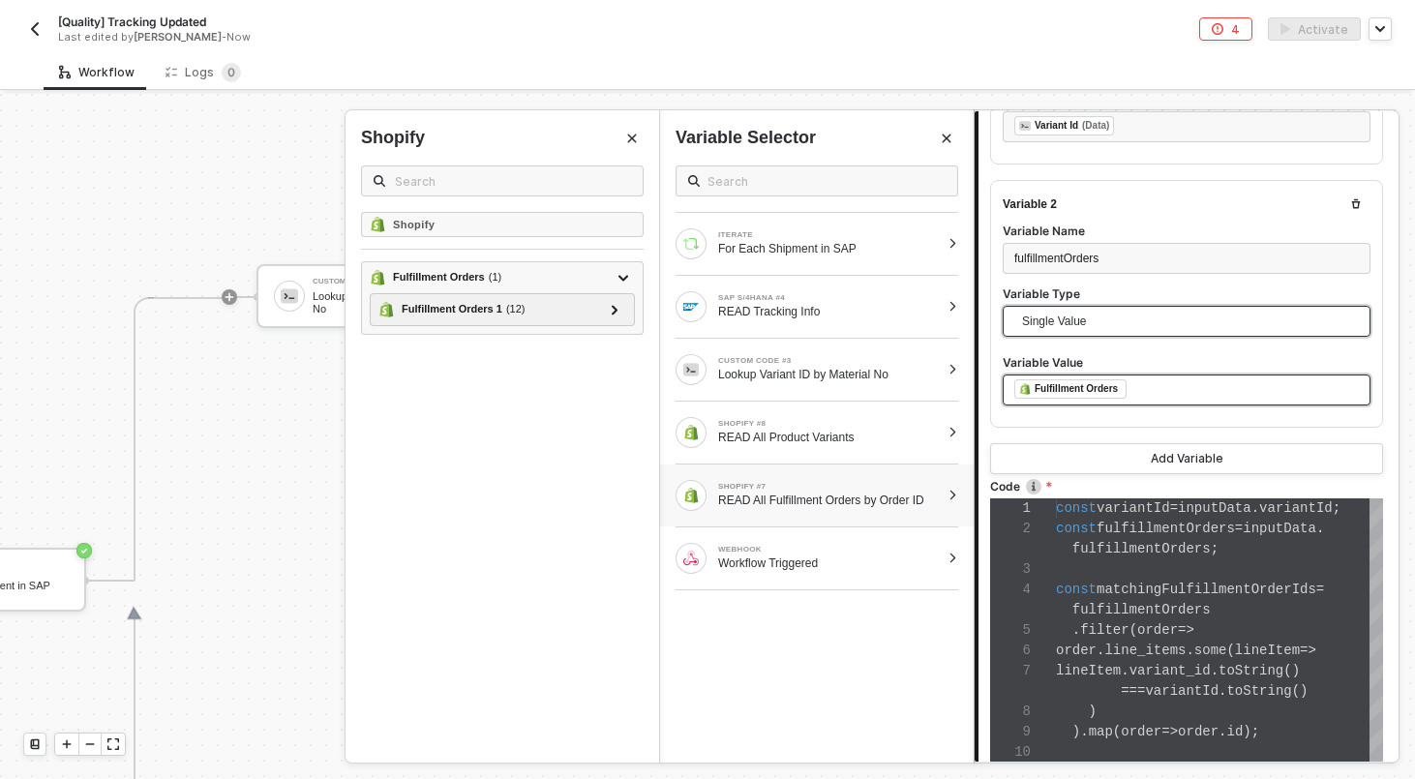
scroll to position [642, 0]
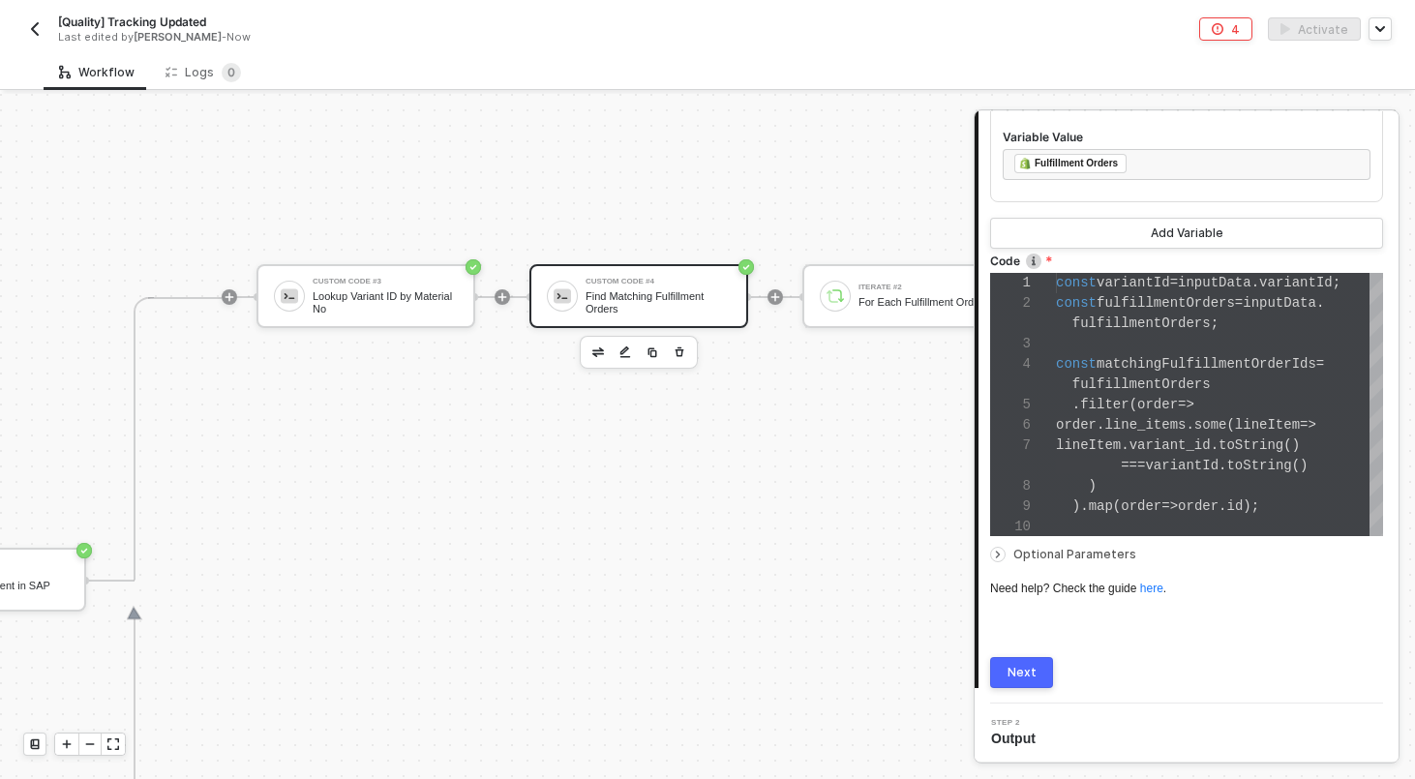
click at [1034, 680] on button "Next" at bounding box center [1021, 672] width 63 height 31
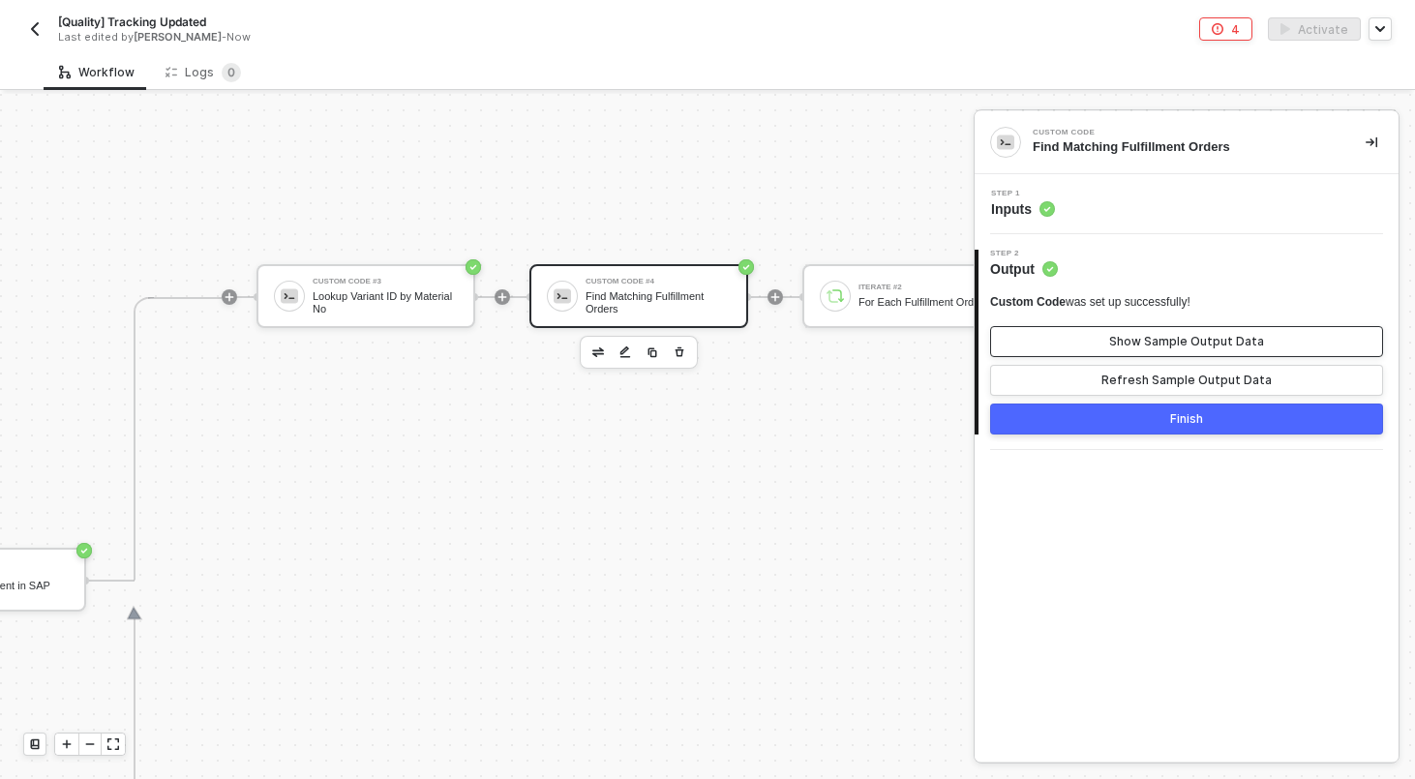
click at [1086, 334] on button "Show Sample Output Data" at bounding box center [1186, 341] width 393 height 31
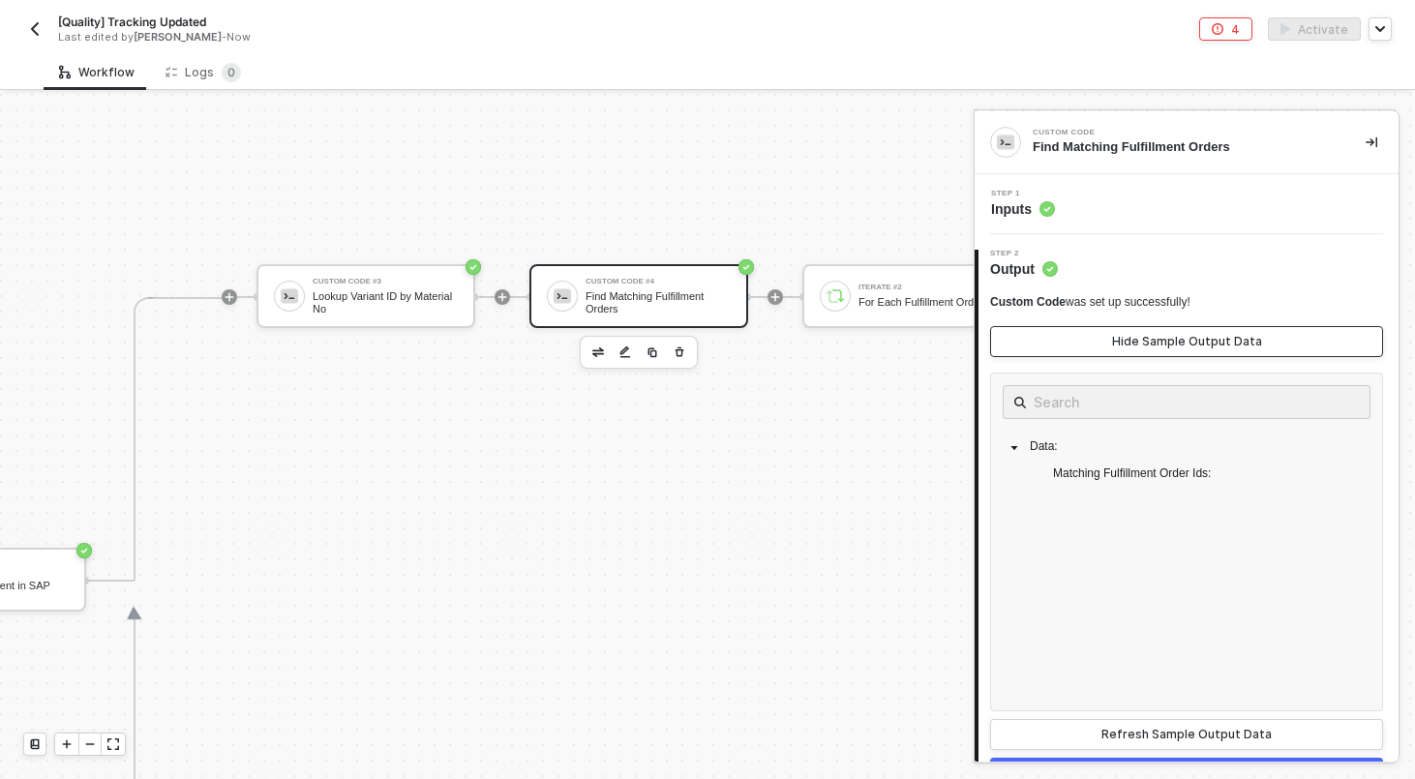
click at [1089, 341] on button "Hide Sample Output Data" at bounding box center [1186, 341] width 393 height 31
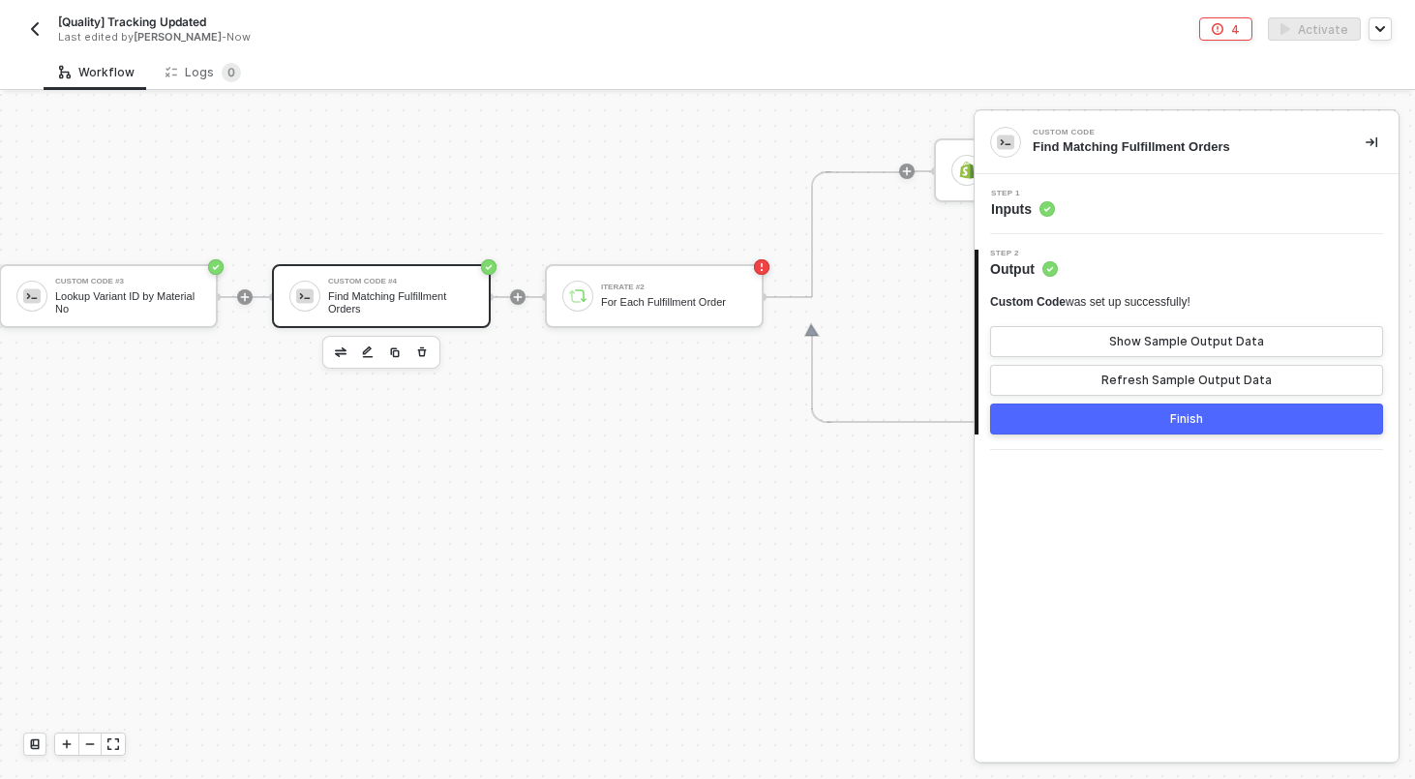
scroll to position [629, 1507]
click at [627, 292] on div "Iterate #2 For Each Fulfillment Order" at bounding box center [671, 296] width 145 height 37
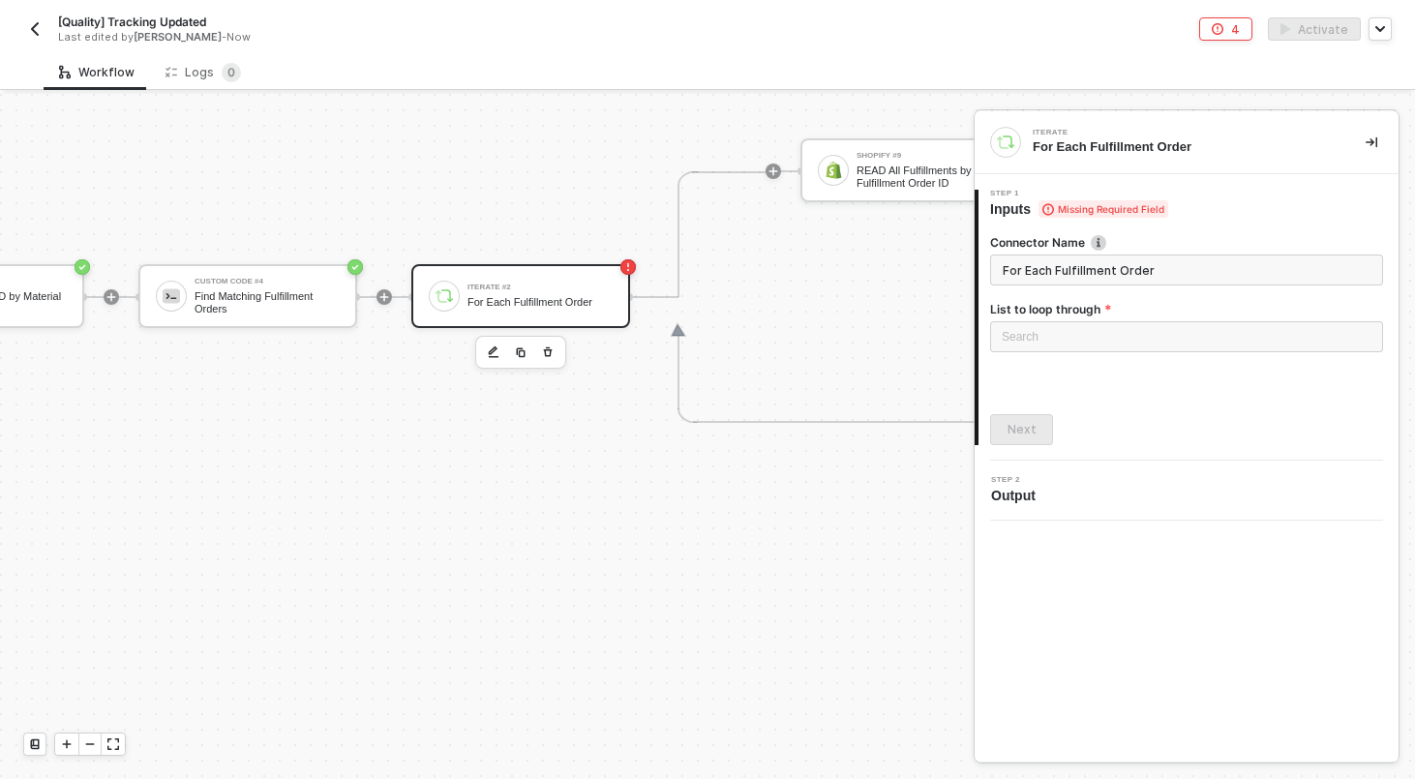
scroll to position [629, 1717]
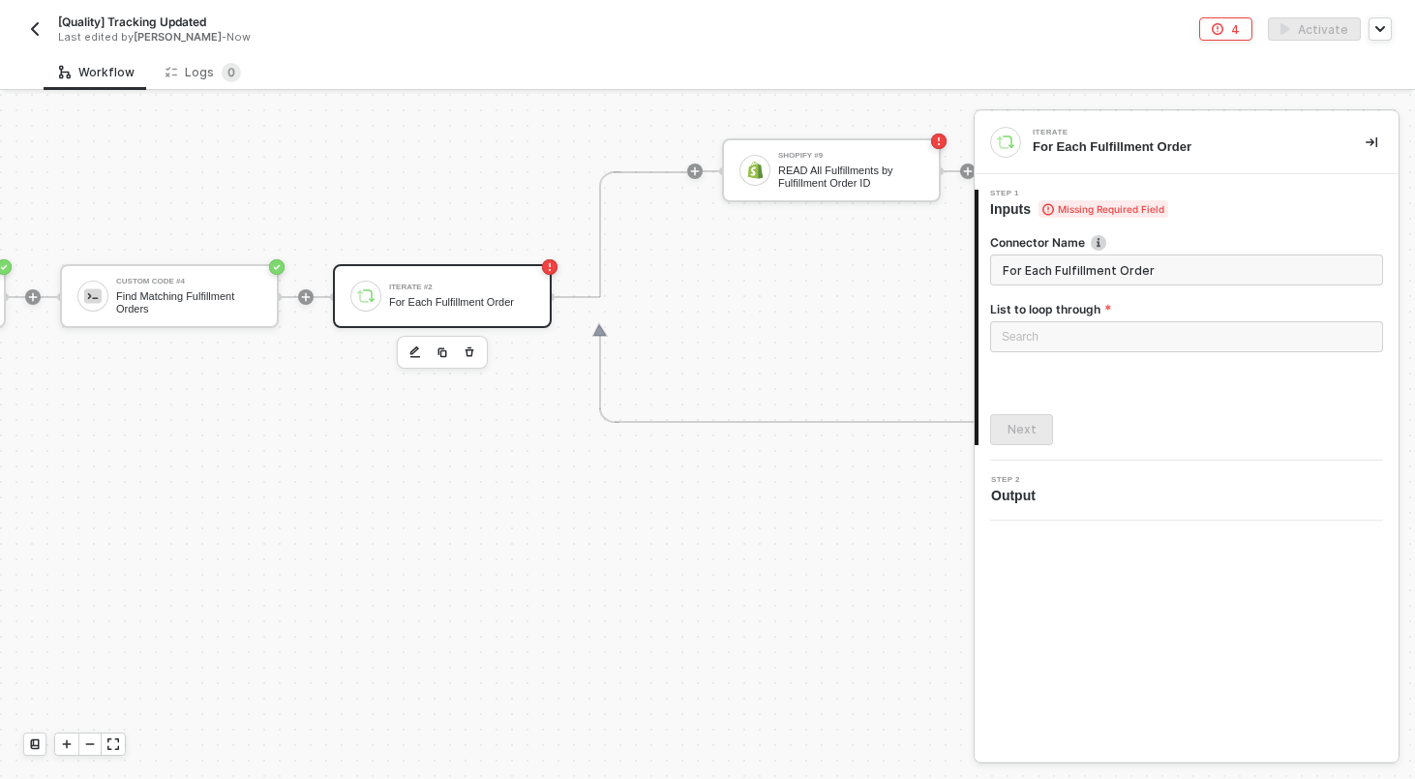
click at [1097, 355] on div "Search" at bounding box center [1186, 341] width 393 height 41
click at [1091, 338] on div "Search" at bounding box center [1186, 336] width 393 height 31
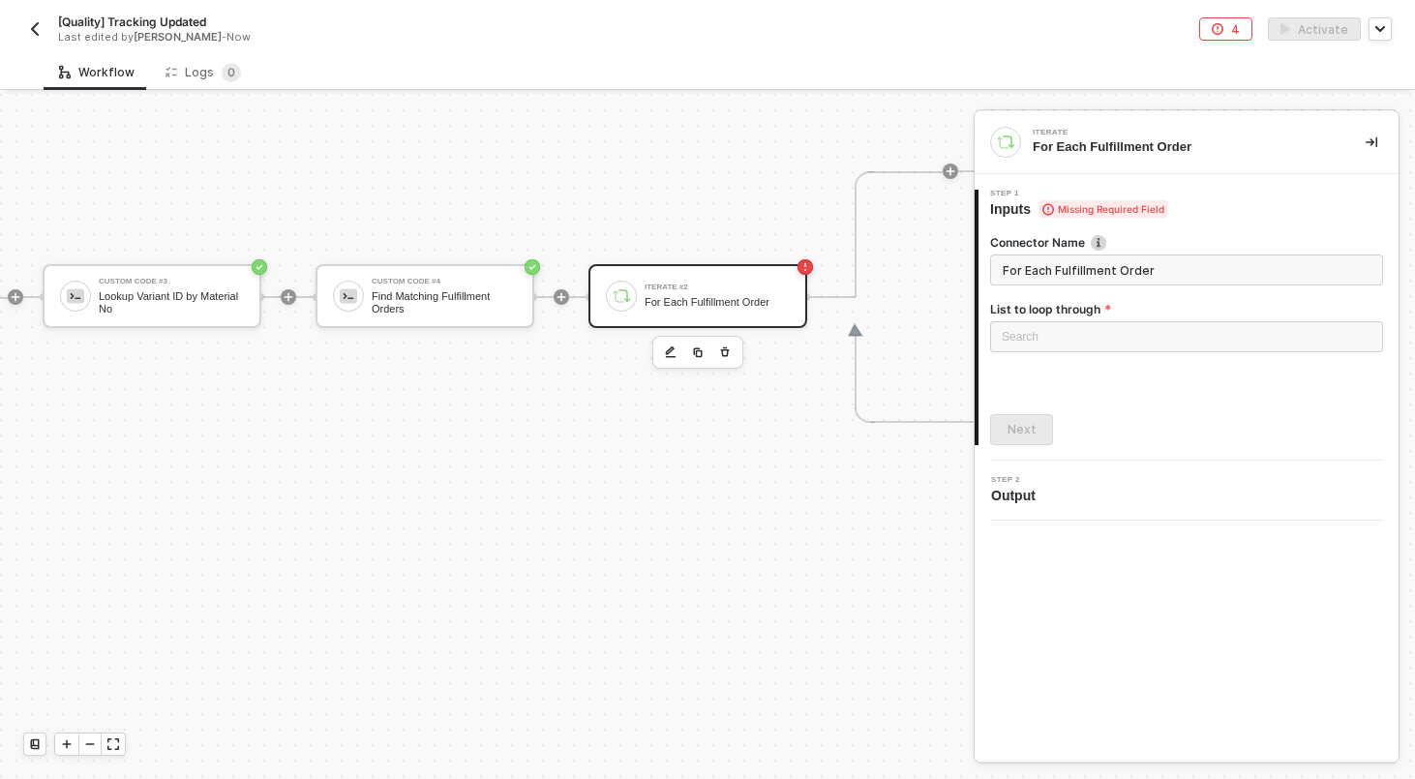
scroll to position [629, 1462]
click at [439, 273] on div "Custom Code #4 Find Matching Fulfillment Orders" at bounding box center [423, 296] width 219 height 64
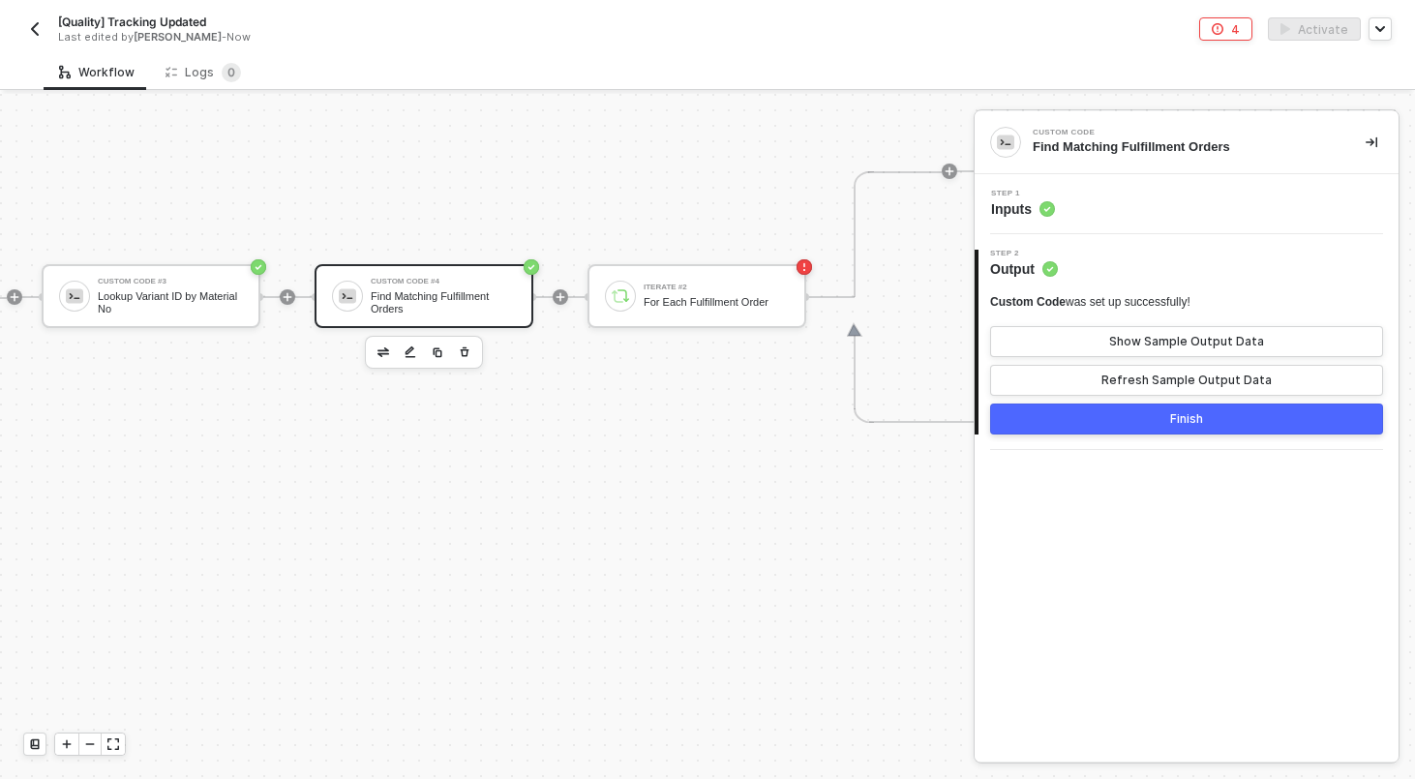
click at [1144, 211] on div "Step 1 Inputs" at bounding box center [1188, 204] width 419 height 29
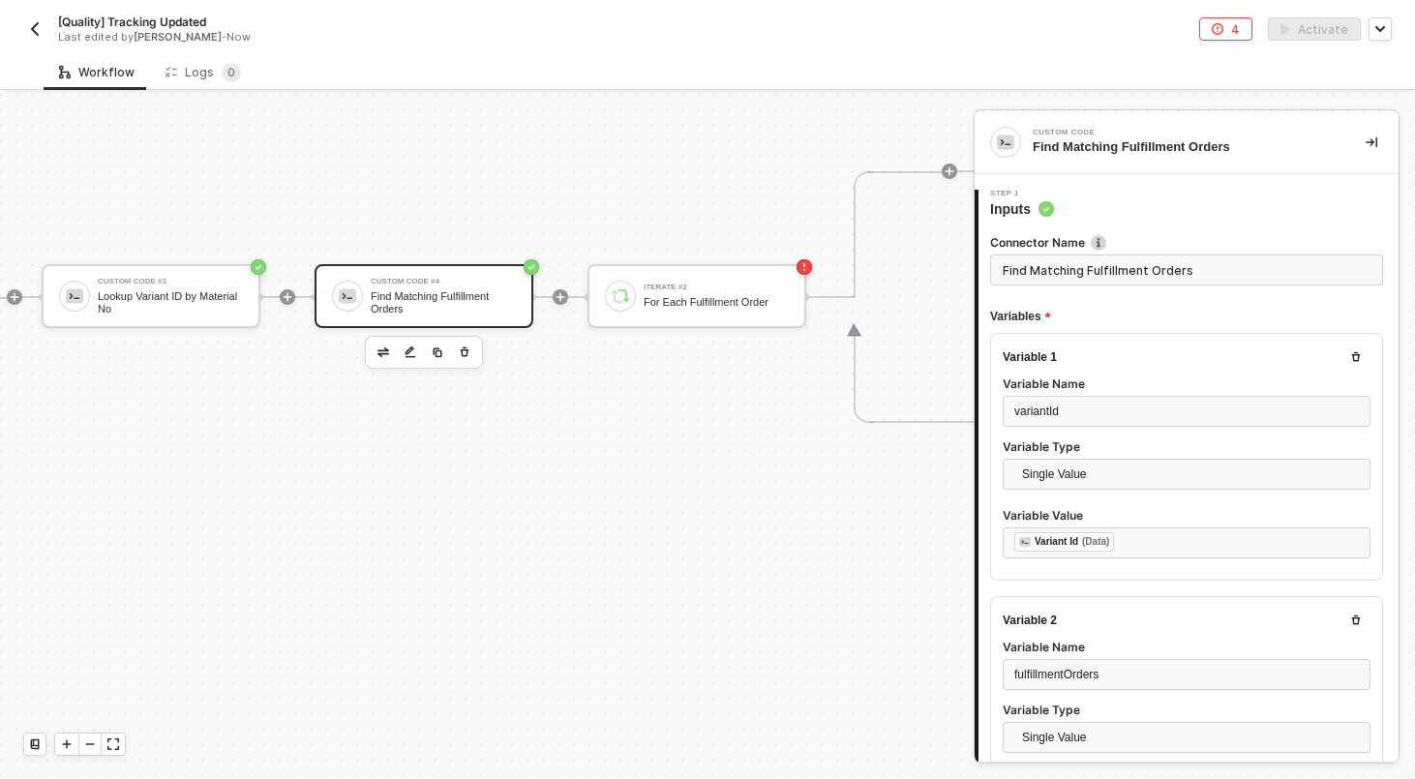
type textarea "const variantId = inputData.variantId; const fulfillmentOrders = inputData.fulf…"
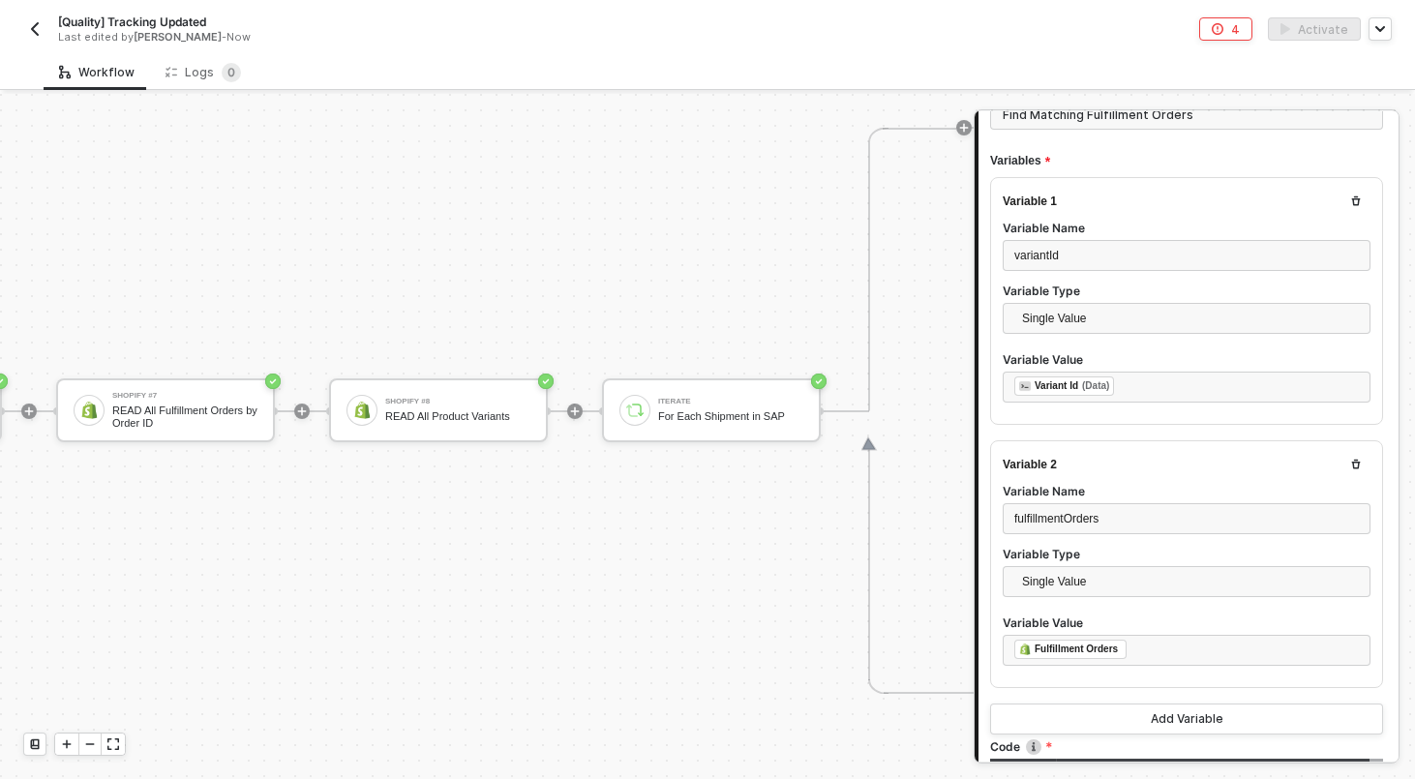
scroll to position [798, 511]
click at [241, 416] on div "READ All Fulfillment Orders by Order ID" at bounding box center [186, 416] width 145 height 24
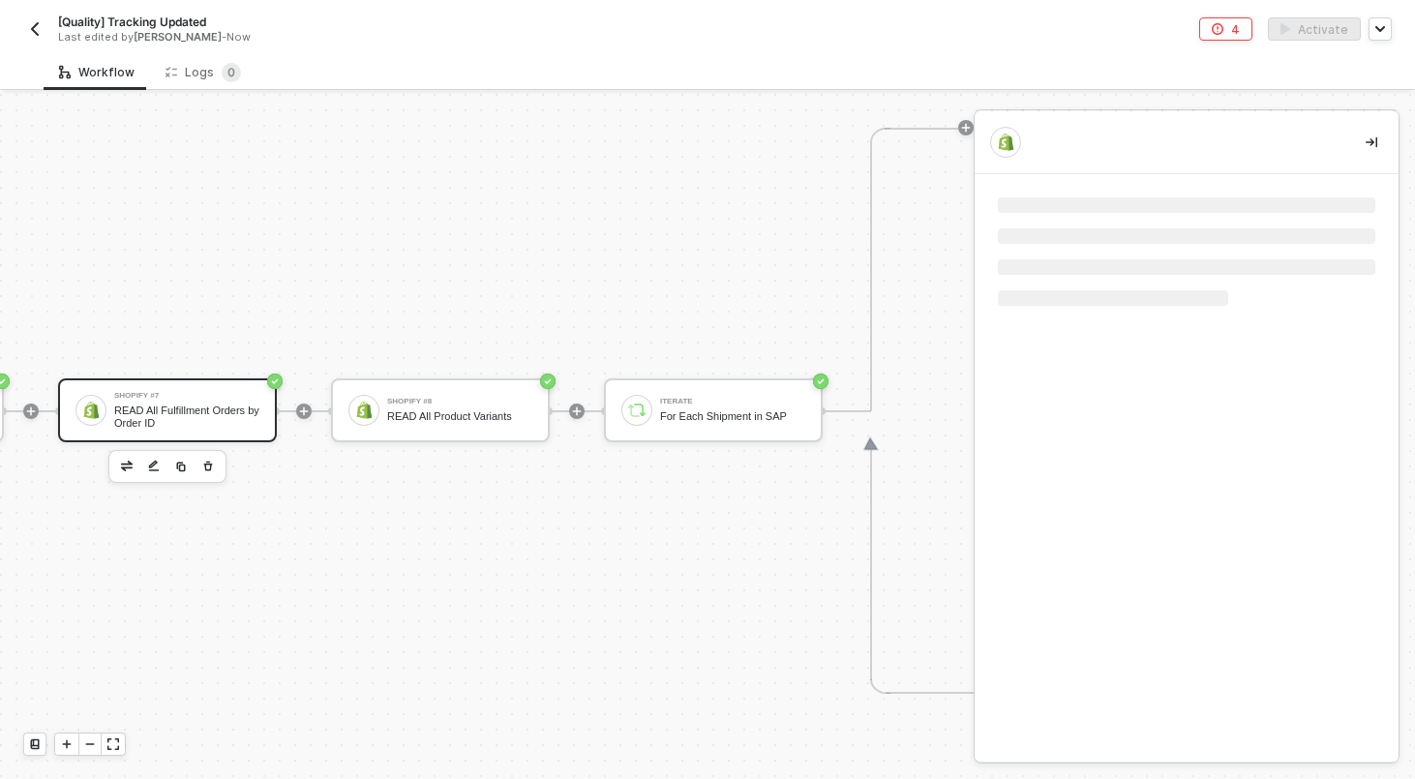
scroll to position [0, 0]
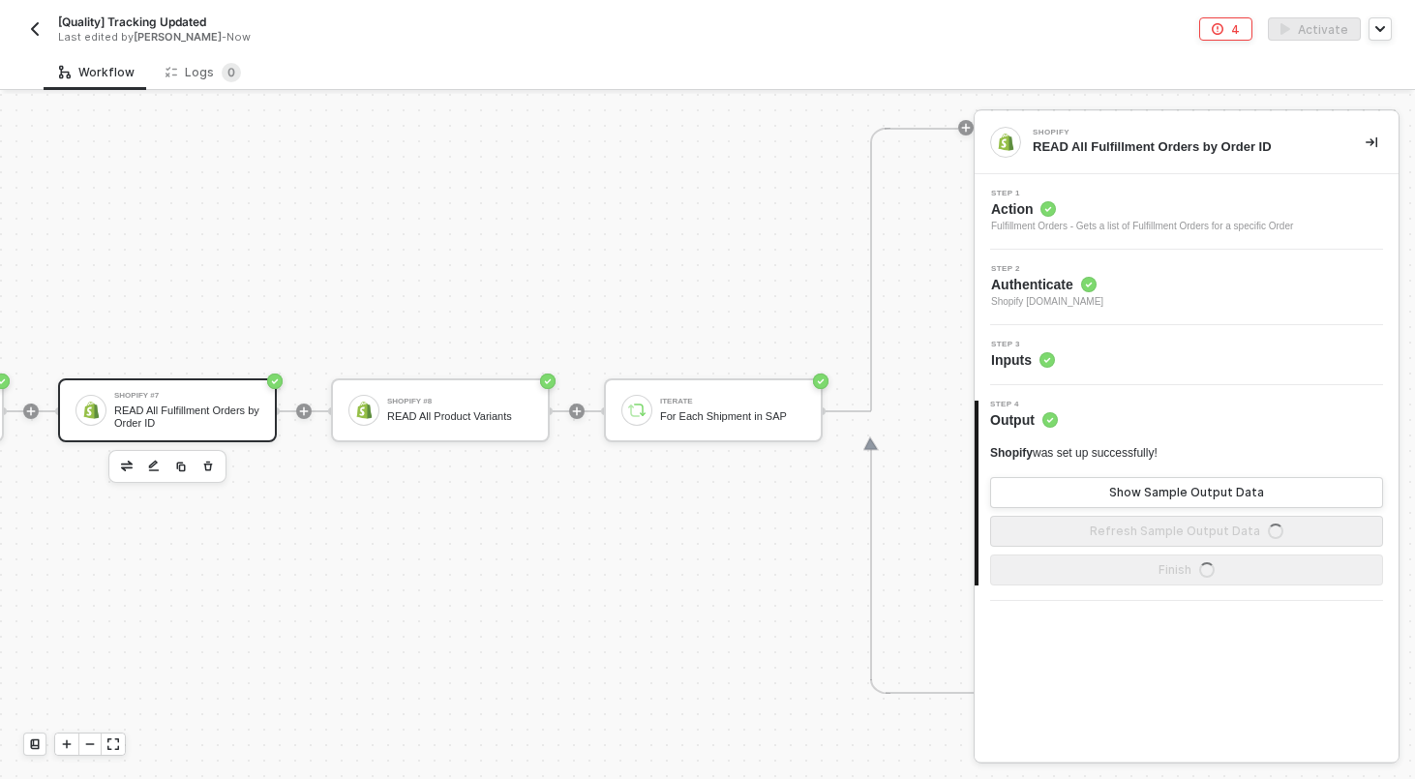
click at [1117, 352] on div "Step 3 Inputs" at bounding box center [1188, 355] width 419 height 29
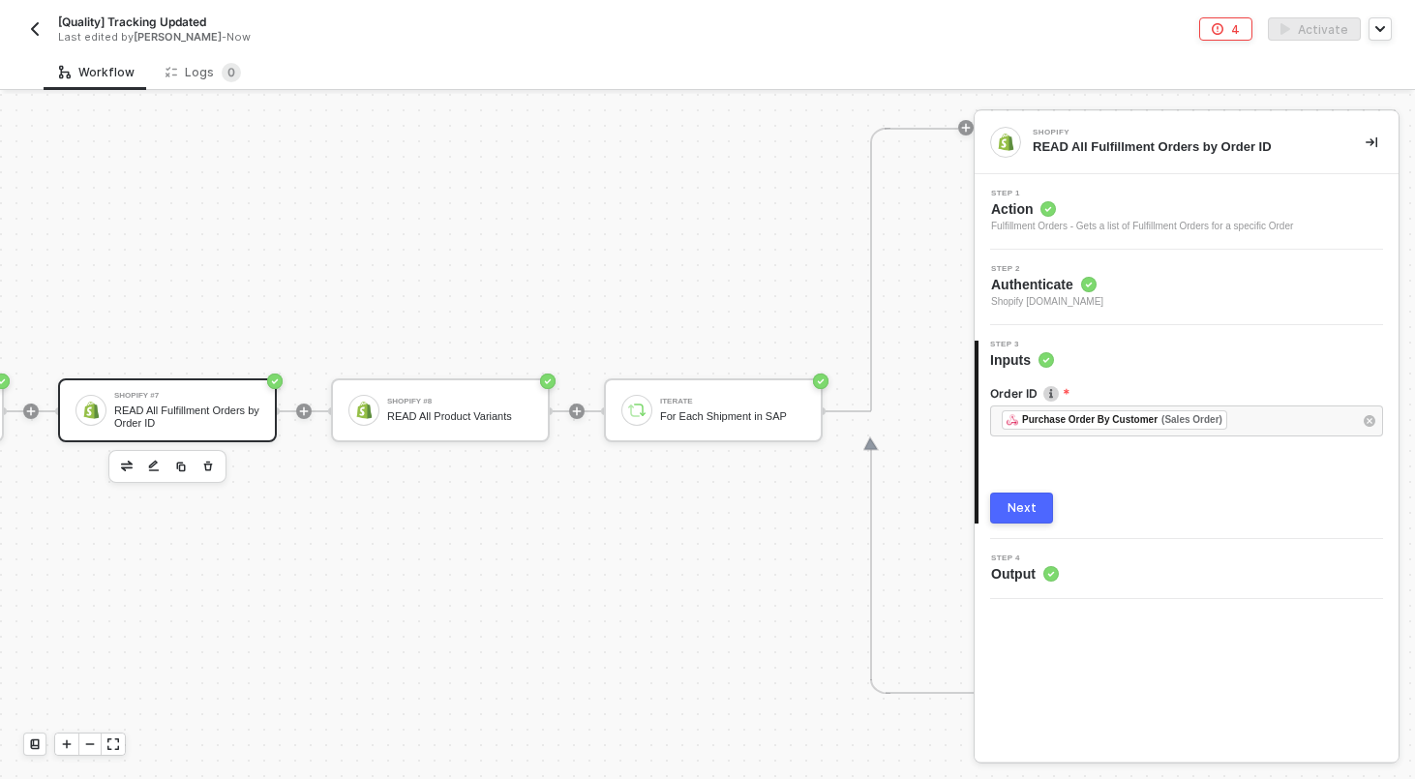
click at [1027, 512] on div "Next" at bounding box center [1021, 507] width 29 height 15
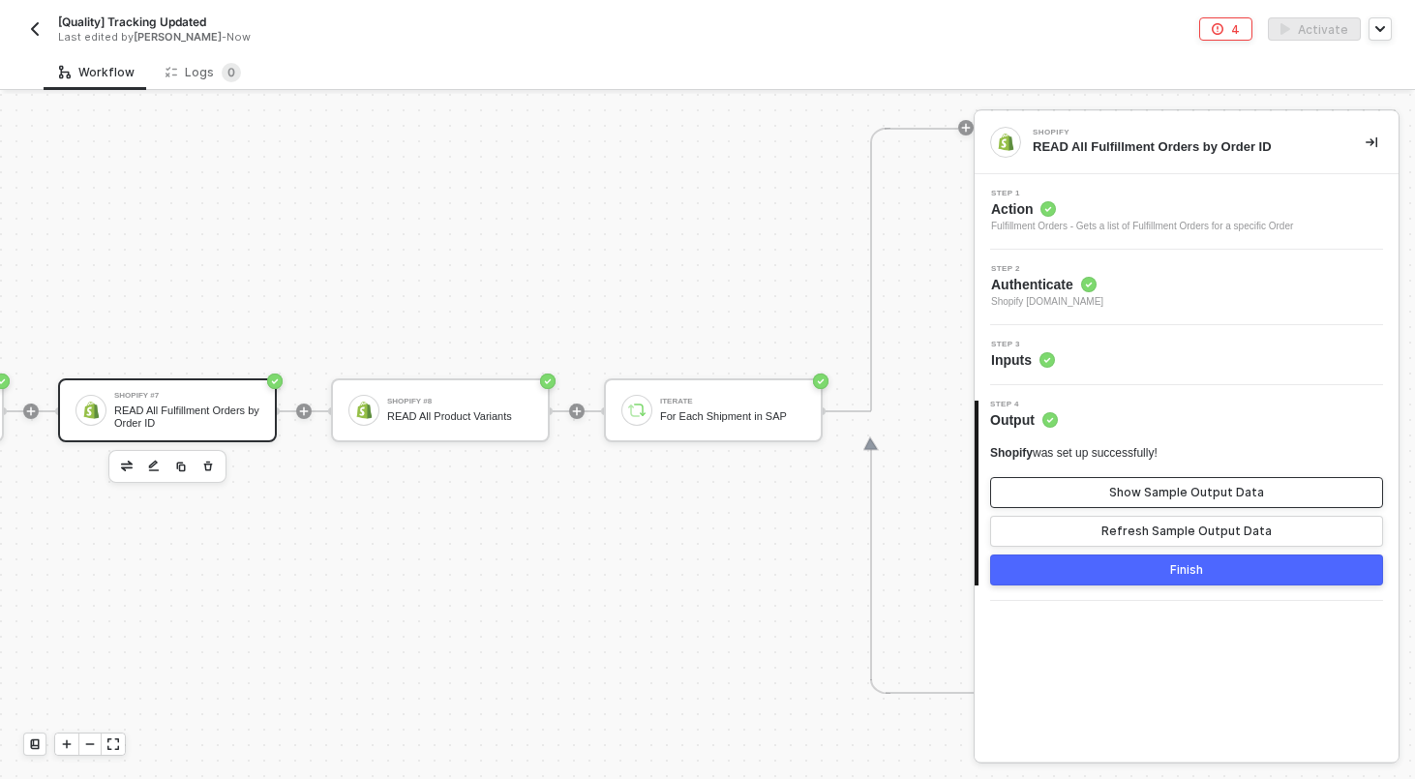
click at [1087, 500] on button "Show Sample Output Data" at bounding box center [1186, 492] width 393 height 31
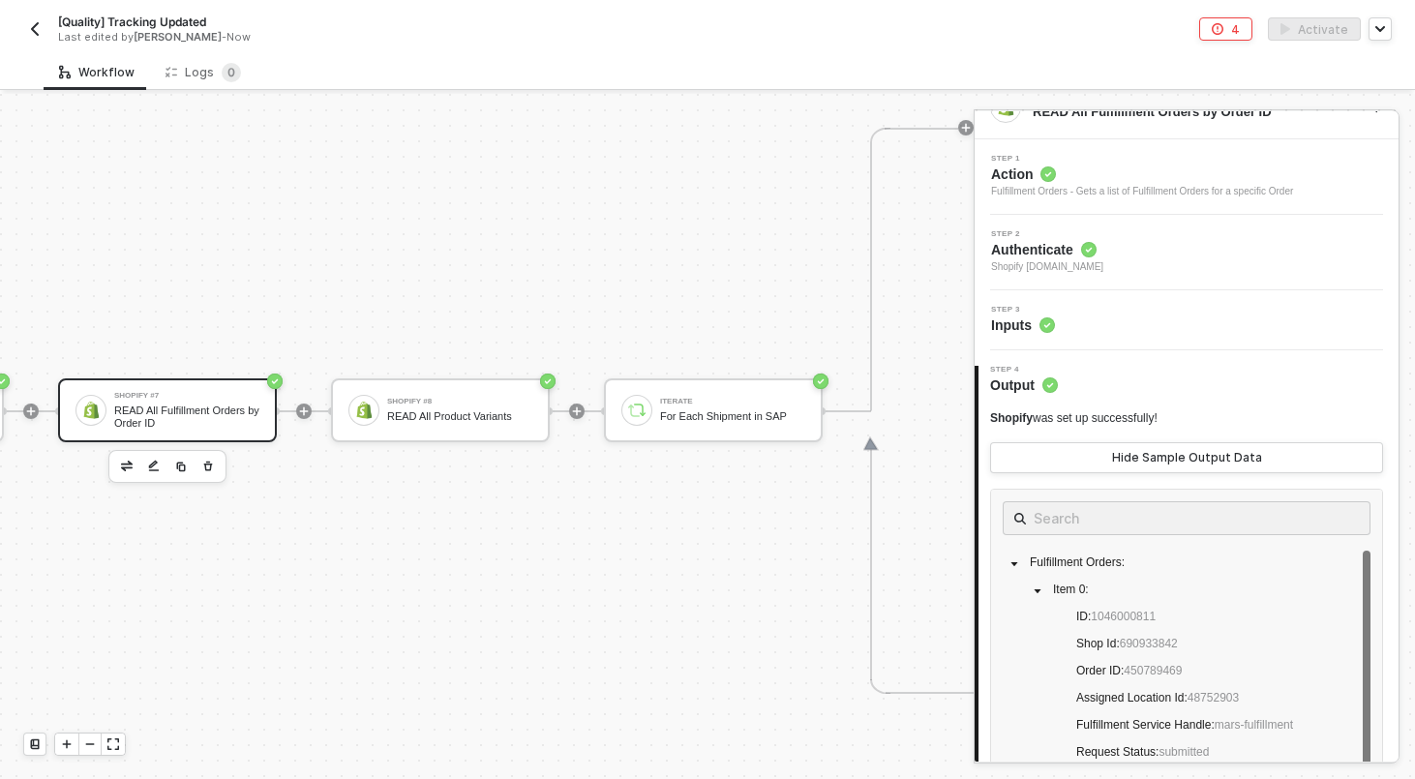
scroll to position [37, 0]
click at [1084, 467] on button "Hide Sample Output Data" at bounding box center [1186, 455] width 393 height 31
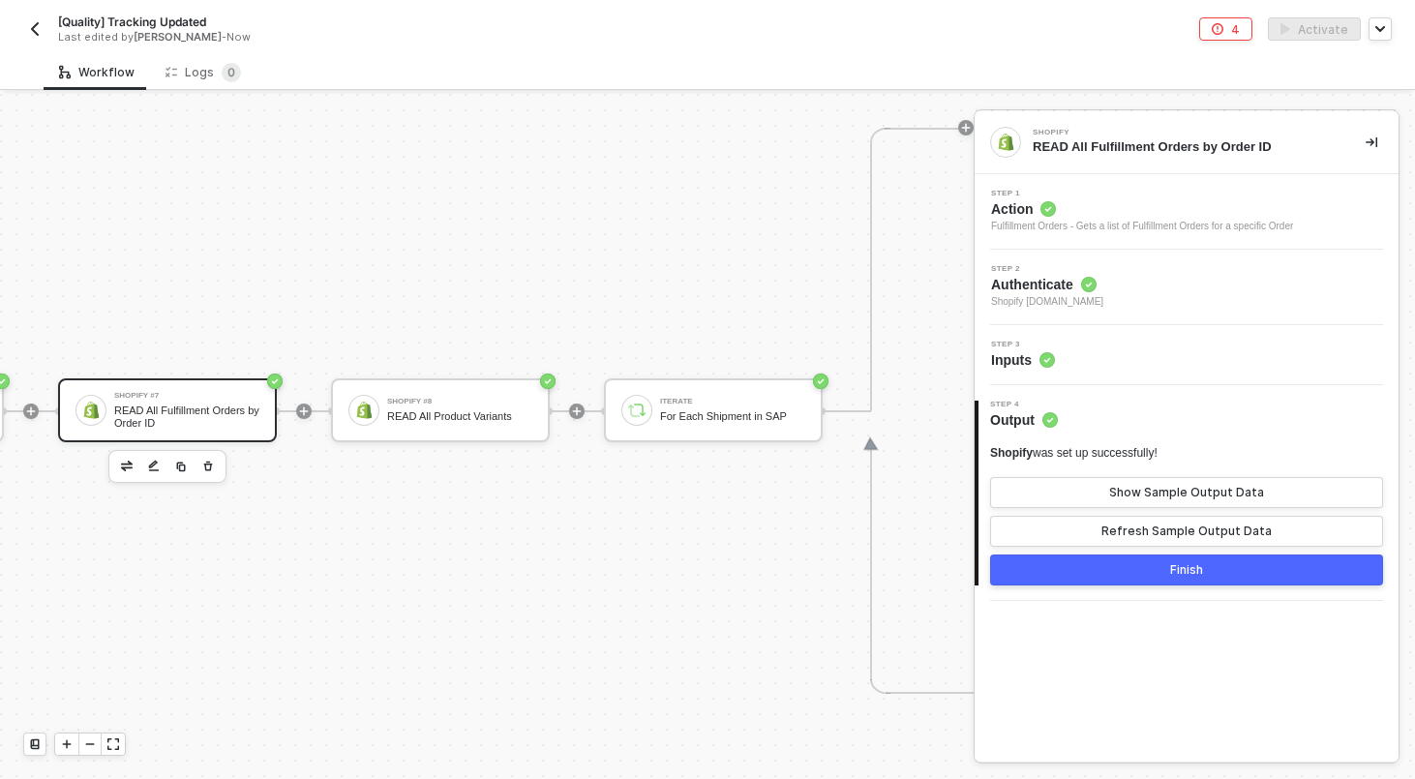
scroll to position [0, 0]
click at [1196, 358] on div "Step 3 Inputs" at bounding box center [1188, 355] width 419 height 29
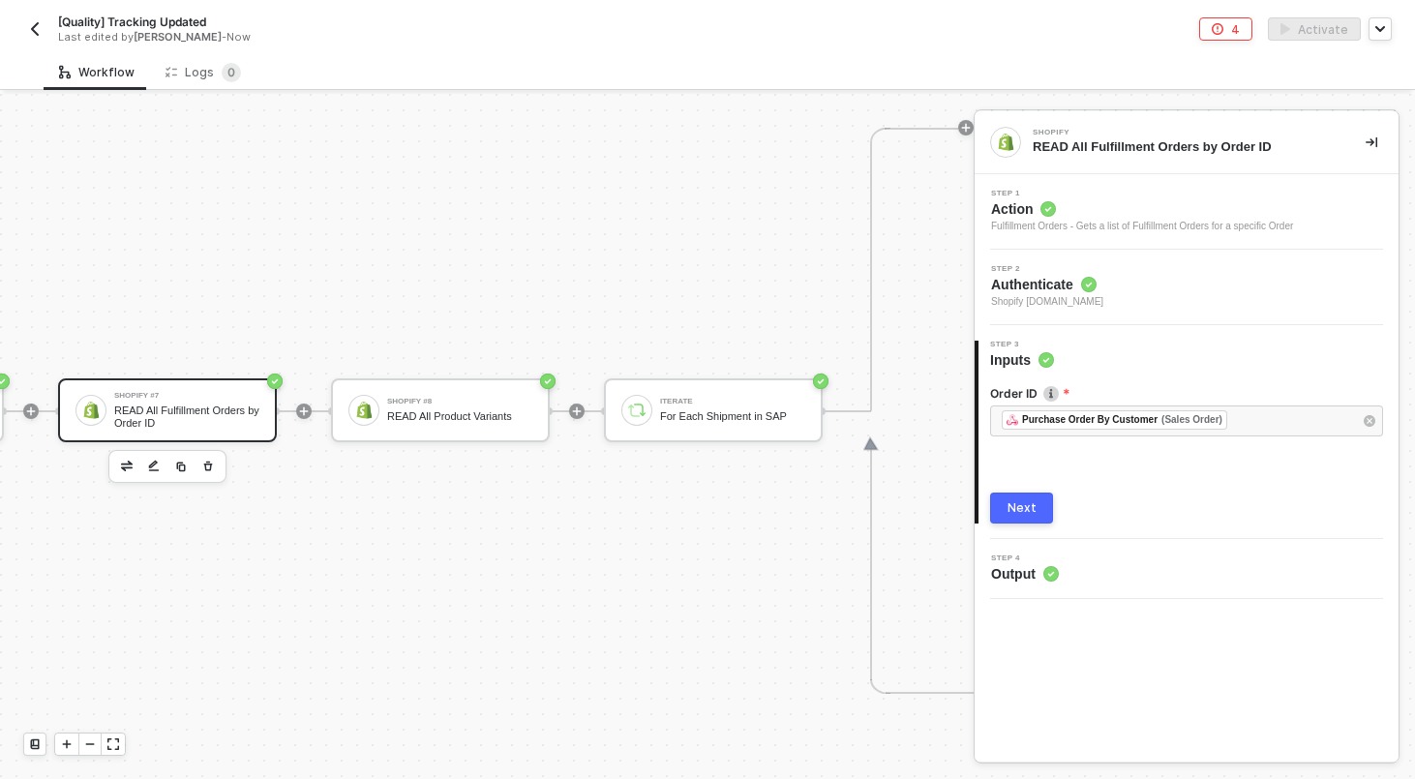
scroll to position [798, 0]
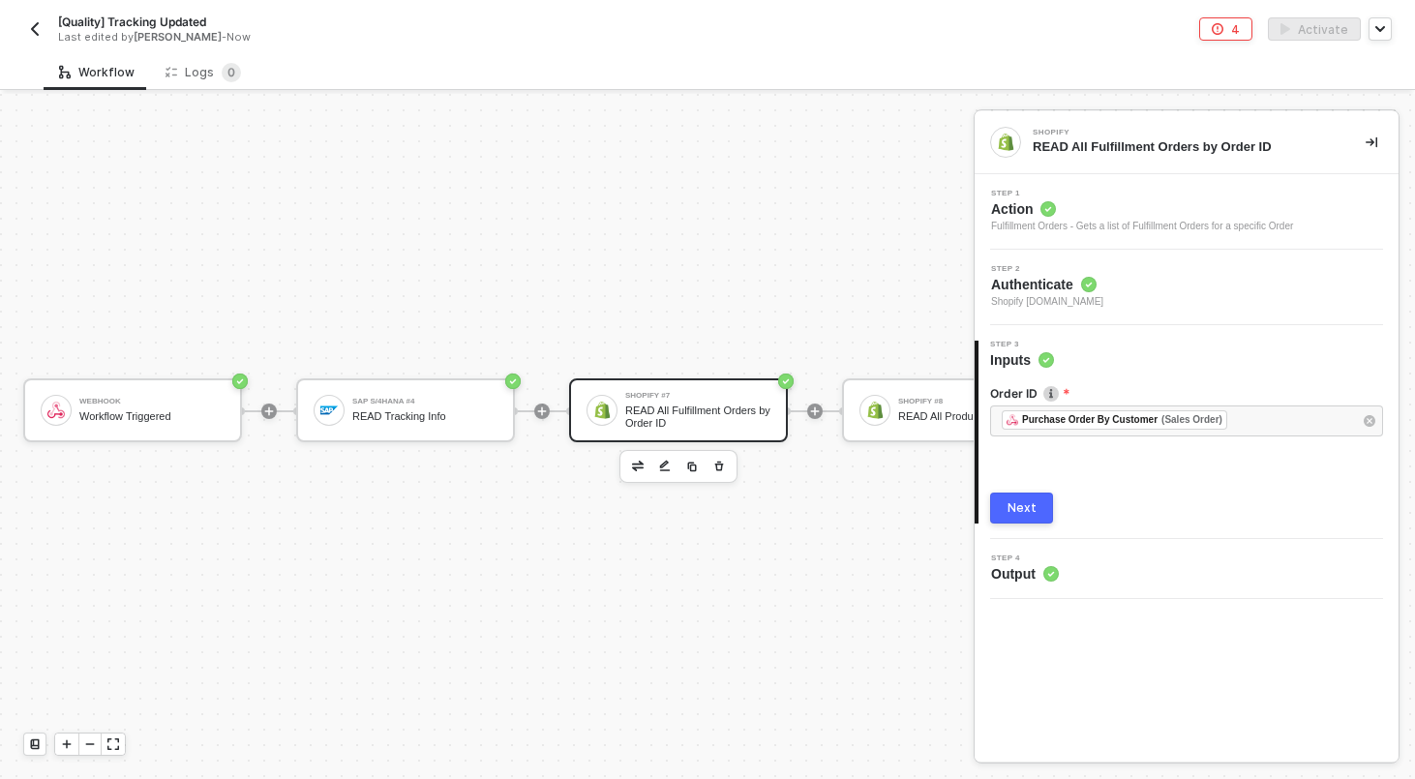
click at [418, 406] on div "SAP S/4HANA #4 READ Tracking Info" at bounding box center [424, 410] width 145 height 37
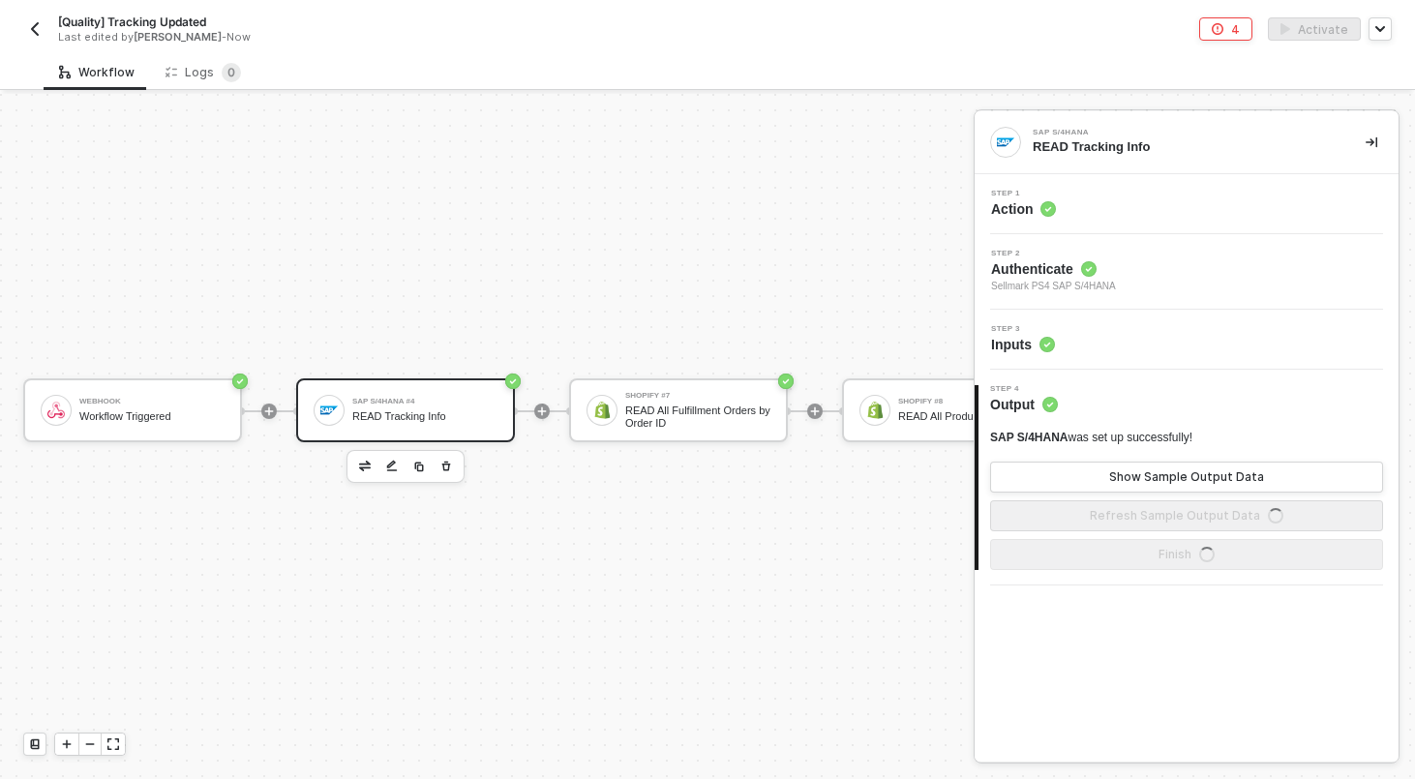
click at [1162, 351] on div "Step 3 Inputs" at bounding box center [1188, 339] width 419 height 29
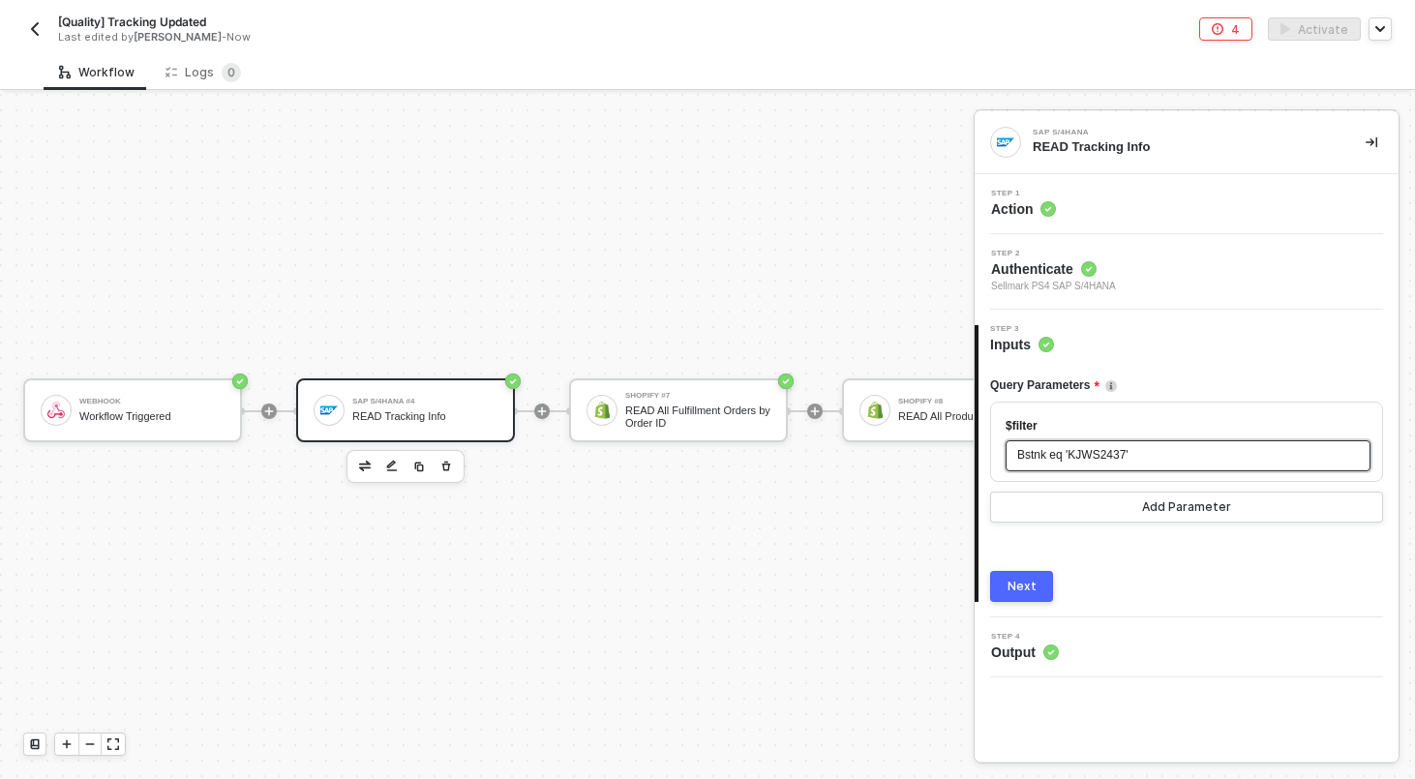
click at [1116, 464] on div "Bstnk eq 'KJWS2437'" at bounding box center [1188, 455] width 342 height 18
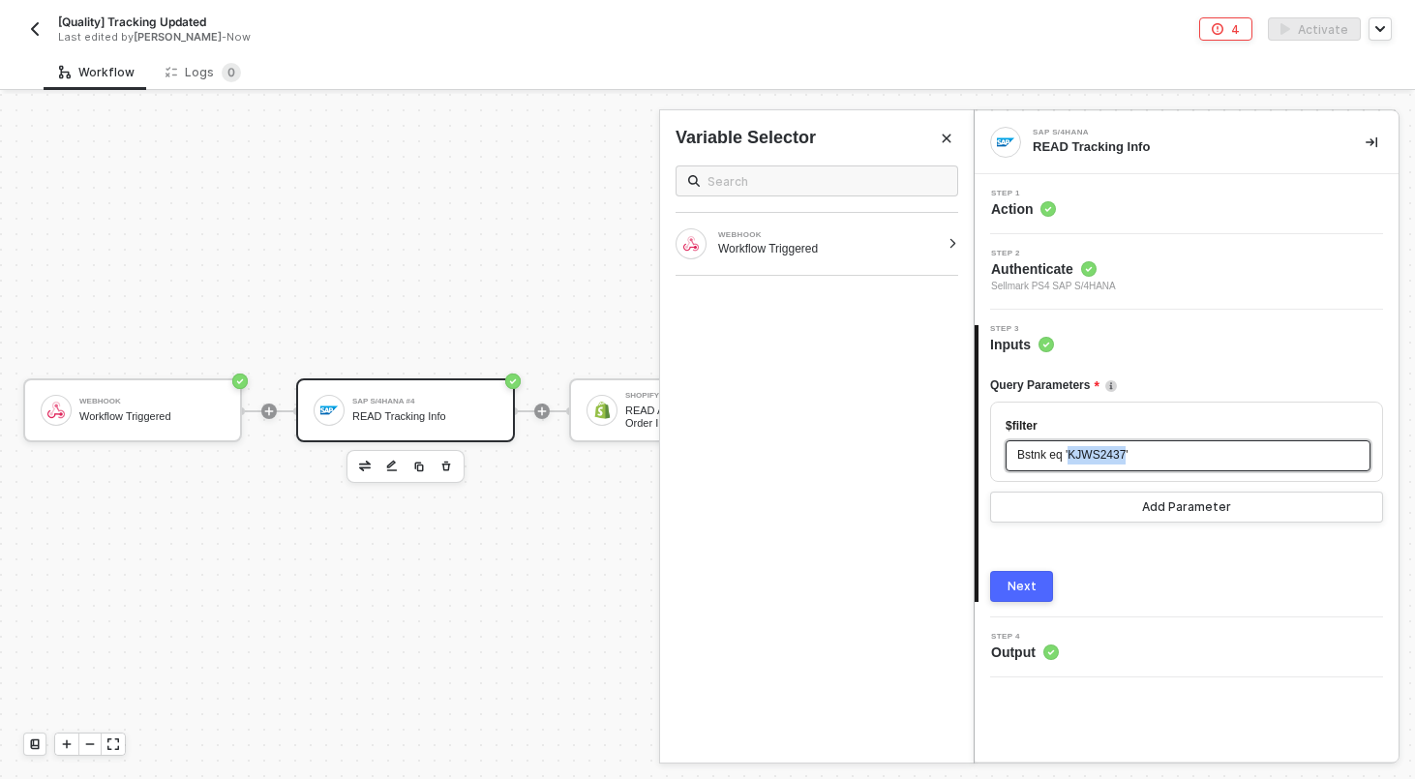
click at [1116, 464] on div "Bstnk eq 'KJWS2437'" at bounding box center [1188, 455] width 342 height 18
copy span "KJWS2437"
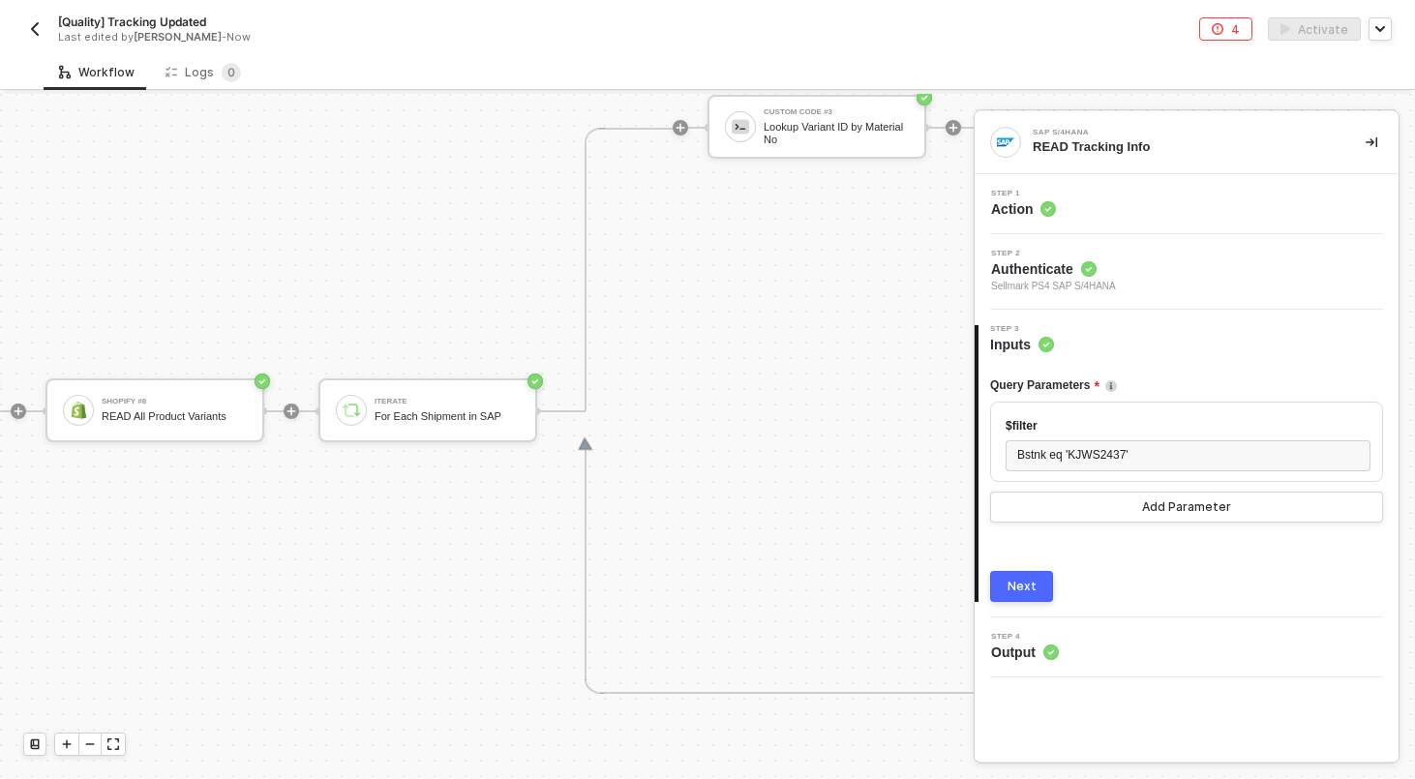
scroll to position [798, 799]
click at [199, 418] on div "READ All Product Variants" at bounding box center [171, 416] width 145 height 13
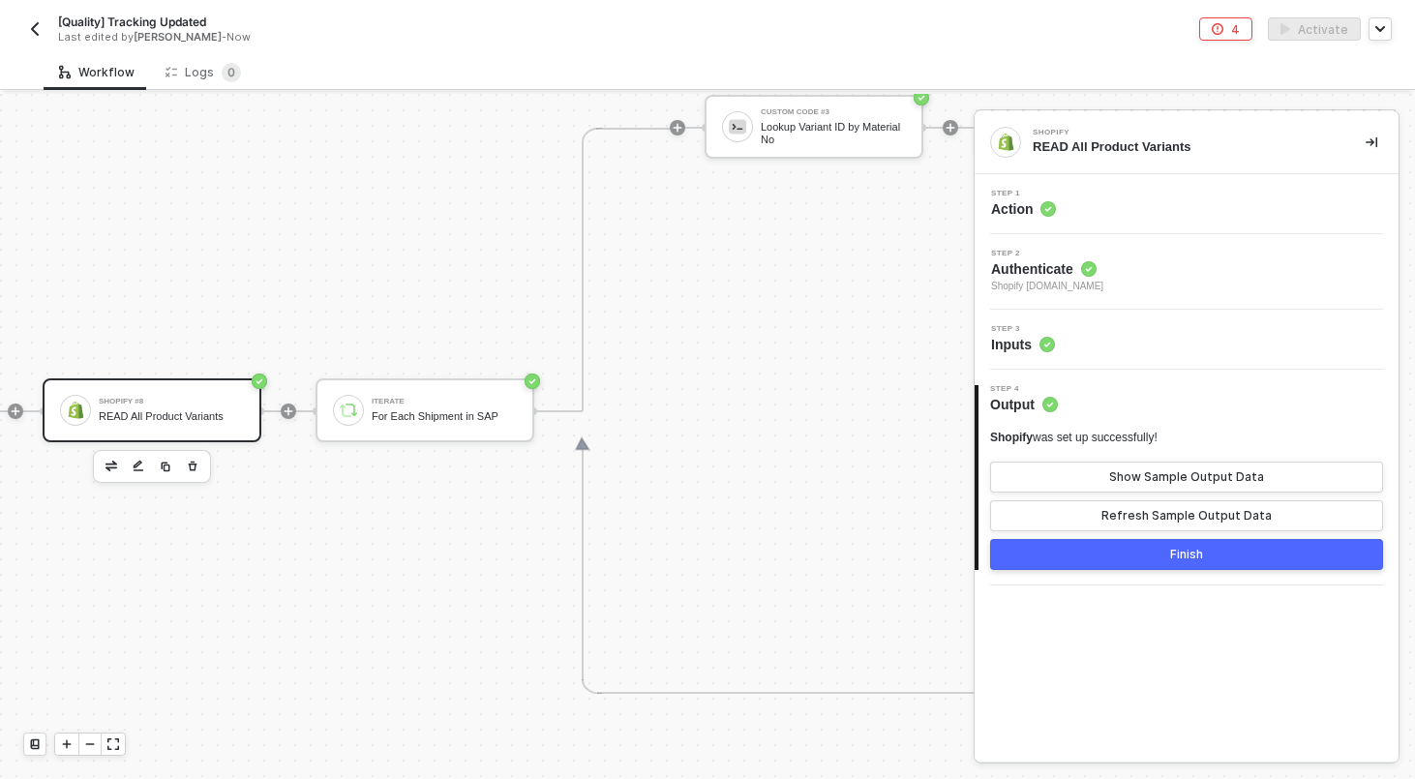
click at [1169, 341] on div "Step 3 Inputs" at bounding box center [1188, 339] width 419 height 29
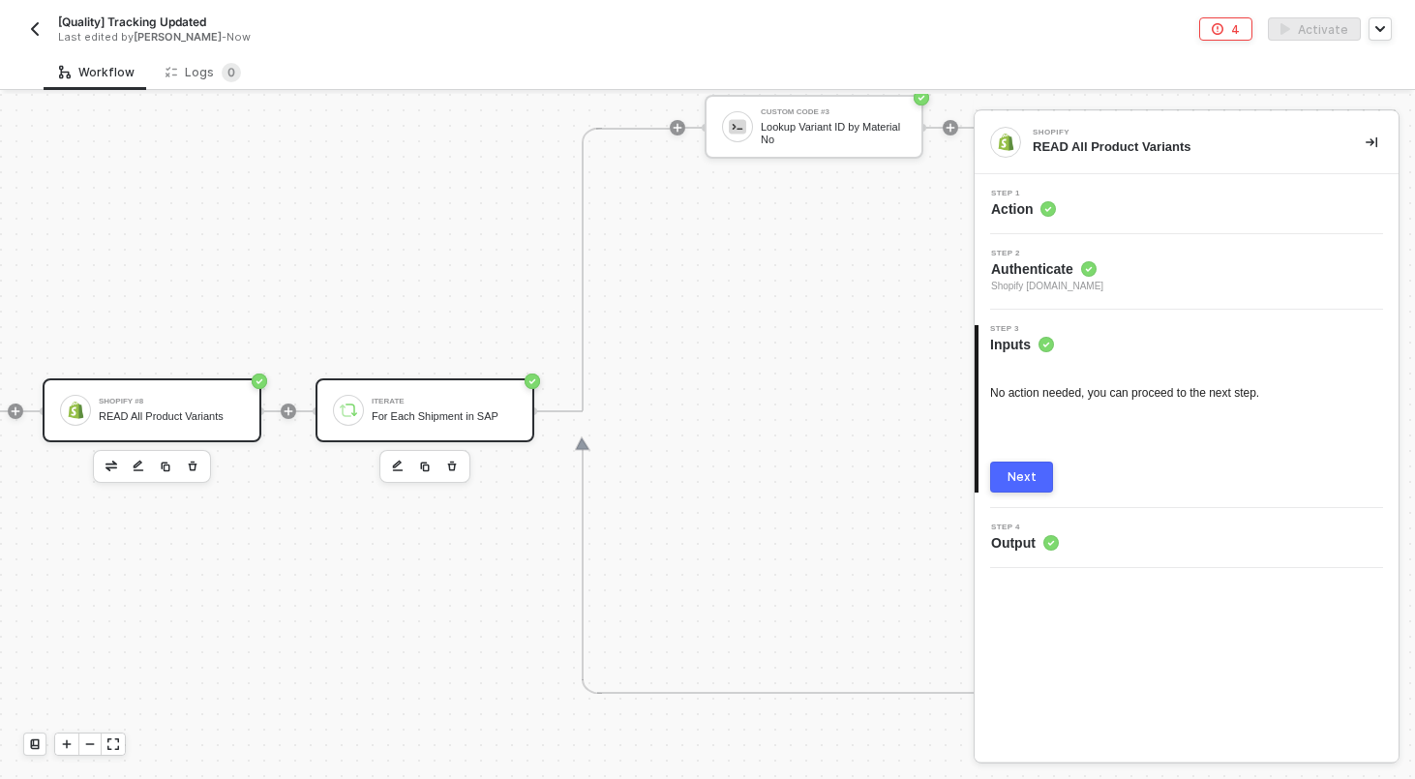
click at [445, 405] on div "Iterate For Each Shipment in SAP" at bounding box center [444, 410] width 145 height 37
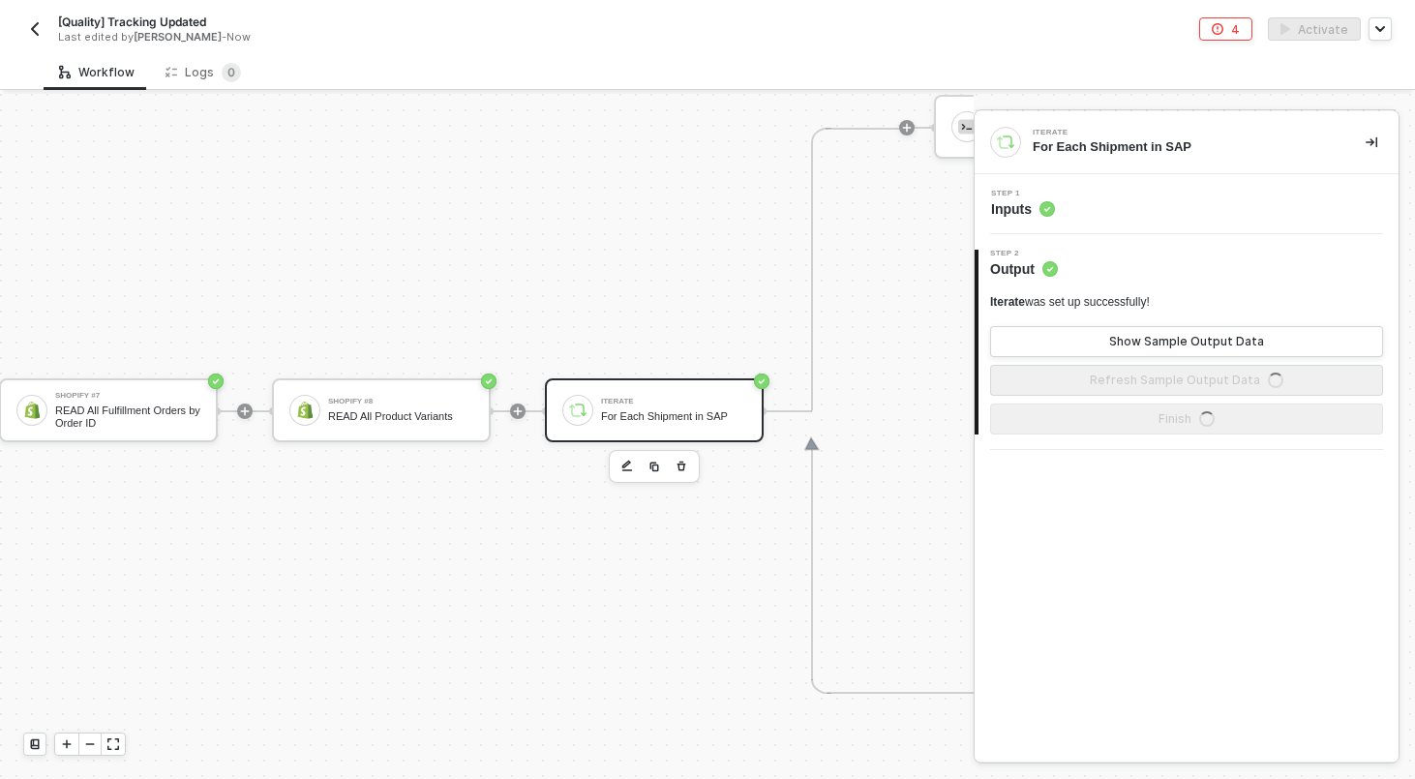
scroll to position [798, 277]
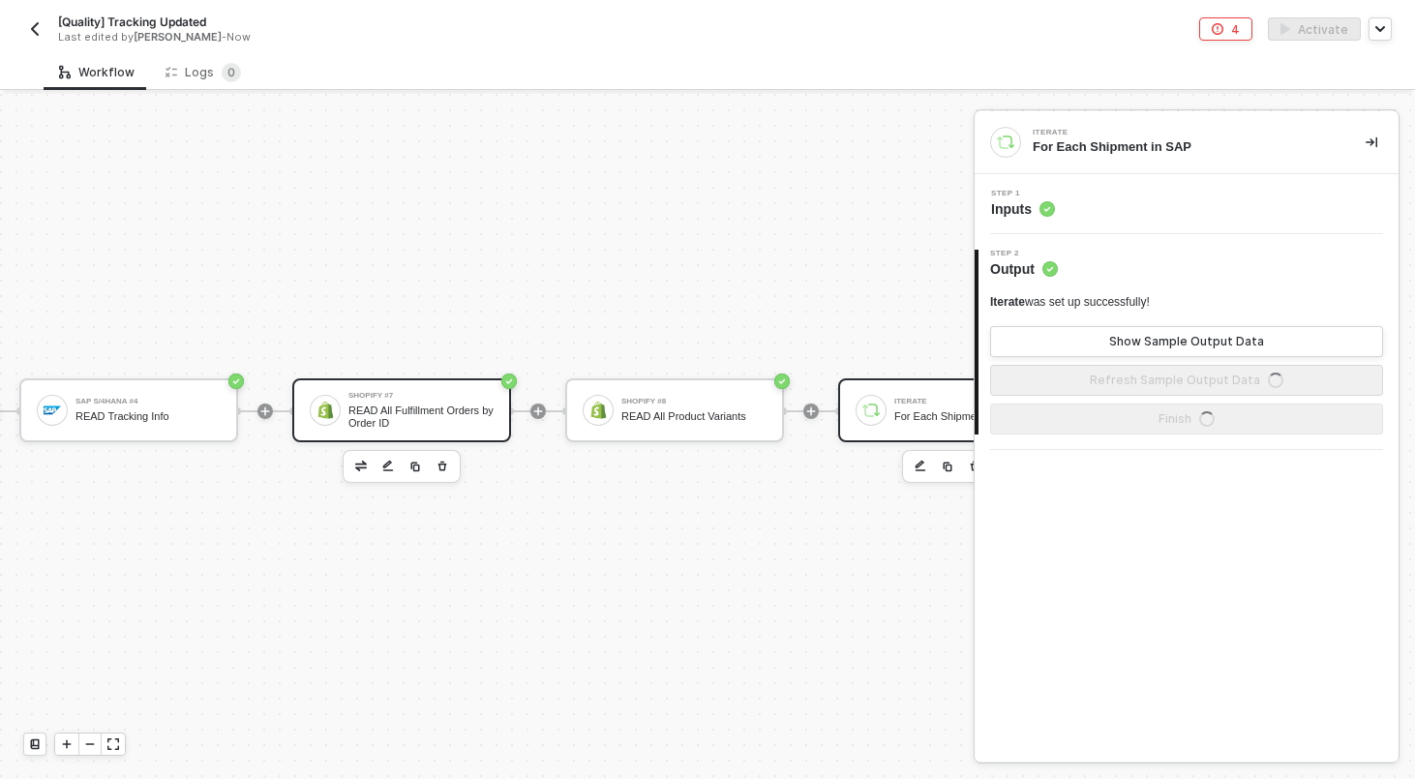
click at [413, 408] on div "READ All Fulfillment Orders by Order ID" at bounding box center [420, 416] width 145 height 24
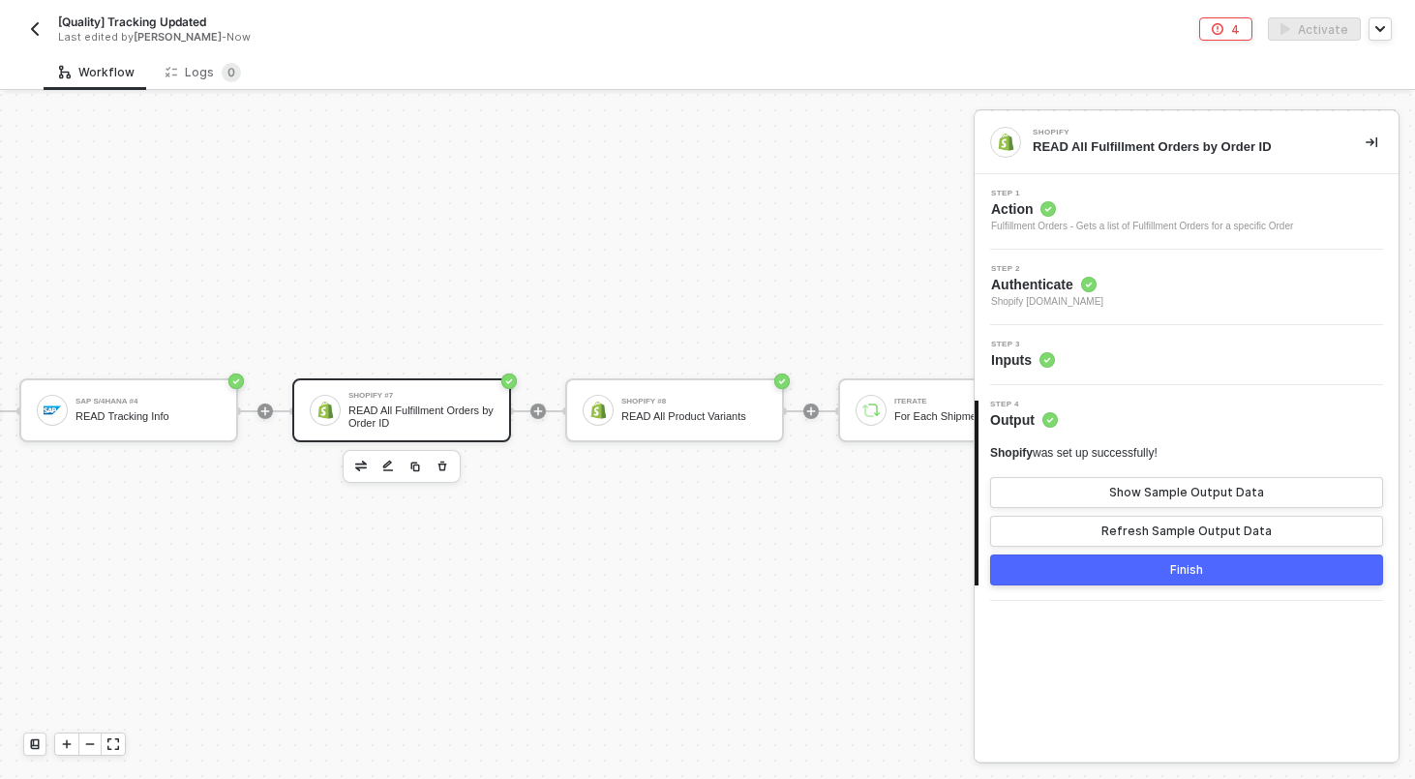
click at [1159, 353] on div "Step 3 Inputs" at bounding box center [1188, 355] width 419 height 29
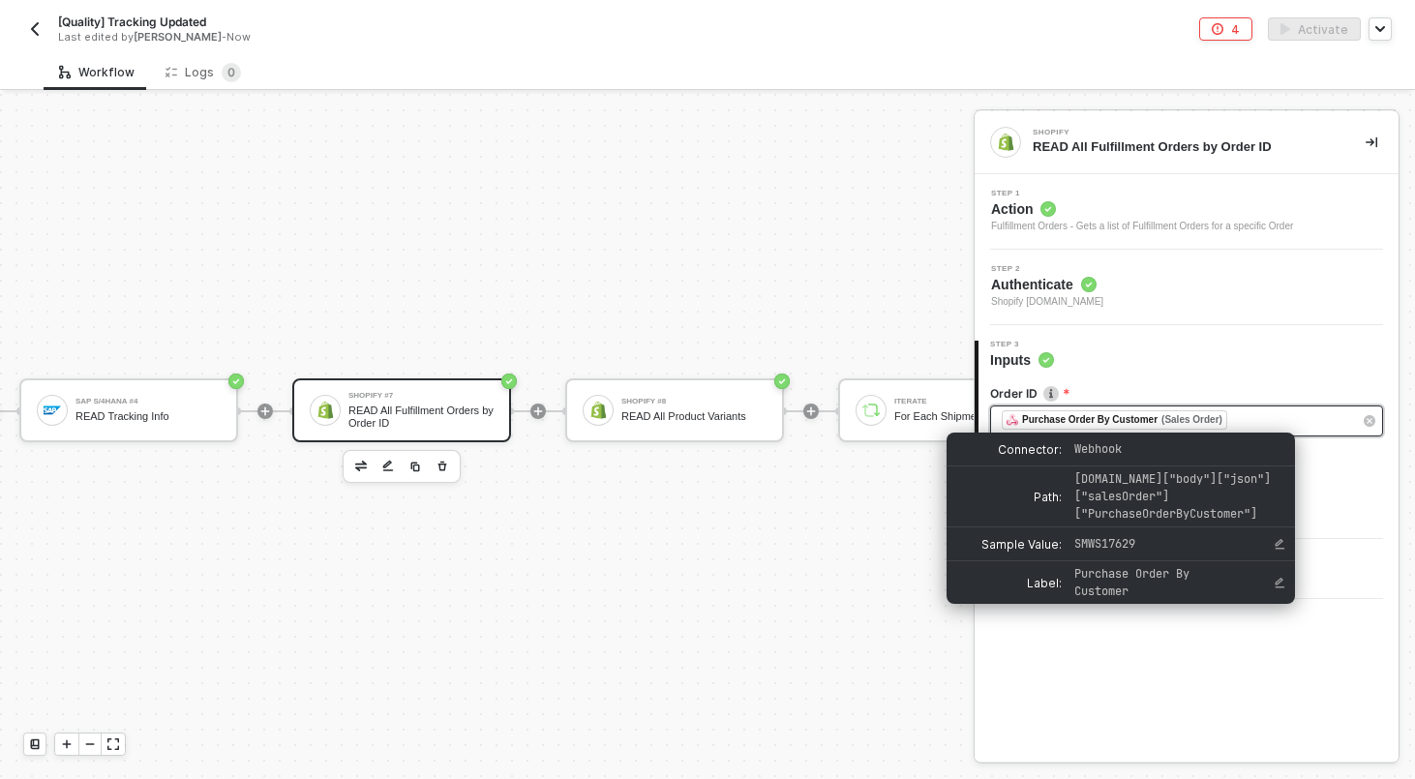
click at [1286, 424] on div "﻿ ﻿ Purchase Order By Customer (Sales Order) ﻿" at bounding box center [1176, 420] width 350 height 21
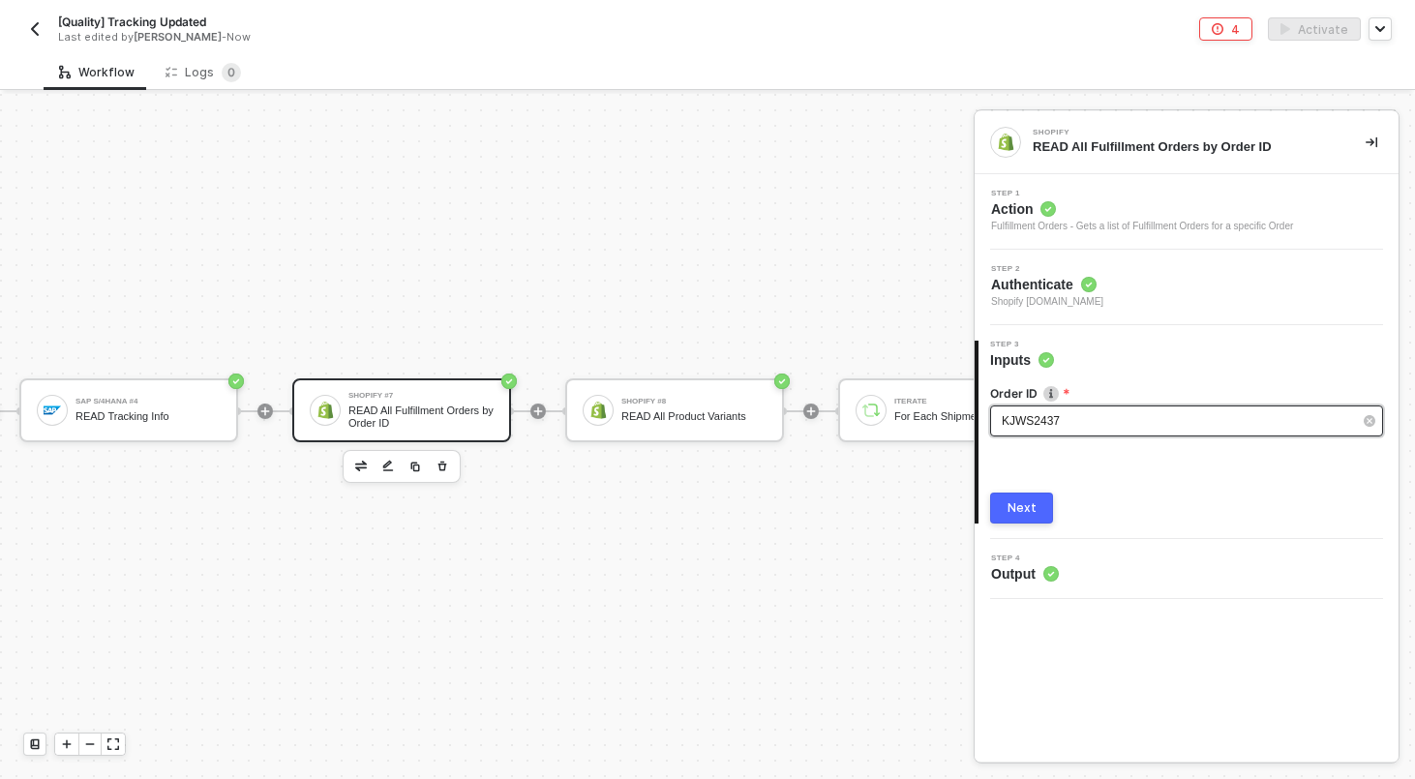
click at [1010, 514] on div "Next" at bounding box center [1021, 507] width 29 height 15
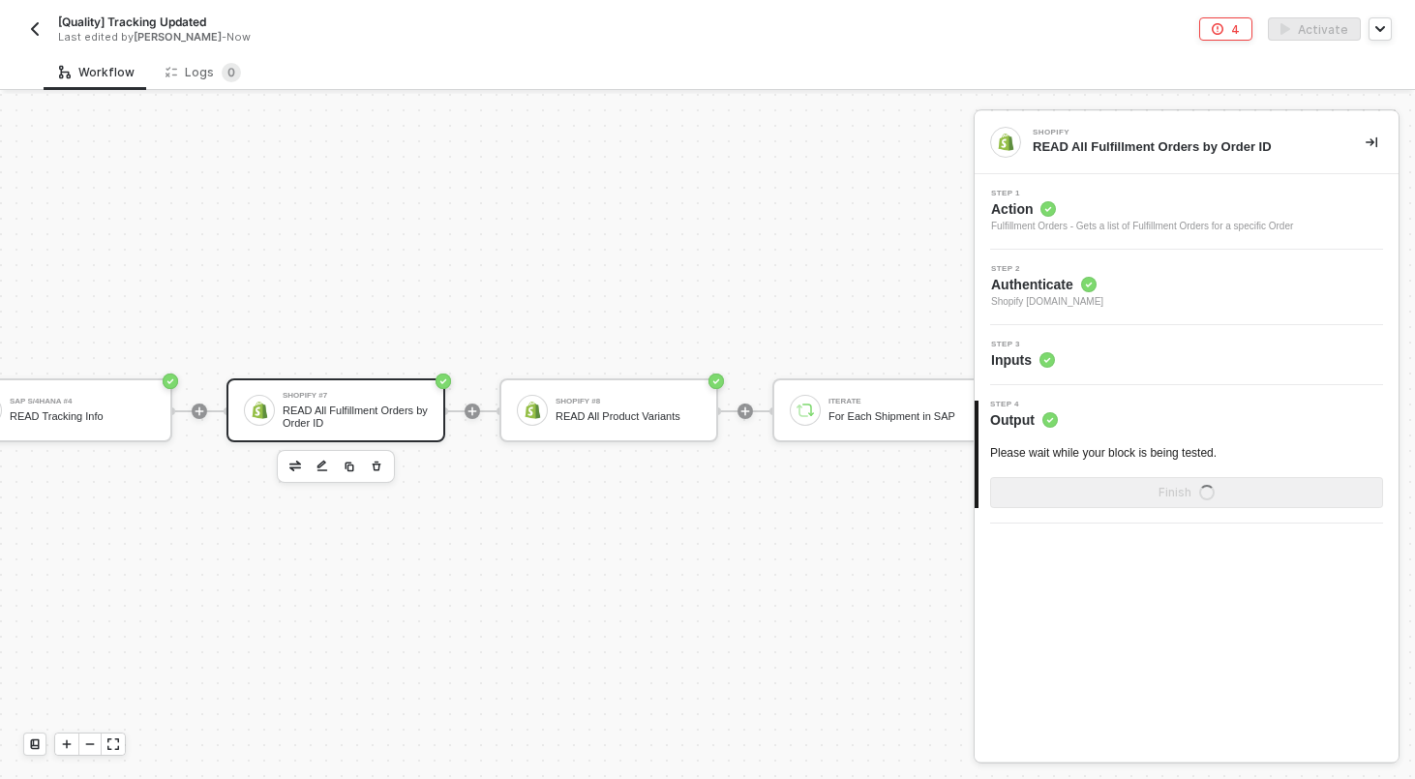
scroll to position [798, 344]
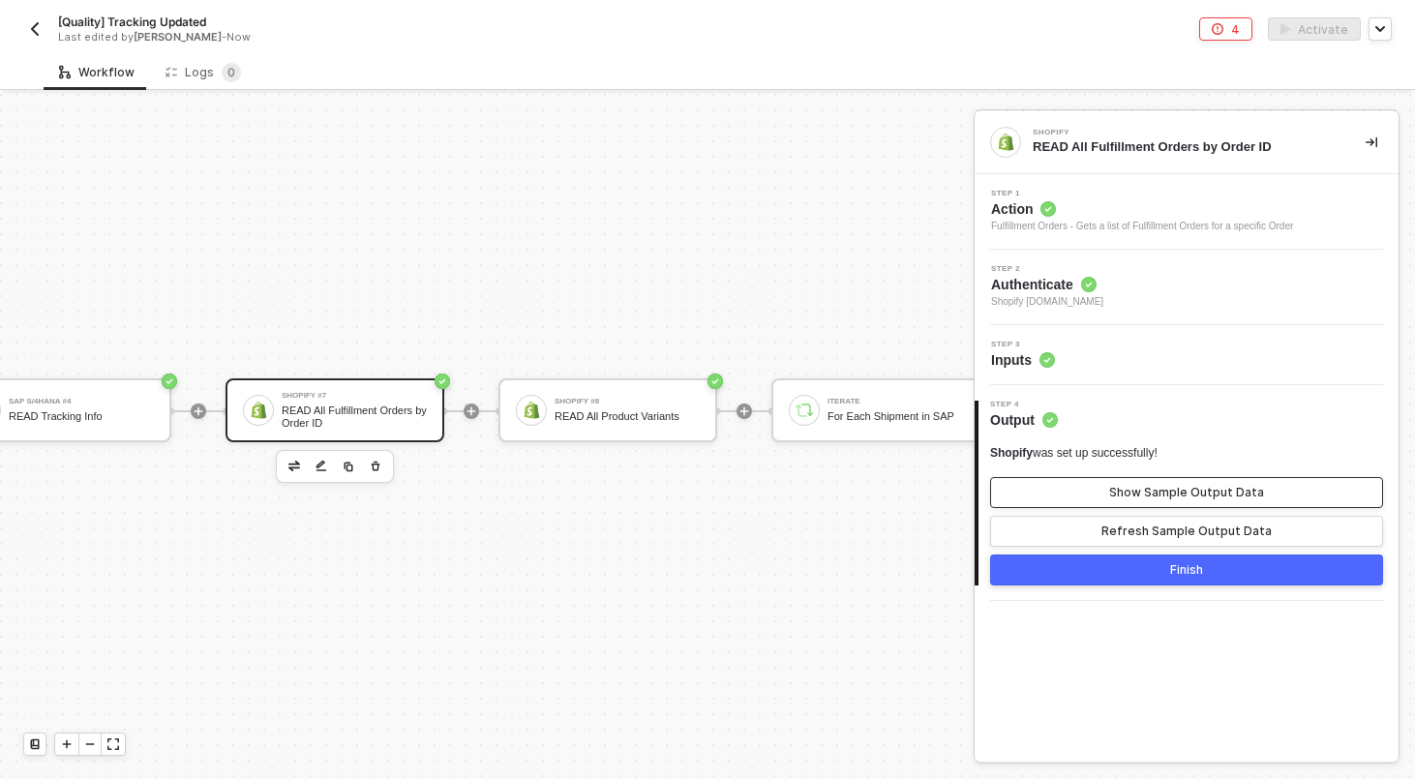
click at [1133, 496] on div "Show Sample Output Data" at bounding box center [1186, 492] width 155 height 15
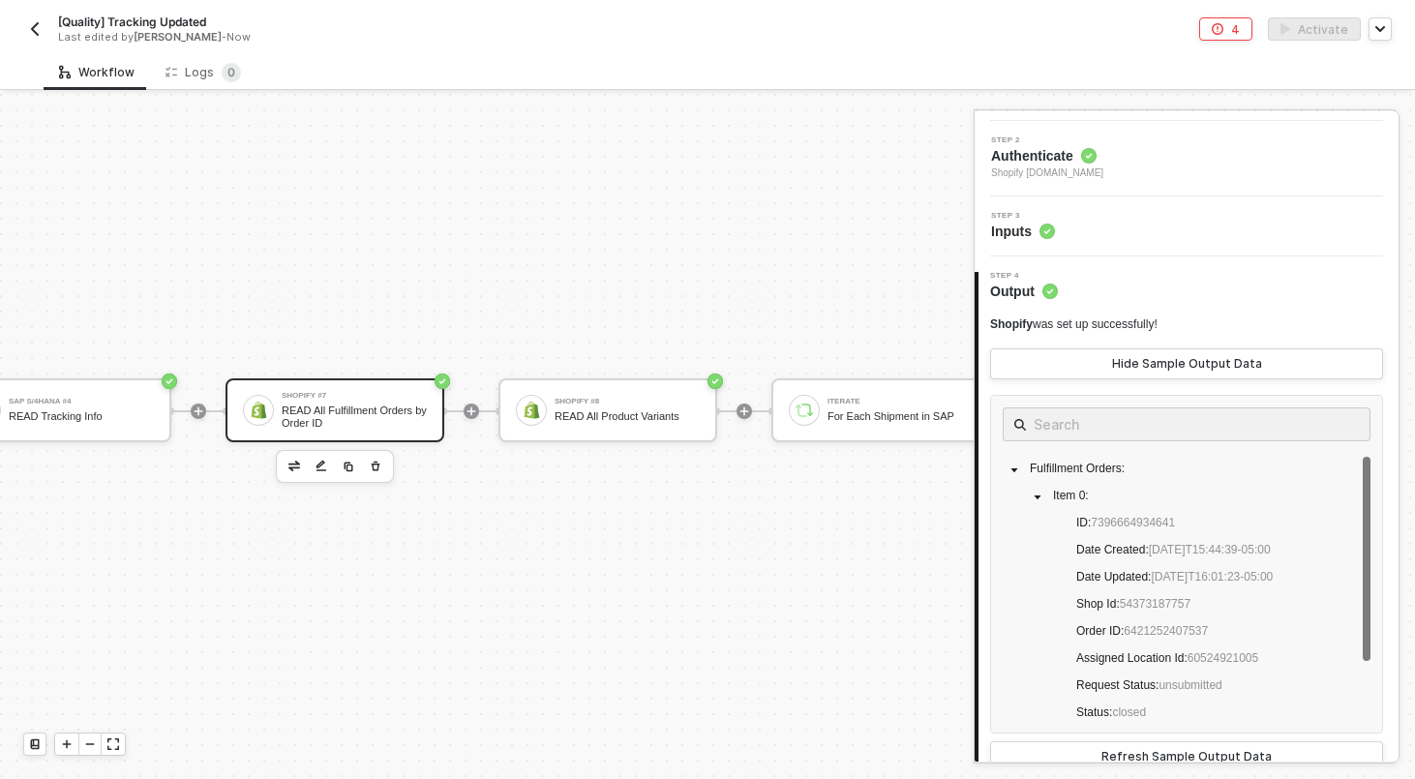
scroll to position [137, 0]
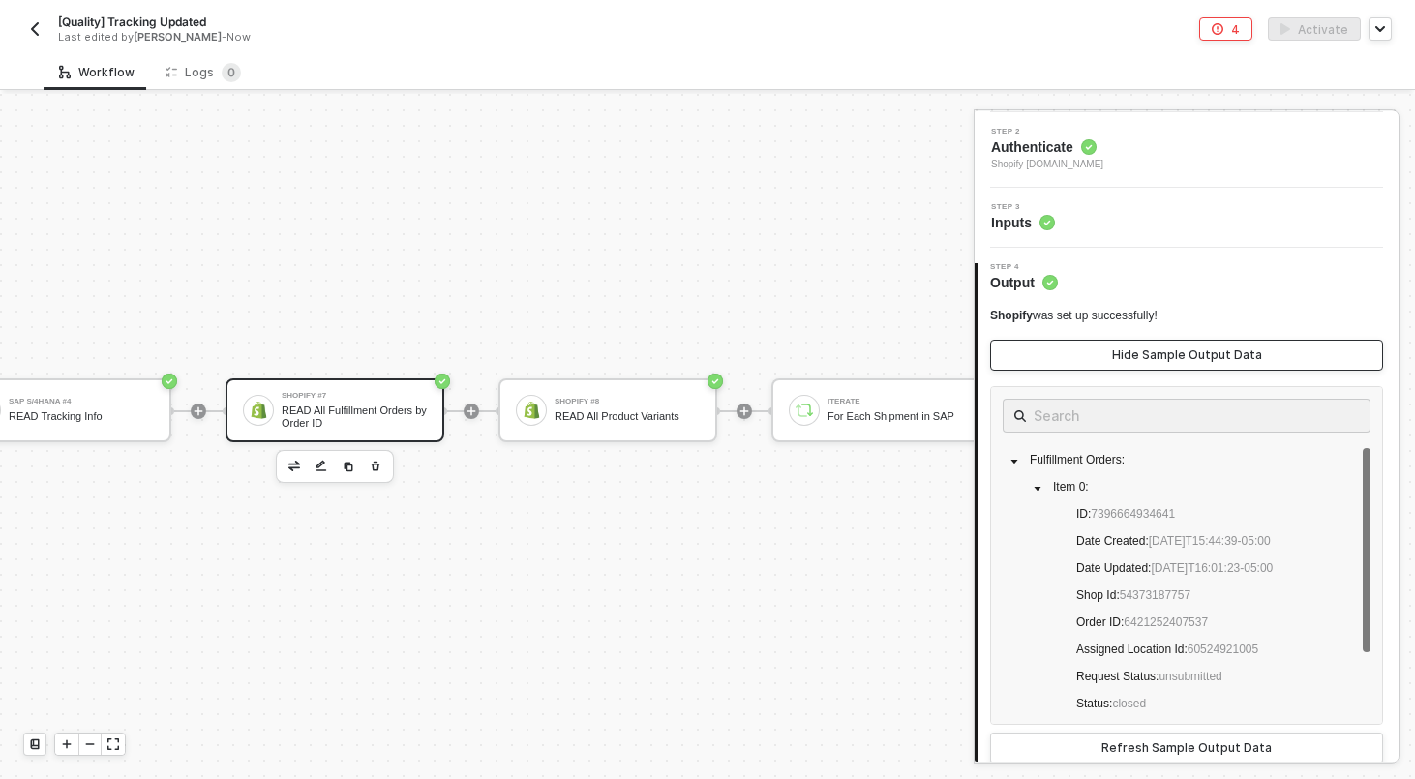
click at [1119, 350] on div "Hide Sample Output Data" at bounding box center [1187, 354] width 150 height 15
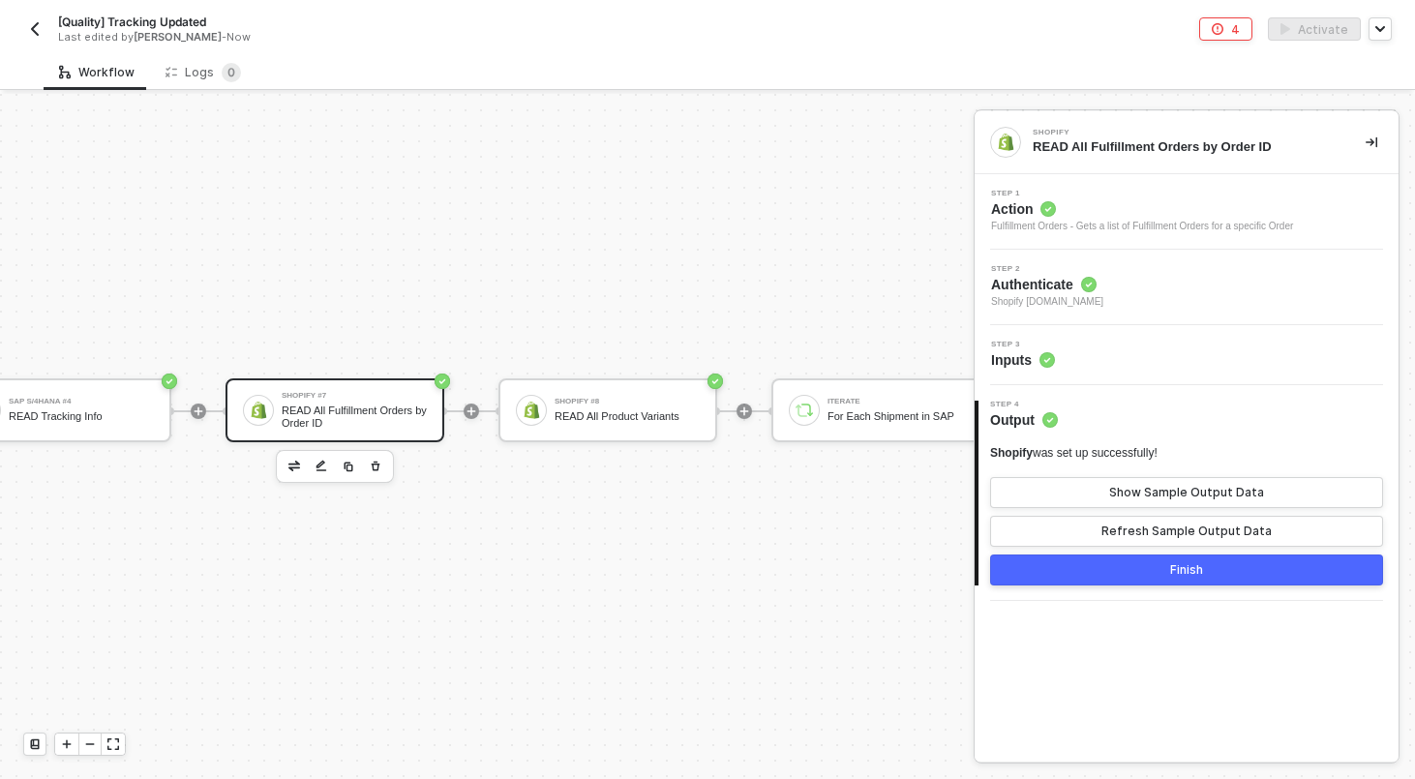
scroll to position [0, 0]
click at [600, 410] on div "READ All Product Variants" at bounding box center [626, 416] width 145 height 13
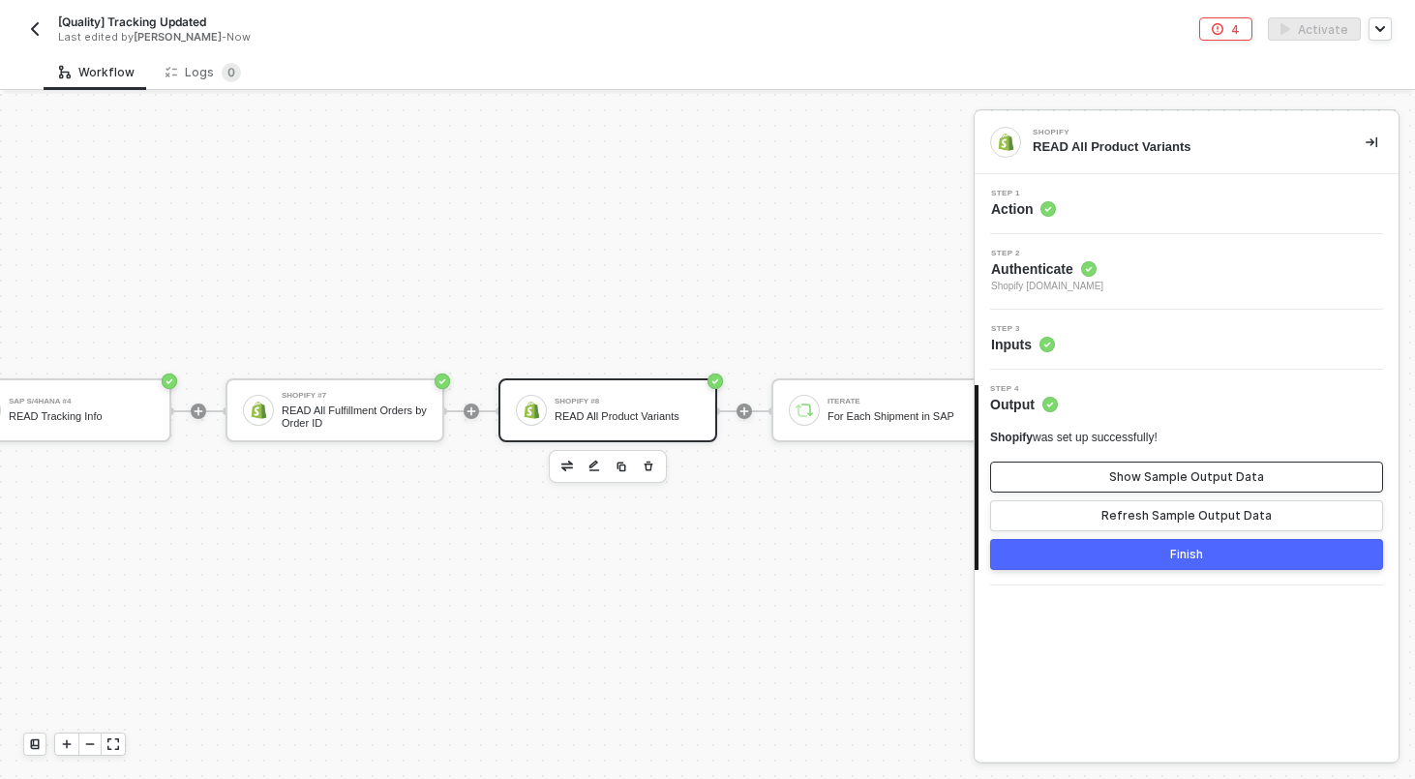
click at [1150, 475] on div "Show Sample Output Data" at bounding box center [1186, 476] width 155 height 15
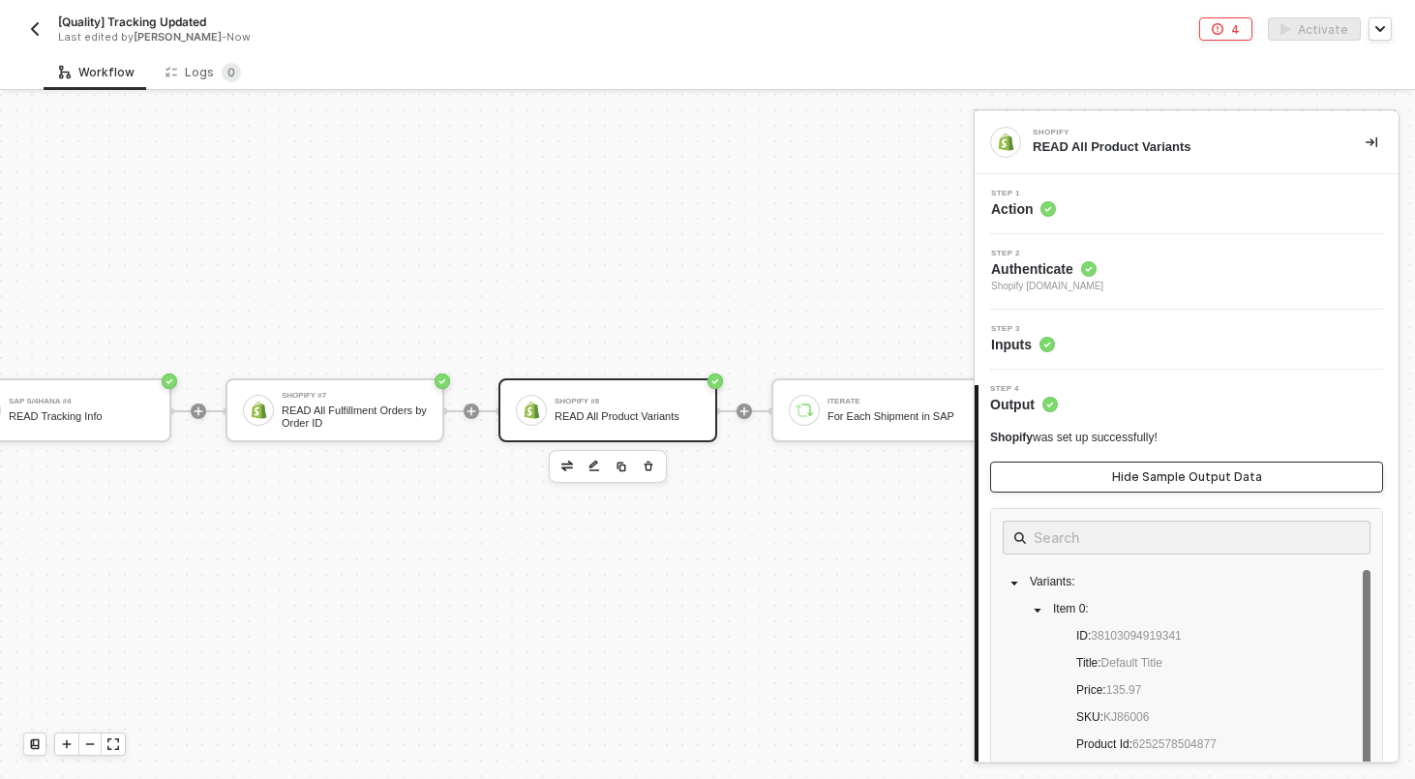
click at [1150, 475] on div "Hide Sample Output Data" at bounding box center [1187, 476] width 150 height 15
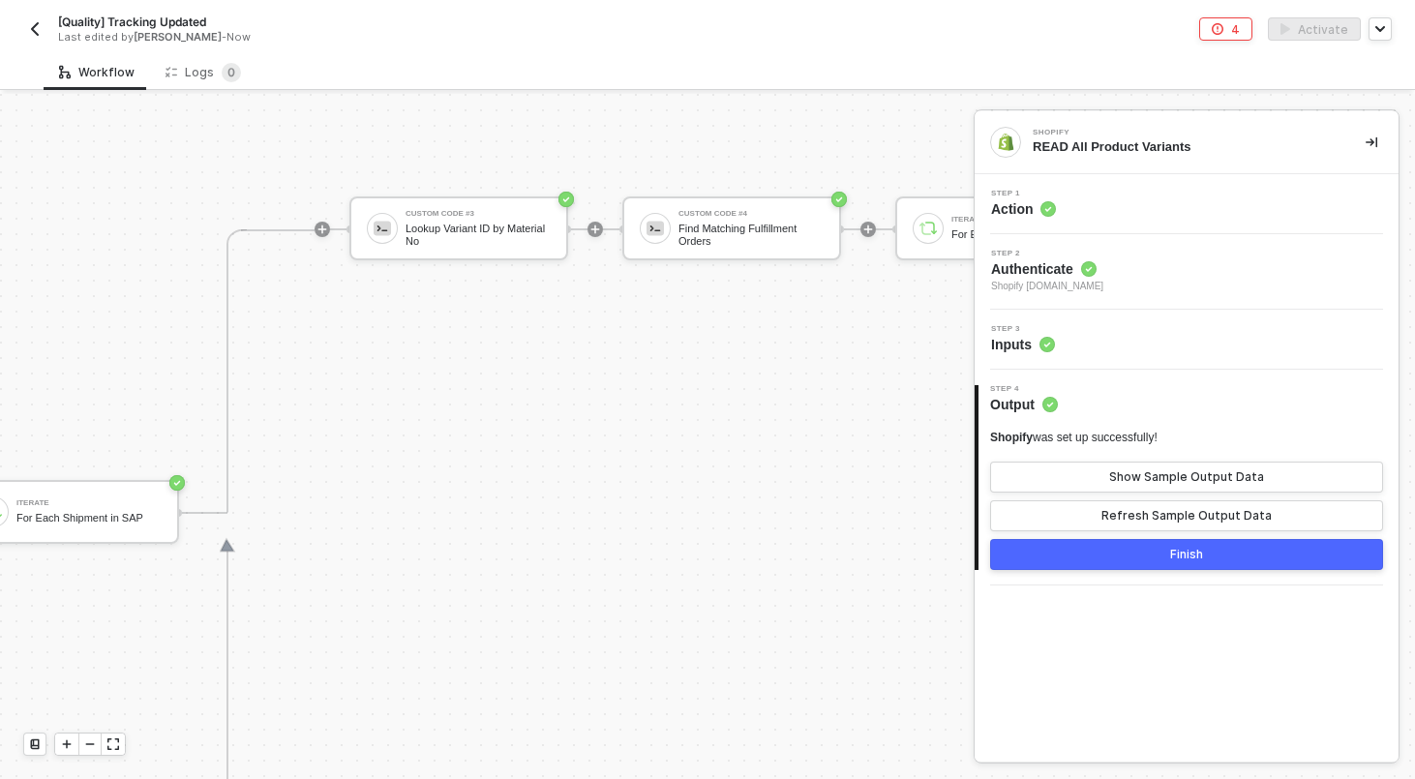
scroll to position [650, 1154]
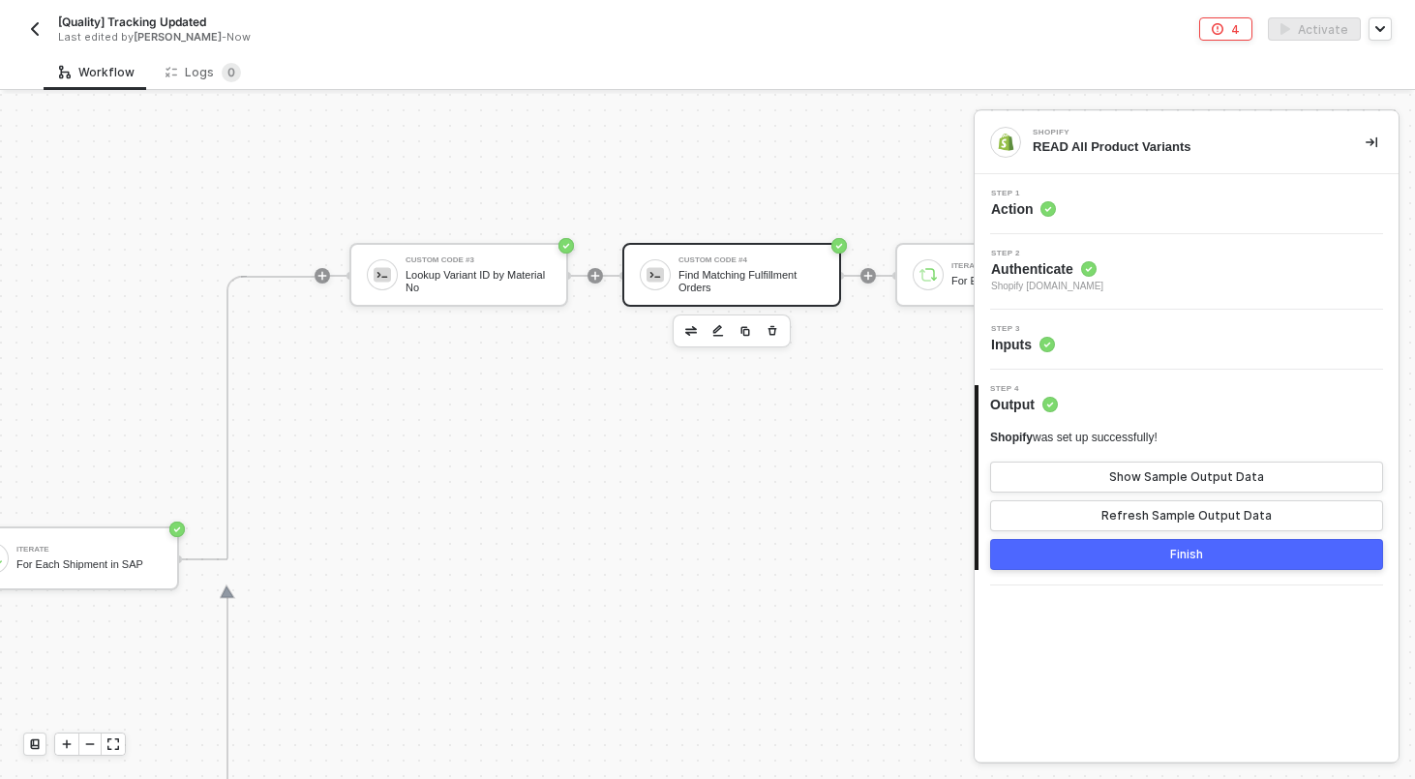
click at [732, 282] on div "Find Matching Fulfillment Orders" at bounding box center [750, 281] width 145 height 24
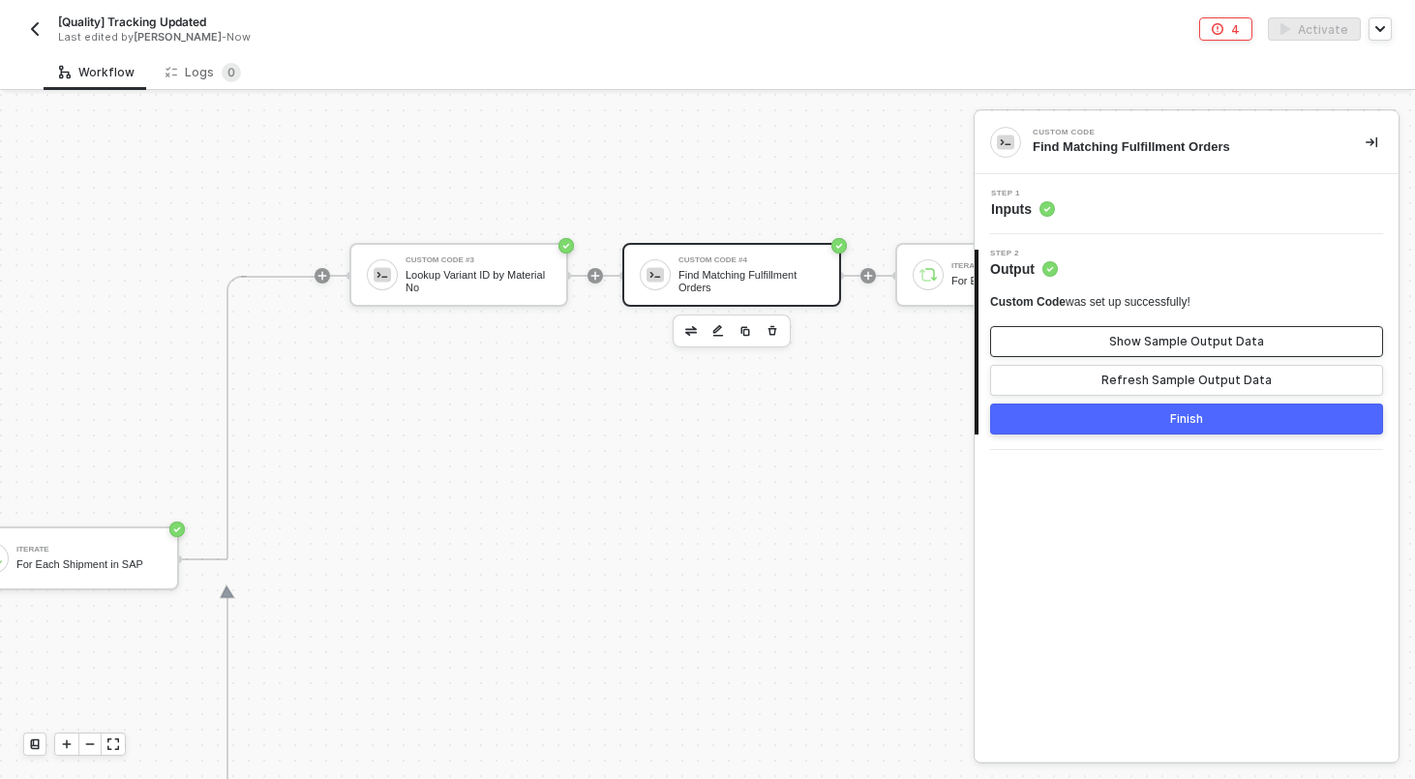
click at [1109, 334] on button "Show Sample Output Data" at bounding box center [1186, 341] width 393 height 31
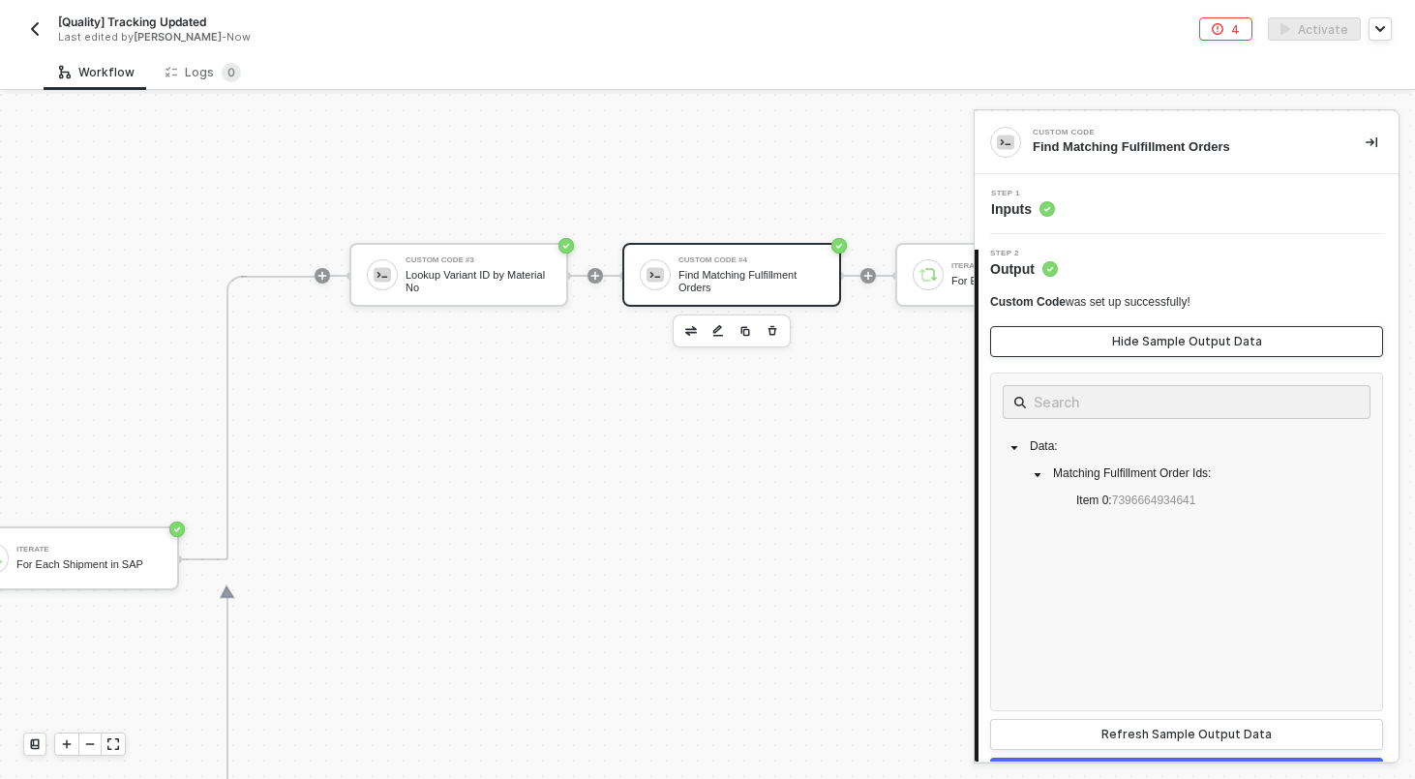
click at [1109, 334] on button "Hide Sample Output Data" at bounding box center [1186, 341] width 393 height 31
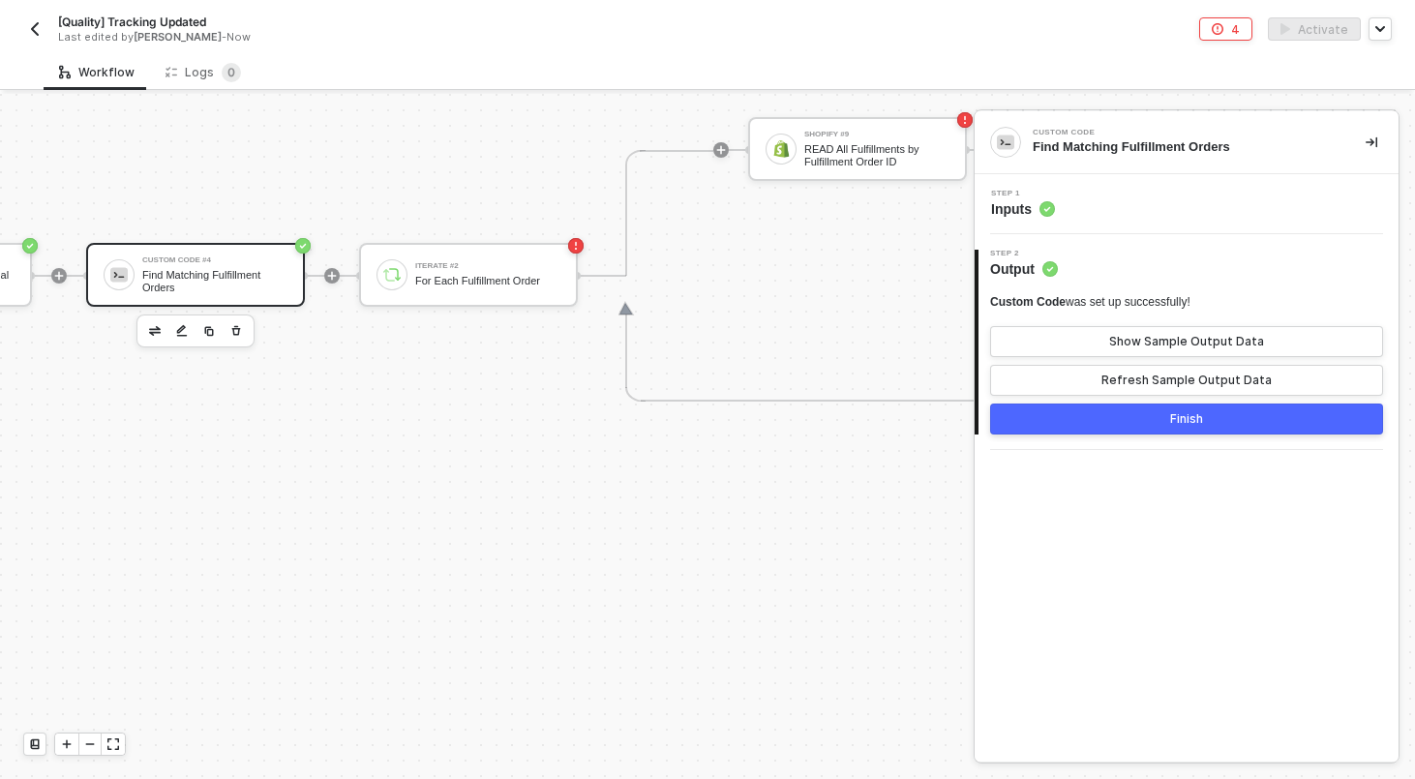
scroll to position [650, 1695]
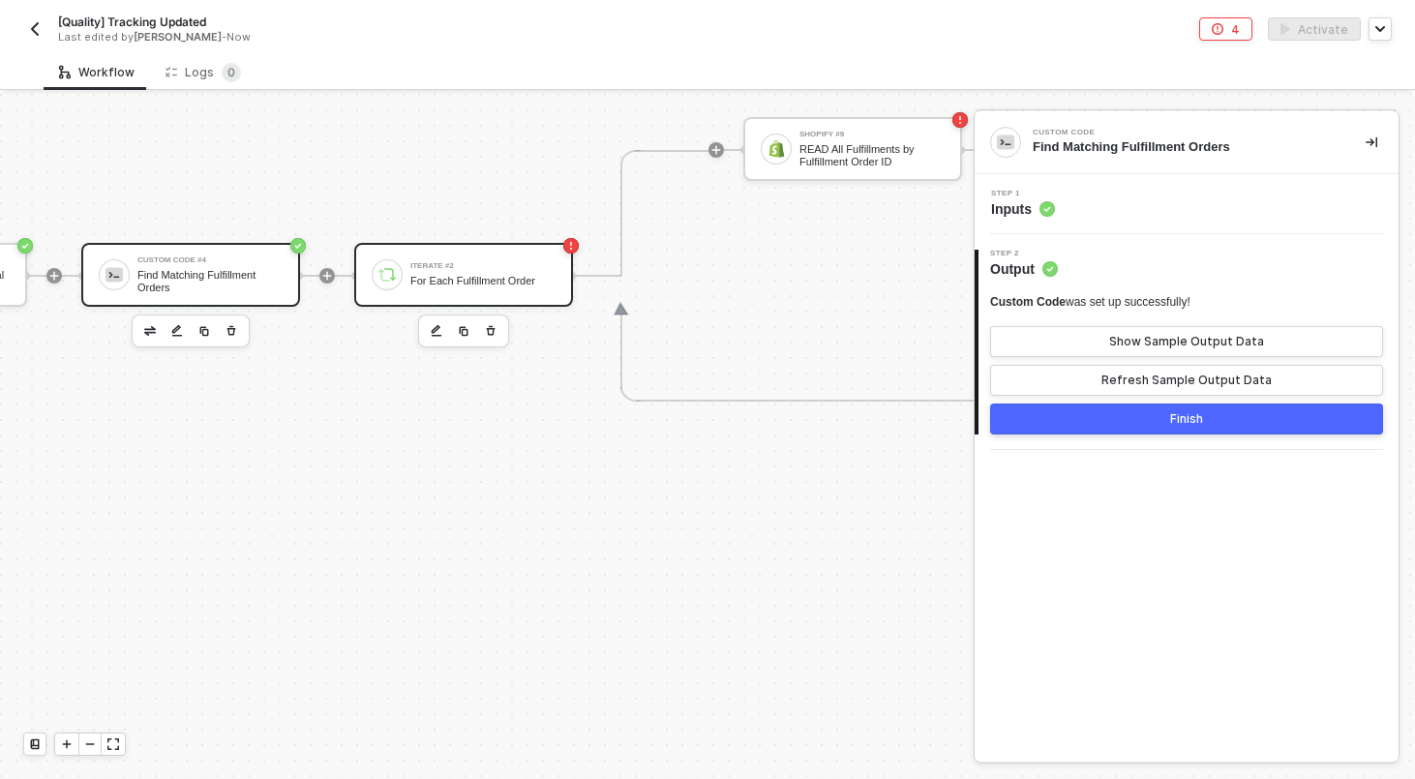
click at [538, 286] on div "For Each Fulfillment Order" at bounding box center [482, 281] width 145 height 13
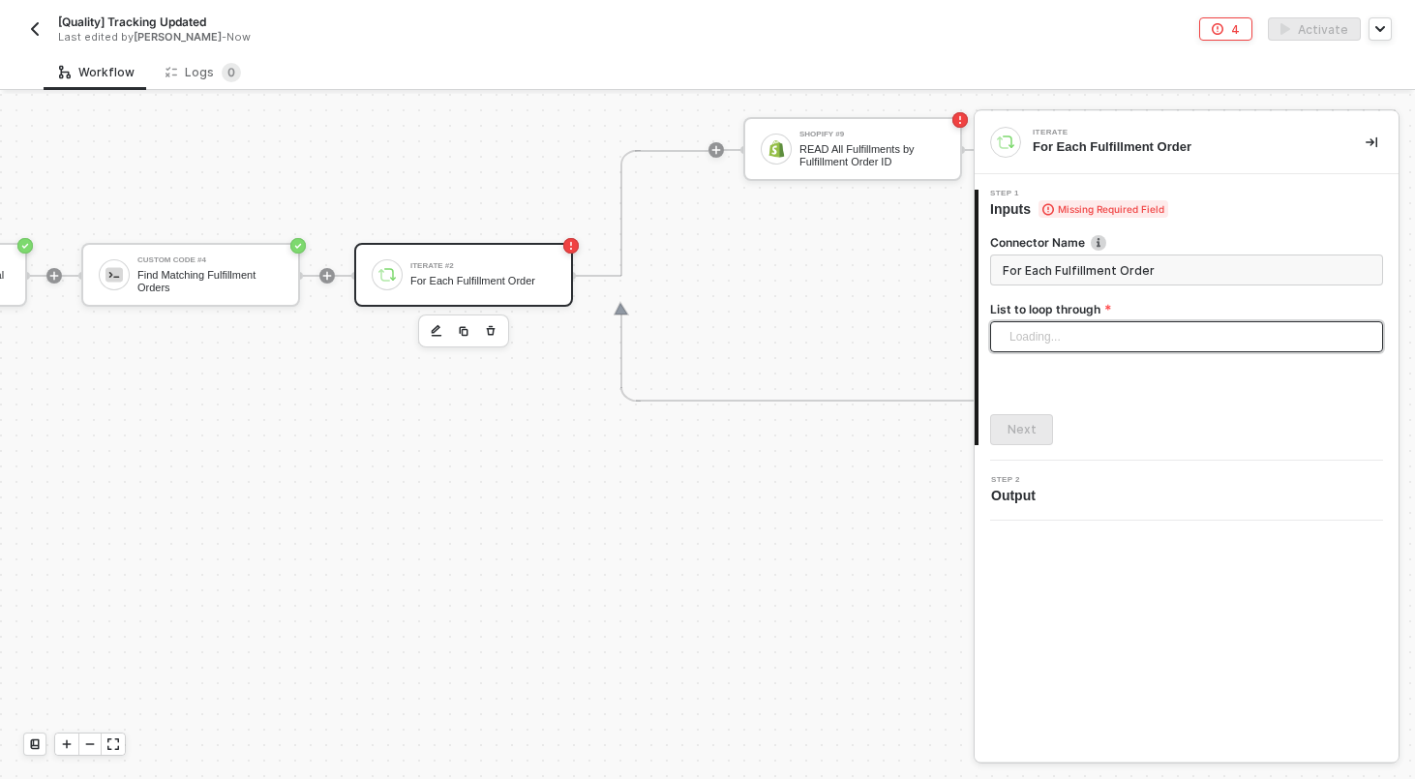
click at [1169, 331] on div "Loading..." at bounding box center [1186, 336] width 393 height 31
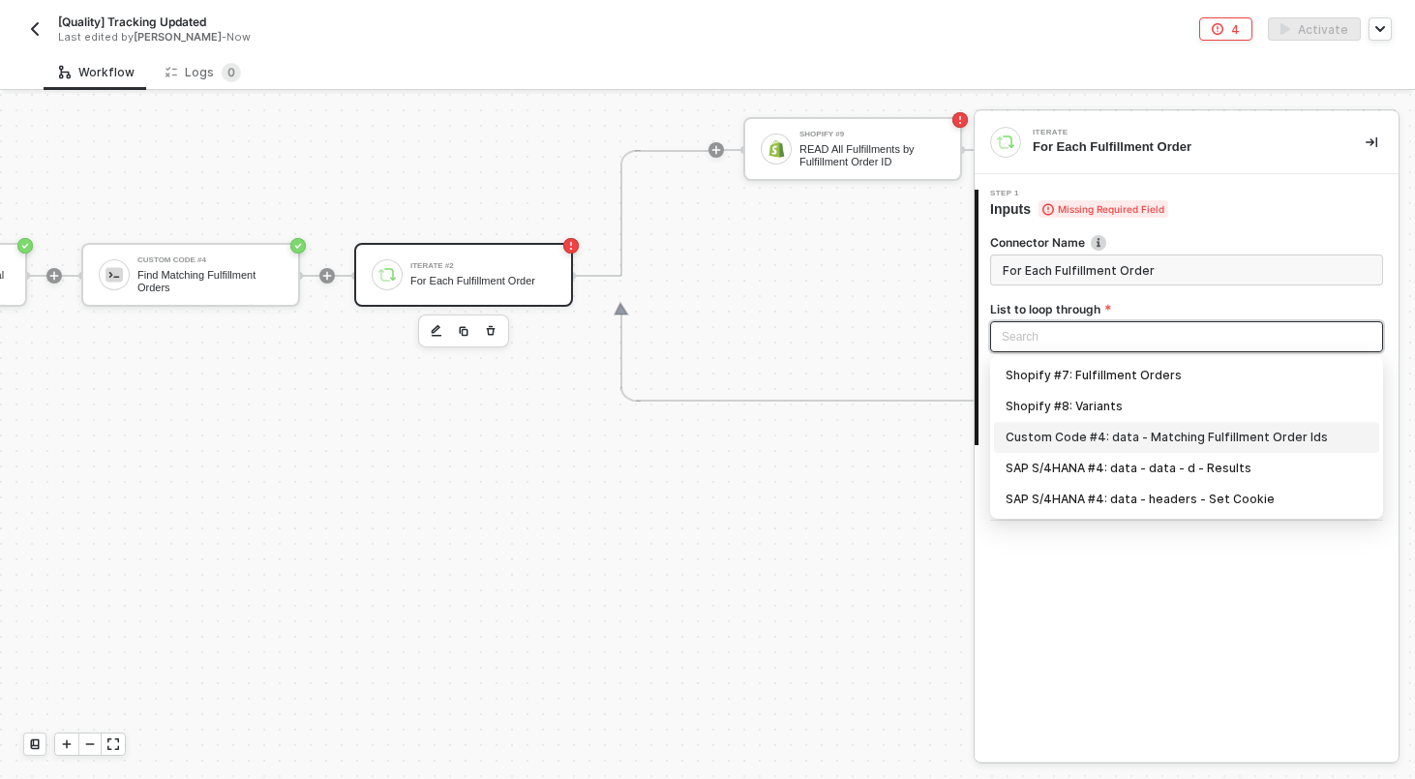
click at [1111, 429] on div "Custom Code #4: data - Matching Fulfillment Order Ids" at bounding box center [1186, 437] width 362 height 21
type input "Loop through Custom Code #4: data - Matching Fulfillment Order Ids"
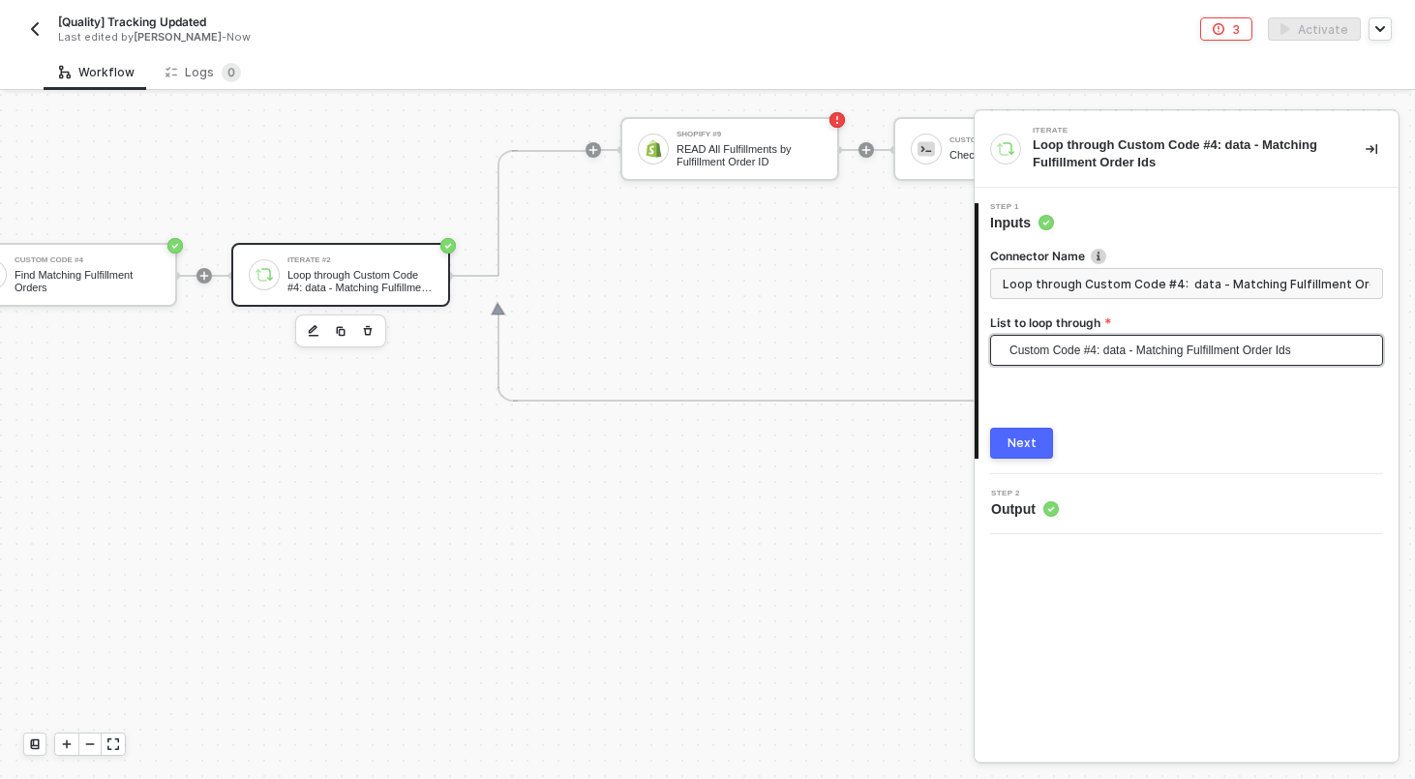
scroll to position [650, 1857]
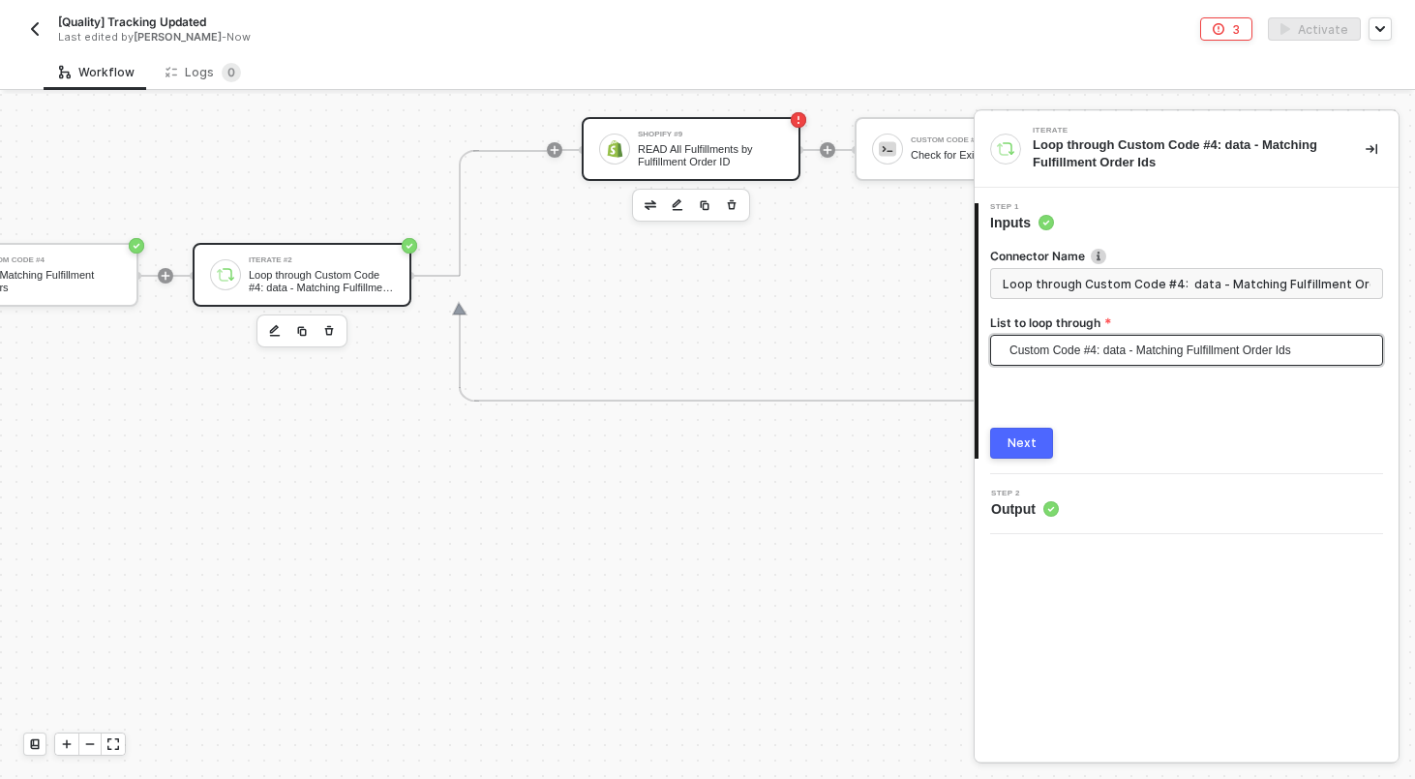
click at [678, 149] on div "READ All Fulfillments by Fulfillment Order ID" at bounding box center [710, 155] width 145 height 24
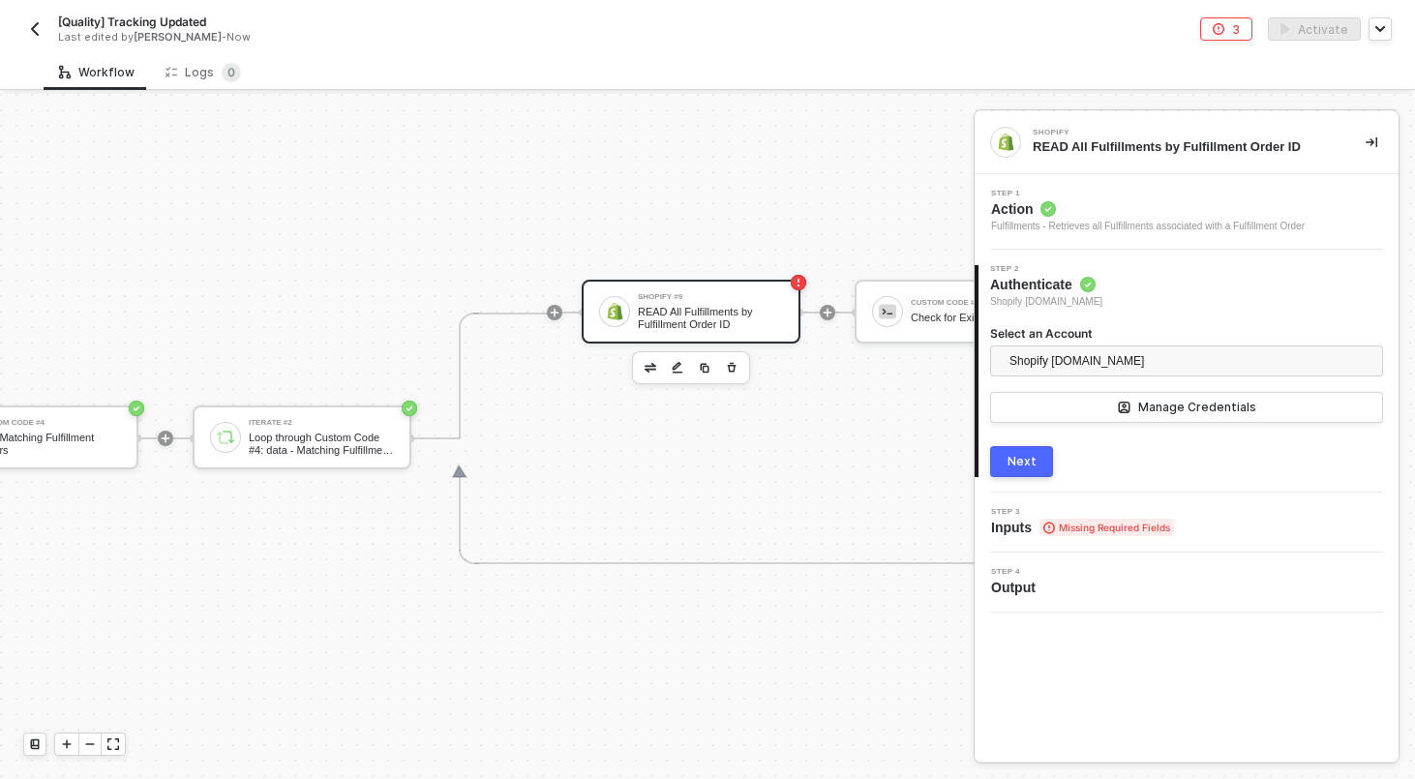
scroll to position [483, 1857]
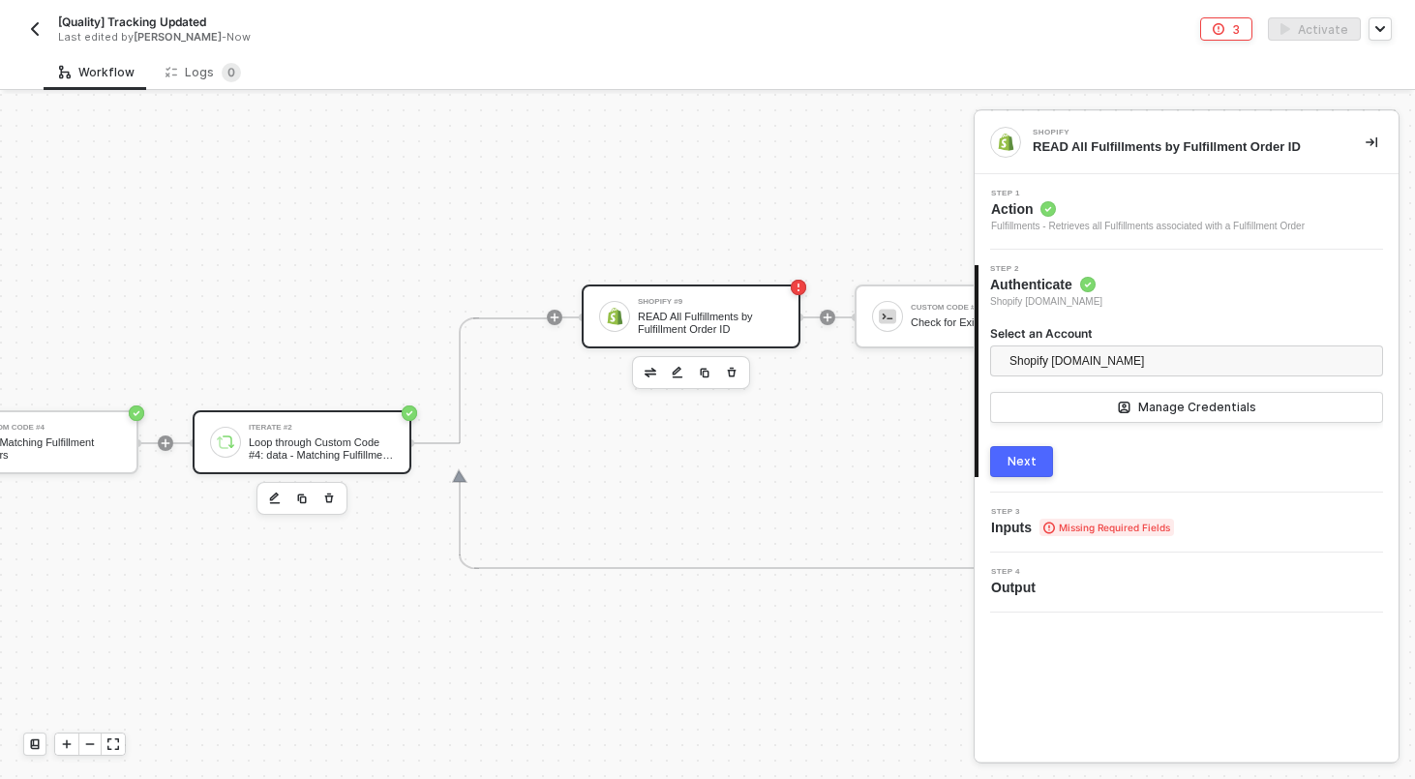
click at [299, 427] on div "Iterate #2" at bounding box center [321, 428] width 145 height 8
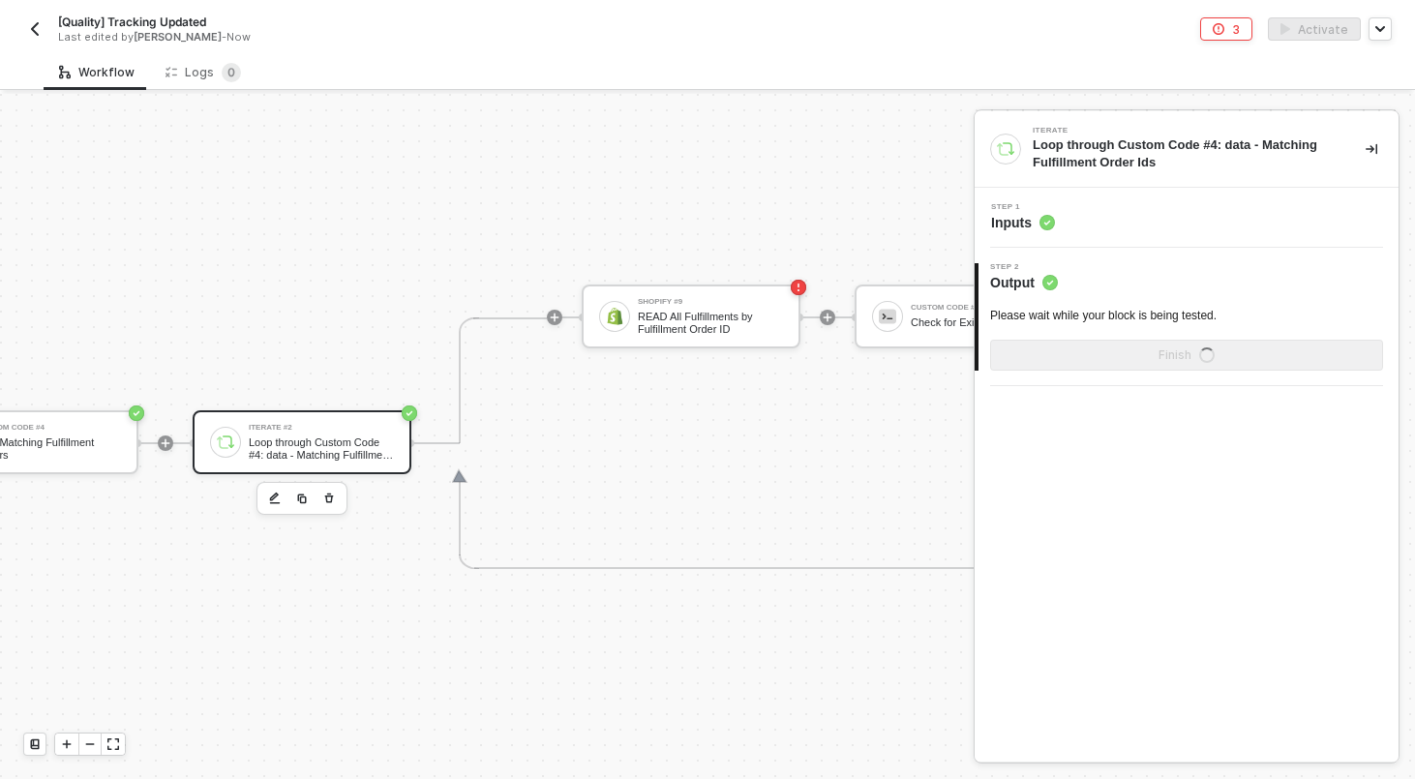
click at [1105, 225] on div "Step 1 Inputs" at bounding box center [1188, 217] width 419 height 29
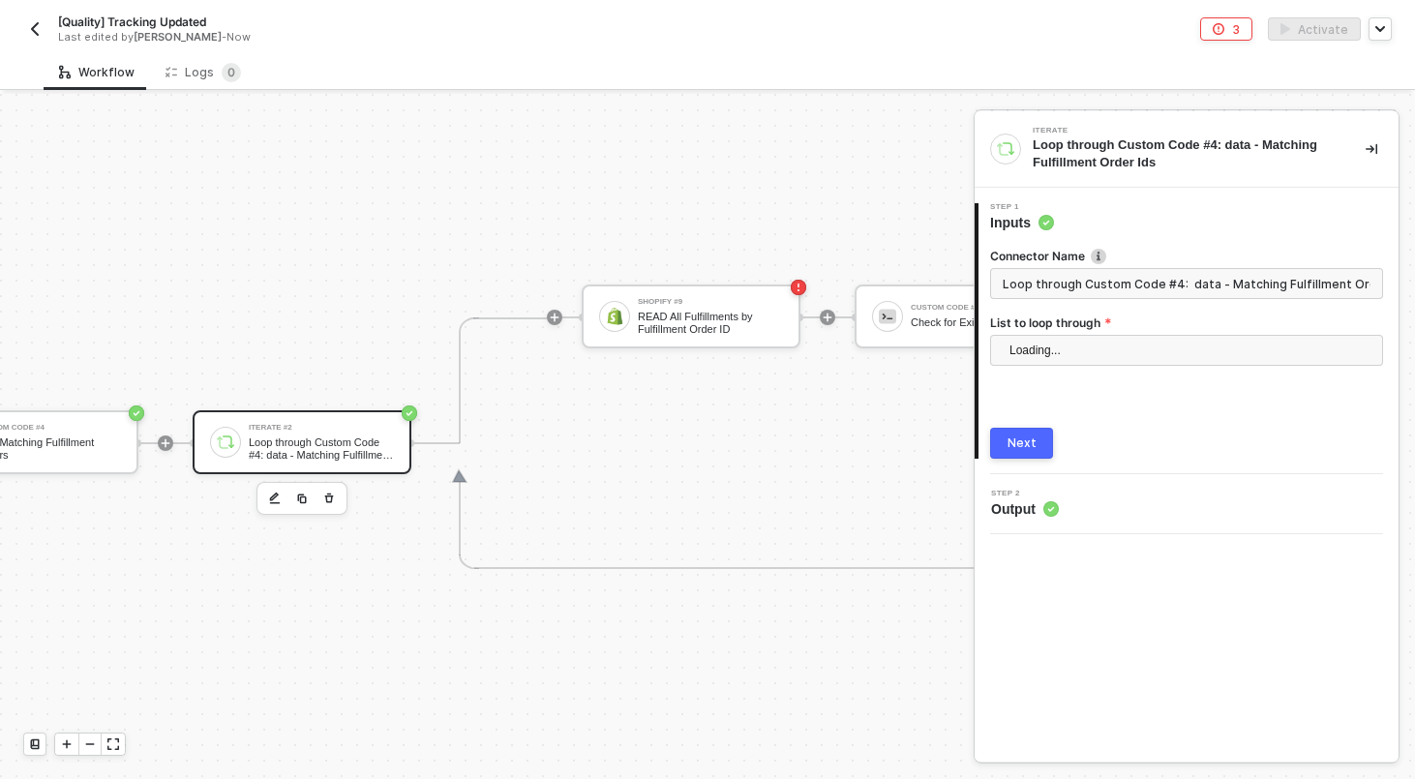
scroll to position [0, 19]
click at [1101, 276] on input "Loop through Custom Code #4: data - Matching Fulfillment Order Ids" at bounding box center [1186, 283] width 393 height 31
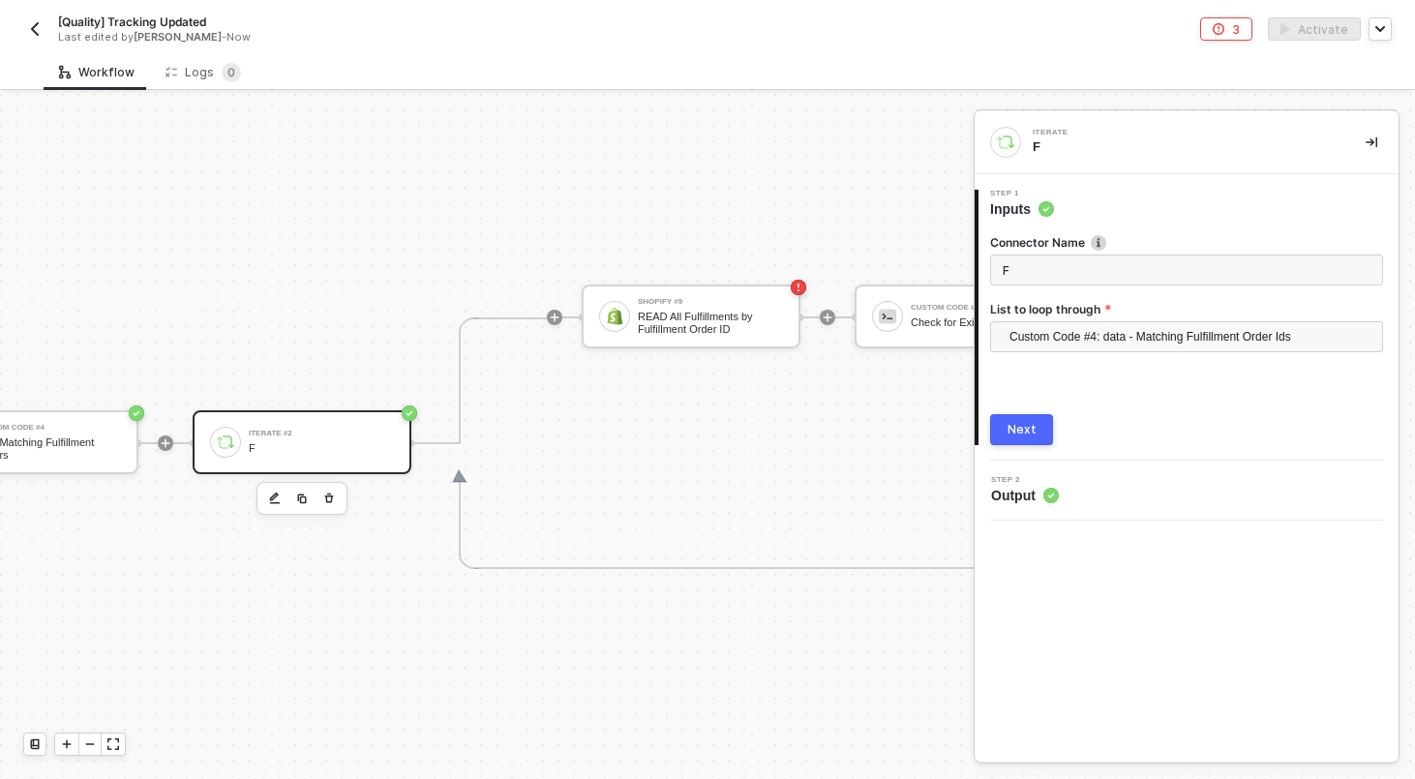
scroll to position [0, 0]
type input "For Each Fulfillment Order ID"
click at [1024, 422] on div "Next" at bounding box center [1021, 429] width 29 height 15
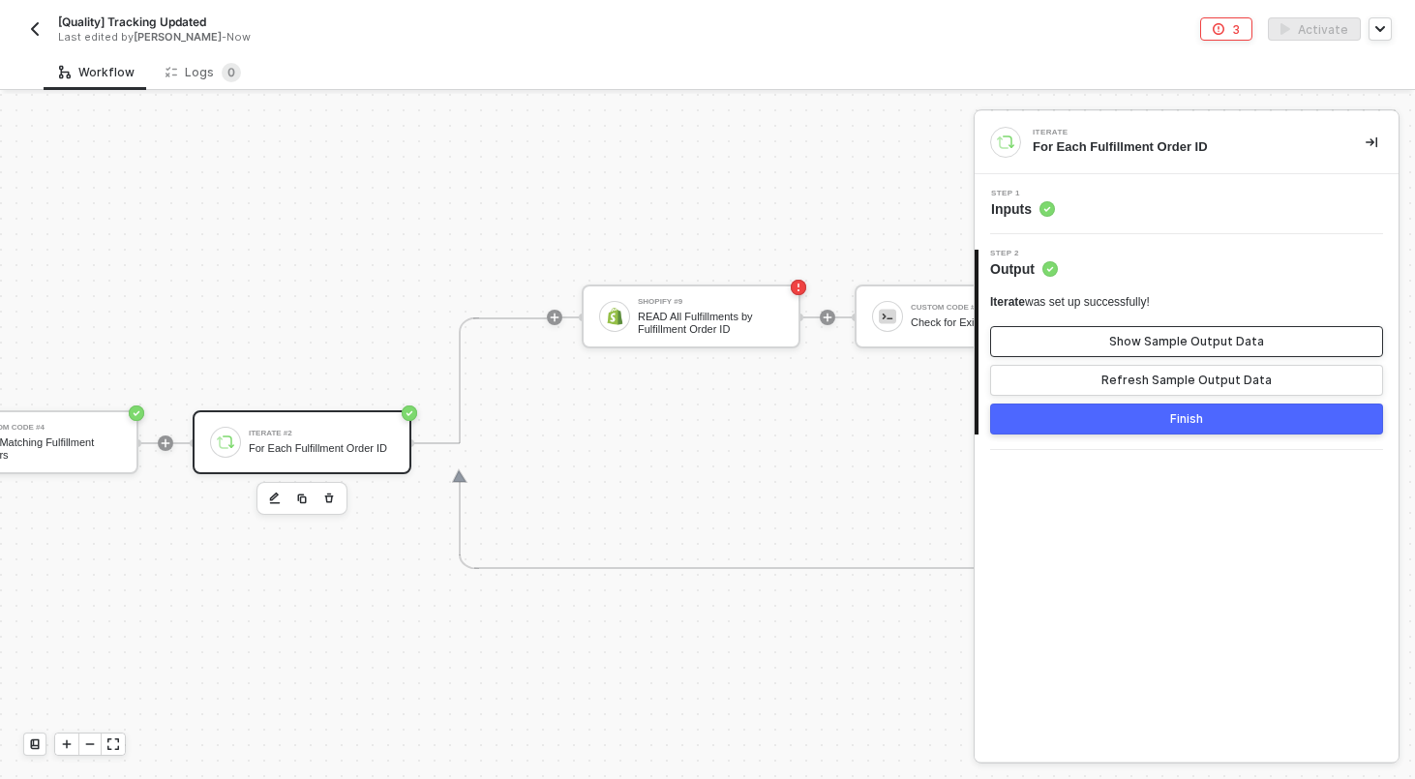
click at [1147, 349] on button "Show Sample Output Data" at bounding box center [1186, 341] width 393 height 31
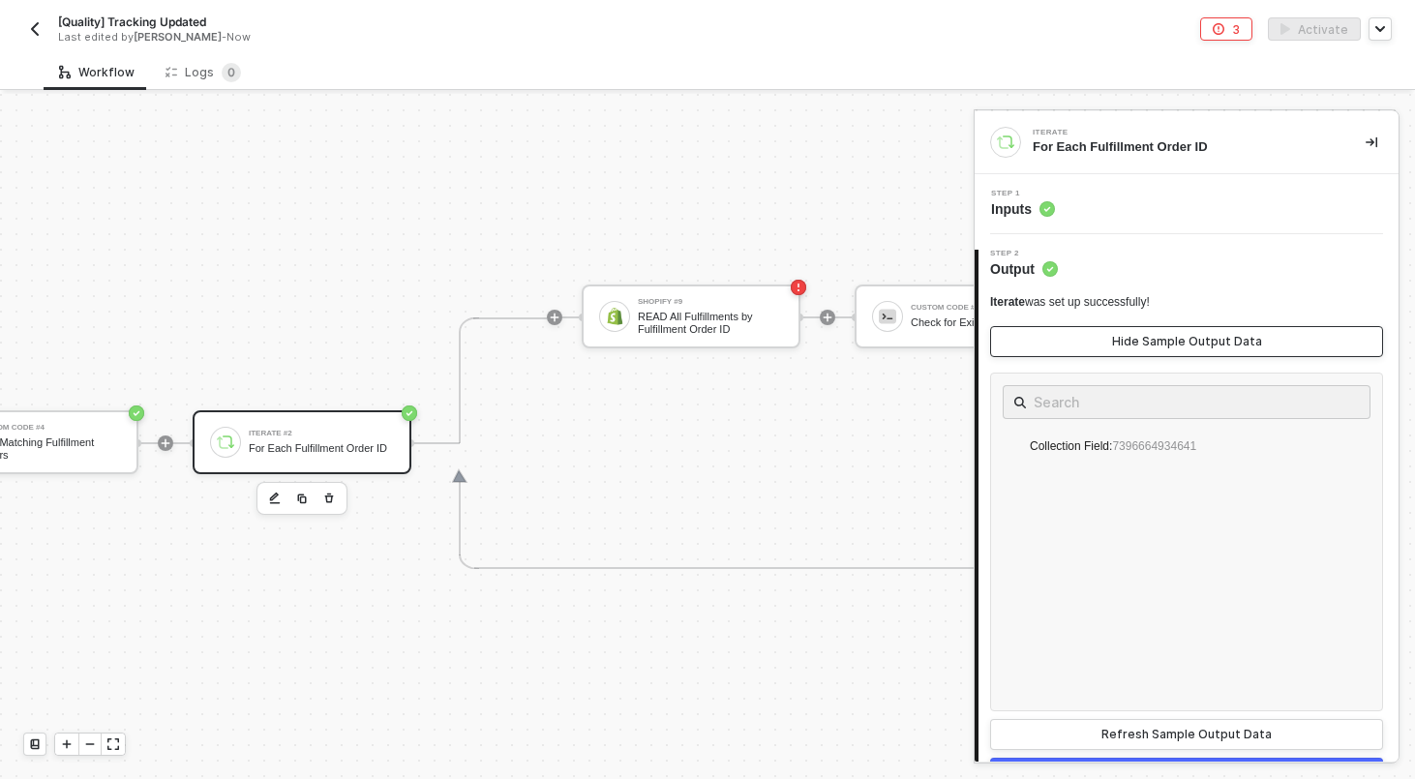
click at [1147, 349] on button "Hide Sample Output Data" at bounding box center [1186, 341] width 393 height 31
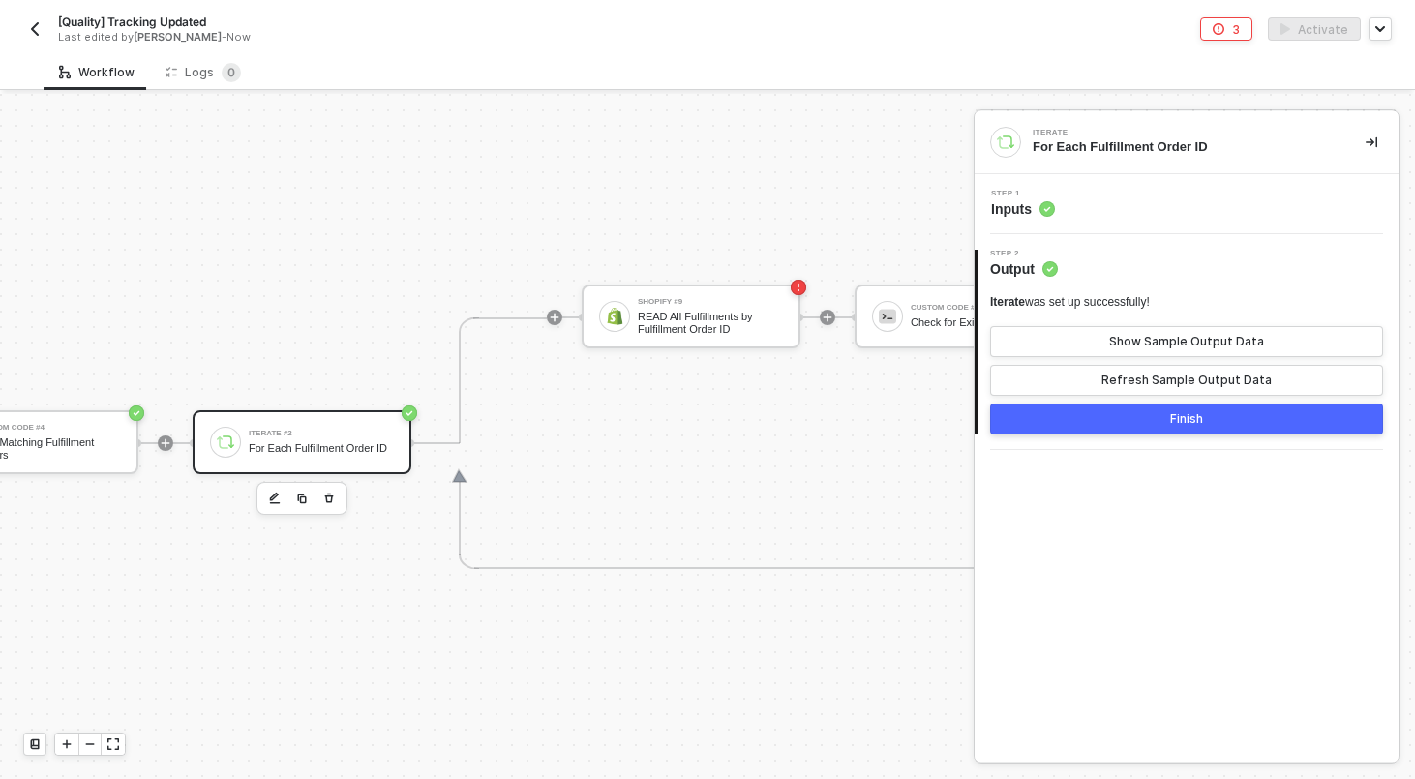
click at [1152, 411] on button "Finish" at bounding box center [1186, 418] width 393 height 31
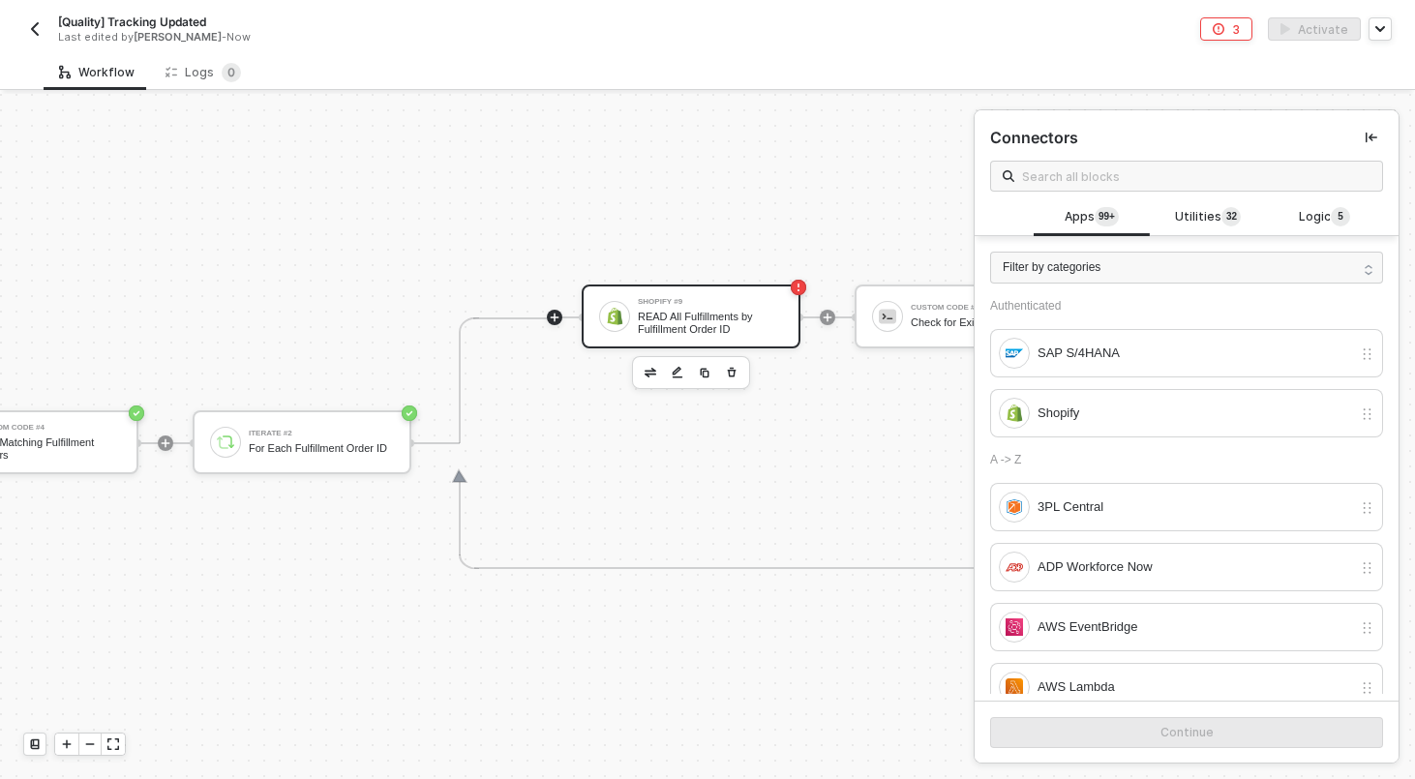
click at [755, 301] on div "Shopify #9" at bounding box center [710, 302] width 145 height 8
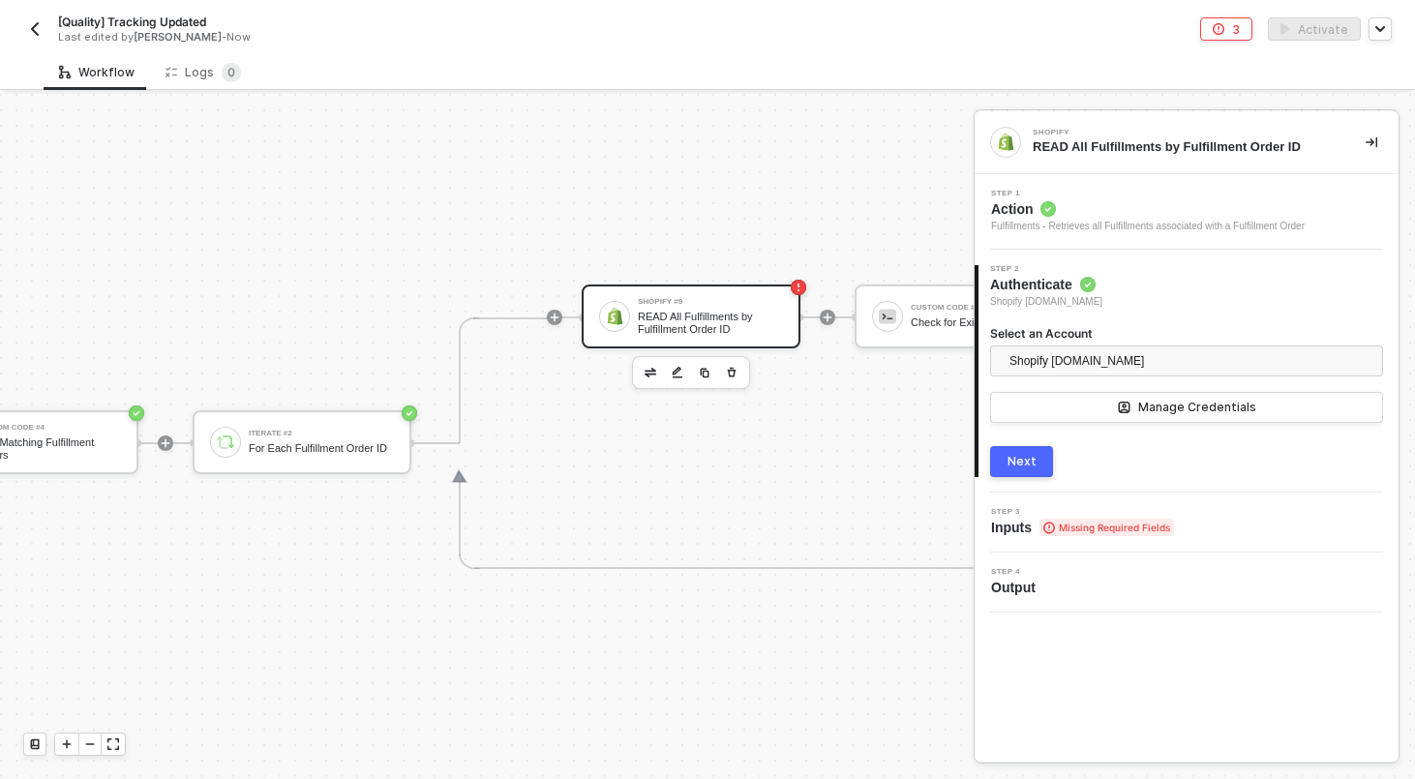
click at [1015, 463] on div "Next" at bounding box center [1021, 461] width 29 height 15
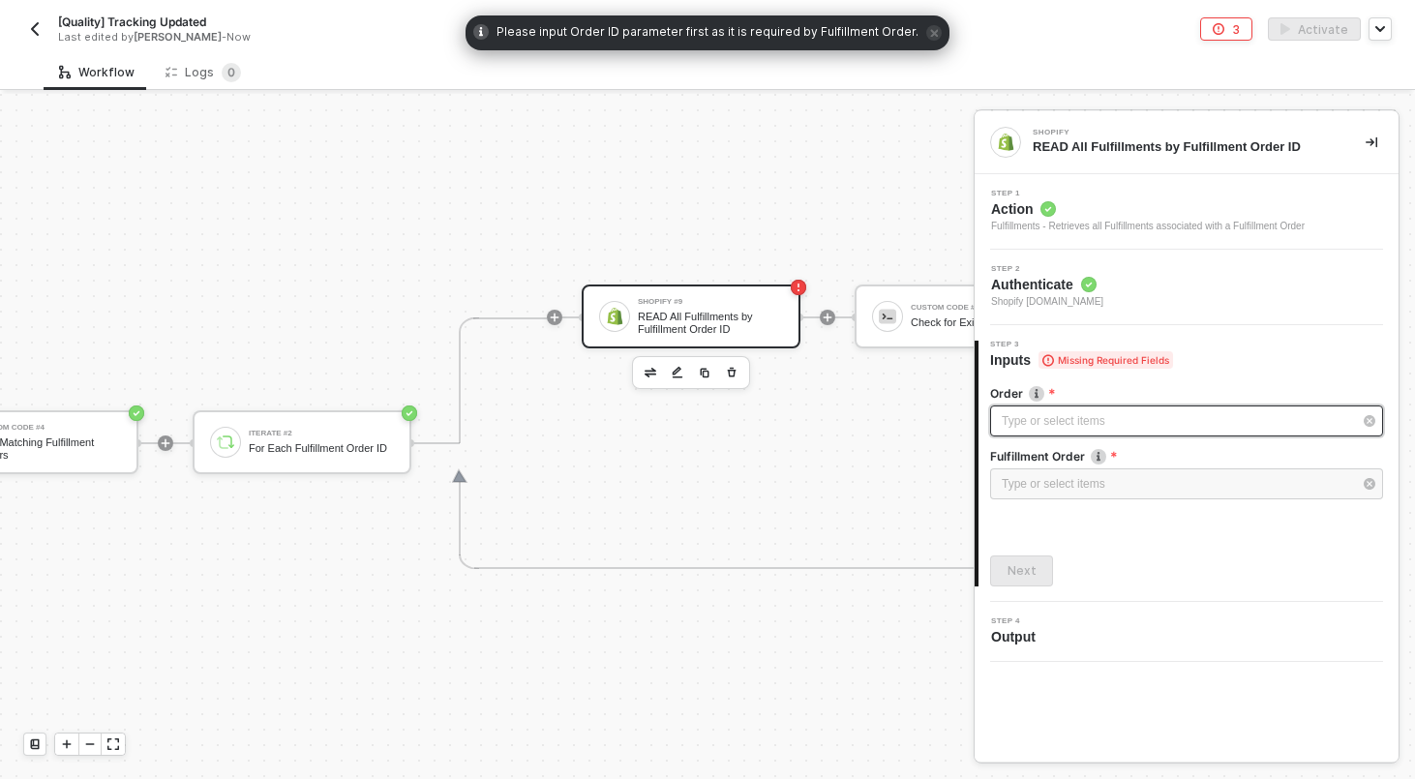
click at [1123, 413] on div "Type or select items ﻿" at bounding box center [1176, 421] width 350 height 18
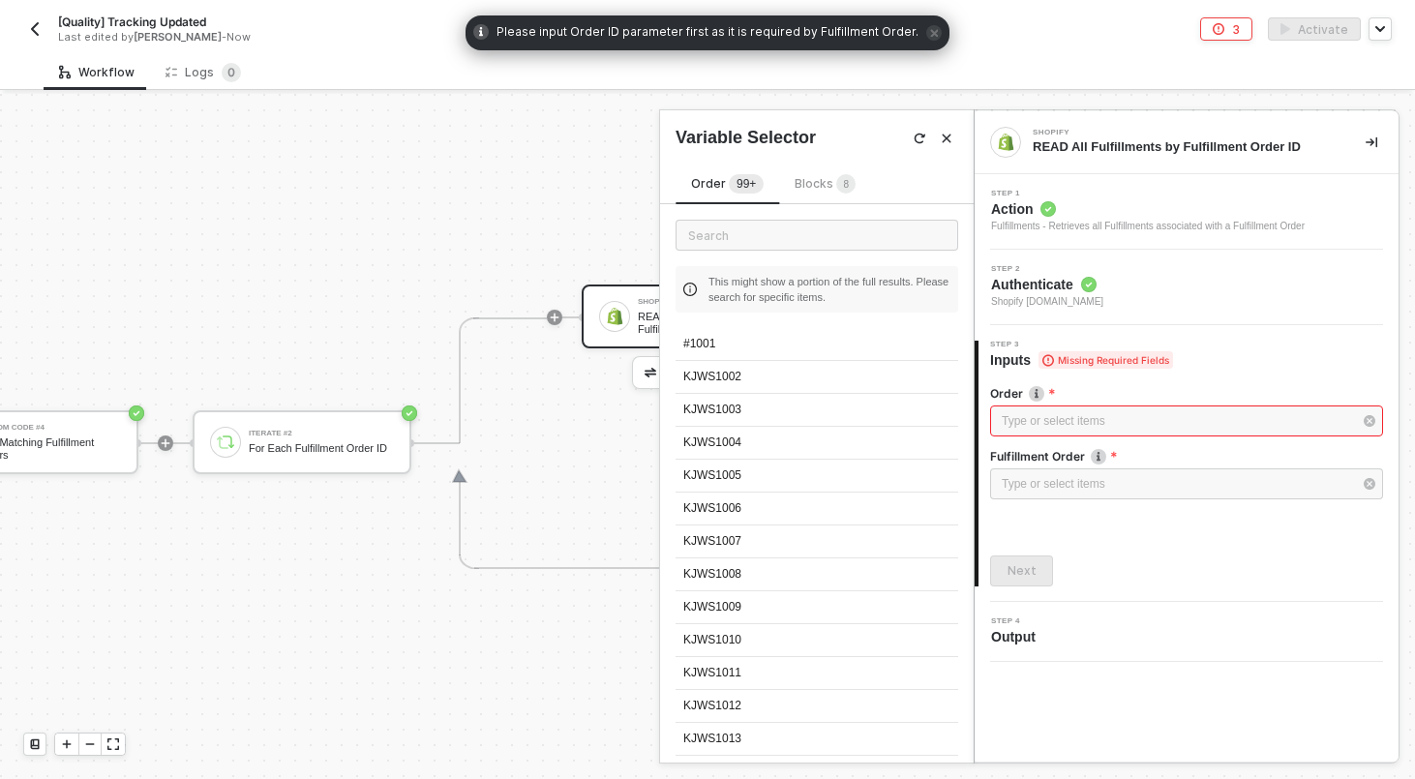
click at [844, 186] on span "8" at bounding box center [847, 184] width 6 height 11
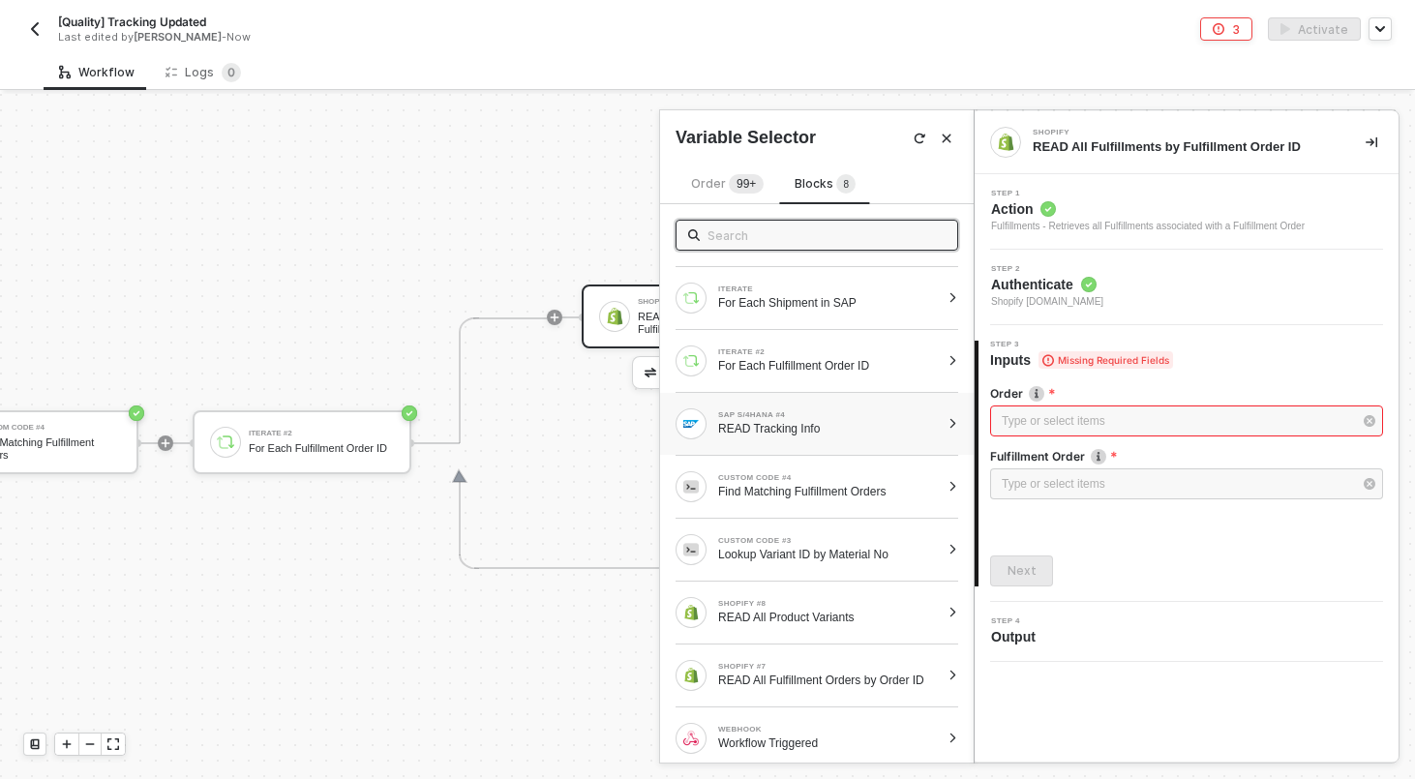
scroll to position [8, 0]
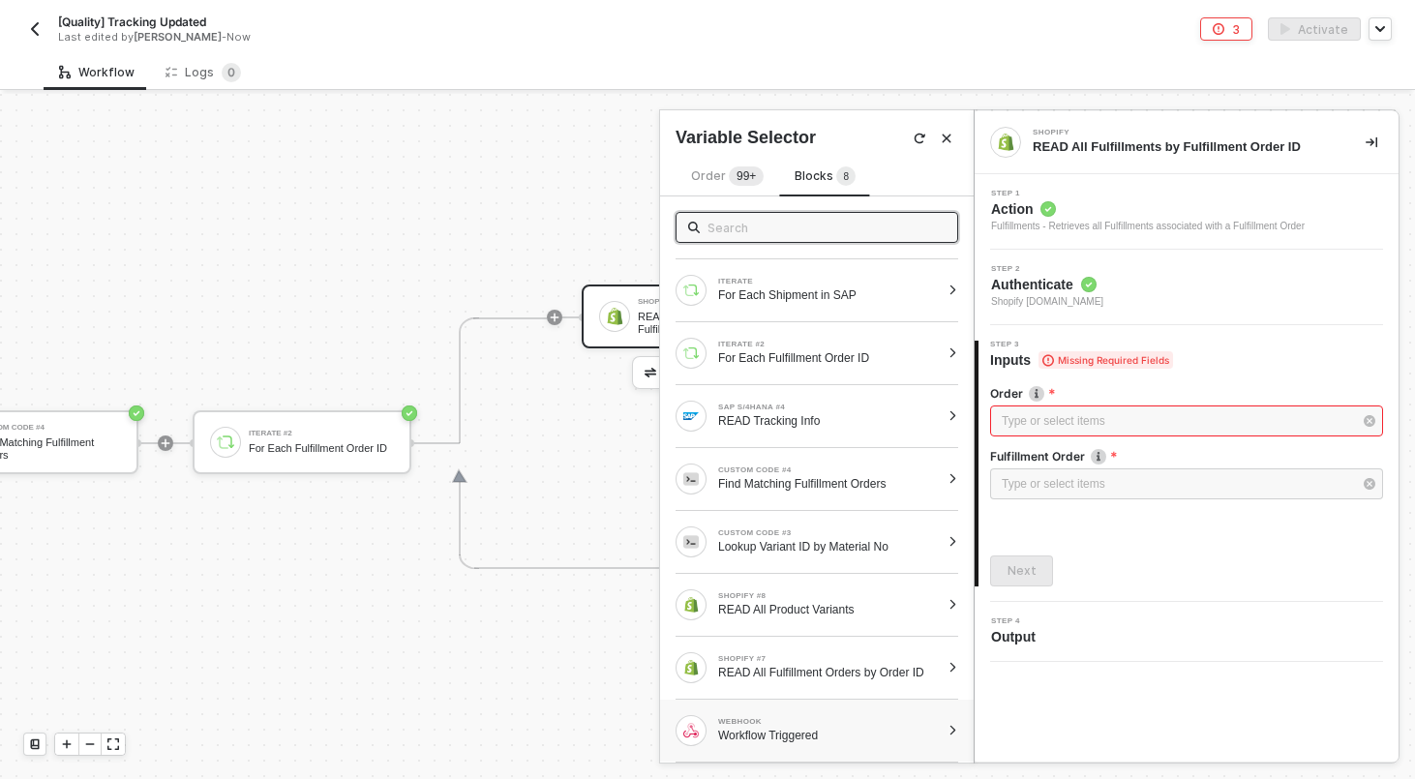
click at [915, 742] on div "Workflow Triggered" at bounding box center [829, 735] width 222 height 15
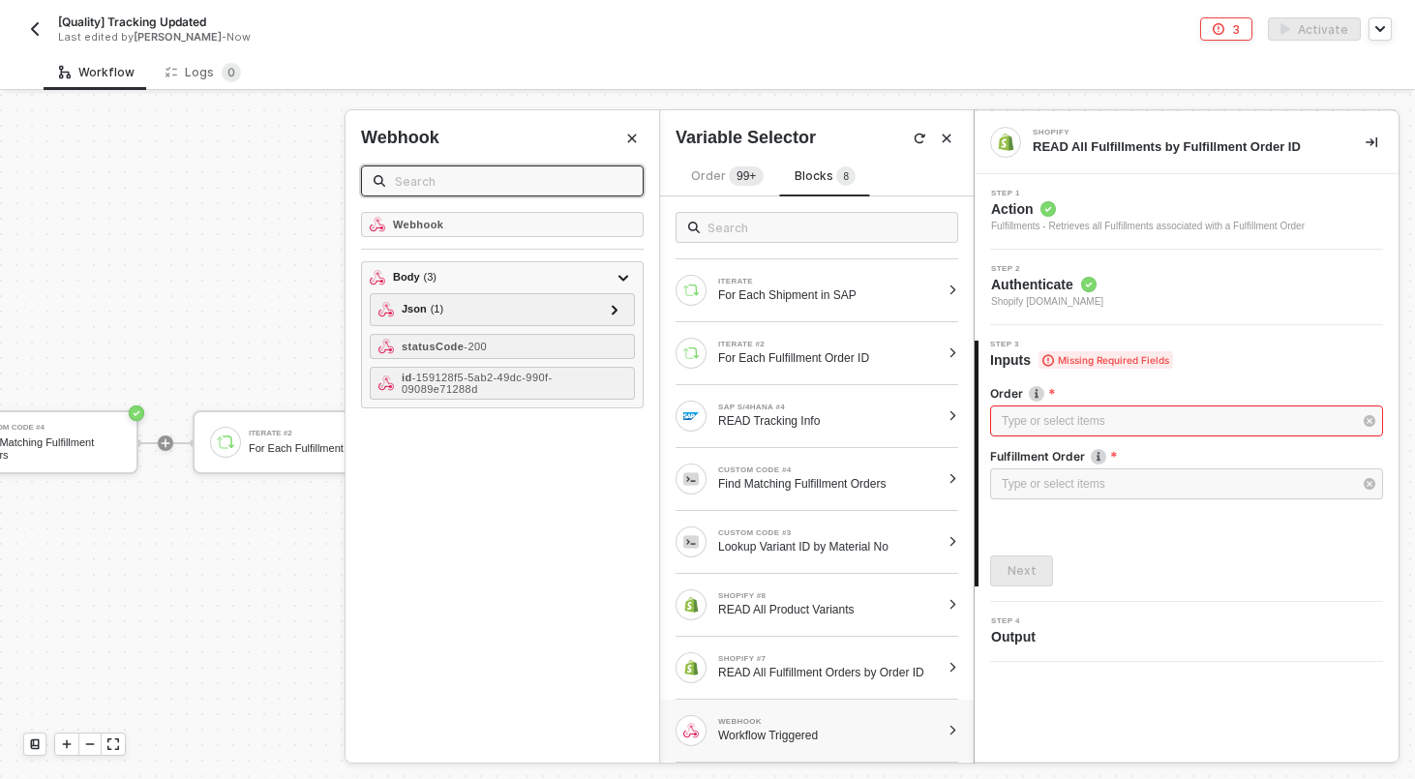
click at [566, 176] on input "text" at bounding box center [513, 180] width 236 height 21
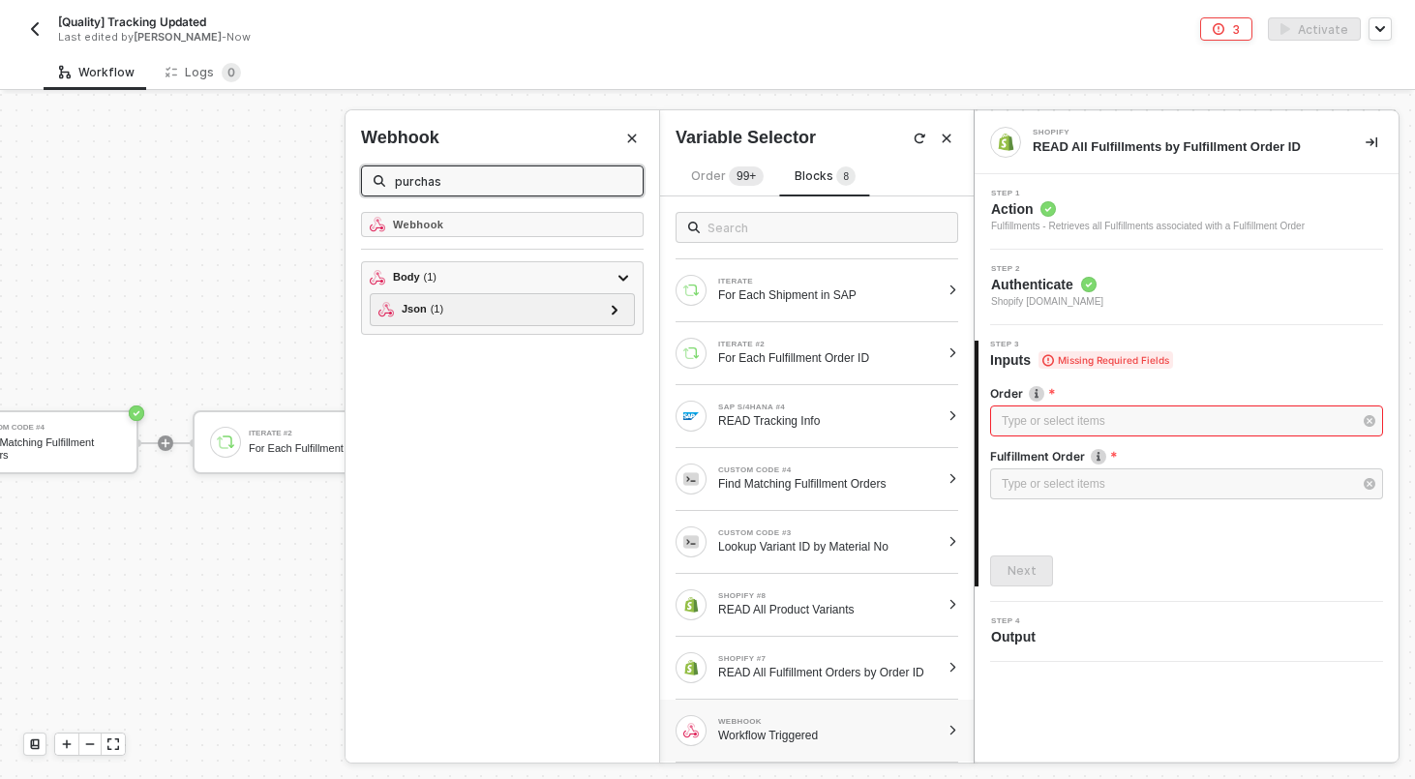
type input "purchase"
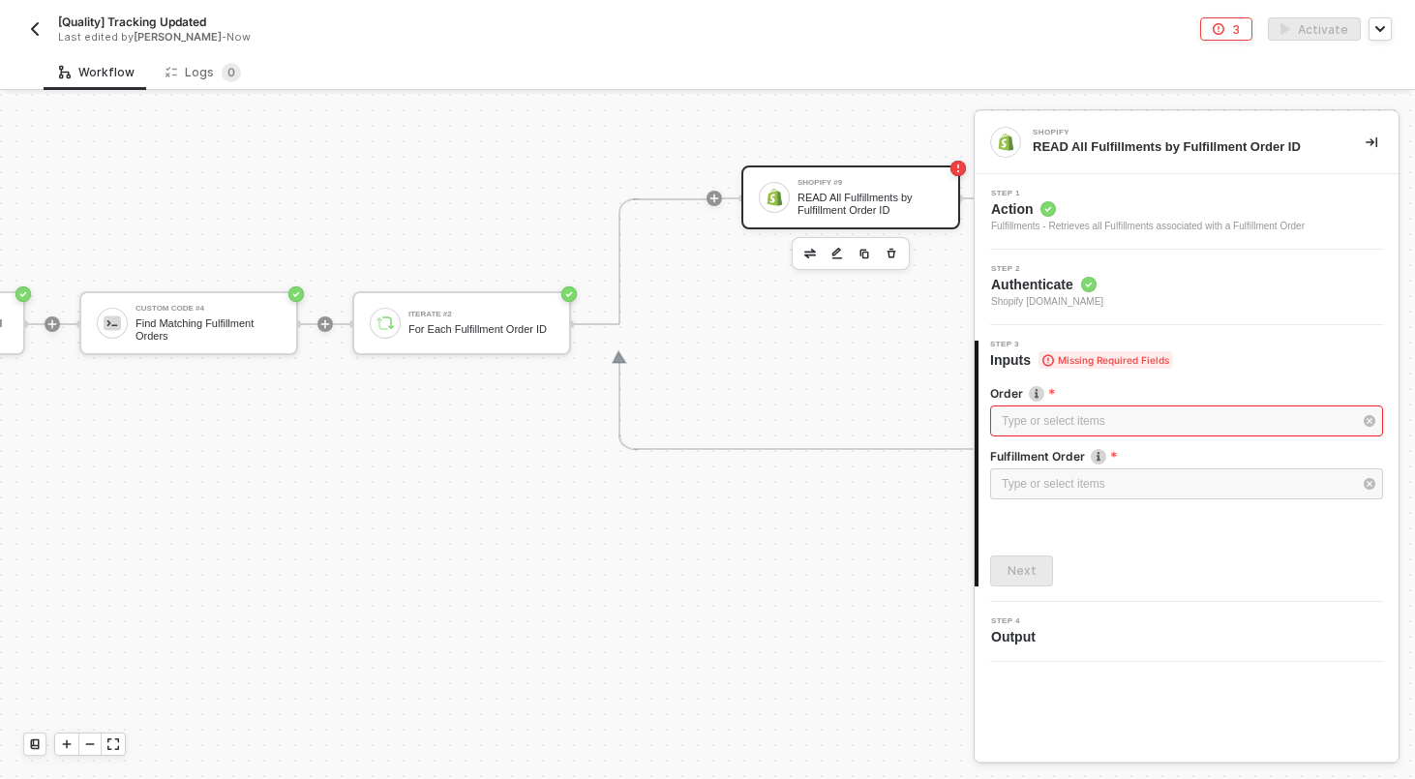
scroll to position [602, 1701]
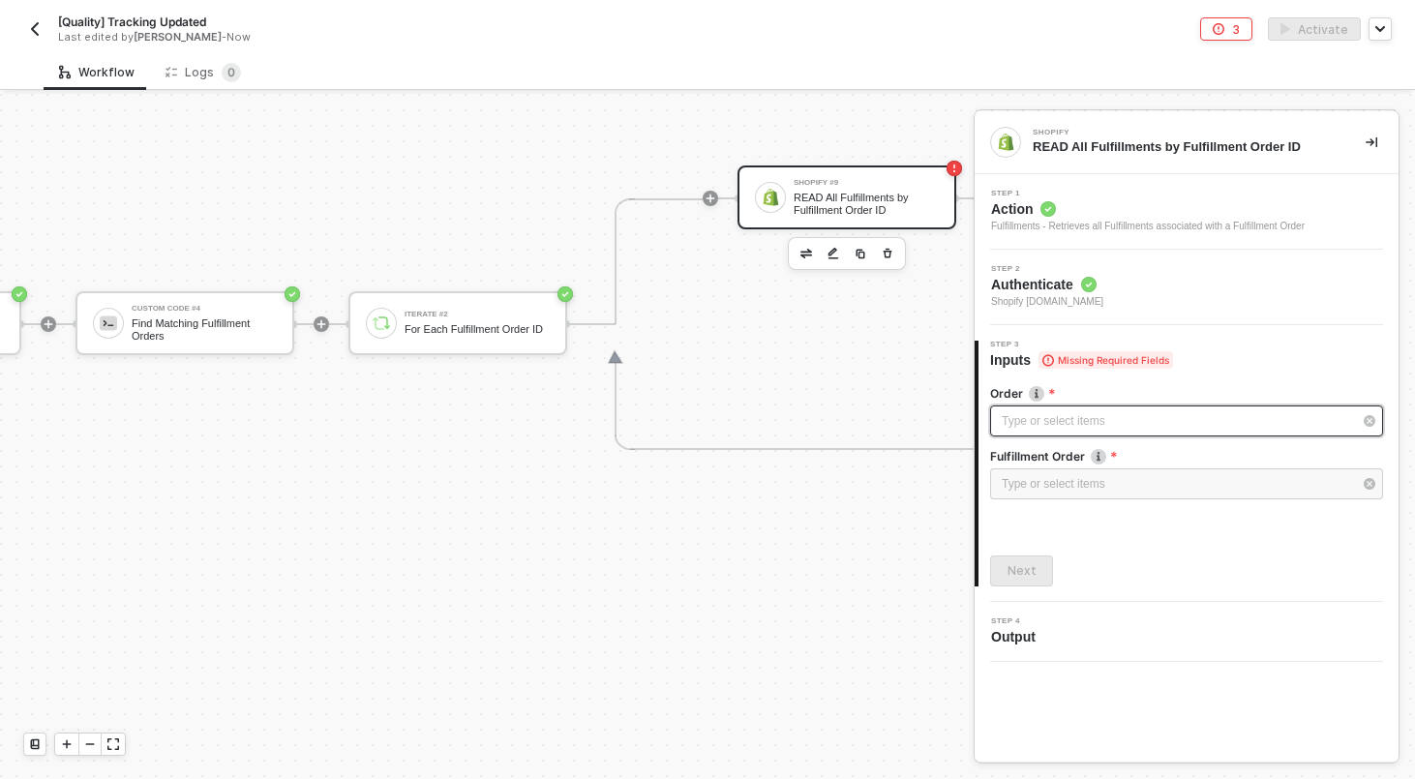
click at [1132, 424] on div "Type or select items ﻿" at bounding box center [1176, 421] width 350 height 18
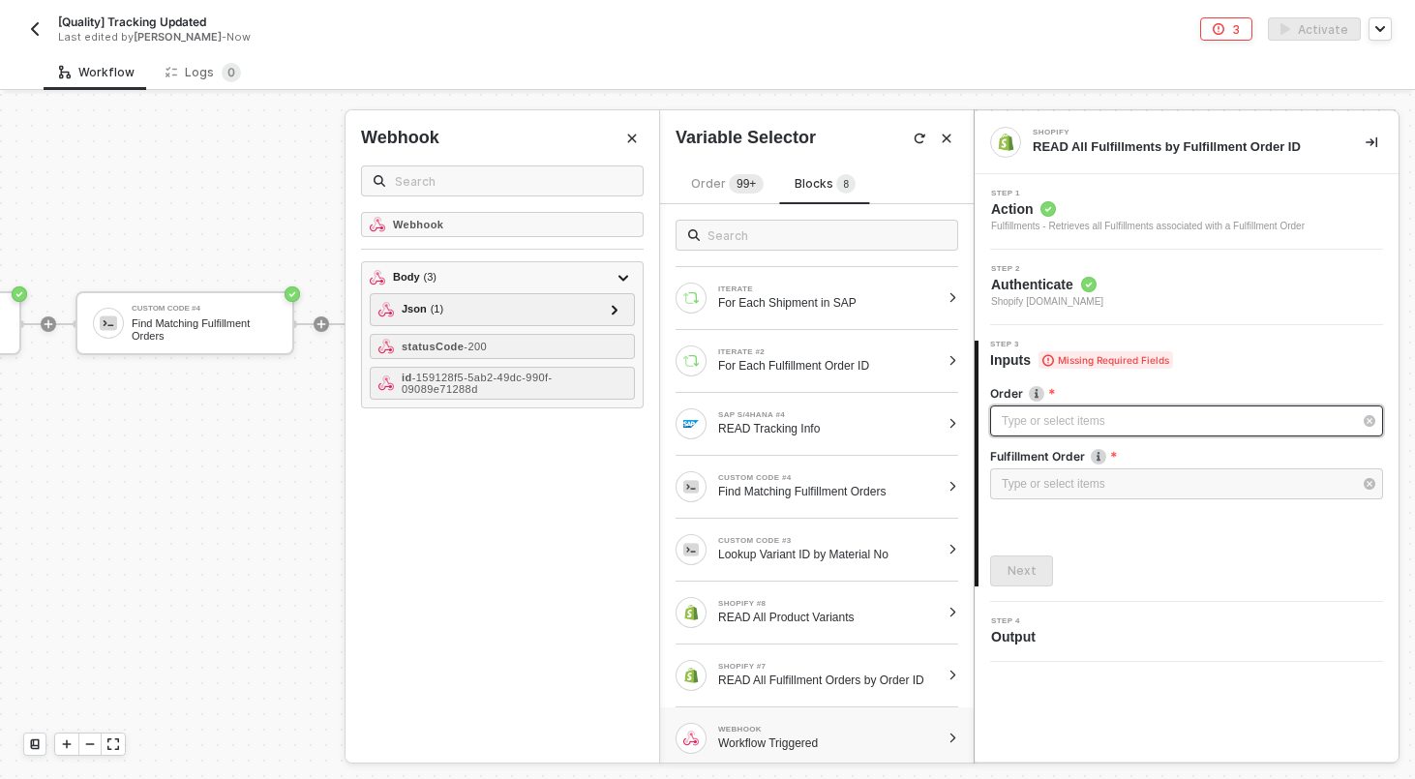
click at [1006, 421] on div "Type or select items ﻿" at bounding box center [1176, 421] width 350 height 18
click at [957, 302] on div at bounding box center [952, 298] width 11 height 12
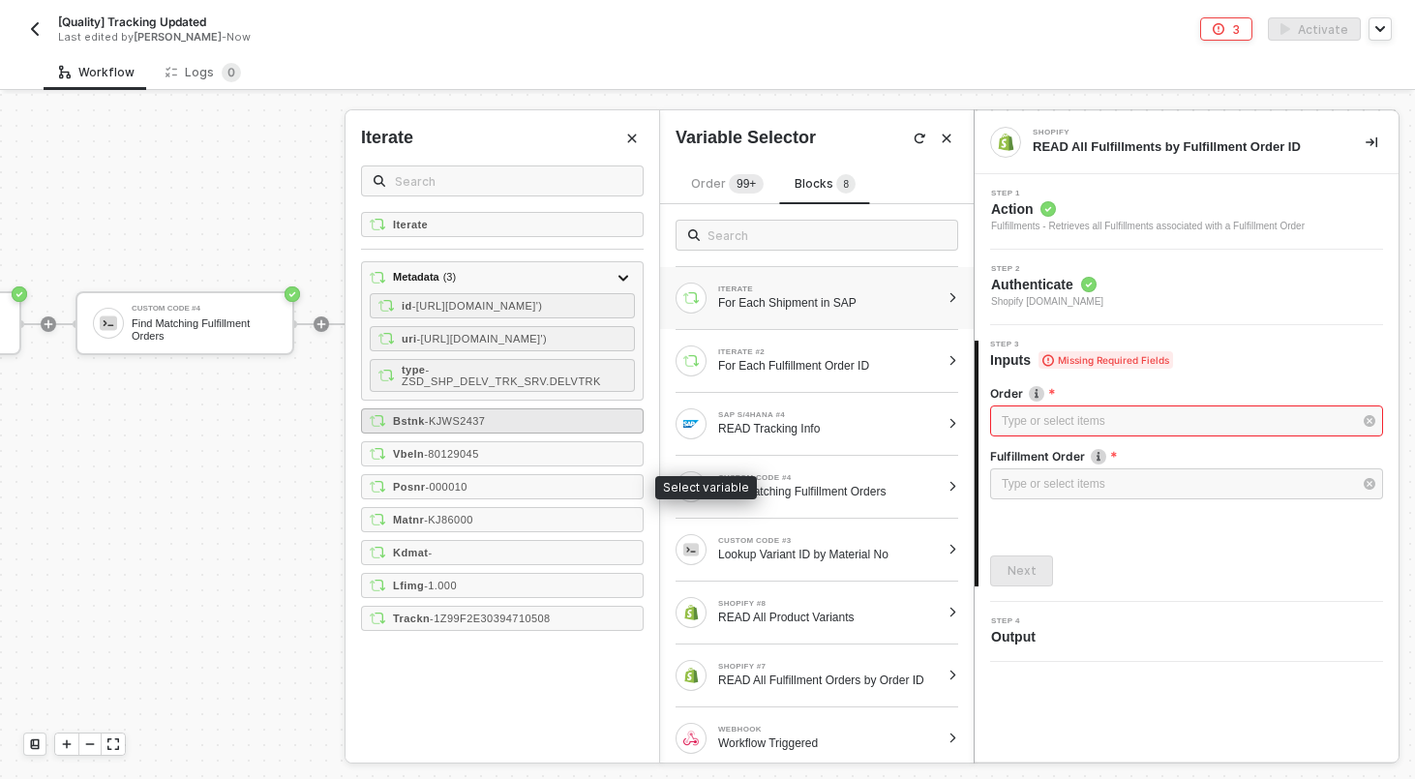
click at [470, 427] on span "- KJWS2437" at bounding box center [455, 421] width 61 height 12
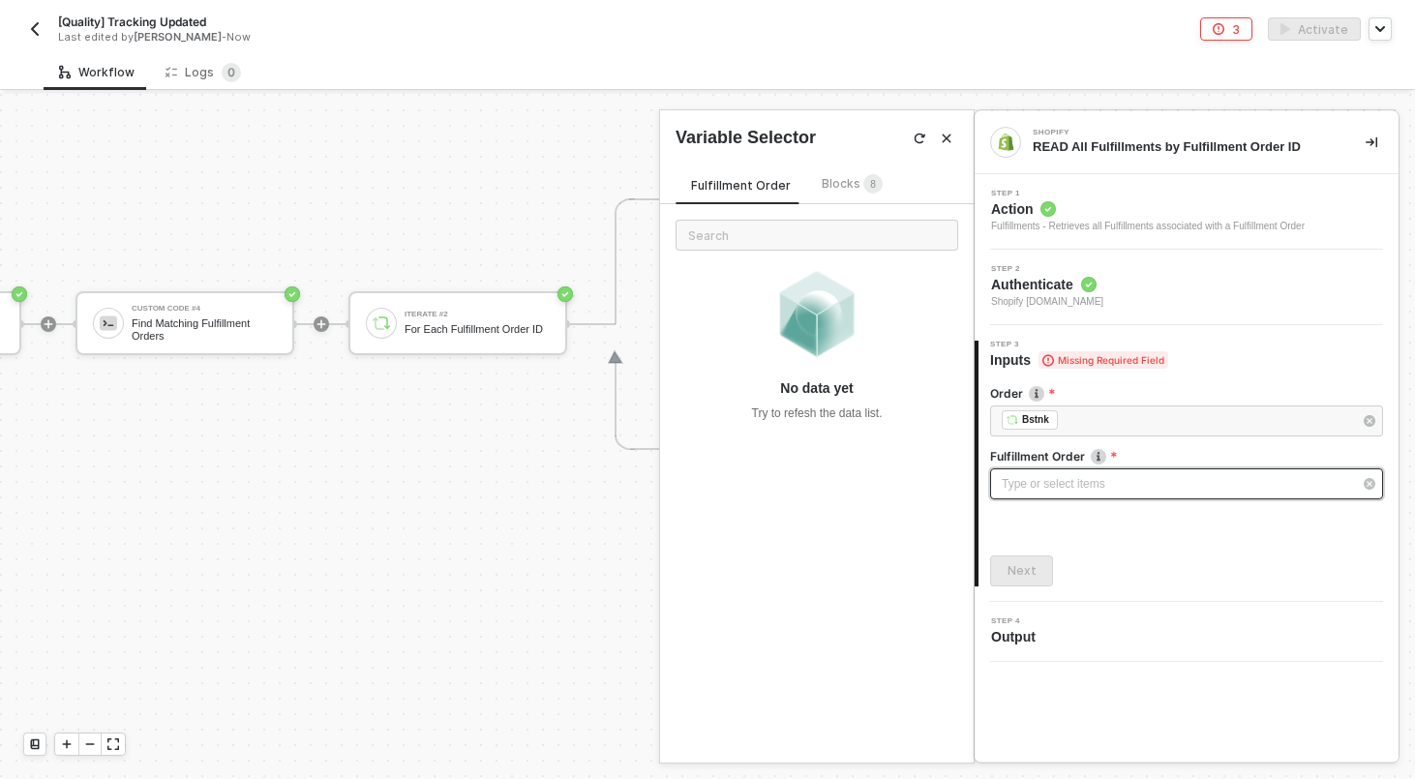
click at [1055, 481] on div "Type or select items ﻿" at bounding box center [1176, 484] width 350 height 18
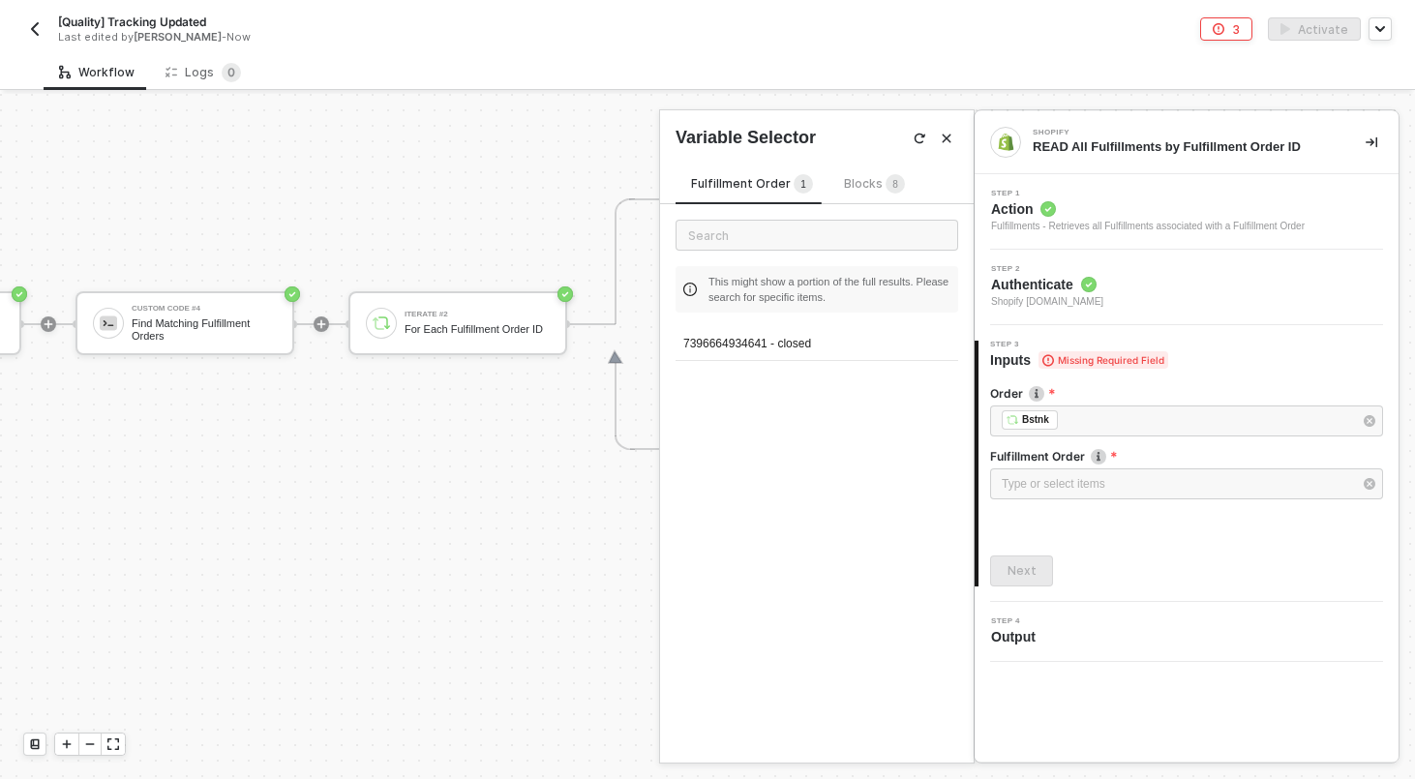
click at [894, 181] on sup "8" at bounding box center [894, 183] width 19 height 19
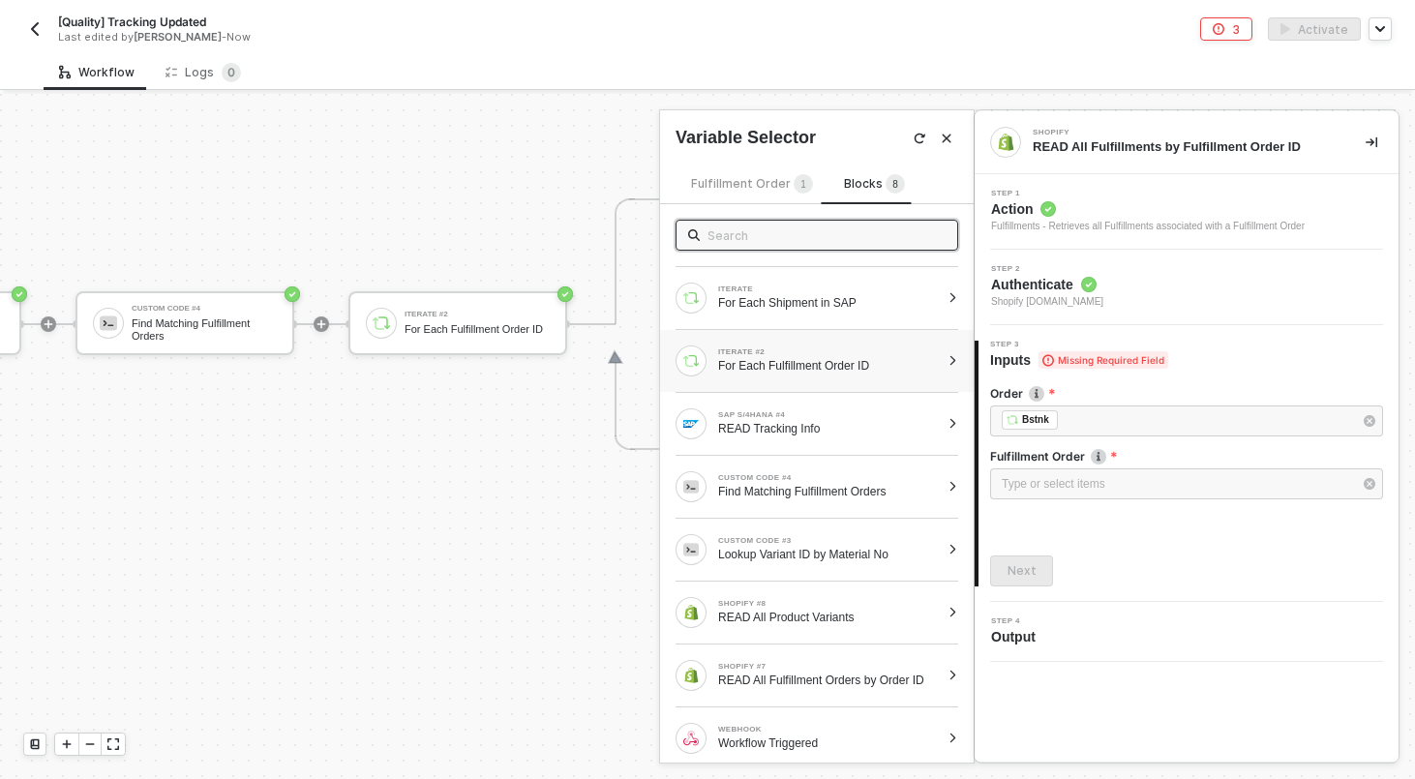
click at [900, 354] on div "ITERATE #2" at bounding box center [829, 352] width 222 height 8
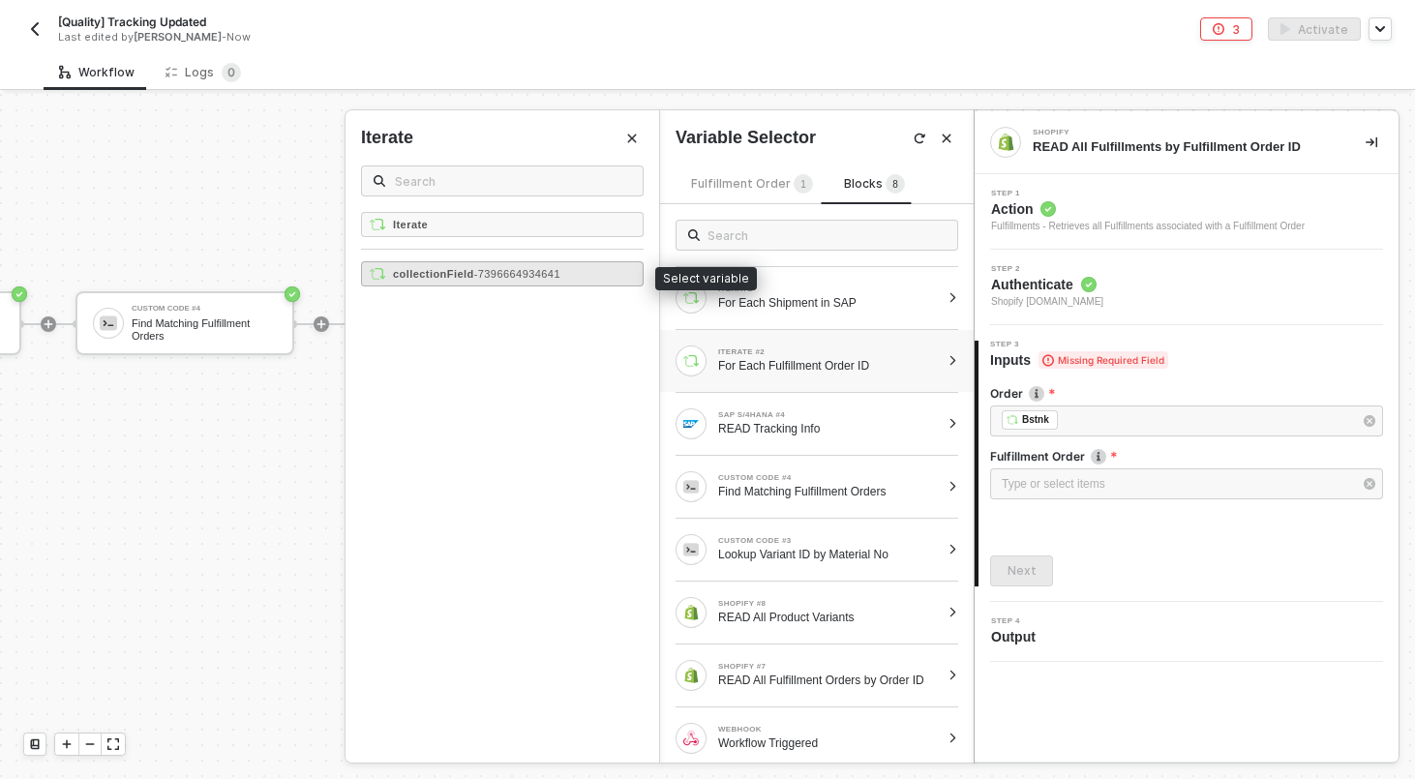
click at [543, 277] on span "- 7396664934641" at bounding box center [517, 274] width 86 height 12
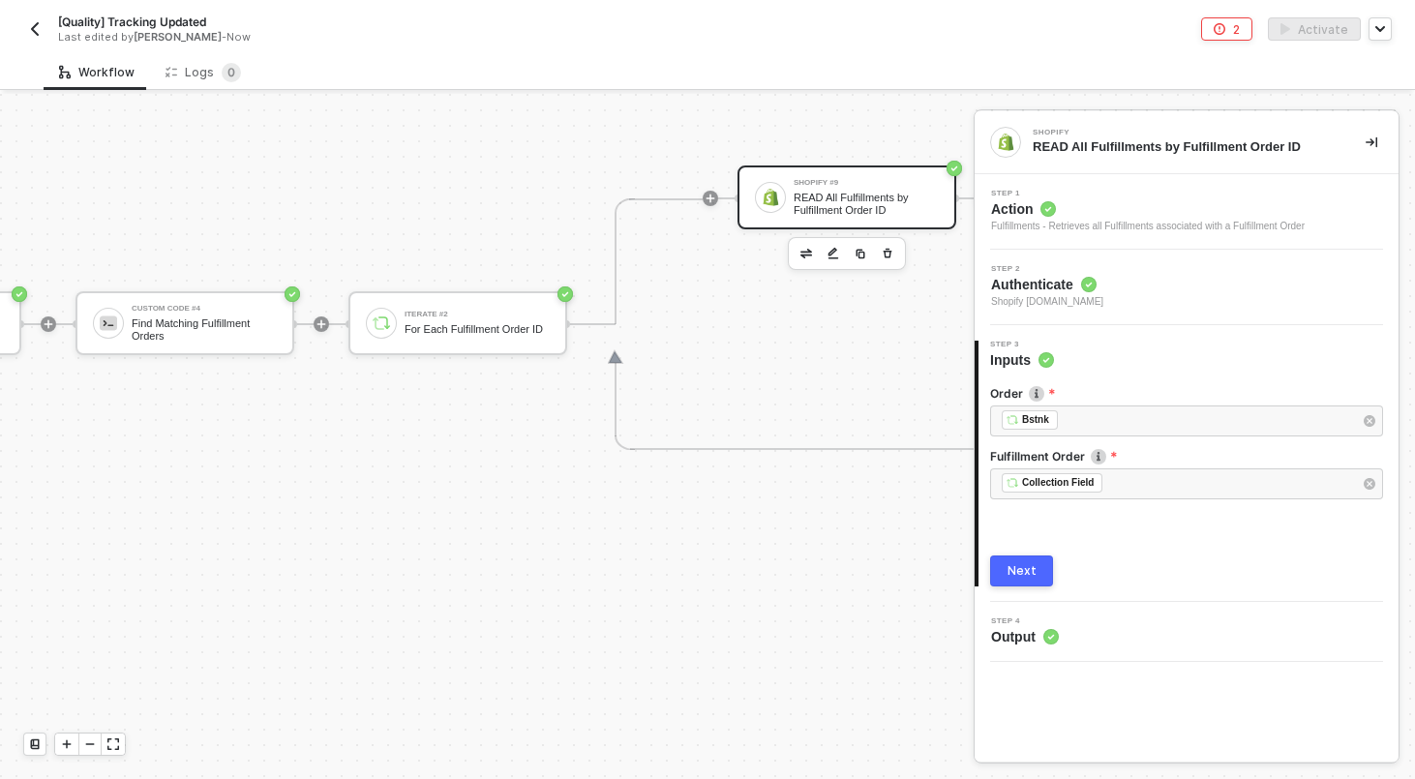
click at [1040, 575] on button "Next" at bounding box center [1021, 570] width 63 height 31
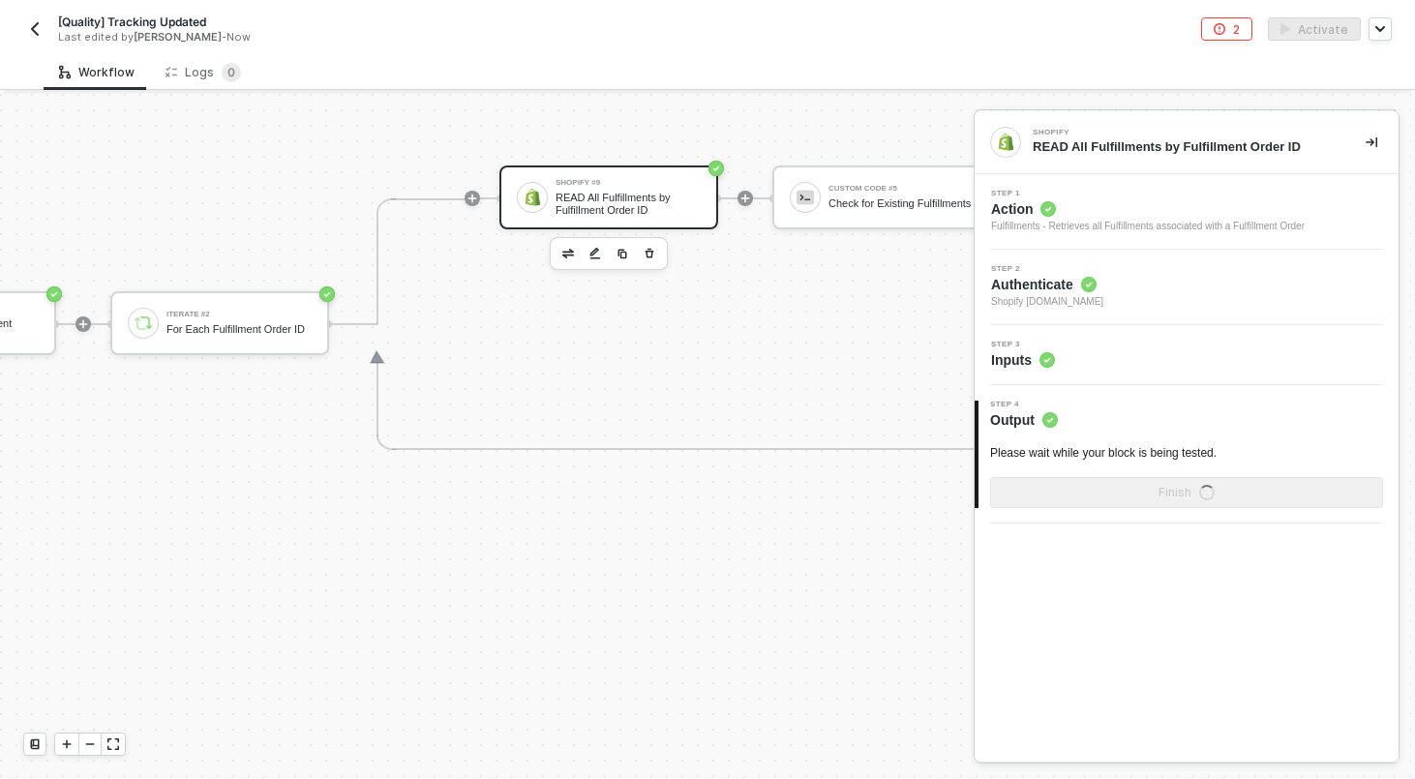
scroll to position [602, 1968]
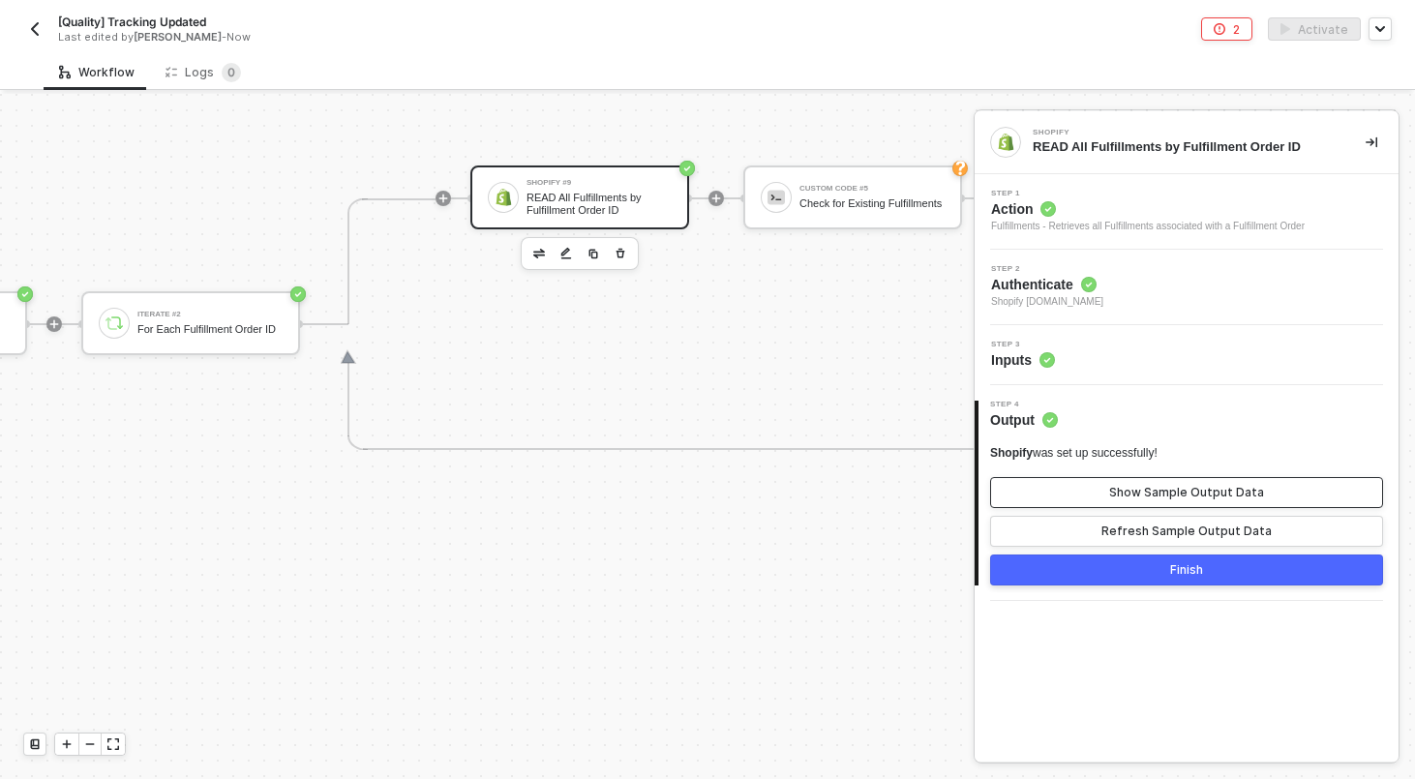
click at [1225, 480] on button "Show Sample Output Data" at bounding box center [1186, 492] width 393 height 31
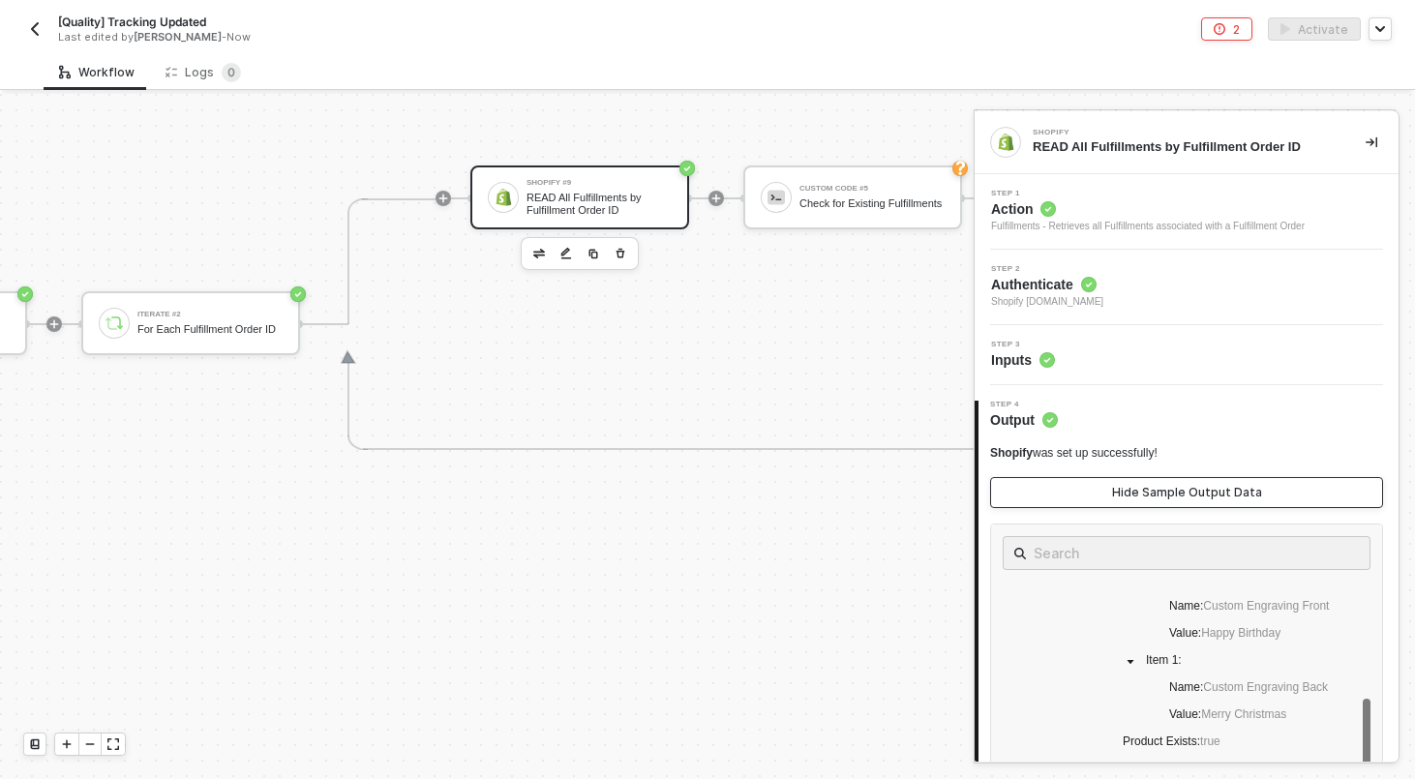
scroll to position [784, 0]
click at [1172, 489] on div "Hide Sample Output Data" at bounding box center [1187, 492] width 150 height 15
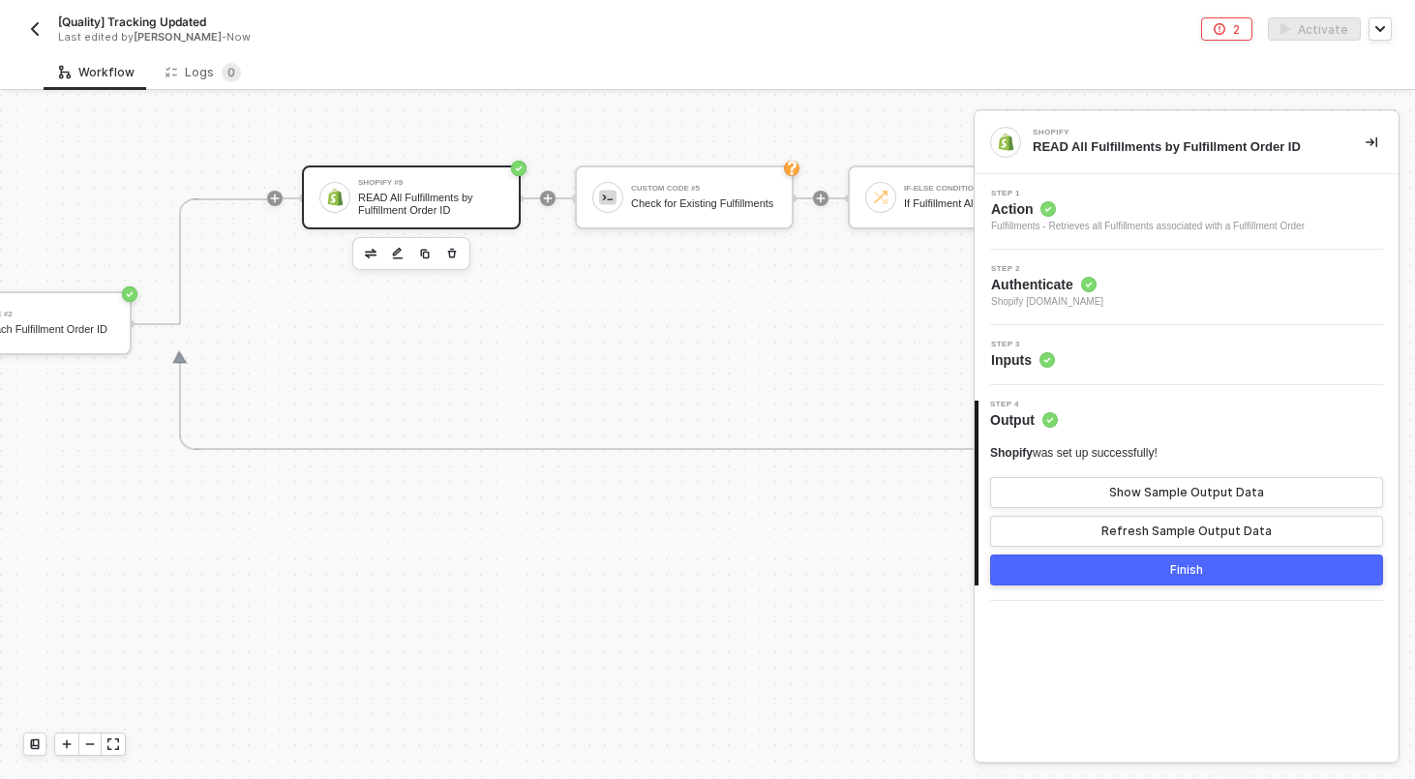
scroll to position [602, 2147]
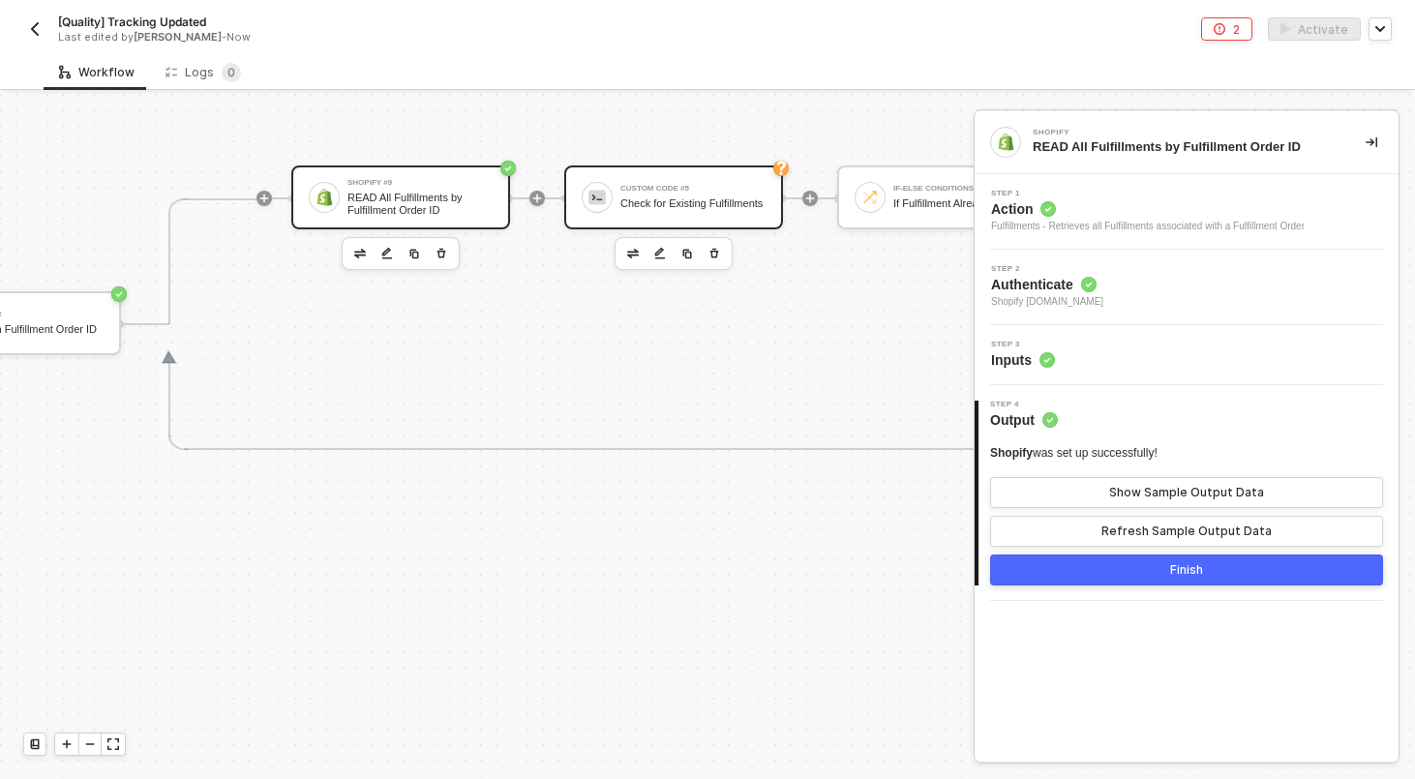
click at [743, 200] on div "Check for Existing Fulfillments" at bounding box center [692, 203] width 145 height 13
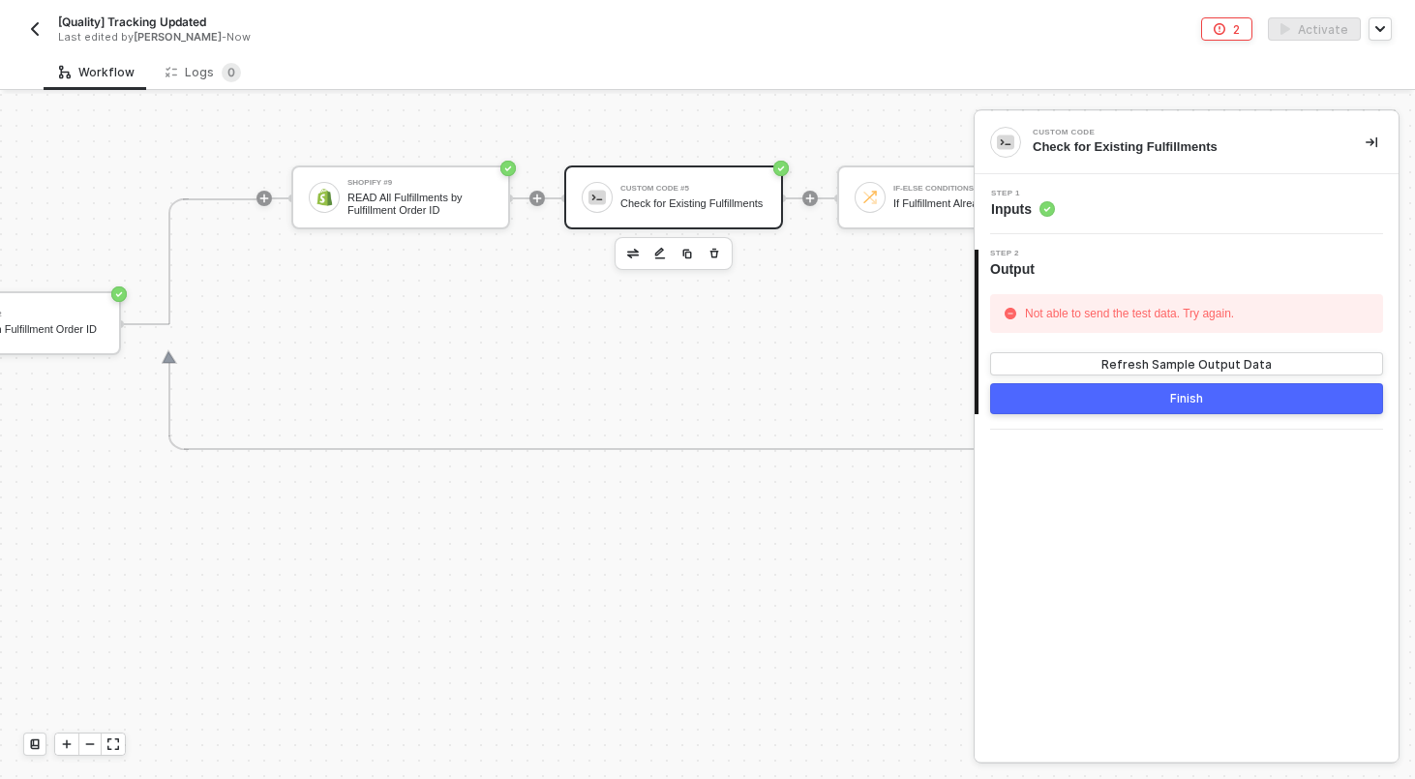
click at [1135, 210] on div "Step 1 Inputs" at bounding box center [1188, 204] width 419 height 29
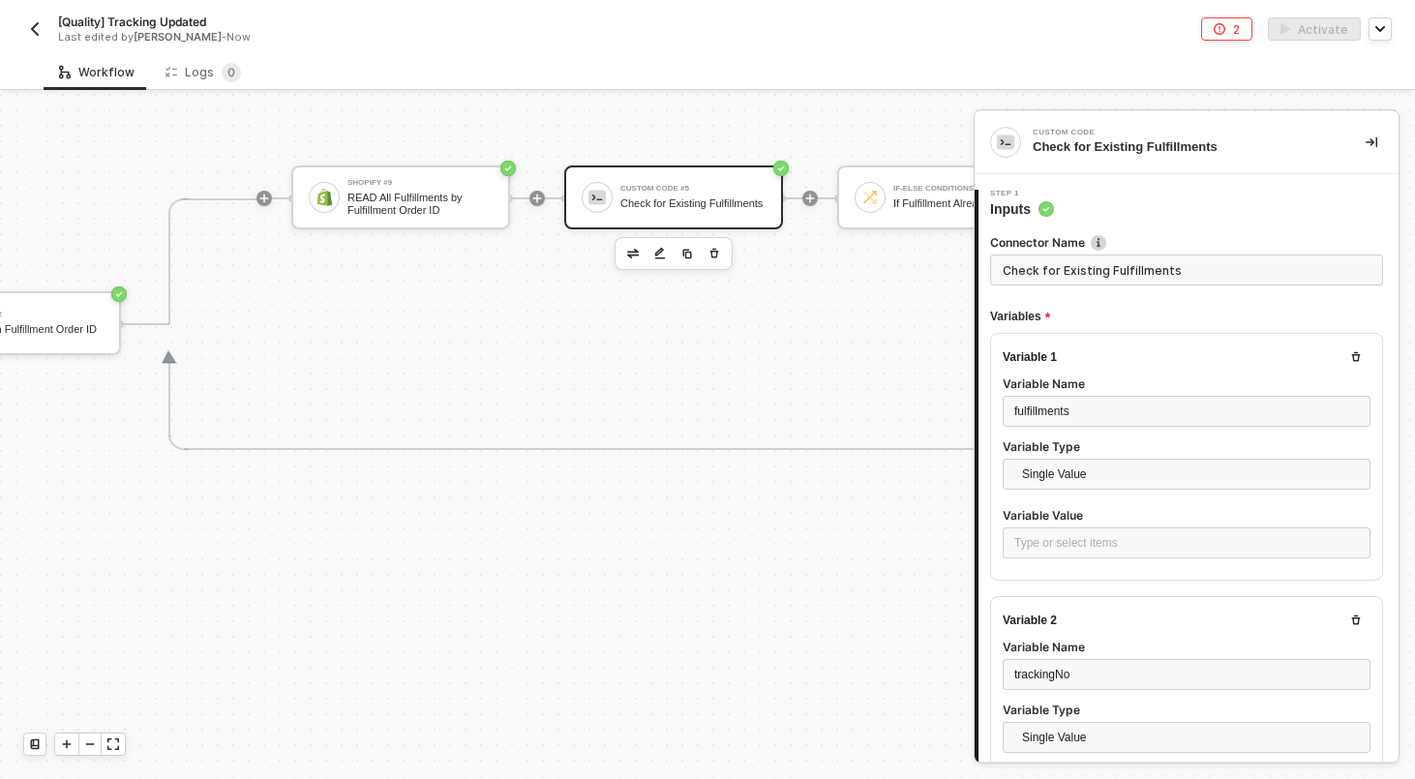
type textarea "const fulfillments = inputData.fulfillments; const trackingNo = inputData.track…"
click at [1085, 538] on div "Type or select items ﻿" at bounding box center [1186, 543] width 344 height 18
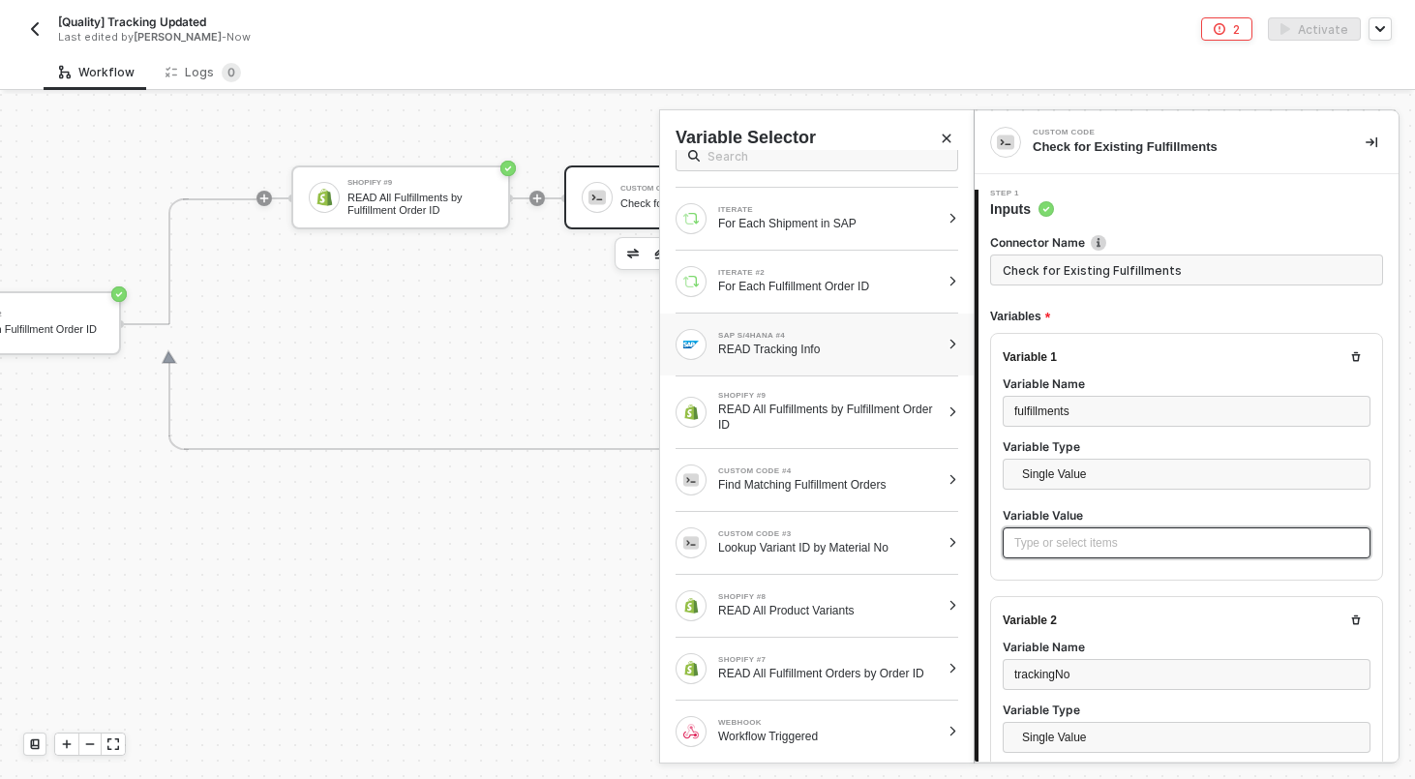
scroll to position [26, 0]
click at [873, 670] on div "READ All Fulfillment Orders by Order ID" at bounding box center [829, 672] width 222 height 15
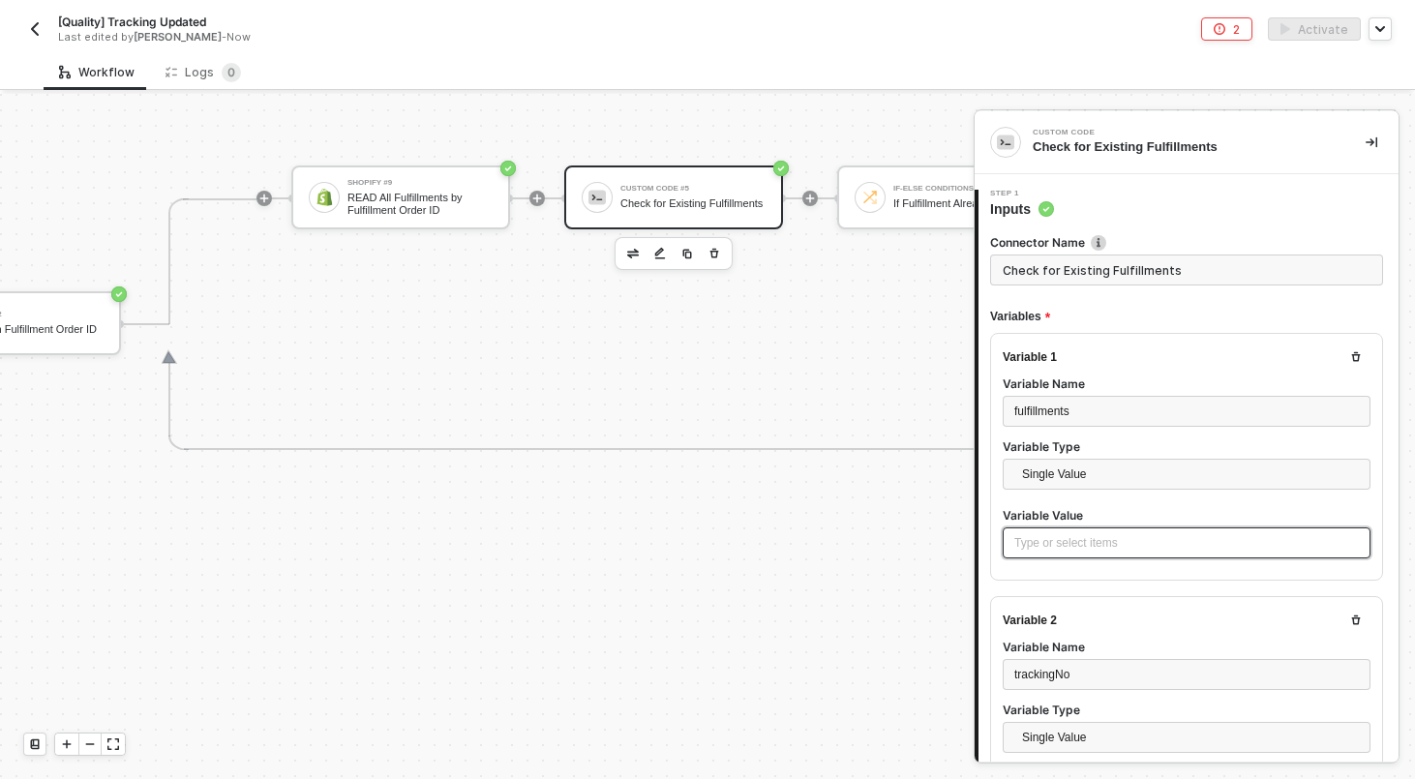
click at [1102, 545] on div "Type or select items ﻿" at bounding box center [1186, 543] width 344 height 18
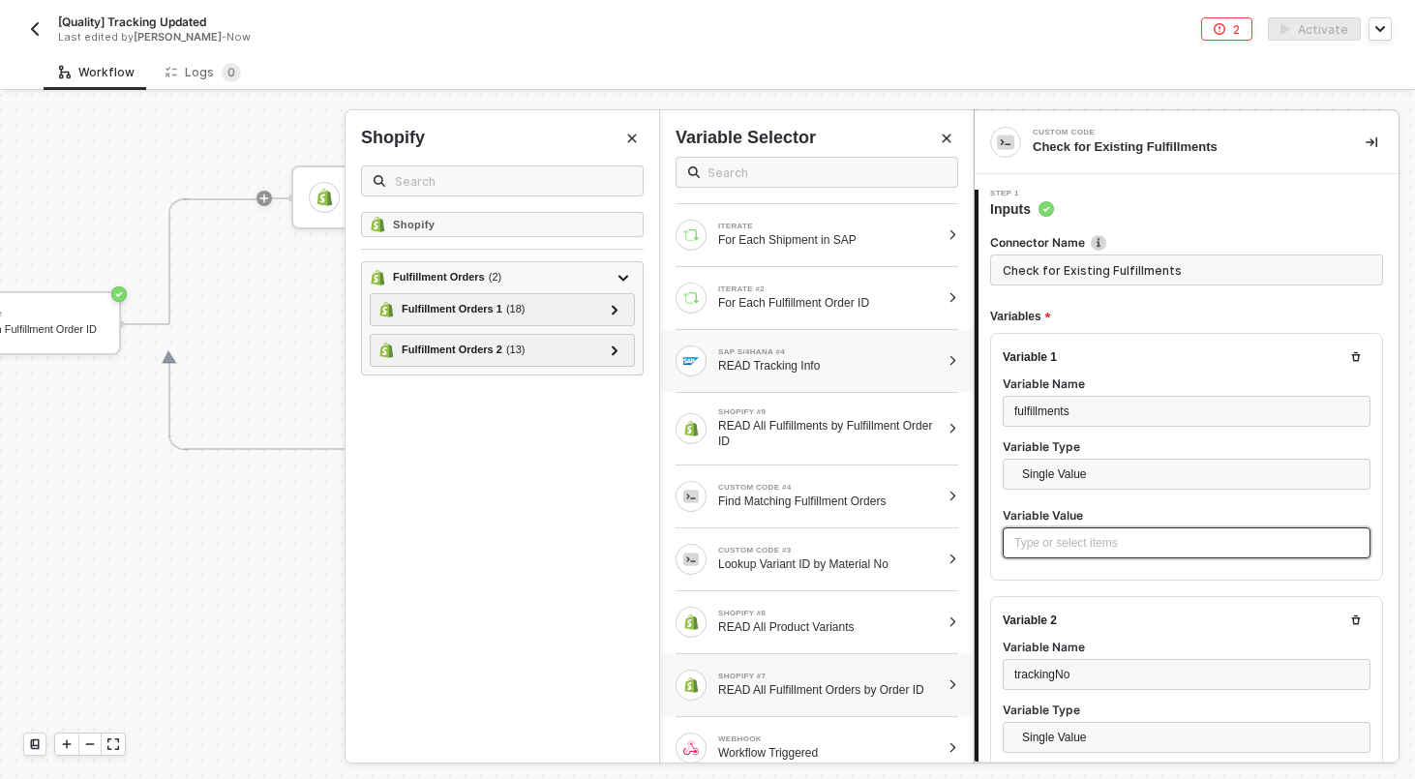
scroll to position [12, 0]
click at [824, 421] on div "READ All Fulfillments by Fulfillment Order ID" at bounding box center [829, 430] width 222 height 31
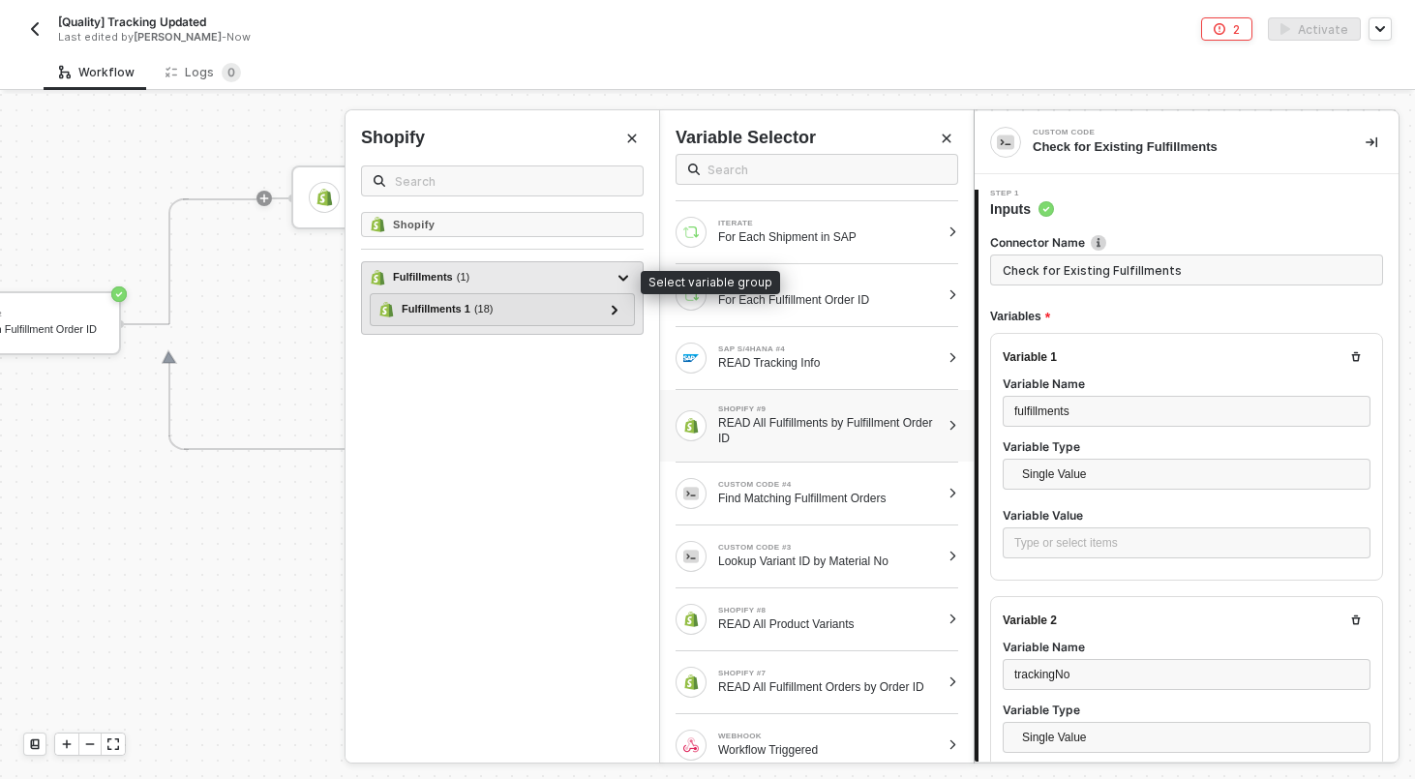
click at [562, 281] on div "Fulfillments ( 1 )" at bounding box center [491, 277] width 242 height 23
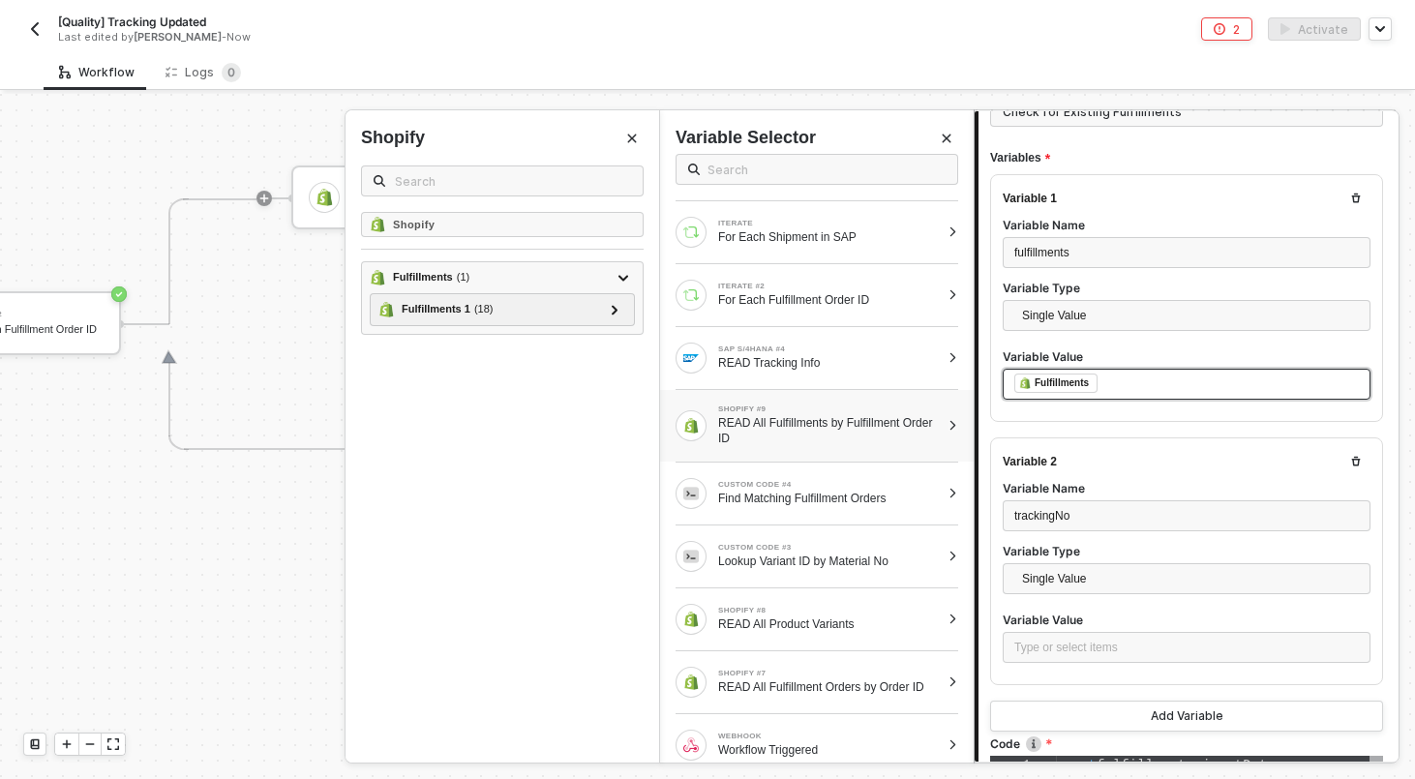
scroll to position [173, 0]
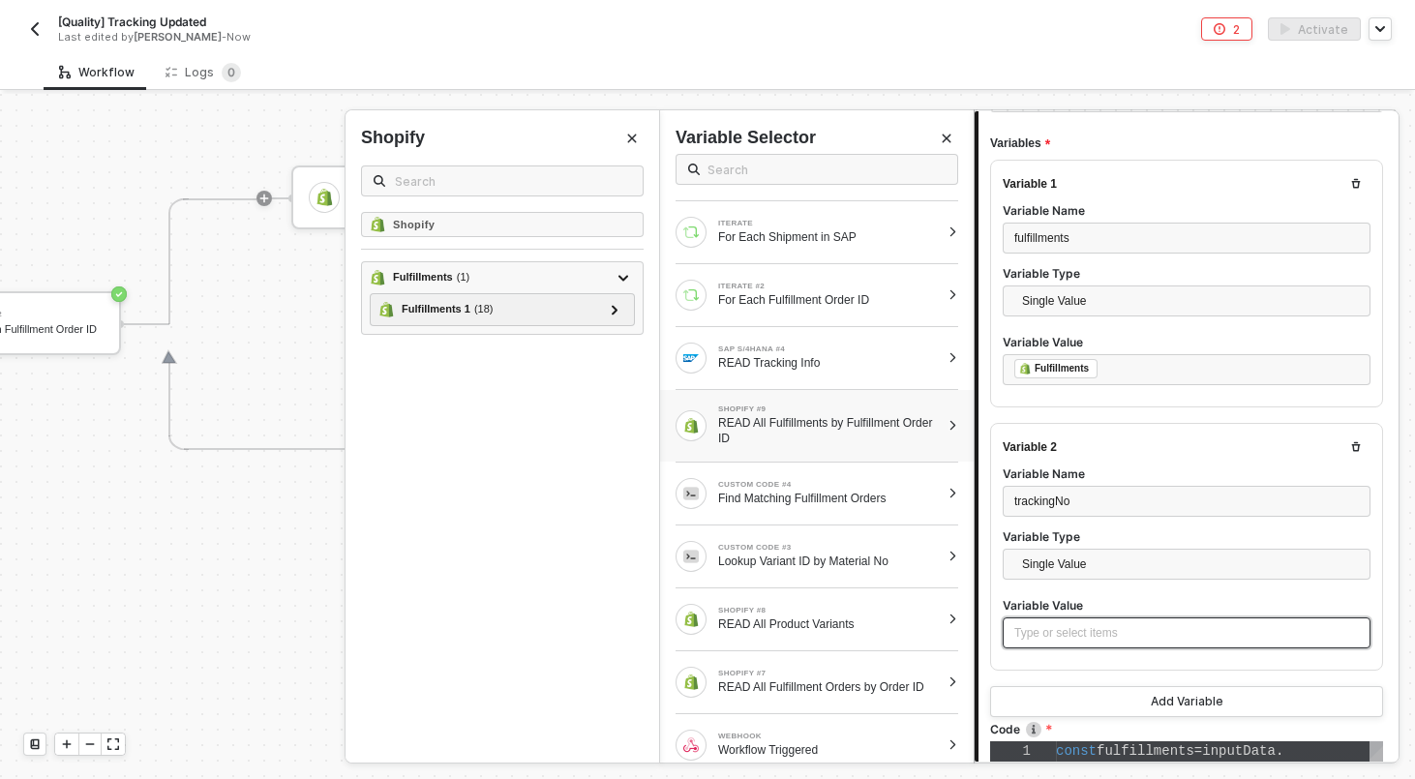
click at [1072, 635] on div "Type or select items ﻿" at bounding box center [1186, 633] width 344 height 18
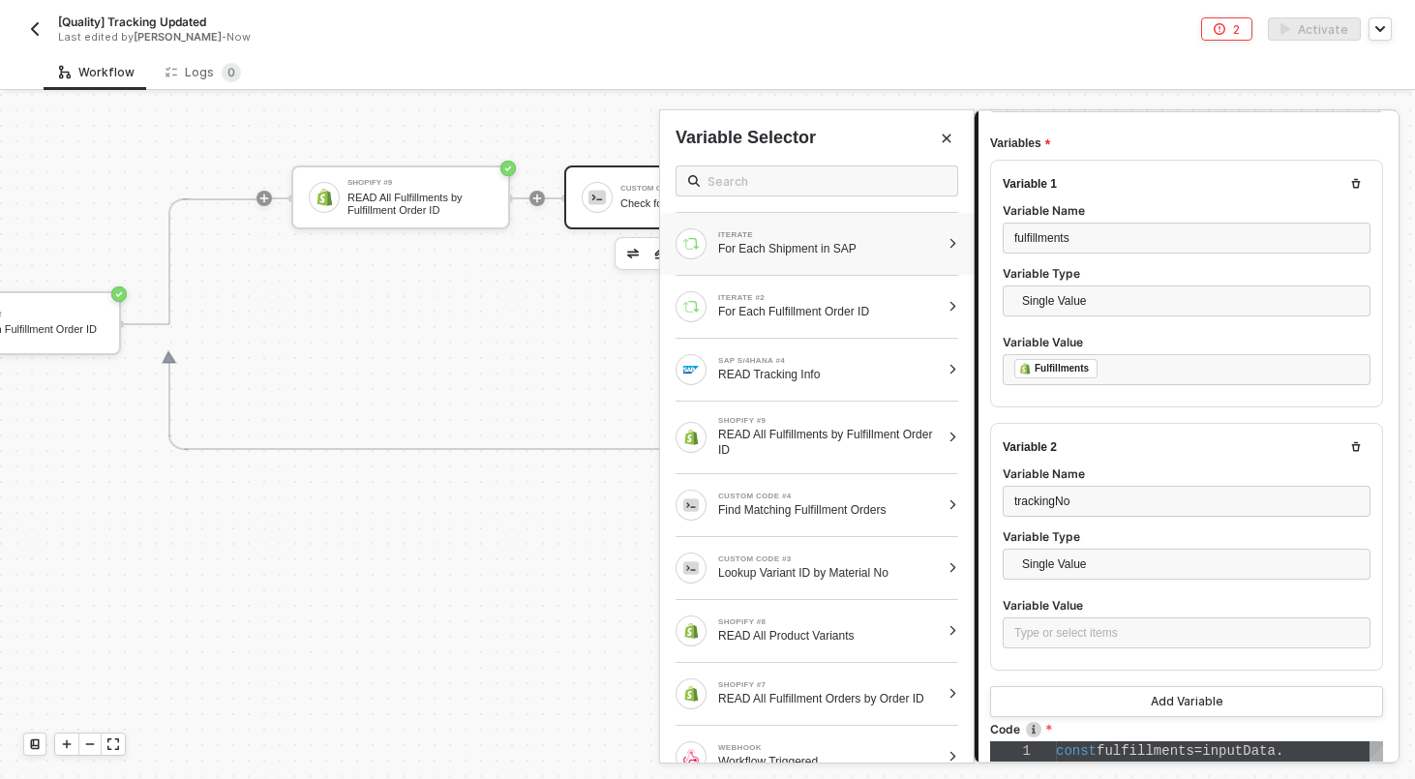
click at [955, 243] on div at bounding box center [952, 244] width 11 height 12
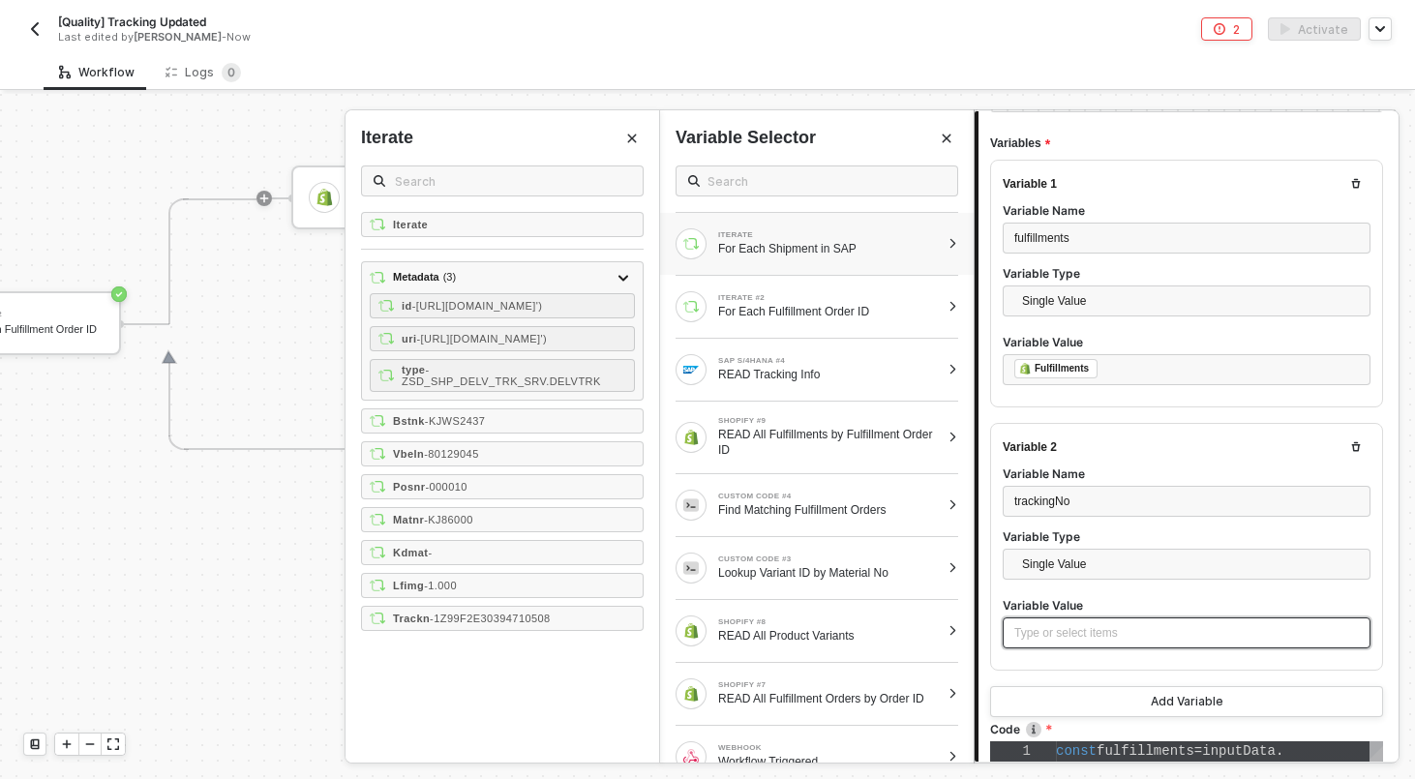
click at [1040, 628] on div "Type or select items ﻿" at bounding box center [1186, 633] width 344 height 18
click at [497, 624] on span "- 1Z99F2E30394710508" at bounding box center [490, 619] width 121 height 12
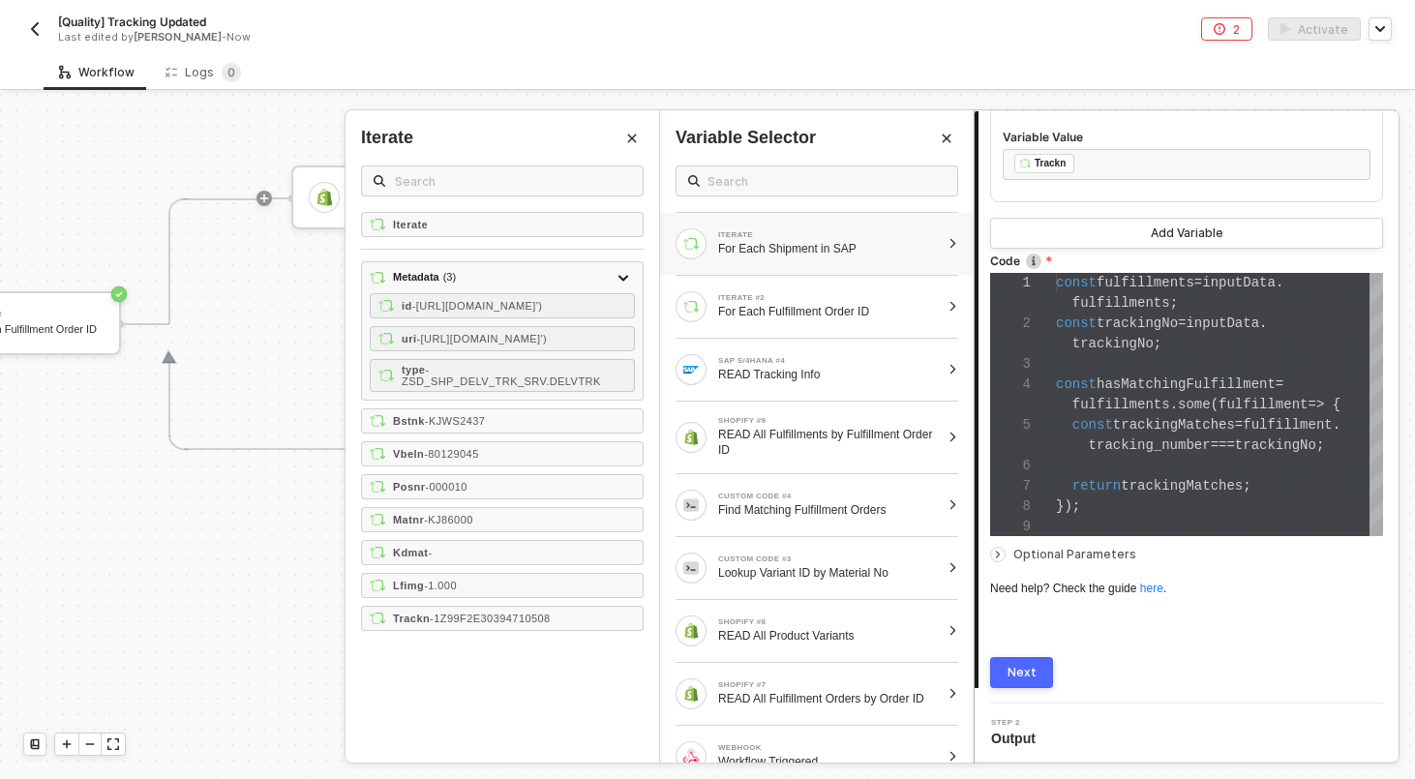
click at [1021, 668] on div "Next" at bounding box center [1021, 672] width 29 height 15
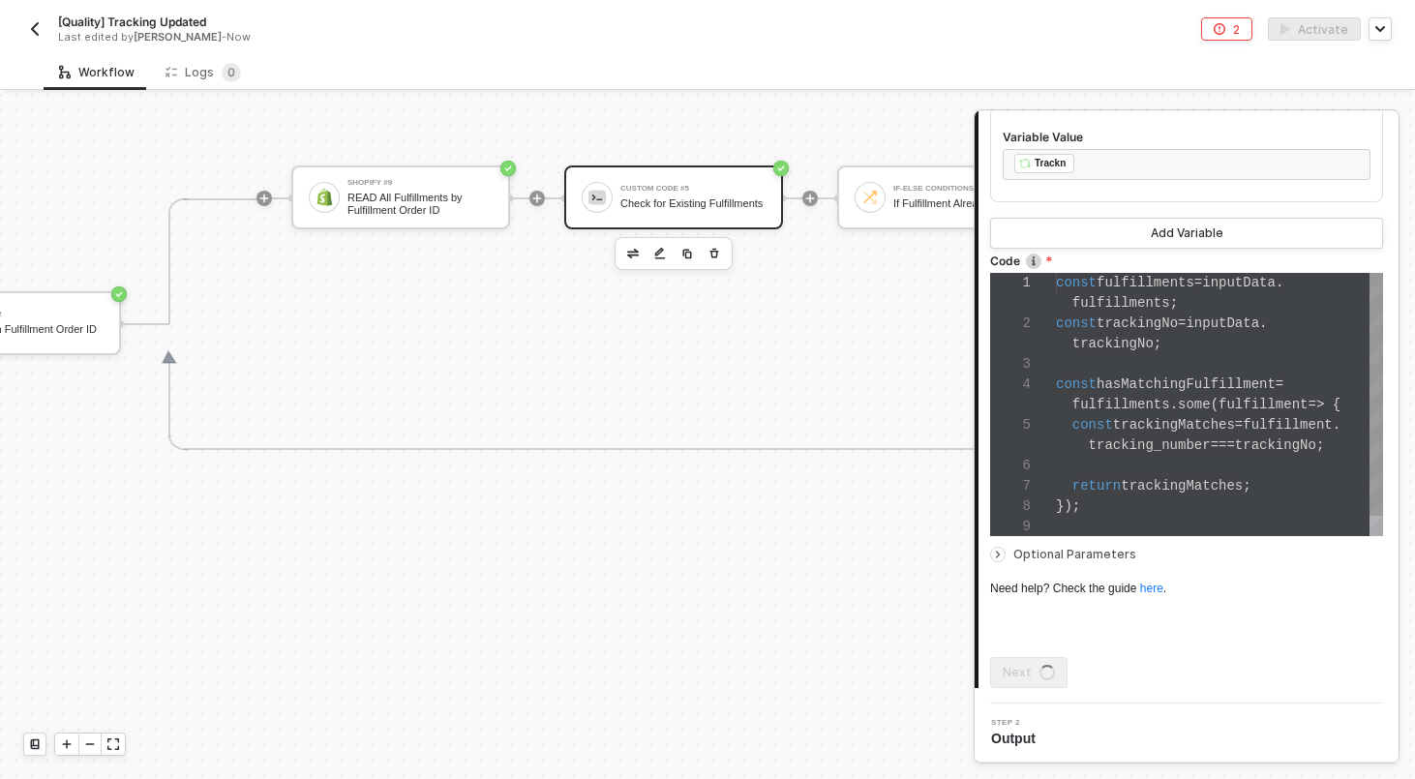
scroll to position [0, 0]
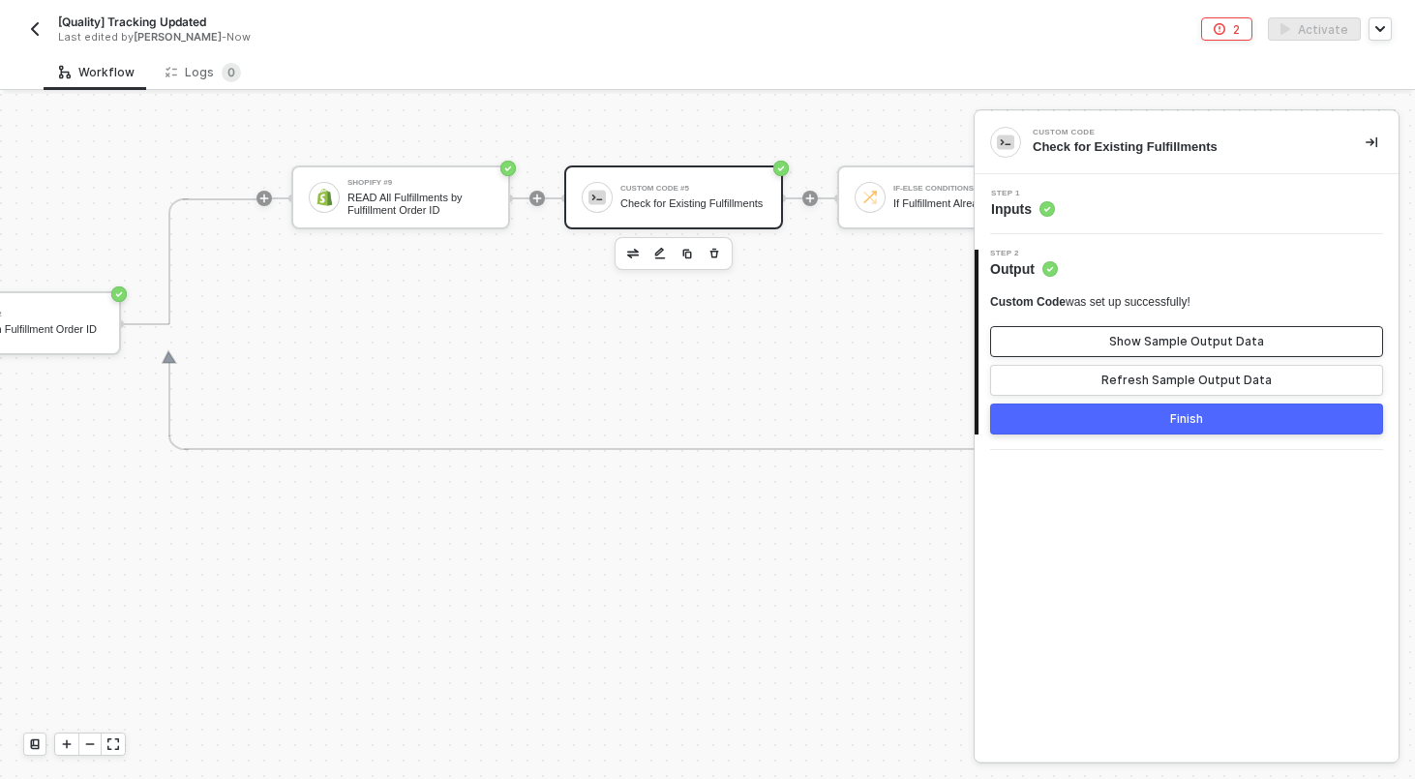
click at [1125, 336] on div "Show Sample Output Data" at bounding box center [1186, 341] width 155 height 15
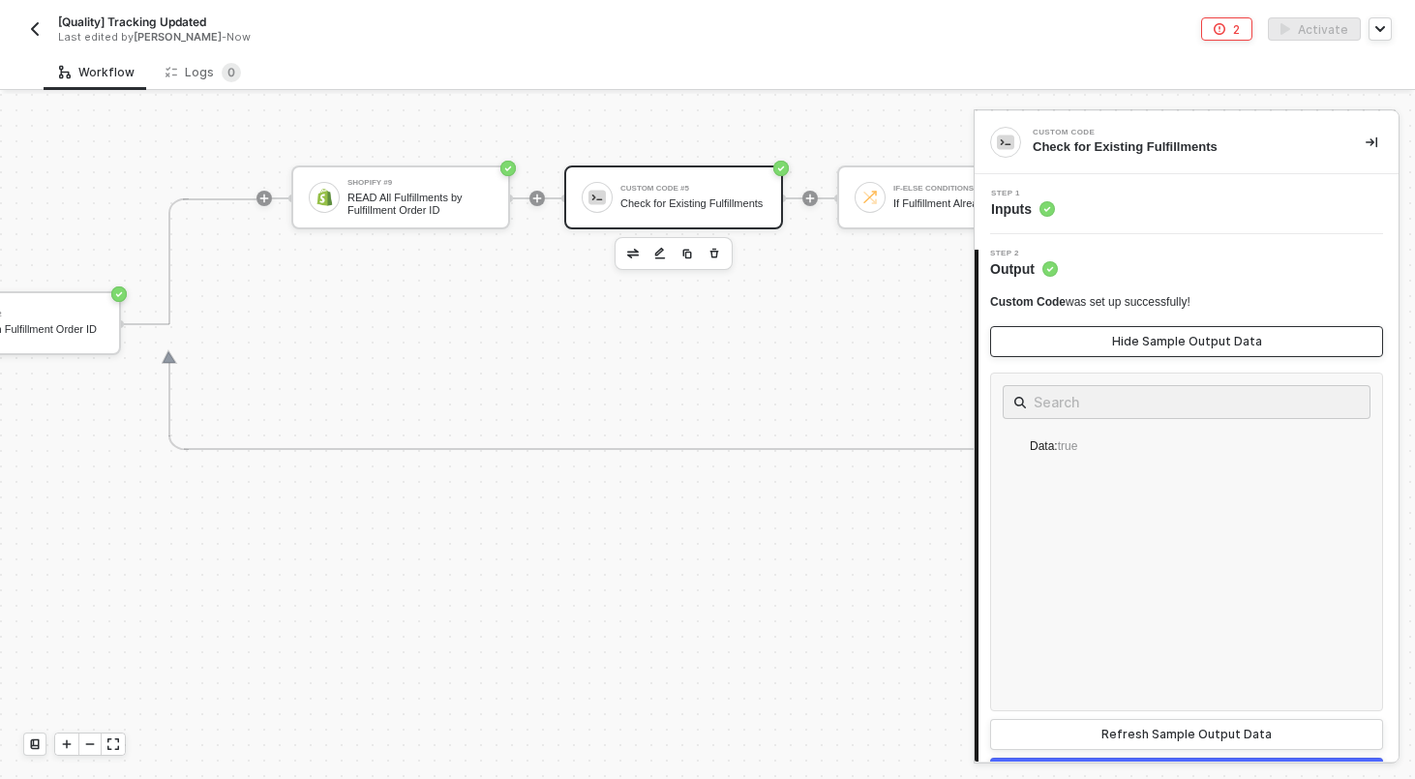
click at [1125, 336] on div "Hide Sample Output Data" at bounding box center [1187, 341] width 150 height 15
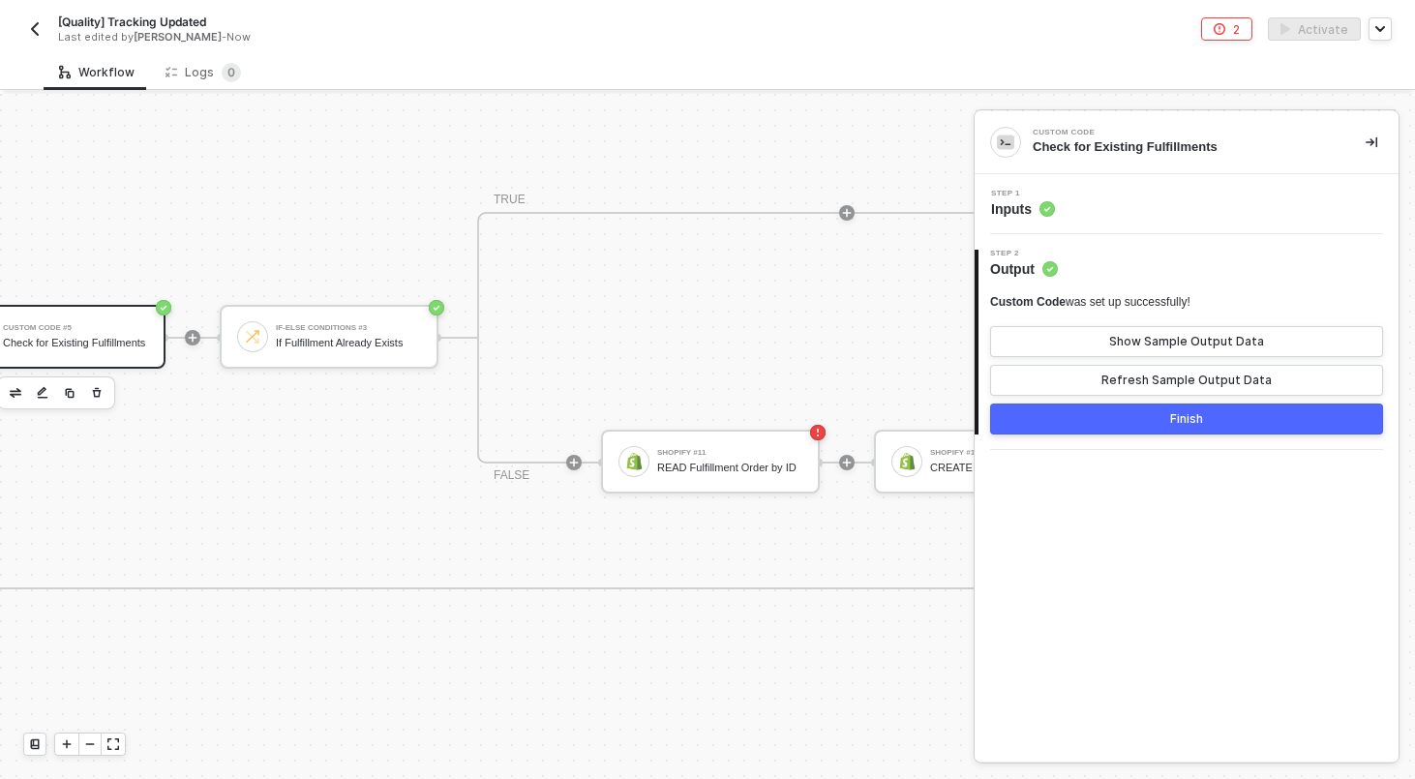
scroll to position [463, 2772]
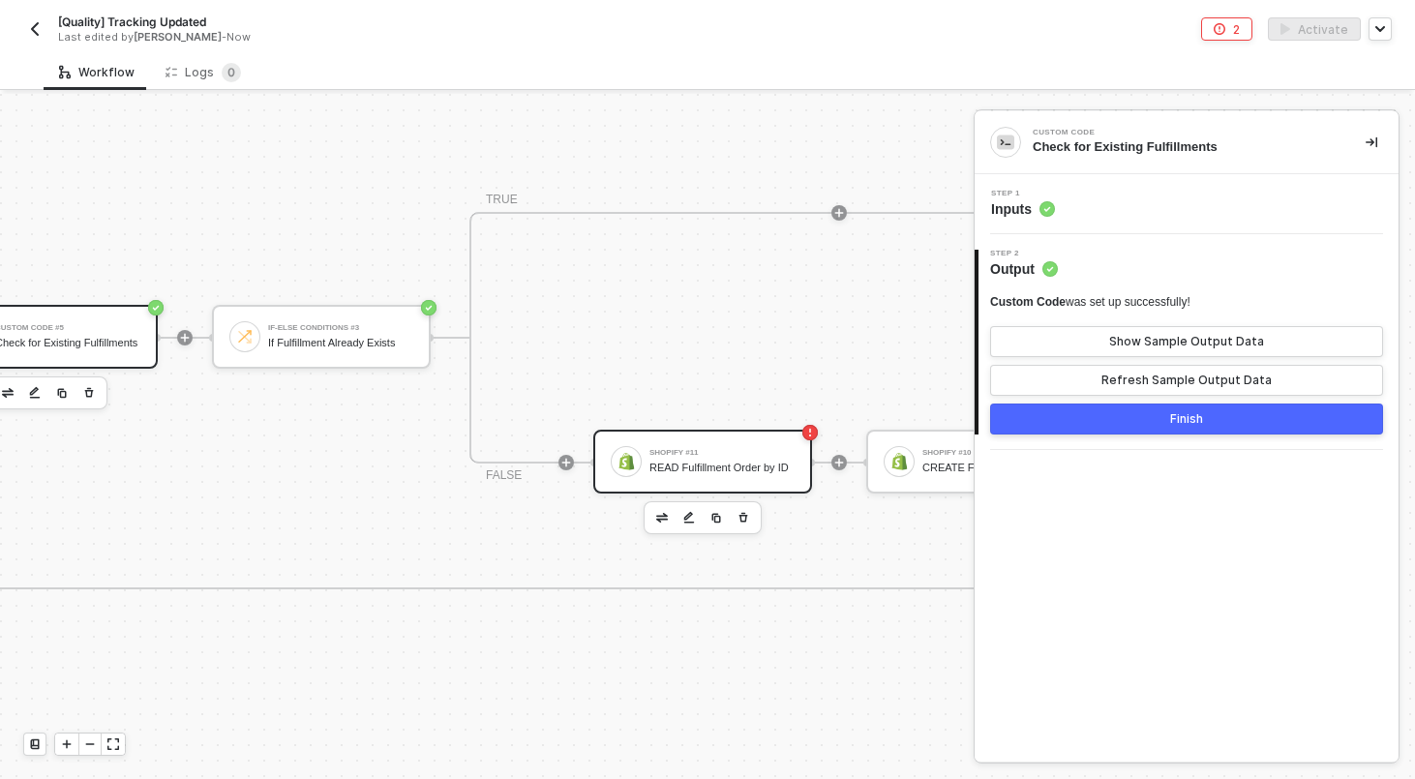
click at [755, 449] on div "Shopify #11" at bounding box center [721, 453] width 145 height 8
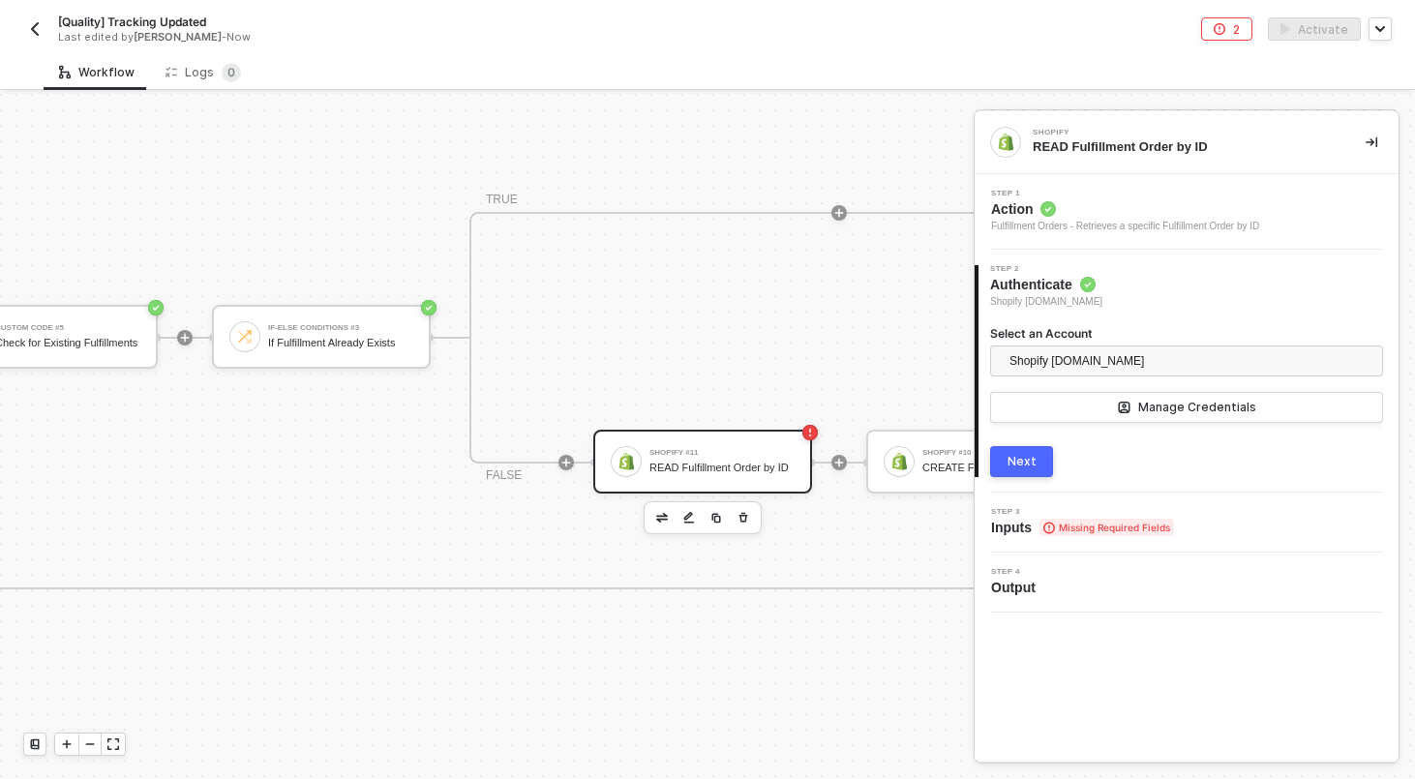
click at [1035, 470] on button "Next" at bounding box center [1021, 461] width 63 height 31
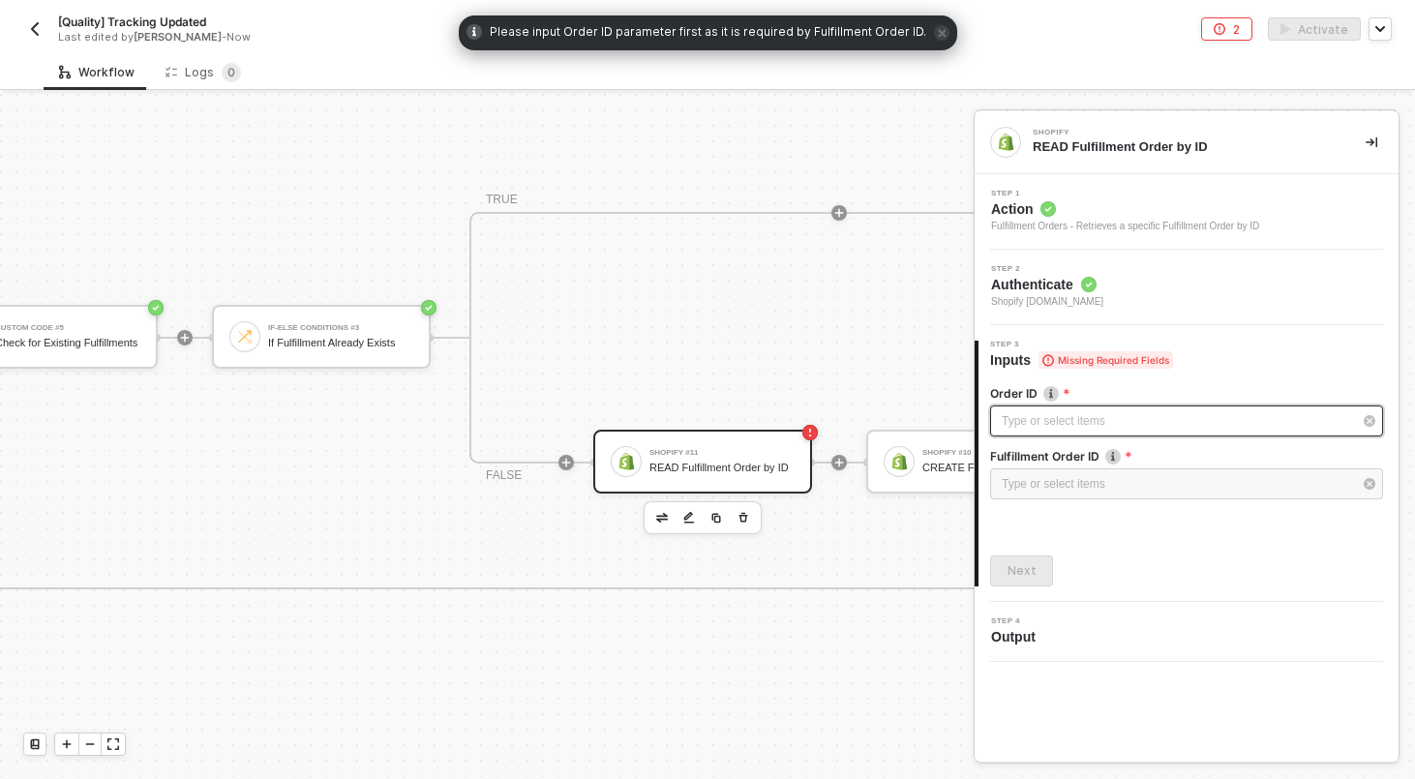
click at [1087, 417] on div "Type or select items ﻿" at bounding box center [1176, 421] width 350 height 18
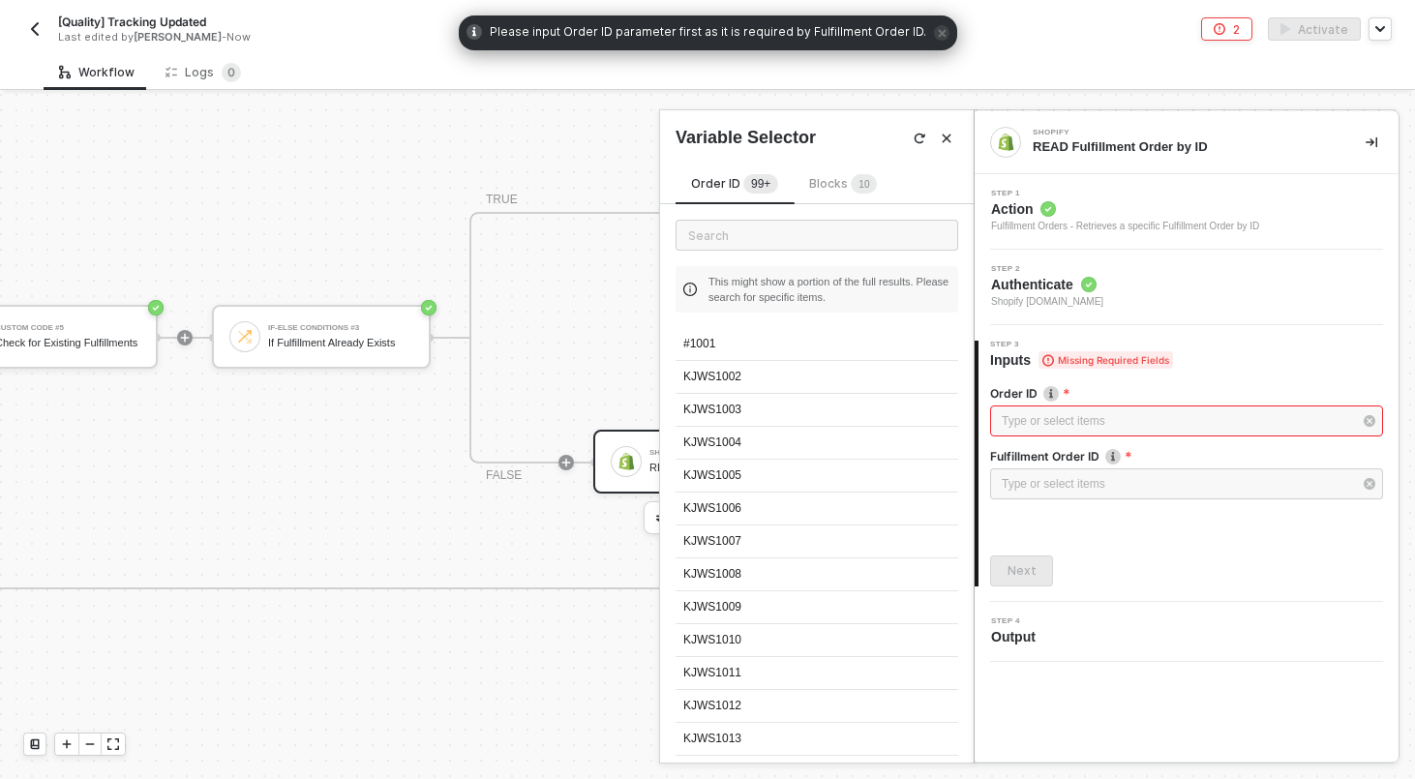
click at [843, 185] on span "Blocks 1 0" at bounding box center [843, 183] width 68 height 15
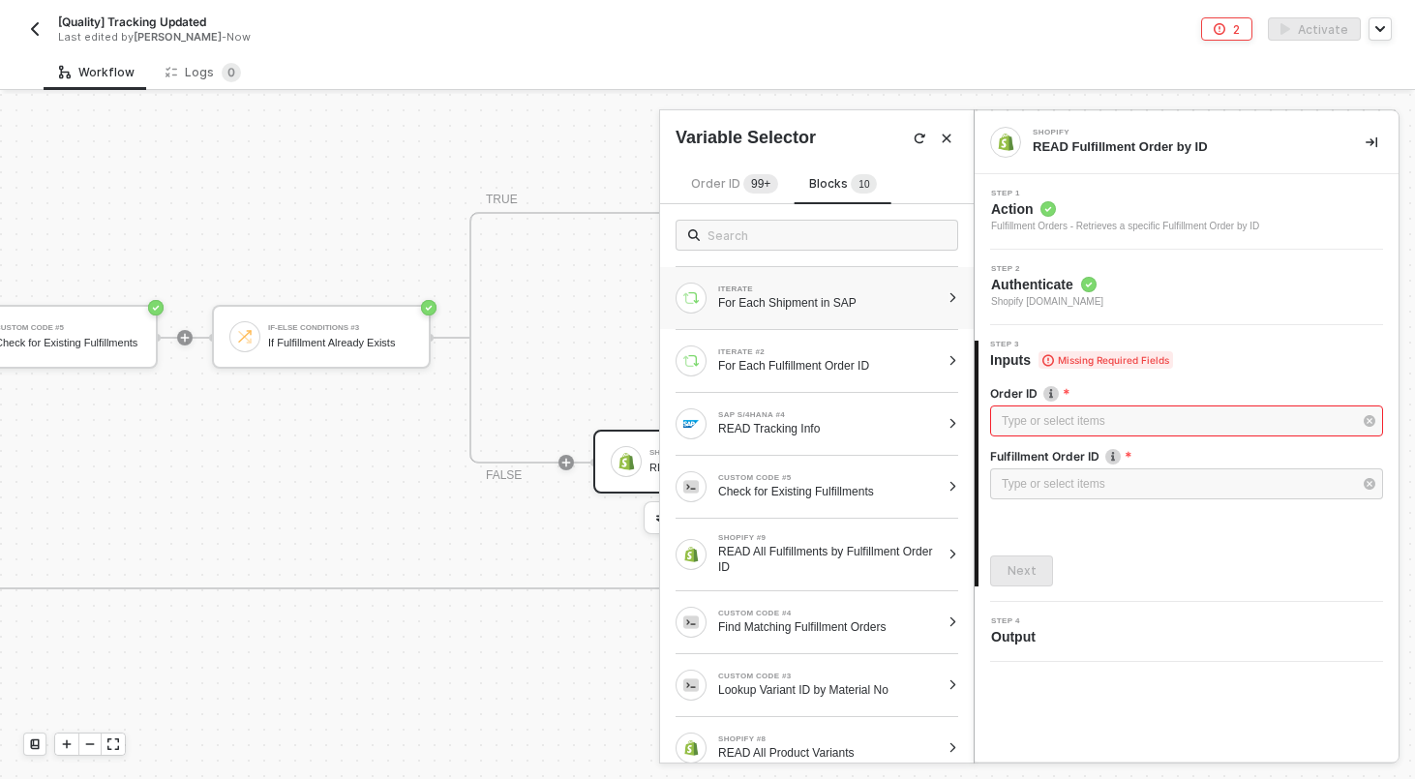
click at [956, 304] on div "ITERATE For Each Shipment in SAP" at bounding box center [817, 298] width 314 height 62
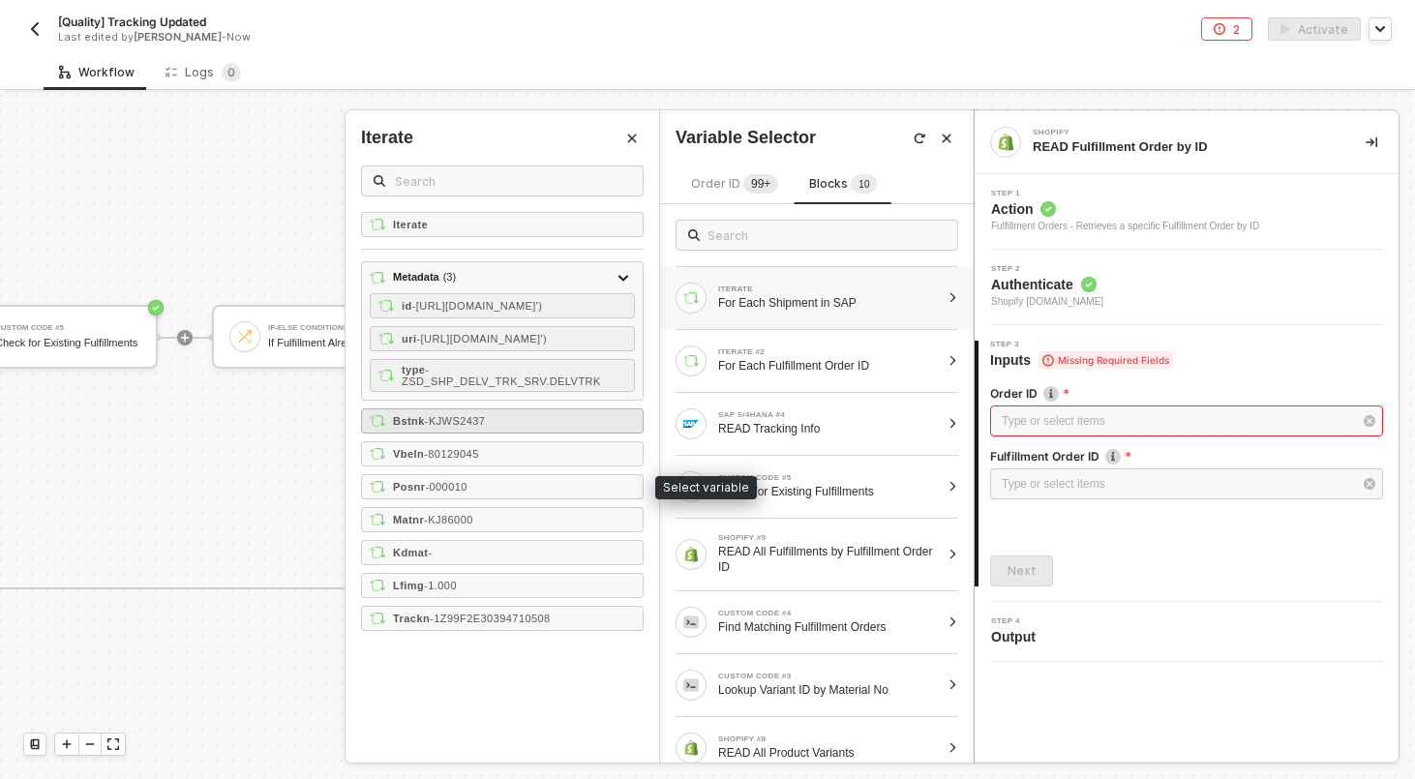
click at [504, 433] on div "Bstnk - KJWS2437" at bounding box center [502, 420] width 283 height 25
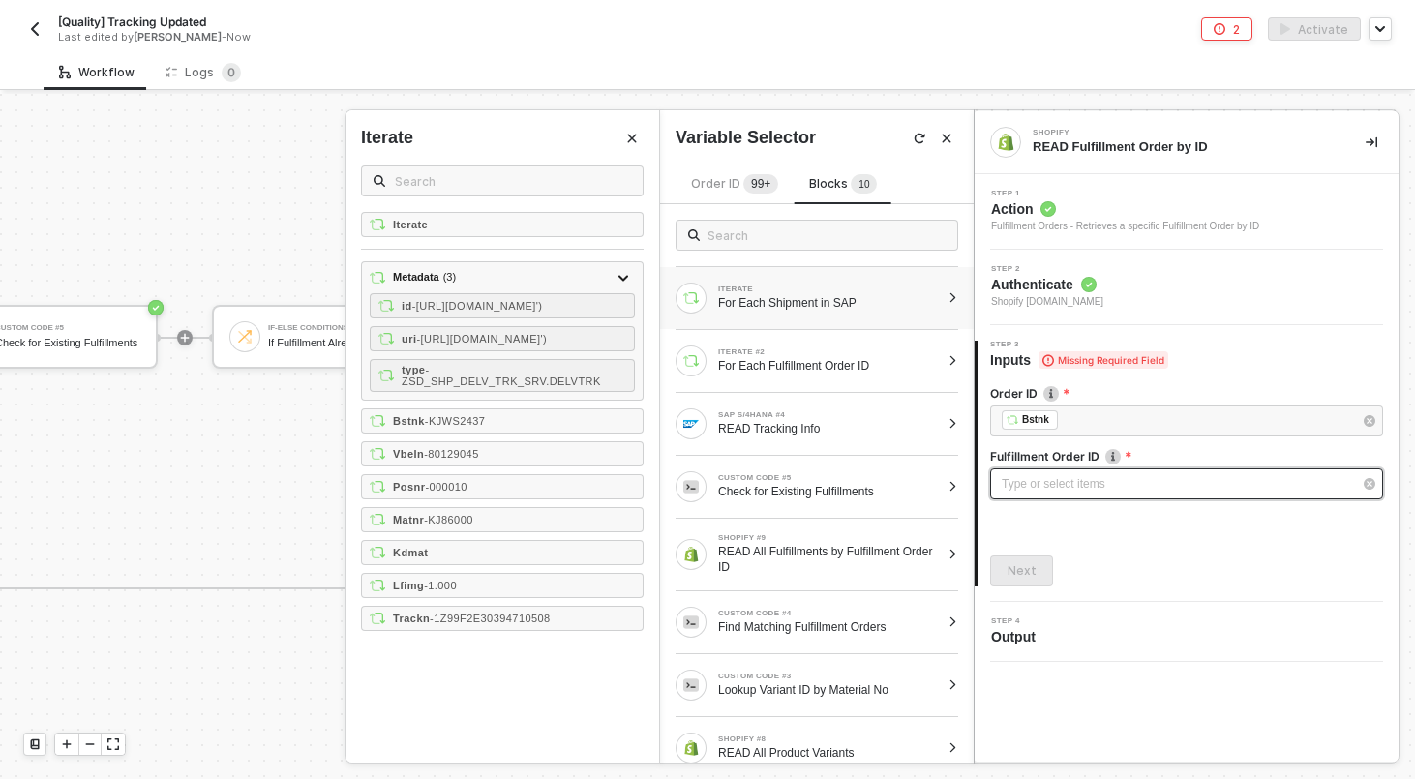
click at [1247, 480] on div "Type or select items ﻿" at bounding box center [1176, 484] width 350 height 18
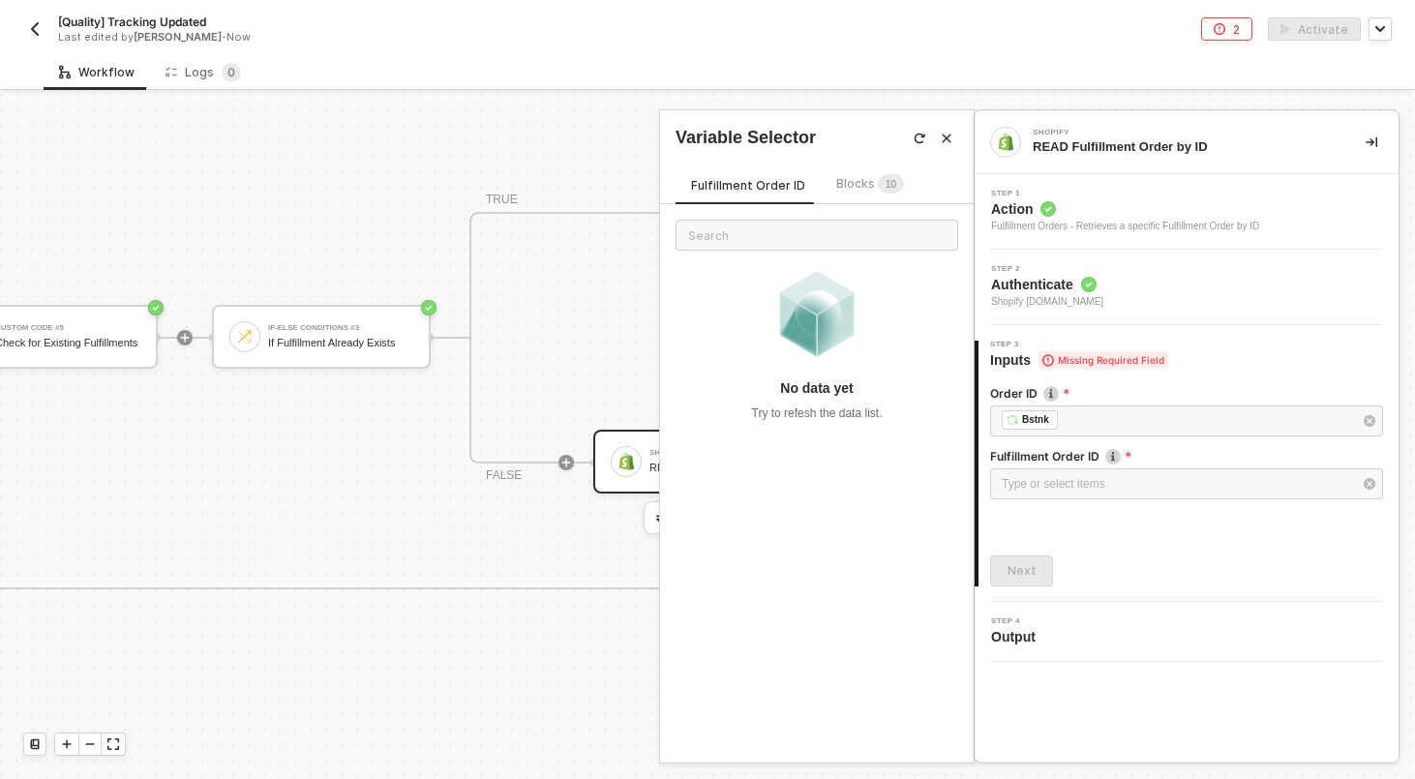
click at [878, 186] on sup "1 0" at bounding box center [891, 183] width 26 height 19
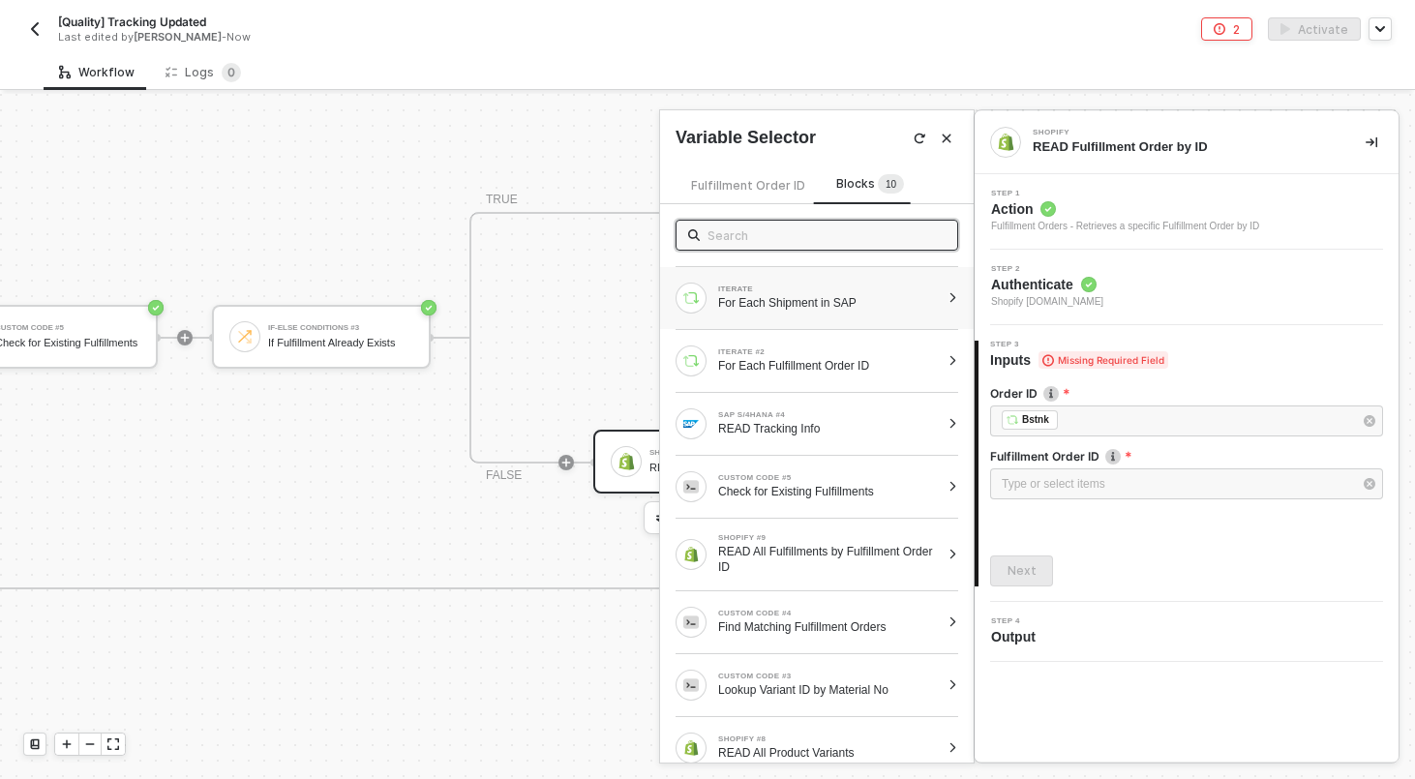
click at [956, 300] on div at bounding box center [952, 298] width 11 height 12
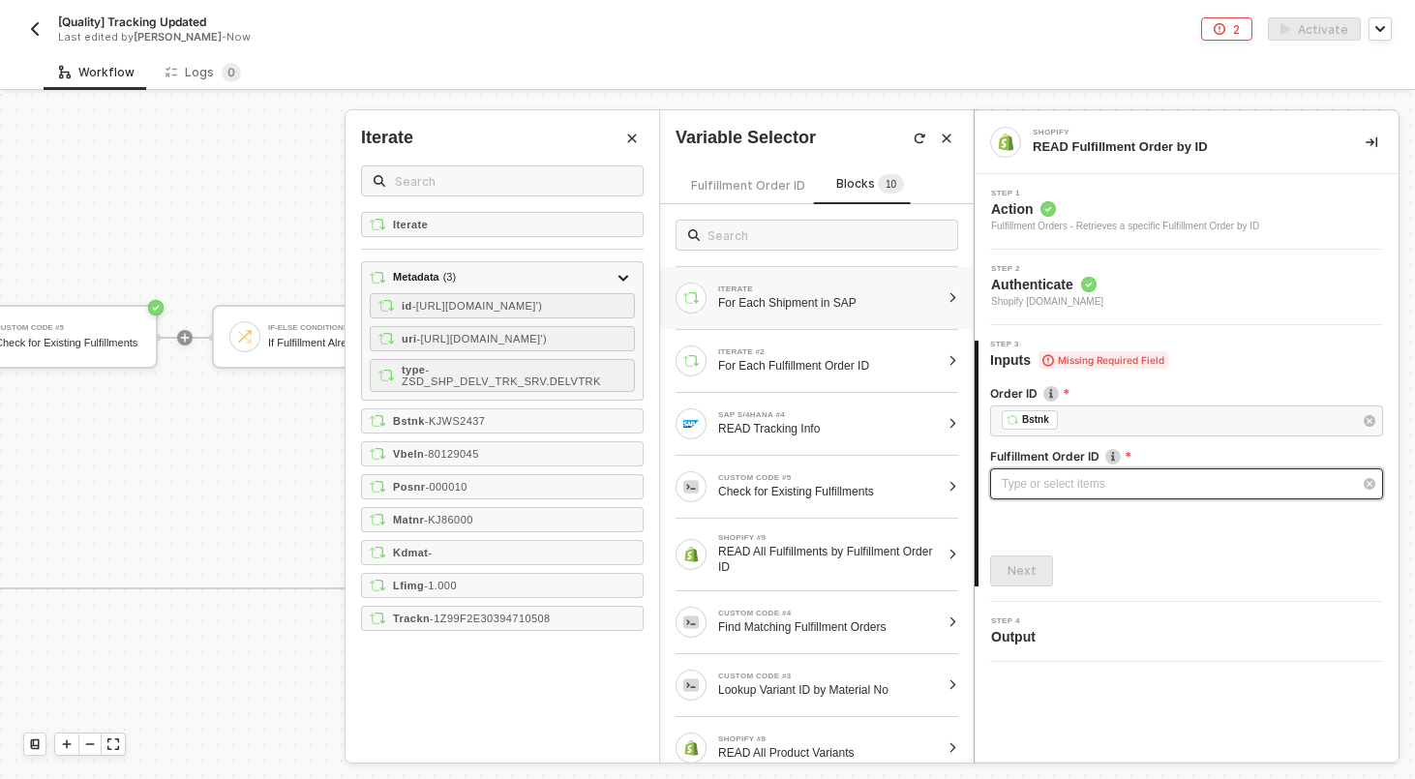
click at [1074, 473] on div "Type or select items ﻿" at bounding box center [1186, 483] width 393 height 31
click at [952, 359] on div at bounding box center [952, 361] width 11 height 12
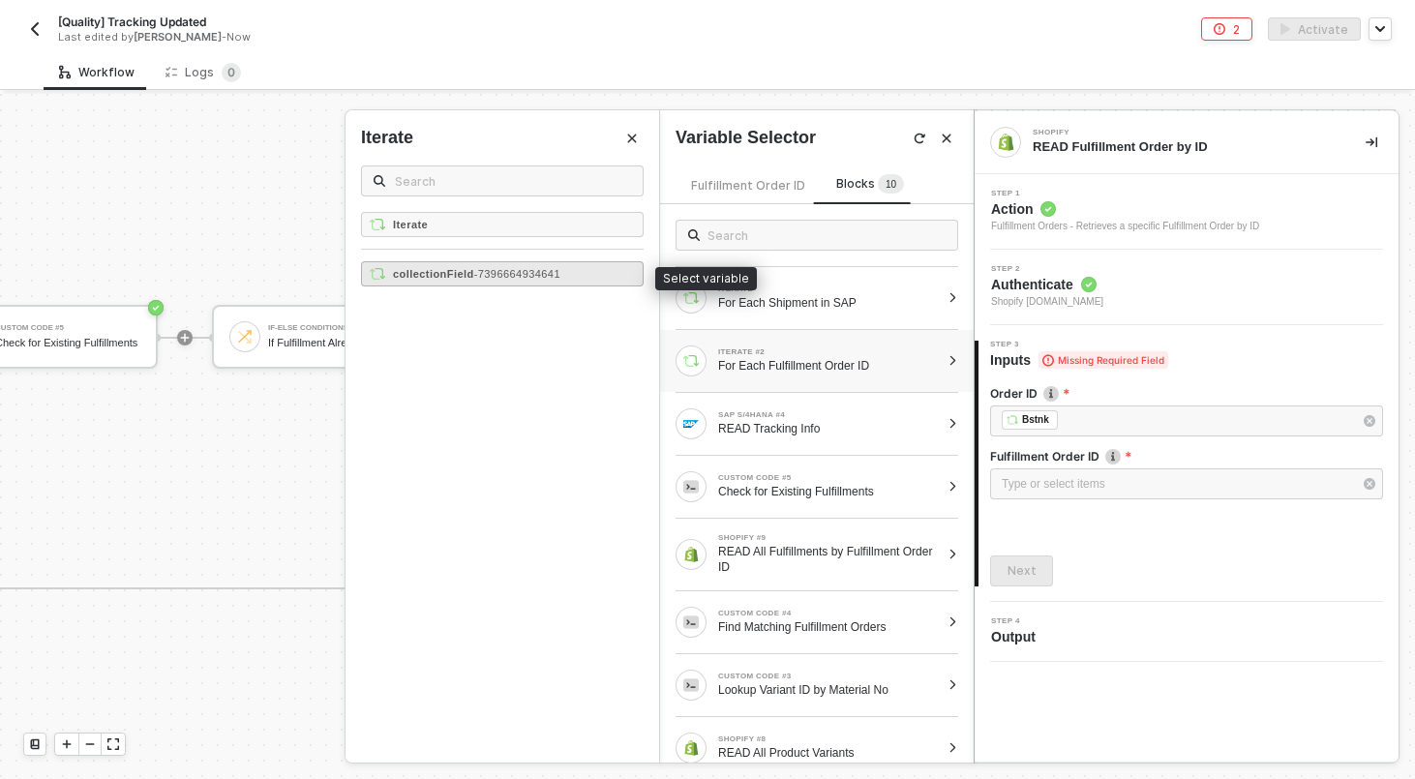
click at [602, 277] on div "collectionField - 7396664934641" at bounding box center [502, 273] width 283 height 25
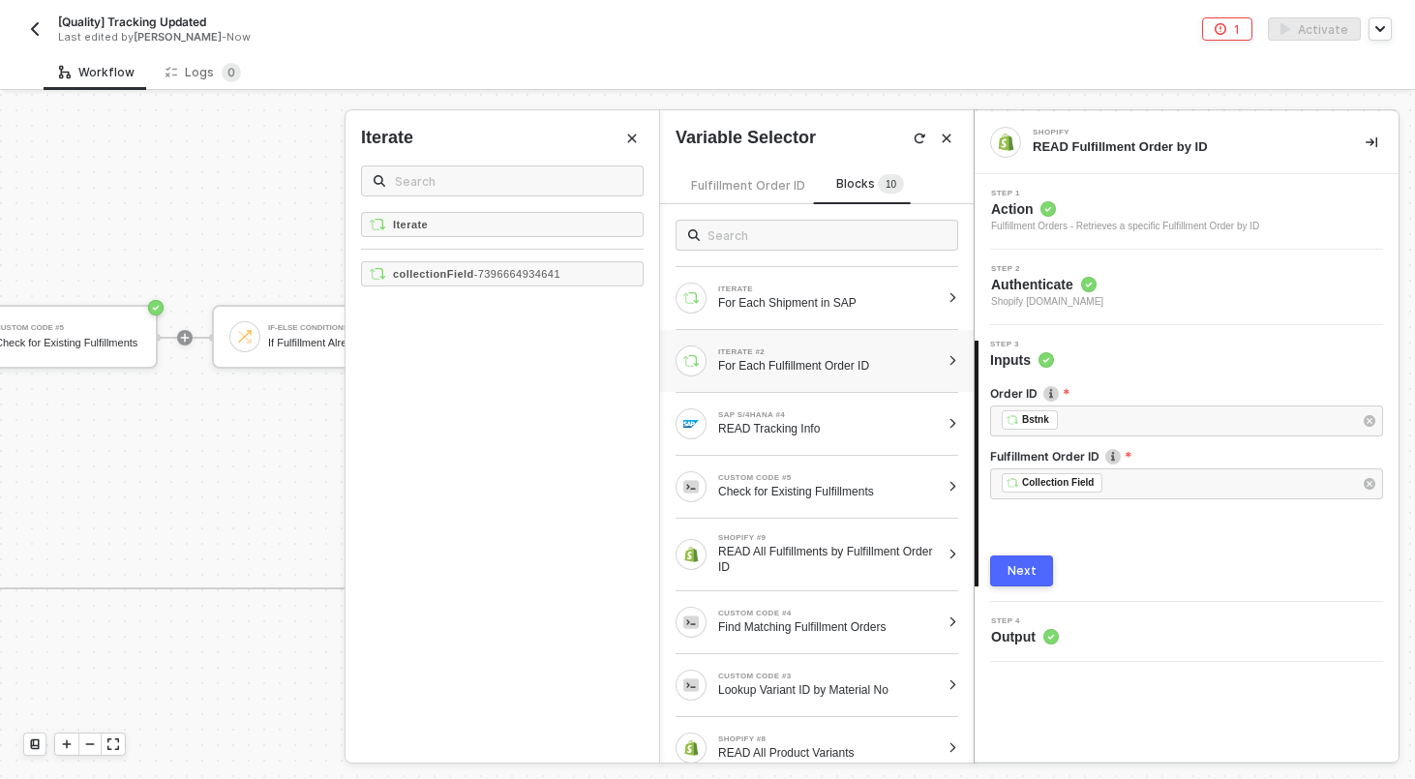
click at [1013, 579] on button "Next" at bounding box center [1021, 570] width 63 height 31
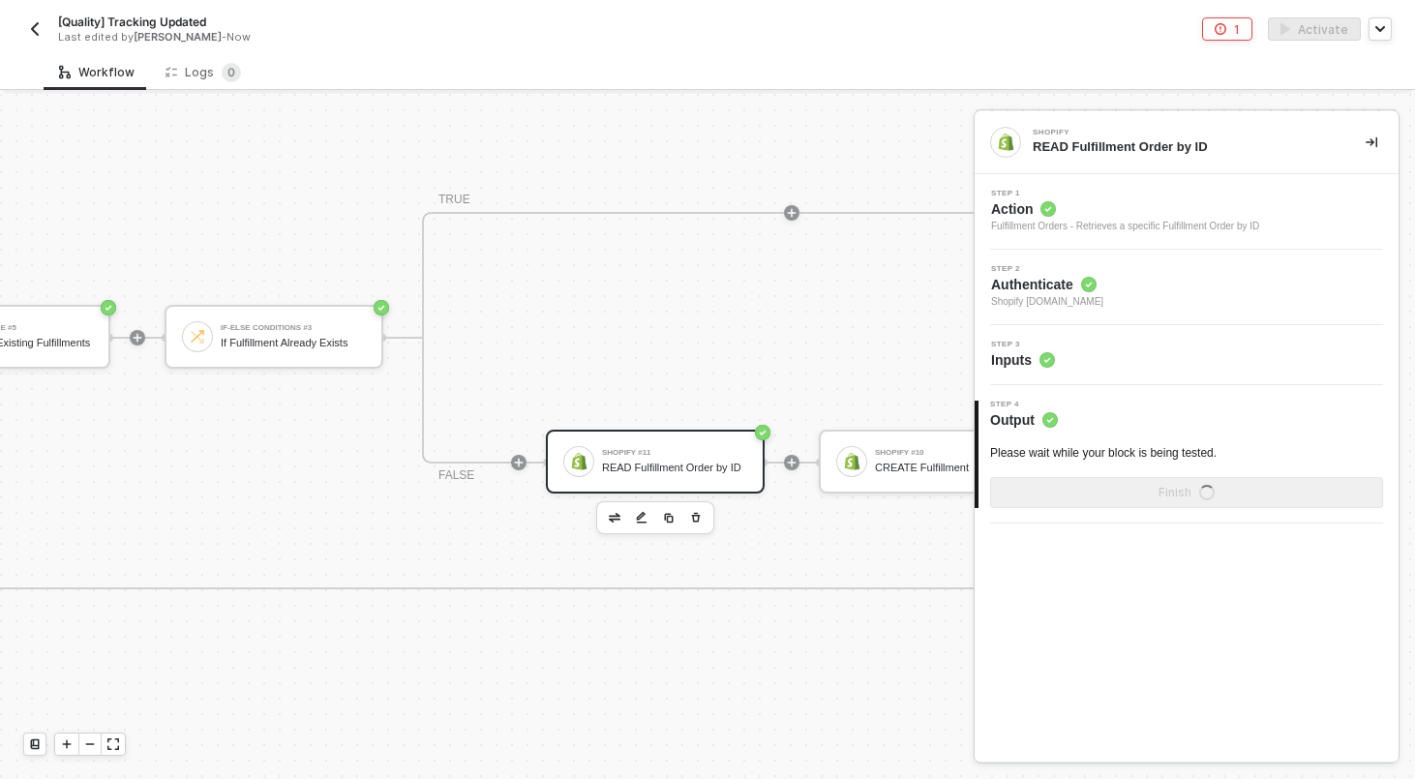
scroll to position [463, 2828]
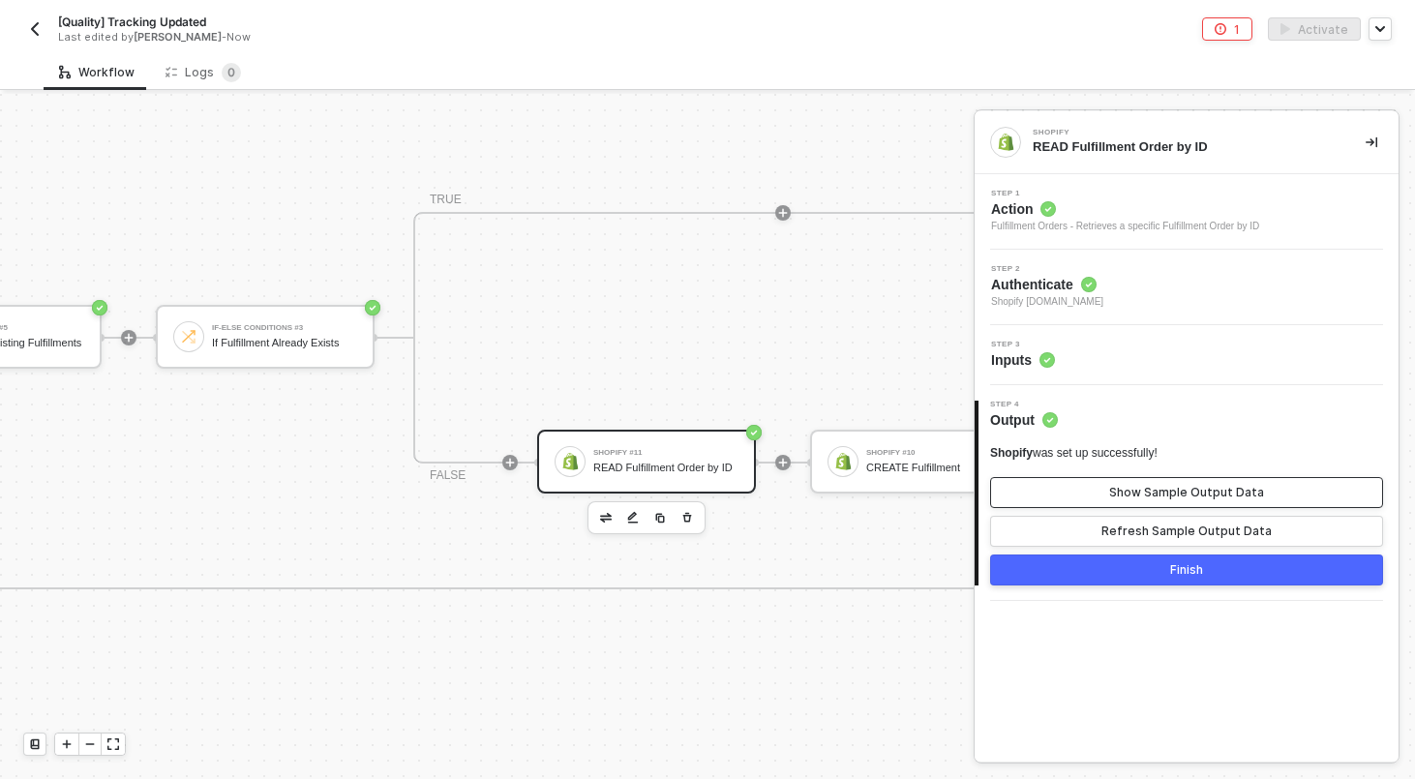
click at [1175, 489] on div "Show Sample Output Data" at bounding box center [1186, 492] width 155 height 15
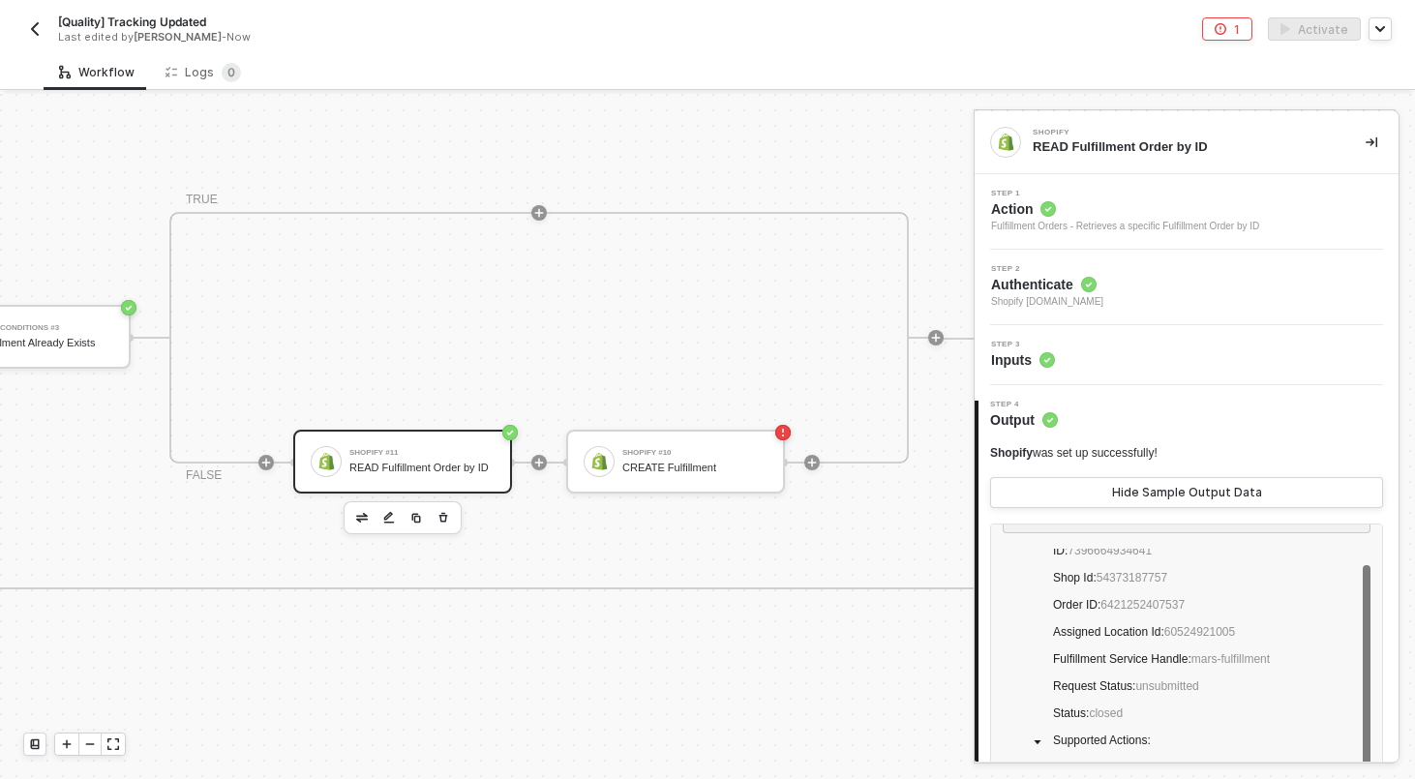
scroll to position [463, 3080]
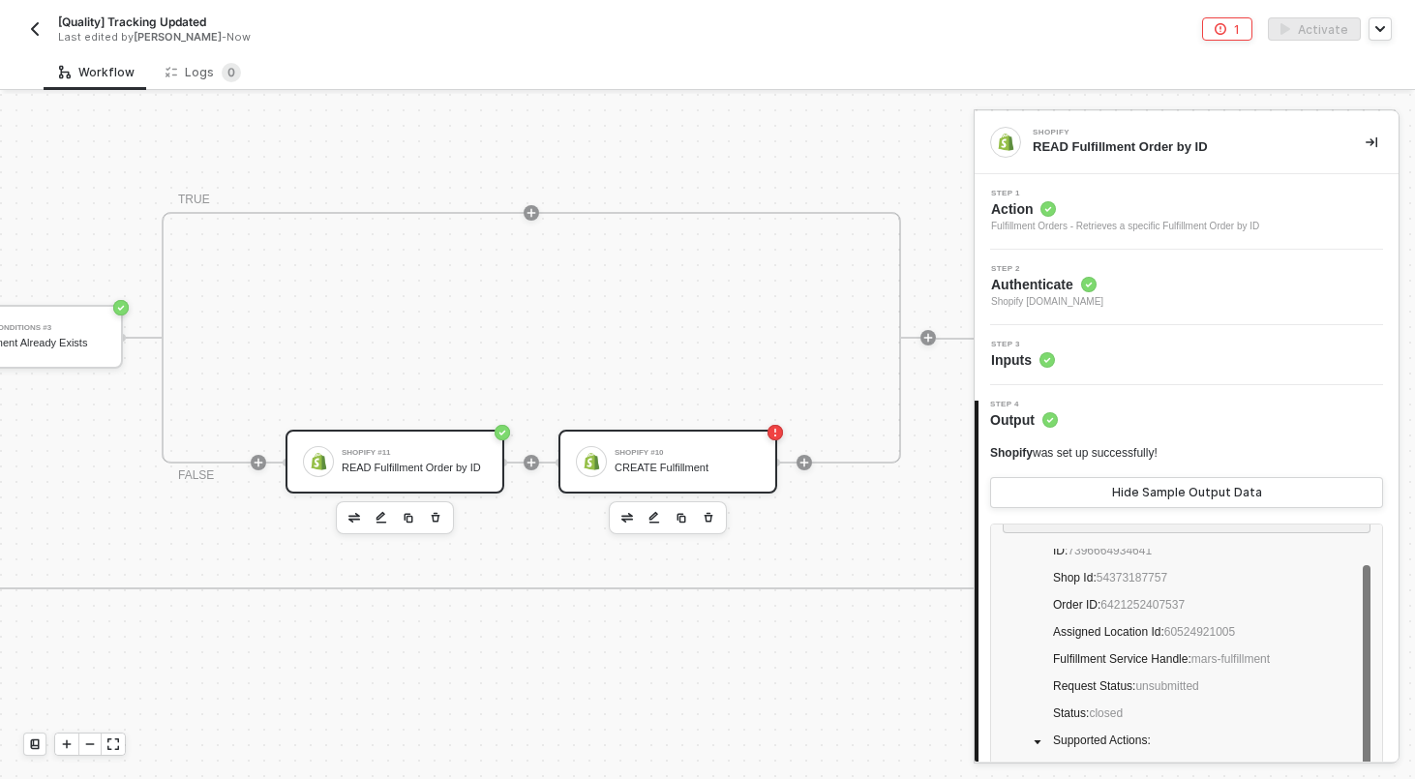
click at [699, 449] on div "Shopify #10" at bounding box center [686, 453] width 145 height 8
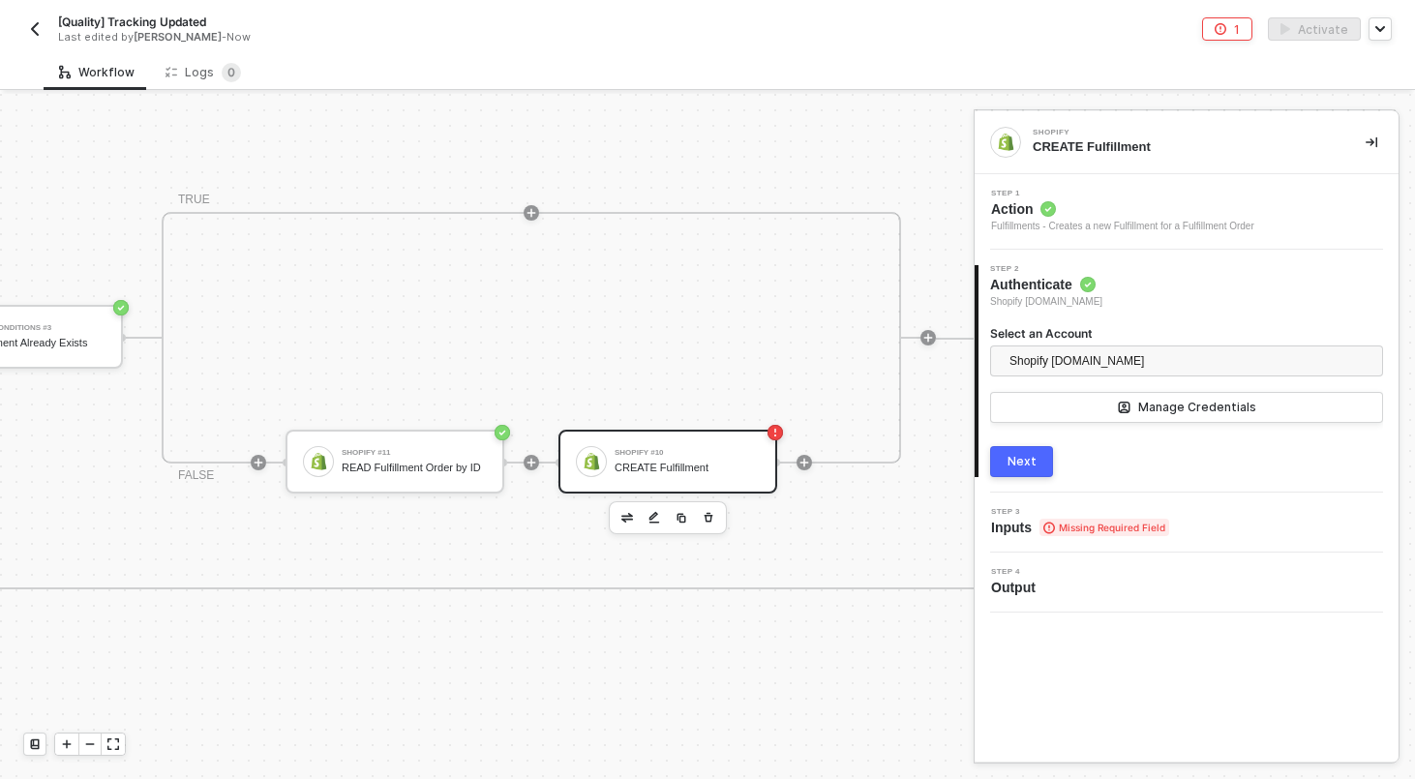
click at [1020, 475] on button "Next" at bounding box center [1021, 461] width 63 height 31
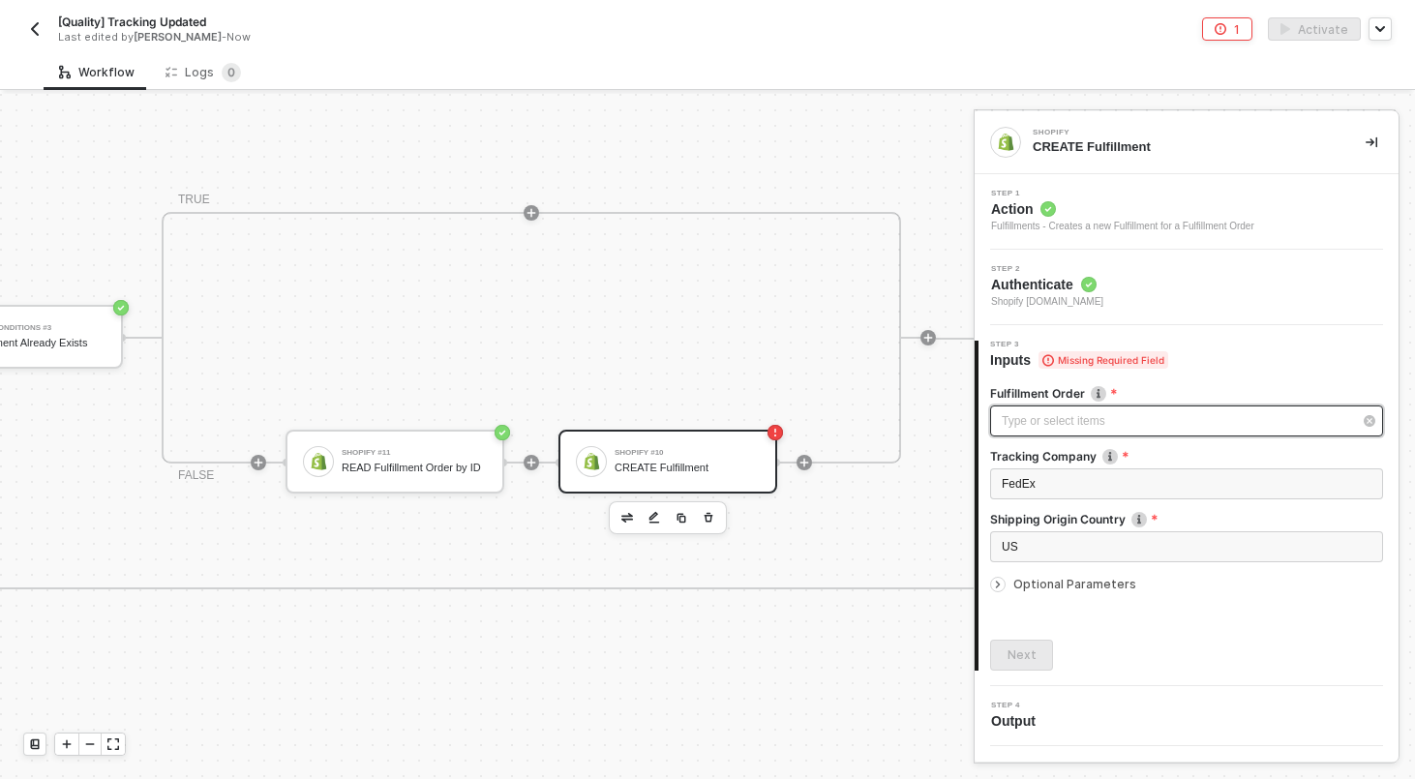
click at [1132, 435] on div "Type or select items ﻿" at bounding box center [1186, 420] width 393 height 31
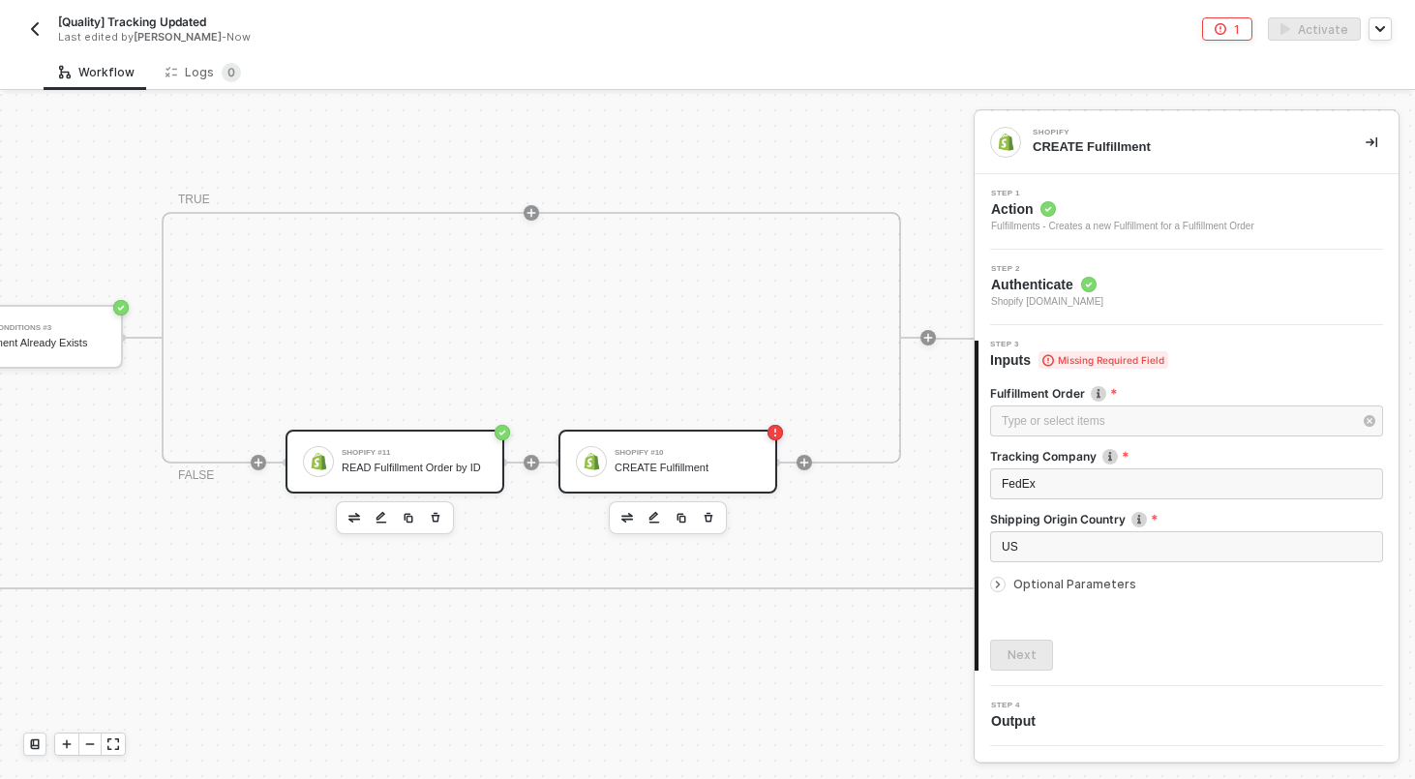
click at [359, 465] on div "READ Fulfillment Order by ID" at bounding box center [414, 468] width 145 height 13
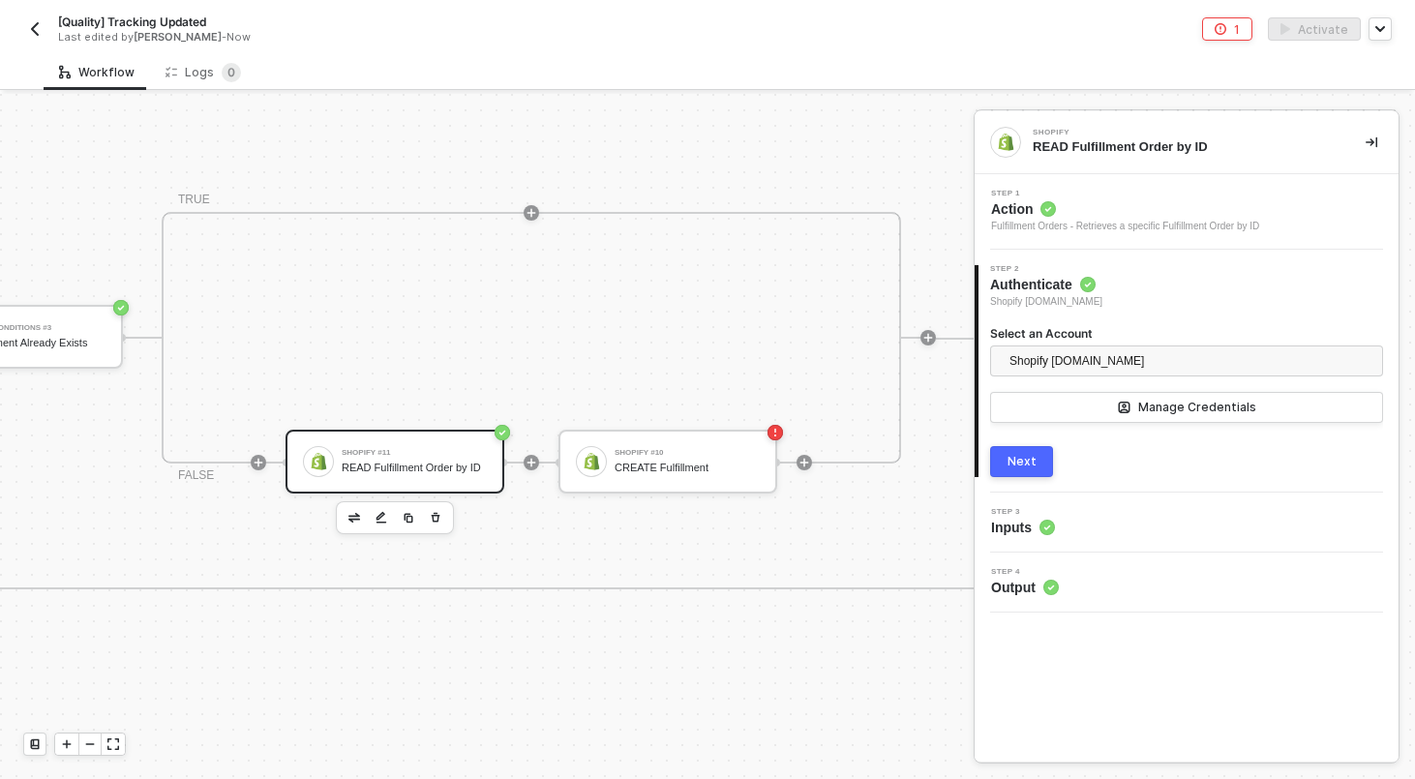
click at [1030, 467] on div "Next" at bounding box center [1021, 461] width 29 height 15
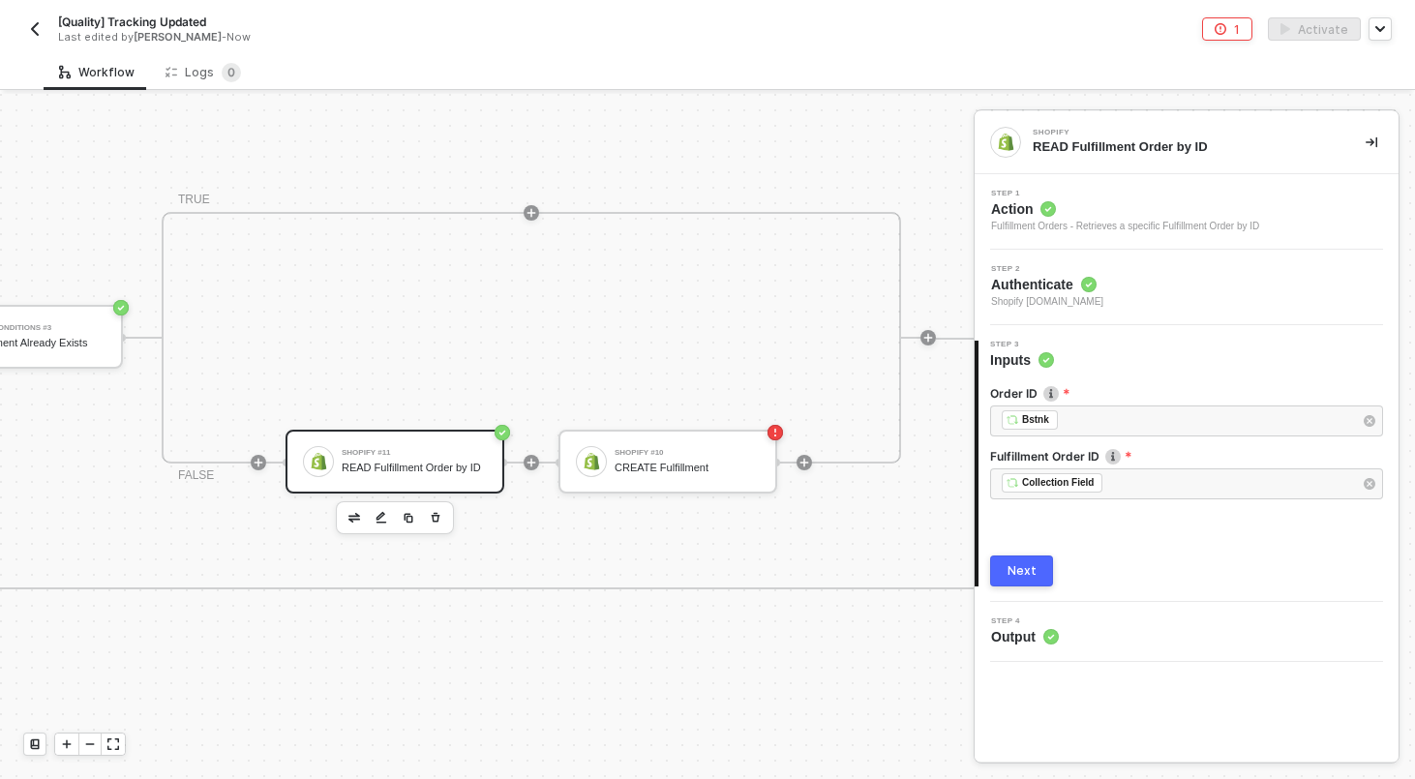
click at [1028, 574] on div "Next" at bounding box center [1021, 570] width 29 height 15
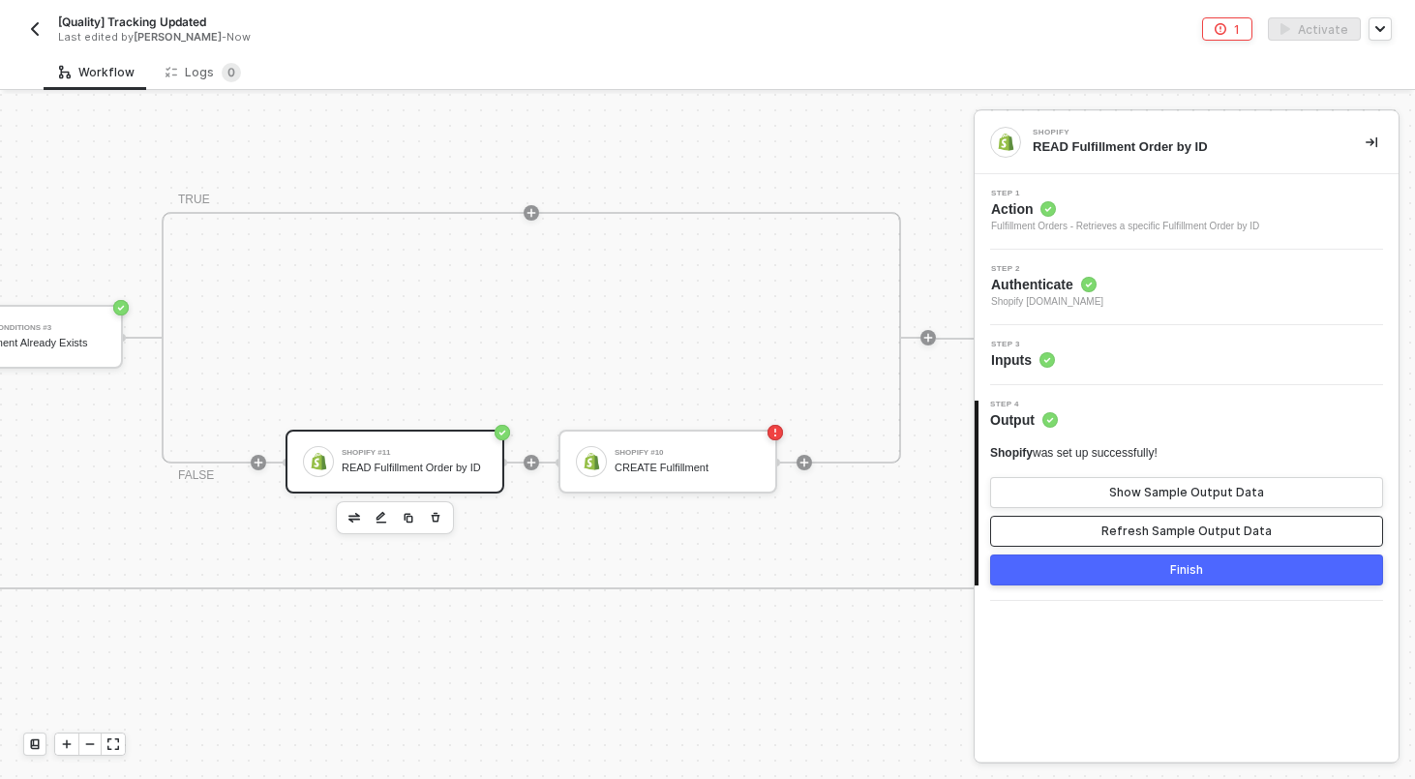
click at [1192, 532] on div "Refresh Sample Output Data" at bounding box center [1186, 530] width 170 height 15
click at [1188, 486] on div "Show Sample Output Data" at bounding box center [1186, 492] width 155 height 15
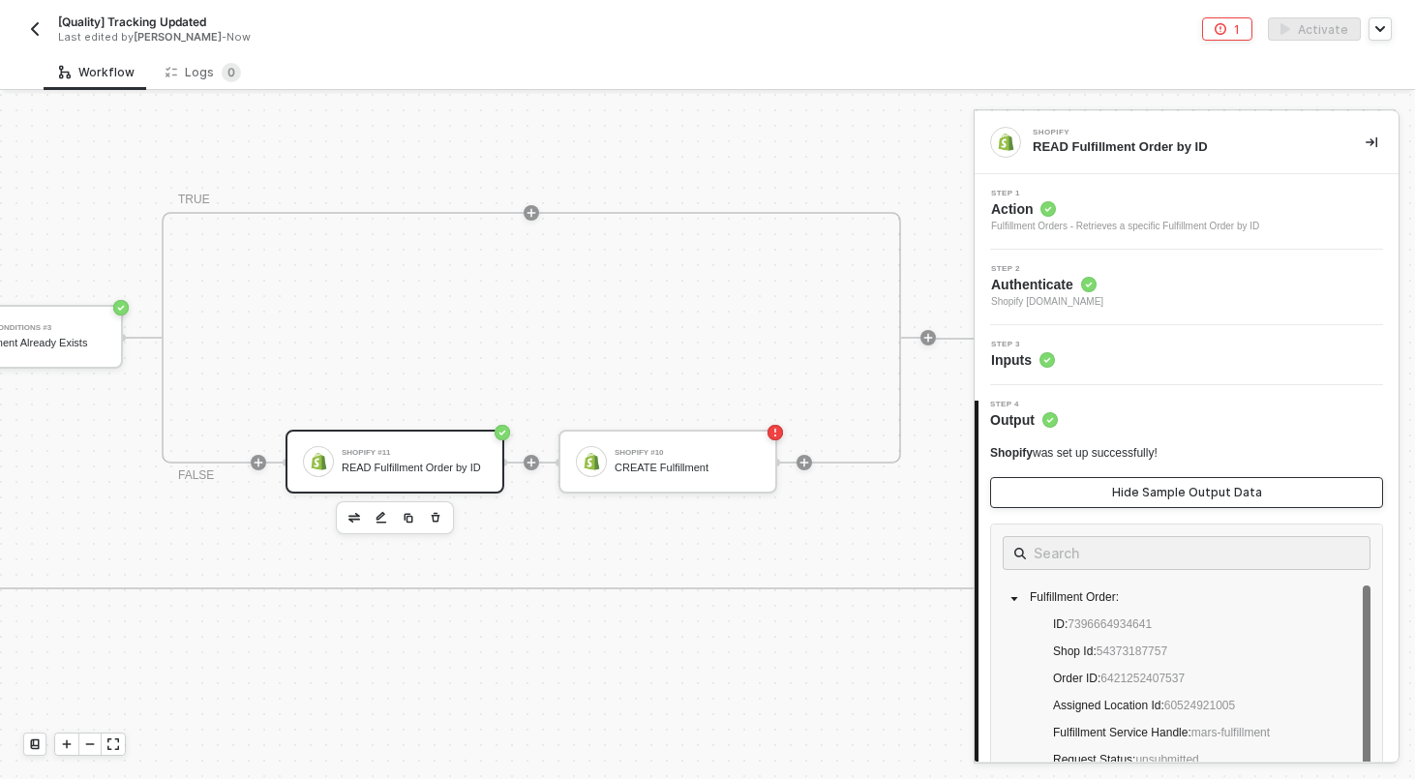
click at [1198, 491] on div "Hide Sample Output Data" at bounding box center [1187, 492] width 150 height 15
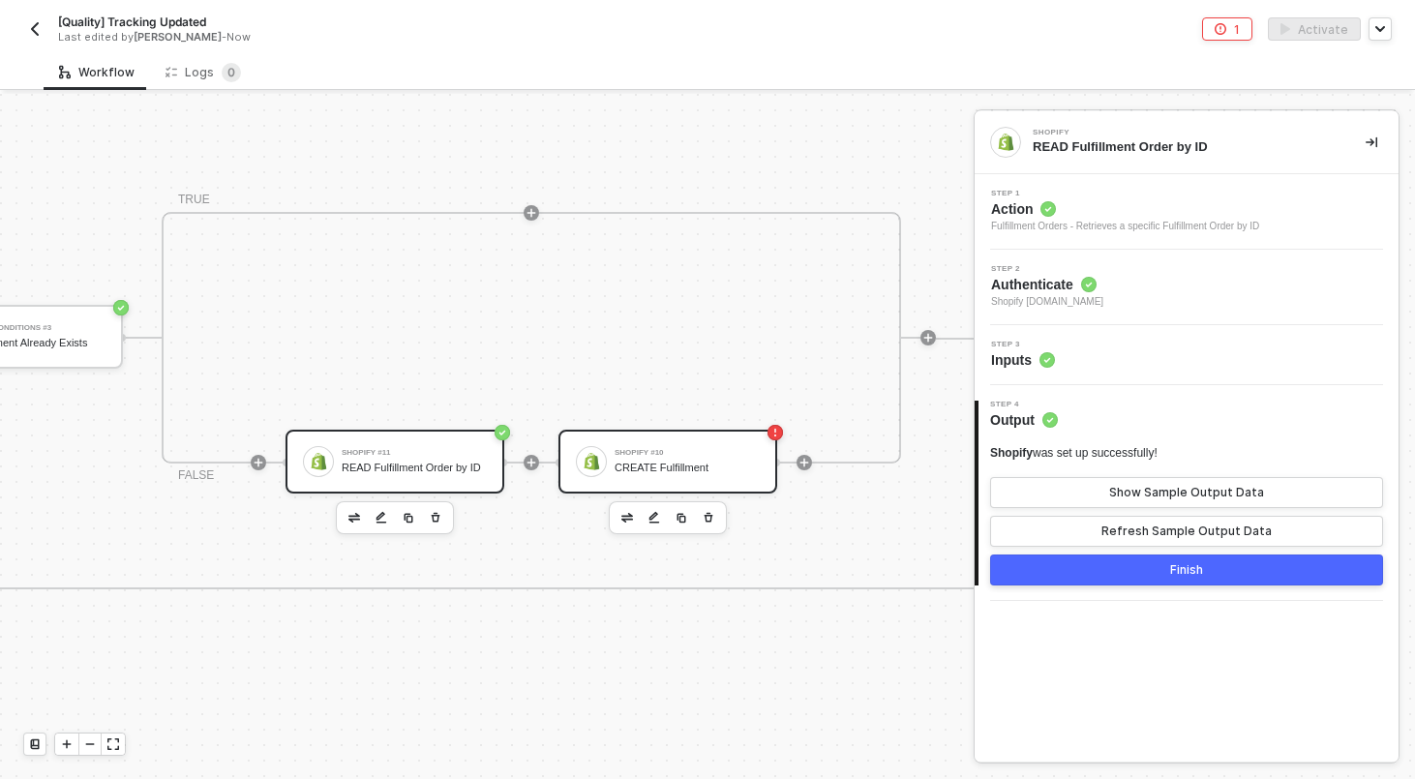
click at [713, 462] on div "CREATE Fulfillment" at bounding box center [686, 468] width 145 height 13
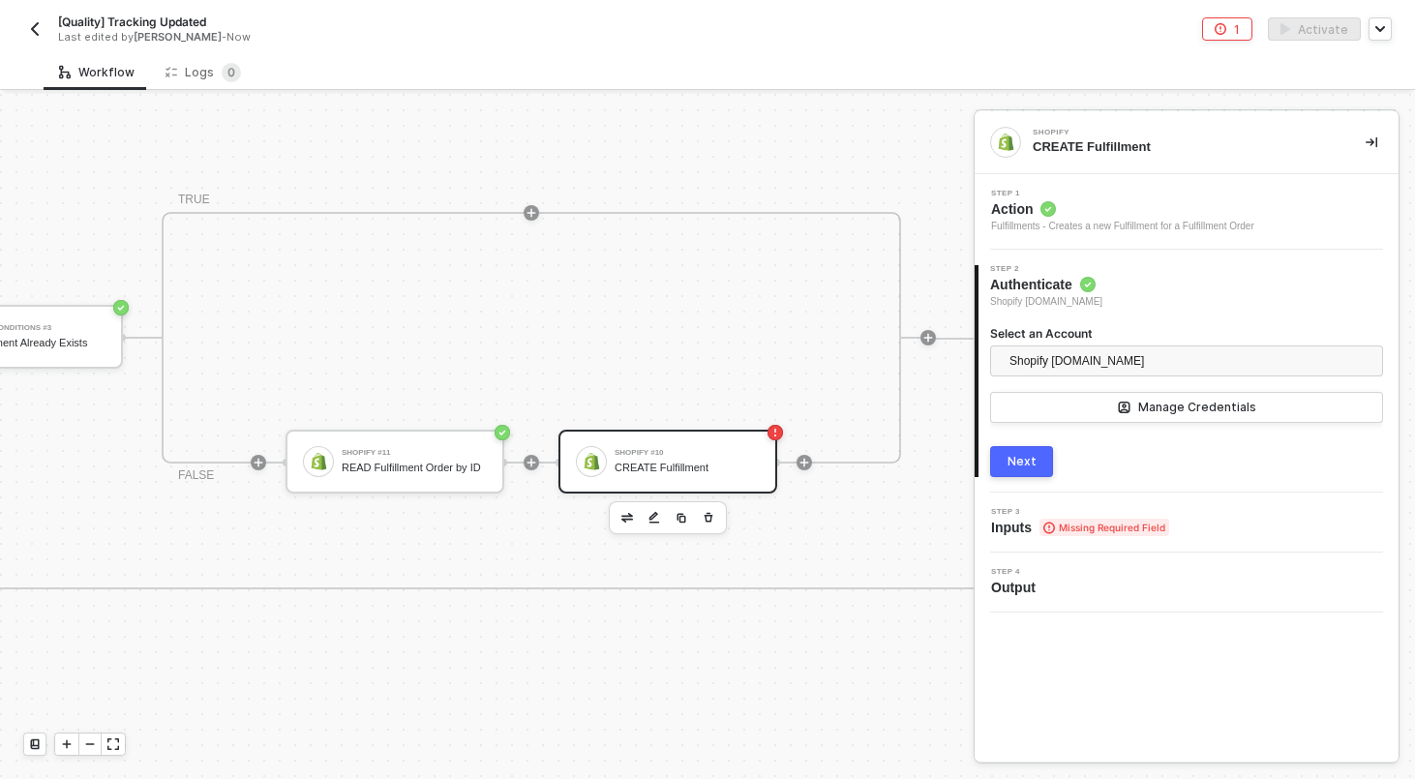
click at [1016, 478] on div "2 Step 2 Authenticate Shopify kjrests-com.myshopify.com Select an Account Shopi…" at bounding box center [1186, 371] width 424 height 243
click at [1017, 462] on div "Next" at bounding box center [1021, 461] width 29 height 15
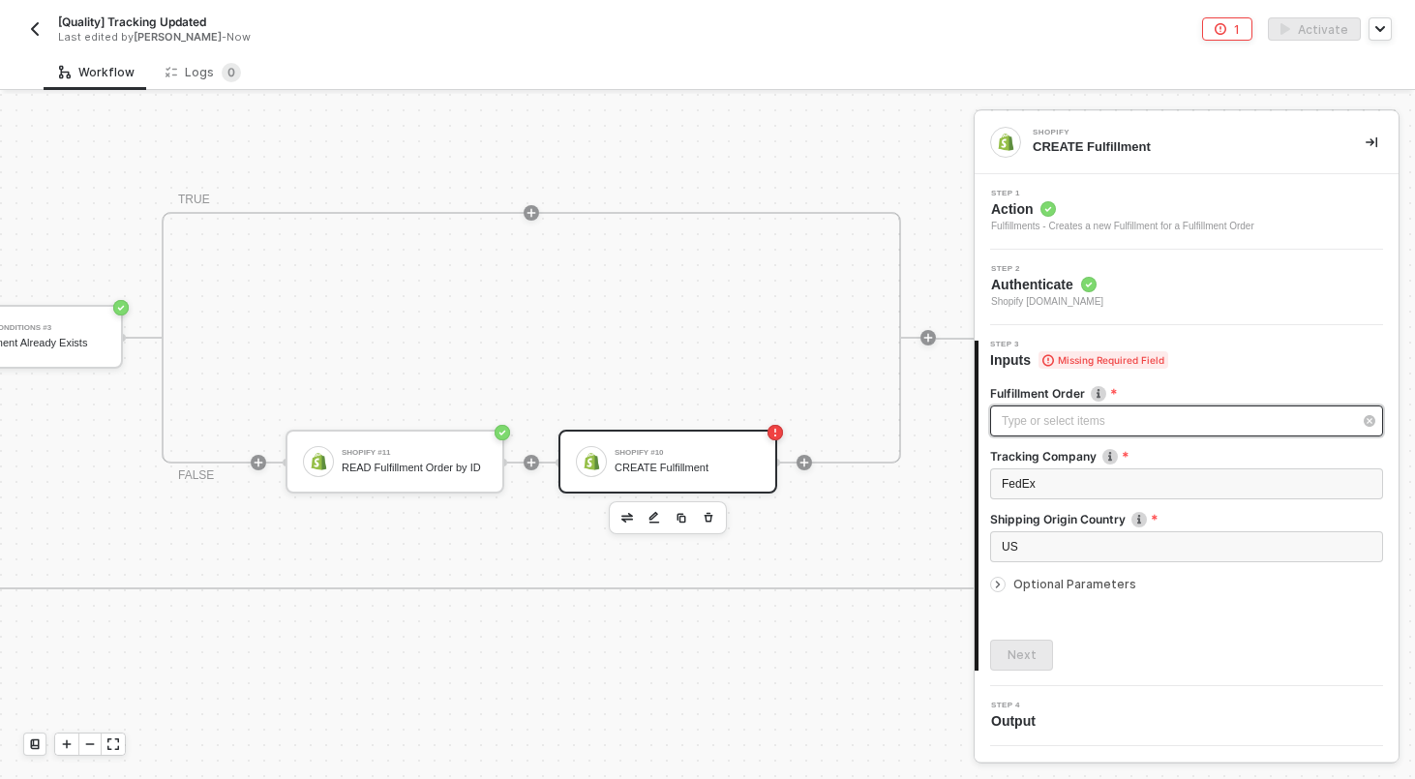
click at [1070, 423] on div "Type or select items ﻿" at bounding box center [1176, 421] width 350 height 18
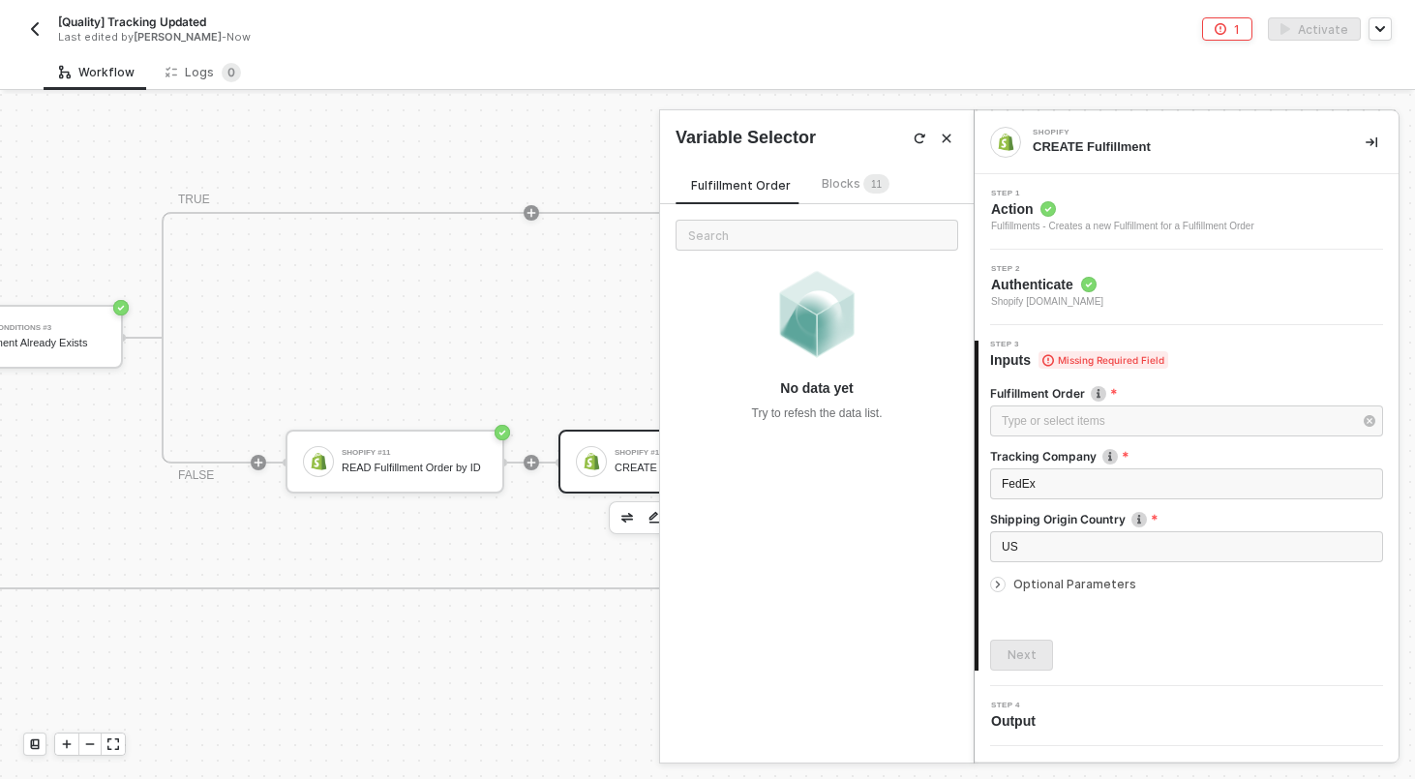
click at [863, 178] on span "1 1" at bounding box center [876, 184] width 26 height 21
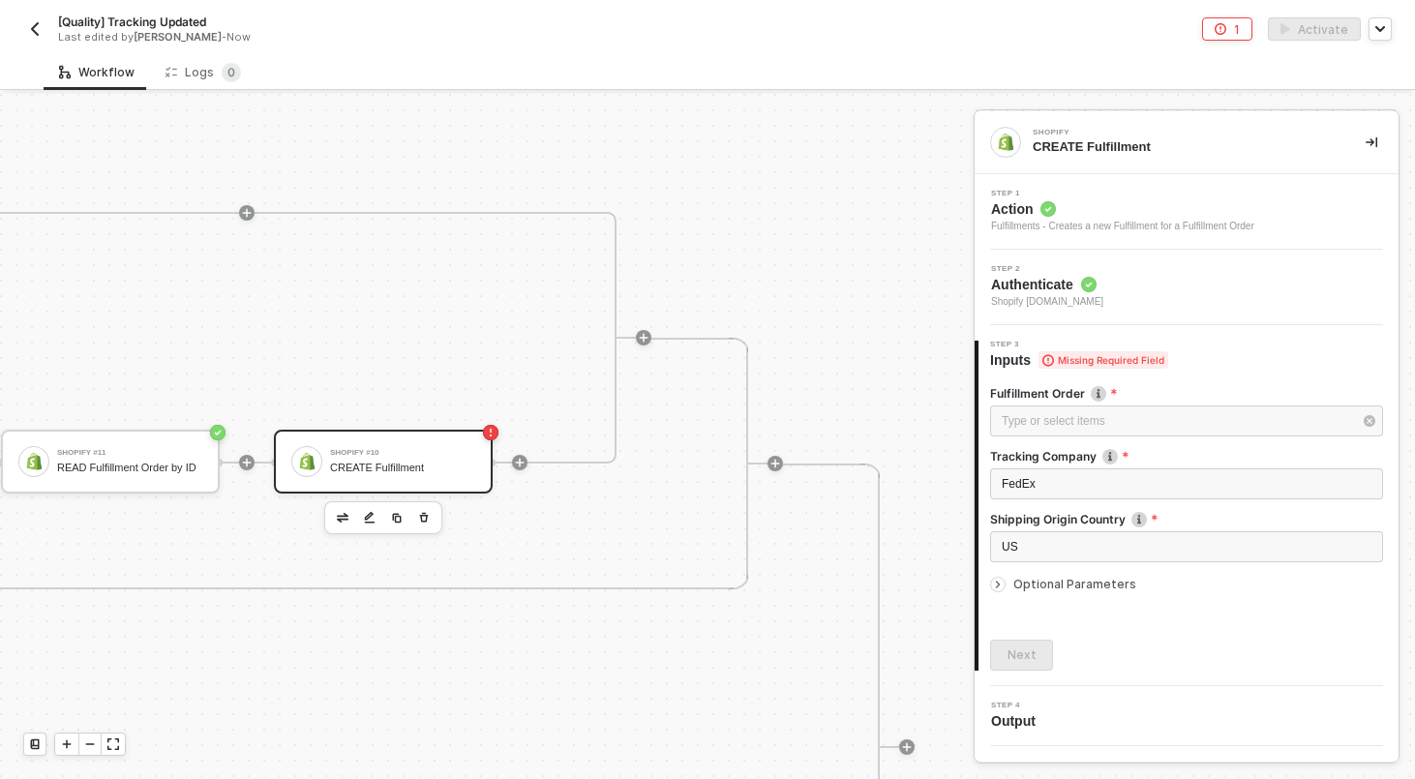
scroll to position [463, 3368]
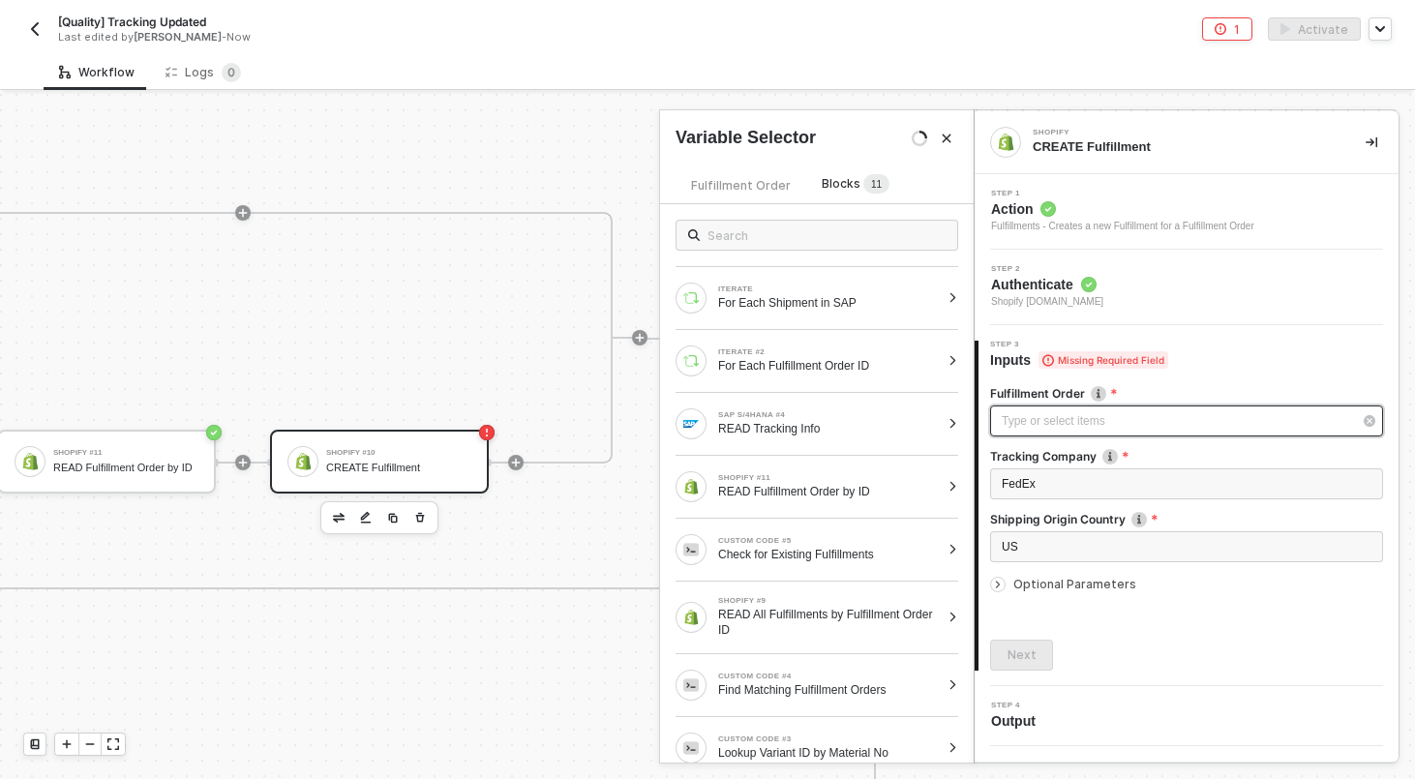
click at [1157, 417] on div "Type or select items ﻿" at bounding box center [1176, 421] width 350 height 18
click at [951, 482] on div at bounding box center [952, 487] width 11 height 12
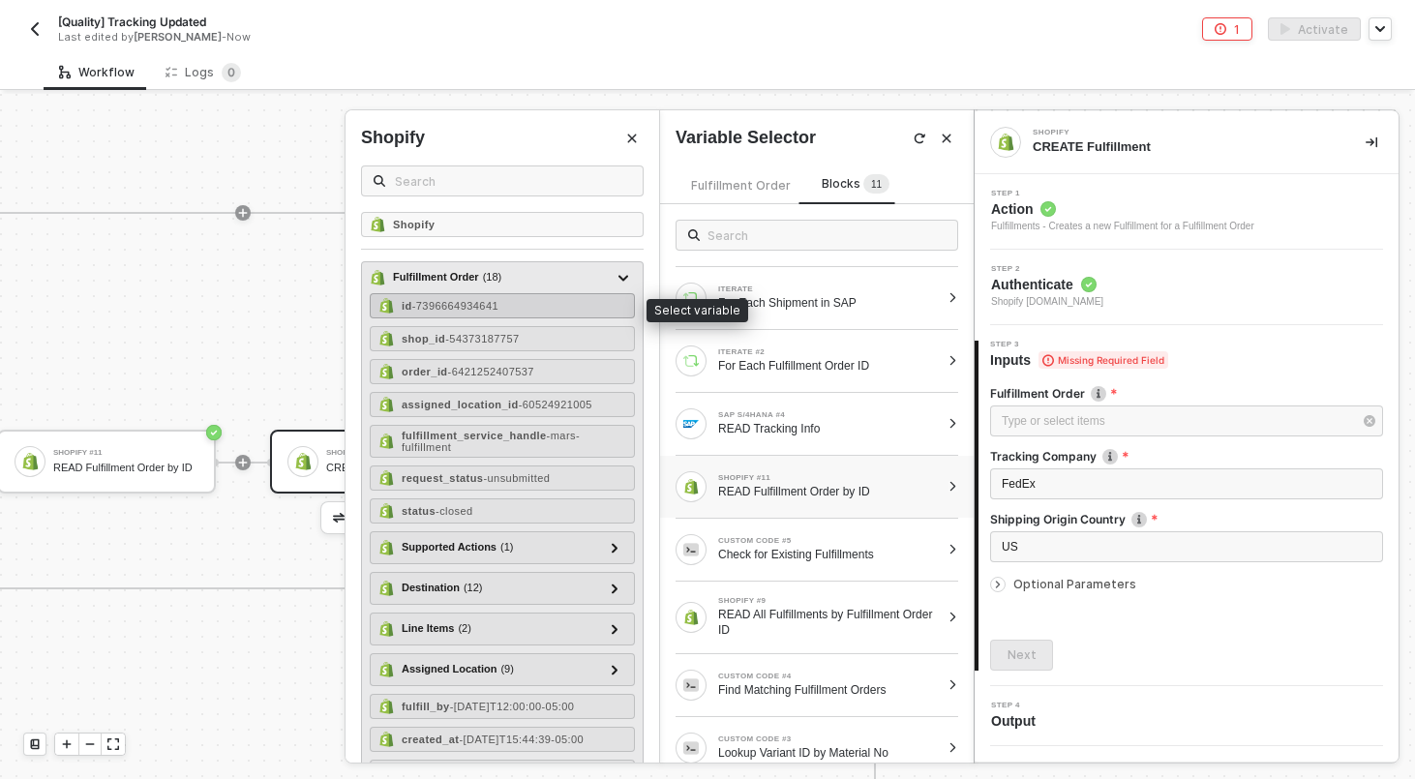
click at [562, 308] on div "id - 7396664934641" at bounding box center [502, 305] width 265 height 25
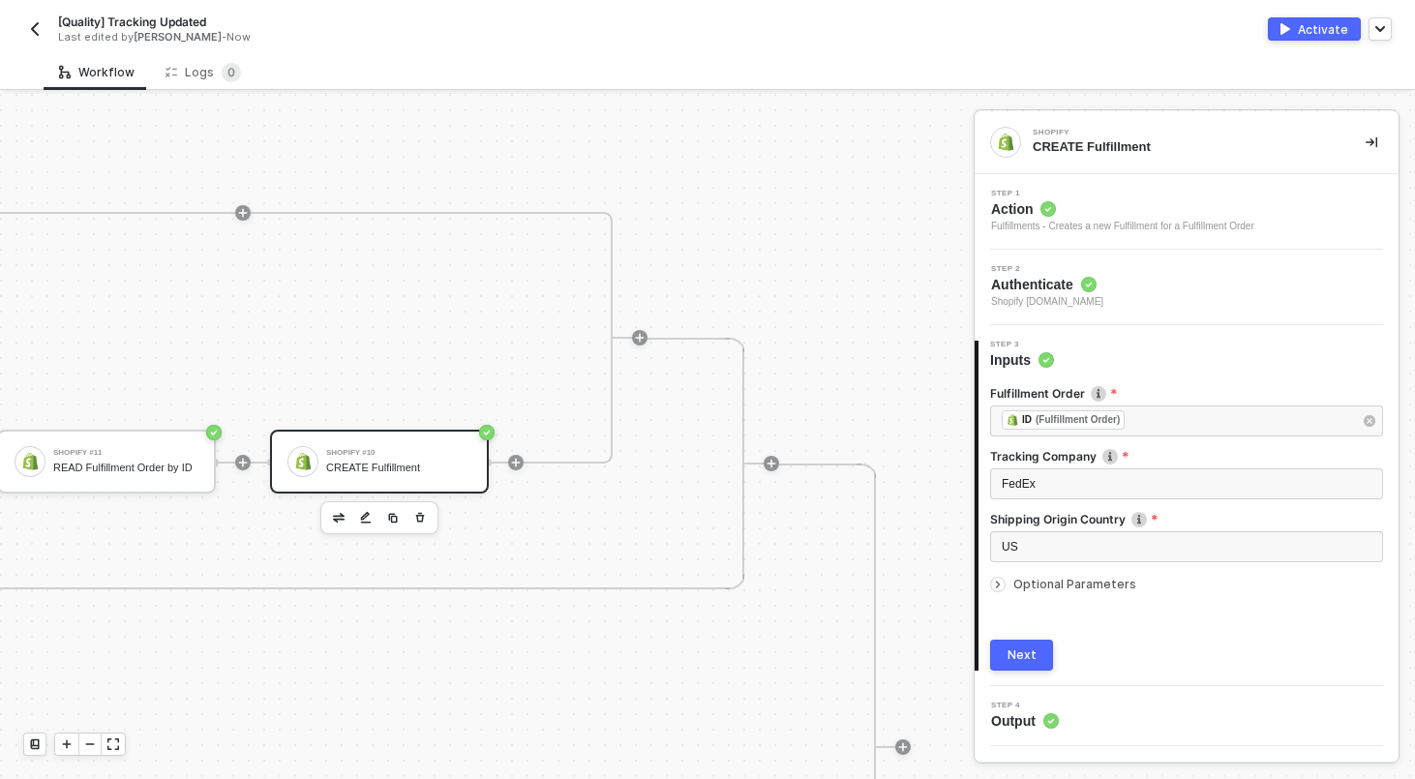
click at [1087, 593] on div "Optional Parameters" at bounding box center [1186, 584] width 393 height 21
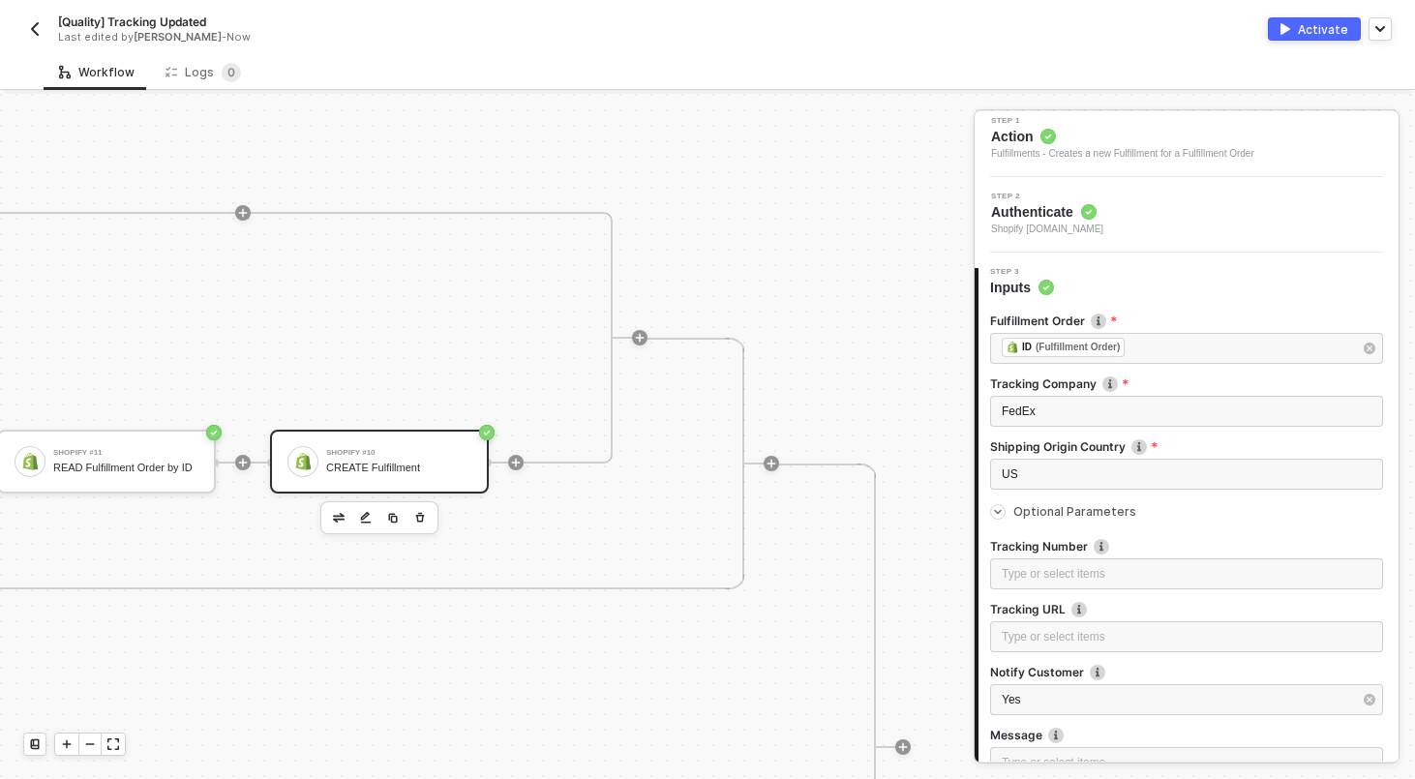
scroll to position [74, 0]
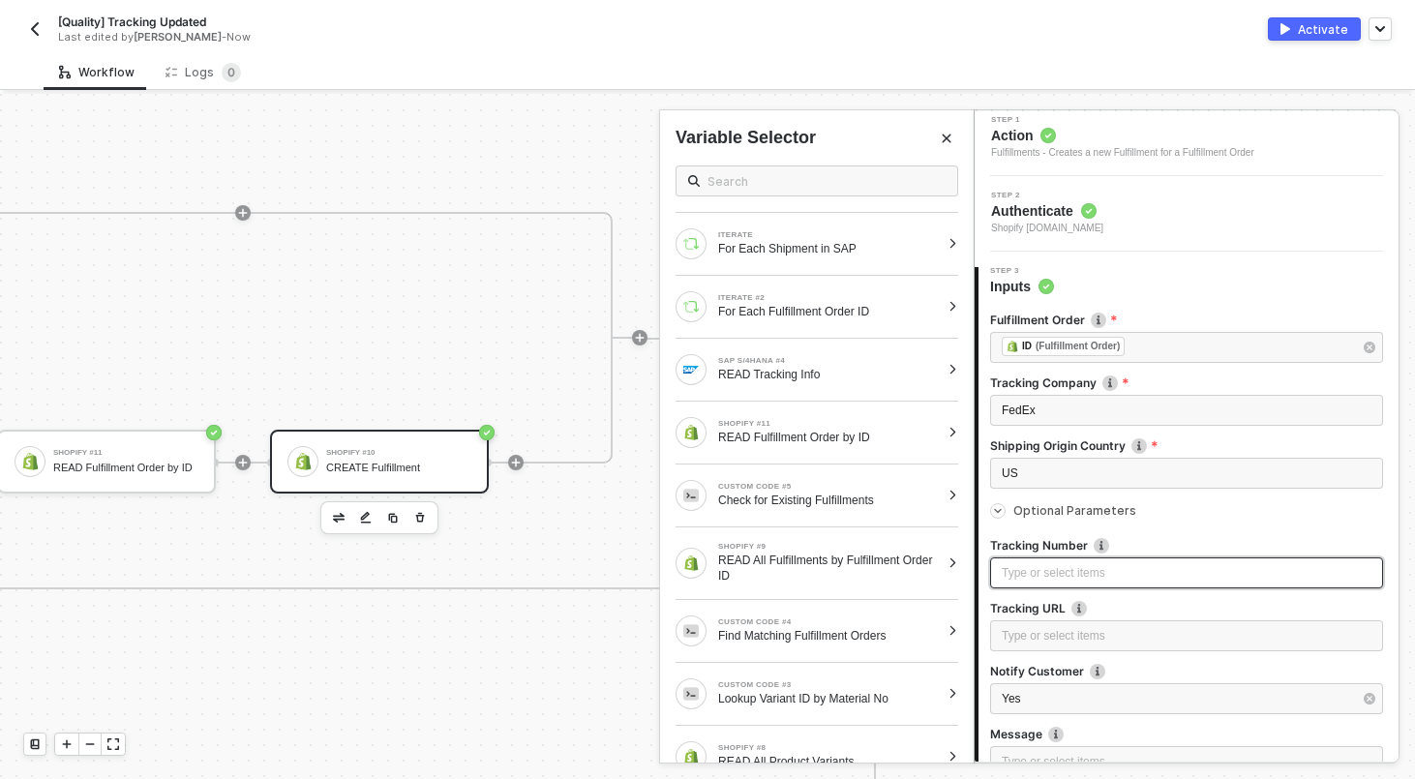
click at [1086, 573] on div "Type or select items ﻿" at bounding box center [1186, 573] width 370 height 18
click at [954, 240] on div at bounding box center [952, 244] width 11 height 12
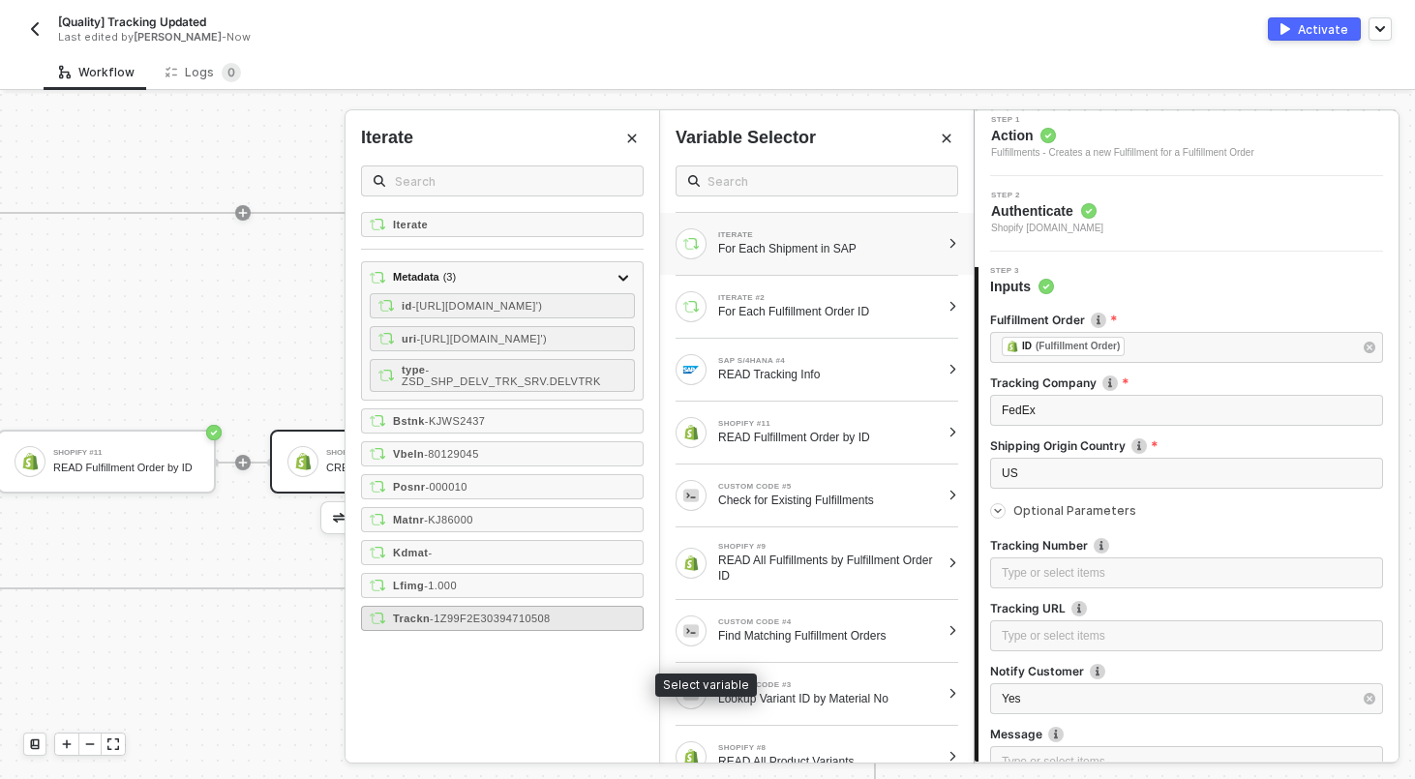
click at [519, 624] on span "- 1Z99F2E30394710508" at bounding box center [490, 619] width 121 height 12
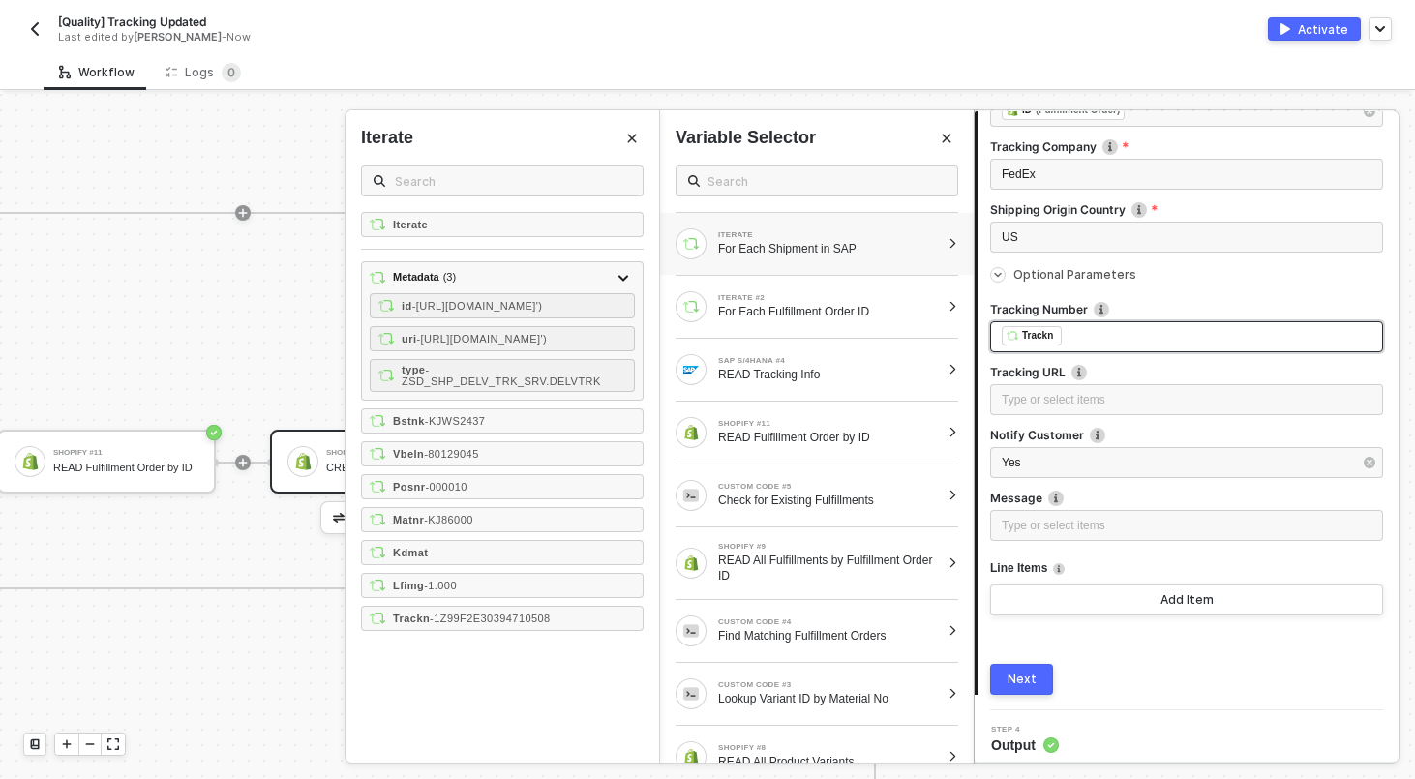
scroll to position [312, 0]
click at [1015, 674] on div "Next" at bounding box center [1021, 677] width 29 height 15
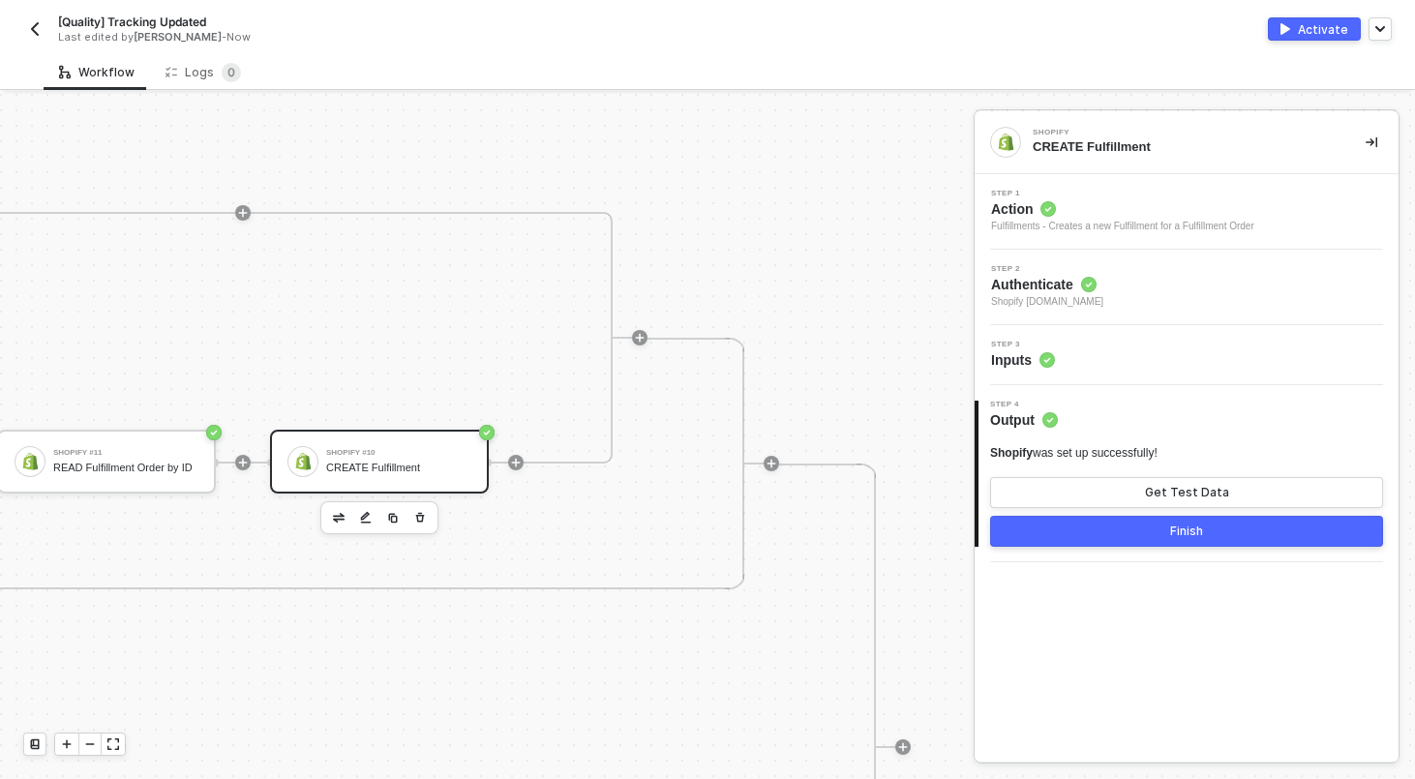
scroll to position [0, 0]
click at [1117, 525] on button "Finish" at bounding box center [1186, 531] width 393 height 31
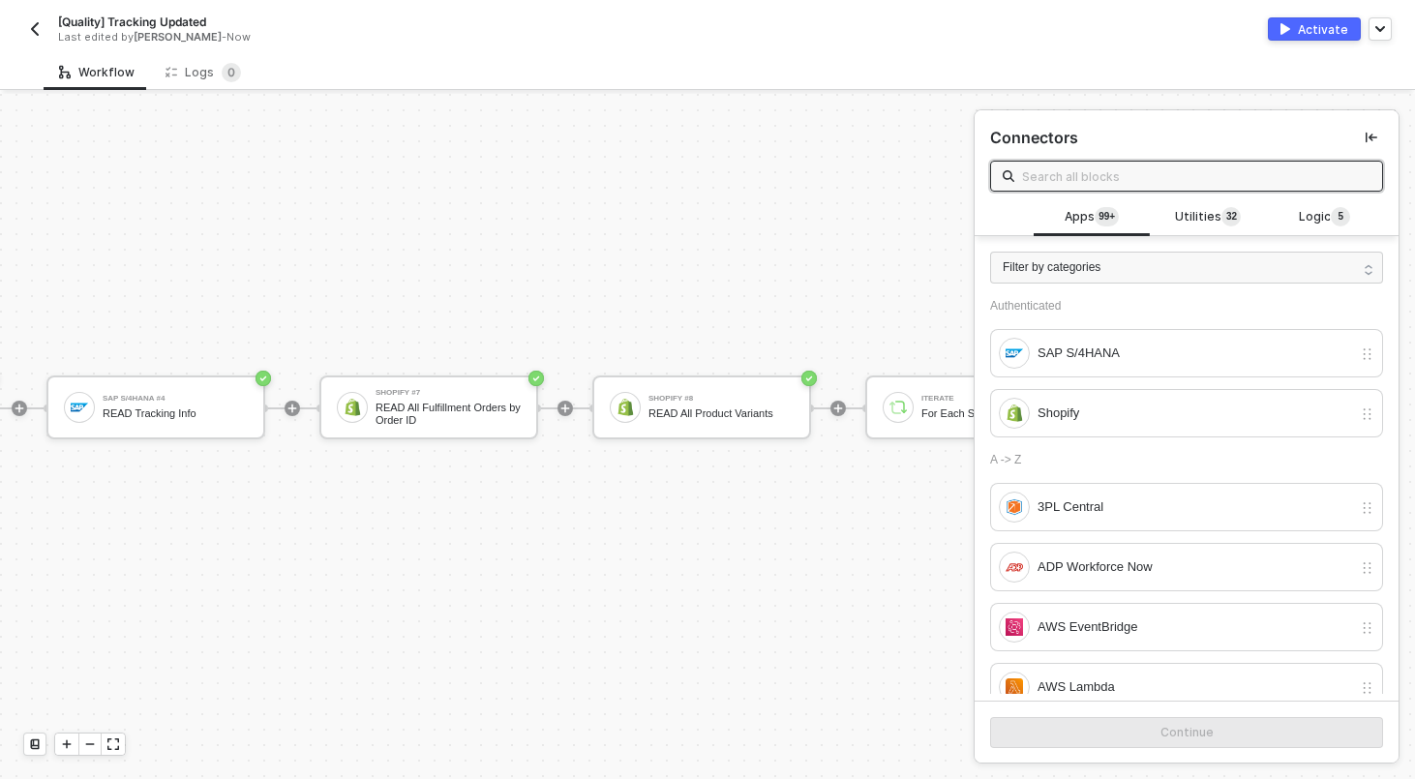
scroll to position [801, 0]
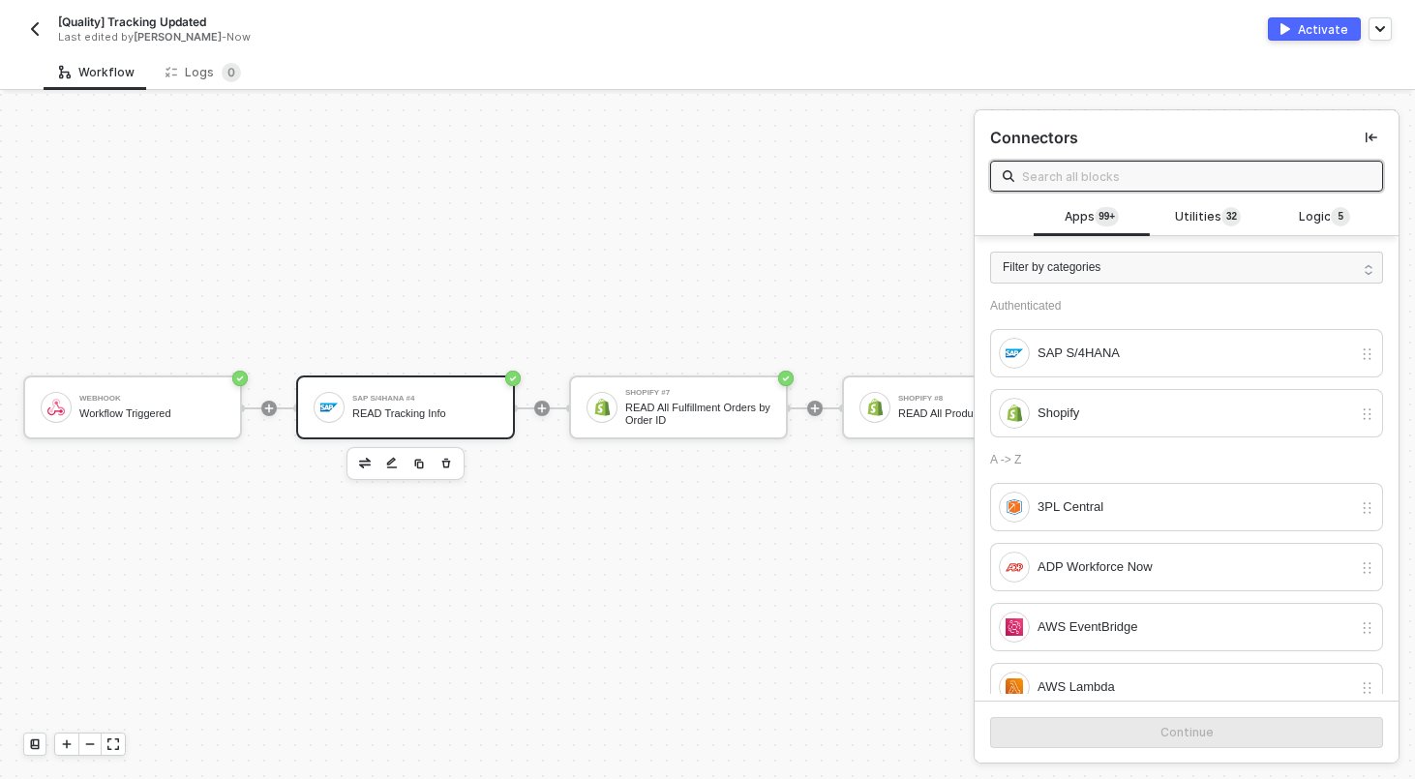
click at [393, 398] on div "SAP S/4HANA #4" at bounding box center [424, 399] width 145 height 8
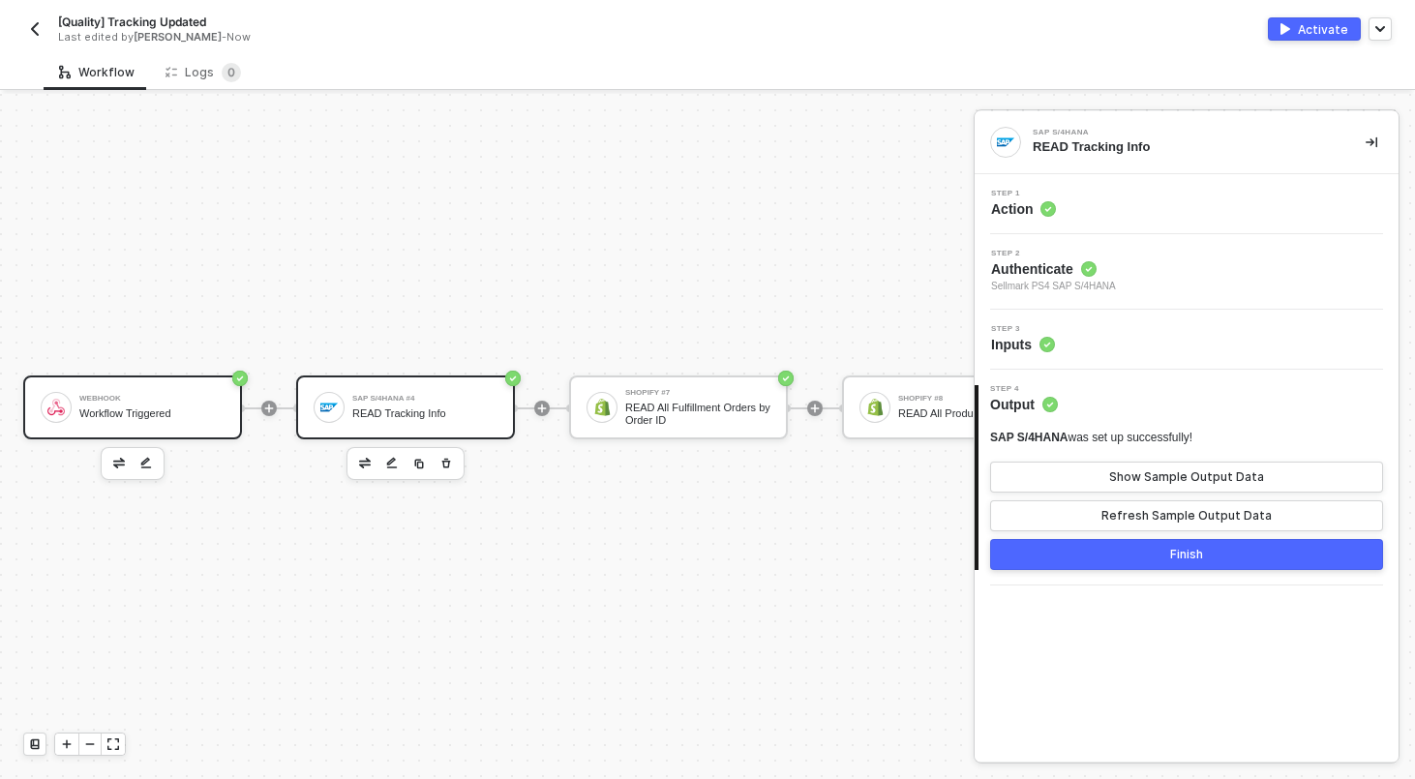
click at [178, 412] on div "Workflow Triggered" at bounding box center [151, 413] width 145 height 13
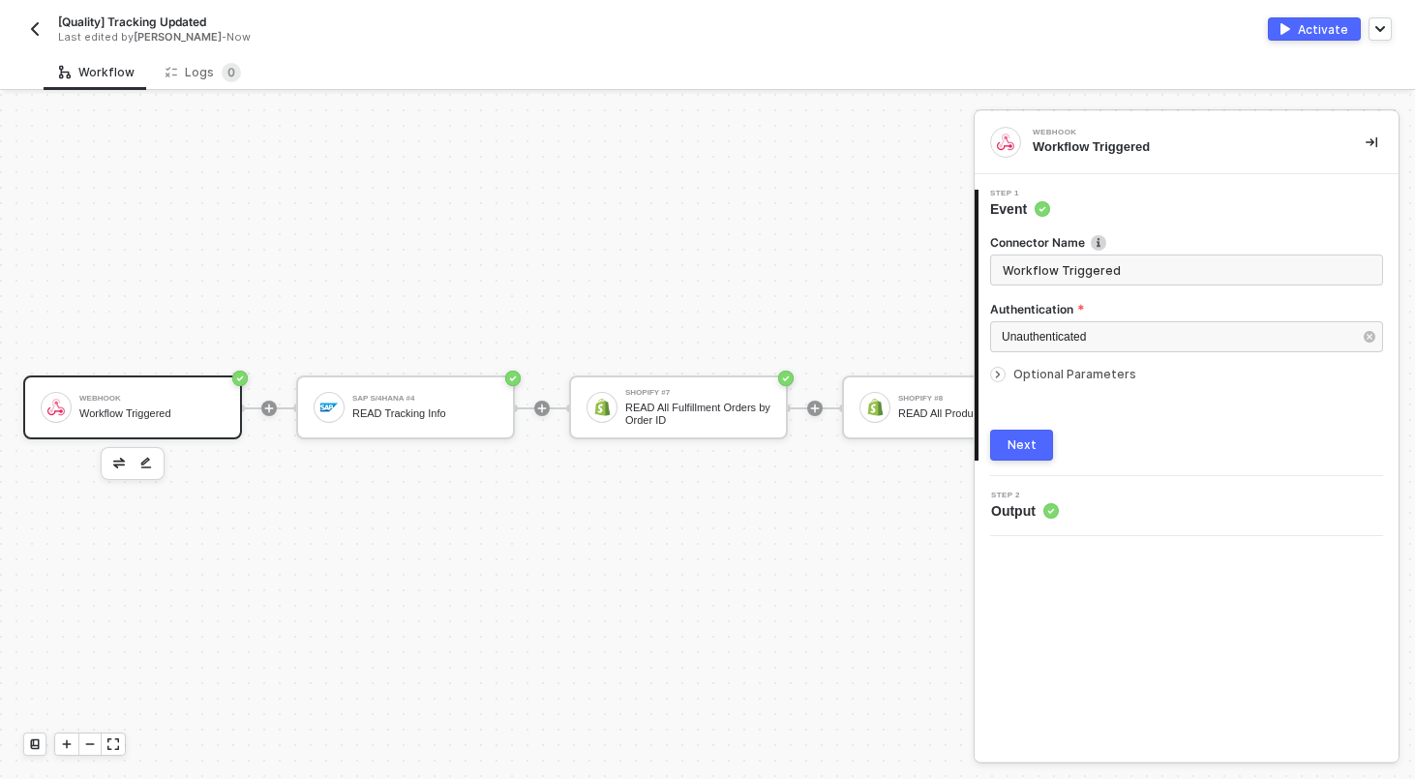
click at [1044, 446] on button "Next" at bounding box center [1021, 445] width 63 height 31
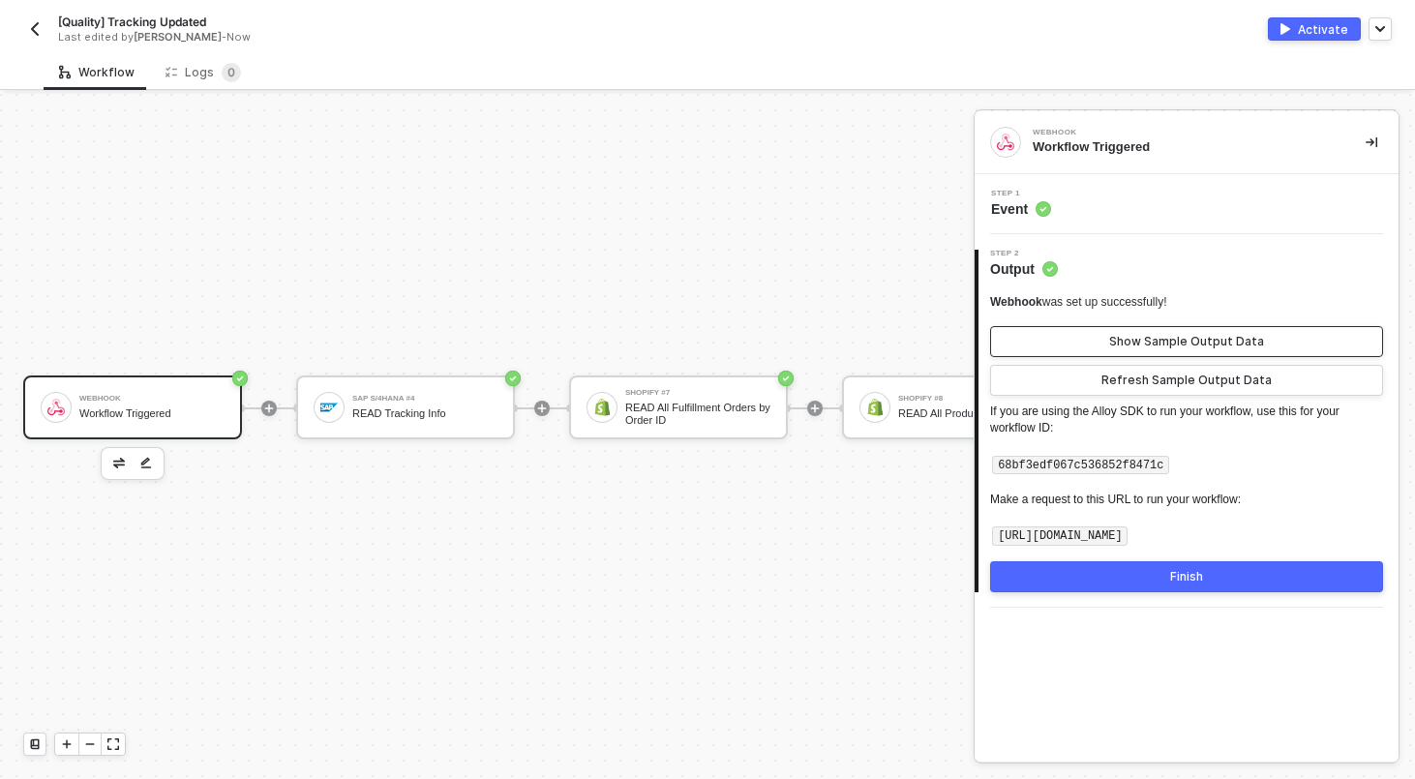
click at [1153, 340] on div "Show Sample Output Data" at bounding box center [1186, 341] width 155 height 15
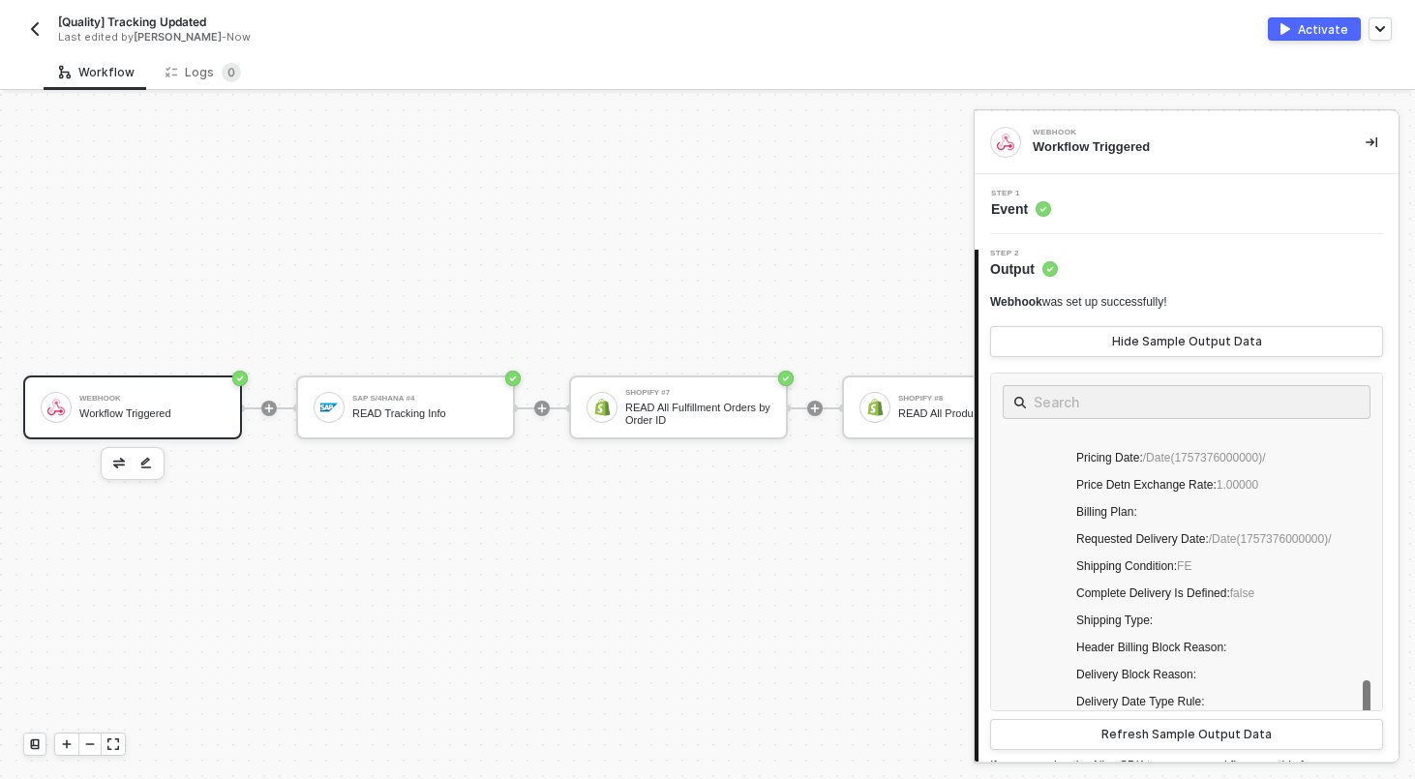
scroll to position [1114, 0]
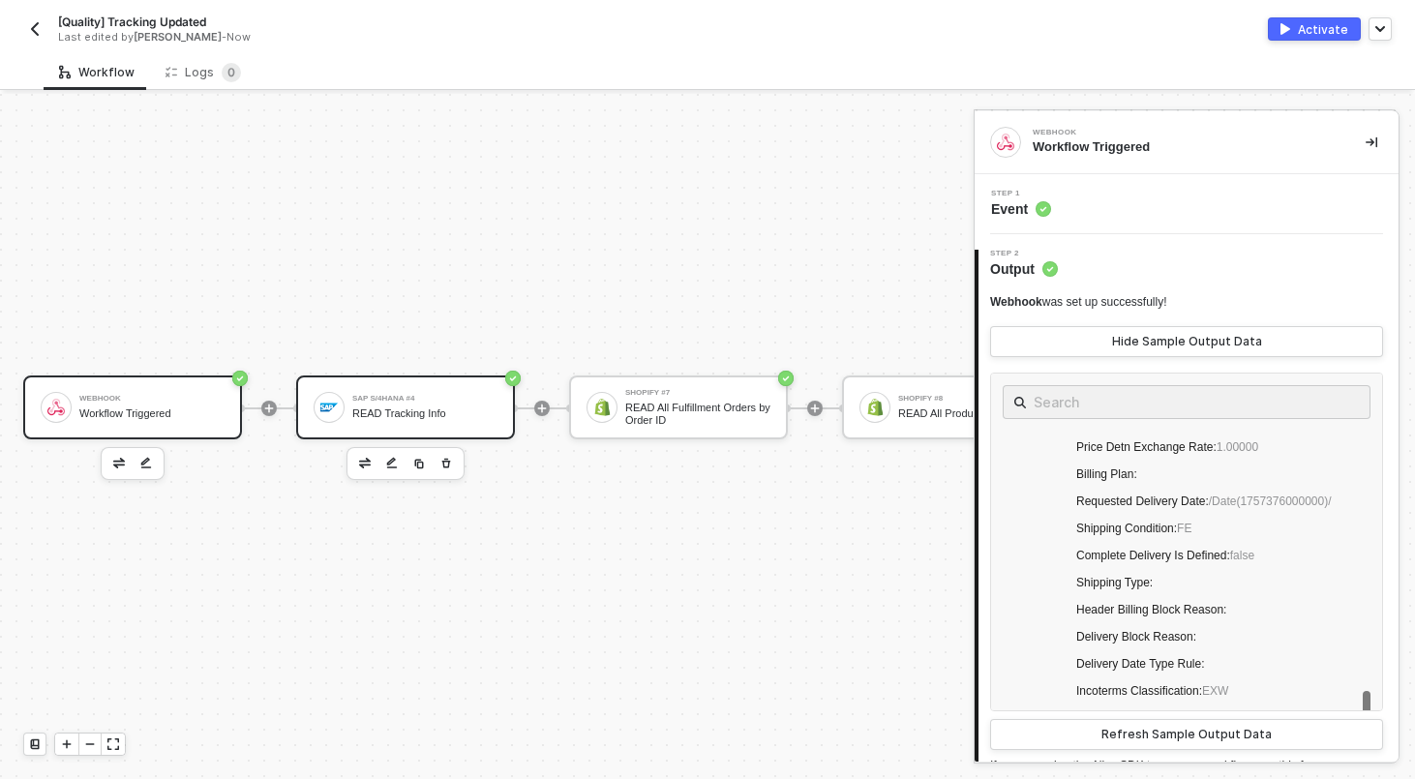
click at [402, 399] on div "SAP S/4HANA #4" at bounding box center [424, 399] width 145 height 8
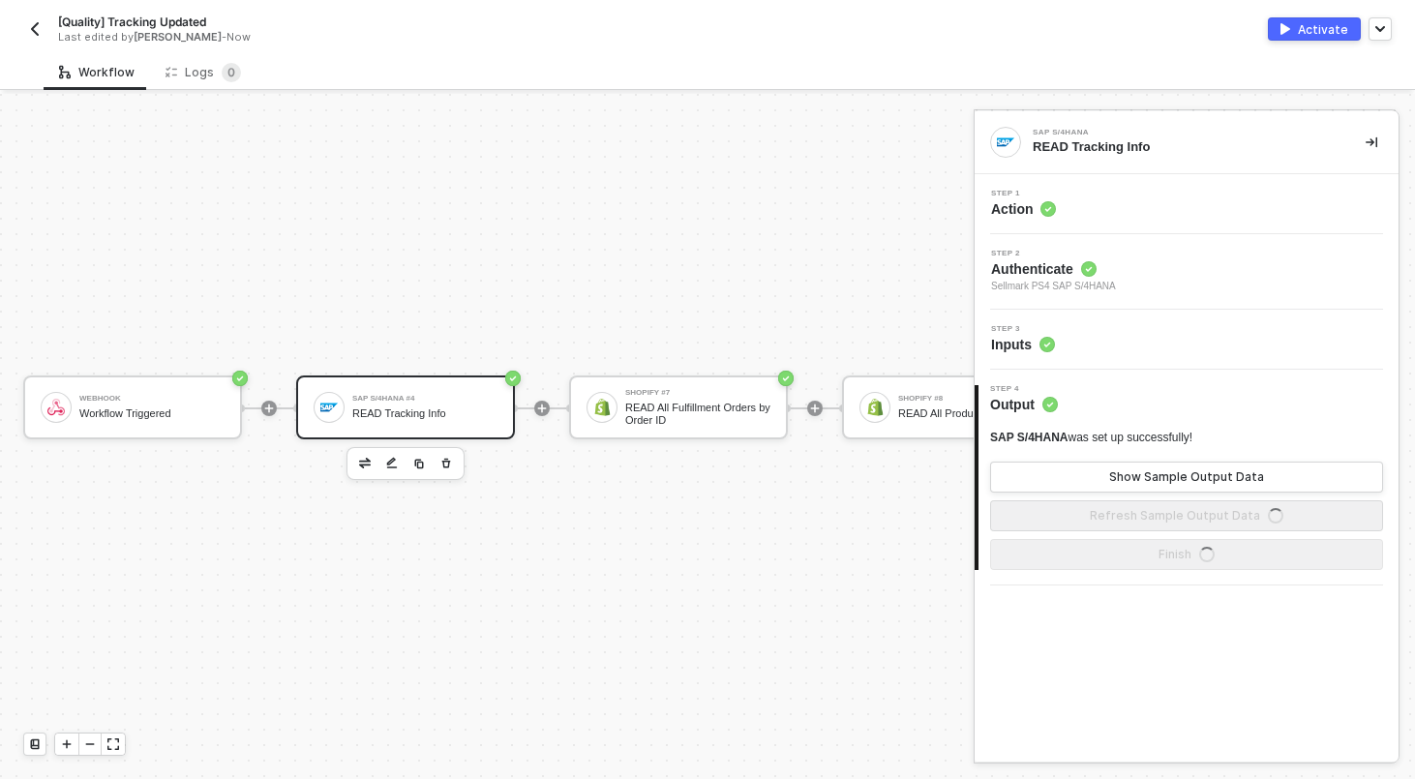
click at [1188, 339] on div "Step 3 Inputs" at bounding box center [1188, 339] width 419 height 29
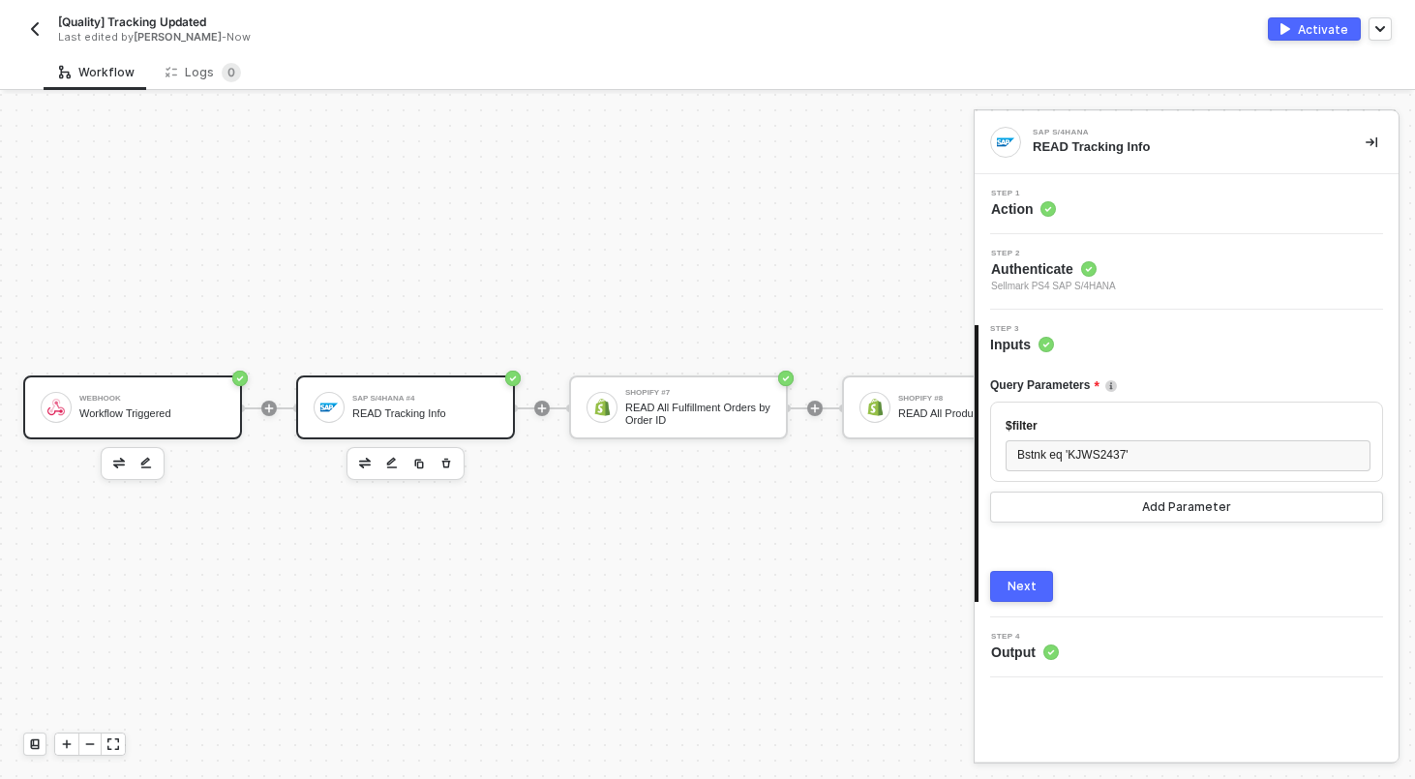
click at [173, 398] on div "Webhook" at bounding box center [151, 399] width 145 height 8
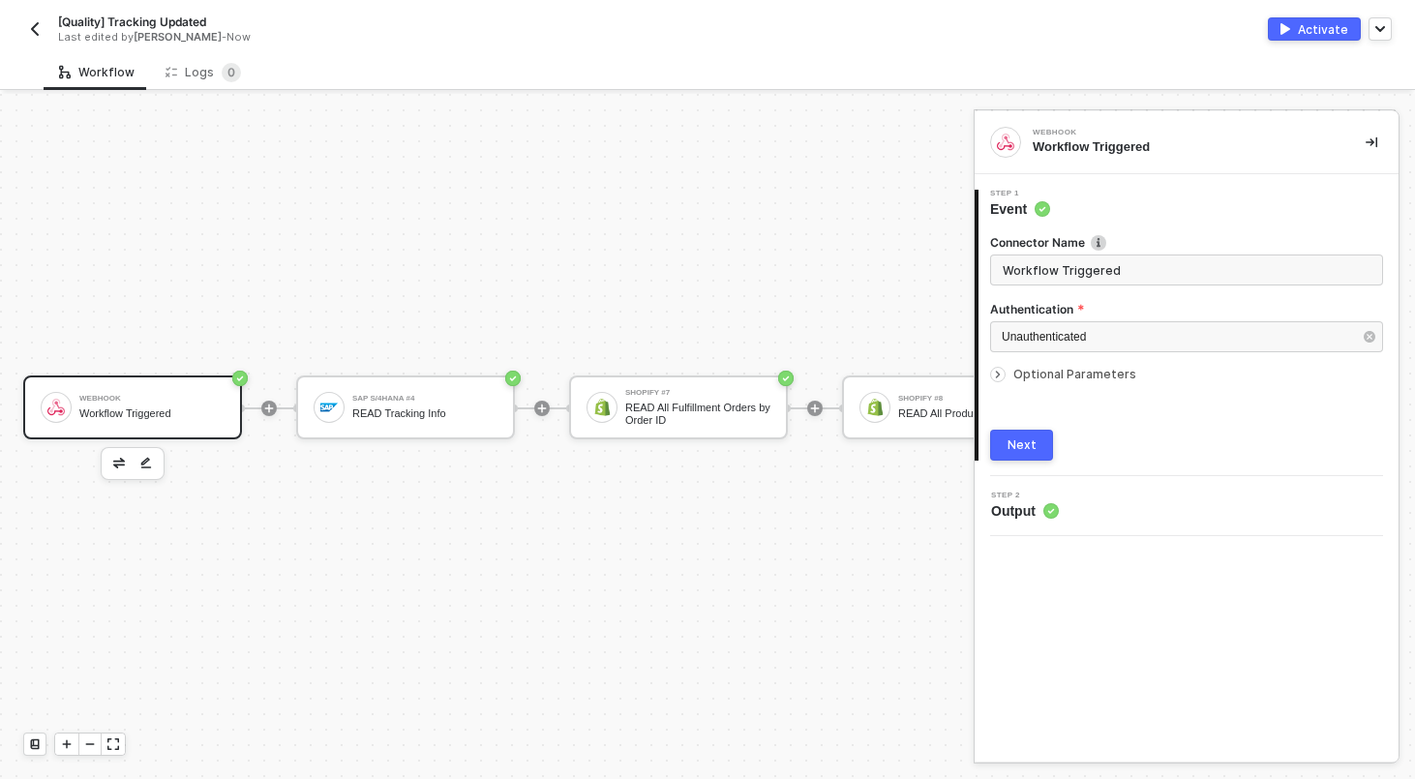
click at [1044, 495] on span "Step 2" at bounding box center [1025, 496] width 68 height 8
click at [1041, 445] on button "Next" at bounding box center [1021, 445] width 63 height 31
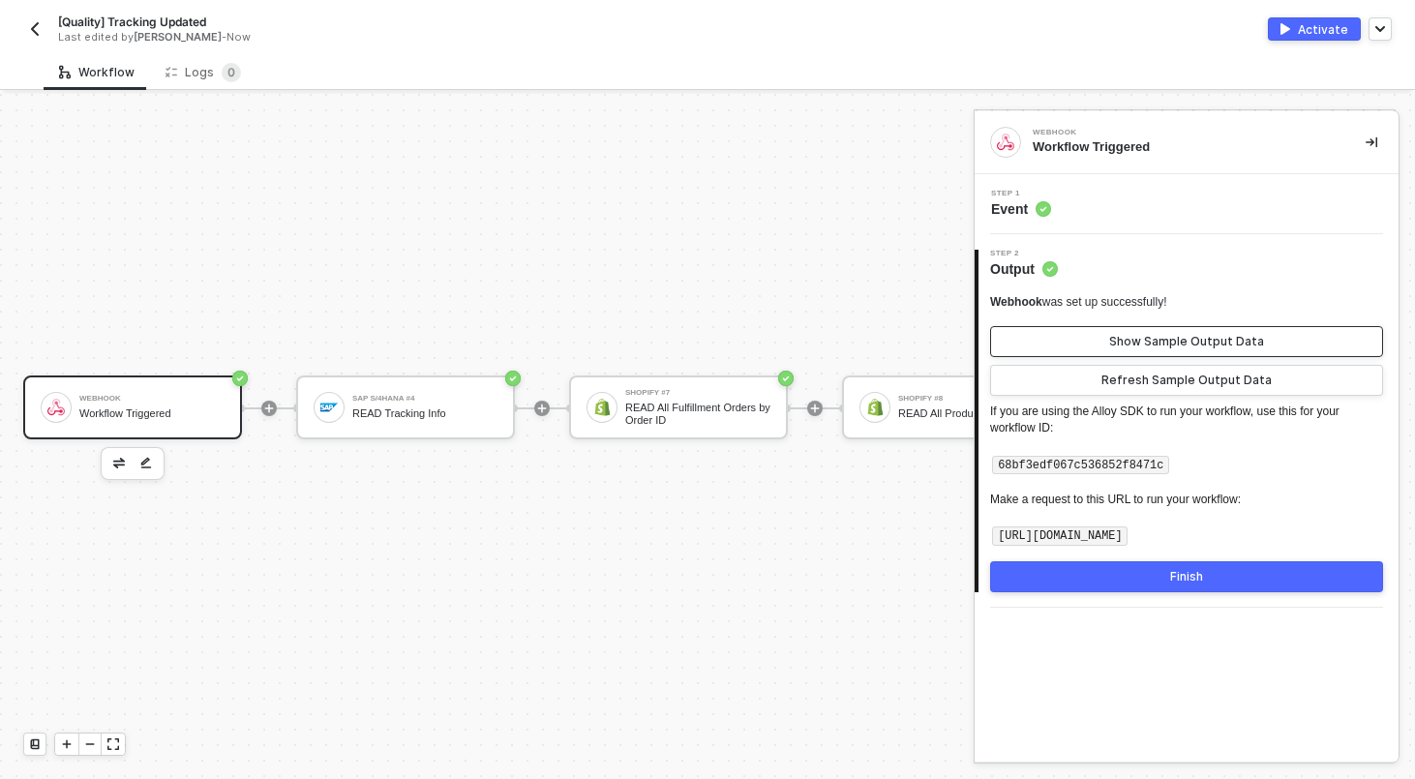
click at [1187, 350] on button "Show Sample Output Data" at bounding box center [1186, 341] width 393 height 31
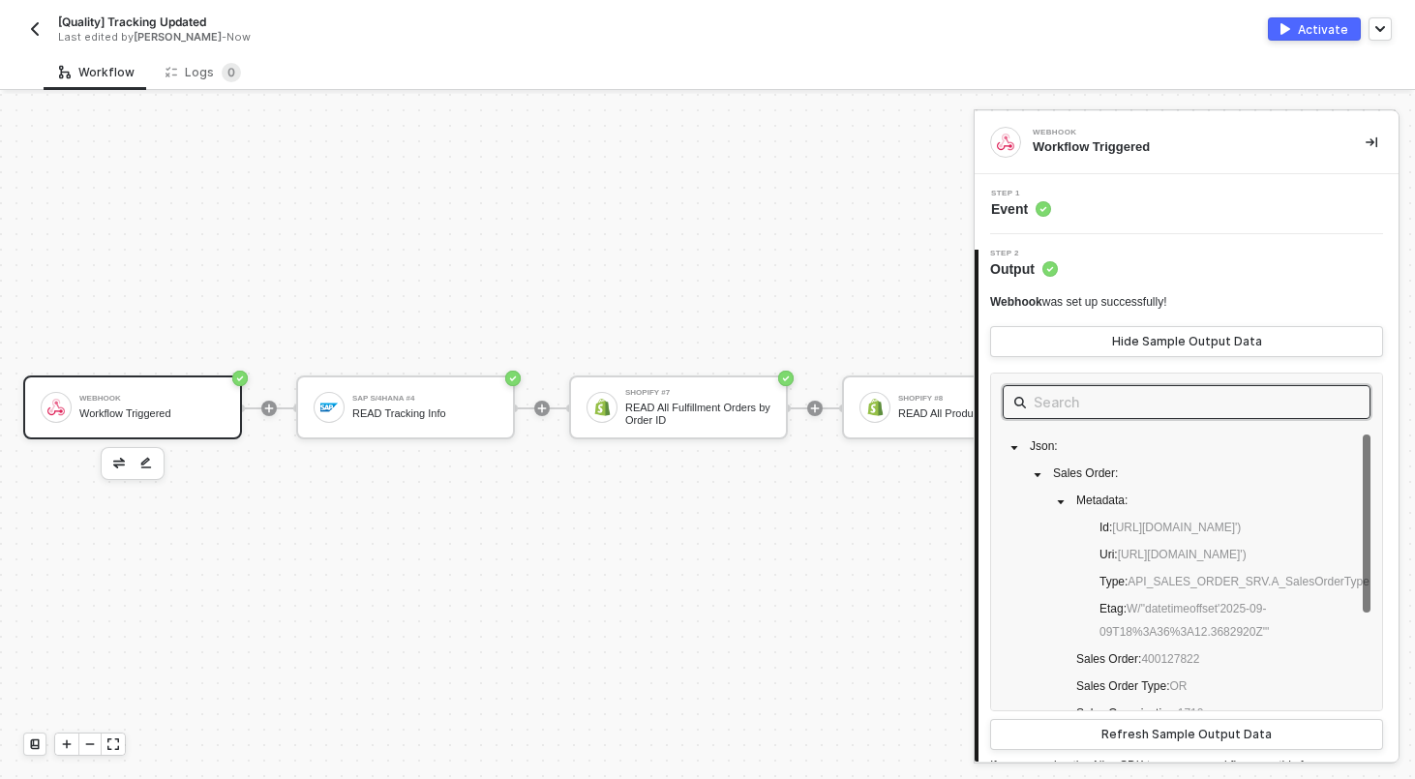
click at [1154, 409] on input "text" at bounding box center [1186, 402] width 306 height 24
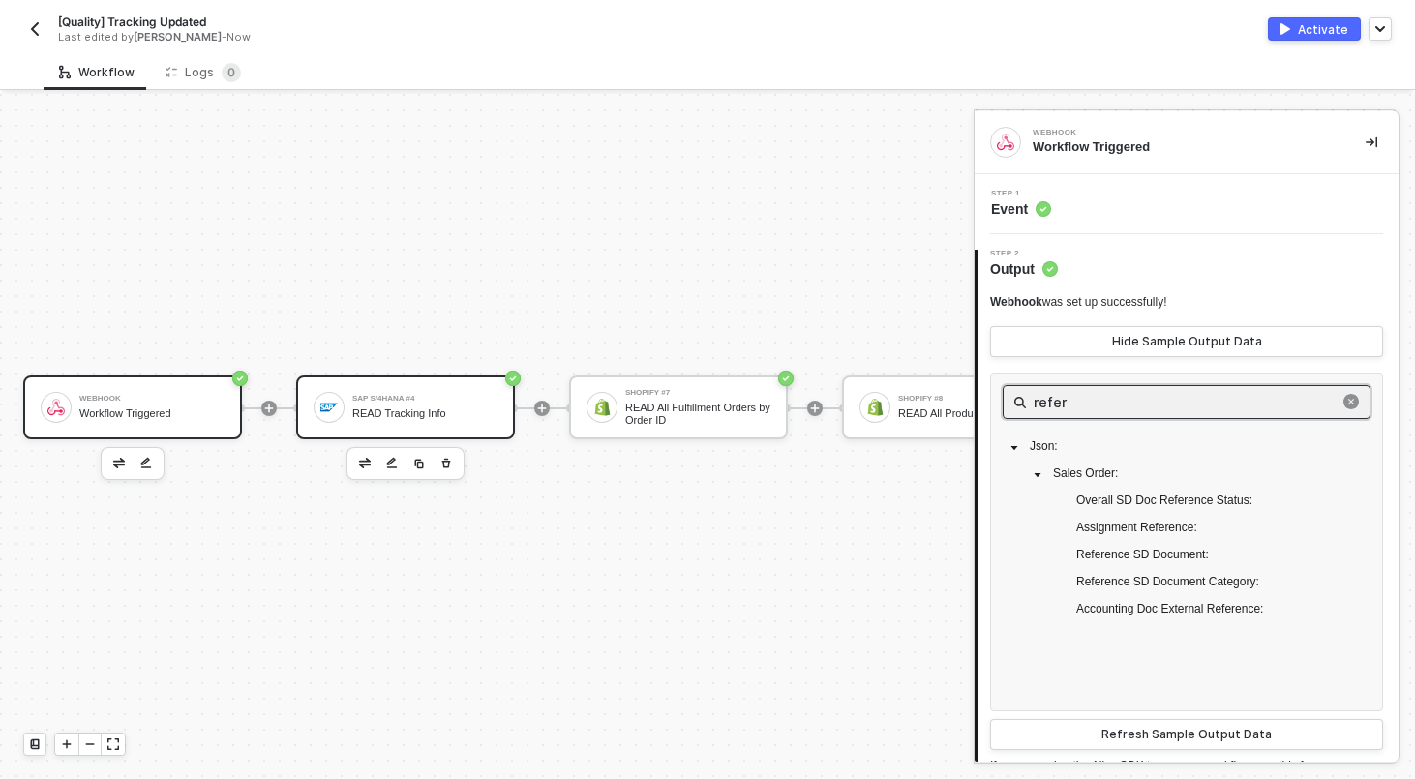
type input "refer"
click at [431, 393] on div "SAP S/4HANA #4 READ Tracking Info" at bounding box center [424, 407] width 145 height 37
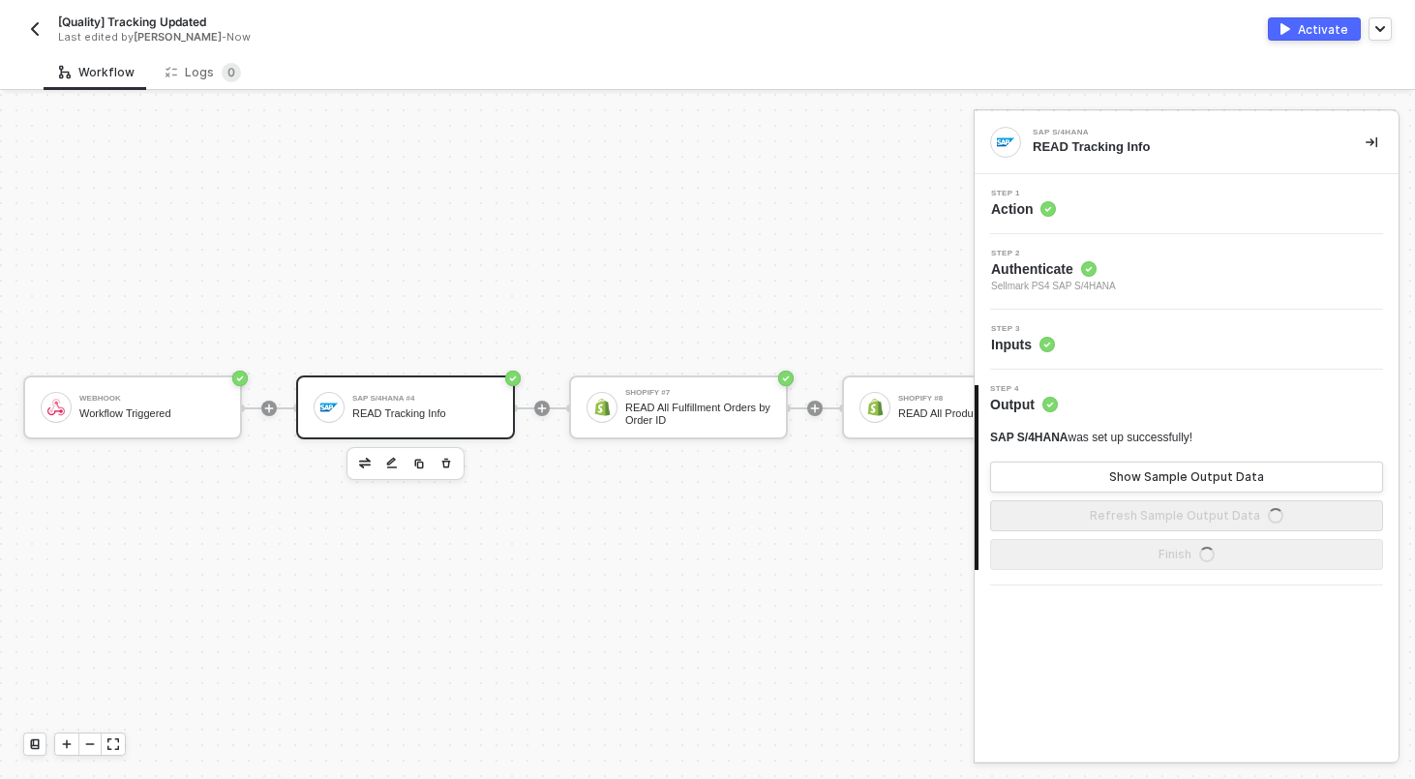
click at [1147, 327] on div "Step 3 Inputs" at bounding box center [1188, 339] width 419 height 29
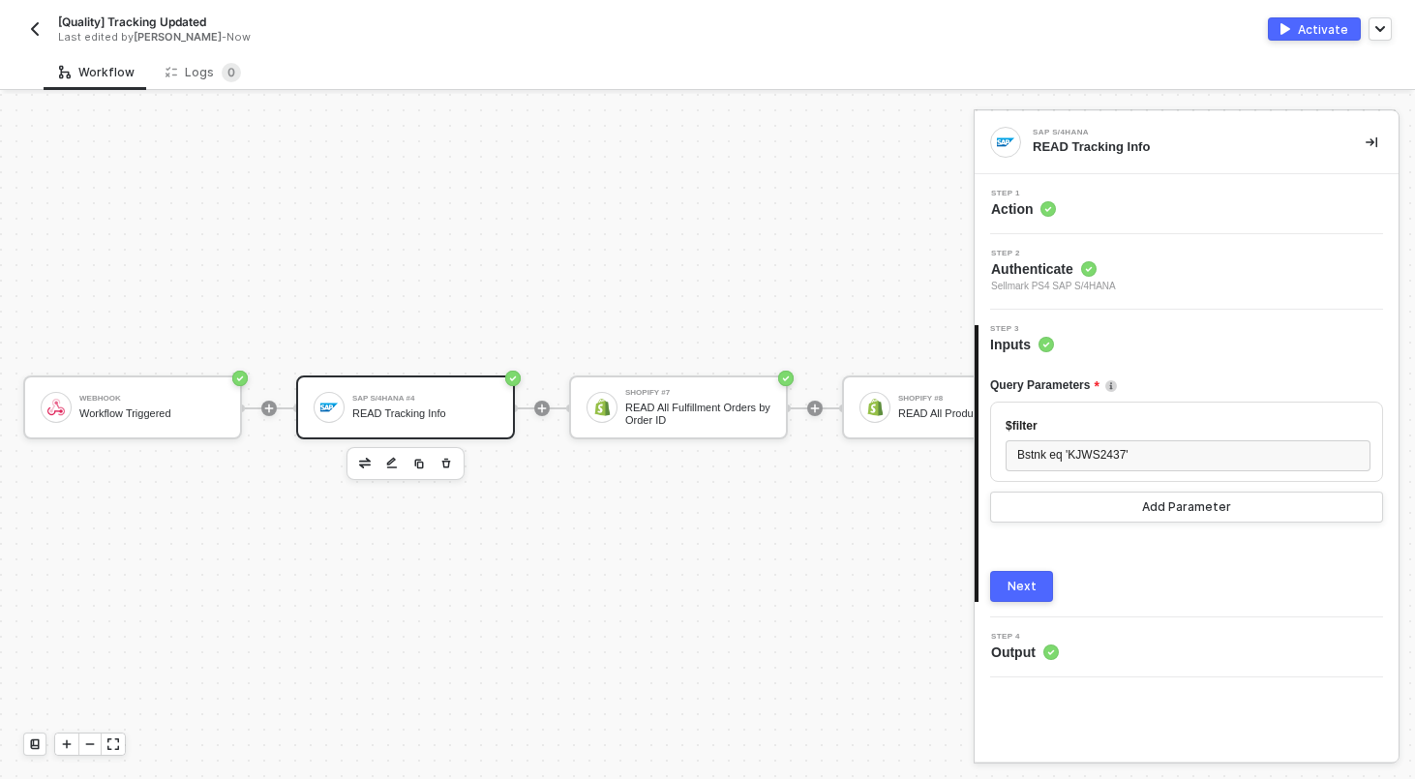
click at [1038, 590] on button "Next" at bounding box center [1021, 586] width 63 height 31
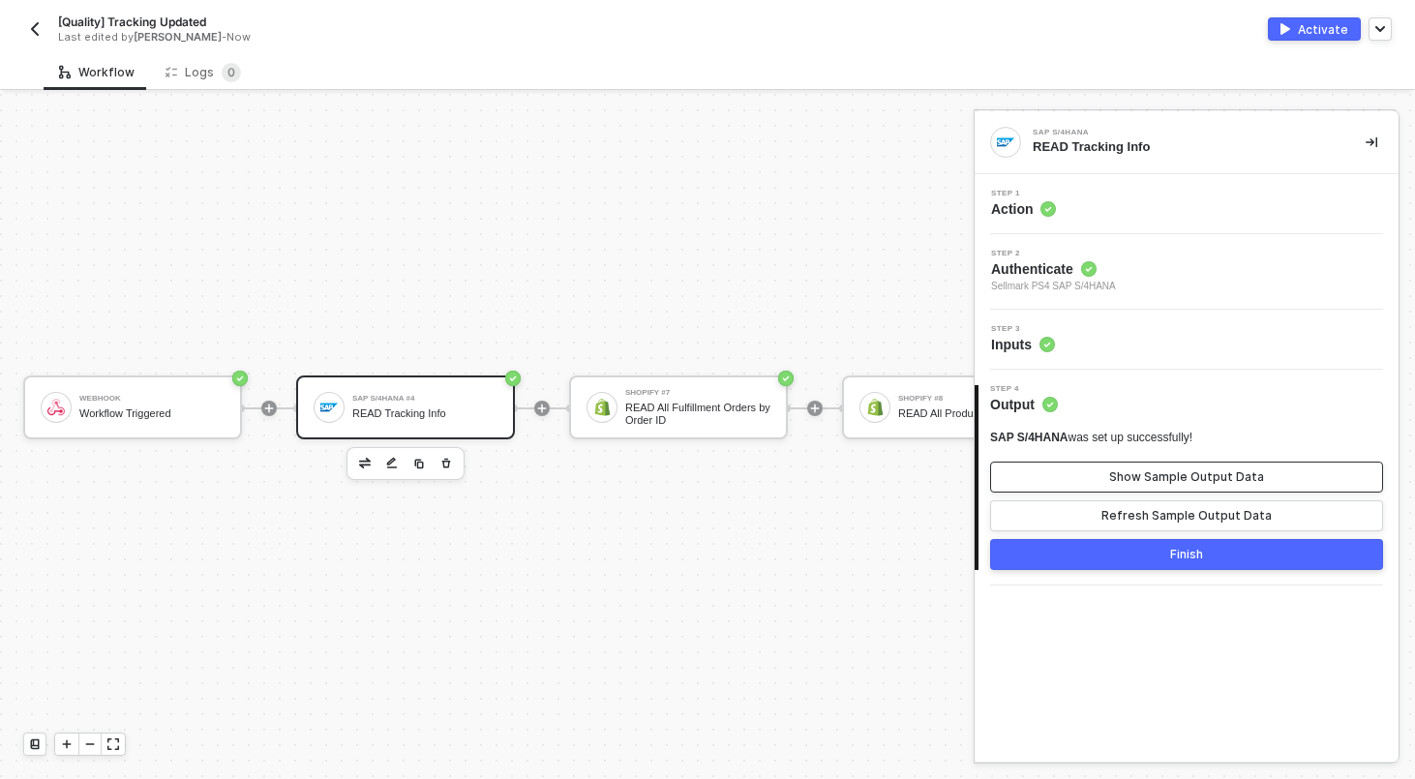
click at [1082, 464] on button "Show Sample Output Data" at bounding box center [1186, 477] width 393 height 31
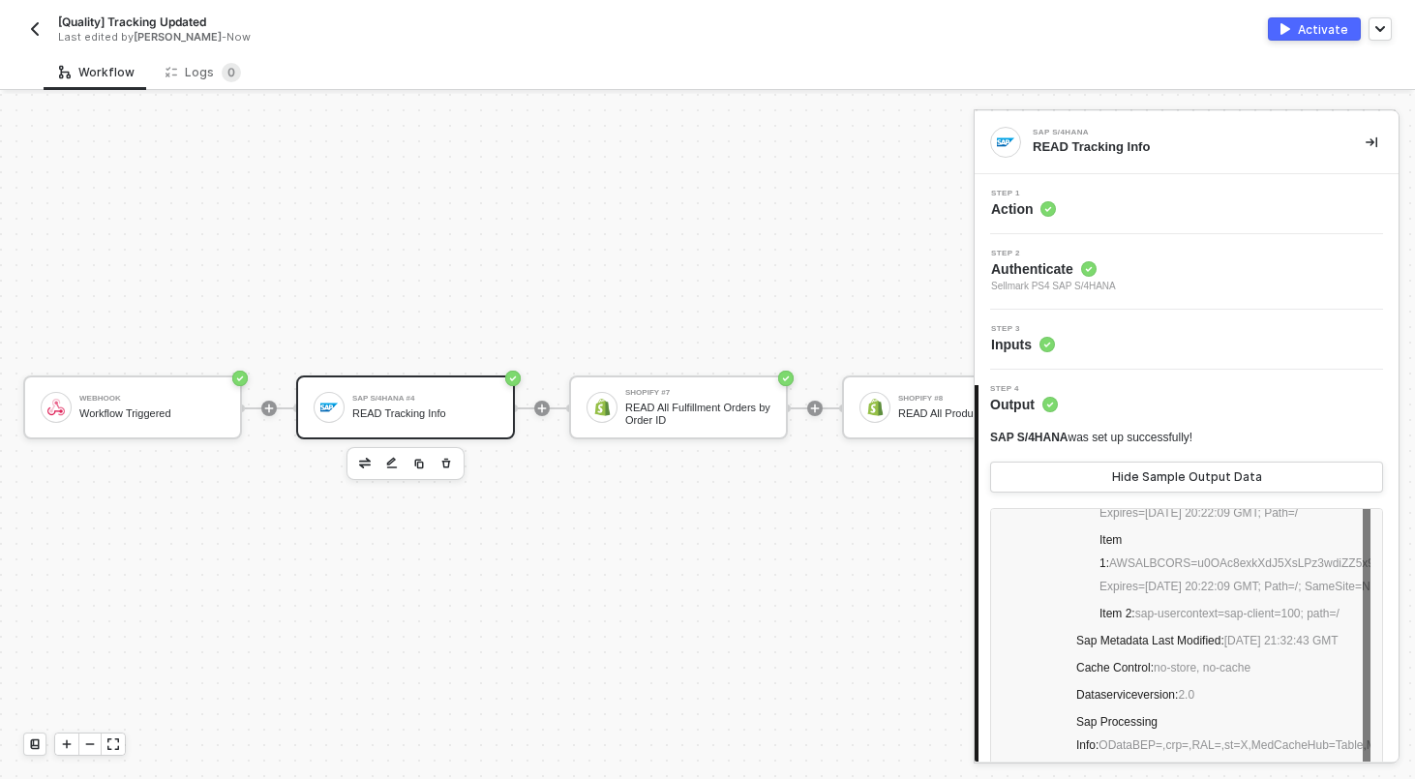
scroll to position [178, 0]
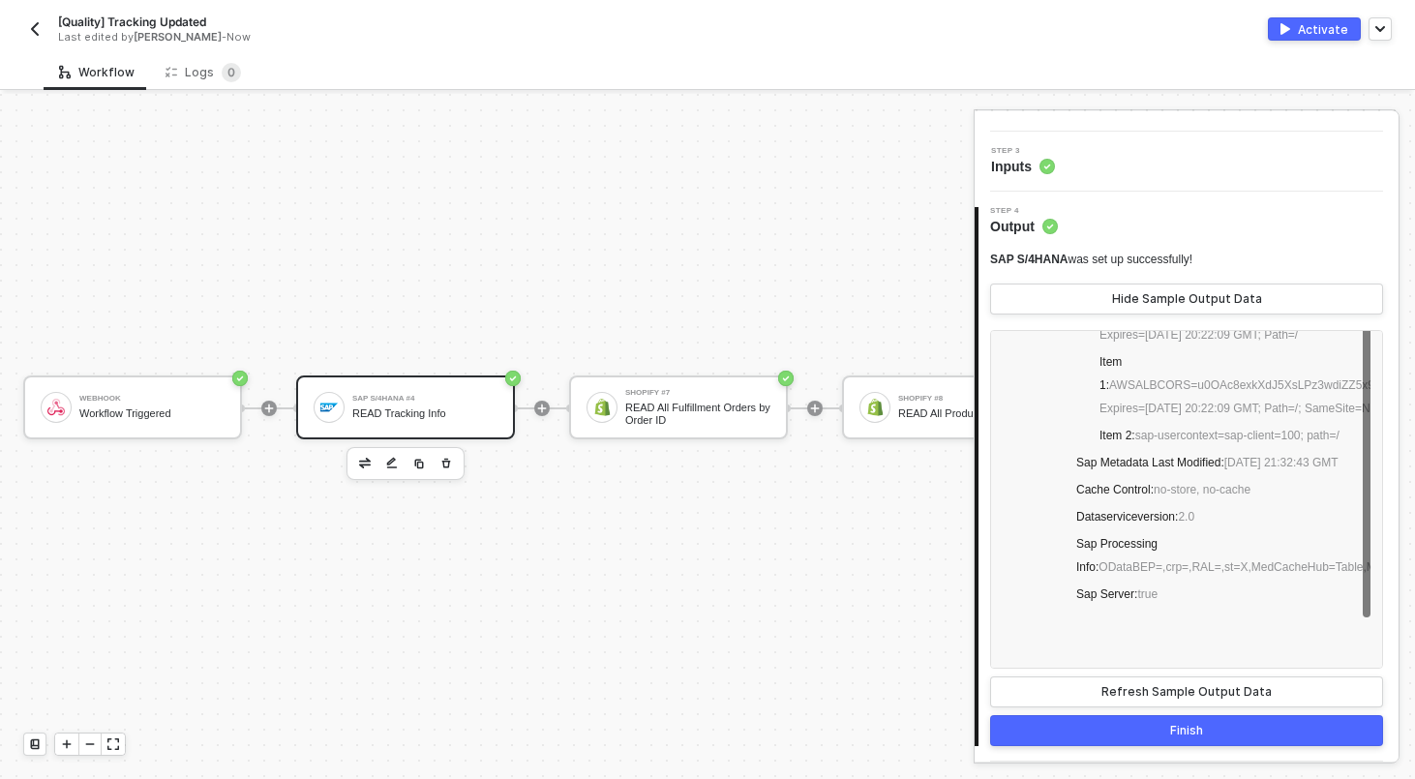
click at [1083, 716] on button "Finish" at bounding box center [1186, 730] width 393 height 31
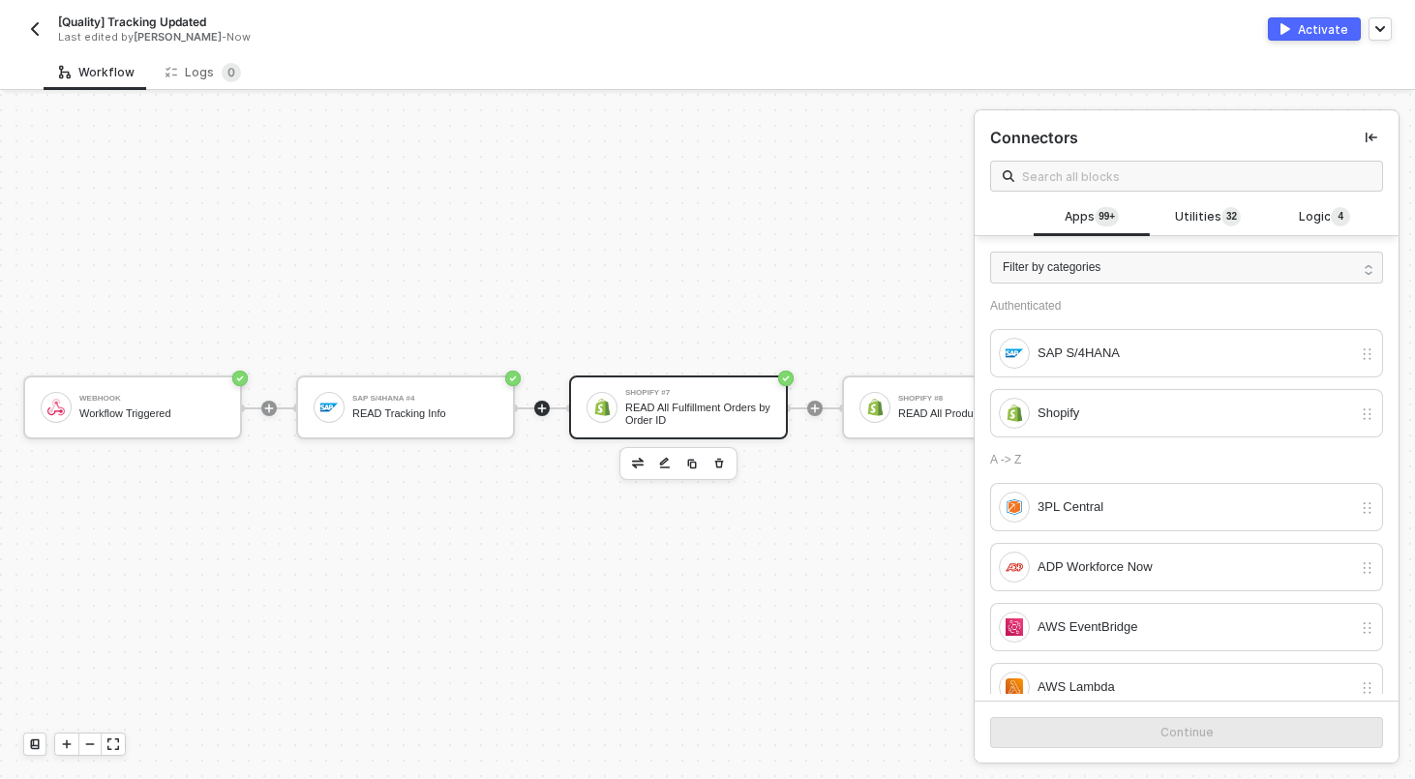
click at [751, 424] on div "READ All Fulfillment Orders by Order ID" at bounding box center [697, 414] width 145 height 24
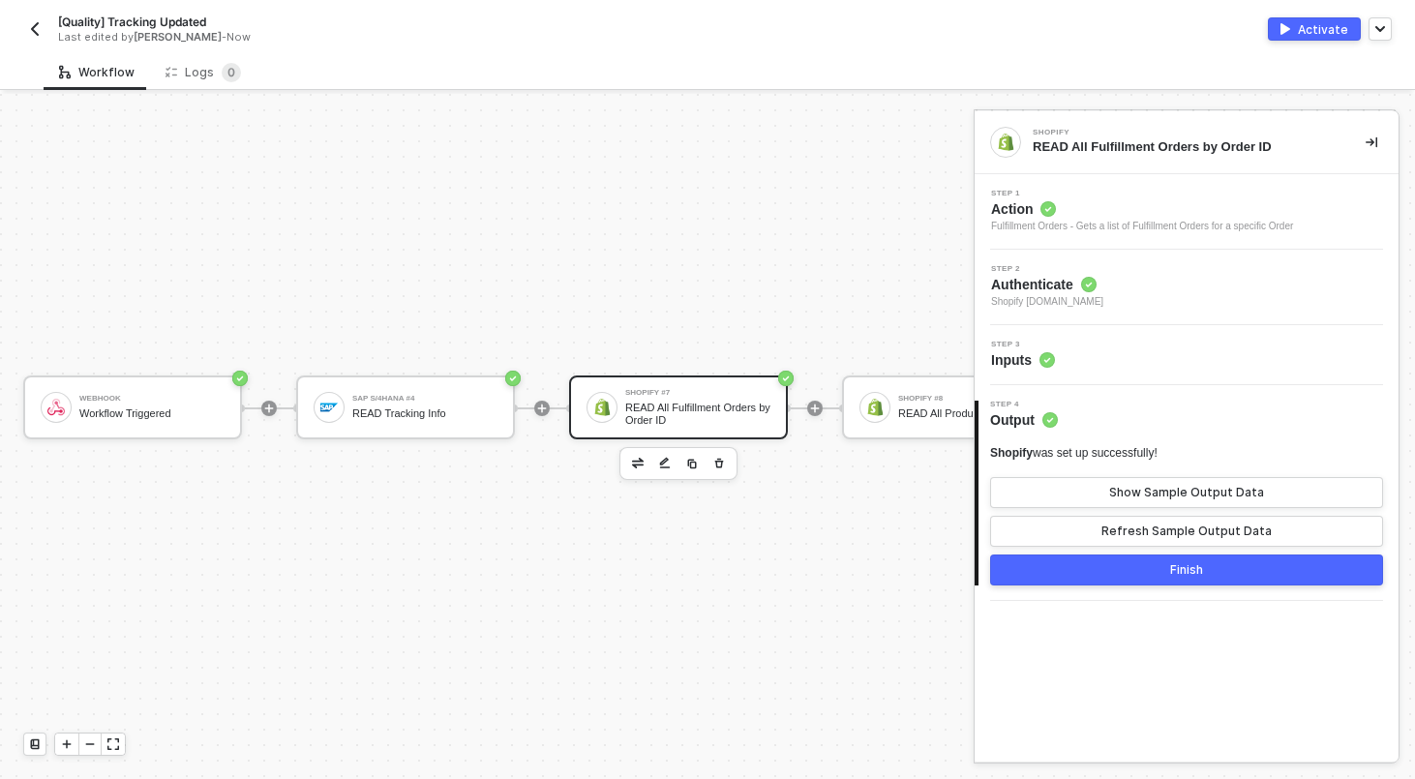
click at [1114, 364] on div "Step 3 Inputs" at bounding box center [1188, 355] width 419 height 29
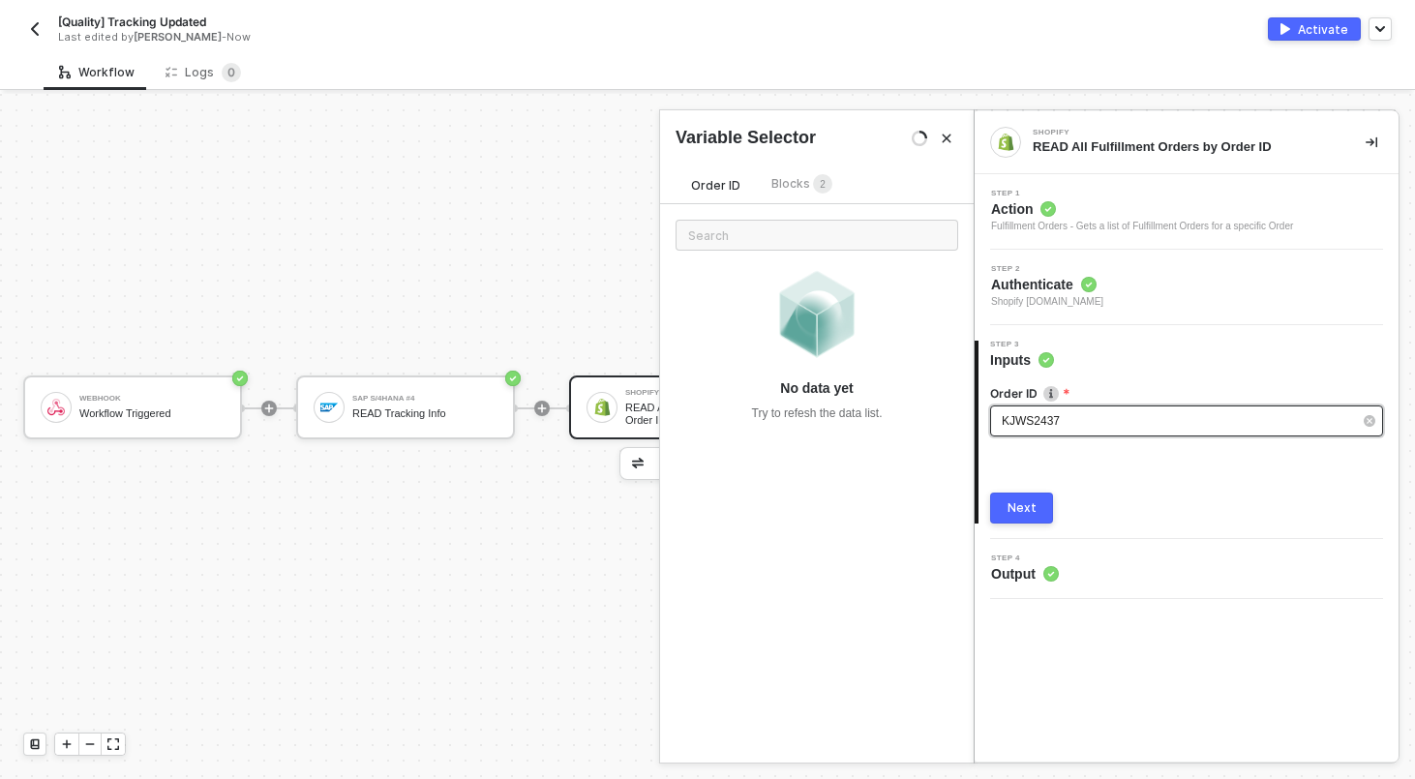
click at [1100, 412] on div "KJWS2437" at bounding box center [1176, 421] width 350 height 18
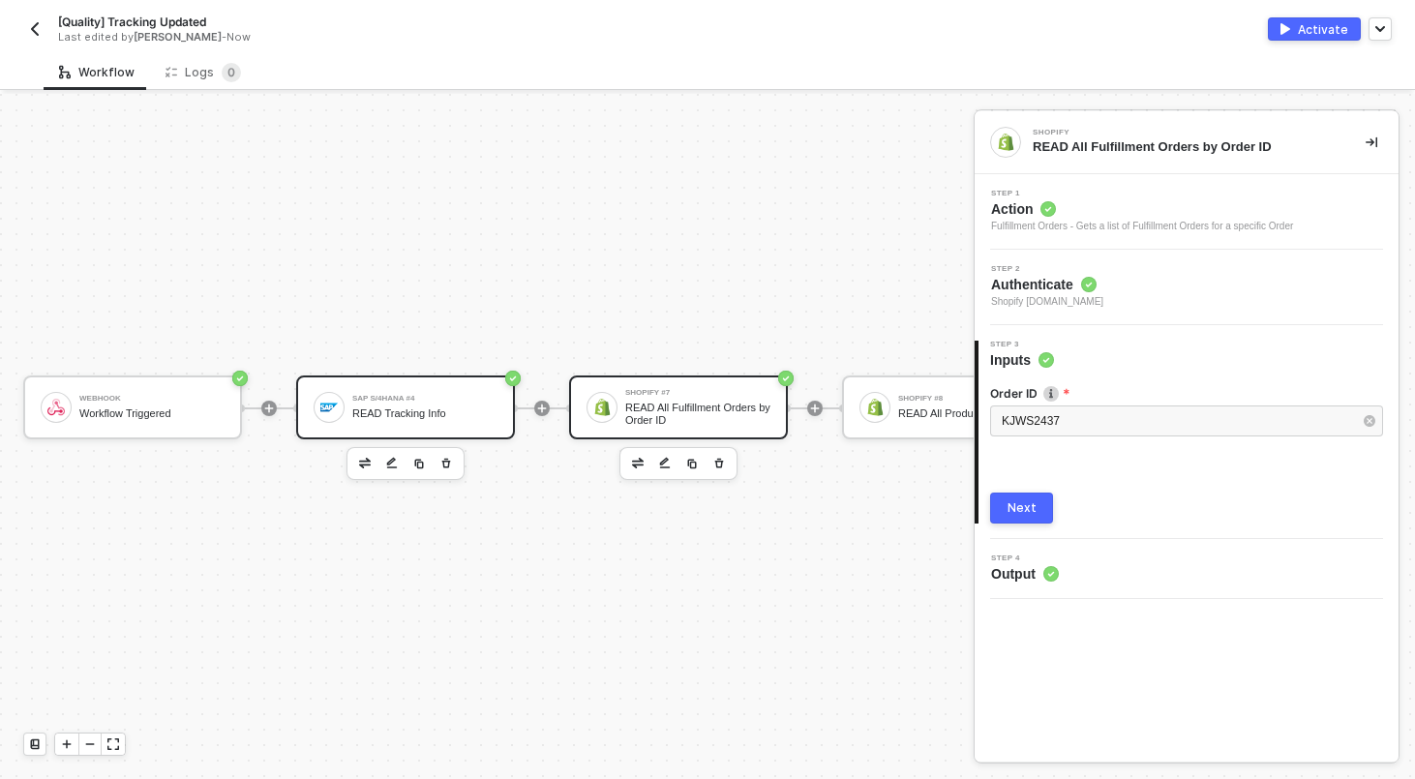
click at [349, 404] on div "SAP S/4HANA #4 READ Tracking Info" at bounding box center [420, 407] width 153 height 37
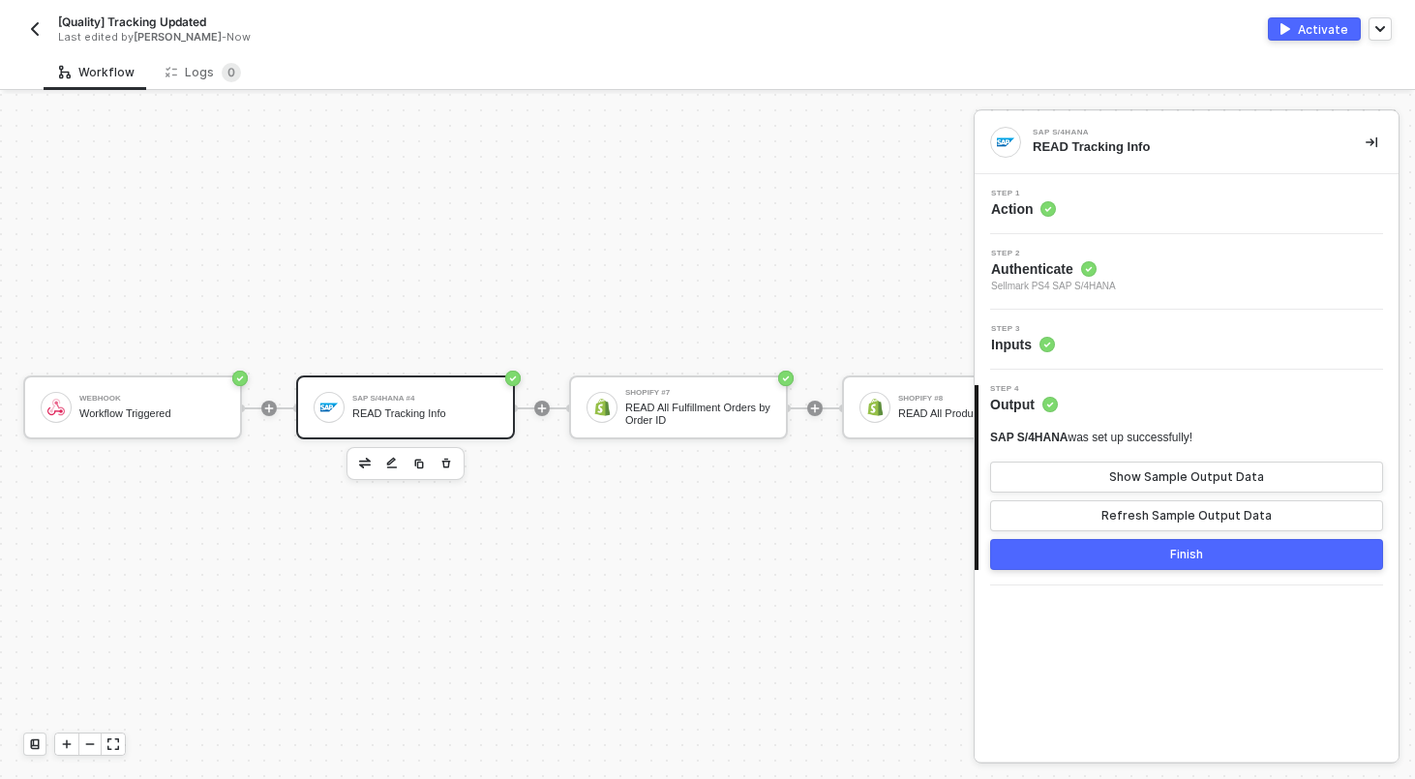
click at [1159, 208] on div "Step 1 Action" at bounding box center [1188, 204] width 419 height 29
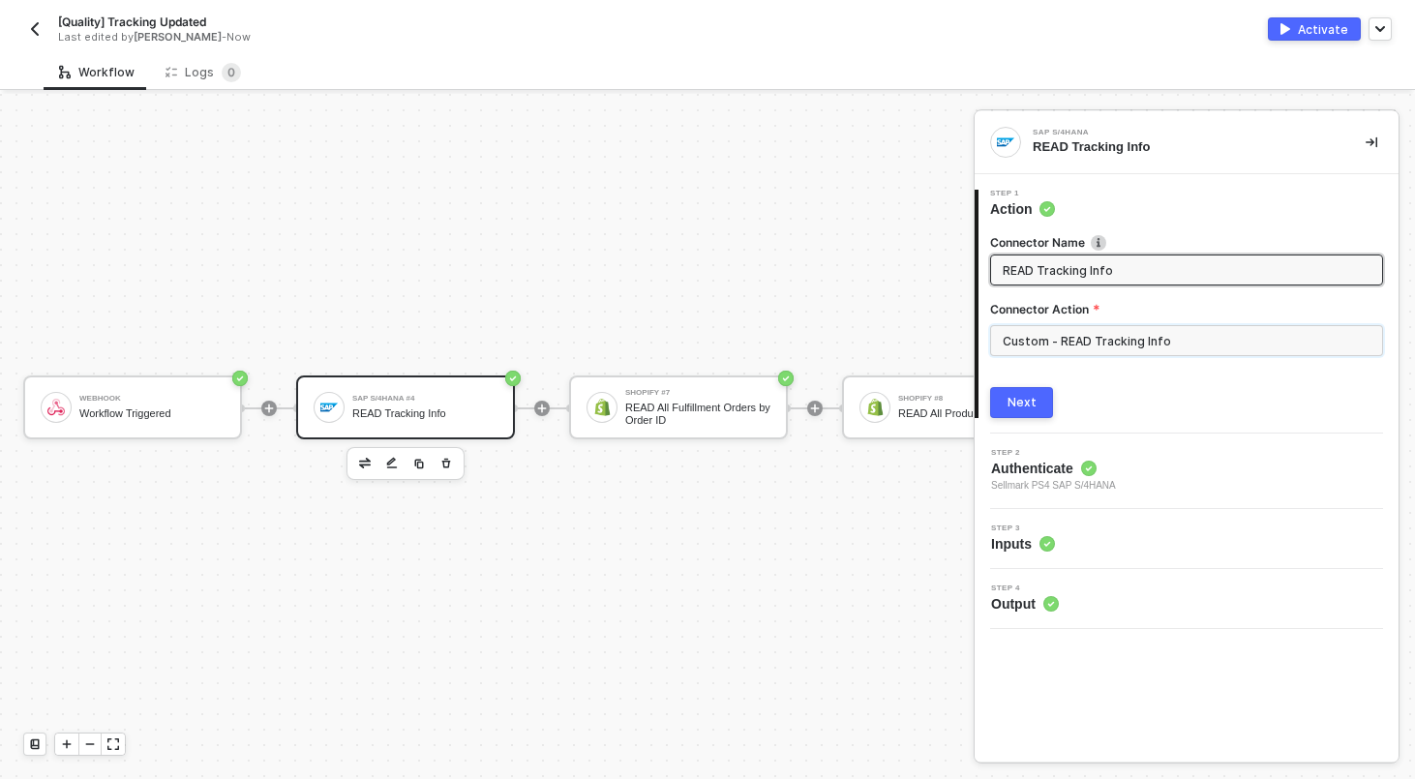
click at [1124, 347] on input "Custom - READ Tracking Info" at bounding box center [1186, 340] width 393 height 31
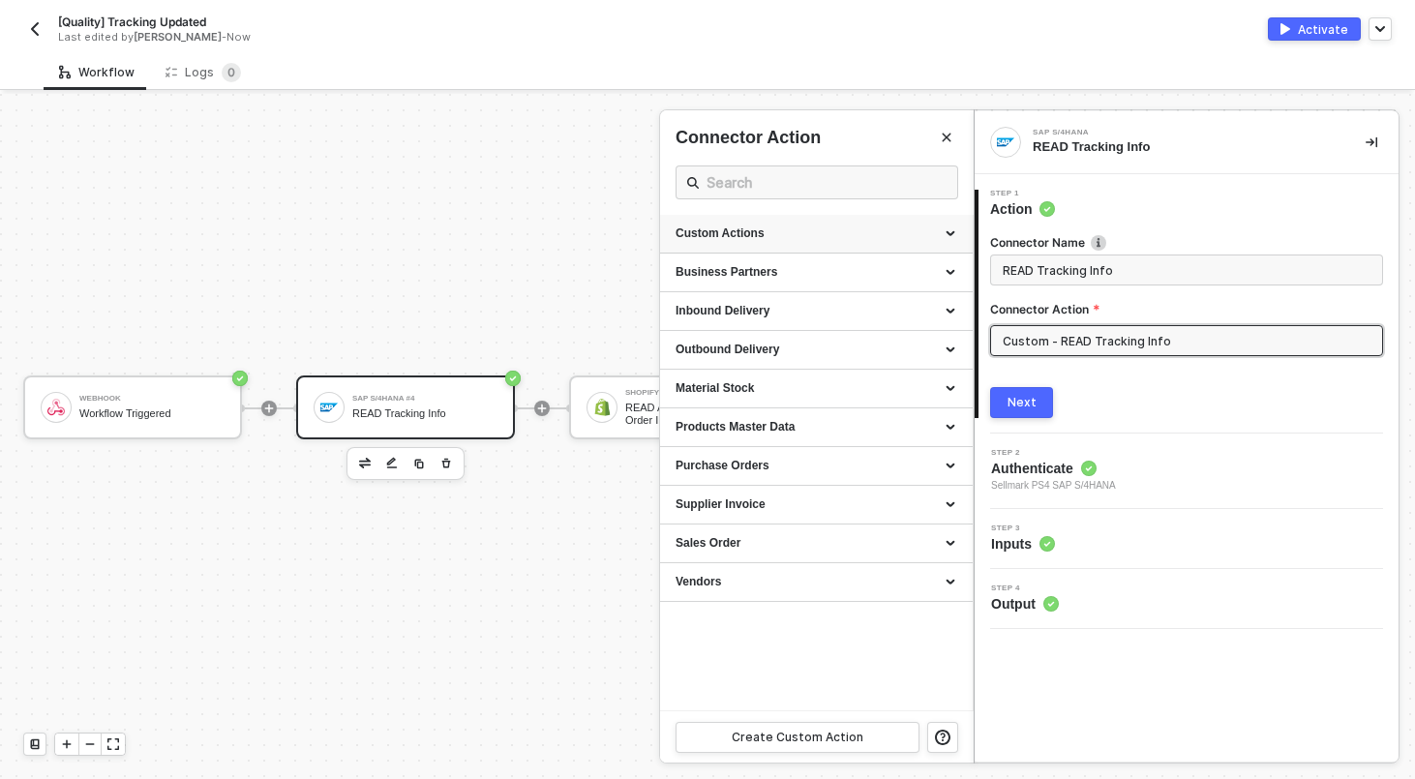
click at [953, 227] on div "Custom Actions" at bounding box center [816, 233] width 282 height 16
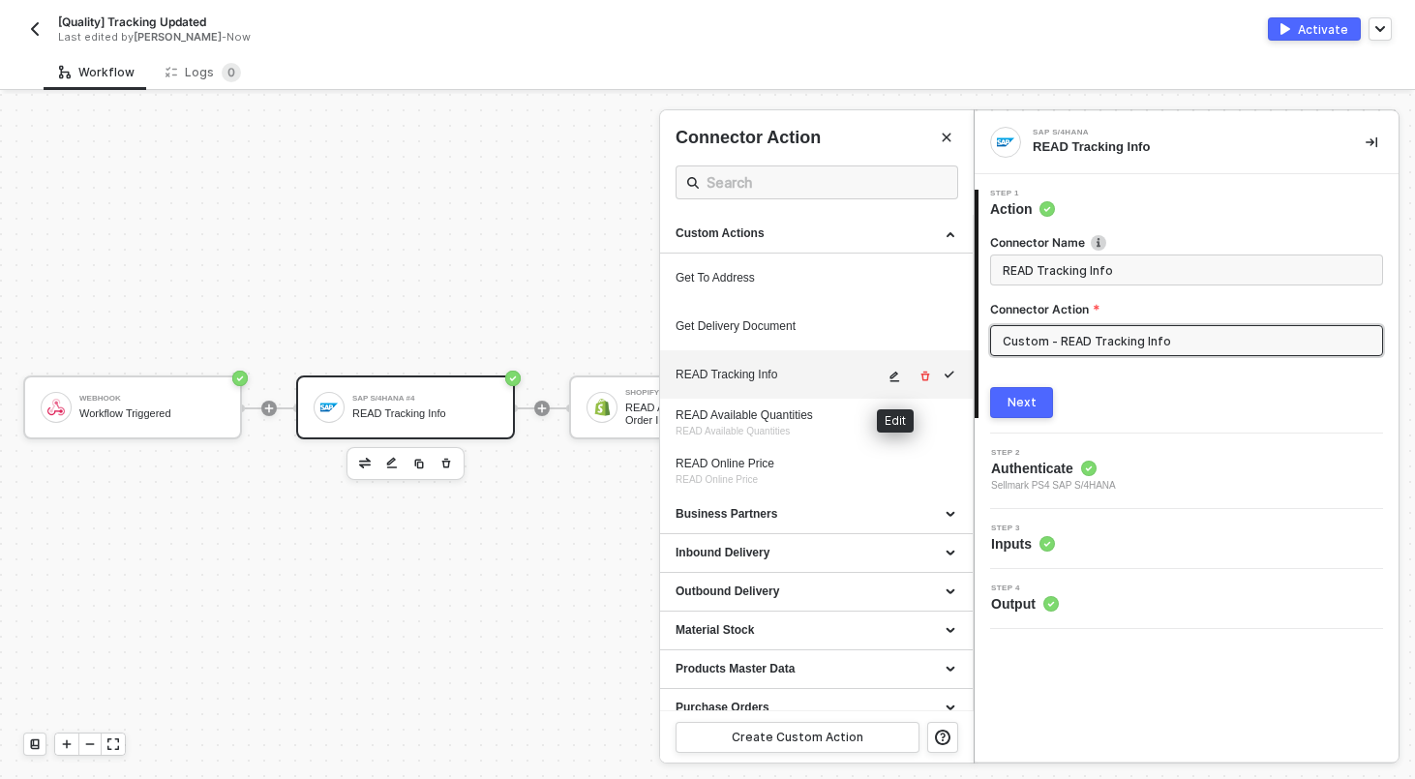
click at [891, 377] on icon "icon-edit" at bounding box center [895, 377] width 10 height 11
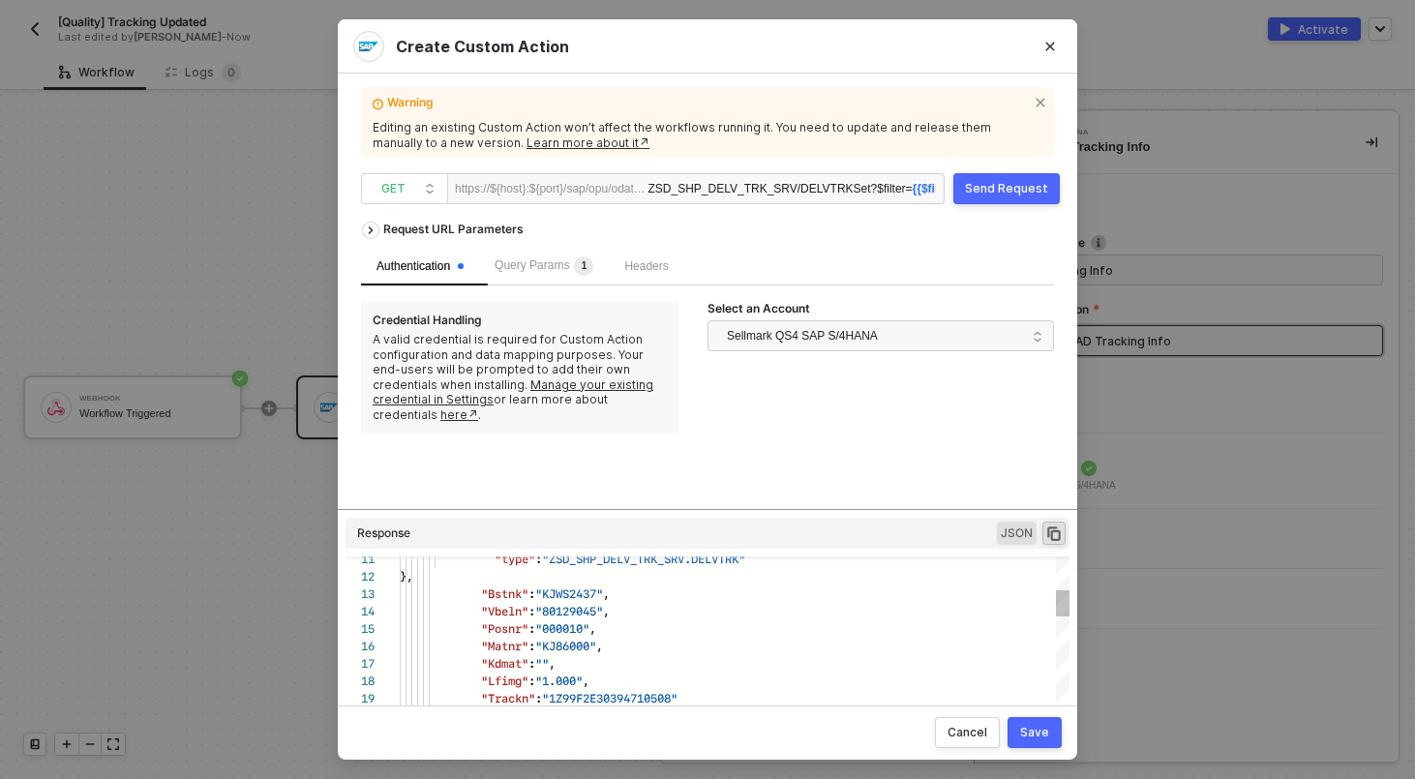
type textarea ""uri": "https://sellmarksap.sc1.hec.ondemand.com/sap/opu/odata/sap/ZSD_SHP_DELV…"
click at [1043, 54] on button "Close" at bounding box center [1049, 46] width 31 height 31
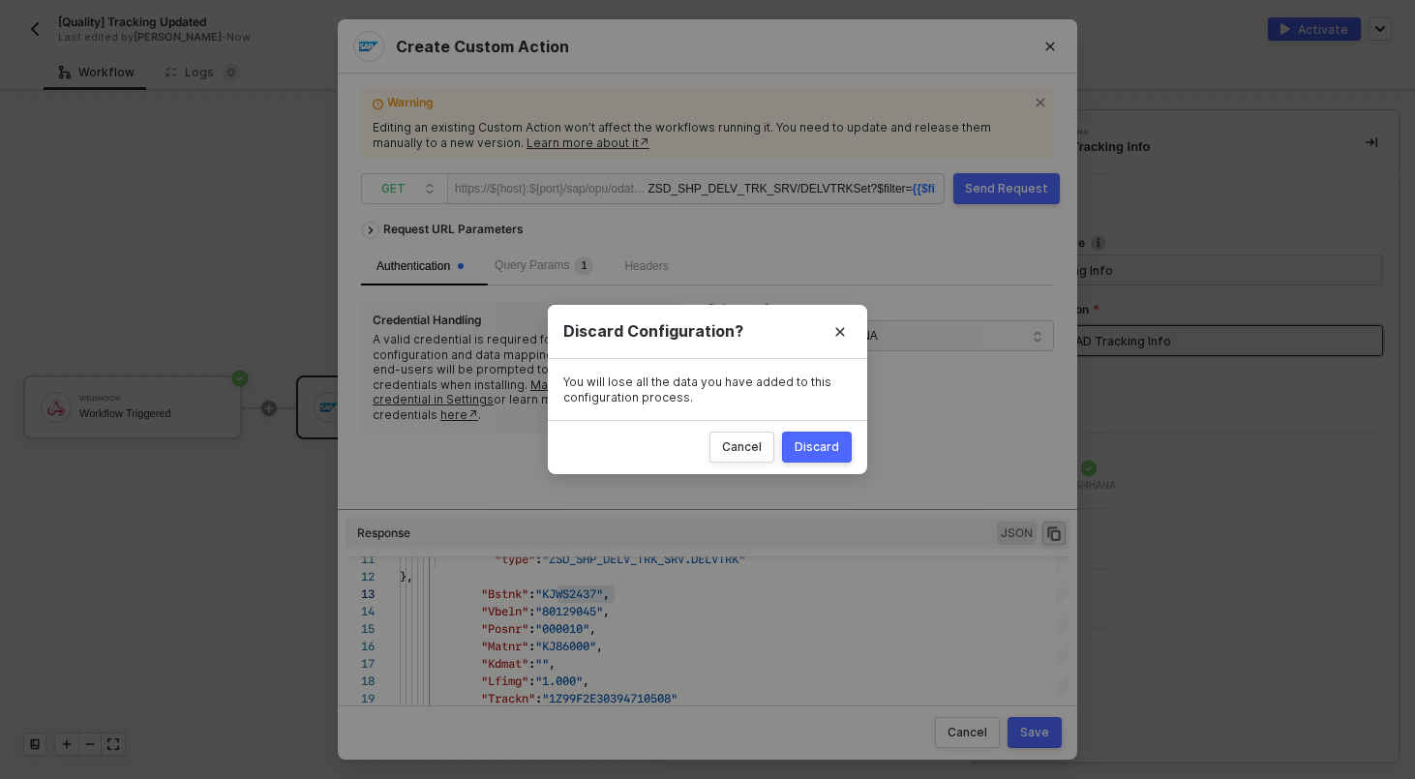
click at [816, 455] on button "Discard" at bounding box center [817, 447] width 70 height 31
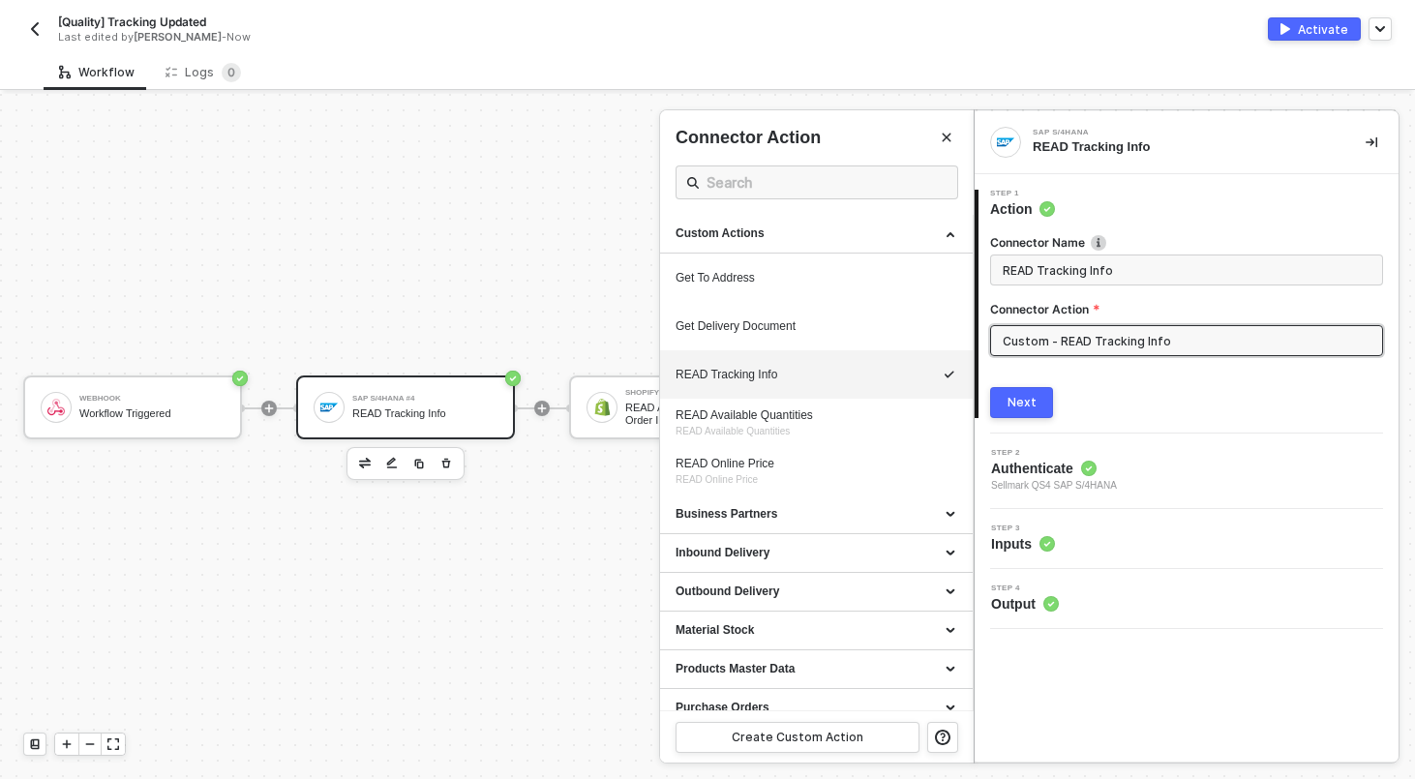
click at [160, 402] on div at bounding box center [707, 436] width 1415 height 685
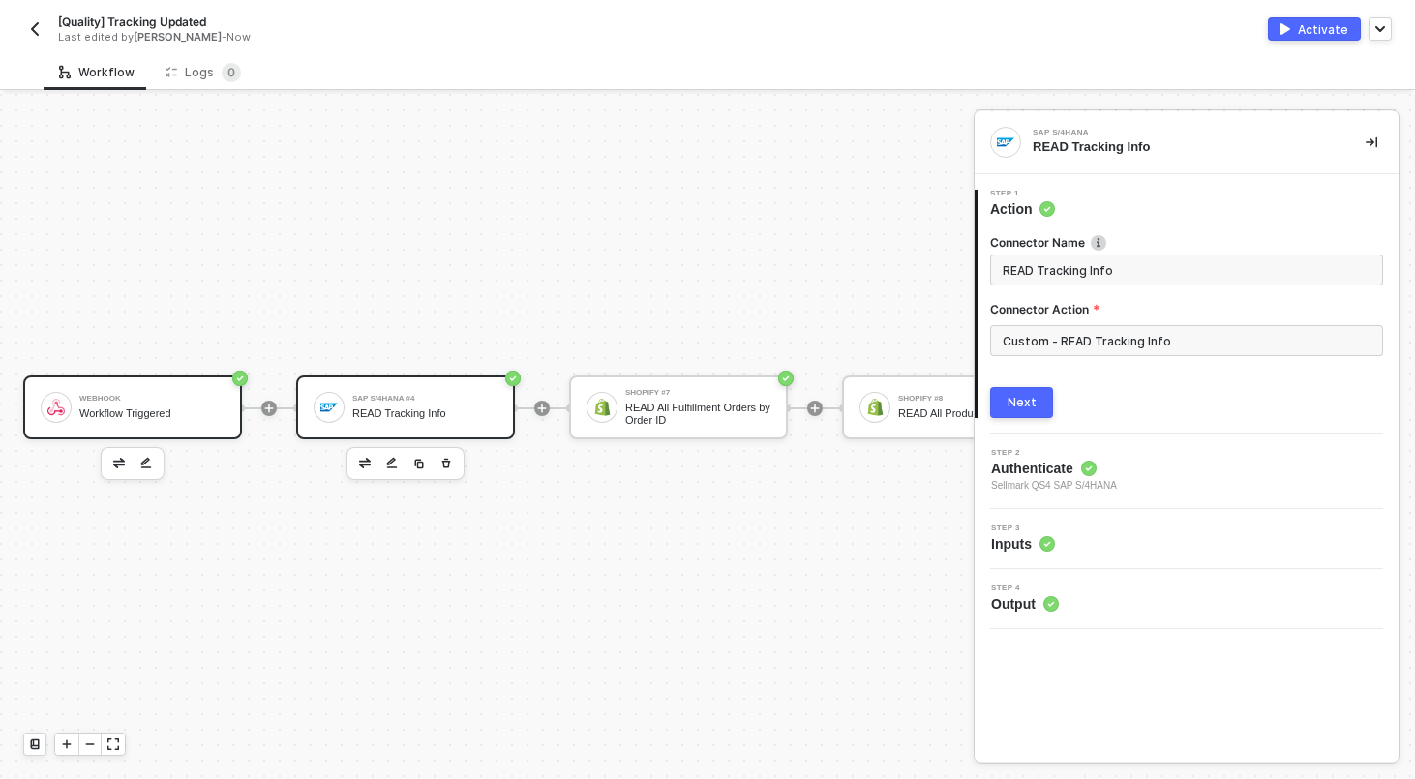
click at [166, 404] on div "Webhook Workflow Triggered" at bounding box center [151, 407] width 145 height 37
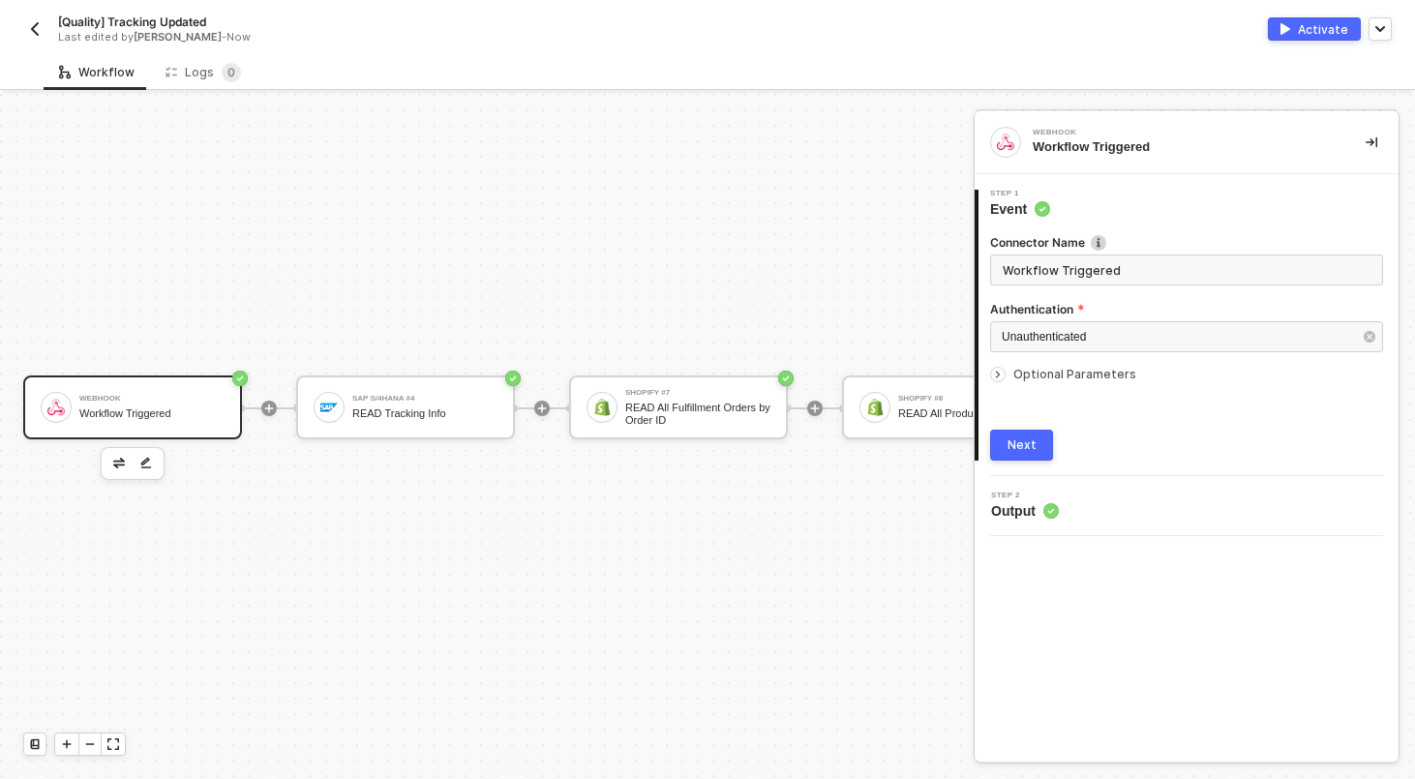
click at [1059, 366] on div "Optional Parameters" at bounding box center [1186, 374] width 393 height 21
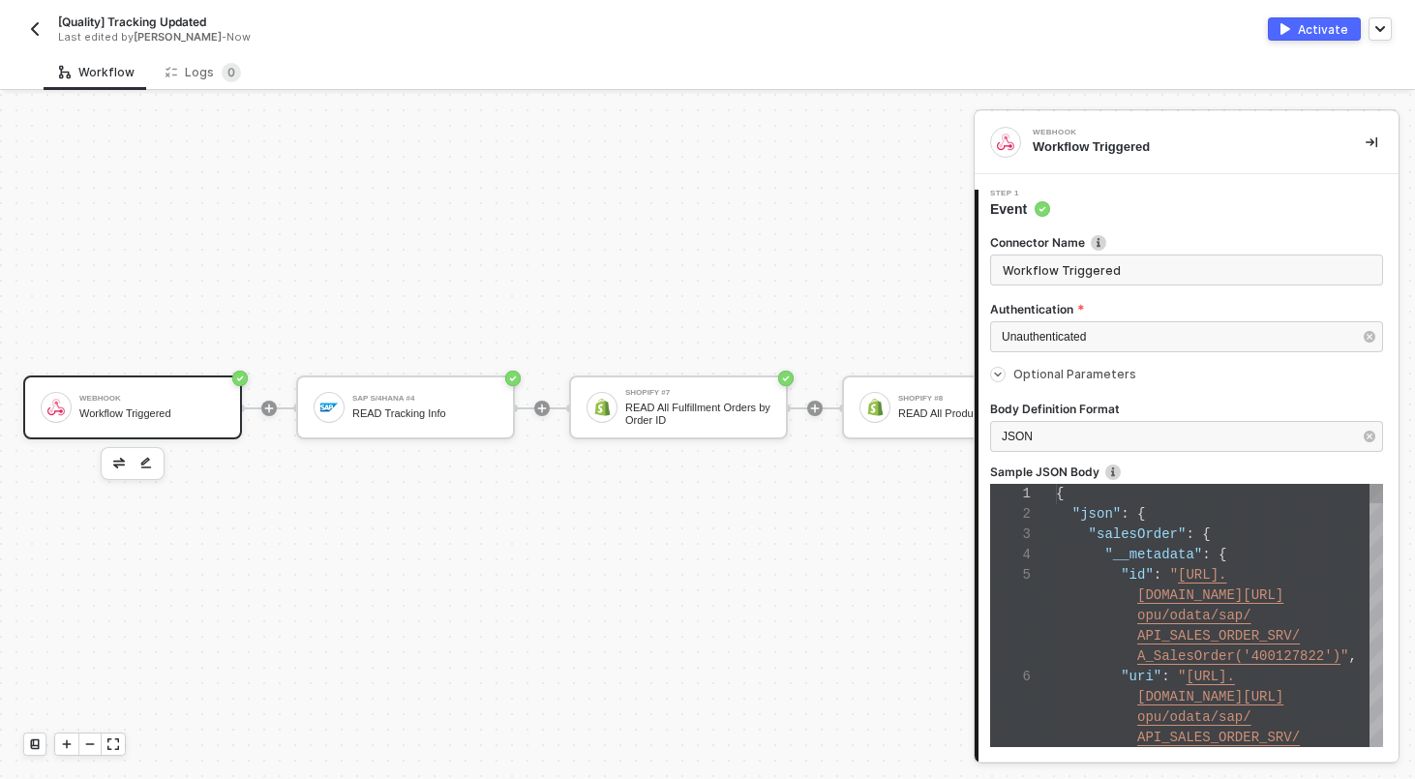
scroll to position [102, 0]
click at [1082, 575] on span at bounding box center [1088, 574] width 65 height 15
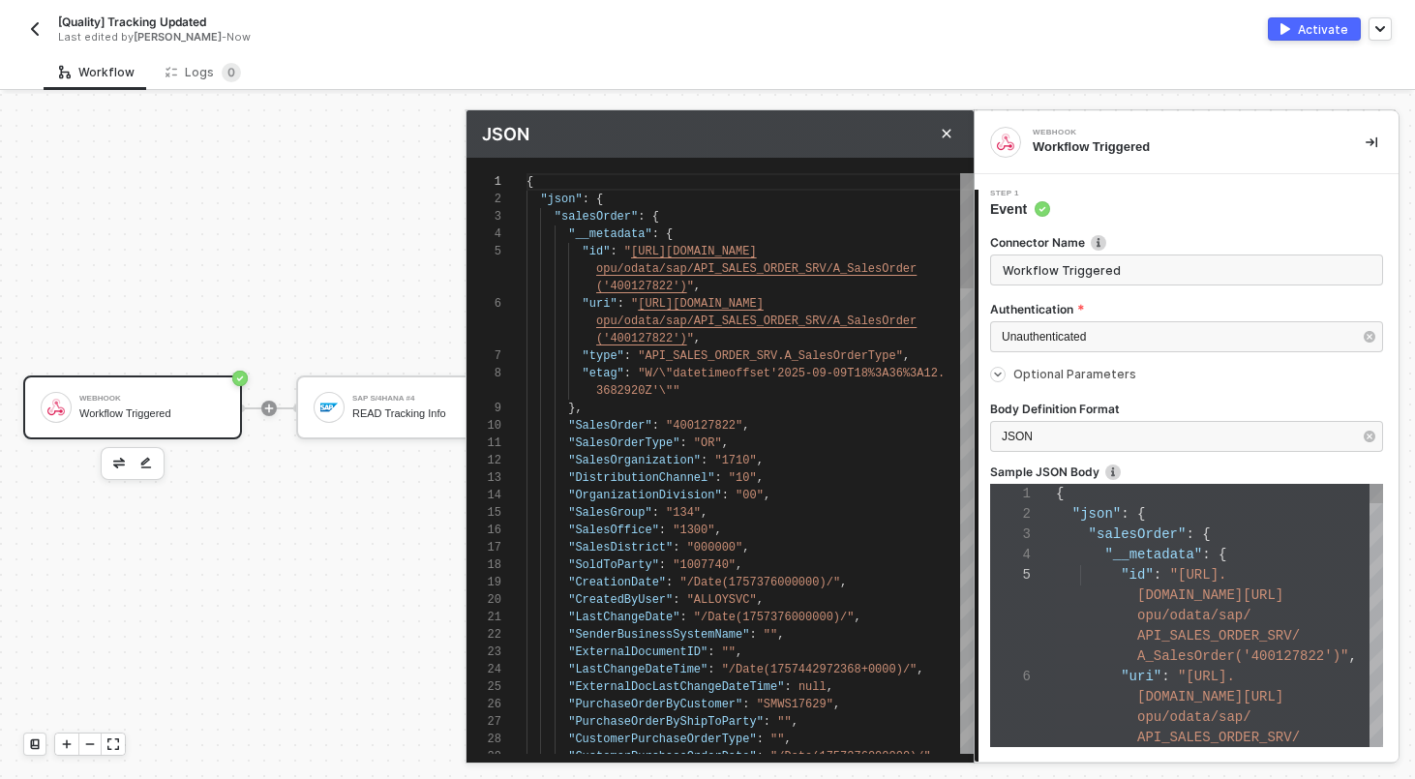
scroll to position [105, 0]
type textarea ""type": "API_SALES_ORDER_SRV.A_SalesOrderType", "etag": "W/\"datetimeoffset'202…"
click at [723, 394] on div "3682920Z'\""" at bounding box center [749, 390] width 447 height 17
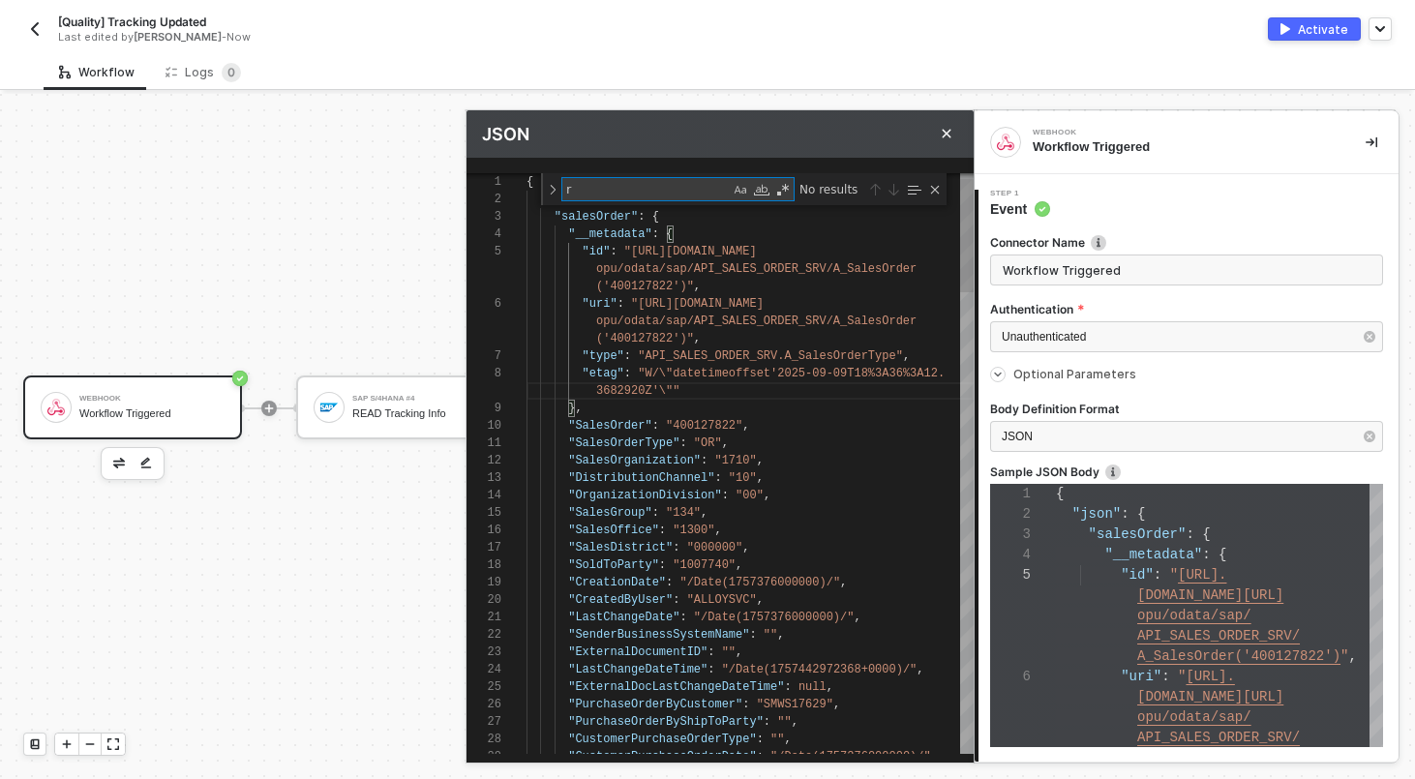
type textarea "re"
type textarea ""PurchaseOrderByCustomer": "SMWS17629", "PurchaseOrderByShipToParty": "", "Cust…"
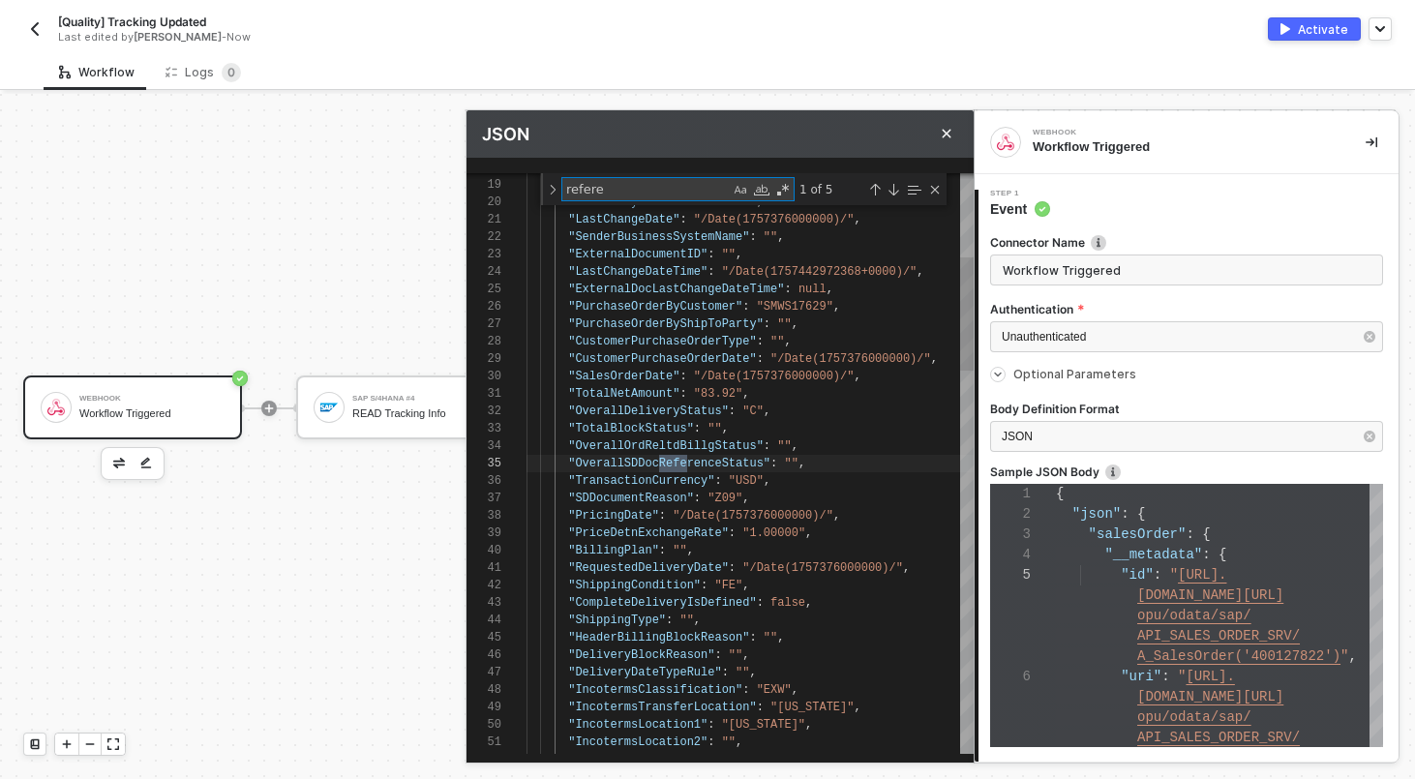
scroll to position [174, 175]
type textarea "reference"
type textarea ""PaymentMethod": "W", "FixedValueDate": null, "AssignmentReference": "", "Refer…"
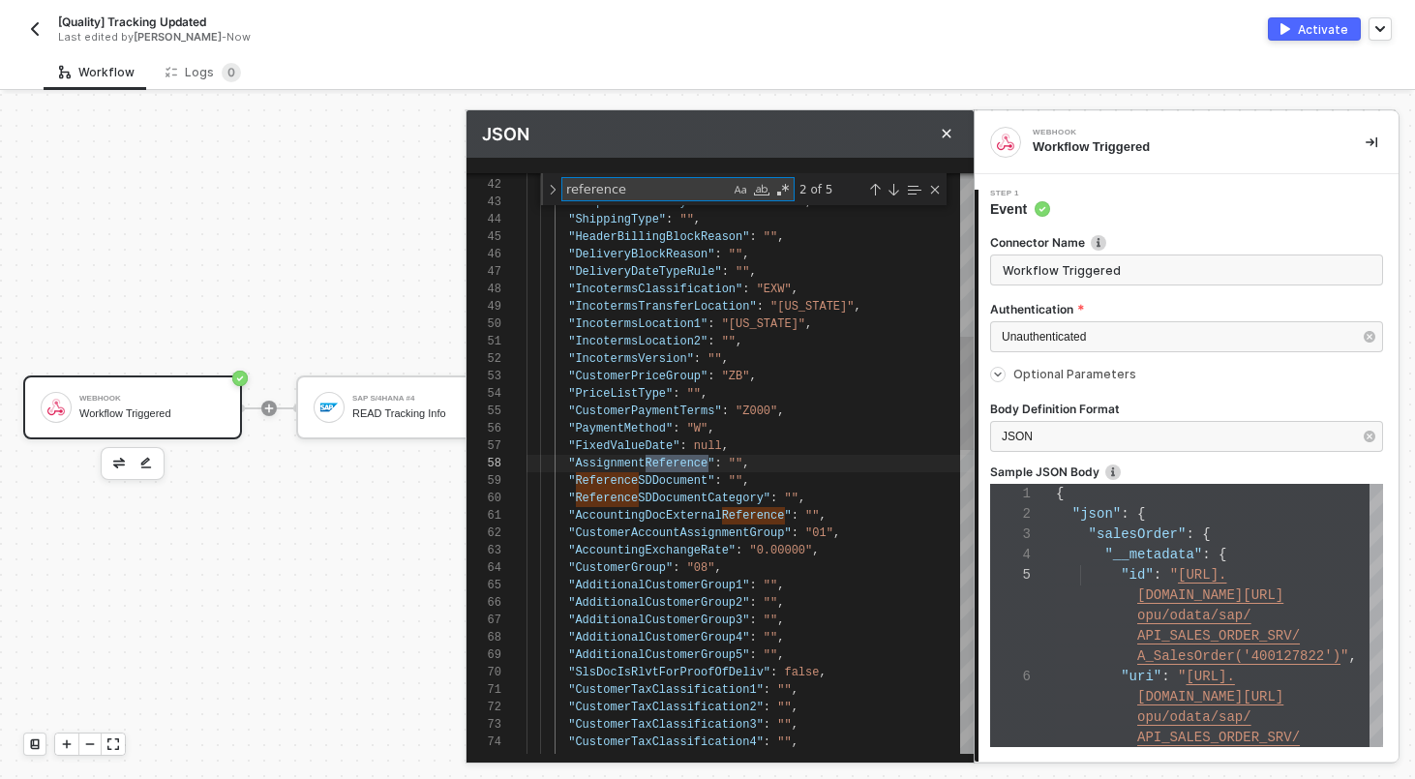
scroll to position [174, 112]
type textarea "reference"
paste textarea "KJWS2437"
type textarea ""PaymentMethod": "W", "FixedValueDate": null, "AssignmentReference": "", "Refer…"
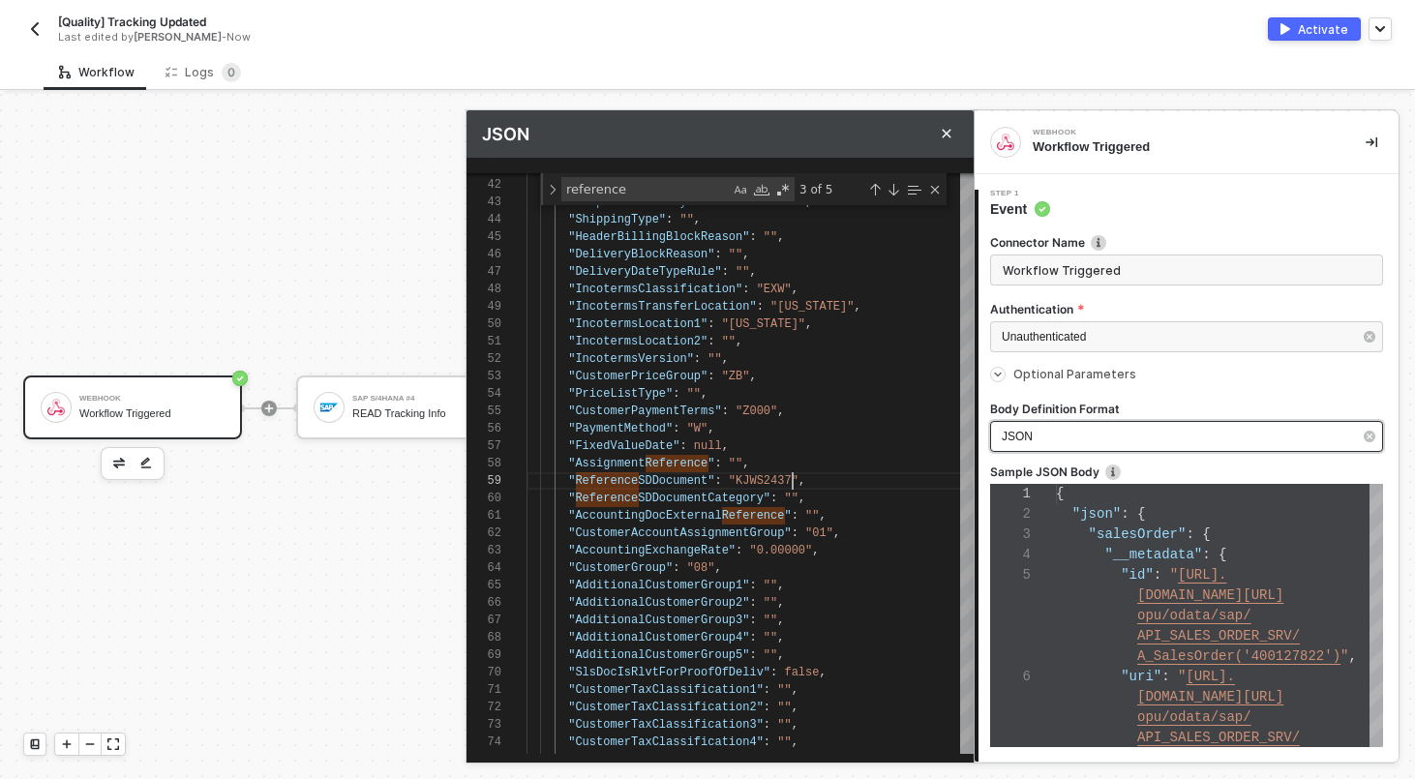
scroll to position [144, 0]
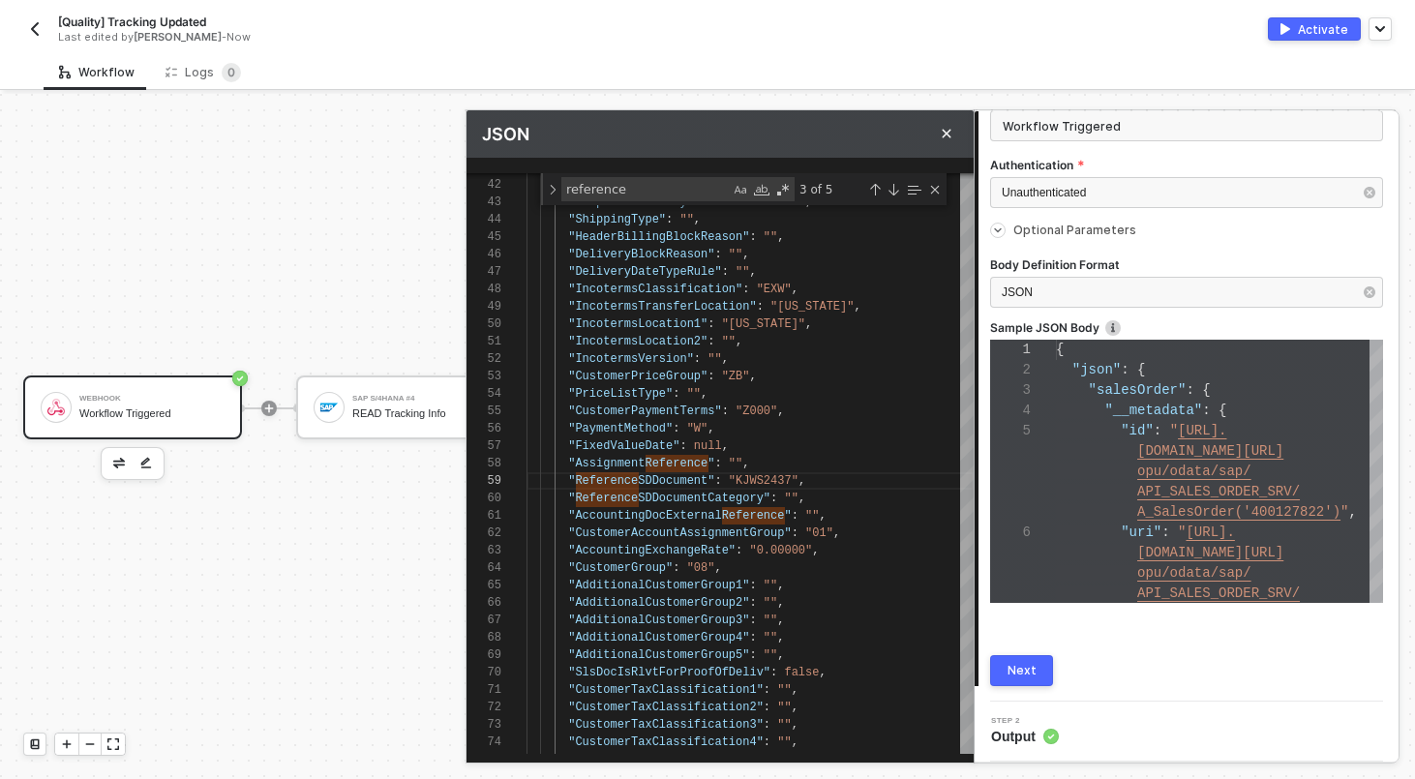
click at [1021, 682] on button "Next" at bounding box center [1021, 670] width 63 height 31
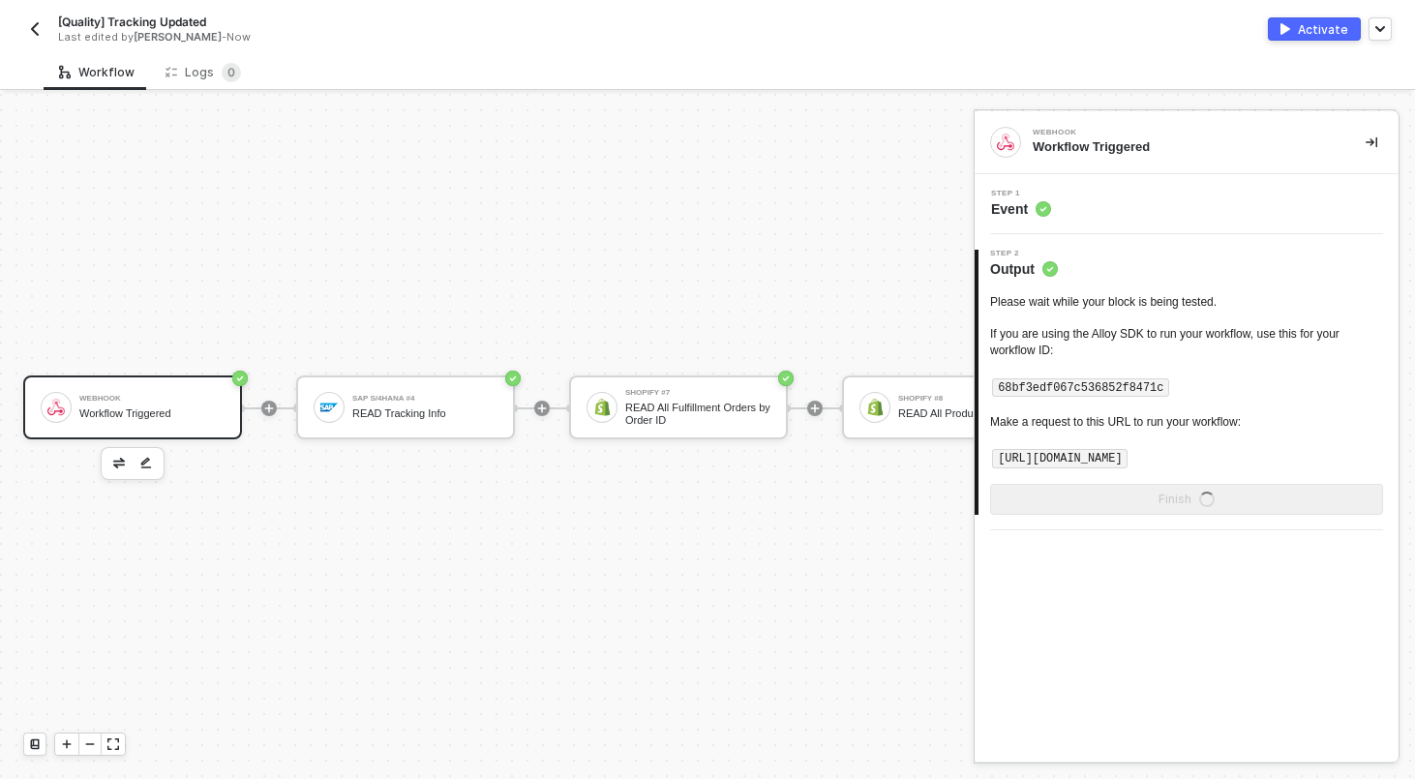
scroll to position [0, 0]
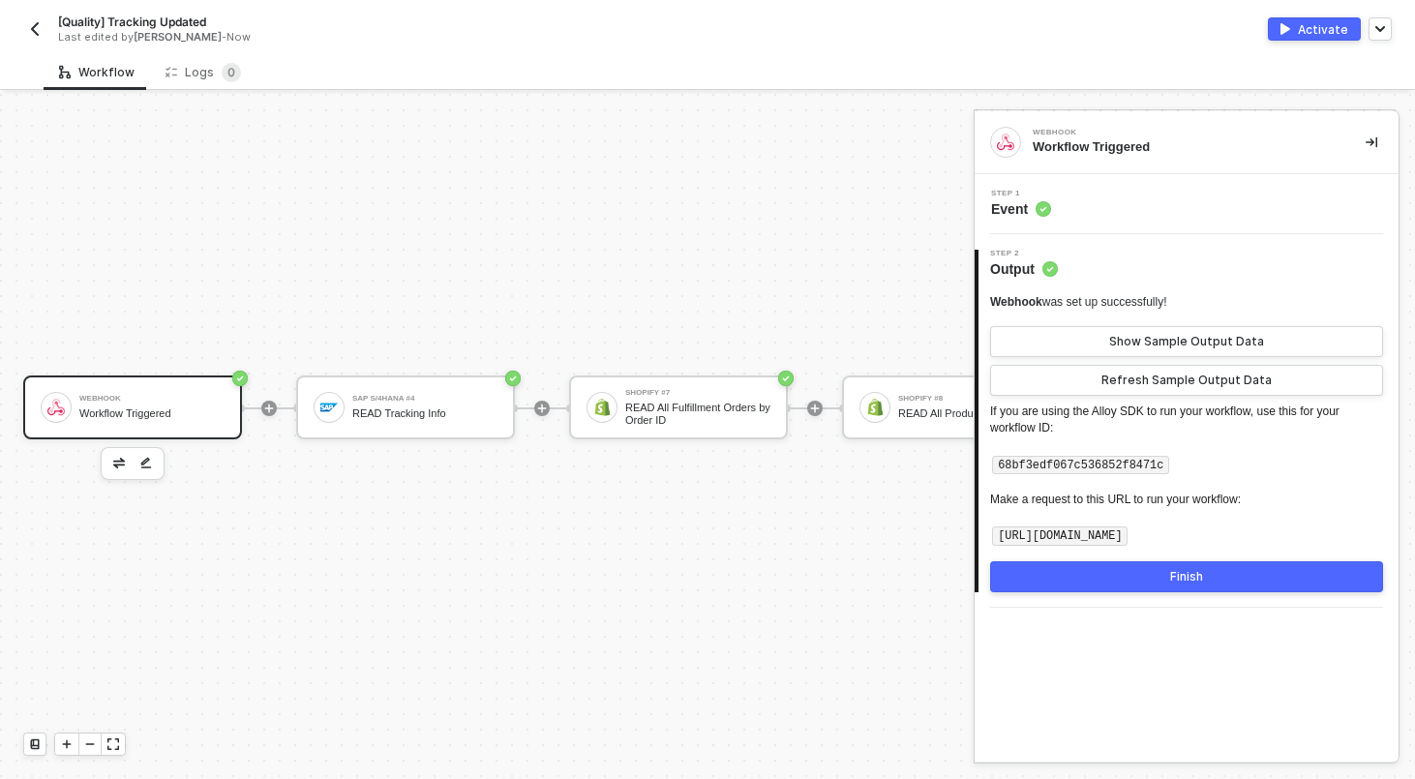
click at [1117, 582] on button "Finish" at bounding box center [1186, 576] width 393 height 31
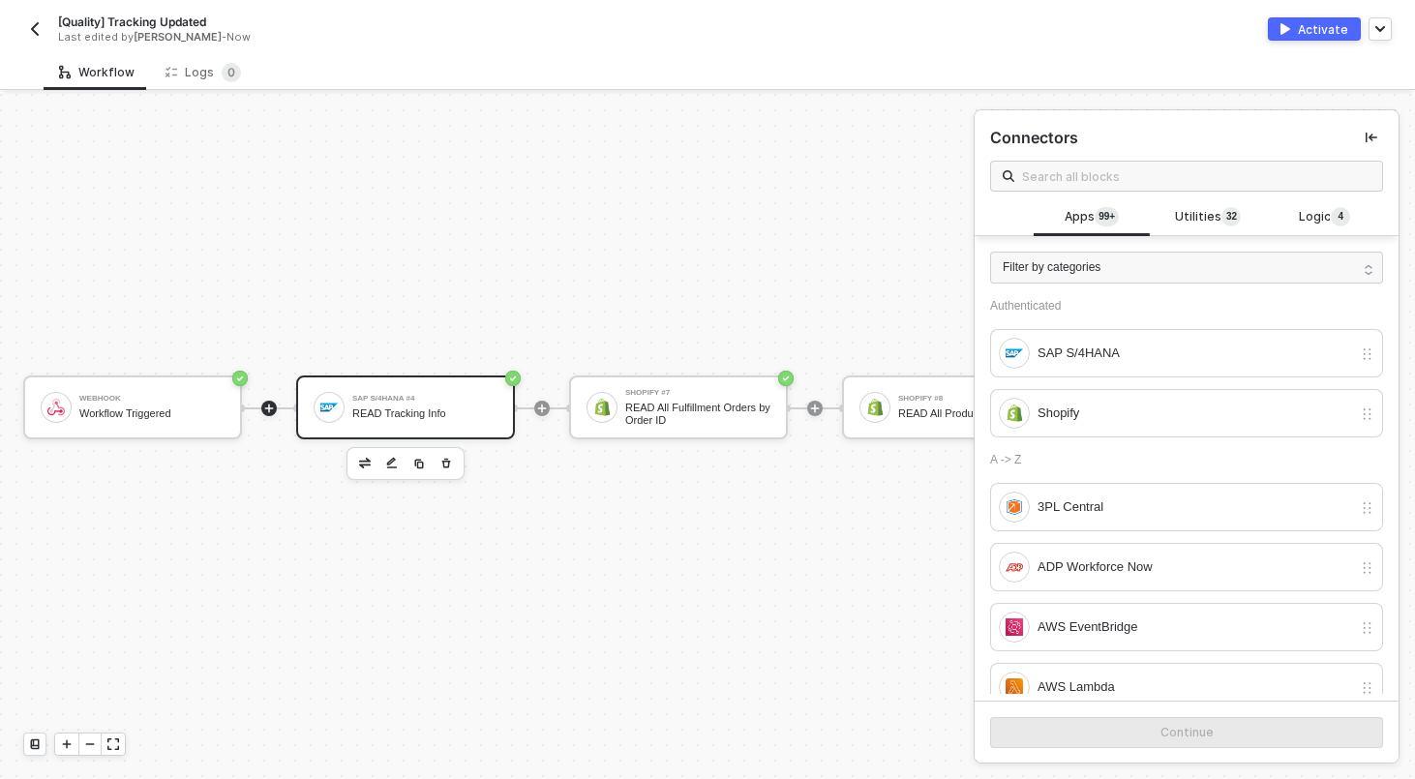
click at [468, 408] on div "READ Tracking Info" at bounding box center [424, 413] width 145 height 13
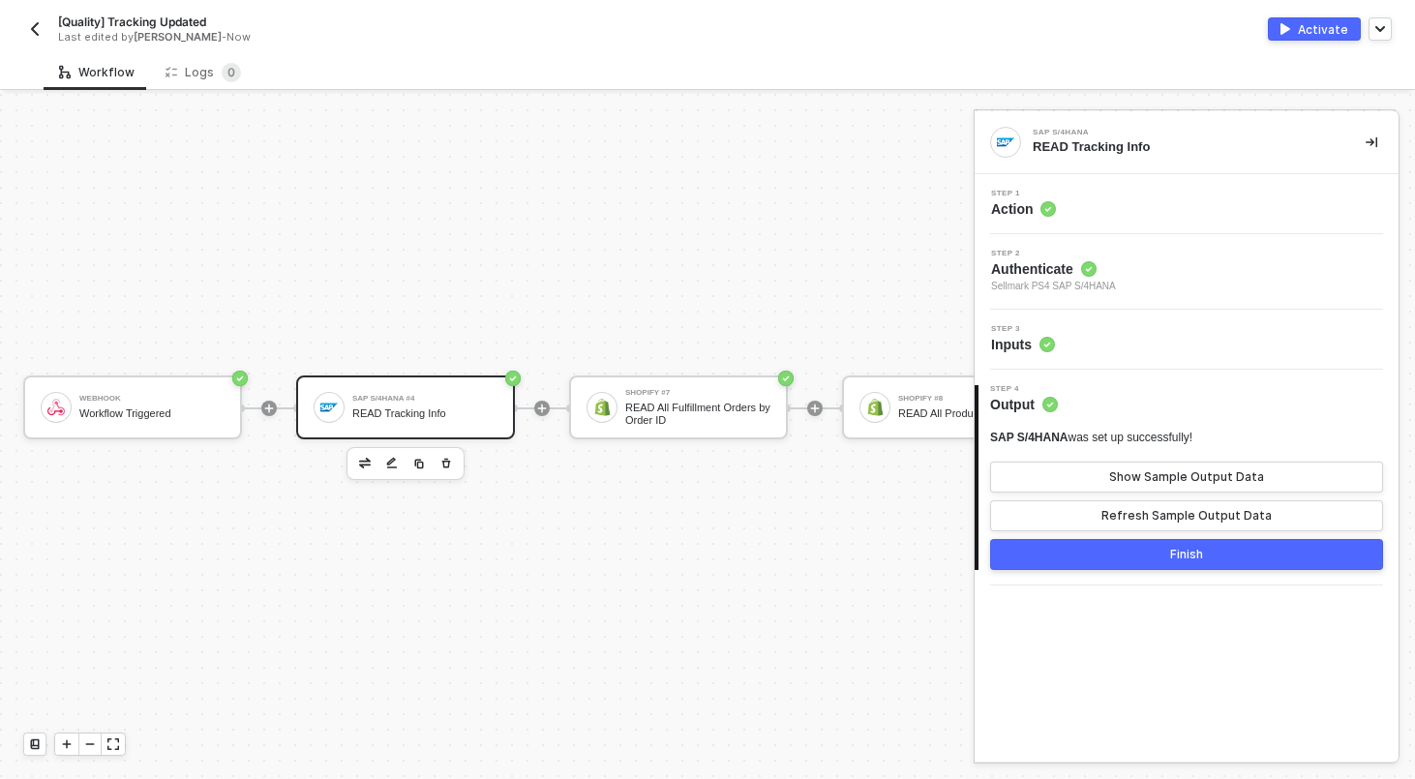
click at [1105, 361] on div "Step 3 Inputs" at bounding box center [1186, 340] width 424 height 60
click at [1094, 345] on div "Step 3 Inputs" at bounding box center [1188, 339] width 419 height 29
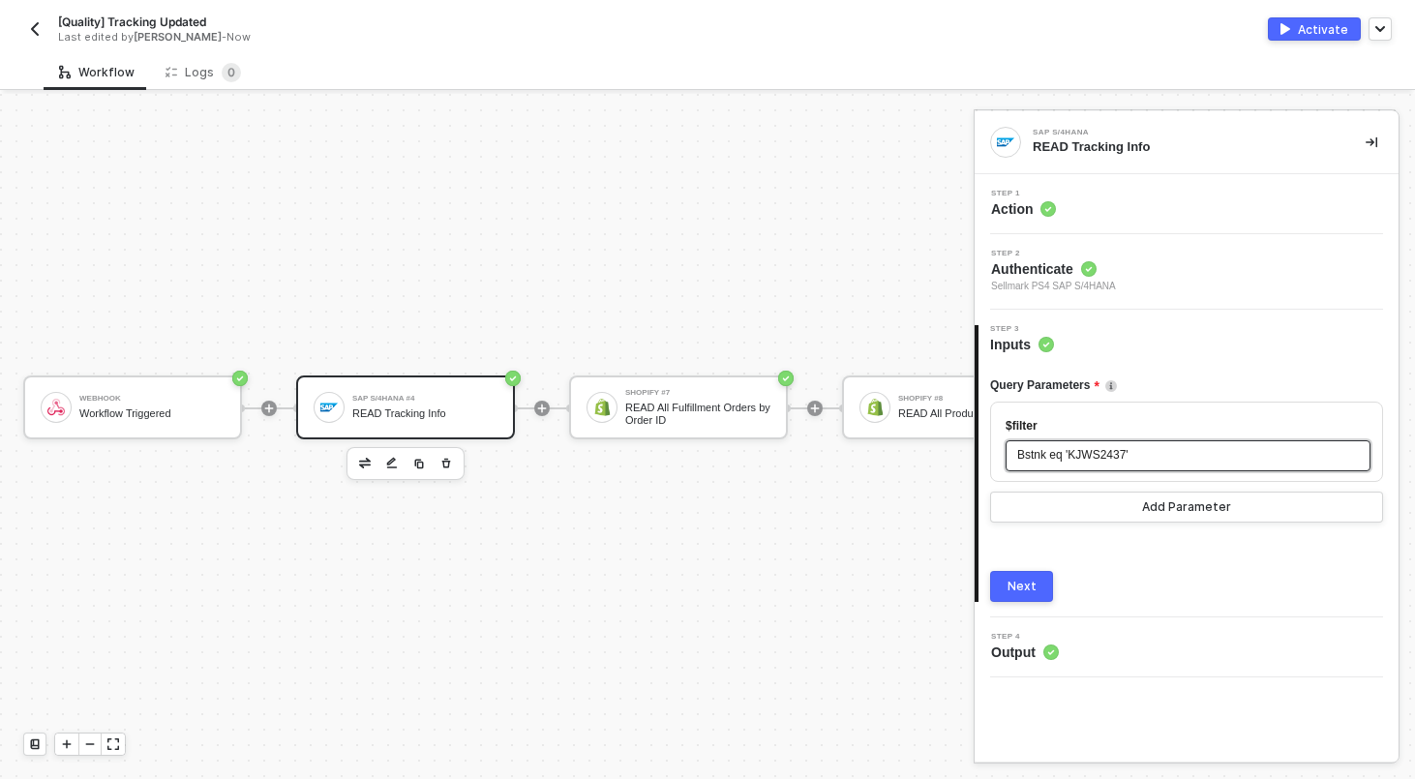
click at [1109, 452] on span "Bstnk eq 'KJWS2437'" at bounding box center [1072, 455] width 111 height 14
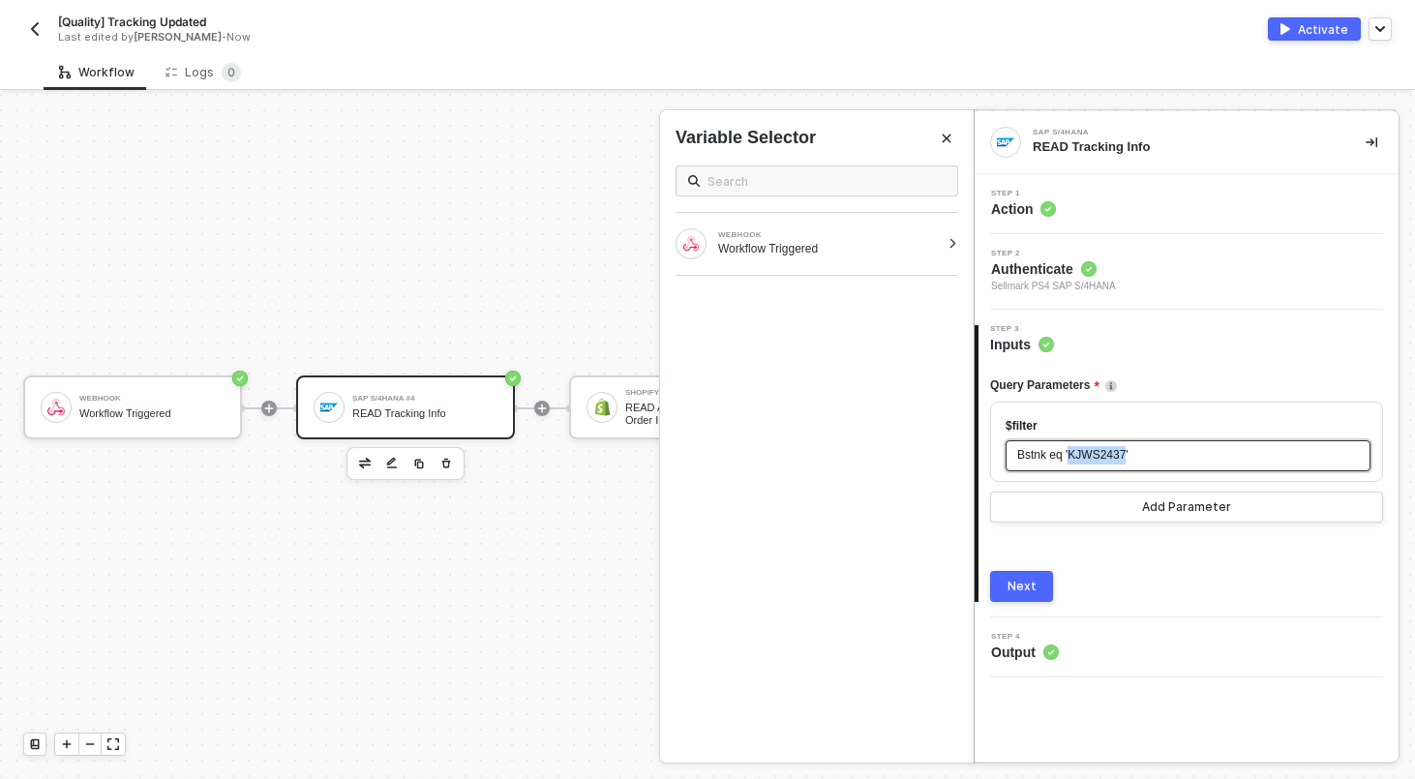
click at [1109, 452] on span "Bstnk eq 'KJWS2437'" at bounding box center [1072, 455] width 111 height 14
click at [946, 237] on div "WEBHOOK Workflow Triggered" at bounding box center [817, 244] width 314 height 62
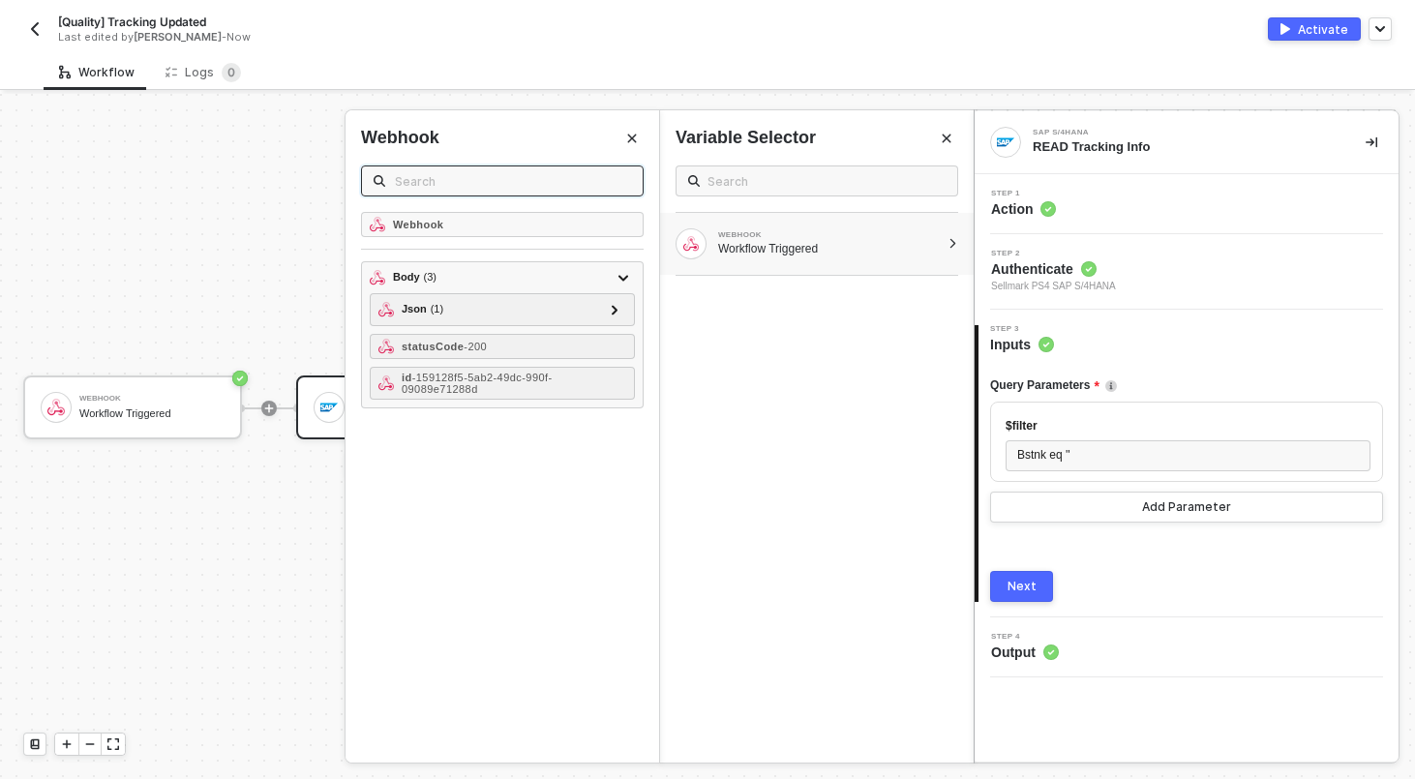
click at [525, 187] on input "text" at bounding box center [513, 180] width 236 height 21
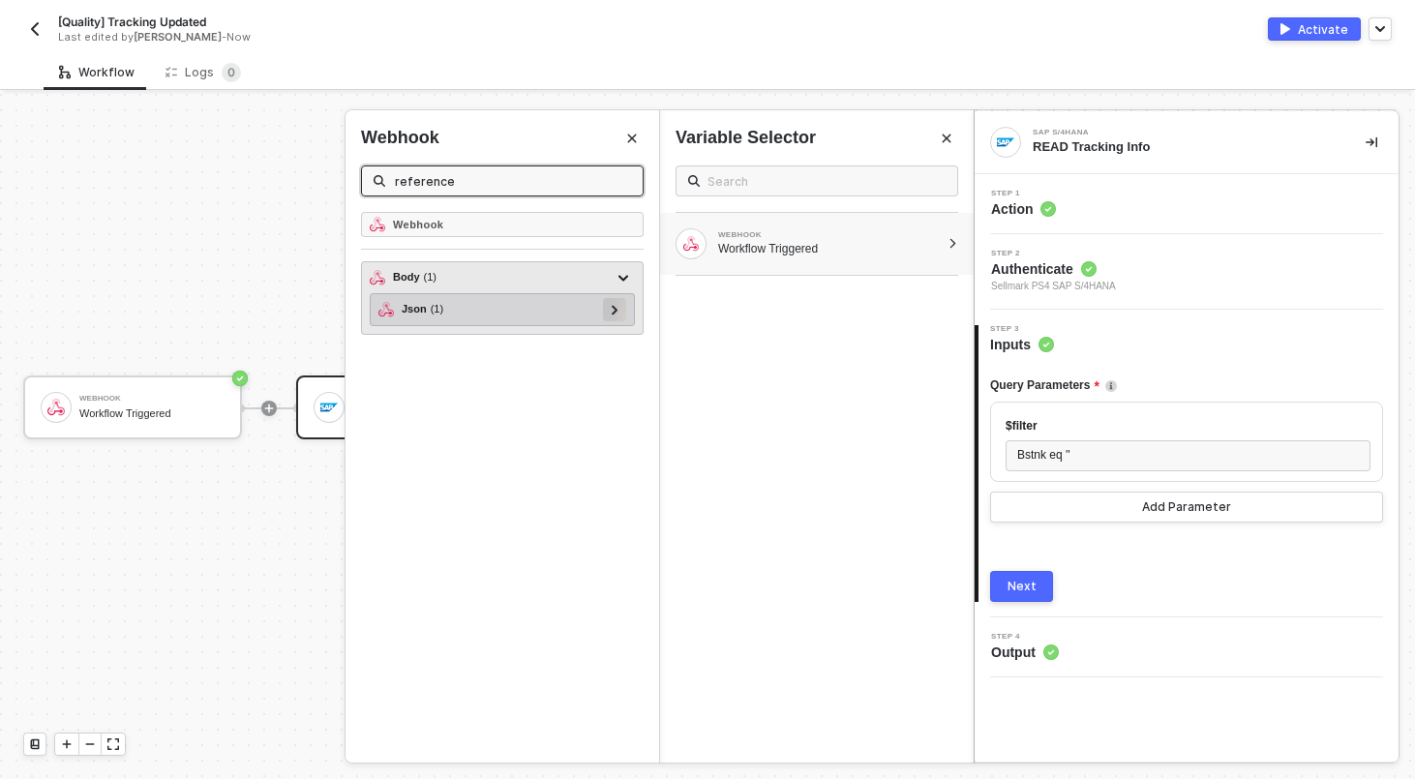
type input "reference"
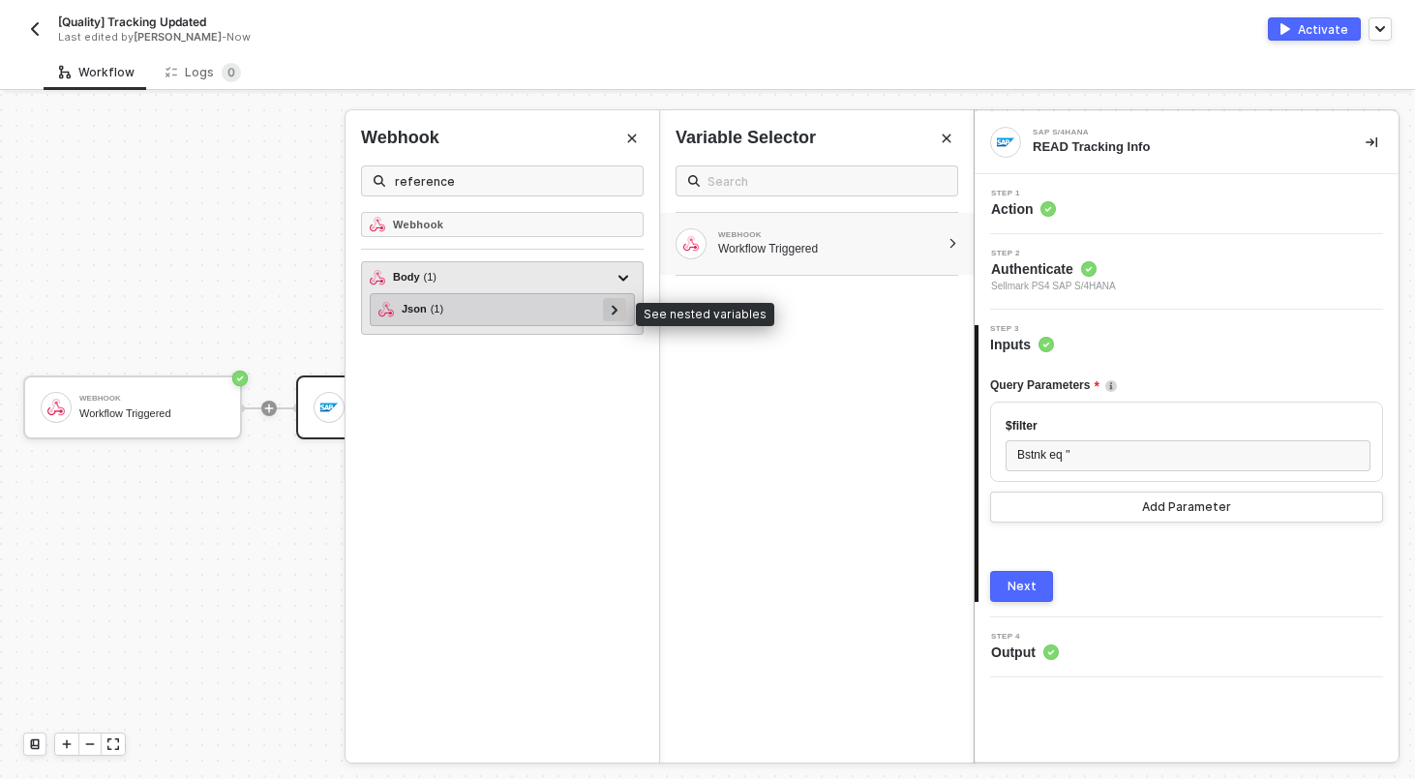
click at [612, 305] on icon at bounding box center [615, 310] width 7 height 10
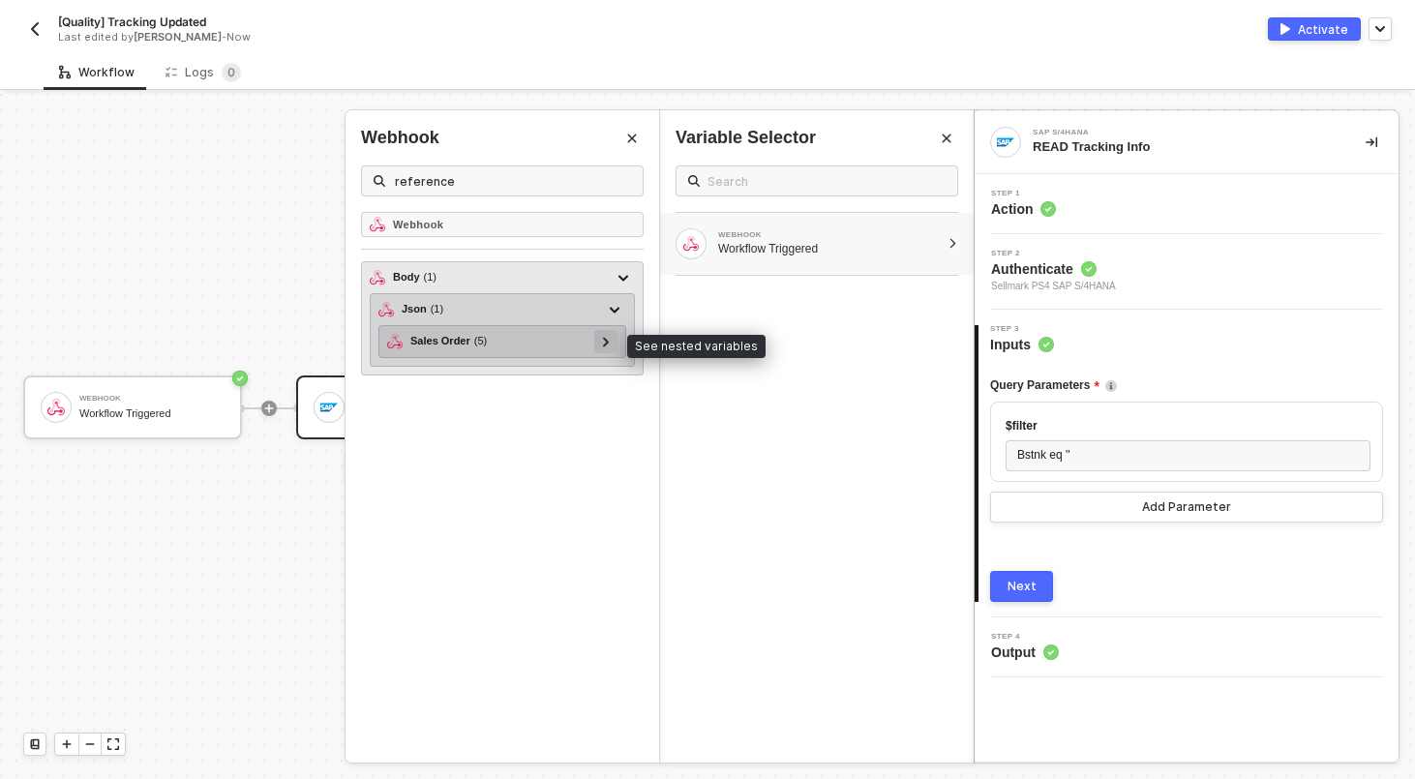
click at [604, 344] on icon at bounding box center [606, 342] width 6 height 10
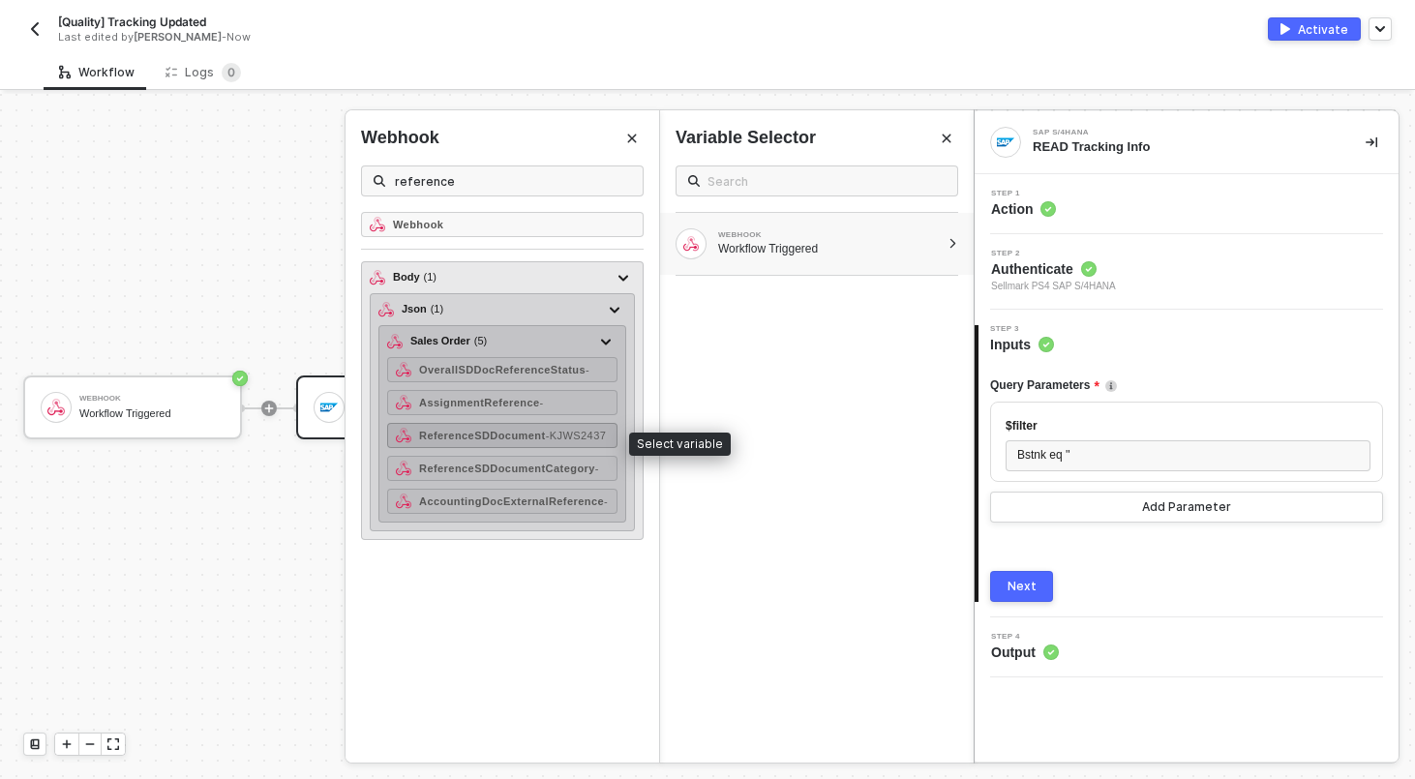
click at [571, 440] on div "ReferenceSDDocument - KJWS2437" at bounding box center [512, 436] width 187 height 12
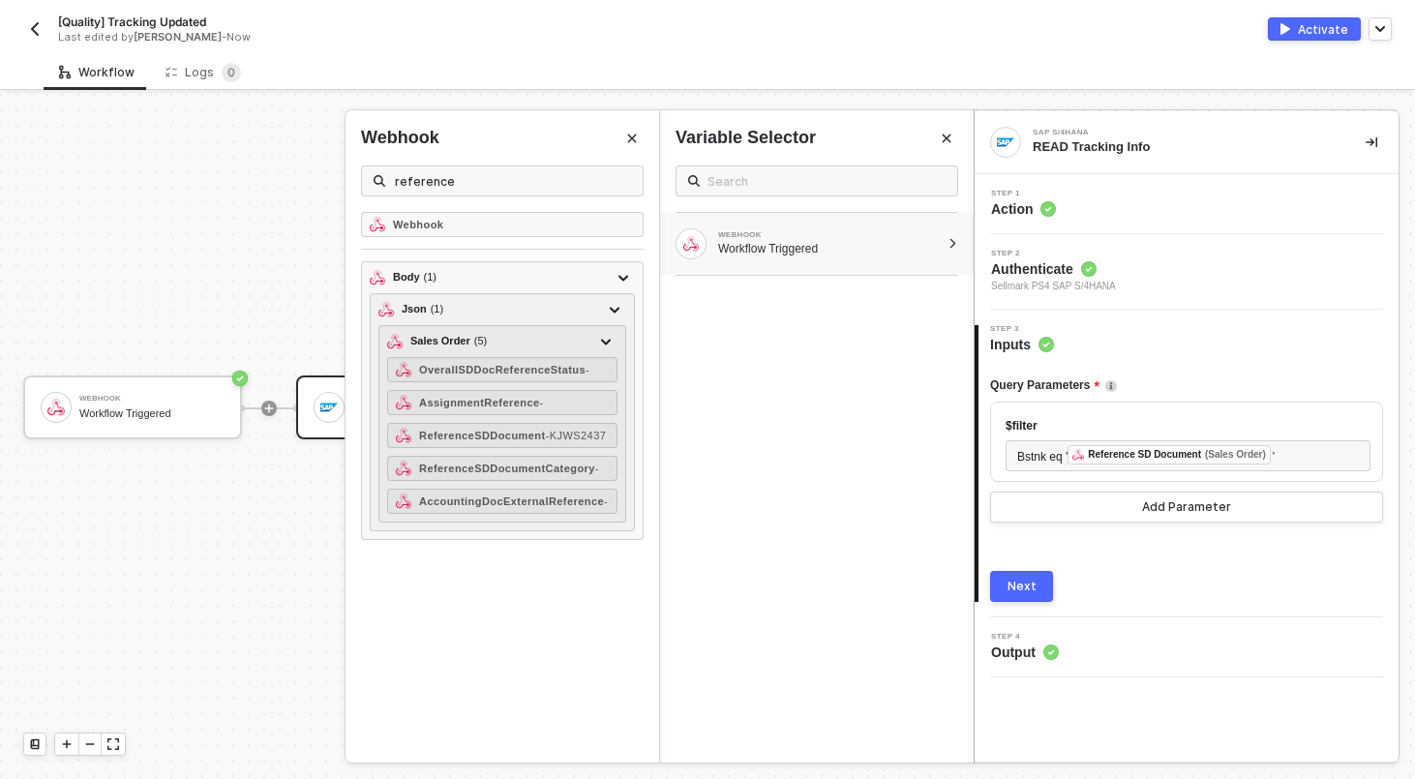
click at [1028, 593] on div "Next" at bounding box center [1021, 586] width 29 height 15
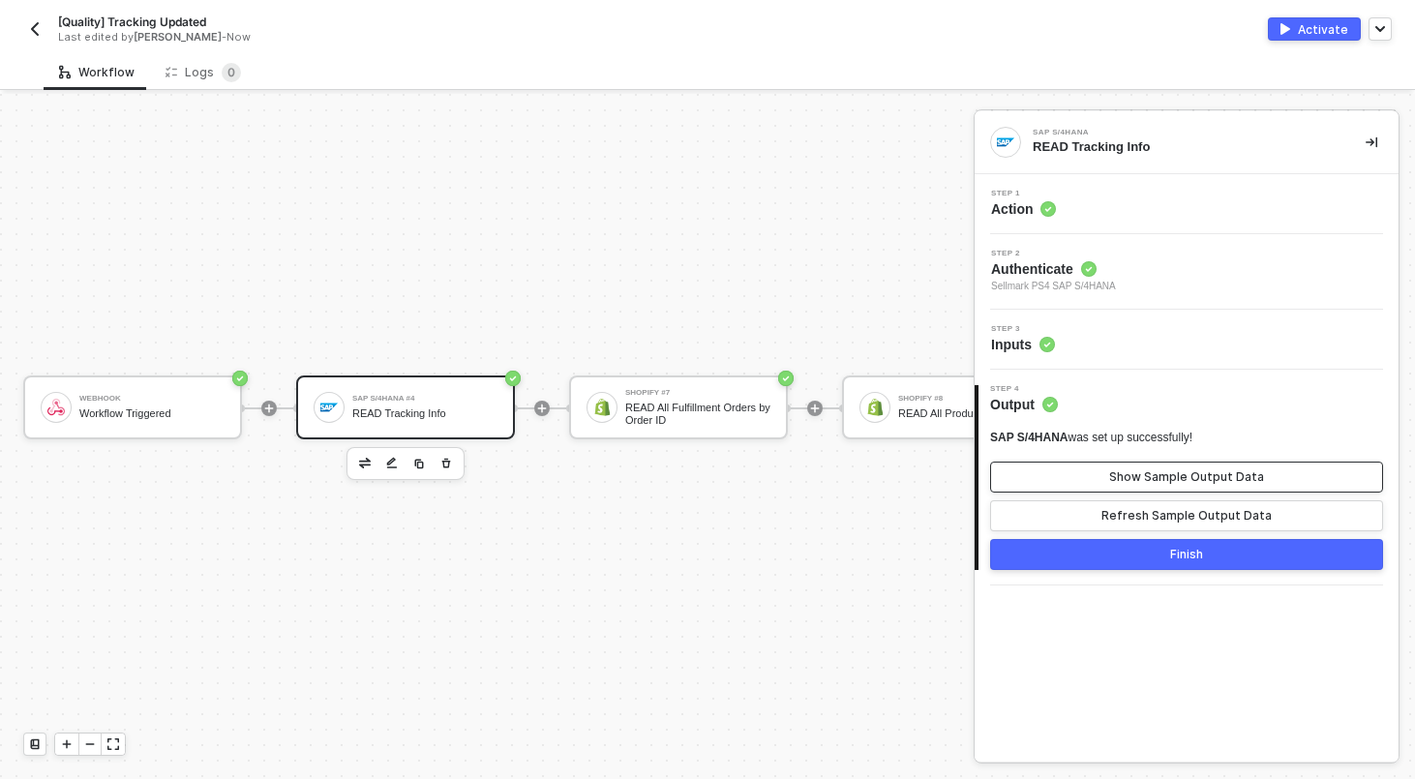
click at [1130, 474] on div "Show Sample Output Data" at bounding box center [1186, 476] width 155 height 15
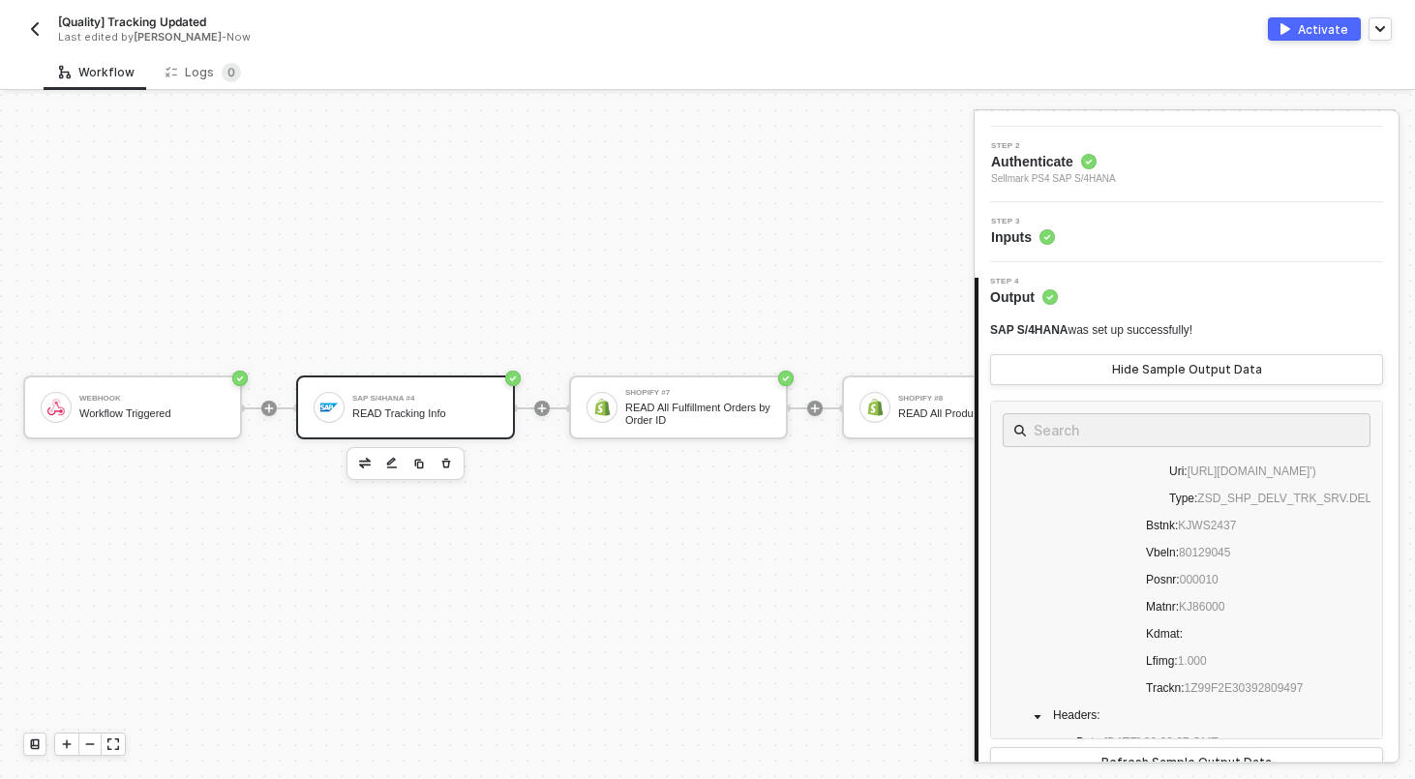
scroll to position [178, 0]
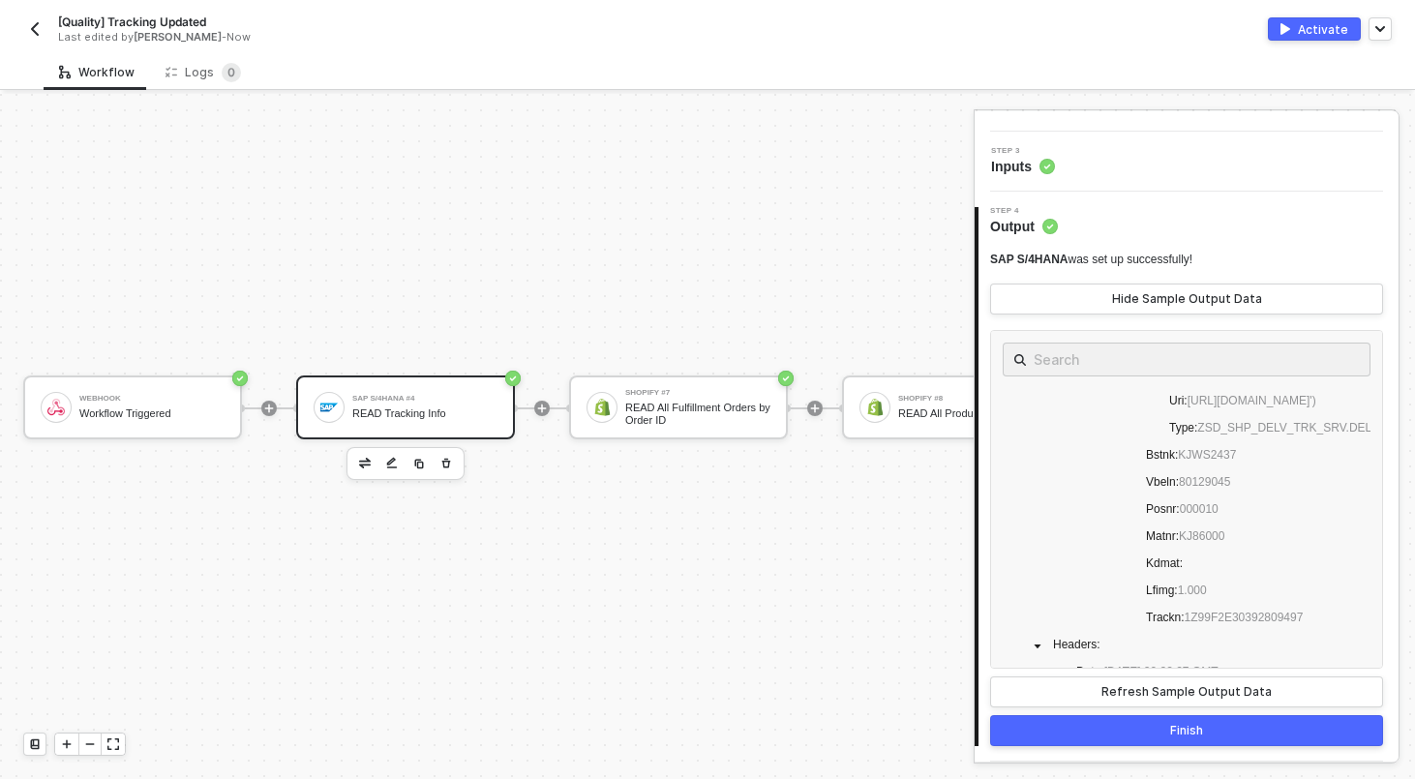
click at [1163, 734] on button "Finish" at bounding box center [1186, 730] width 393 height 31
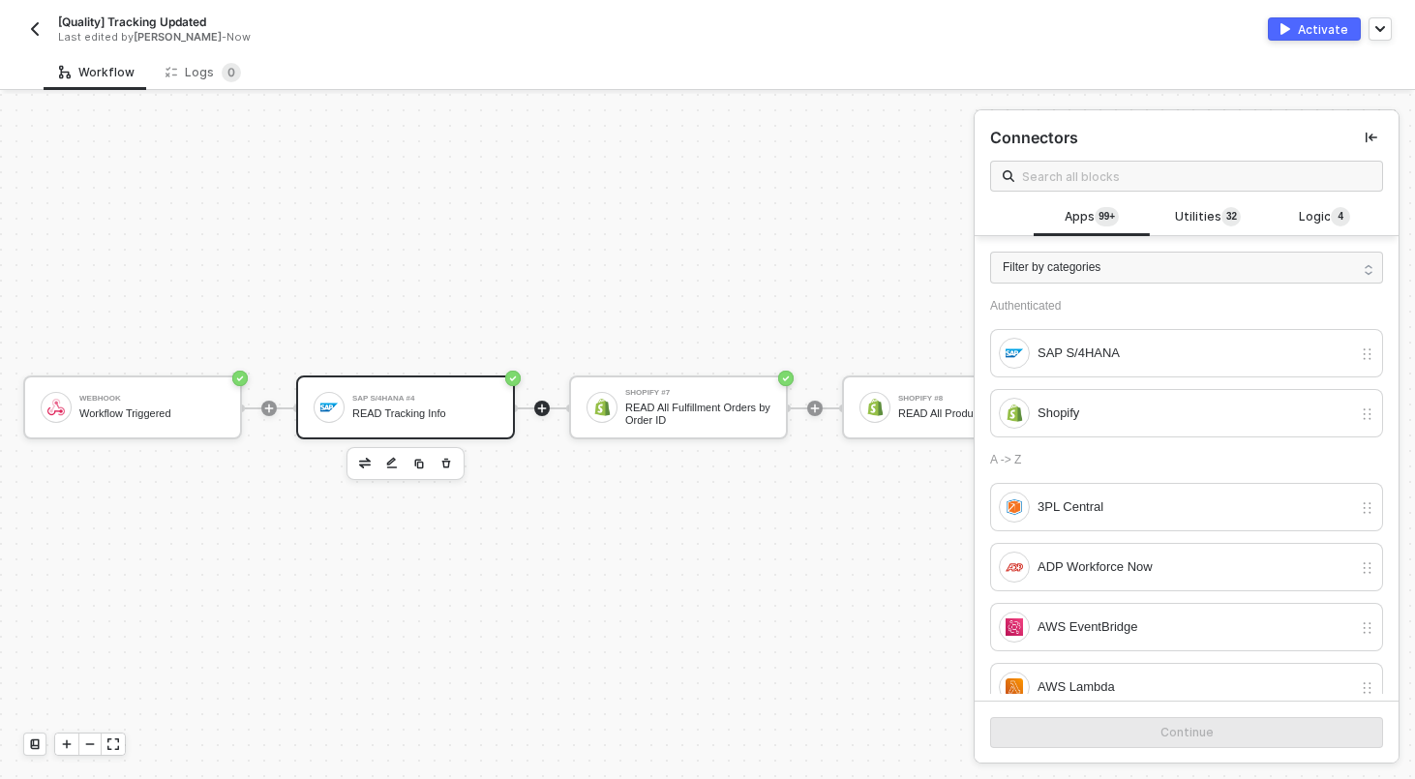
click at [391, 400] on div "SAP S/4HANA #4" at bounding box center [424, 399] width 145 height 8
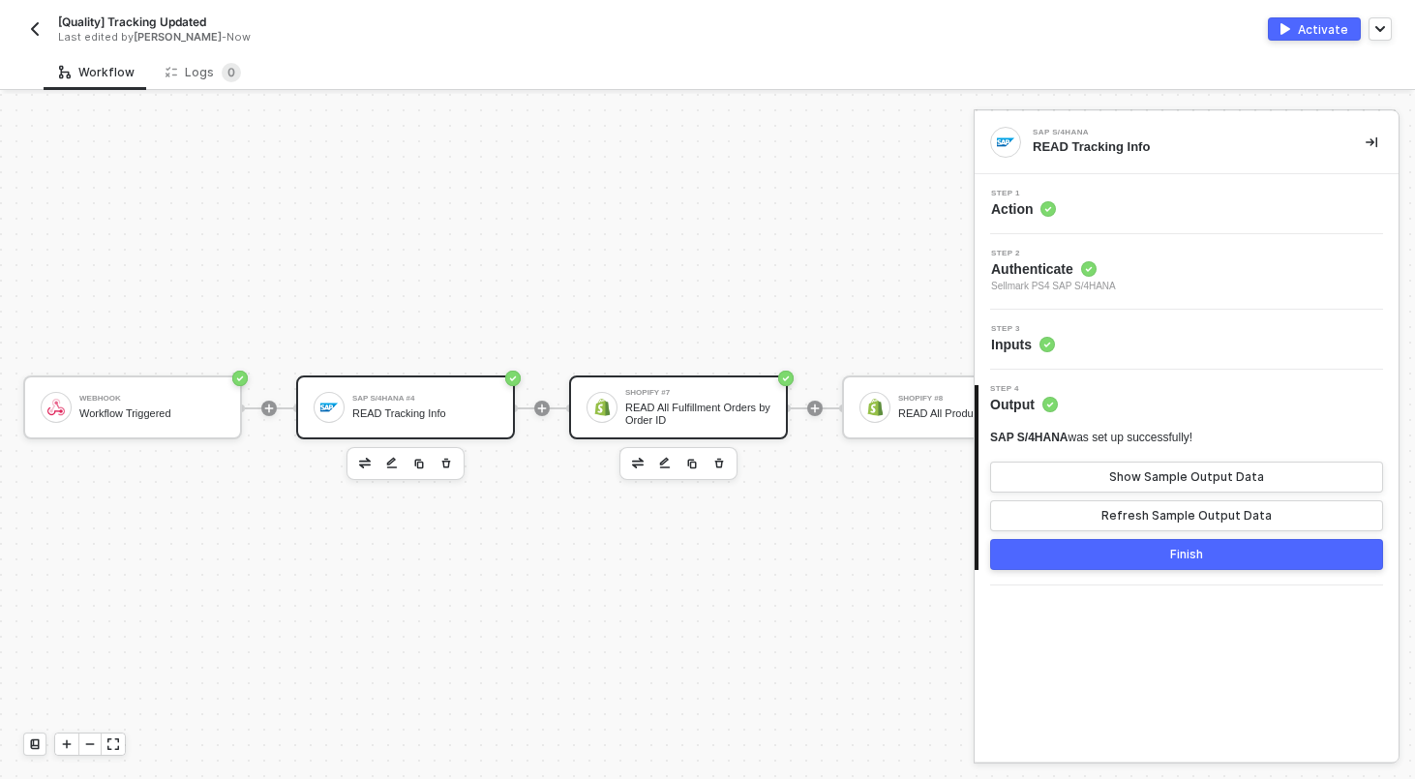
click at [715, 419] on div "READ All Fulfillment Orders by Order ID" at bounding box center [697, 414] width 145 height 24
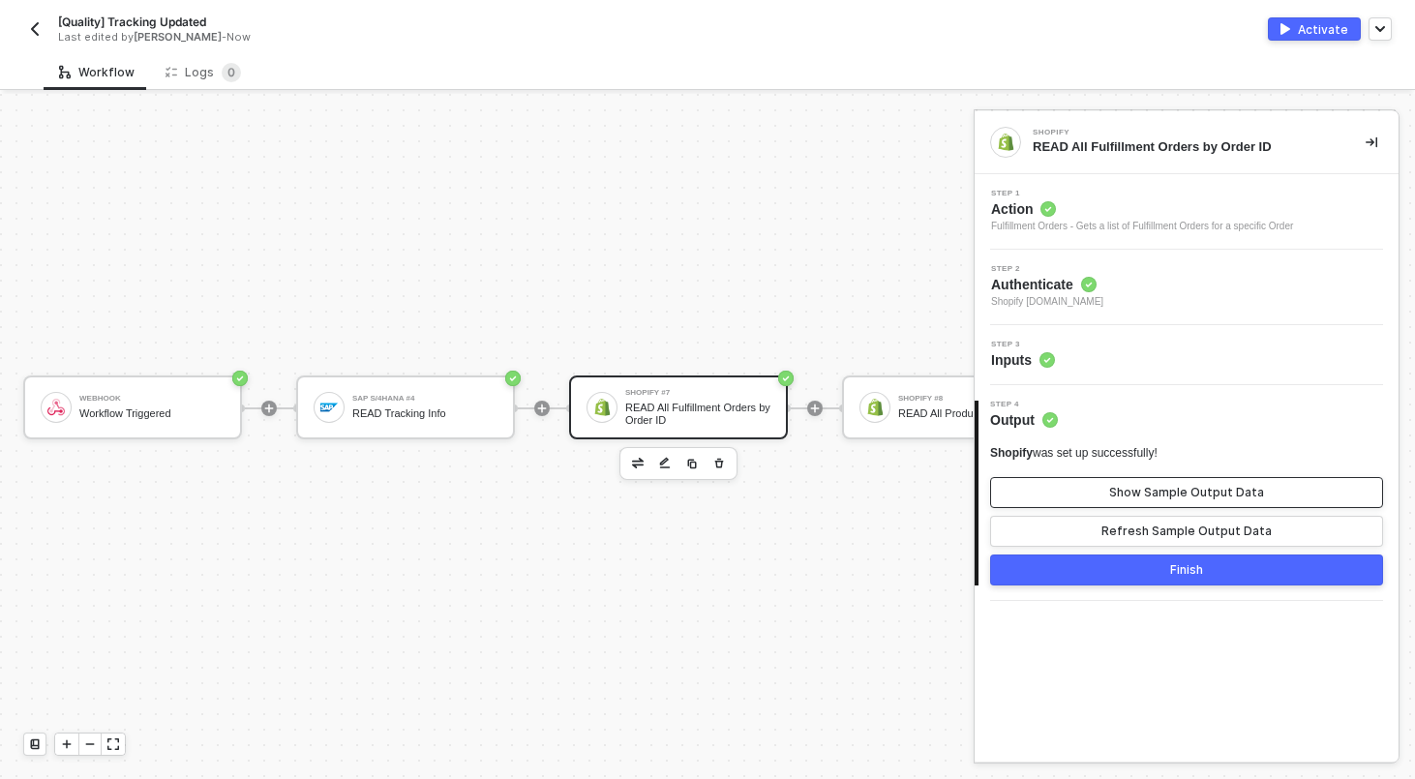
click at [1137, 493] on div "Show Sample Output Data" at bounding box center [1186, 492] width 155 height 15
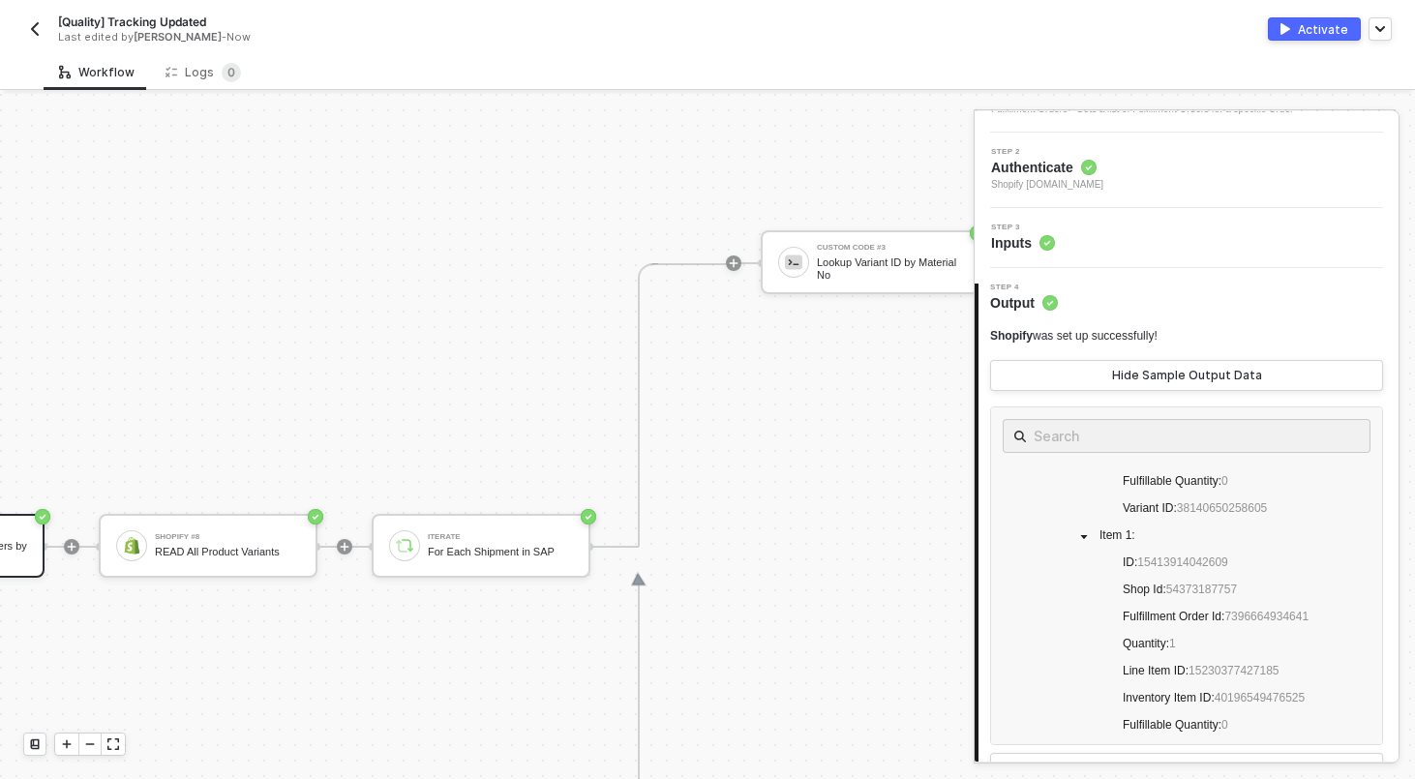
scroll to position [659, 743]
click at [254, 540] on div "Shopify #8" at bounding box center [227, 541] width 145 height 8
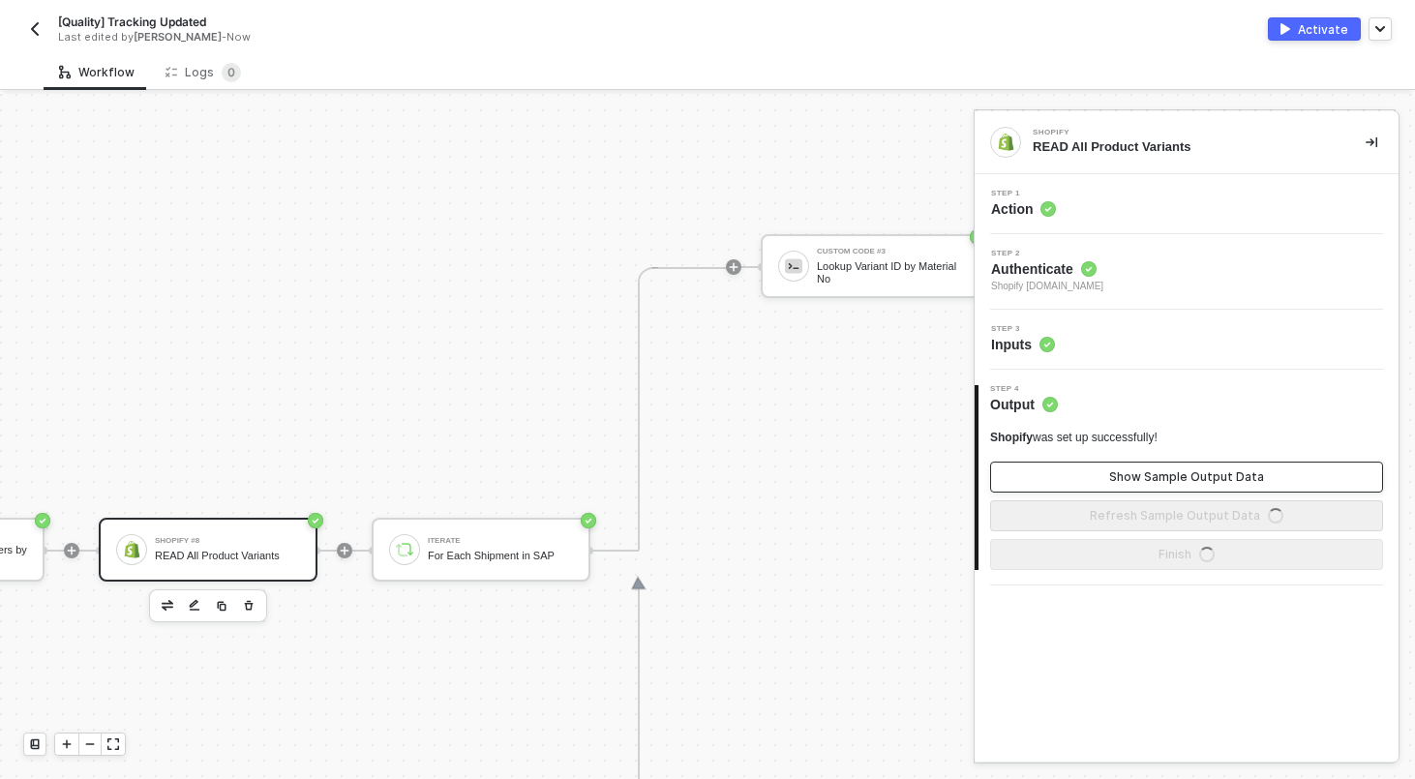
click at [1111, 476] on button "Show Sample Output Data" at bounding box center [1186, 477] width 393 height 31
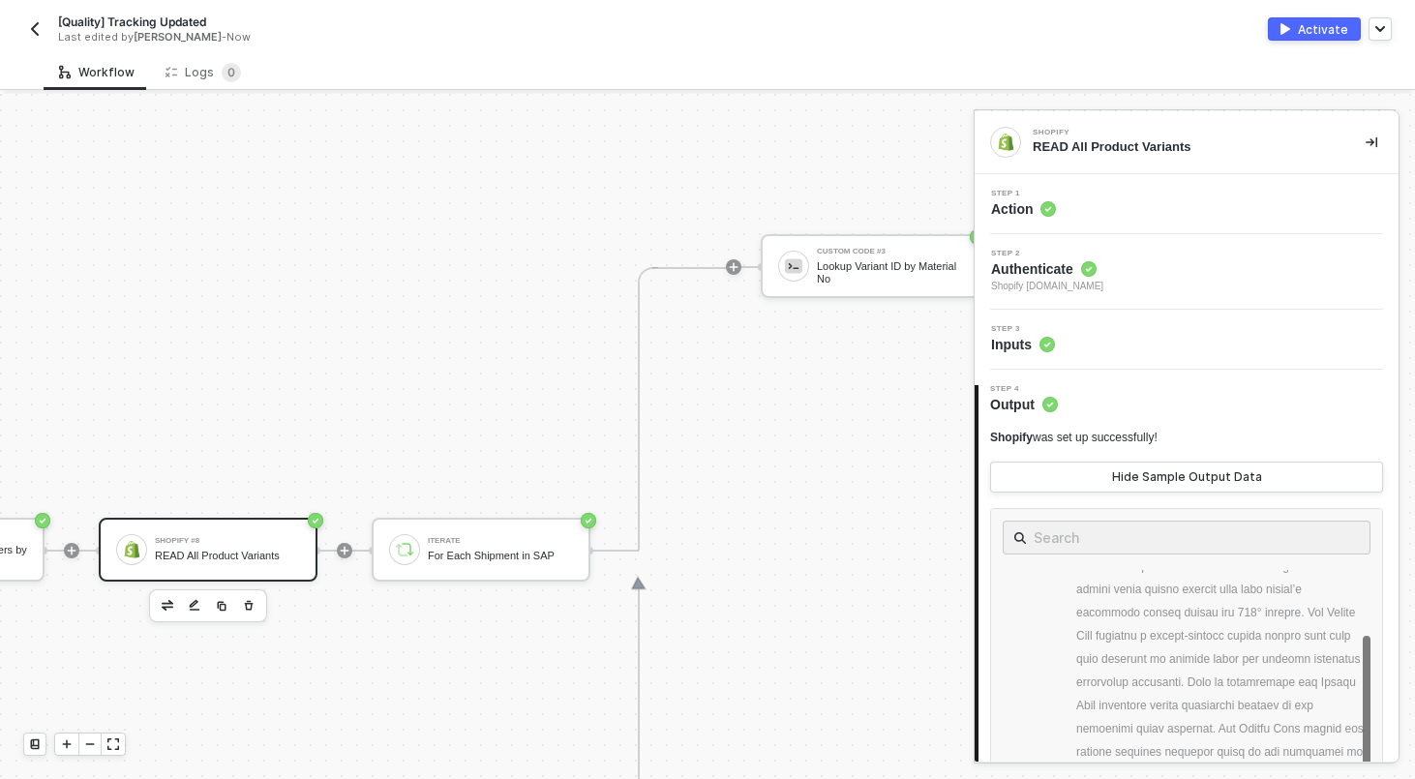
scroll to position [327, 0]
click at [460, 550] on div "For Each Shipment in SAP" at bounding box center [500, 556] width 145 height 13
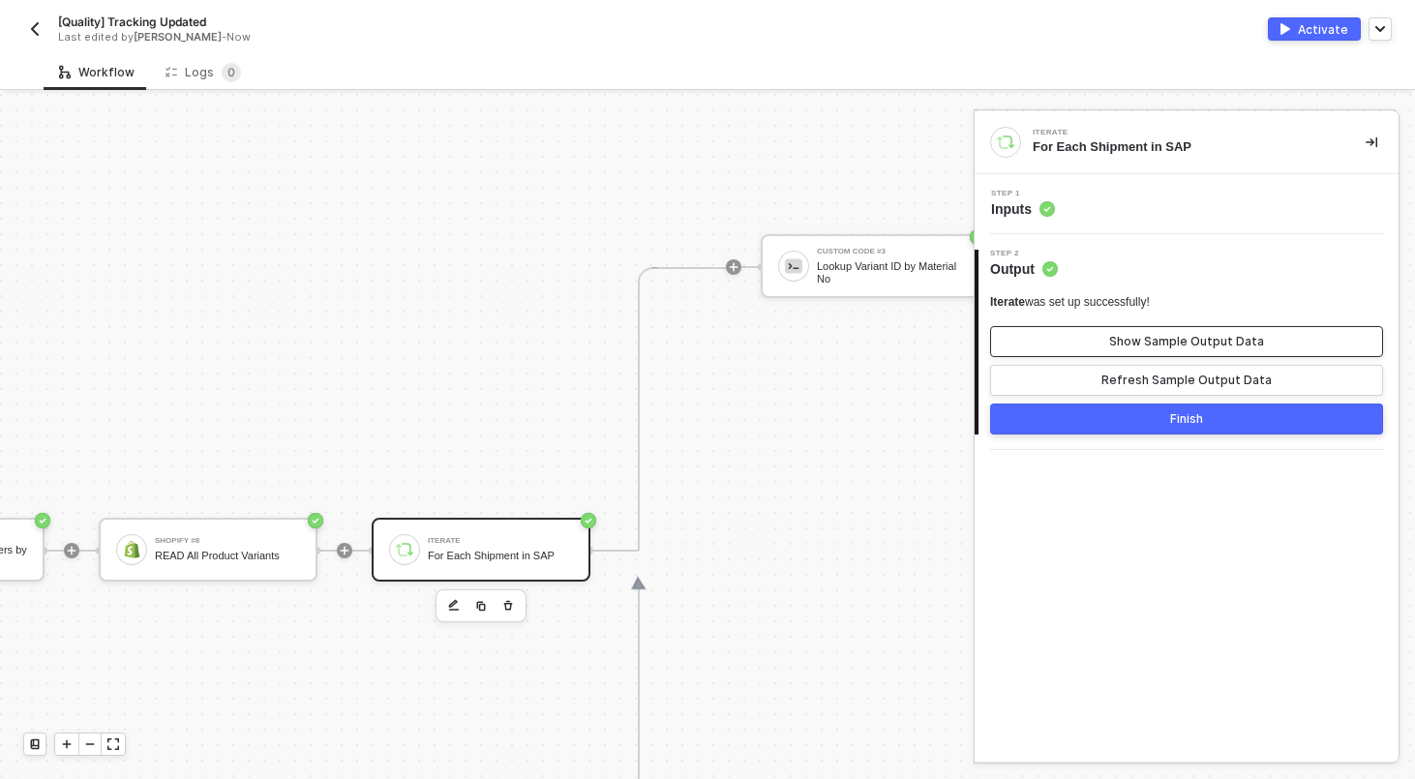
click at [1088, 349] on button "Show Sample Output Data" at bounding box center [1186, 341] width 393 height 31
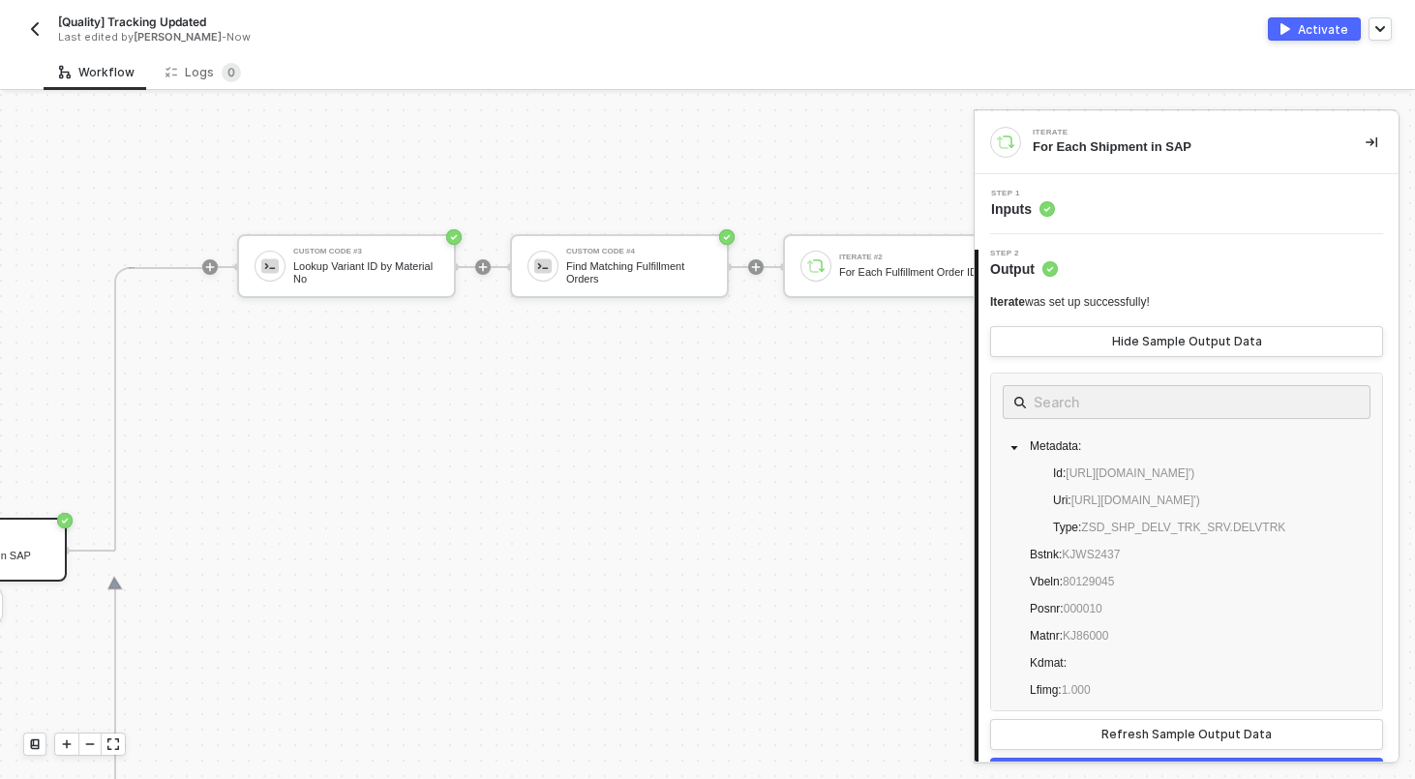
scroll to position [659, 1281]
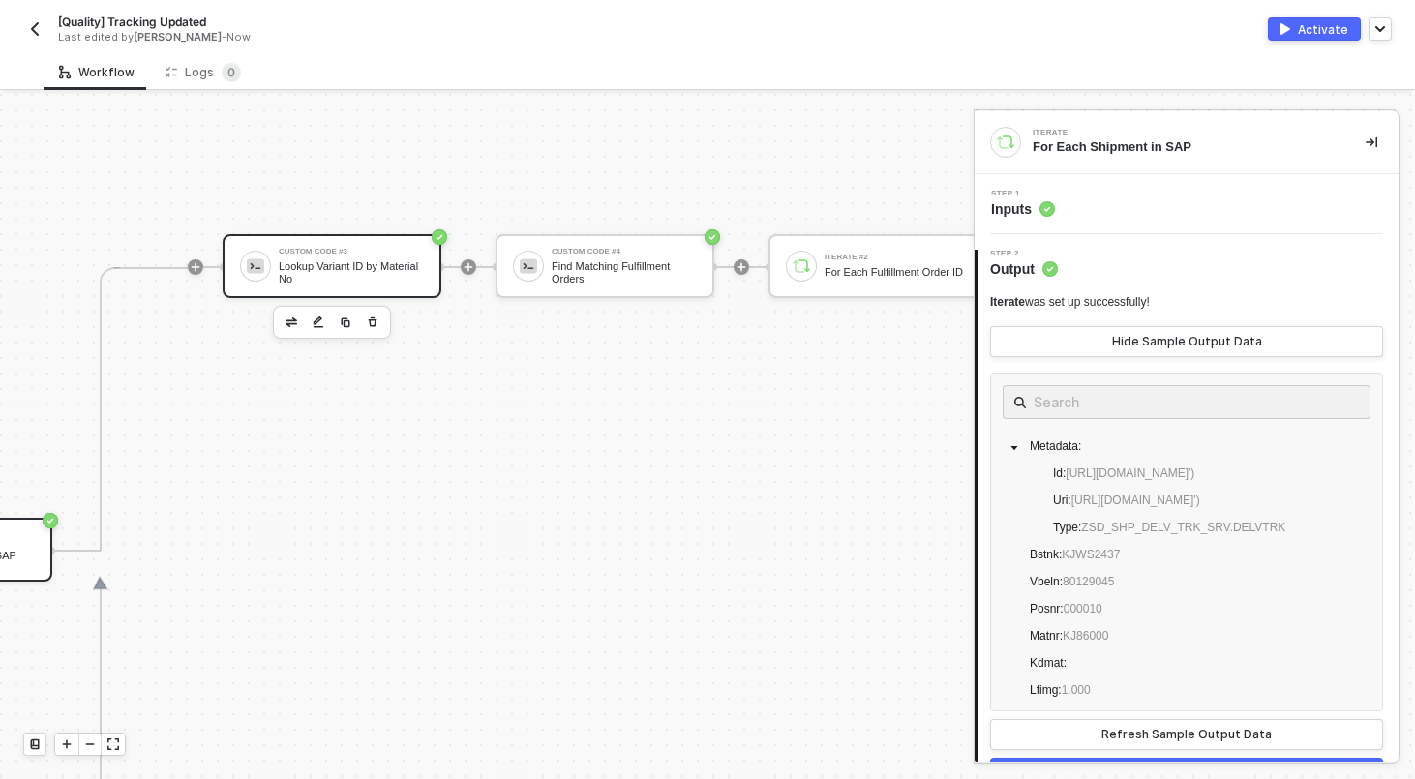
click at [411, 269] on div "Lookup Variant ID by Material No" at bounding box center [351, 272] width 145 height 24
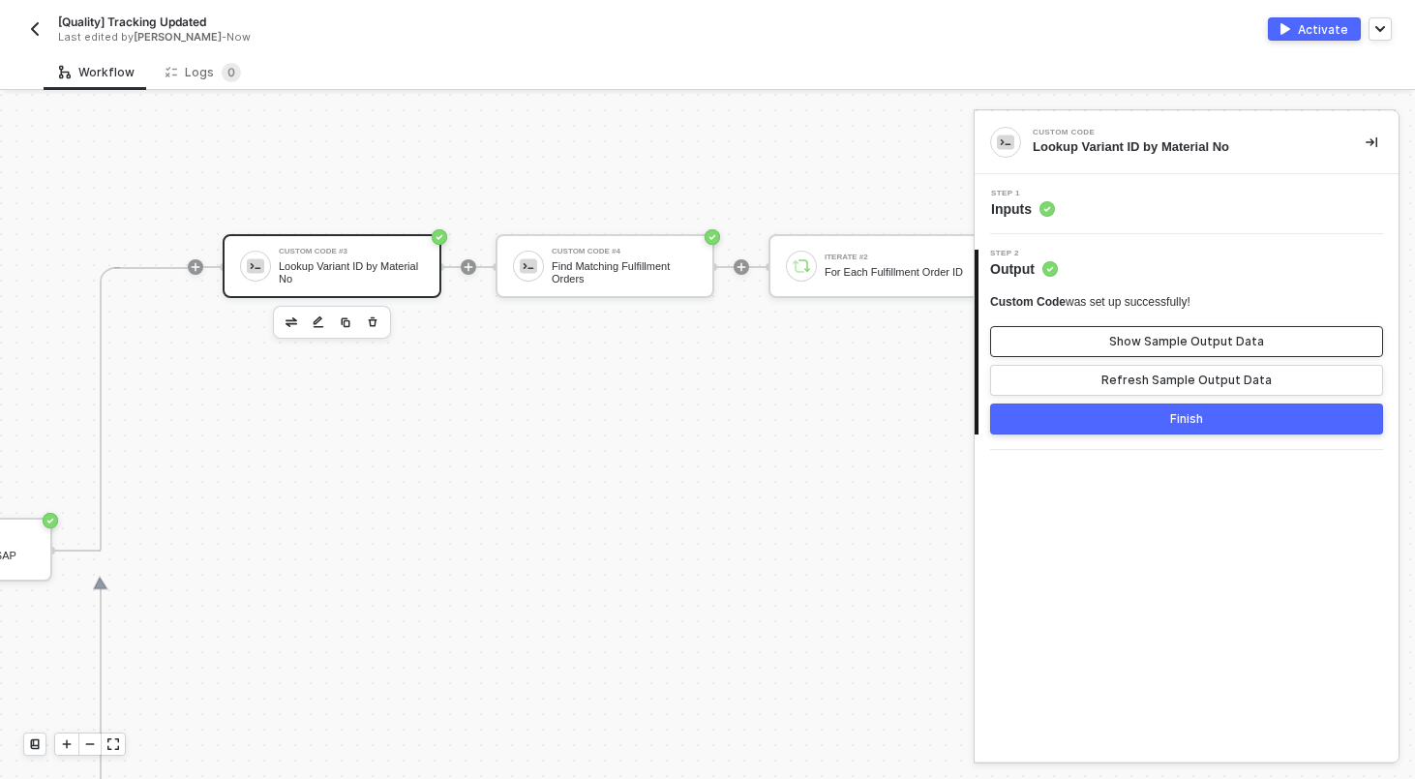
click at [1180, 344] on div "Show Sample Output Data" at bounding box center [1186, 341] width 155 height 15
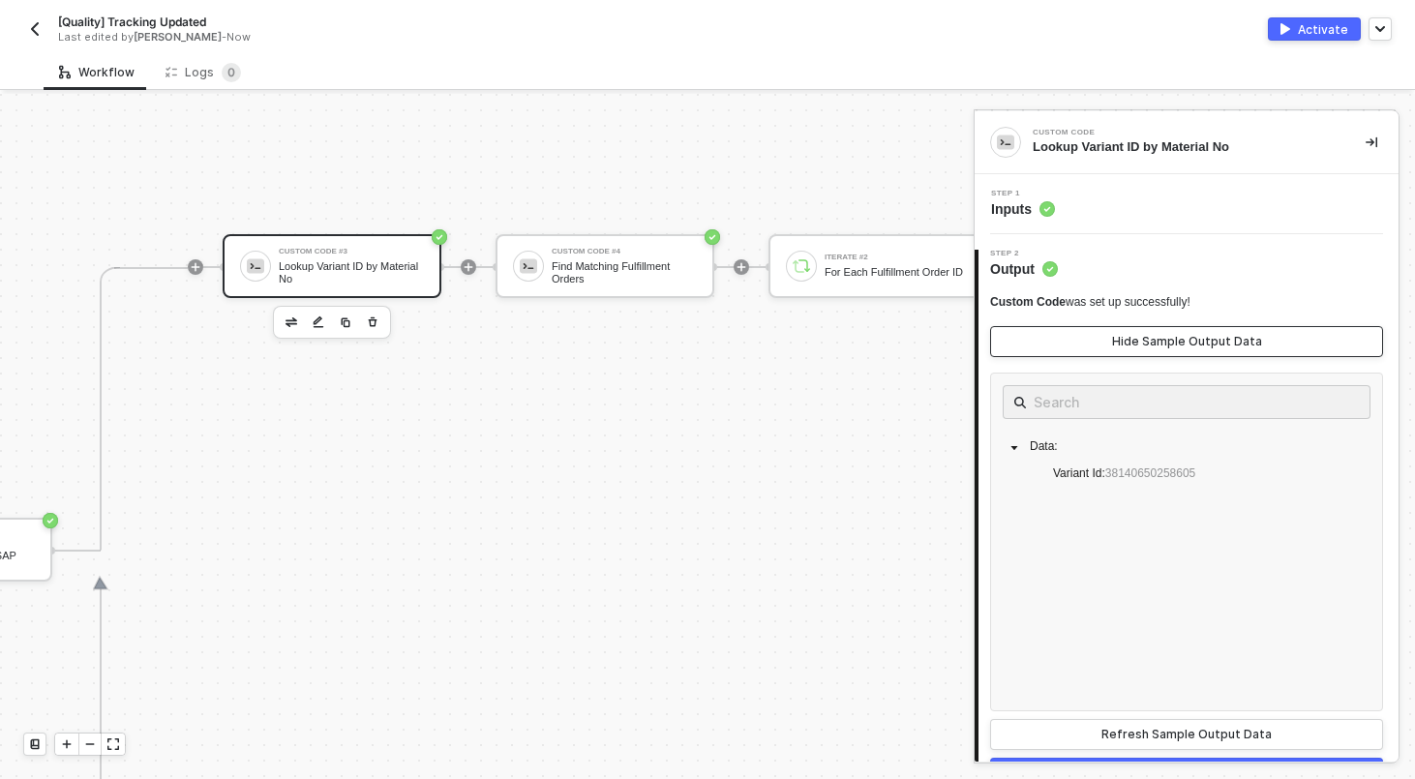
click at [1180, 344] on div "Hide Sample Output Data" at bounding box center [1187, 341] width 150 height 15
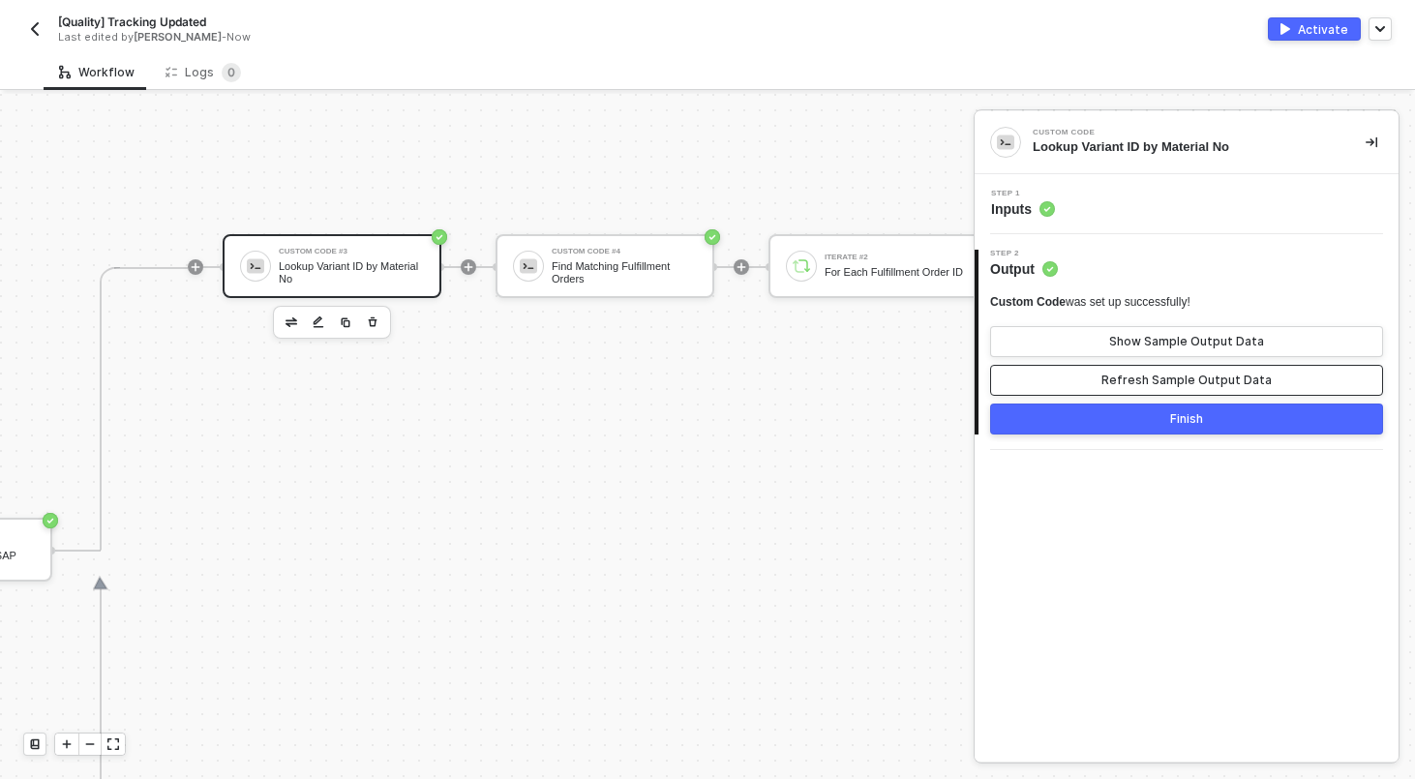
click at [1182, 369] on button "Refresh Sample Output Data" at bounding box center [1186, 380] width 393 height 31
click at [1149, 326] on button "Show Sample Output Data" at bounding box center [1186, 341] width 393 height 31
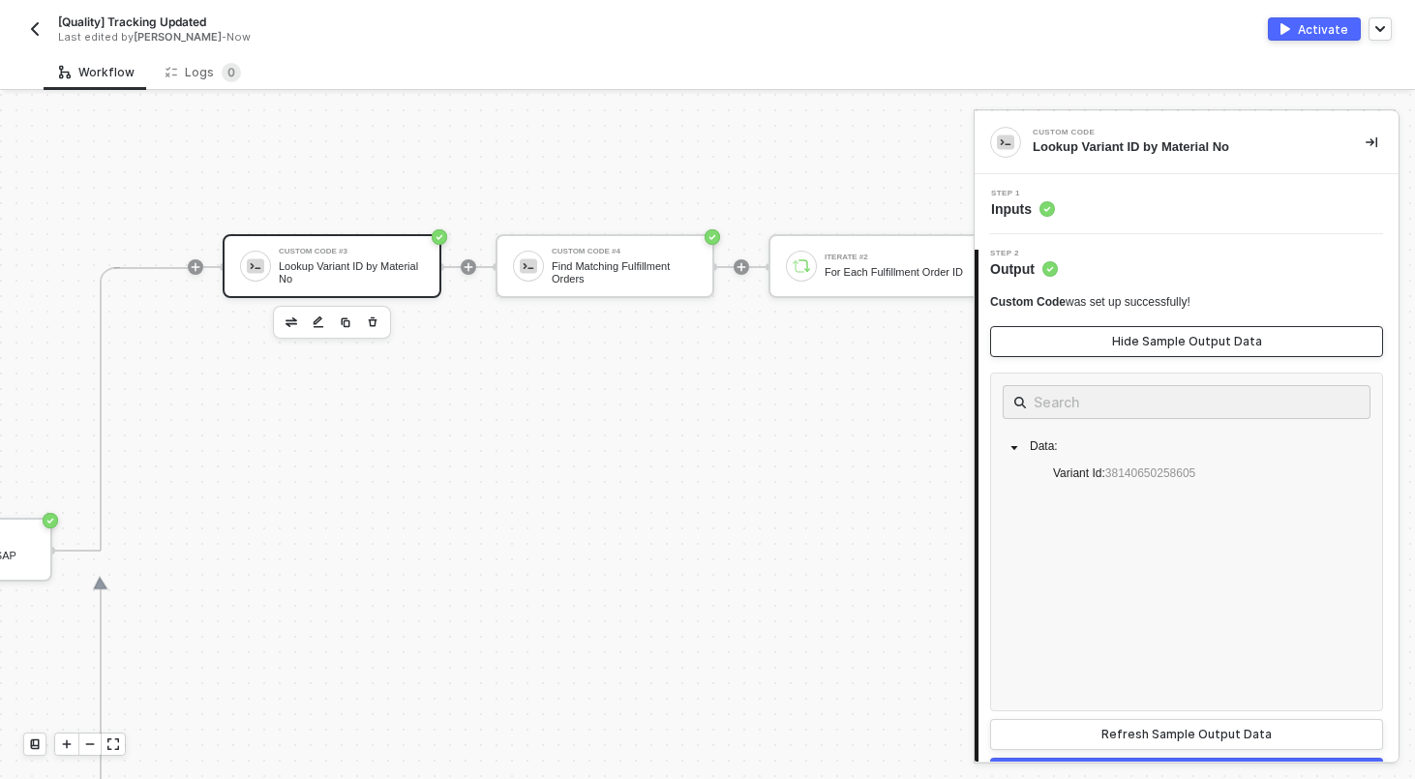
click at [1149, 326] on button "Hide Sample Output Data" at bounding box center [1186, 341] width 393 height 31
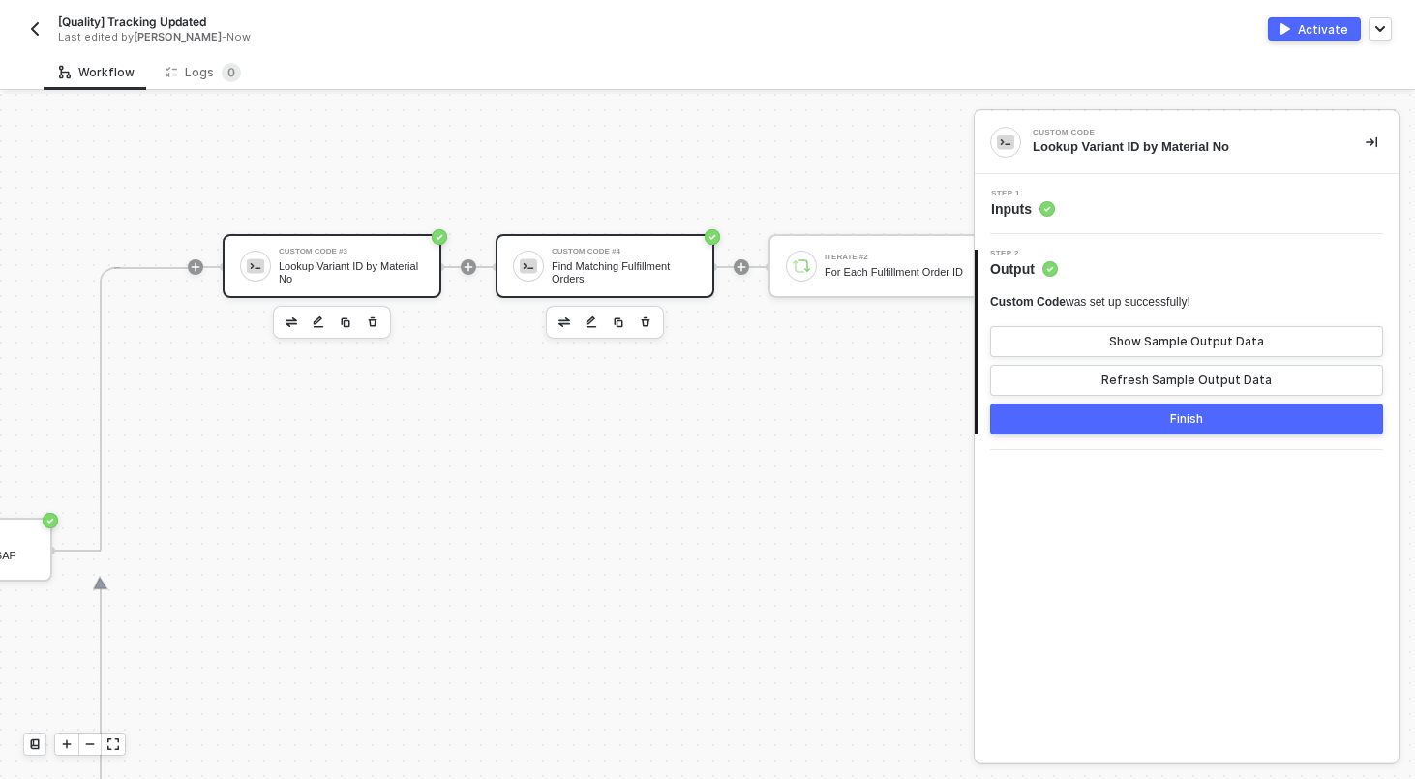
click at [650, 267] on div "Find Matching Fulfillment Orders" at bounding box center [624, 272] width 145 height 24
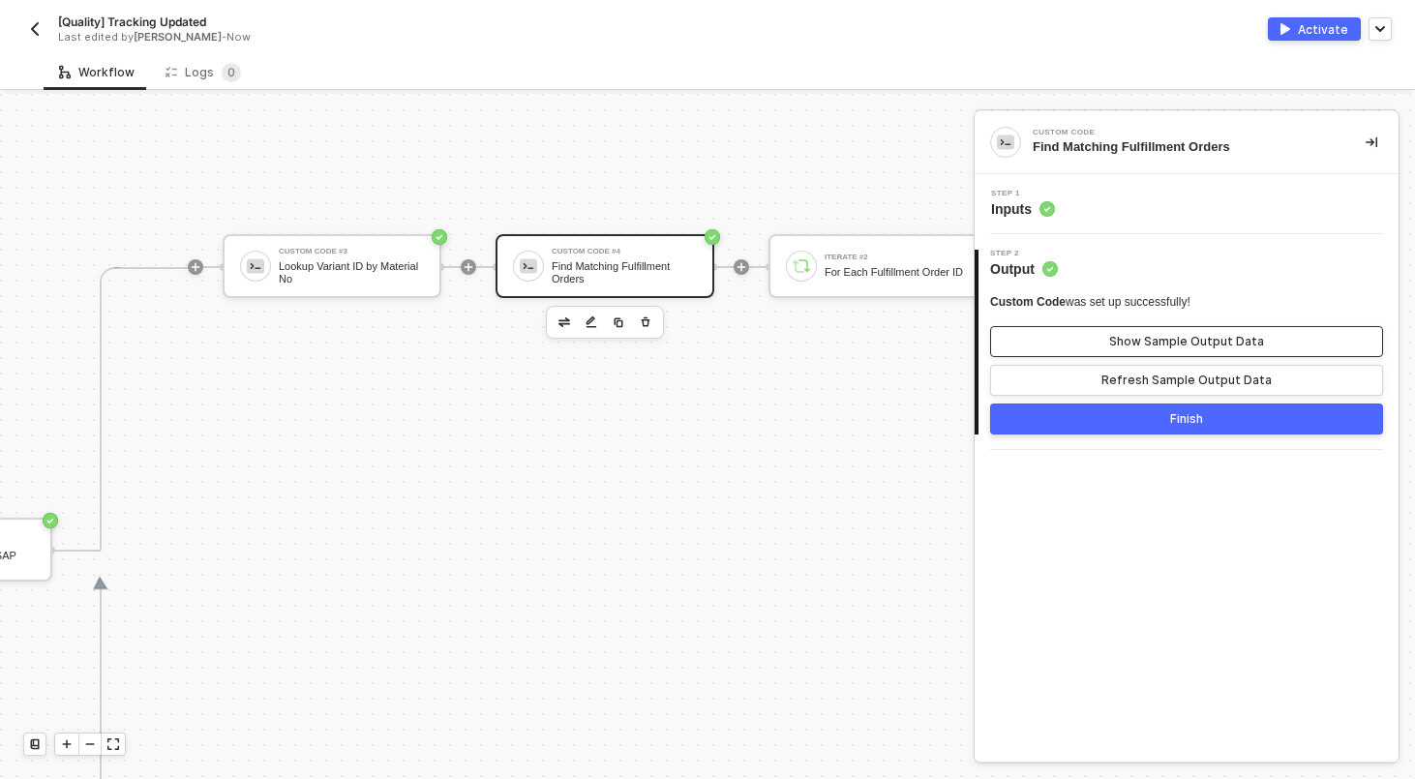
click at [1181, 344] on div "Show Sample Output Data" at bounding box center [1186, 341] width 155 height 15
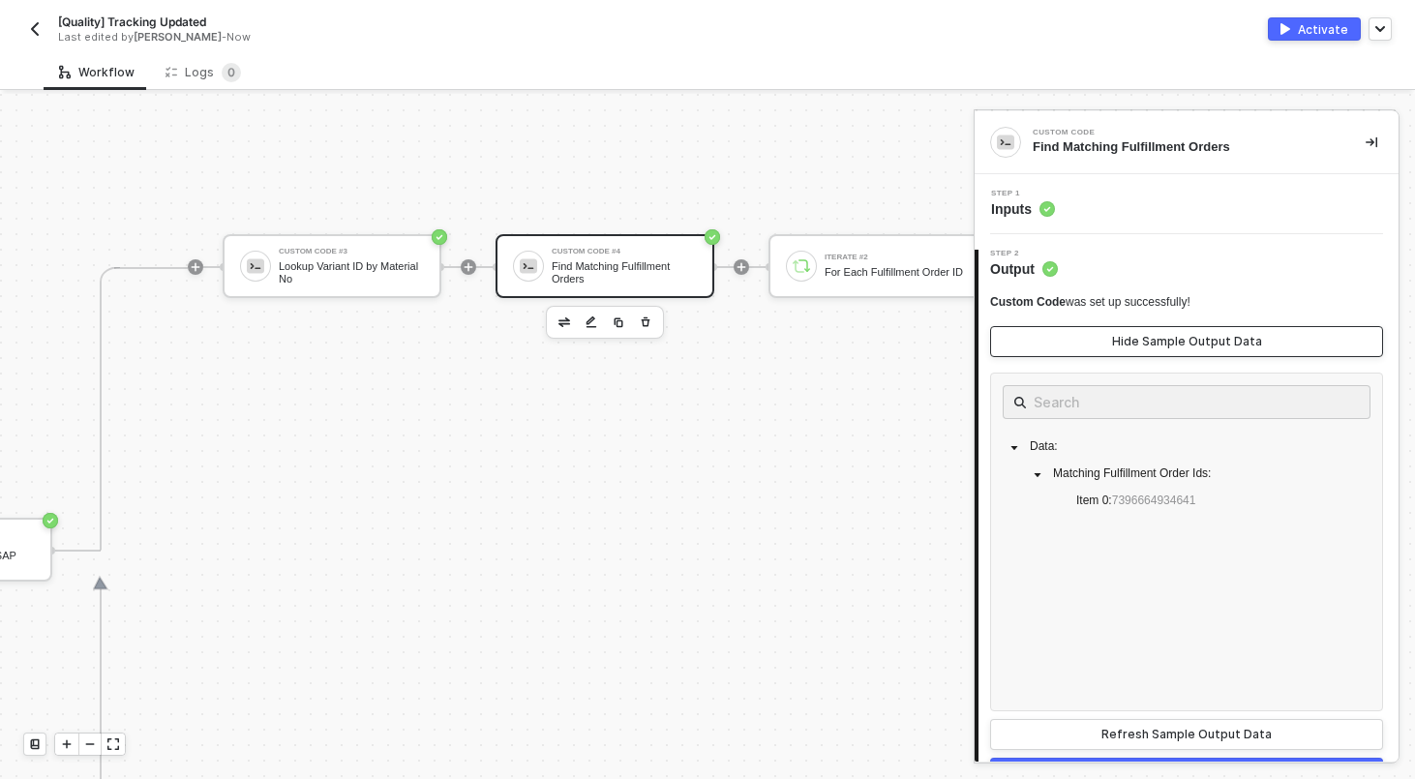
click at [1181, 344] on div "Hide Sample Output Data" at bounding box center [1187, 341] width 150 height 15
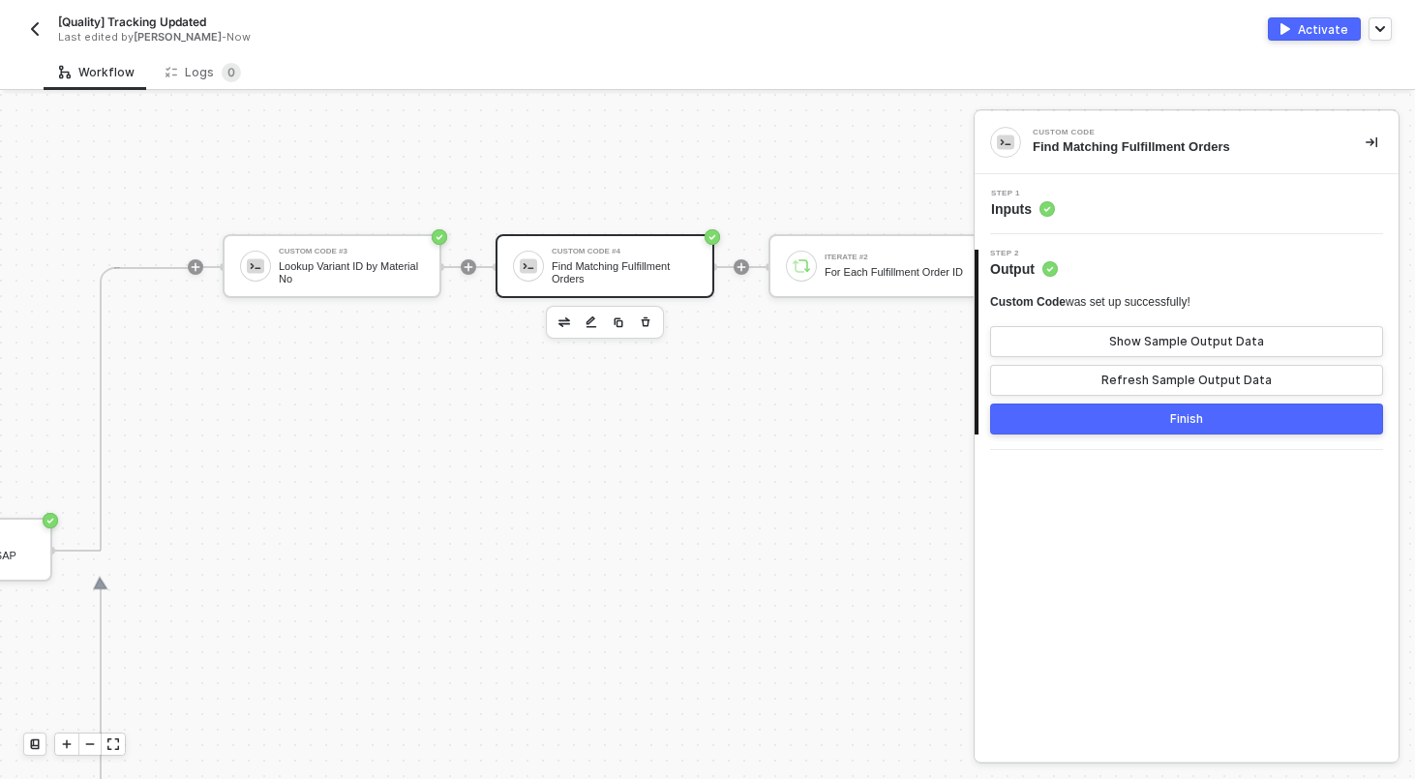
click at [1140, 188] on div "Step 1 Inputs" at bounding box center [1186, 204] width 424 height 60
click at [1140, 195] on div "Step 1 Inputs" at bounding box center [1188, 204] width 419 height 29
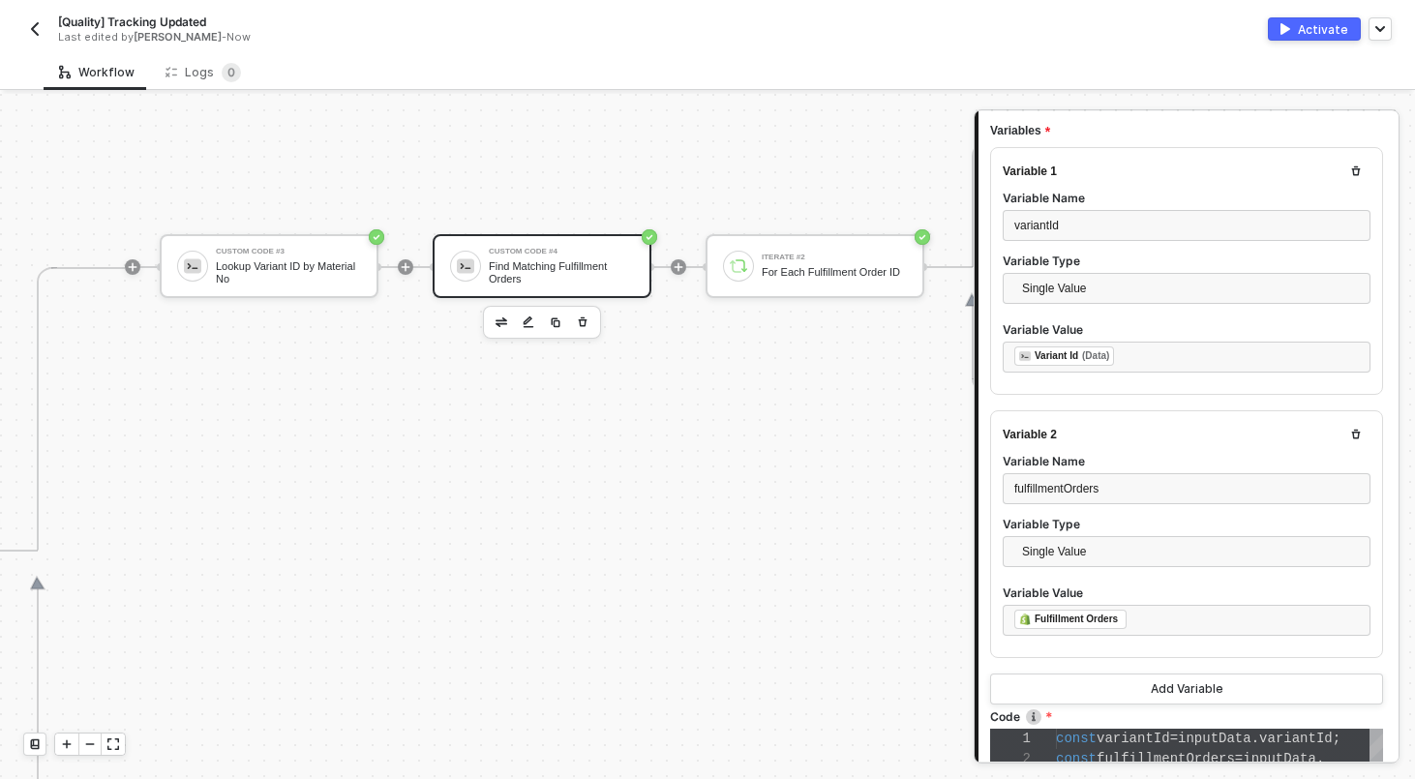
scroll to position [642, 0]
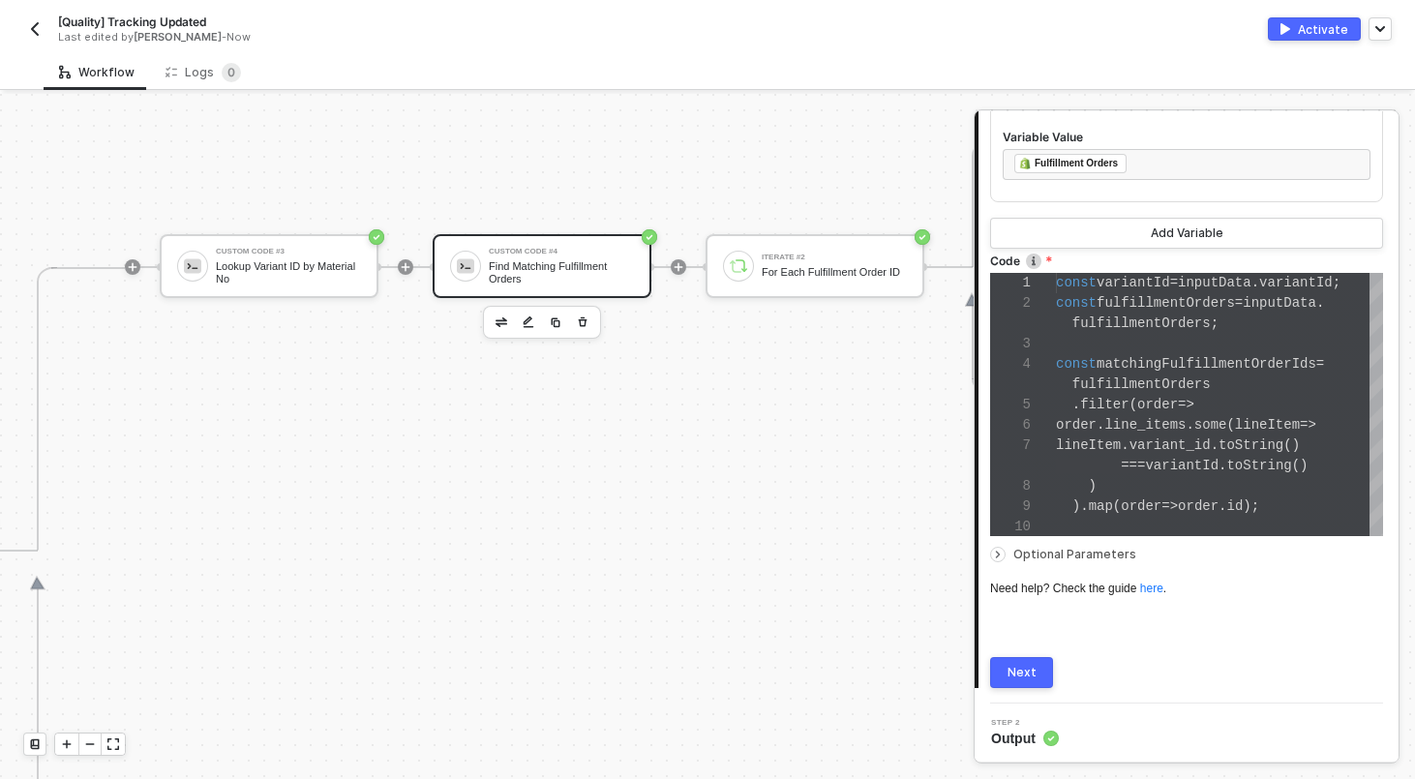
click at [1016, 665] on div "Next" at bounding box center [1021, 672] width 29 height 15
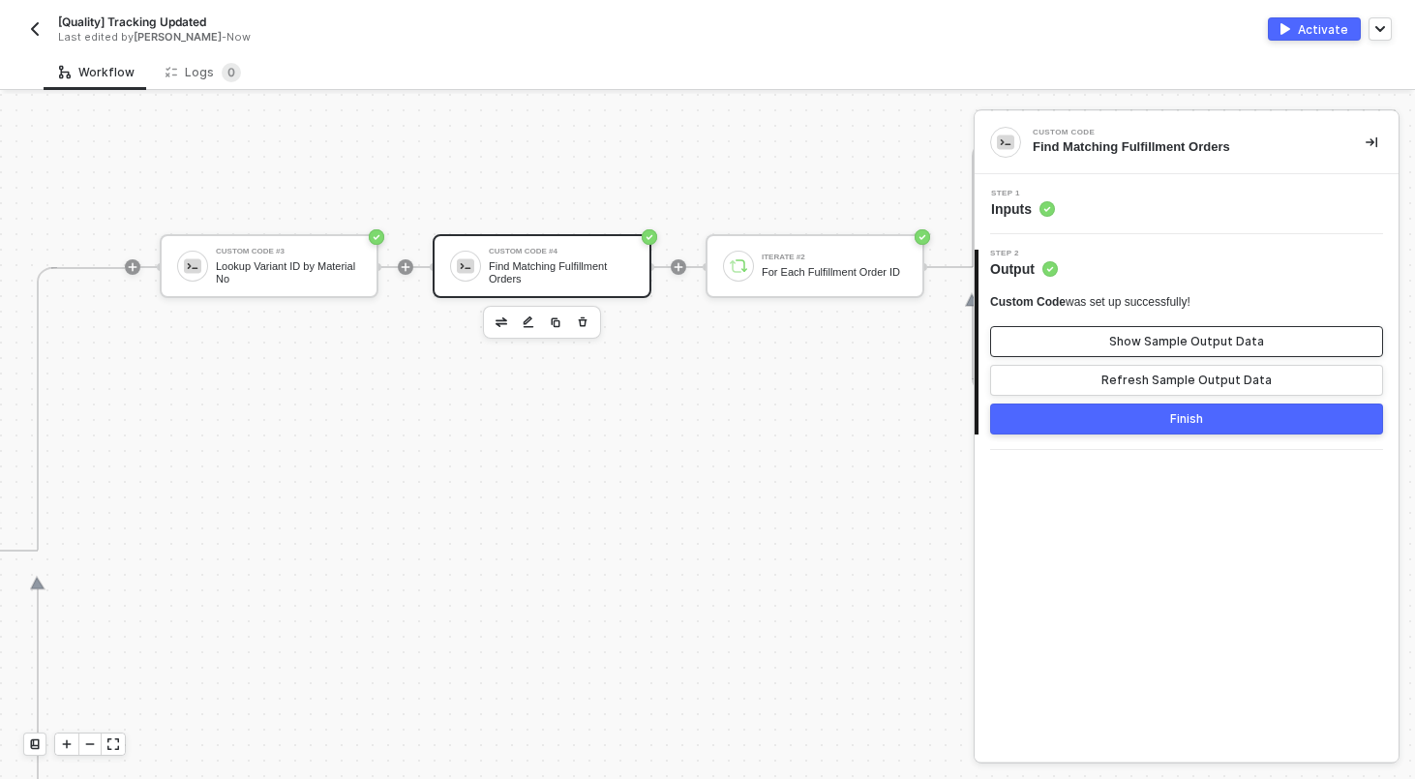
click at [1122, 338] on div "Show Sample Output Data" at bounding box center [1186, 341] width 155 height 15
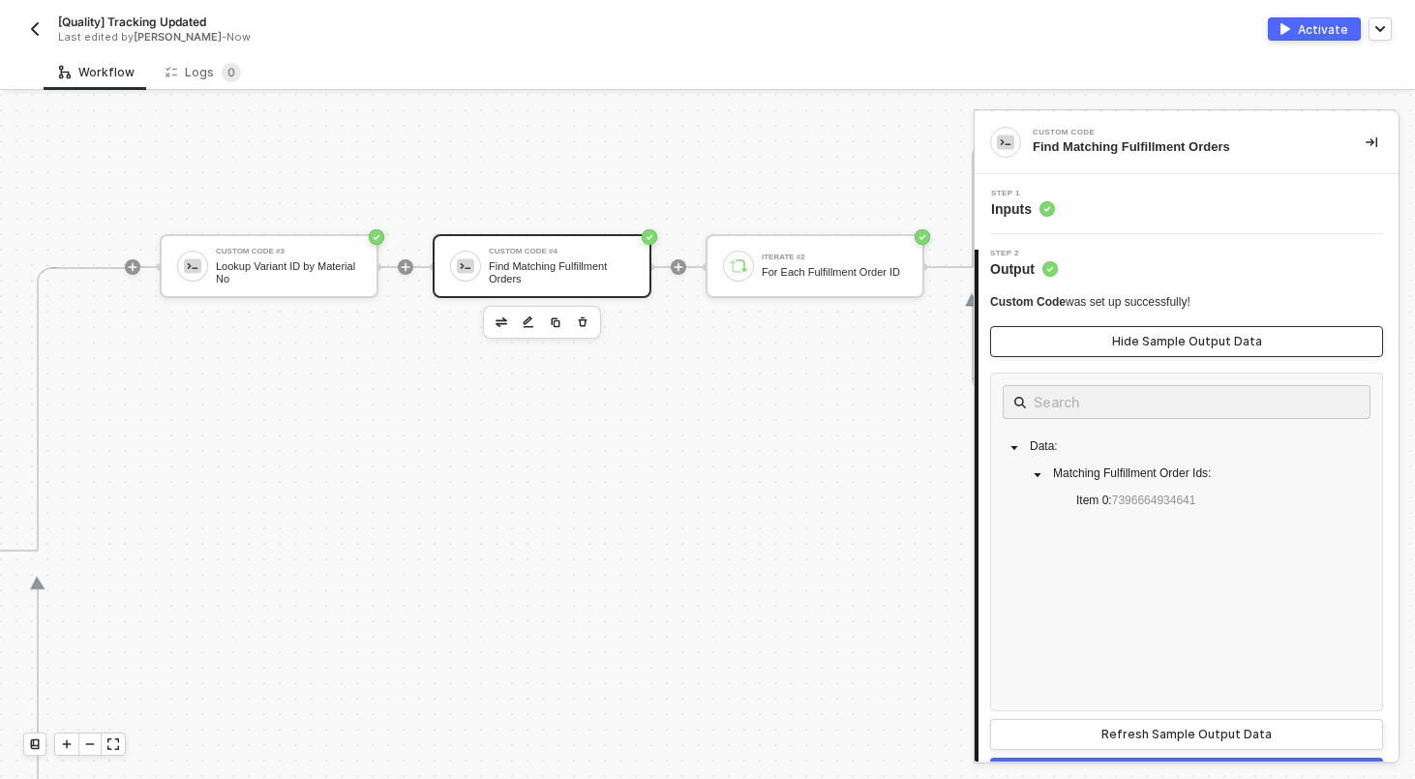
click at [1124, 343] on div "Hide Sample Output Data" at bounding box center [1187, 341] width 150 height 15
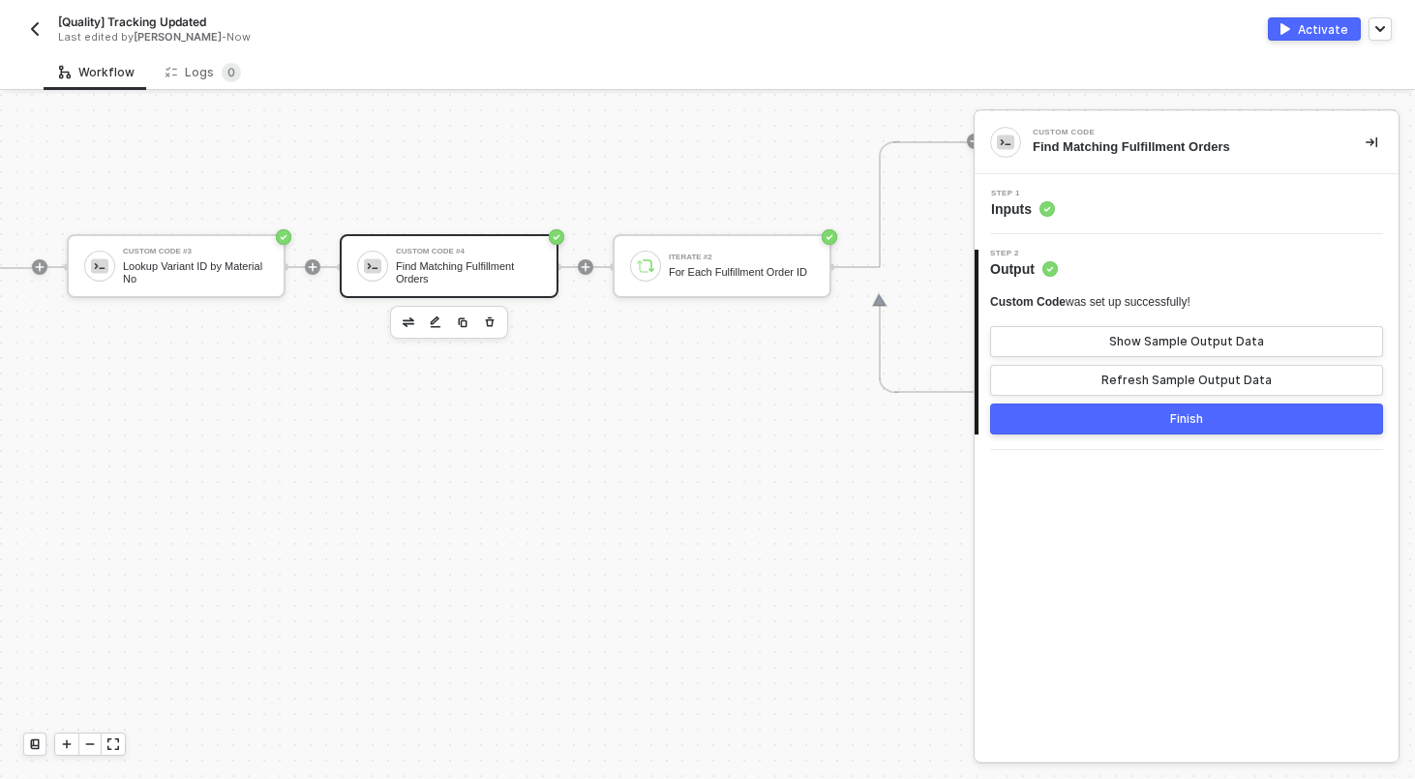
scroll to position [659, 1444]
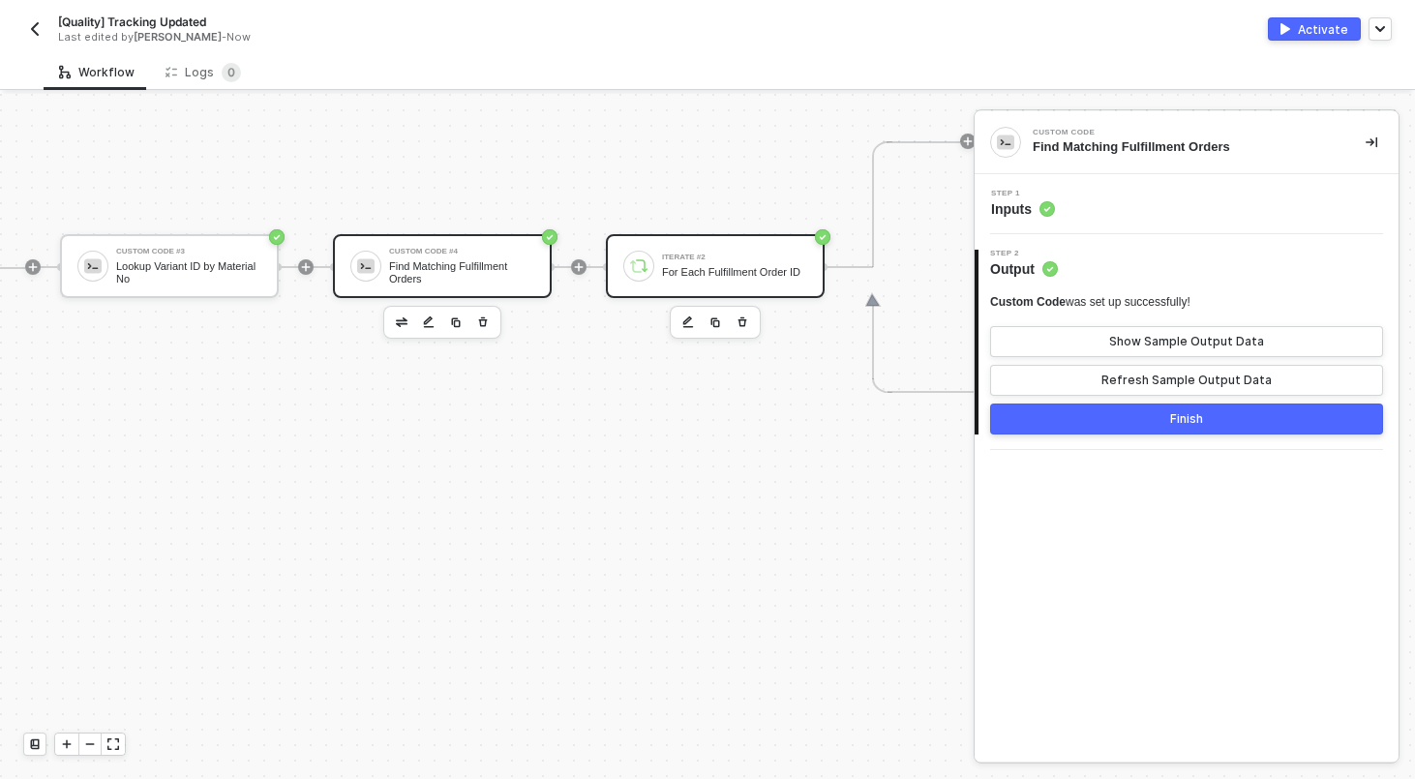
click at [735, 258] on div "Iterate #2 For Each Fulfillment Order ID" at bounding box center [734, 266] width 145 height 37
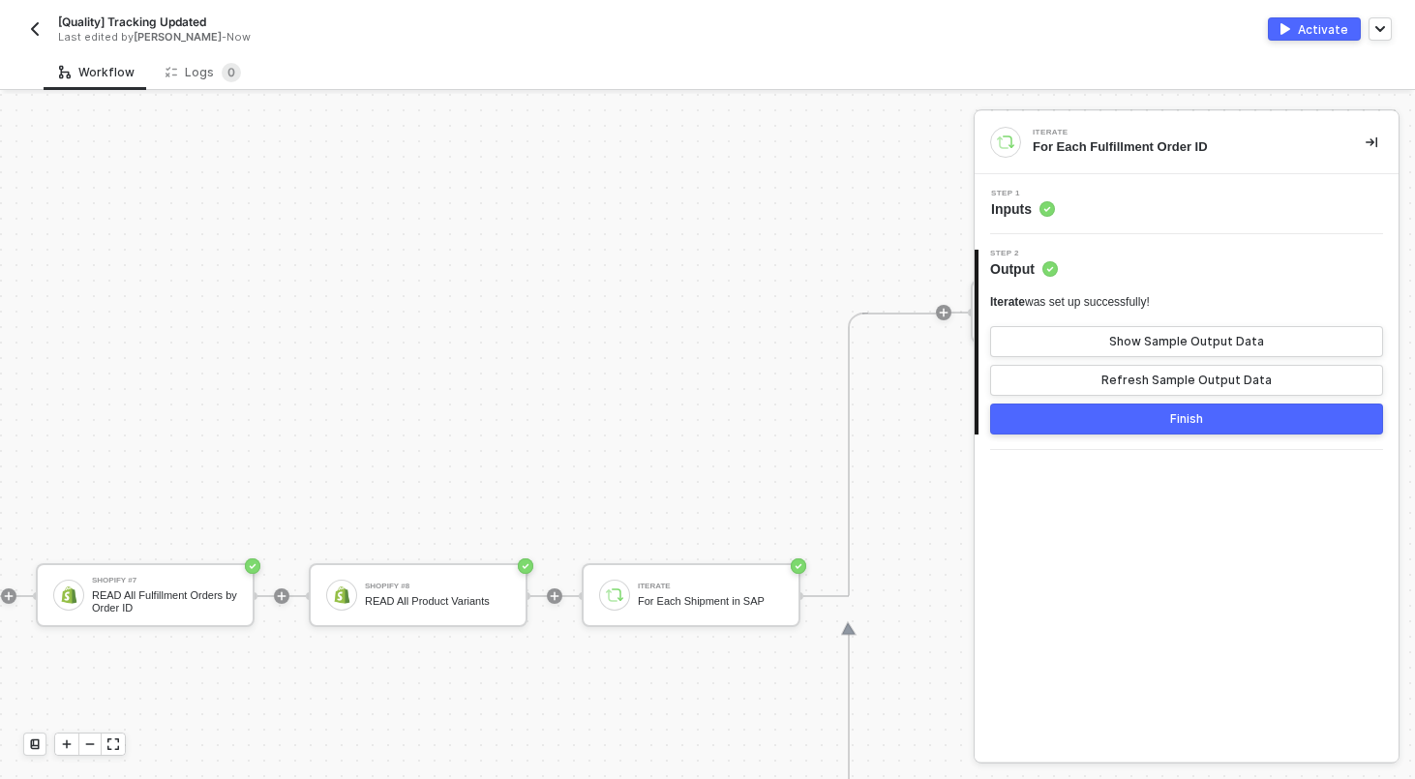
scroll to position [622, 533]
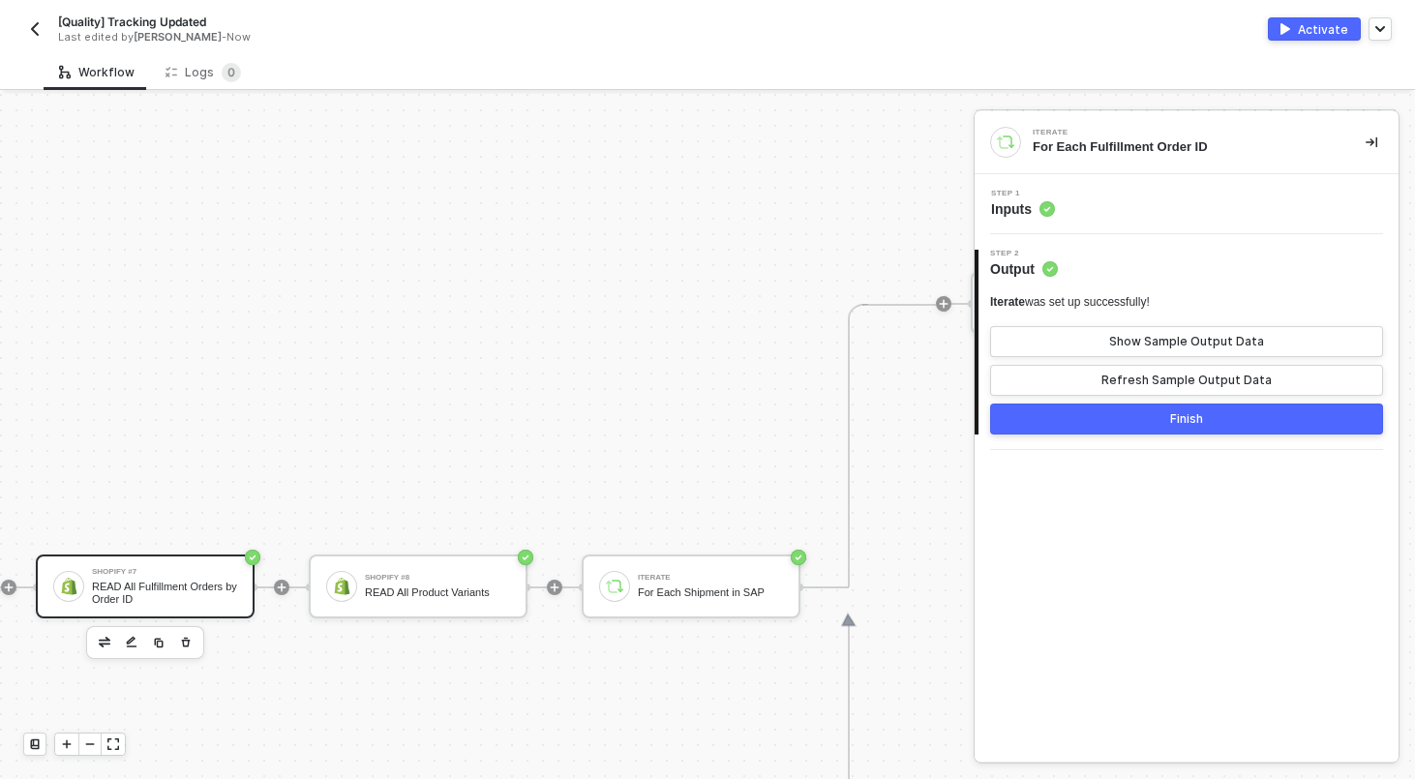
click at [217, 583] on div "READ All Fulfillment Orders by Order ID" at bounding box center [164, 593] width 145 height 24
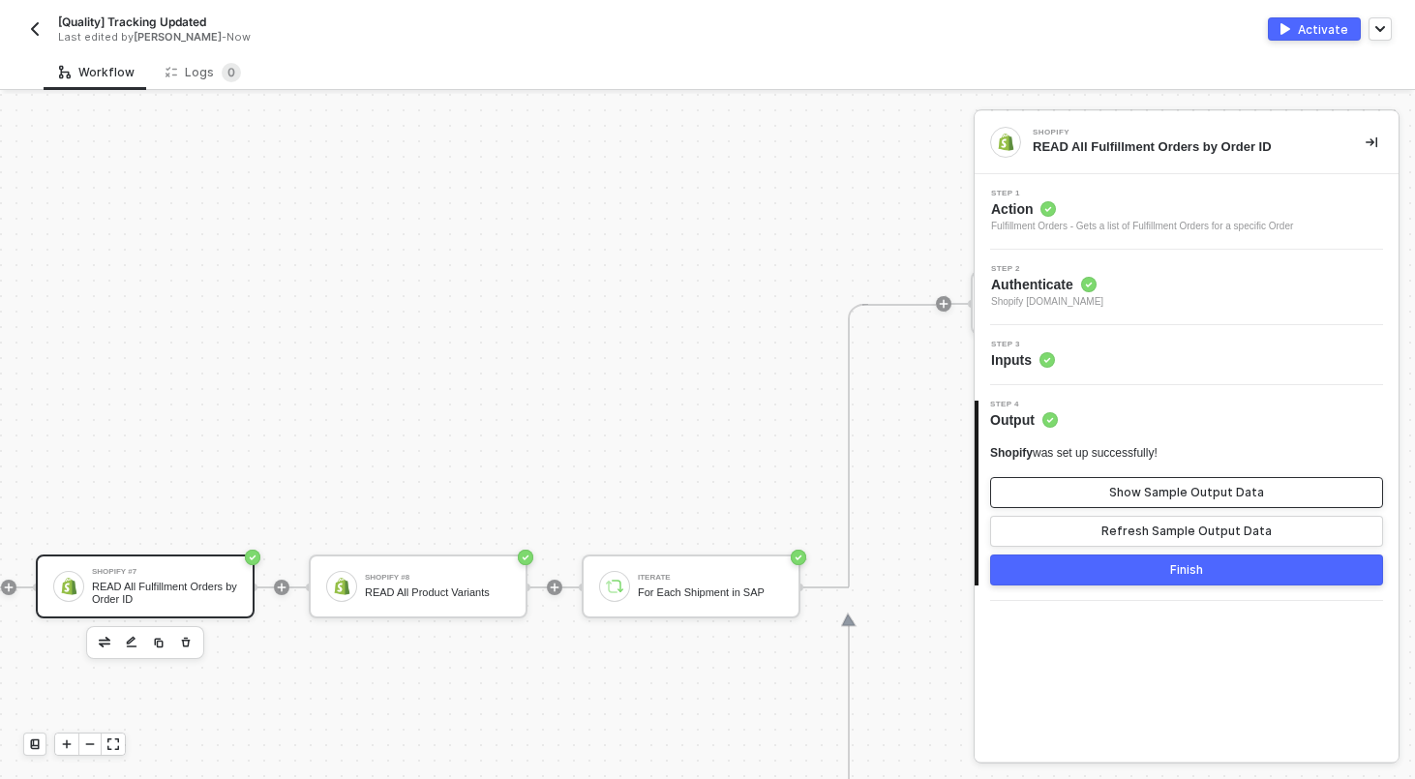
click at [1216, 487] on div "Show Sample Output Data" at bounding box center [1186, 492] width 155 height 15
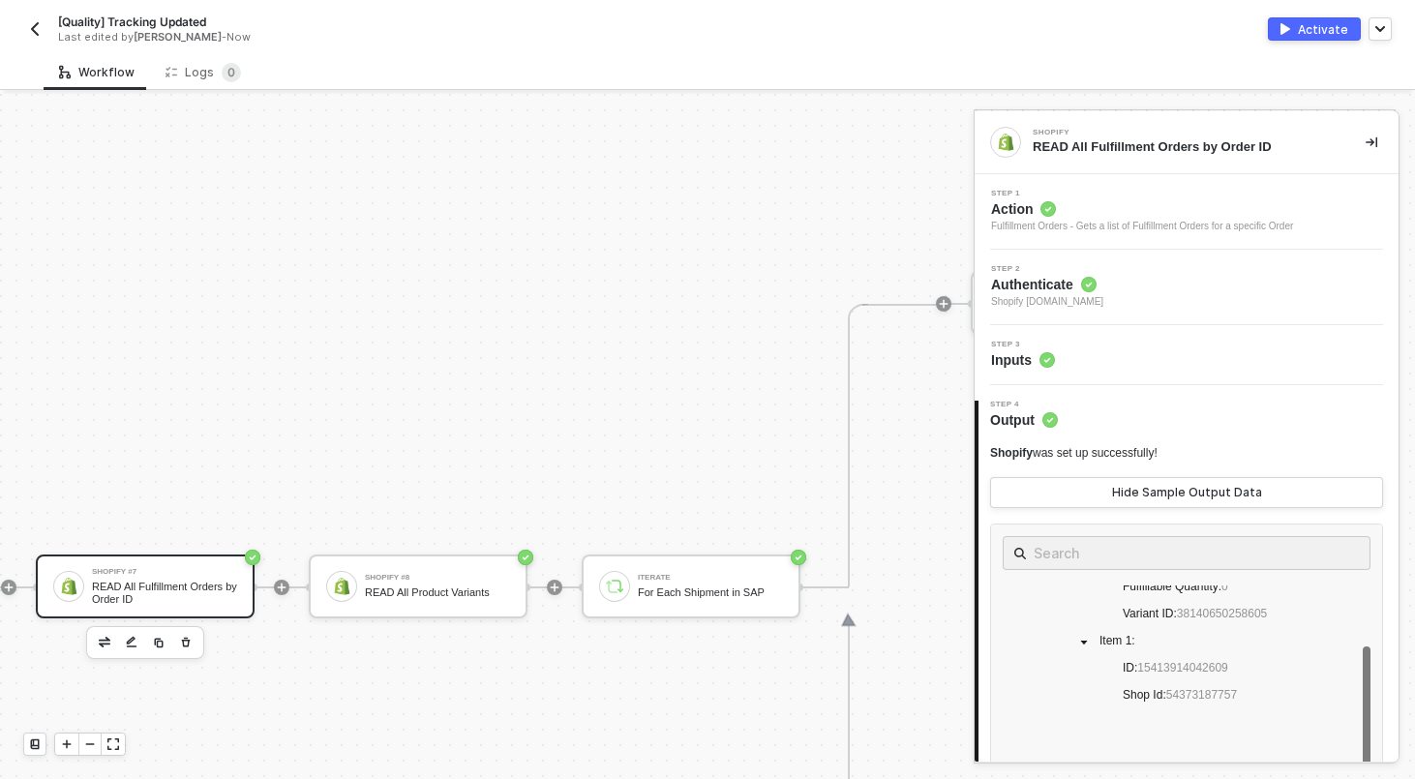
scroll to position [0, 0]
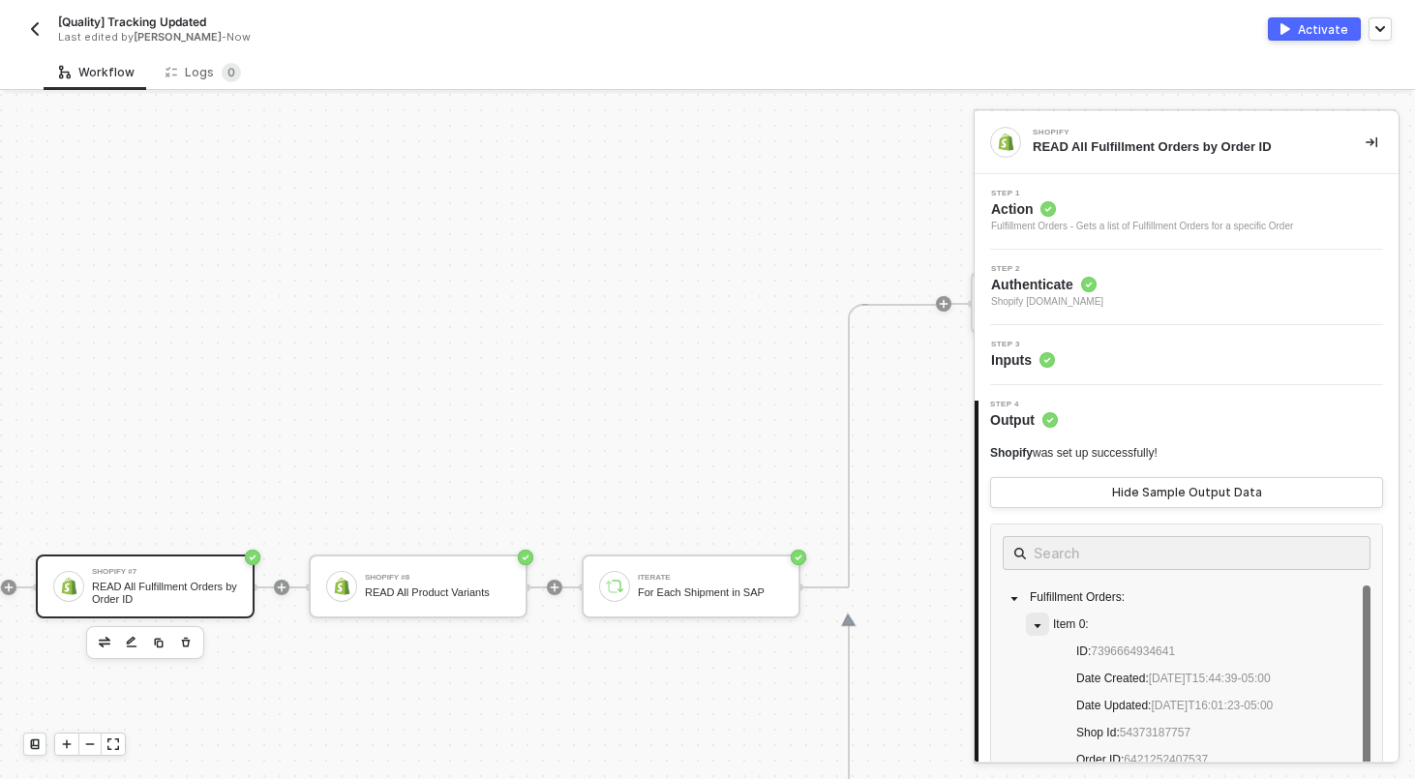
click at [1038, 626] on icon "caret-down" at bounding box center [1037, 626] width 10 height 10
click at [1041, 652] on icon "caret-down" at bounding box center [1037, 653] width 10 height 10
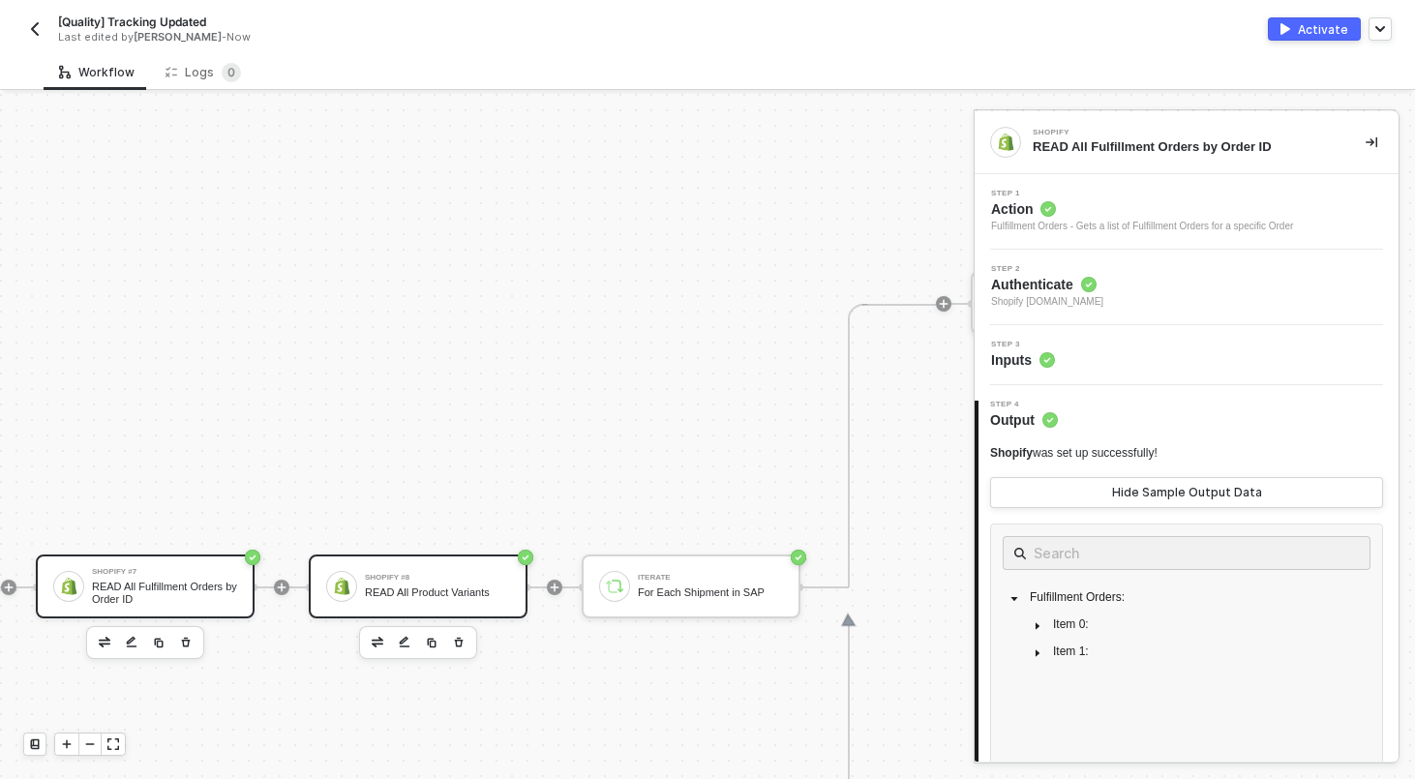
click at [516, 595] on div "Shopify #8 READ All Product Variants" at bounding box center [418, 586] width 219 height 64
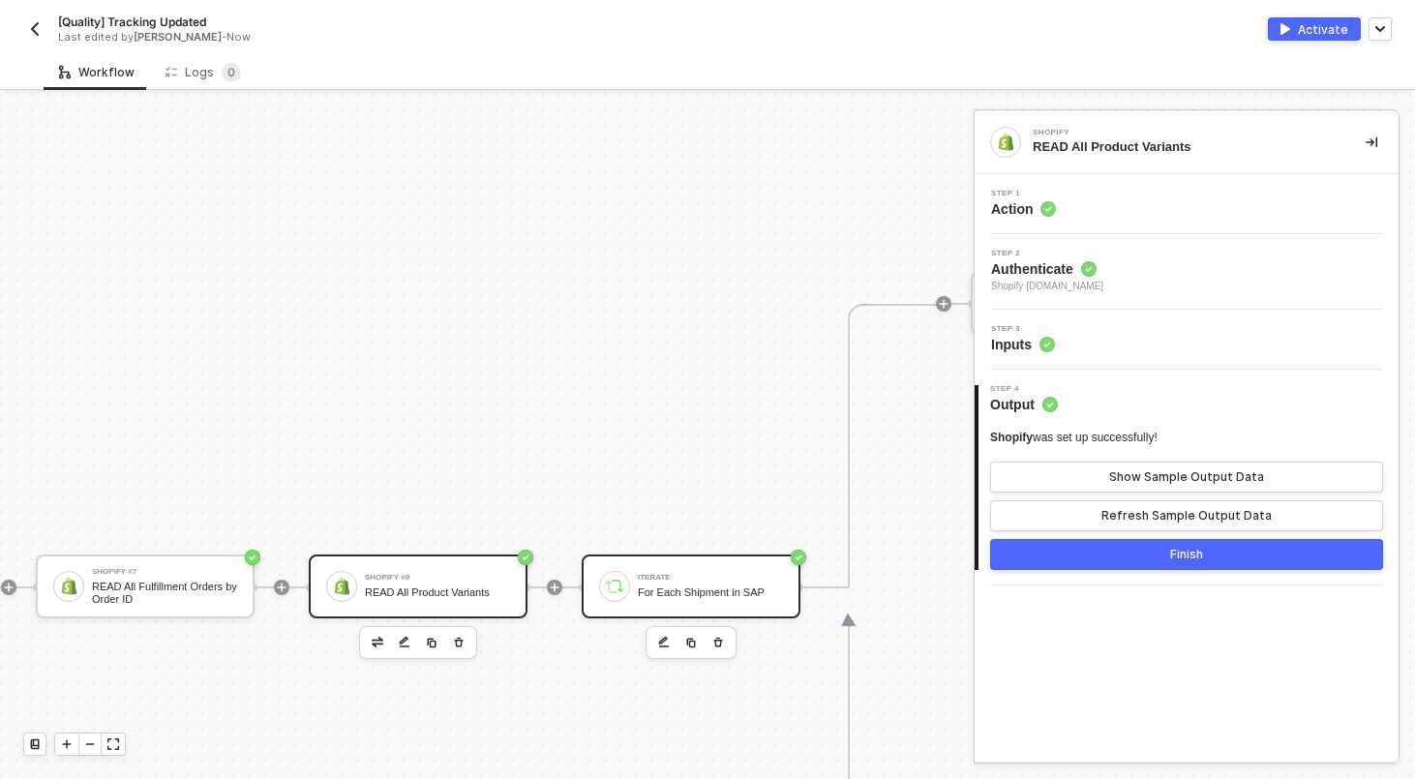
click at [652, 576] on div "Iterate" at bounding box center [710, 578] width 145 height 8
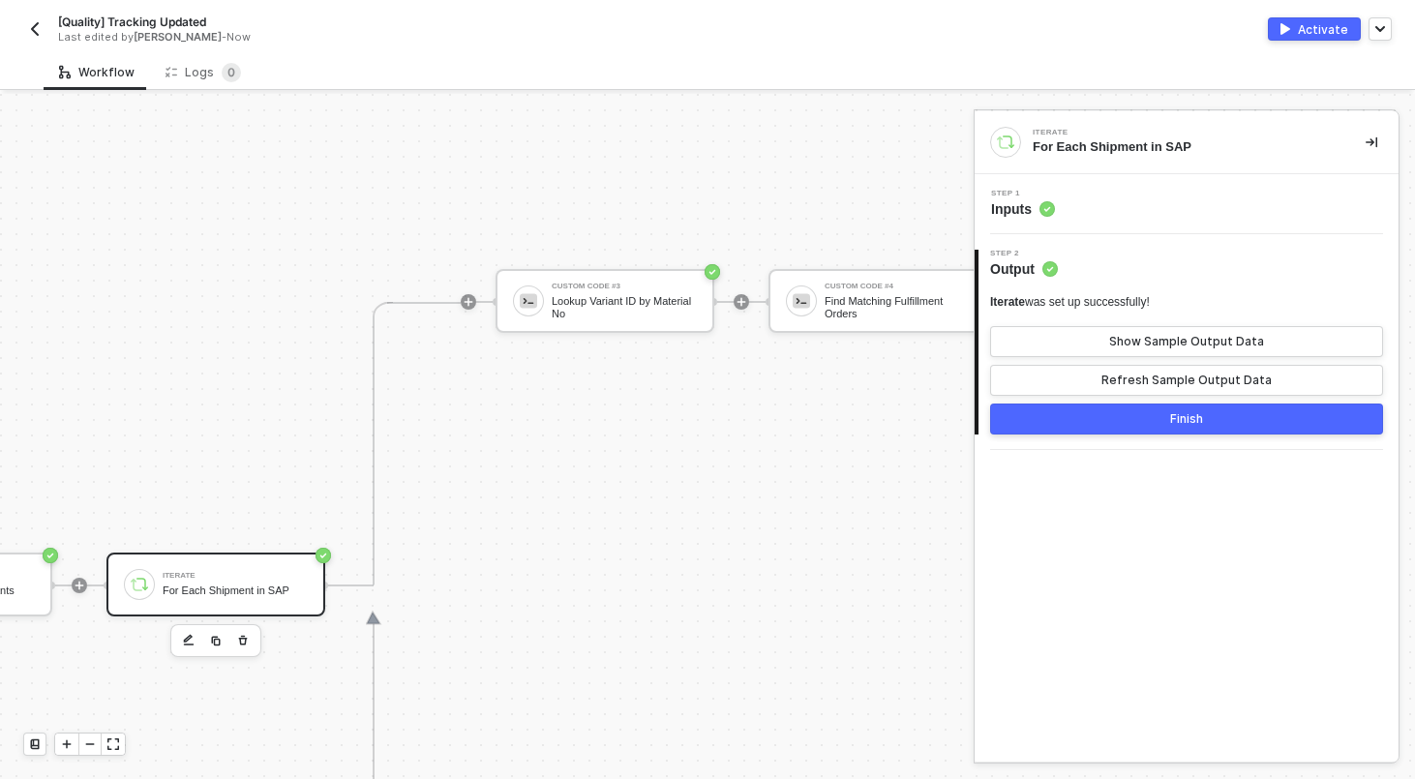
scroll to position [624, 982]
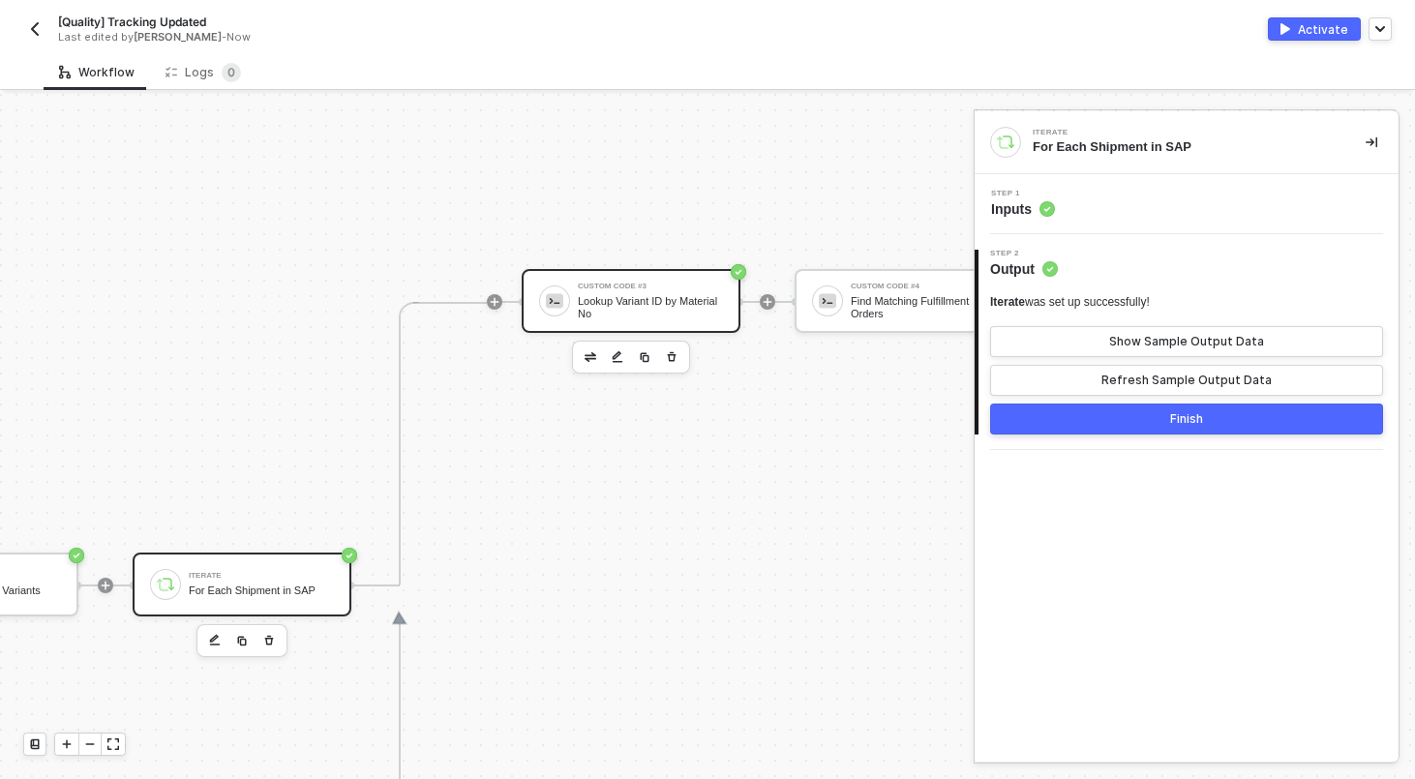
click at [689, 315] on div "Lookup Variant ID by Material No" at bounding box center [650, 307] width 145 height 24
click at [1135, 209] on div "Step 1 Inputs" at bounding box center [1188, 204] width 419 height 29
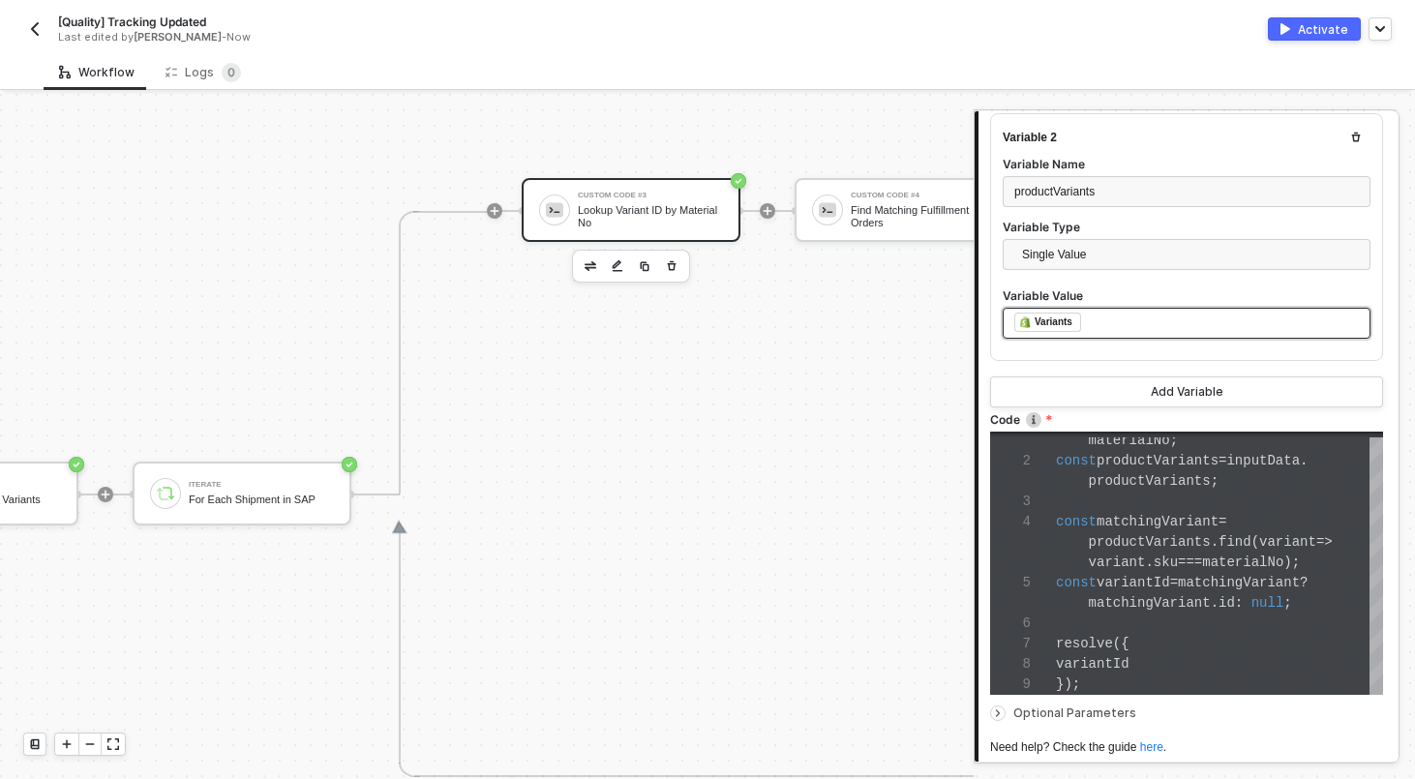
scroll to position [642, 0]
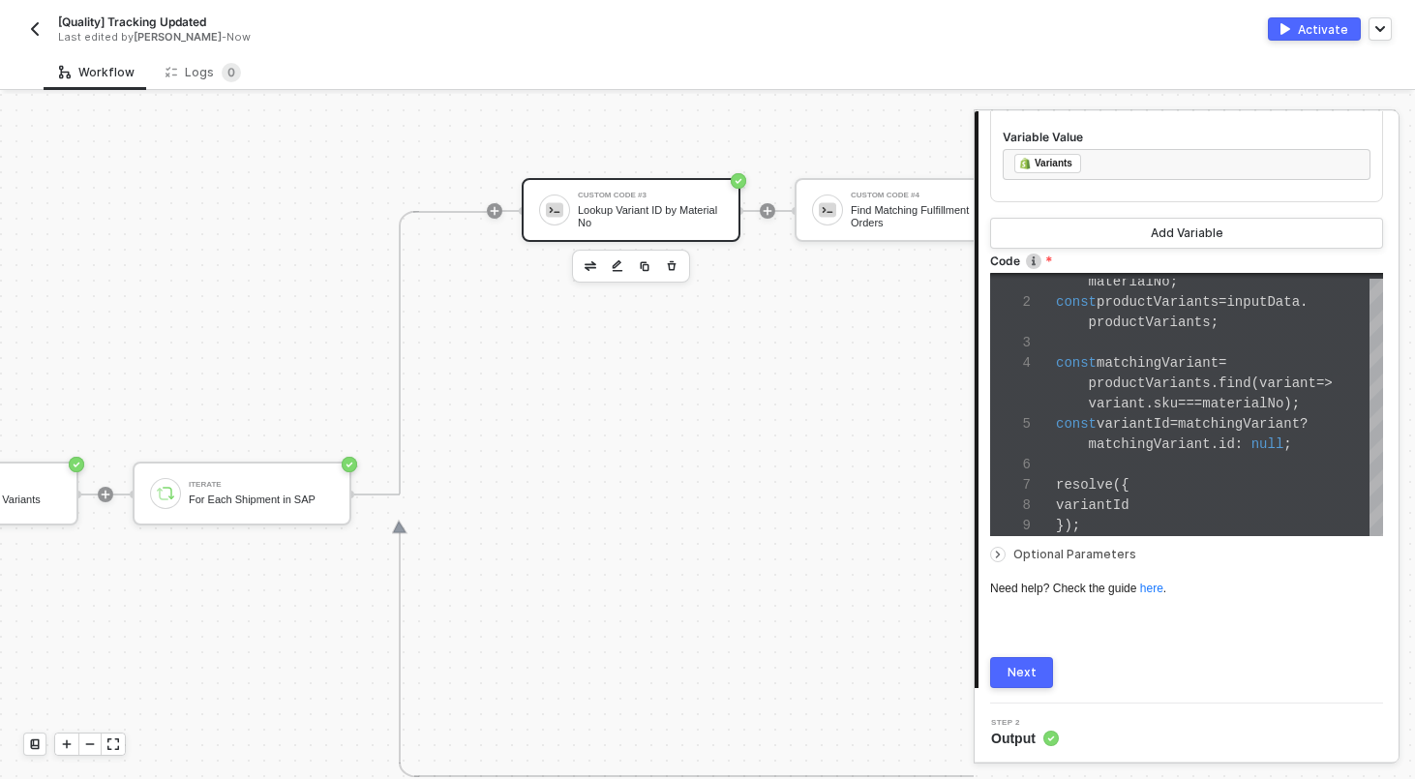
click at [1031, 550] on span "Optional Parameters" at bounding box center [1074, 554] width 123 height 15
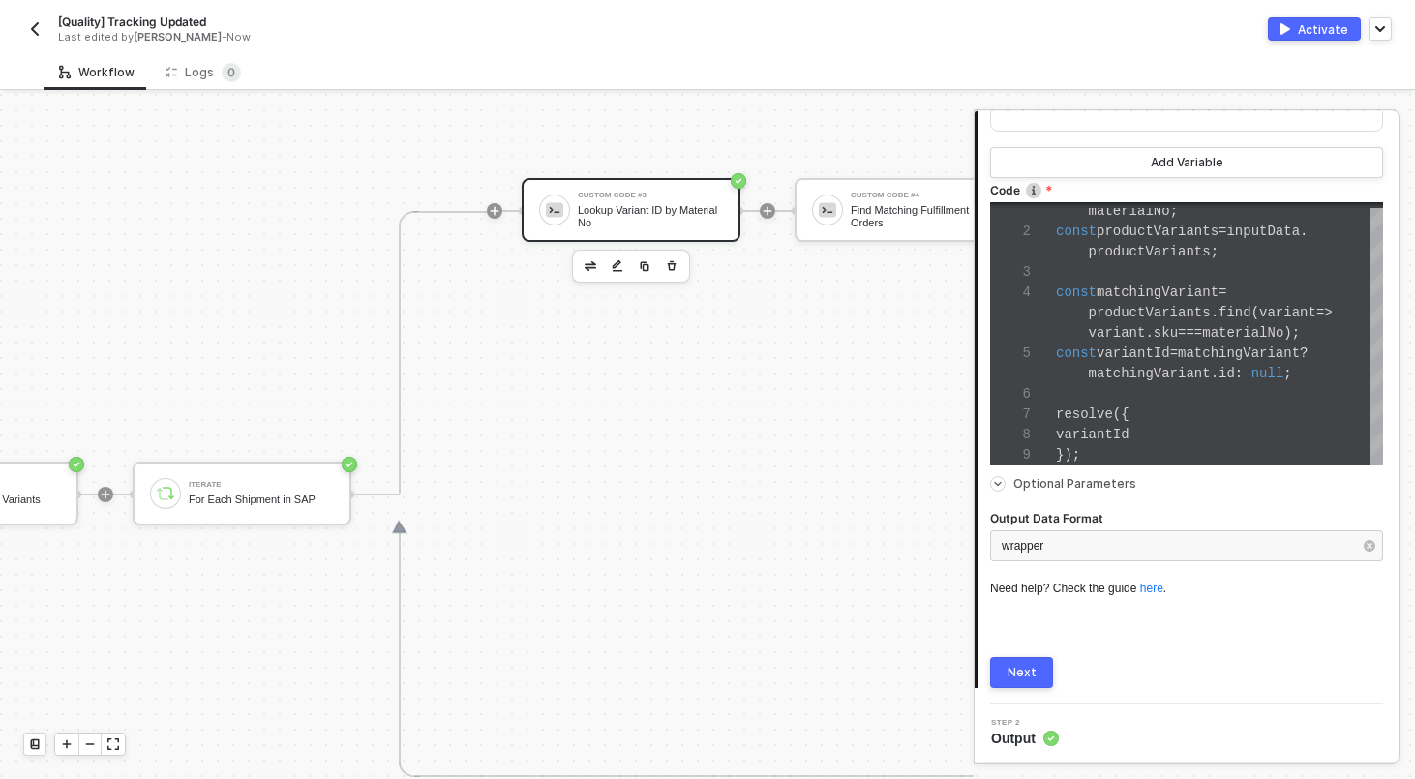
scroll to position [712, 0]
click at [1042, 679] on button "Next" at bounding box center [1021, 672] width 63 height 31
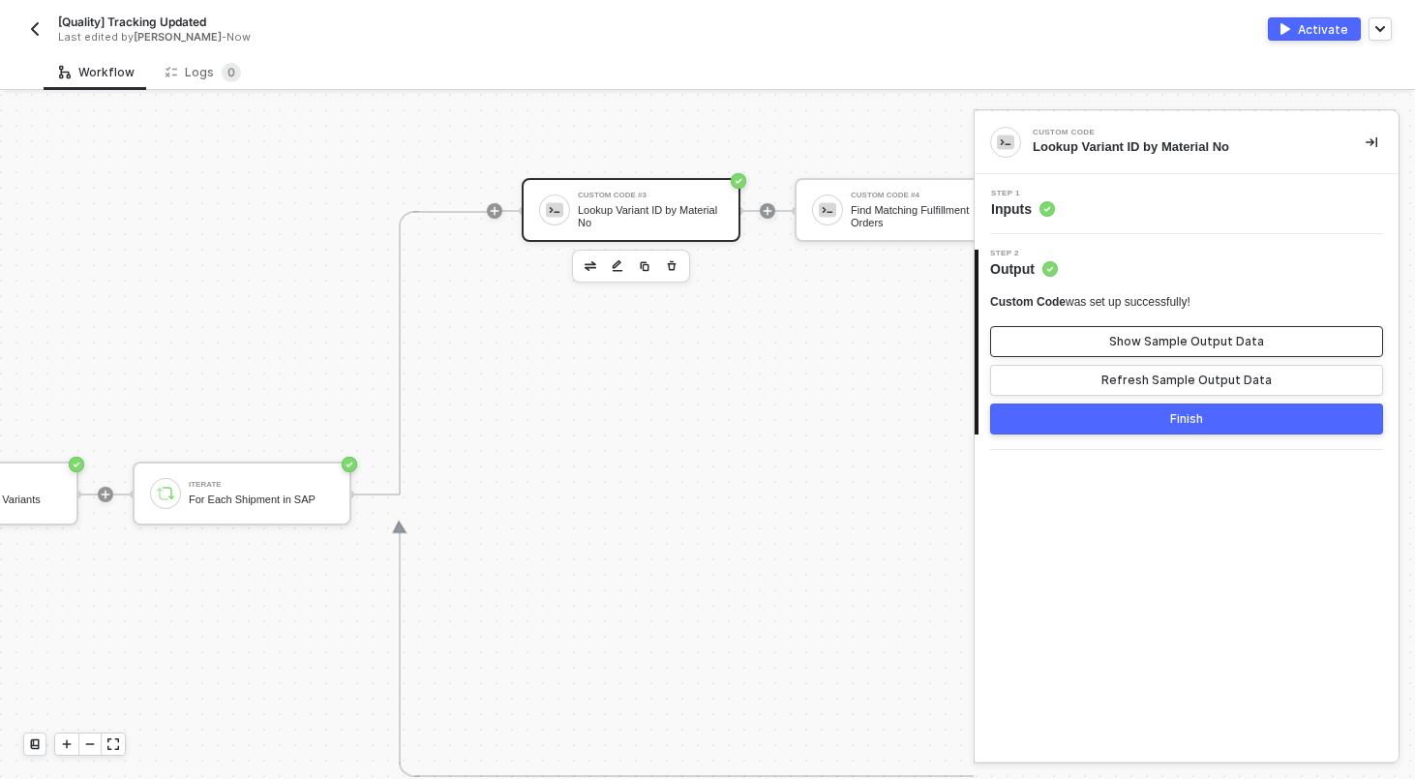
click at [1094, 335] on button "Show Sample Output Data" at bounding box center [1186, 341] width 393 height 31
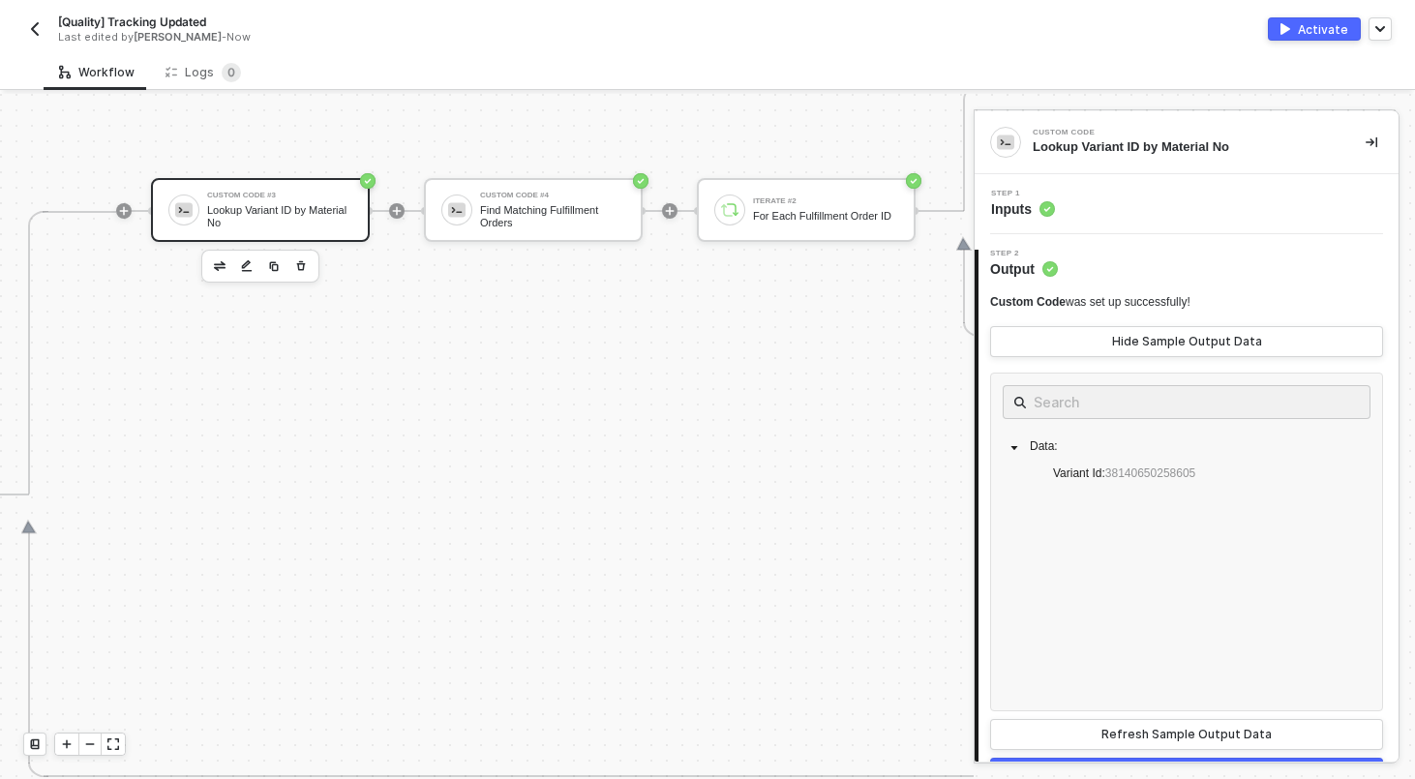
scroll to position [653, 1353]
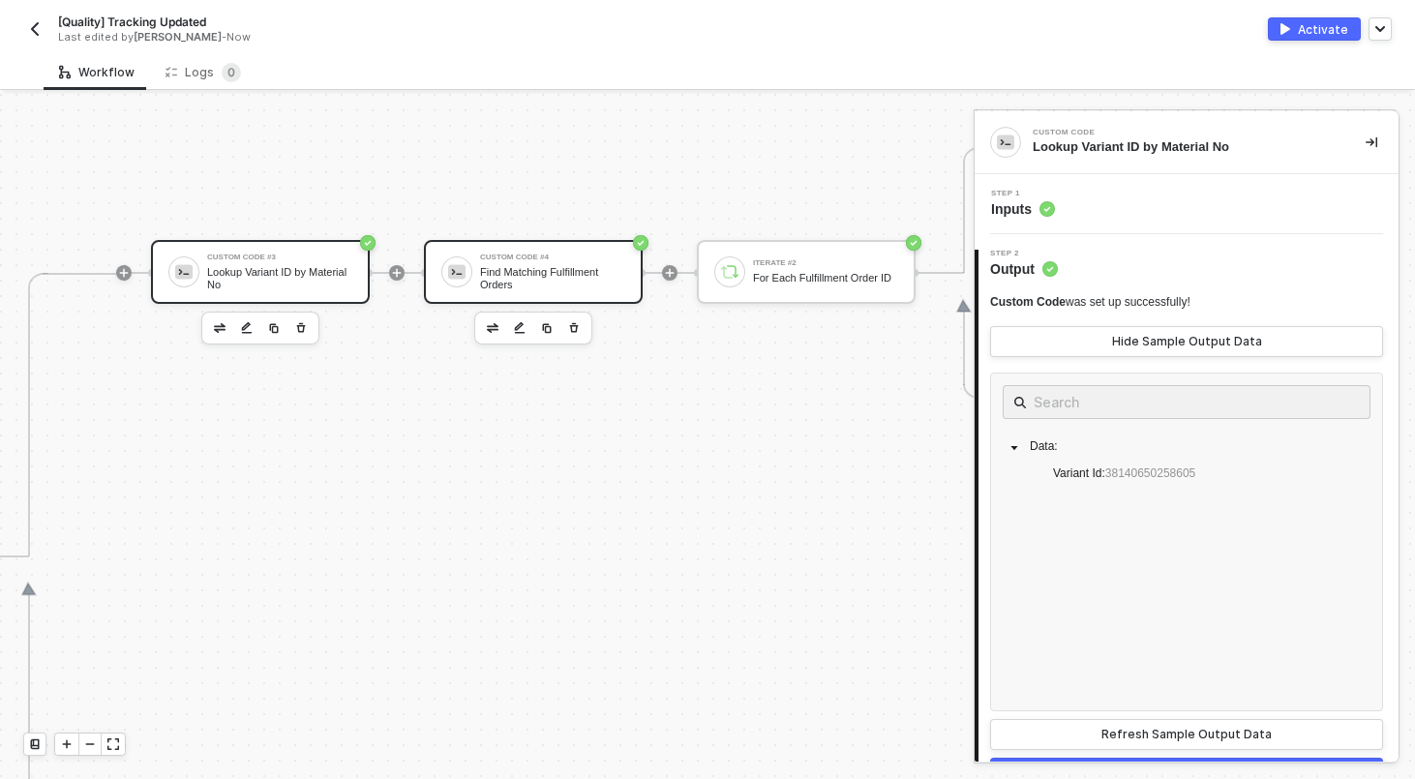
click at [521, 272] on div "Find Matching Fulfillment Orders" at bounding box center [552, 278] width 145 height 24
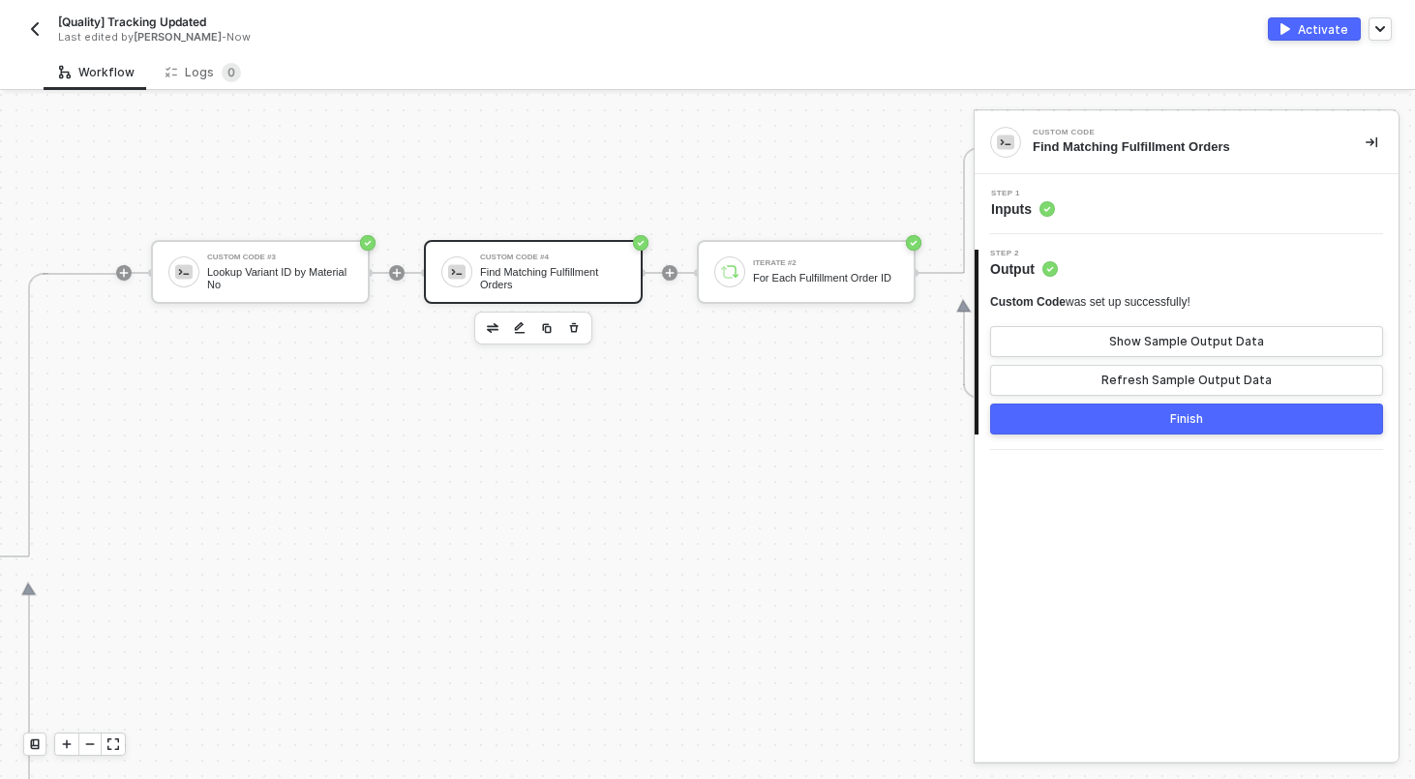
click at [1139, 212] on div "Step 1 Inputs" at bounding box center [1188, 204] width 419 height 29
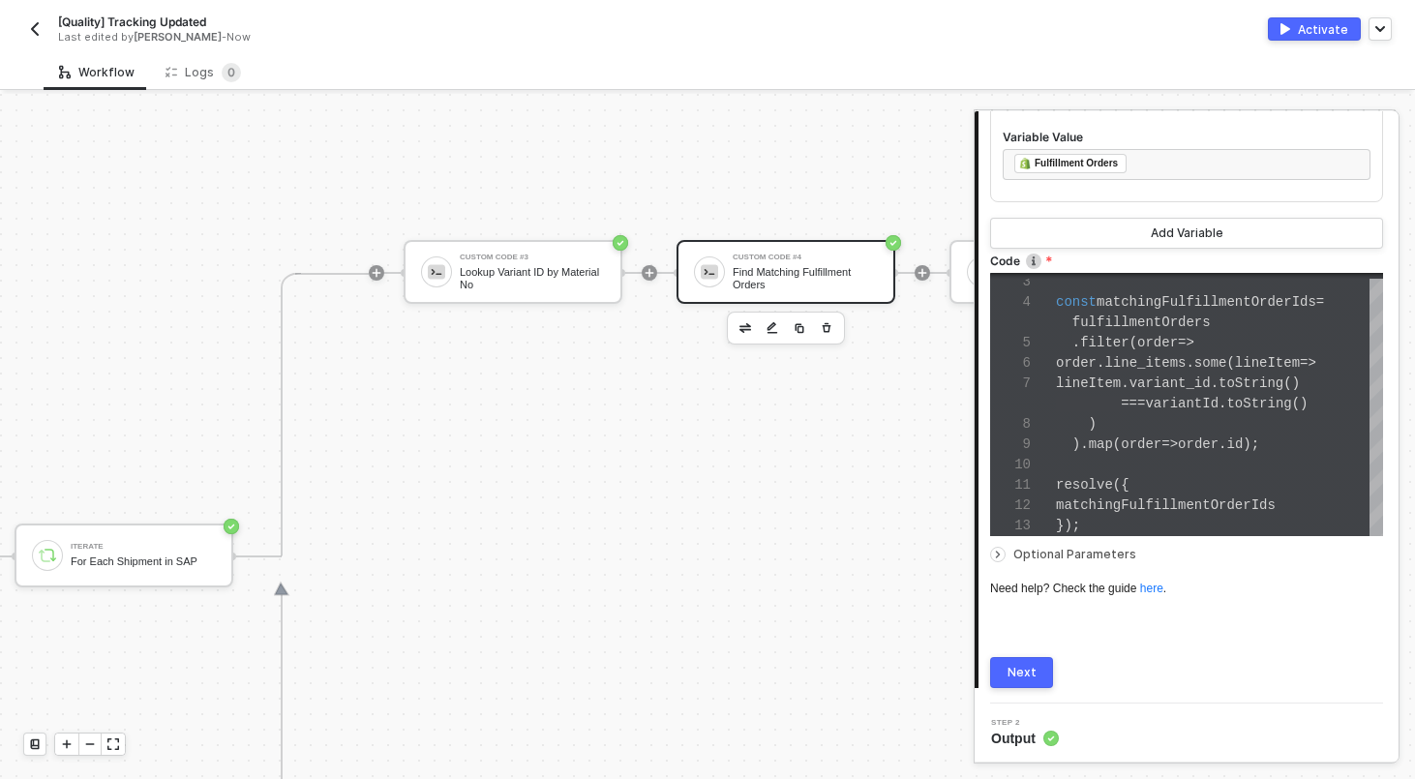
scroll to position [653, 1098]
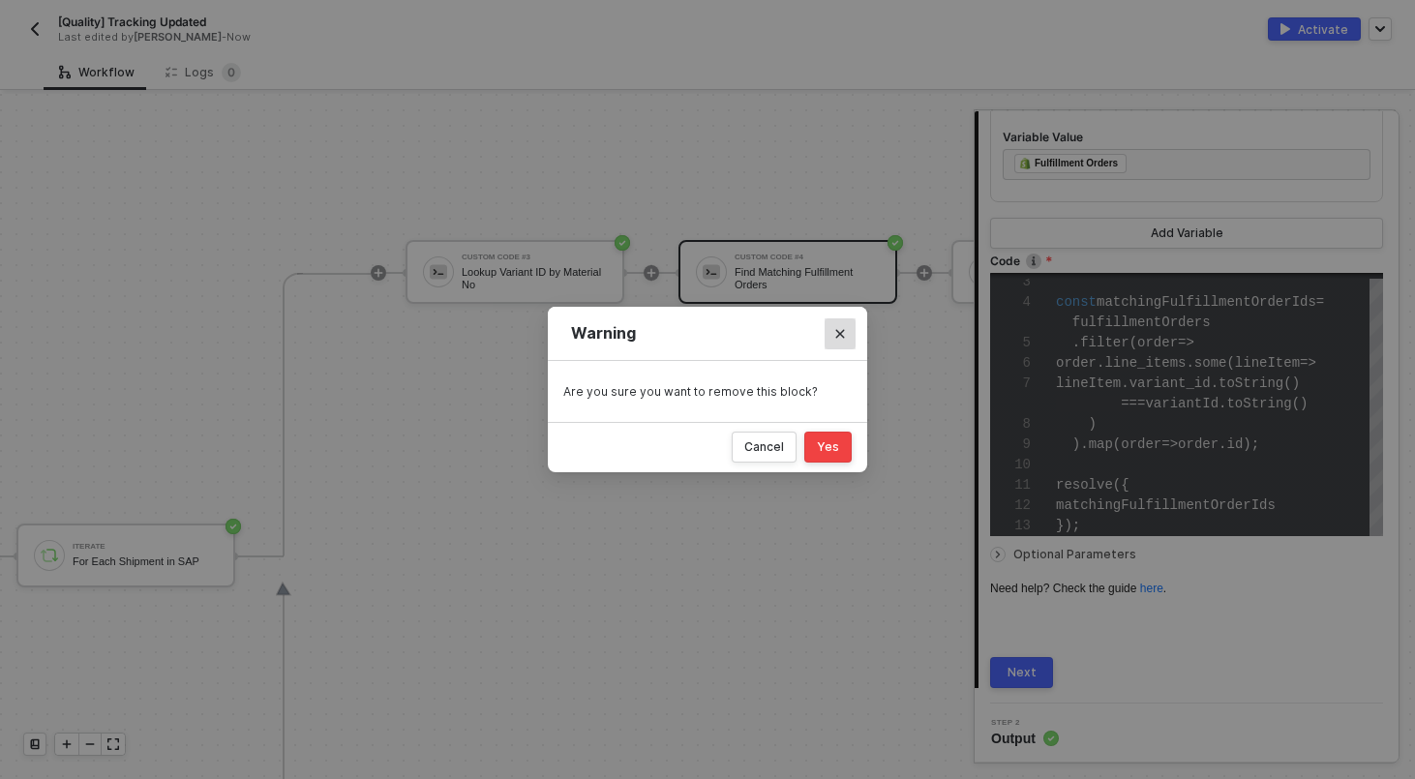
click at [841, 332] on icon "Close" at bounding box center [840, 333] width 9 height 9
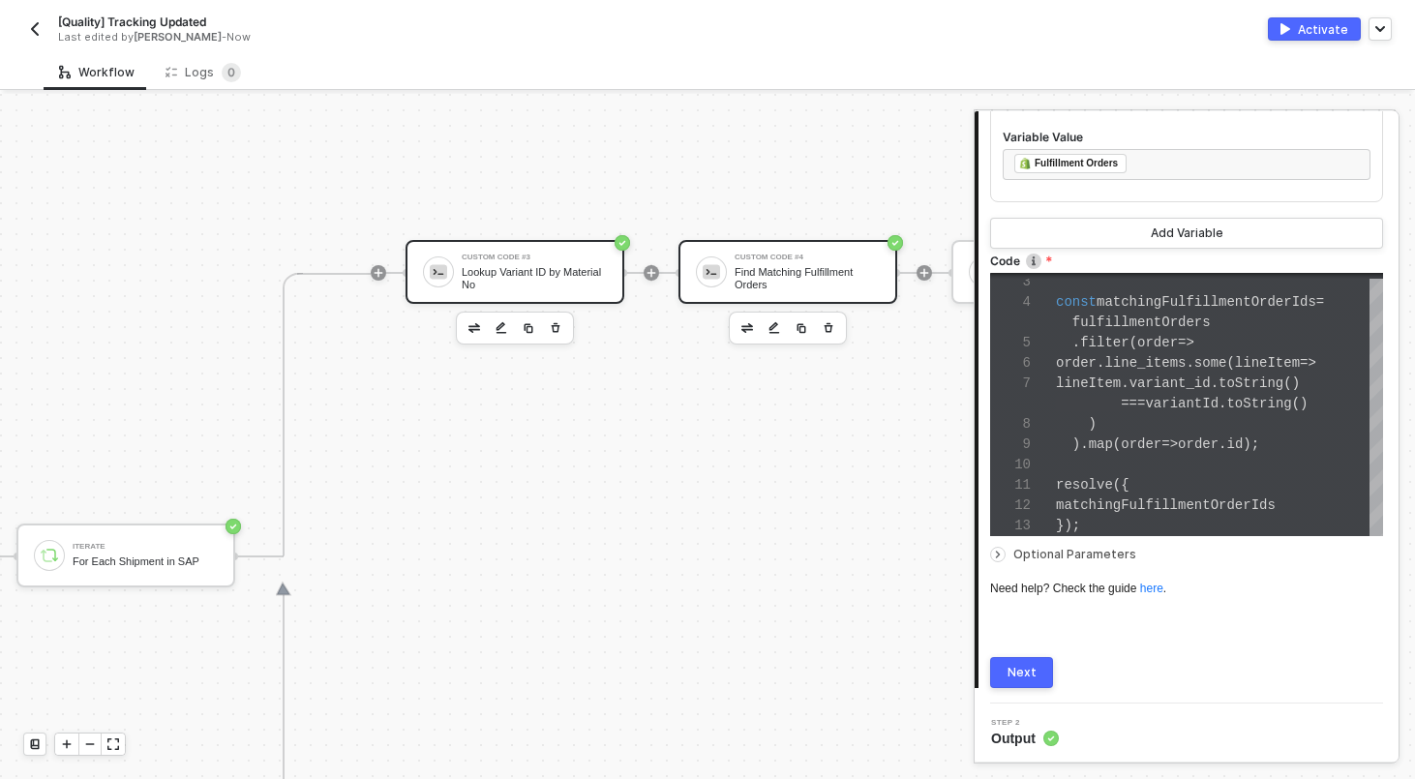
click at [544, 251] on div "Custom Code #3 Lookup Variant ID by Material No" at bounding box center [514, 272] width 219 height 64
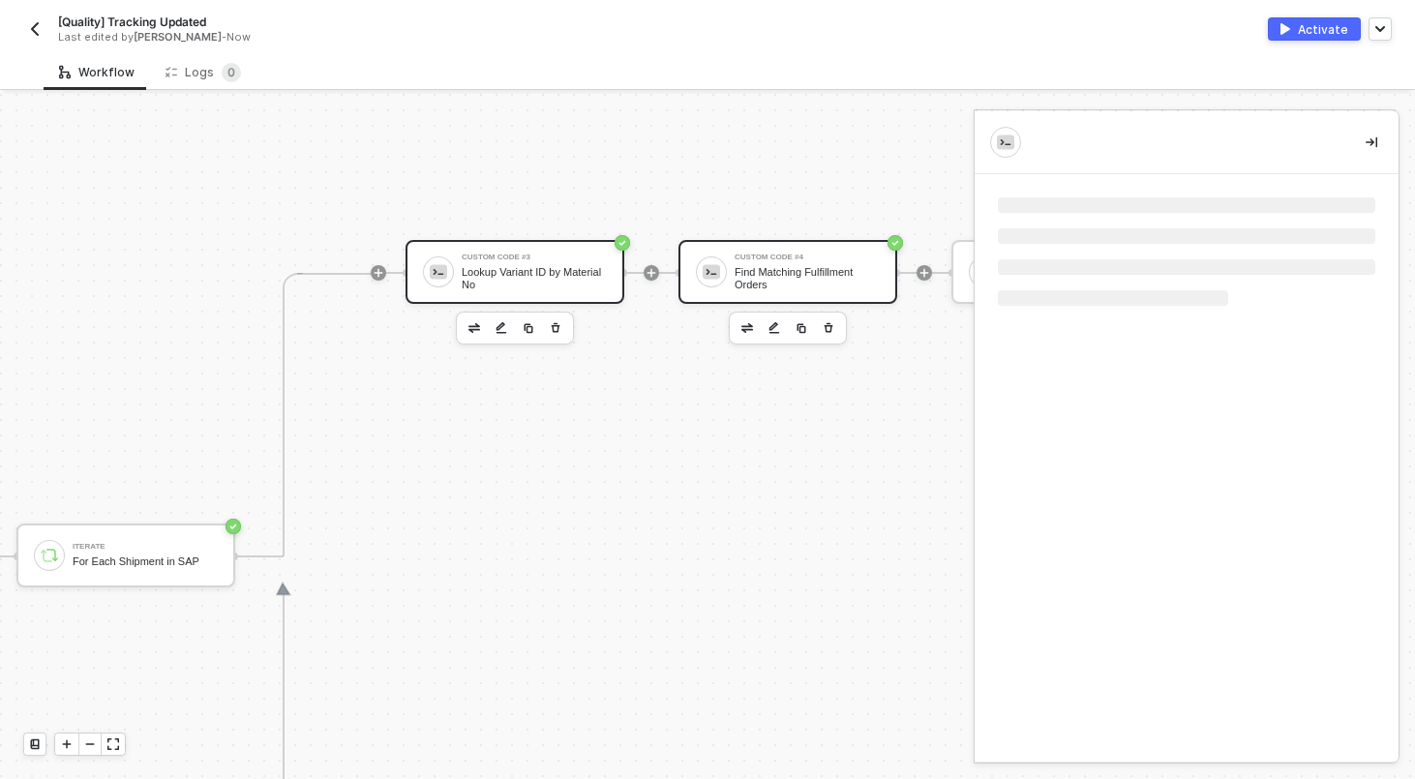
scroll to position [0, 0]
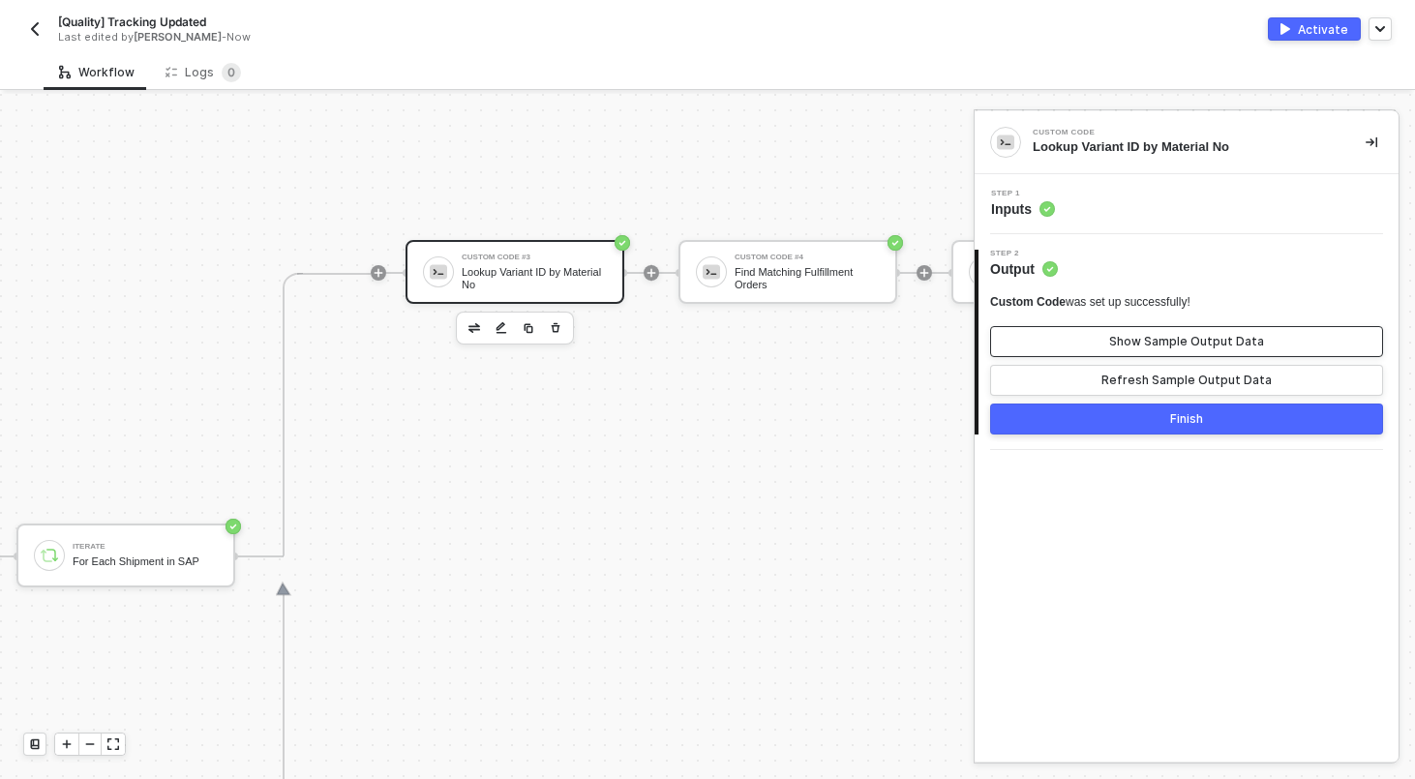
click at [1158, 343] on div "Show Sample Output Data" at bounding box center [1186, 341] width 155 height 15
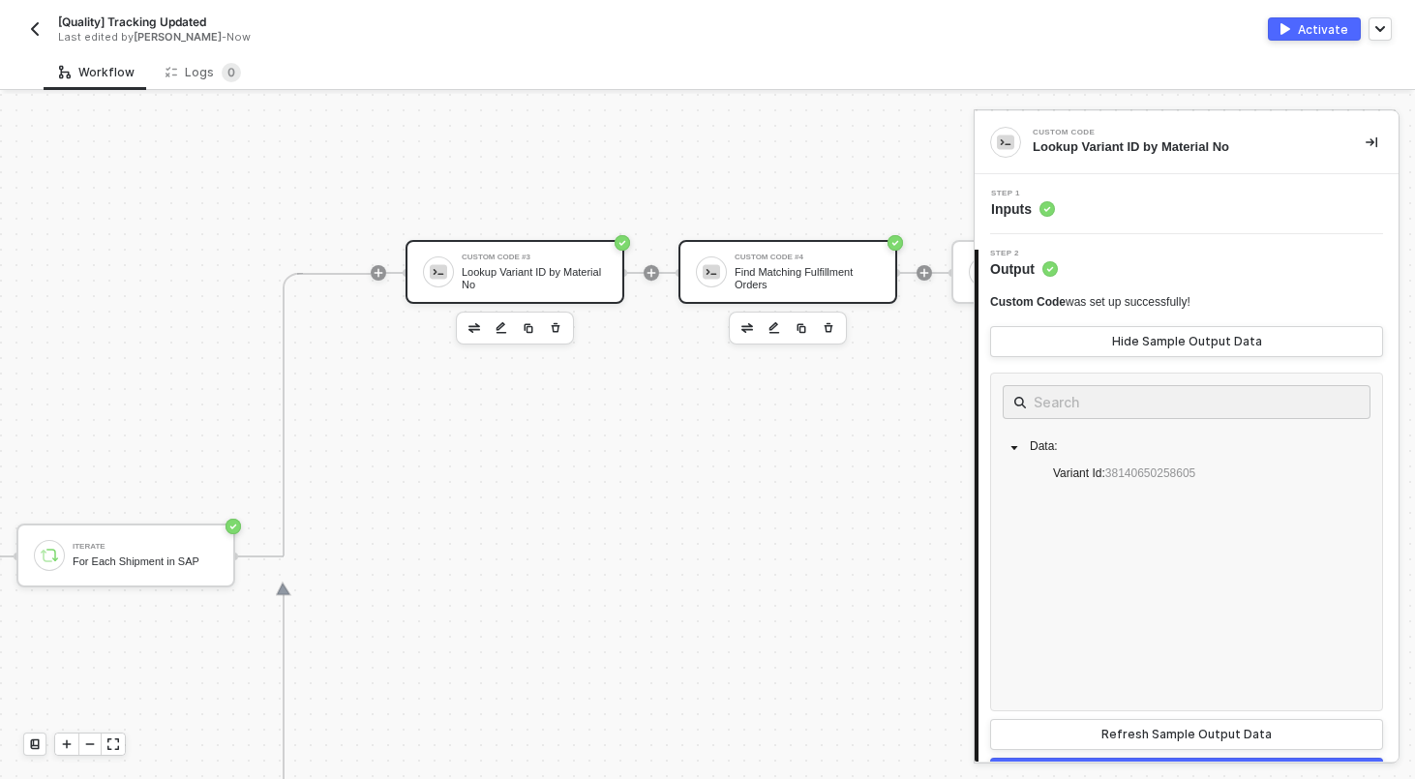
click at [828, 284] on div "Find Matching Fulfillment Orders" at bounding box center [806, 278] width 145 height 24
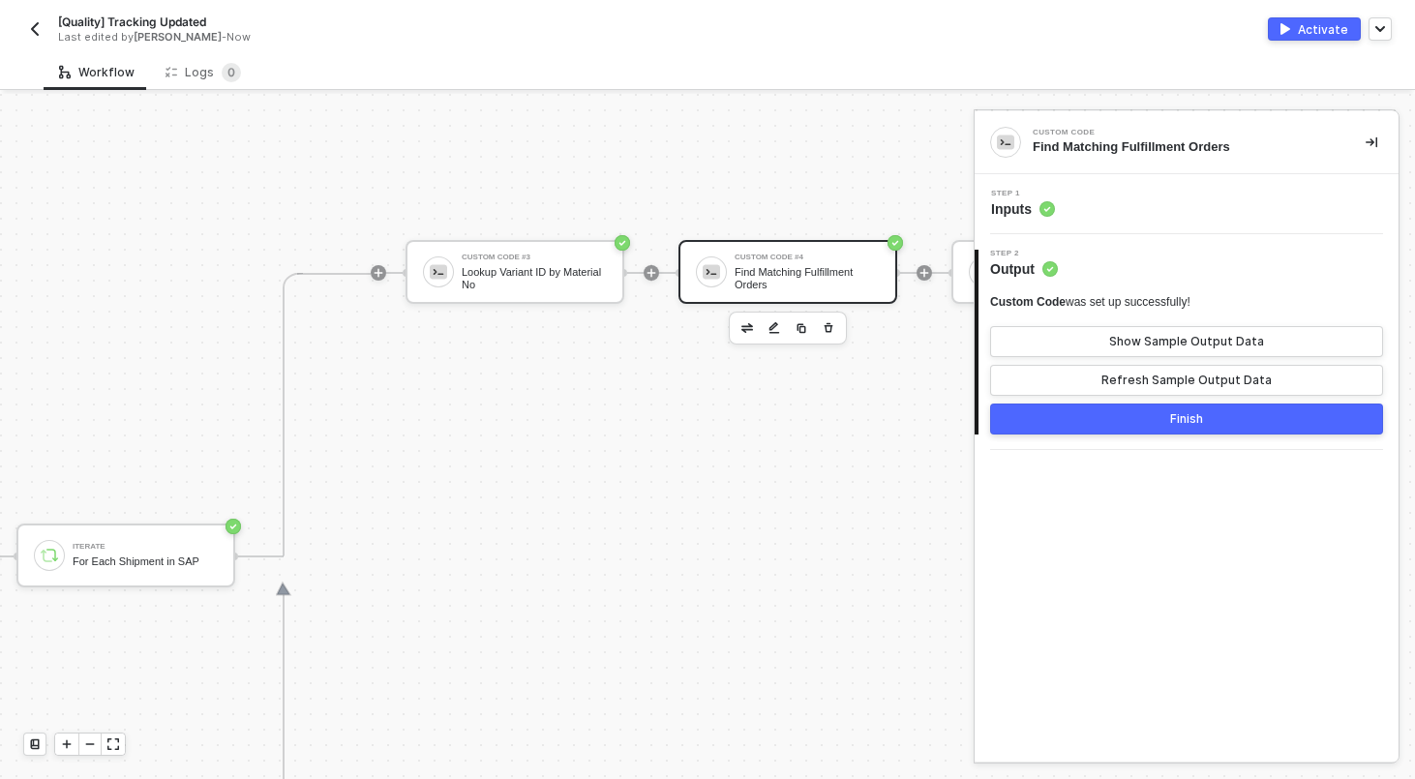
click at [1152, 221] on div "Step 1 Inputs" at bounding box center [1186, 204] width 424 height 60
click at [1152, 197] on div "Step 1 Inputs" at bounding box center [1188, 204] width 419 height 29
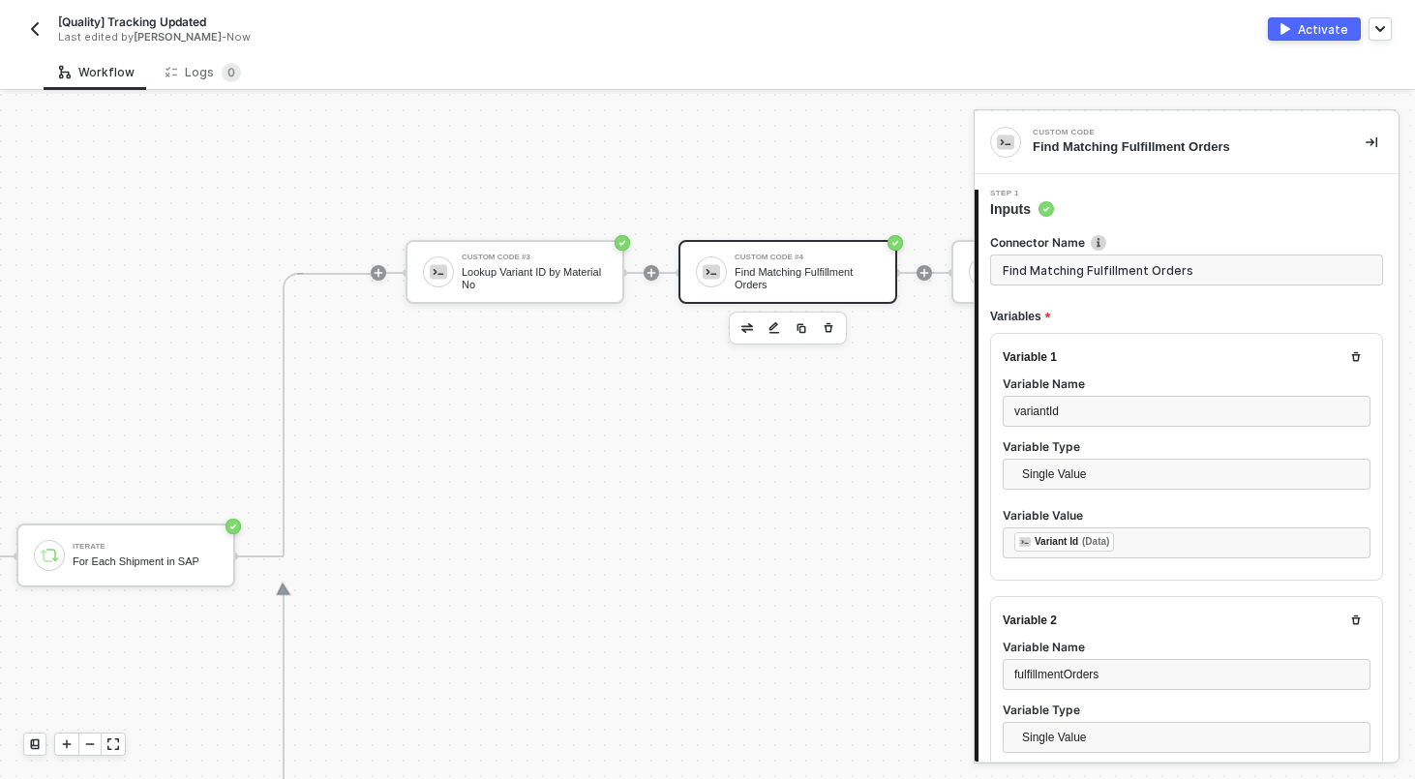
type textarea "const variantId = inputData.variantId; const fulfillmentOrders = inputData.fulf…"
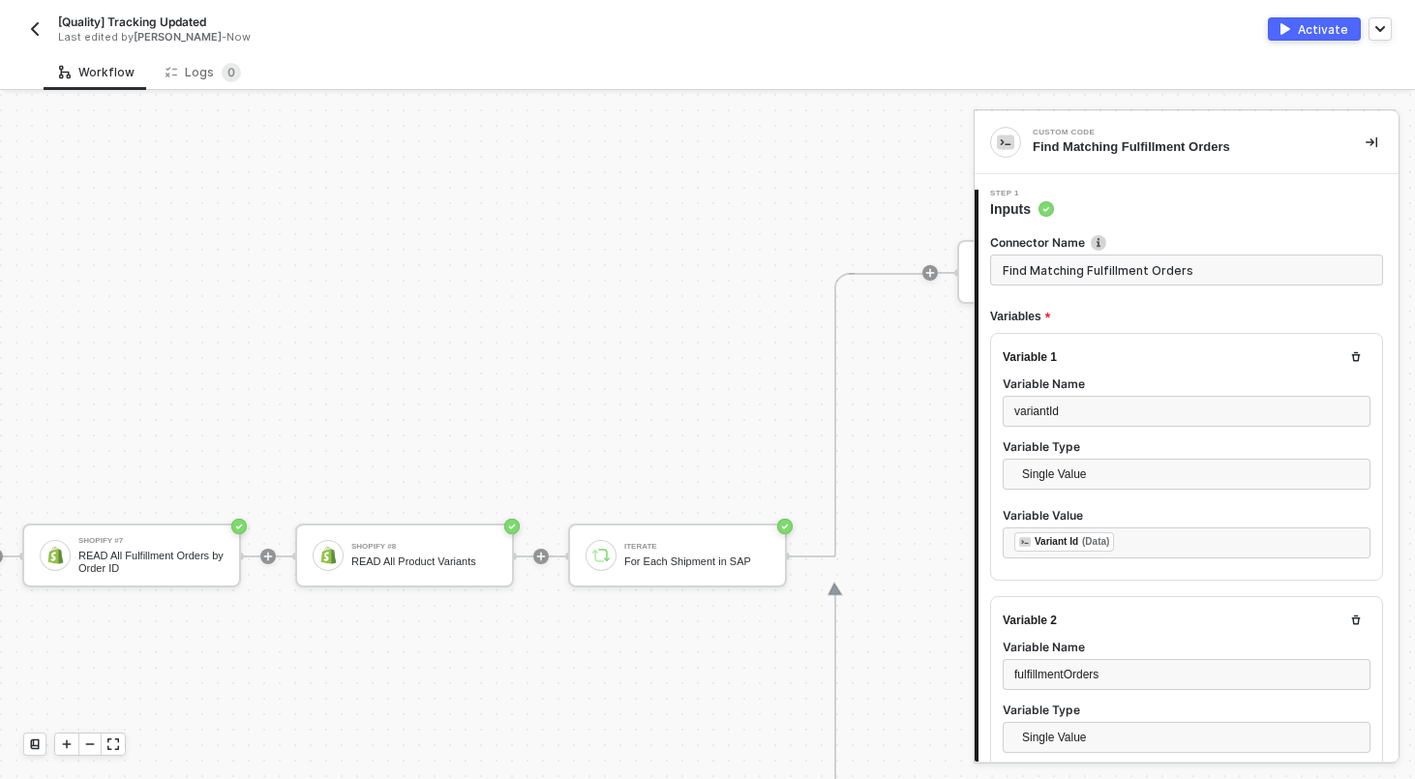
scroll to position [653, 544]
click at [174, 553] on div "READ All Fulfillment Orders by Order ID" at bounding box center [153, 562] width 145 height 24
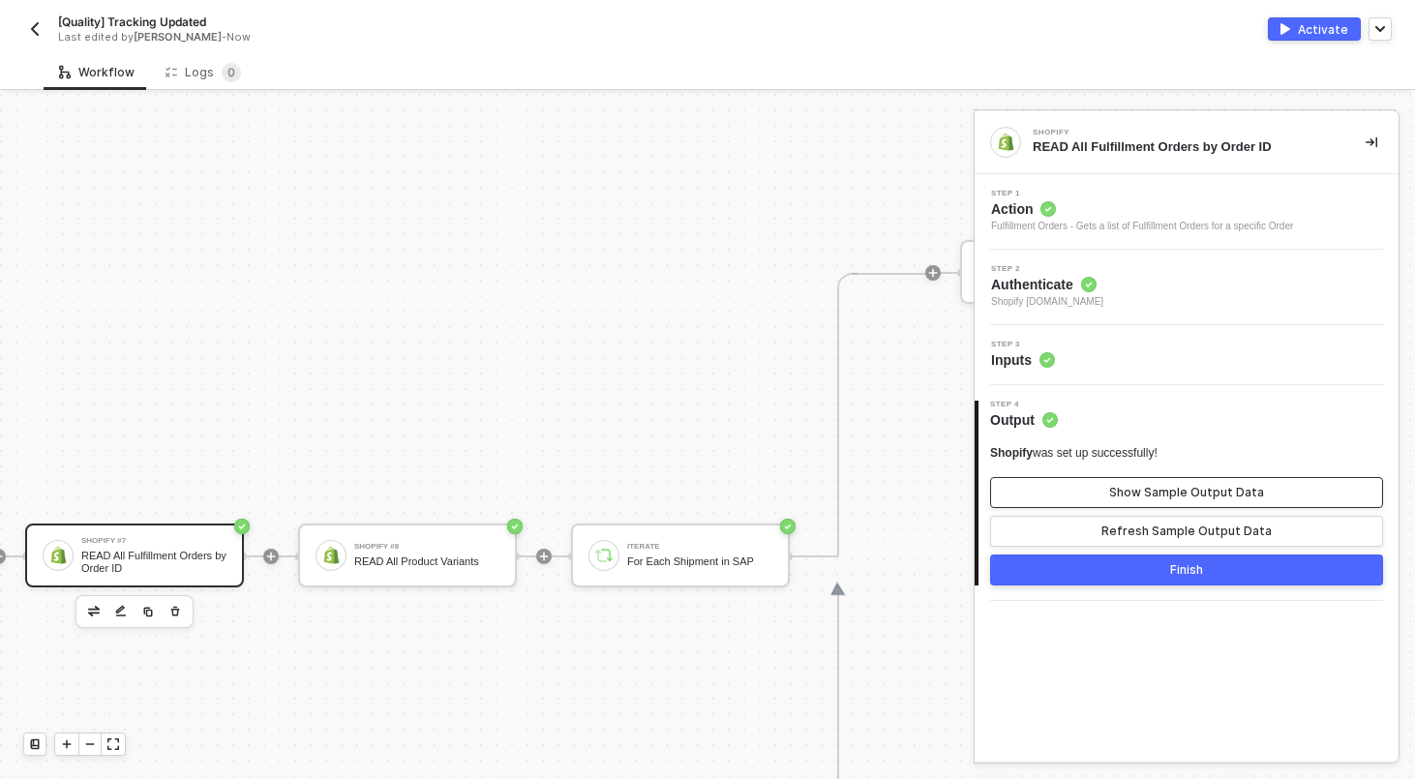
click at [1092, 493] on button "Show Sample Output Data" at bounding box center [1186, 492] width 393 height 31
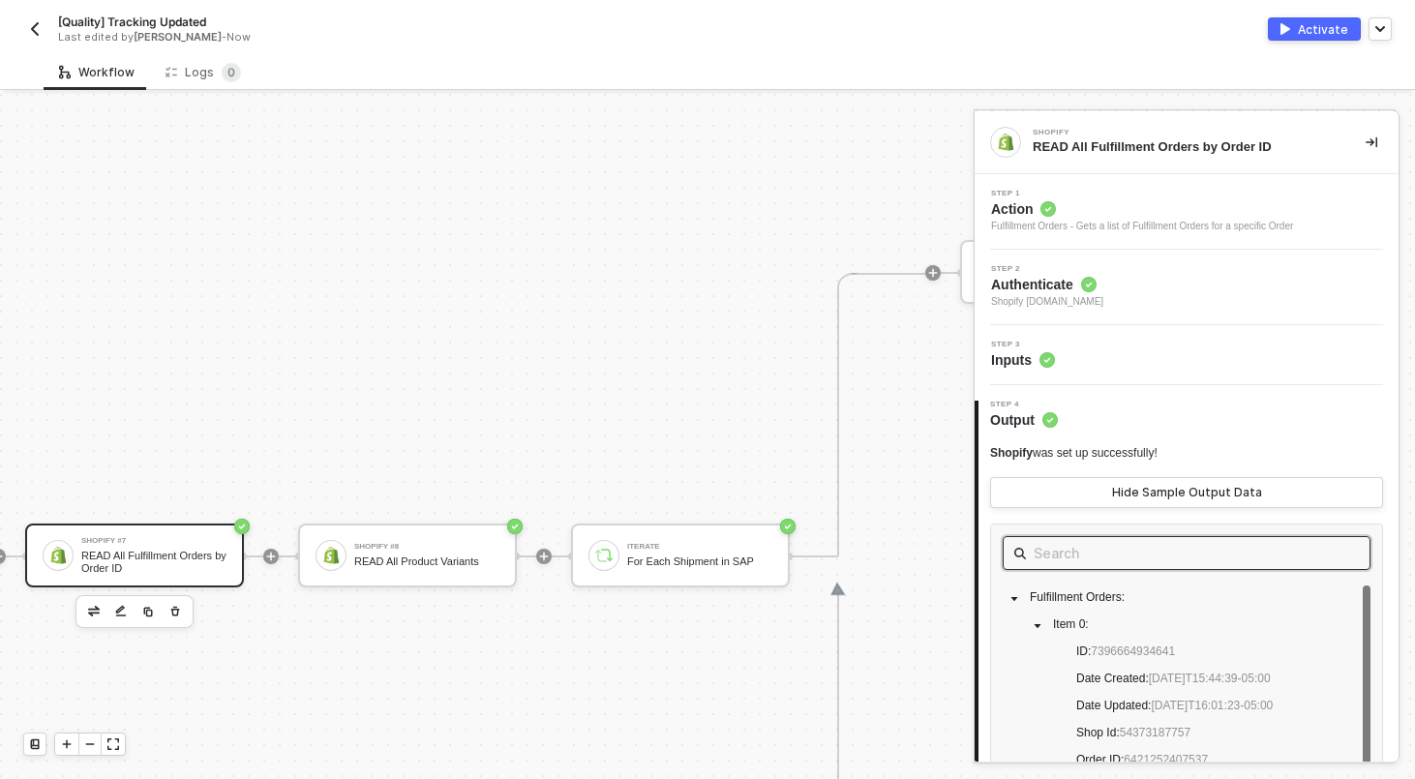
click at [1125, 555] on input "text" at bounding box center [1186, 553] width 306 height 24
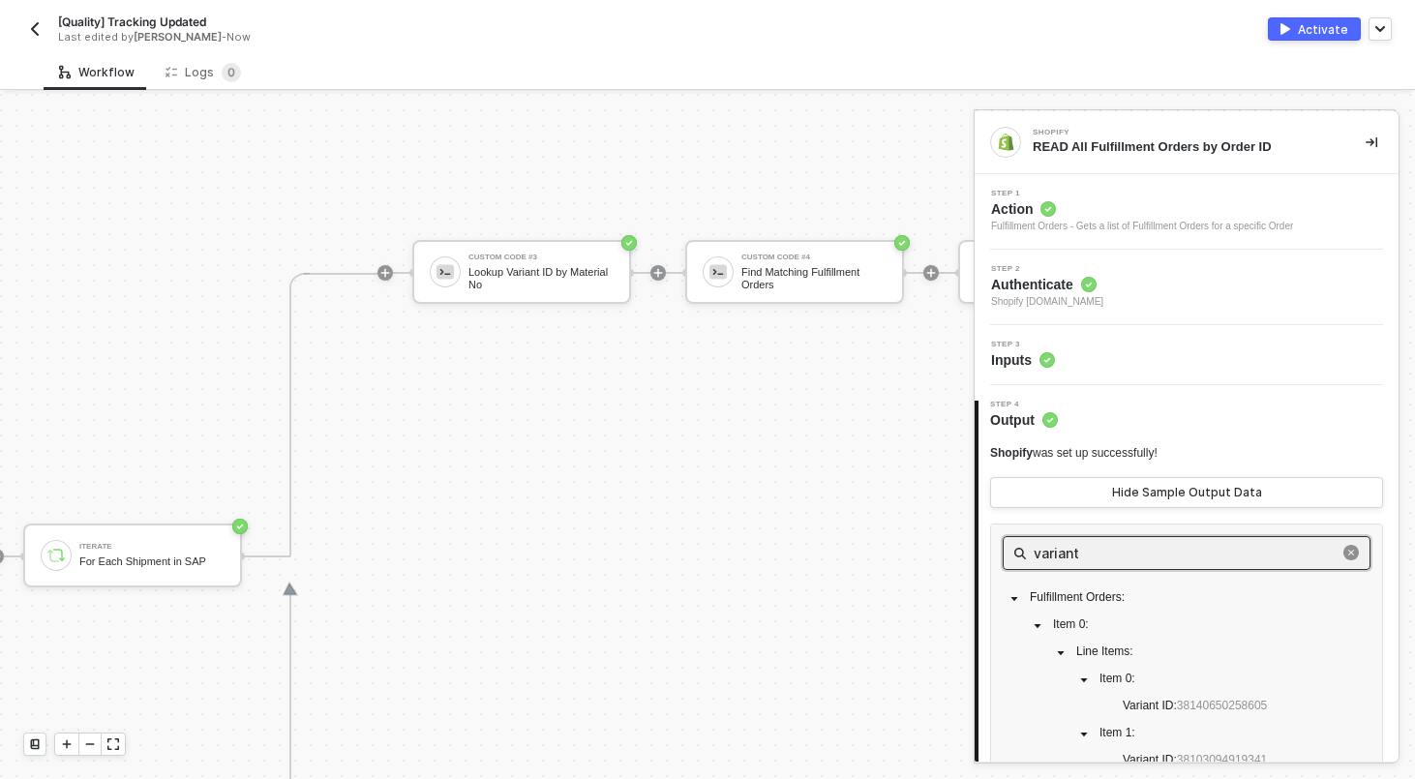
scroll to position [653, 1172]
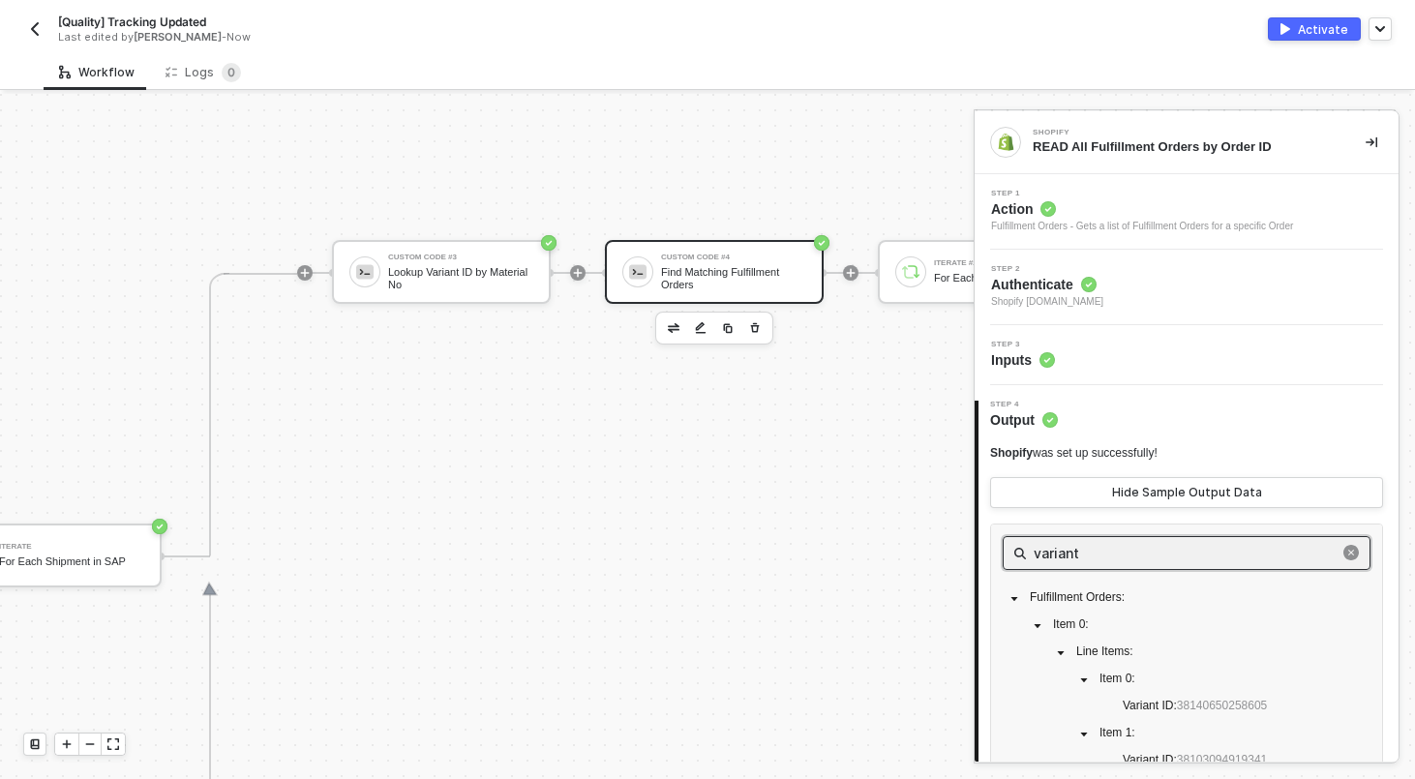
type input "variant"
click at [736, 243] on div "Custom Code #4 Find Matching Fulfillment Orders" at bounding box center [714, 272] width 219 height 64
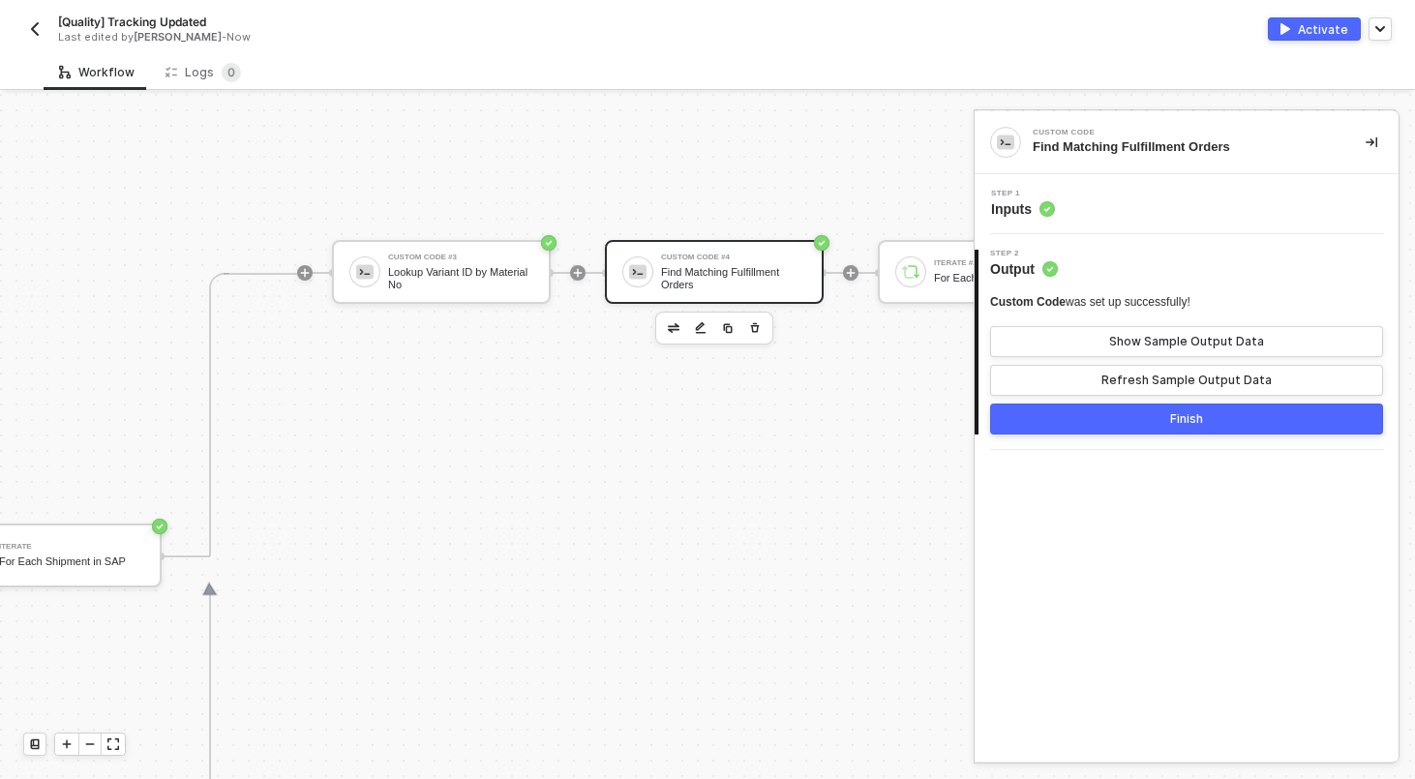
click at [1105, 183] on div "Step 1 Inputs" at bounding box center [1186, 204] width 424 height 60
click at [1105, 201] on div "Step 1 Inputs" at bounding box center [1188, 204] width 419 height 29
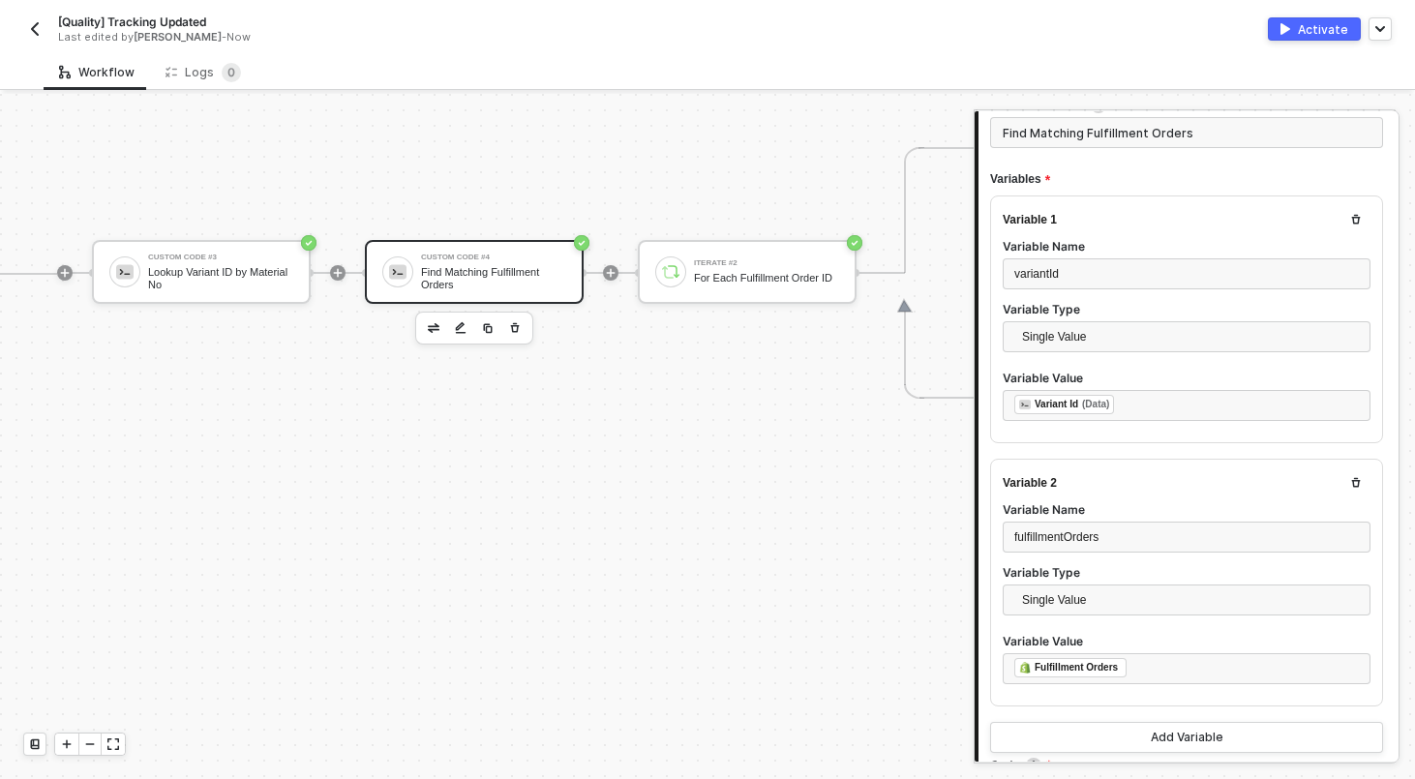
scroll to position [653, 1511]
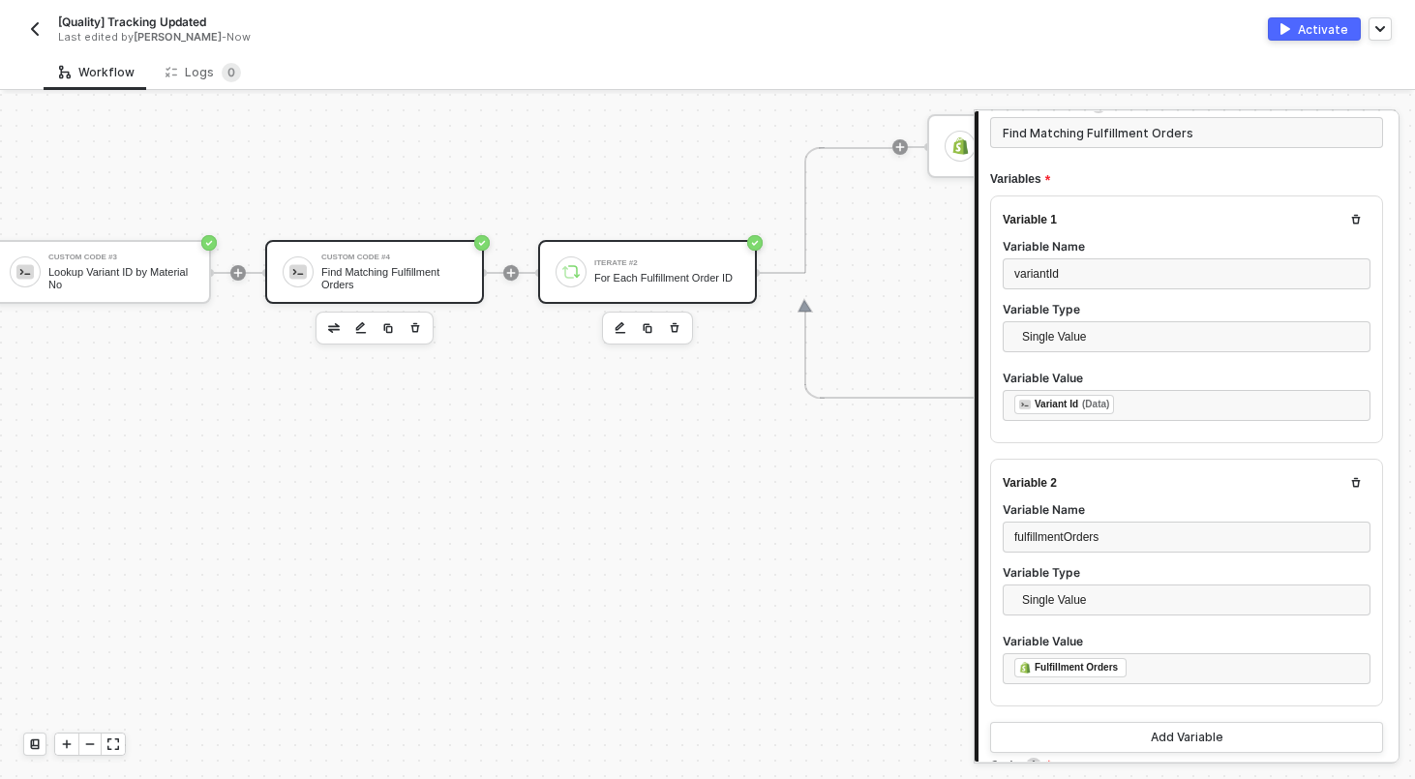
click at [681, 283] on div "For Each Fulfillment Order ID" at bounding box center [666, 278] width 145 height 13
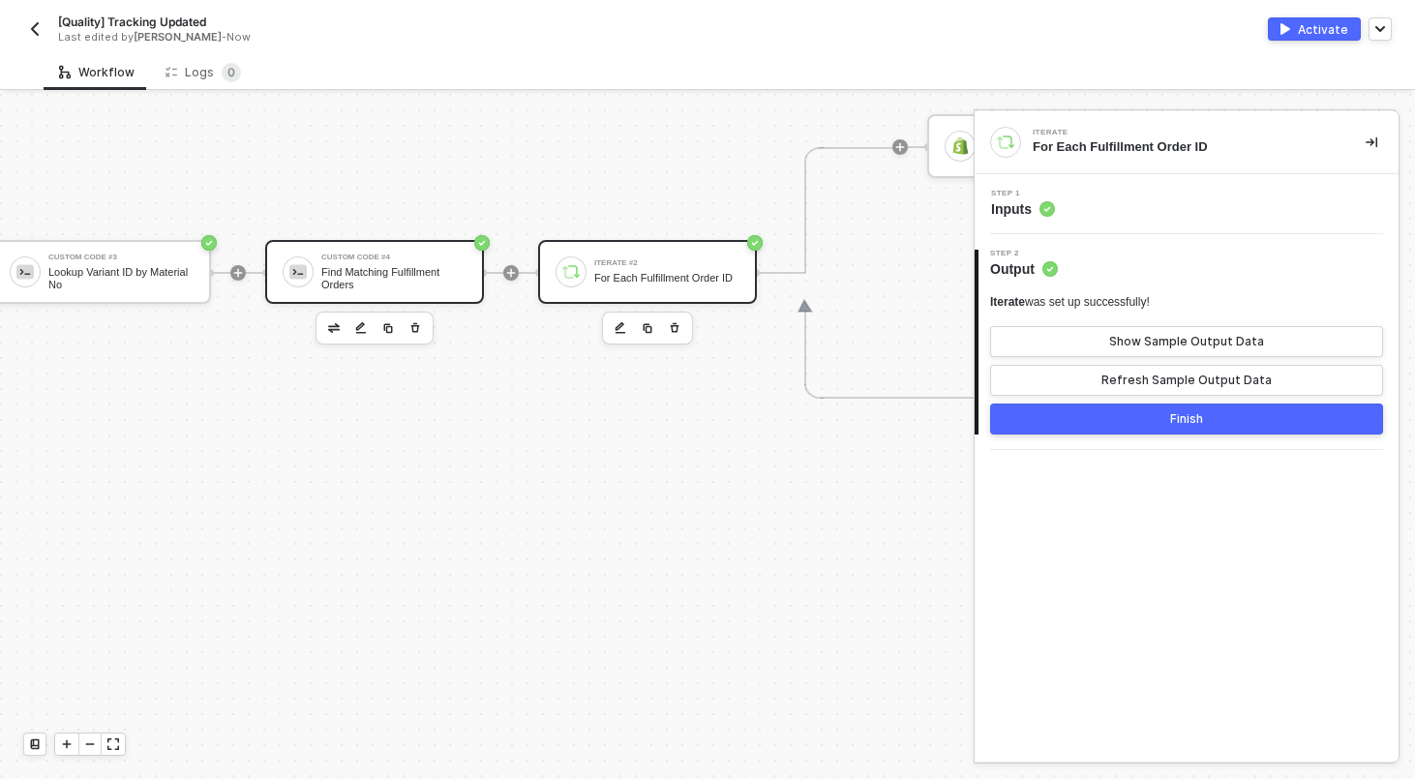
click at [331, 279] on div "Find Matching Fulfillment Orders" at bounding box center [393, 278] width 145 height 24
click at [1140, 197] on div "Step 1 Inputs" at bounding box center [1188, 204] width 419 height 29
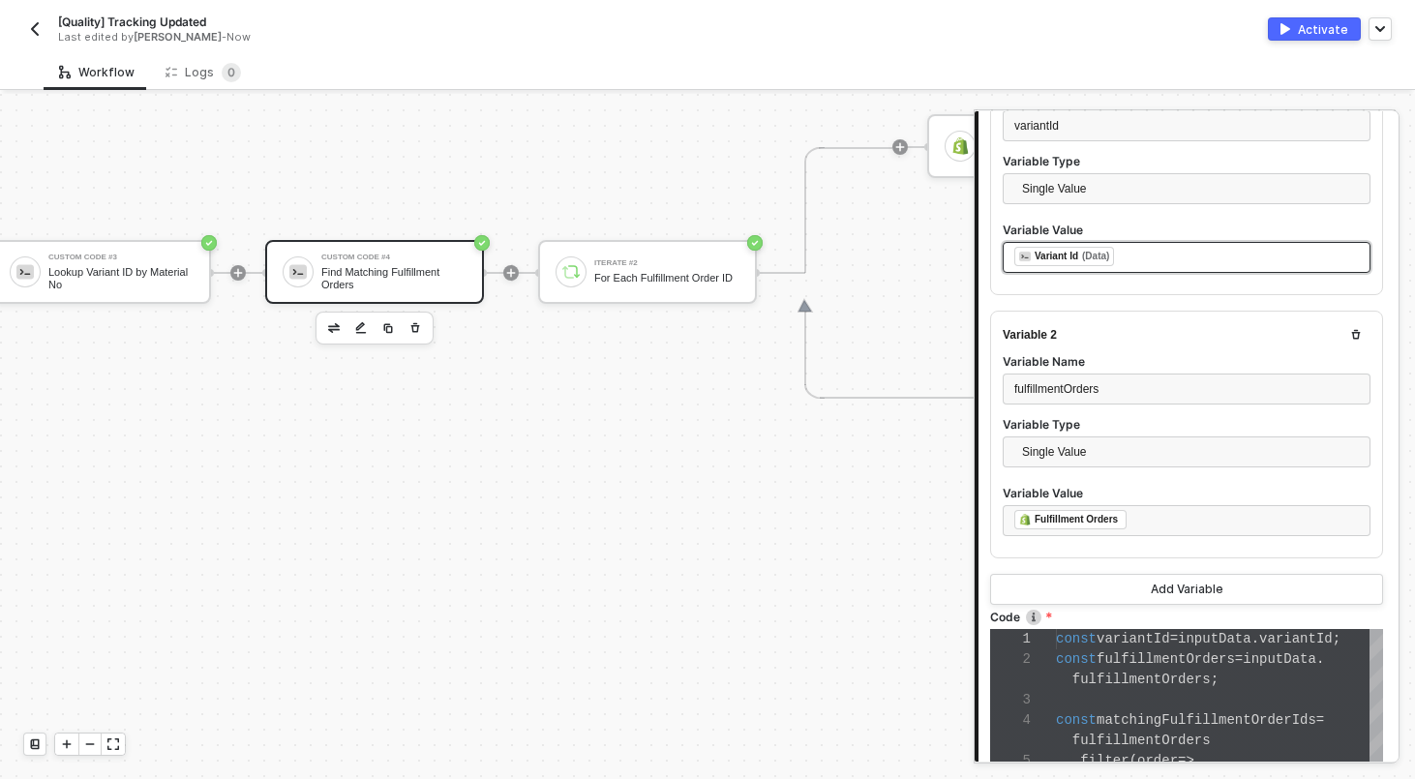
scroll to position [642, 0]
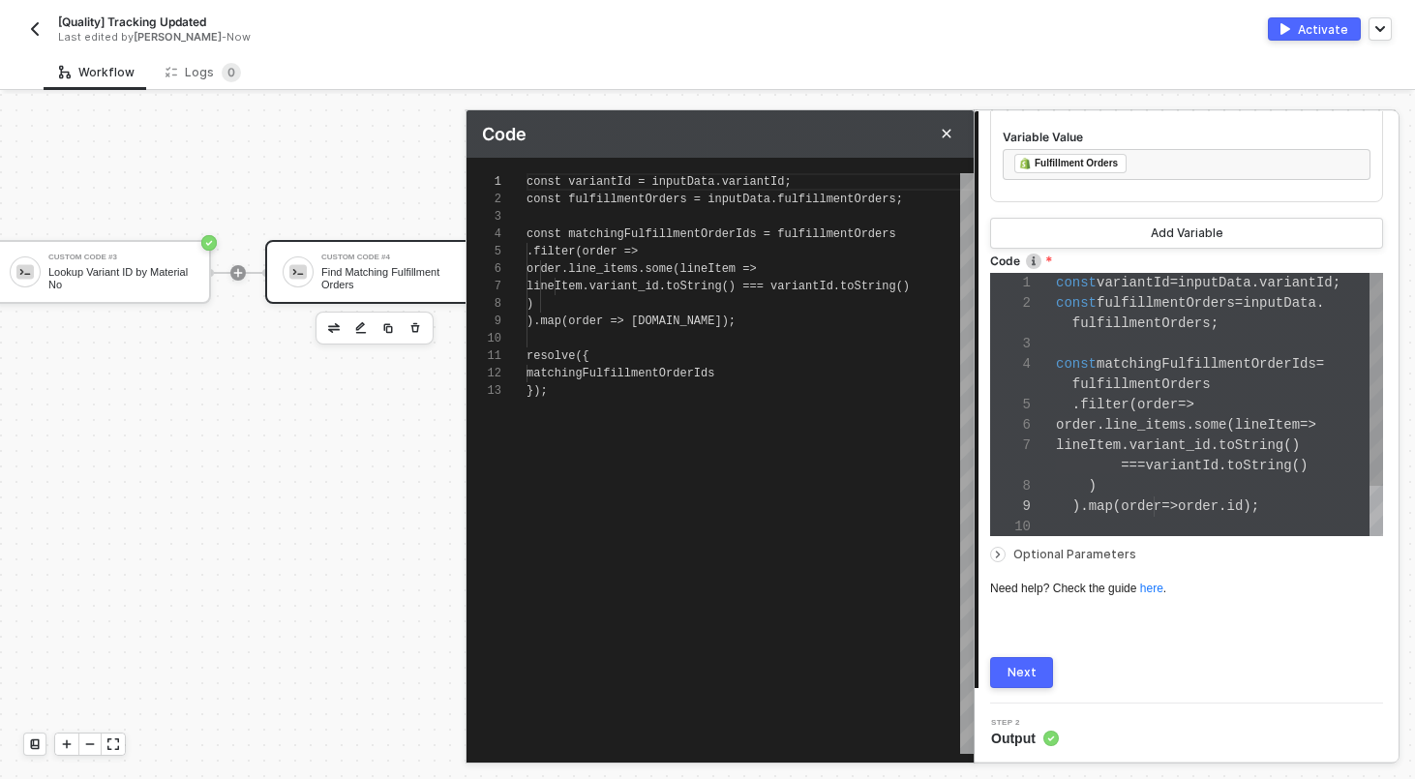
scroll to position [174, 0]
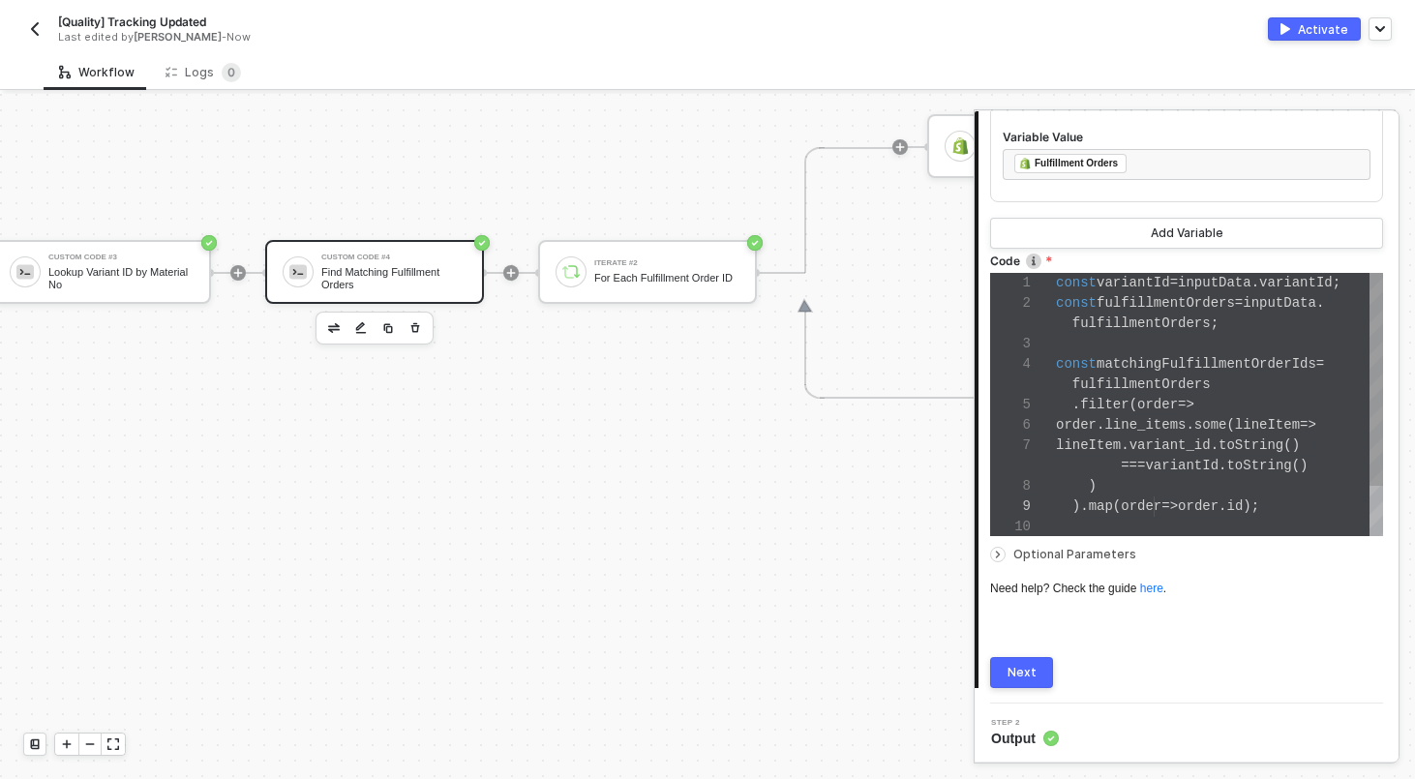
type textarea "const variantId = inputData.variantId; const fulfillmentOrders = inputData.fulf…"
click at [1147, 419] on span "line_items" at bounding box center [1144, 424] width 81 height 15
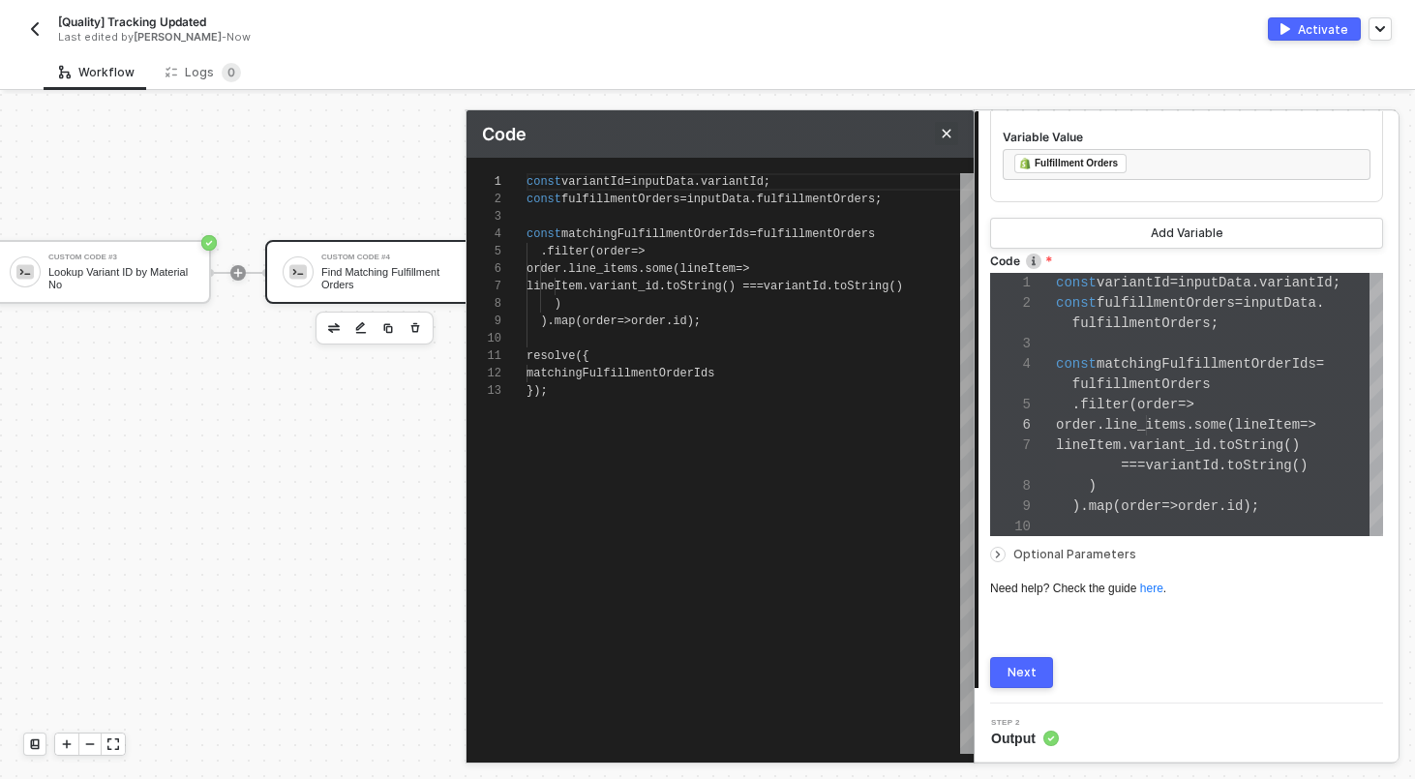
click at [949, 126] on button "Close" at bounding box center [946, 133] width 23 height 23
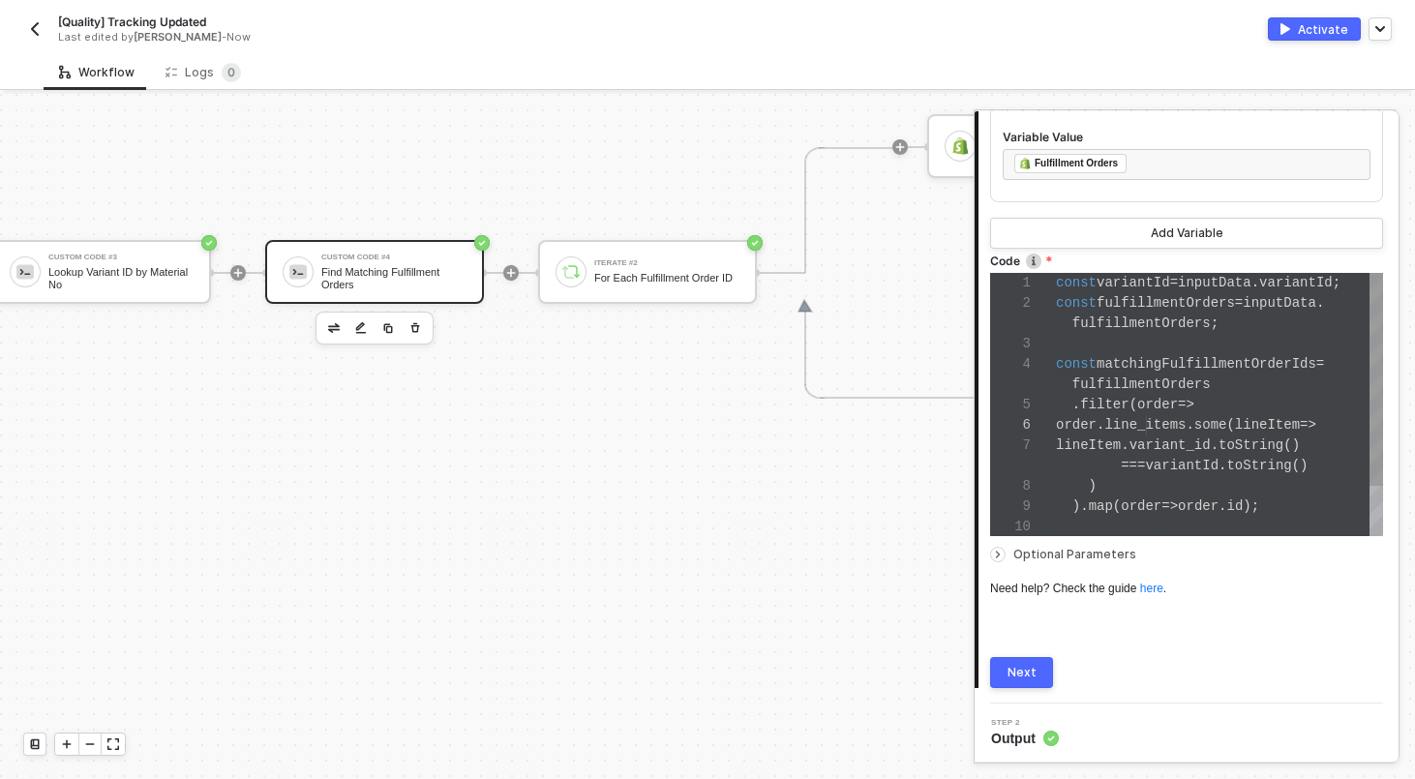
click at [1093, 443] on span "lineItem" at bounding box center [1088, 444] width 65 height 15
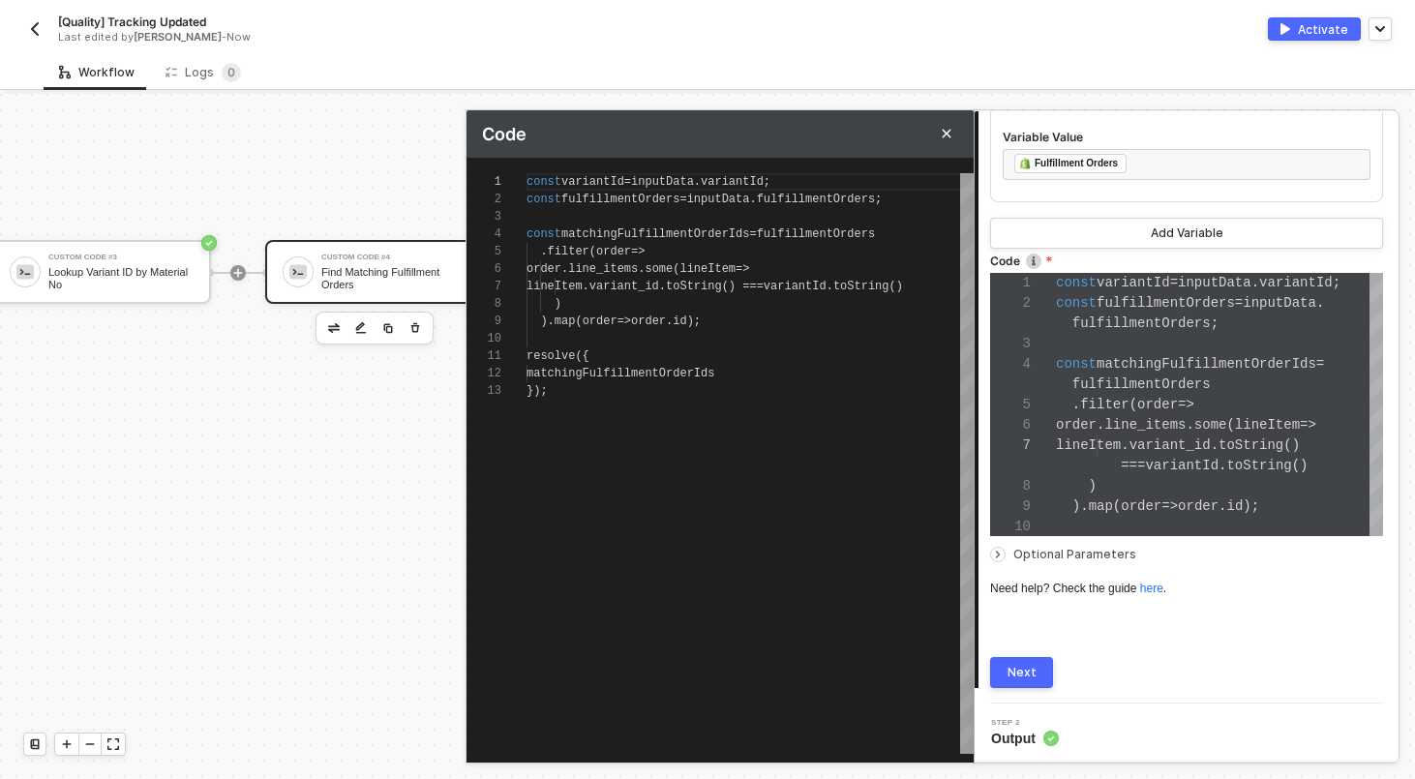
click at [1022, 677] on div "Next" at bounding box center [1021, 672] width 29 height 15
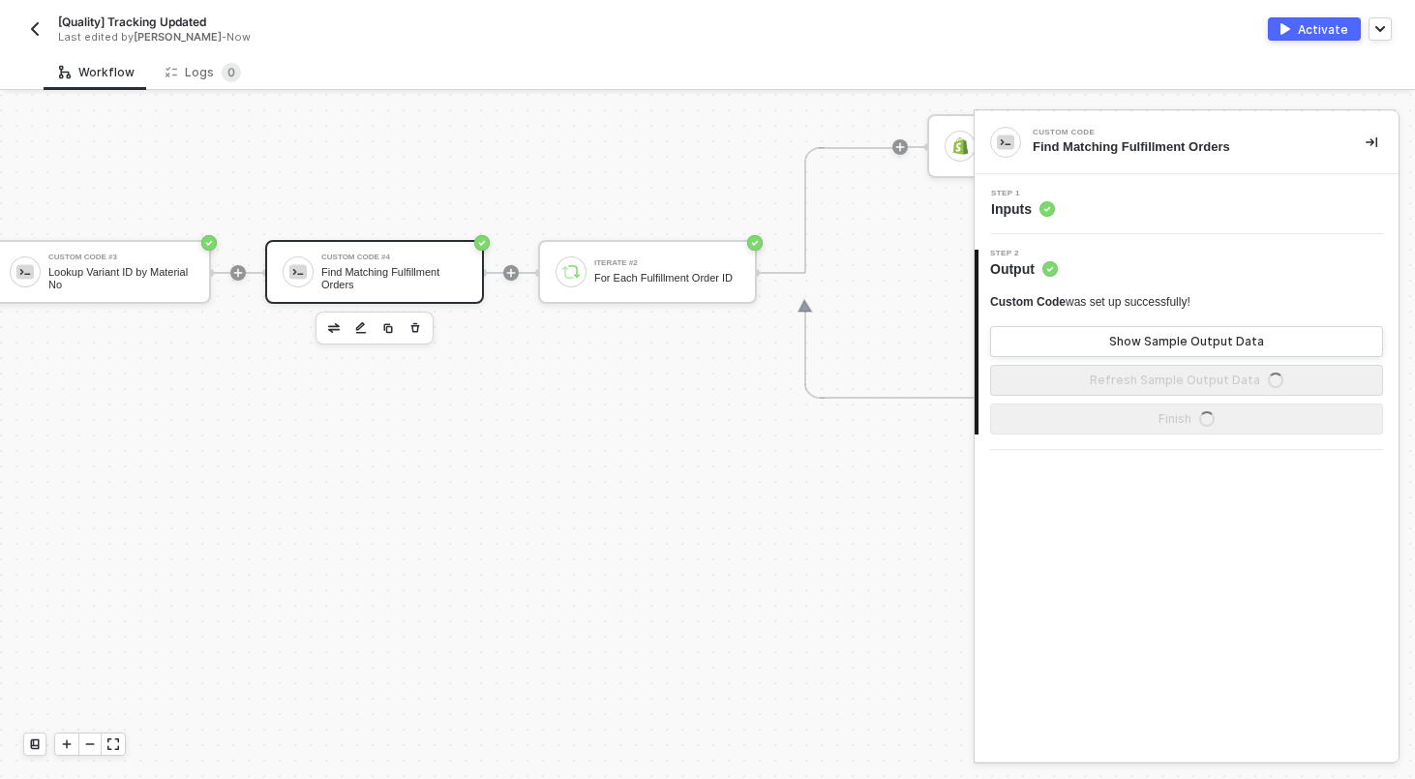
scroll to position [0, 0]
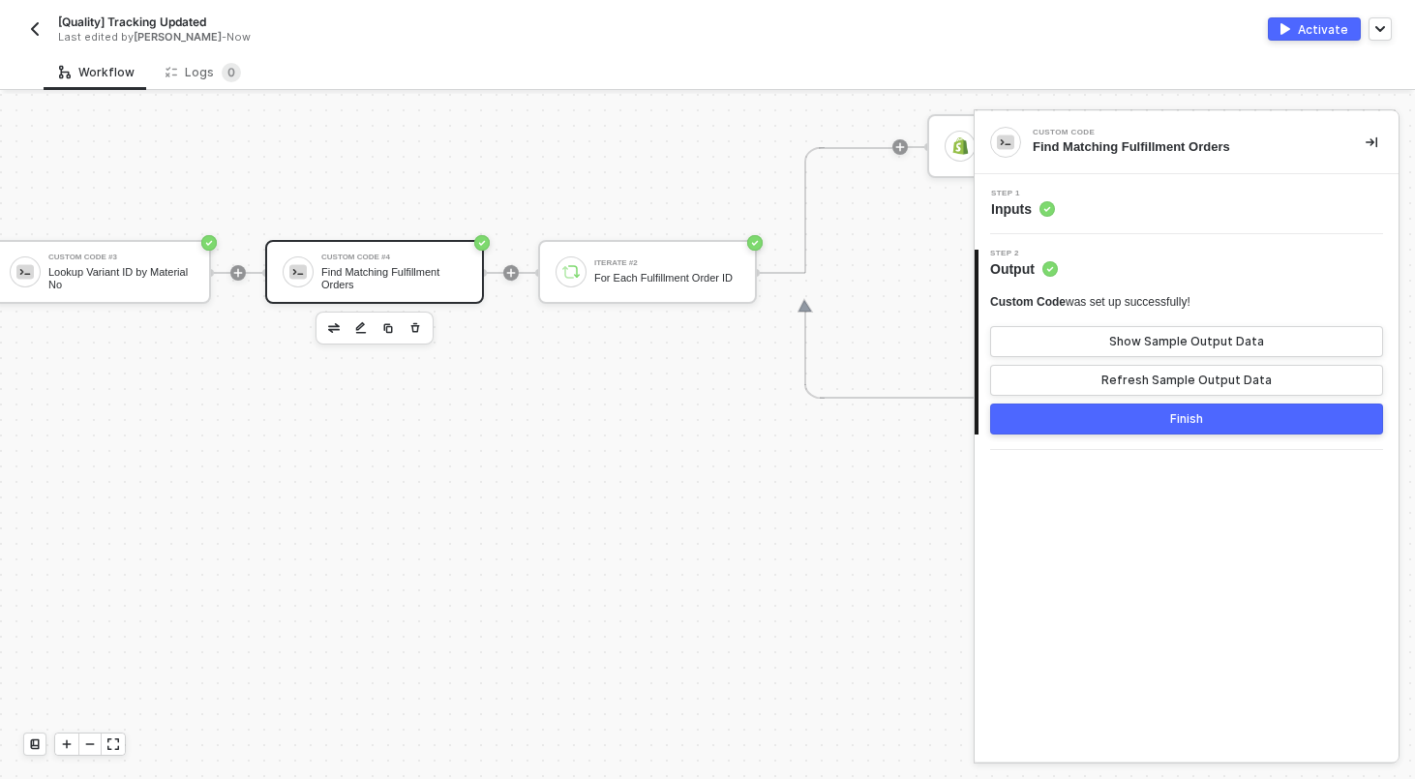
click at [1109, 324] on div "Custom Code was set up successfully! Show Sample Output Data Refresh Sample Out…" at bounding box center [1186, 345] width 393 height 102
click at [1109, 339] on button "Show Sample Output Data" at bounding box center [1186, 341] width 393 height 31
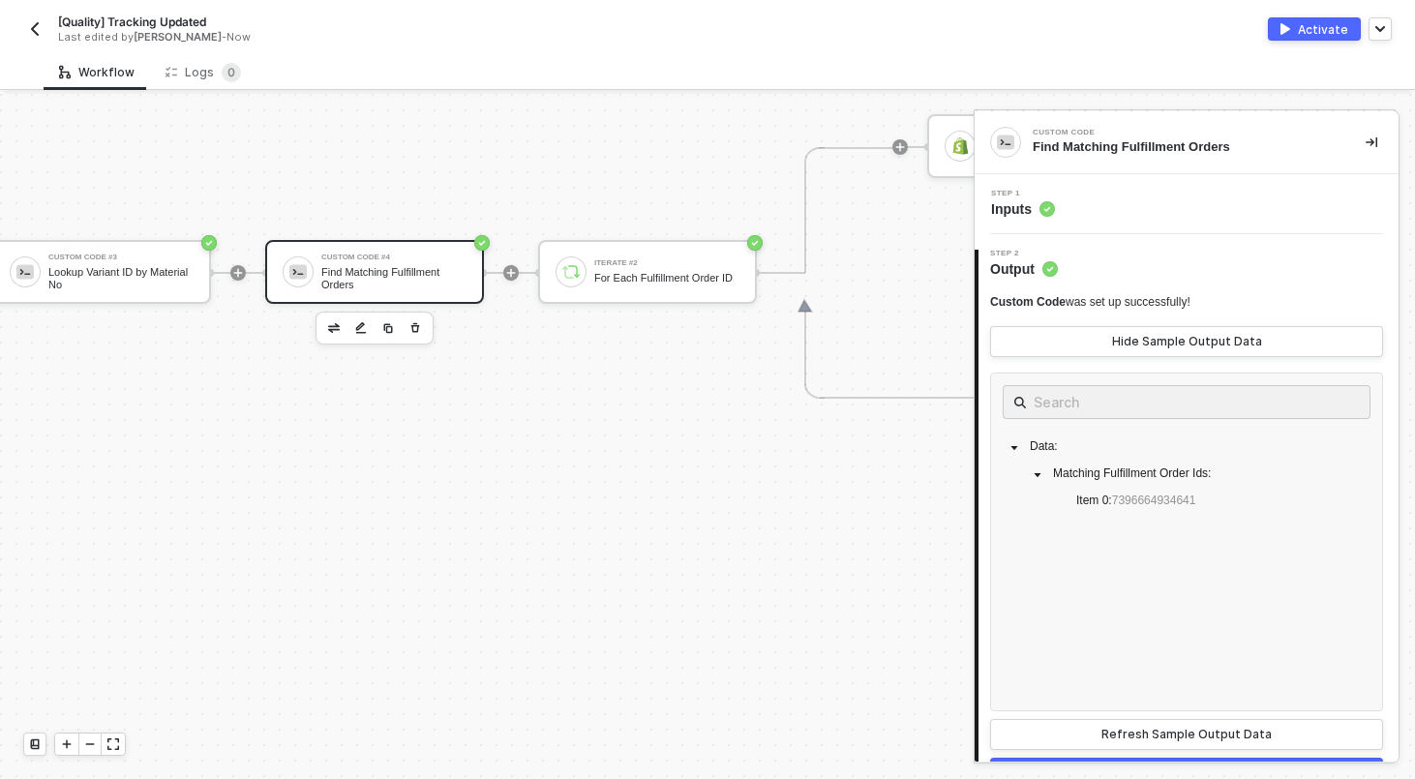
click at [1110, 207] on div "Step 1 Inputs" at bounding box center [1188, 204] width 419 height 29
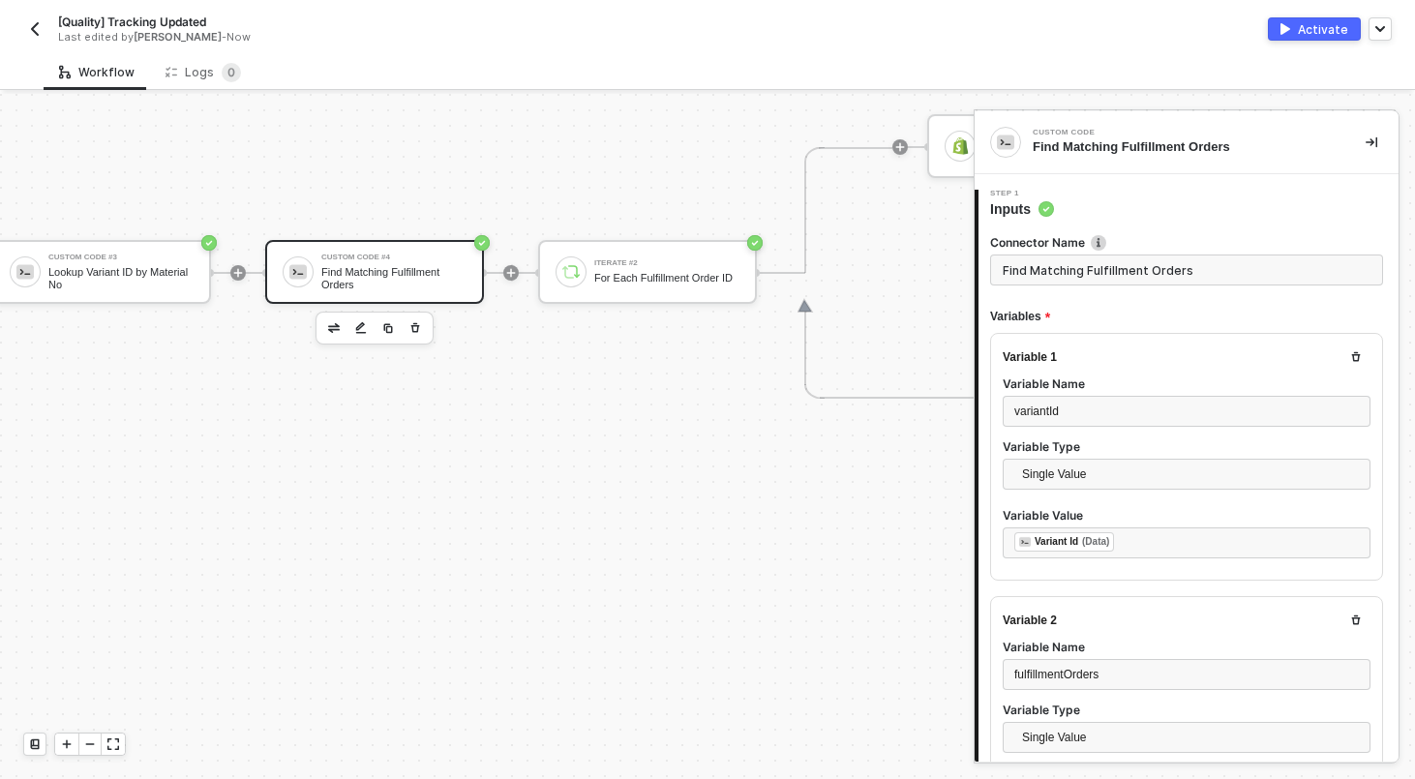
scroll to position [642, 0]
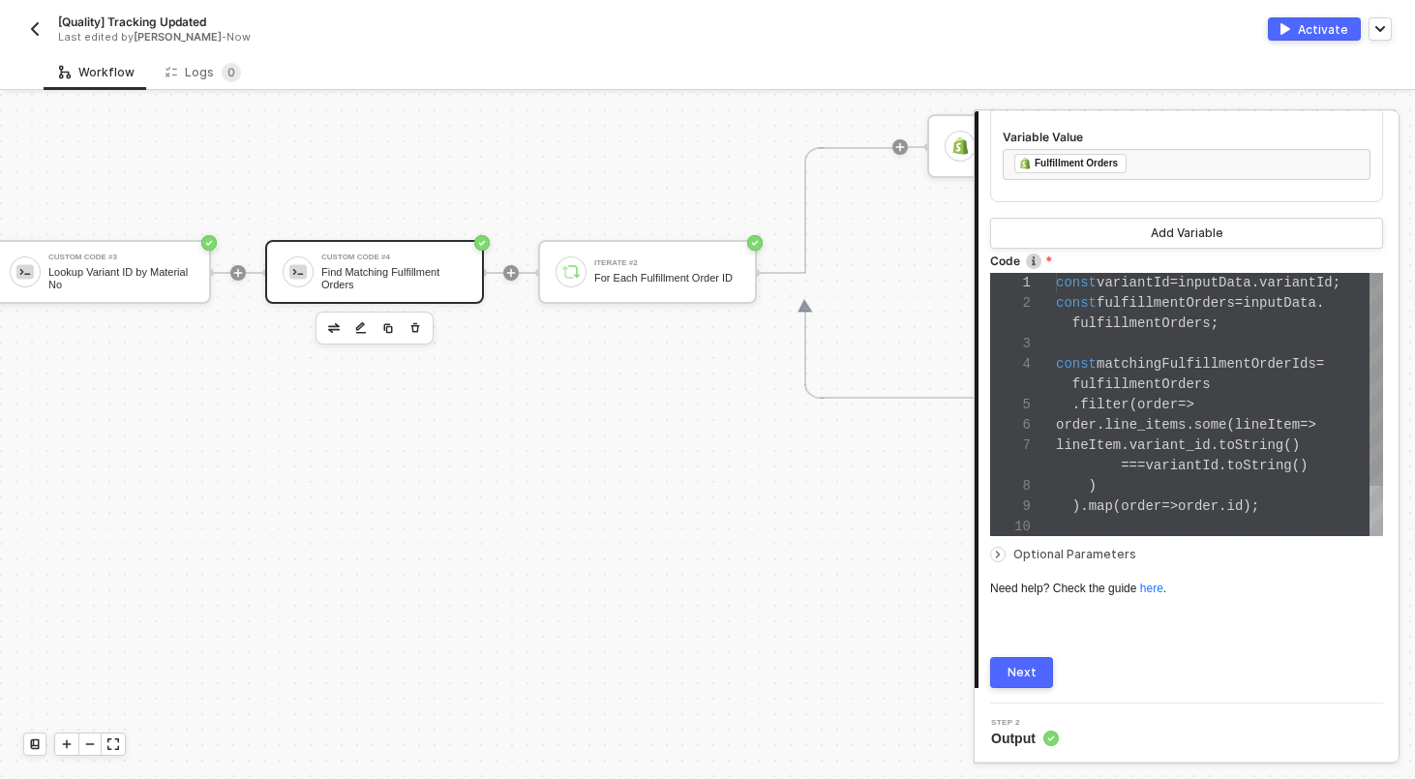
click at [1096, 428] on span "order" at bounding box center [1076, 424] width 41 height 15
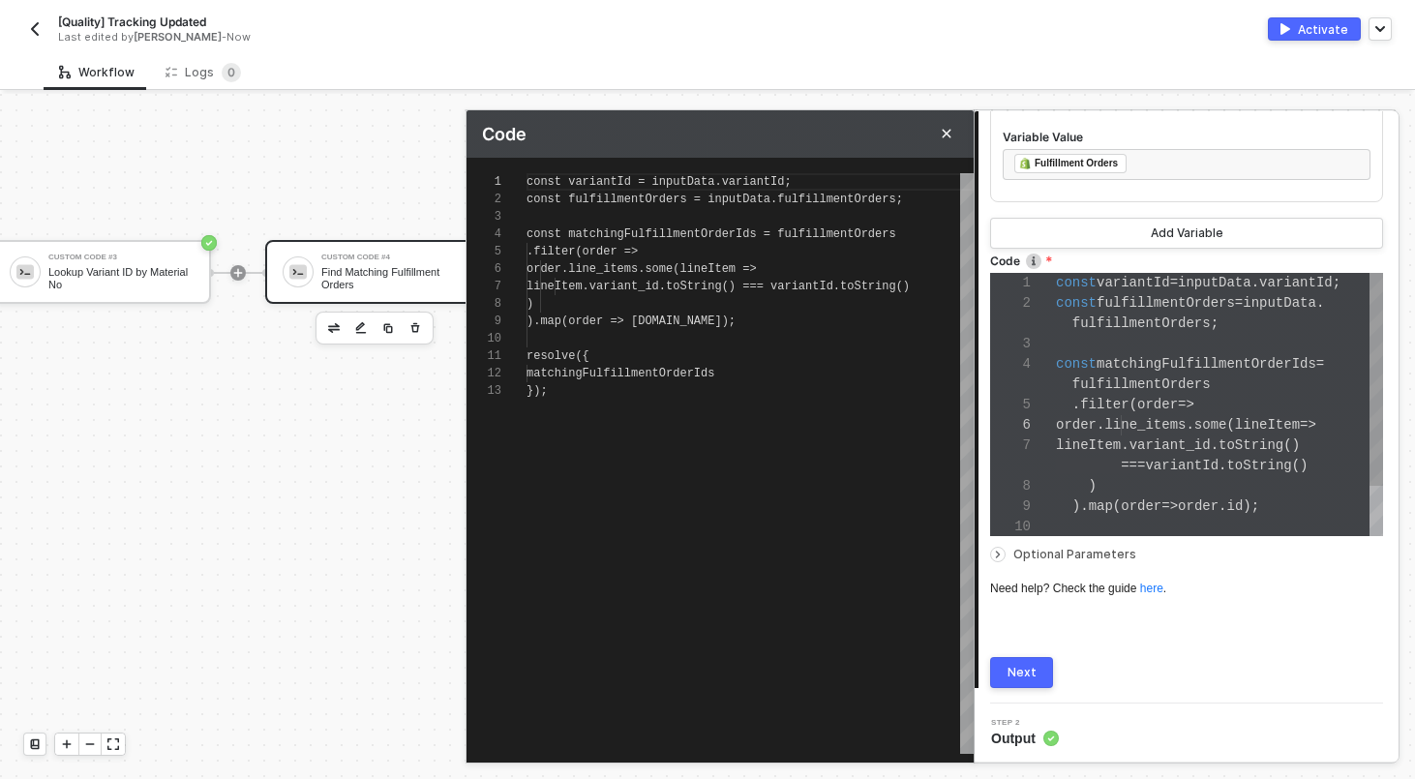
scroll to position [174, 0]
click at [1001, 671] on button "Next" at bounding box center [1021, 672] width 63 height 31
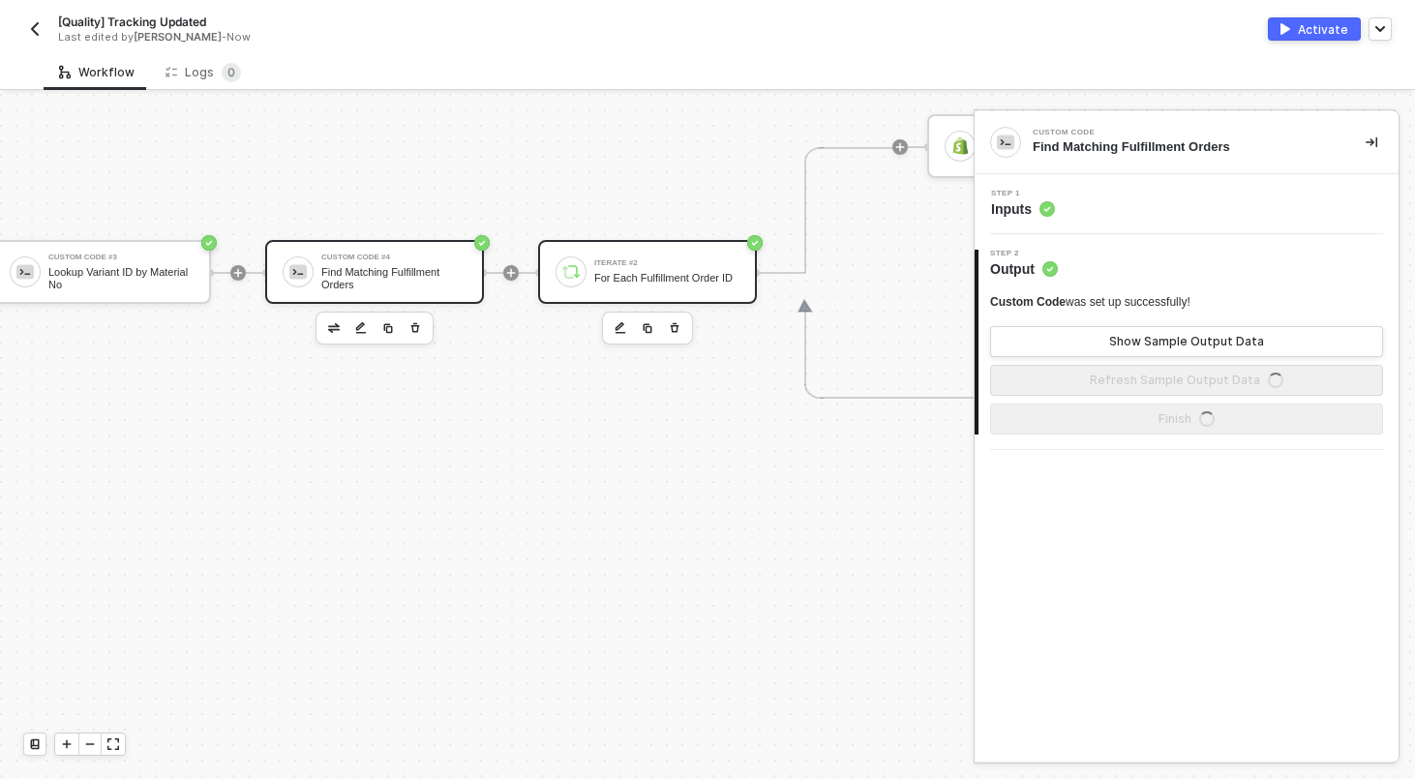
scroll to position [0, 0]
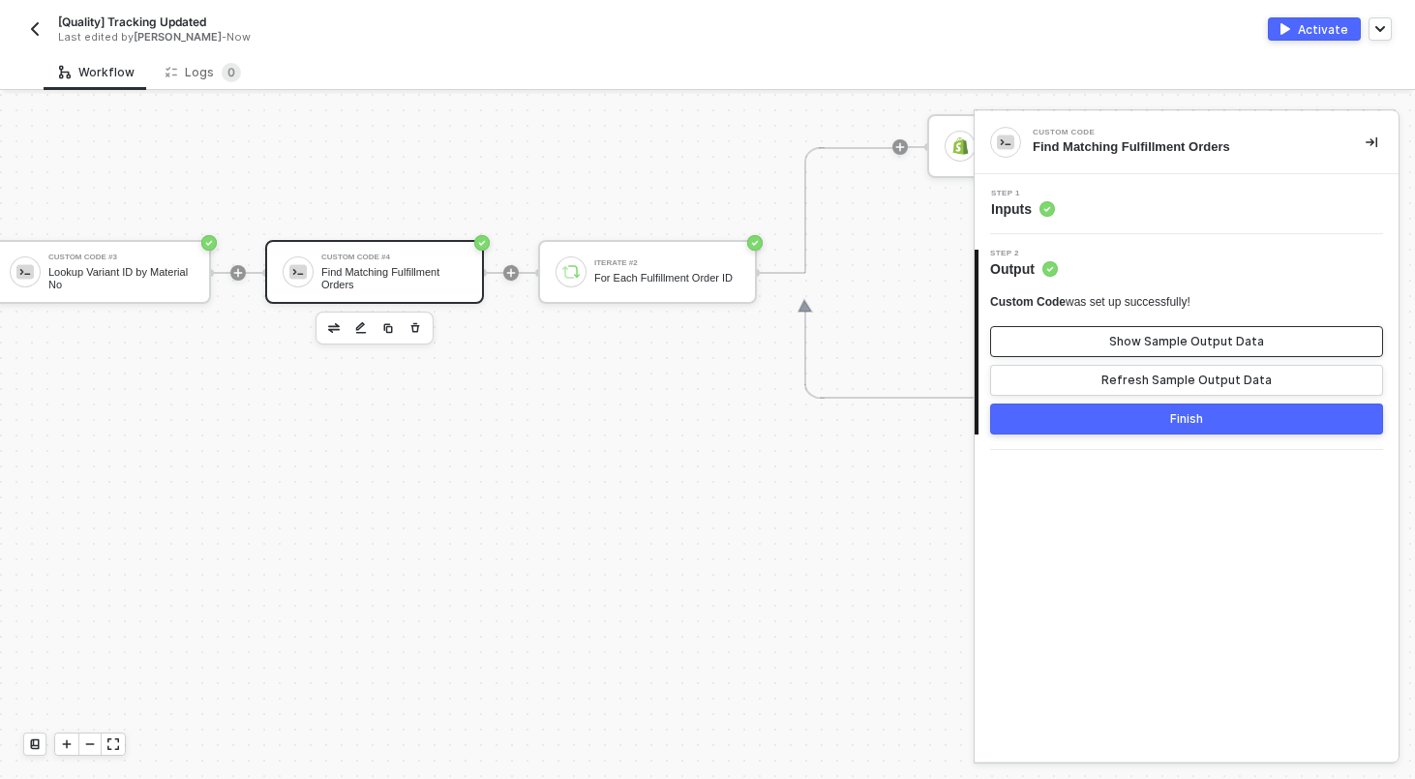
click at [1158, 348] on div "Show Sample Output Data" at bounding box center [1186, 341] width 155 height 15
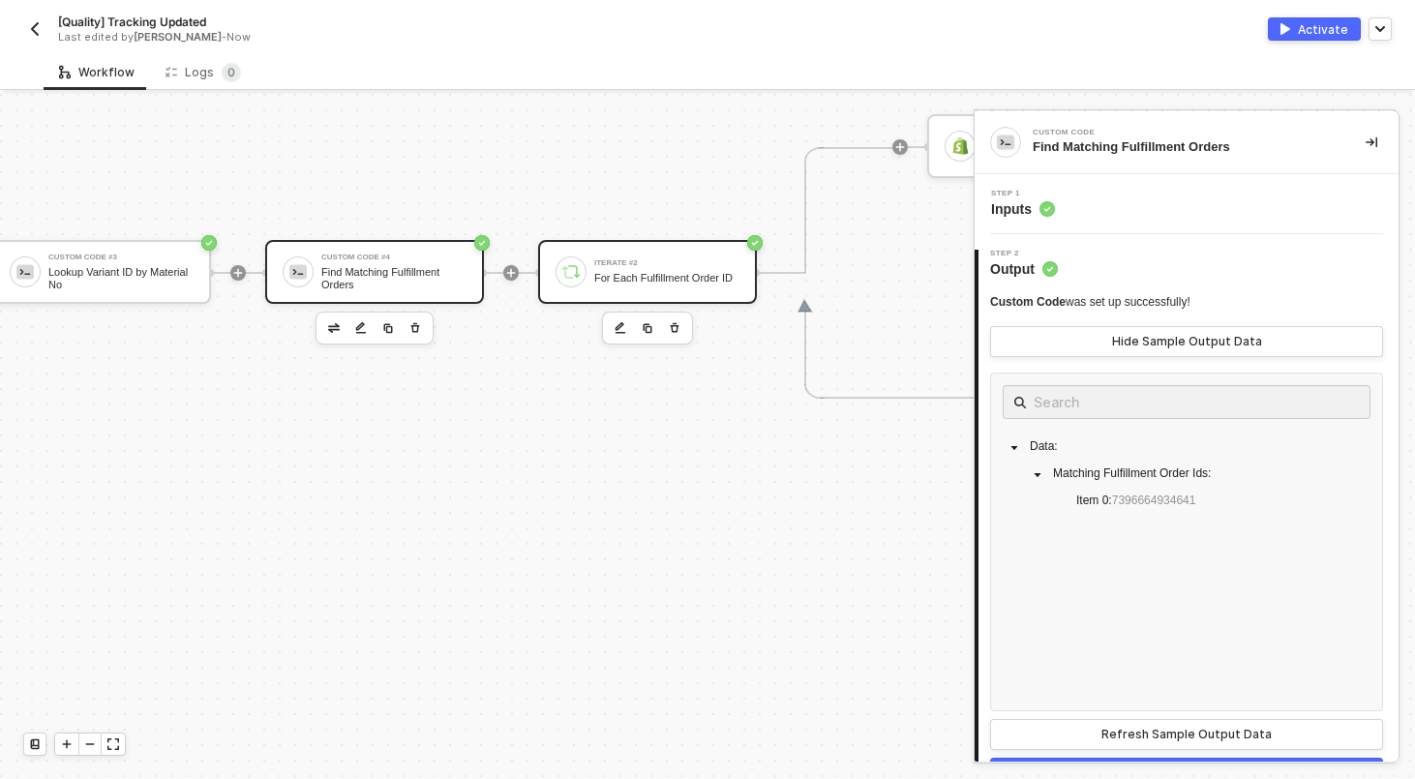
click at [657, 260] on div "Iterate #2 For Each Fulfillment Order ID" at bounding box center [666, 272] width 145 height 37
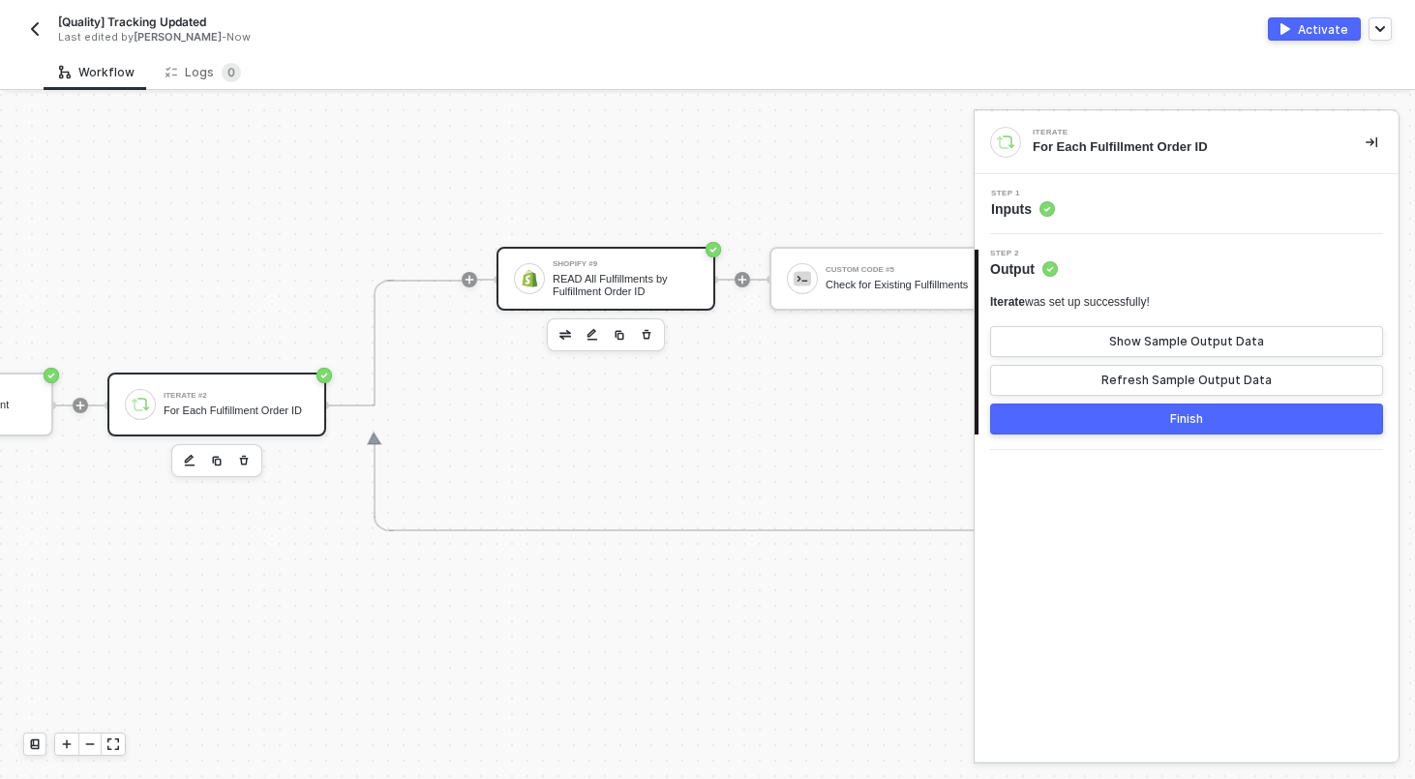
scroll to position [521, 1943]
click at [613, 300] on div "Shopify #9 READ All Fulfillments by Fulfillment Order ID" at bounding box center [604, 279] width 219 height 64
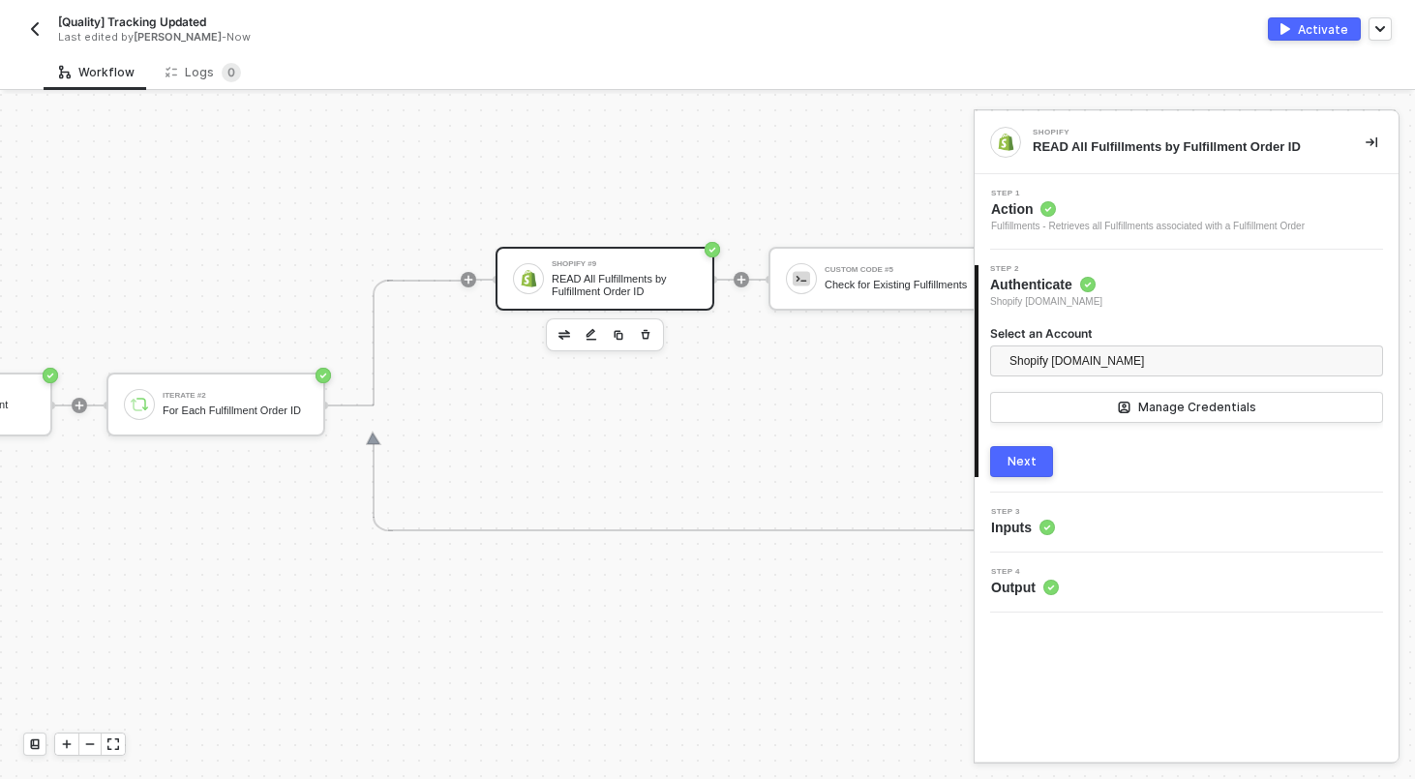
click at [1019, 451] on button "Next" at bounding box center [1021, 461] width 63 height 31
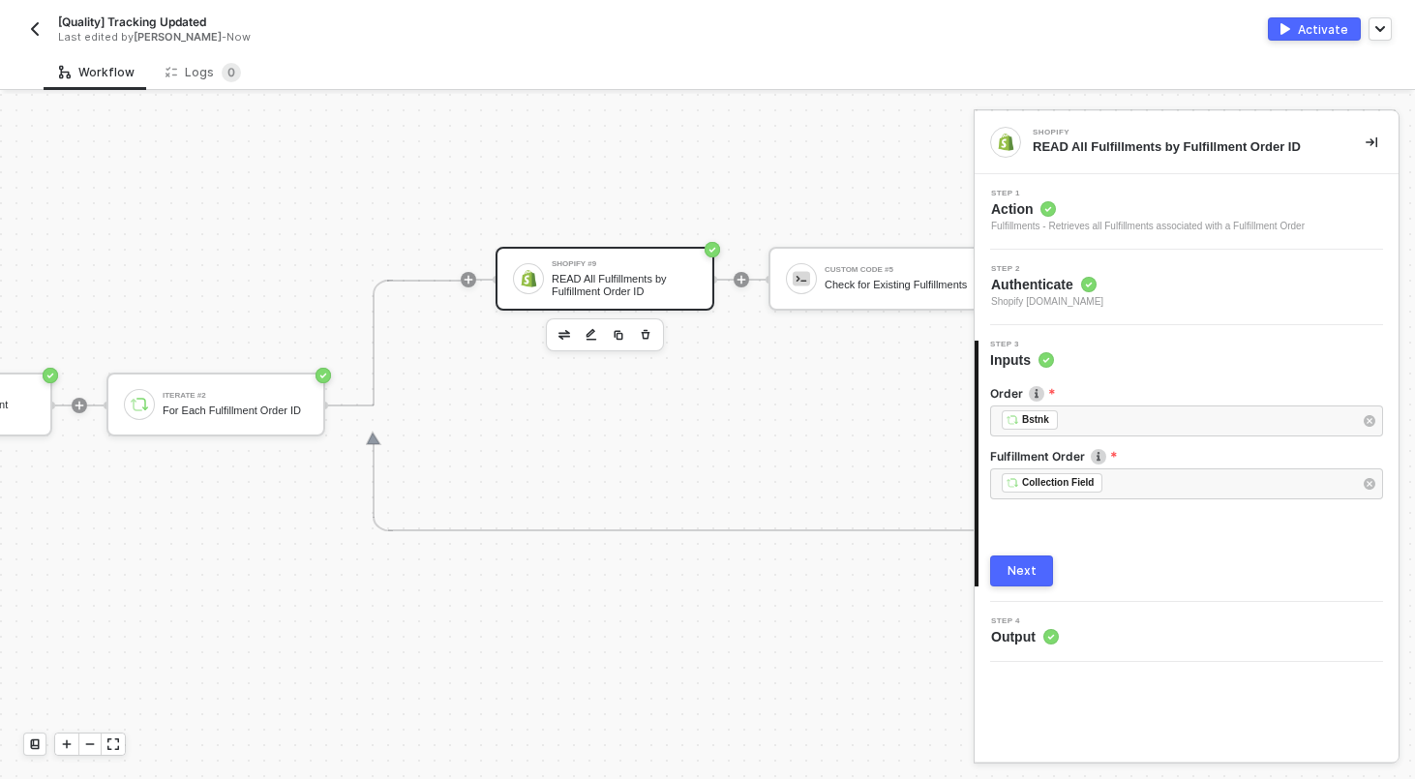
click at [1160, 351] on div "Step 3 Inputs" at bounding box center [1188, 355] width 420 height 29
click at [991, 562] on button "Next" at bounding box center [1021, 570] width 63 height 31
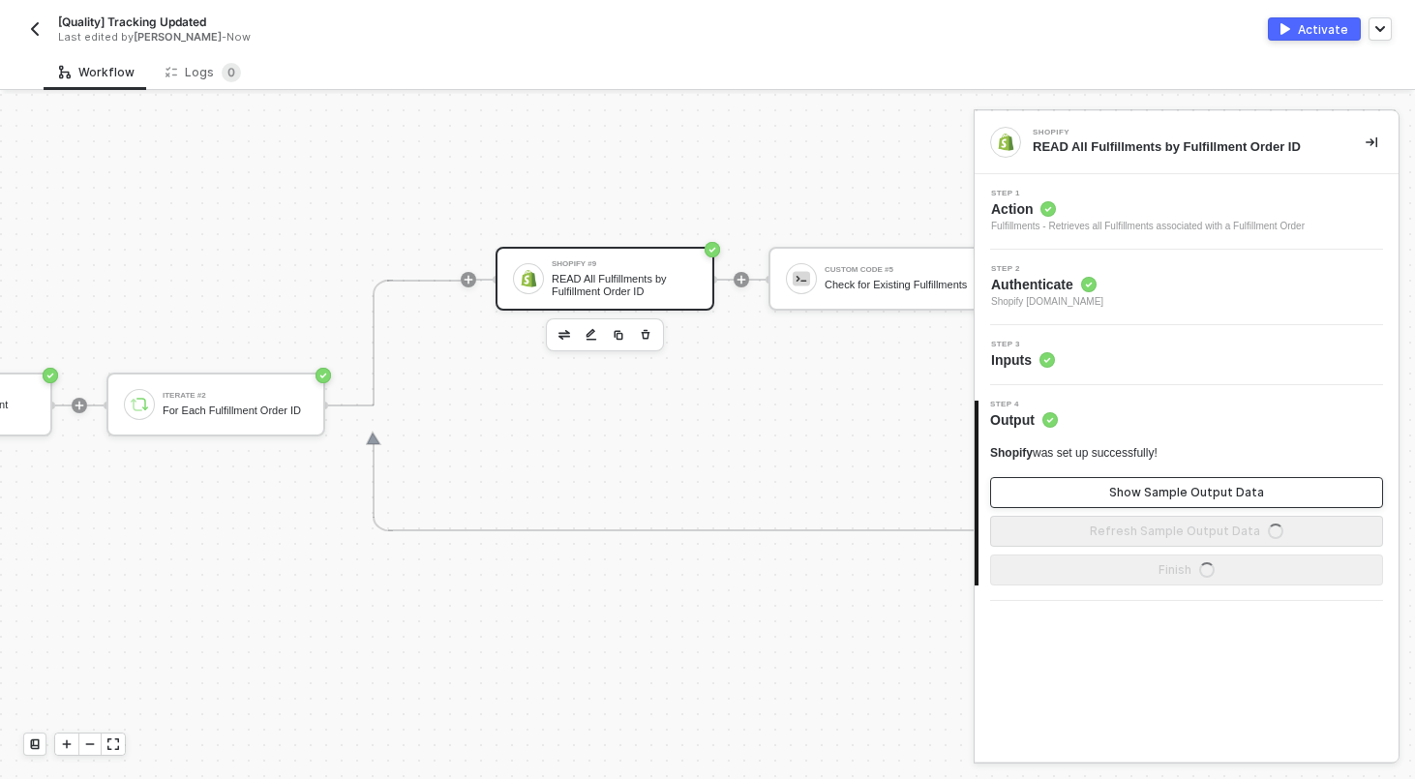
click at [1125, 480] on button "Show Sample Output Data" at bounding box center [1186, 492] width 393 height 31
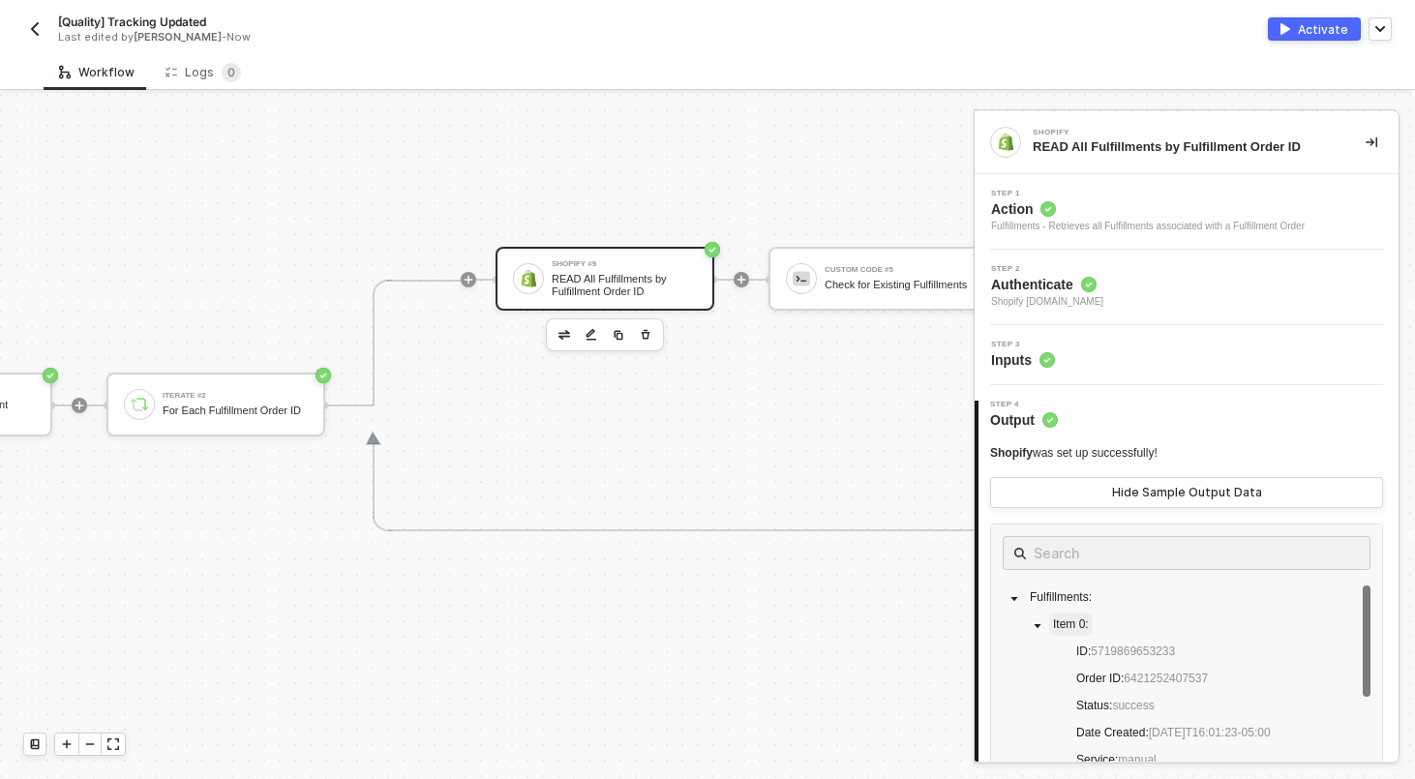
click at [1075, 633] on span "Item 0 :" at bounding box center [1071, 624] width 44 height 23
click at [1044, 629] on span at bounding box center [1037, 624] width 23 height 23
click at [1039, 627] on icon "caret-down" at bounding box center [1037, 626] width 10 height 10
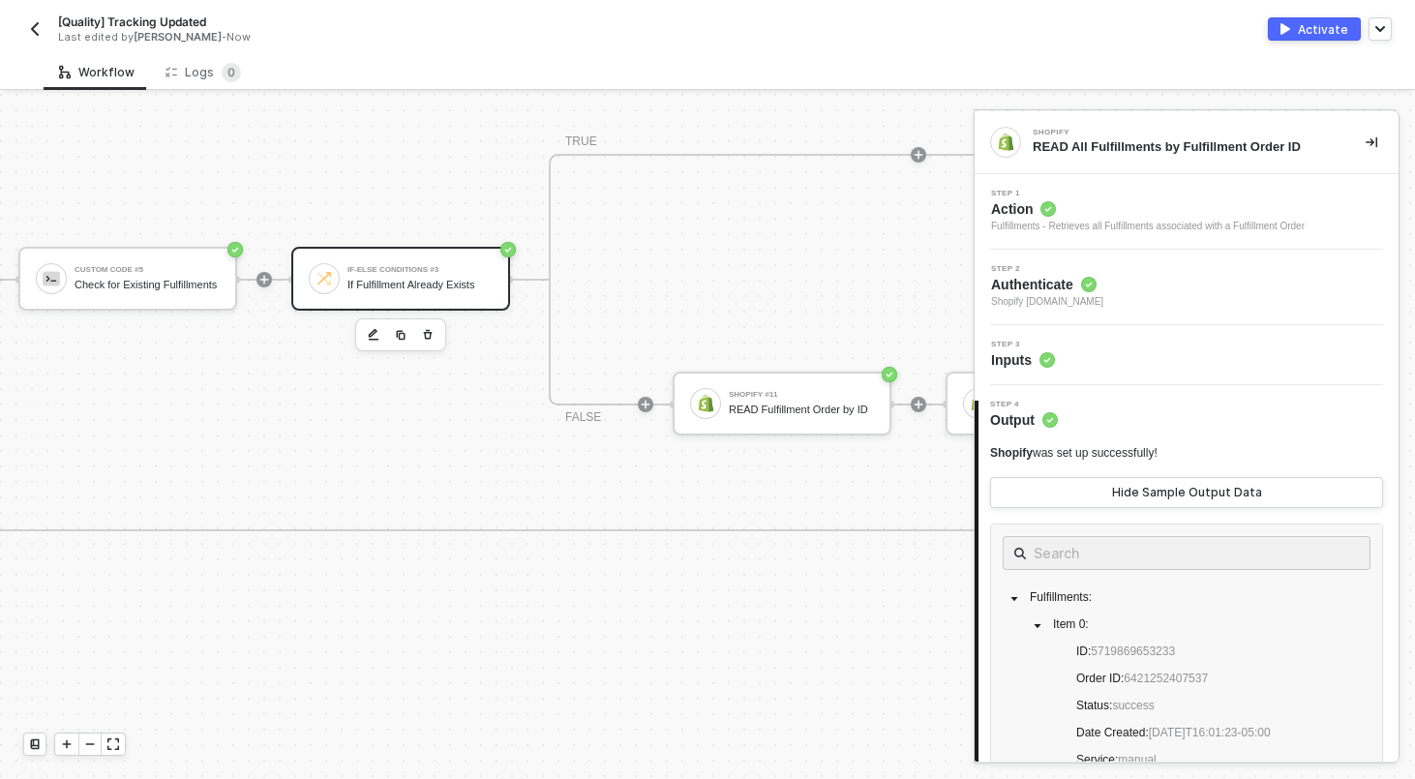
scroll to position [521, 2661]
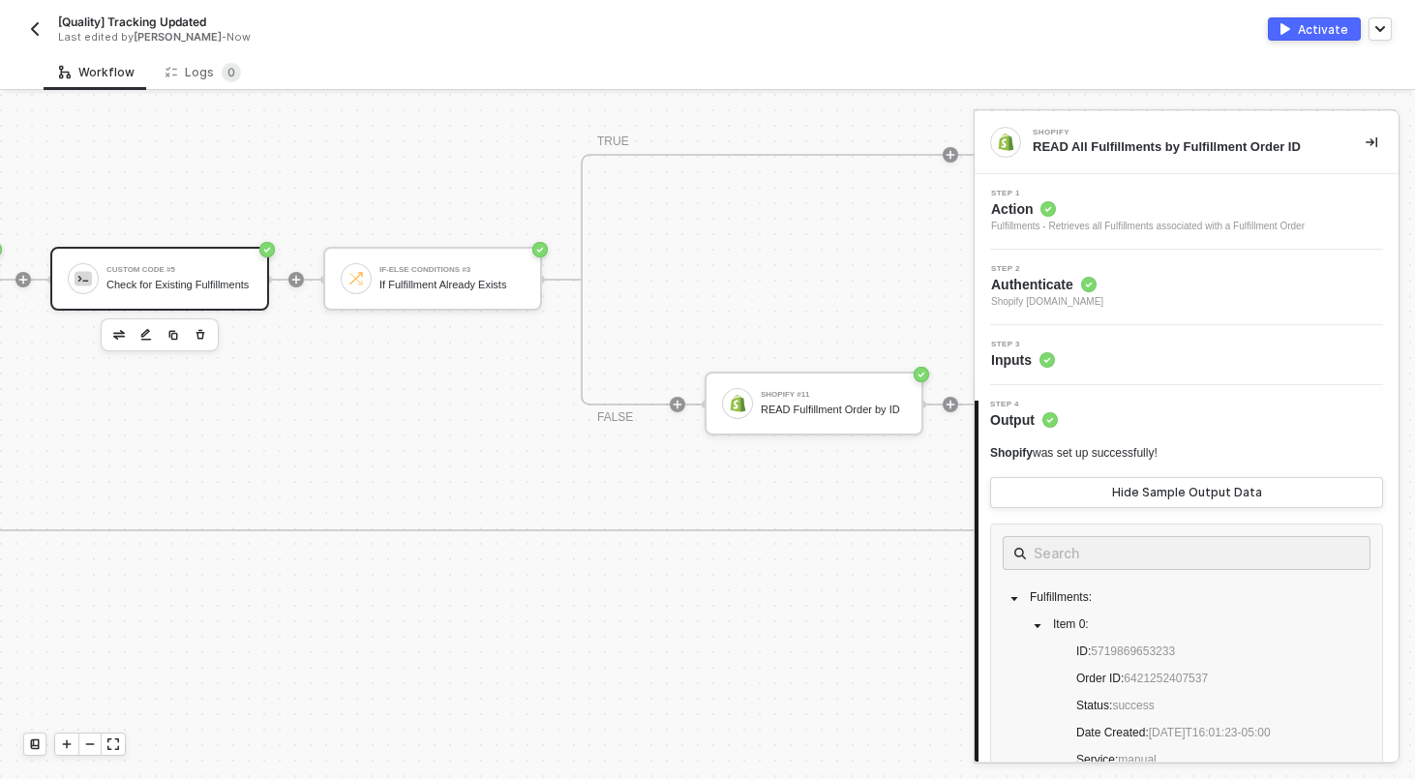
click at [220, 282] on div "Check for Existing Fulfillments" at bounding box center [178, 285] width 145 height 13
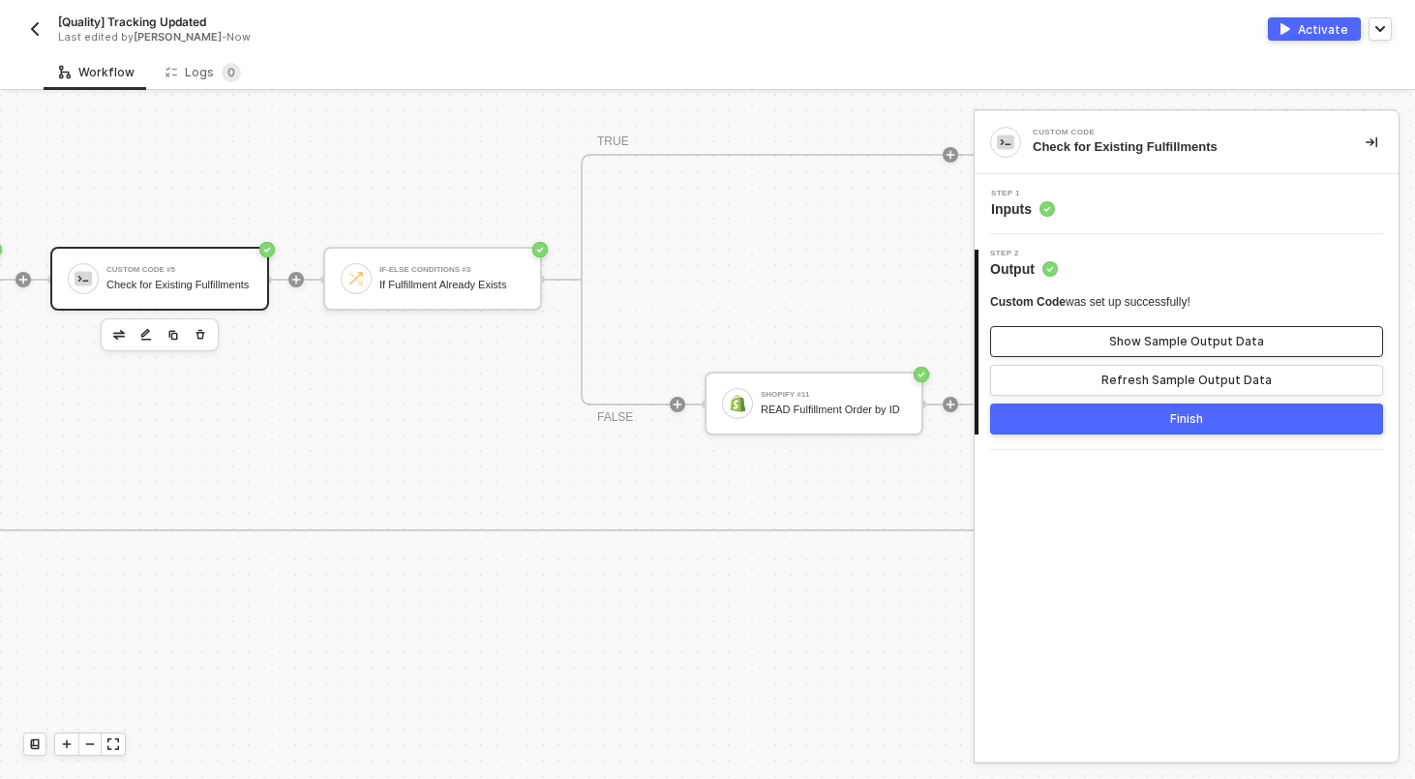
click at [1178, 339] on div "Show Sample Output Data" at bounding box center [1186, 341] width 155 height 15
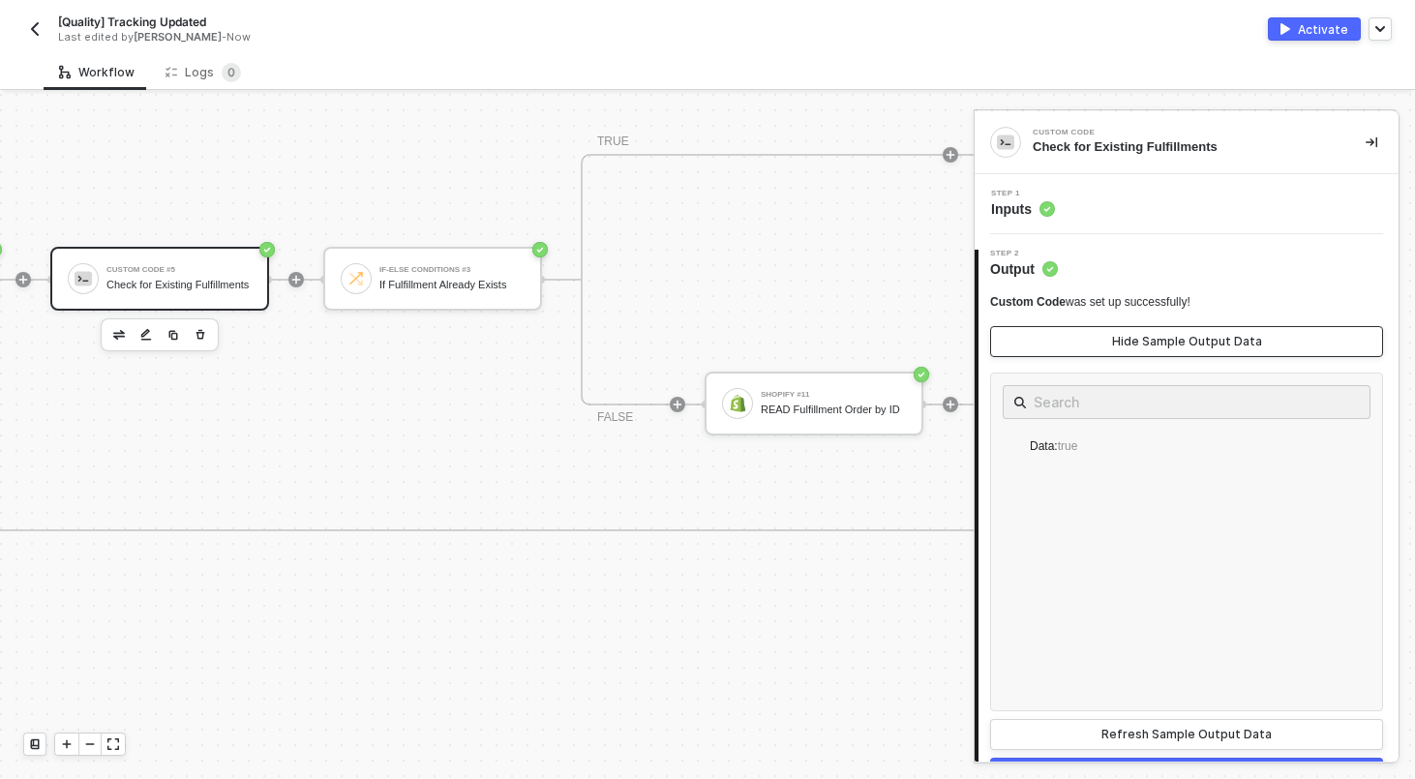
click at [1178, 339] on div "Hide Sample Output Data" at bounding box center [1187, 341] width 150 height 15
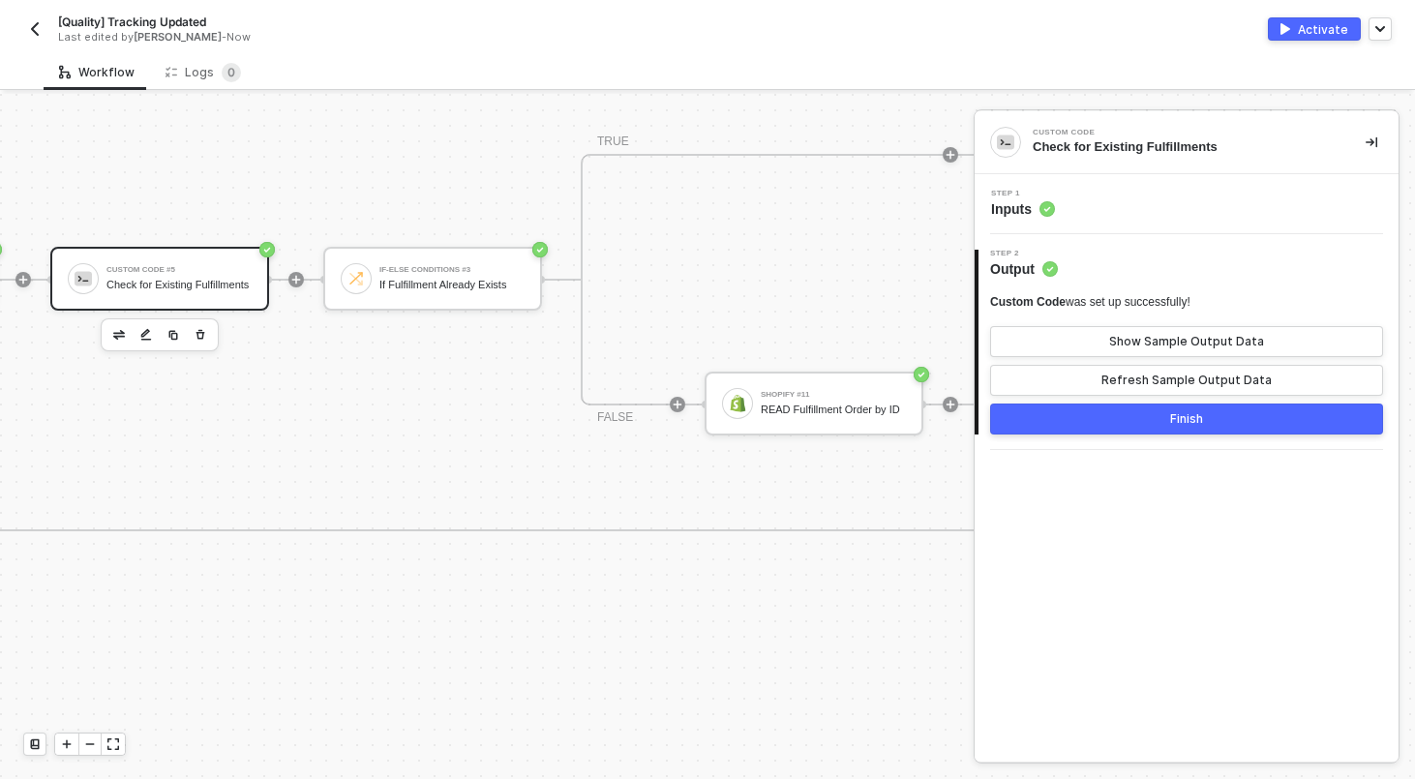
click at [1106, 214] on div "Step 1 Inputs" at bounding box center [1188, 204] width 419 height 29
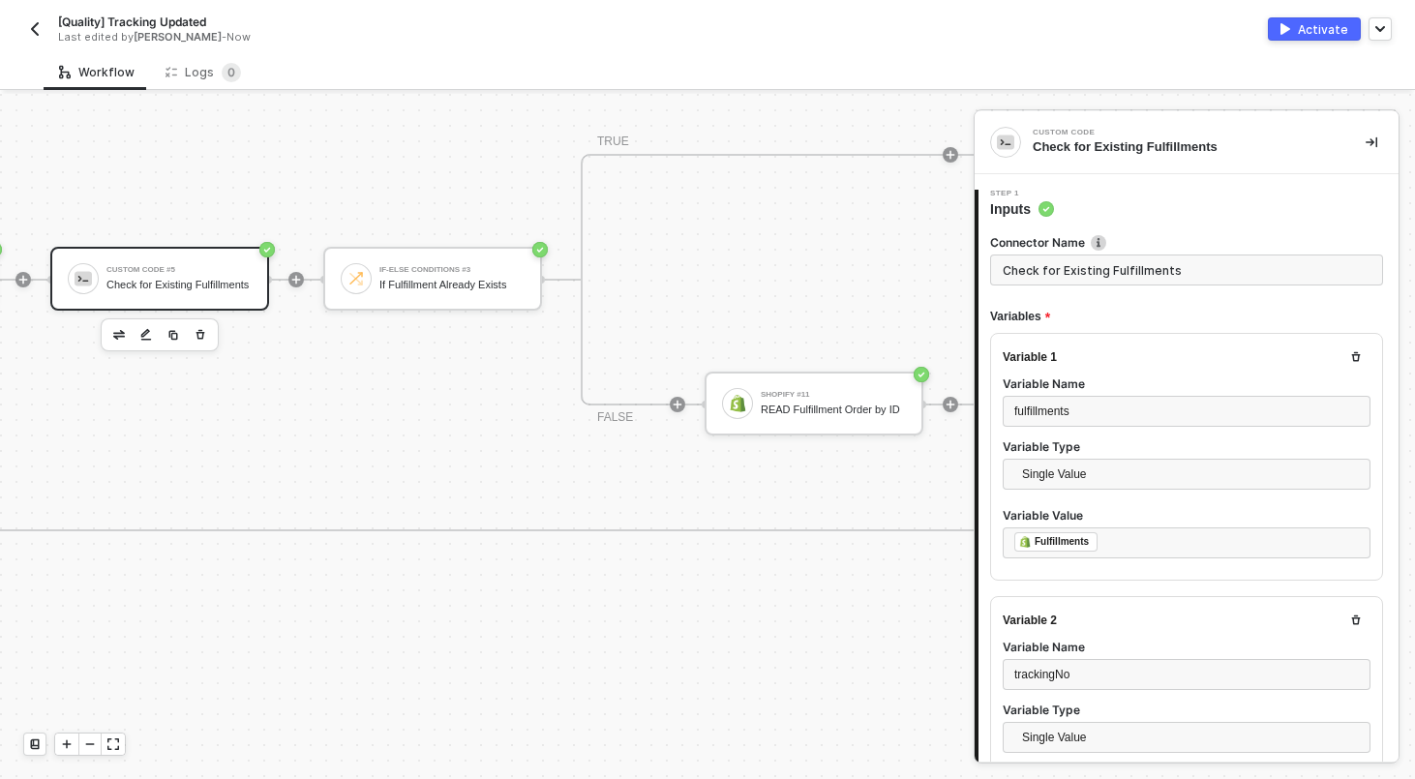
type textarea "const fulfillments = inputData.fulfillments; const trackingNo = inputData.track…"
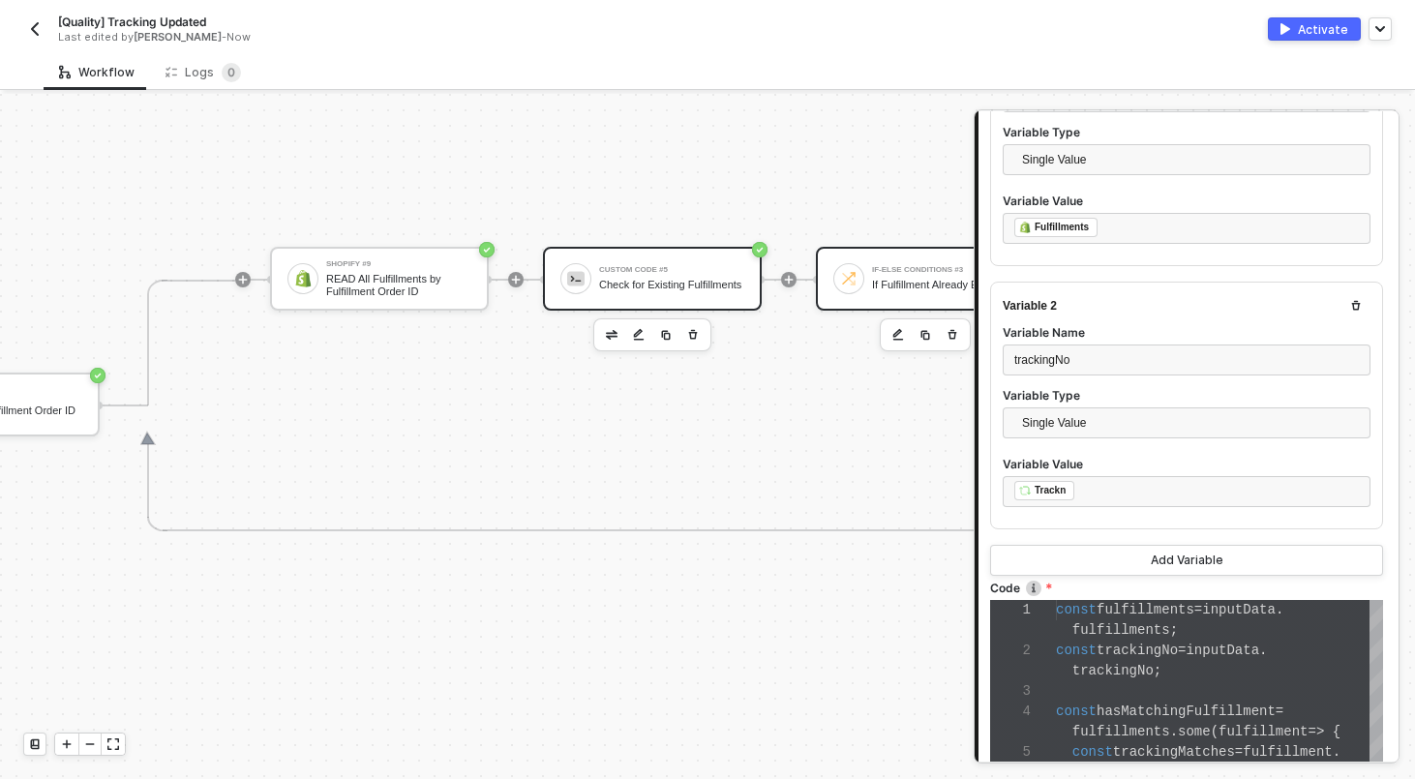
scroll to position [521, 2119]
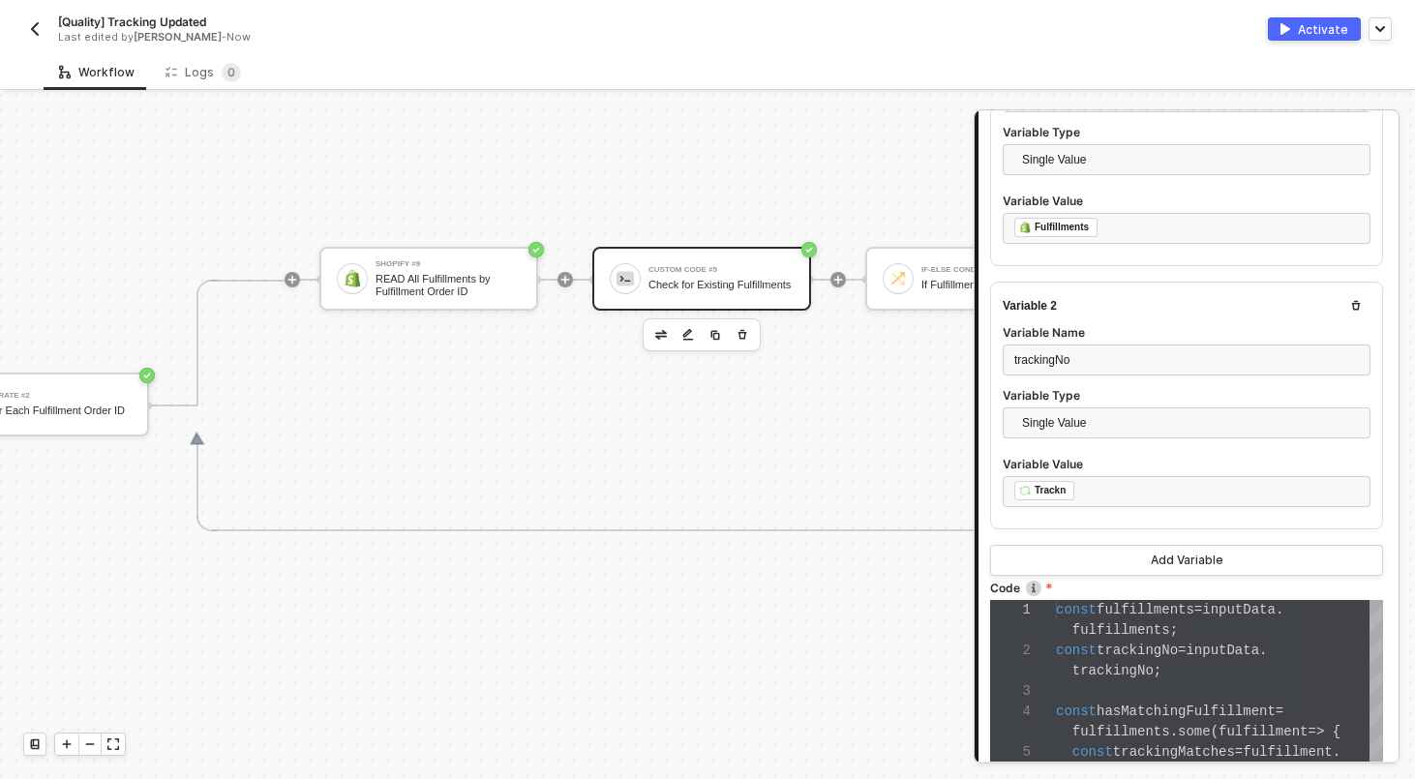
click at [702, 279] on div "Check for Existing Fulfillments" at bounding box center [720, 285] width 145 height 13
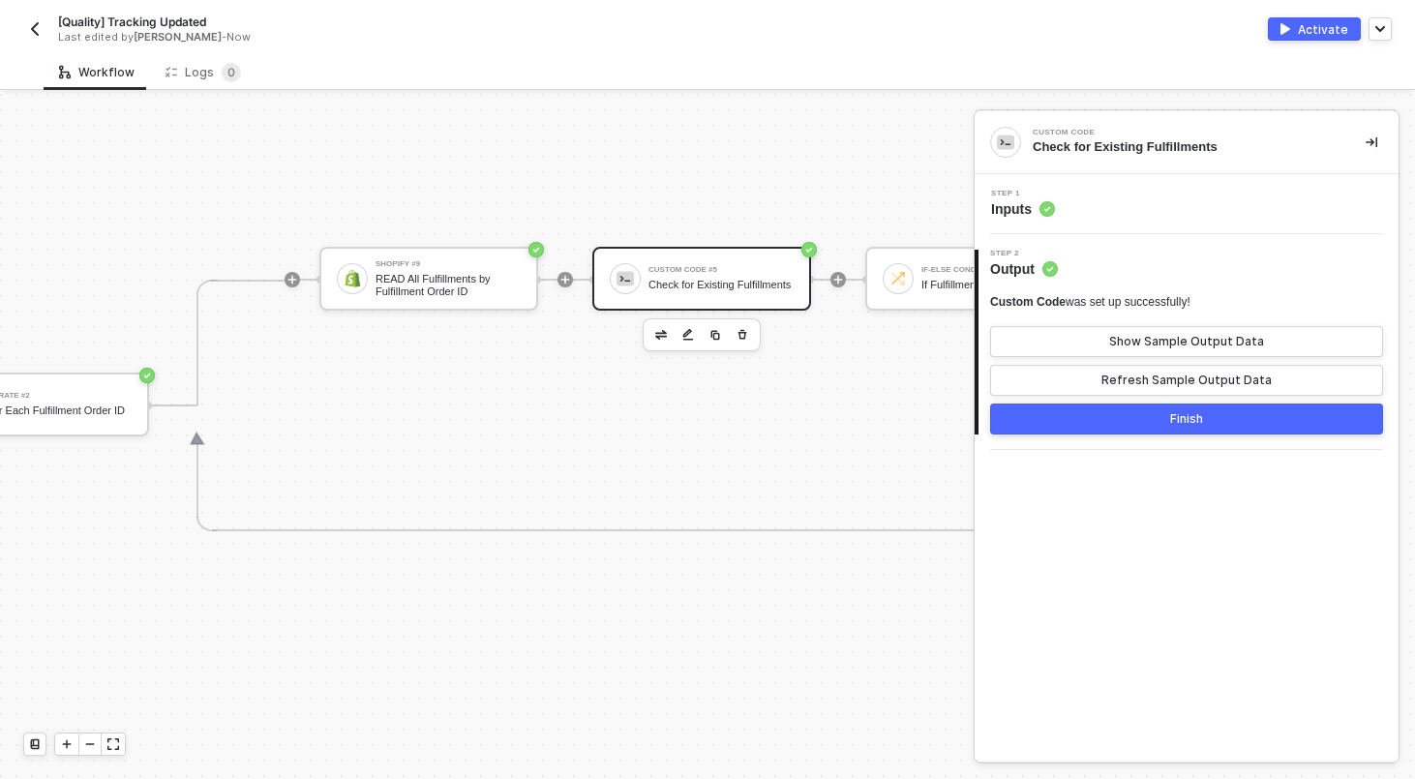
click at [1104, 201] on div "Step 1 Inputs" at bounding box center [1188, 204] width 419 height 29
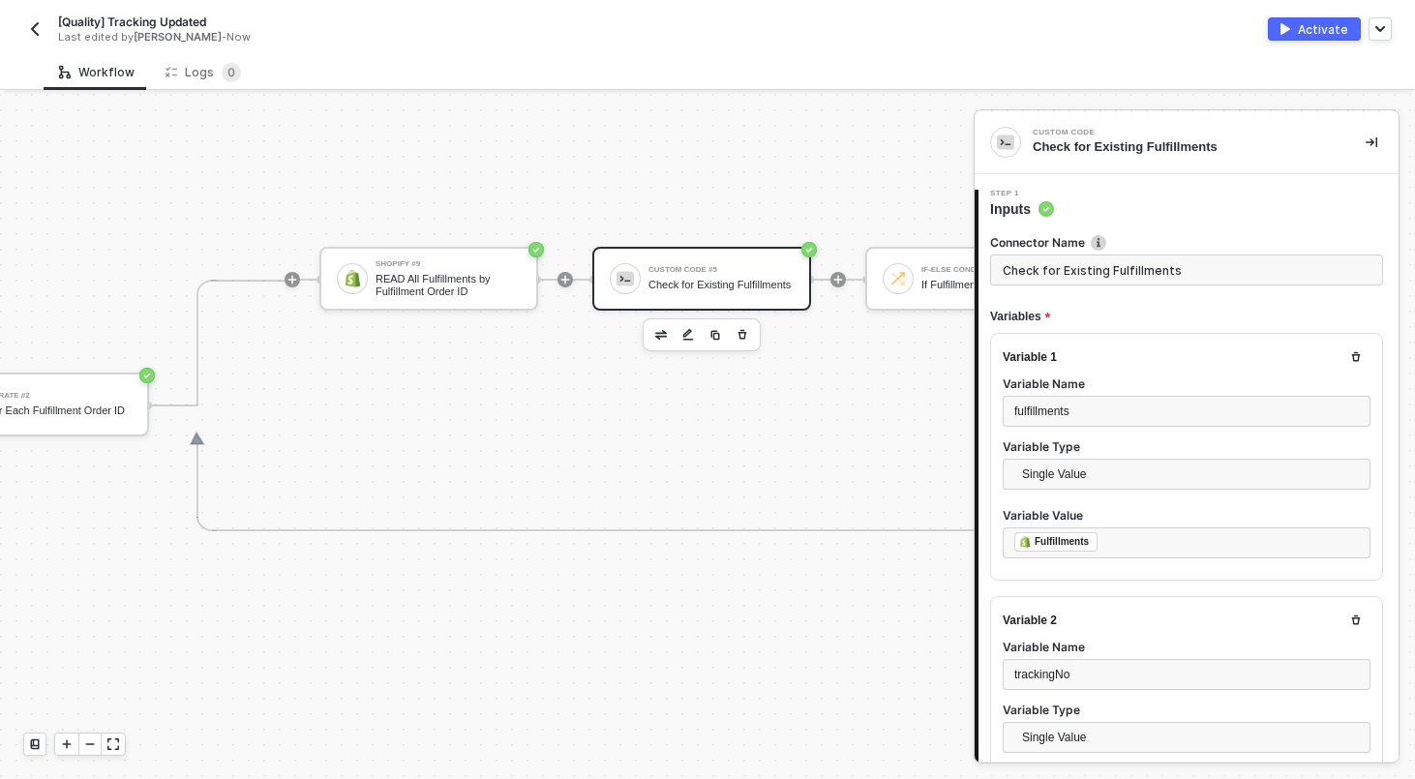
type textarea "const fulfillments = inputData.fulfillments; const trackingNo = inputData.track…"
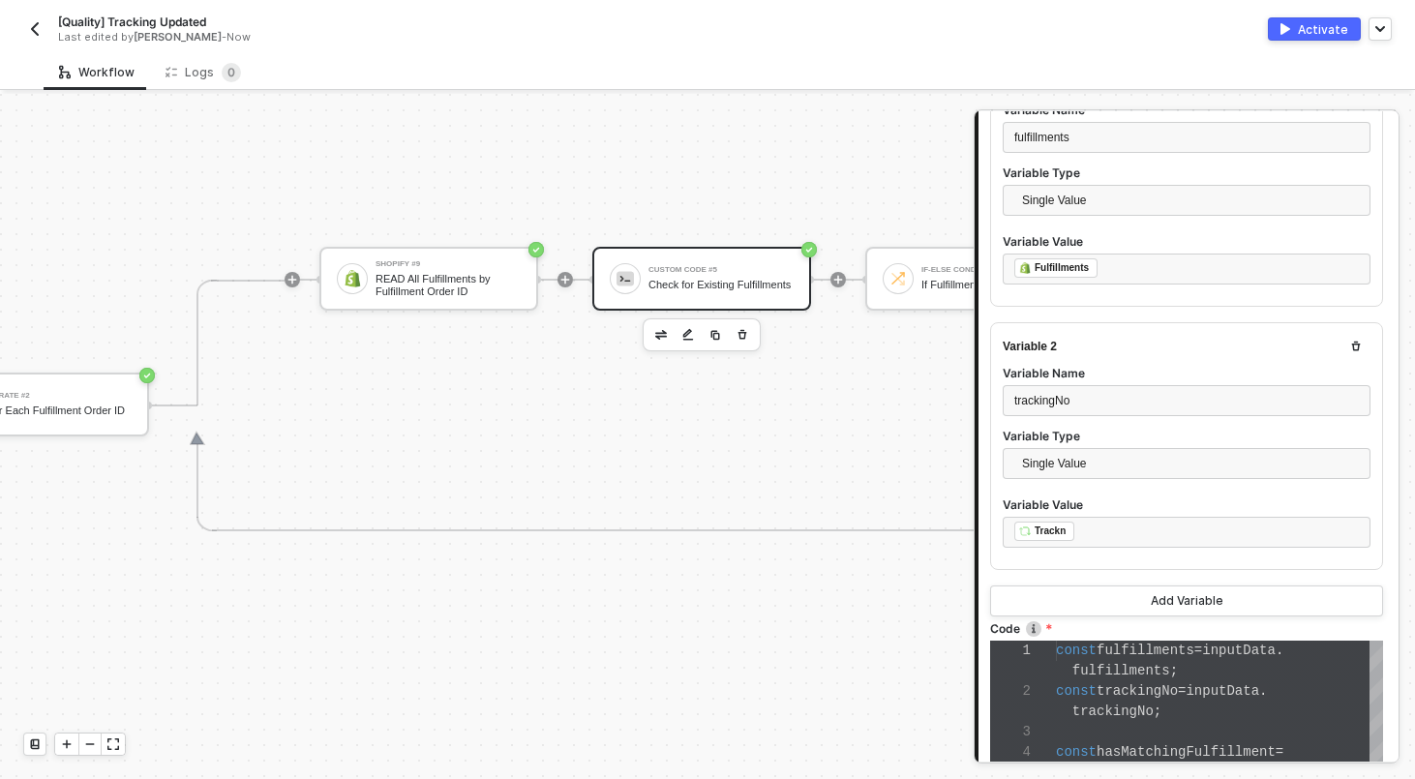
scroll to position [278, 0]
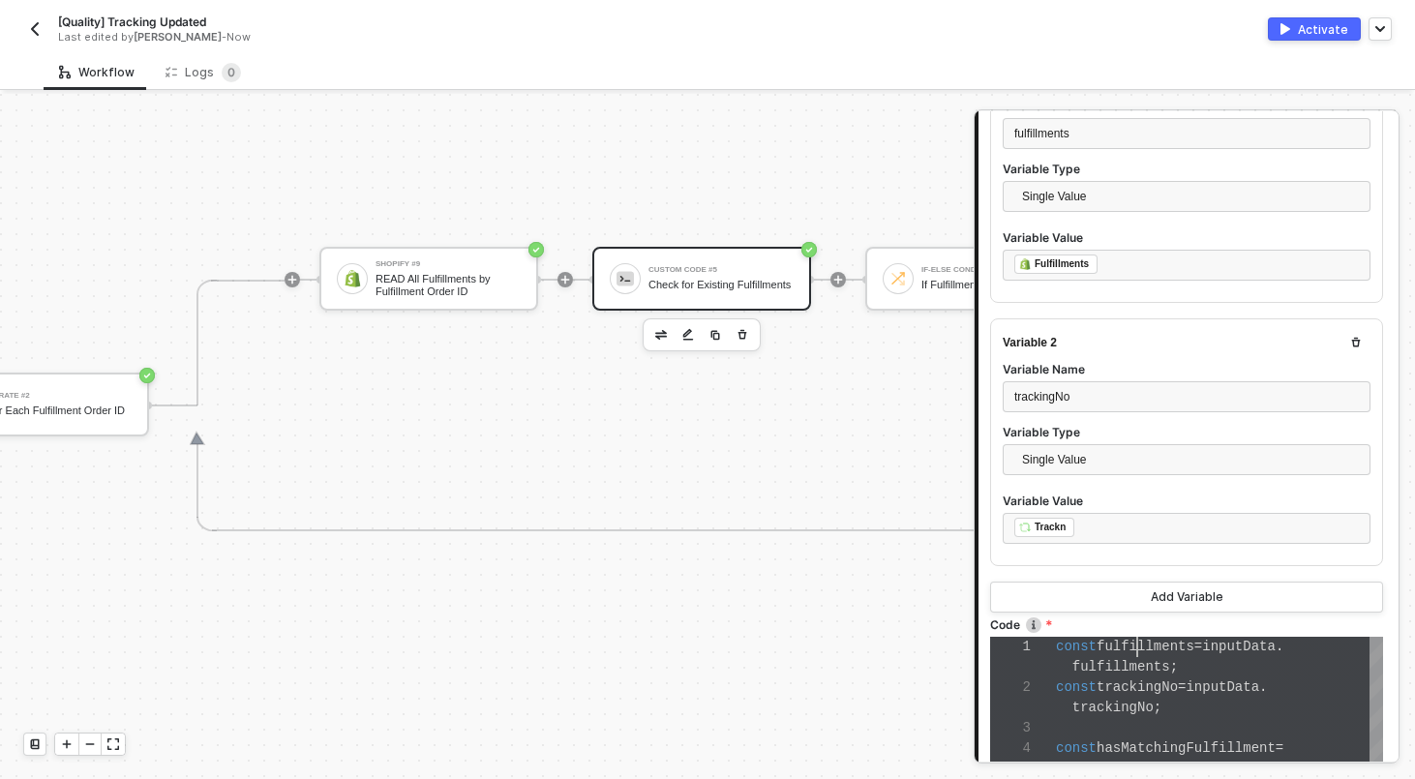
click at [1138, 645] on span "fulfillments" at bounding box center [1145, 646] width 98 height 15
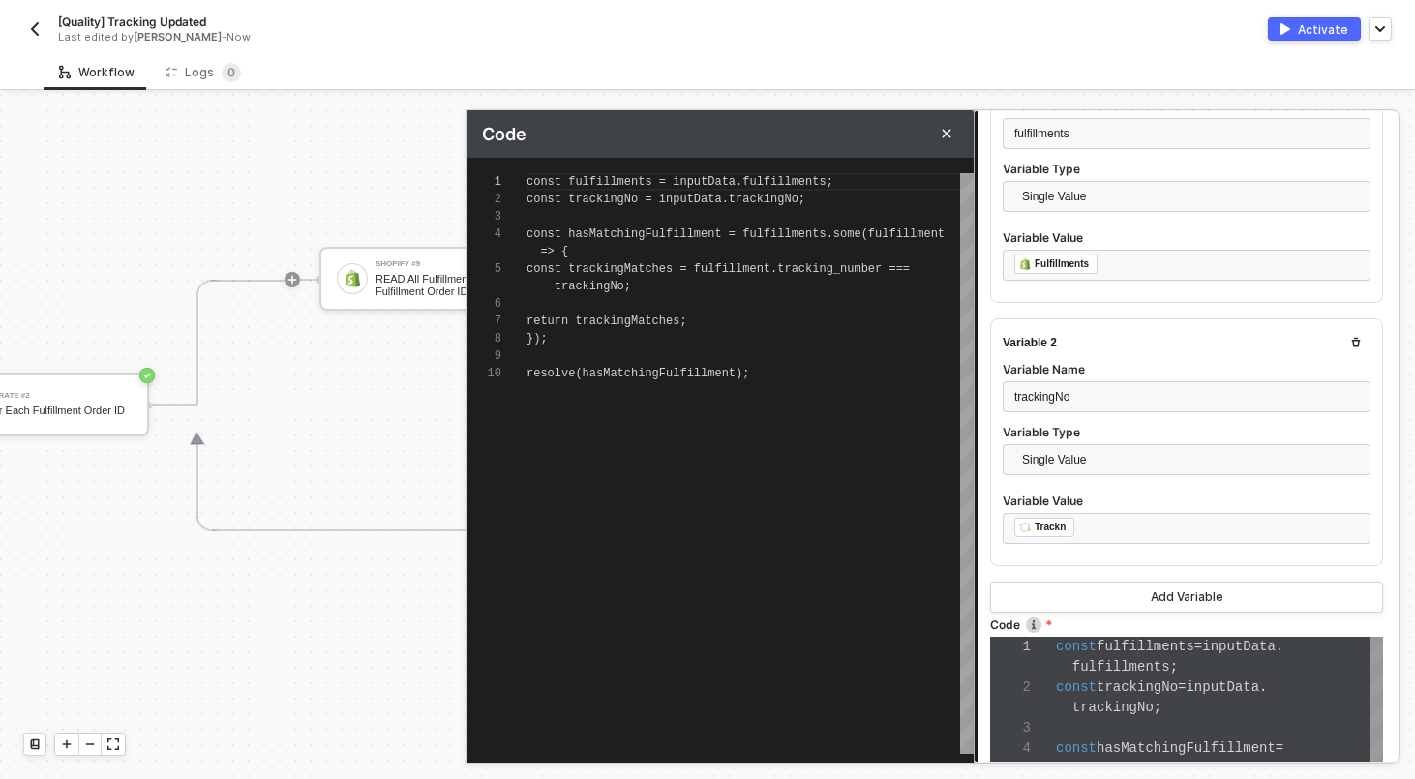
scroll to position [139, 0]
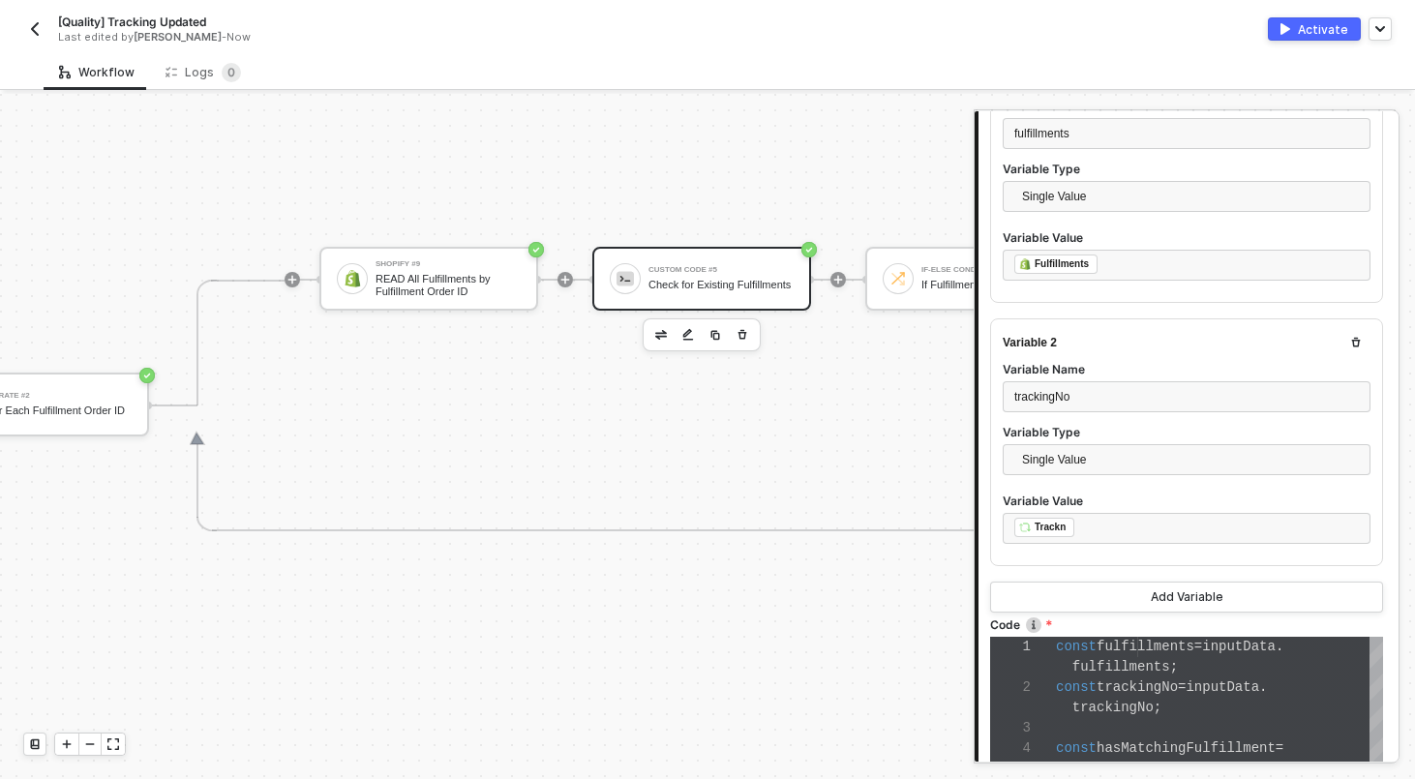
click at [894, 52] on div "[Quality] Tracking Updated Last edited by Scott Cogswell - Now Activate" at bounding box center [707, 27] width 1368 height 54
click at [1091, 679] on span "const" at bounding box center [1076, 686] width 41 height 15
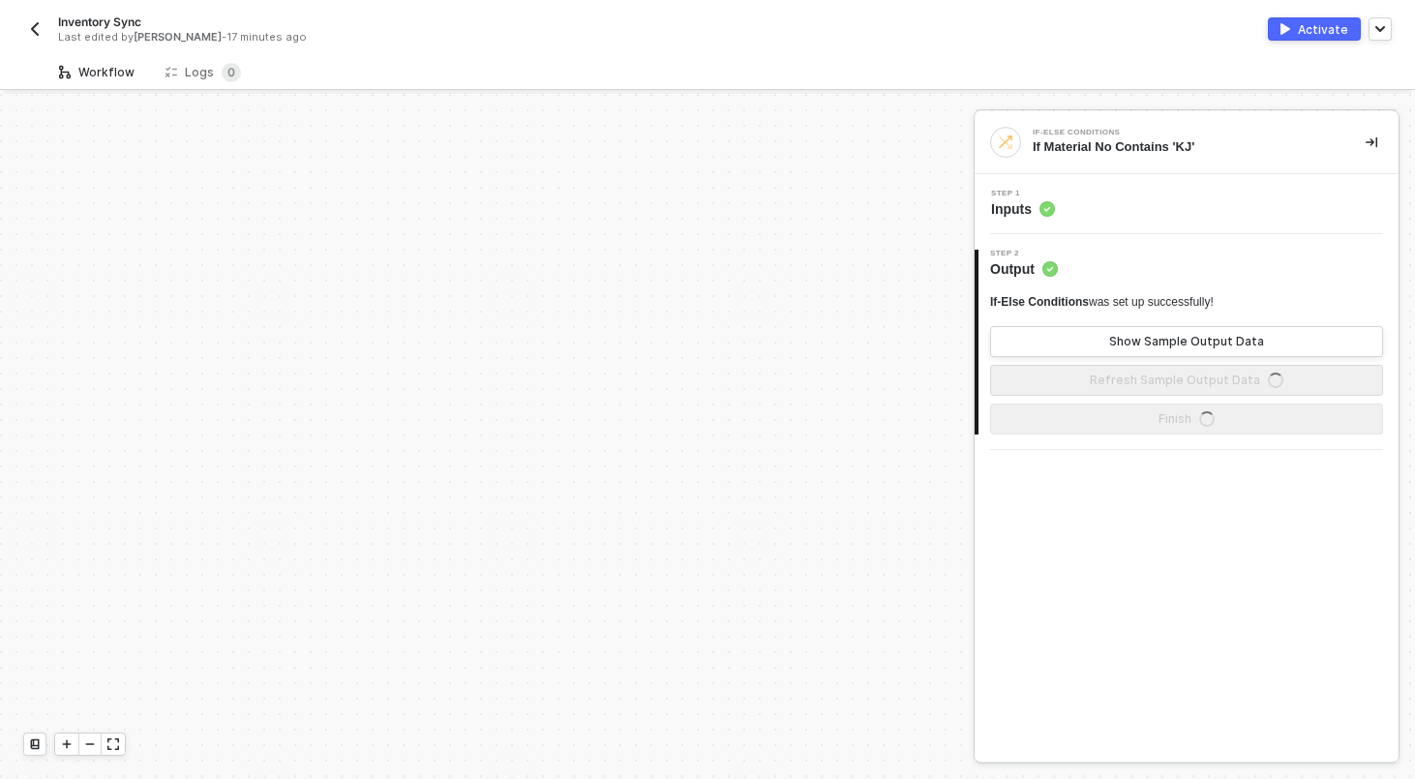
scroll to position [678, 0]
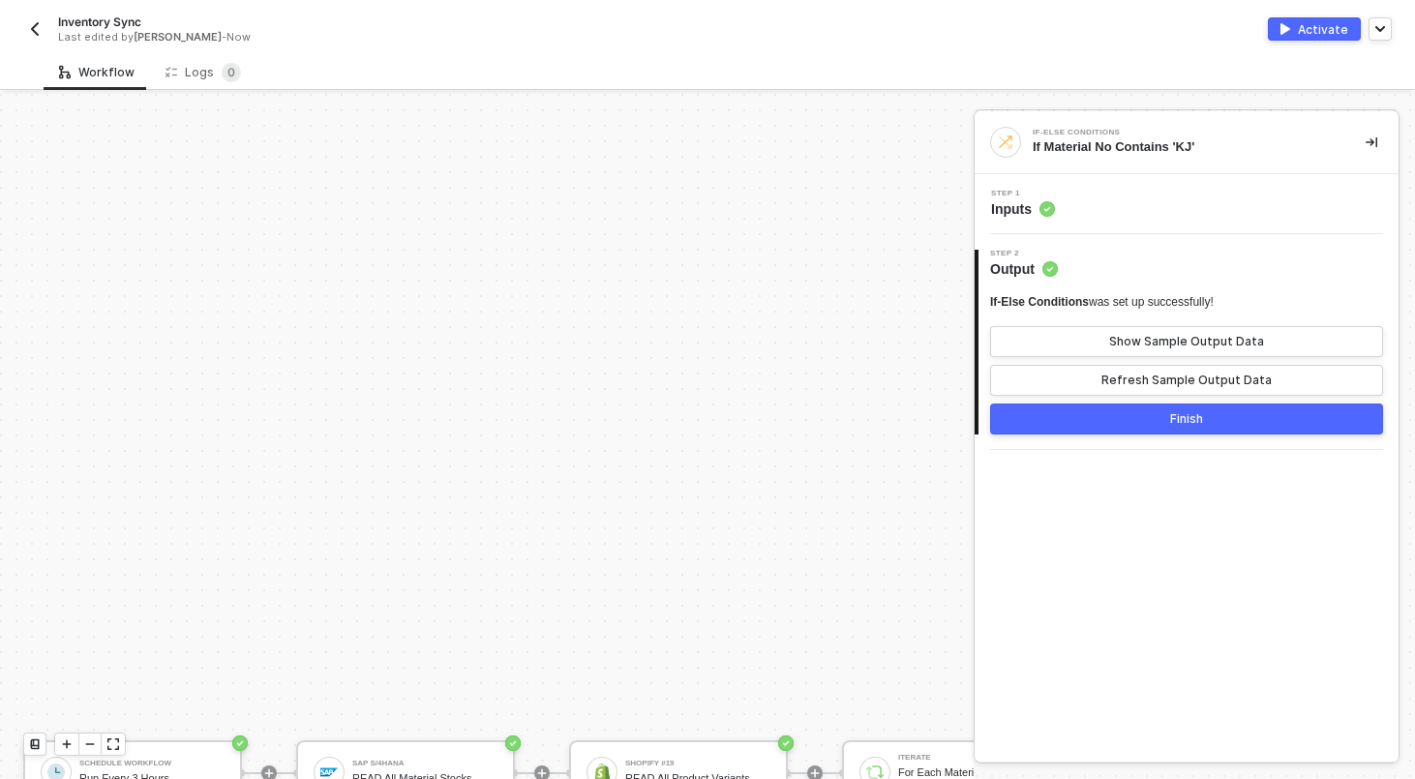
click at [28, 23] on img "button" at bounding box center [34, 28] width 15 height 15
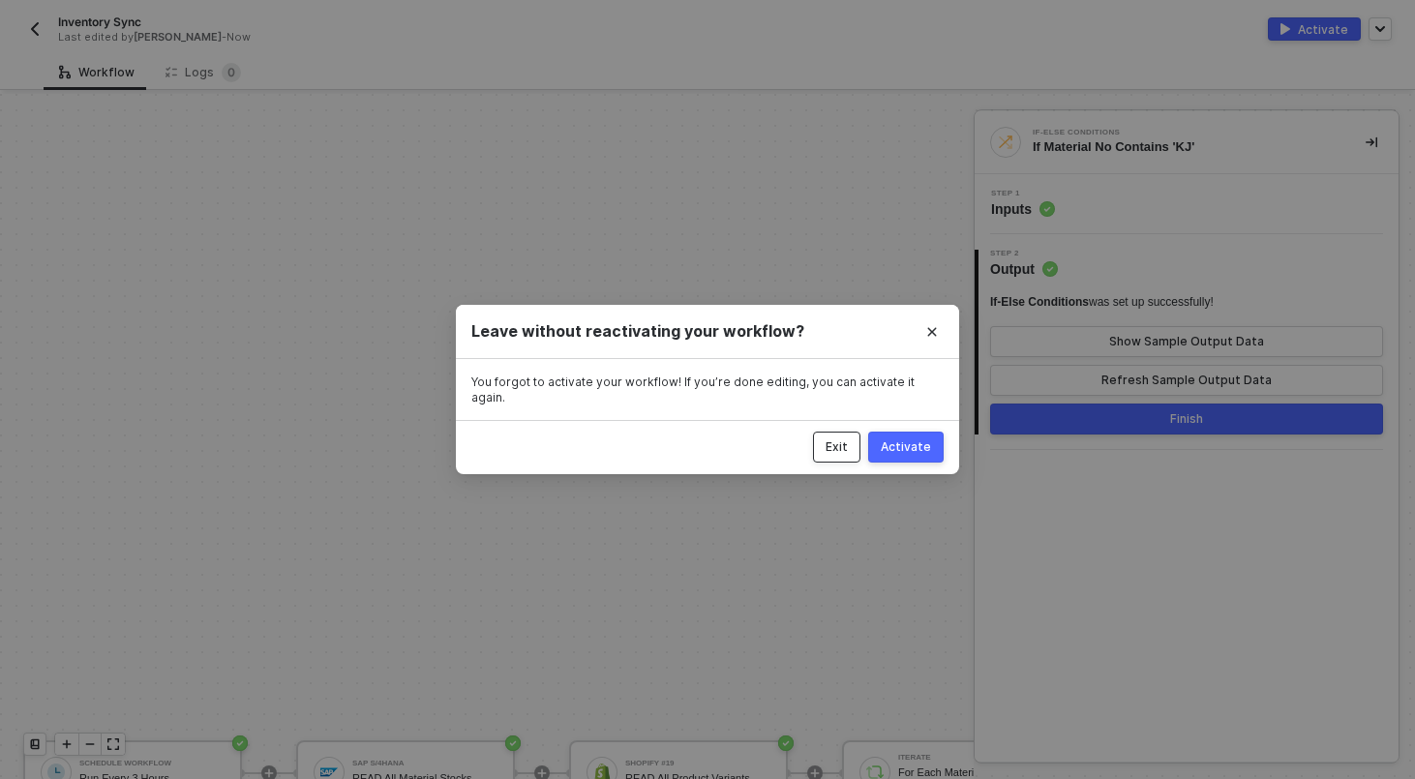
click at [839, 448] on button "Exit" at bounding box center [836, 447] width 47 height 31
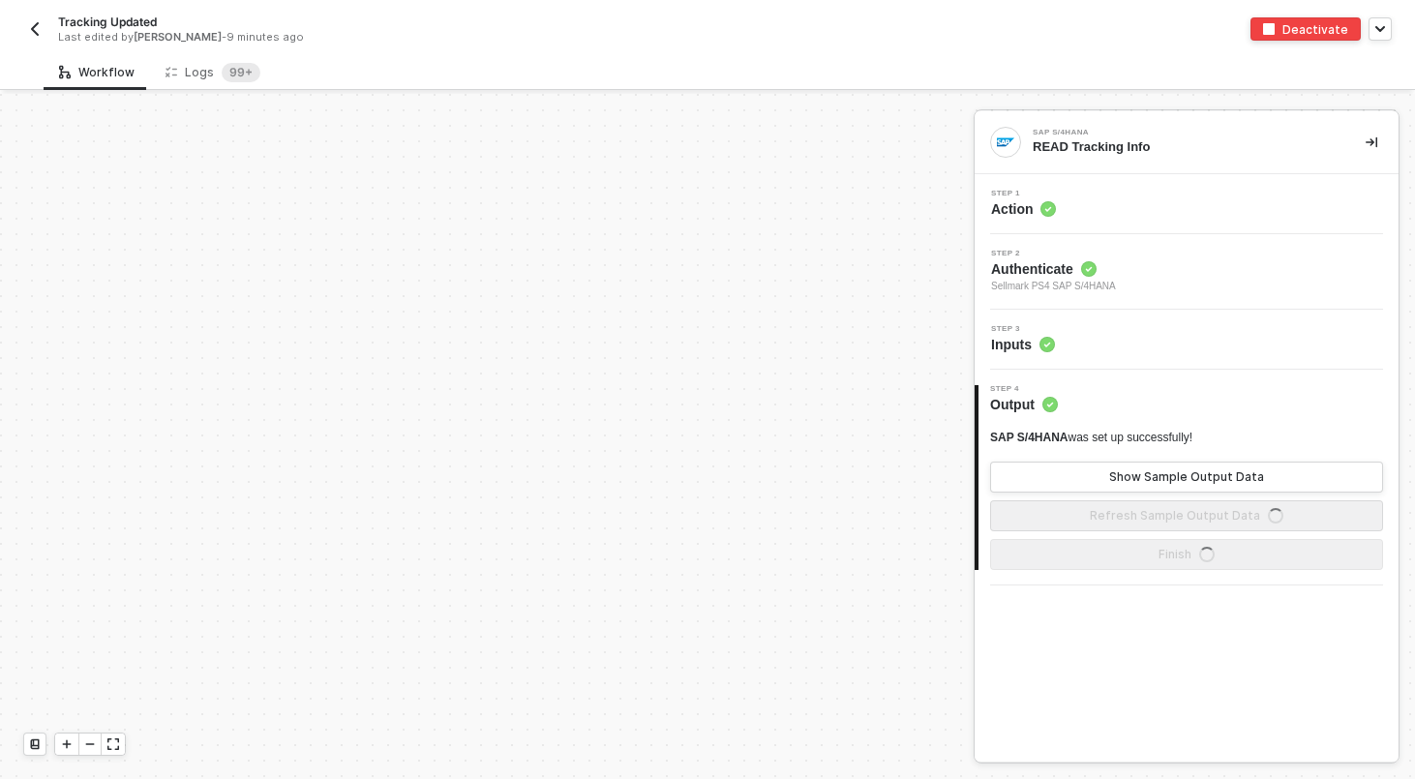
scroll to position [678, 0]
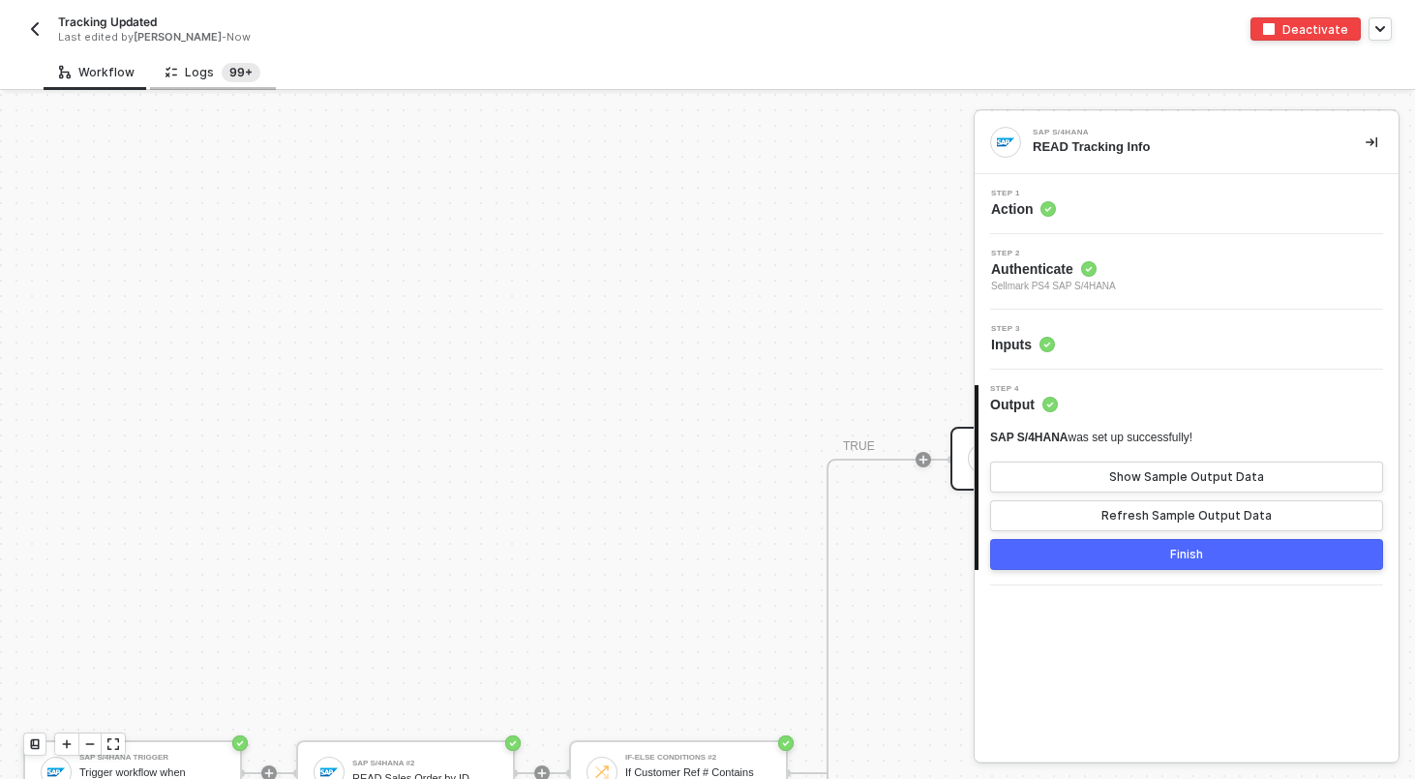
click at [222, 76] on sup "99+" at bounding box center [241, 72] width 39 height 19
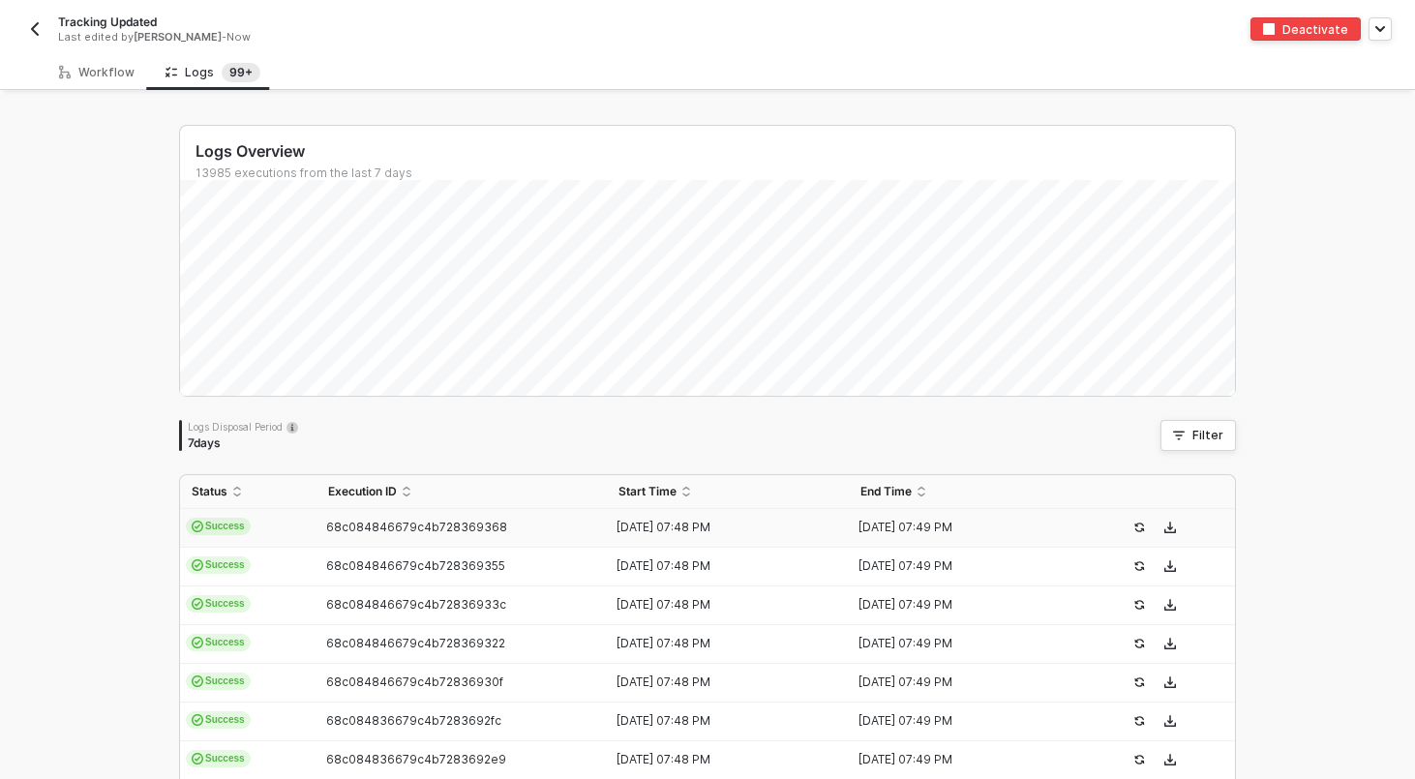
click at [274, 519] on td "Success" at bounding box center [248, 528] width 136 height 39
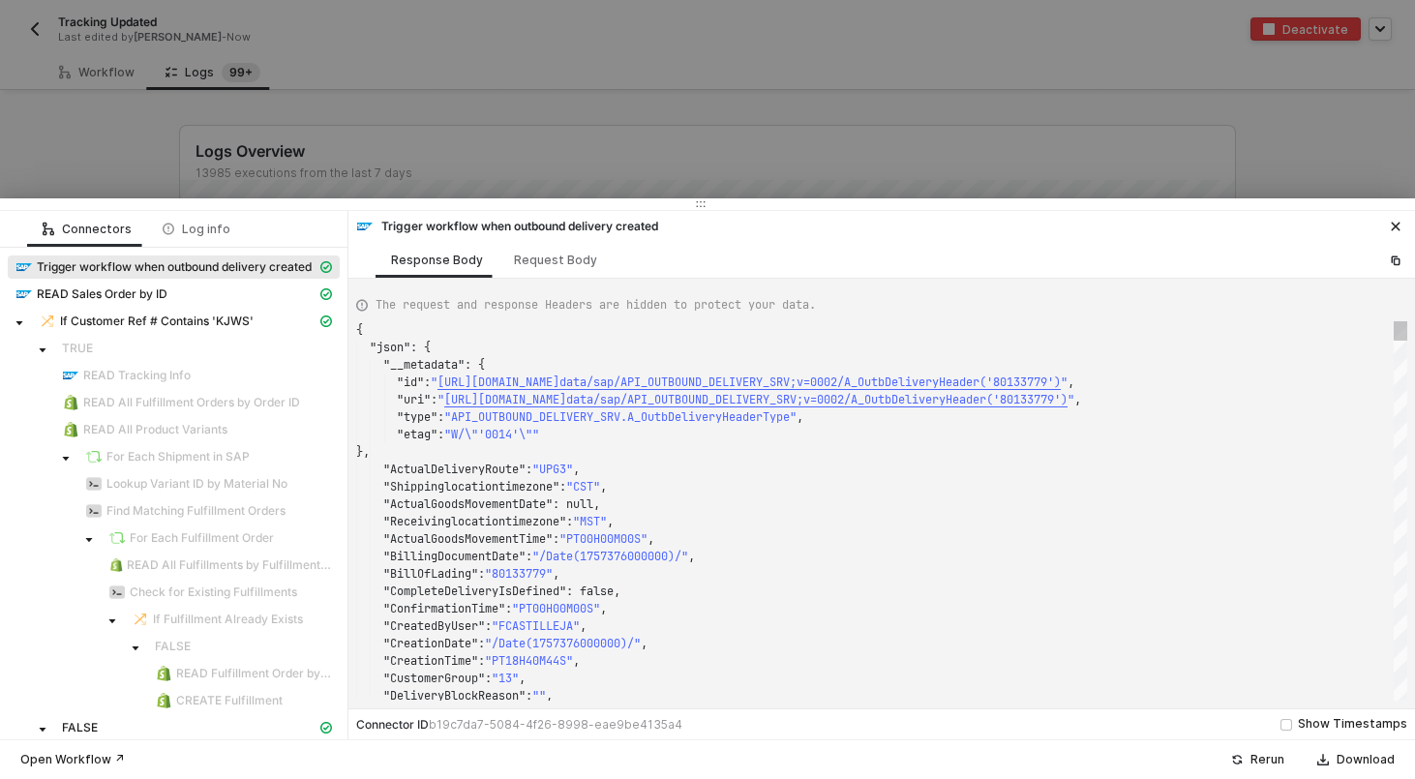
scroll to position [174, 0]
click at [164, 301] on span "READ Sales Order by ID" at bounding box center [102, 293] width 131 height 15
type textarea "{ "json": { "salesOrder": { "__metadata": { "id": "[URL][DOMAIN_NAME]", "uri": …"
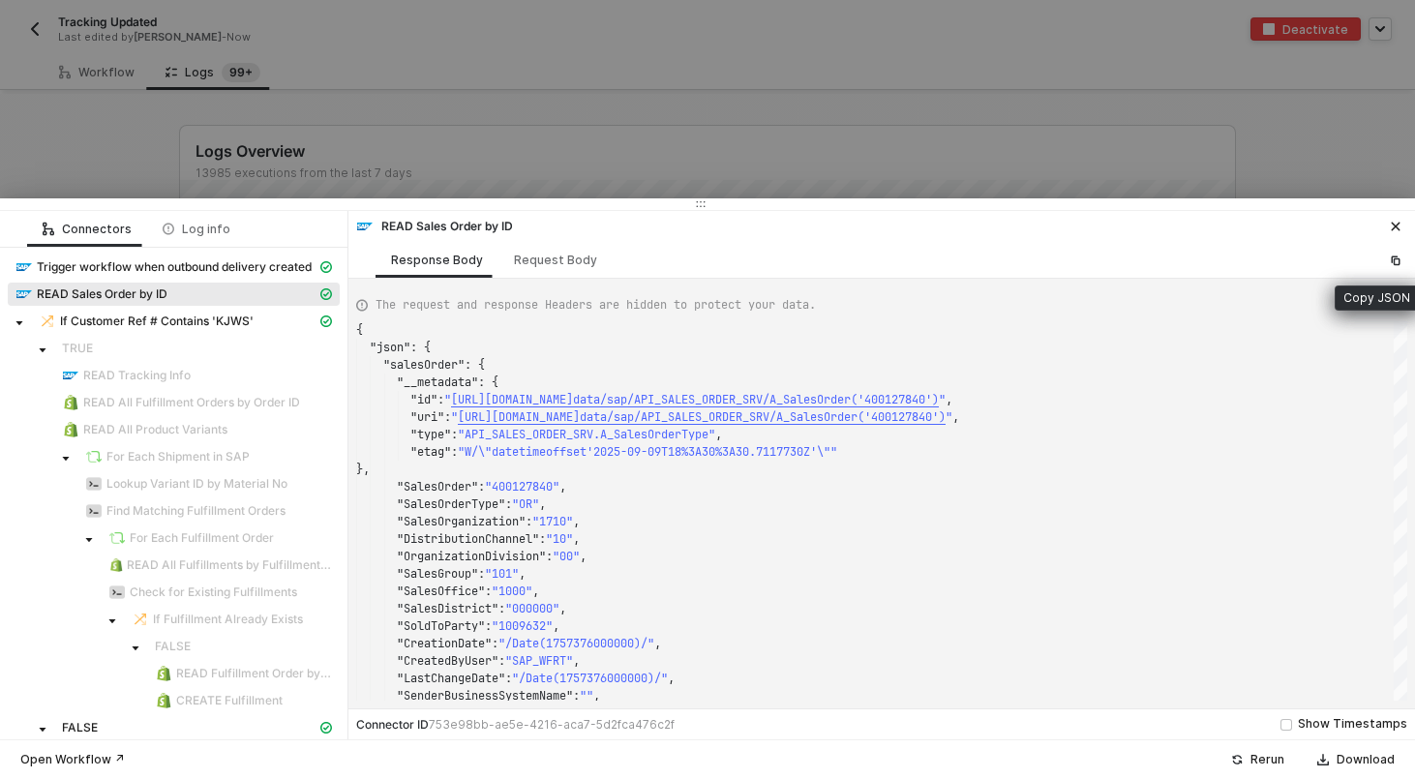
click at [1390, 253] on button "button" at bounding box center [1395, 260] width 23 height 23
click at [284, 159] on div at bounding box center [707, 389] width 1415 height 779
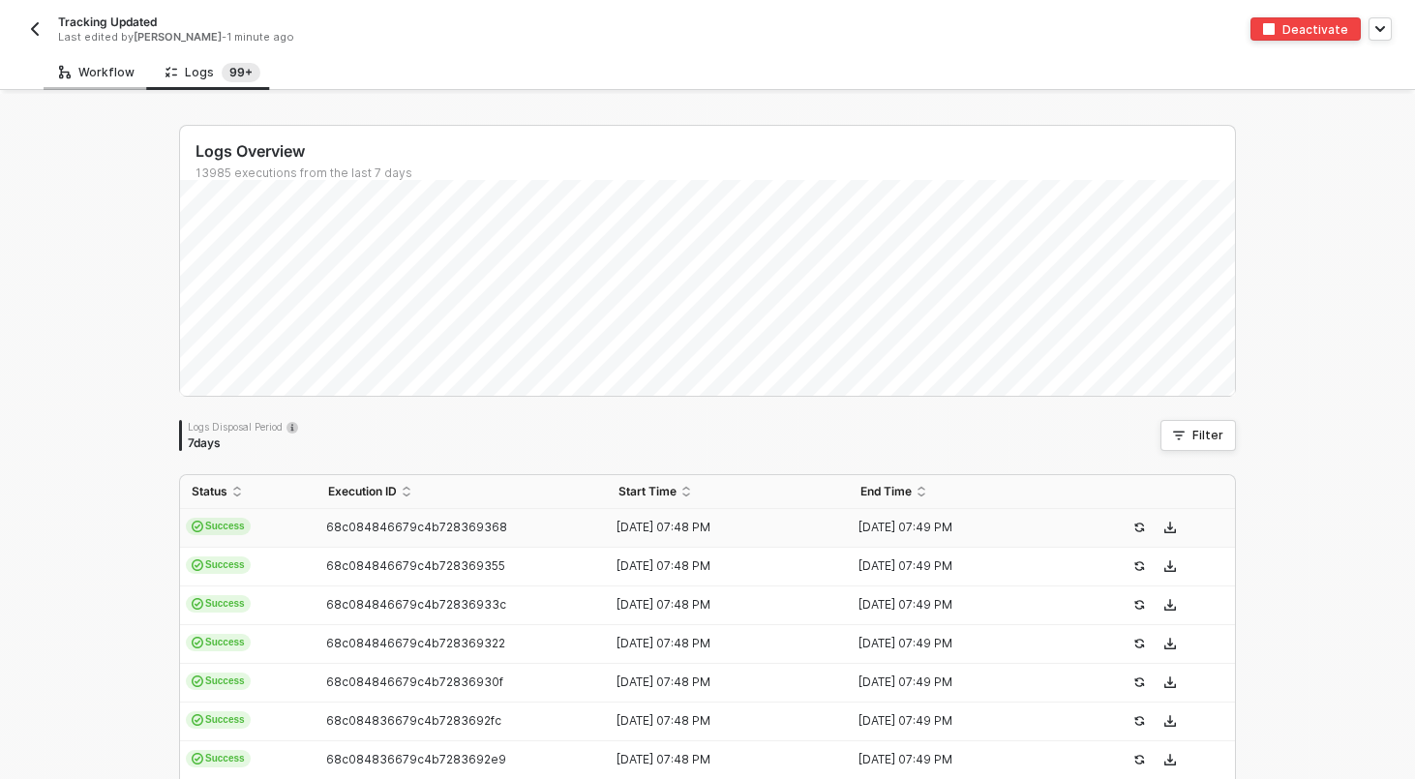
click at [99, 68] on div "Workflow" at bounding box center [96, 72] width 75 height 15
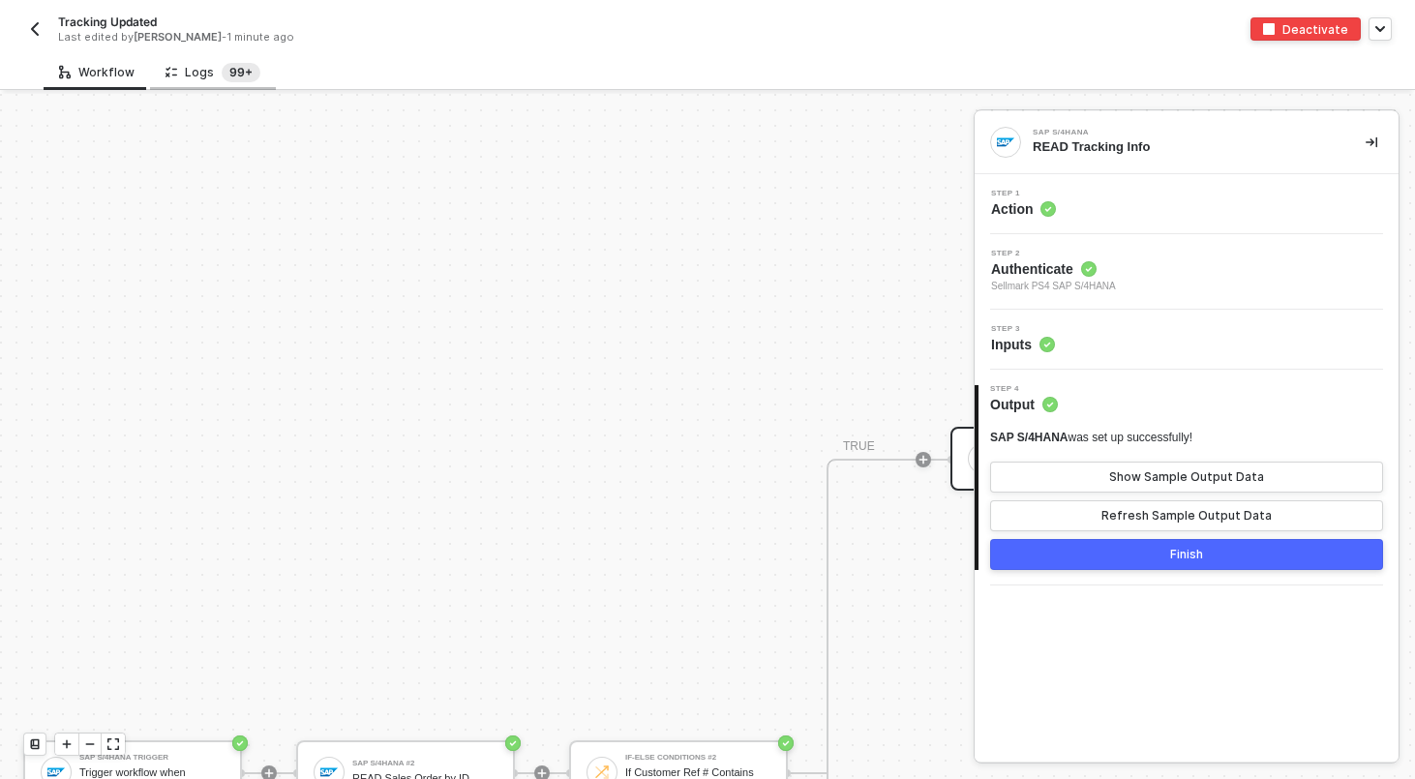
click at [222, 63] on span "99+" at bounding box center [241, 72] width 39 height 19
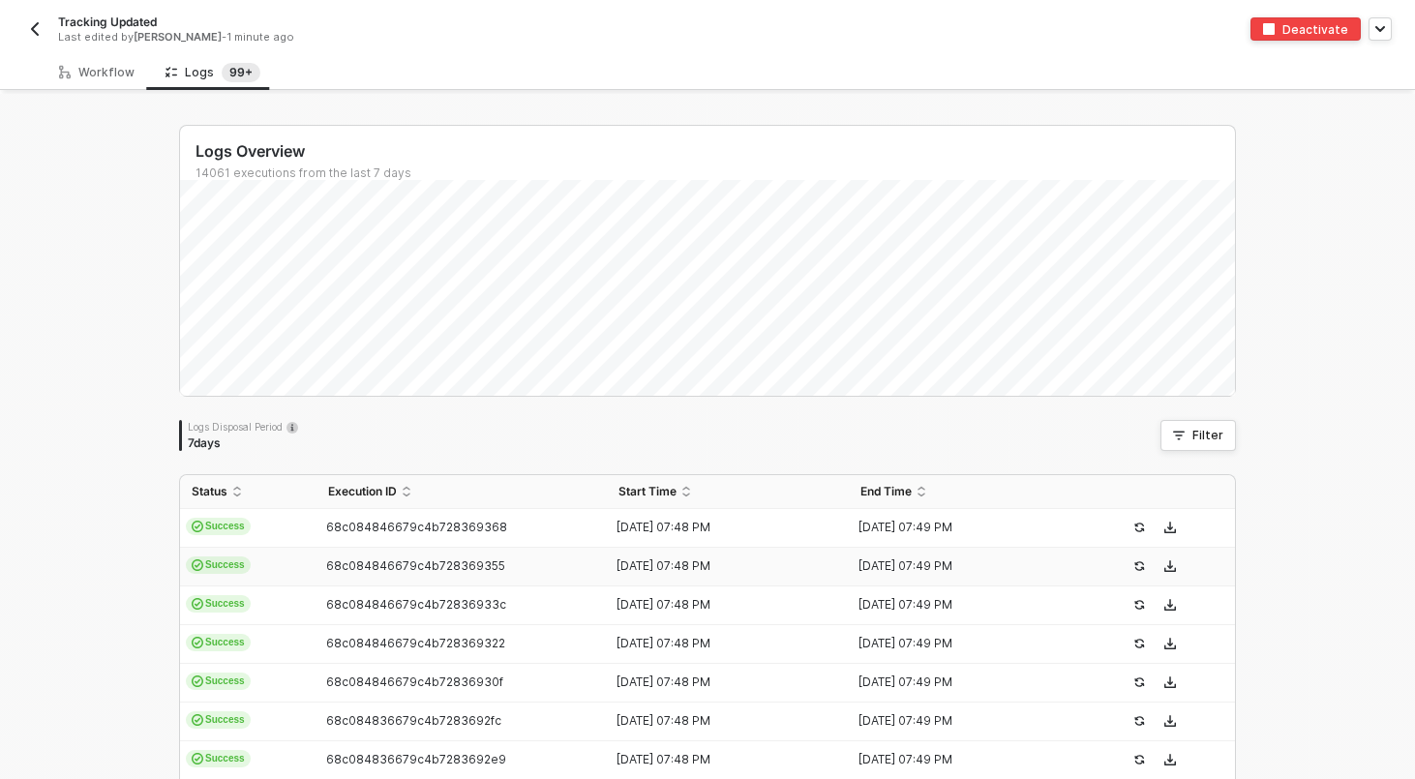
click at [306, 569] on td "Success" at bounding box center [248, 567] width 136 height 39
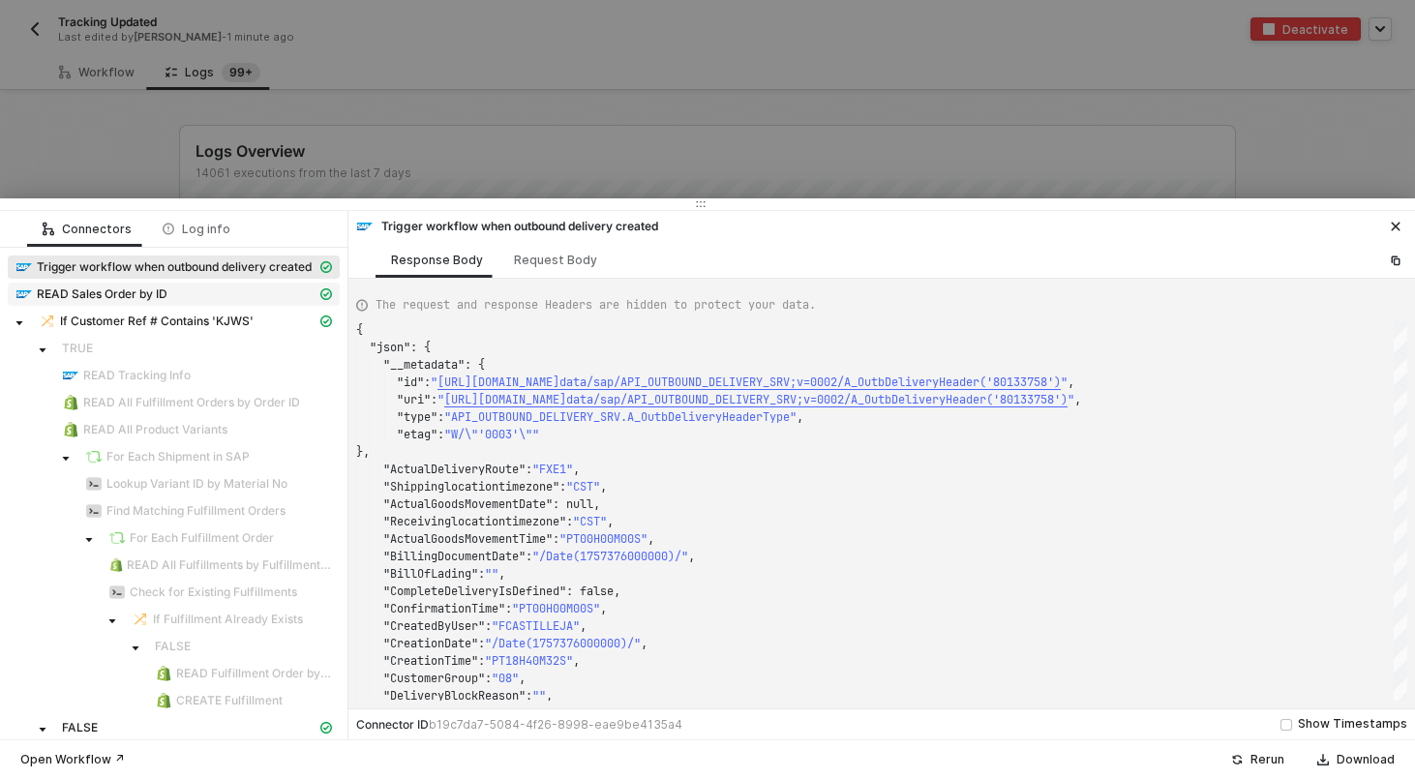
click at [181, 293] on div "READ Sales Order by ID" at bounding box center [165, 293] width 301 height 17
type textarea "{ "json": { "salesOrder": { "__metadata": { "id": "[URL][DOMAIN_NAME]", "uri": …"
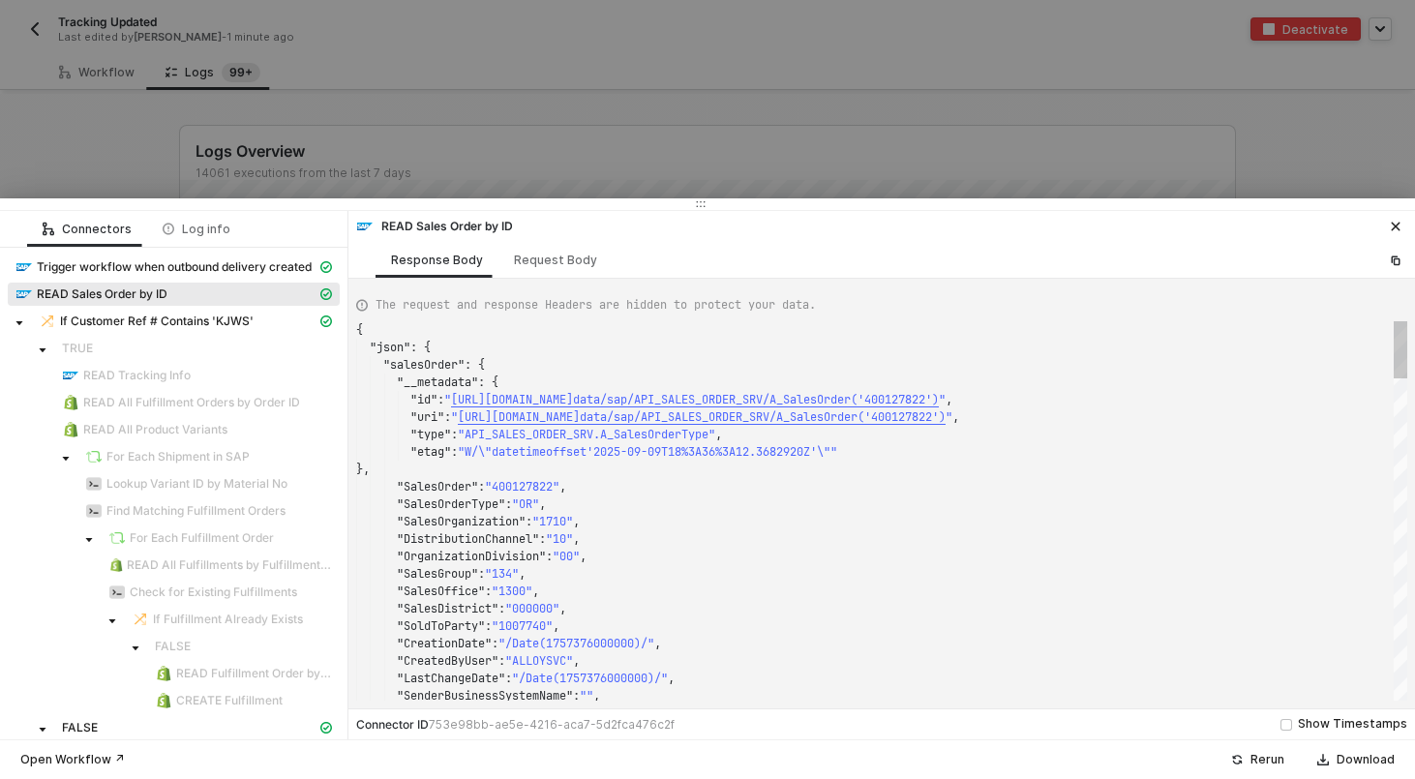
click at [667, 383] on div ""__metadata" : {" at bounding box center [881, 382] width 1051 height 17
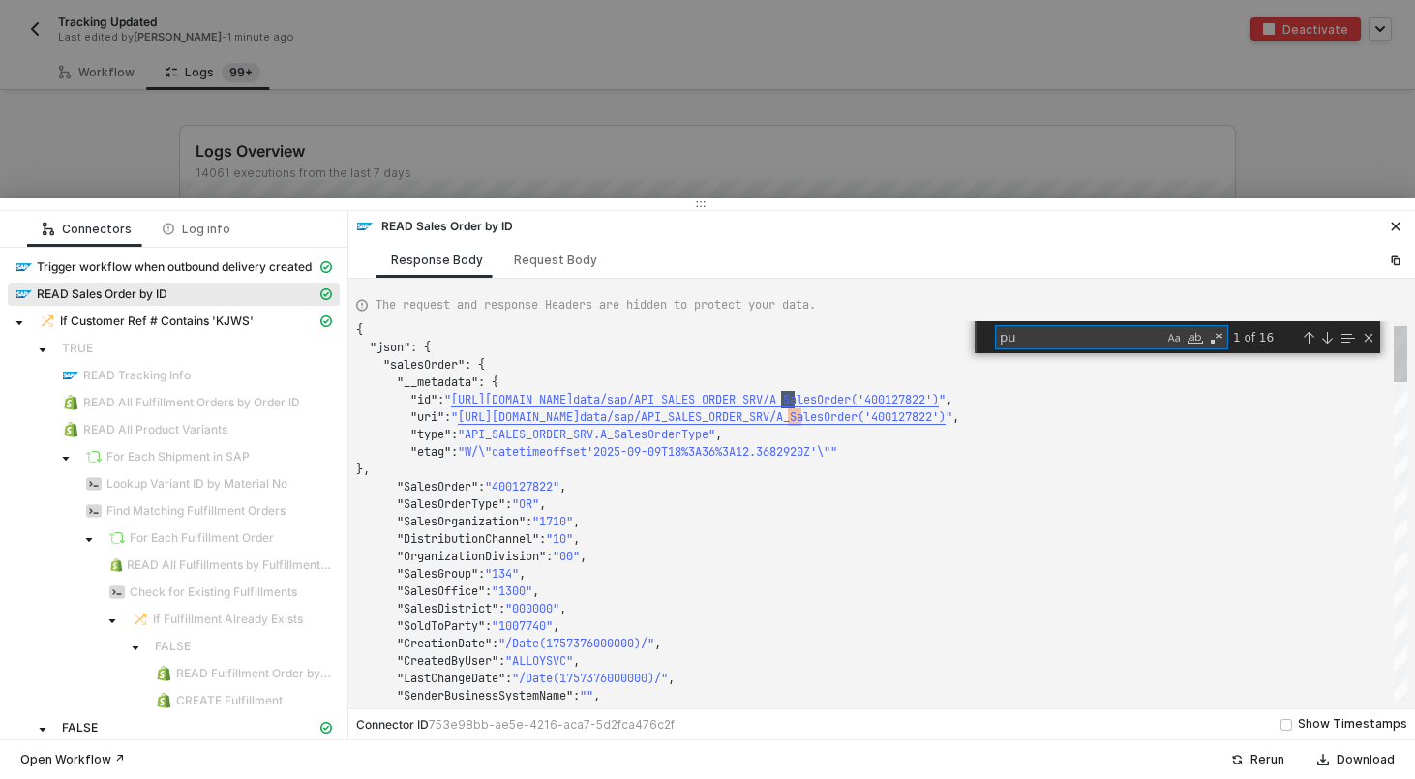
type textarea "pur"
type textarea ""LastChangeDate": "/Date(1757376000000)/", "SenderBusinessSystemName": "", "Ext…"
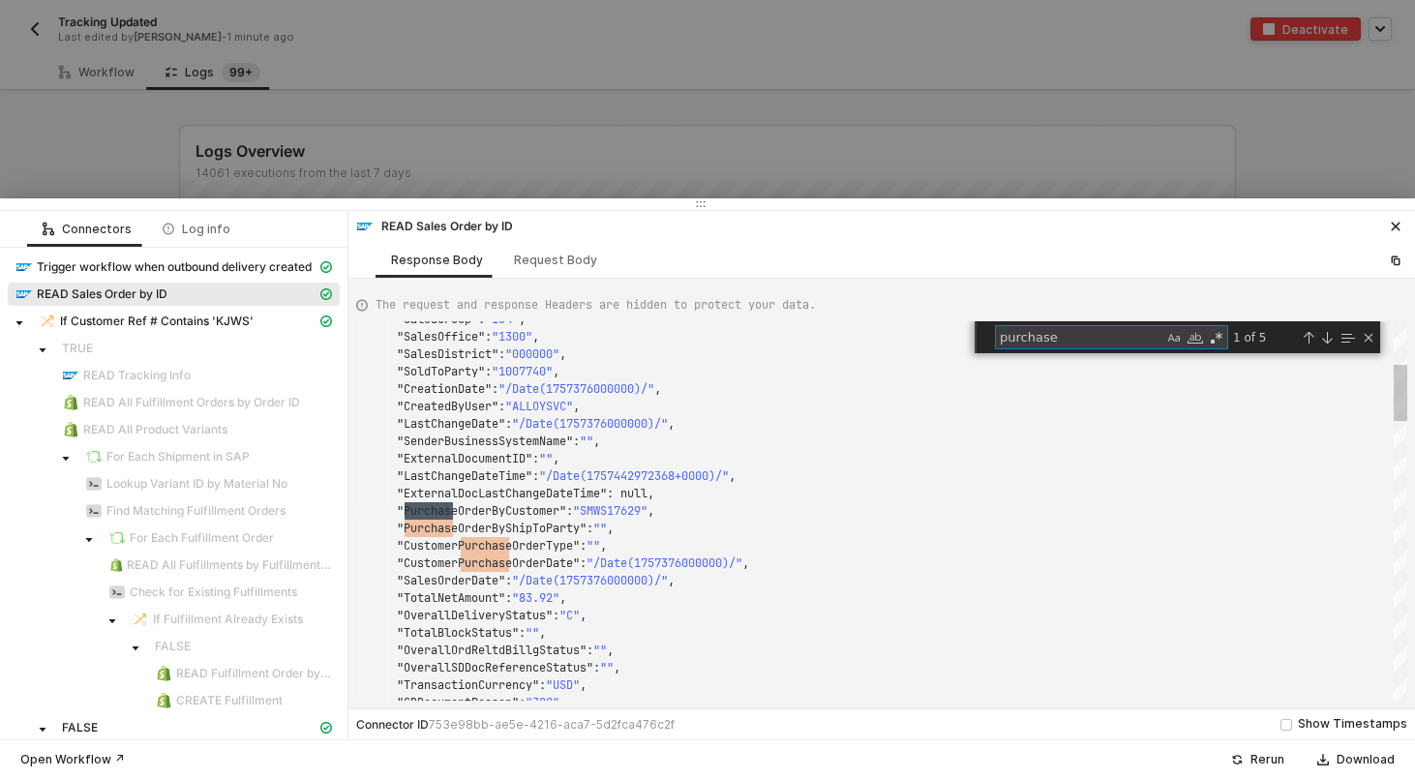
scroll to position [174, 105]
type textarea "purchase"
click at [1402, 260] on button "button" at bounding box center [1395, 260] width 23 height 23
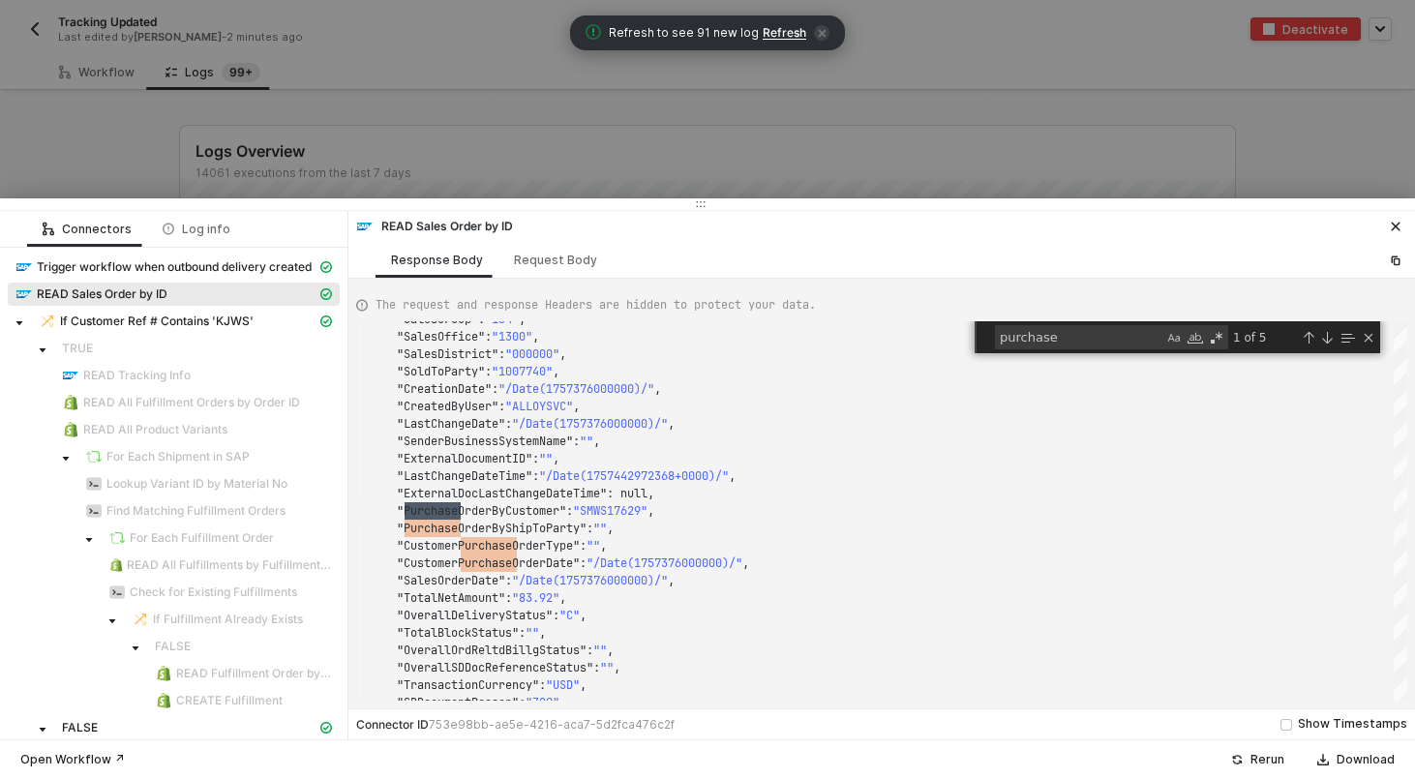
click at [380, 54] on div at bounding box center [707, 389] width 1415 height 779
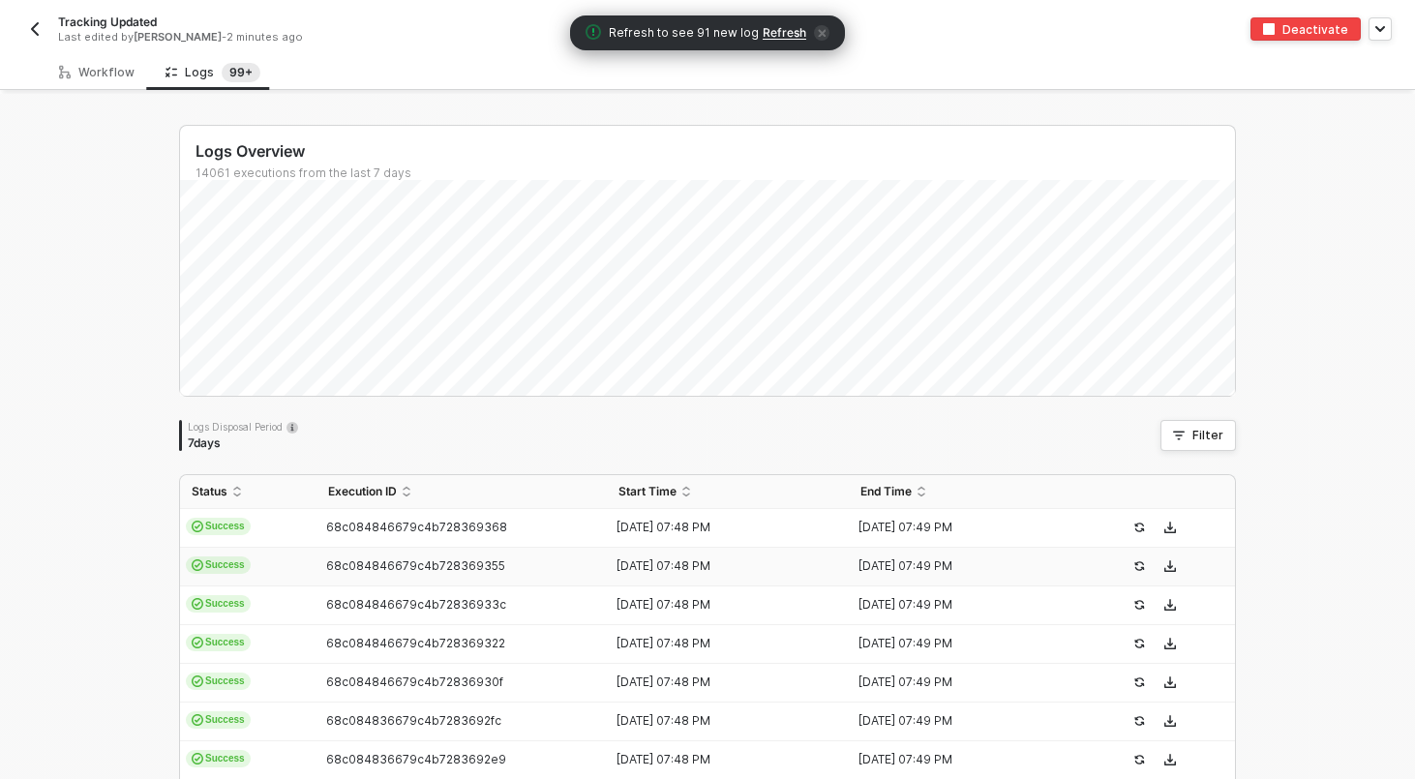
click at [121, 94] on div "Logs Overview 14061 executions from the last 7 days Logs Disposal Period 7 days…" at bounding box center [707, 731] width 1415 height 1275
click at [105, 71] on div "Workflow" at bounding box center [96, 72] width 75 height 15
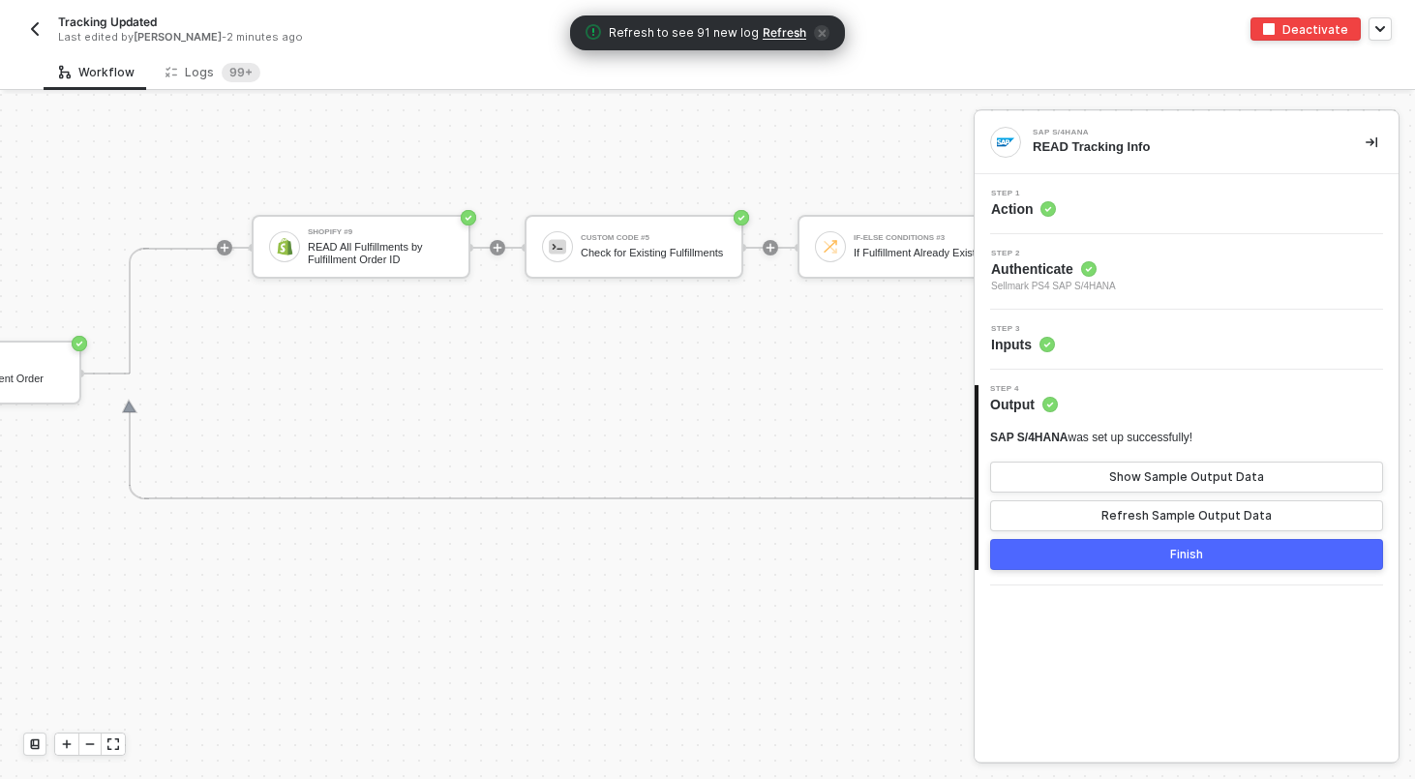
scroll to position [481, 2826]
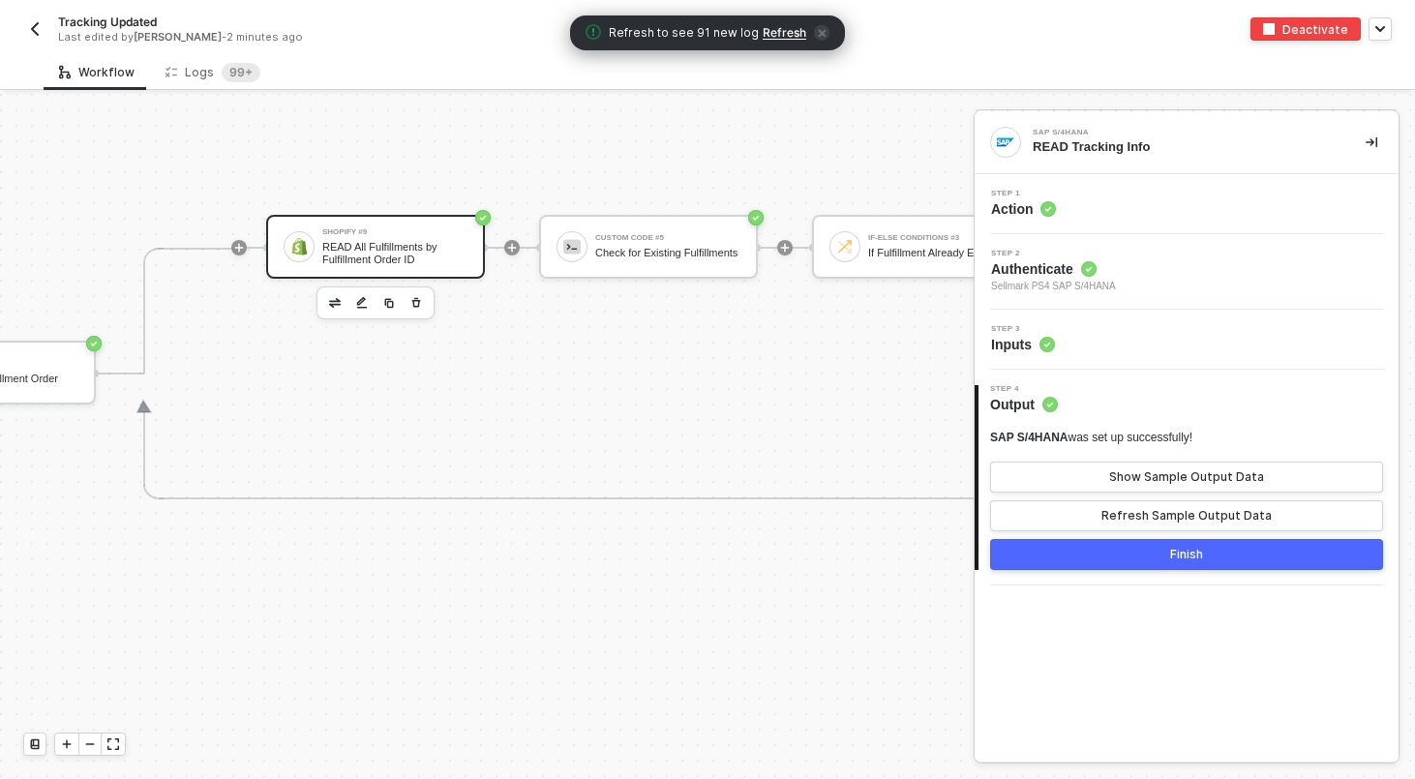
click at [374, 249] on div "READ All Fulfillments by Fulfillment Order ID" at bounding box center [394, 253] width 145 height 24
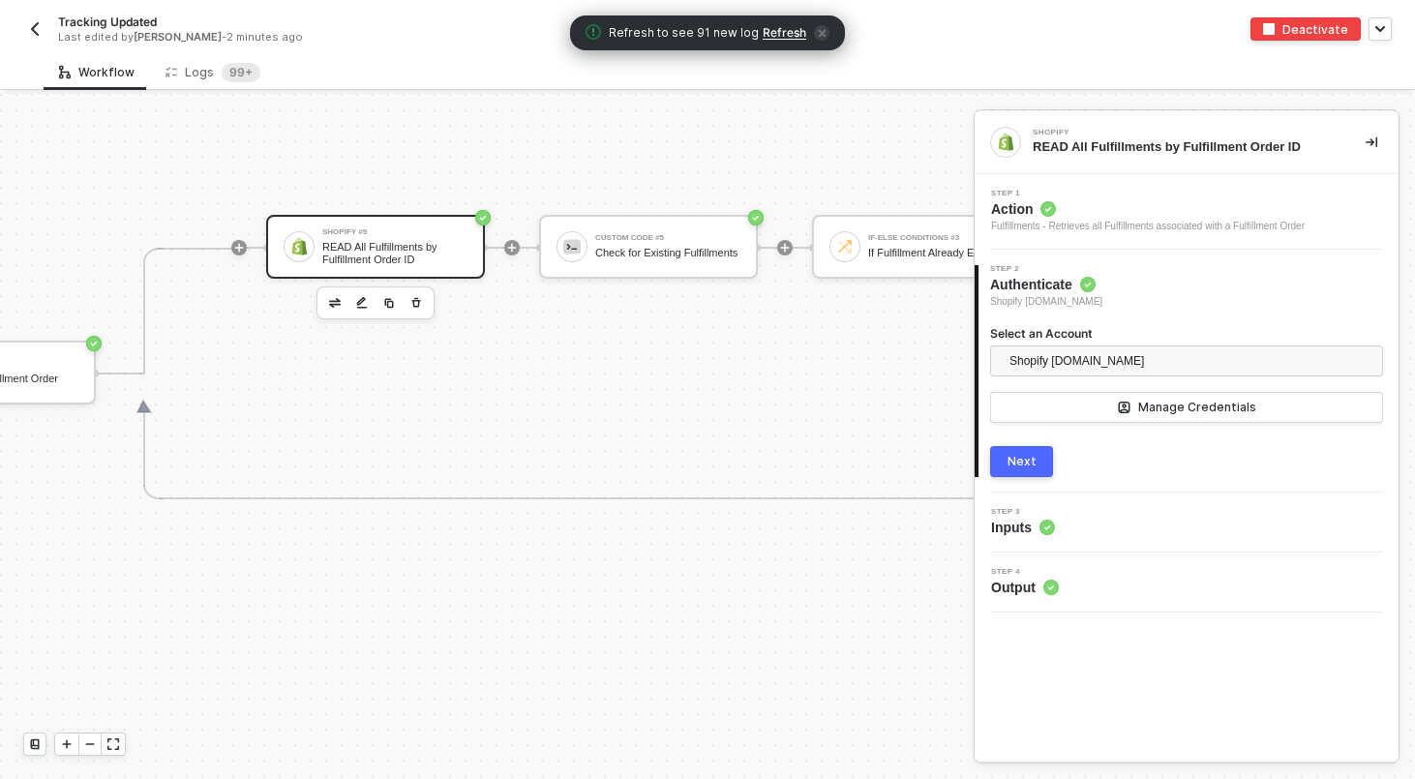
click at [1046, 528] on icon at bounding box center [1046, 528] width 5 height 4
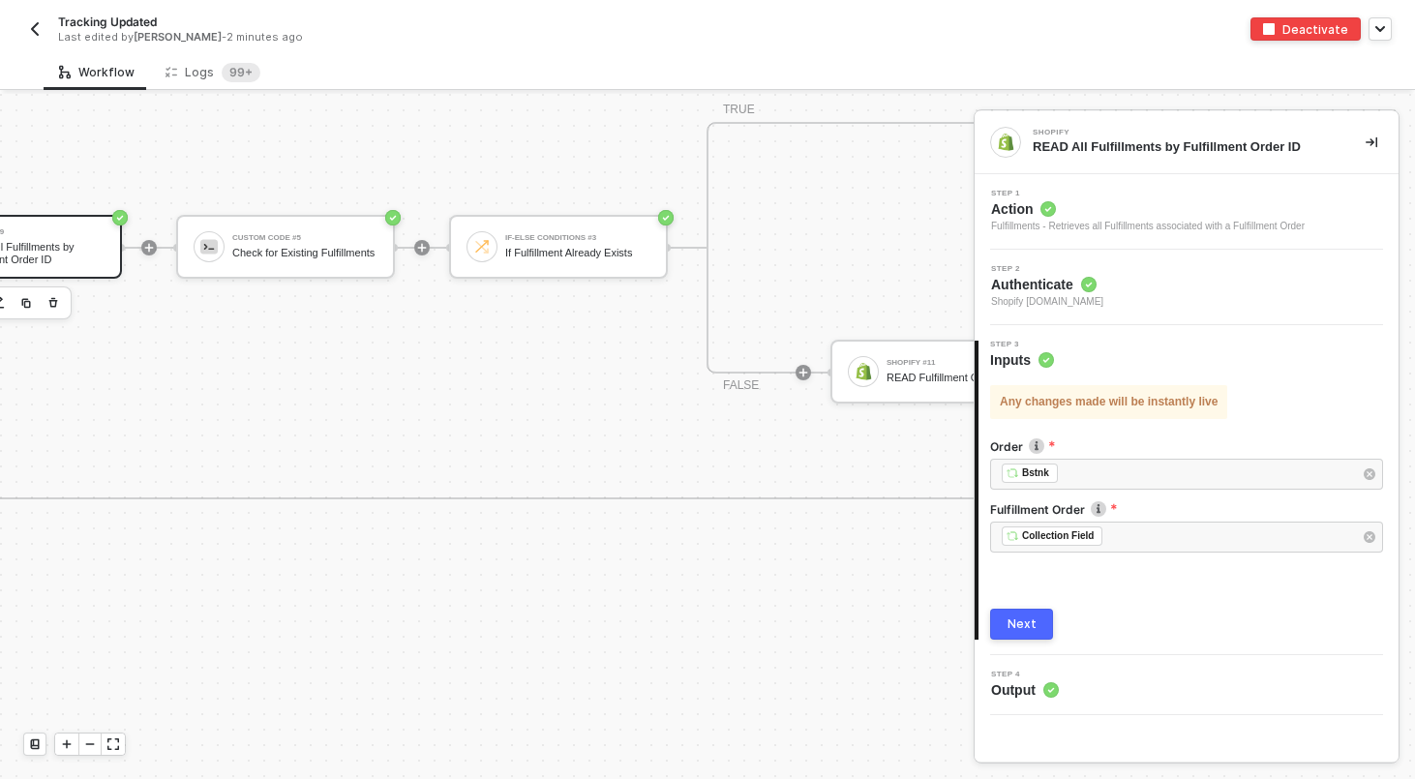
scroll to position [481, 3191]
click at [367, 234] on div "Custom Code #5" at bounding box center [302, 238] width 145 height 8
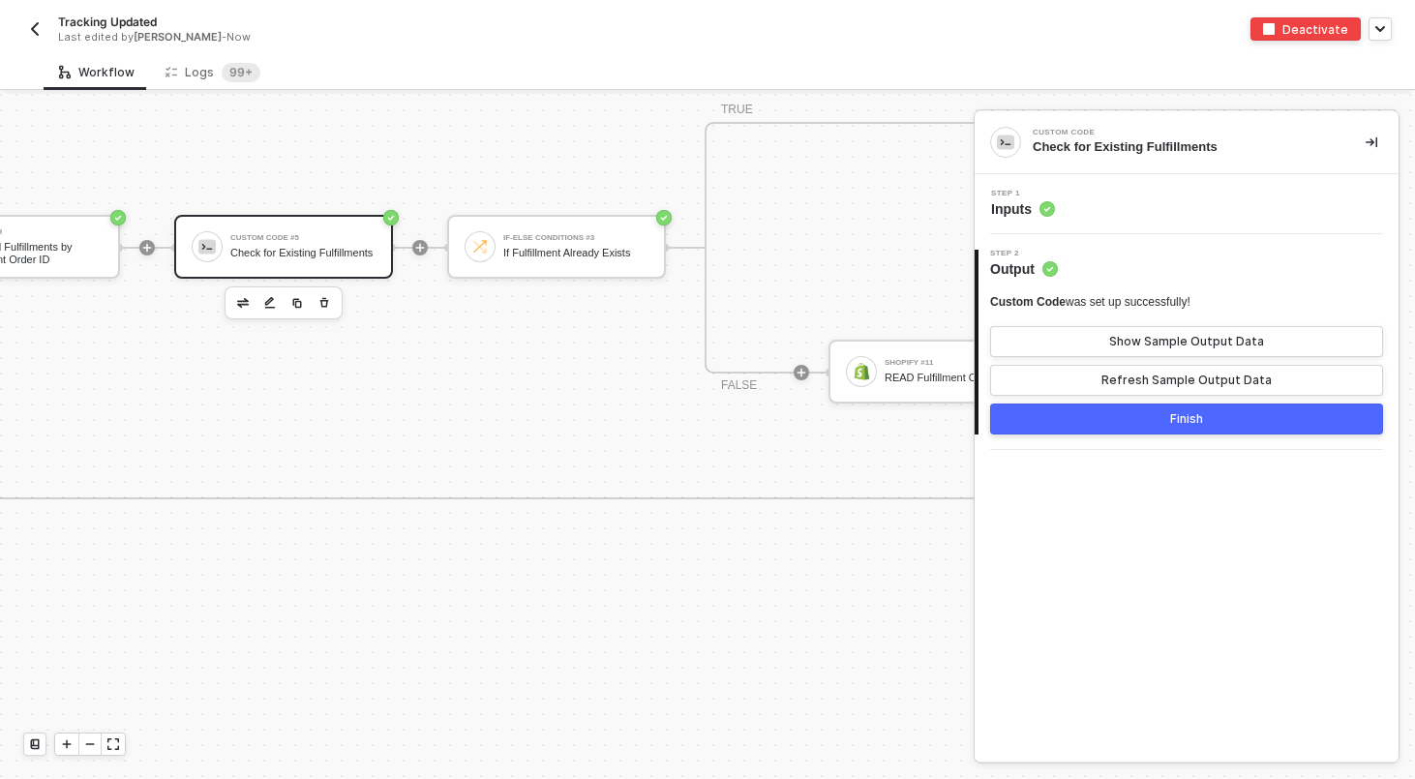
click at [1151, 189] on div "Step 1 Inputs" at bounding box center [1186, 204] width 424 height 60
click at [1149, 203] on div "Step 1 Inputs" at bounding box center [1188, 204] width 419 height 29
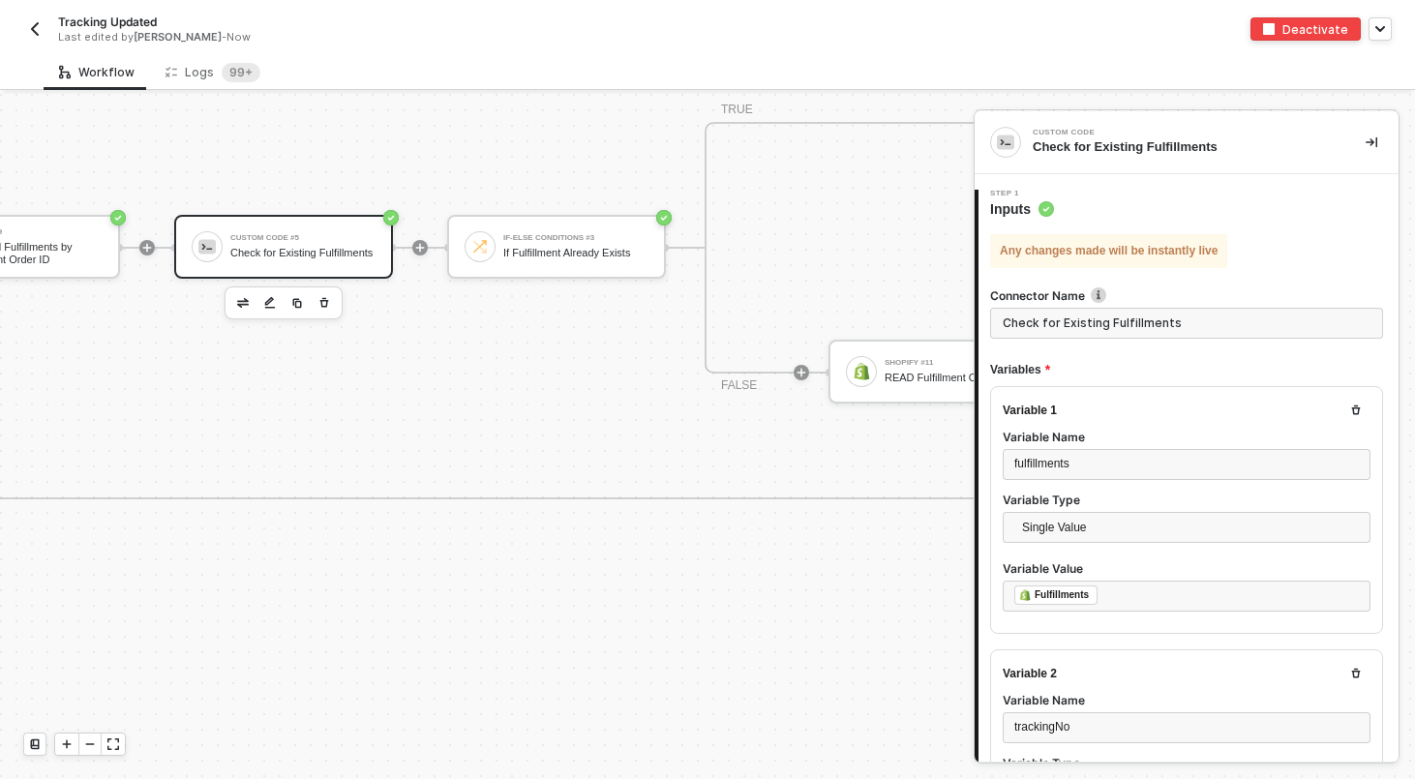
type textarea "const fulfillments = inputData.fulfillments; const trackingNo = inputData.track…"
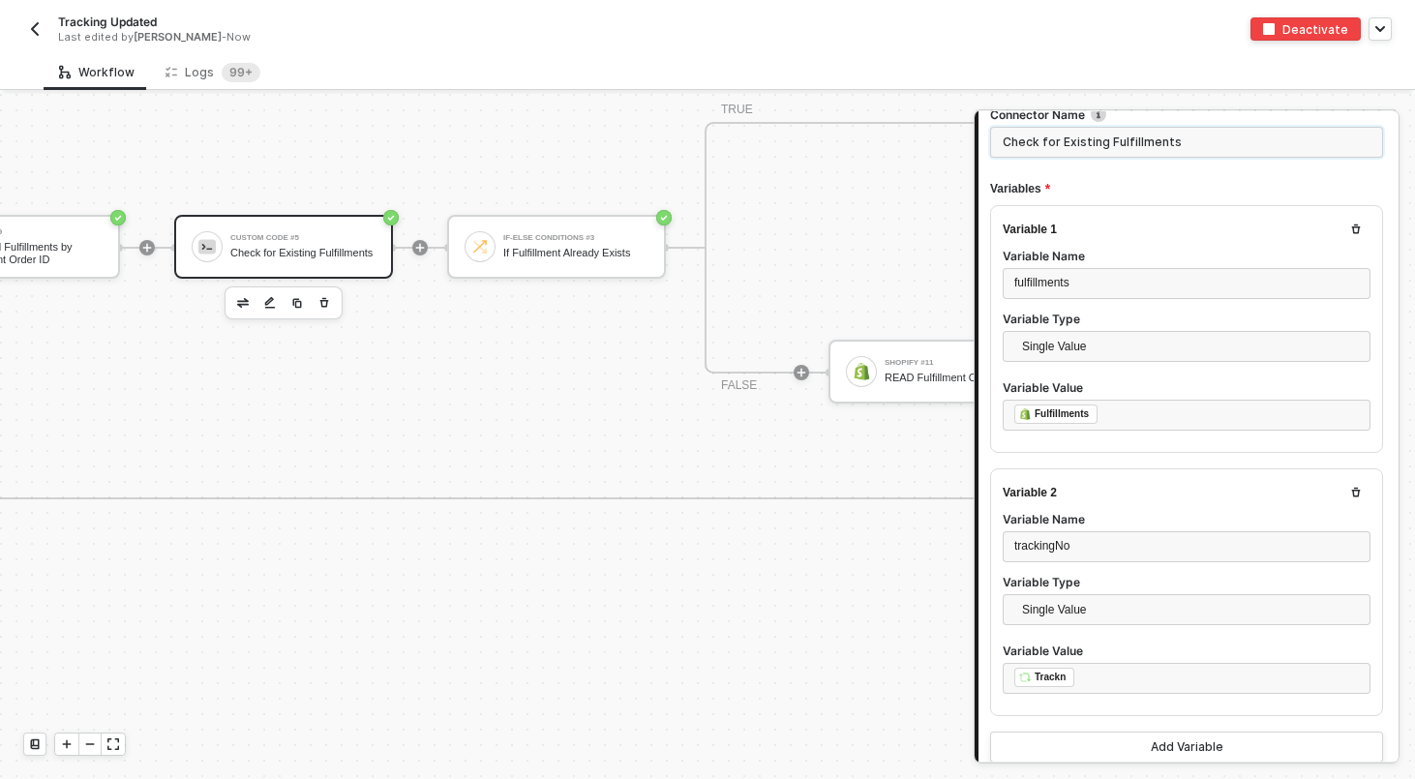
scroll to position [183, 0]
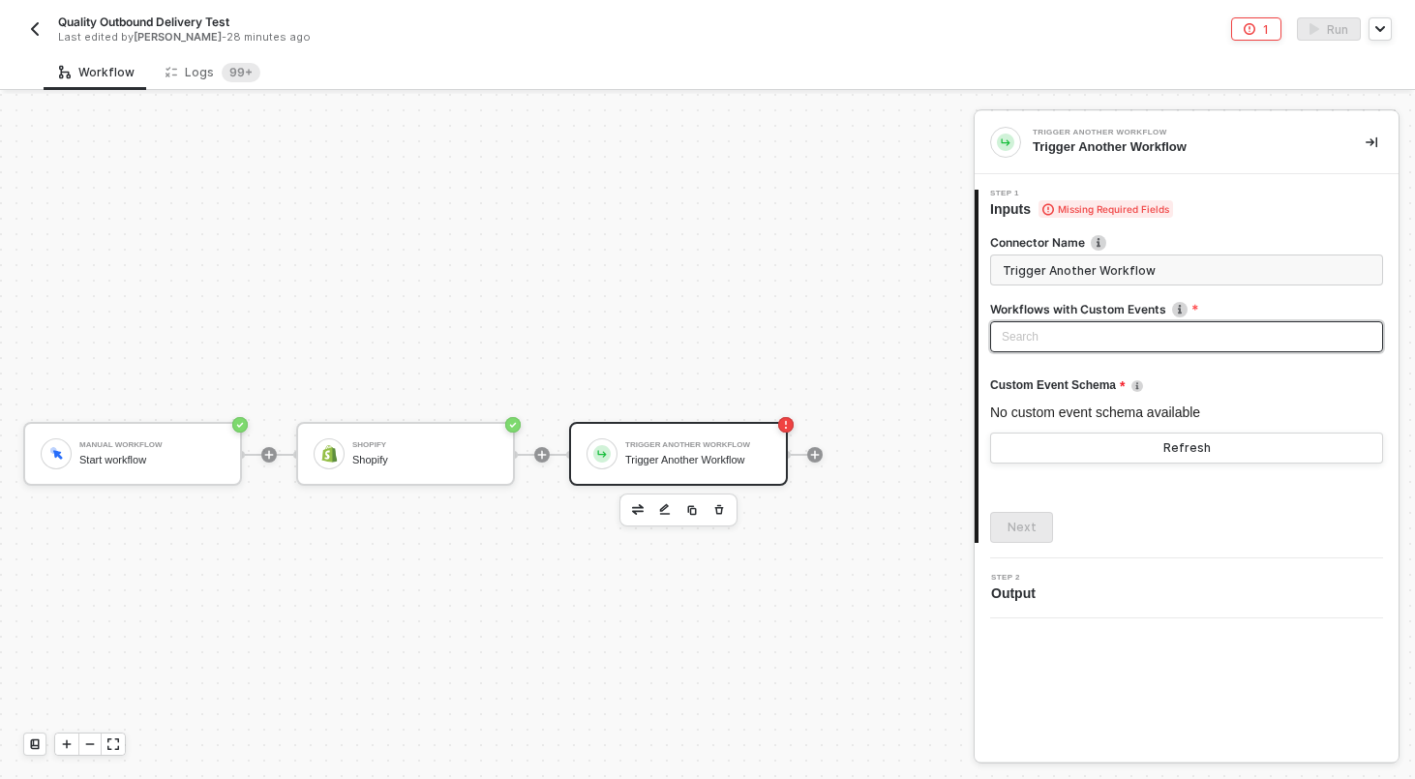
scroll to position [36, 0]
